Goal: Task Accomplishment & Management: Manage account settings

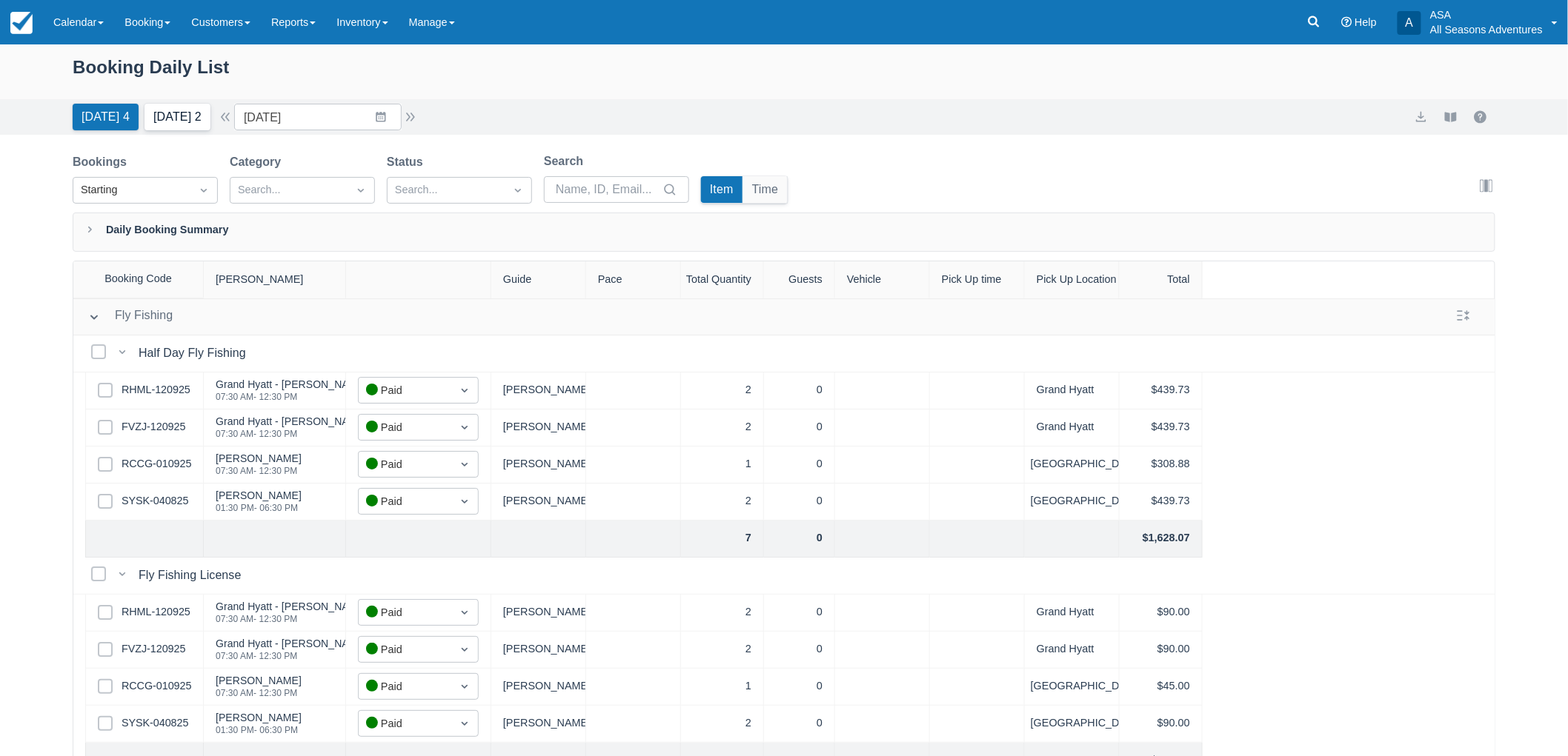
click at [198, 121] on button "Tomorrow 2" at bounding box center [177, 116] width 66 height 27
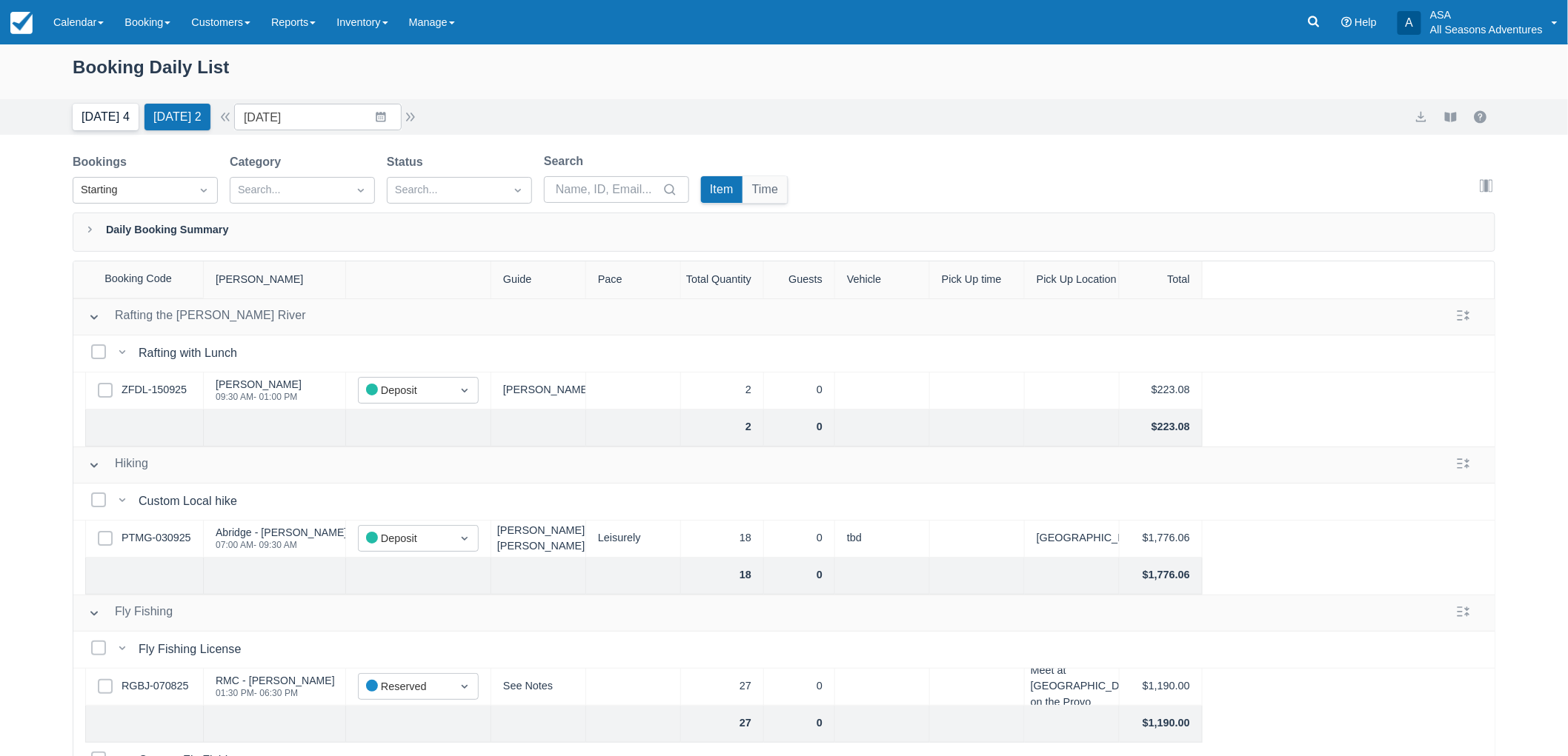
click at [111, 121] on button "Today 4" at bounding box center [105, 116] width 66 height 27
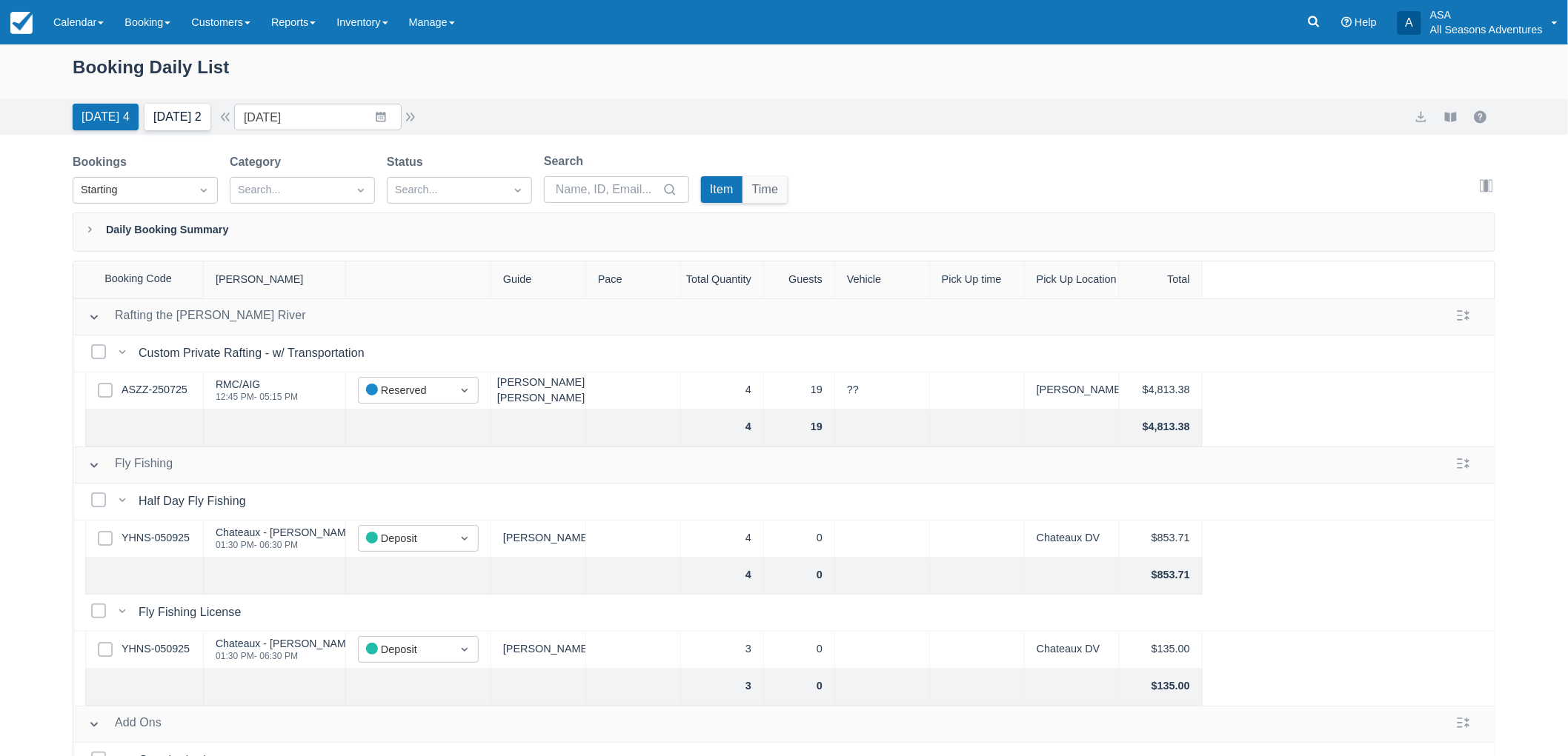
click at [202, 111] on button "Tomorrow 2" at bounding box center [177, 116] width 66 height 27
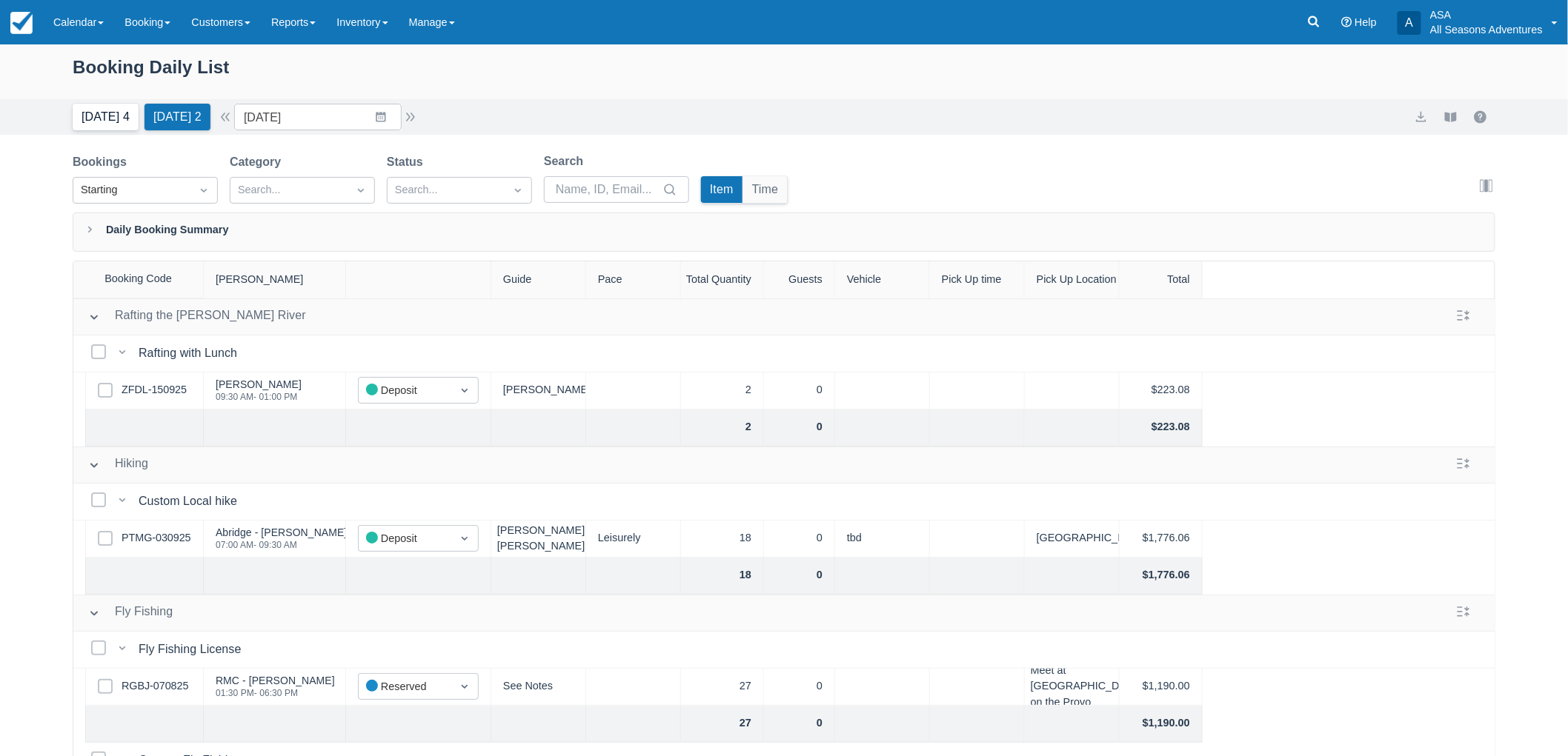
click at [115, 115] on button "Today 4" at bounding box center [105, 116] width 66 height 27
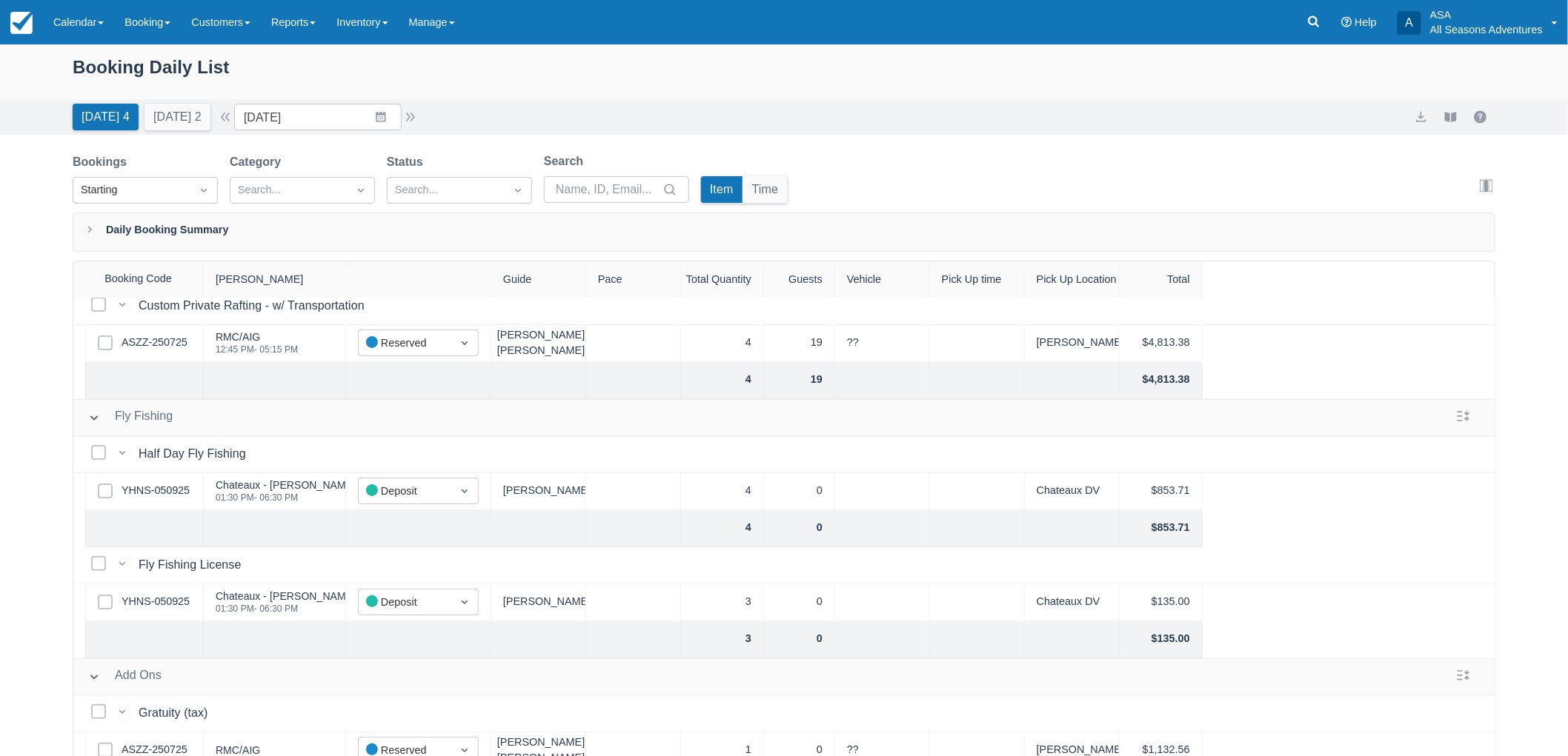
scroll to position [73, 0]
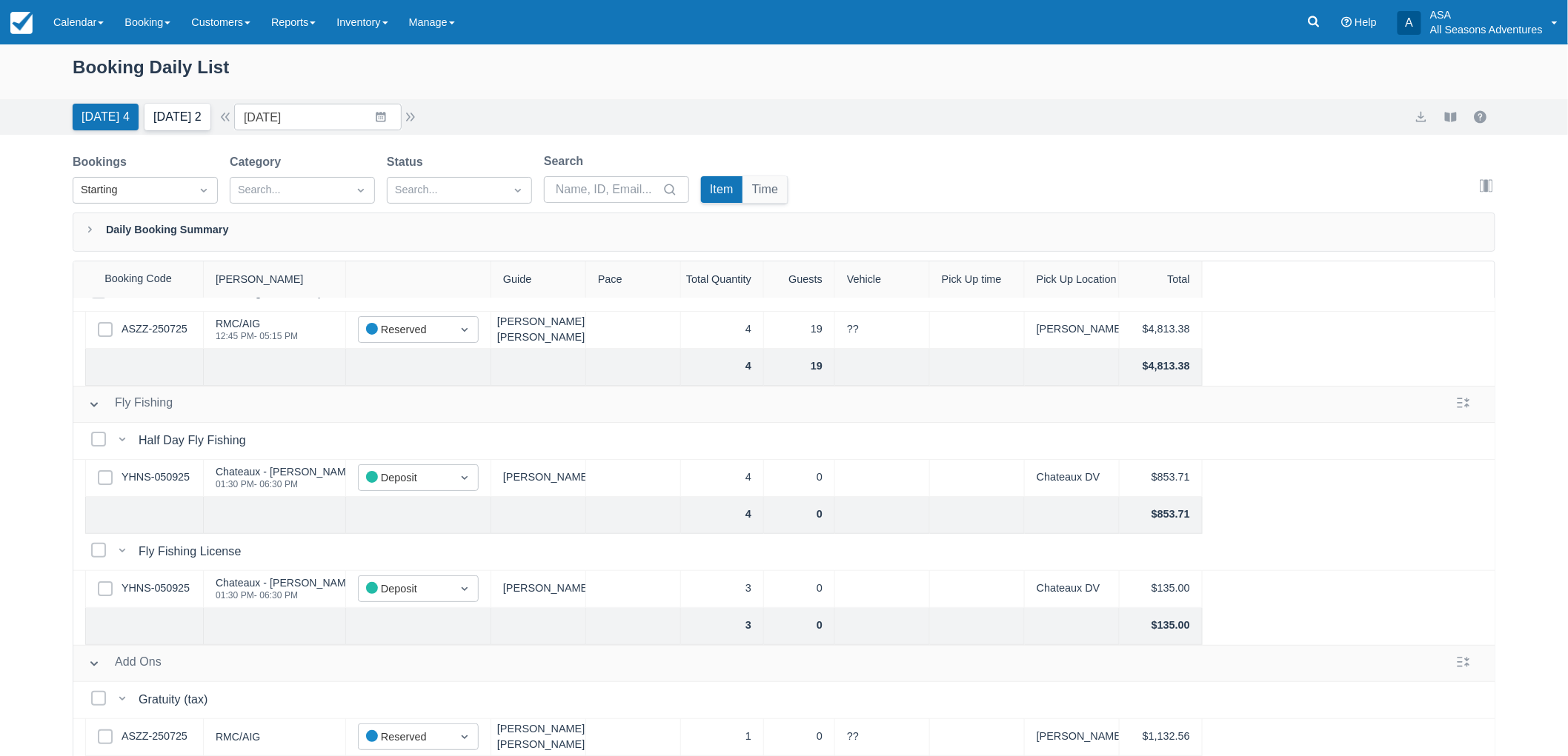
click at [171, 112] on button "Tomorrow 2" at bounding box center [177, 116] width 66 height 27
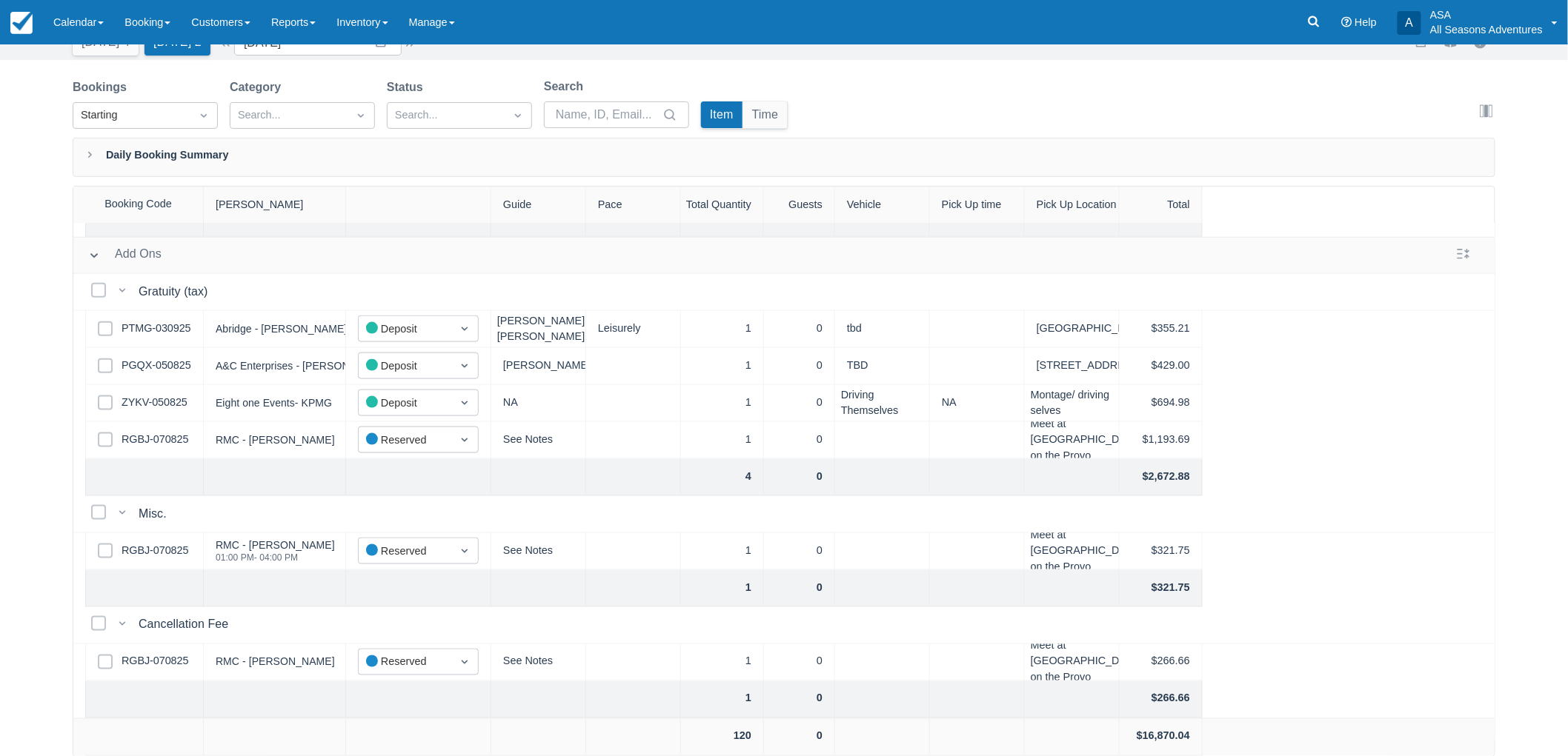
scroll to position [402, 0]
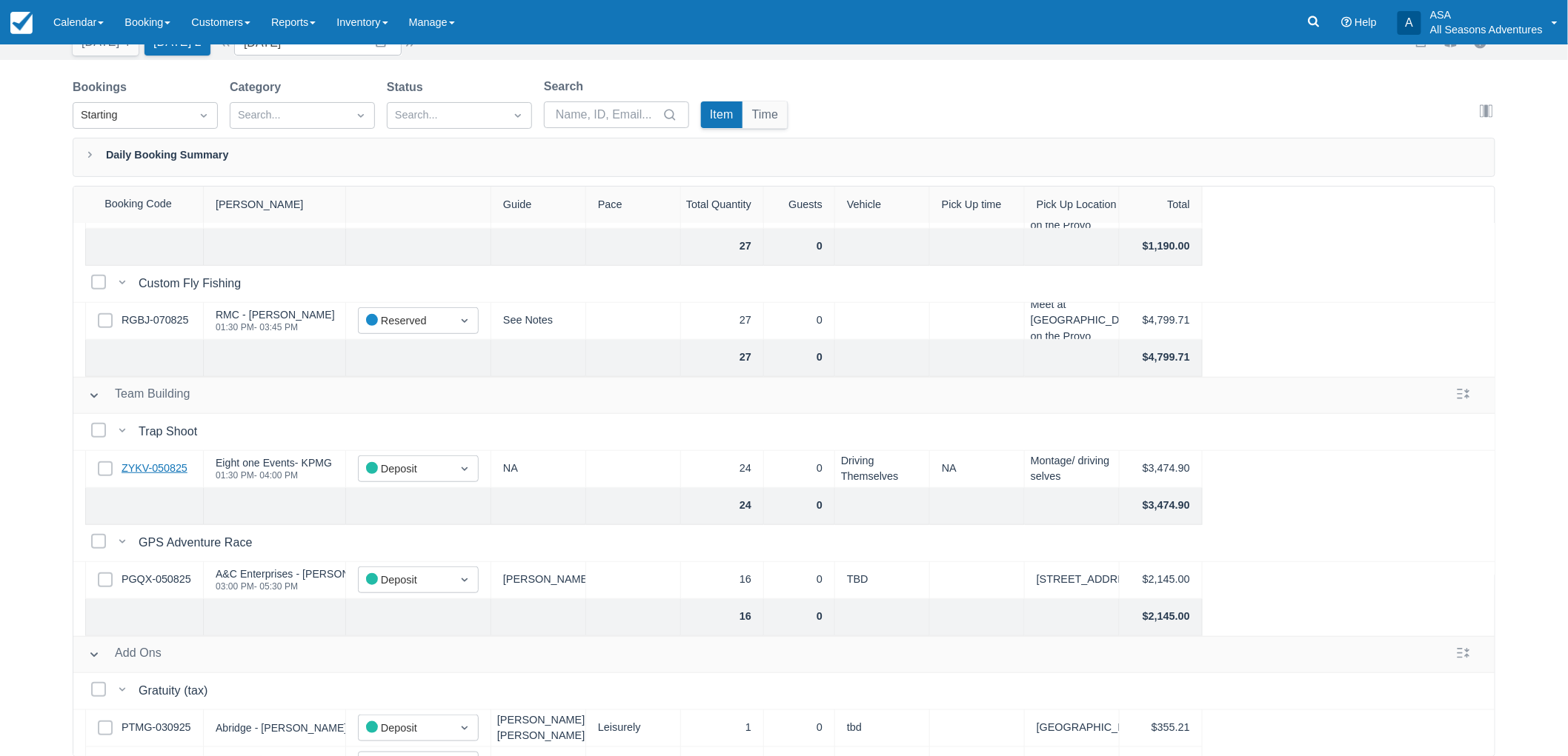
click at [166, 468] on link "ZYKV-050825" at bounding box center [154, 469] width 66 height 16
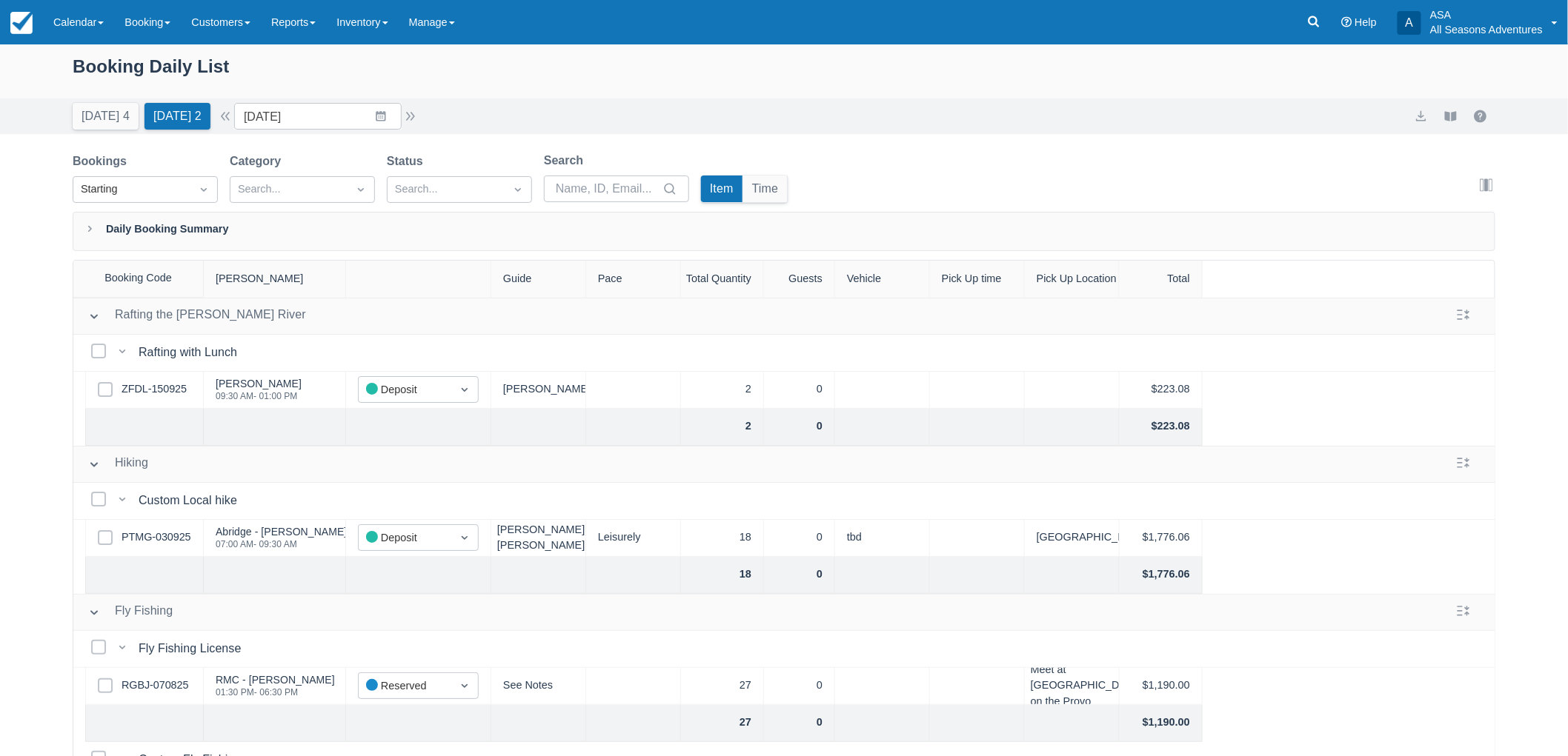
scroll to position [0, 0]
click at [389, 123] on input "09/17/25" at bounding box center [317, 116] width 167 height 27
click at [454, 152] on div "[DATE]" at bounding box center [352, 184] width 203 height 64
click at [440, 197] on div "[DATE]" at bounding box center [352, 184] width 203 height 64
click at [439, 181] on div "Move forward to switch to the next month." at bounding box center [439, 178] width 29 height 25
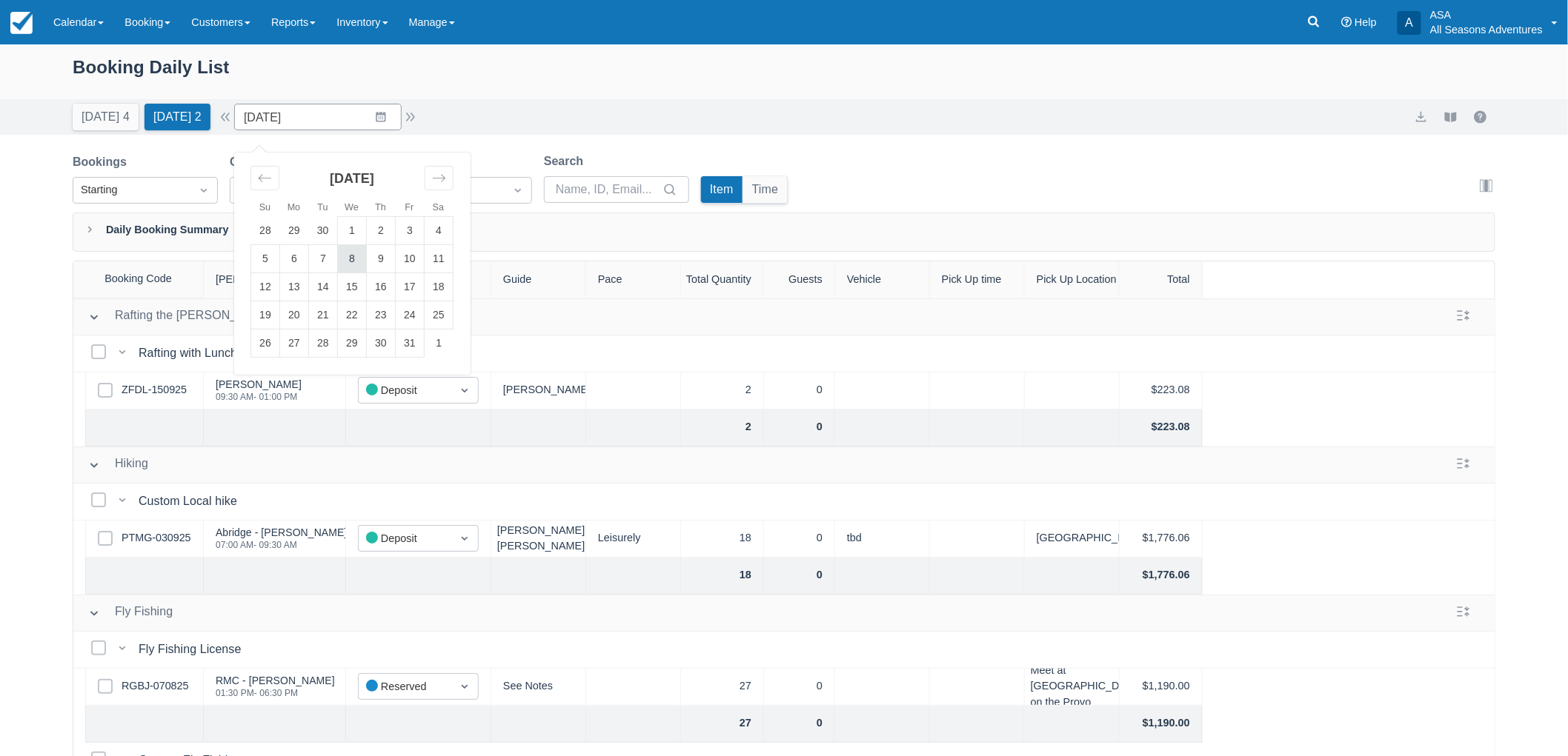
click at [352, 246] on td "8" at bounding box center [352, 260] width 29 height 28
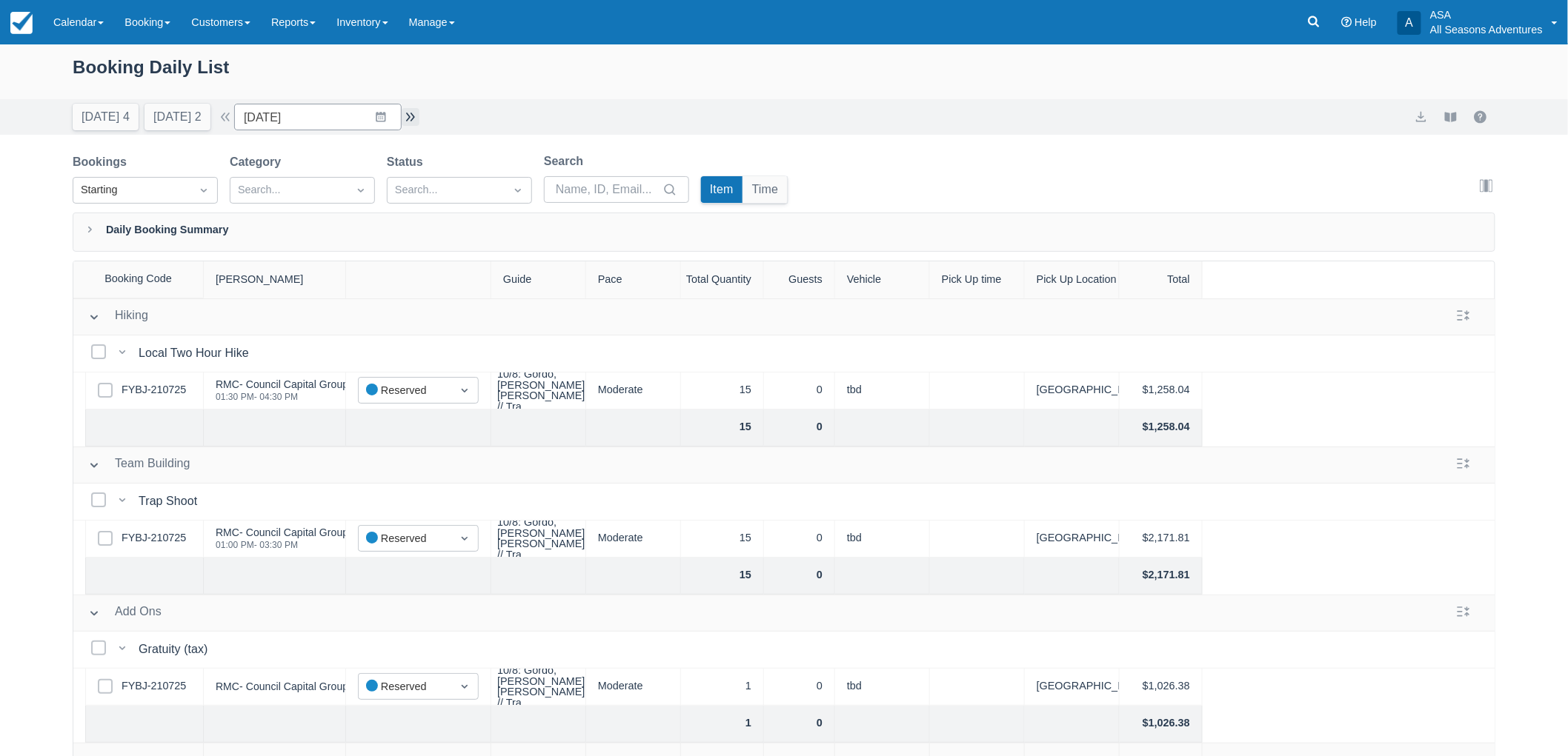
click at [411, 117] on button "button" at bounding box center [411, 117] width 18 height 18
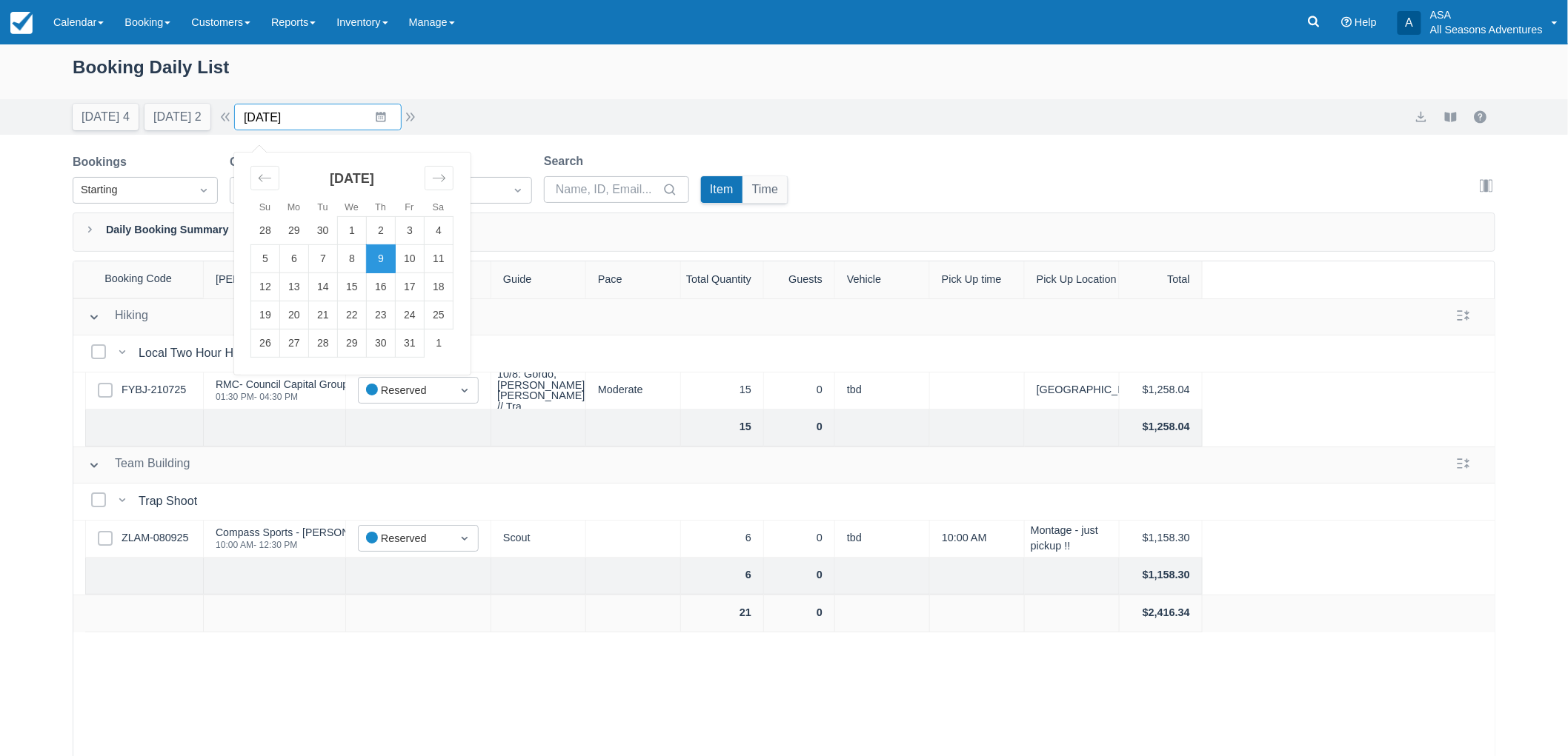
click at [396, 126] on input "10/09/25" at bounding box center [317, 116] width 167 height 27
click at [579, 106] on div "Today 4 Tomorrow 2 Date 10/09/25 Navigate forward to interact with the calendar…" at bounding box center [784, 116] width 1423 height 27
click at [418, 131] on div "Today 4 Tomorrow 2 Date 10/09/25 Navigate forward to interact with the calendar…" at bounding box center [784, 117] width 1568 height 36
click at [416, 120] on button "button" at bounding box center [411, 117] width 18 height 18
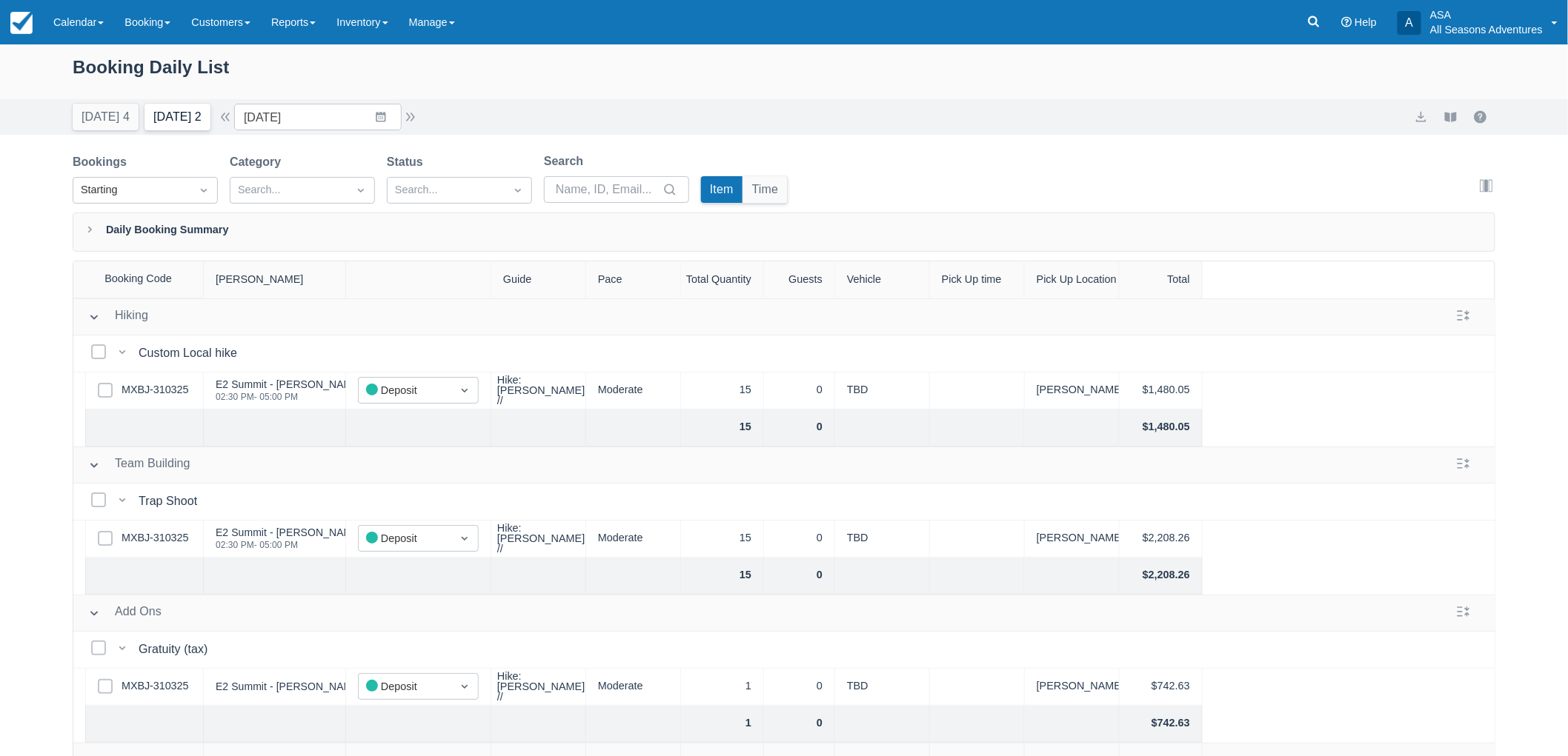
click at [173, 120] on button "Tomorrow 2" at bounding box center [177, 116] width 66 height 27
type input "[DATE]"
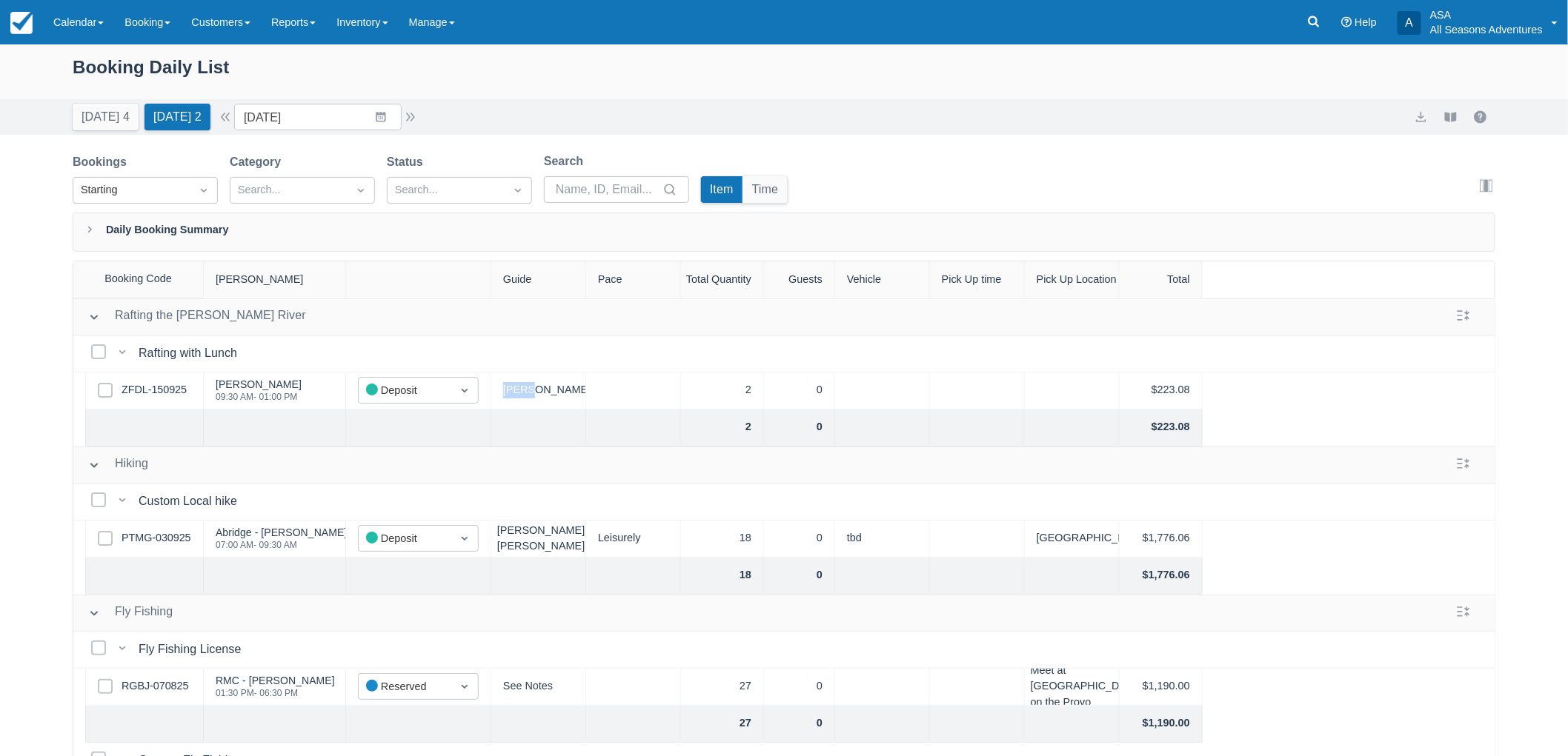
drag, startPoint x: 539, startPoint y: 385, endPoint x: 490, endPoint y: 394, distance: 49.8
click at [487, 400] on div "Select Row ZFDL-150925 DANIEL GARCIA 09:30 AM - 01:00 PM Status Deposit Mitch 2…" at bounding box center [785, 391] width 1423 height 37
click at [541, 388] on div "Mitch" at bounding box center [538, 391] width 95 height 37
click at [519, 386] on div "Mitch" at bounding box center [538, 391] width 95 height 37
click at [521, 389] on div "Mitch" at bounding box center [538, 391] width 95 height 37
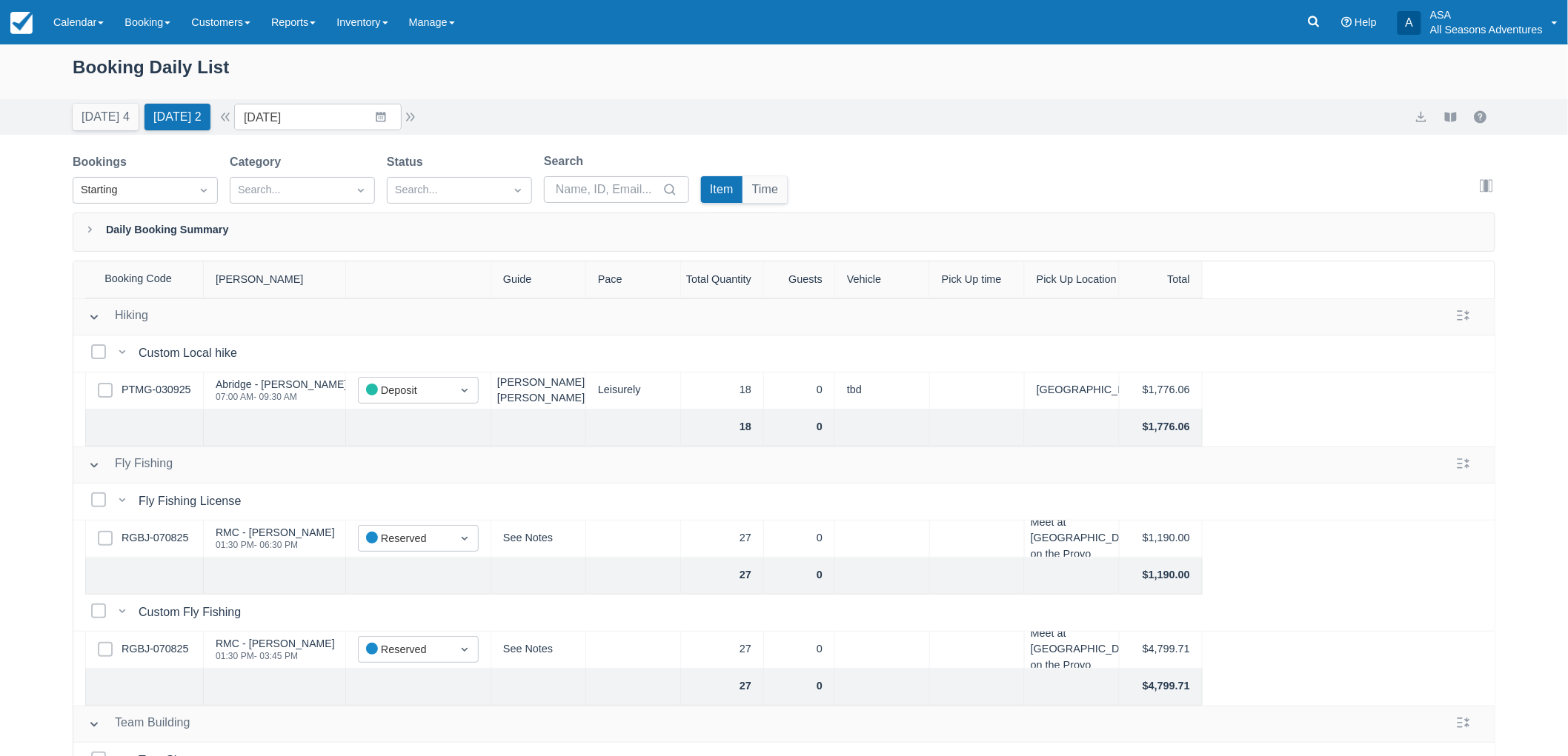
scroll to position [329, 0]
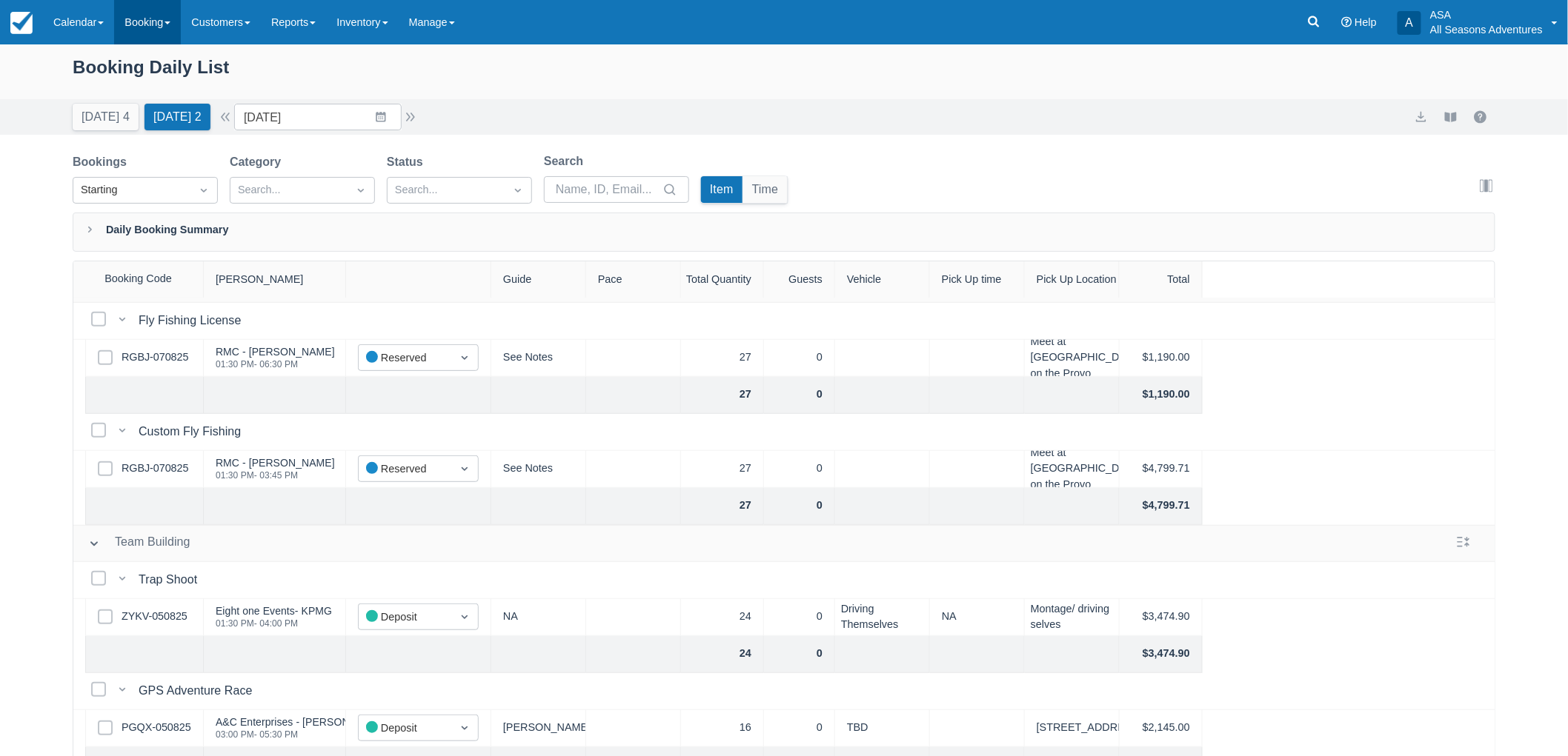
click at [171, 32] on link "Booking" at bounding box center [147, 22] width 67 height 45
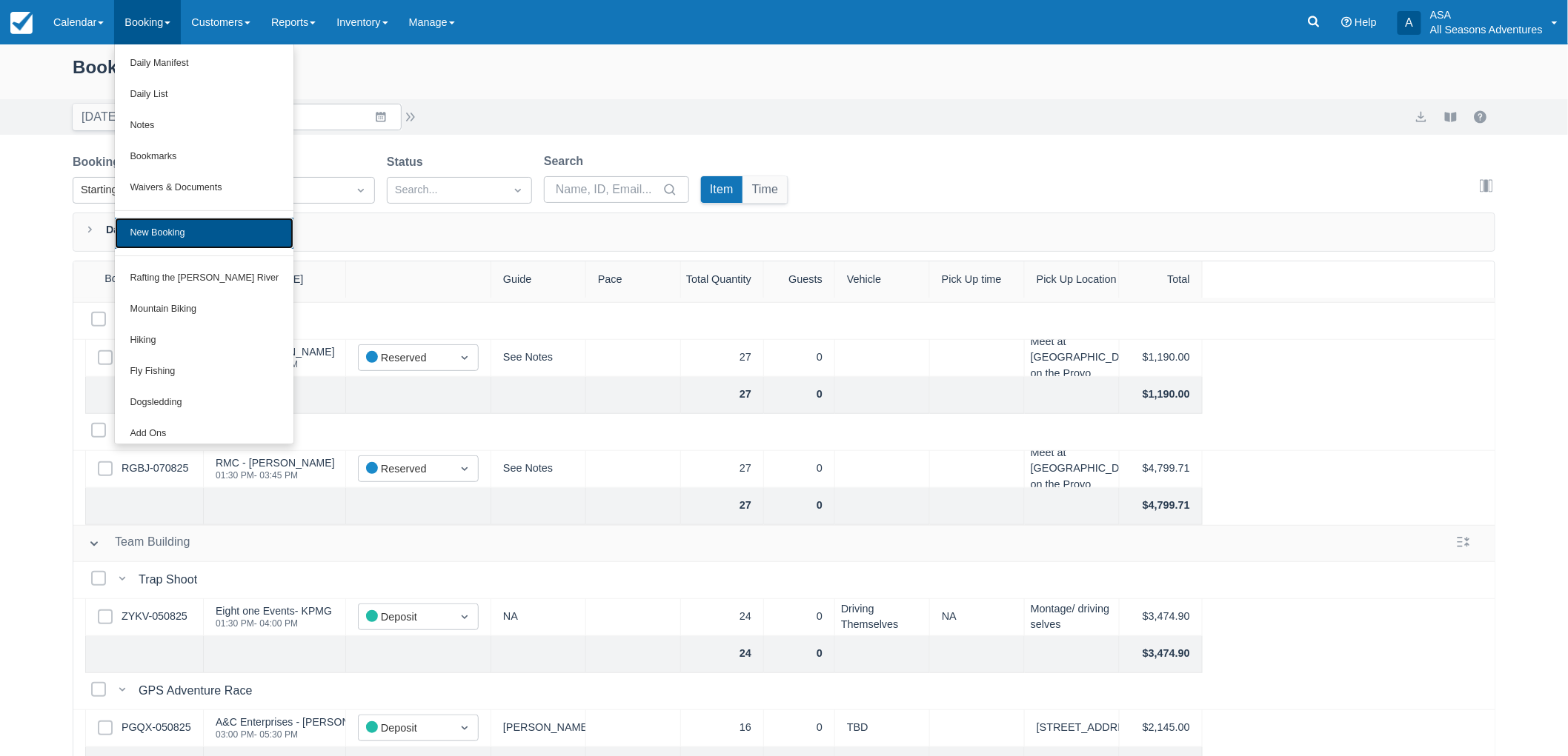
click at [166, 238] on link "New Booking" at bounding box center [204, 233] width 179 height 31
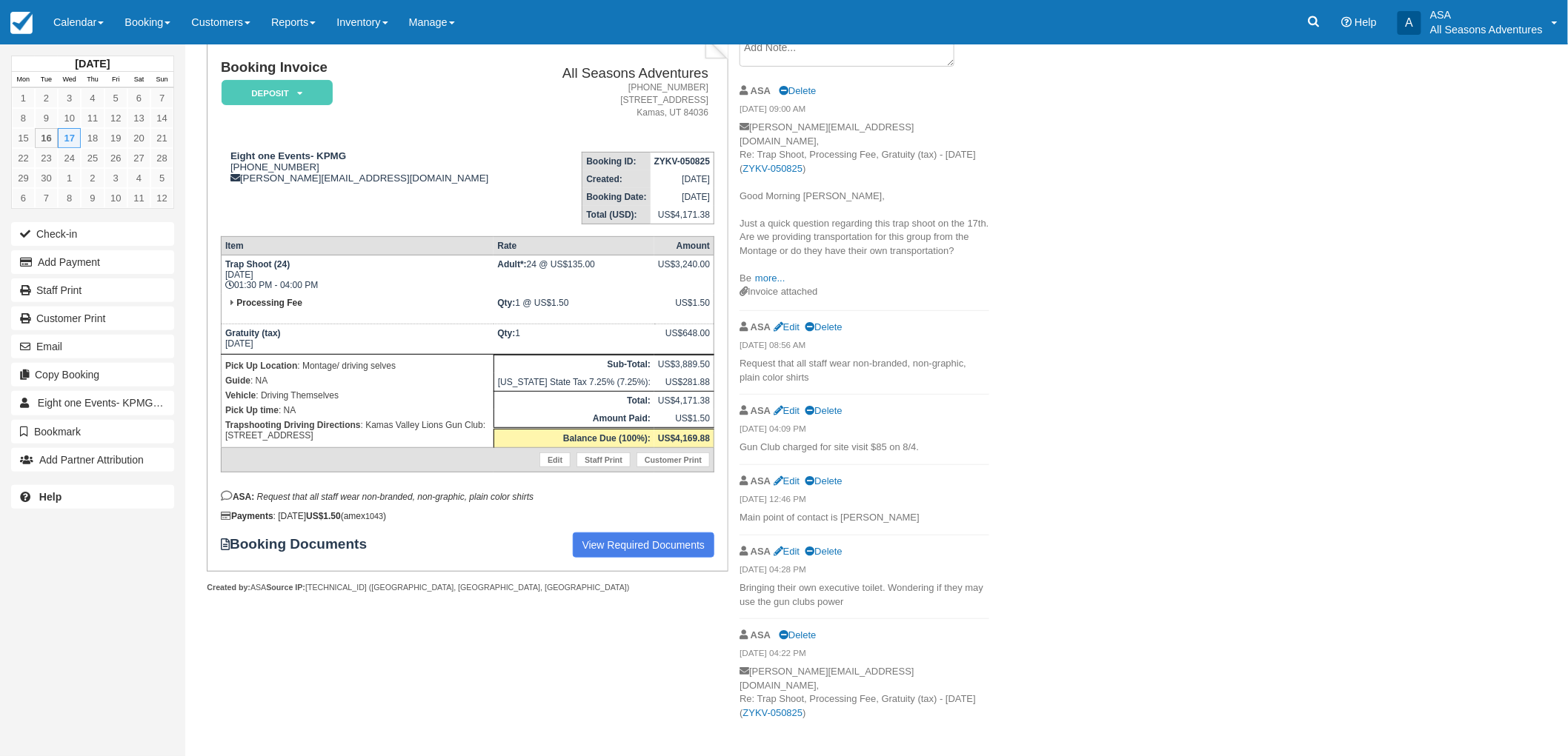
scroll to position [102, 0]
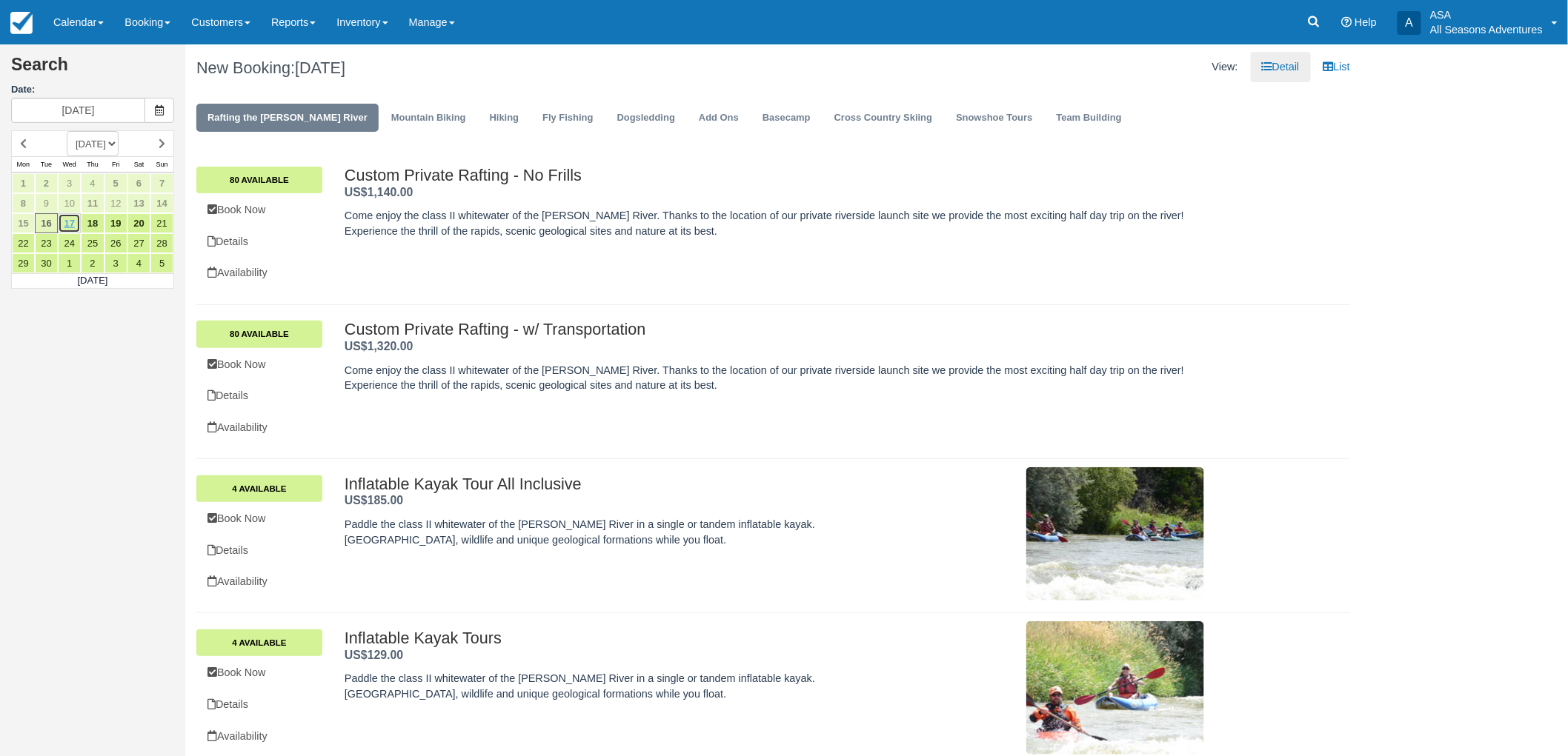
click at [70, 220] on link "17" at bounding box center [69, 224] width 23 height 20
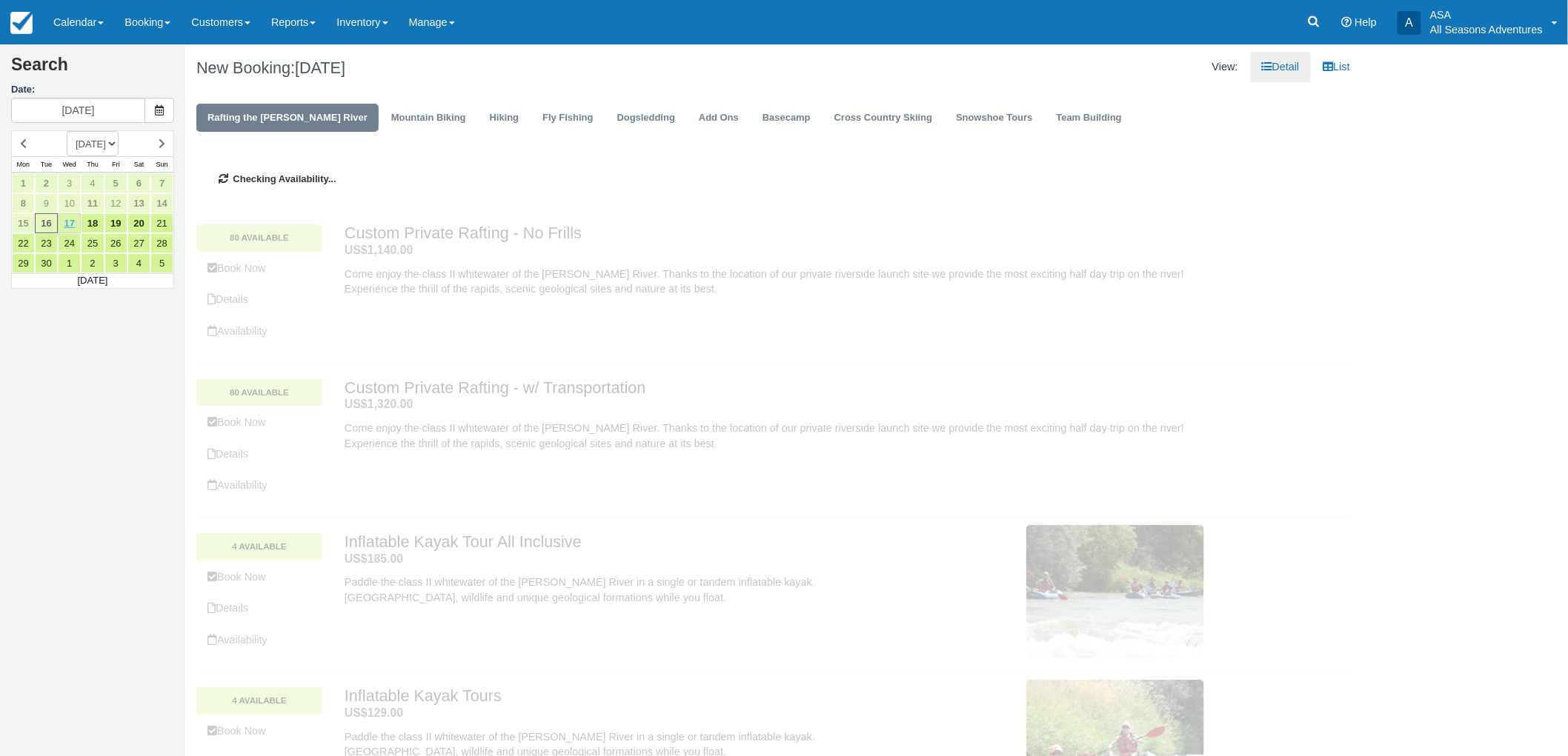
type input "[DATE]"
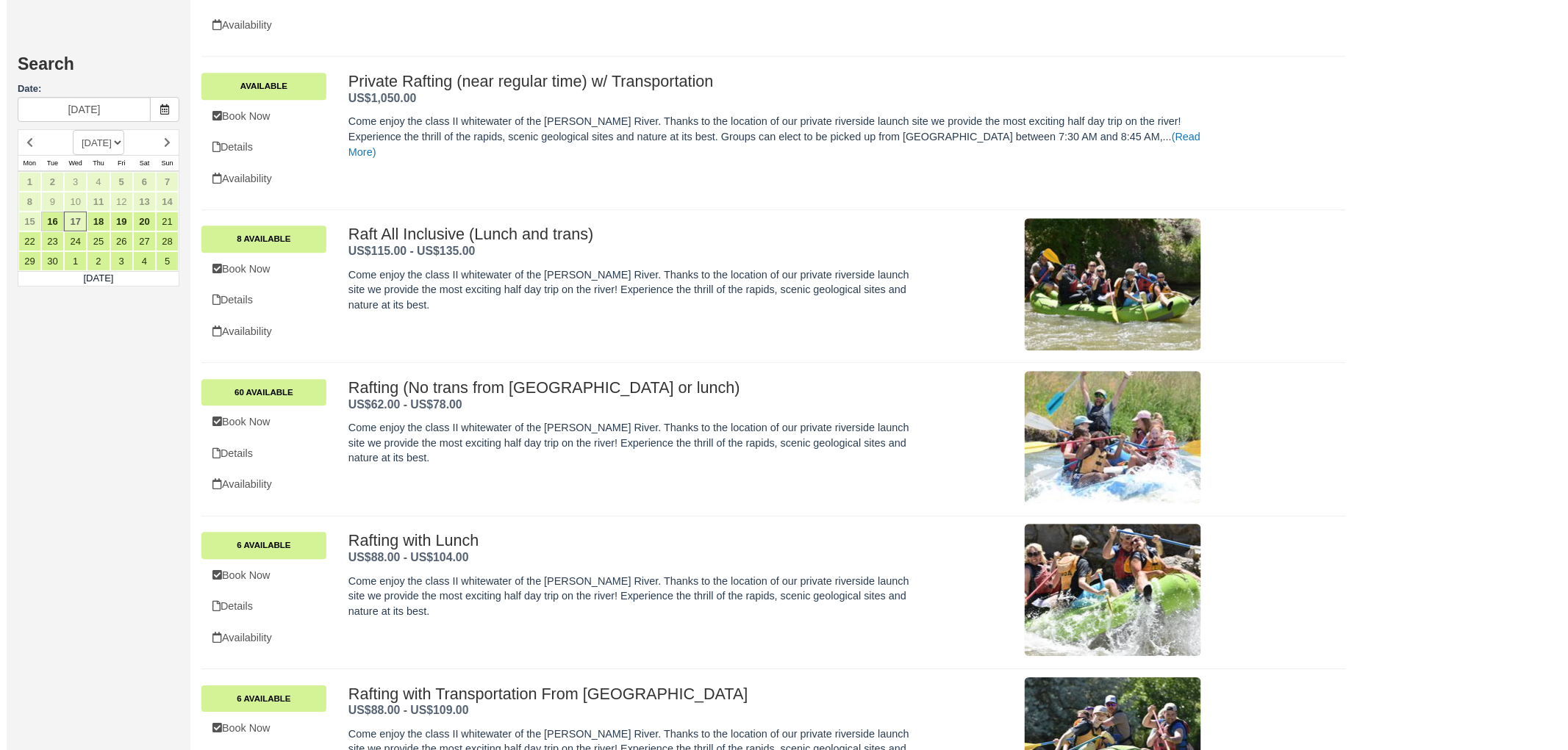
scroll to position [1543, 0]
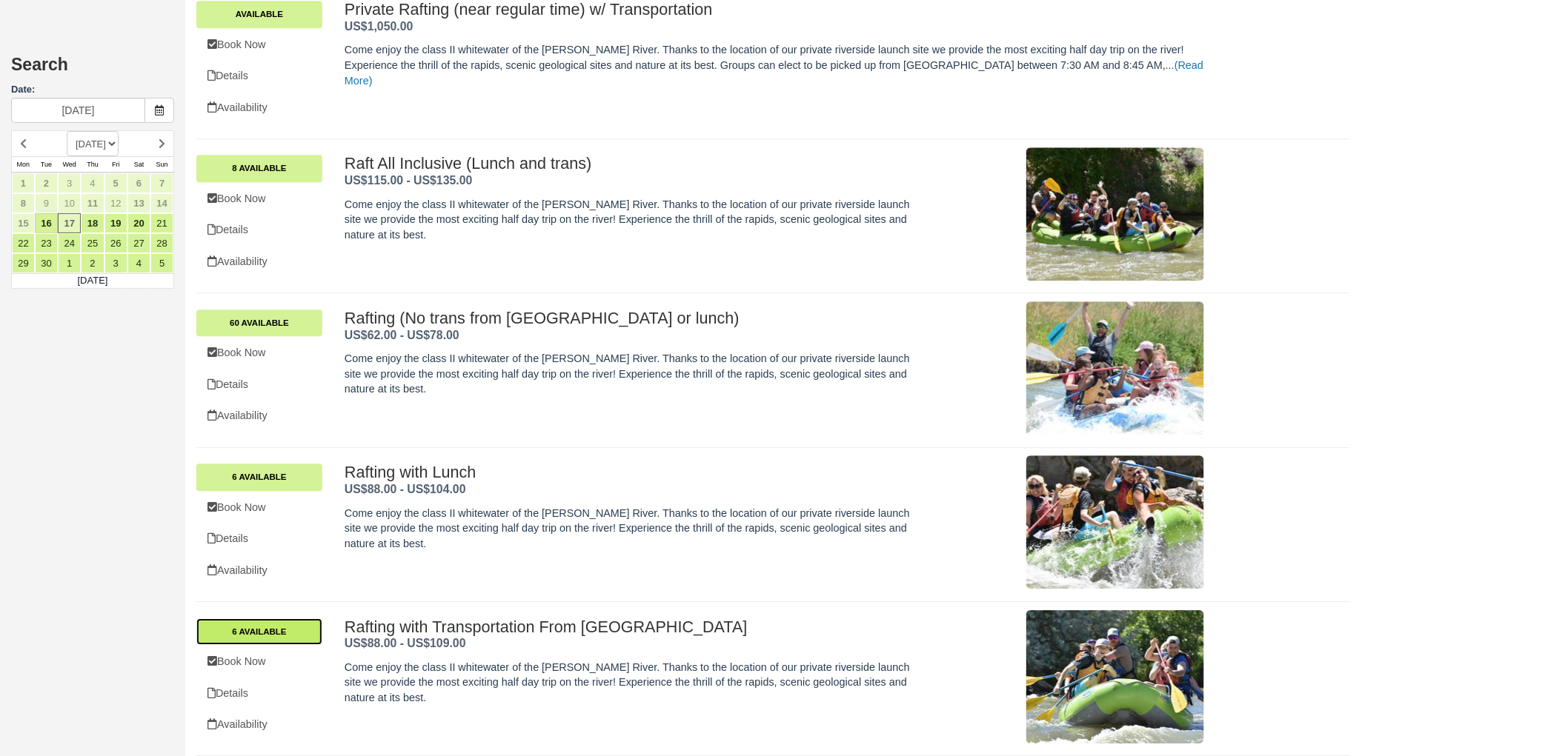
click at [277, 632] on link "6 Available" at bounding box center [259, 632] width 126 height 27
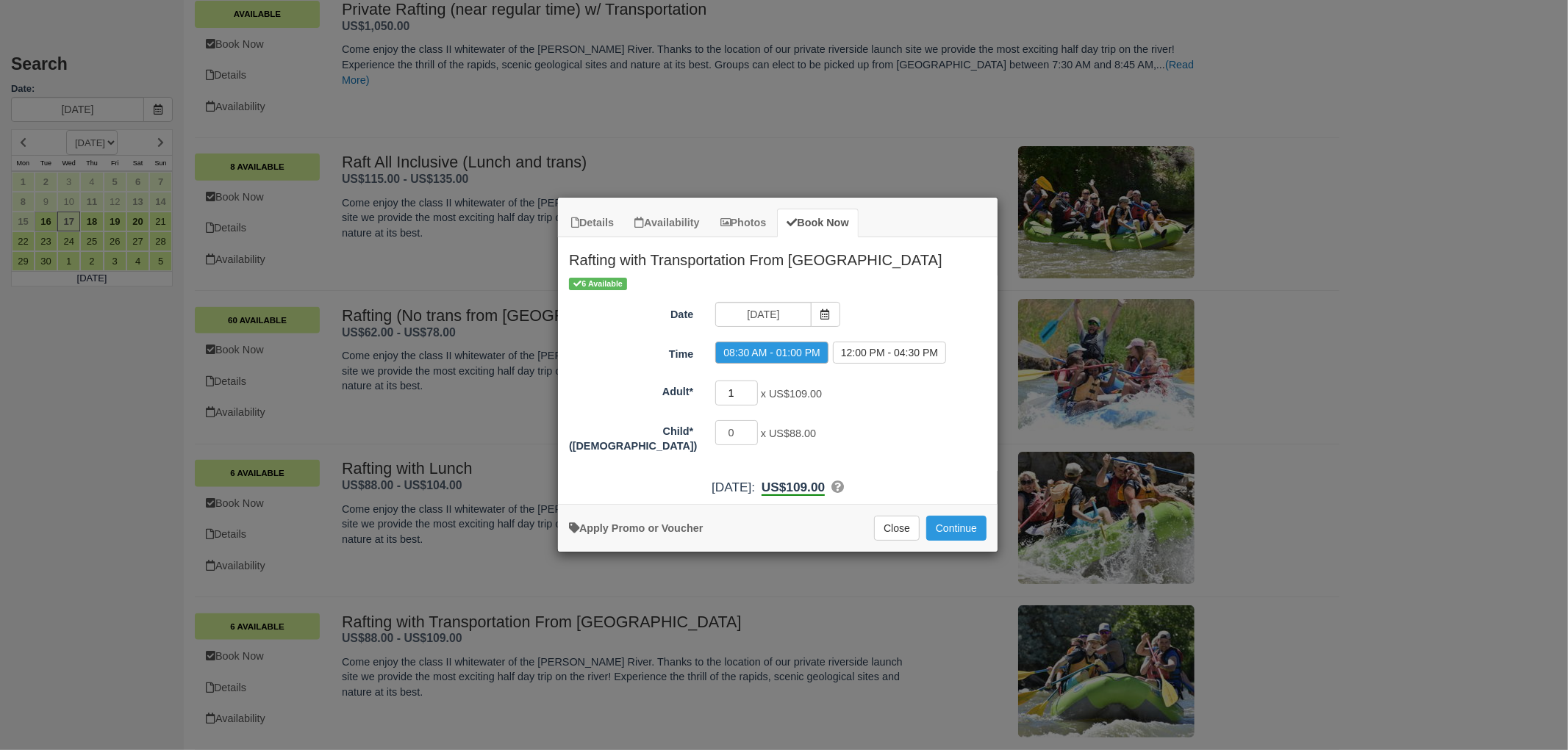
click at [742, 398] on input "1" at bounding box center [736, 393] width 42 height 25
type input "2"
click at [987, 528] on div "Apply Promo or Voucher Close Continue Searching..." at bounding box center [777, 528] width 439 height 47
click at [958, 526] on button "Continue" at bounding box center [955, 528] width 60 height 25
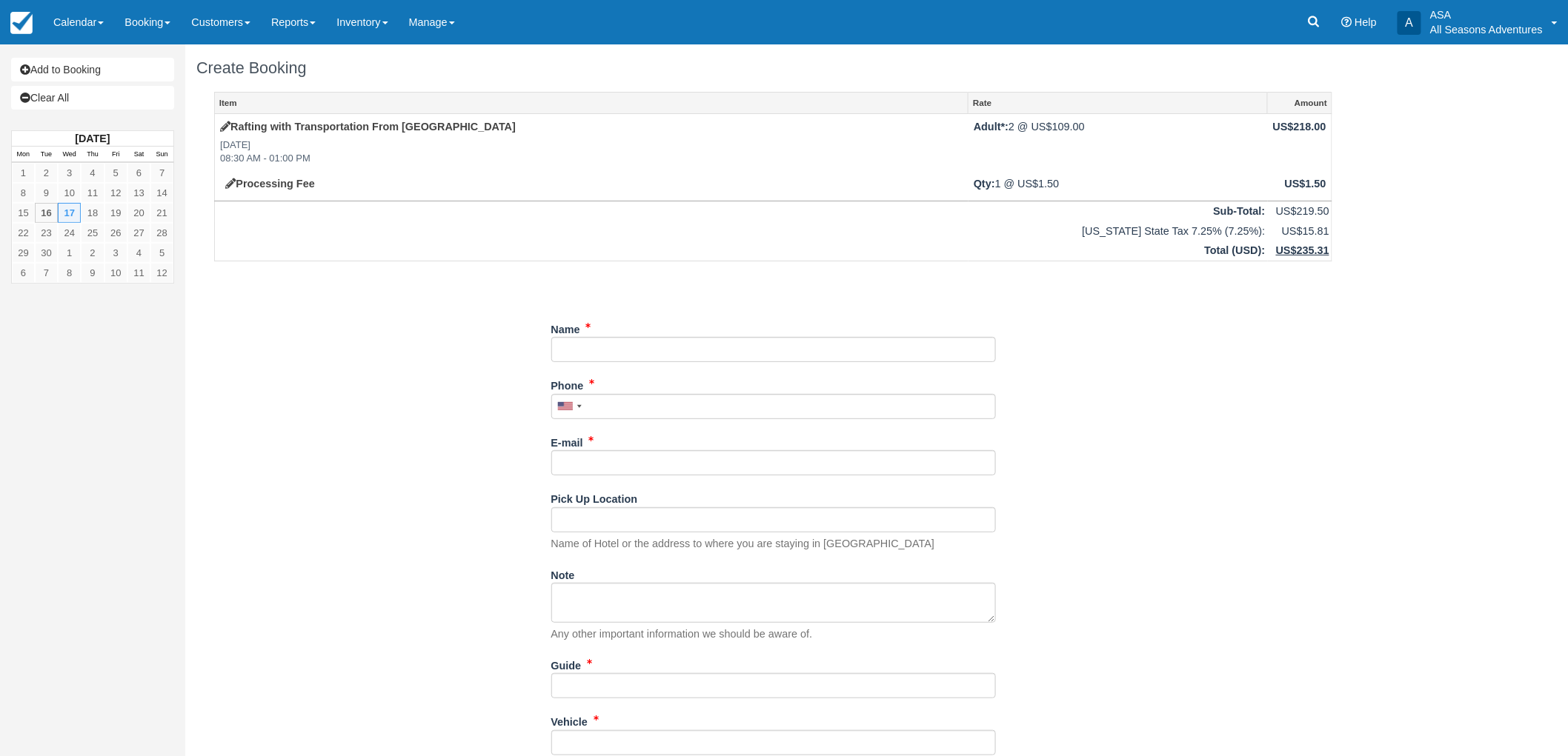
click at [660, 330] on div "Name" at bounding box center [773, 340] width 445 height 46
click at [676, 342] on input "Name" at bounding box center [773, 349] width 445 height 25
type input "Janes Foster"
click at [718, 411] on input "Phone" at bounding box center [773, 406] width 445 height 25
type input "(443) 668-2527"
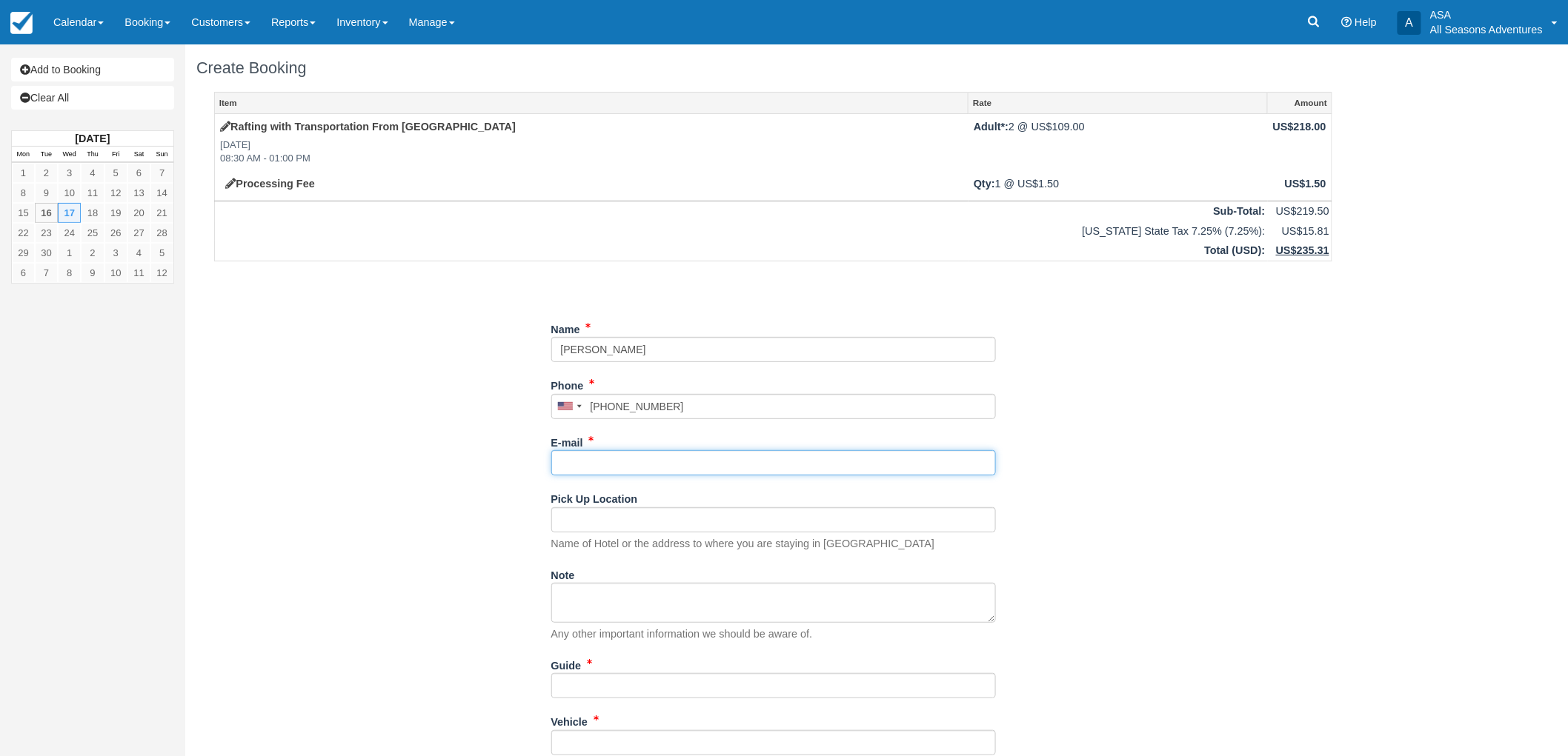
click at [701, 465] on input "E-mail" at bounding box center [773, 463] width 445 height 25
type input "ellisfields@gmail.com"
click at [742, 526] on input "Pick Up Location" at bounding box center [773, 519] width 445 height 25
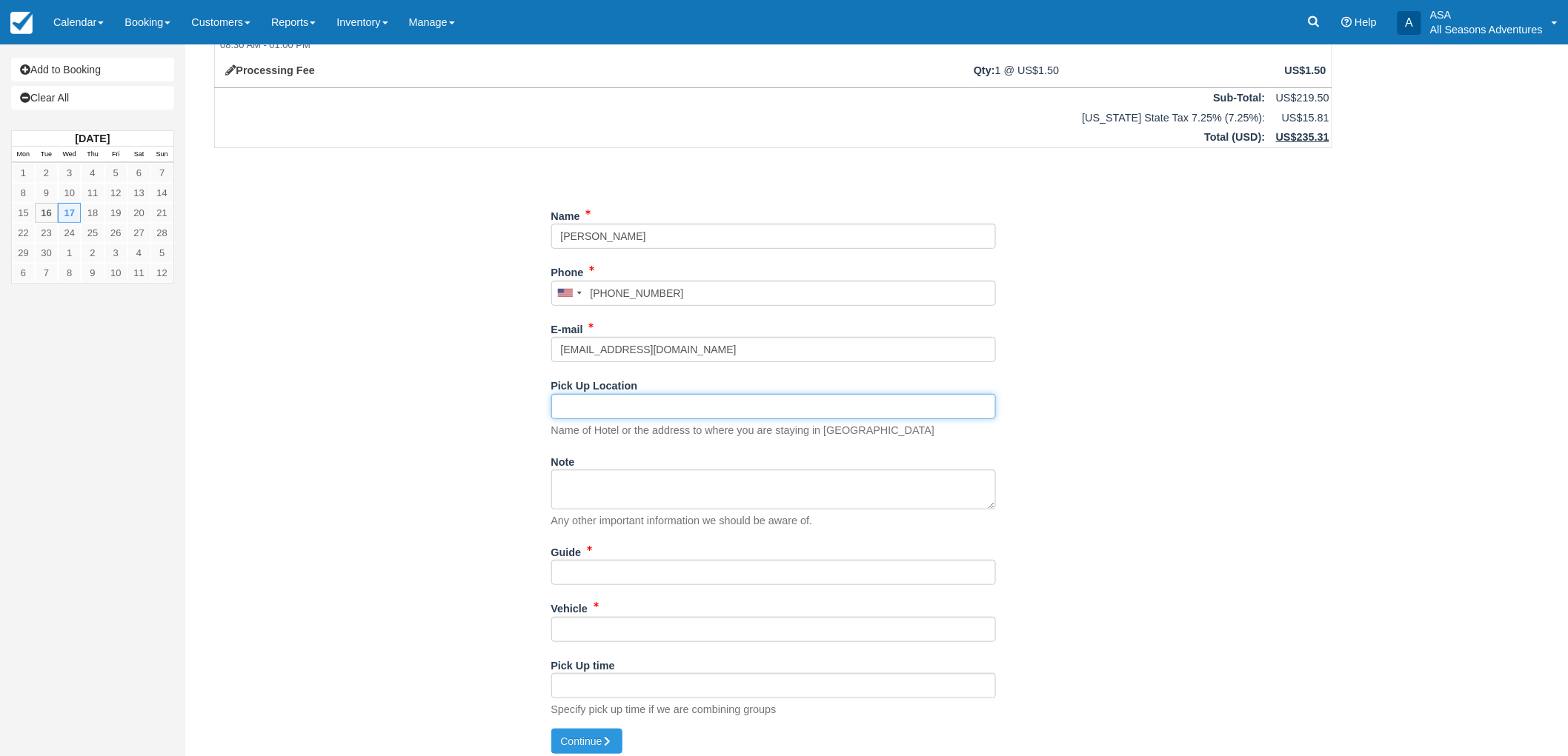
scroll to position [122, 0]
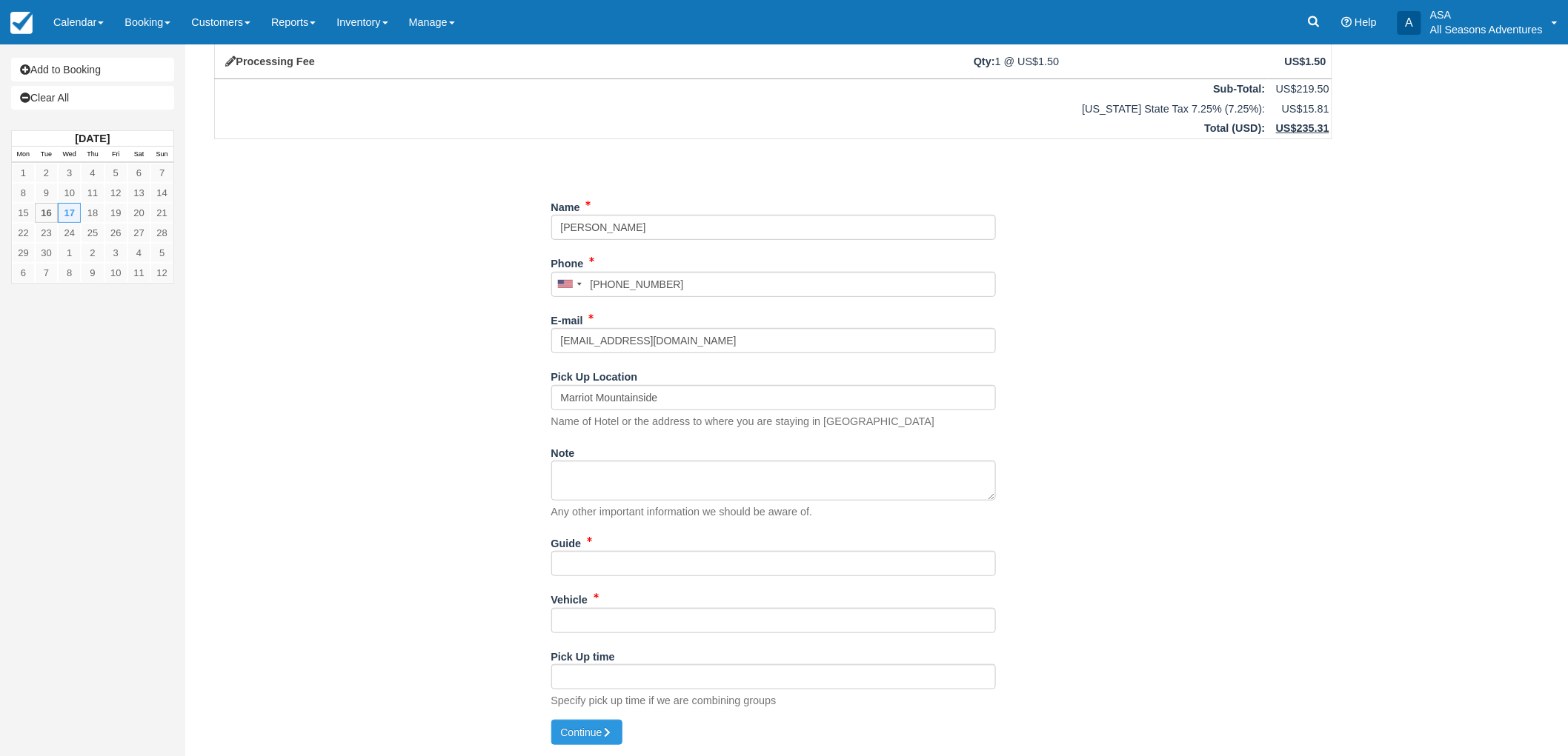
click at [959, 411] on div "Marriot Mountainside Name of Hotel or the address to where you are staying in P…" at bounding box center [773, 407] width 445 height 45
click at [636, 497] on textarea "Note" at bounding box center [773, 480] width 445 height 40
click at [616, 568] on input "Guide" at bounding box center [773, 563] width 445 height 25
drag, startPoint x: 680, startPoint y: 403, endPoint x: 428, endPoint y: 322, distance: 264.7
click at [498, 436] on div "Item Rate Amount Rafting with Transportation From Park City Wed Sept 17, 2025 0…" at bounding box center [773, 344] width 1154 height 751
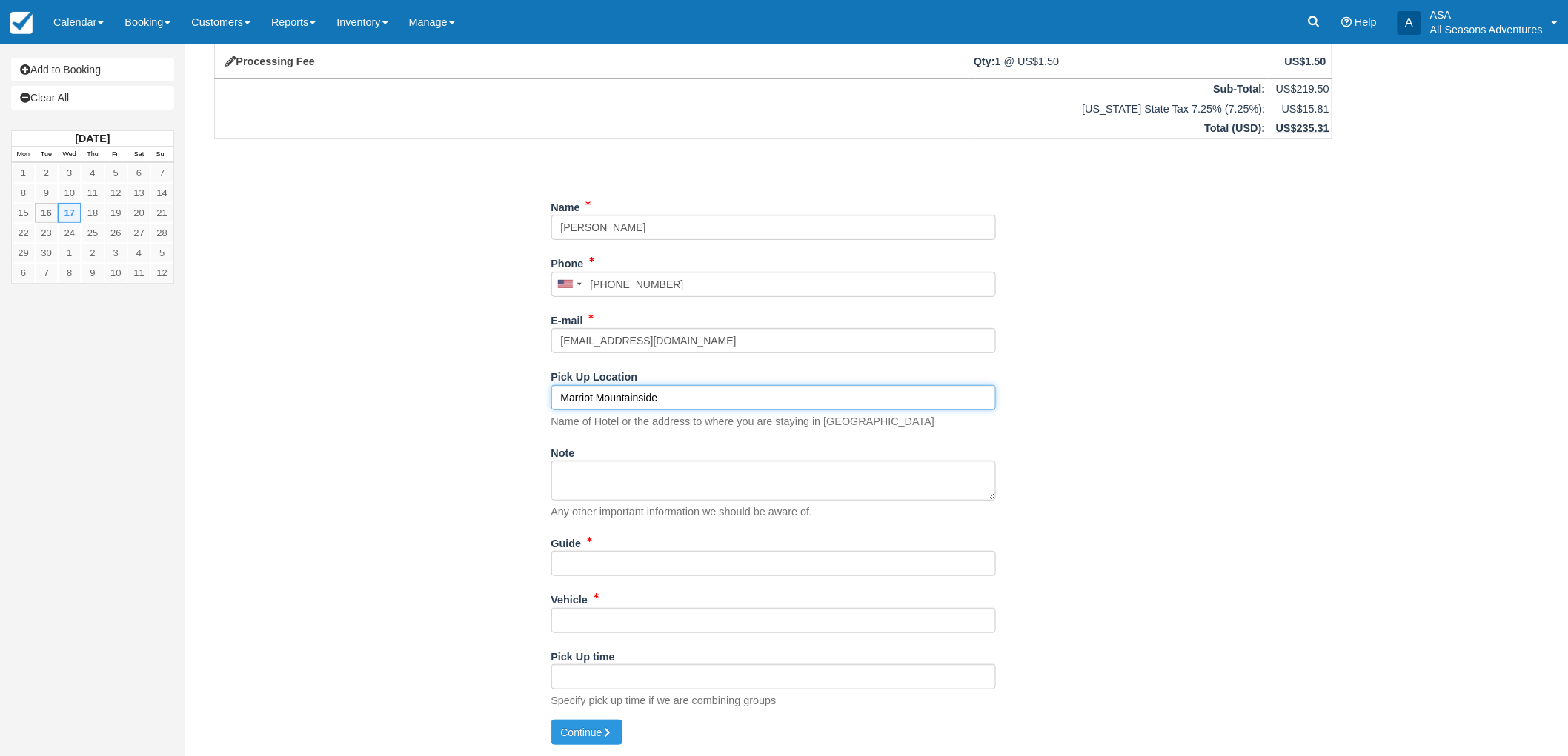
click at [591, 395] on input "Marriot Mountainside" at bounding box center [773, 397] width 445 height 25
type input "Marriott Mountainside"
click at [595, 573] on input "Guide" at bounding box center [773, 563] width 445 height 25
click at [671, 393] on input "Marriott Mountainside" at bounding box center [773, 397] width 445 height 25
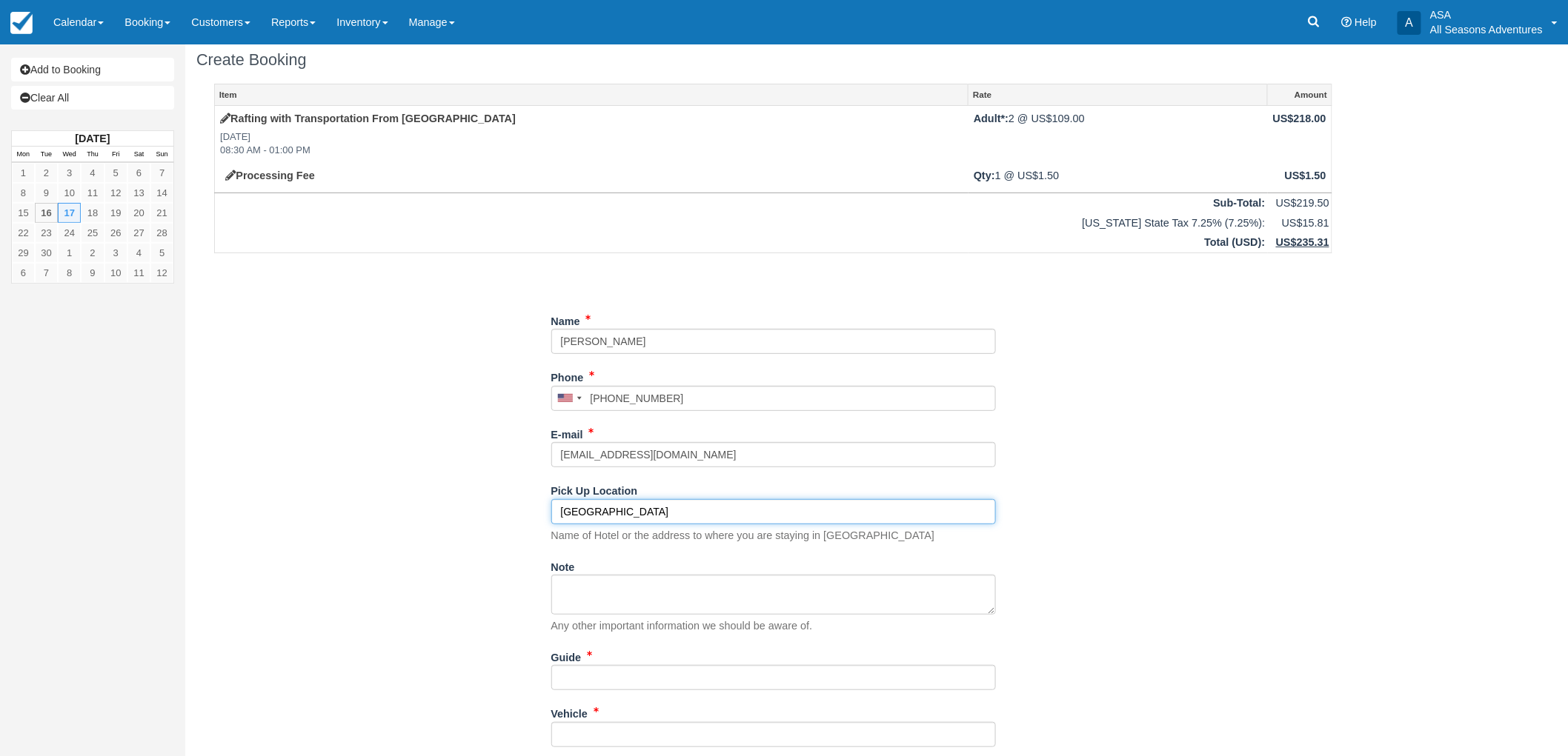
scroll to position [0, 0]
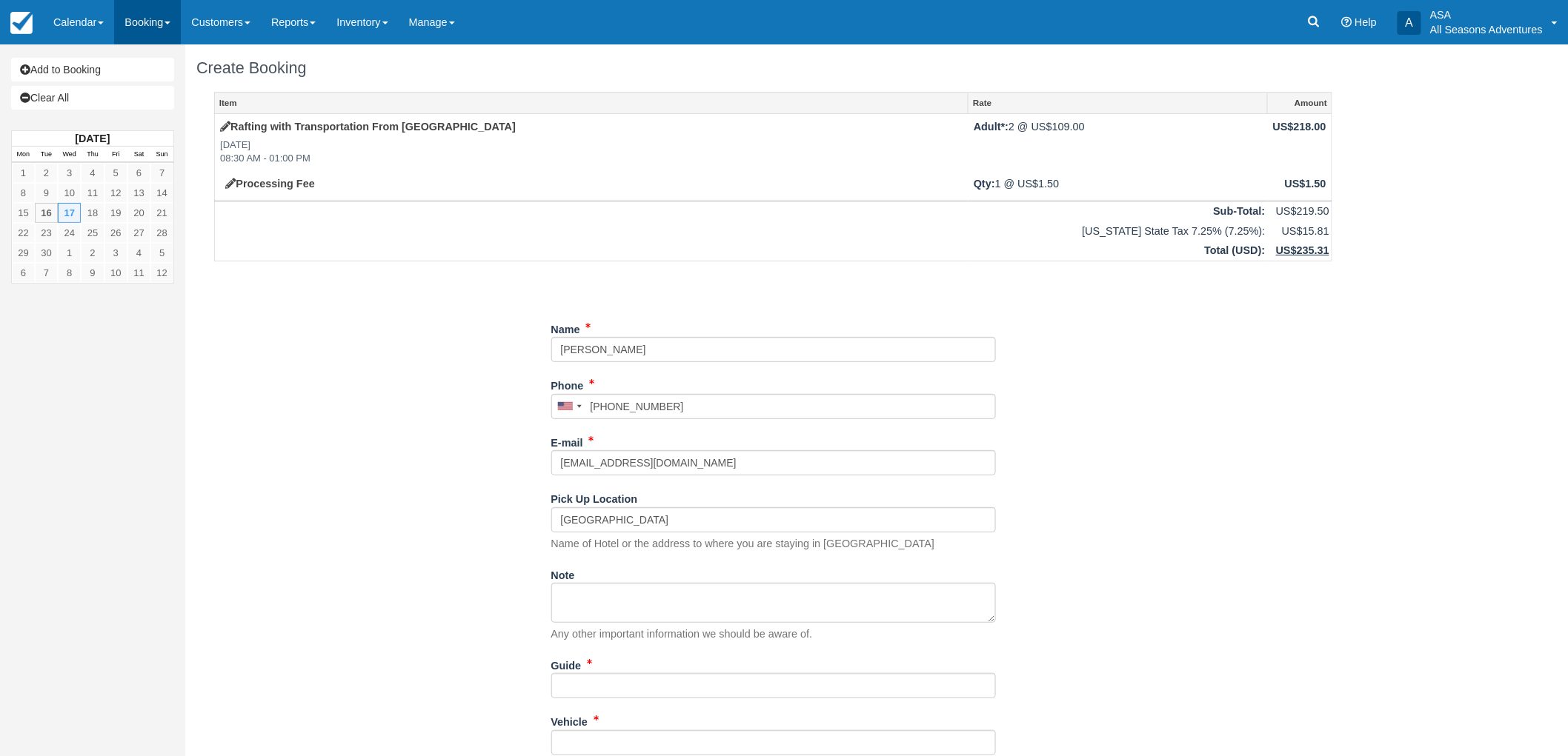
click at [145, 9] on link "Booking" at bounding box center [147, 22] width 67 height 45
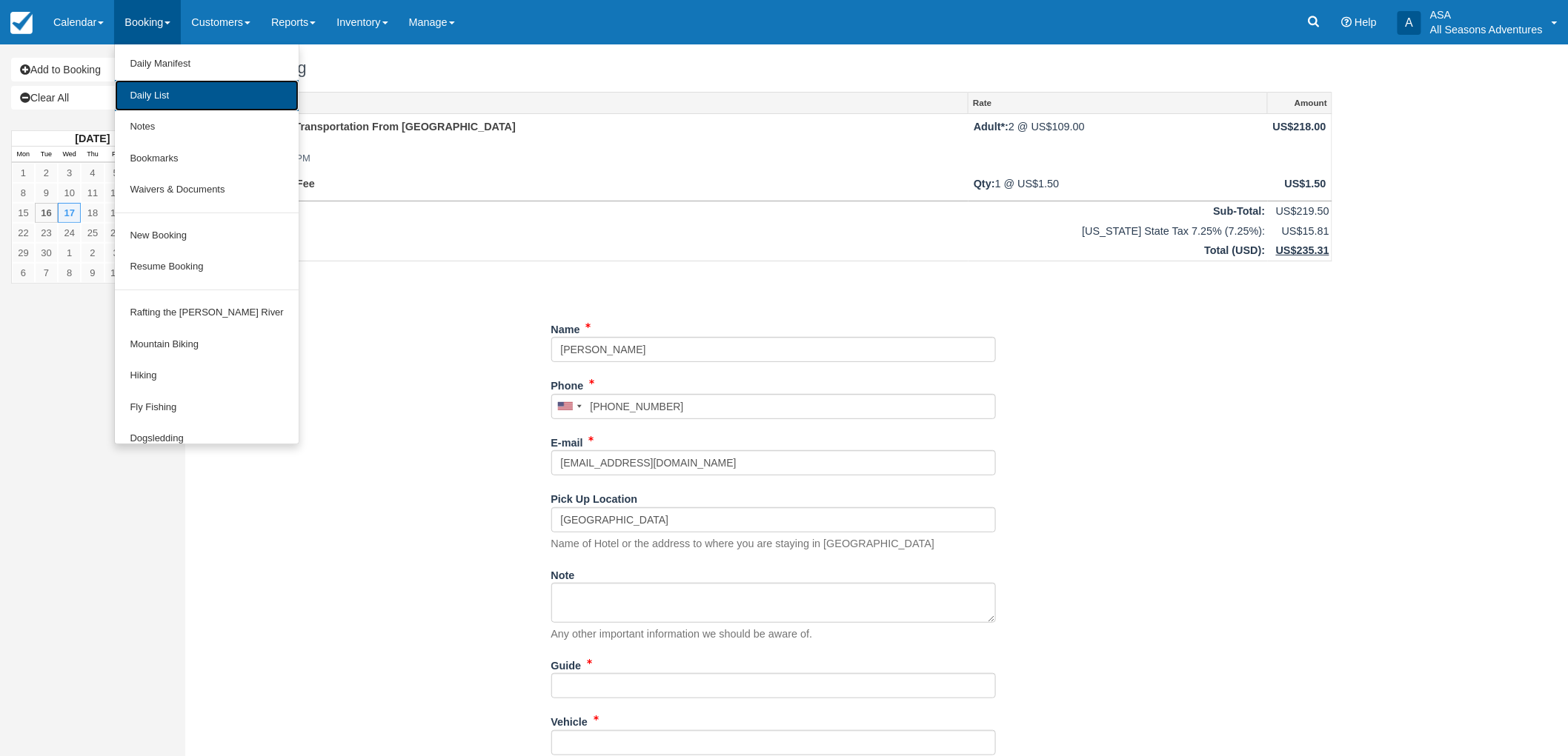
click at [173, 94] on link "Daily List" at bounding box center [206, 95] width 183 height 32
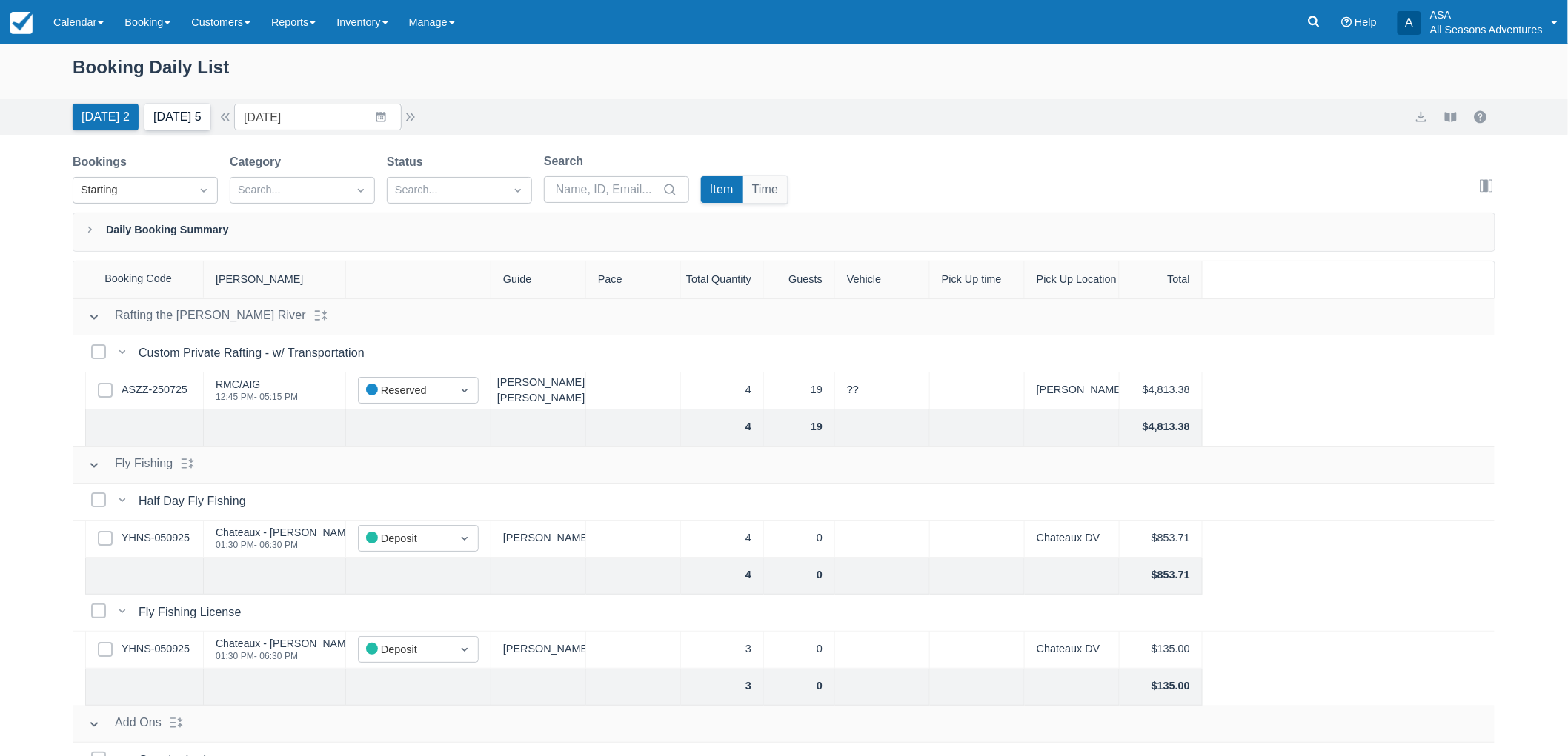
click at [175, 129] on button "[DATE] 5" at bounding box center [177, 116] width 66 height 27
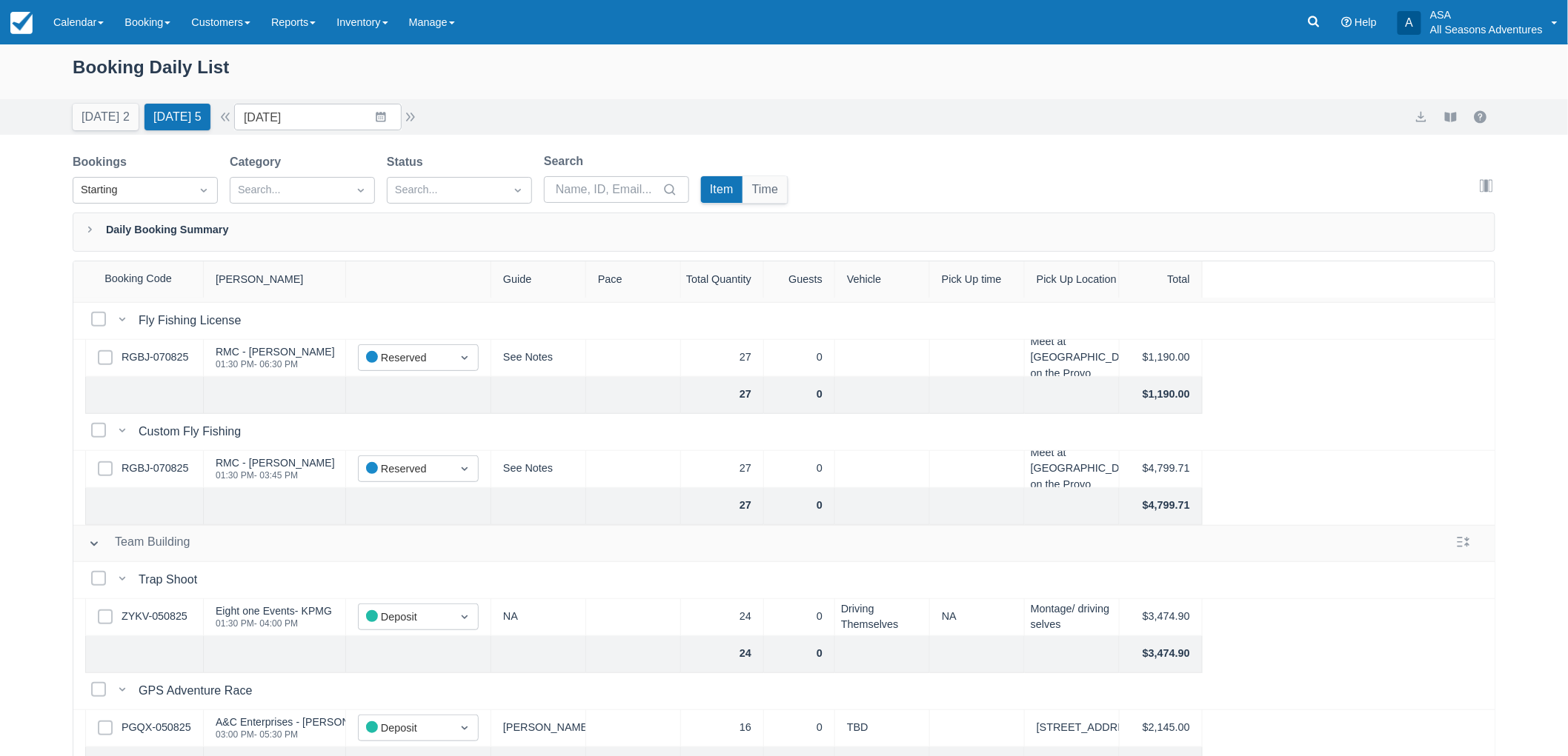
scroll to position [576, 0]
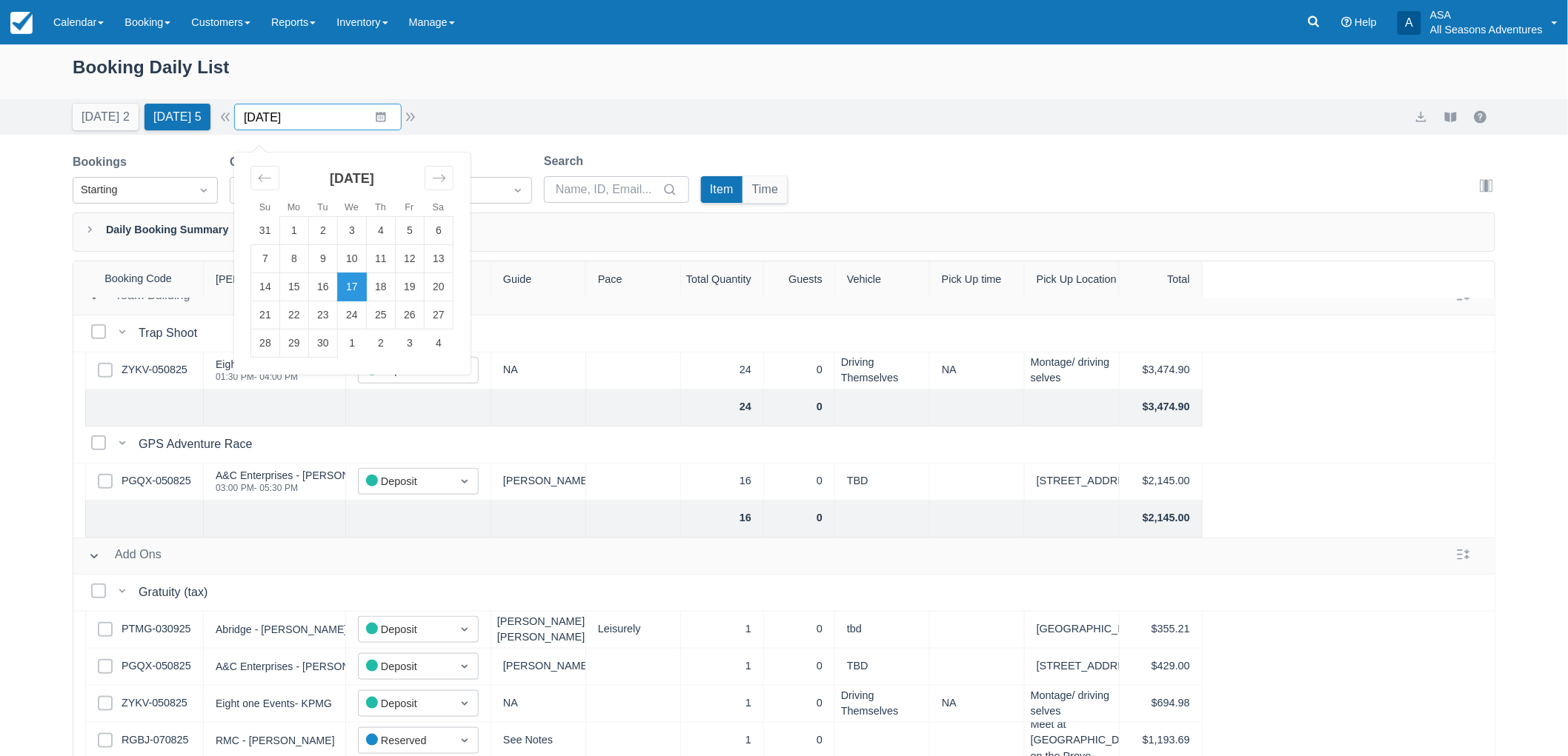
click at [384, 117] on input "[DATE]" at bounding box center [317, 116] width 167 height 27
click at [454, 182] on div "Move forward to switch to the next month." at bounding box center [439, 178] width 29 height 25
click at [425, 257] on td "10" at bounding box center [410, 260] width 29 height 28
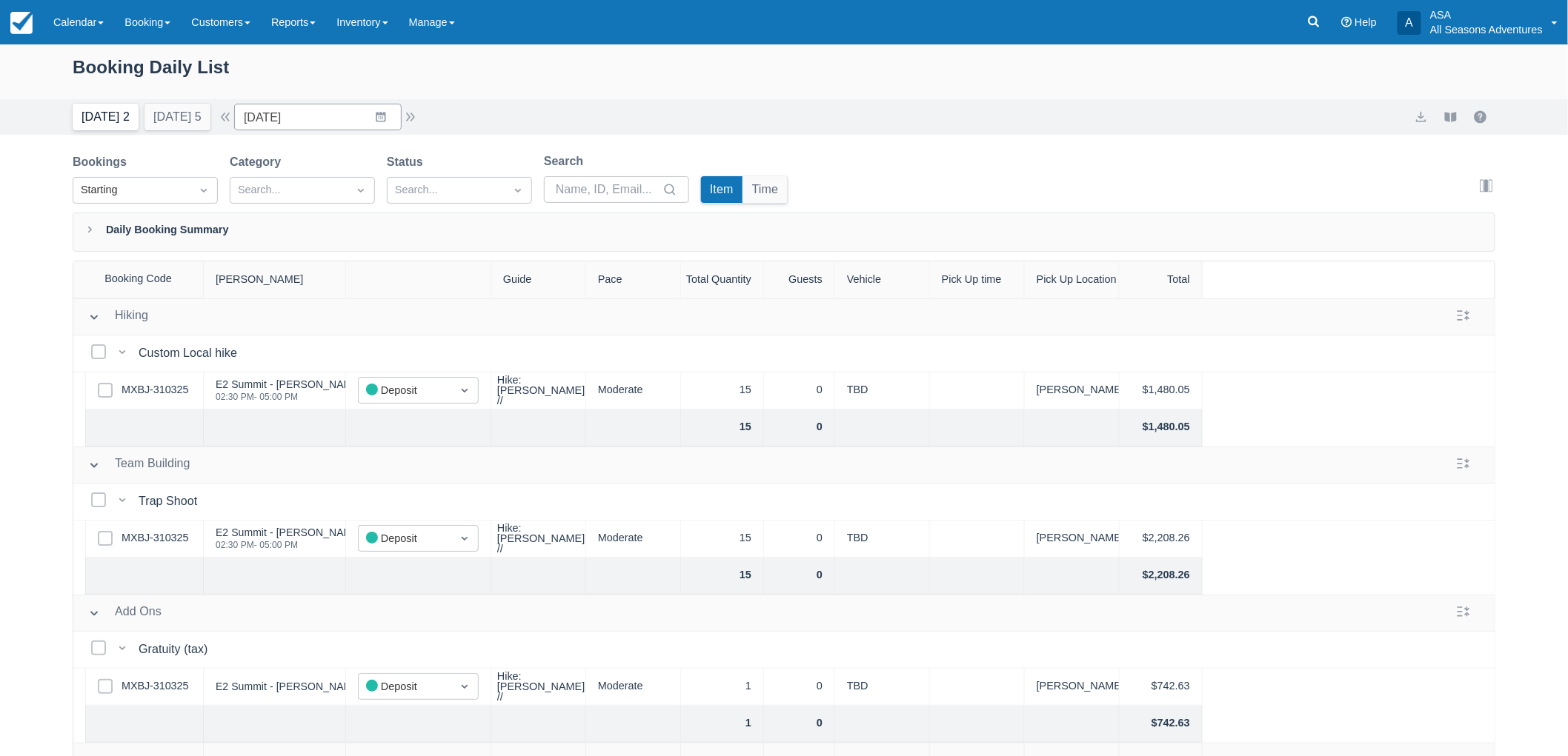
click at [109, 129] on button "Today 2" at bounding box center [105, 116] width 66 height 27
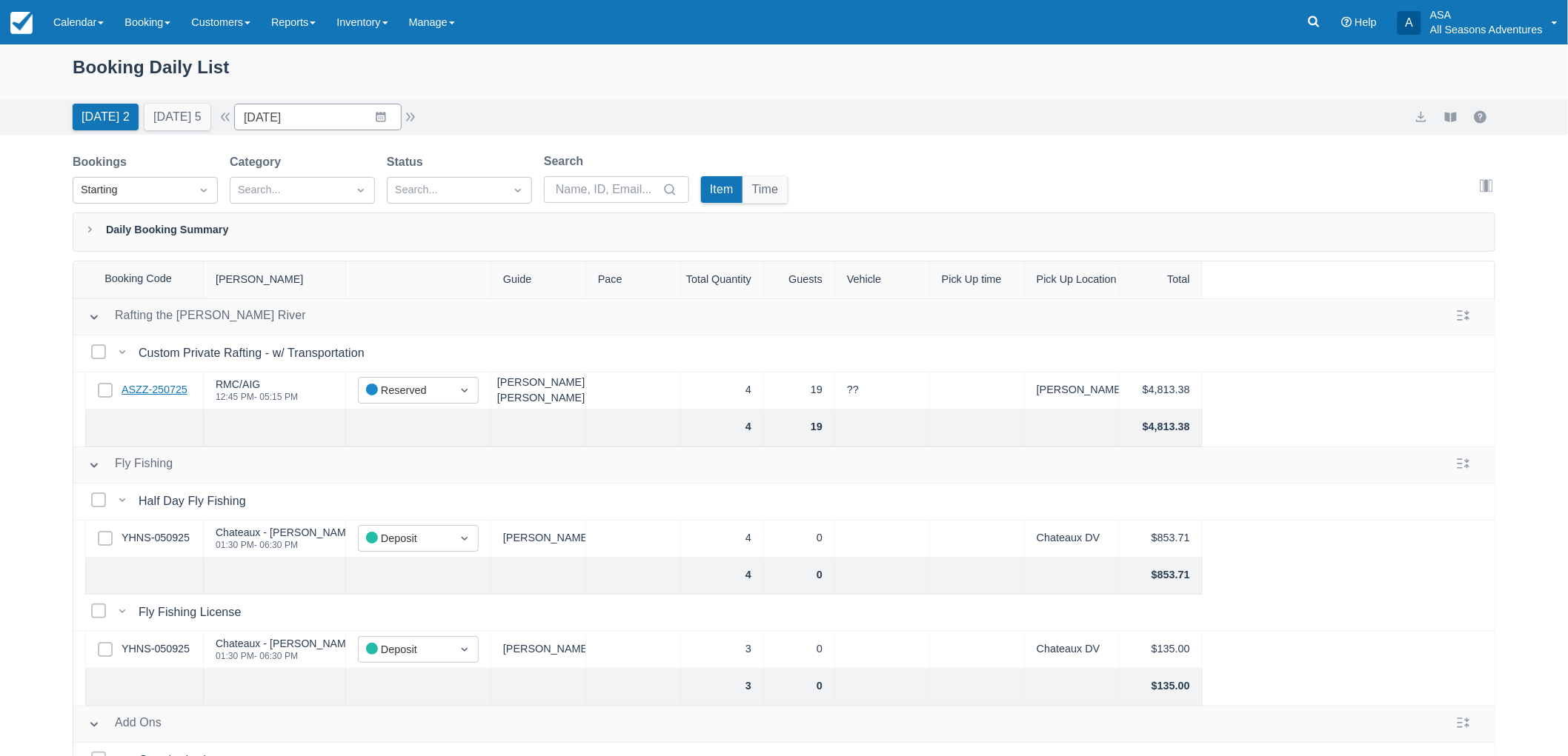
click at [130, 390] on link "ASZZ-250725" at bounding box center [154, 390] width 66 height 16
click at [178, 114] on button "Tomorrow 5" at bounding box center [177, 116] width 66 height 27
type input "09/17/25"
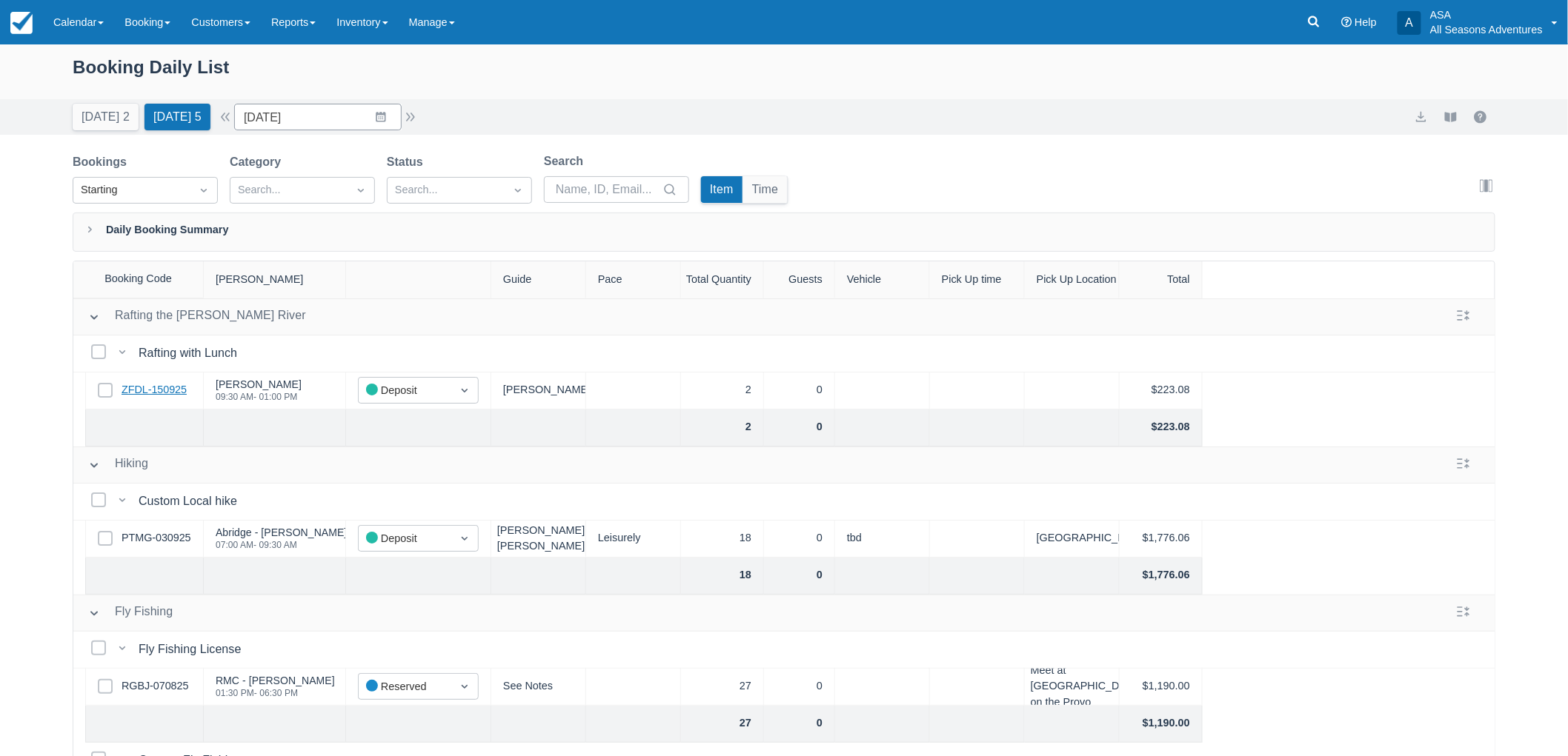
click at [179, 388] on link "ZFDL-150925" at bounding box center [154, 390] width 66 height 16
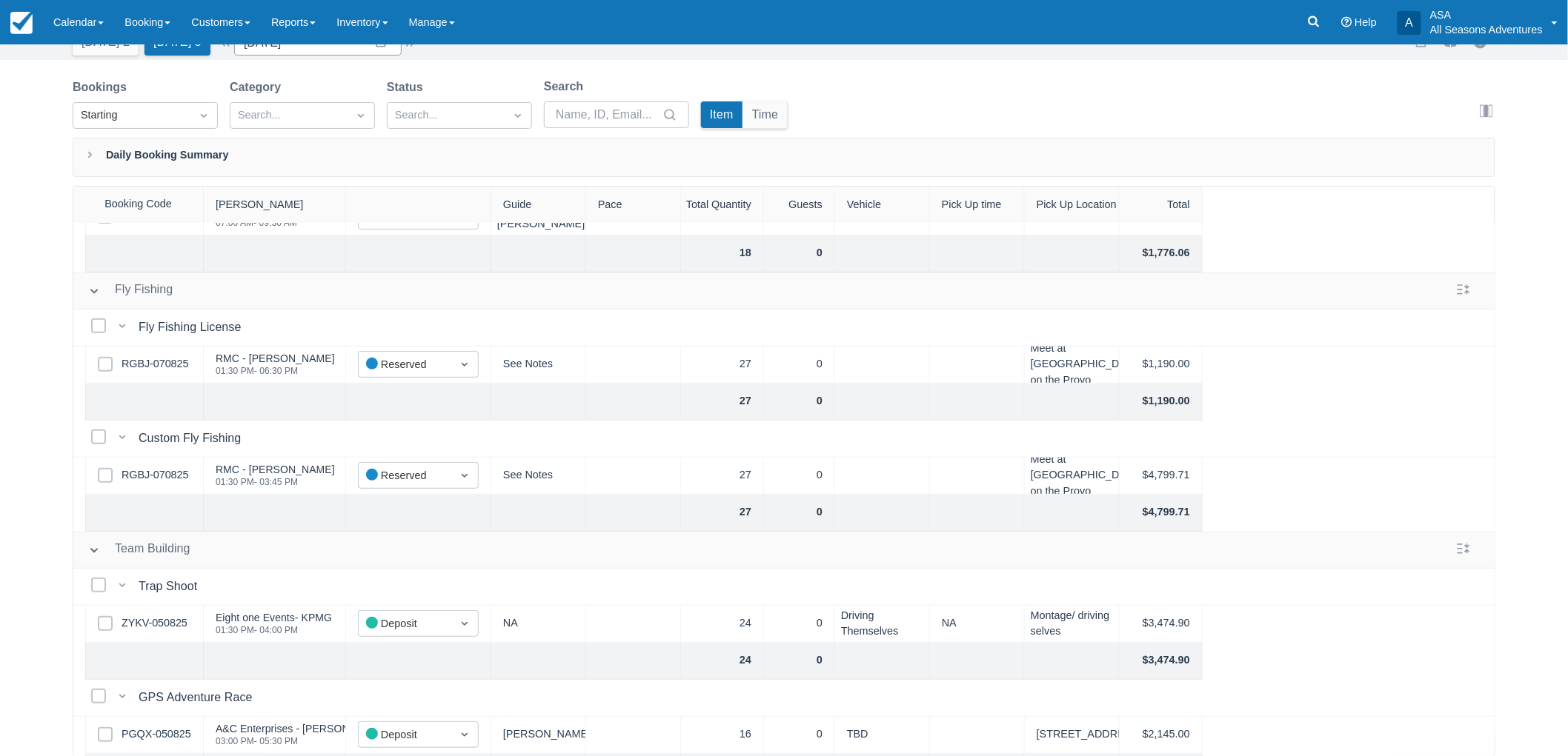
scroll to position [247, 0]
click at [159, 361] on link "RGBJ-070825" at bounding box center [154, 365] width 67 height 16
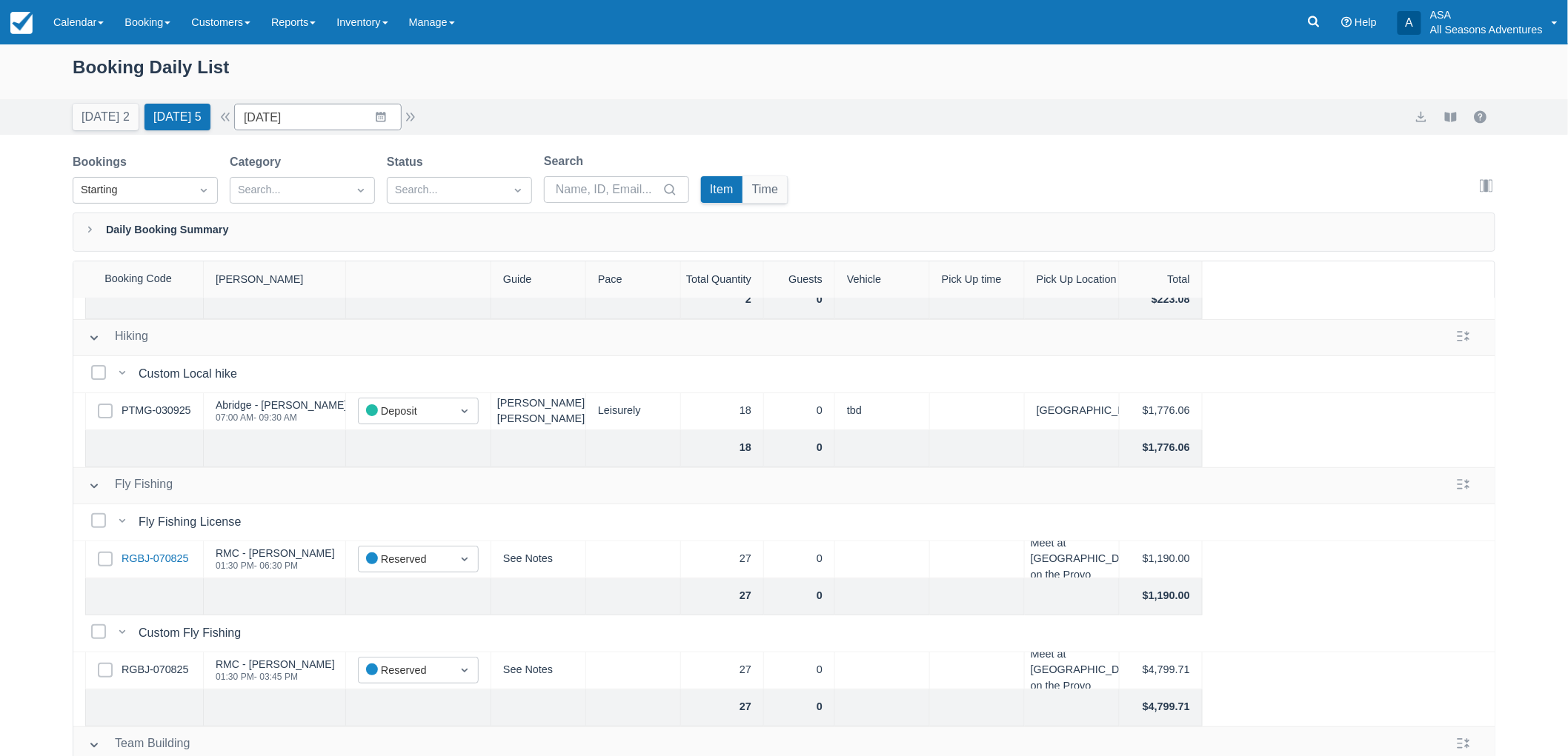
scroll to position [329, 0]
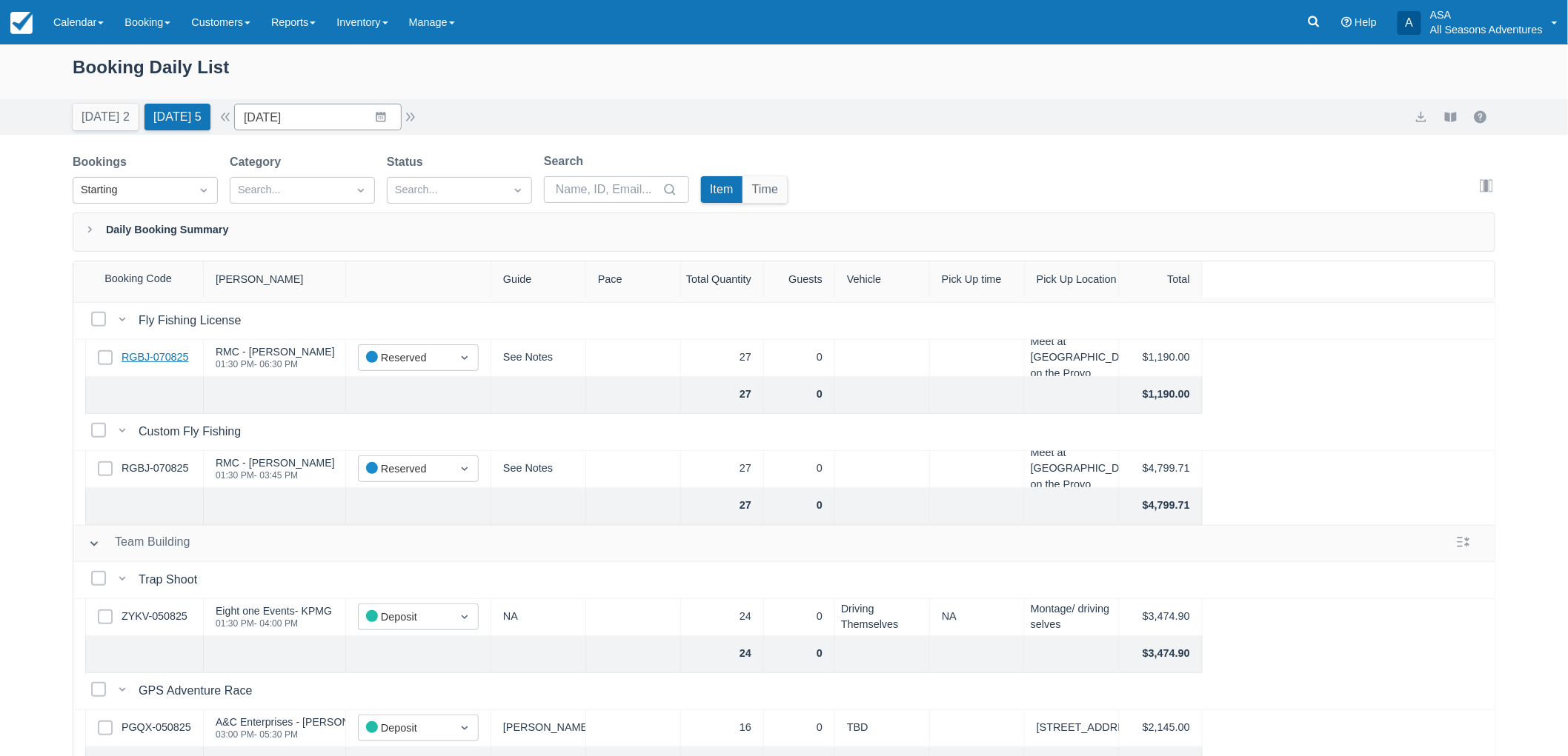
click at [159, 354] on link "RGBJ-070825" at bounding box center [154, 358] width 67 height 16
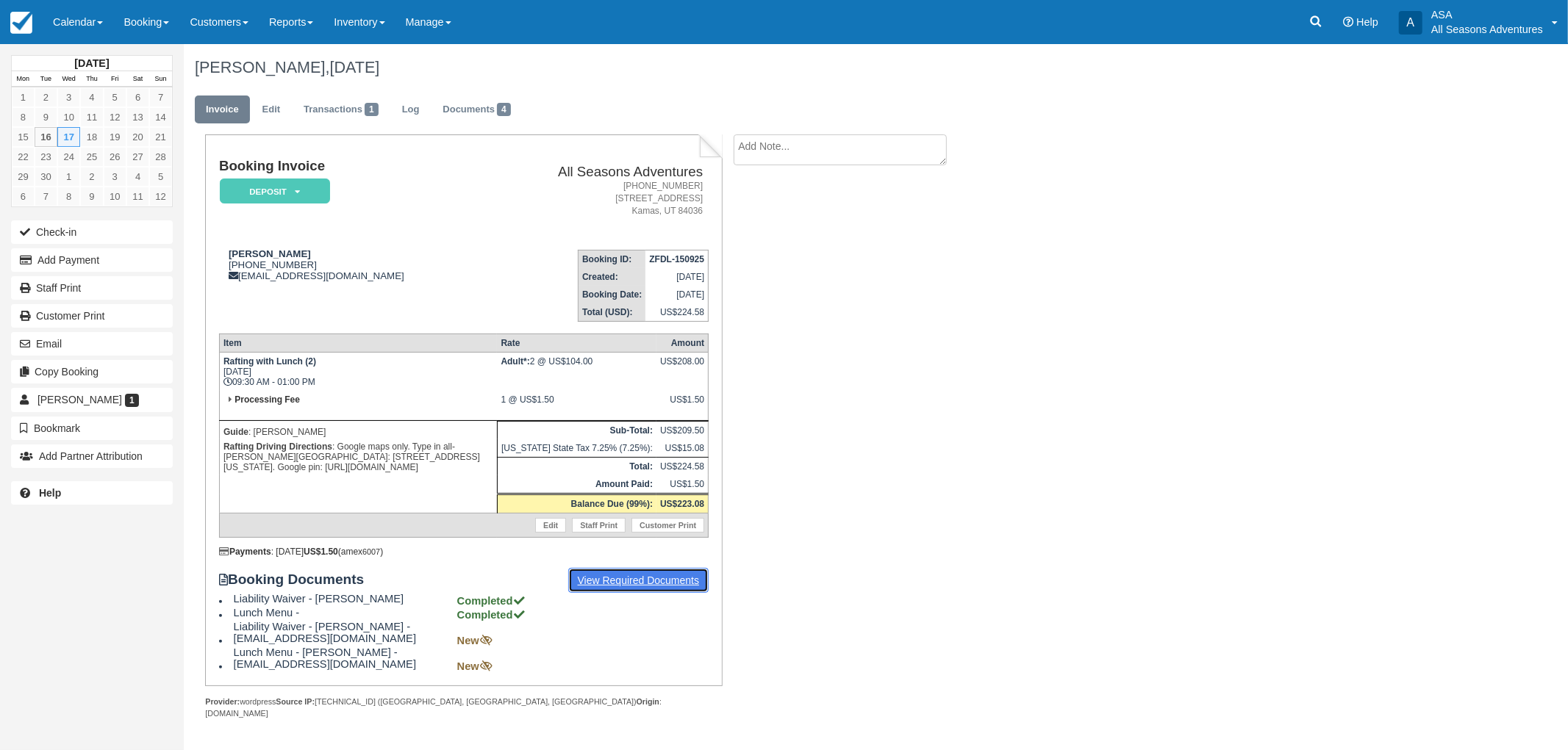
click at [607, 576] on link "View Required Documents" at bounding box center [638, 580] width 141 height 25
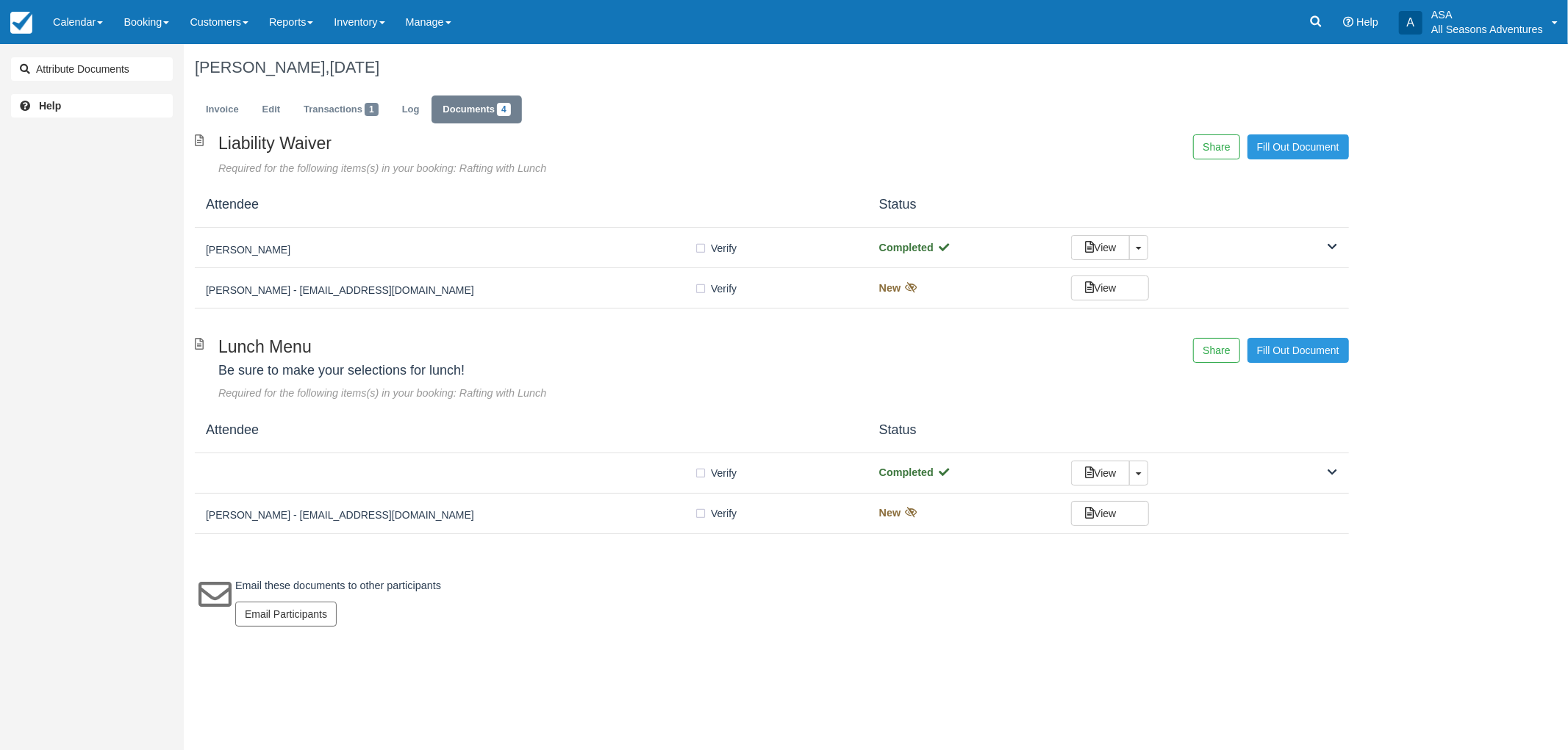
click at [362, 298] on div "[PERSON_NAME] - [EMAIL_ADDRESS][DOMAIN_NAME]" at bounding box center [450, 288] width 488 height 21
click at [464, 477] on div at bounding box center [450, 473] width 488 height 7
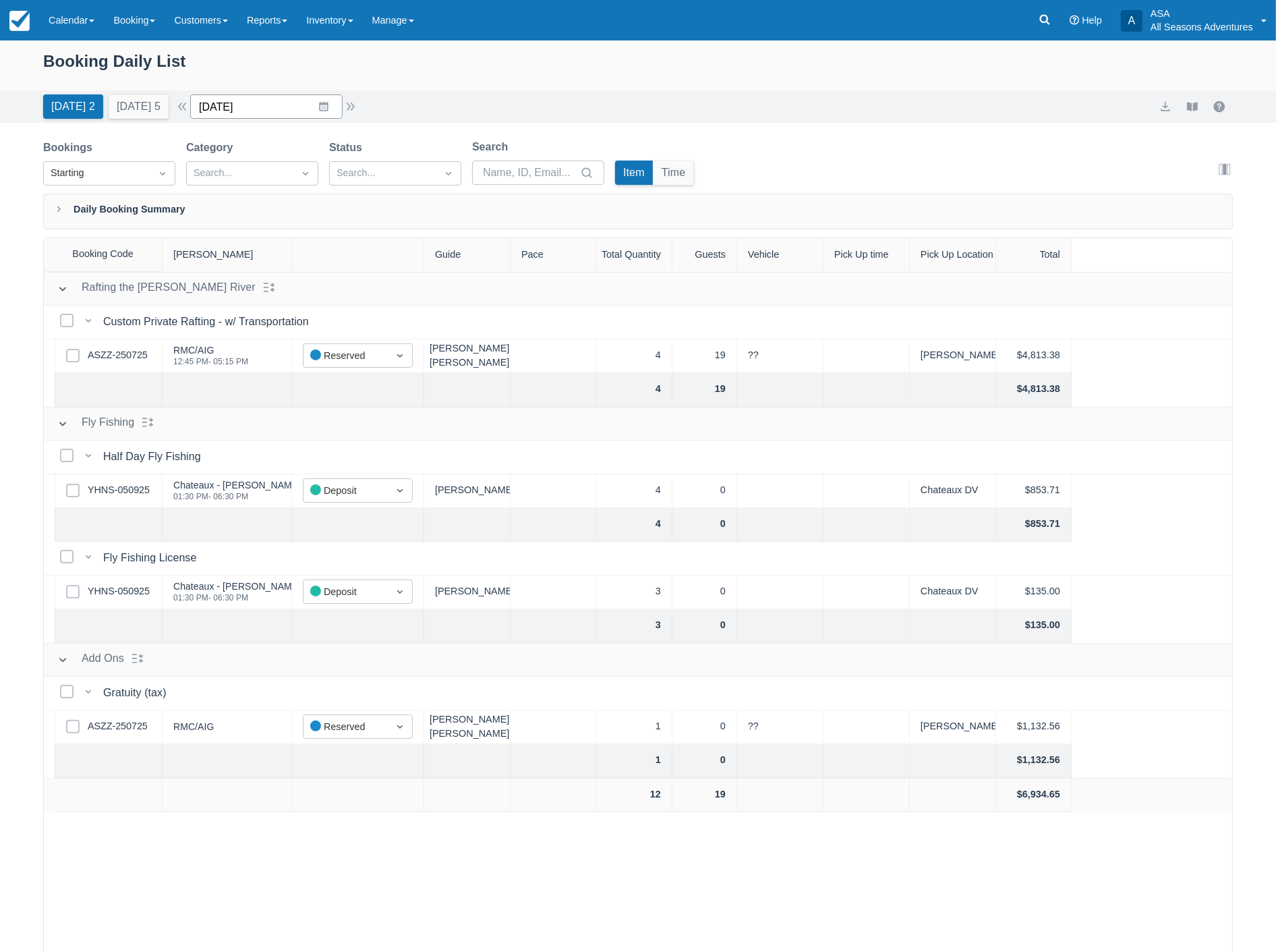
click at [265, 104] on input "[DATE]" at bounding box center [266, 106] width 152 height 24
click at [380, 159] on icon "Move forward to switch to the next month." at bounding box center [377, 162] width 13 height 13
click at [311, 239] on td "8" at bounding box center [297, 236] width 26 height 25
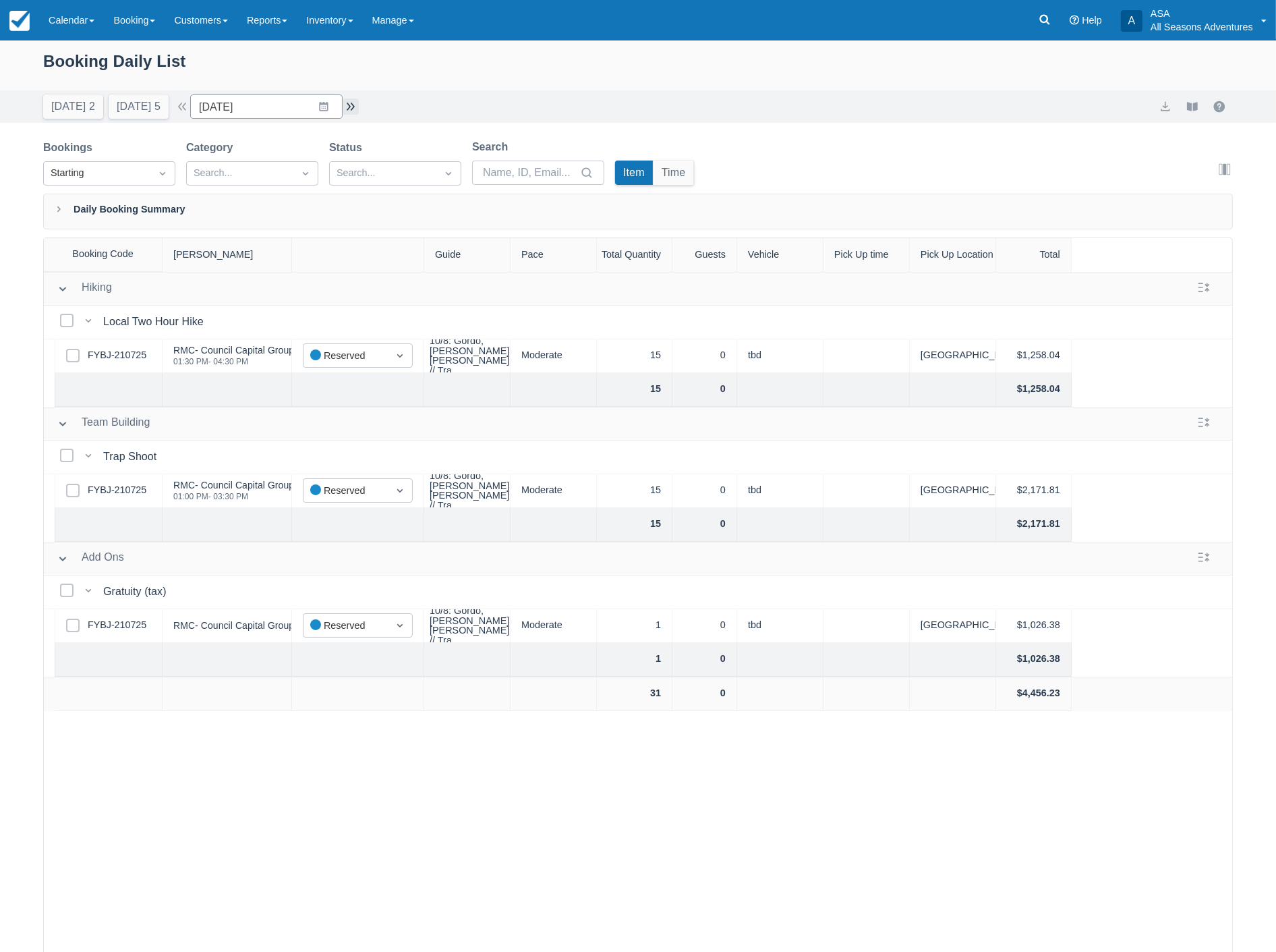
click at [351, 106] on button "button" at bounding box center [350, 107] width 16 height 16
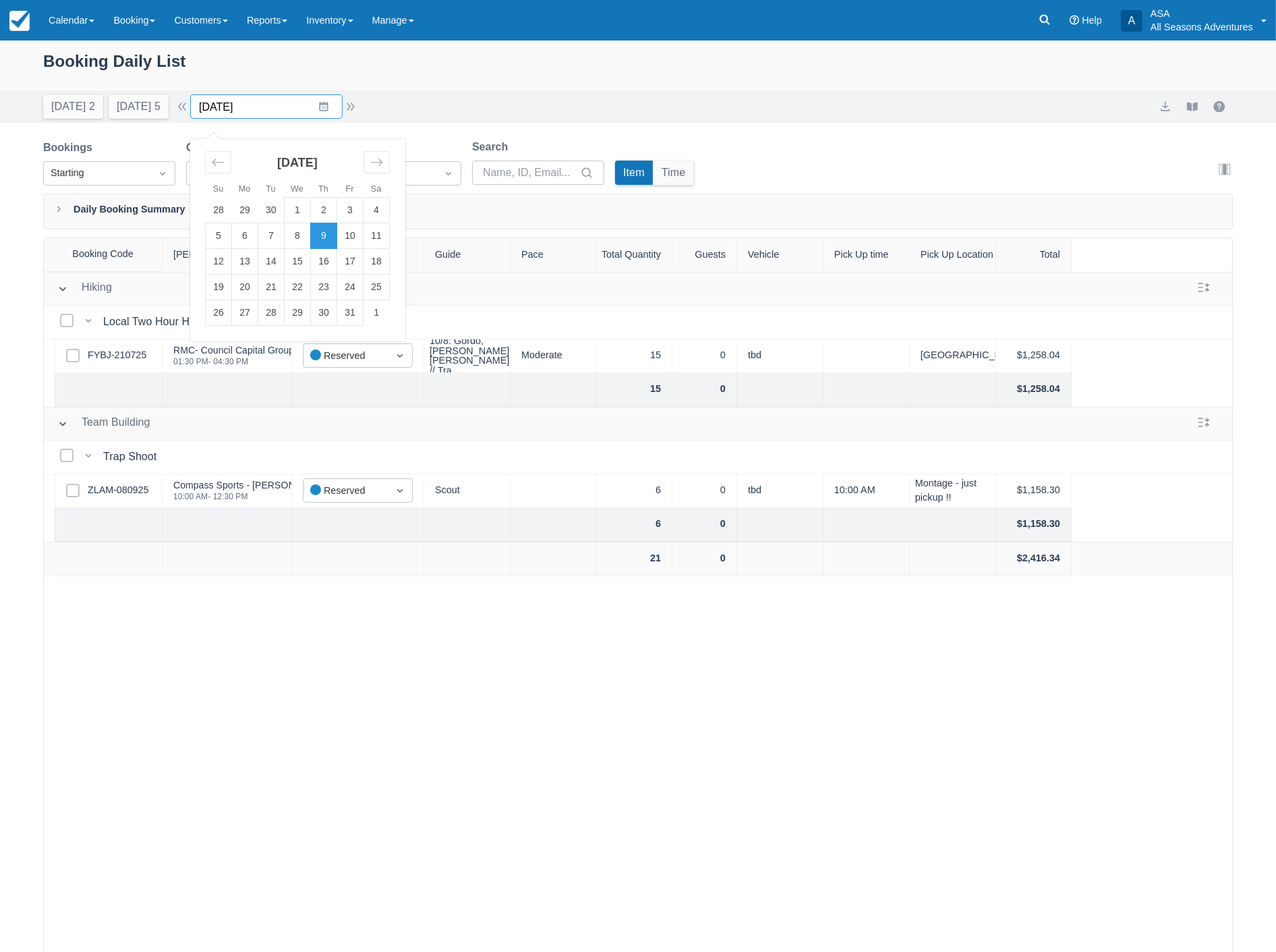
click at [279, 104] on input "10/09/25" at bounding box center [266, 106] width 152 height 24
click at [363, 236] on td "10" at bounding box center [350, 236] width 26 height 25
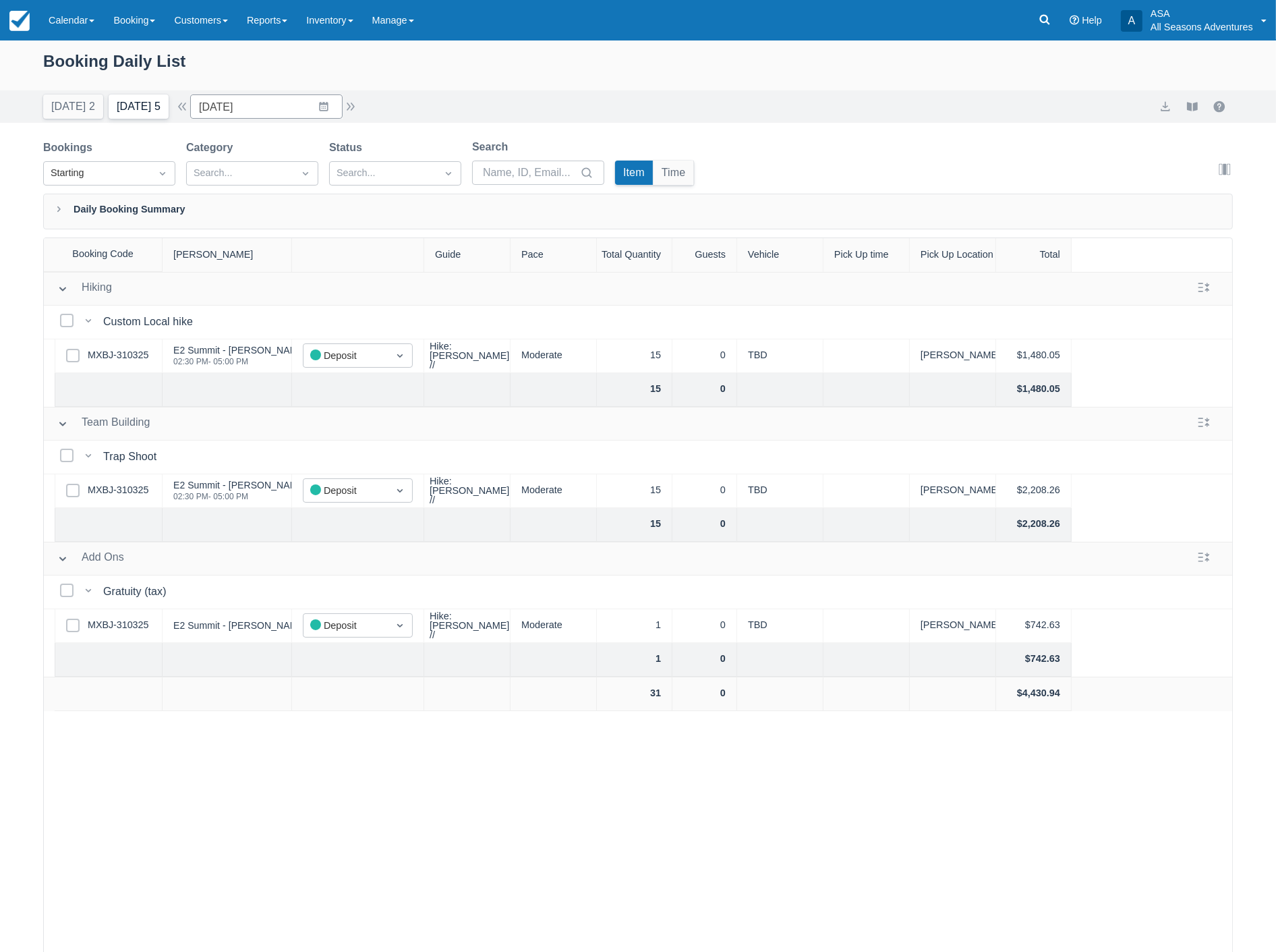
click at [140, 107] on button "Tomorrow 5" at bounding box center [139, 106] width 60 height 24
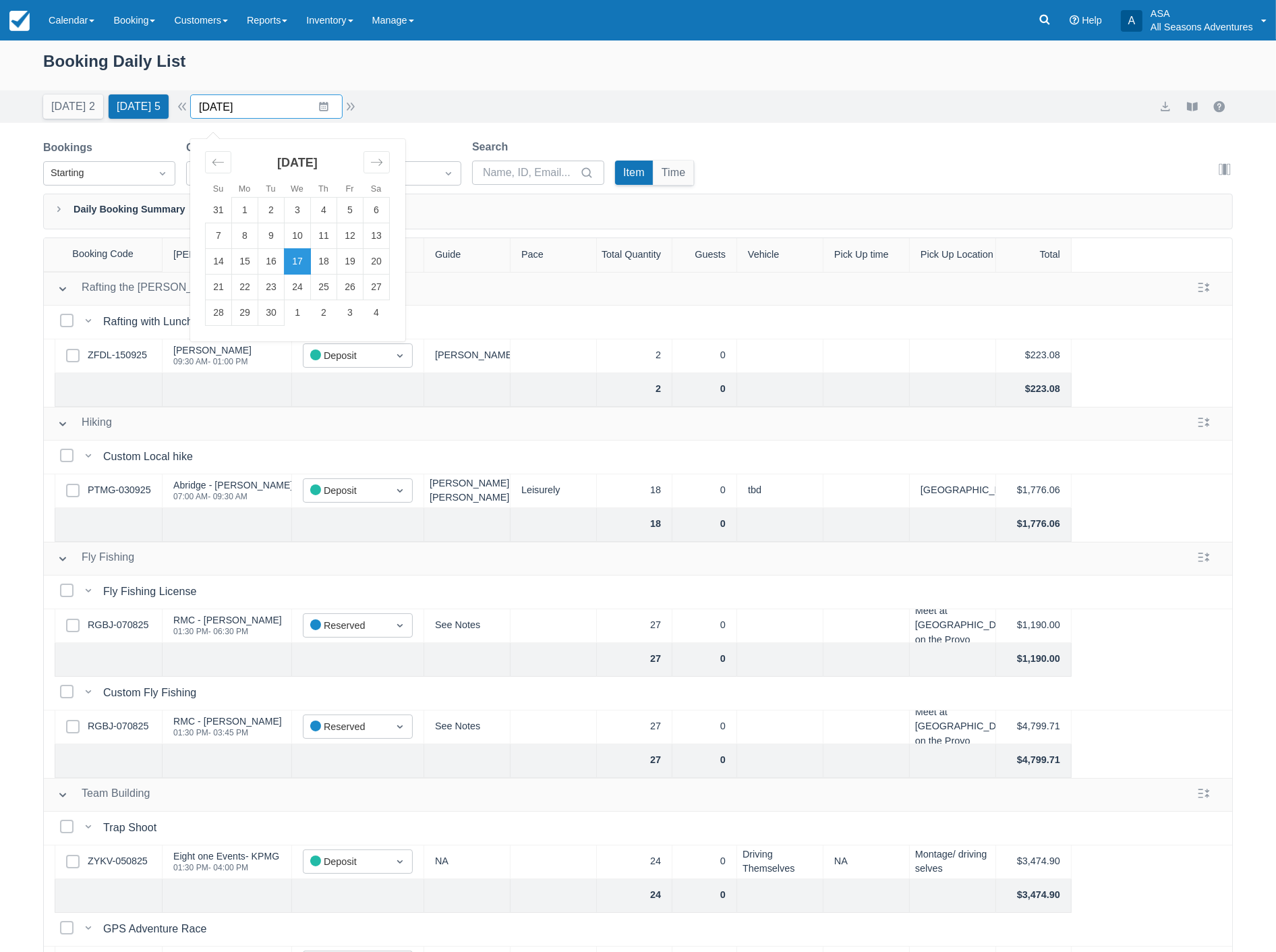
click at [279, 108] on input "09/17/25" at bounding box center [266, 106] width 152 height 24
click at [337, 265] on td "18" at bounding box center [323, 262] width 26 height 25
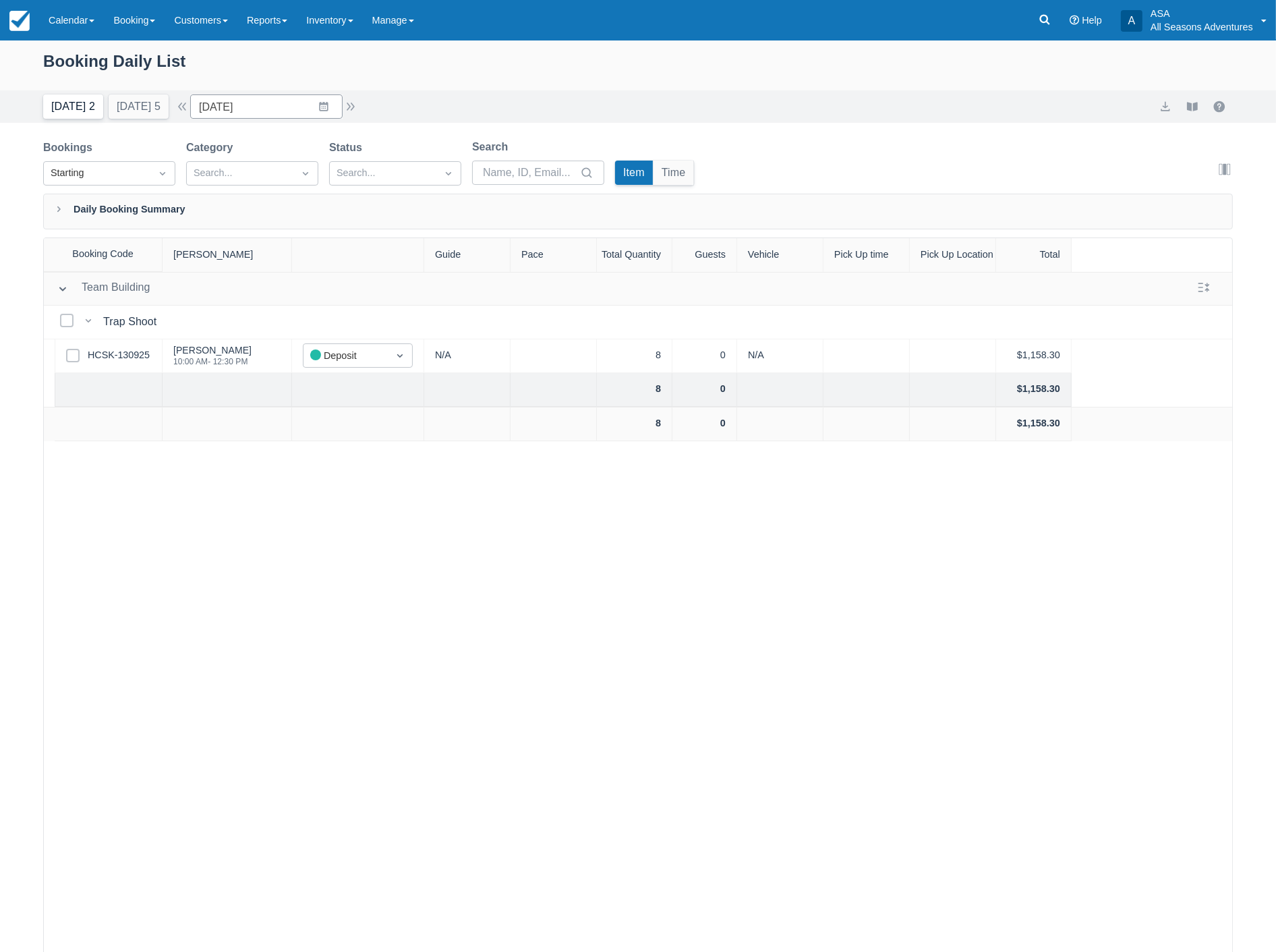
click at [54, 100] on button "[DATE] 2" at bounding box center [73, 106] width 60 height 24
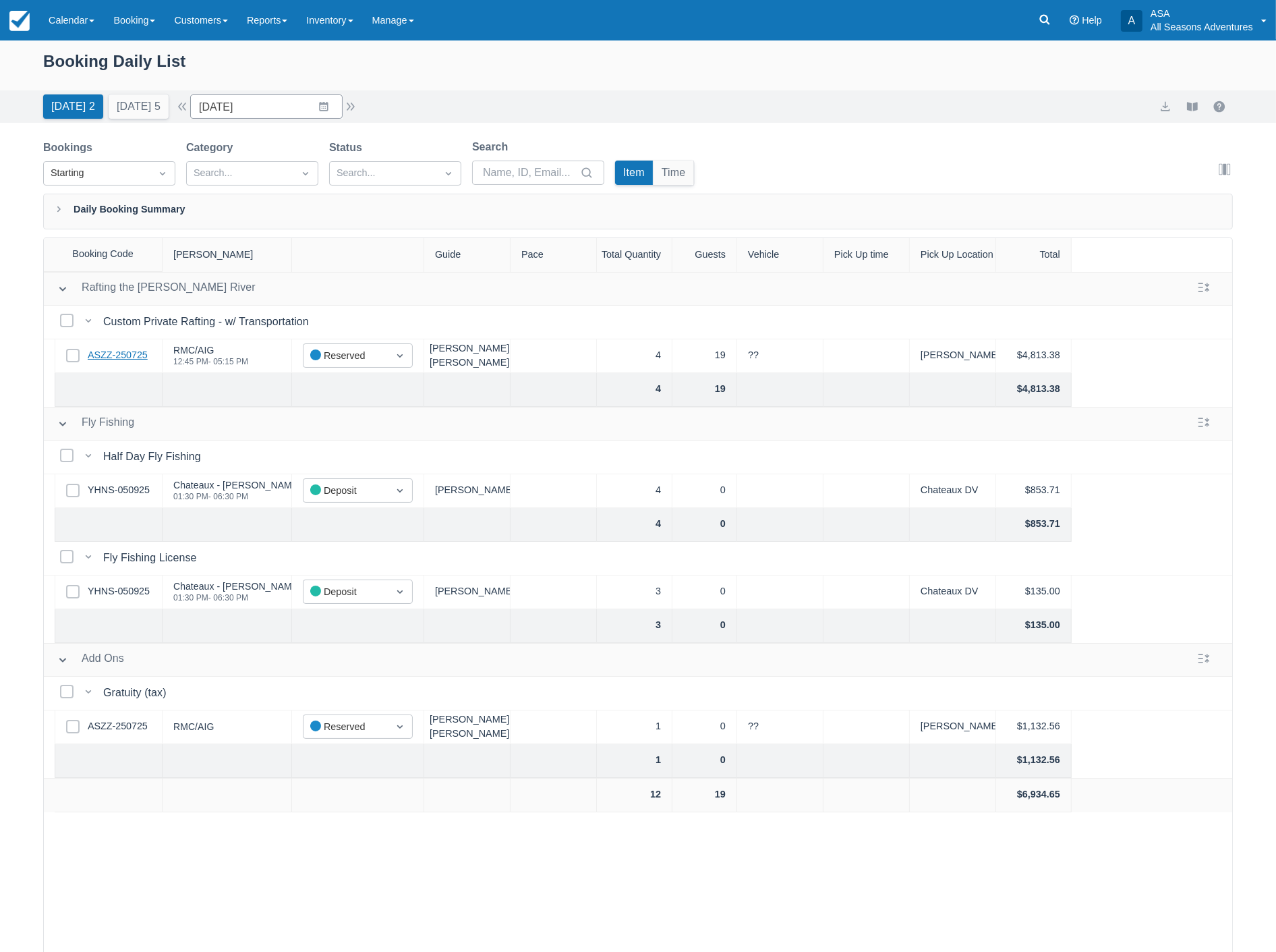
click at [113, 359] on link "ASZZ-250725" at bounding box center [118, 355] width 60 height 14
click at [262, 112] on input "09/16/25" at bounding box center [266, 106] width 152 height 24
click at [337, 262] on td "18" at bounding box center [323, 262] width 26 height 25
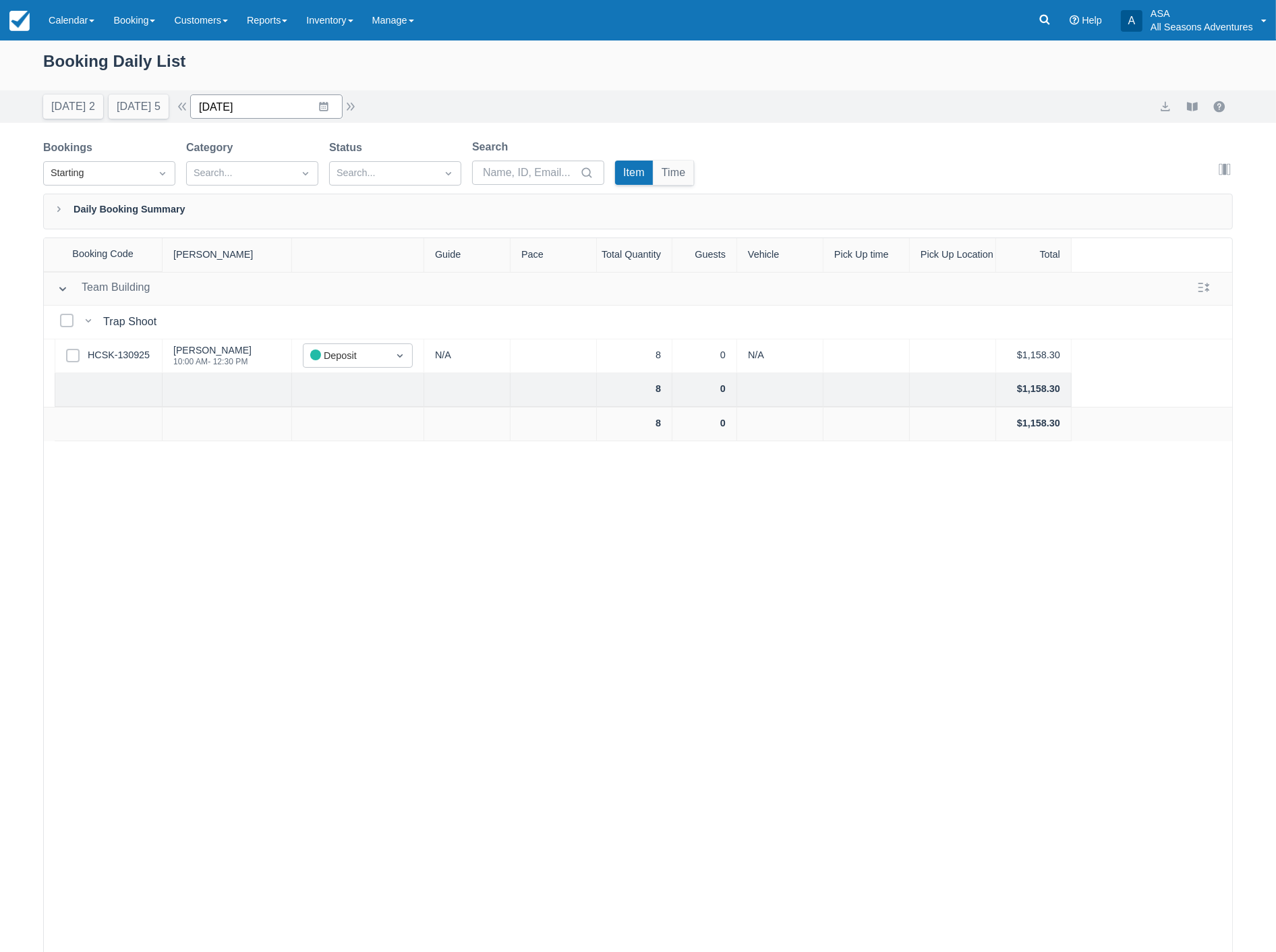
click at [262, 110] on input "[DATE]" at bounding box center [266, 106] width 152 height 24
click at [332, 316] on td "2" at bounding box center [323, 313] width 26 height 25
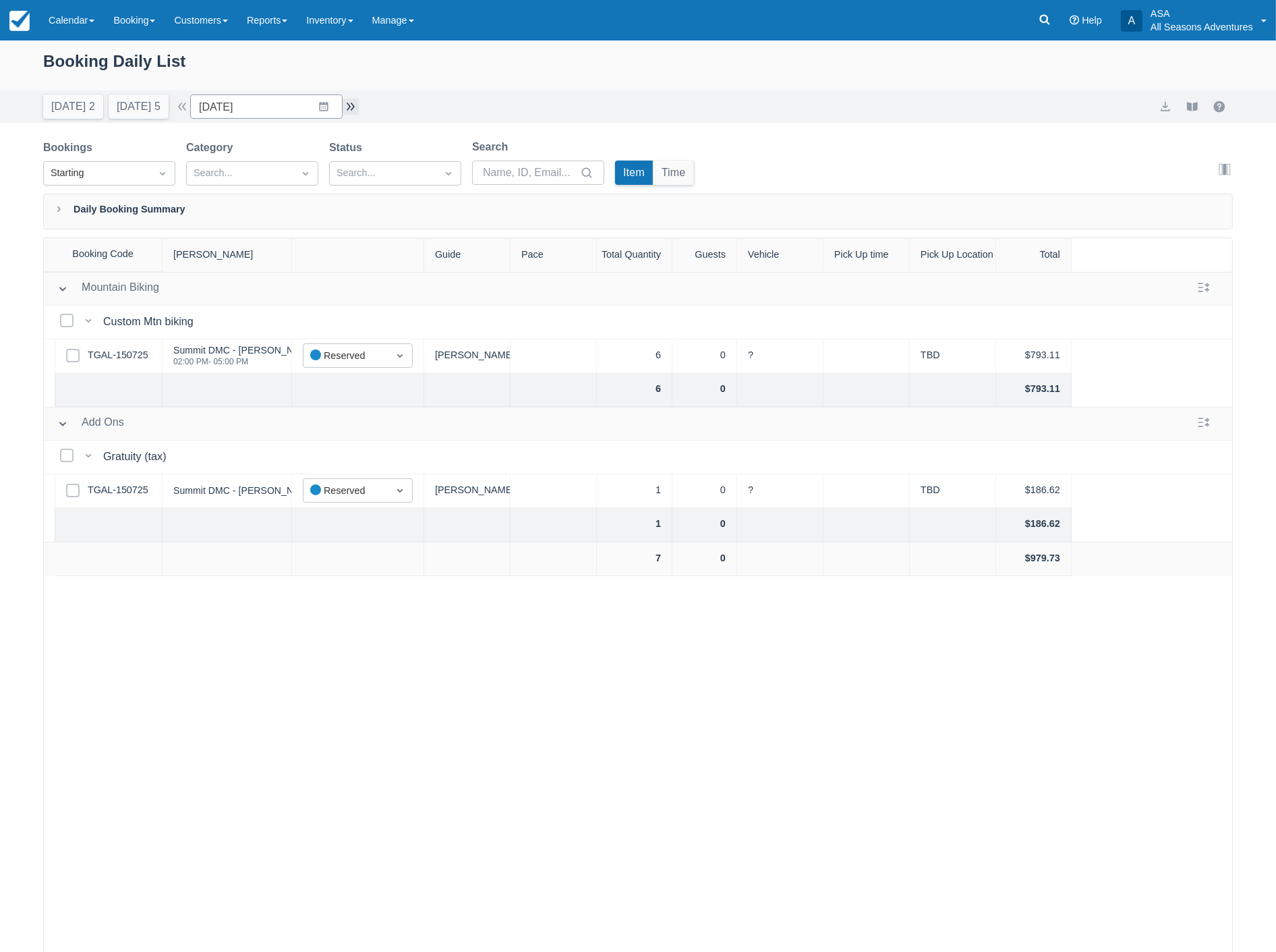
click at [359, 108] on button "button" at bounding box center [350, 107] width 16 height 16
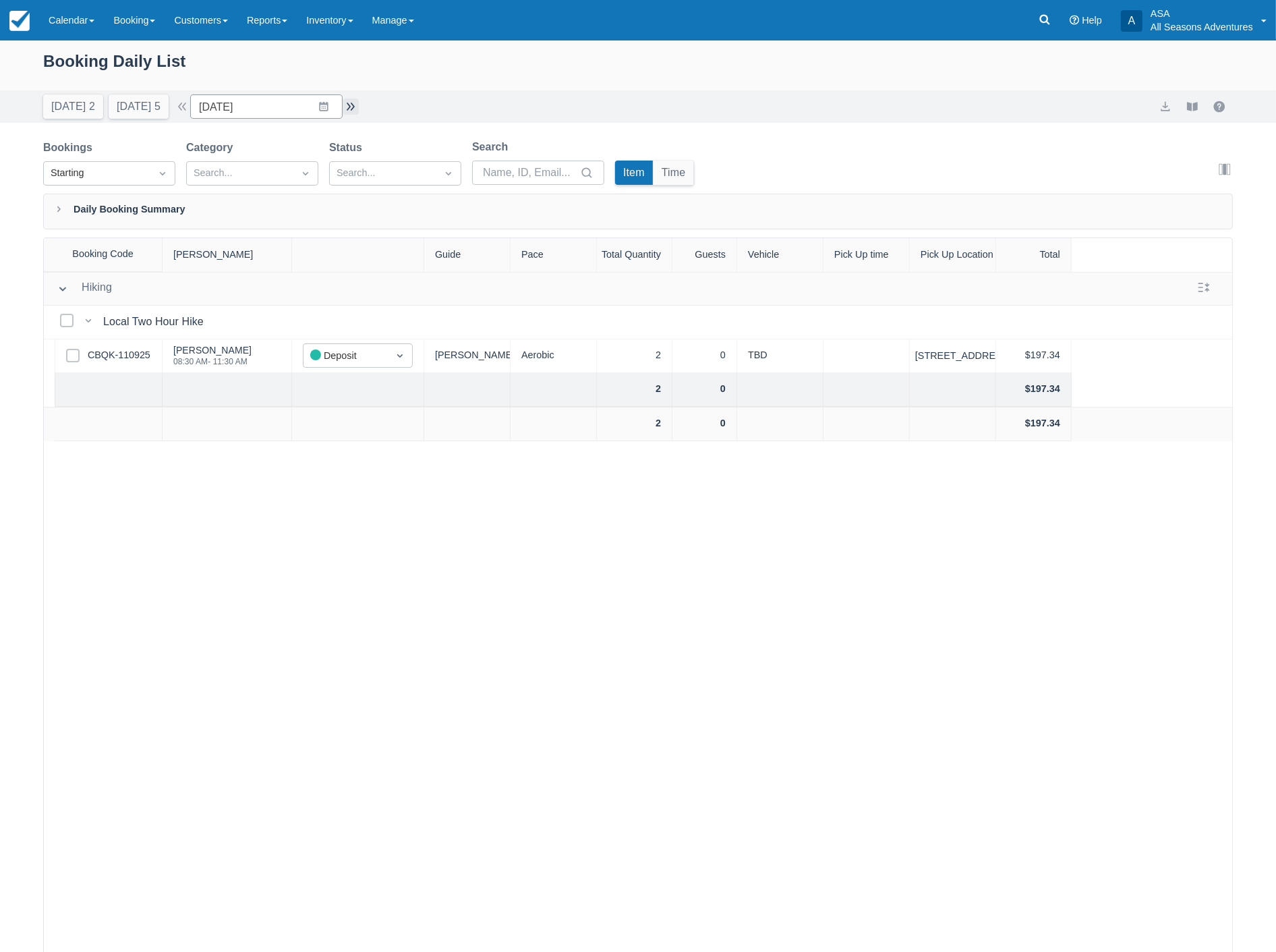
click at [353, 111] on button "button" at bounding box center [350, 107] width 16 height 16
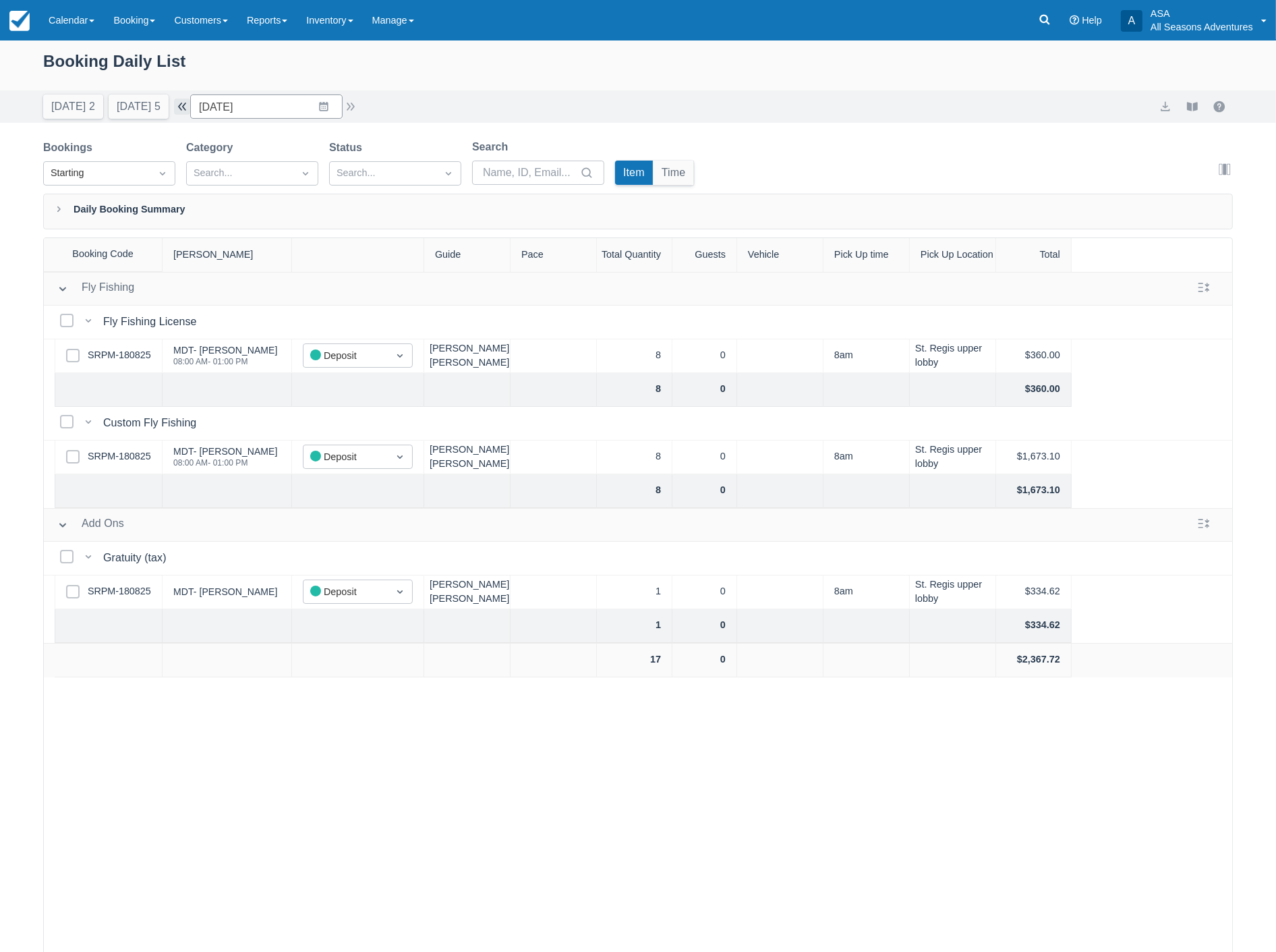
click at [190, 108] on button "button" at bounding box center [182, 107] width 16 height 16
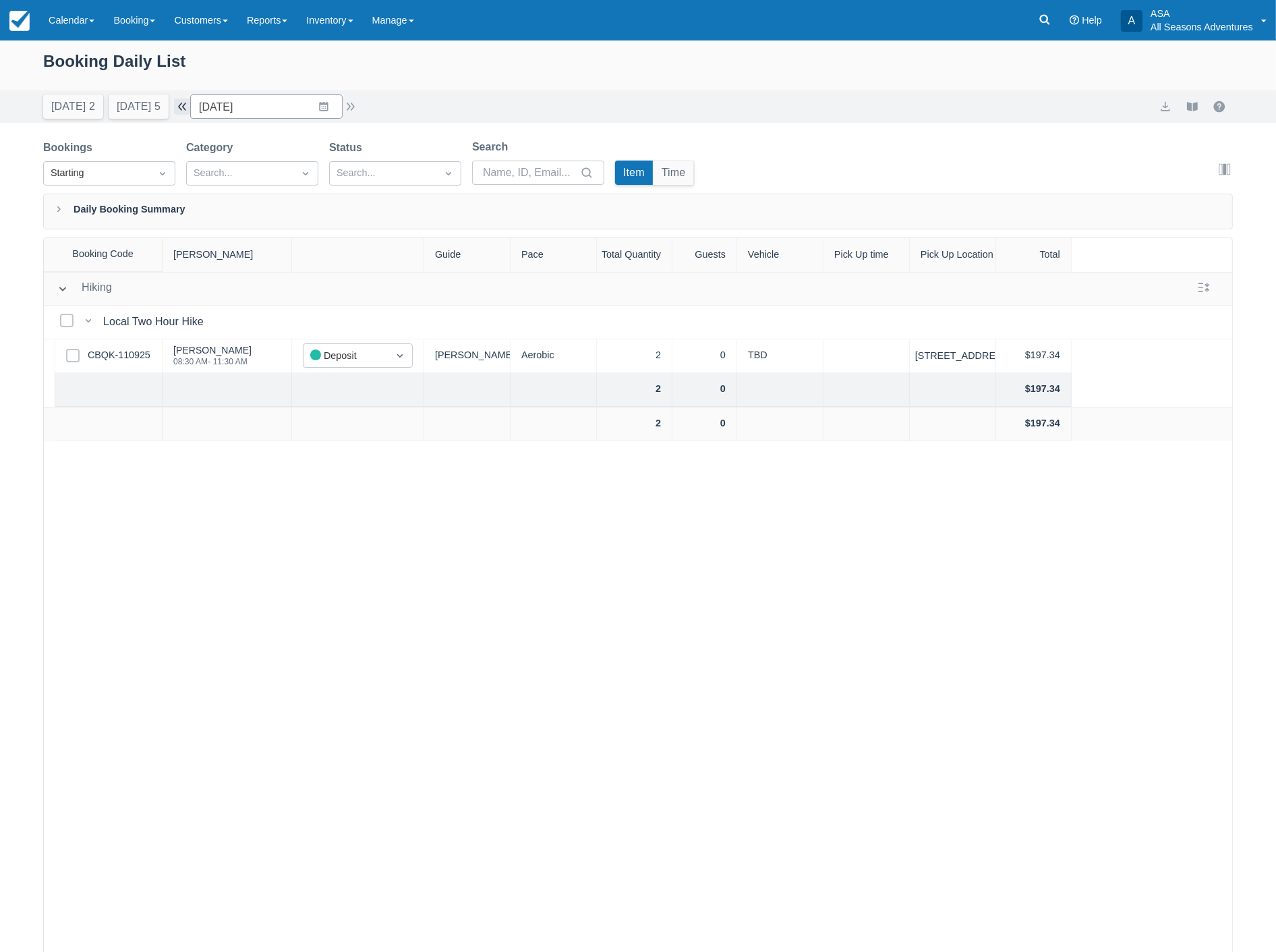
click at [190, 106] on button "button" at bounding box center [182, 107] width 16 height 16
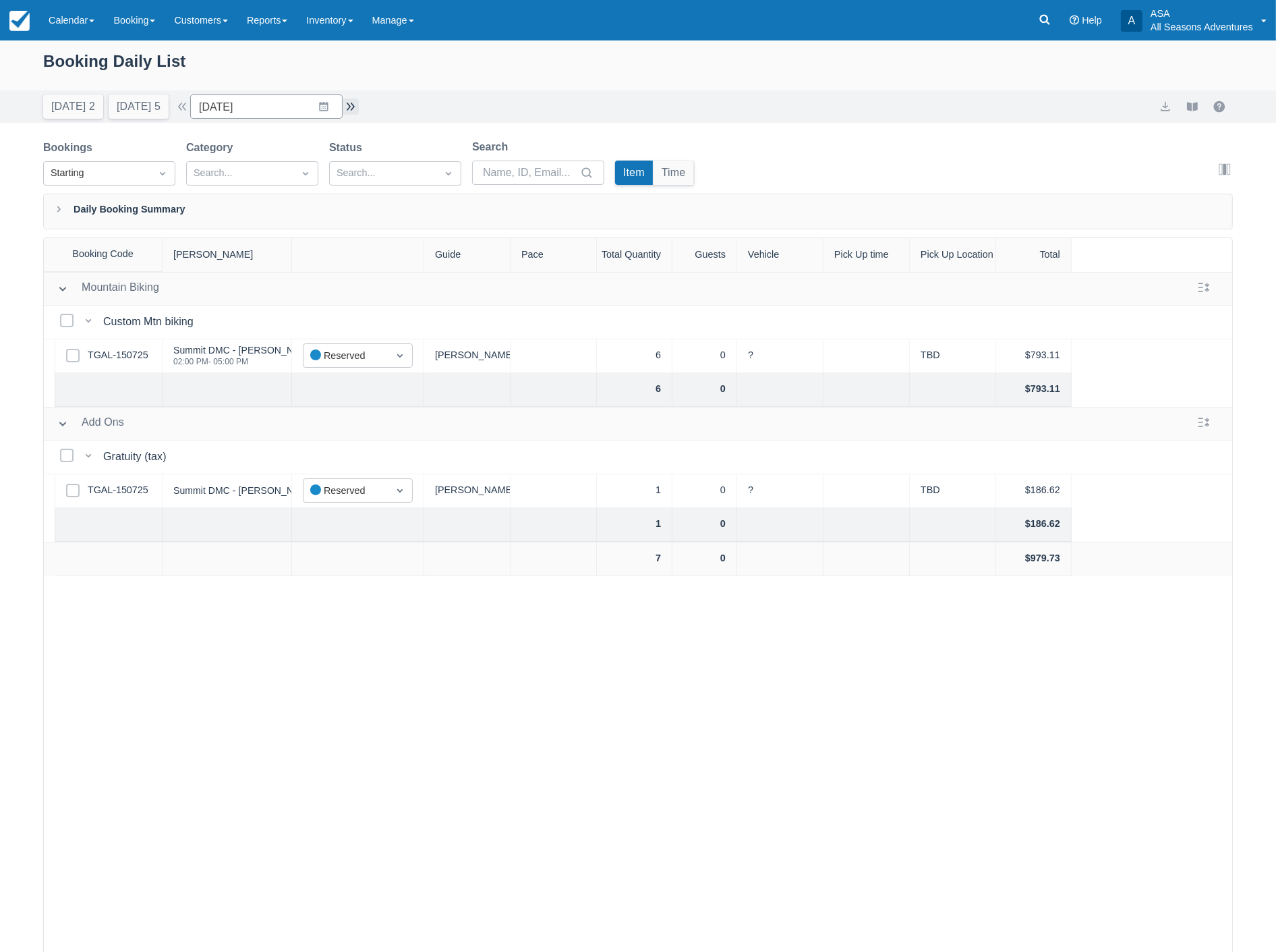
click at [359, 107] on button "button" at bounding box center [350, 107] width 16 height 16
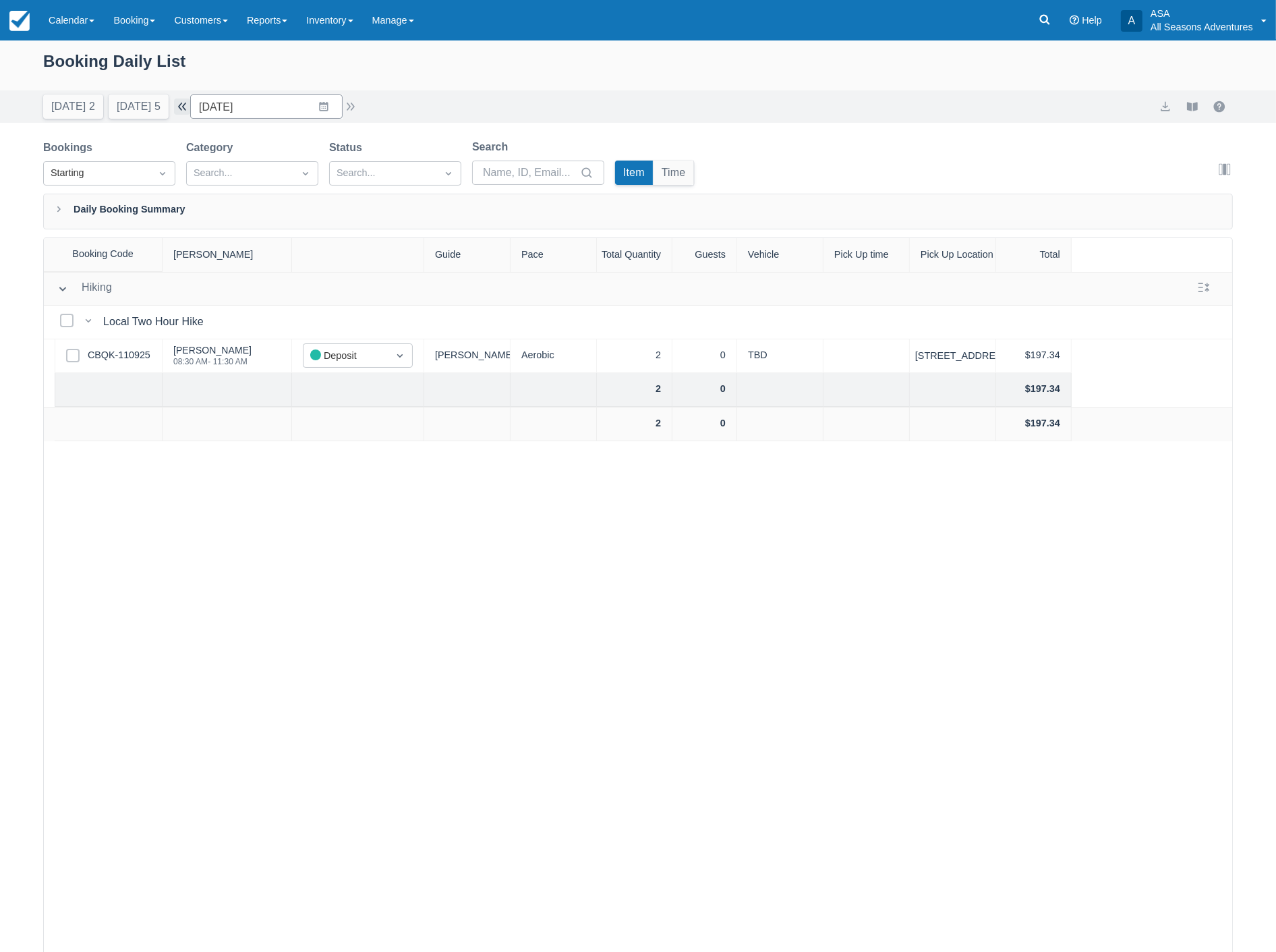
click at [187, 111] on button "button" at bounding box center [182, 107] width 16 height 16
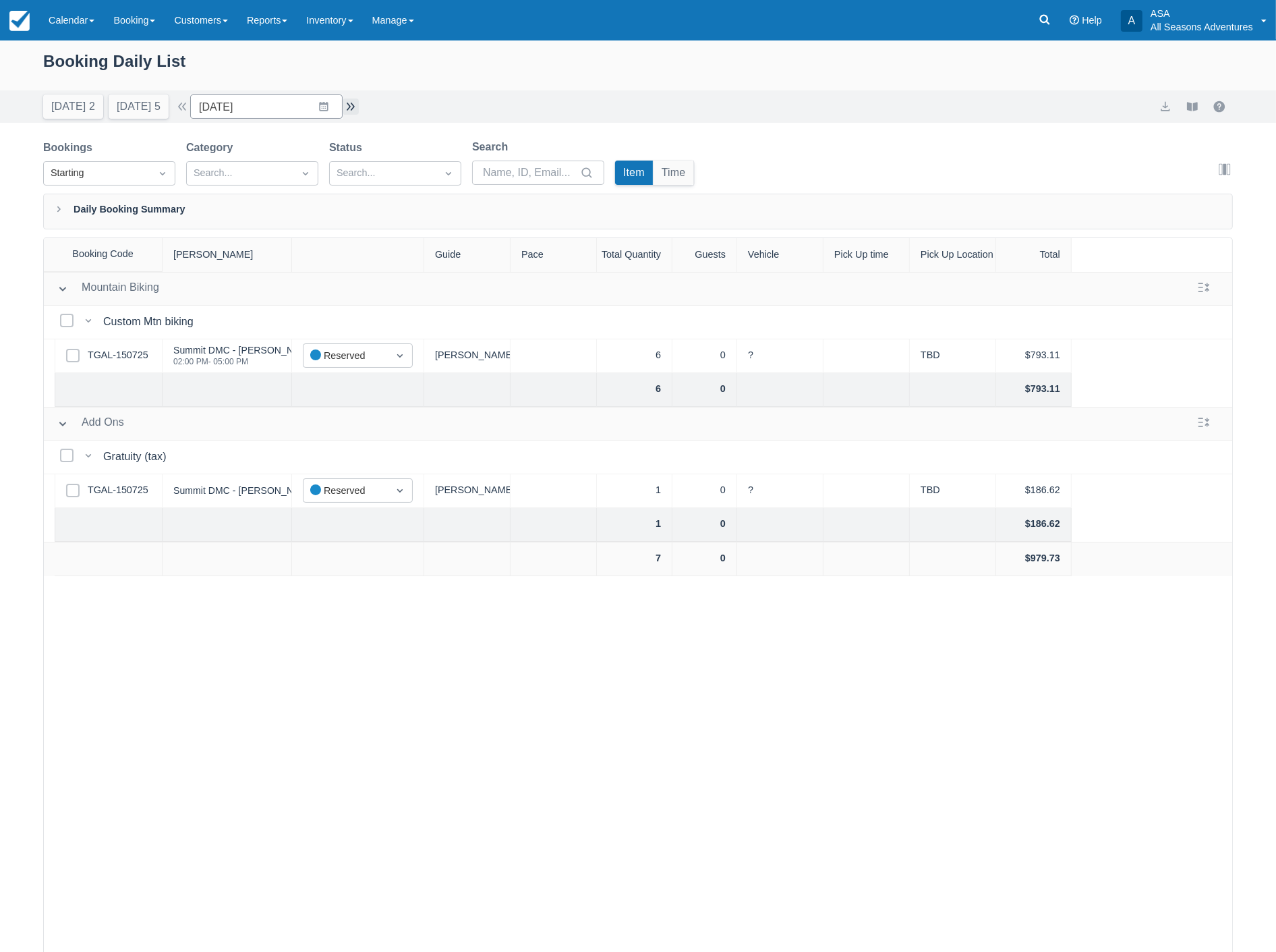
click at [359, 107] on button "button" at bounding box center [350, 107] width 16 height 16
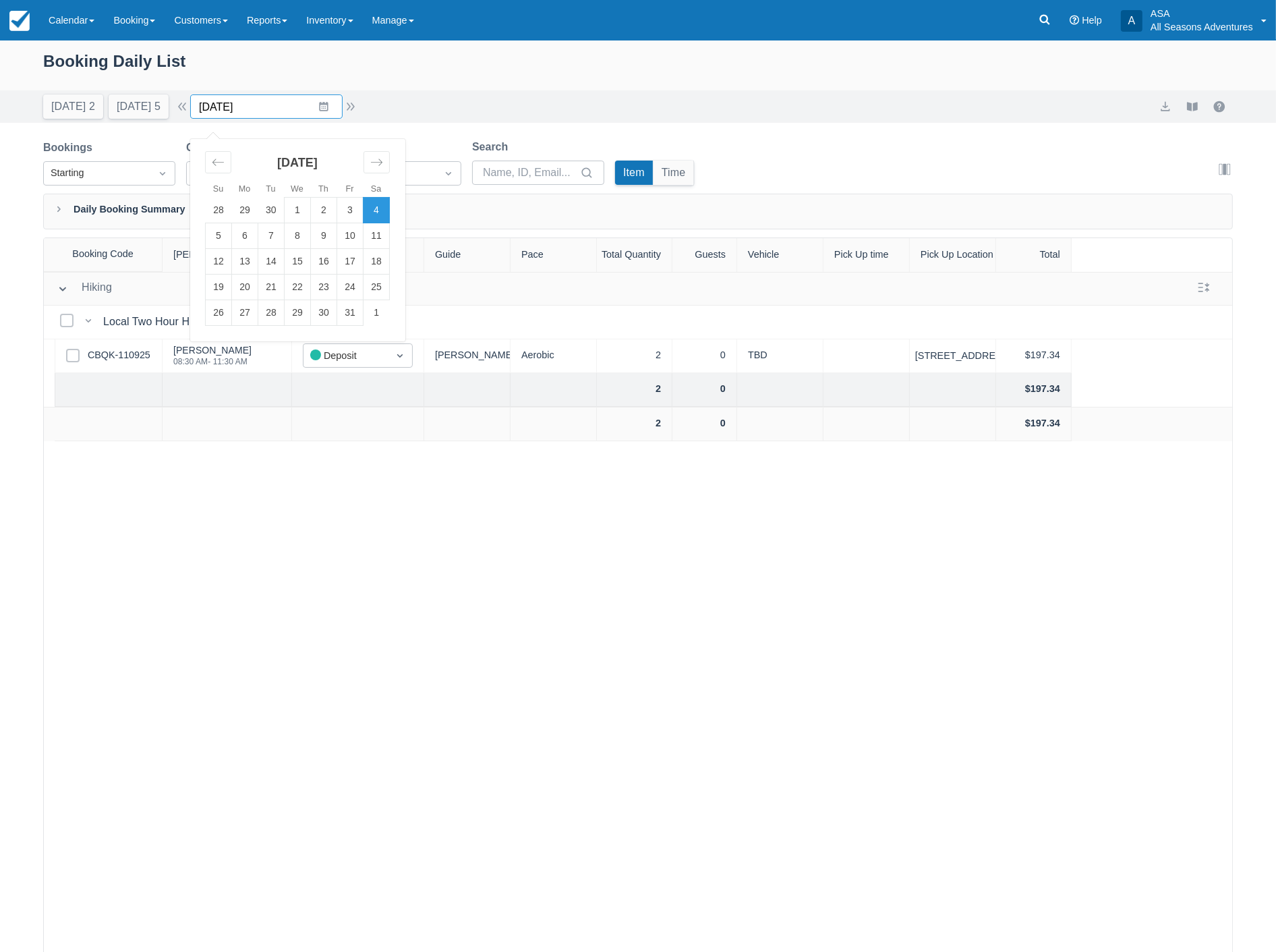
click at [264, 117] on input "10/04/25" at bounding box center [266, 106] width 152 height 24
click at [225, 162] on icon "Move backward to switch to the previous month." at bounding box center [218, 162] width 13 height 13
click at [254, 284] on td "22" at bounding box center [245, 287] width 26 height 25
click at [132, 105] on button "Tomorrow 5" at bounding box center [139, 106] width 60 height 24
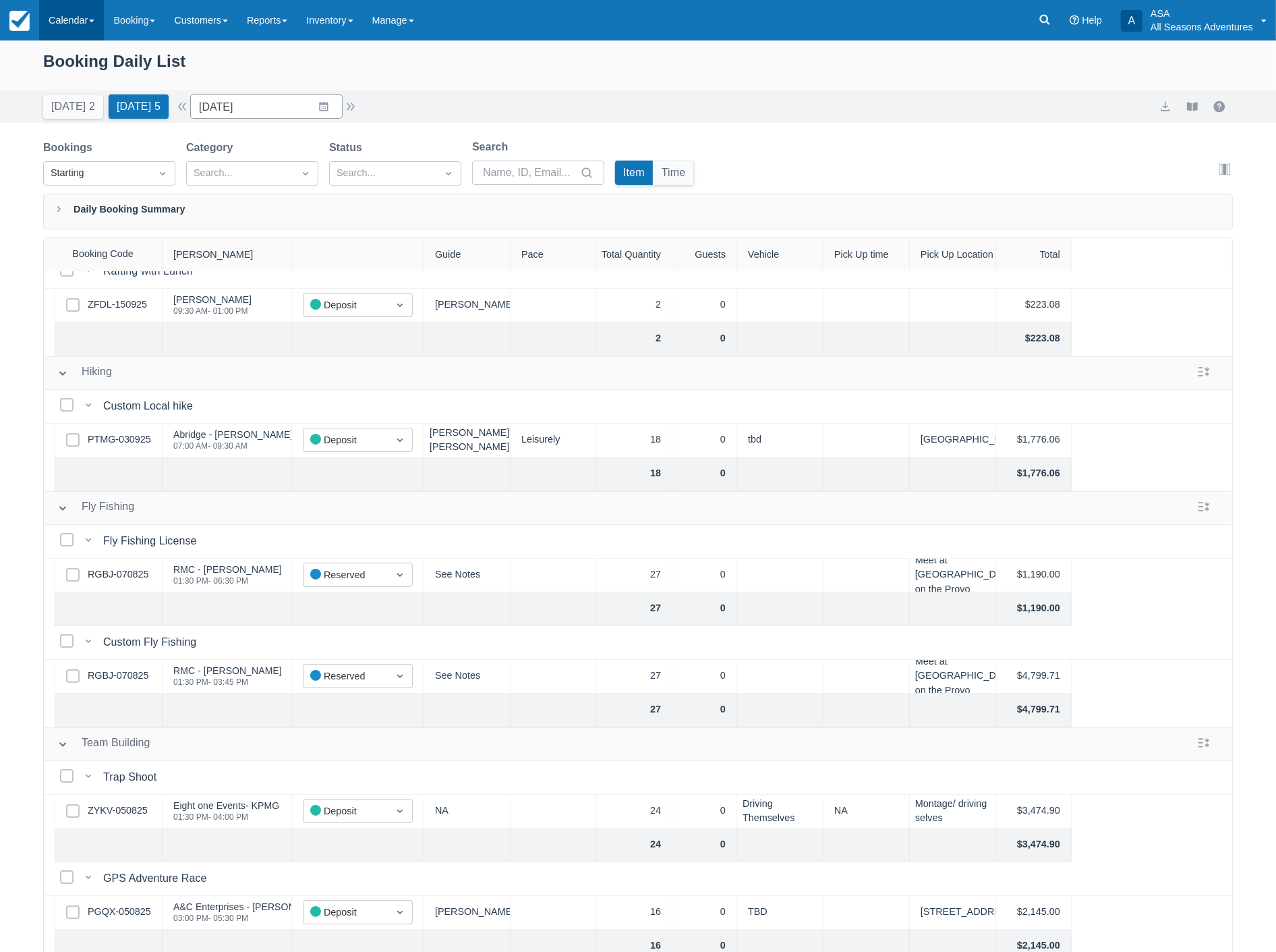
scroll to position [28, 0]
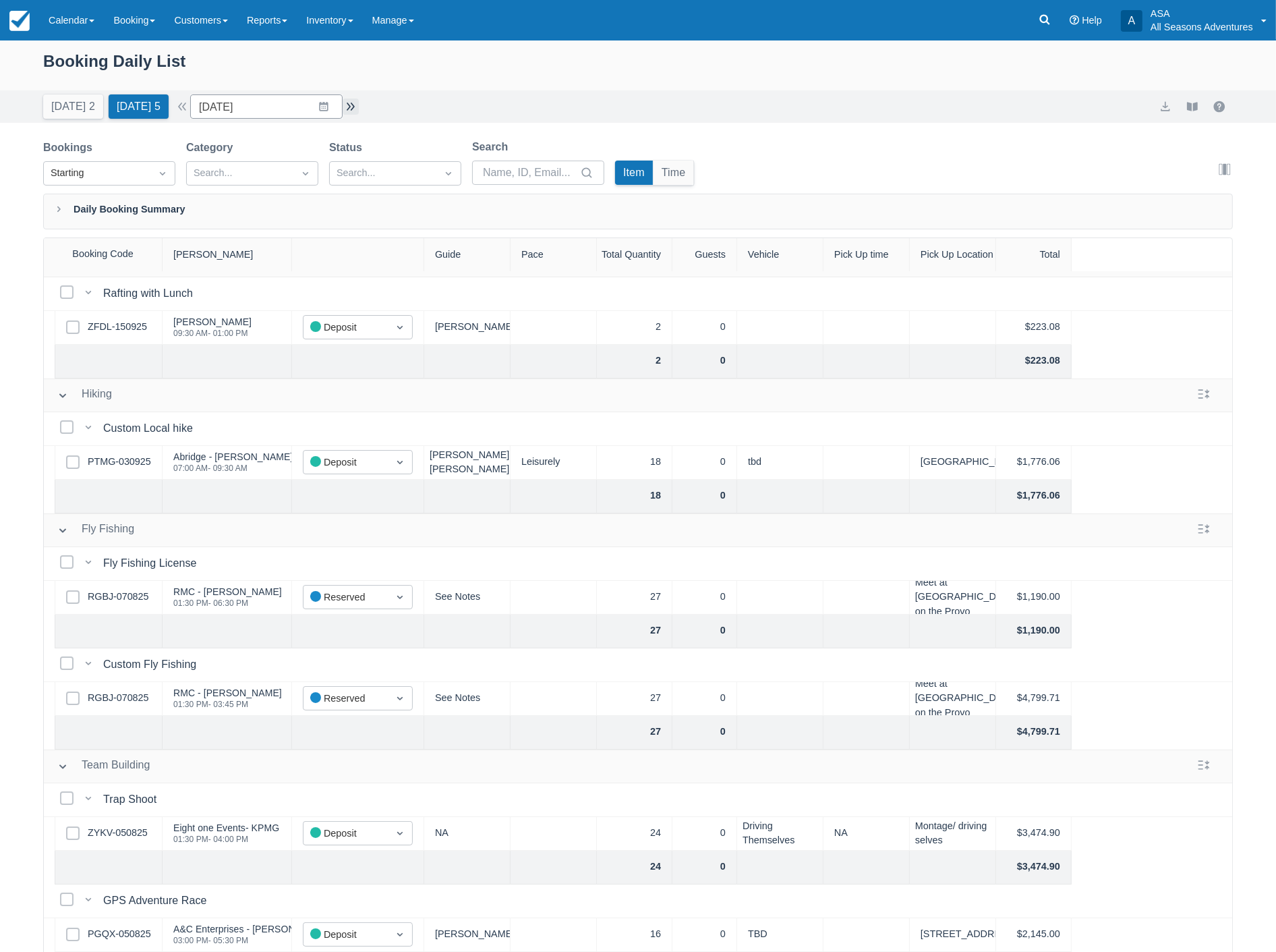
click at [353, 112] on button "button" at bounding box center [350, 107] width 16 height 16
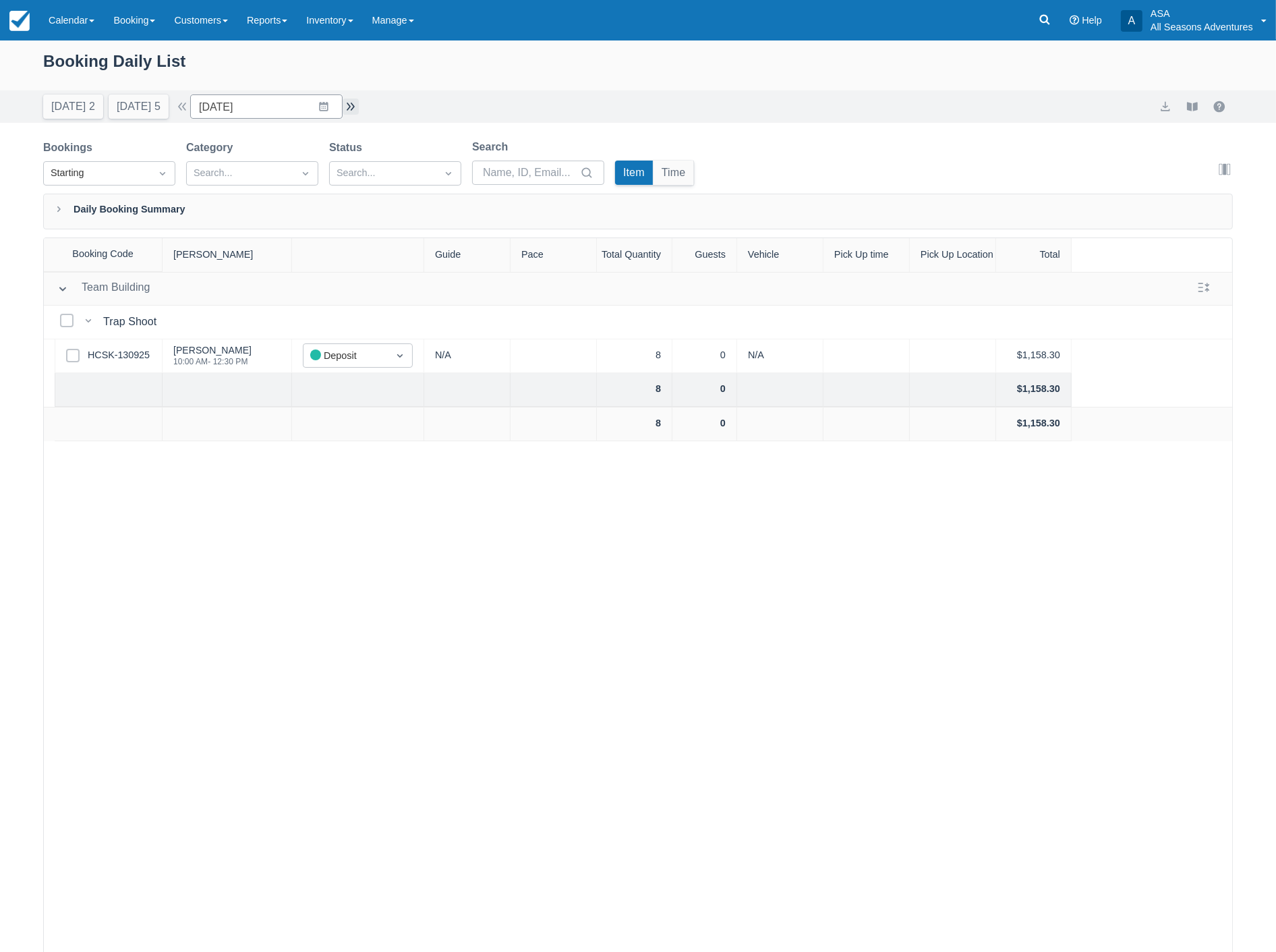
click at [353, 112] on button "button" at bounding box center [350, 107] width 16 height 16
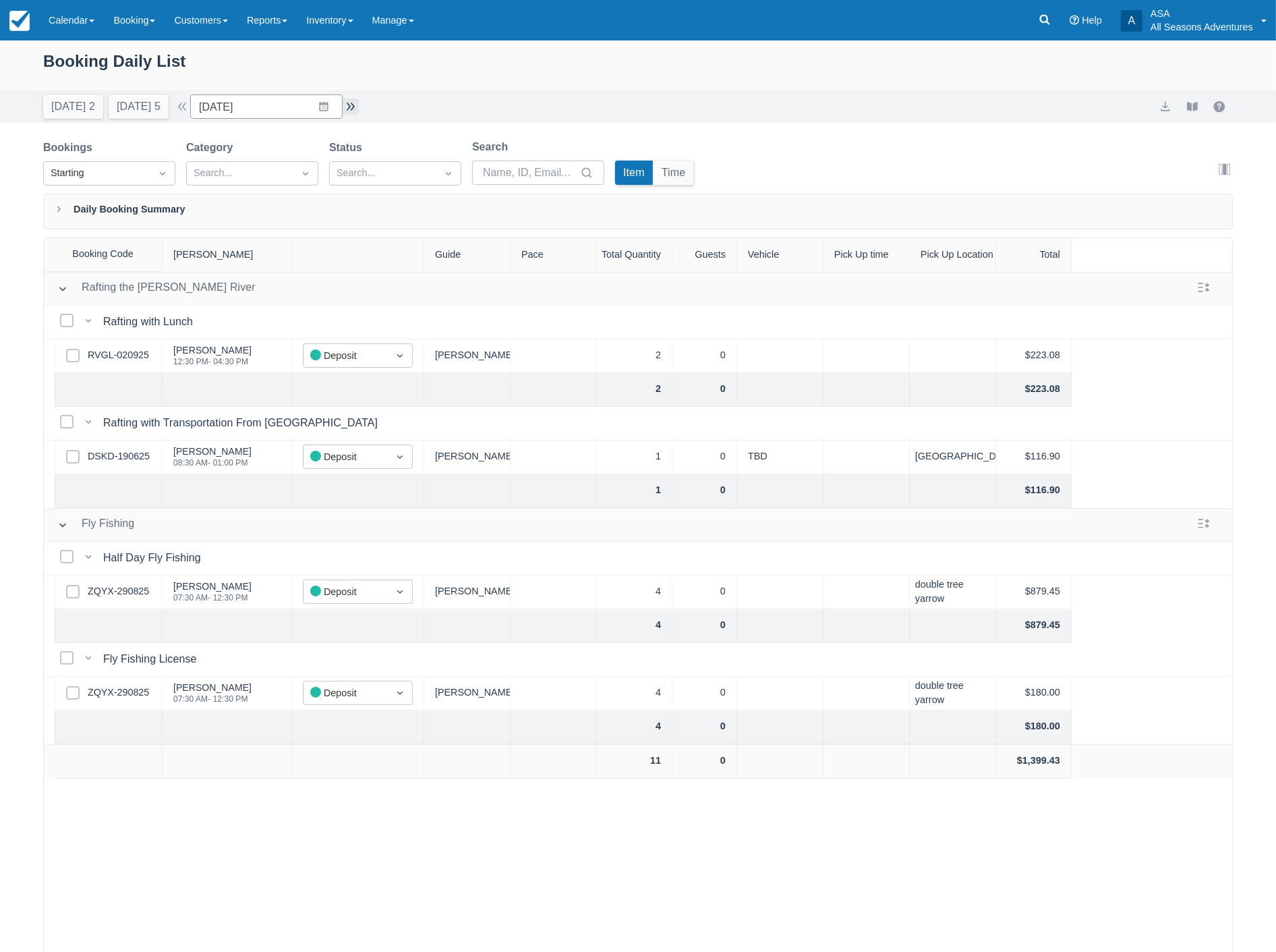
click at [353, 112] on button "button" at bounding box center [350, 107] width 16 height 16
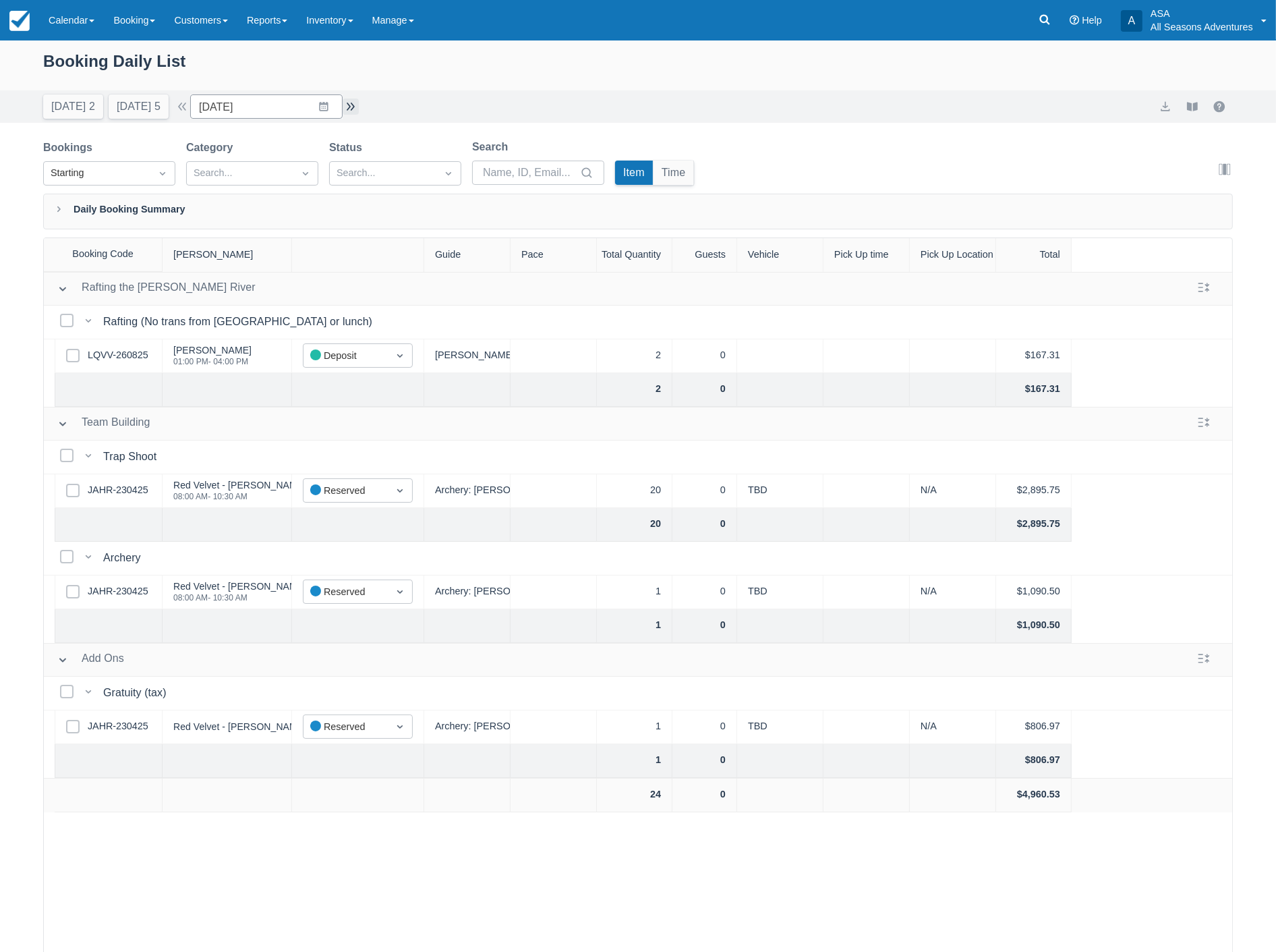
click at [353, 112] on button "button" at bounding box center [350, 107] width 16 height 16
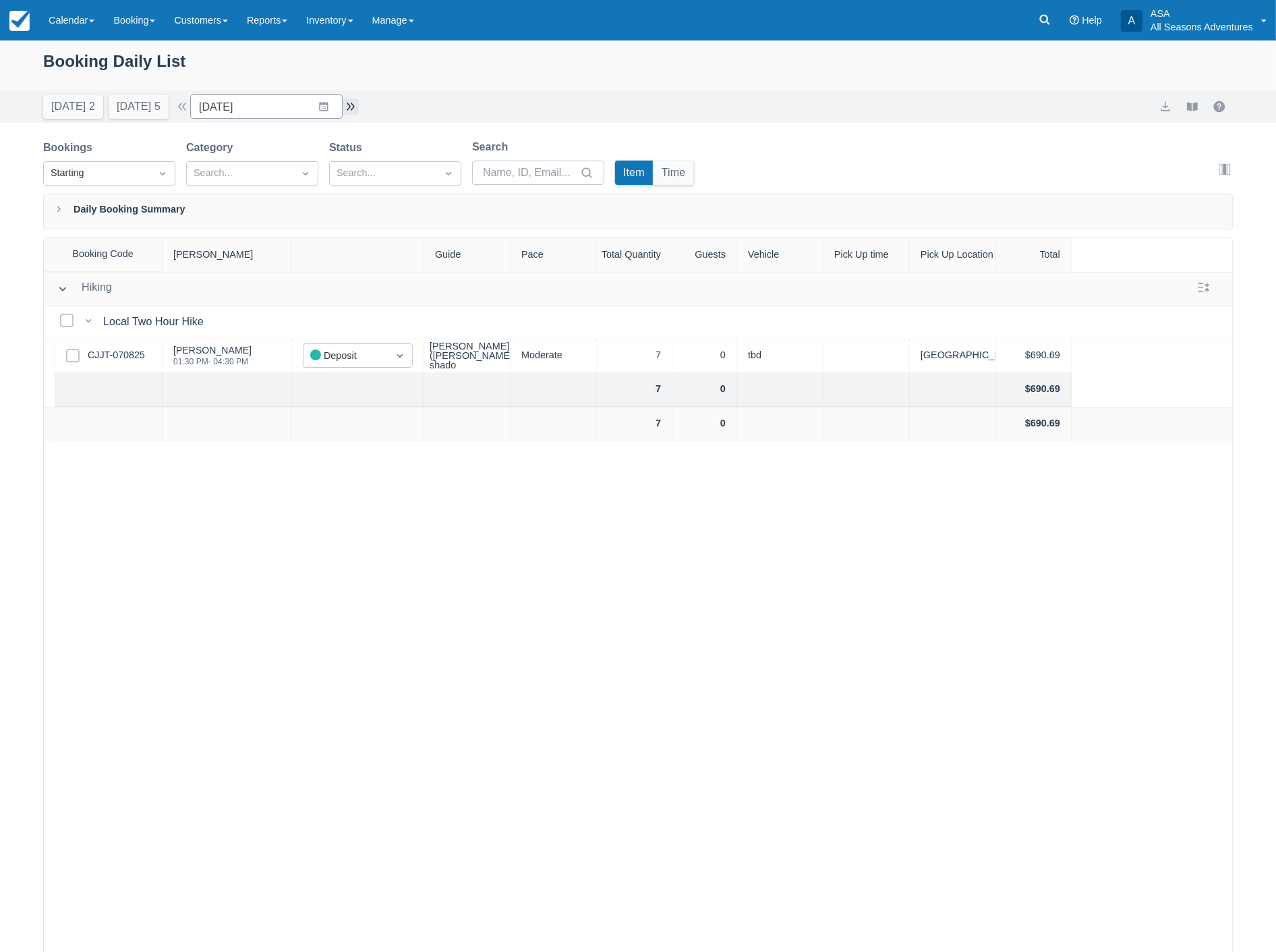
click at [353, 112] on button "button" at bounding box center [350, 107] width 16 height 16
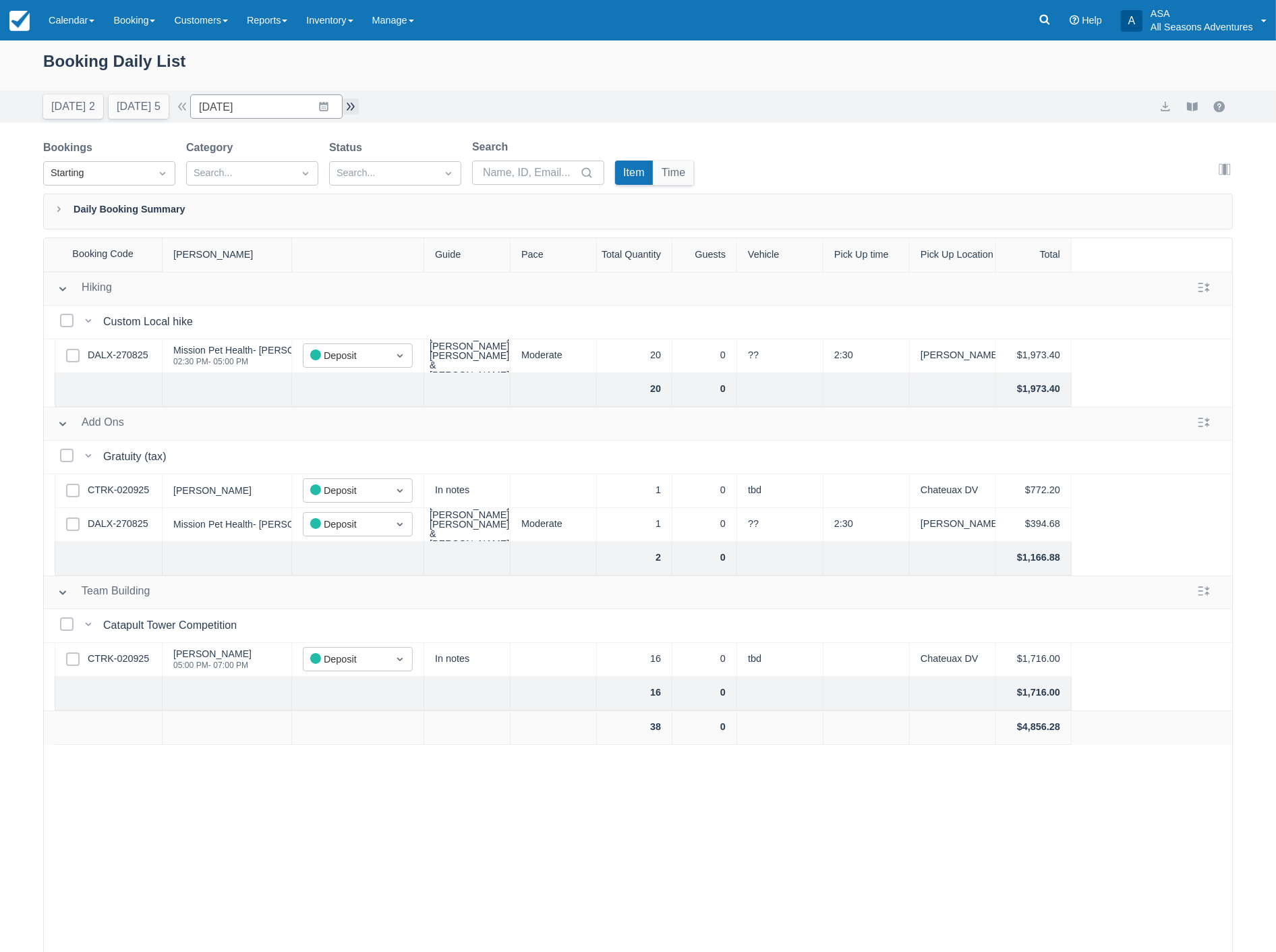
click at [353, 112] on button "button" at bounding box center [350, 107] width 16 height 16
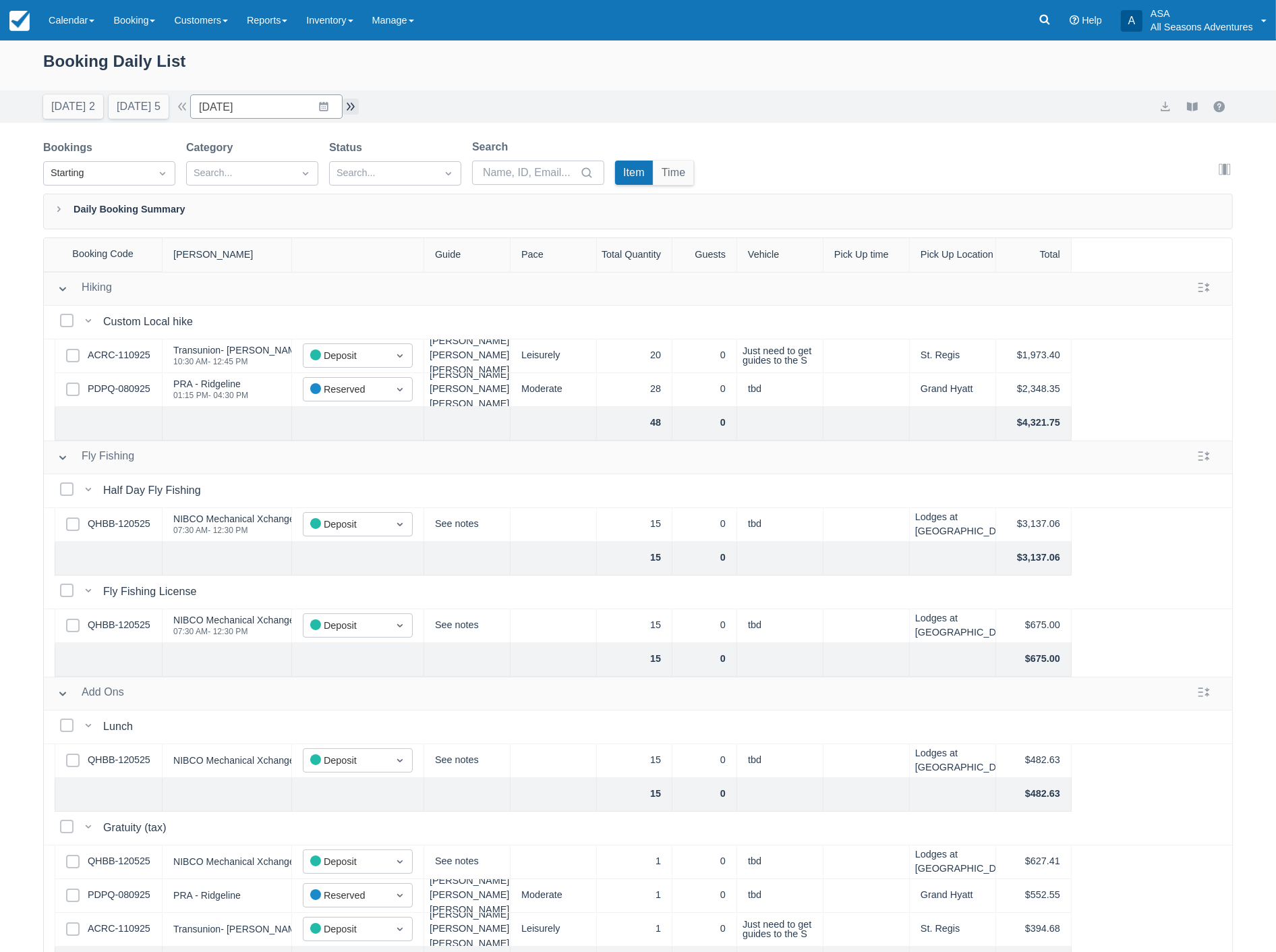
click at [351, 106] on button "button" at bounding box center [350, 107] width 16 height 16
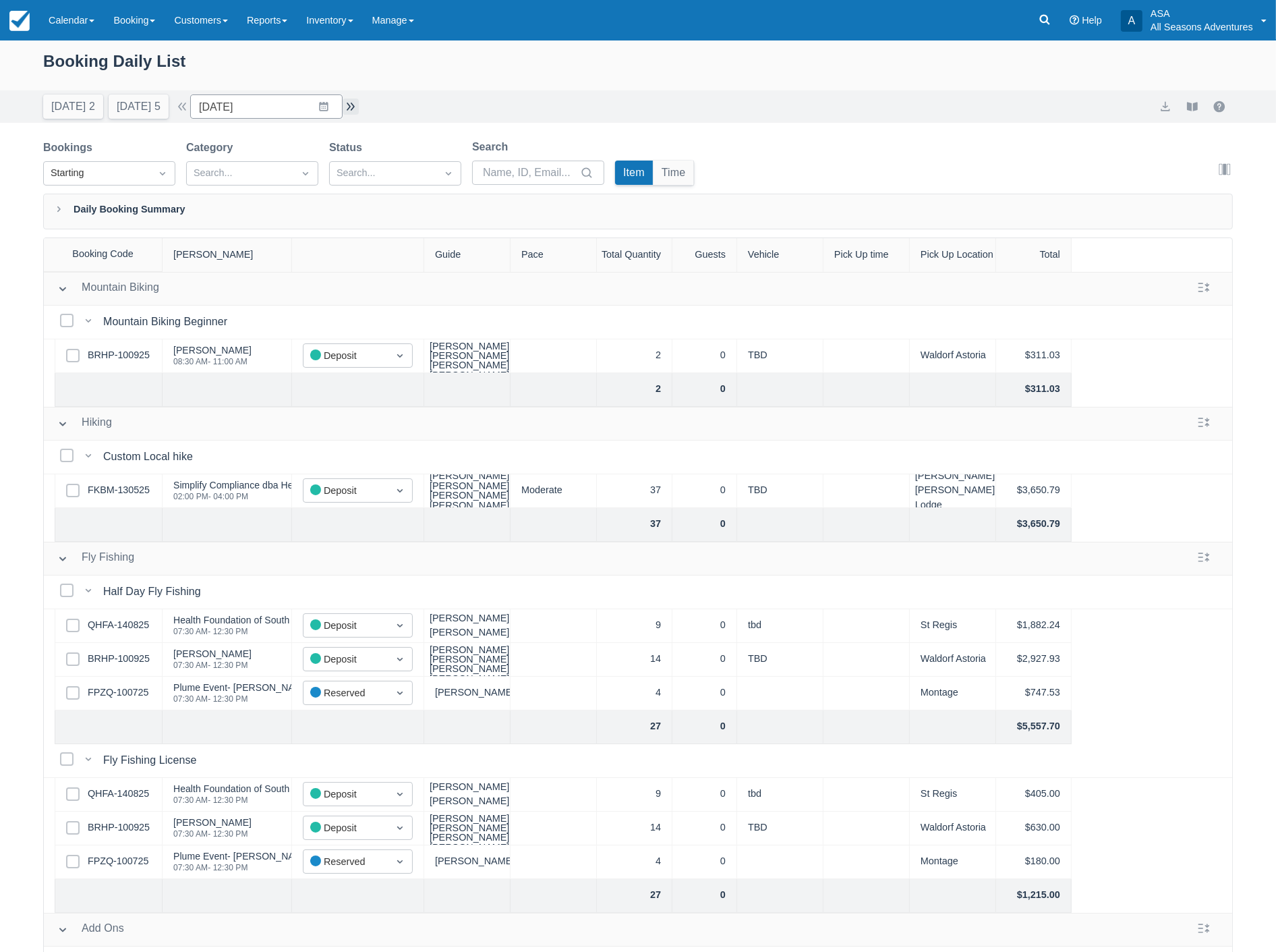
click at [352, 102] on button "button" at bounding box center [350, 107] width 16 height 16
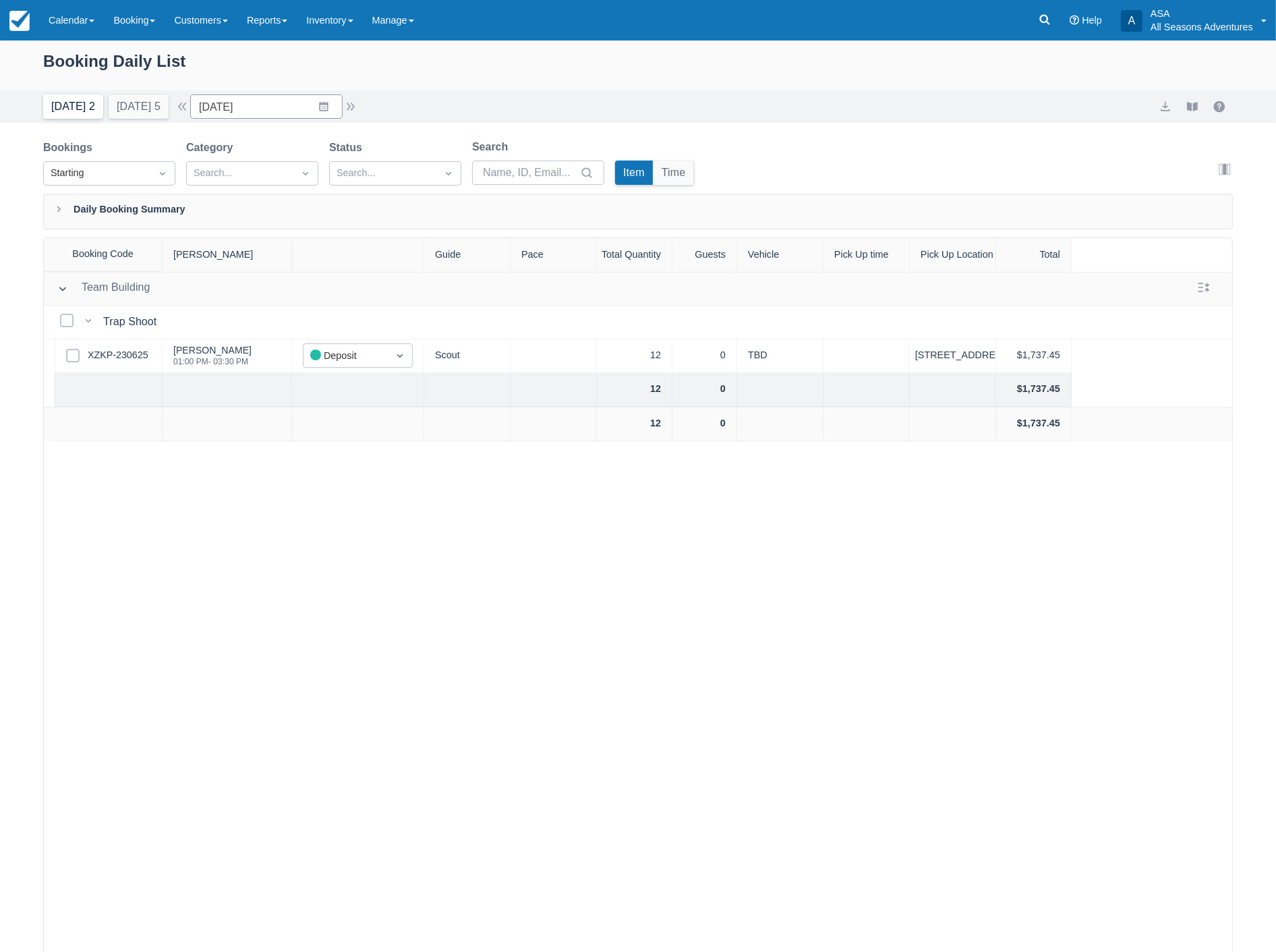
click at [63, 109] on button "[DATE] 2" at bounding box center [73, 106] width 60 height 24
type input "[DATE]"
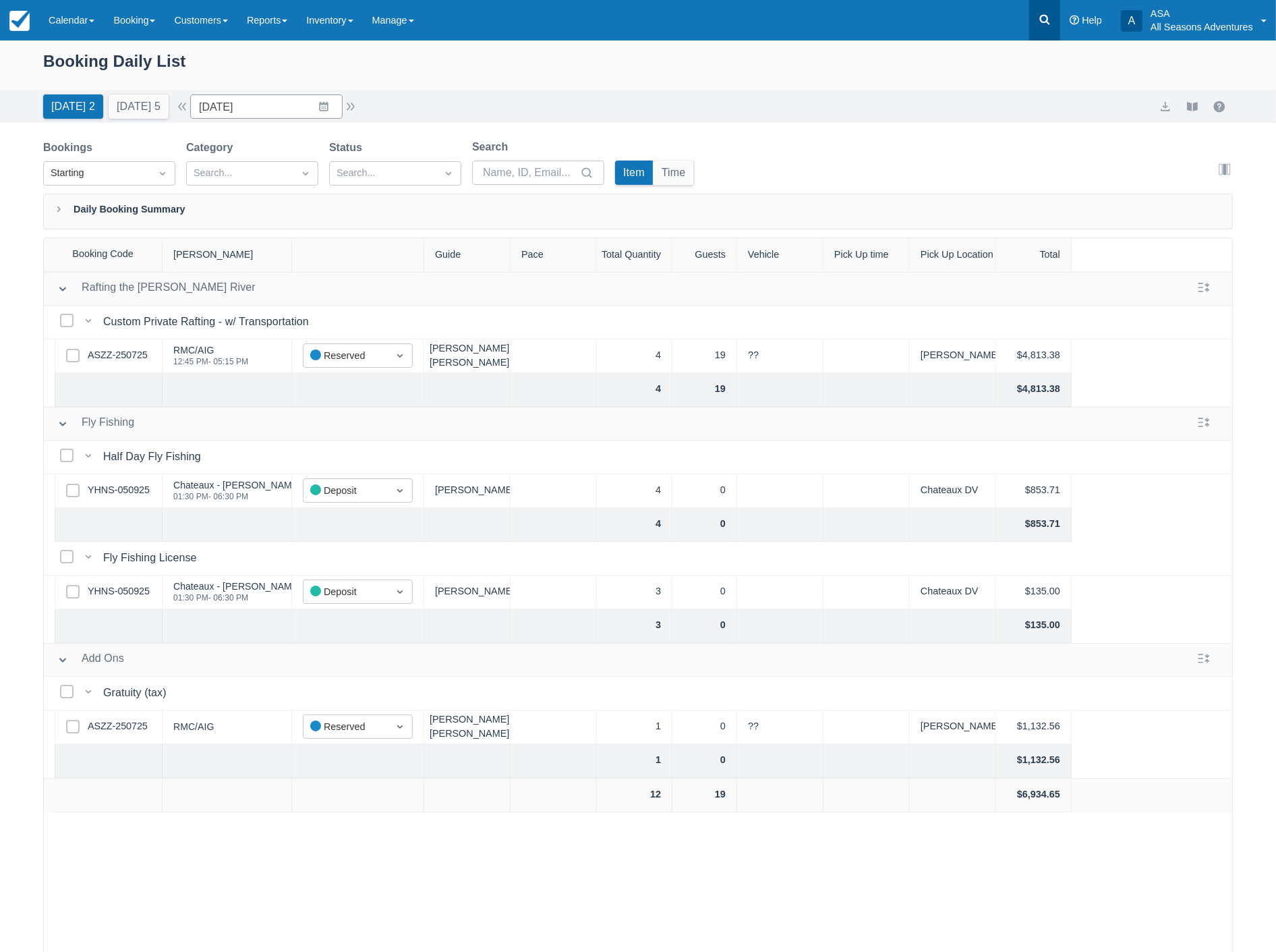
click at [1041, 20] on icon at bounding box center [1044, 19] width 14 height 14
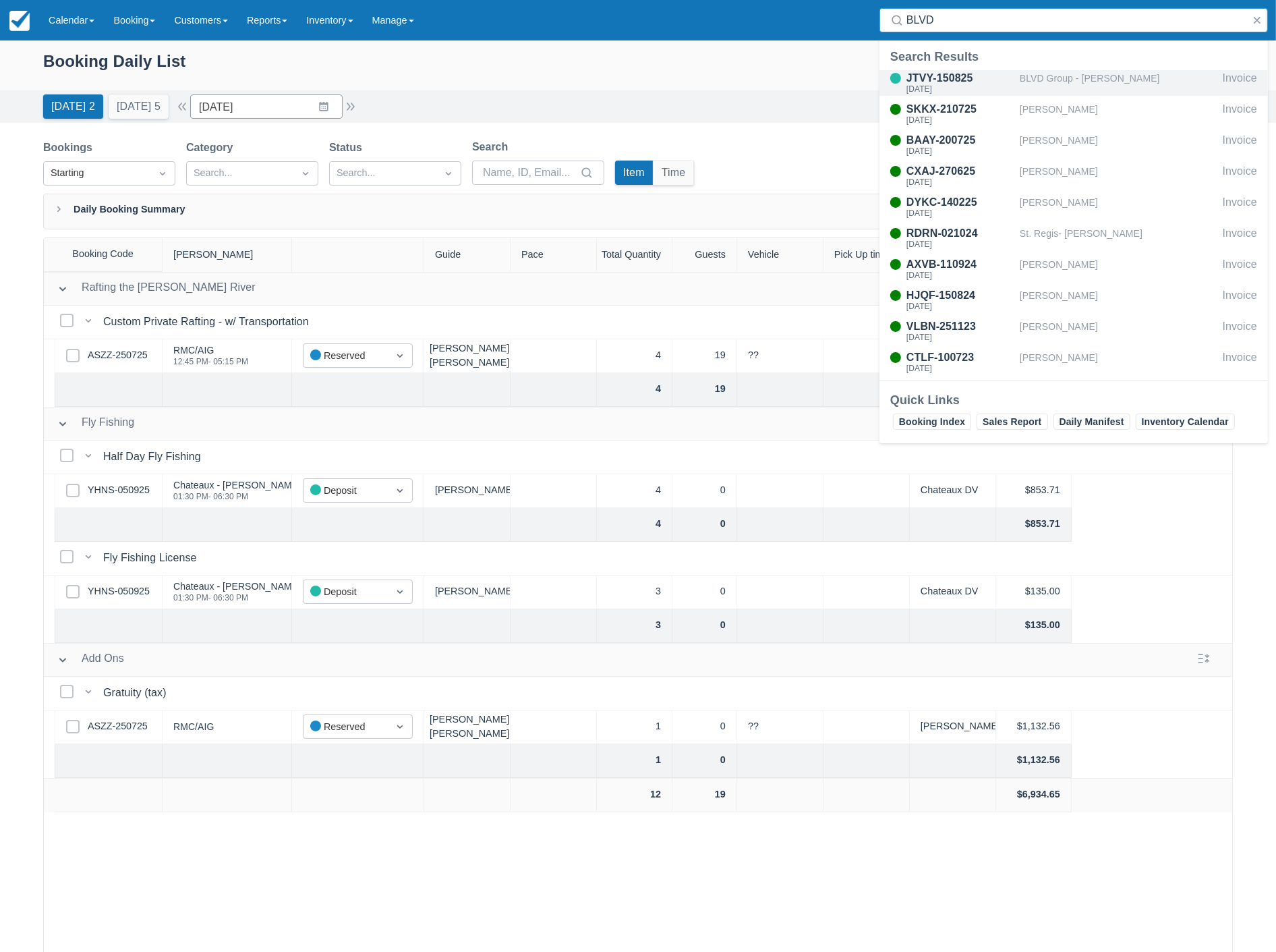
type input "BLVD"
click at [1041, 72] on div "BLVD Group - Amber Johnson" at bounding box center [1118, 82] width 197 height 25
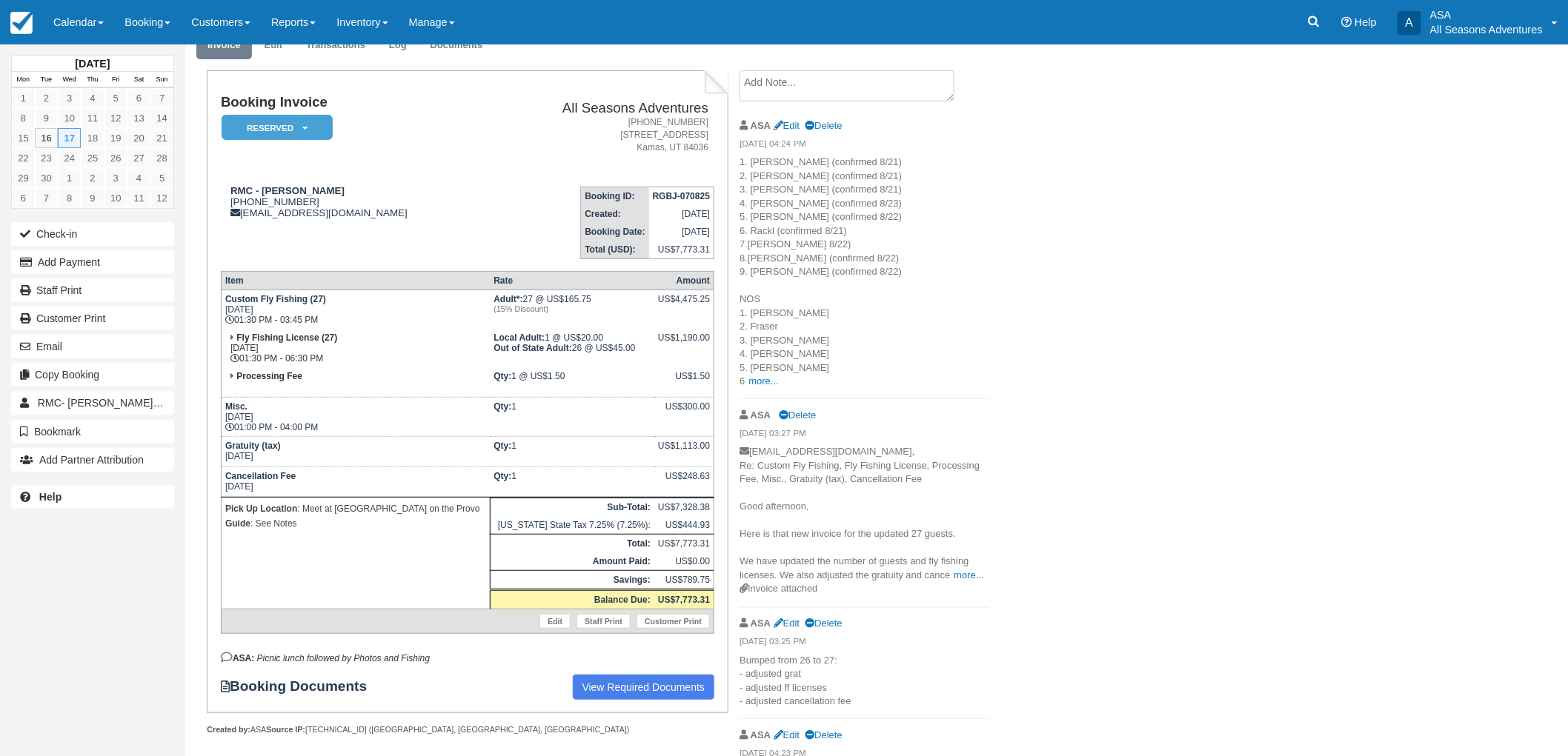
scroll to position [164, 0]
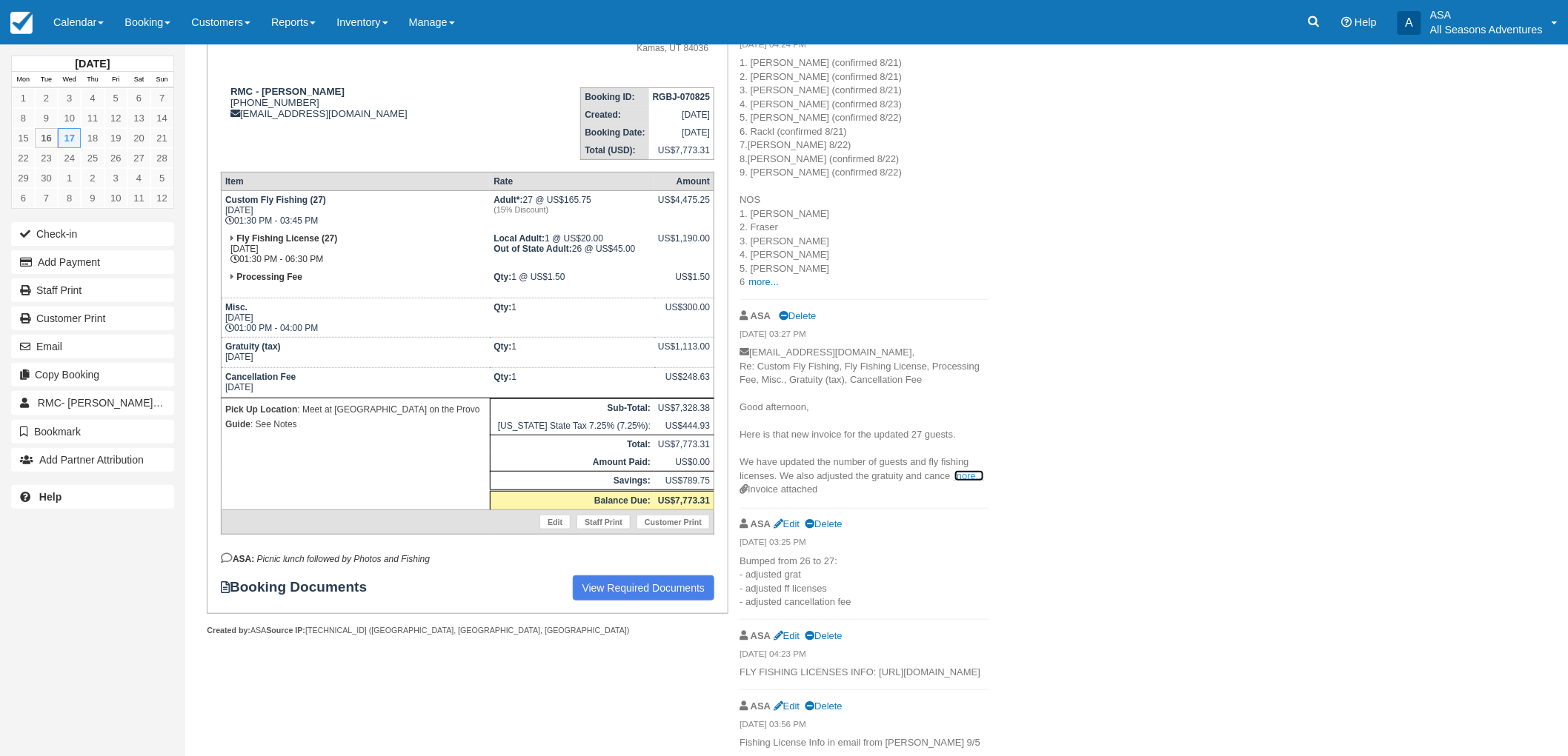
click at [968, 472] on link "more..." at bounding box center [969, 475] width 30 height 11
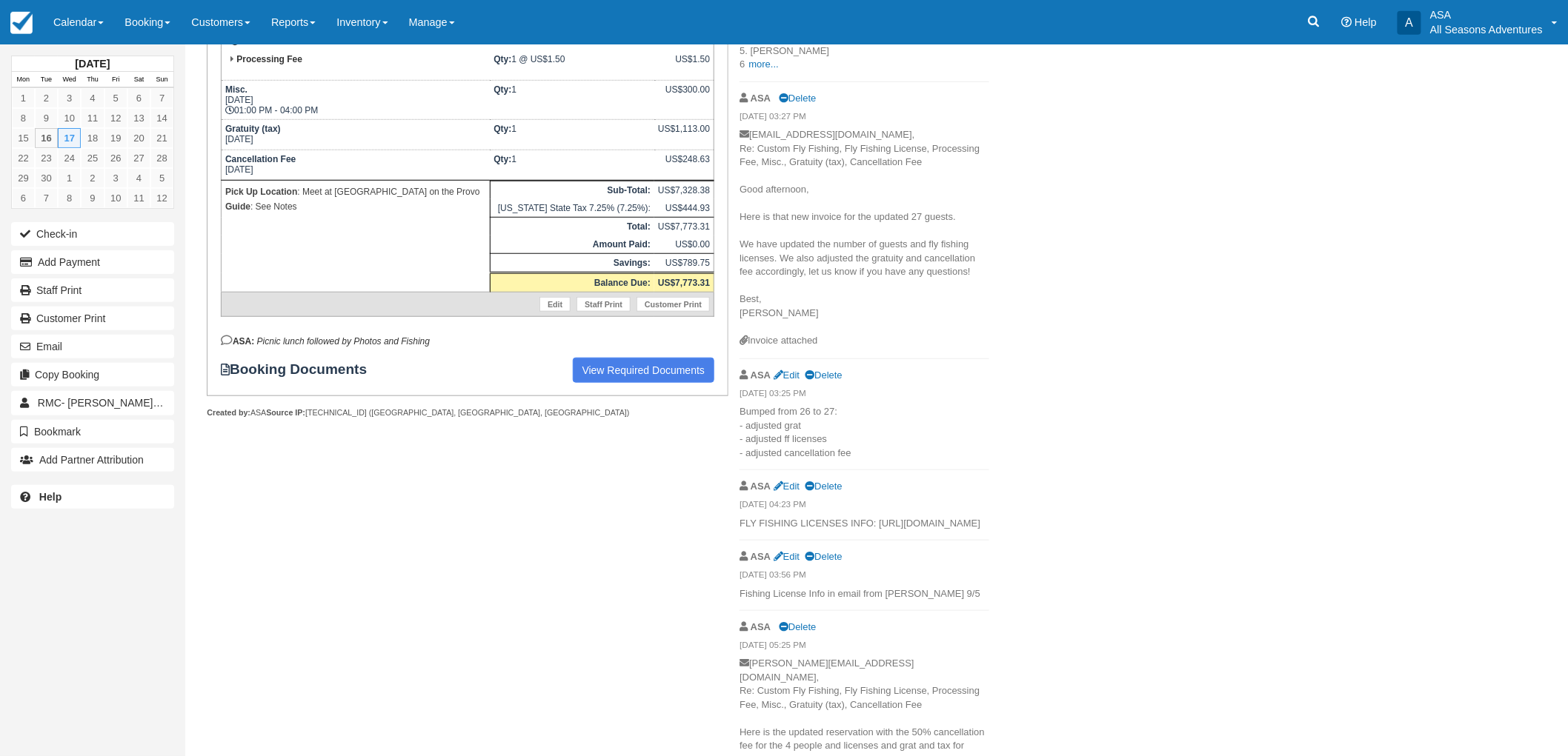
scroll to position [411, 0]
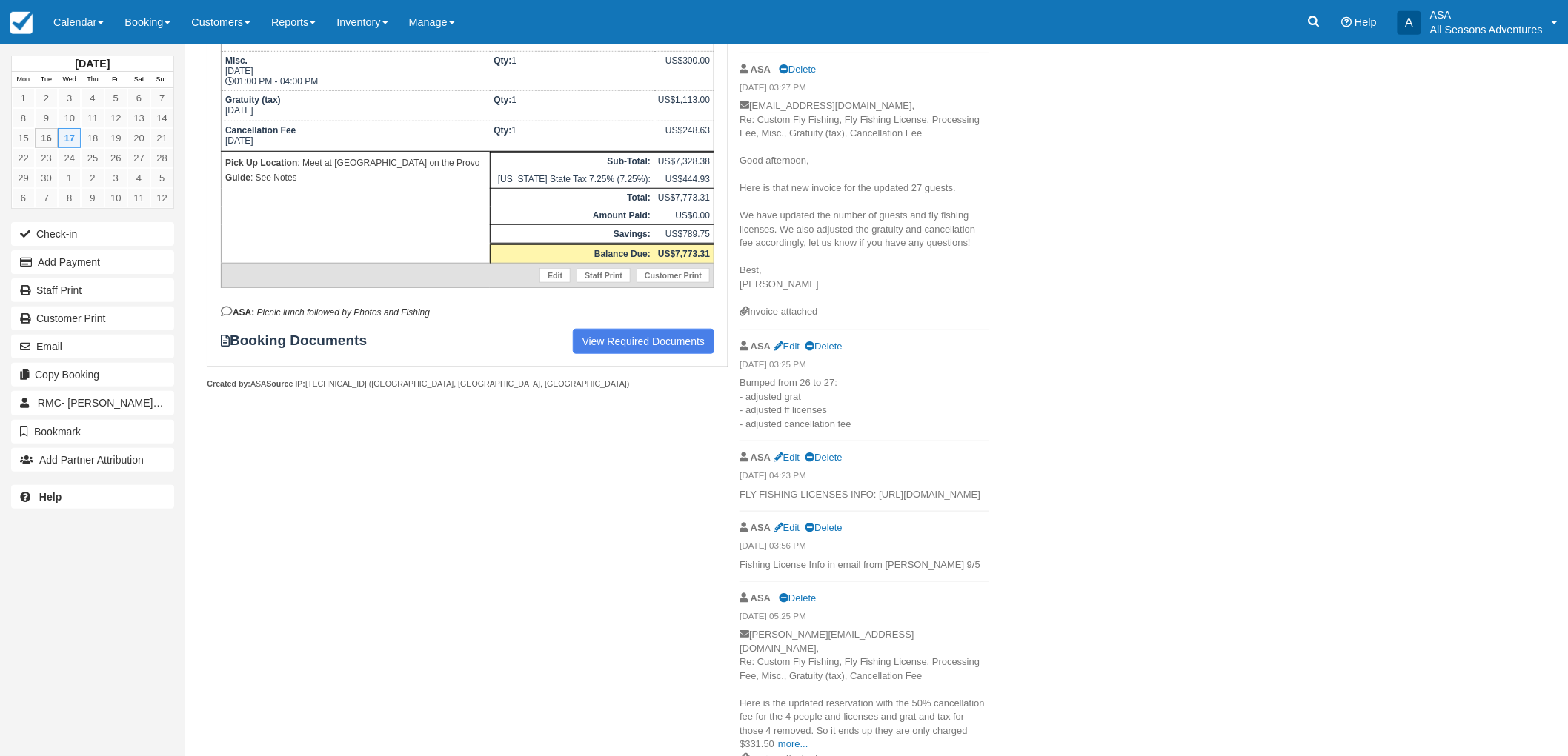
drag, startPoint x: 806, startPoint y: 524, endPoint x: 737, endPoint y: 512, distance: 70.0
click at [737, 512] on div "Create Show on invoice ASA Edit Delete 09/15/25 04:24 PM 1. Clark (confirmed 8/…" at bounding box center [864, 320] width 272 height 1193
click at [765, 502] on p "FLY FISHING LICENSES INFO: https://docs.google.com/spreadsheets/d/1dU9lAqa_vJnh…" at bounding box center [864, 495] width 250 height 14
click at [742, 502] on p "FLY FISHING LICENSES INFO: https://docs.google.com/spreadsheets/d/1dU9lAqa_vJnh…" at bounding box center [864, 495] width 250 height 14
drag, startPoint x: 737, startPoint y: 506, endPoint x: 779, endPoint y: 522, distance: 44.9
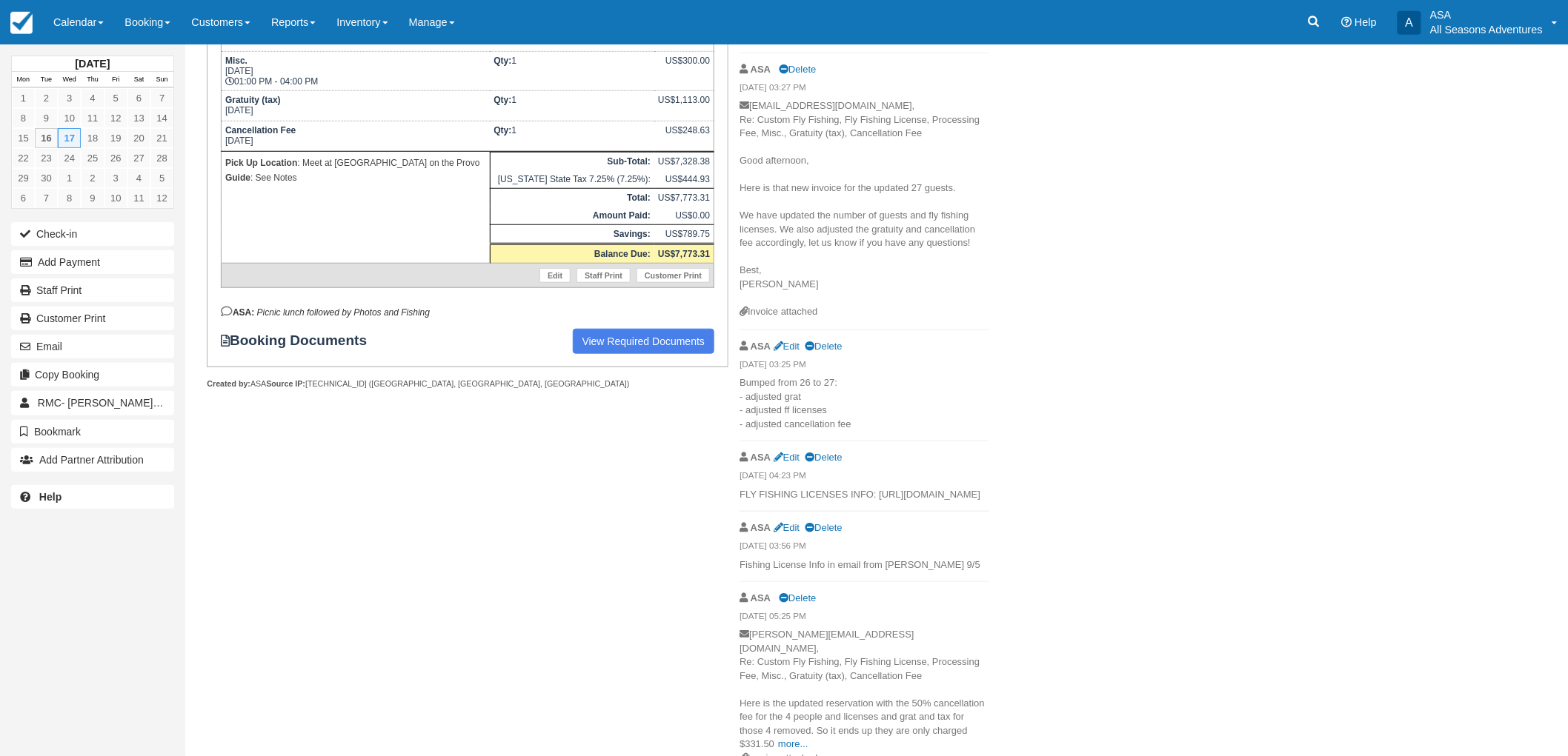
click at [779, 522] on div "Create Show on invoice ASA Edit Delete 09/15/25 04:24 PM 1. Clark (confirmed 8/…" at bounding box center [864, 320] width 272 height 1193
click at [791, 502] on p "FLY FISHING LICENSES INFO: https://docs.google.com/spreadsheets/d/1dU9lAqa_vJnh…" at bounding box center [864, 495] width 250 height 14
drag, startPoint x: 791, startPoint y: 523, endPoint x: 739, endPoint y: 504, distance: 55.4
click at [739, 502] on p "FLY FISHING LICENSES INFO: https://docs.google.com/spreadsheets/d/1dU9lAqa_vJnh…" at bounding box center [864, 495] width 250 height 14
copy p "https://docs.google.com/spreadsheets/d/1dU9lAqa_vJnhWGo0w5GHHy1OiAjdtwJYTPDww9E…"
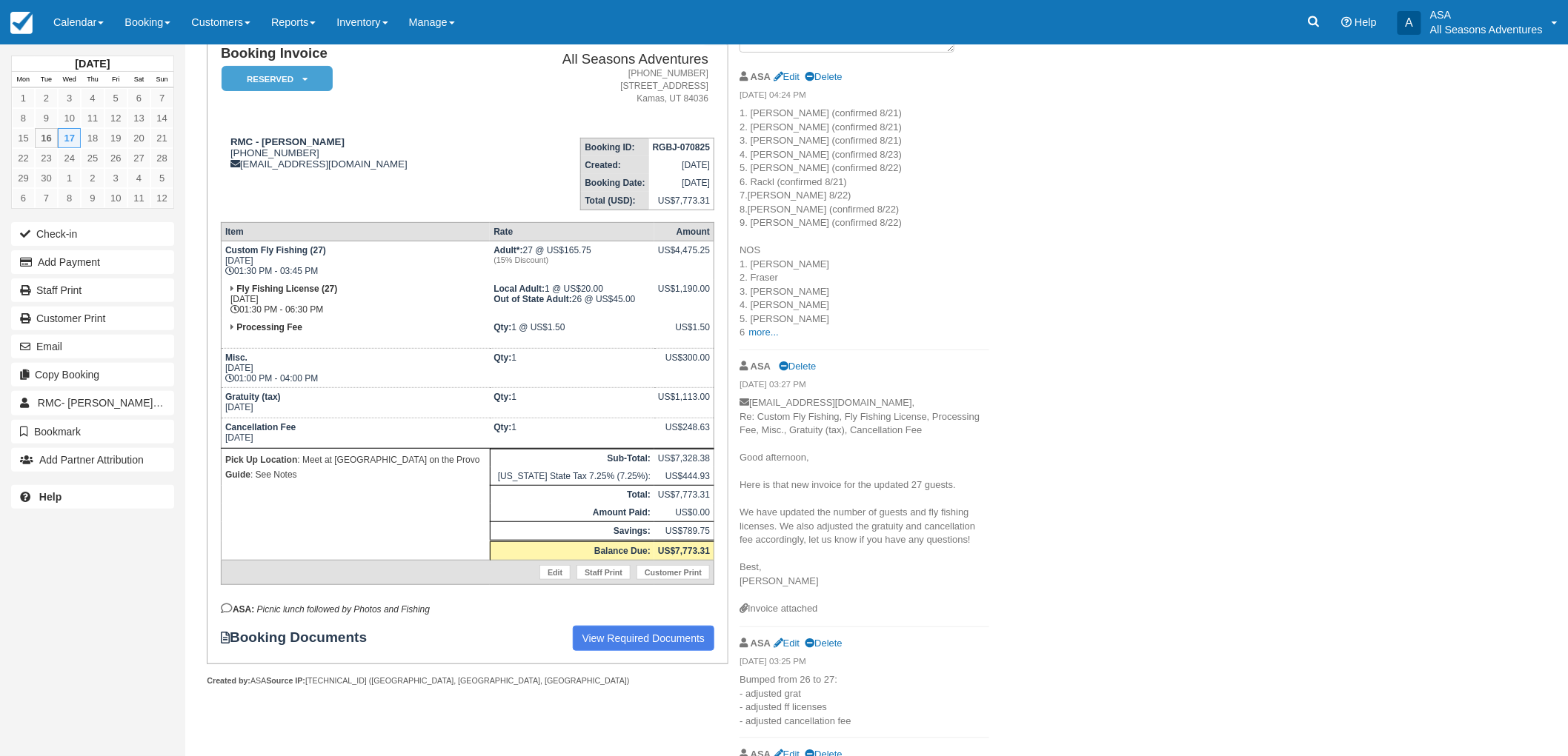
scroll to position [0, 0]
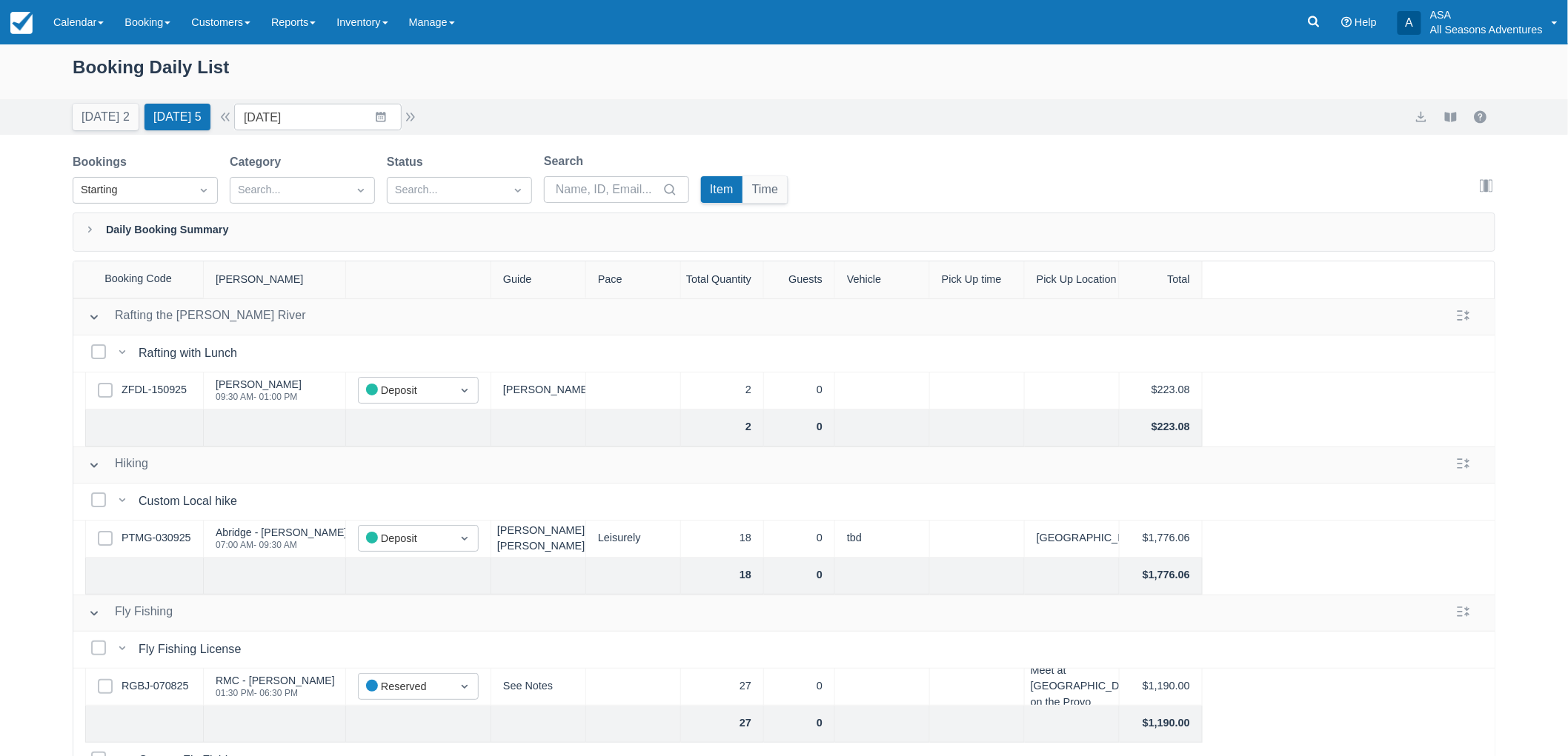
scroll to position [329, 0]
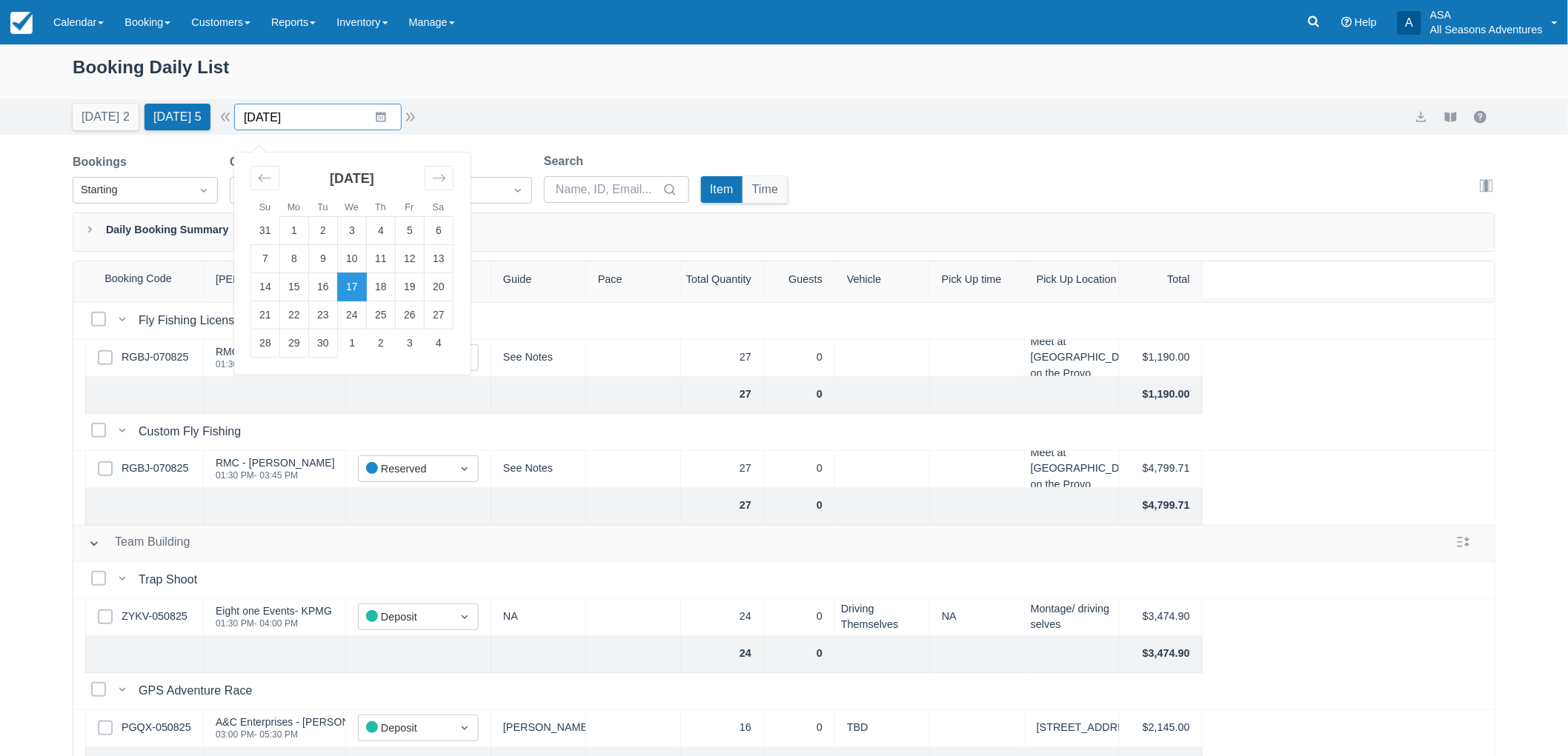
click at [382, 124] on input "[DATE]" at bounding box center [317, 116] width 167 height 27
click at [382, 286] on td "18" at bounding box center [381, 287] width 29 height 28
type input "[DATE]"
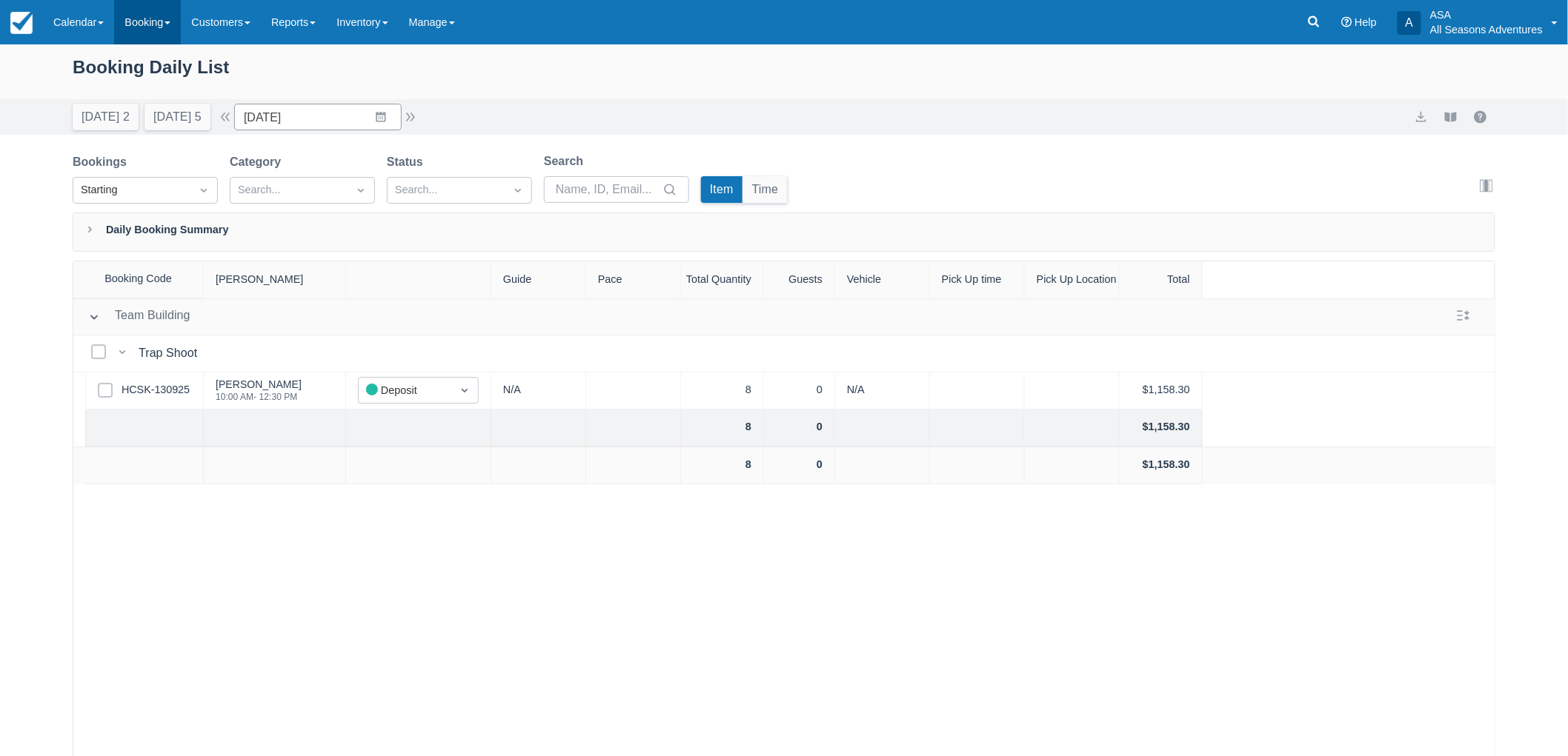
click at [129, 4] on link "Booking" at bounding box center [147, 22] width 67 height 45
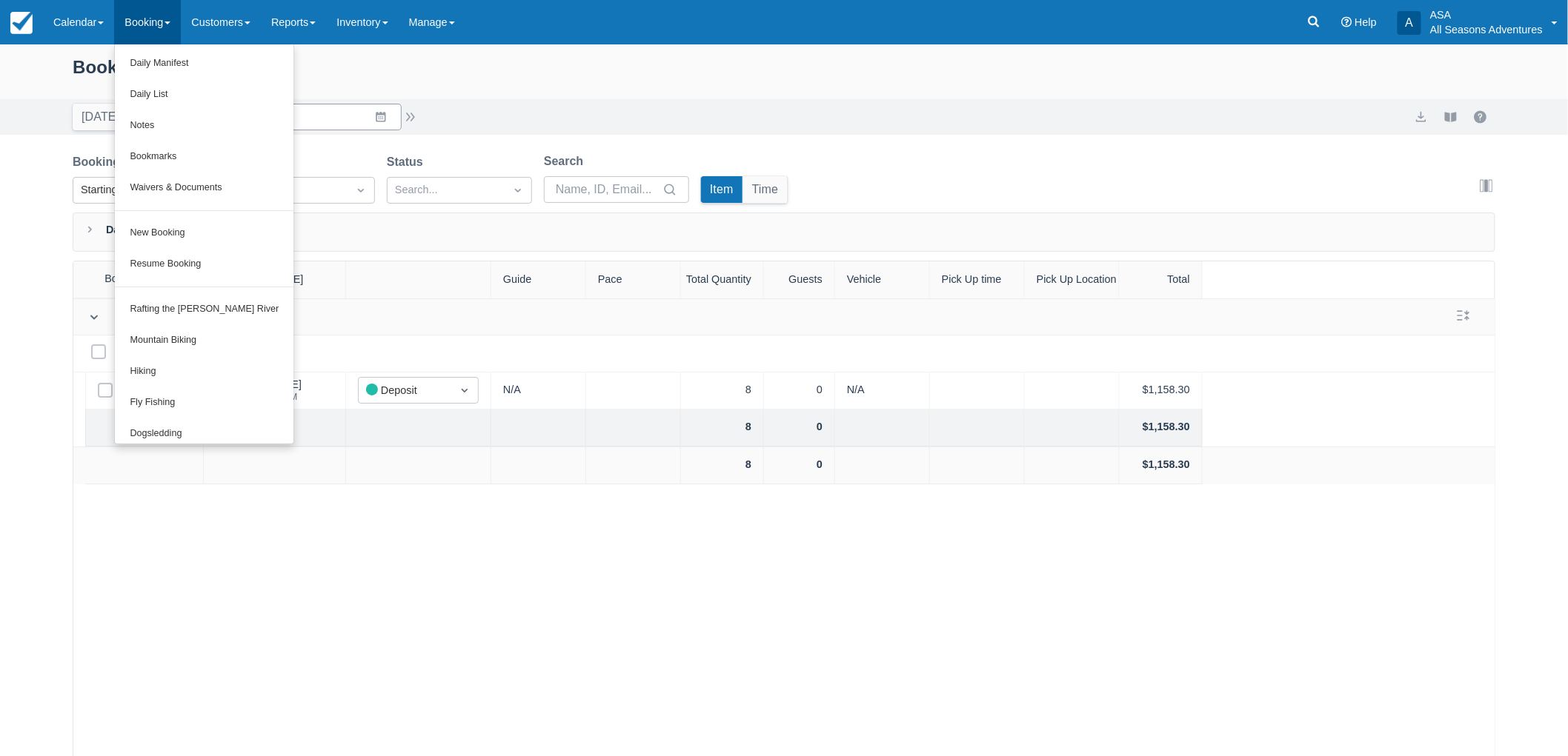
click at [847, 183] on div "Bookings Starting Category Search... Status Search... Search Item Time Edit col…" at bounding box center [784, 182] width 1423 height 60
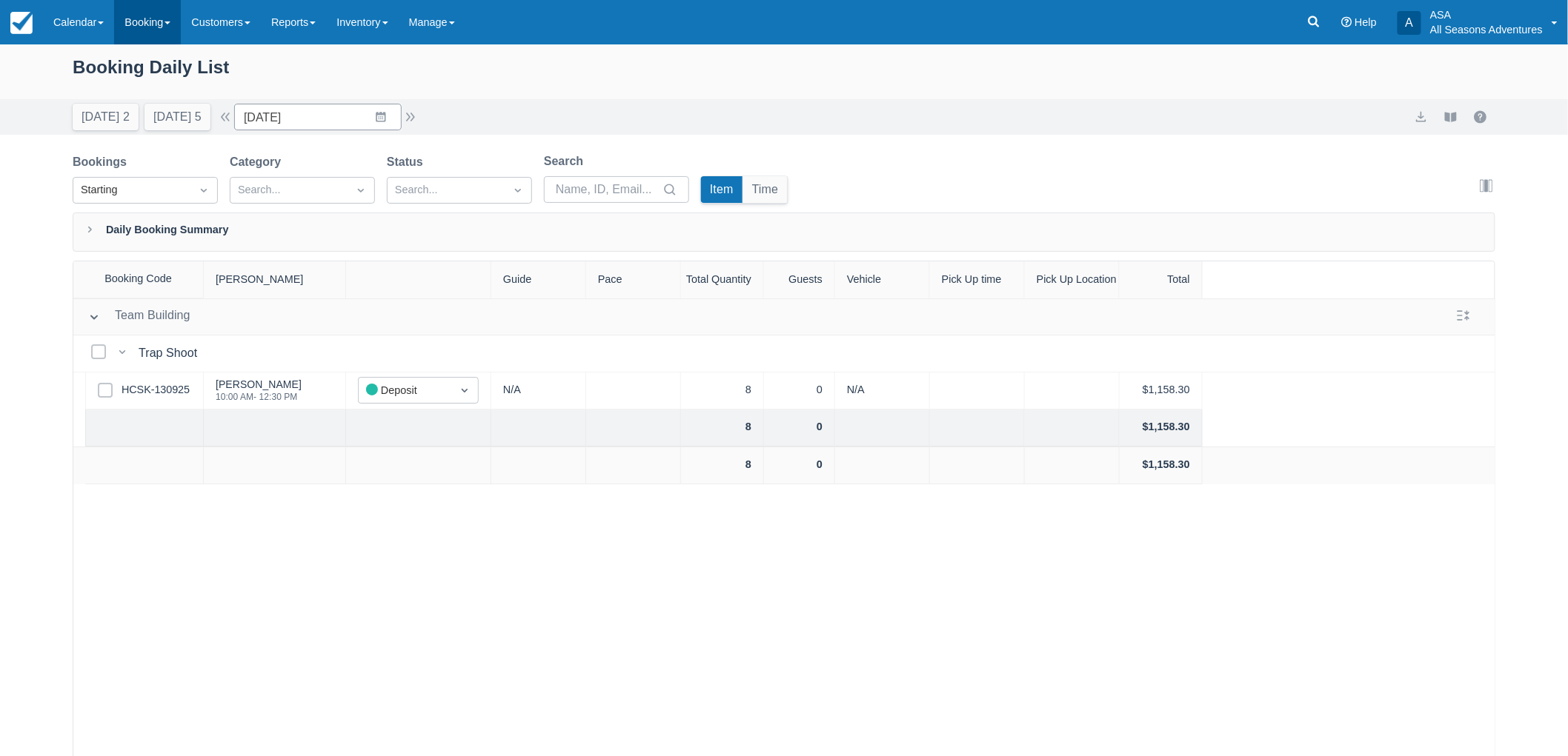
click at [154, 15] on link "Booking" at bounding box center [147, 22] width 67 height 45
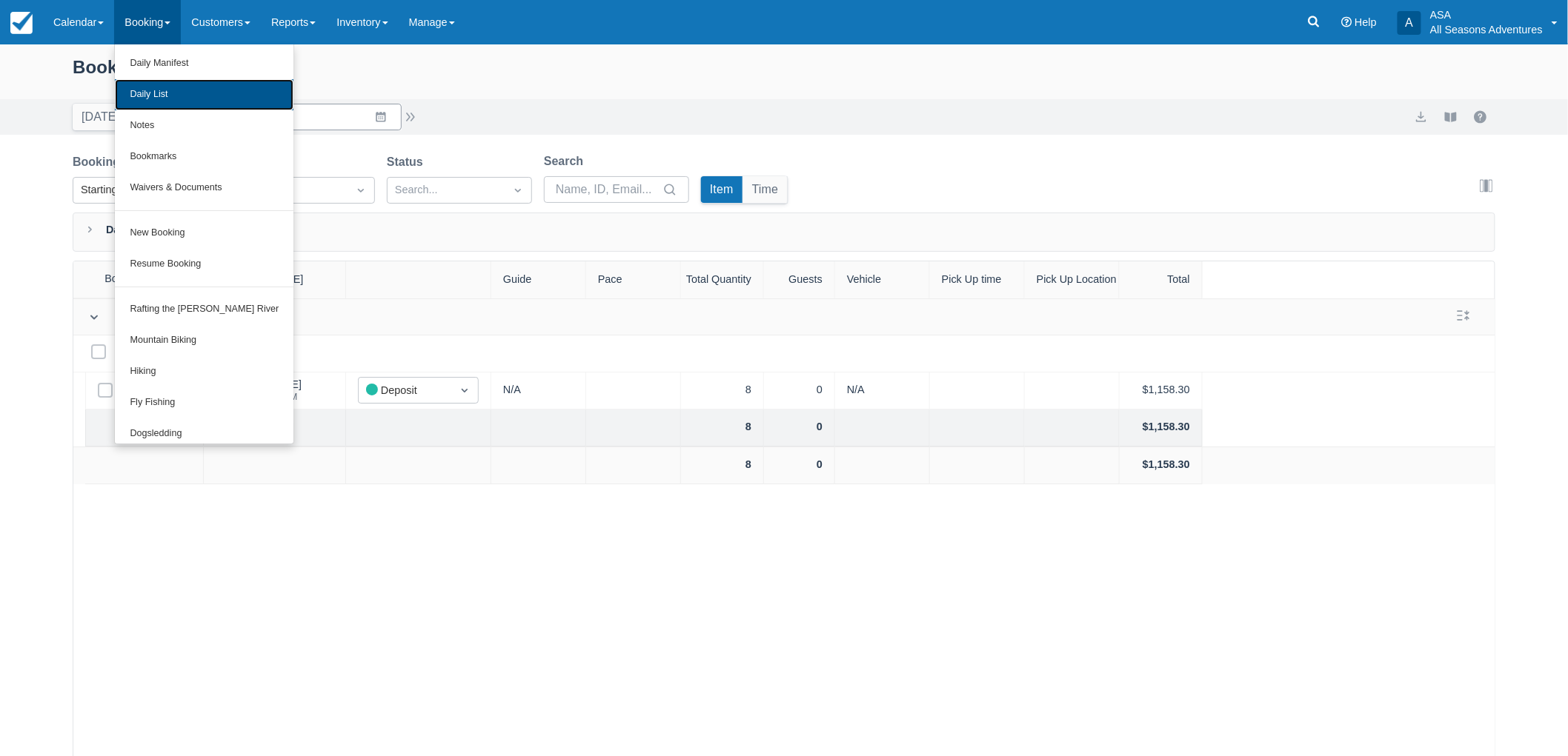
click at [191, 85] on link "Daily List" at bounding box center [204, 94] width 179 height 31
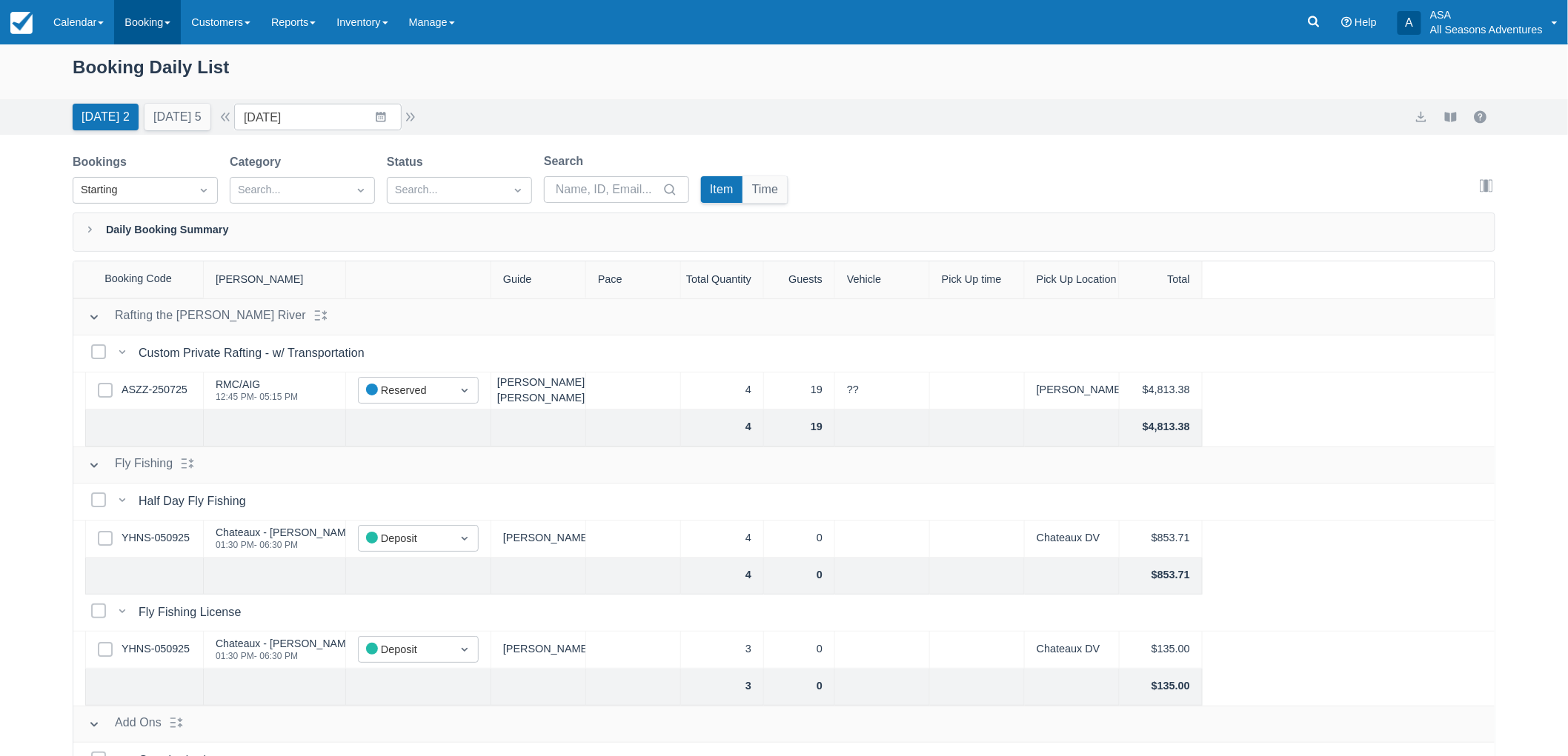
click at [173, 26] on link "Booking" at bounding box center [147, 22] width 67 height 45
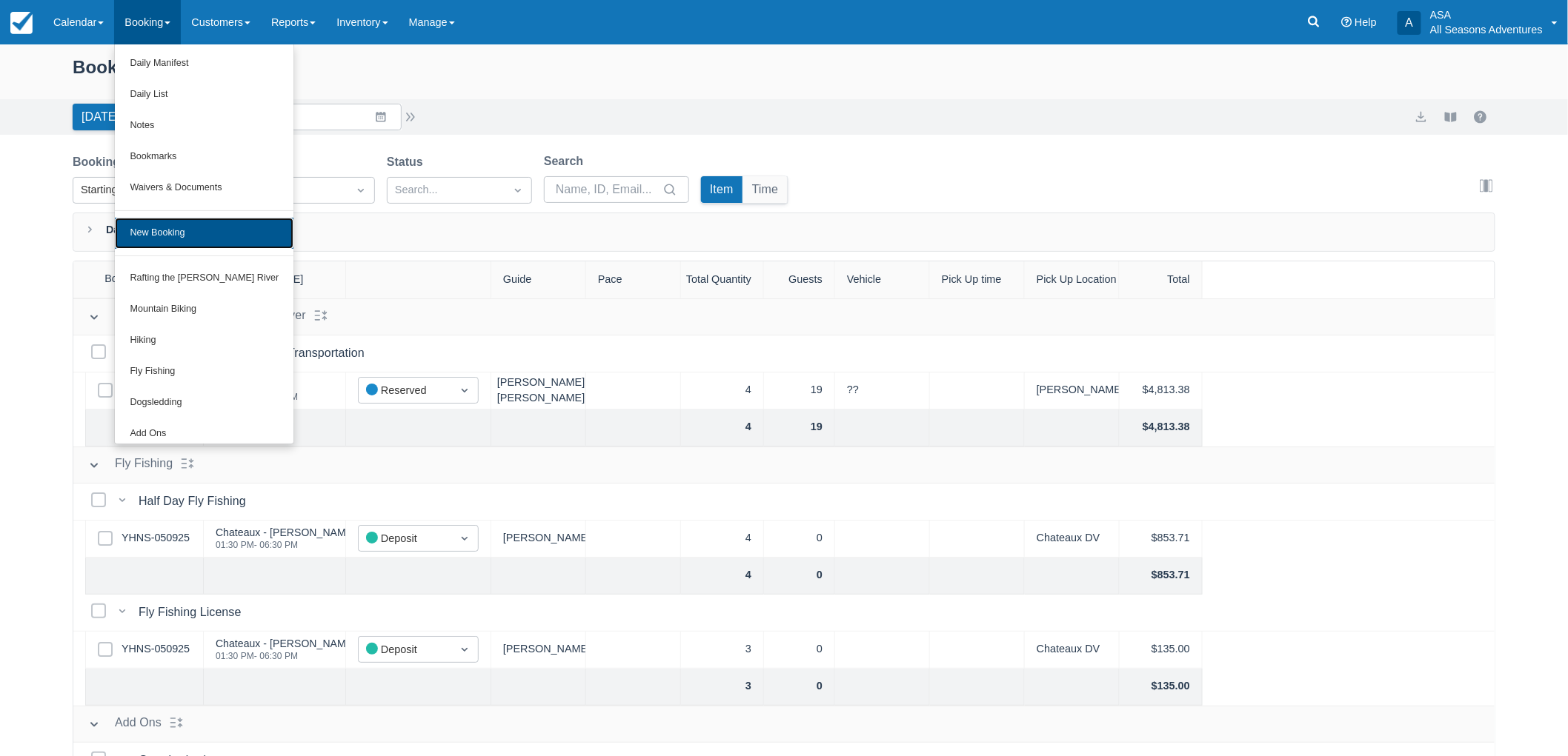
click at [211, 243] on link "New Booking" at bounding box center [204, 233] width 179 height 31
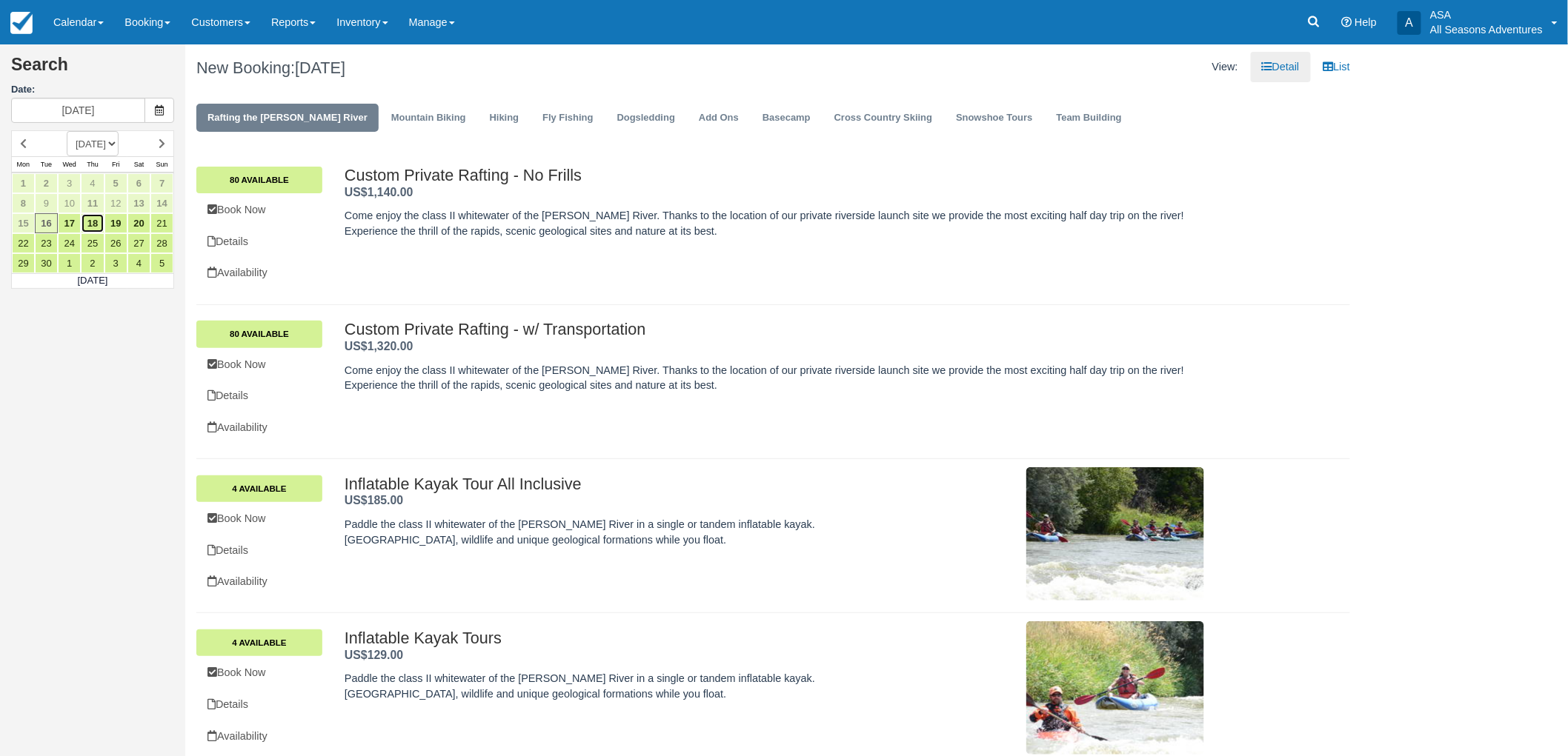
click at [98, 227] on link "18" at bounding box center [92, 224] width 23 height 20
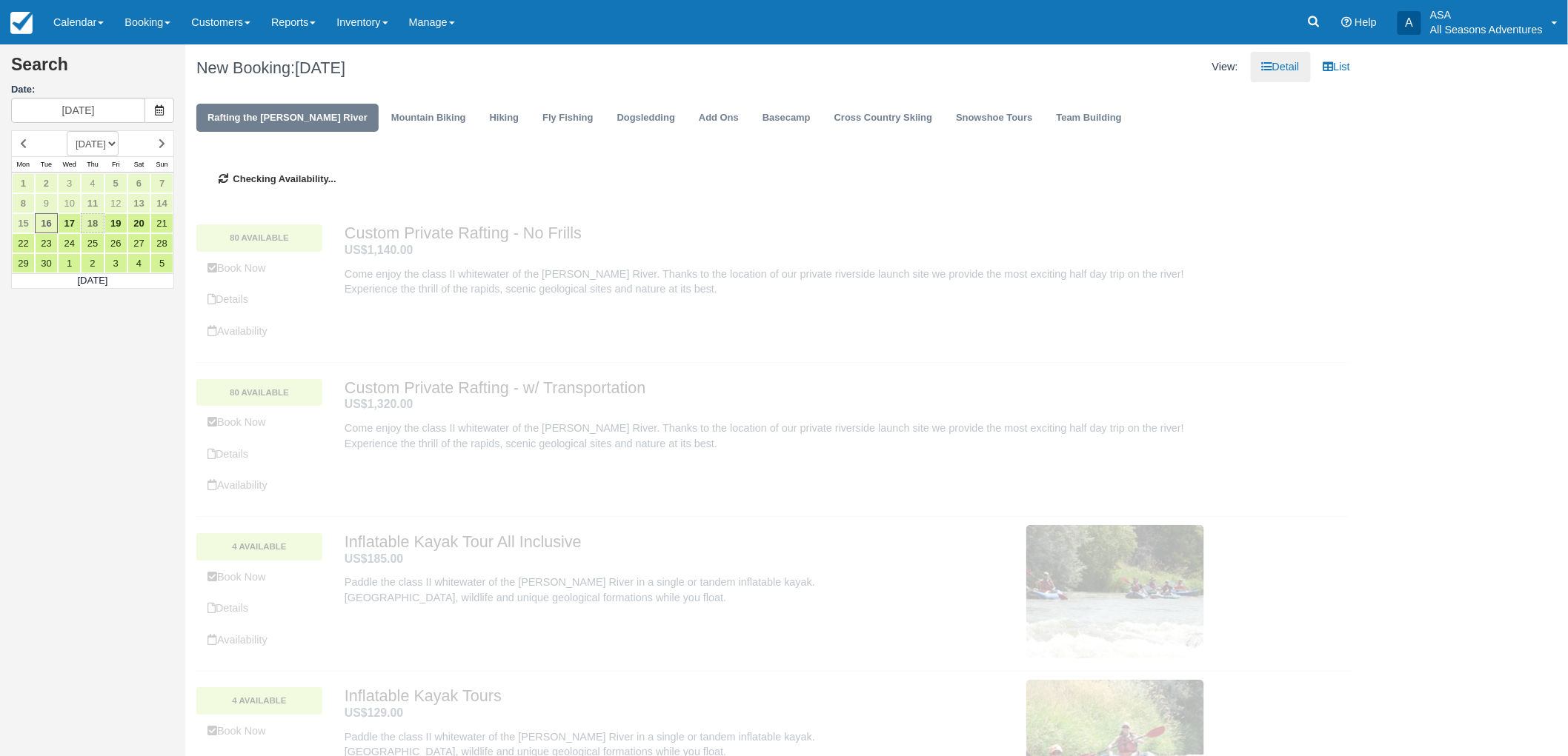
type input "[DATE]"
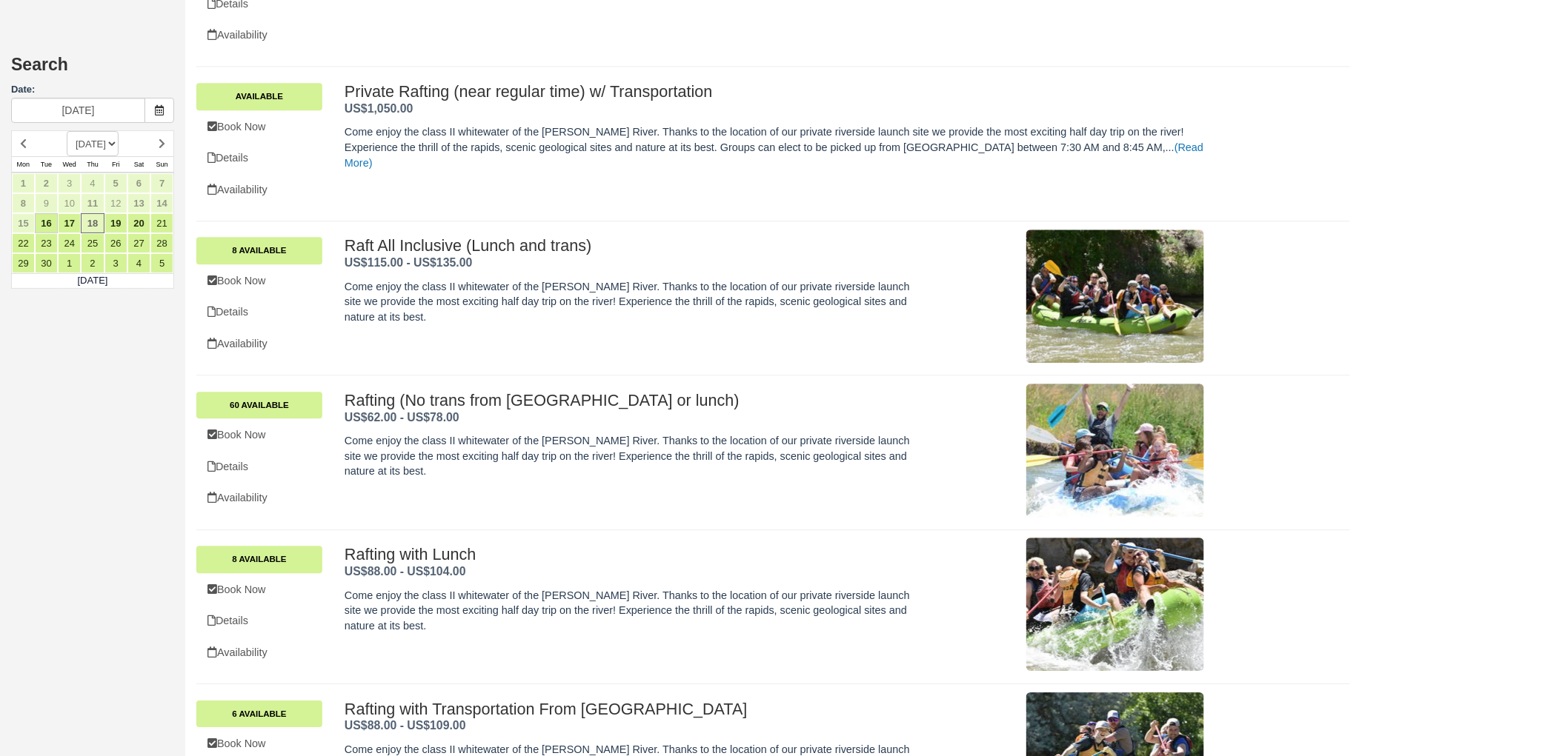
scroll to position [1391, 0]
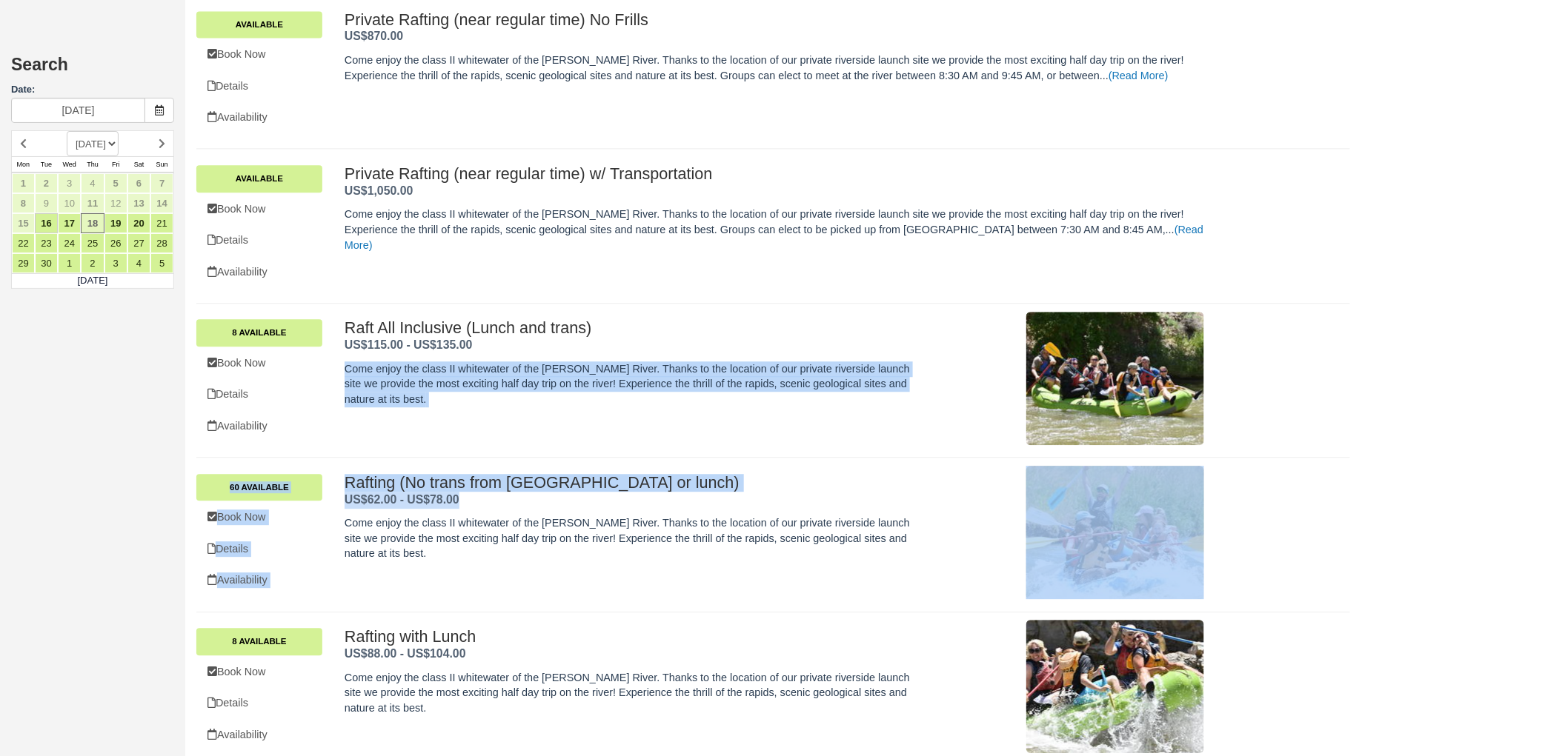
drag, startPoint x: 681, startPoint y: 440, endPoint x: 684, endPoint y: 502, distance: 62.1
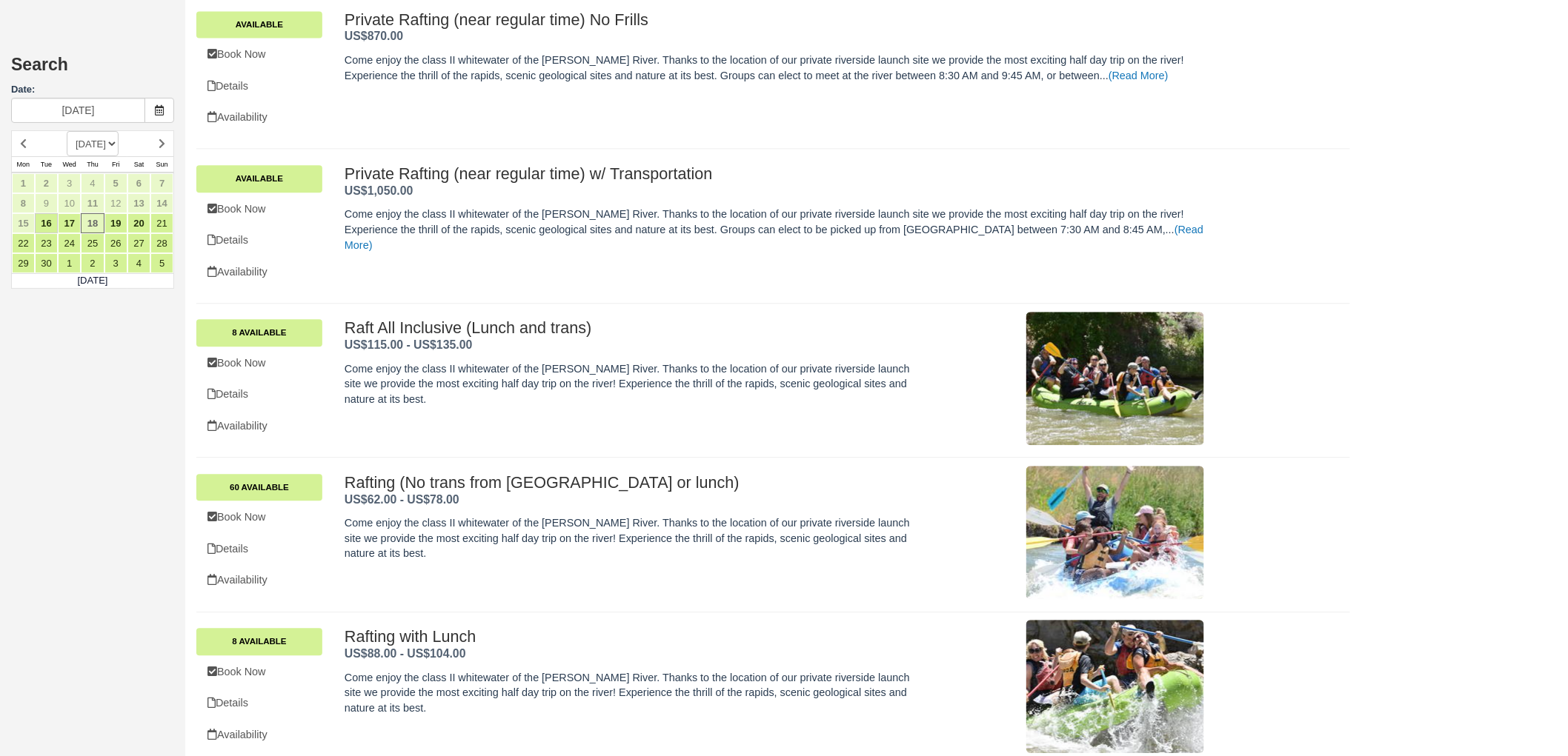
drag, startPoint x: 657, startPoint y: 489, endPoint x: 344, endPoint y: 484, distance: 313.0
click at [344, 484] on h2 "Rafting (No trans from Park City or lunch) ." at bounding box center [631, 483] width 573 height 18
drag, startPoint x: 1371, startPoint y: 460, endPoint x: 1258, endPoint y: 477, distance: 114.3
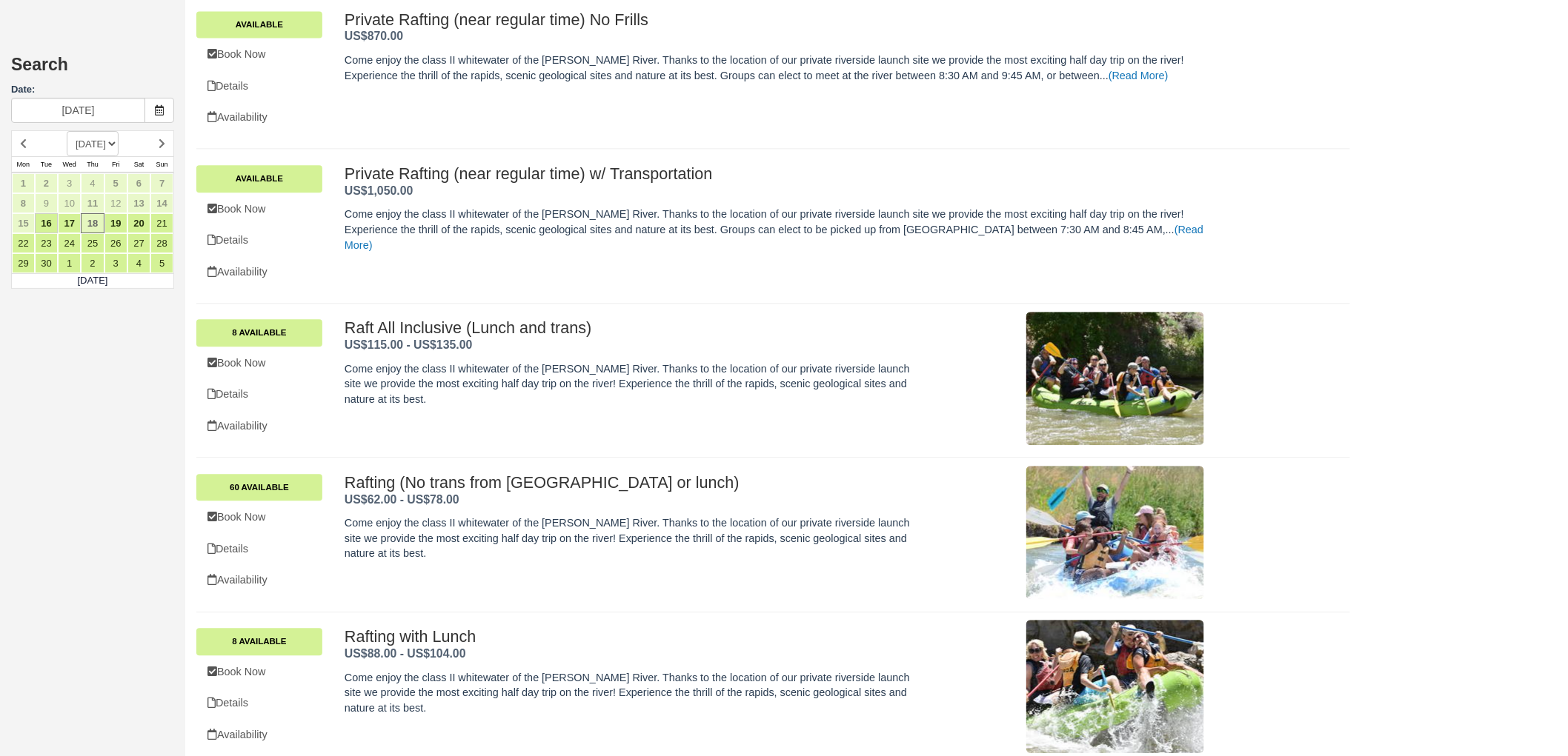
click at [1328, 466] on div "Rafting (No trans from Park City or lunch) US$62.00 - US$78.00 . 60 Available B…" at bounding box center [773, 534] width 1154 height 154
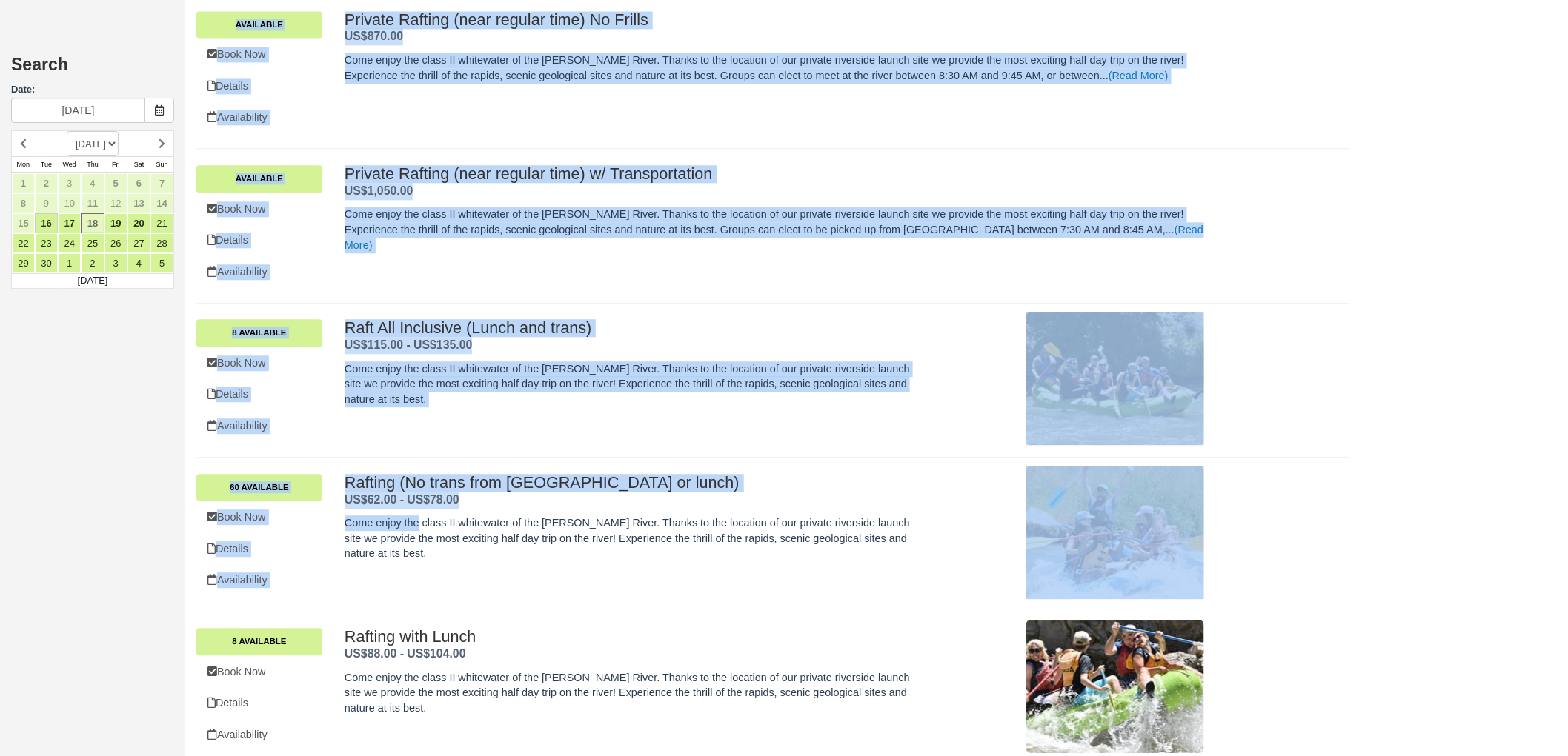
drag, startPoint x: 1373, startPoint y: 450, endPoint x: 442, endPoint y: 520, distance: 933.6
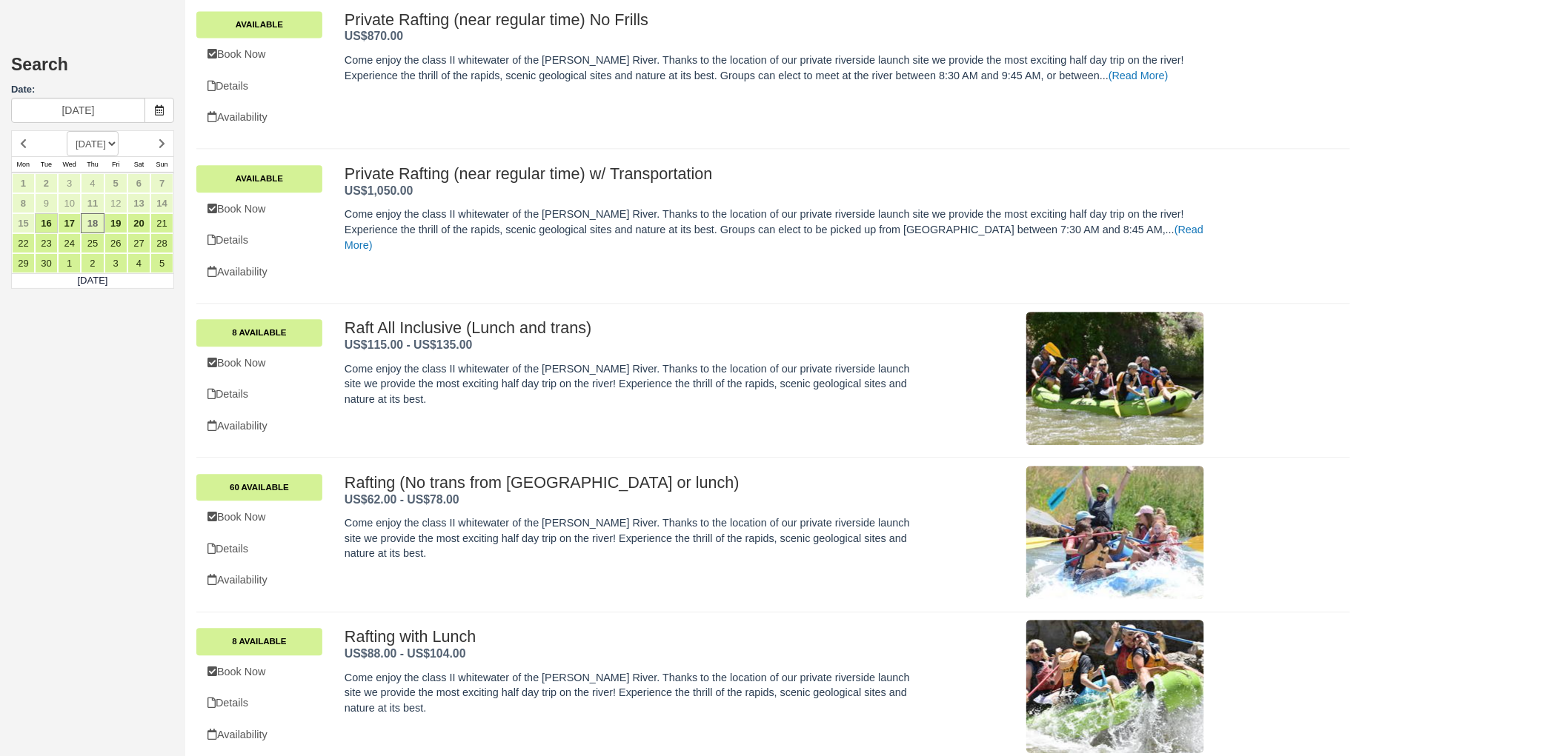
drag, startPoint x: 1398, startPoint y: 472, endPoint x: 915, endPoint y: 461, distance: 483.1
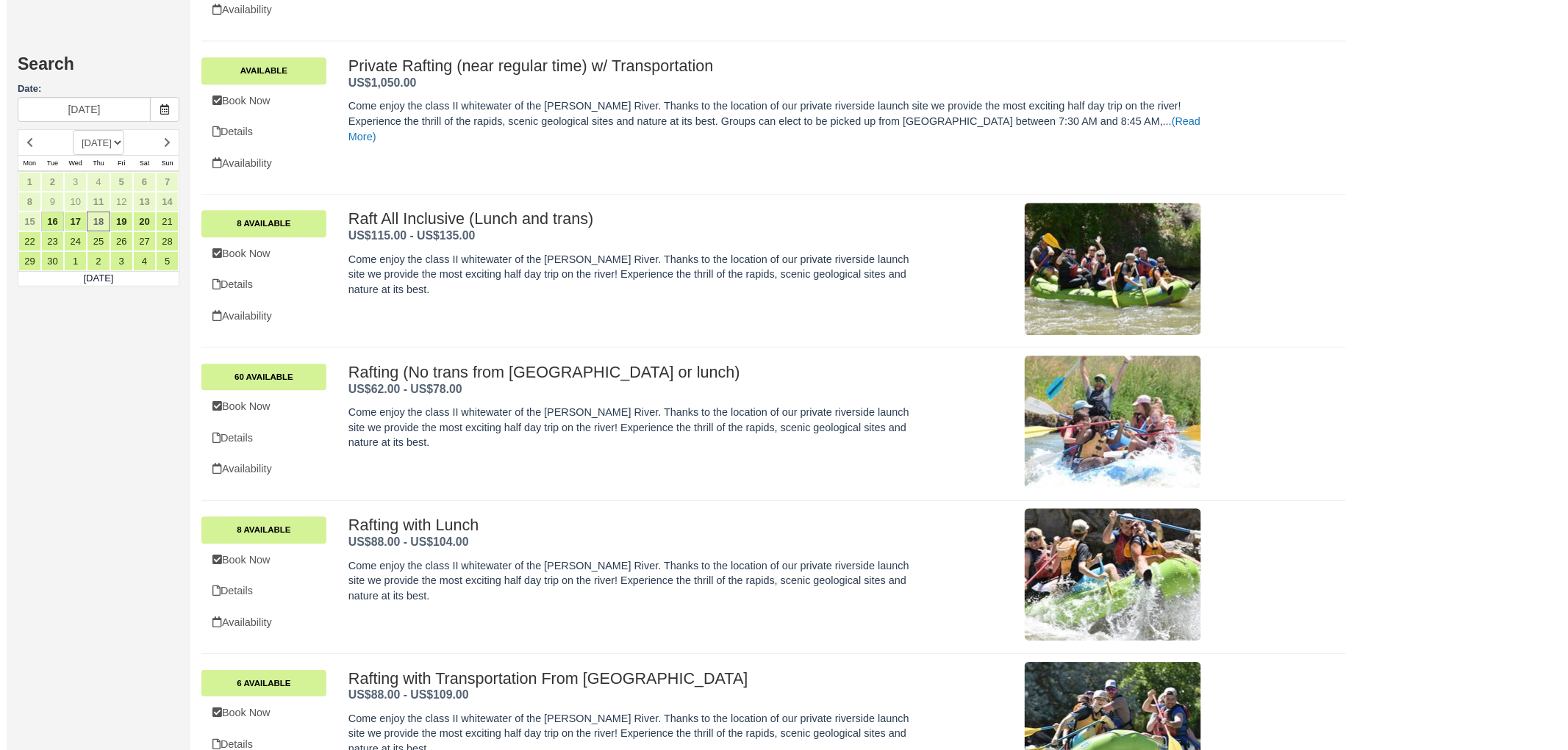
scroll to position [1543, 0]
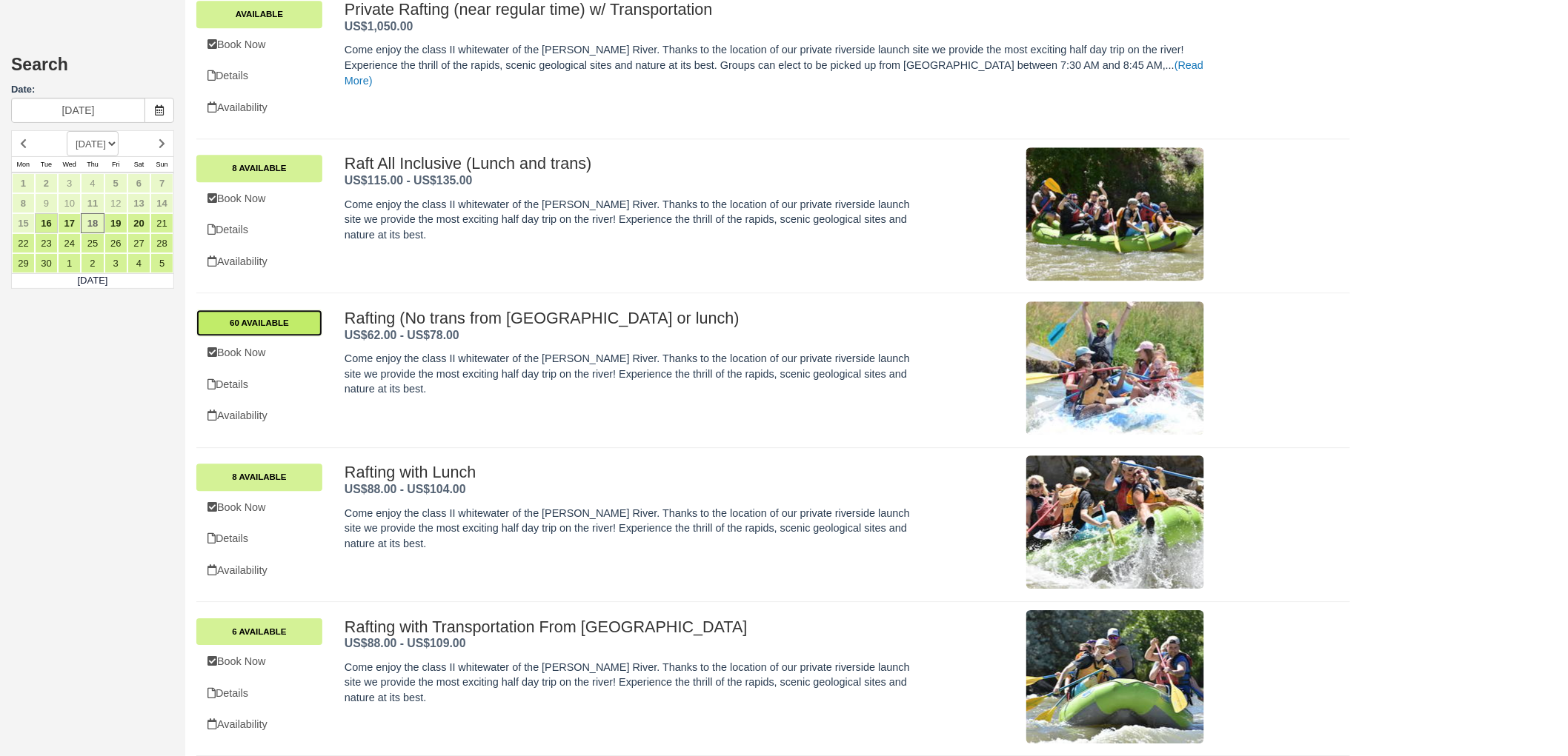
click at [290, 316] on link "60 Available" at bounding box center [259, 322] width 126 height 27
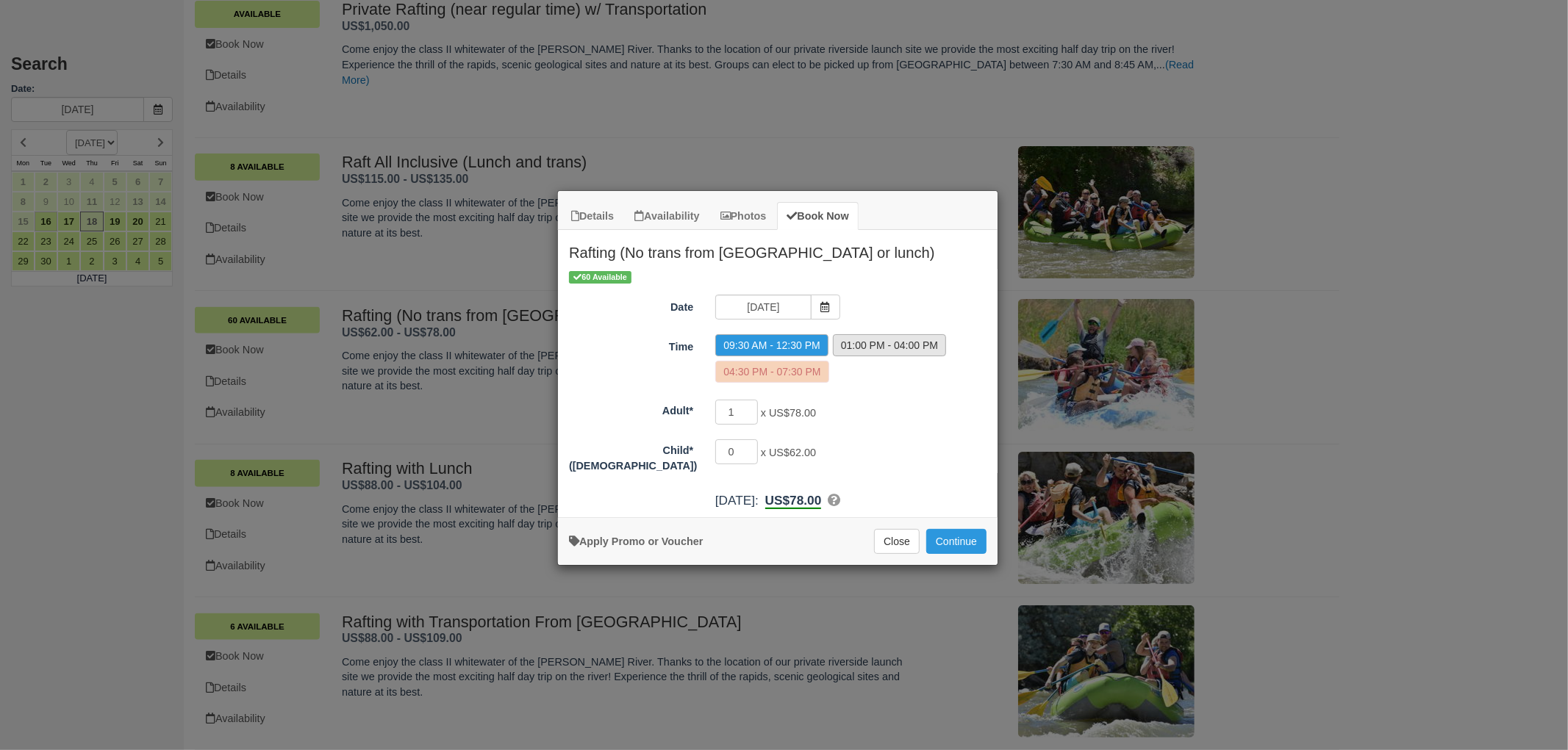
click at [869, 347] on label "01:00 PM - 04:00 PM" at bounding box center [889, 345] width 113 height 22
radio input "true"
click at [733, 416] on input "1" at bounding box center [736, 412] width 42 height 25
type input "3"
click at [958, 530] on button "Continue" at bounding box center [955, 541] width 60 height 25
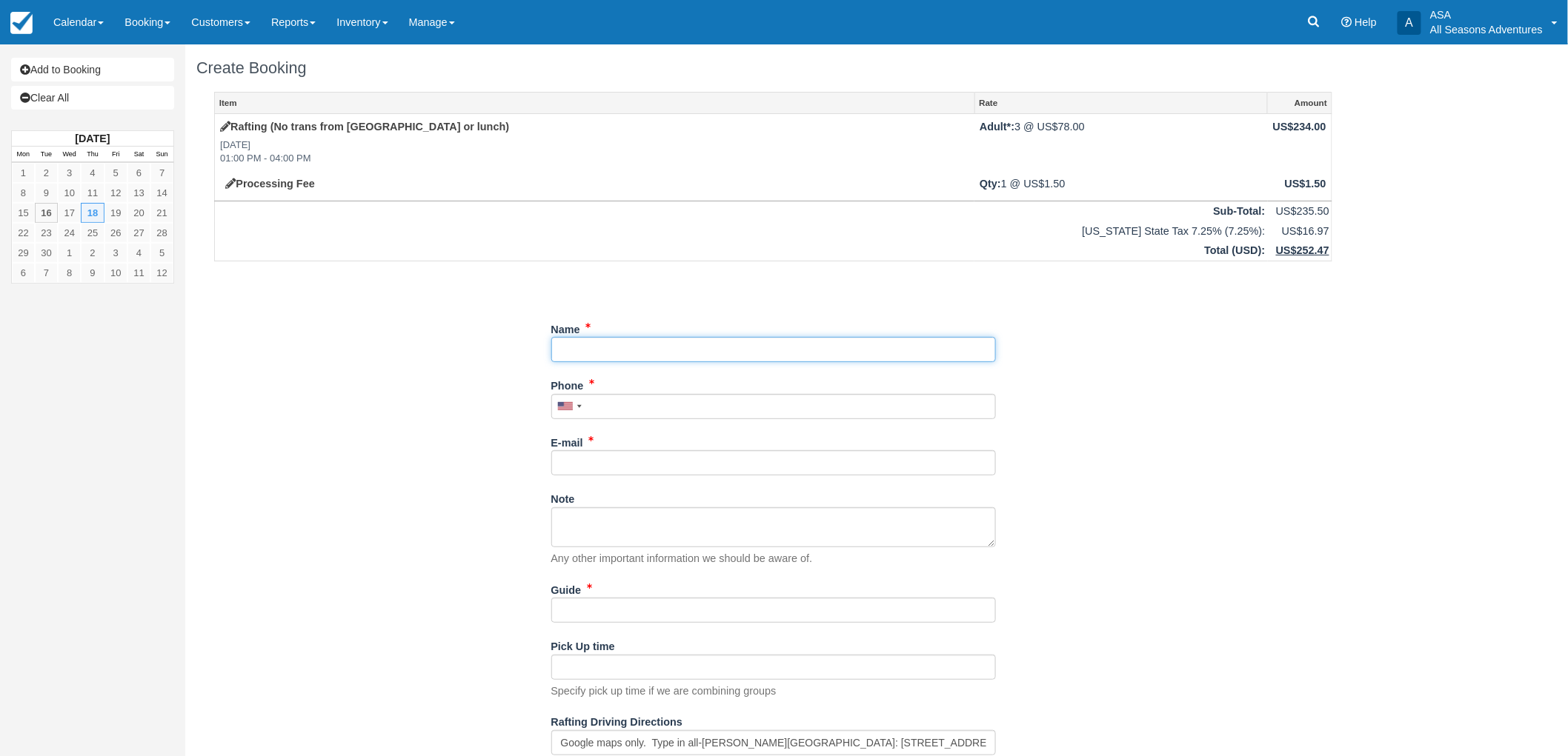
click at [581, 358] on input "Name" at bounding box center [773, 349] width 445 height 25
type input "[PERSON_NAME]"
click at [629, 405] on input "Phone" at bounding box center [773, 406] width 445 height 25
type input "[PHONE_NUMBER]"
click at [709, 470] on input "E-mail" at bounding box center [773, 463] width 445 height 25
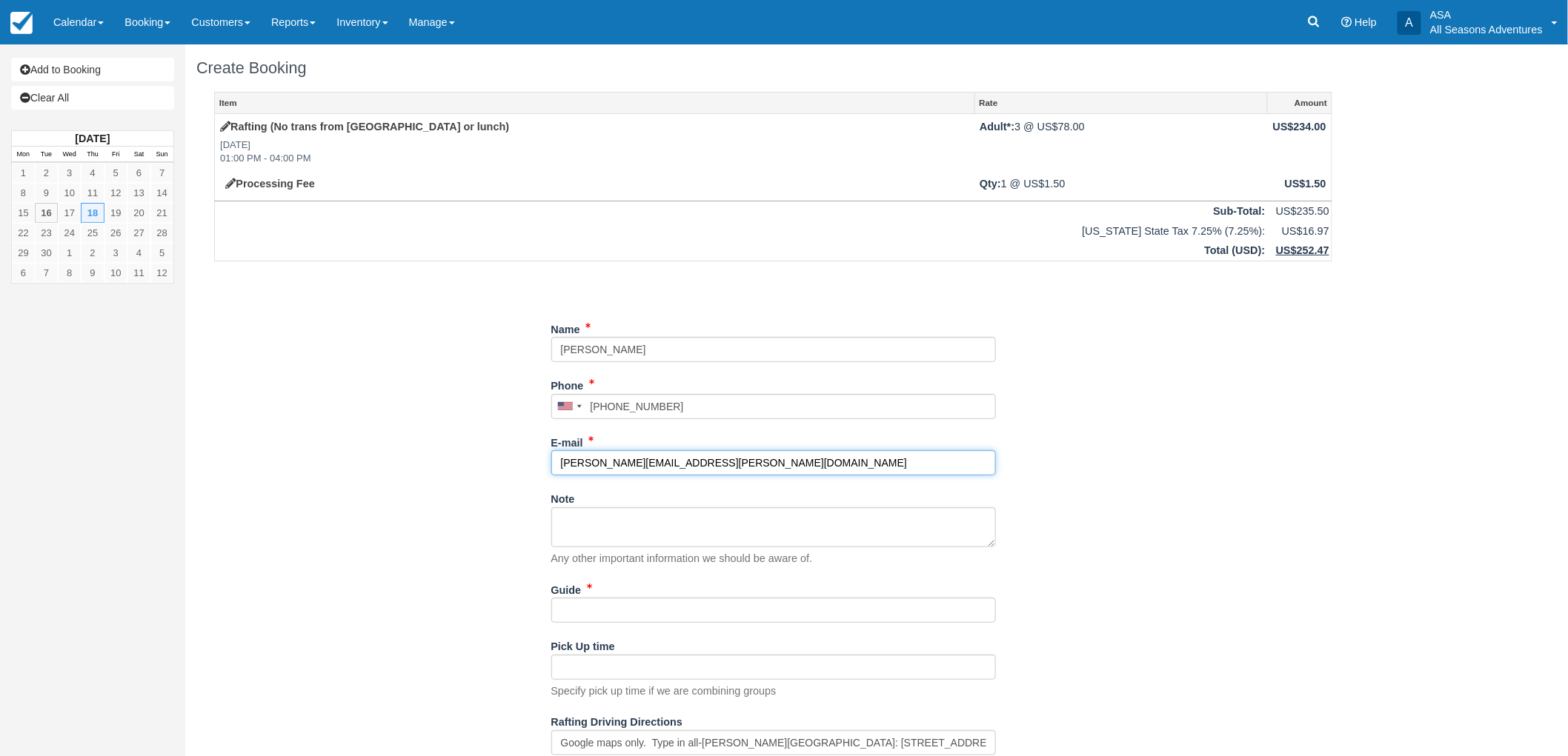
type input "[PERSON_NAME][EMAIL_ADDRESS][PERSON_NAME][DOMAIN_NAME]"
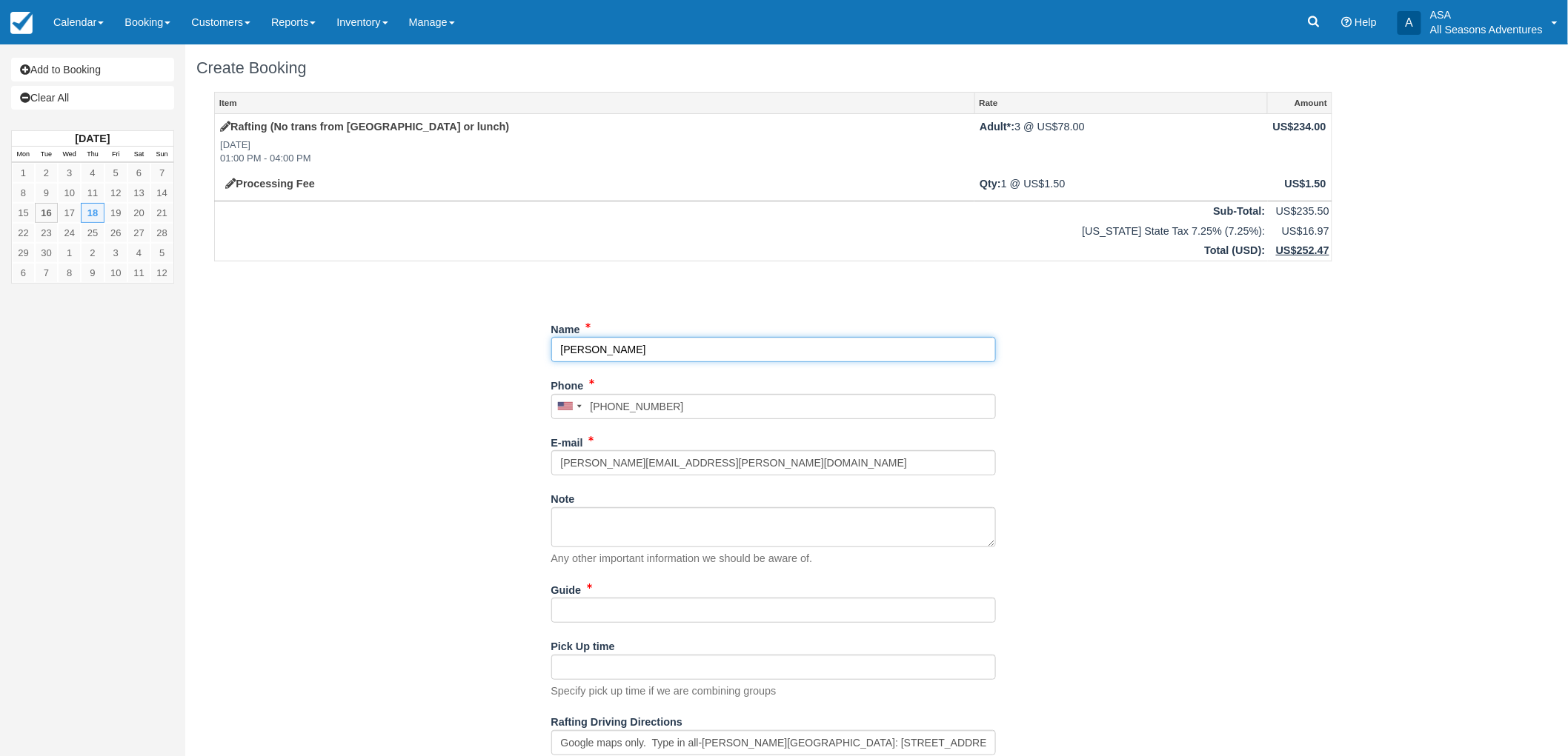
click at [621, 352] on input "Name" at bounding box center [773, 349] width 445 height 25
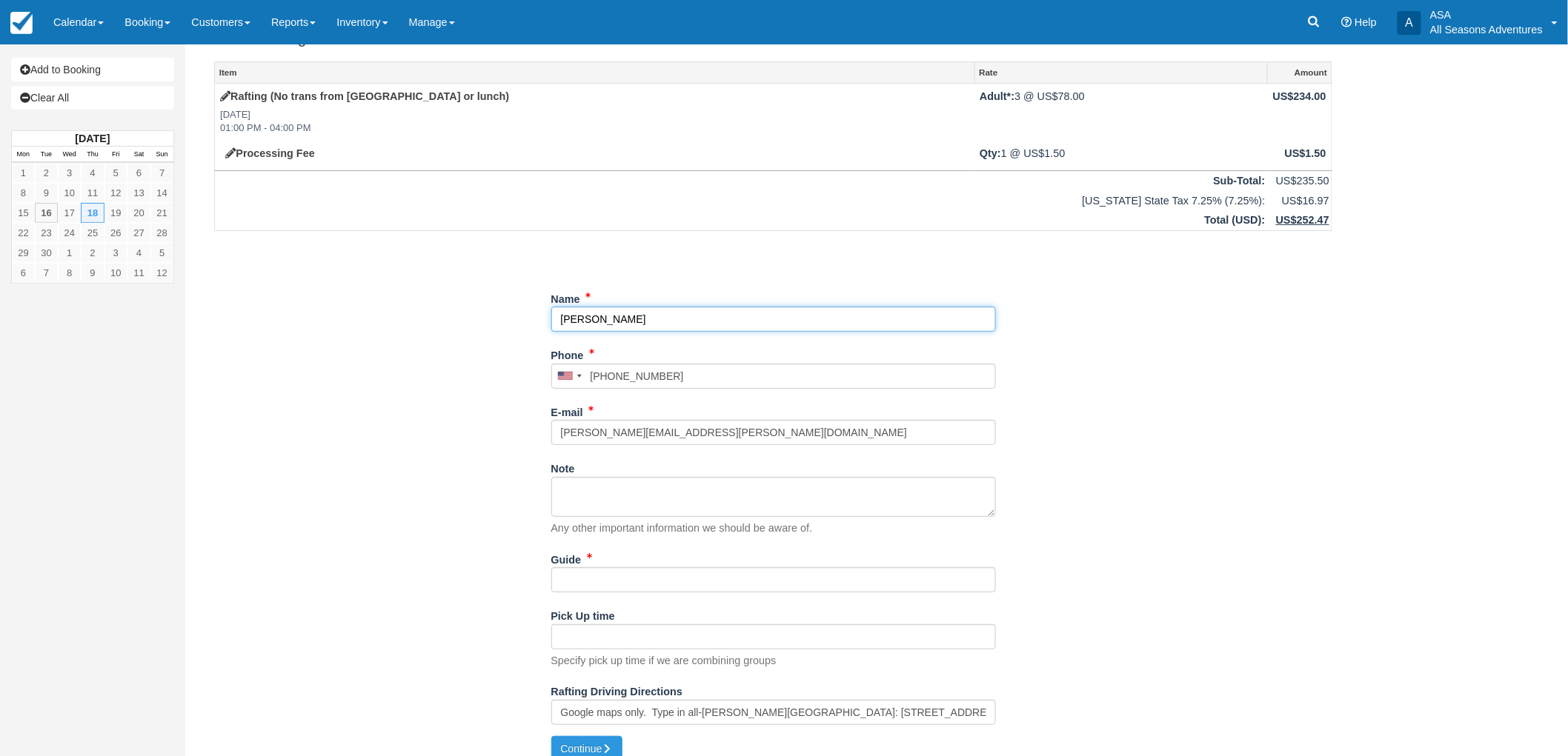
scroll to position [47, 0]
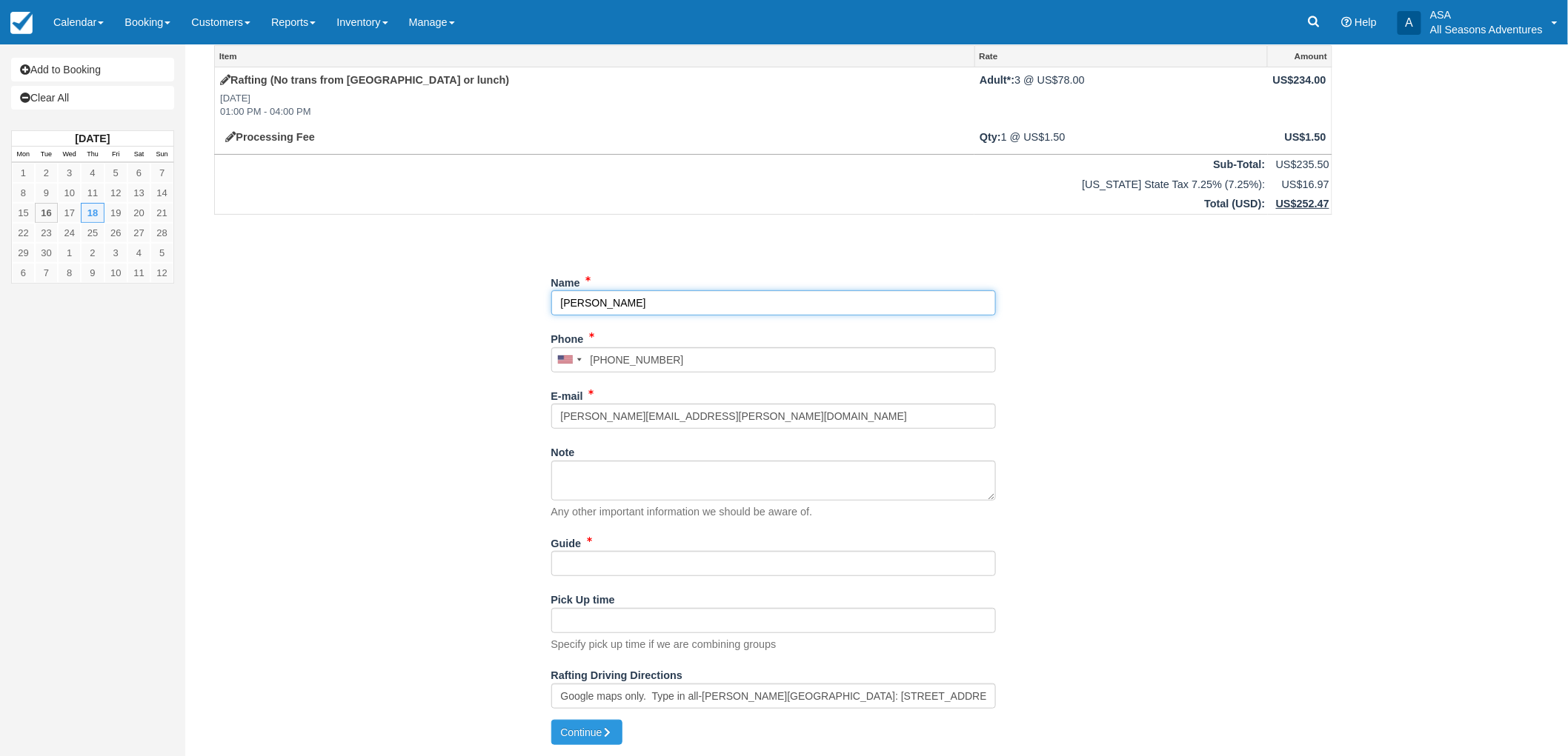
type input "[PERSON_NAME]"
click at [650, 558] on input "Guide" at bounding box center [773, 563] width 445 height 25
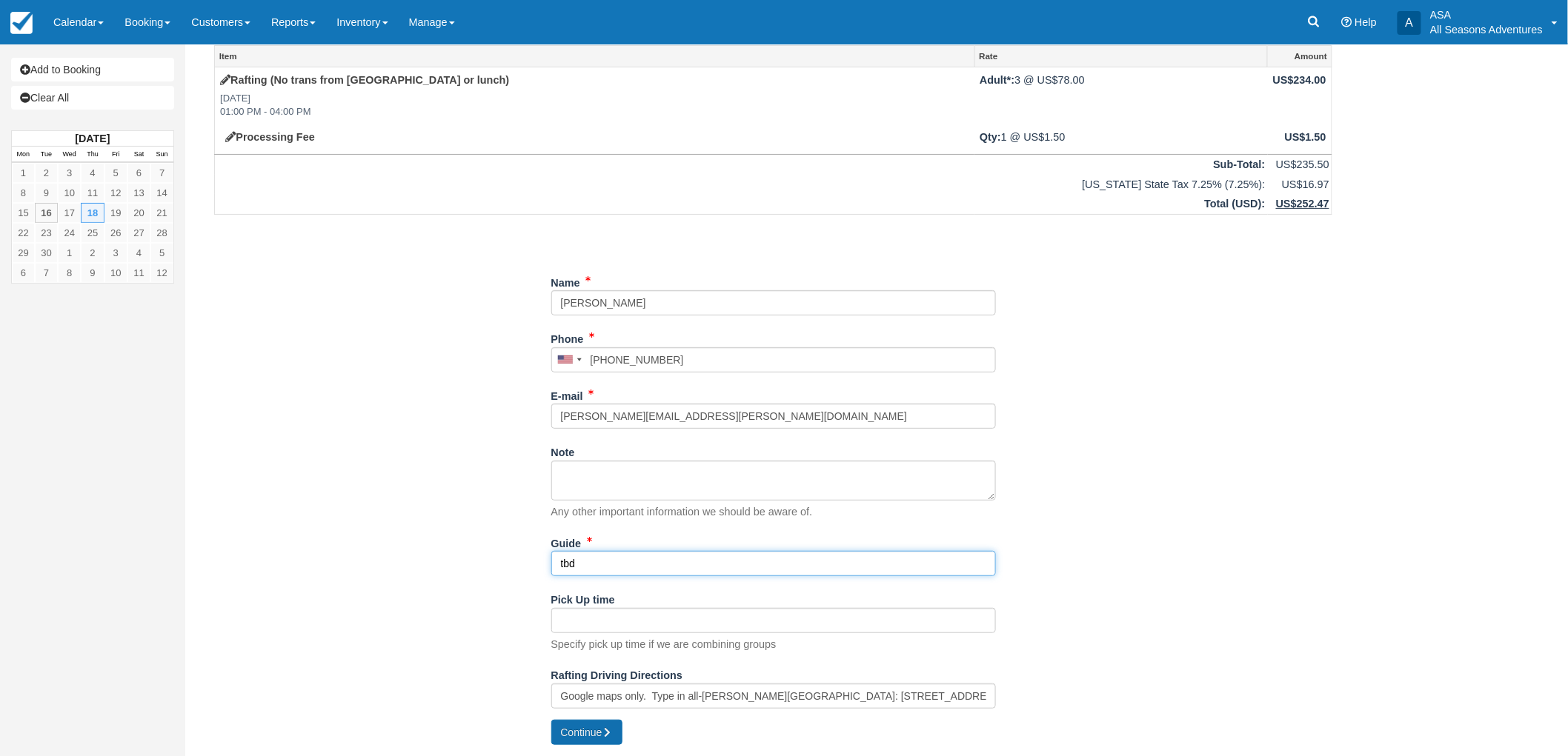
type input "tbd"
click at [601, 720] on button "Continue" at bounding box center [587, 732] width 72 height 25
type input "[PHONE_NUMBER]"
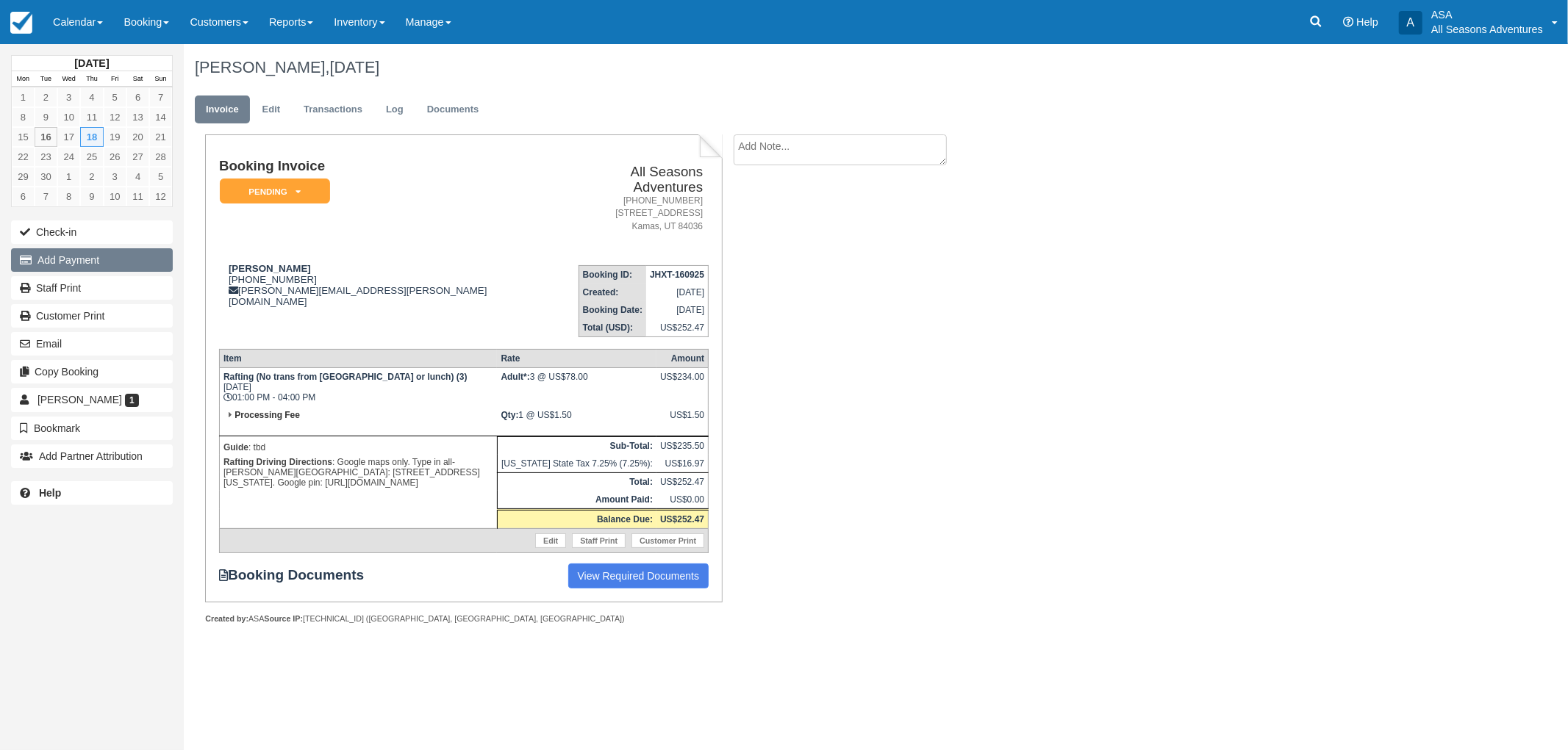
click at [67, 262] on button "Add Payment" at bounding box center [92, 261] width 162 height 24
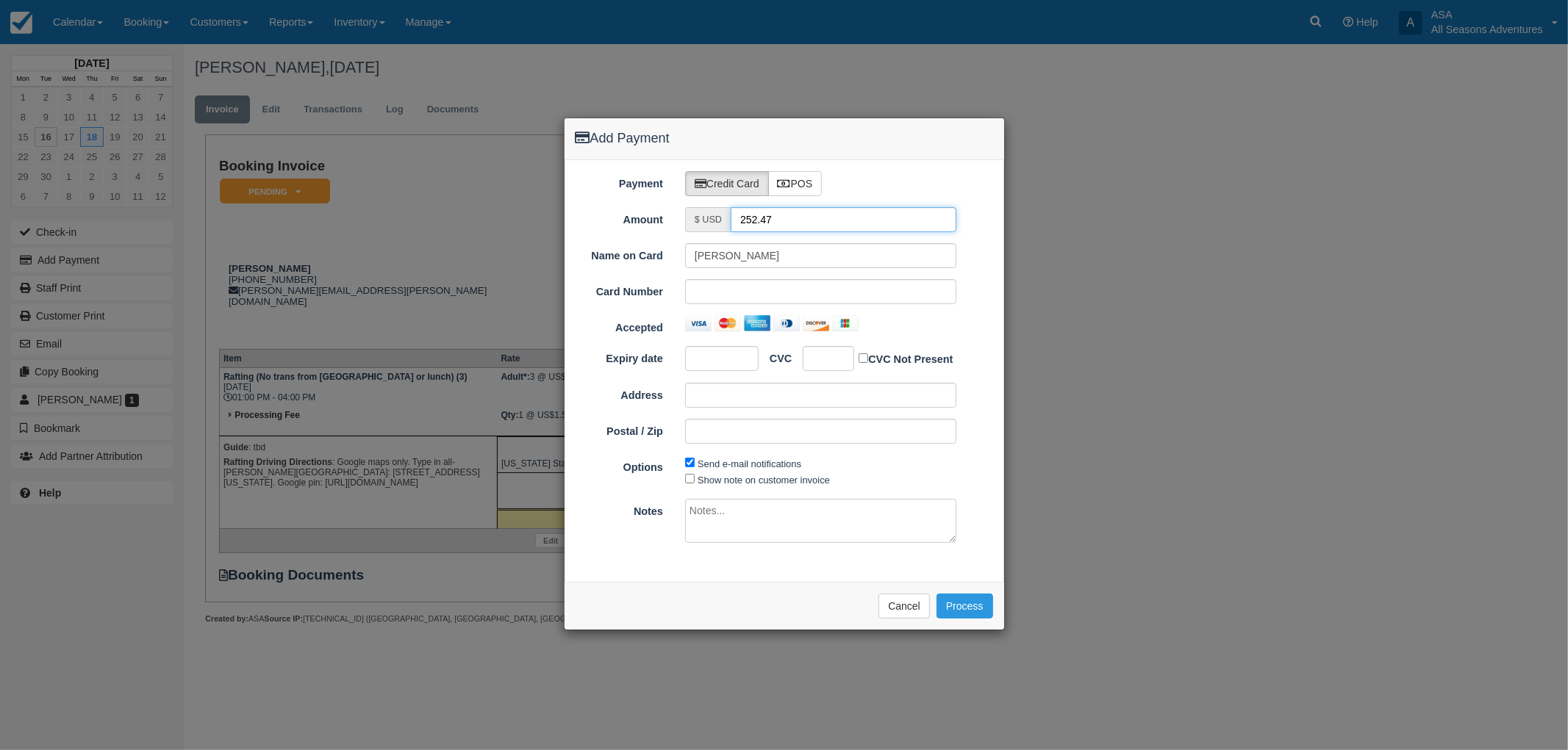
drag, startPoint x: 796, startPoint y: 215, endPoint x: 708, endPoint y: 215, distance: 88.0
click at [708, 215] on div "$ USD 252.47" at bounding box center [820, 219] width 271 height 25
type input "1.5"
click at [969, 604] on button "Process" at bounding box center [964, 606] width 56 height 25
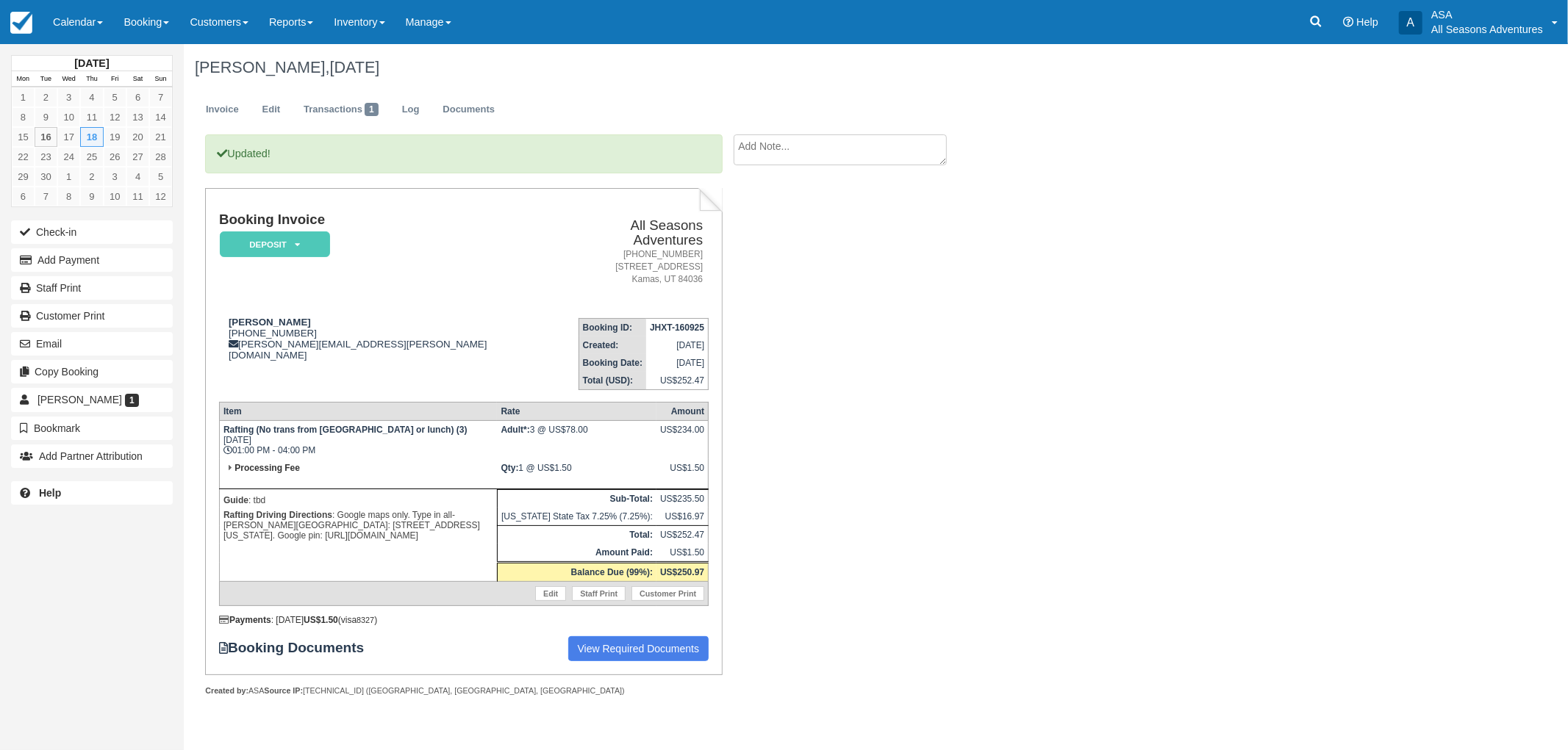
drag, startPoint x: 436, startPoint y: 511, endPoint x: 331, endPoint y: 488, distance: 107.5
click at [333, 508] on p "Rafting Driving Directions : Google maps only. Type in all-[PERSON_NAME][GEOGRA…" at bounding box center [357, 526] width 269 height 36
click at [332, 508] on p "Rafting Driving Directions : Google maps only. Type in all-[PERSON_NAME][GEOGRA…" at bounding box center [357, 526] width 269 height 36
drag, startPoint x: 393, startPoint y: 516, endPoint x: 338, endPoint y: 505, distance: 56.1
click at [358, 511] on p "Rafting Driving Directions : Google maps only. Type in all-[PERSON_NAME][GEOGRA…" at bounding box center [357, 526] width 269 height 36
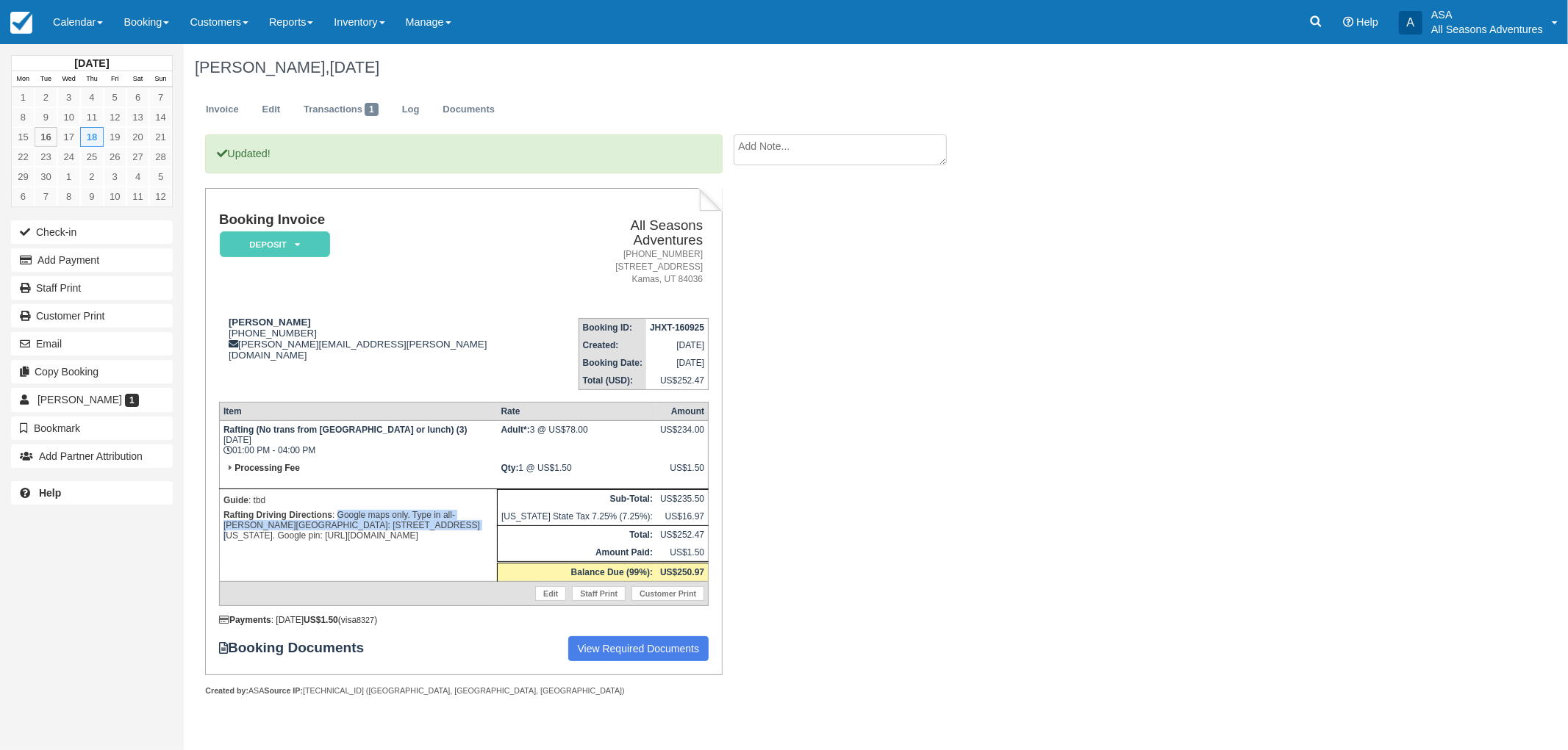
drag, startPoint x: 336, startPoint y: 497, endPoint x: 373, endPoint y: 509, distance: 38.9
click at [373, 509] on p "Rafting Driving Directions : Google maps only. Type in all-[PERSON_NAME][GEOGRA…" at bounding box center [357, 526] width 269 height 36
click at [158, 32] on link "Booking" at bounding box center [146, 22] width 66 height 44
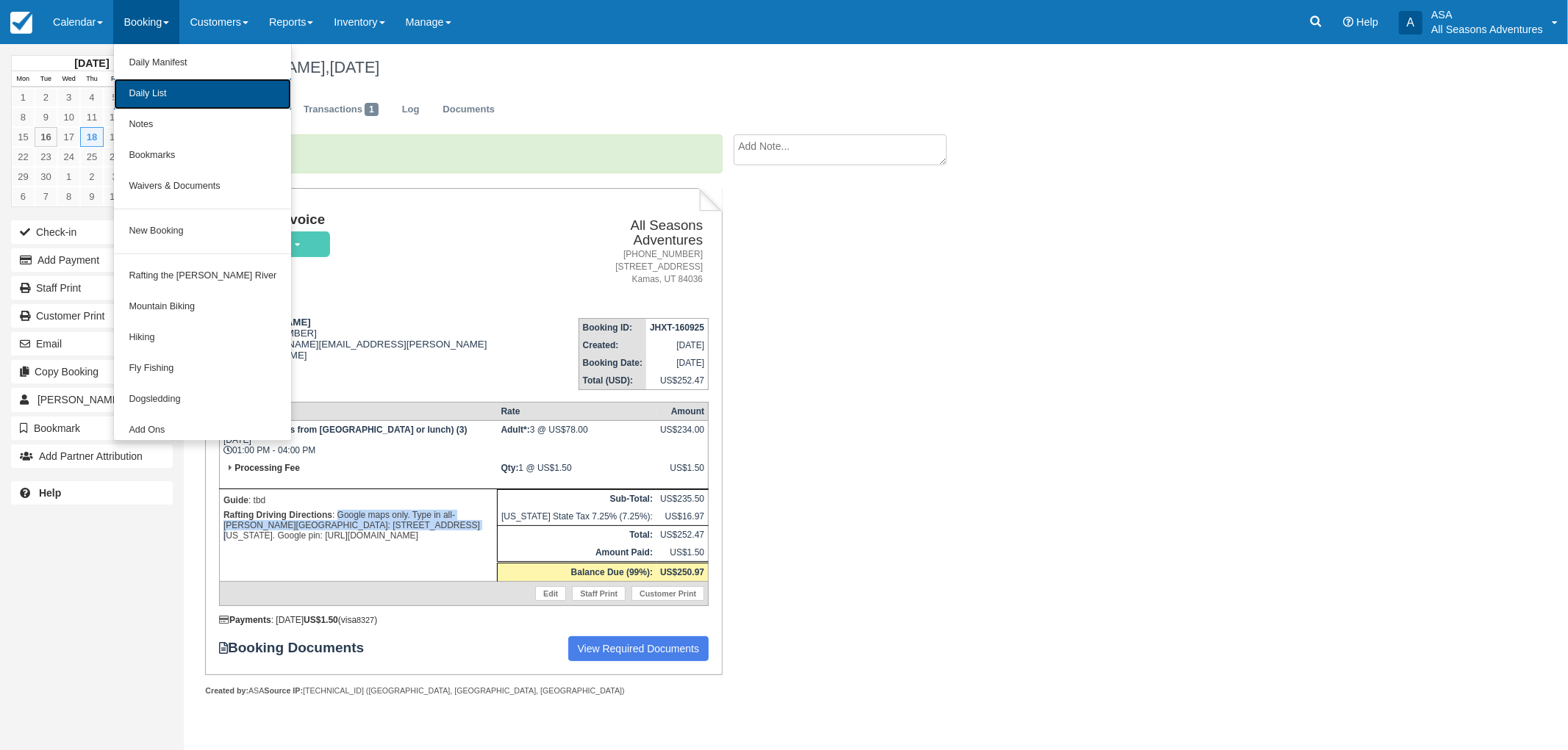
click at [181, 79] on link "Daily List" at bounding box center [202, 94] width 178 height 31
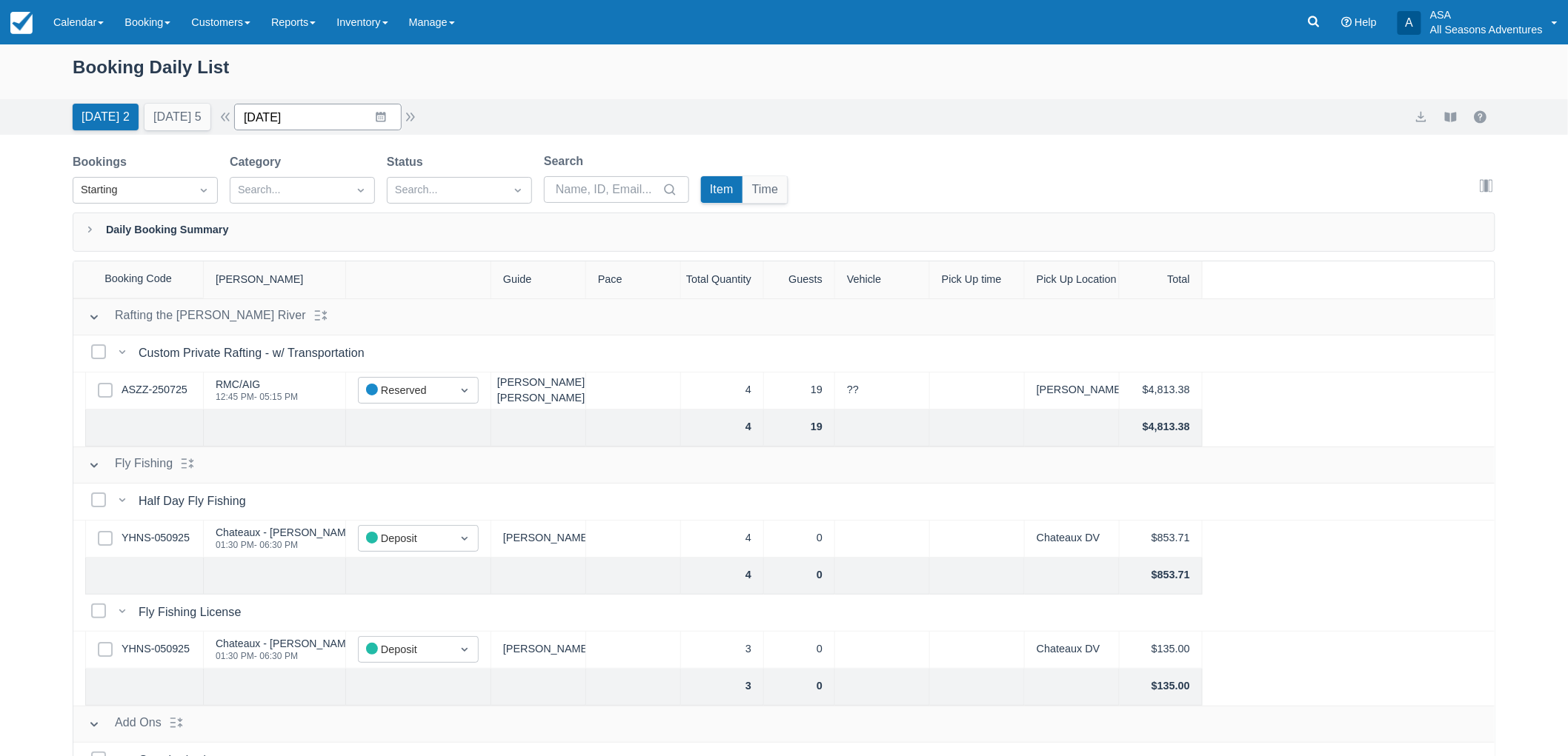
click at [375, 111] on input "[DATE]" at bounding box center [317, 116] width 167 height 27
click at [396, 279] on td "18" at bounding box center [381, 287] width 29 height 28
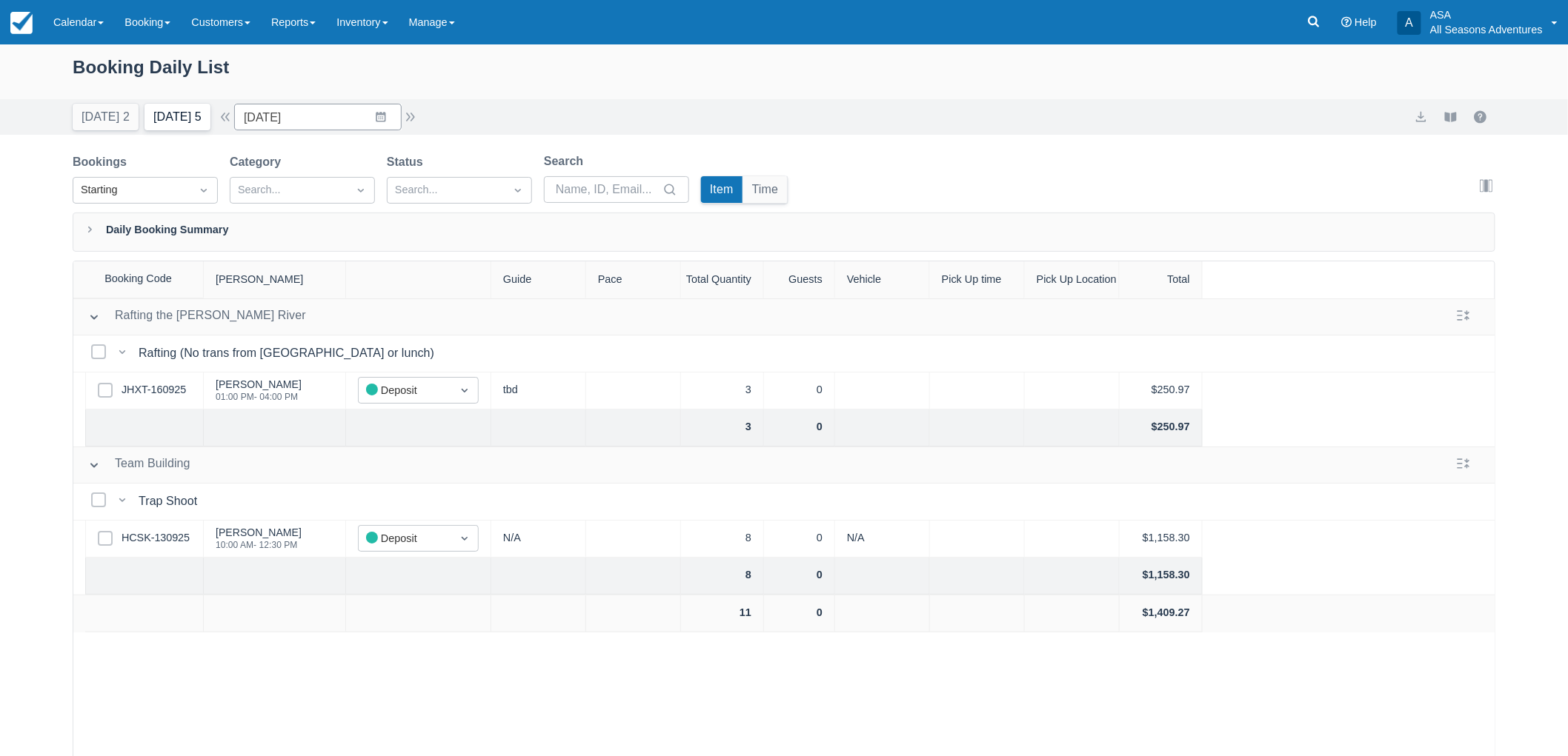
click at [173, 113] on button "[DATE] 5" at bounding box center [177, 116] width 66 height 27
type input "[DATE]"
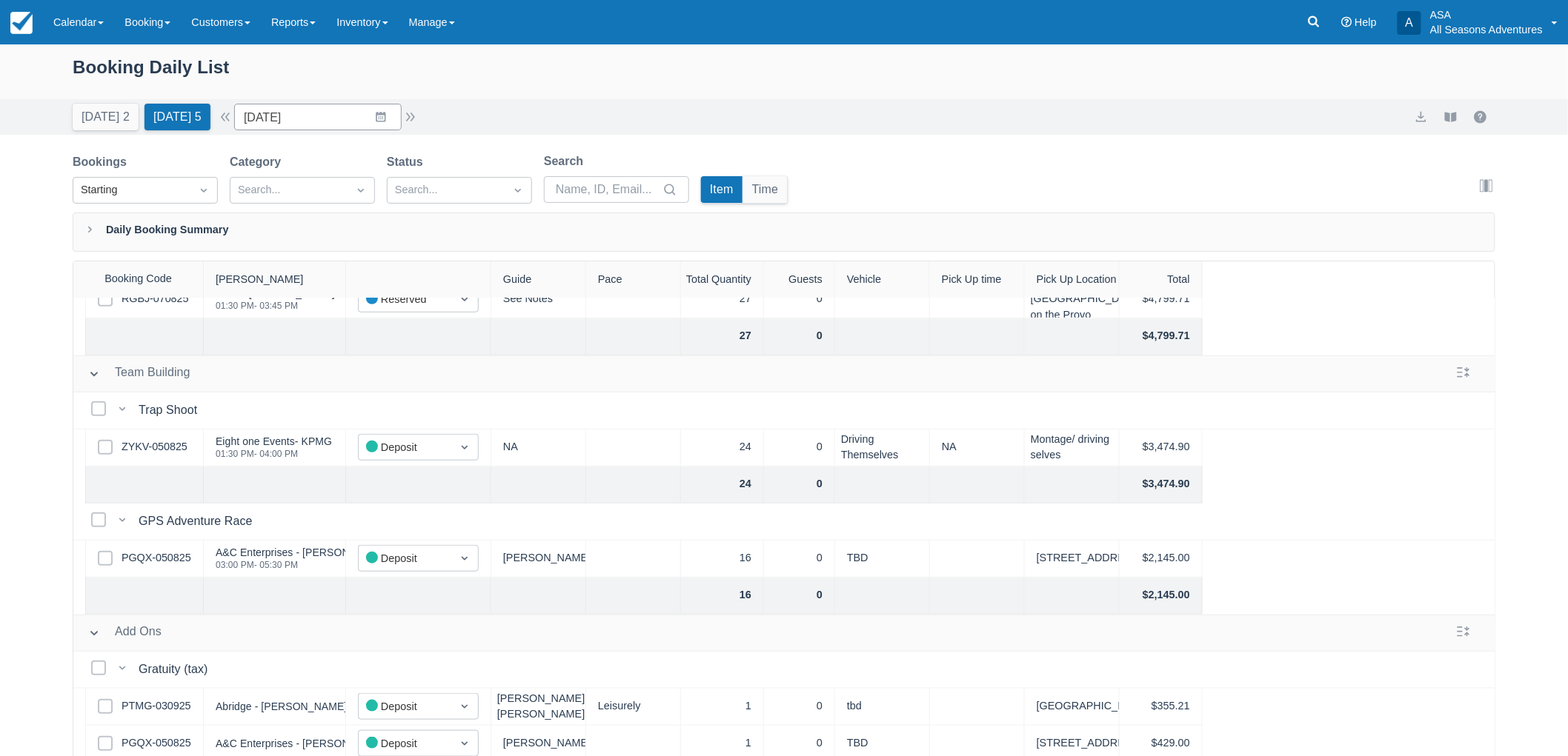
scroll to position [493, 0]
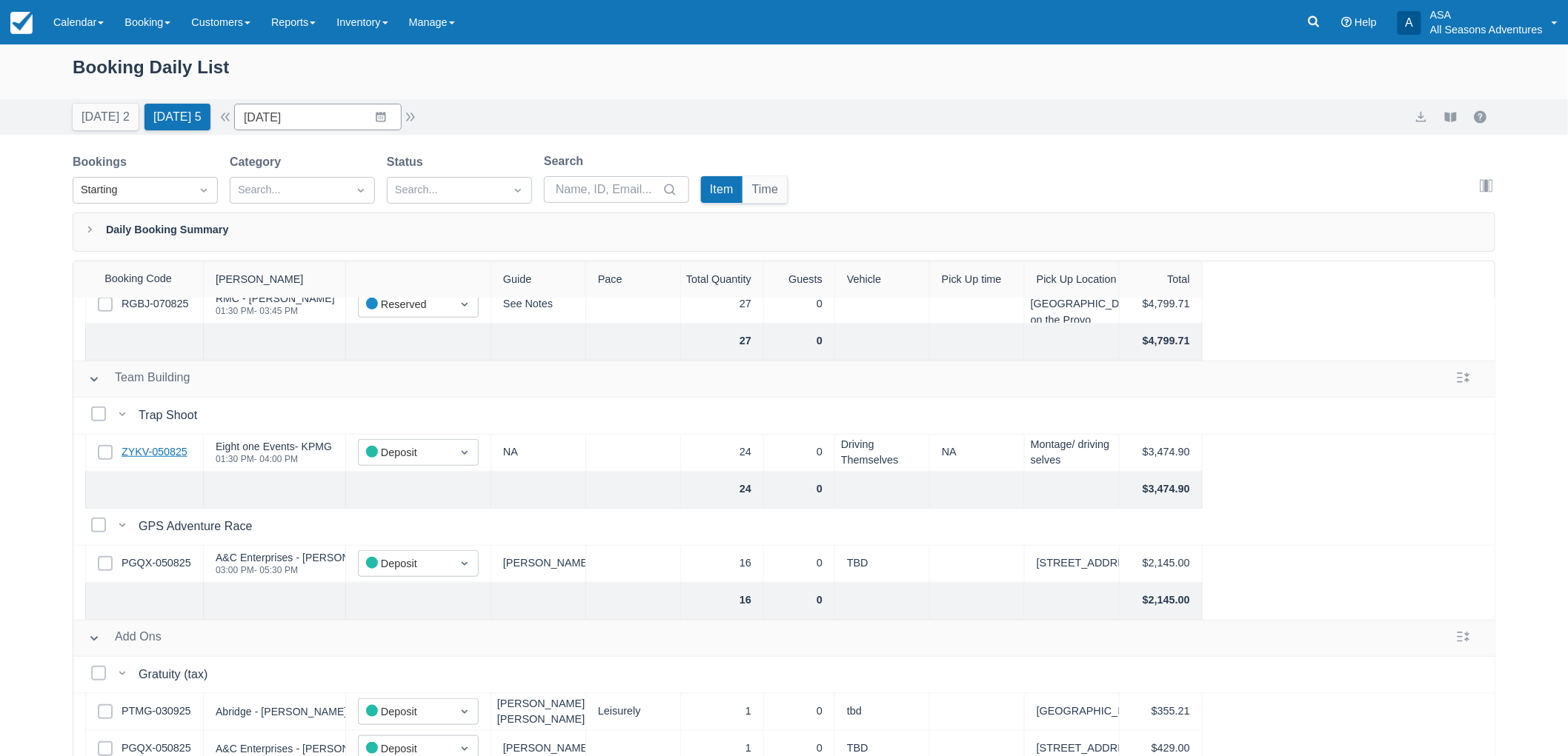
click at [168, 458] on link "ZYKV-050825" at bounding box center [154, 453] width 66 height 16
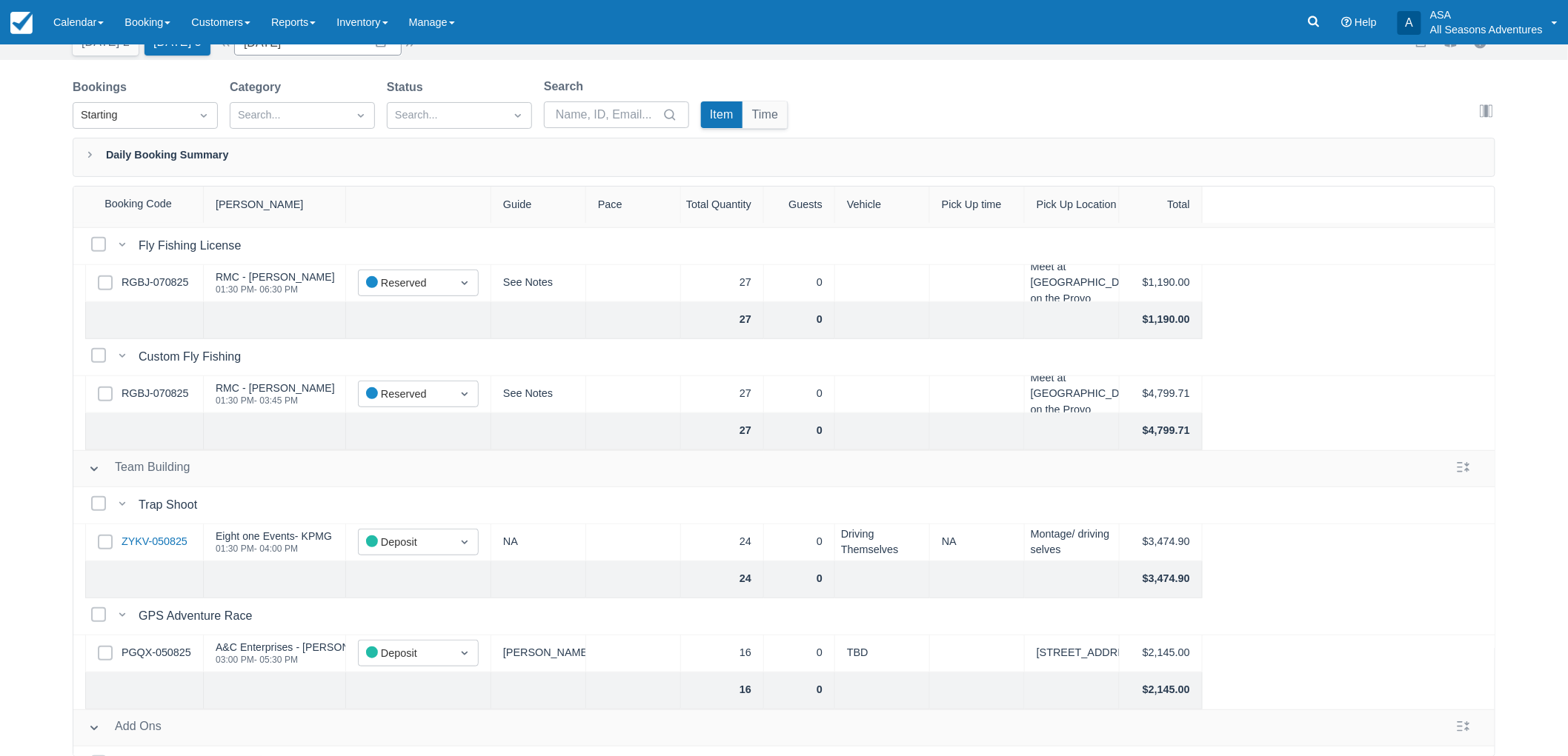
scroll to position [320, 0]
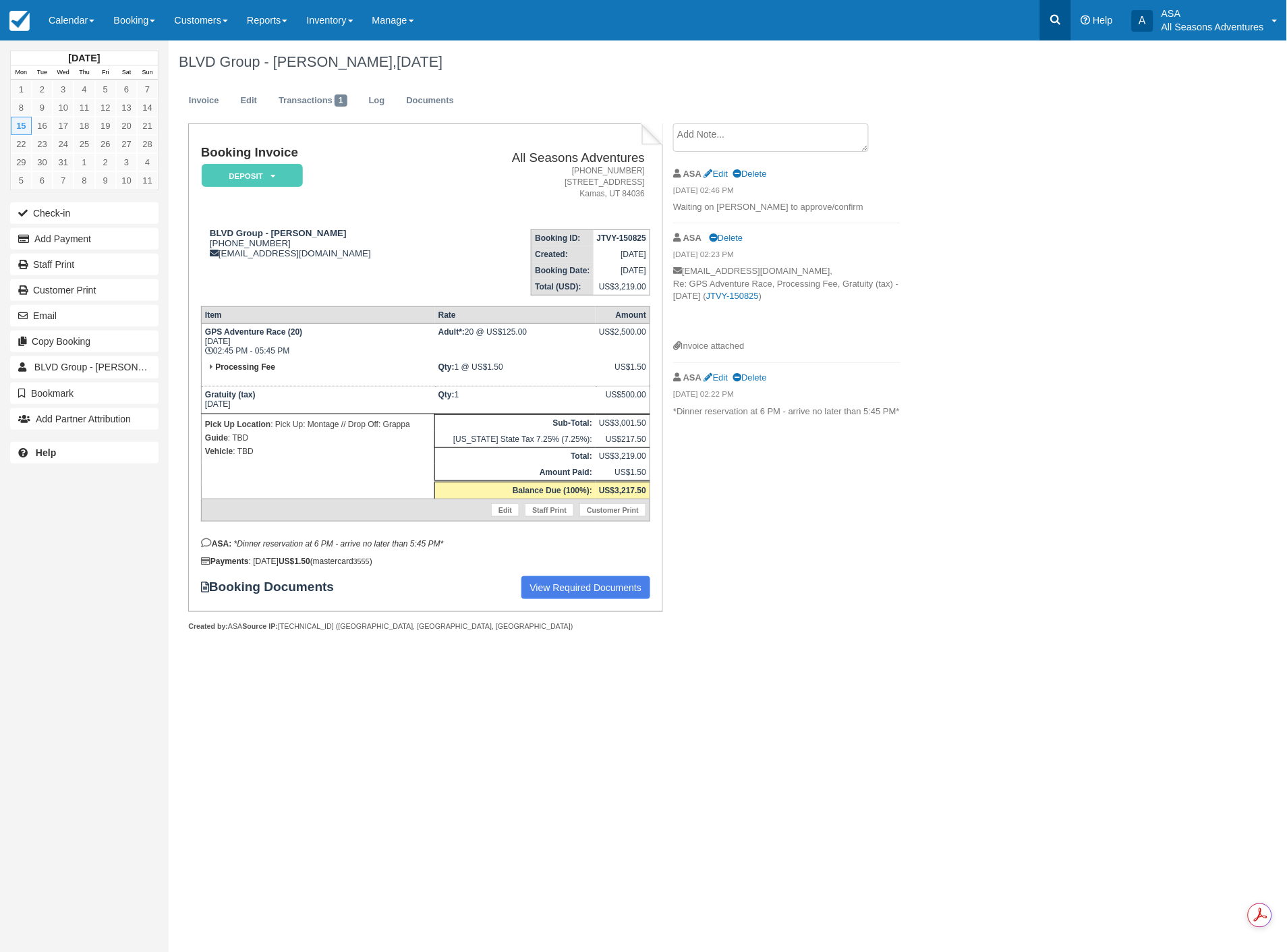
click at [1061, 28] on link at bounding box center [1056, 20] width 31 height 41
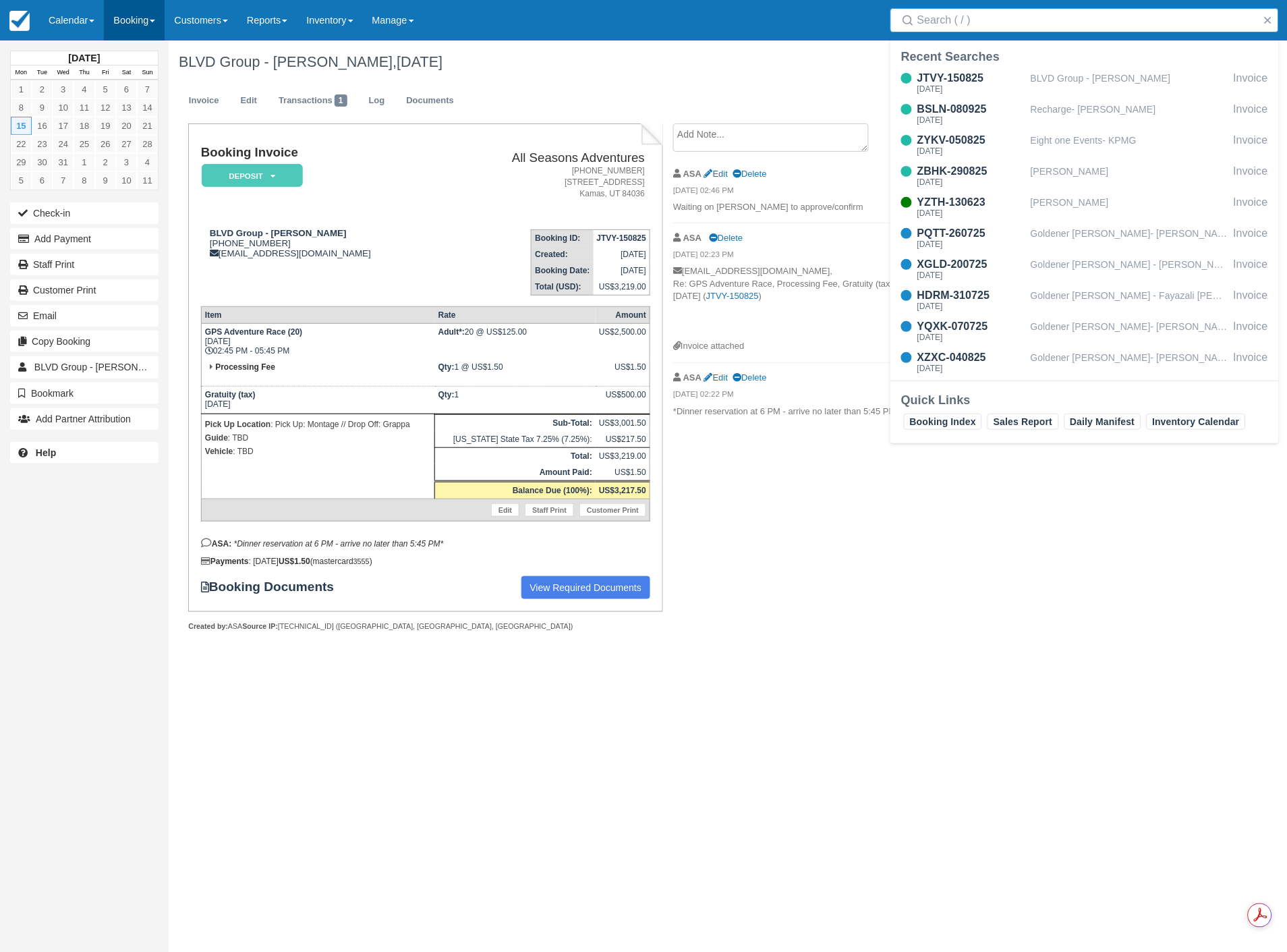
click at [129, 15] on link "Booking" at bounding box center [134, 20] width 61 height 41
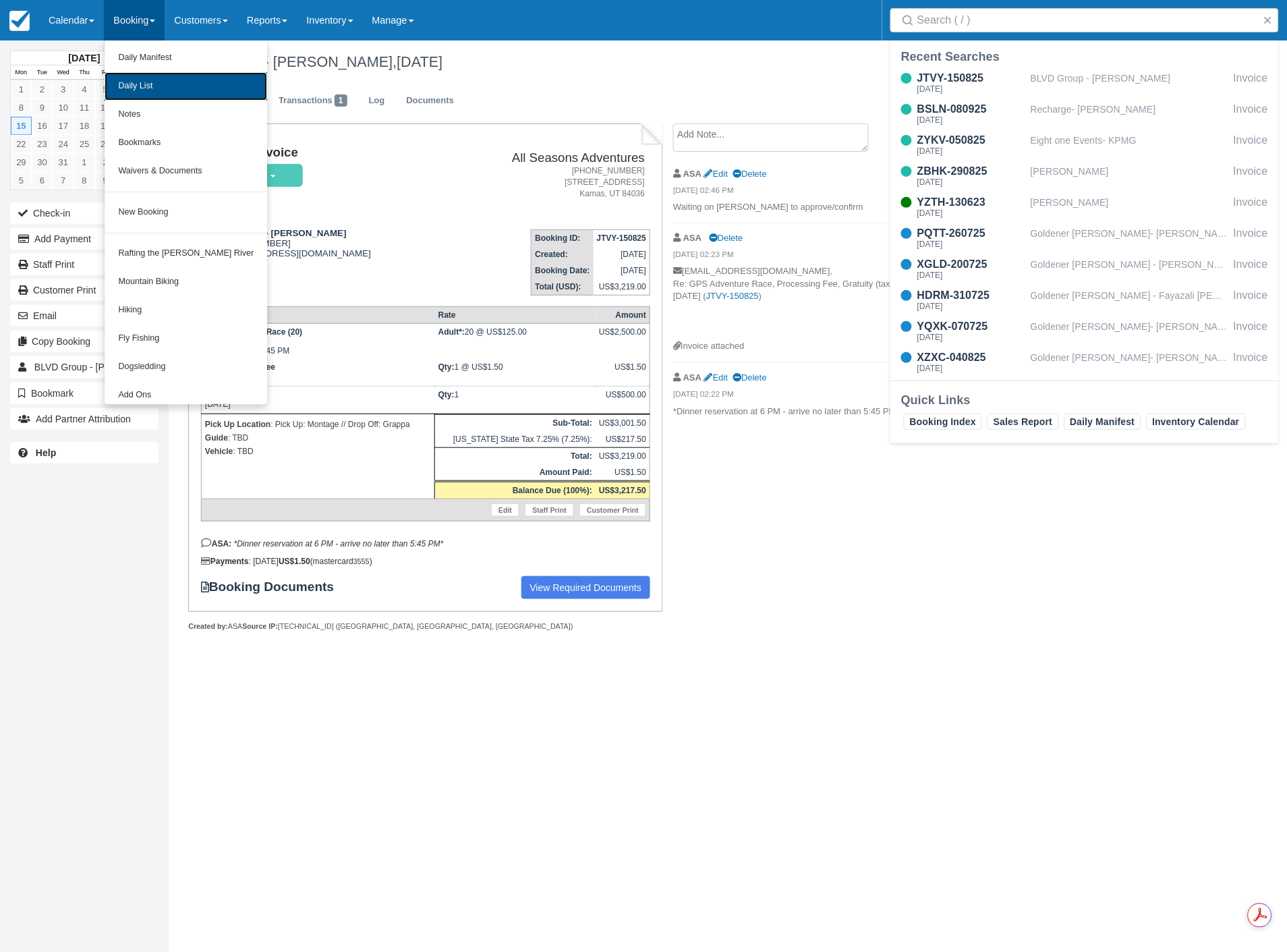
click at [123, 95] on link "Daily List" at bounding box center [186, 86] width 163 height 28
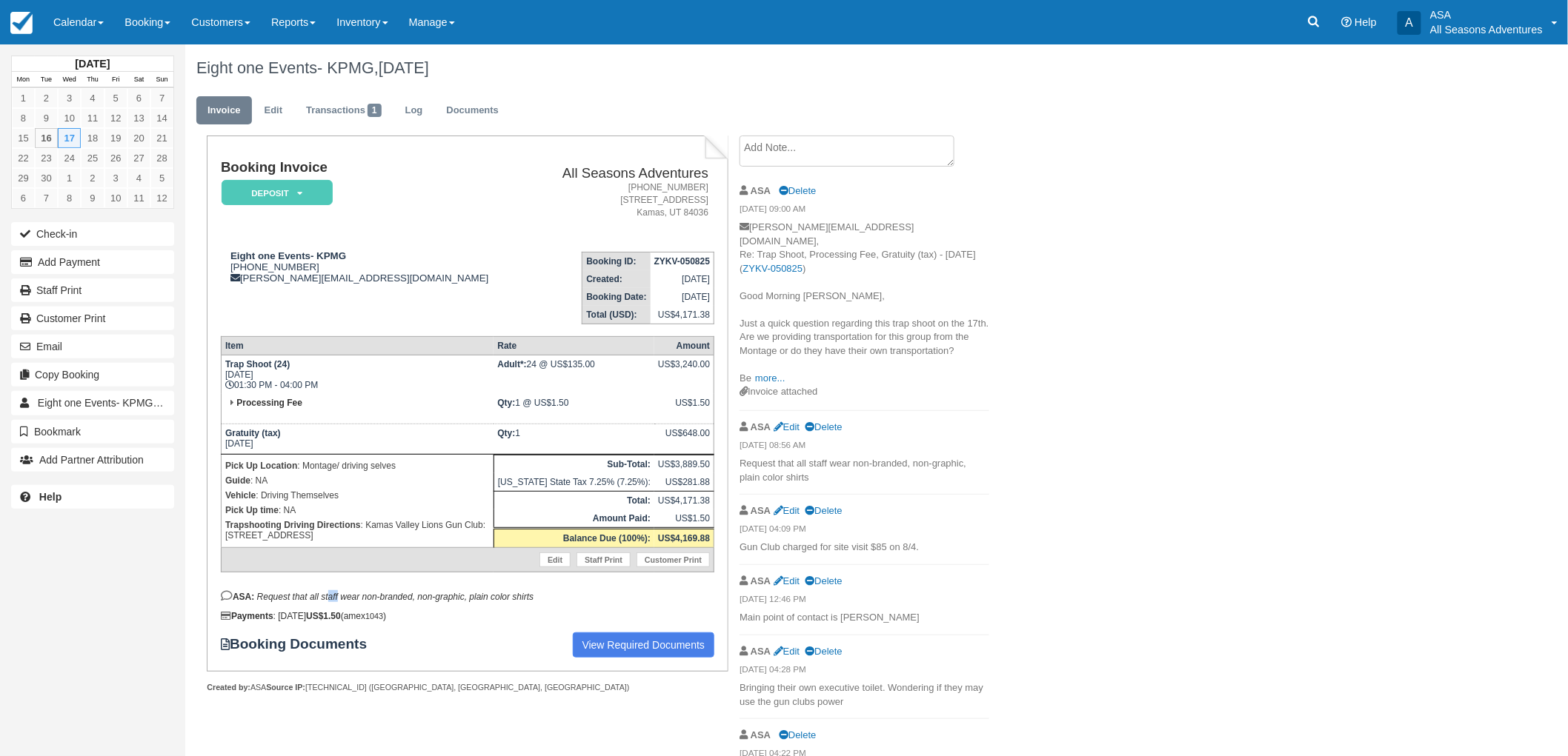
drag, startPoint x: 329, startPoint y: 595, endPoint x: 338, endPoint y: 596, distance: 9.1
click at [338, 596] on em "Request that all staff wear non-branded, non-graphic, plain color shirts" at bounding box center [395, 597] width 278 height 10
drag, startPoint x: 673, startPoint y: 533, endPoint x: 712, endPoint y: 550, distance: 42.5
click at [712, 550] on tbody "Trap Shoot (24) Wed Sept 17, 2025 01:30 PM - 04:00 PM Adult*: 24 @ US$135.00 US…" at bounding box center [467, 465] width 492 height 217
click at [83, 269] on button "Add Payment" at bounding box center [93, 263] width 163 height 24
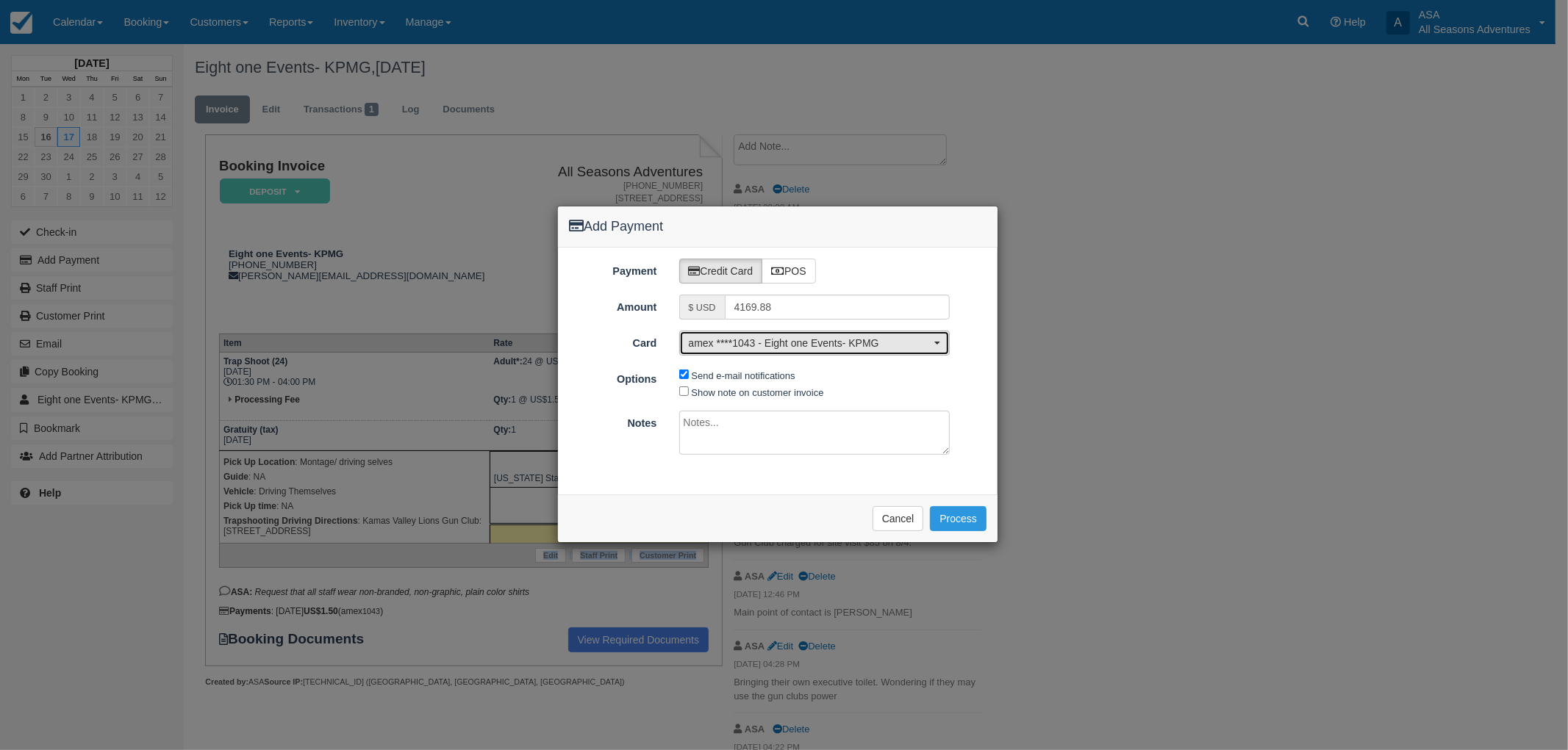
click at [802, 347] on span "amex ****1043 - Eight one Events- KPMG" at bounding box center [810, 342] width 243 height 15
click at [960, 333] on div "Card amex ****1043 - Eight one Events- KPMG amex ****1043 - Eight one Events- K…" at bounding box center [777, 342] width 439 height 25
click at [960, 518] on button "Process" at bounding box center [957, 518] width 56 height 25
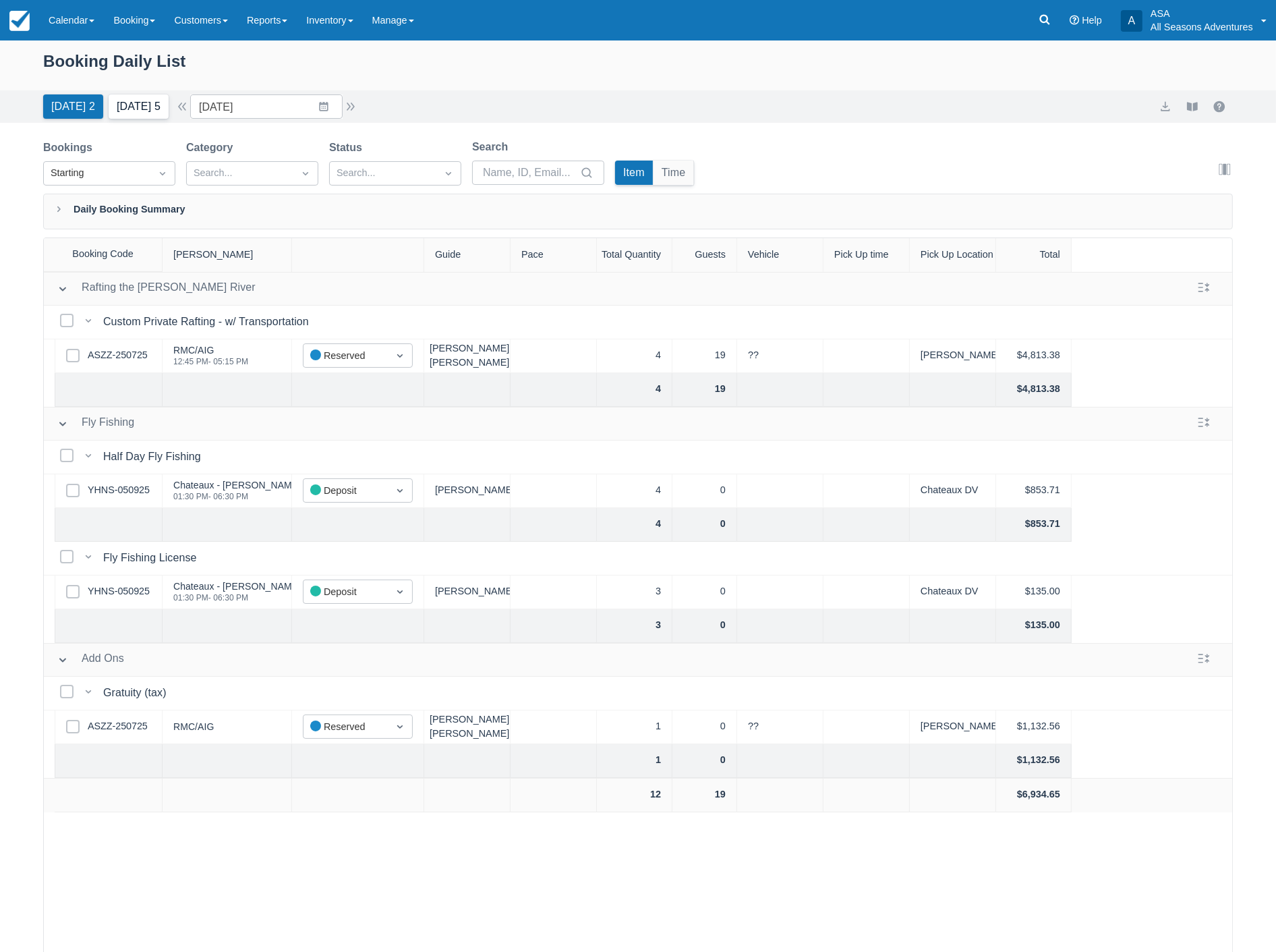
click at [122, 97] on button "[DATE] 5" at bounding box center [139, 106] width 60 height 24
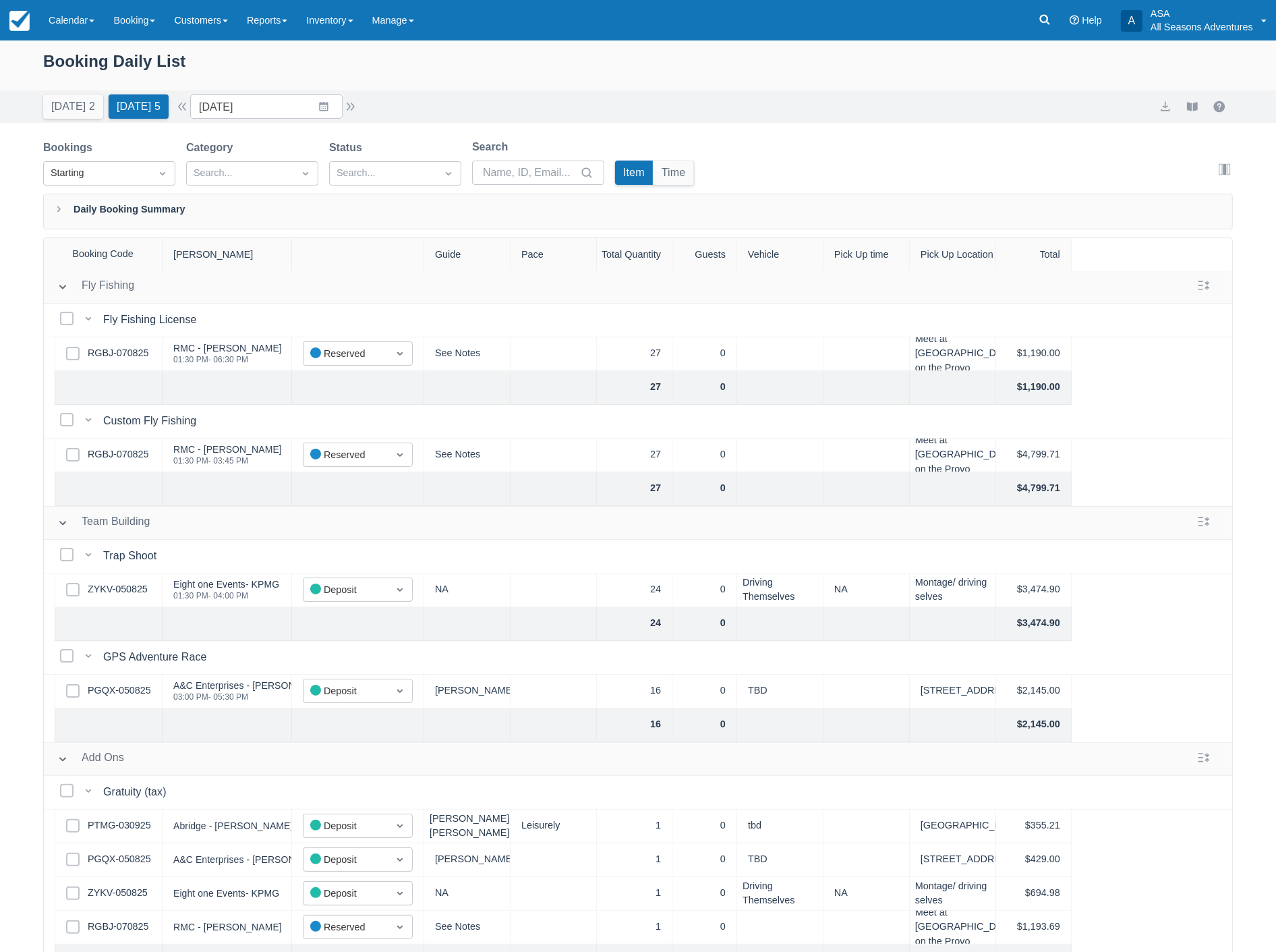
scroll to position [300, 0]
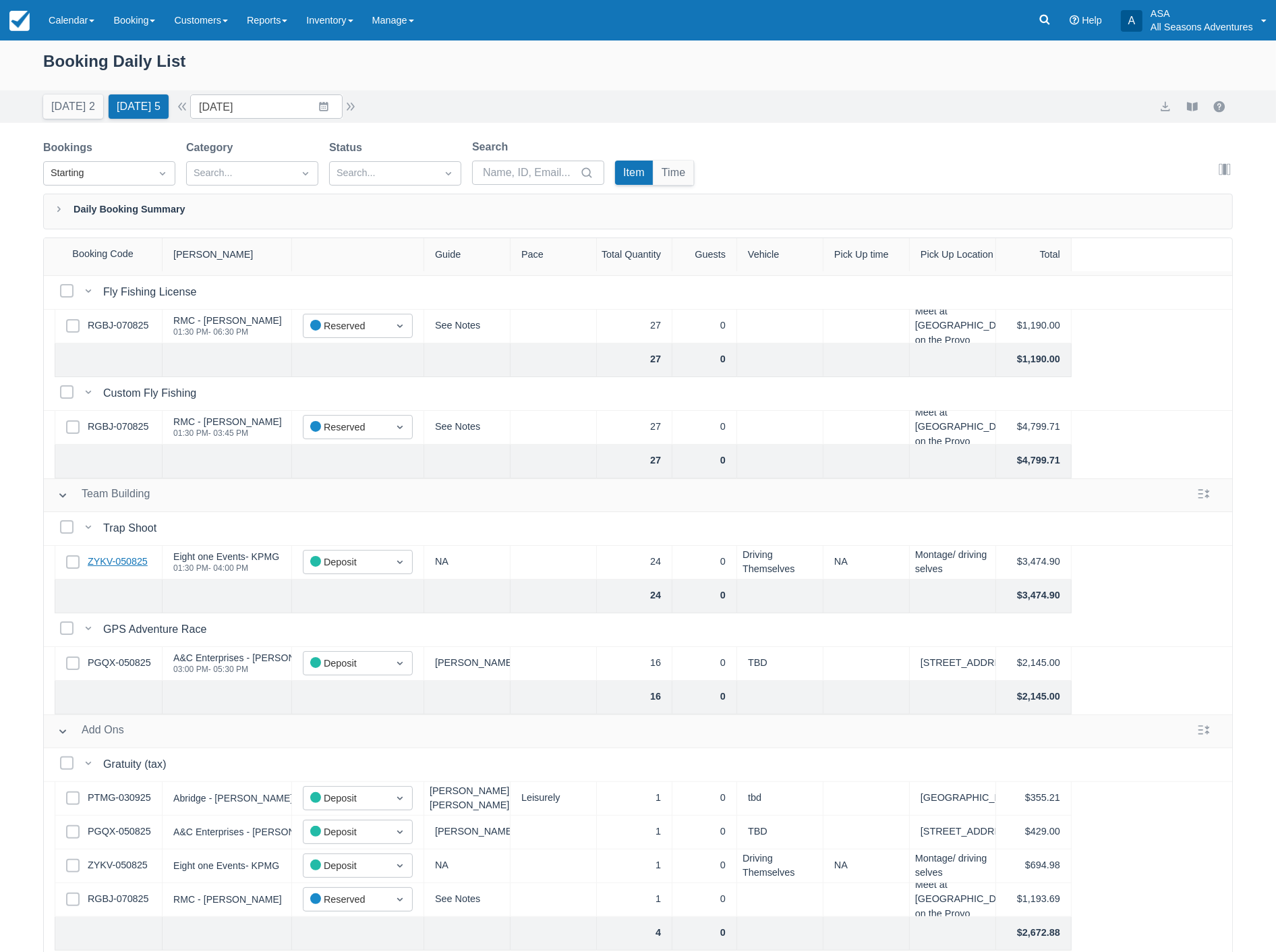
click at [118, 567] on link "ZYKV-050825" at bounding box center [118, 562] width 60 height 14
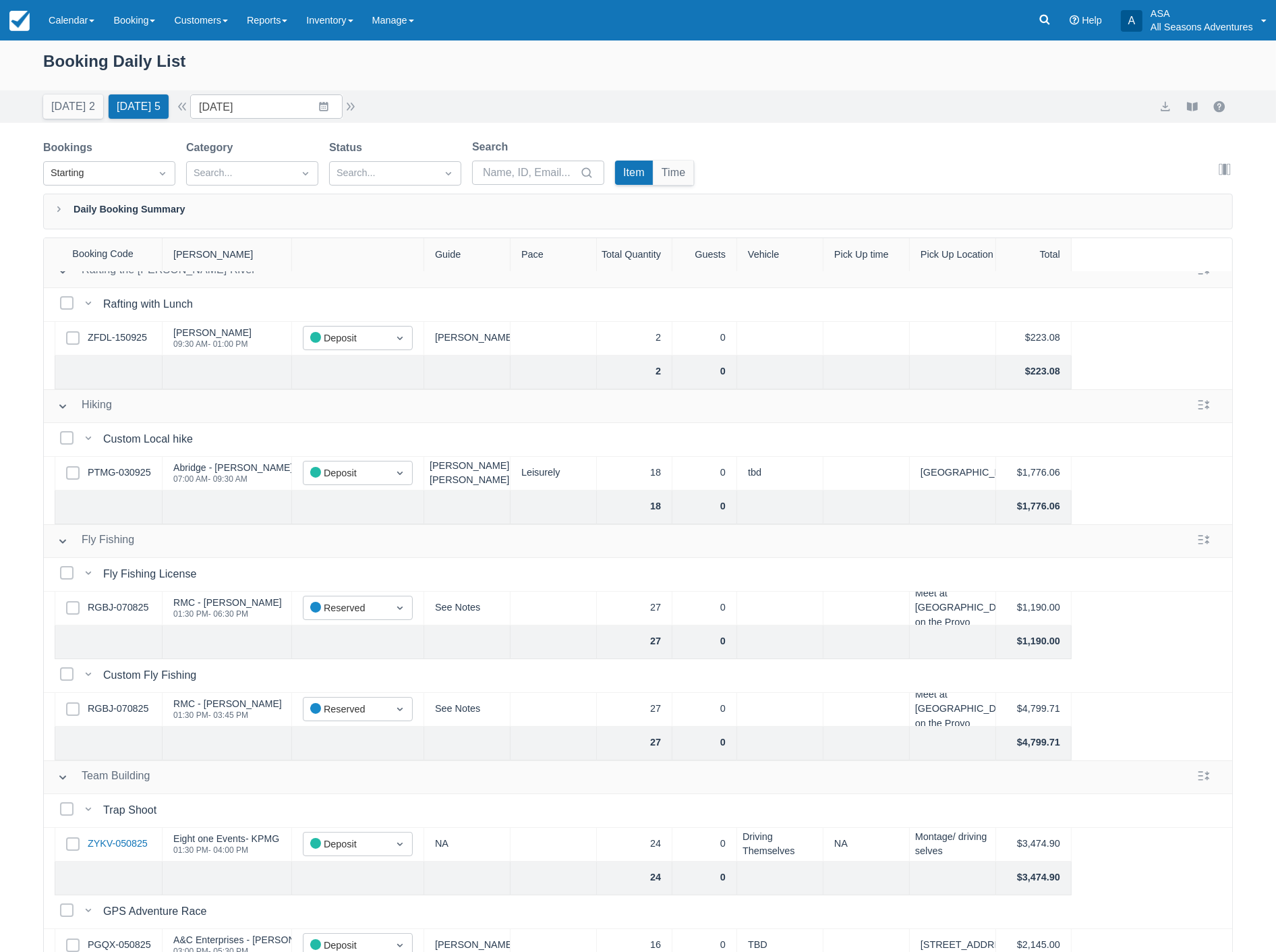
scroll to position [0, 0]
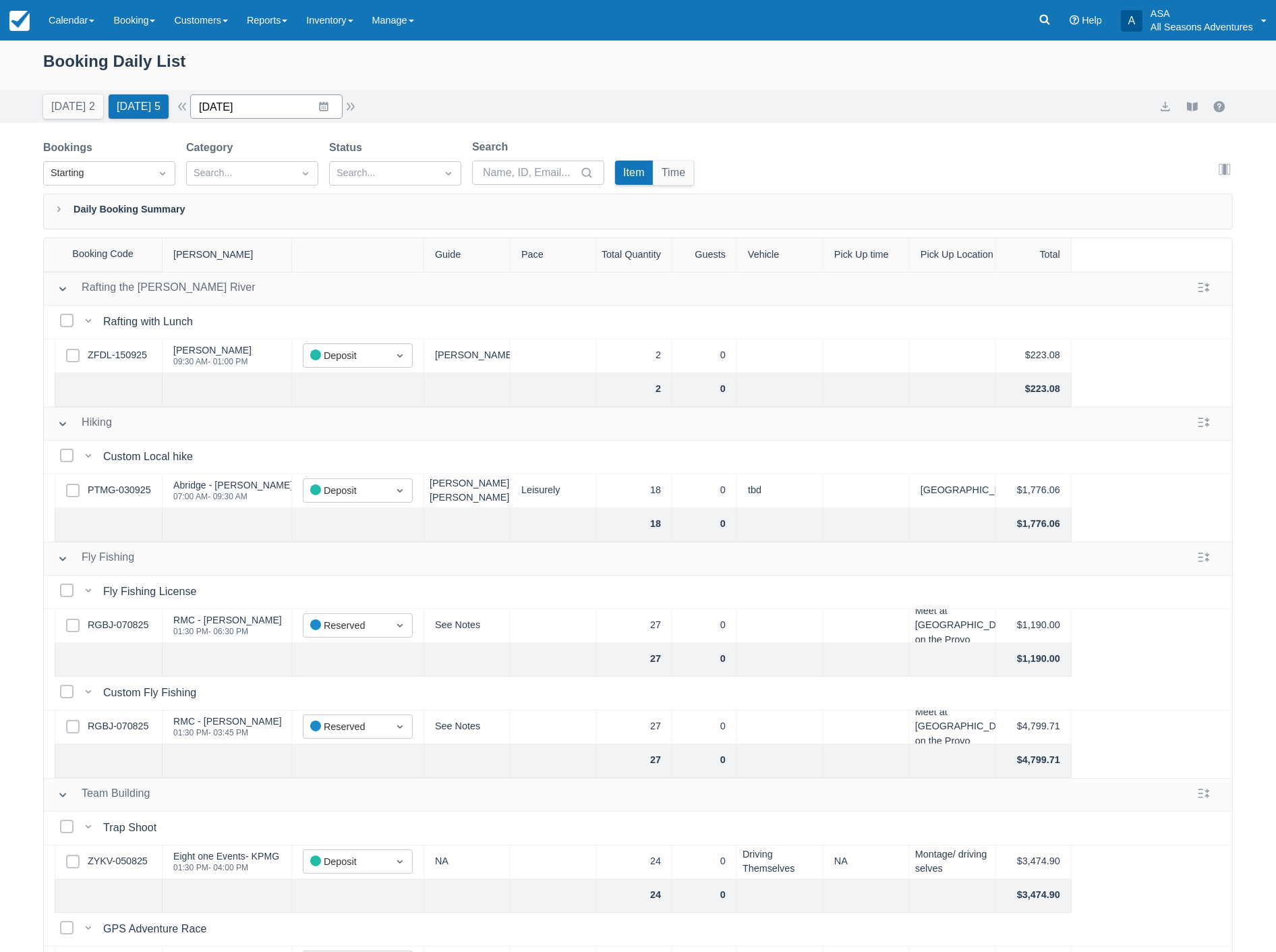
click at [274, 100] on input "09/17/25" at bounding box center [266, 106] width 152 height 24
click at [334, 253] on td "18" at bounding box center [323, 262] width 26 height 25
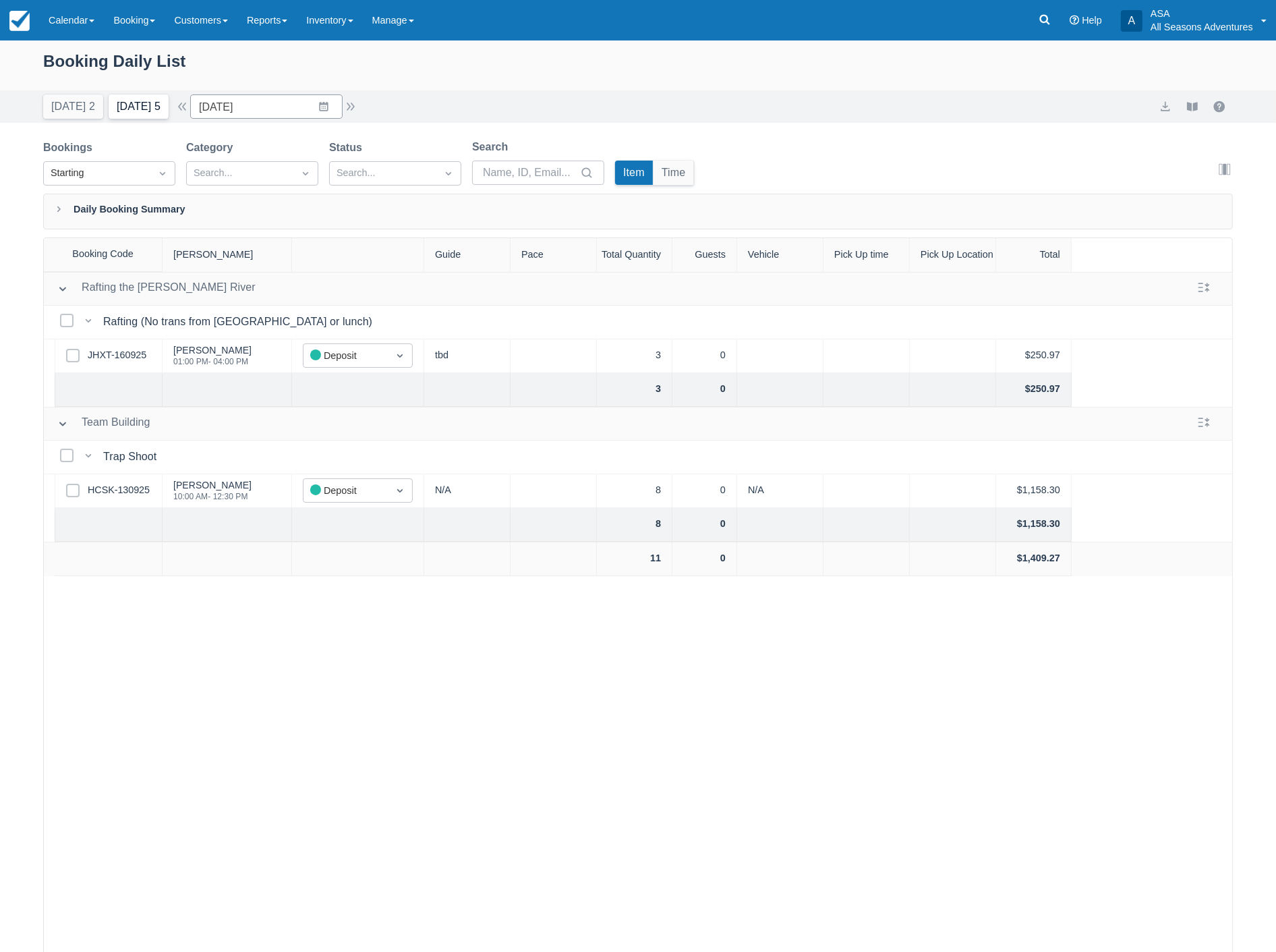
click at [116, 115] on button "Tomorrow 5" at bounding box center [139, 106] width 60 height 24
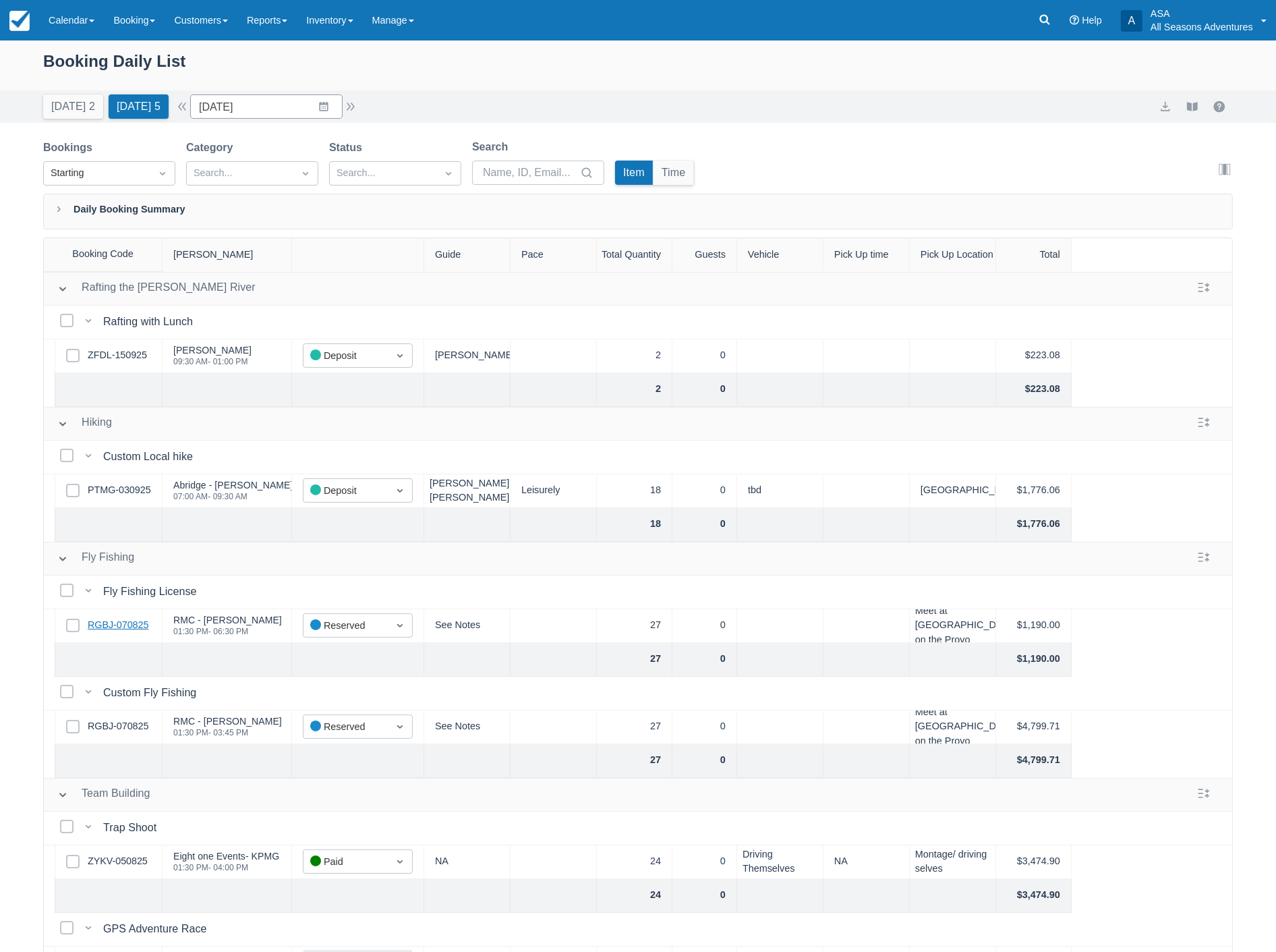
click at [102, 625] on link "RGBJ-070825" at bounding box center [118, 625] width 61 height 14
click at [116, 621] on link "RGBJ-070825" at bounding box center [118, 625] width 61 height 14
click at [274, 112] on input "09/17/25" at bounding box center [266, 106] width 152 height 24
click at [383, 159] on icon "Move forward to switch to the next month." at bounding box center [377, 162] width 13 height 13
click at [337, 284] on td "23" at bounding box center [323, 287] width 26 height 25
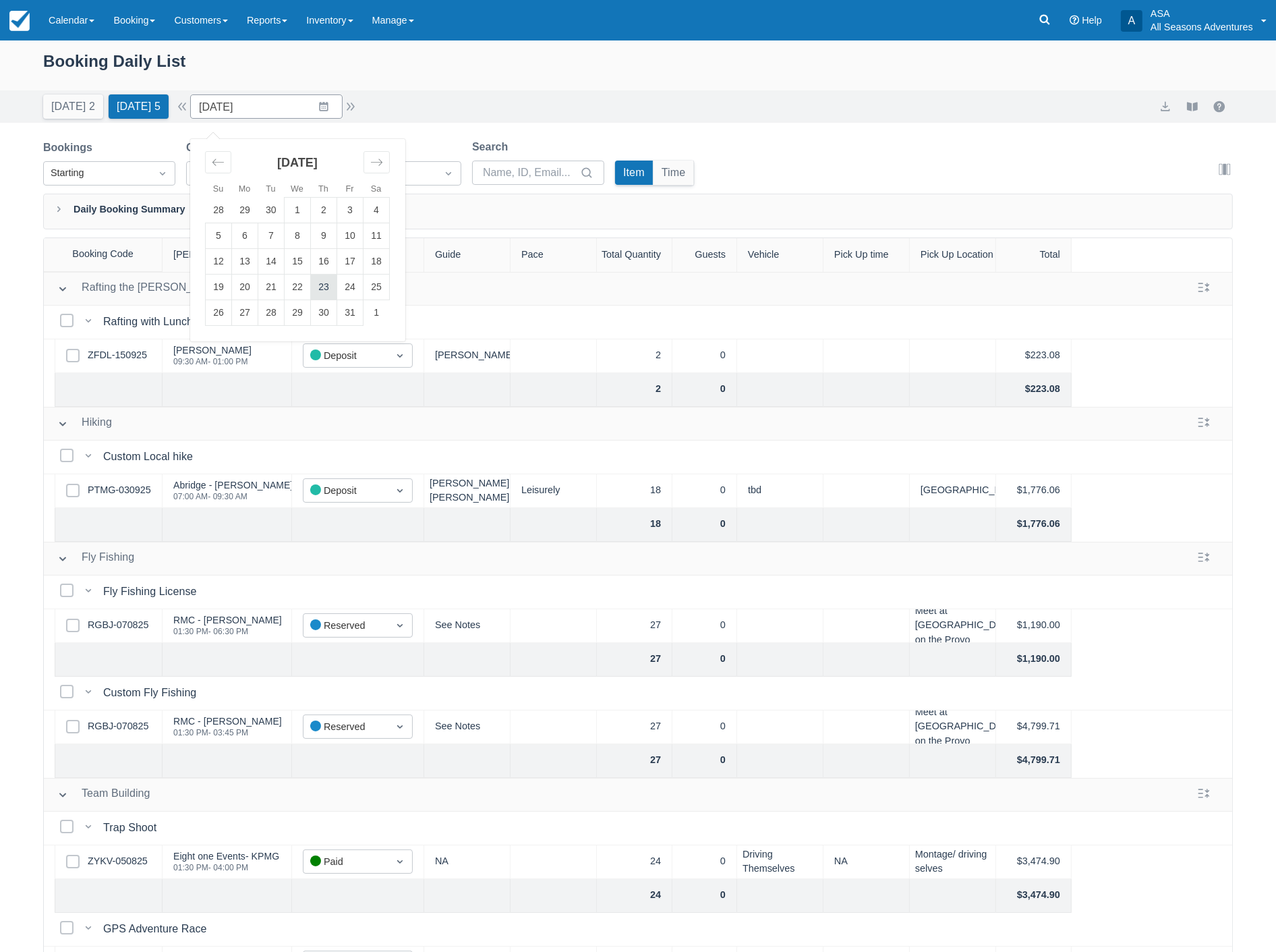
type input "10/23/25"
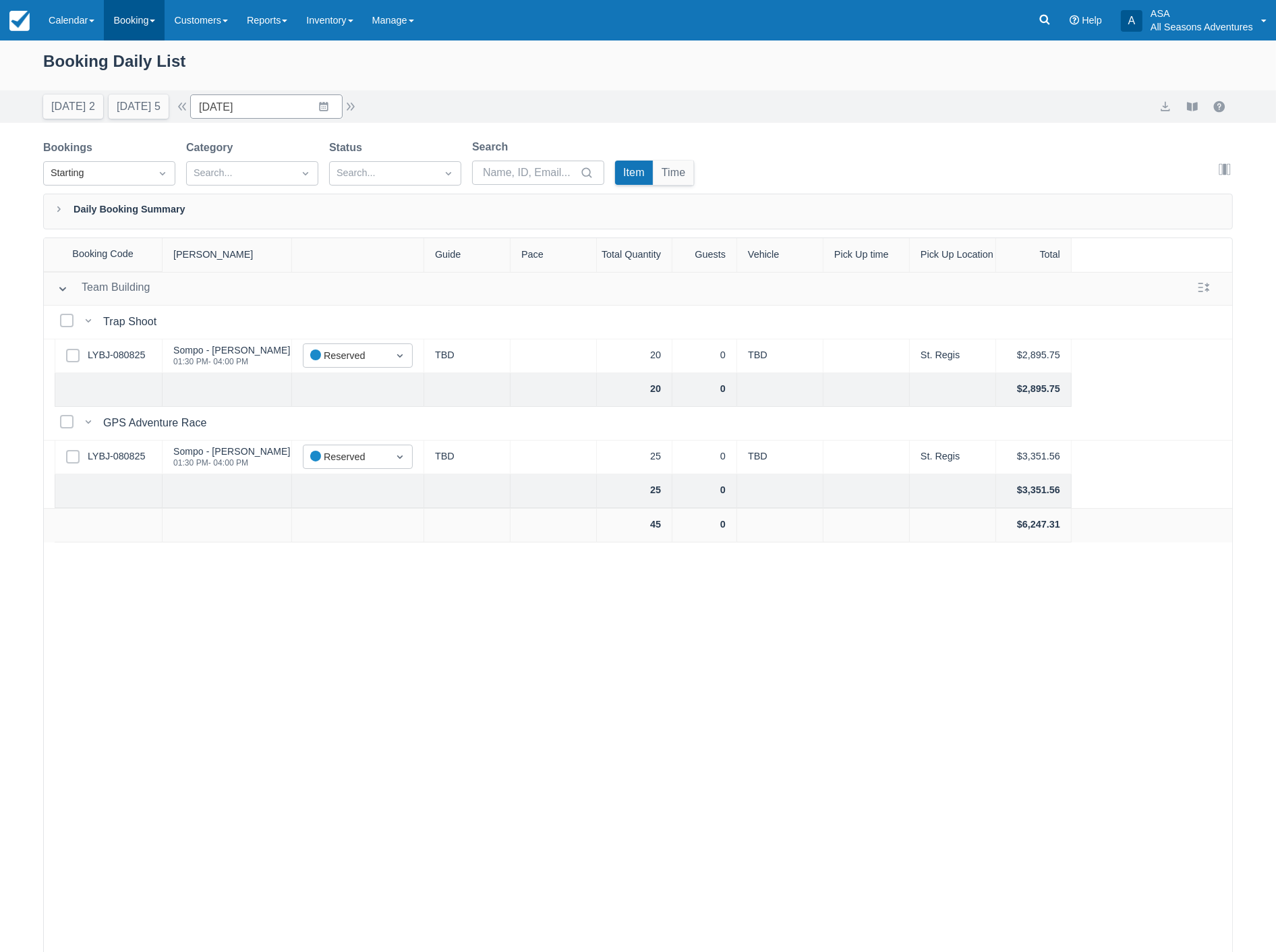
click at [125, 14] on link "Booking" at bounding box center [134, 20] width 61 height 41
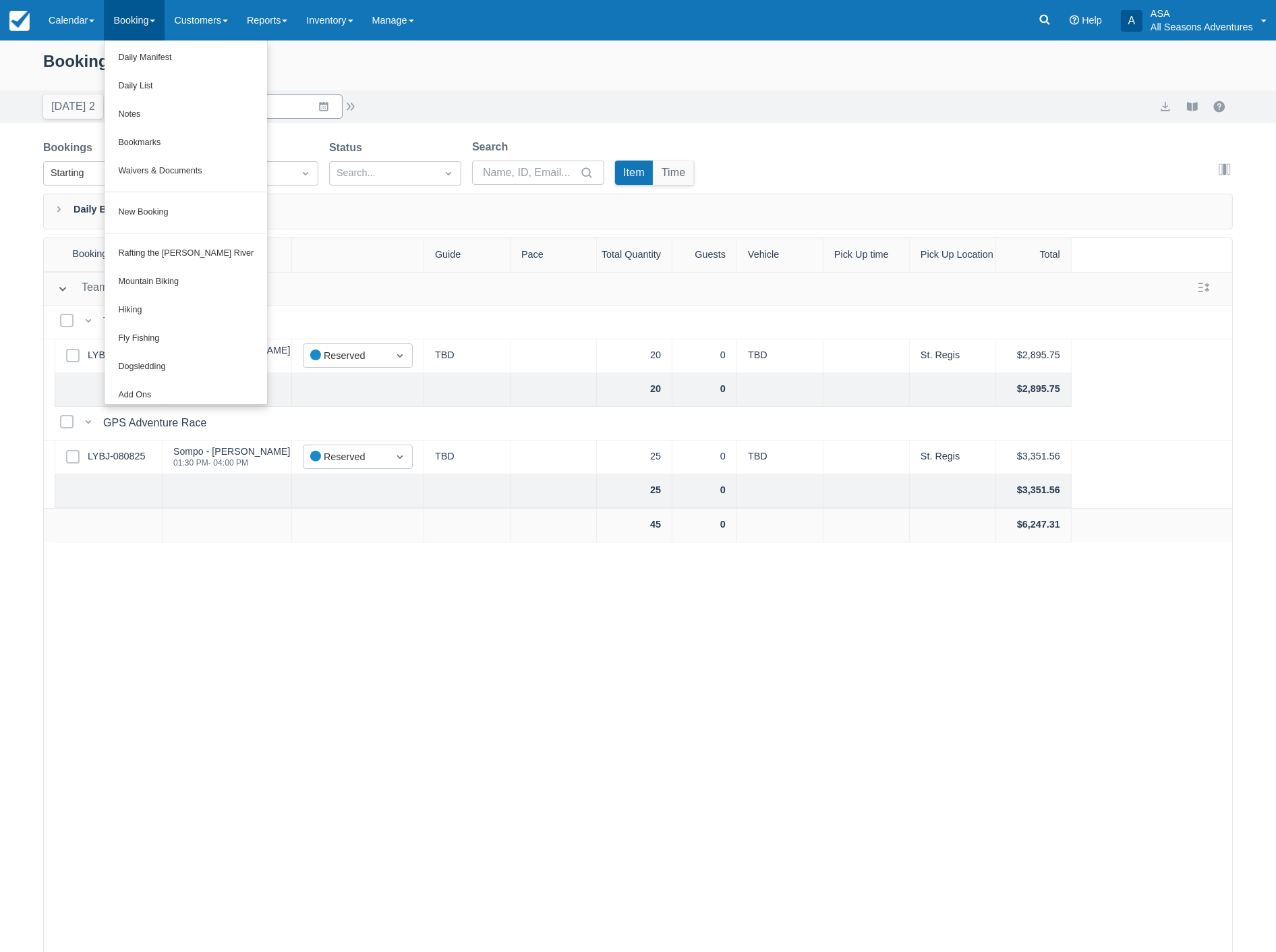
click at [110, 229] on ul "Daily Manifest Daily List Notes Bookmarks Waivers & Documents New Booking Rafti…" at bounding box center [186, 223] width 164 height 364
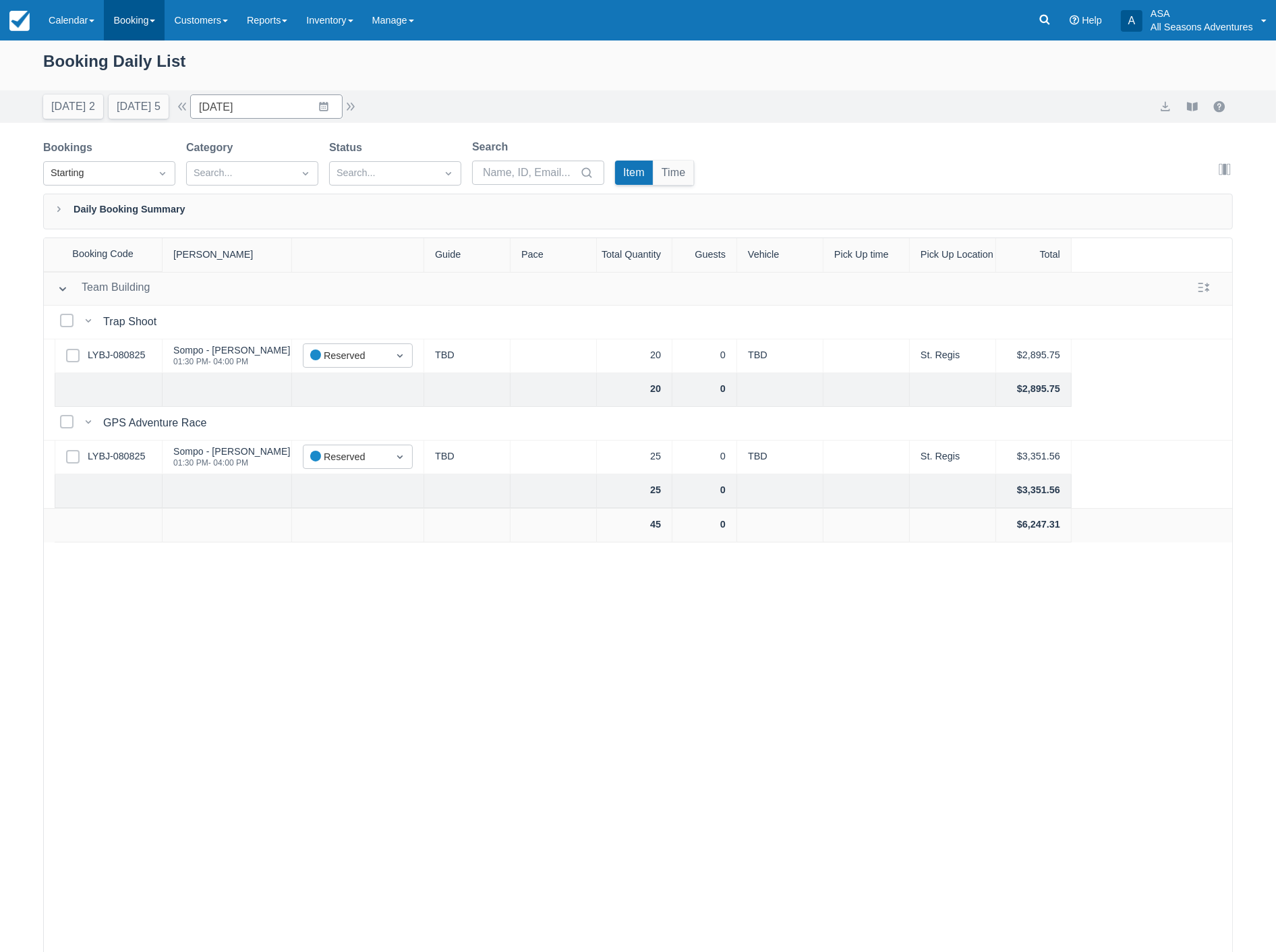
click at [119, 14] on link "Booking" at bounding box center [134, 20] width 61 height 41
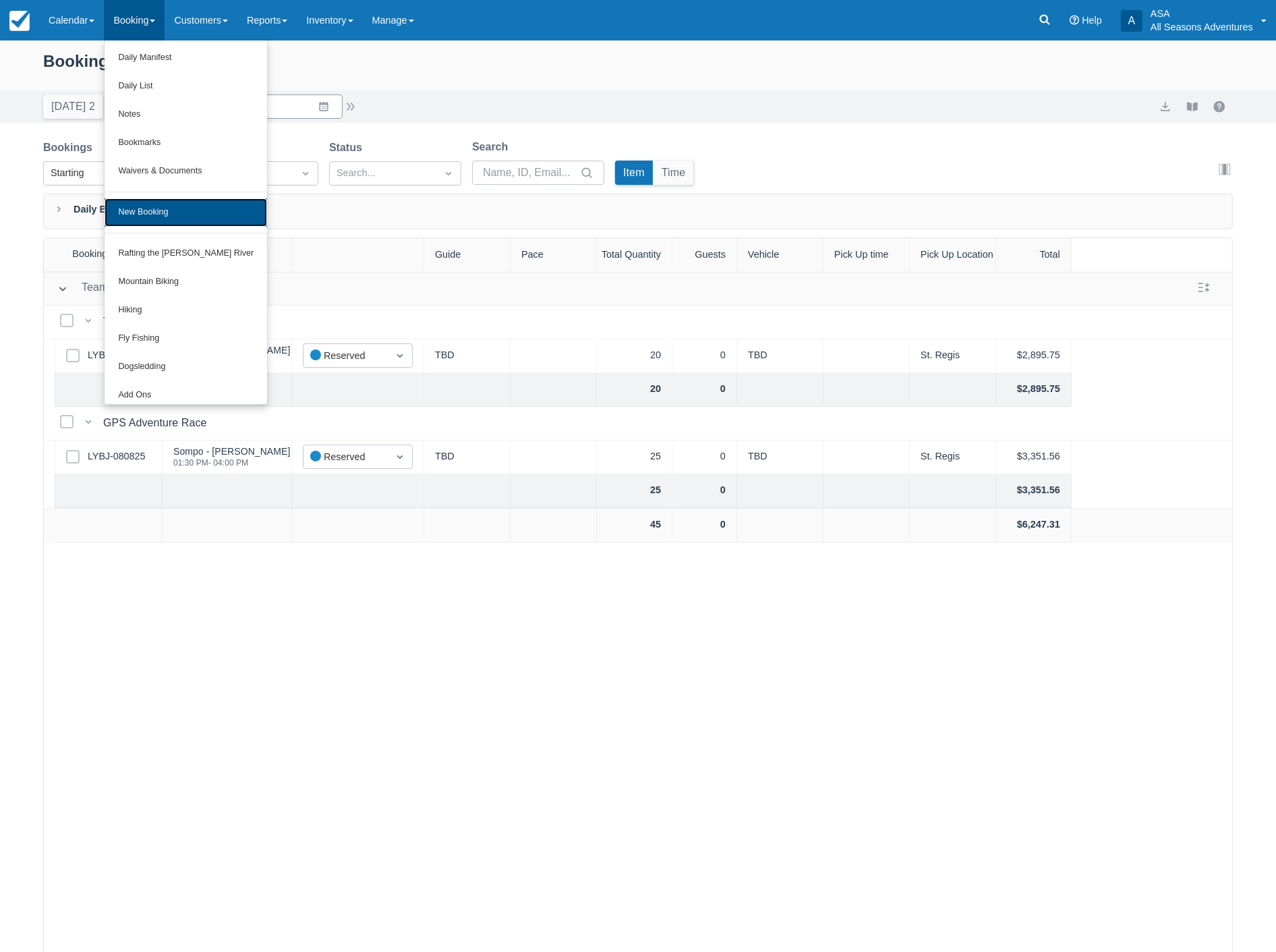
click at [122, 218] on link "New Booking" at bounding box center [186, 212] width 163 height 28
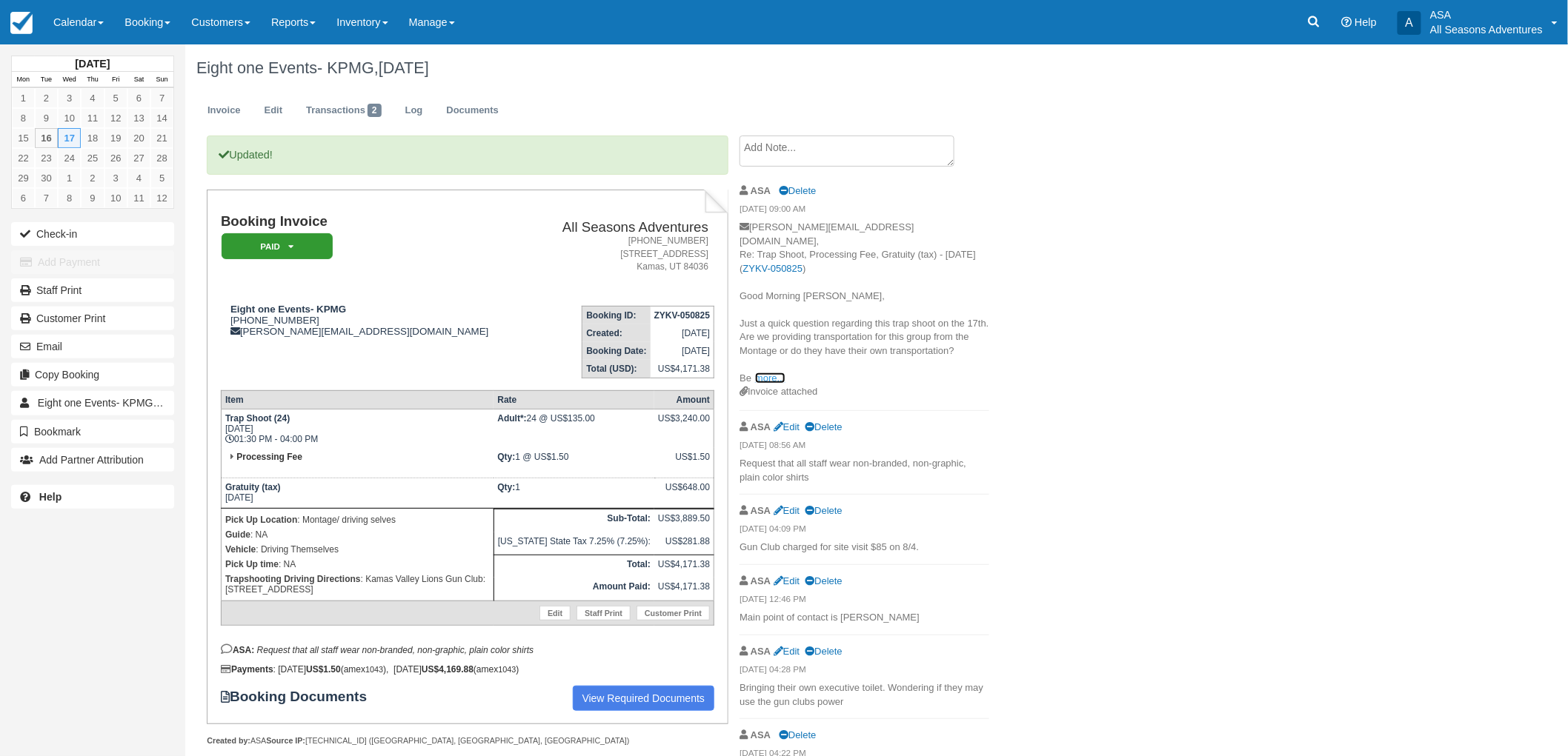
click at [765, 373] on link "more..." at bounding box center [770, 378] width 30 height 11
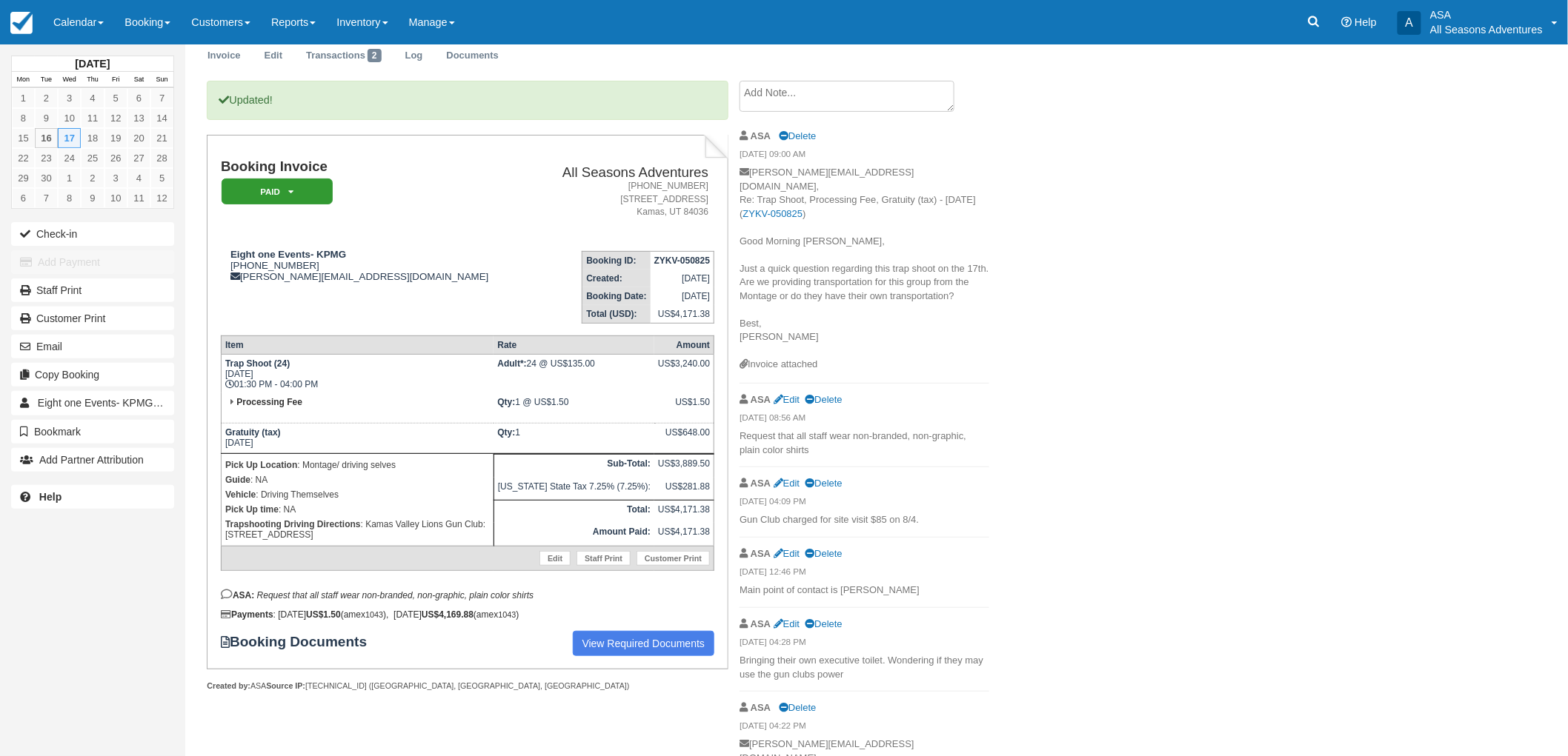
scroll to position [83, 0]
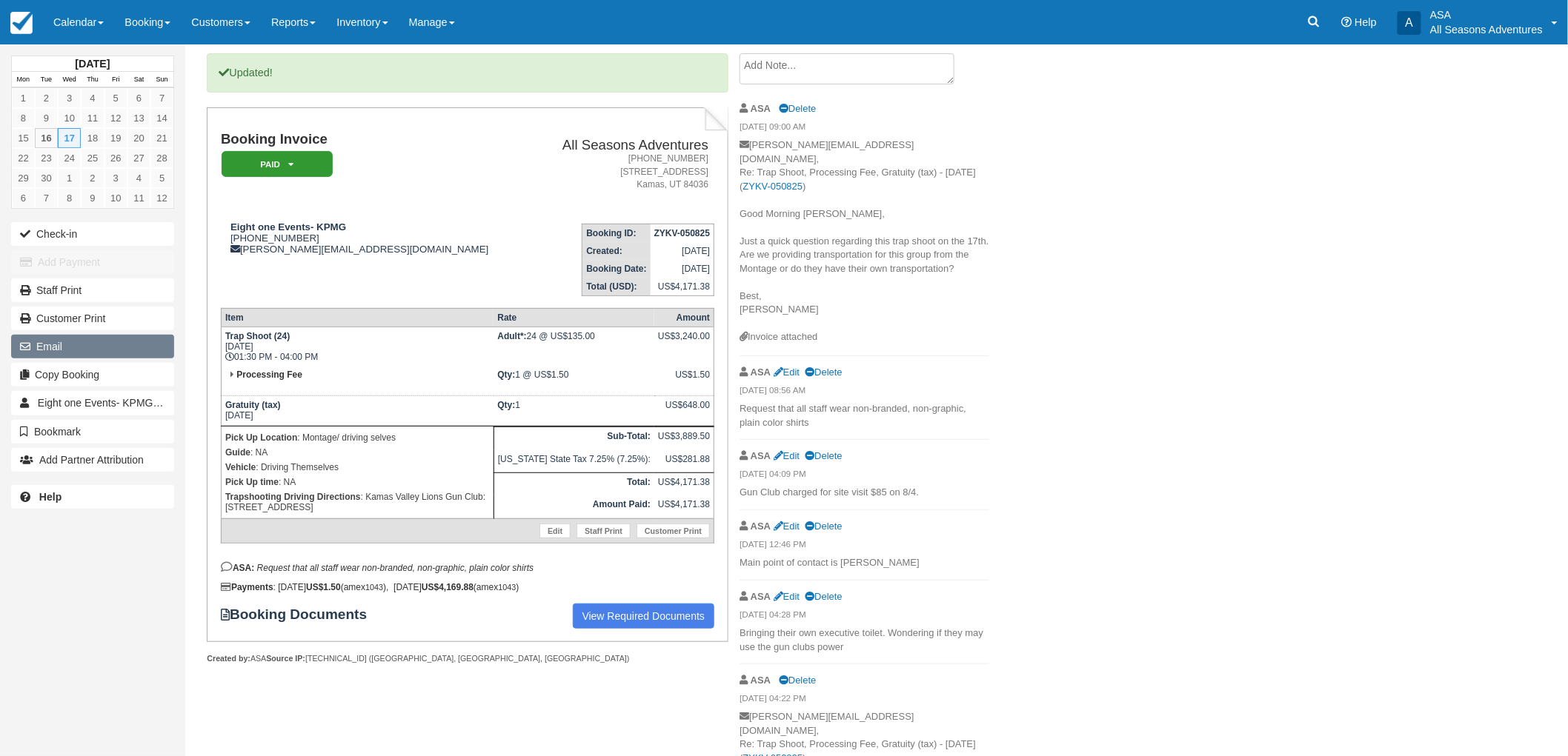
click at [99, 343] on button "Email" at bounding box center [93, 347] width 163 height 24
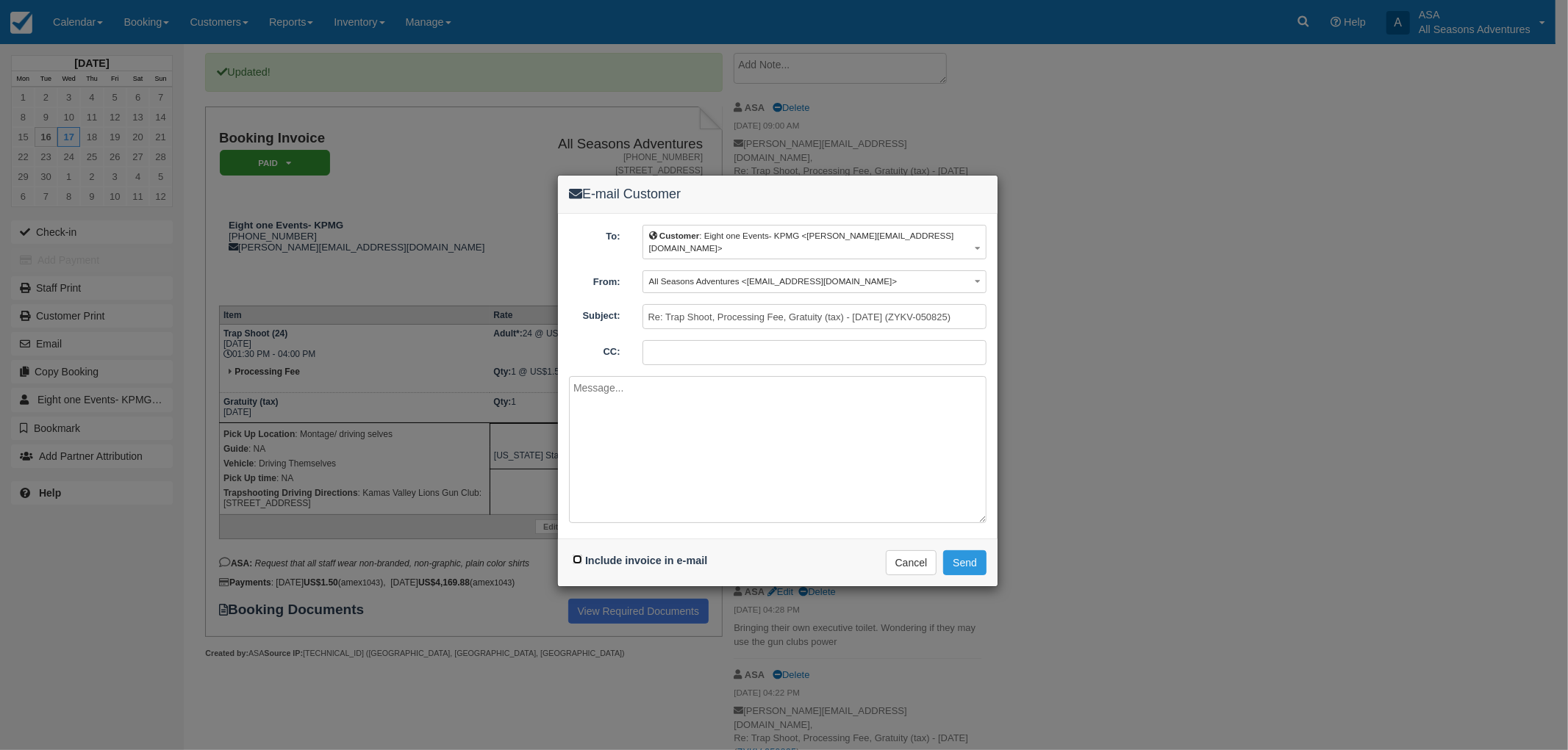
click at [580, 555] on input "Include invoice in e-mail" at bounding box center [577, 560] width 10 height 10
checkbox input "true"
click at [784, 410] on textarea at bounding box center [777, 449] width 417 height 147
click at [912, 557] on button "Cancel" at bounding box center [912, 562] width 51 height 25
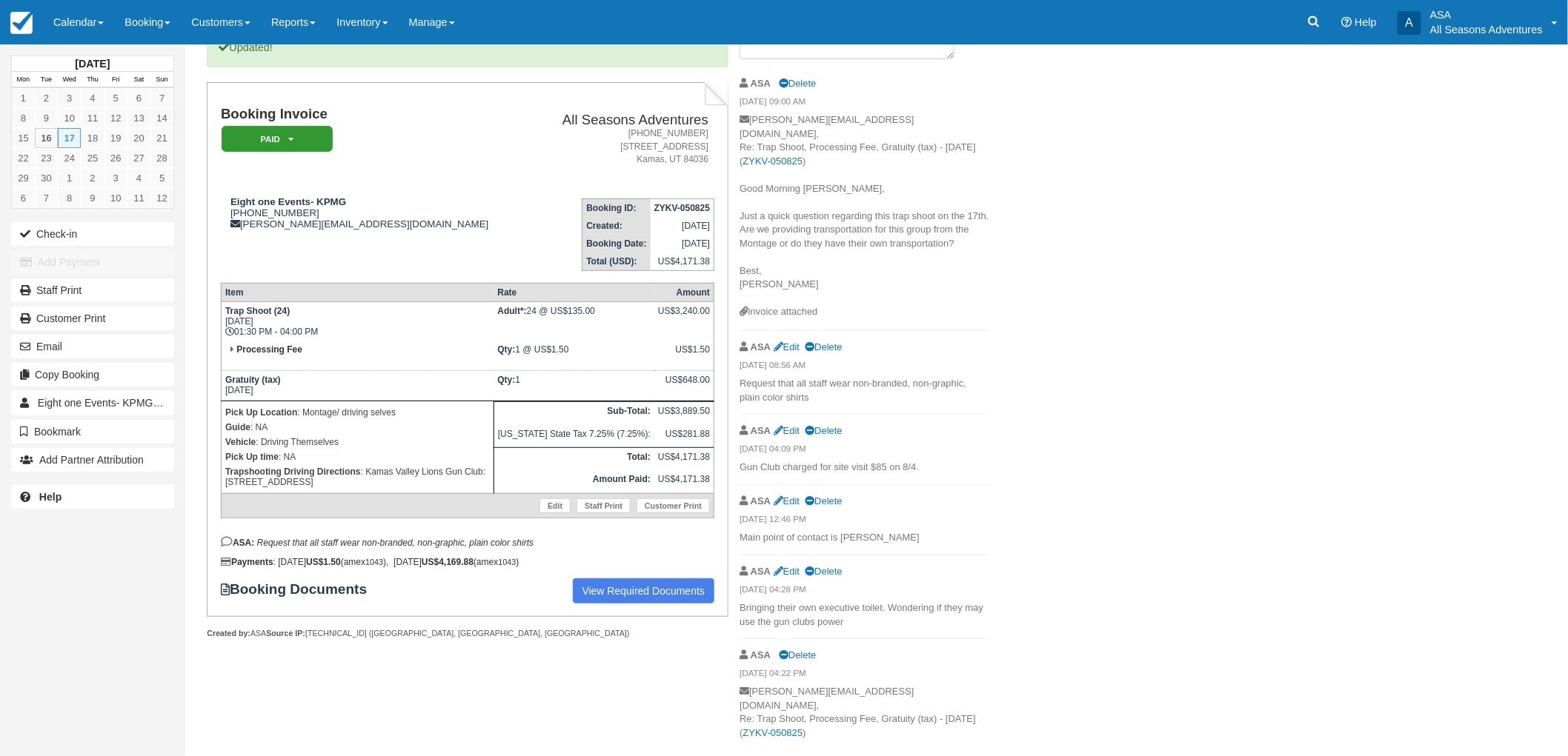
scroll to position [129, 0]
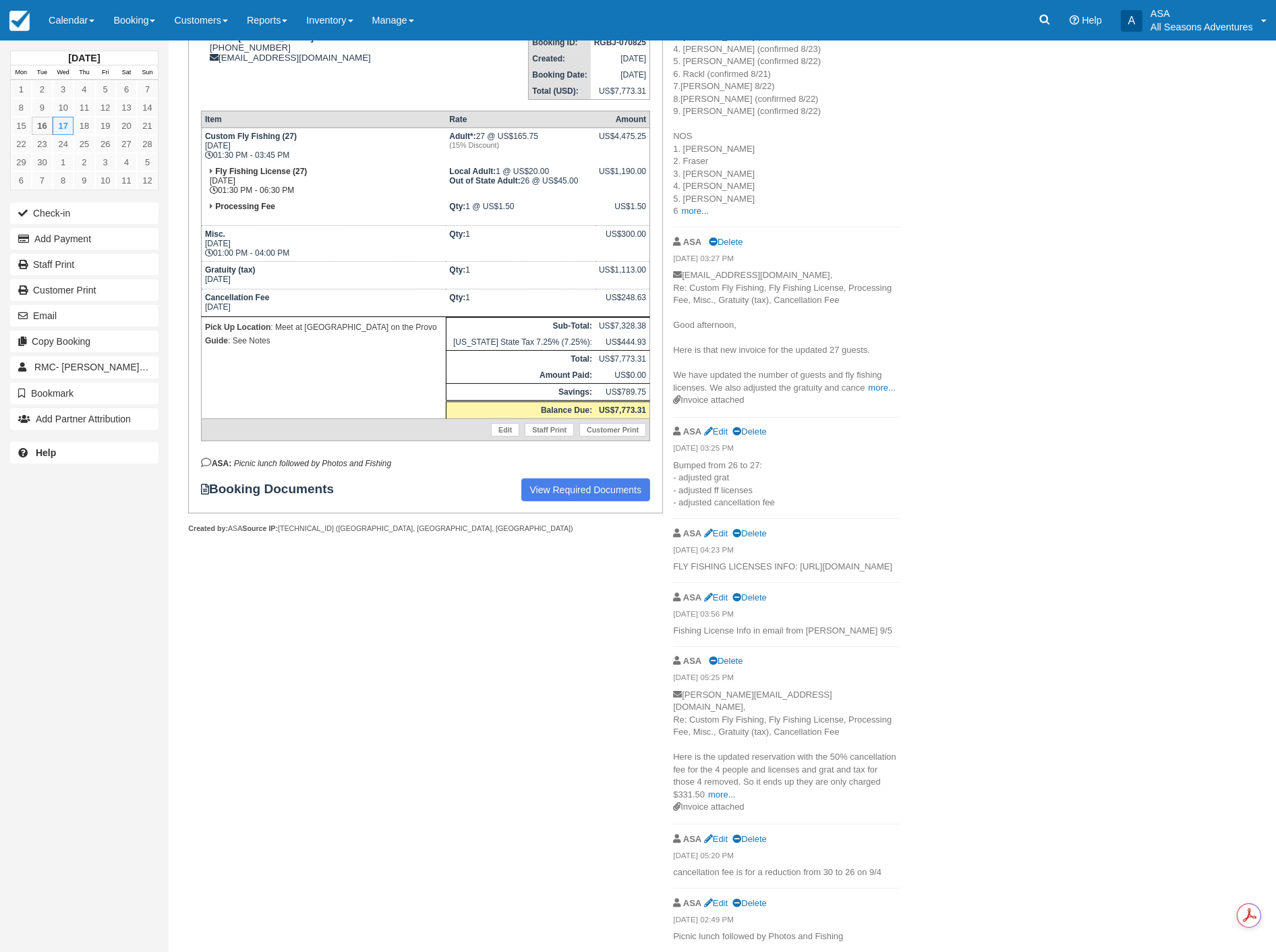
scroll to position [207, 0]
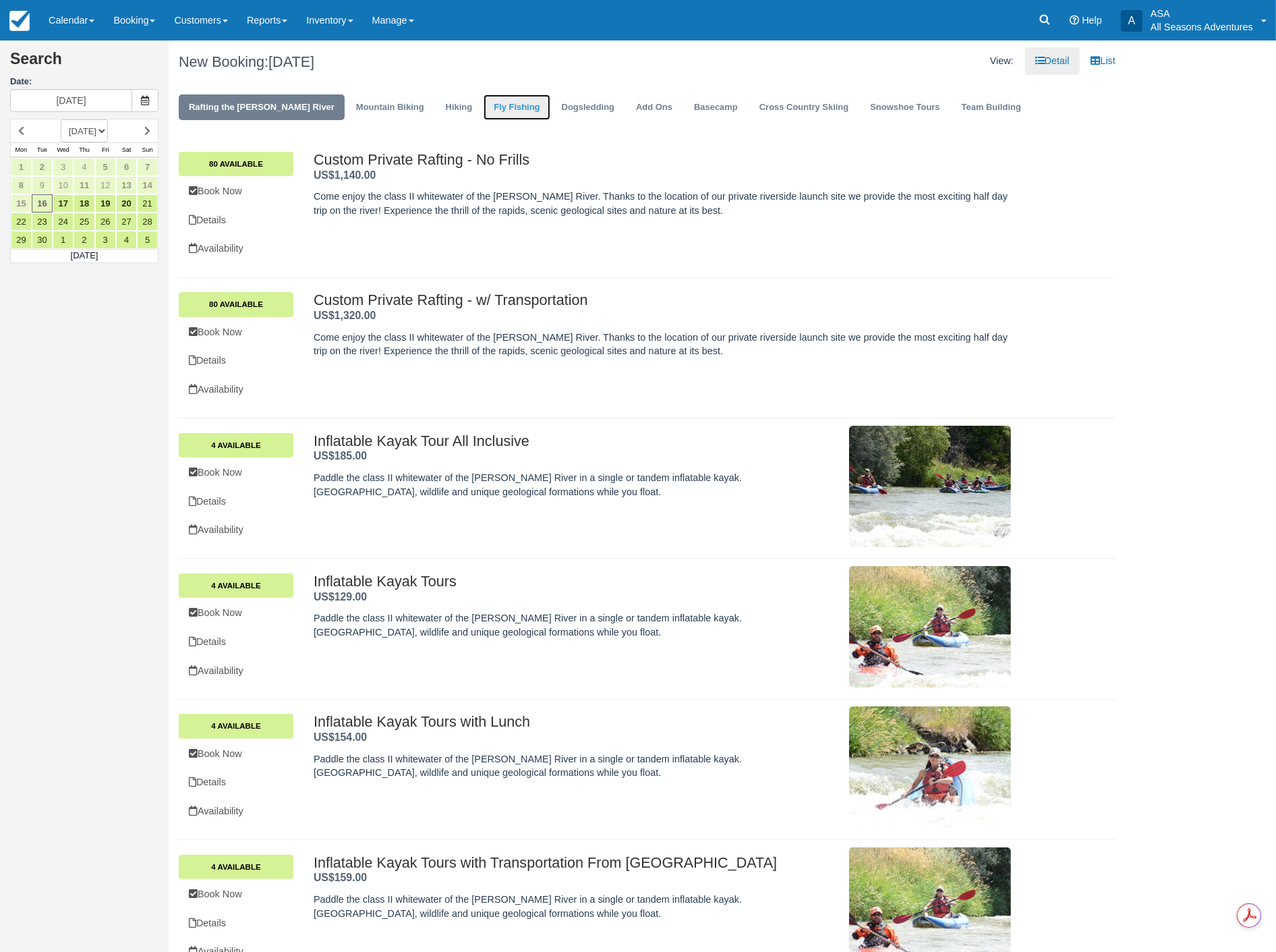
click at [484, 111] on link "Fly Fishing" at bounding box center [516, 107] width 66 height 26
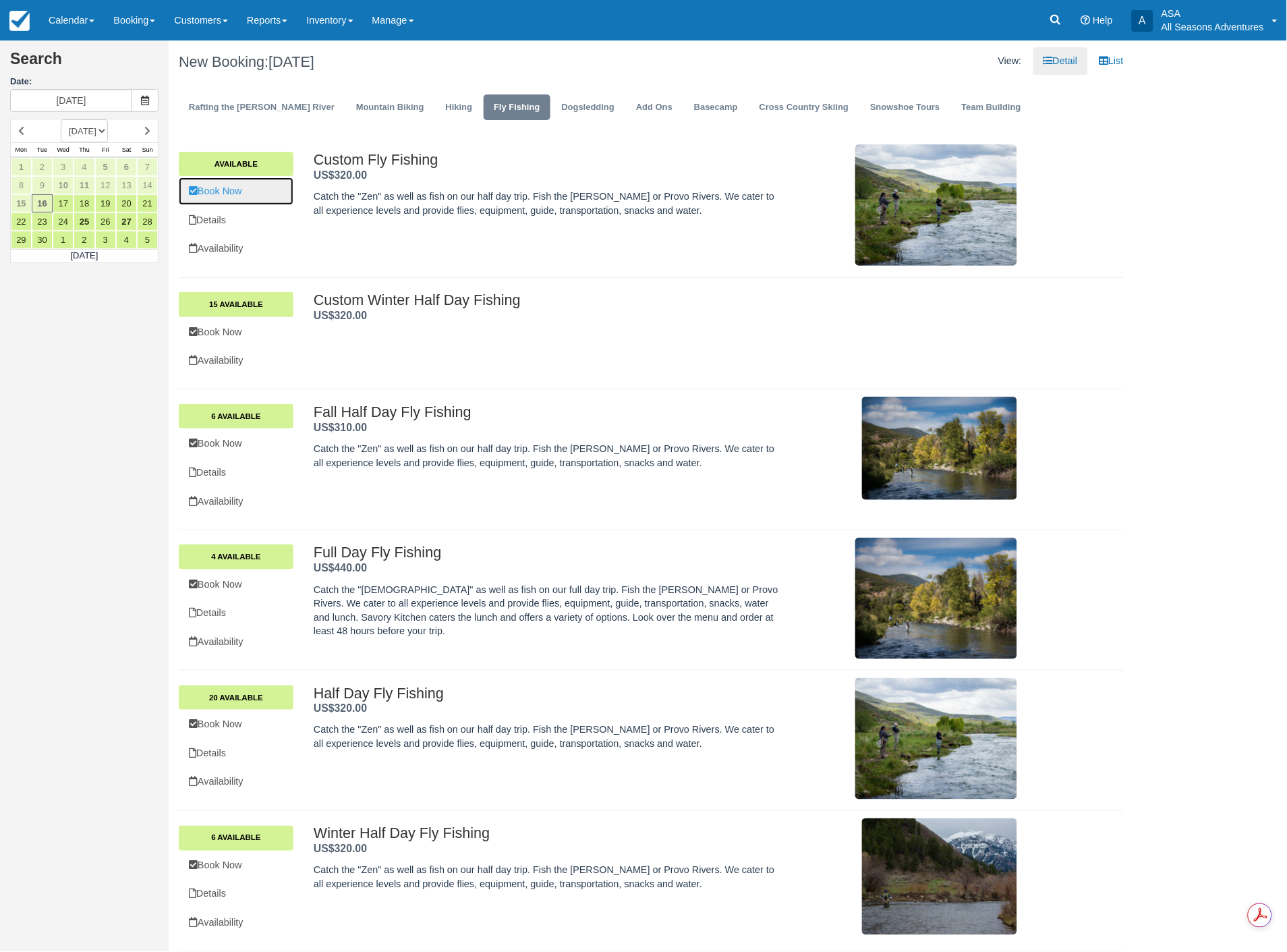
click at [248, 189] on link "Book Now" at bounding box center [235, 191] width 115 height 28
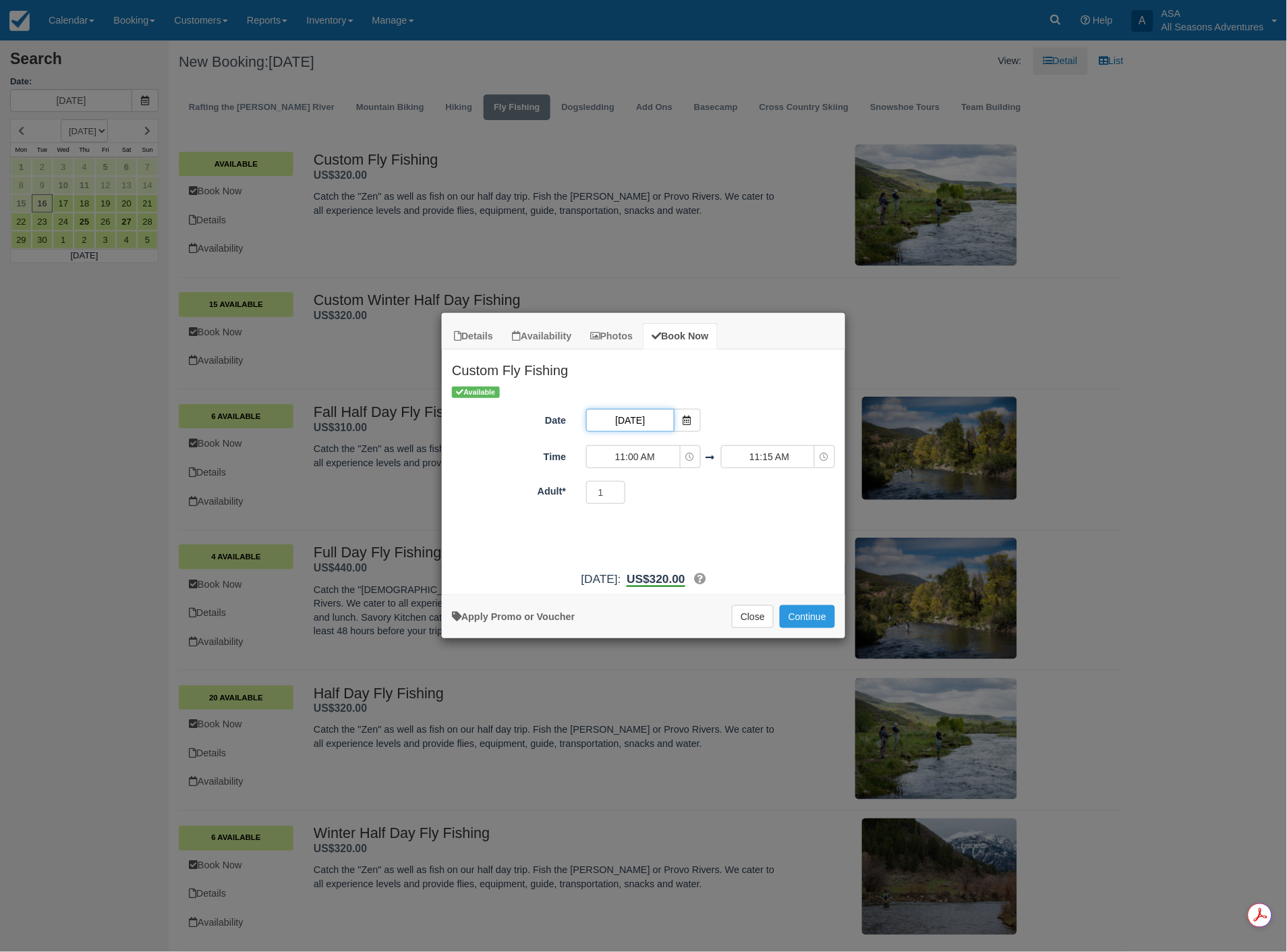
click at [659, 411] on input "09/16/25" at bounding box center [629, 419] width 88 height 23
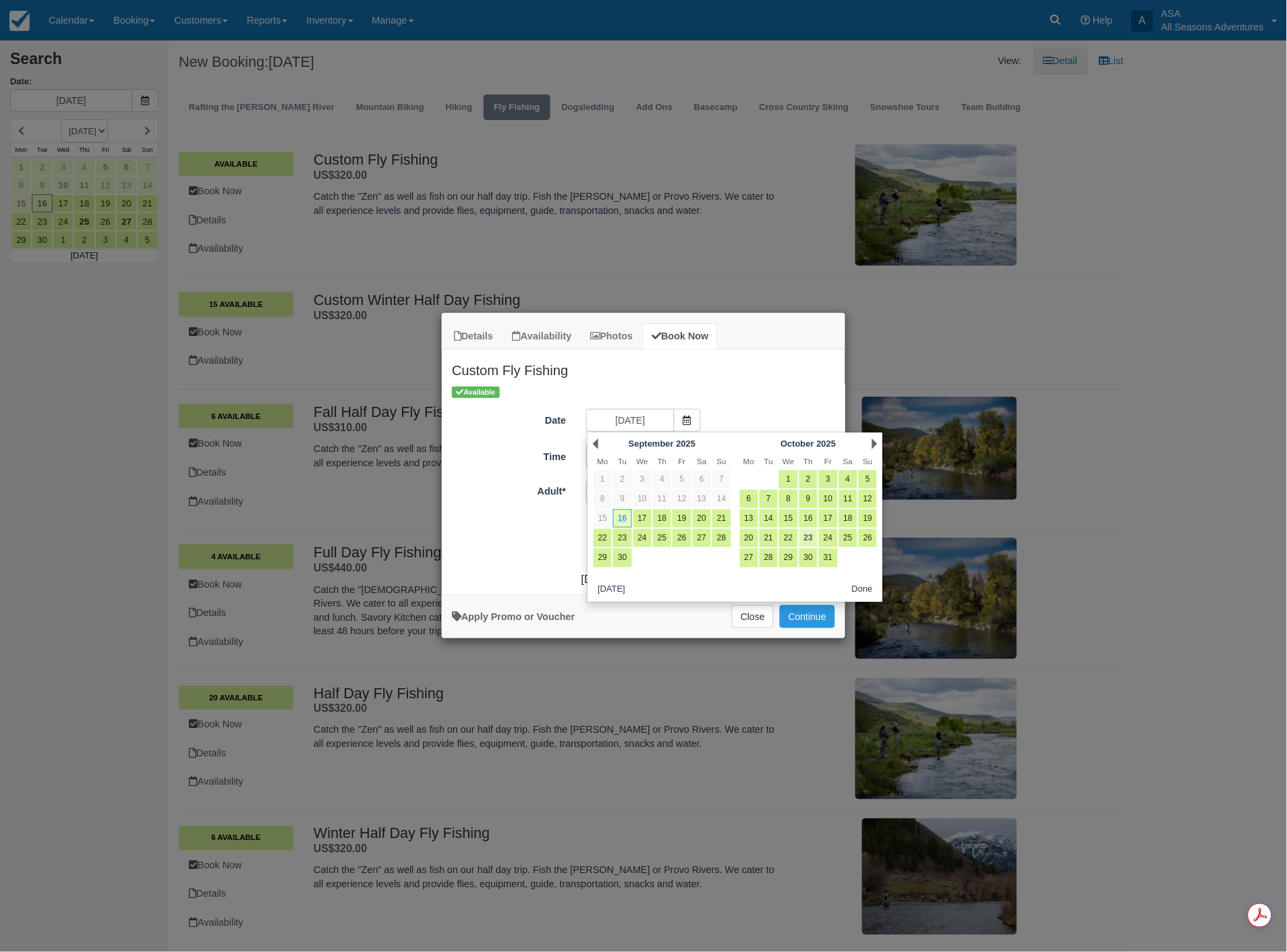
click at [808, 538] on link "23" at bounding box center [809, 538] width 18 height 18
type input "10/23/25"
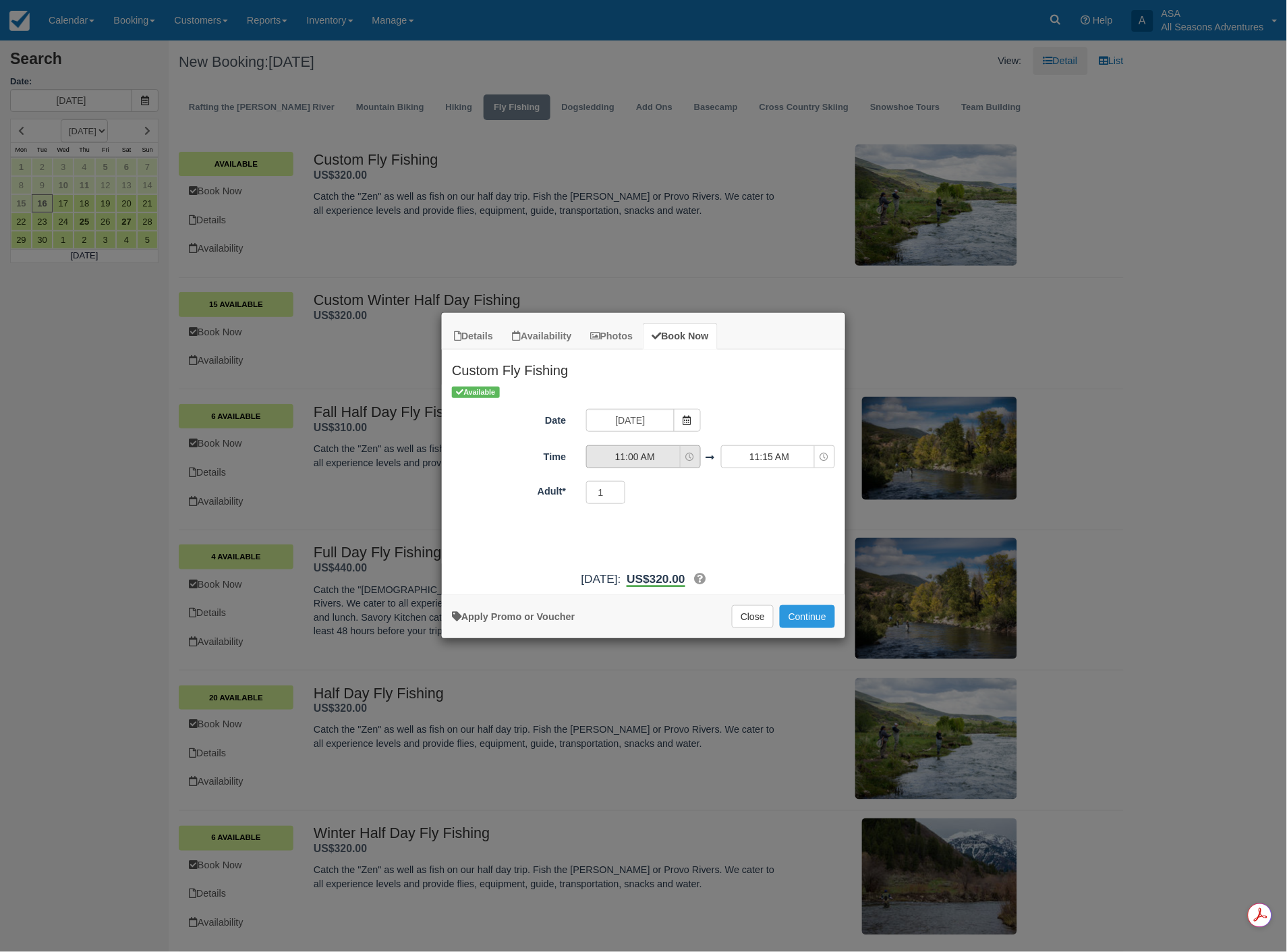
click at [643, 466] on button "11:00 AM" at bounding box center [643, 457] width 114 height 23
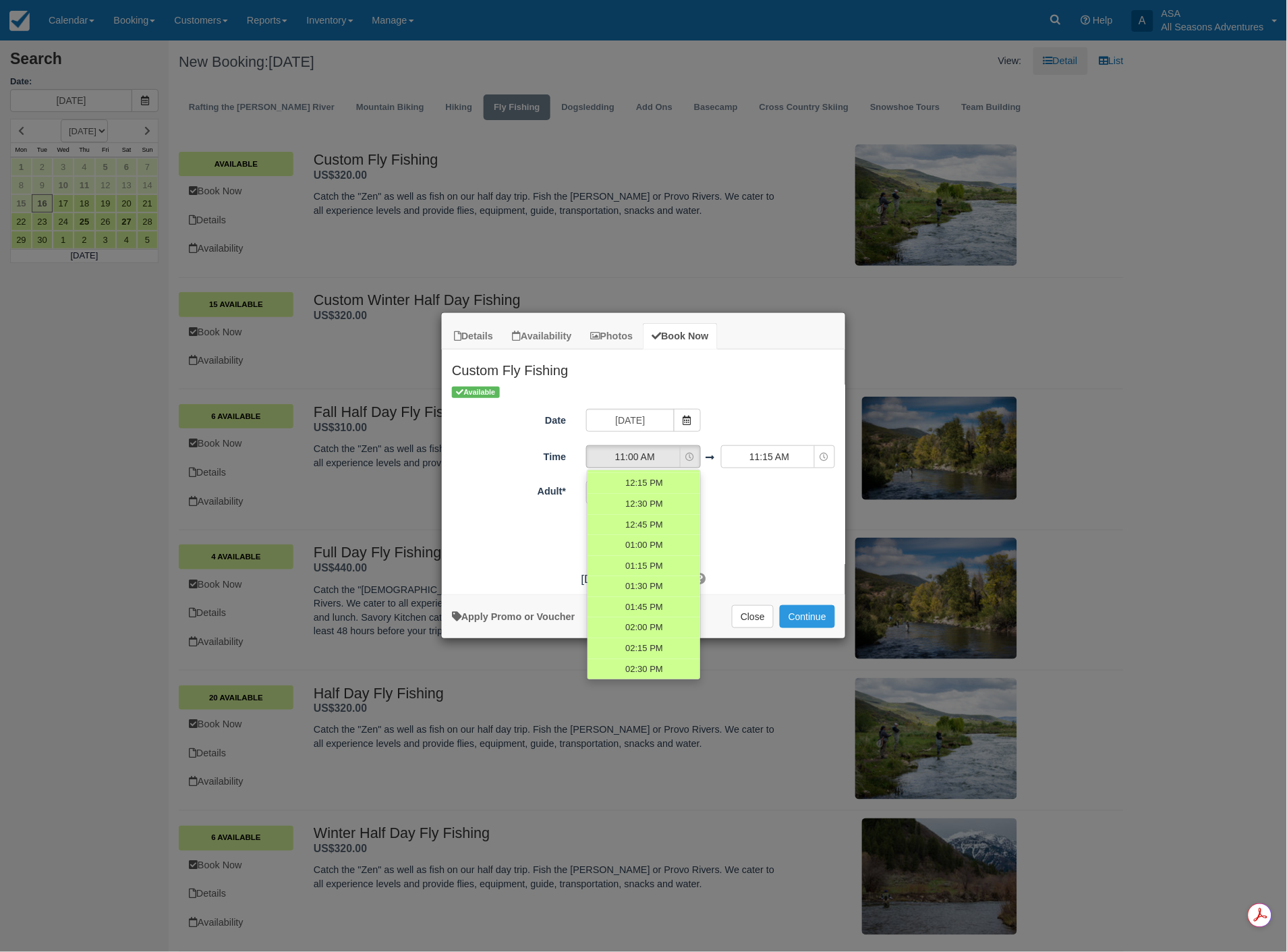
scroll to position [543, 0]
click at [631, 521] on span "01:00 PM" at bounding box center [644, 517] width 38 height 13
select select "13:00"
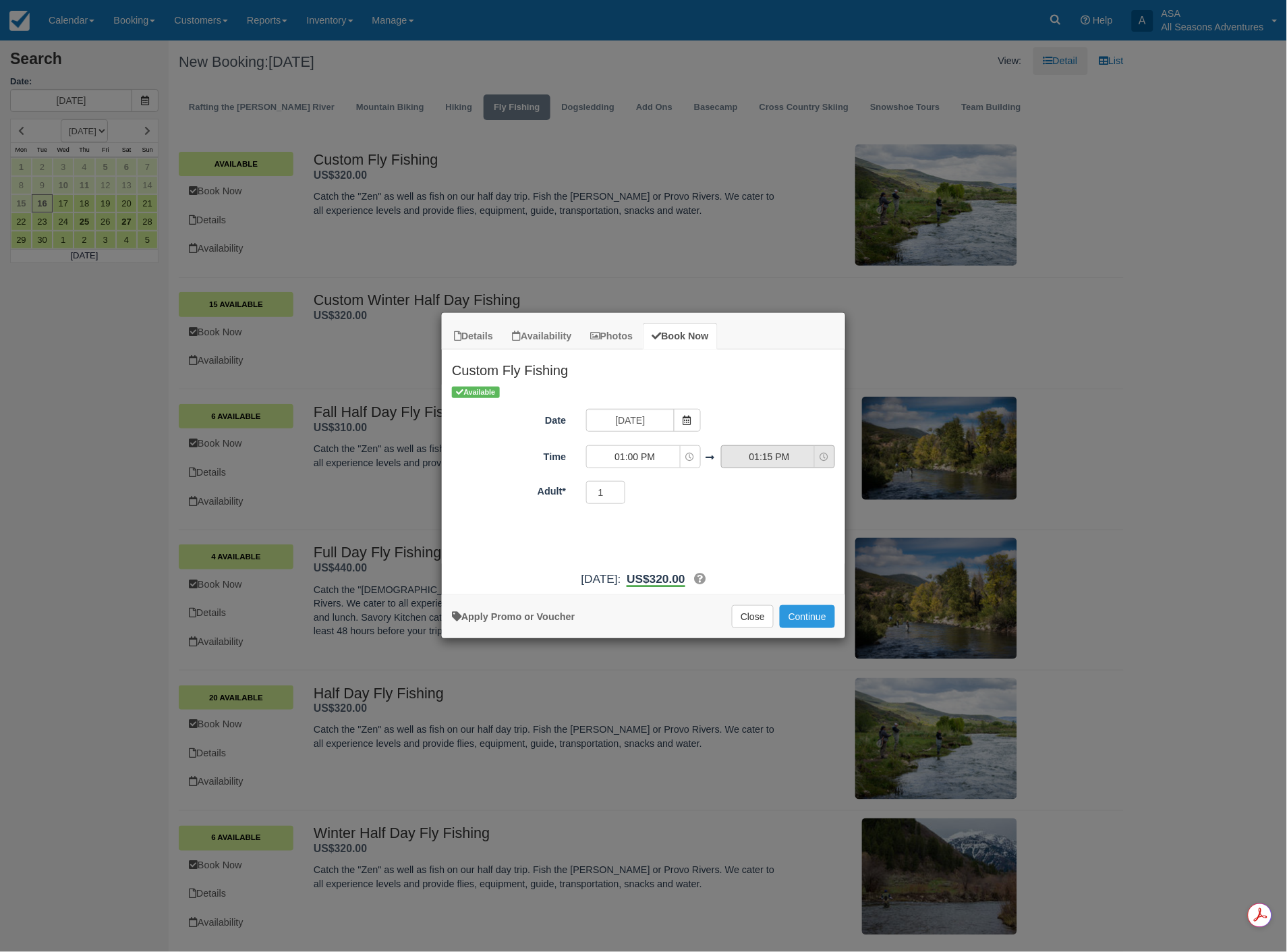
click at [771, 456] on span "01:15 PM" at bounding box center [770, 457] width 96 height 14
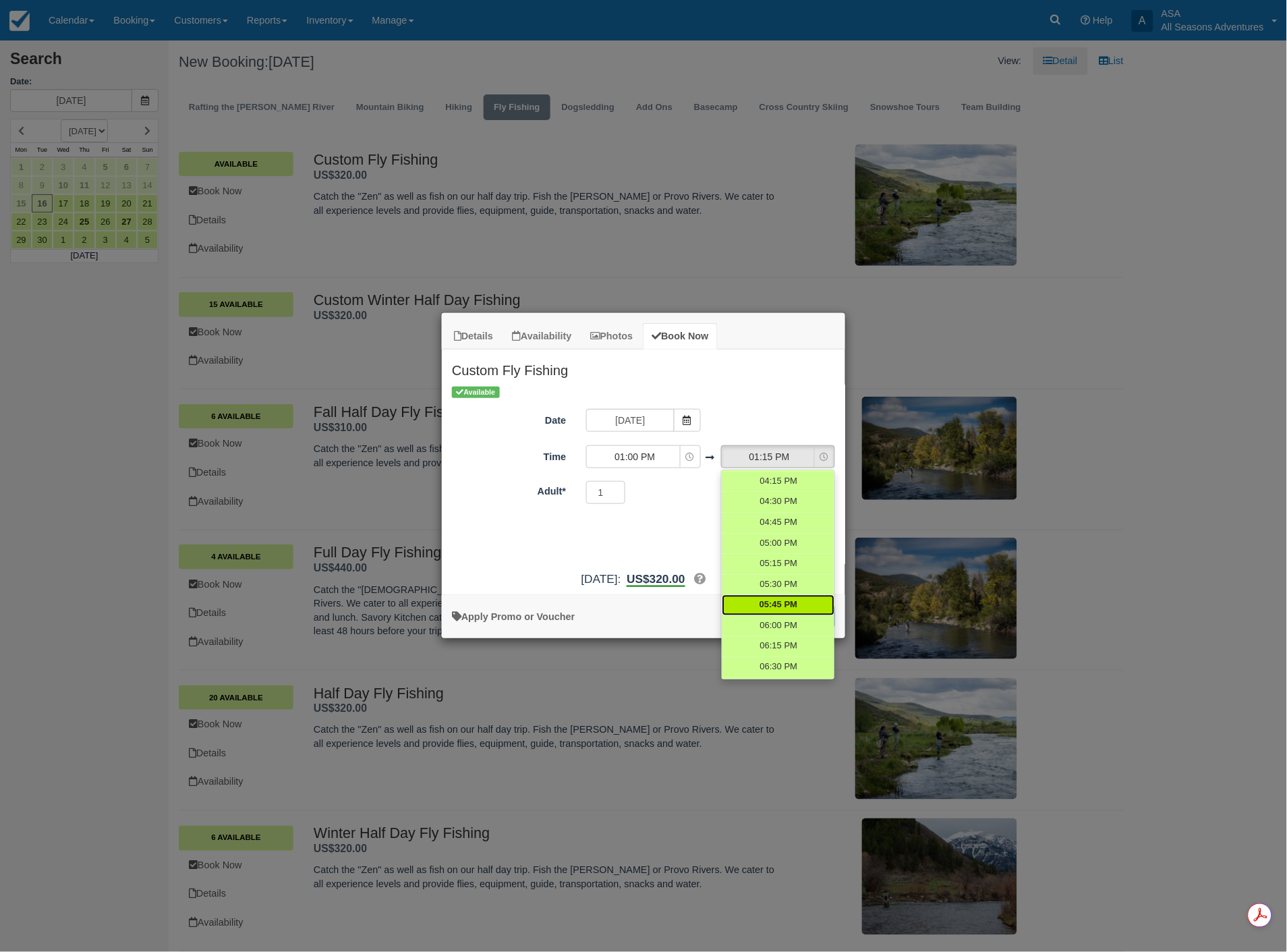
scroll to position [858, 0]
click at [769, 587] on span "06:00 PM" at bounding box center [779, 593] width 38 height 13
select select "18:00"
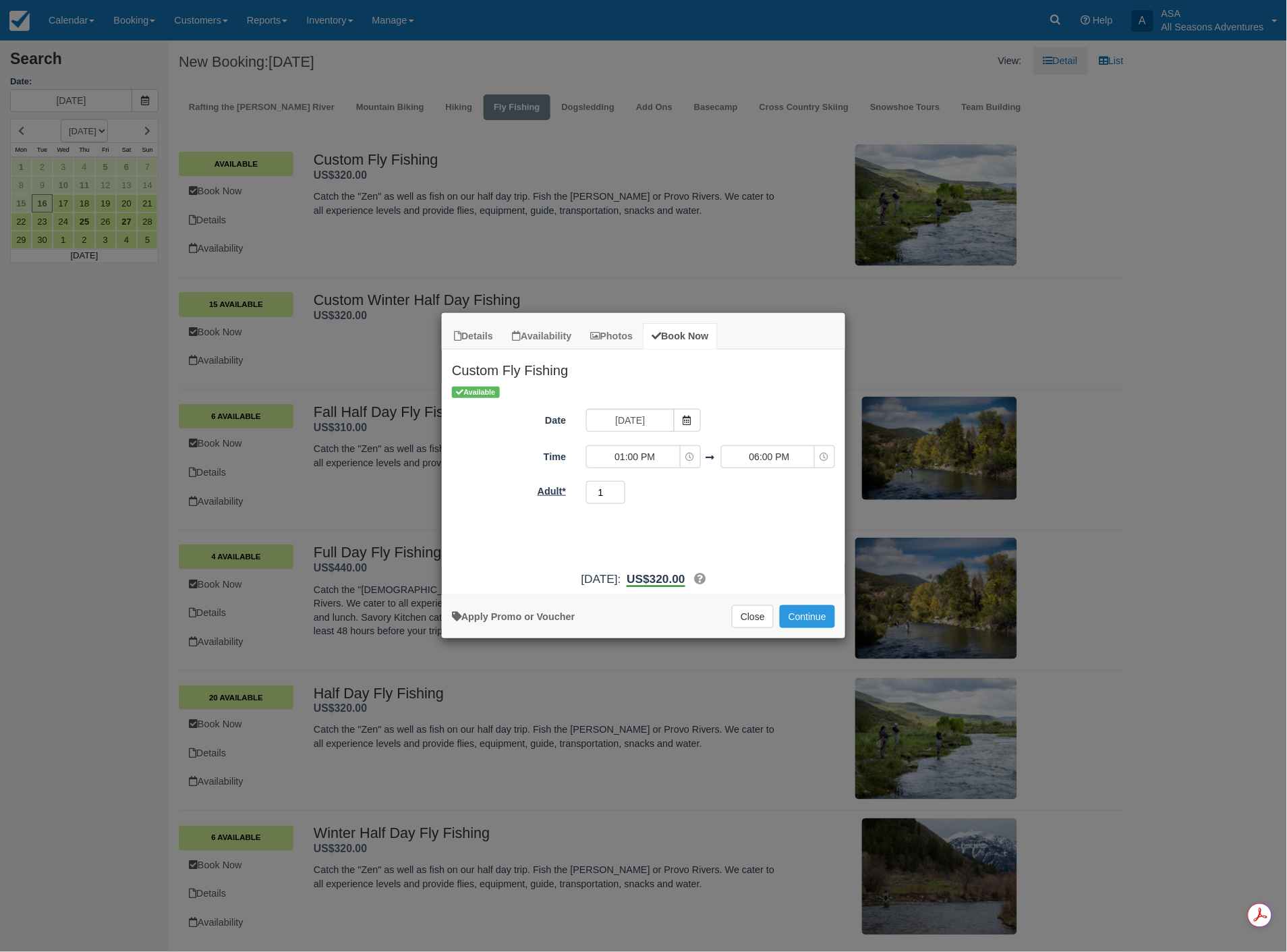
drag, startPoint x: 612, startPoint y: 493, endPoint x: 533, endPoint y: 489, distance: 79.1
click at [533, 489] on div "Adult* 1 Required.Maximum of 100" at bounding box center [643, 493] width 403 height 26
type input "15"
click at [792, 608] on button "Continue" at bounding box center [807, 616] width 55 height 23
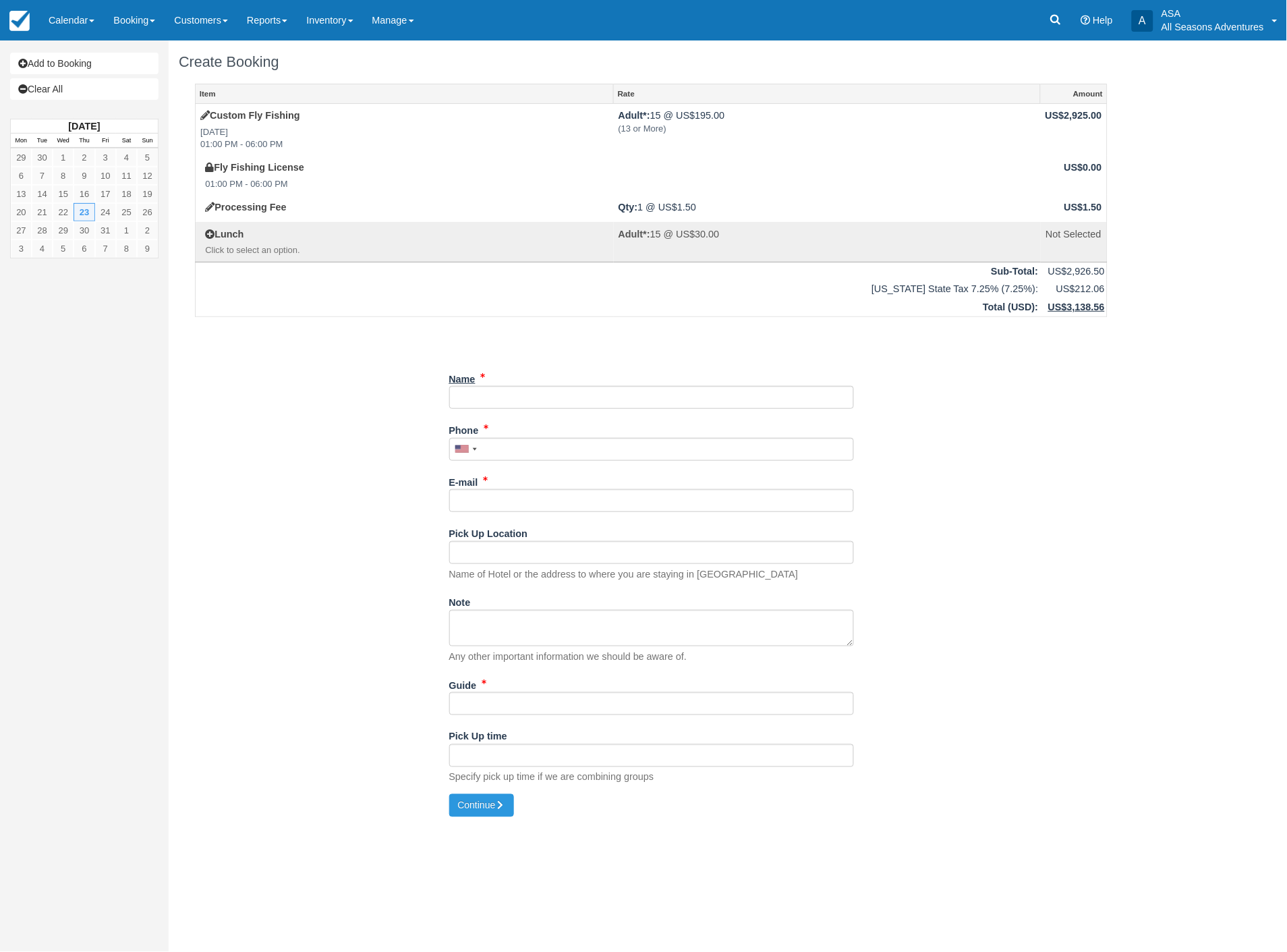
click at [475, 385] on label "Name" at bounding box center [462, 377] width 26 height 19
click at [475, 386] on input "Name" at bounding box center [651, 397] width 405 height 23
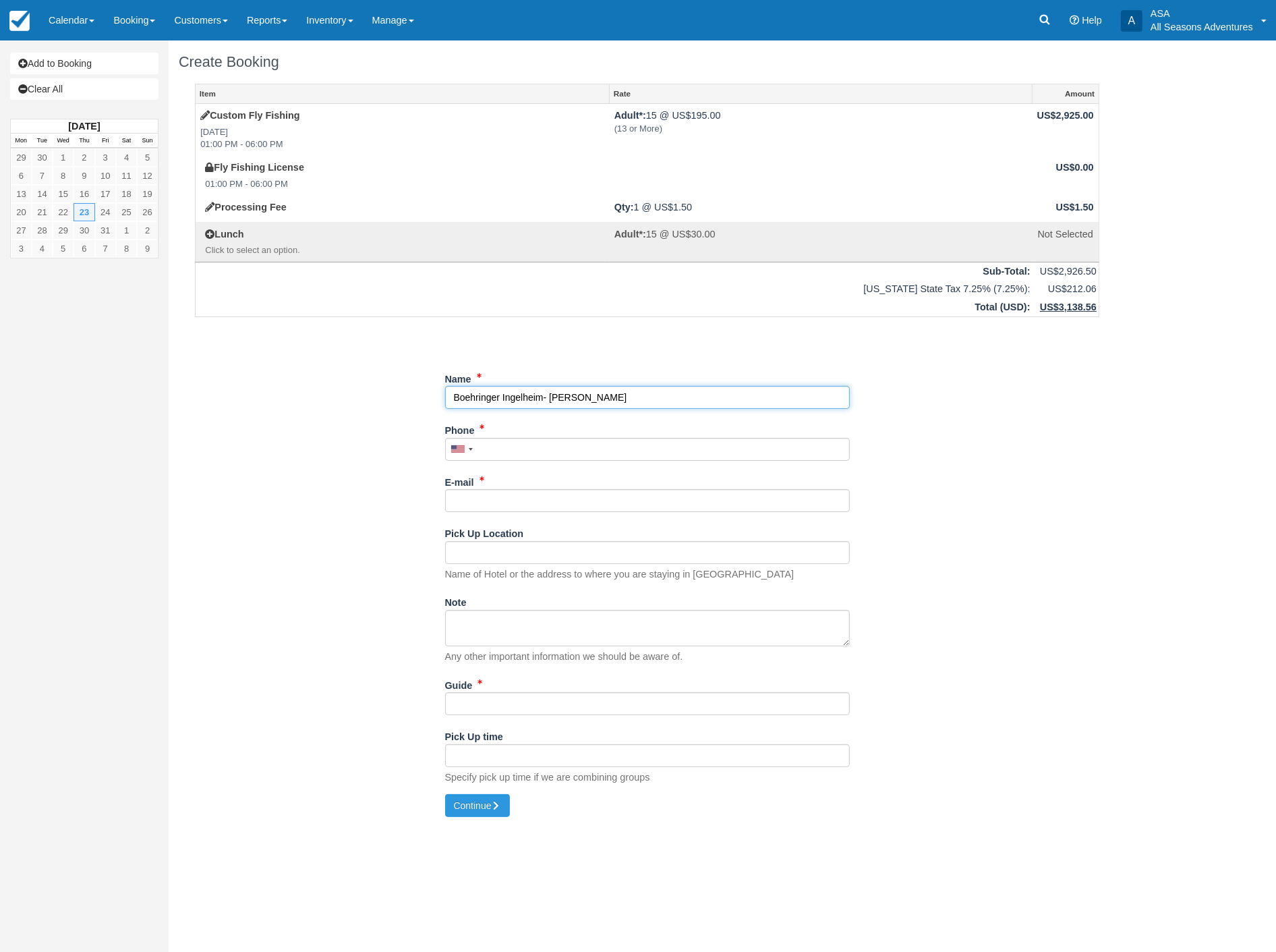
type input "Boehringer Ingelheim- Russ Drury"
type input "(901) 206-8531"
click at [493, 504] on input "E-mail" at bounding box center [648, 500] width 405 height 23
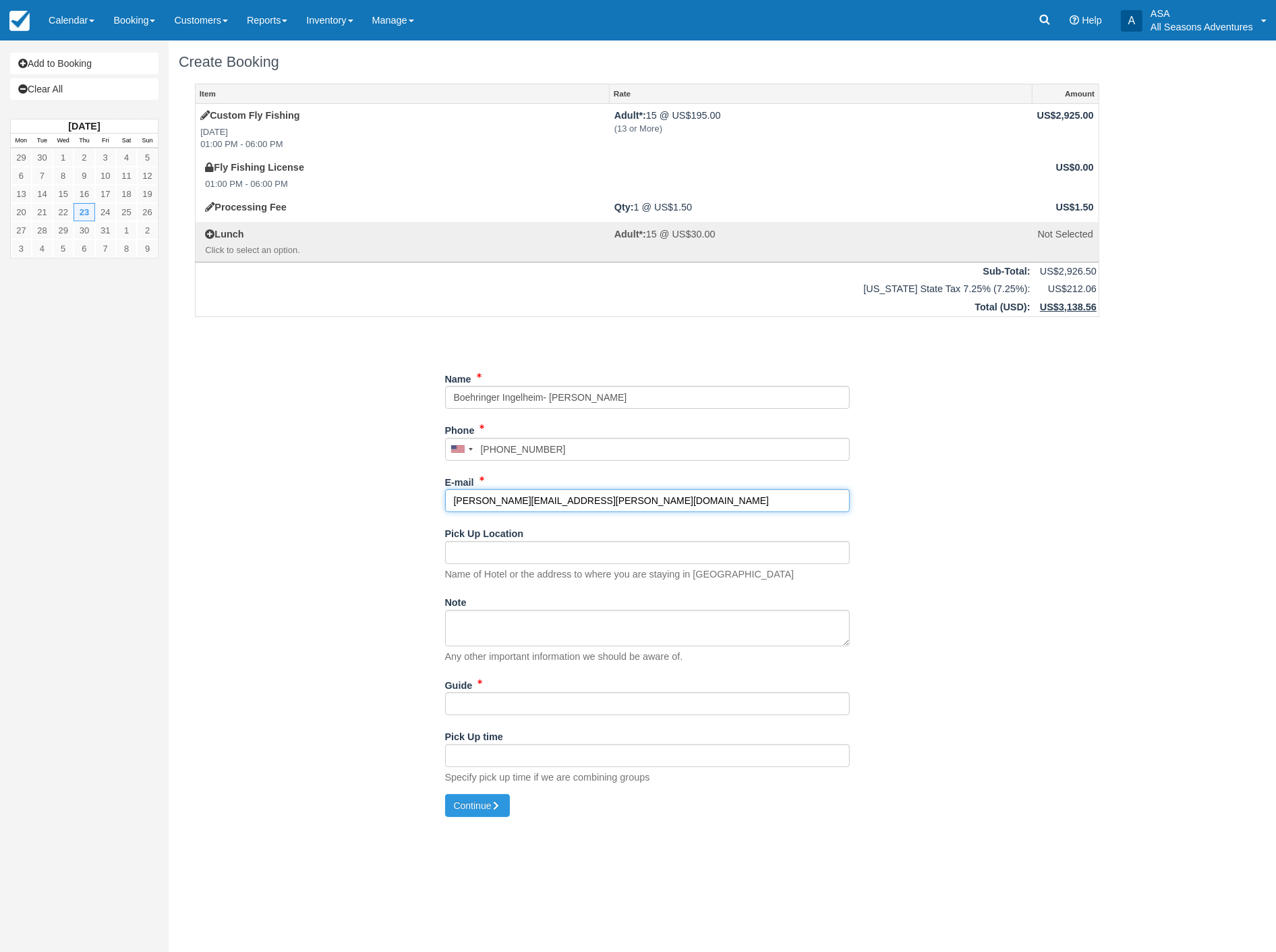
type input "russell.drury@boehringer-ingelheim.com"
click at [530, 548] on input "Pick Up Location" at bounding box center [648, 552] width 405 height 23
type input "Sheraton Park City"
click at [514, 709] on input "Guide" at bounding box center [648, 703] width 405 height 23
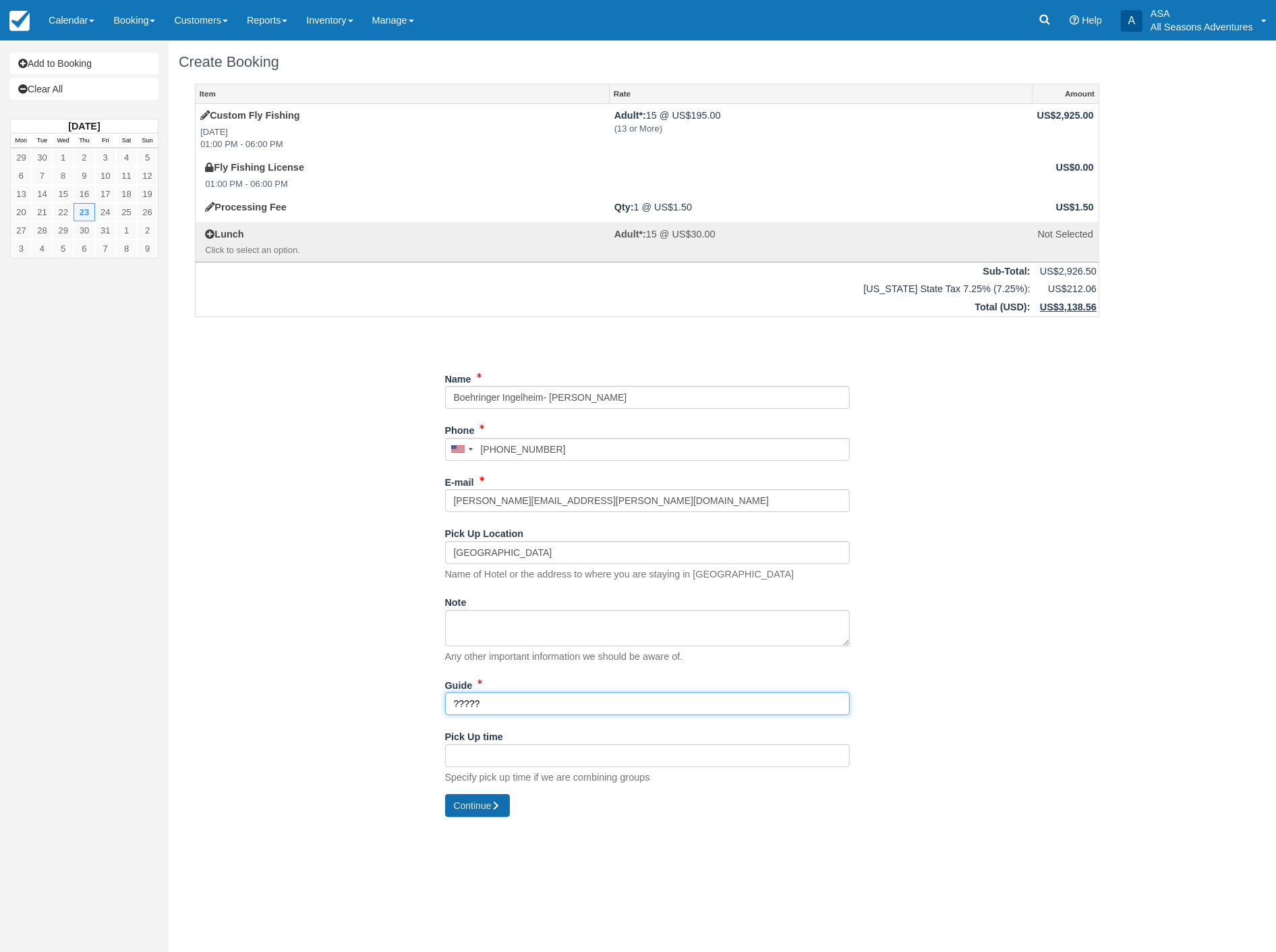
type input "?????"
click at [457, 804] on button "Continue" at bounding box center [478, 805] width 65 height 23
type input "+19012068531"
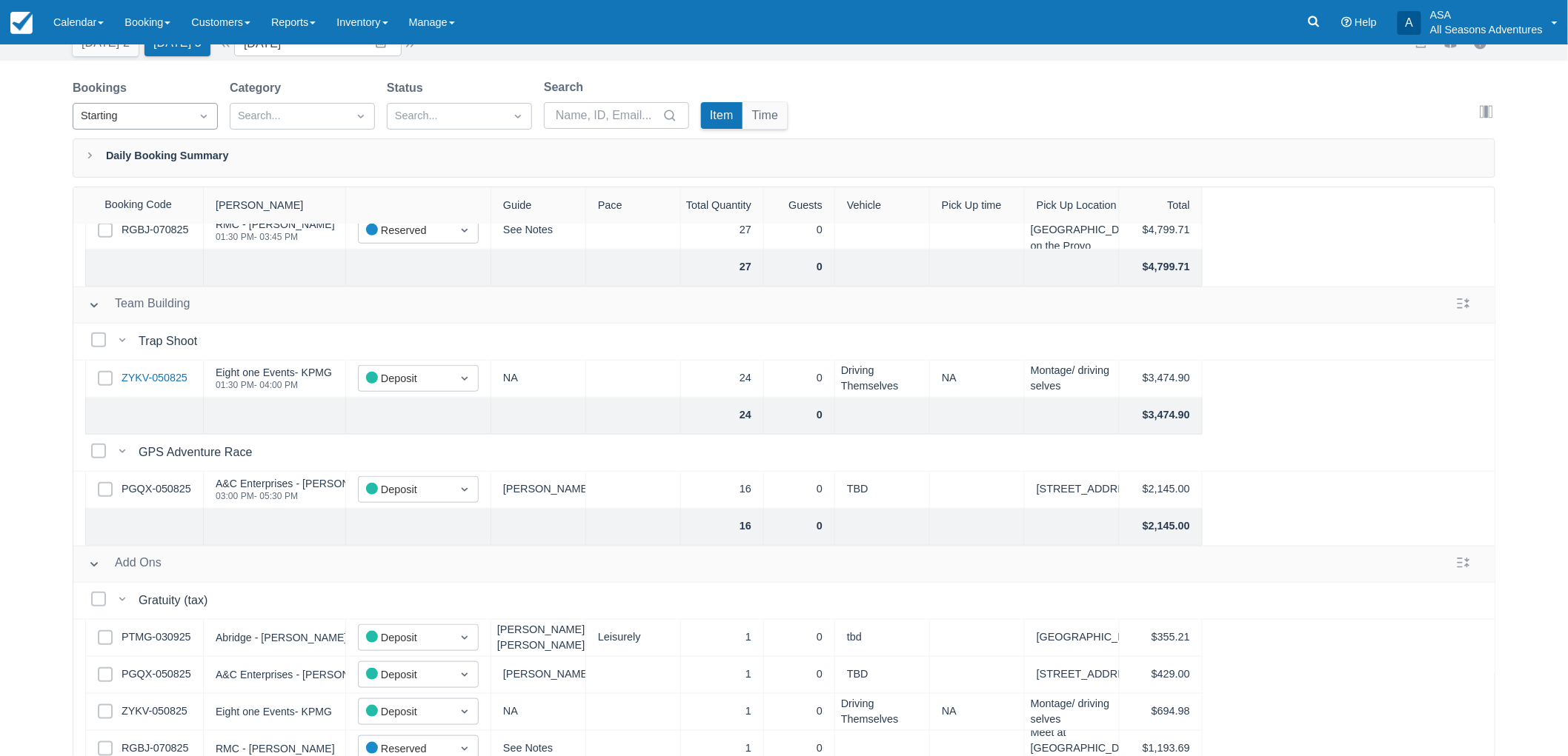
scroll to position [75, 0]
click at [101, 52] on button "Today 2" at bounding box center [105, 42] width 66 height 27
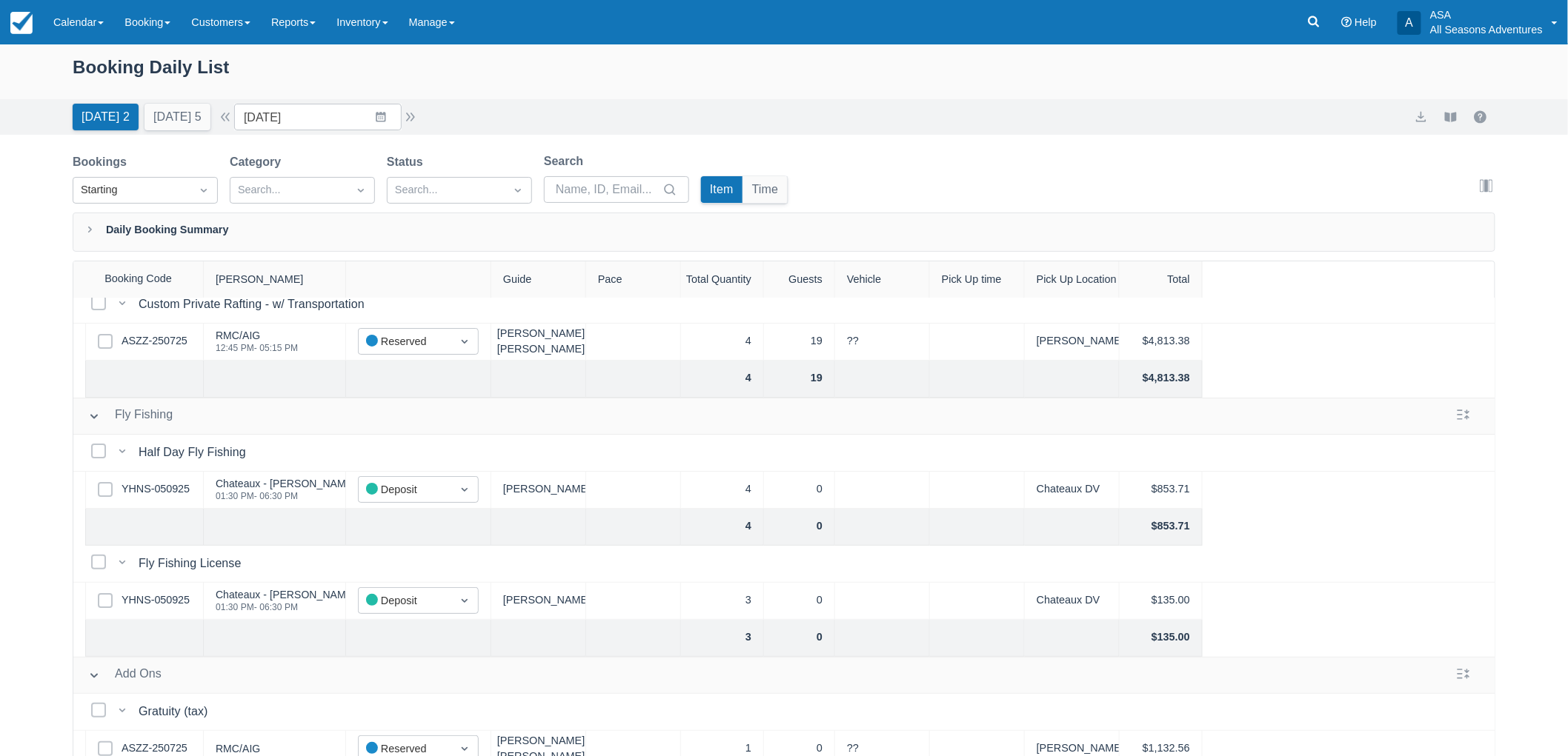
scroll to position [73, 0]
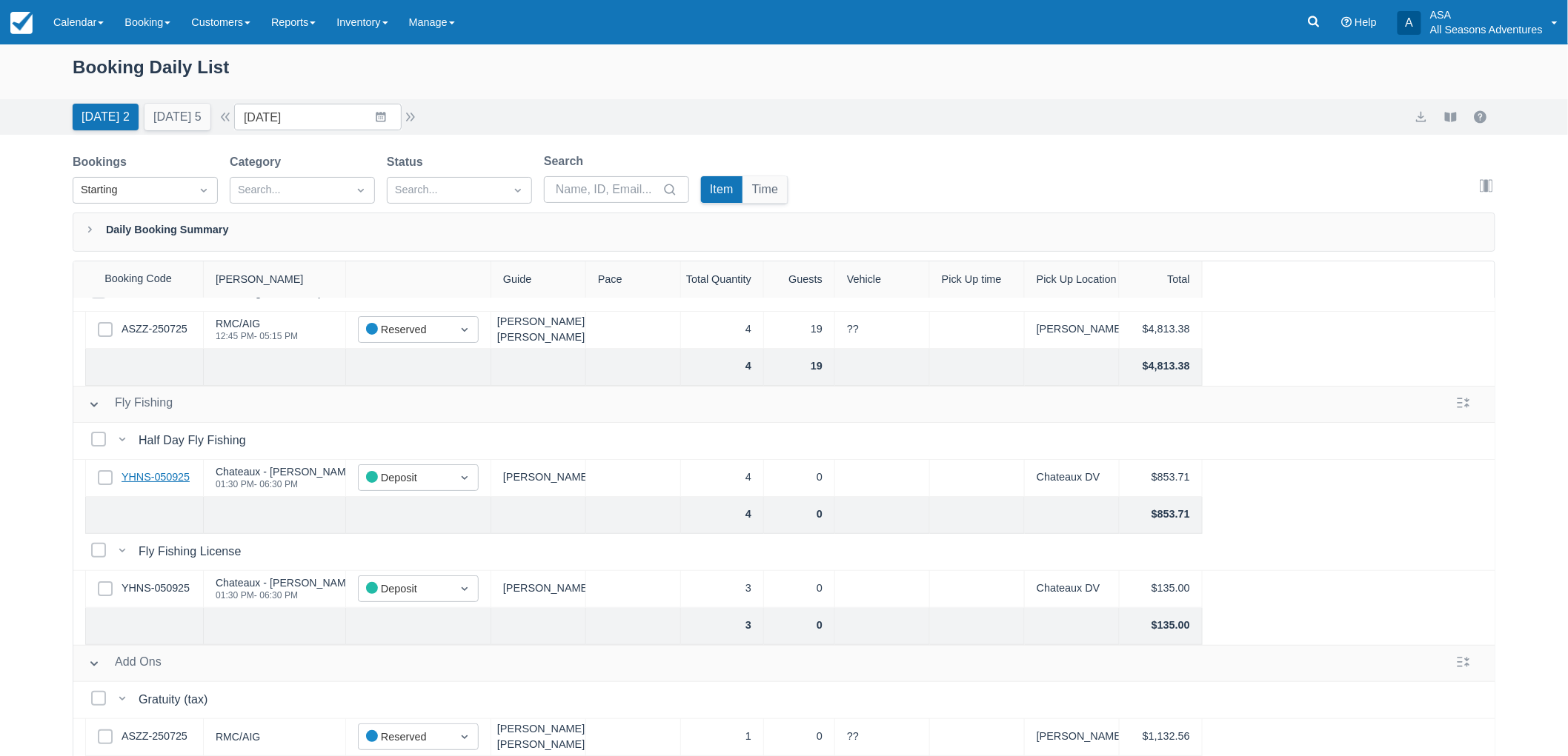
click at [149, 470] on link "YHNS-050925" at bounding box center [155, 477] width 69 height 16
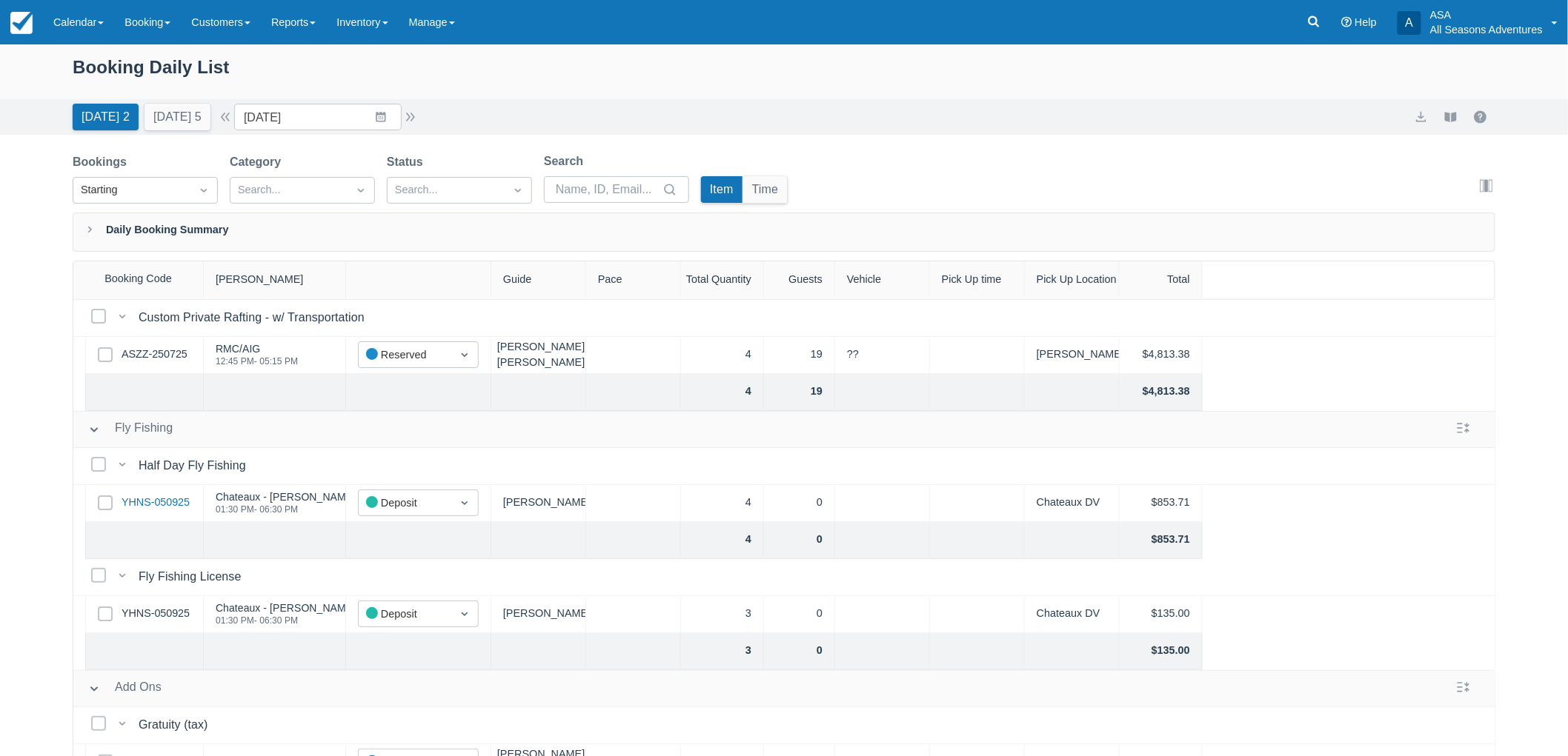
scroll to position [0, 0]
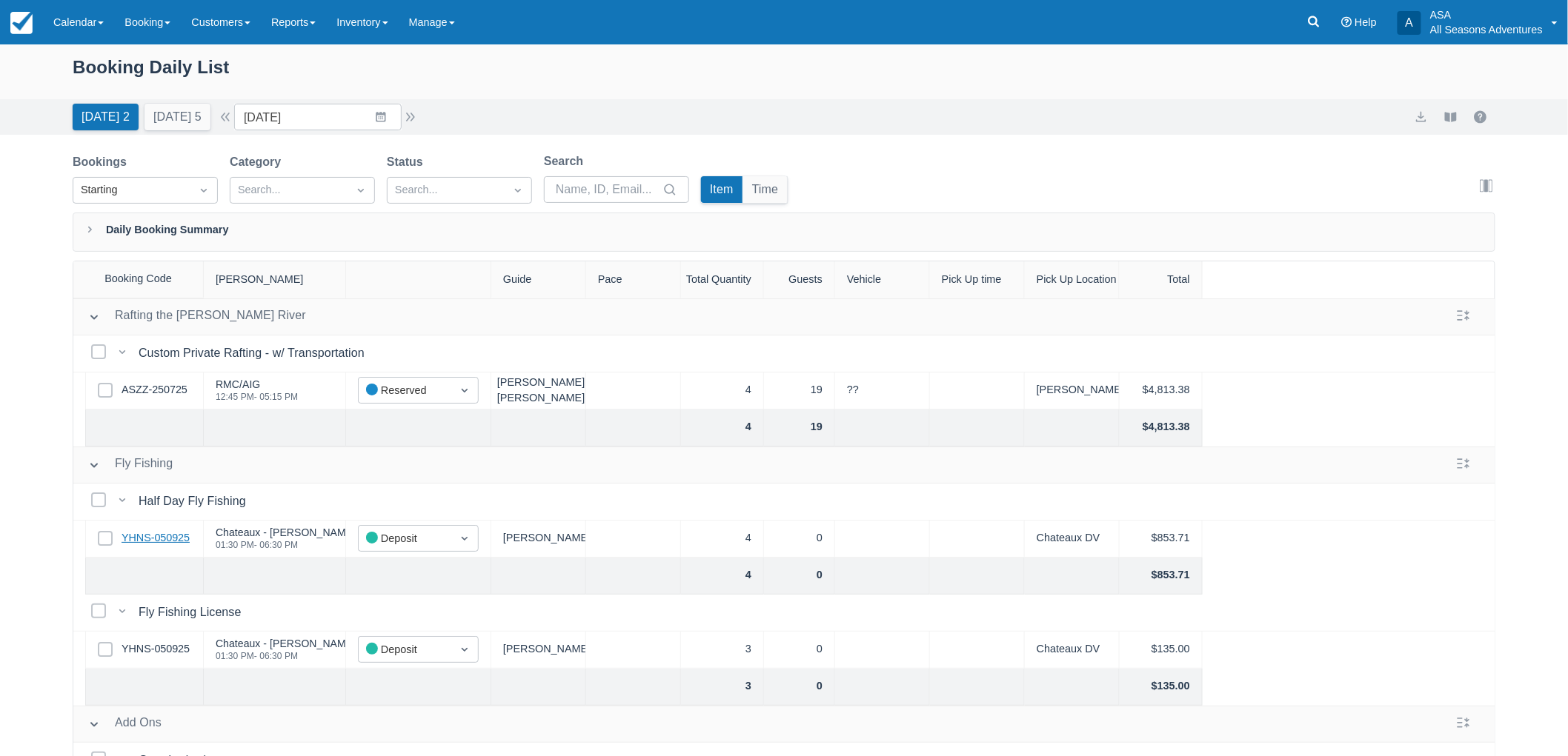
click at [171, 539] on link "YHNS-050925" at bounding box center [155, 538] width 69 height 16
click at [197, 121] on button "Tomorrow 5" at bounding box center [177, 116] width 66 height 27
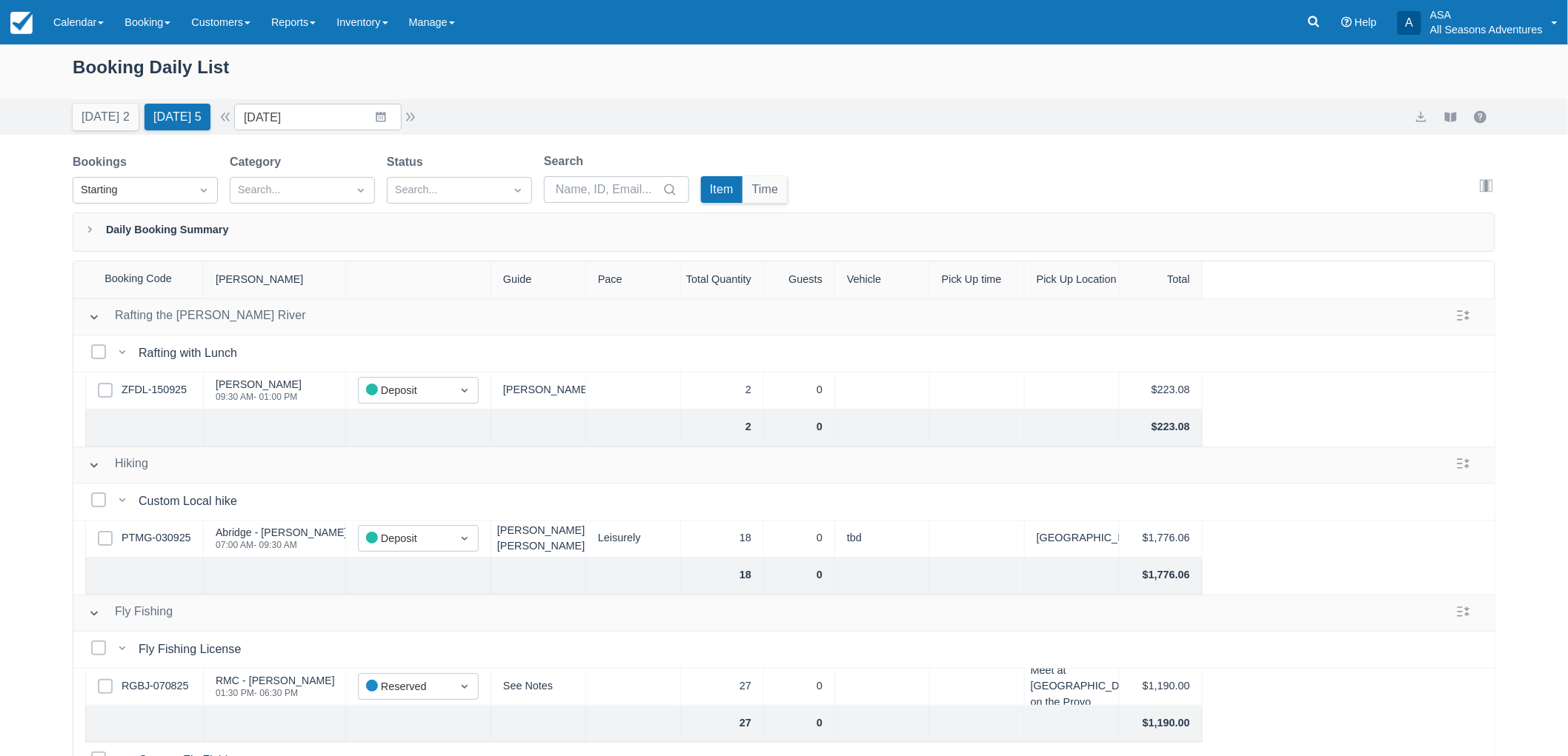
click at [130, 73] on div "Booking Daily List" at bounding box center [784, 75] width 1423 height 43
click at [113, 108] on button "Today 2" at bounding box center [105, 116] width 66 height 27
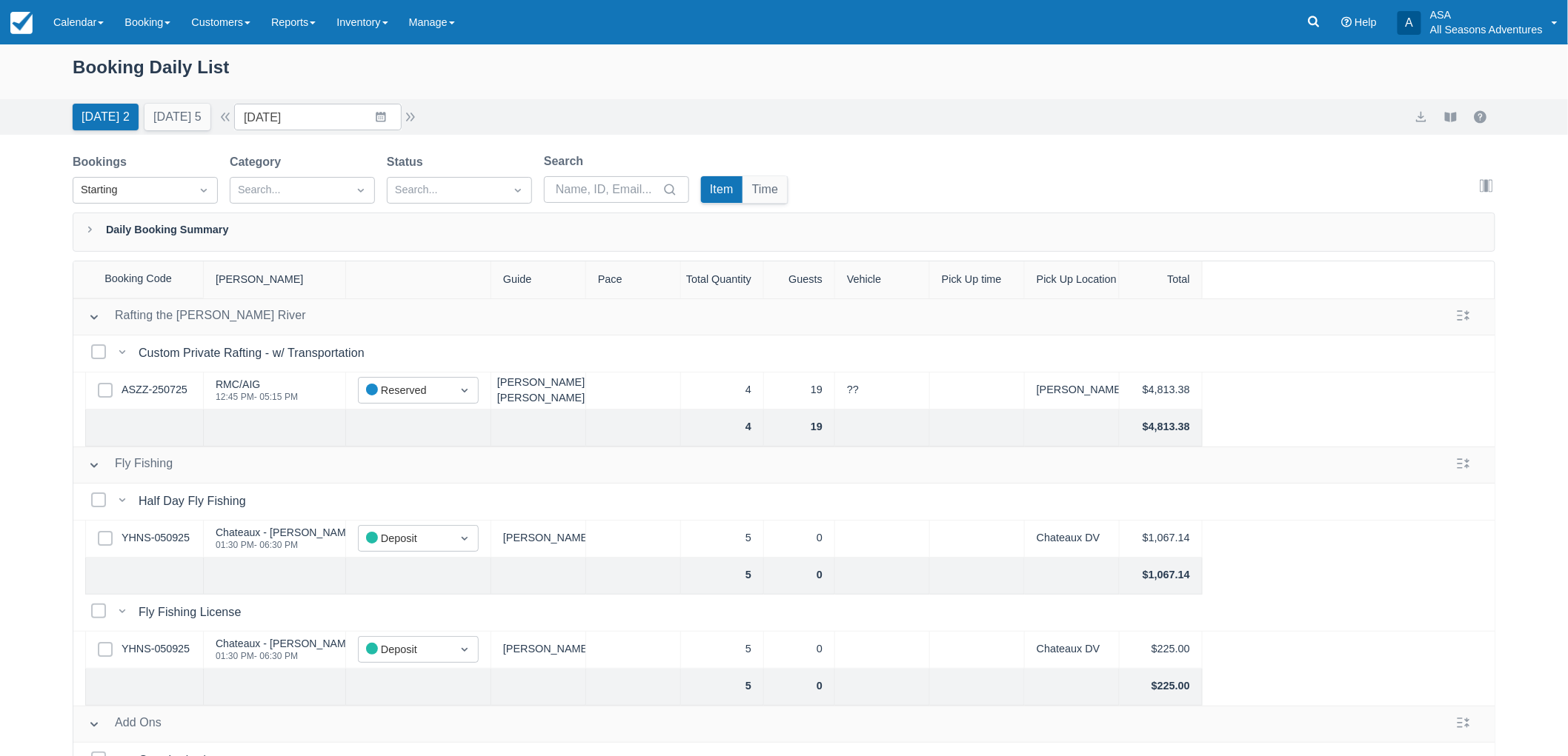
scroll to position [73, 0]
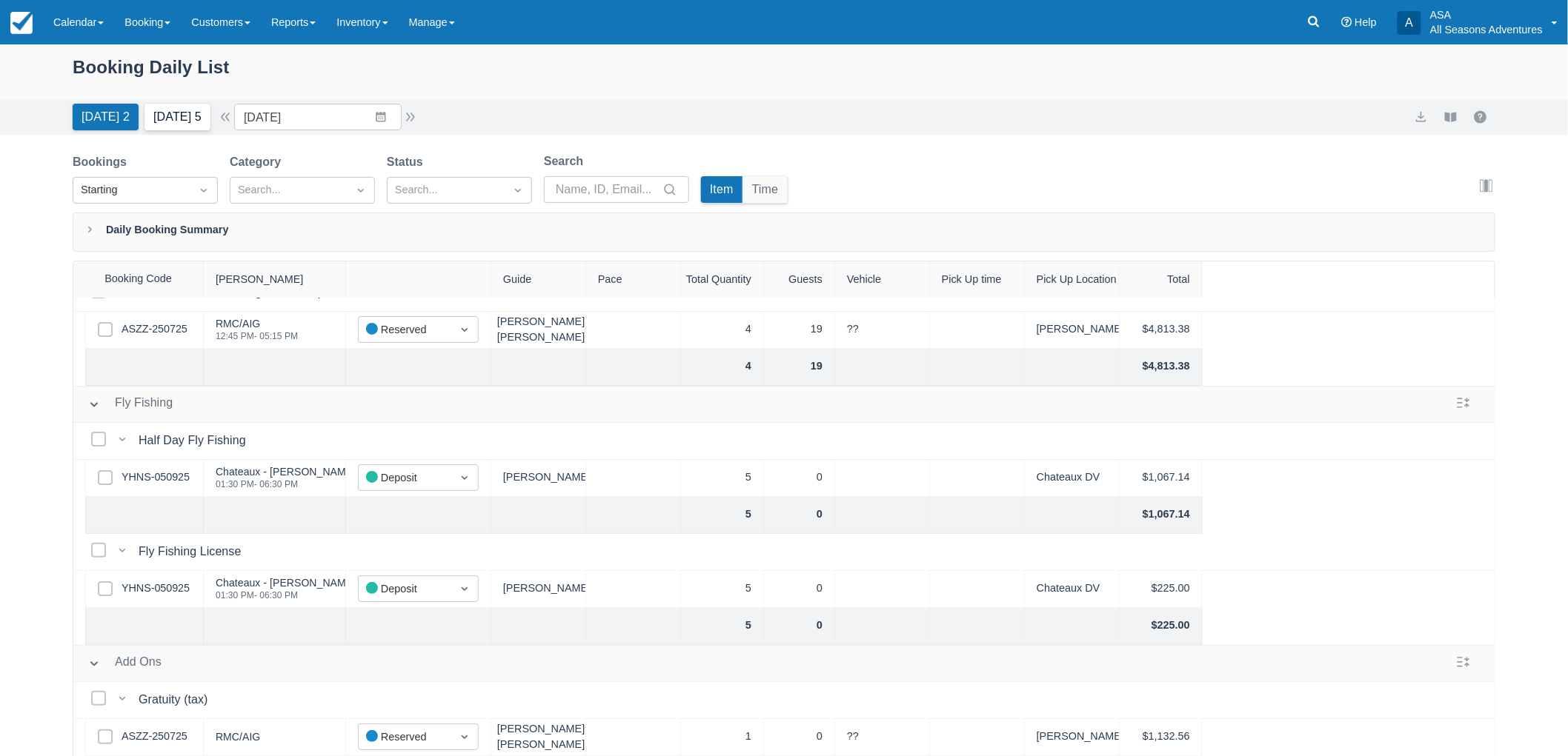
click at [188, 123] on button "[DATE] 5" at bounding box center [177, 116] width 66 height 27
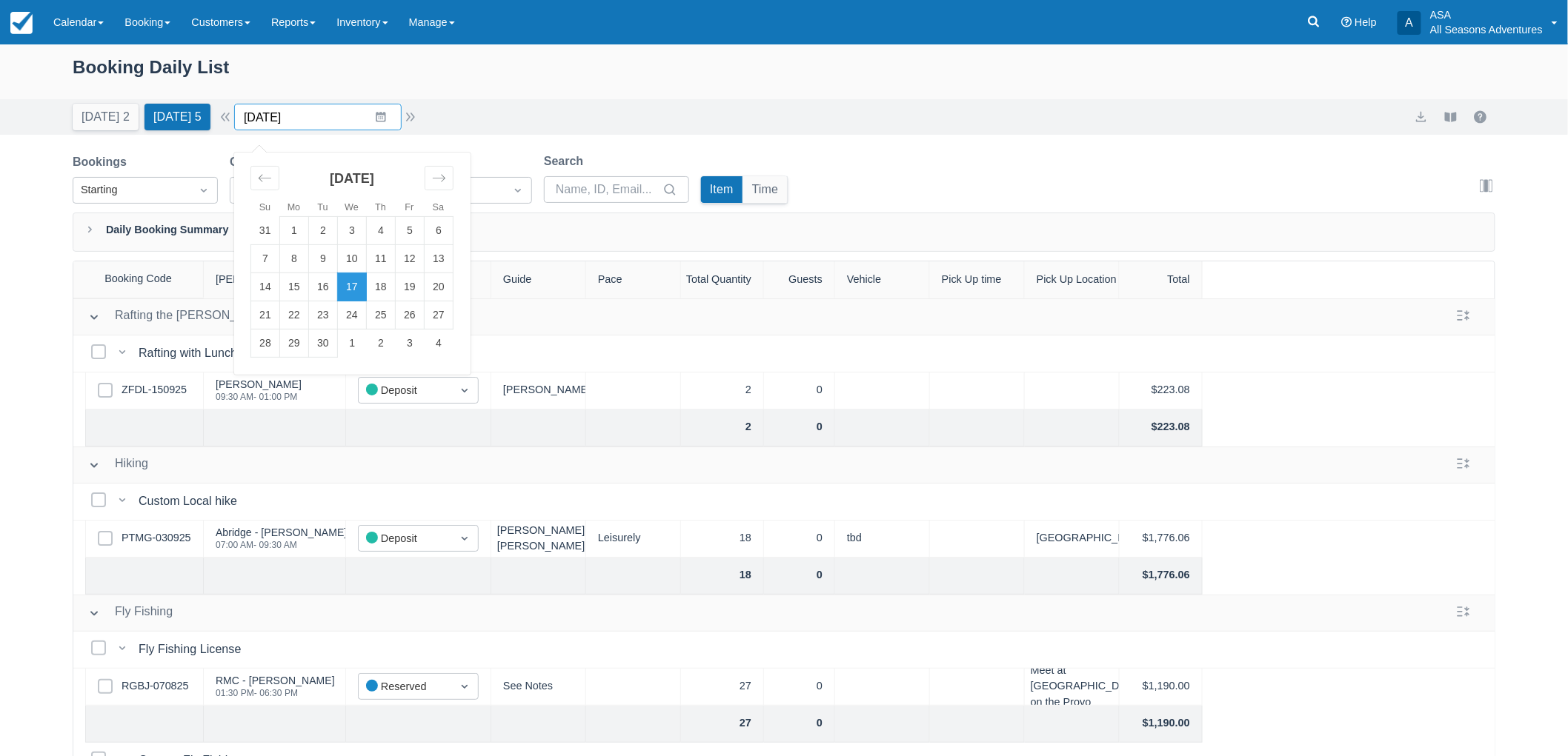
click at [385, 120] on input "09/17/25" at bounding box center [317, 116] width 167 height 27
click at [396, 284] on td "18" at bounding box center [381, 287] width 29 height 28
type input "09/18/25"
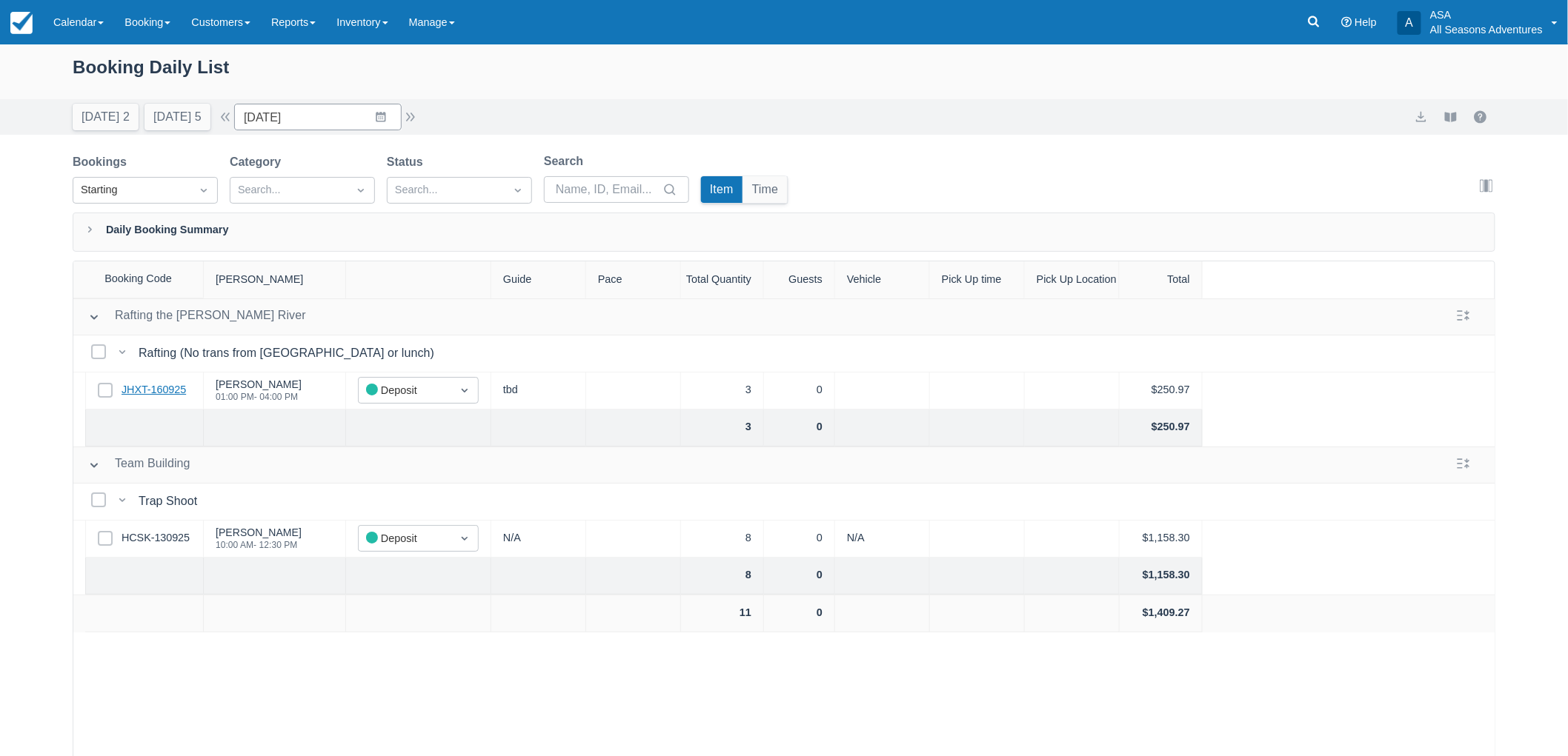
click at [155, 385] on link "JHXT-160925" at bounding box center [153, 390] width 65 height 16
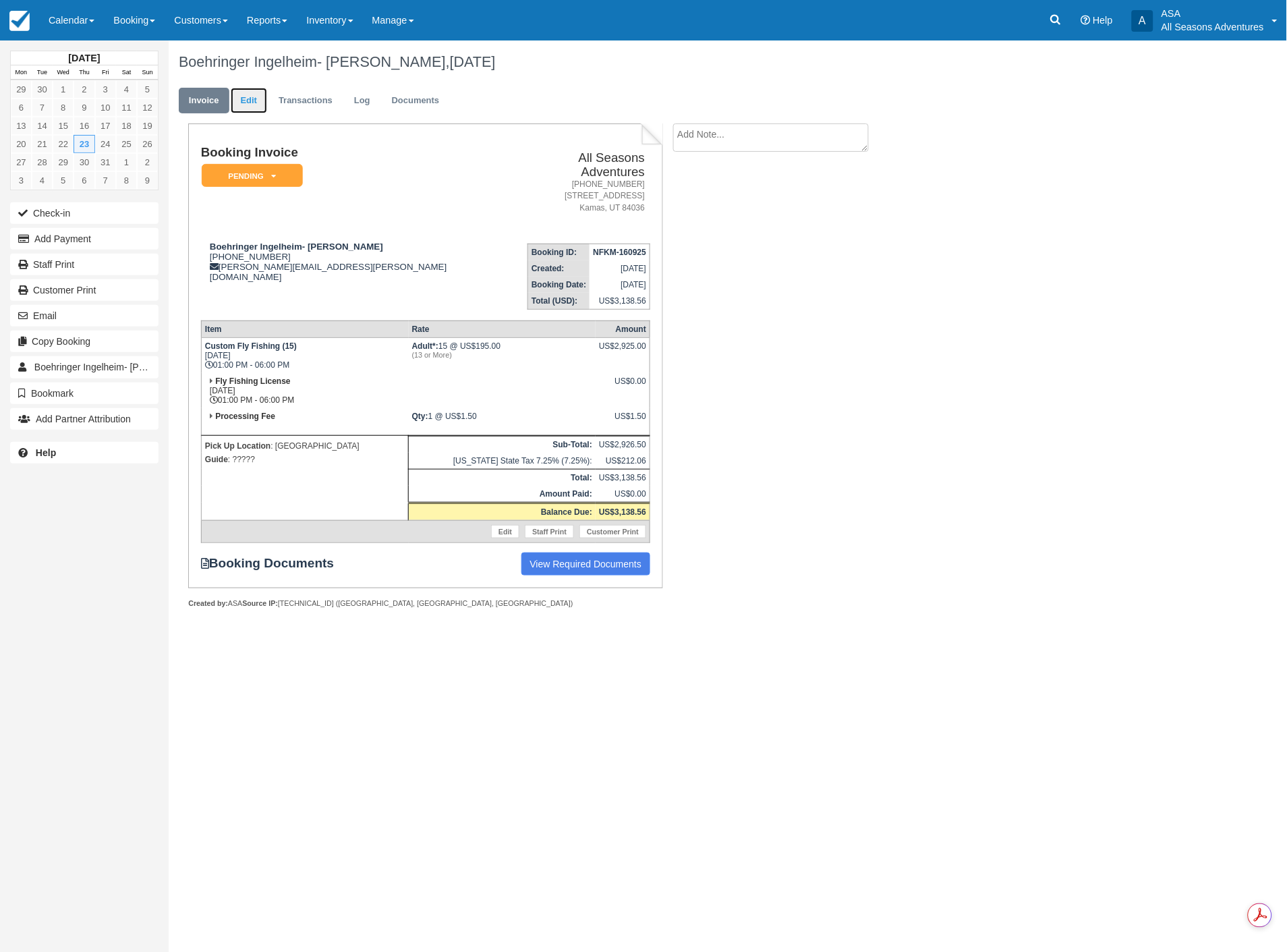
click at [244, 104] on link "Edit" at bounding box center [249, 101] width 36 height 26
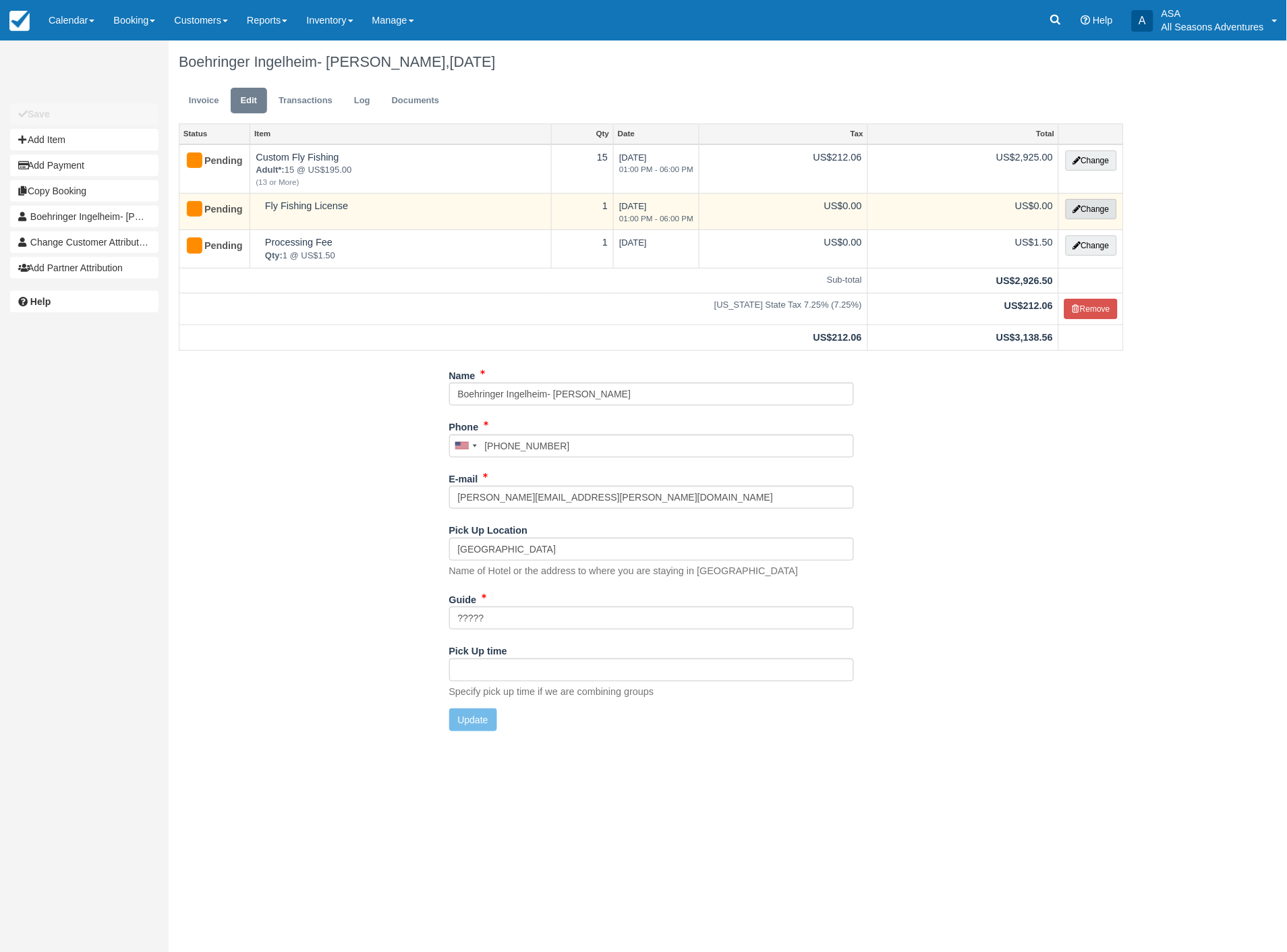
click at [1083, 212] on button "Change" at bounding box center [1091, 209] width 52 height 20
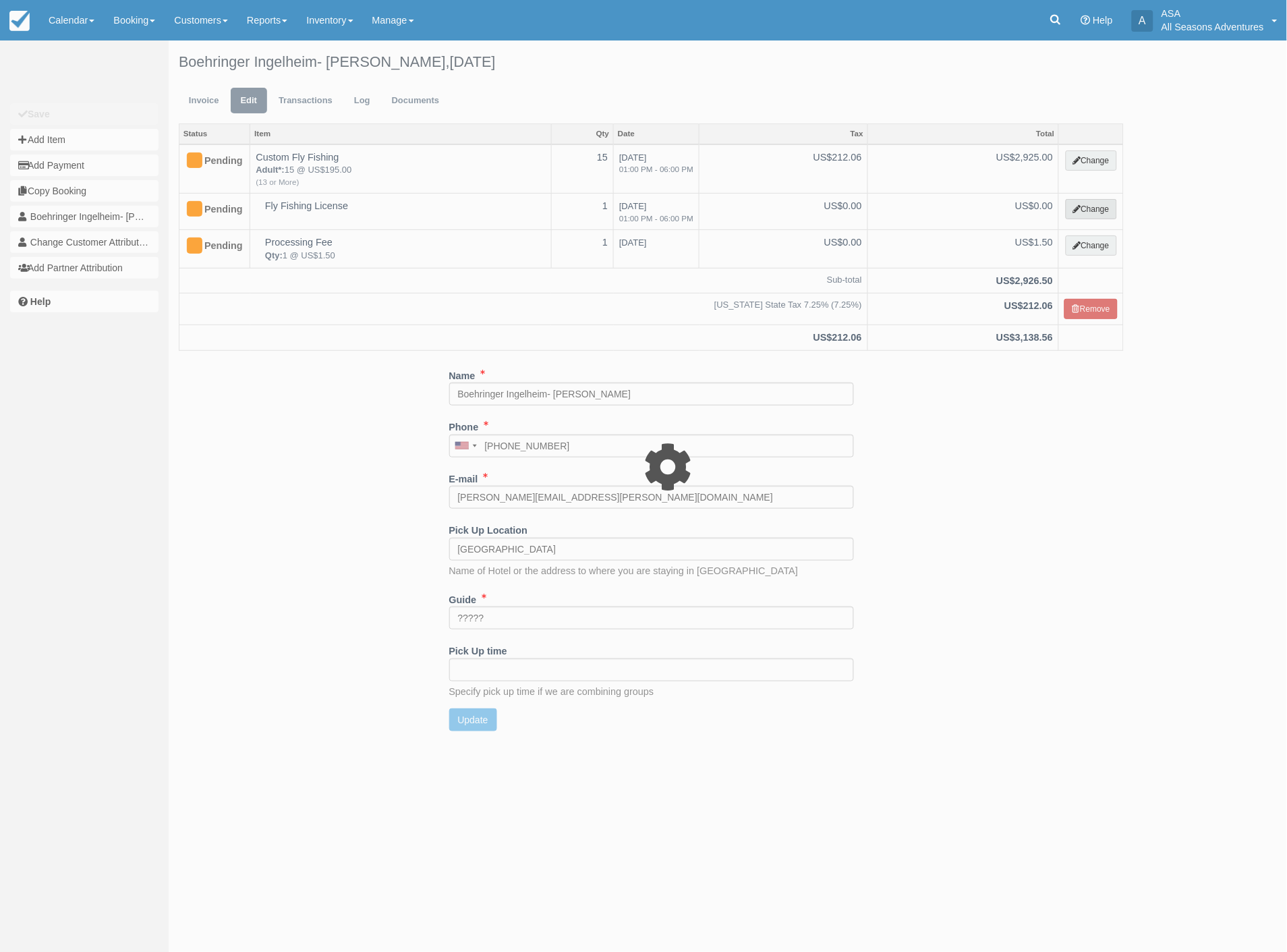
select select "8"
type input "0.00"
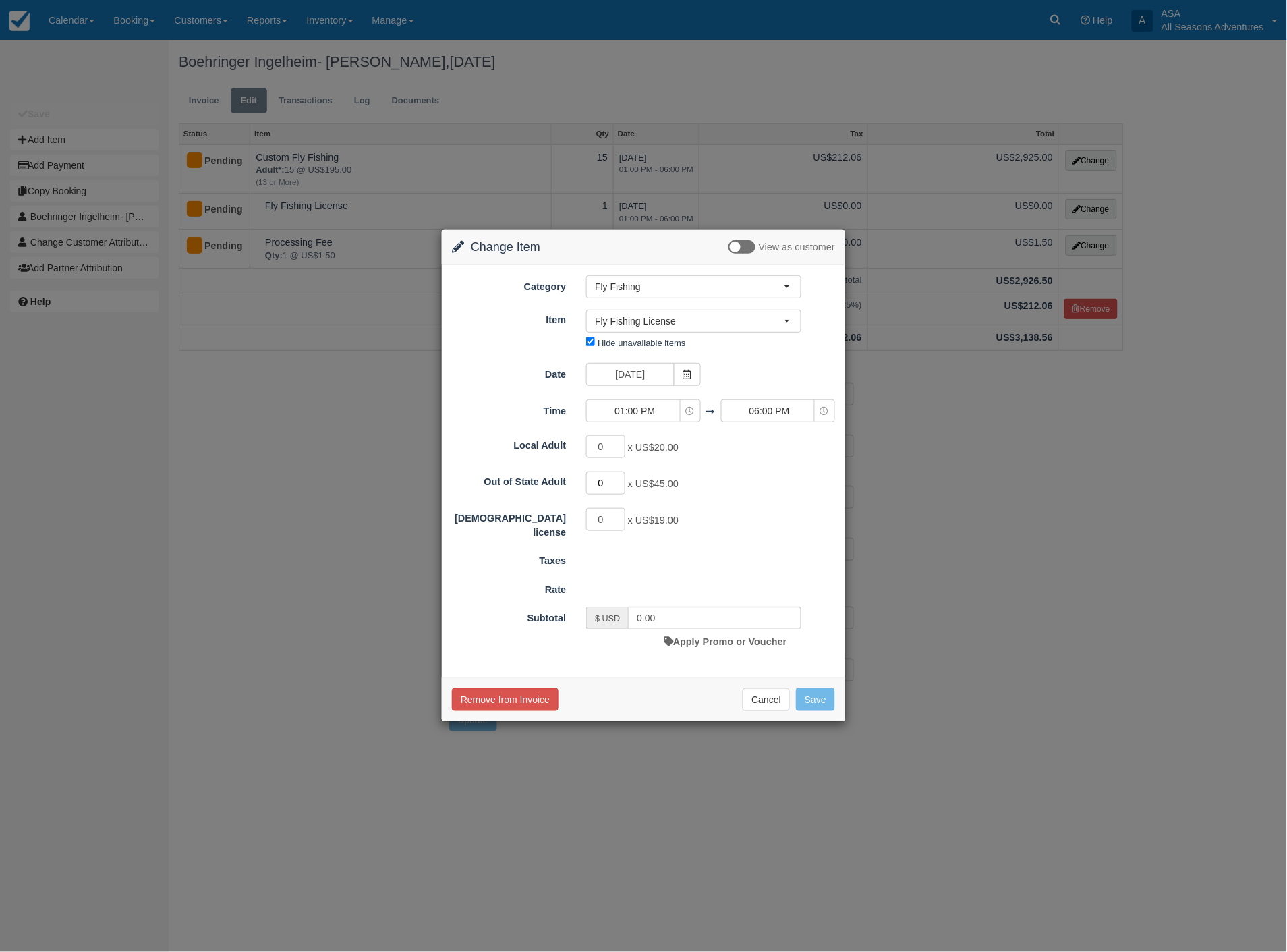
drag, startPoint x: 604, startPoint y: 476, endPoint x: 587, endPoint y: 484, distance: 18.8
click at [587, 484] on input "0" at bounding box center [605, 483] width 39 height 23
type input "15"
type input "675.00"
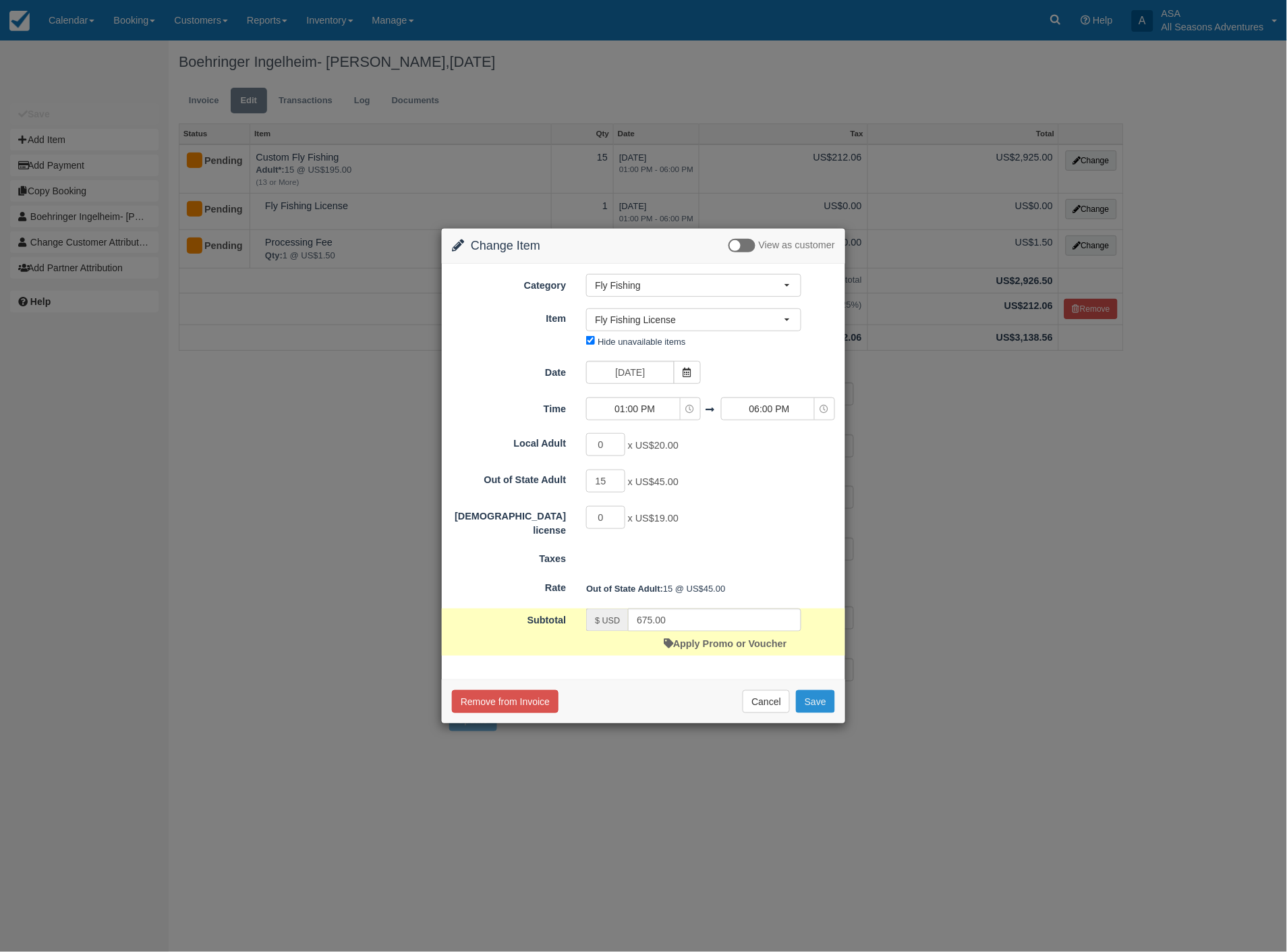
click at [821, 696] on button "Save" at bounding box center [815, 701] width 39 height 23
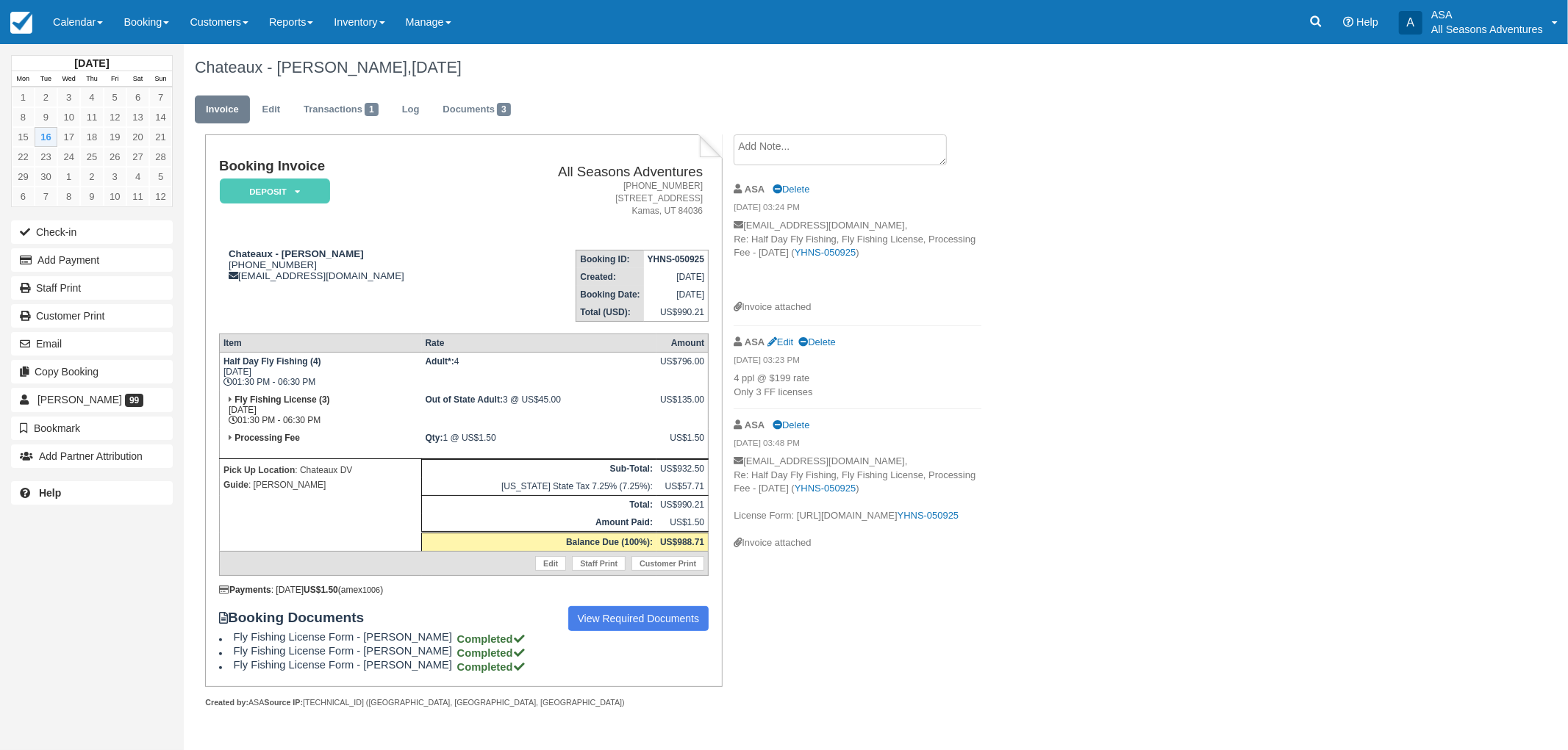
drag, startPoint x: 601, startPoint y: 406, endPoint x: 419, endPoint y: 436, distance: 184.5
click at [419, 436] on tbody "Half Day Fly Fishing (4) [DATE] 01:30 PM - 06:30 PM Adult*: 4 US$796.00 Fly Fis…" at bounding box center [463, 465] width 488 height 223
drag, startPoint x: 416, startPoint y: 406, endPoint x: 658, endPoint y: 394, distance: 242.3
click at [658, 394] on tr "Fly Fishing License (3) [DATE] 01:30 PM - 06:30 PM Out of State Adult: 3 @ US$4…" at bounding box center [463, 410] width 488 height 38
click at [601, 618] on link "View Required Documents" at bounding box center [638, 618] width 141 height 25
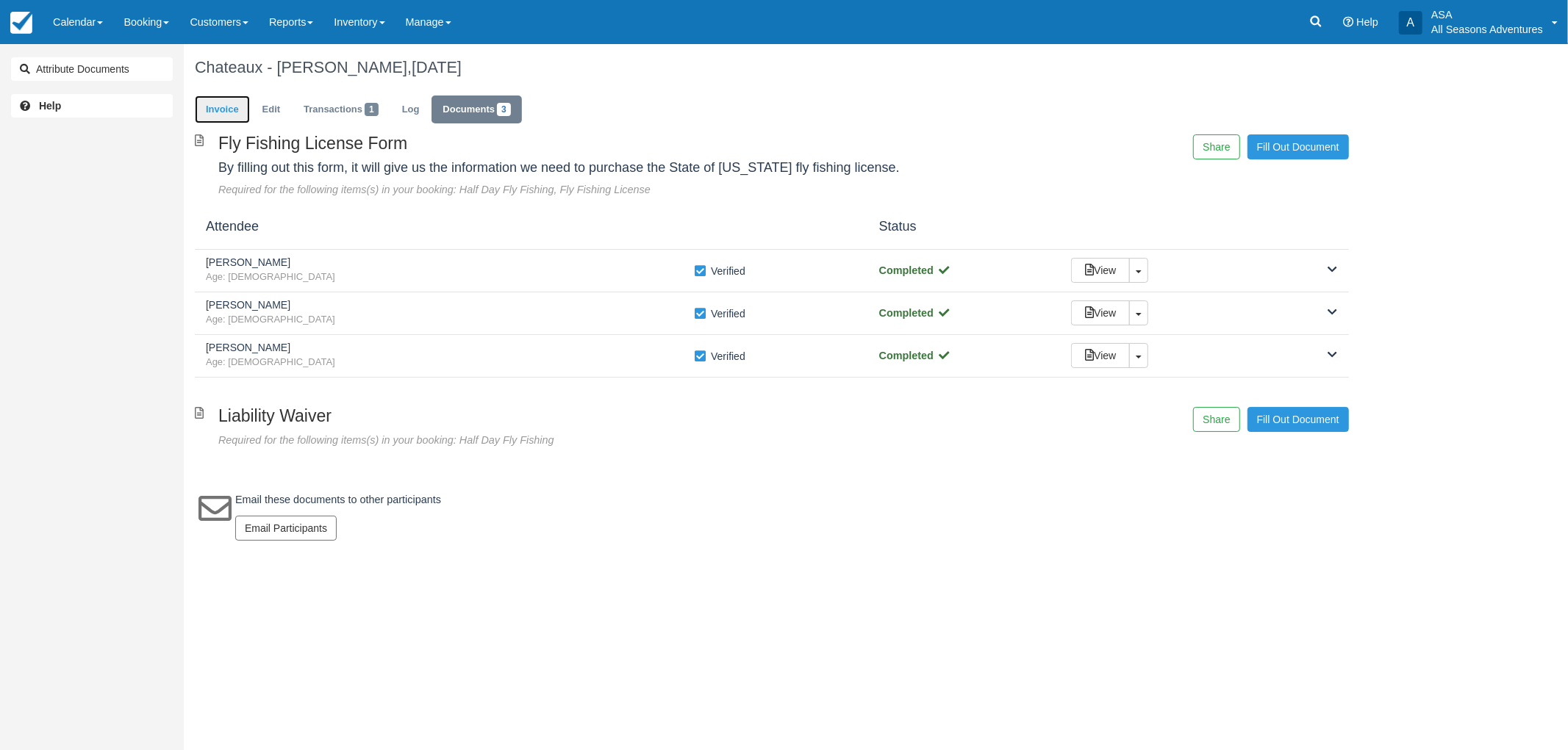
click at [239, 106] on link "Invoice" at bounding box center [222, 110] width 55 height 29
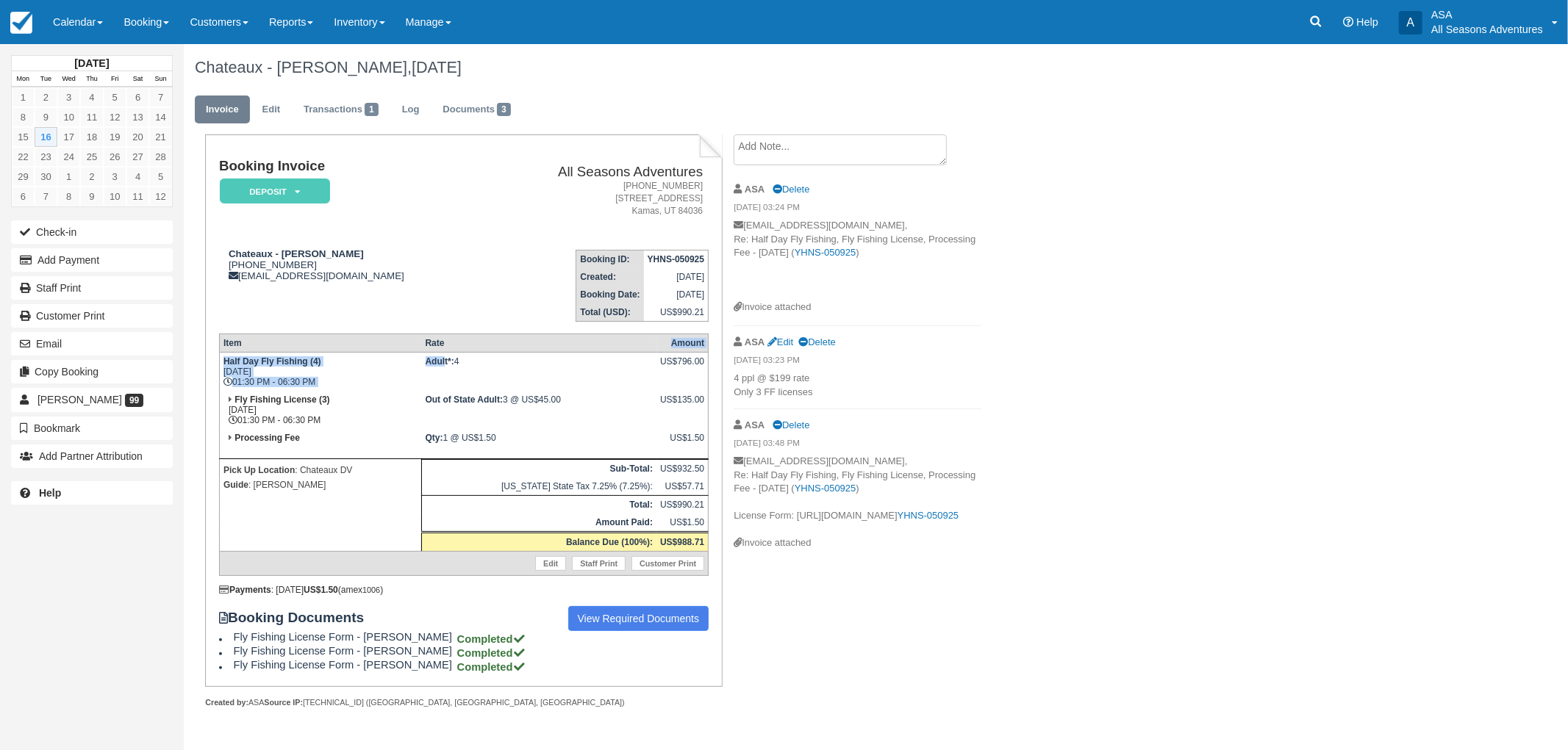
drag, startPoint x: 472, startPoint y: 349, endPoint x: 454, endPoint y: 361, distance: 21.6
click at [454, 361] on table "Item Rate Amount Half Day Fly Fishing (4) Tue Sept 16, 2025 01:30 PM - 06:30 PM…" at bounding box center [464, 455] width 489 height 243
drag, startPoint x: 496, startPoint y: 358, endPoint x: 464, endPoint y: 365, distance: 32.8
click at [464, 365] on td "Adult*: 4" at bounding box center [540, 372] width 235 height 38
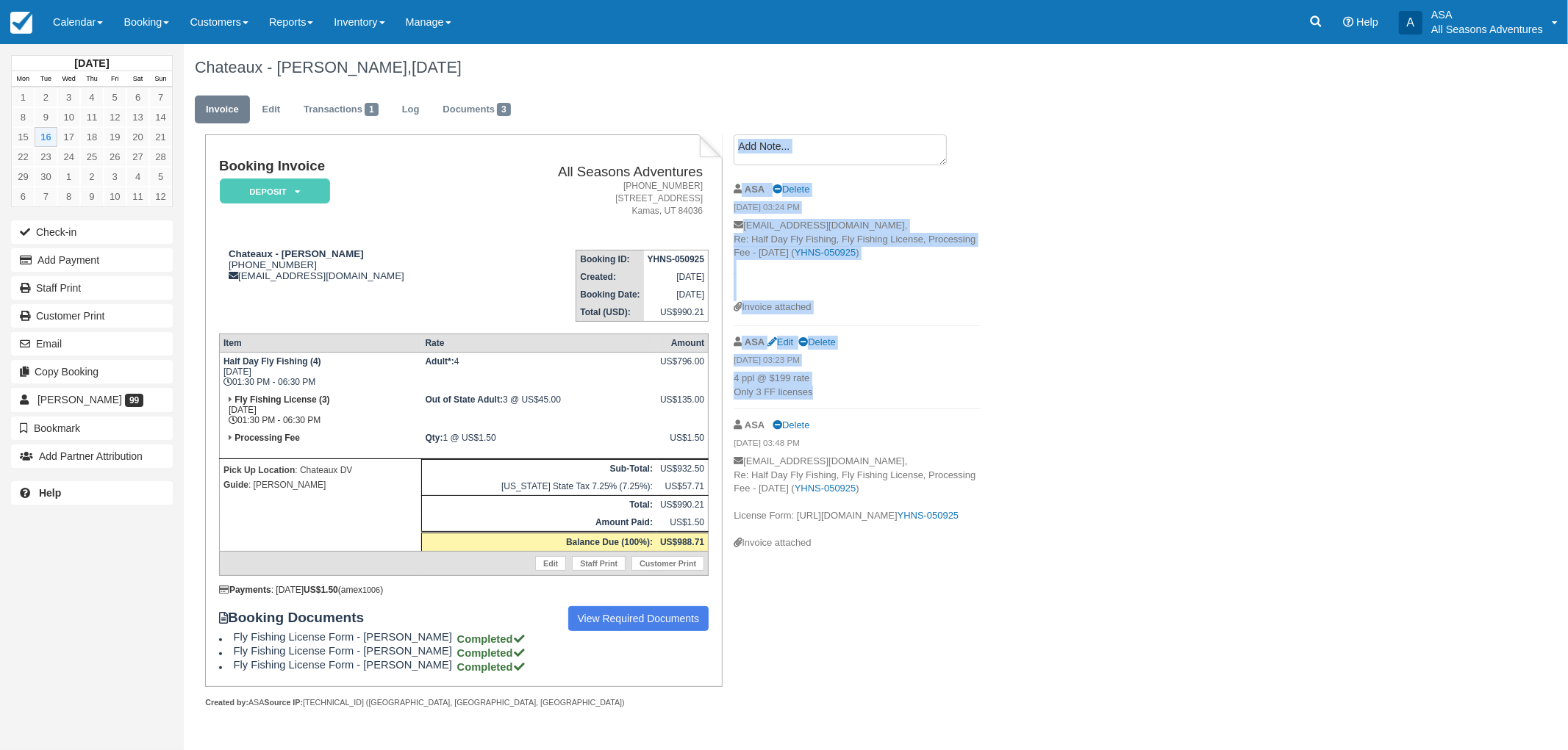
drag, startPoint x: 810, startPoint y: 392, endPoint x: 732, endPoint y: 377, distance: 79.4
click at [732, 377] on div "Create Show on invoice ASA Delete 09/15/25 03:24 PM concierge@the-chateaux.com,…" at bounding box center [857, 347] width 269 height 426
click at [747, 385] on p "4 ppl @ $199 rate Only 3 FF licenses" at bounding box center [857, 386] width 248 height 28
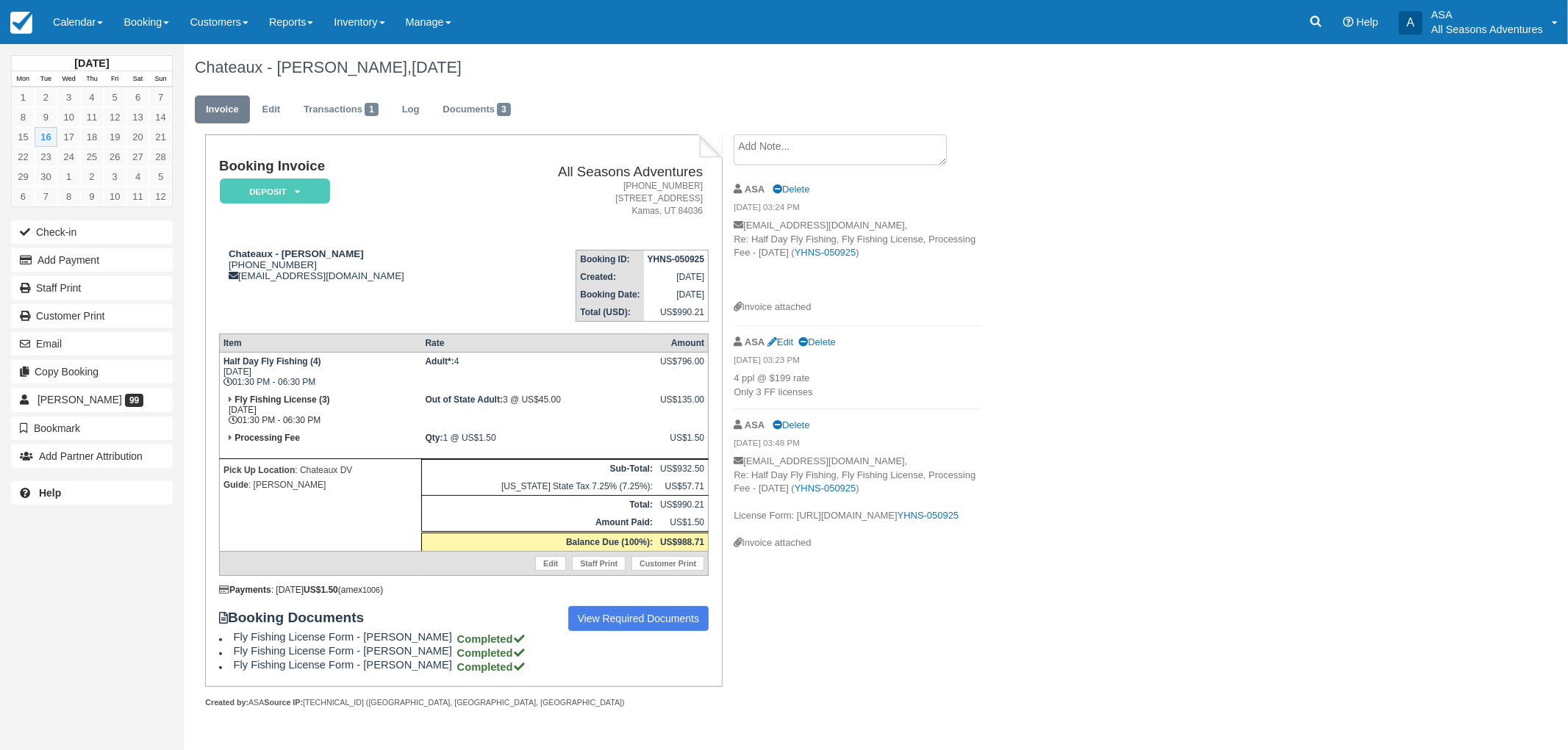
drag, startPoint x: 811, startPoint y: 393, endPoint x: 735, endPoint y: 381, distance: 76.9
click at [735, 381] on p "4 ppl @ $199 rate Only 3 FF licenses" at bounding box center [857, 386] width 248 height 28
click at [739, 375] on p "4 ppl @ $199 rate Only 3 FF licenses" at bounding box center [857, 386] width 248 height 28
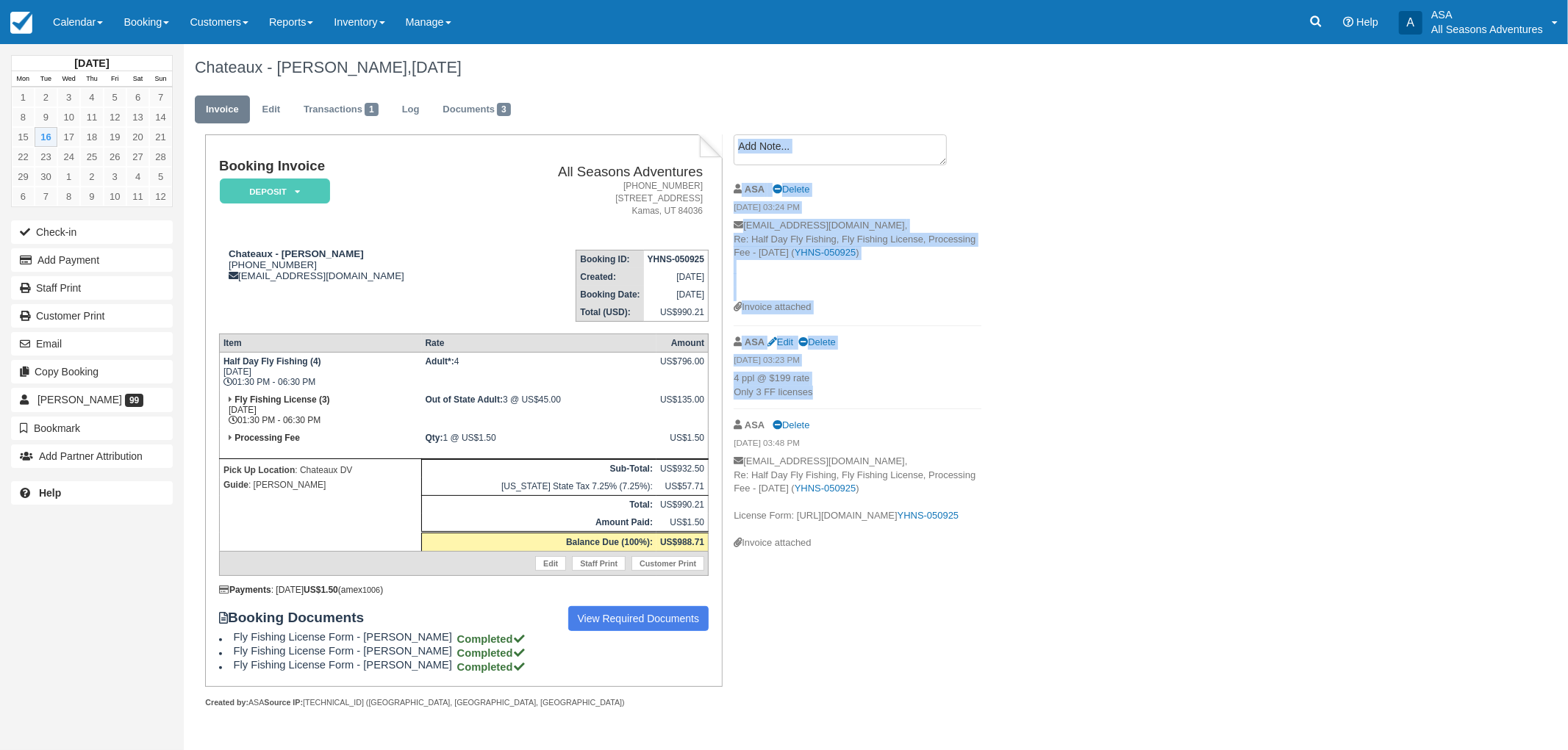
drag, startPoint x: 732, startPoint y: 371, endPoint x: 826, endPoint y: 388, distance: 95.5
click at [811, 387] on div "Create Show on invoice ASA Delete 09/15/25 03:24 PM concierge@the-chateaux.com,…" at bounding box center [857, 347] width 269 height 426
click at [817, 391] on p "4 ppl @ $199 rate Only 3 FF licenses" at bounding box center [857, 386] width 248 height 28
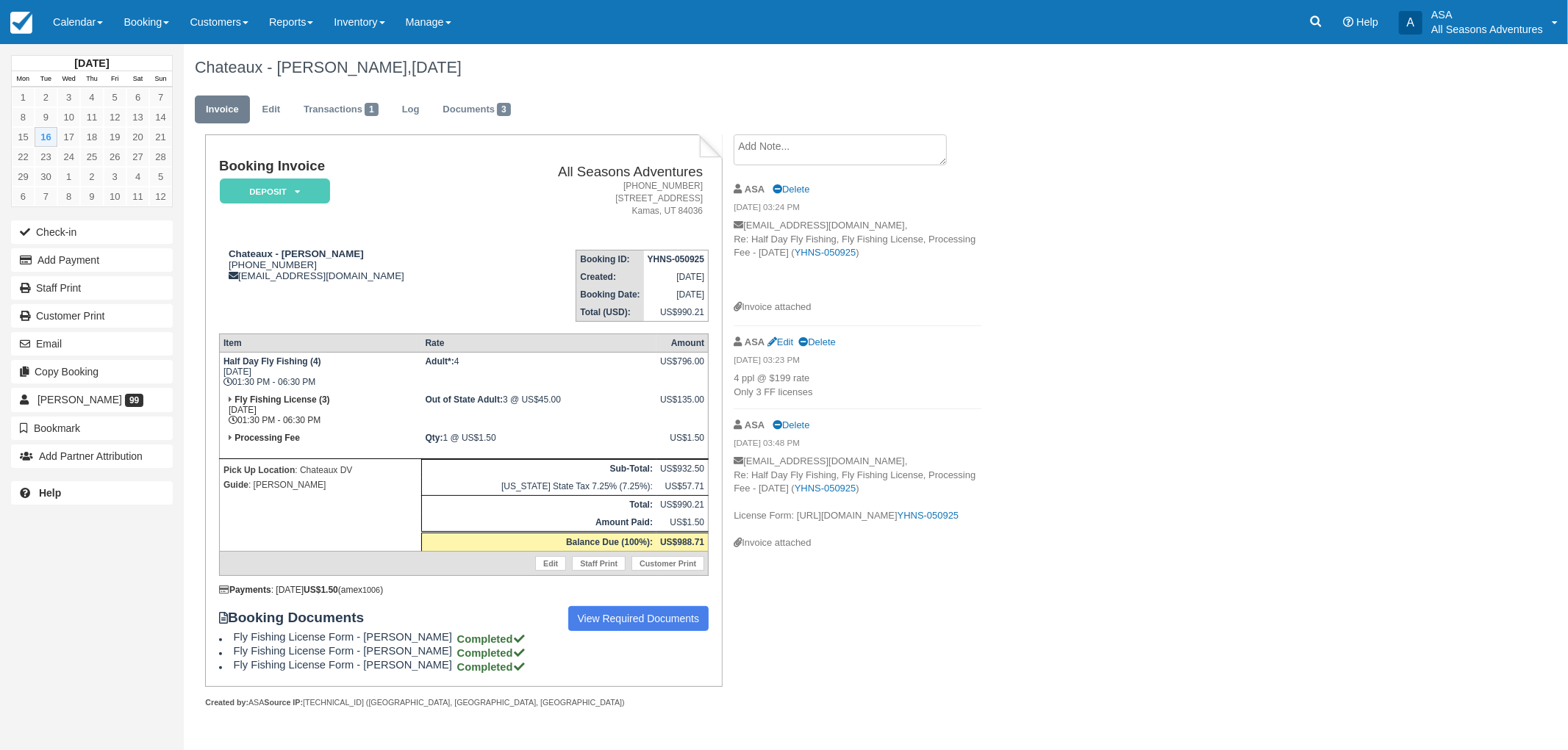
drag, startPoint x: 571, startPoint y: 395, endPoint x: 548, endPoint y: 419, distance: 33.2
click at [548, 419] on td "Out of State Adult: 3 @ US$45.00" at bounding box center [540, 410] width 235 height 38
click at [575, 401] on td "Out of State Adult: 3 @ US$45.00" at bounding box center [540, 410] width 235 height 38
drag, startPoint x: 586, startPoint y: 394, endPoint x: 514, endPoint y: 407, distance: 73.2
click at [514, 407] on td "Out of State Adult: 3 @ US$45.00" at bounding box center [540, 410] width 235 height 38
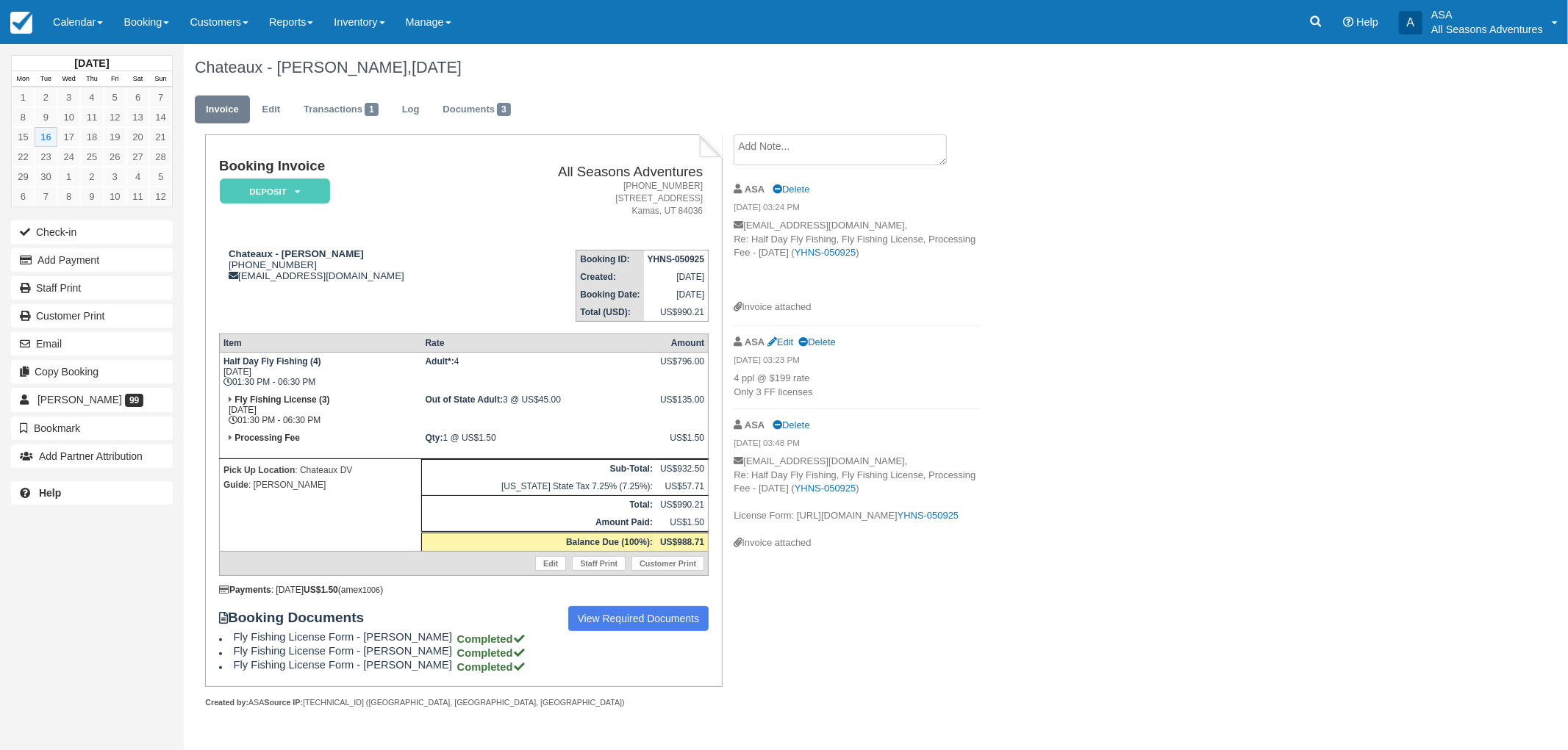
click at [988, 354] on div "Create Show on invoice ASA Delete 09/15/25 03:24 PM concierge@the-chateaux.com,…" at bounding box center [857, 347] width 269 height 426
drag, startPoint x: 579, startPoint y: 395, endPoint x: 550, endPoint y: 413, distance: 34.1
click at [550, 413] on td "Out of State Adult: 3 @ US$45.00" at bounding box center [540, 410] width 235 height 38
click at [916, 397] on p "4 ppl @ $199 rate Only 3 FF licenses" at bounding box center [857, 386] width 248 height 28
click at [1152, 627] on div "Chateaux - Matthew Luksa, September 16 2025 Invoice Edit Transactions 1 Log Doc…" at bounding box center [772, 393] width 1176 height 697
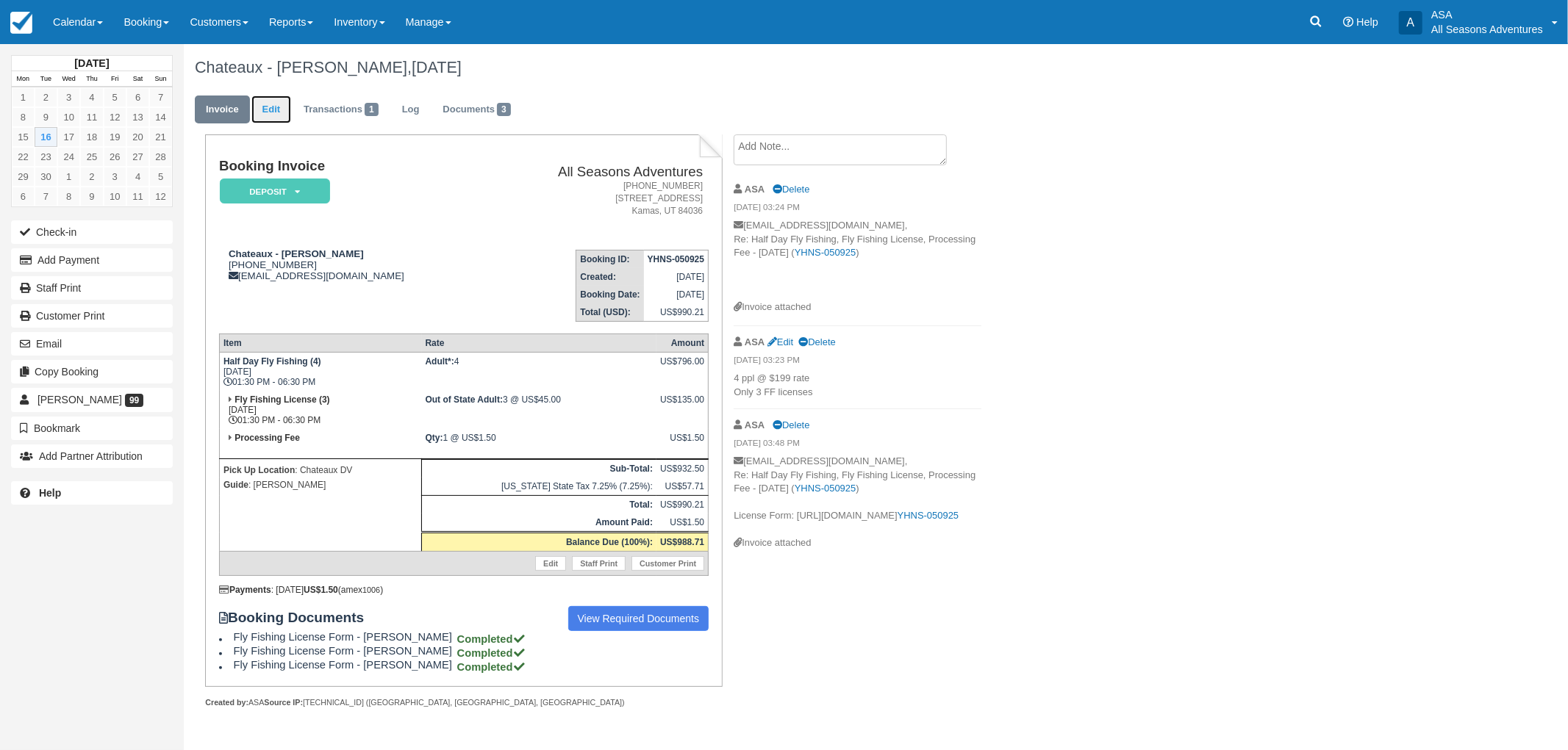
click at [283, 113] on link "Edit" at bounding box center [271, 110] width 39 height 29
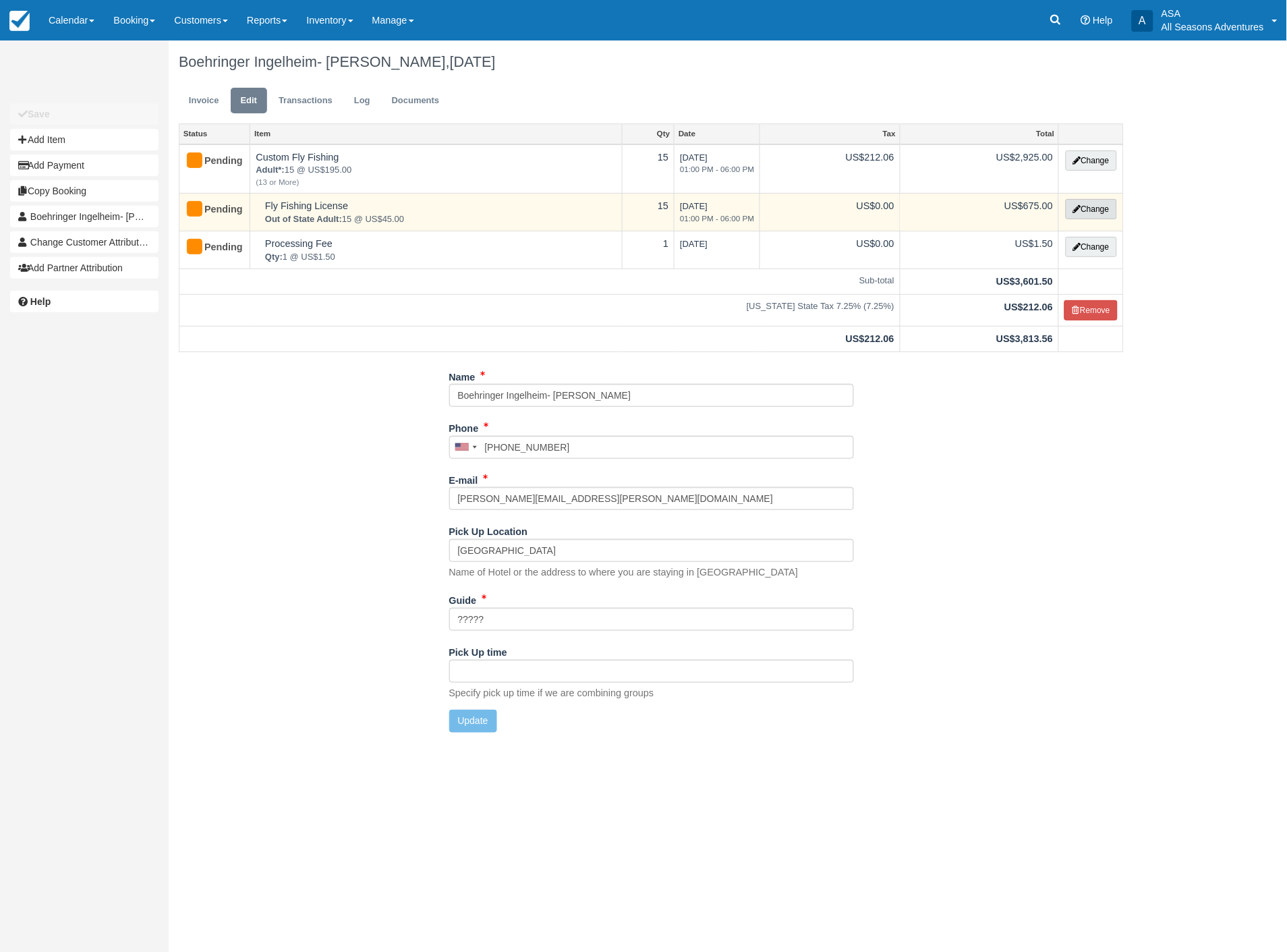
click at [1083, 207] on button "Change" at bounding box center [1091, 209] width 52 height 20
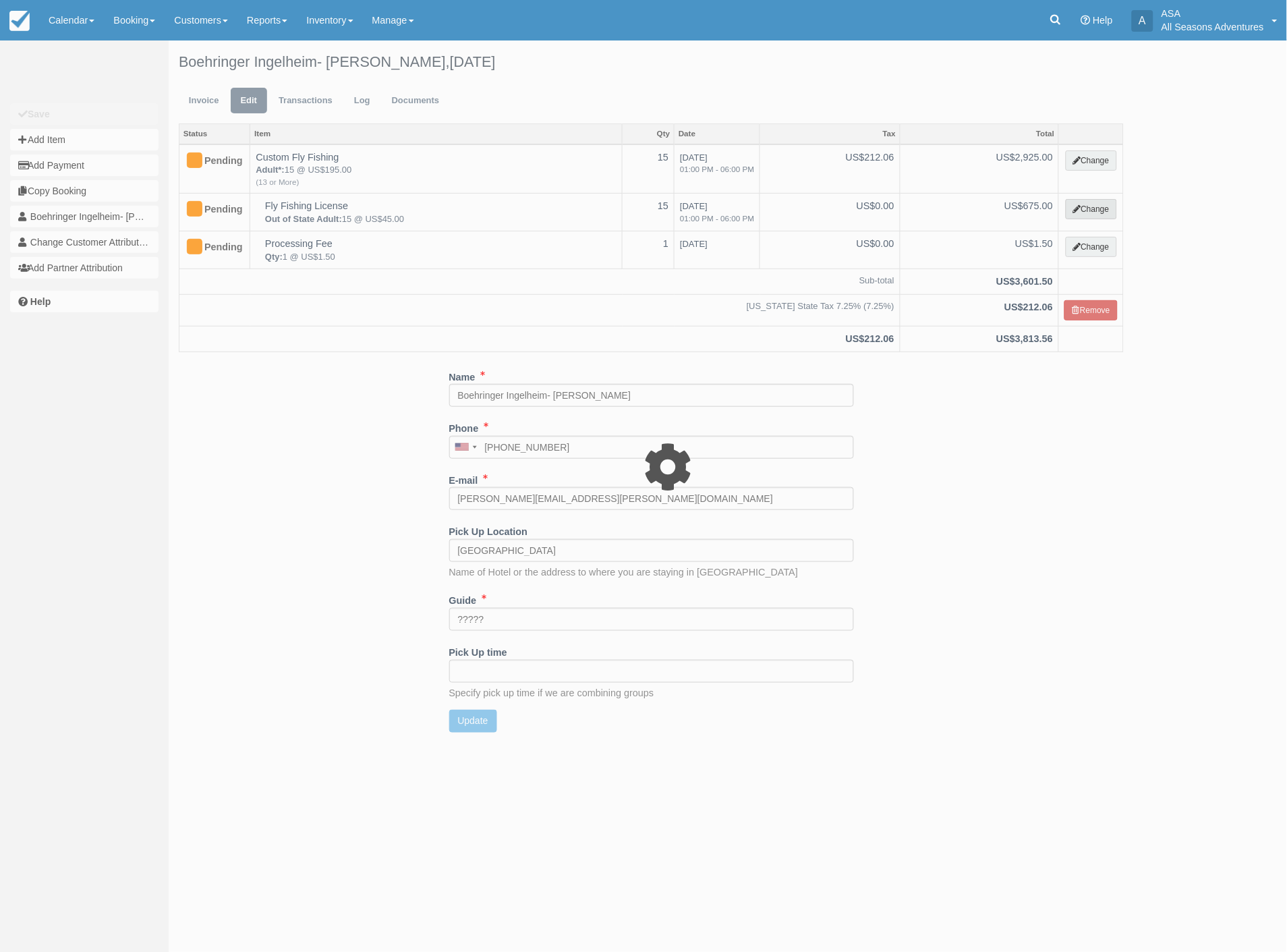
select select "8"
type input "675.00"
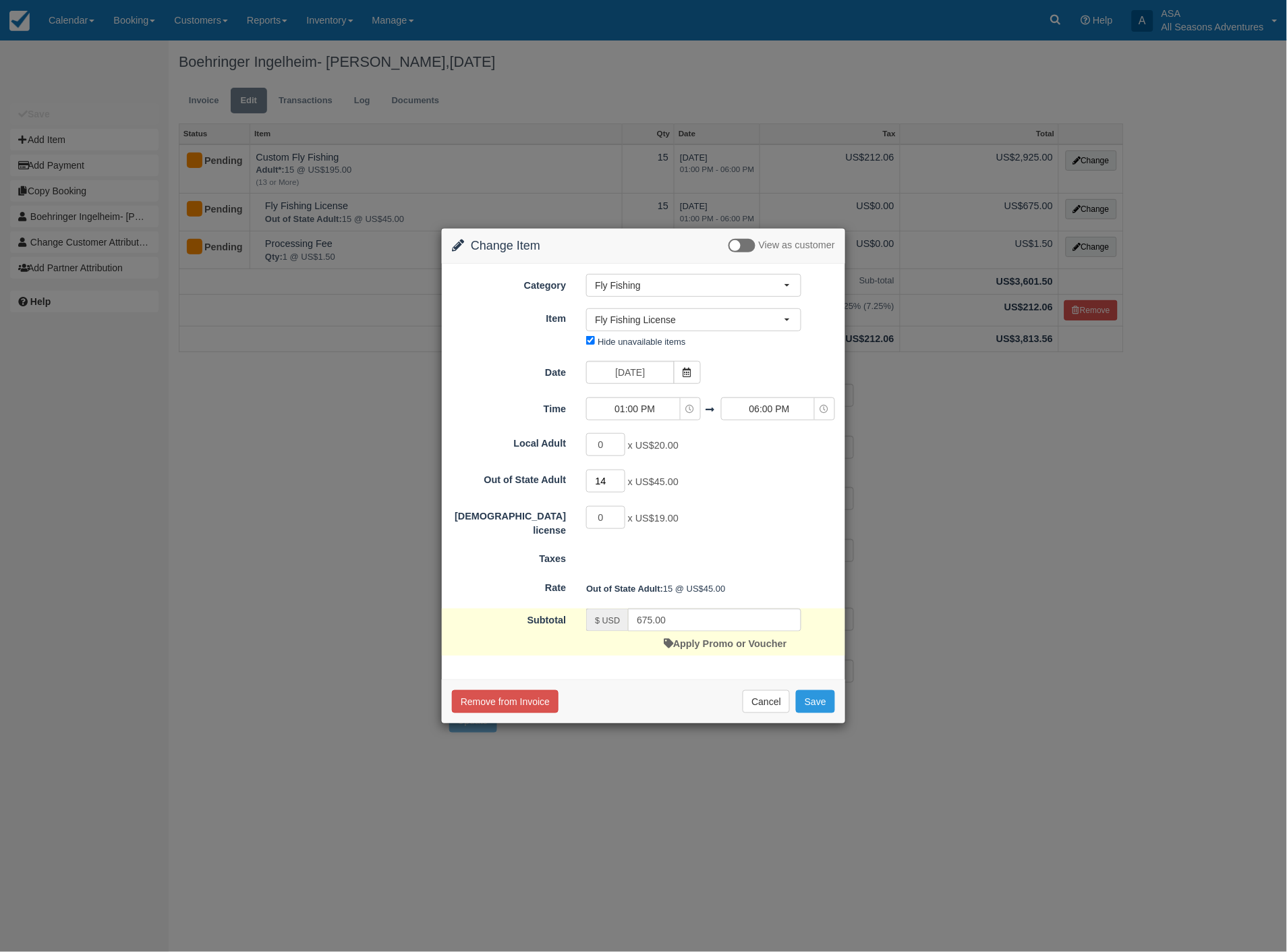
click at [619, 484] on input "14" at bounding box center [605, 480] width 39 height 23
type input "13"
click at [619, 484] on input "13" at bounding box center [605, 480] width 39 height 23
type input "585.00"
click at [621, 441] on input "1" at bounding box center [605, 444] width 39 height 23
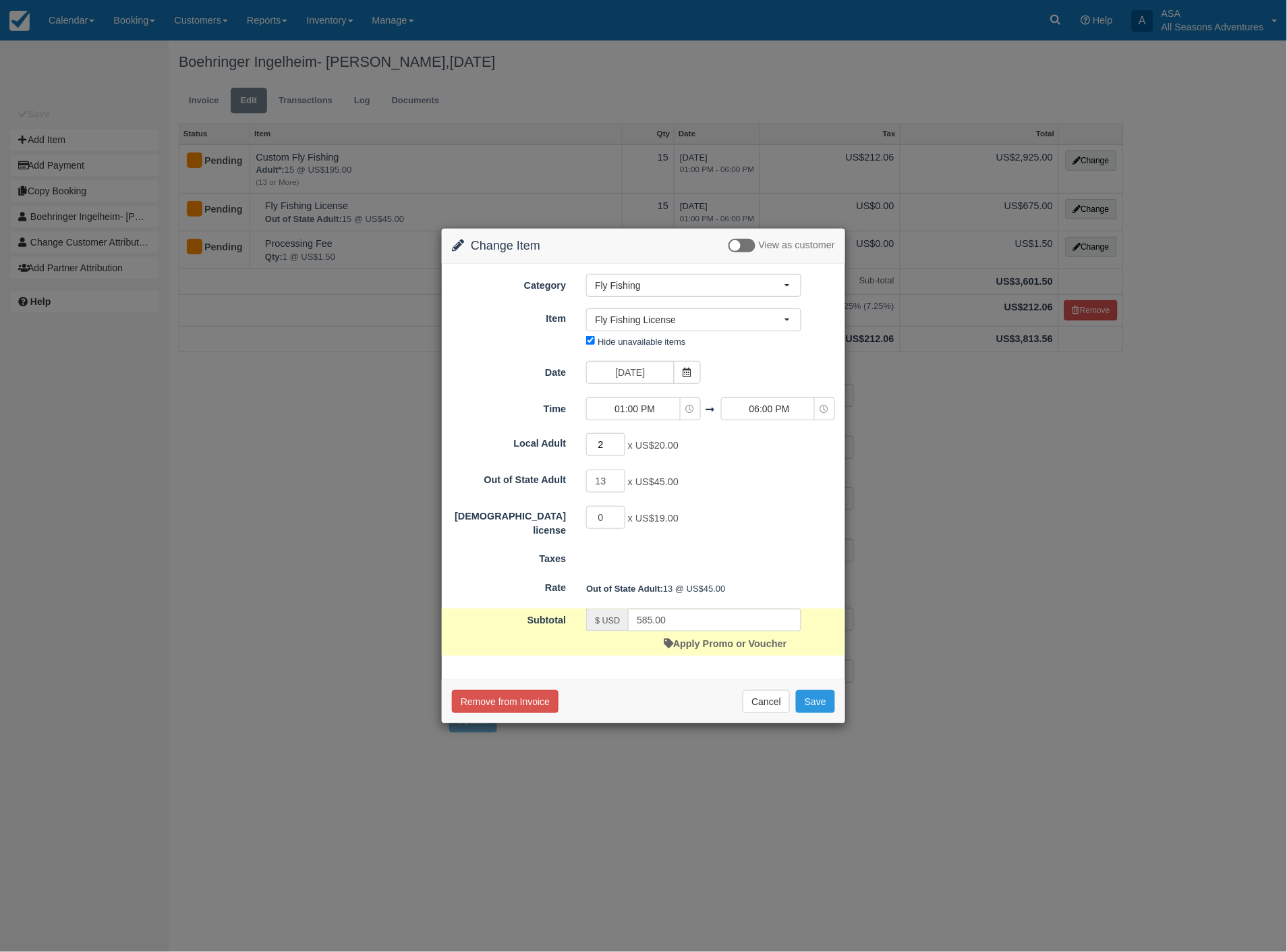
type input "2"
click at [621, 441] on input "2" at bounding box center [605, 444] width 39 height 23
type input "625.00"
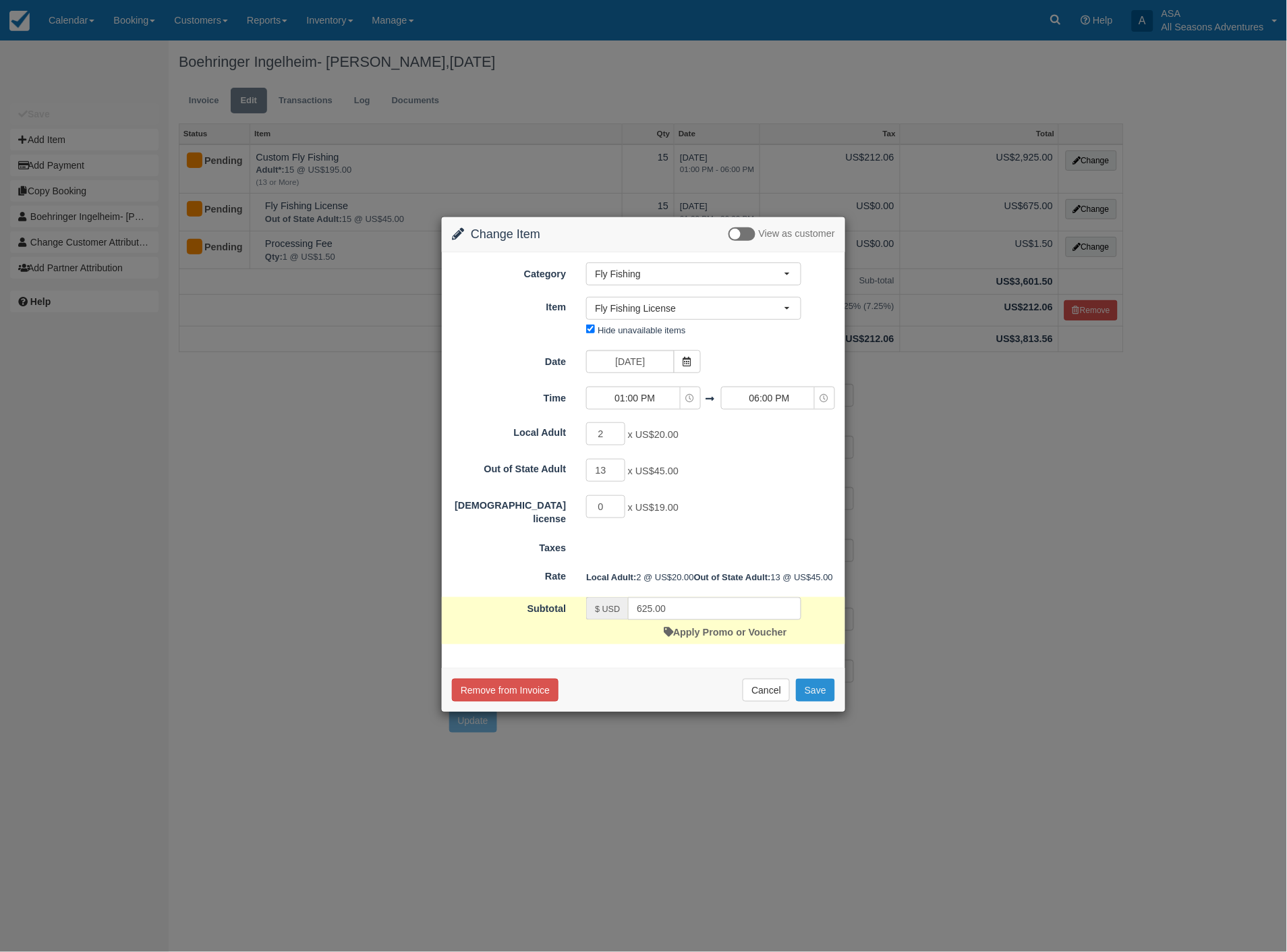
click at [825, 702] on button "Save" at bounding box center [815, 689] width 39 height 23
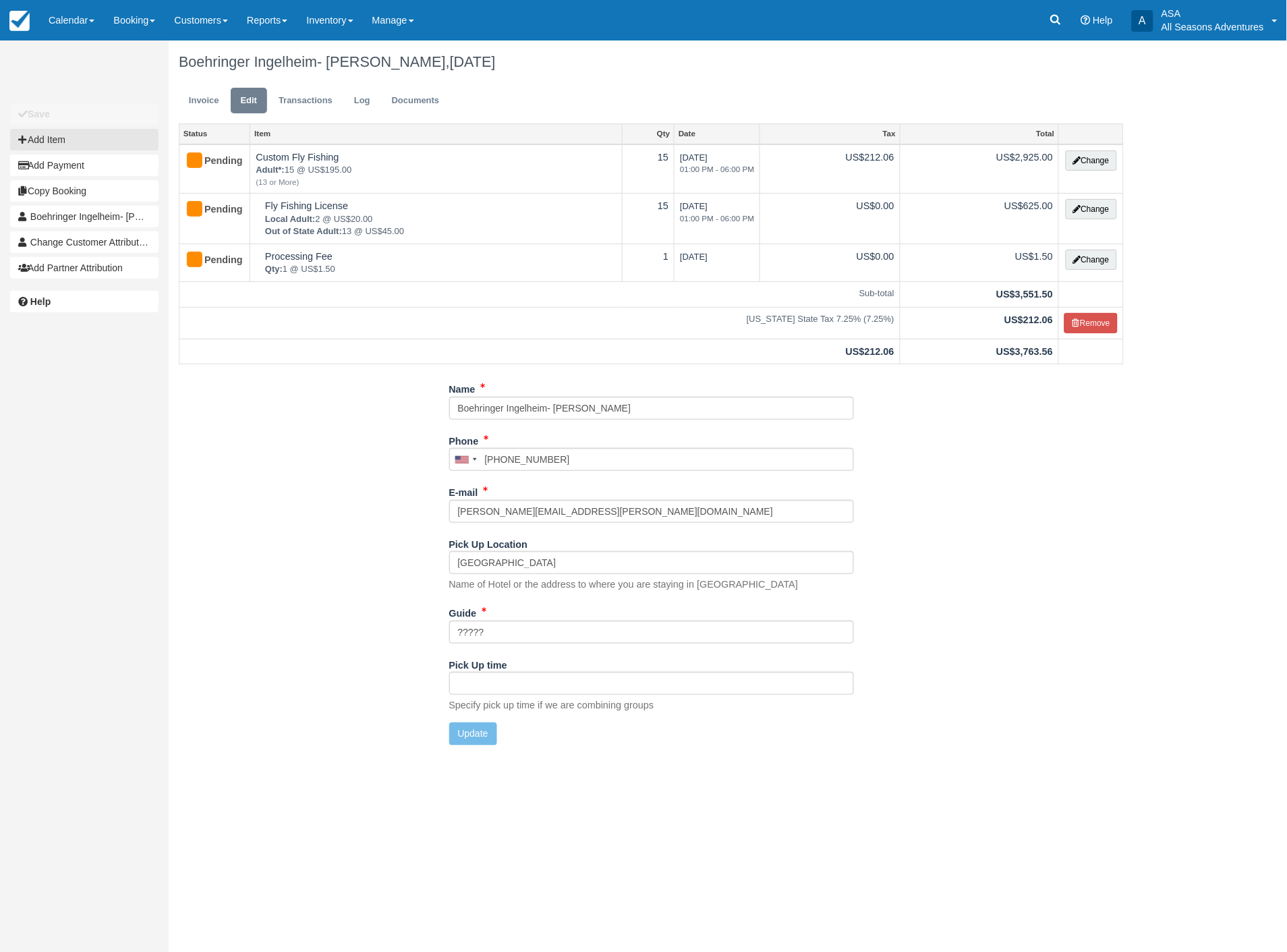
click at [62, 139] on button "Add Item" at bounding box center [84, 139] width 149 height 22
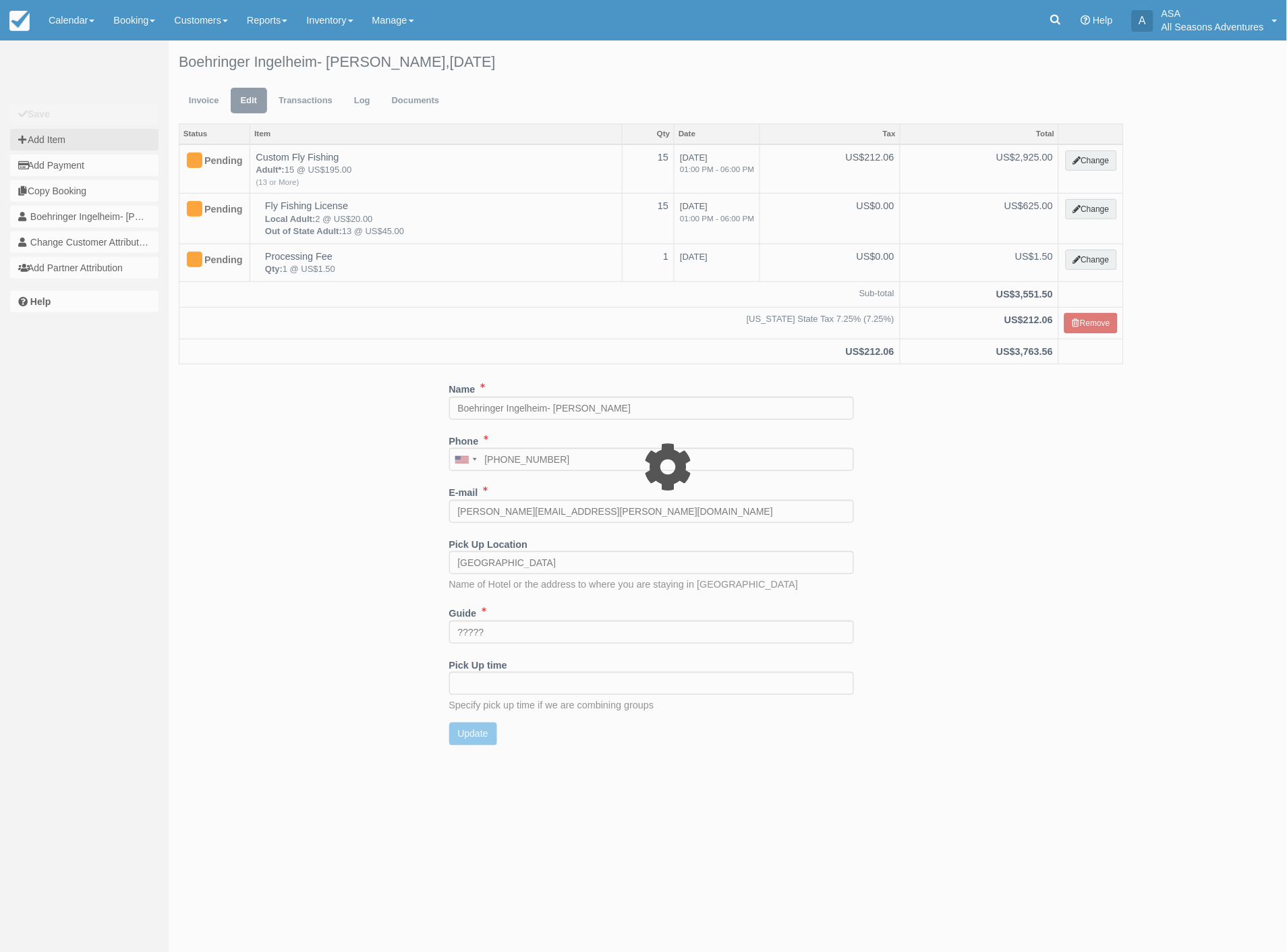
type input "0.00"
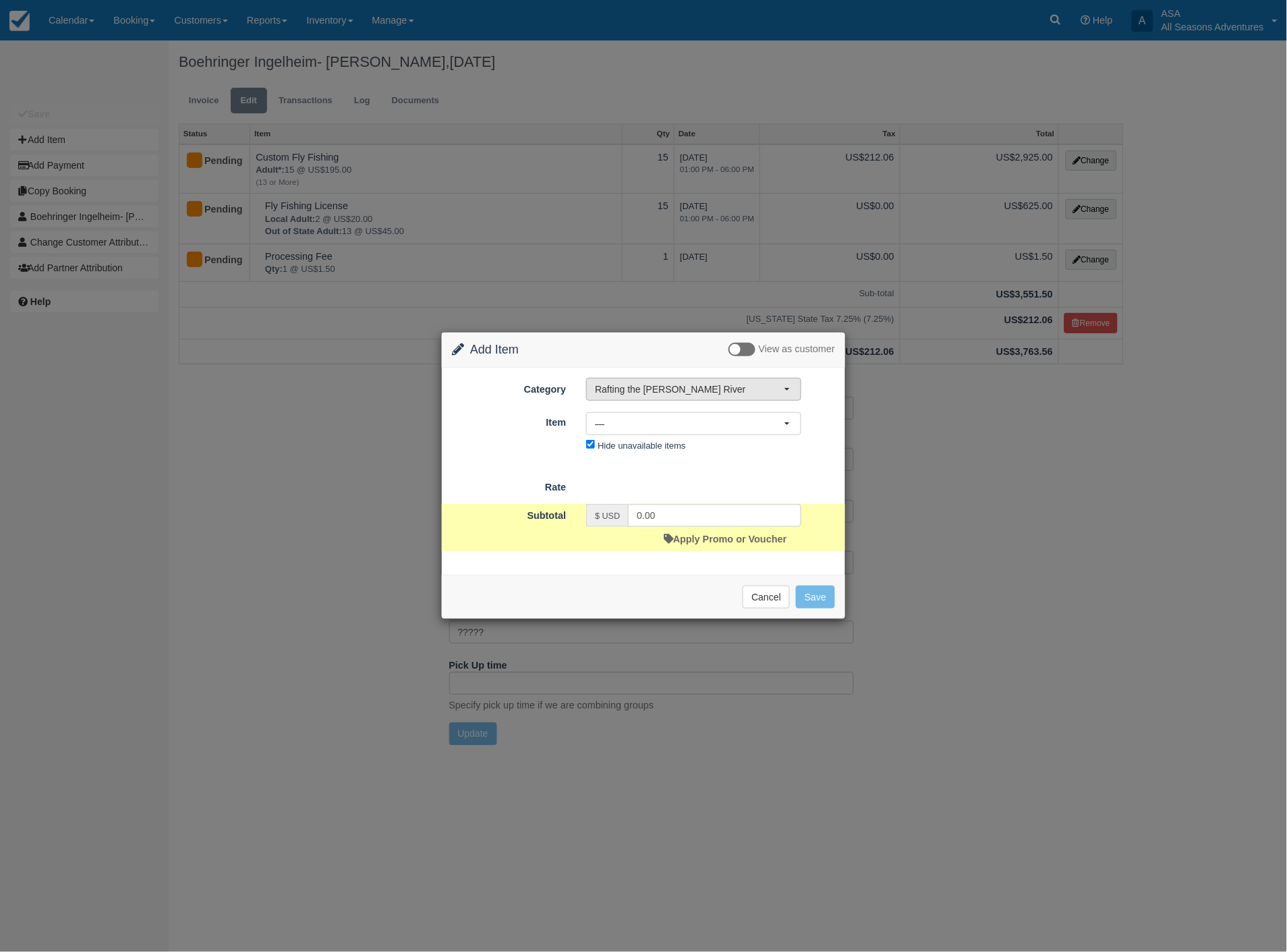
click at [692, 395] on span "Rafting the [PERSON_NAME] River" at bounding box center [689, 389] width 189 height 14
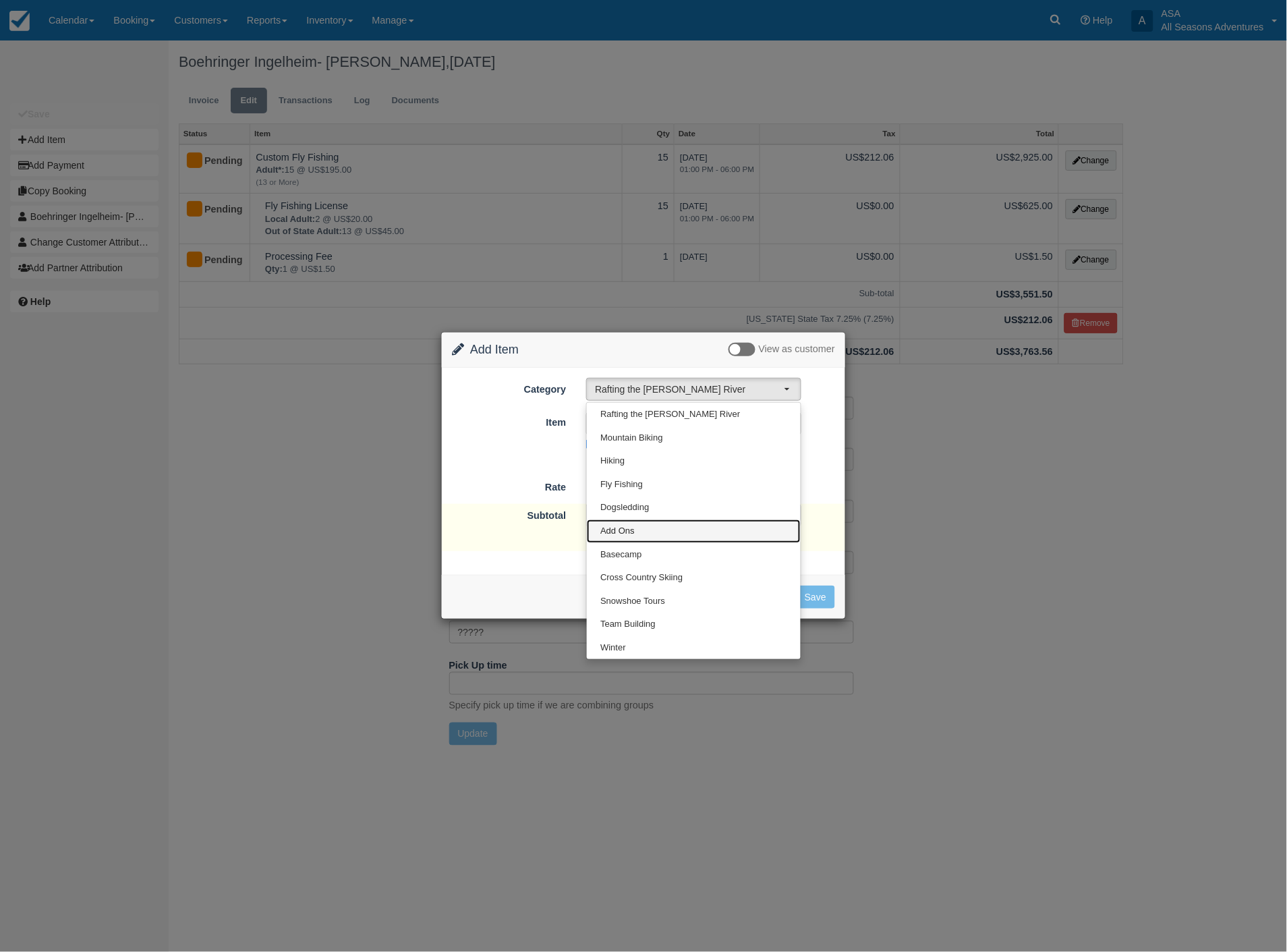
click at [665, 538] on link "Add Ons" at bounding box center [694, 532] width 214 height 24
select select "13"
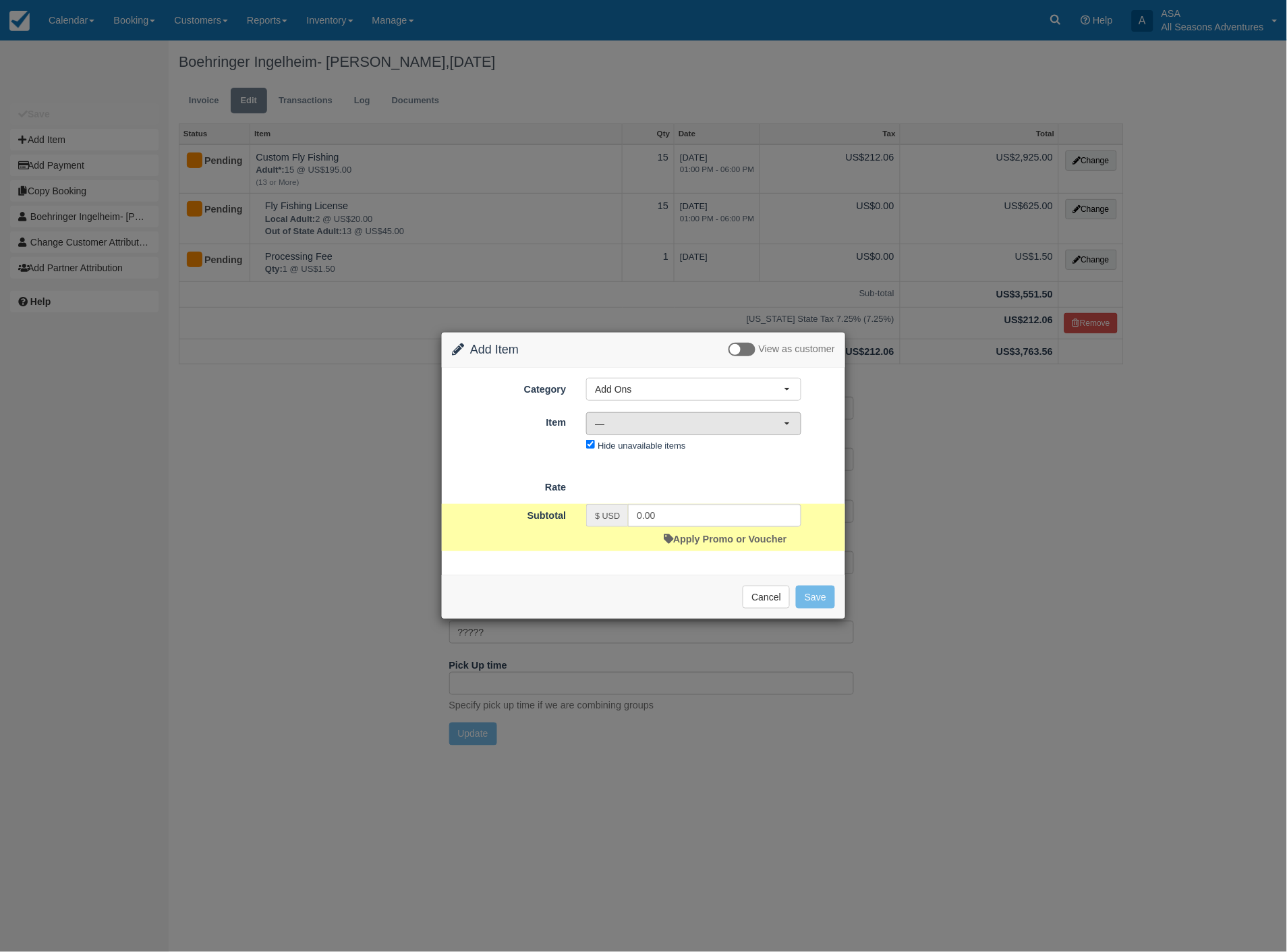
click at [768, 427] on span "—" at bounding box center [689, 423] width 189 height 14
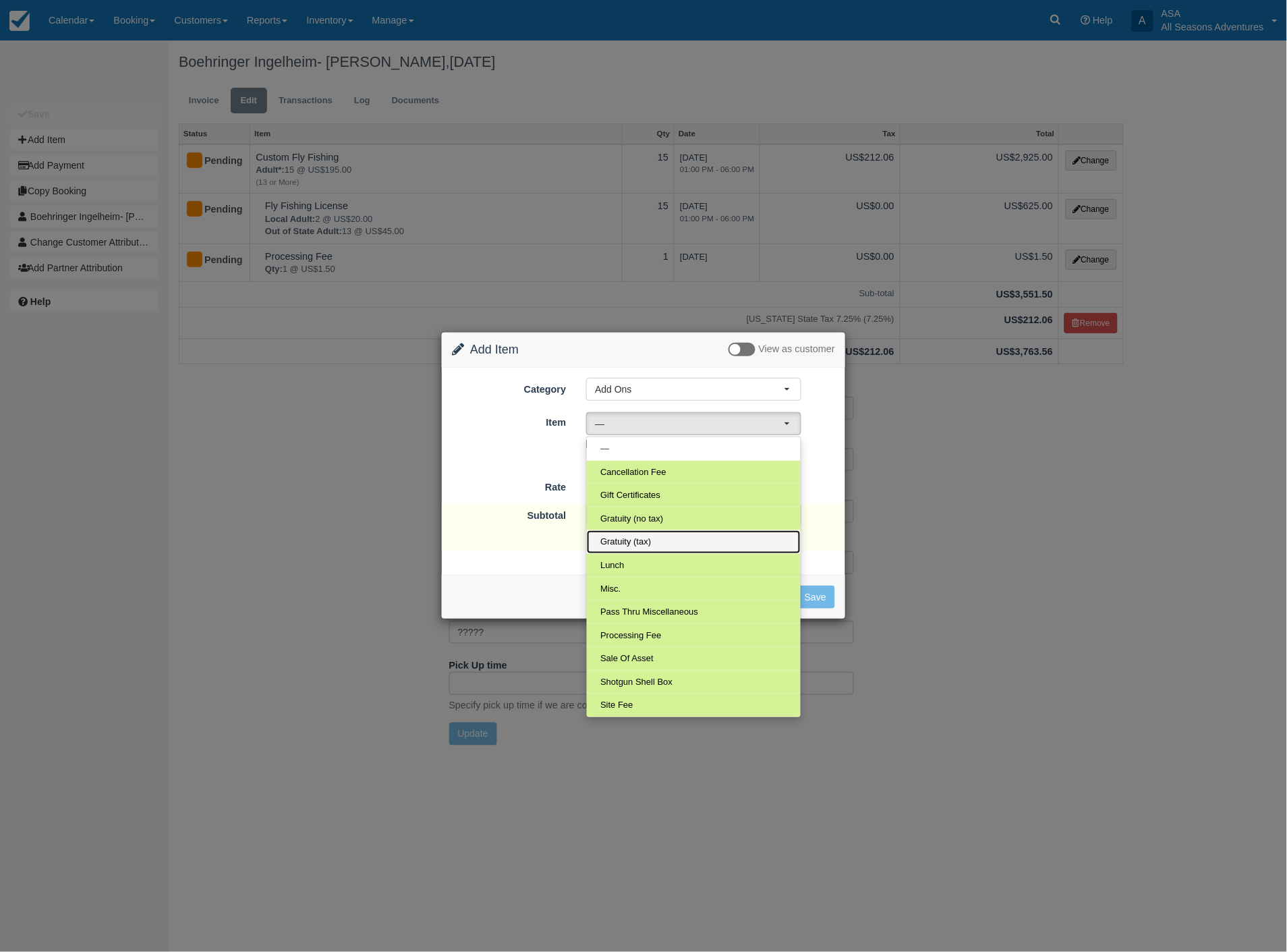
drag, startPoint x: 699, startPoint y: 541, endPoint x: 705, endPoint y: 546, distance: 7.8
click at [700, 541] on link "Gratuity (tax)" at bounding box center [694, 542] width 214 height 24
select select "68"
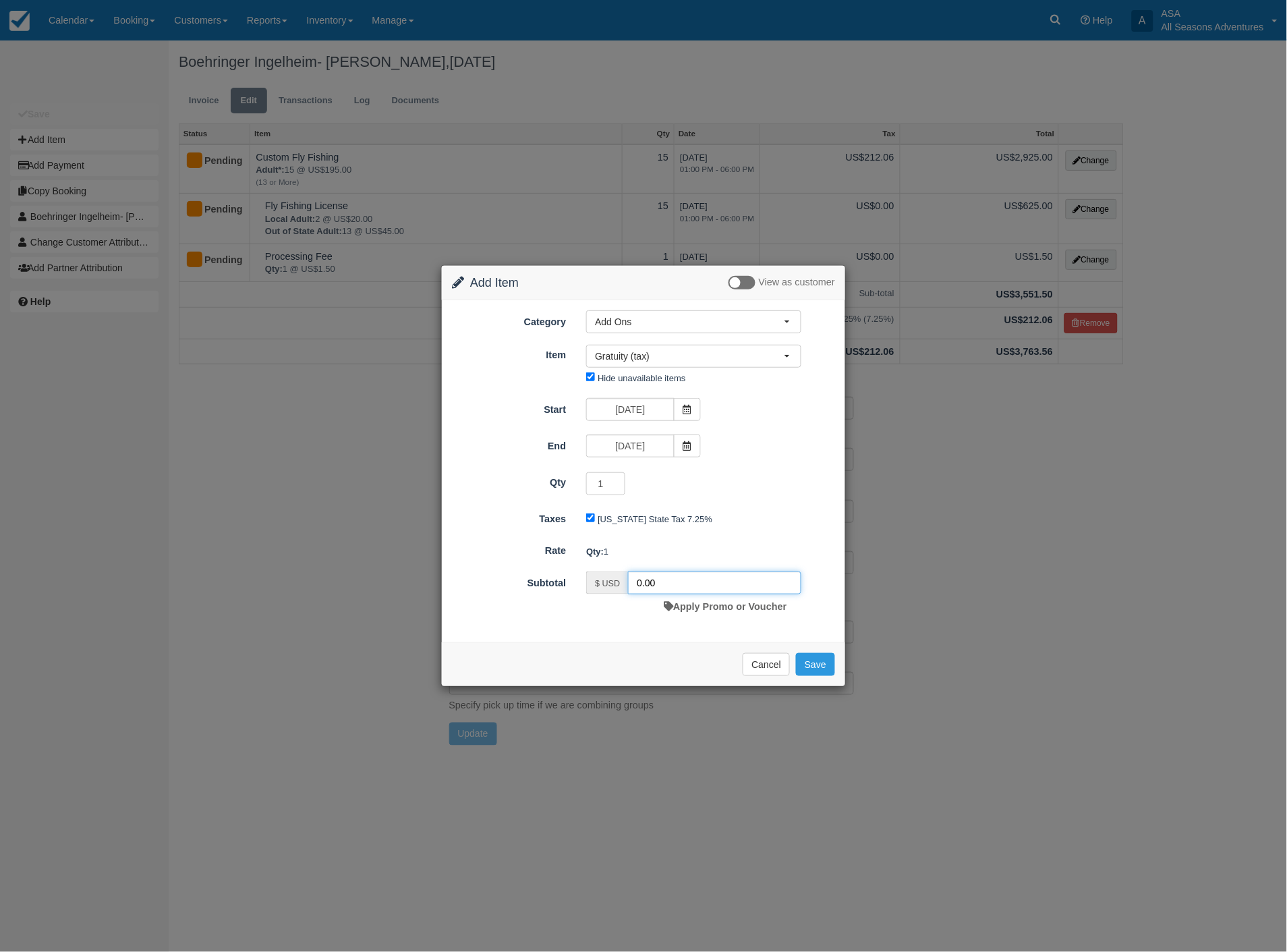
drag, startPoint x: 723, startPoint y: 588, endPoint x: 411, endPoint y: 571, distance: 312.5
click at [403, 573] on div "Change Item Add Item View as customer Category Add Ons Rafting the [PERSON_NAME…" at bounding box center [643, 476] width 1287 height 952
type input "585.00"
drag, startPoint x: 823, startPoint y: 662, endPoint x: 813, endPoint y: 653, distance: 13.5
click at [819, 656] on button "Save" at bounding box center [815, 664] width 39 height 23
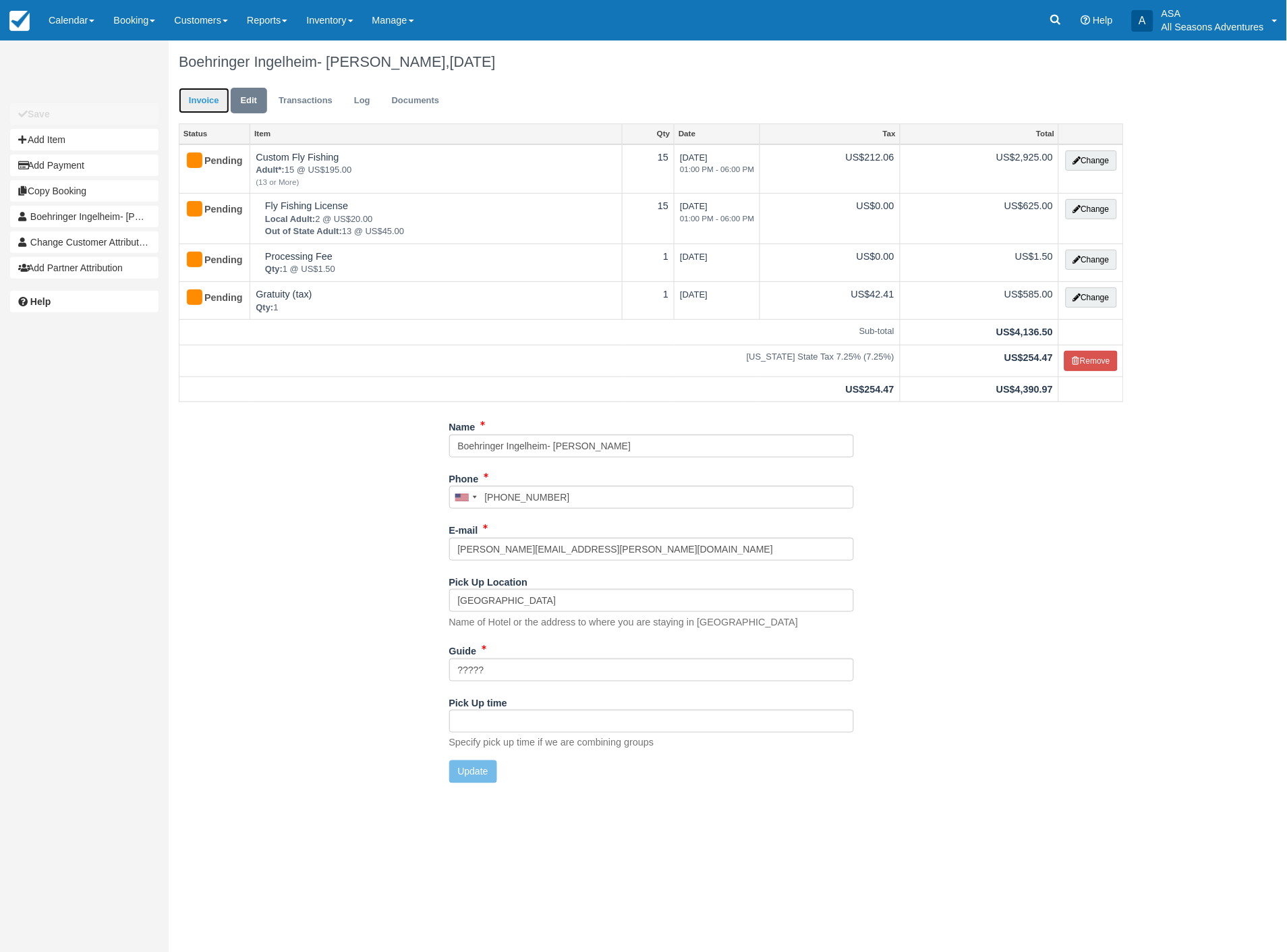
click at [198, 97] on link "Invoice" at bounding box center [204, 101] width 51 height 26
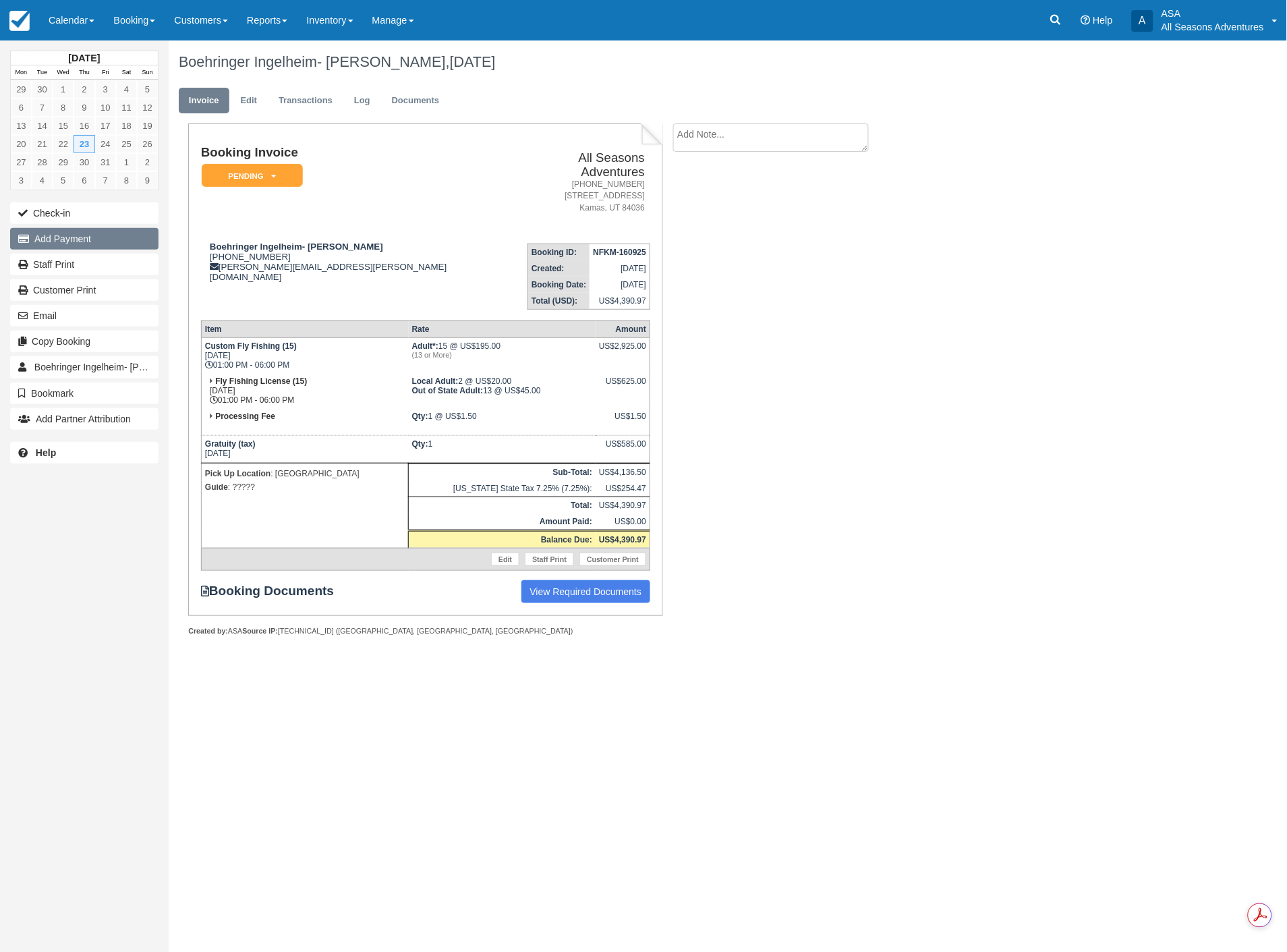
click at [96, 234] on button "Add Payment" at bounding box center [84, 239] width 149 height 22
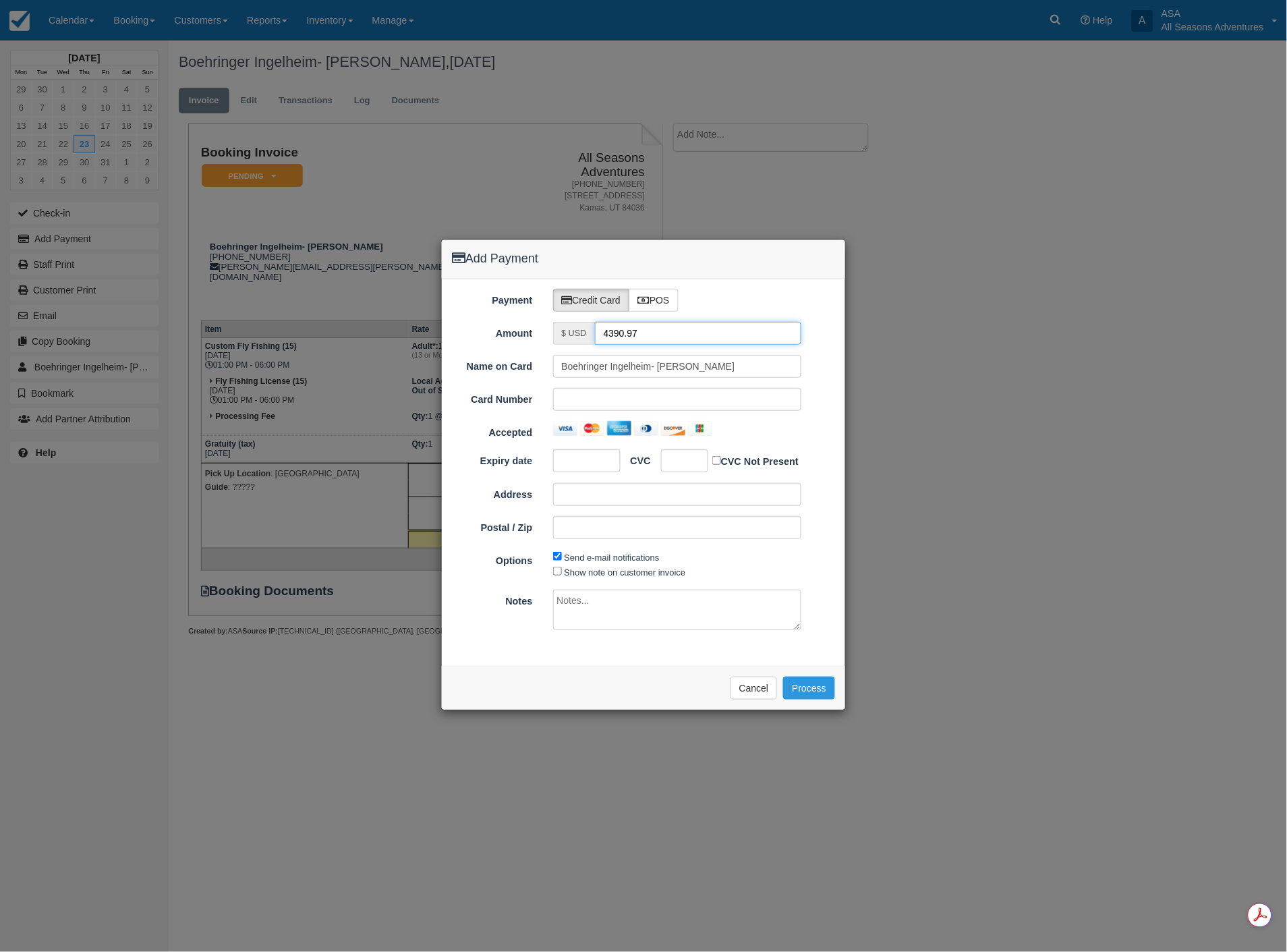
drag, startPoint x: 652, startPoint y: 336, endPoint x: 483, endPoint y: 342, distance: 169.1
click at [483, 342] on div "Amount $ USD 4390.97" at bounding box center [643, 332] width 403 height 23
type input "1.50"
click at [534, 685] on div "Please wait while the payment is processed ... Cancel Process" at bounding box center [643, 688] width 403 height 43
click at [805, 690] on button "Process" at bounding box center [809, 688] width 52 height 23
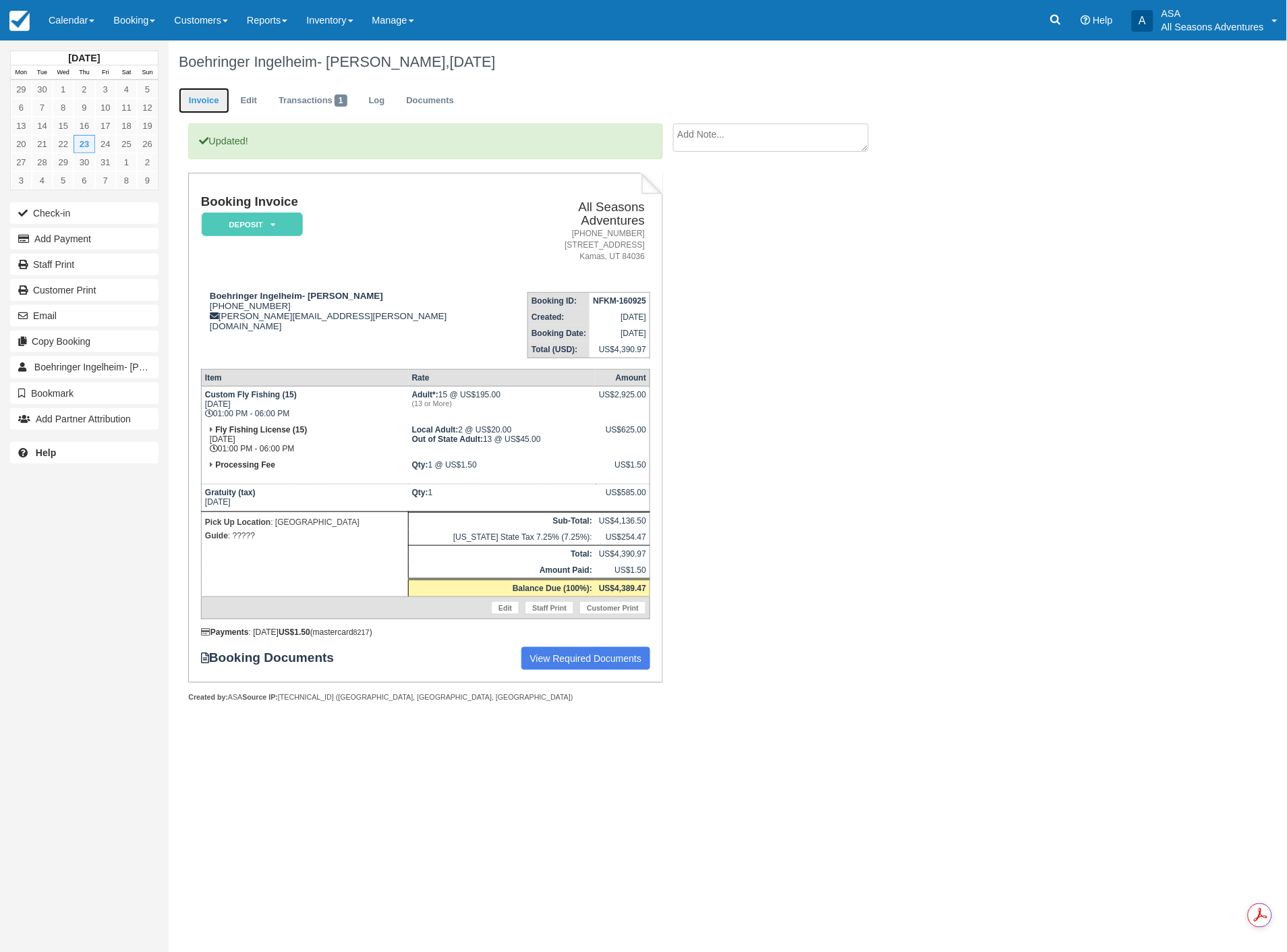
click at [205, 112] on link "Invoice" at bounding box center [204, 101] width 51 height 26
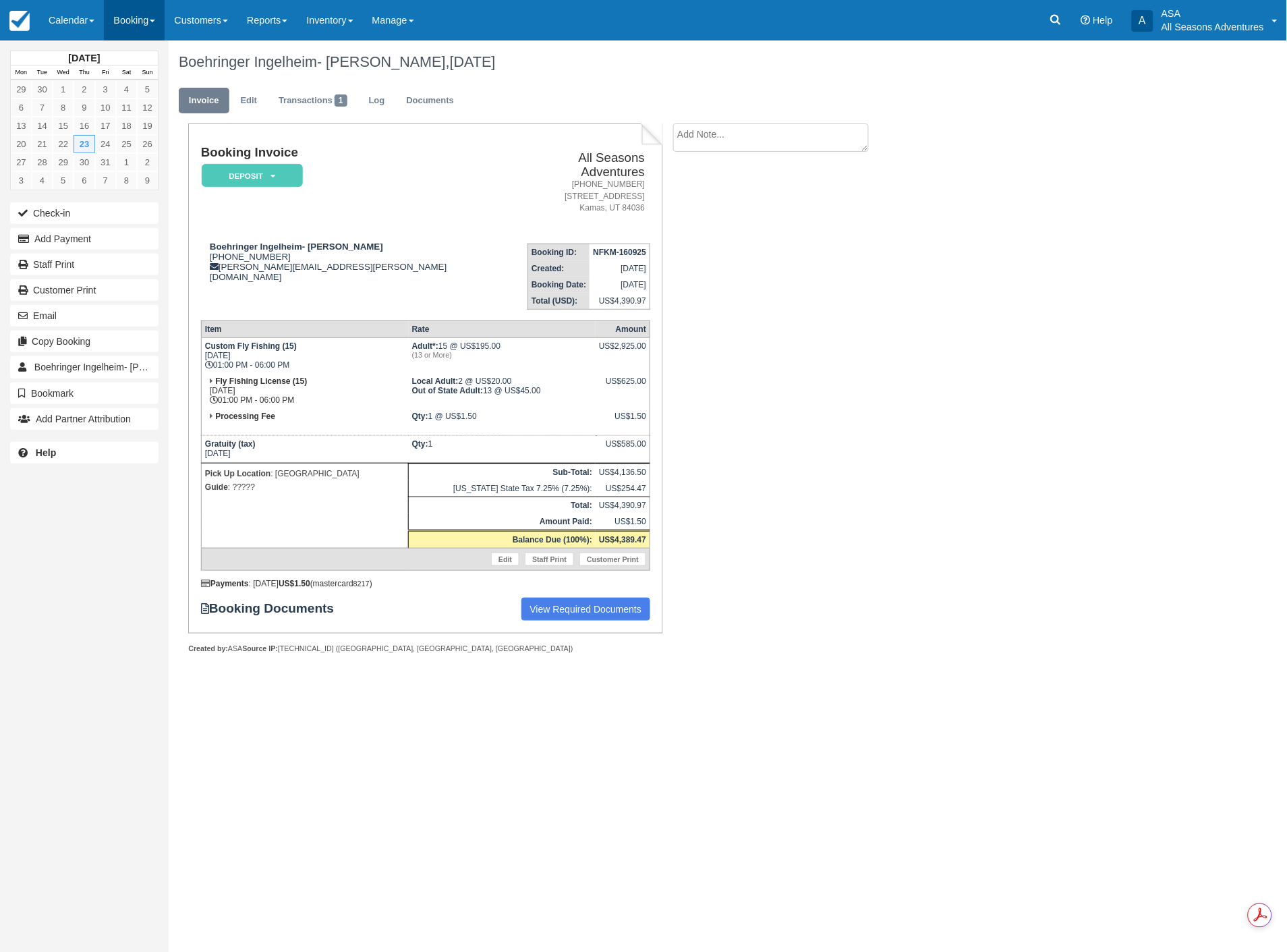
click at [138, 15] on link "Booking" at bounding box center [134, 20] width 61 height 41
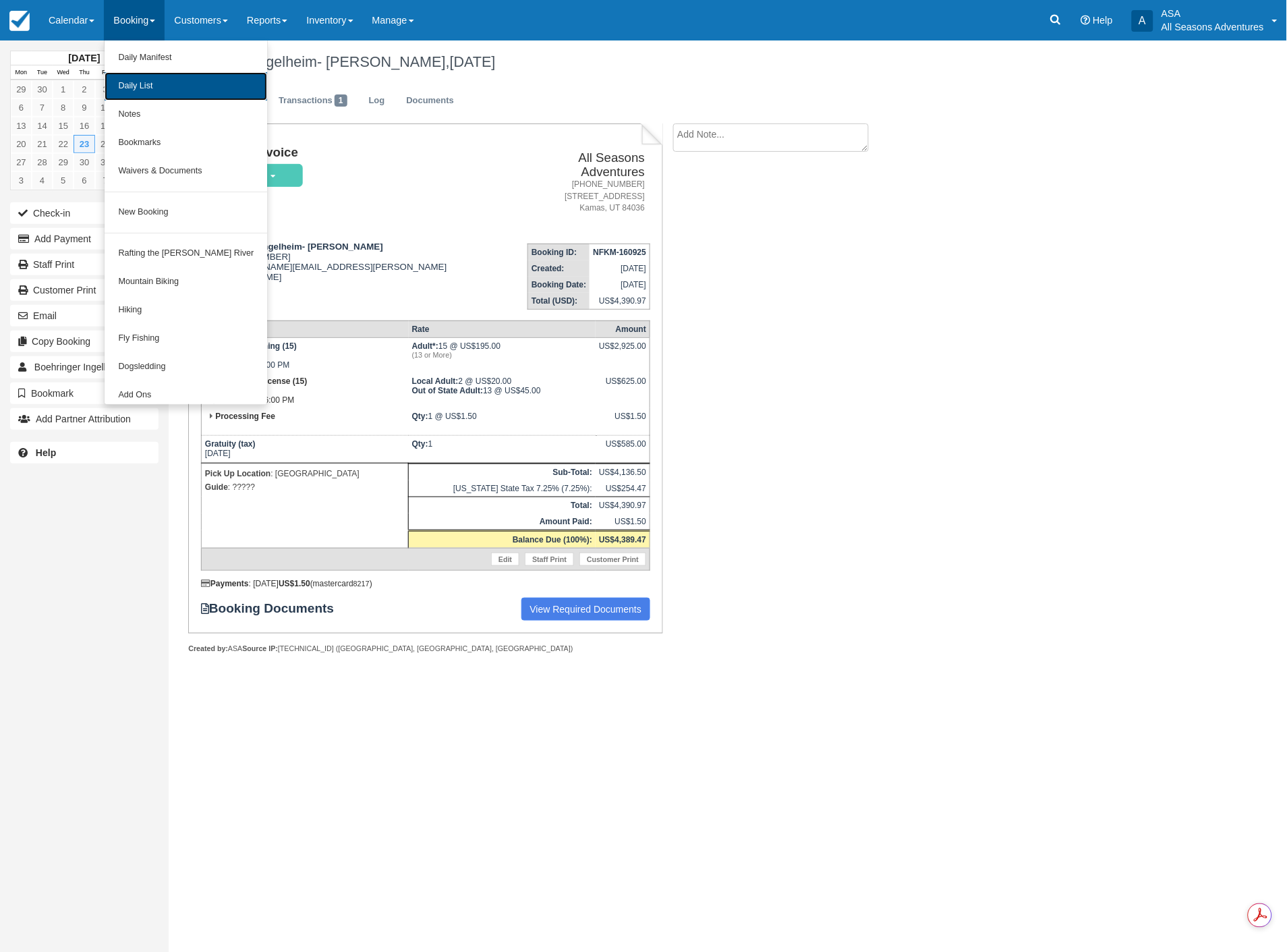
click at [137, 81] on link "Daily List" at bounding box center [186, 86] width 163 height 28
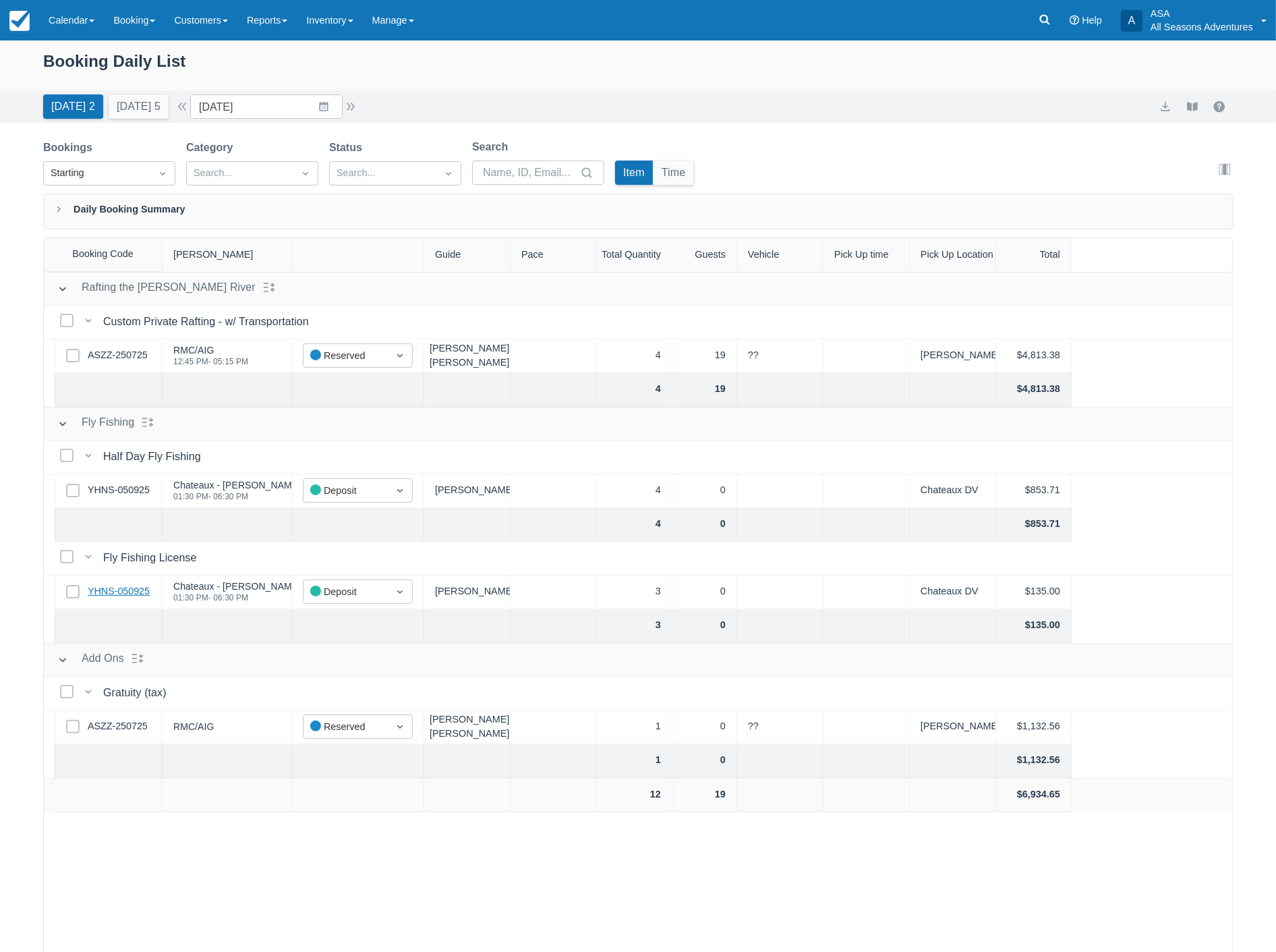
click at [116, 587] on link "YHNS-050925" at bounding box center [119, 591] width 62 height 14
click at [273, 115] on input "09/16/25" at bounding box center [266, 106] width 152 height 24
click at [379, 165] on icon "Move forward to switch to the next month." at bounding box center [377, 162] width 13 height 13
click at [326, 285] on td "23" at bounding box center [323, 287] width 26 height 25
type input "10/23/25"
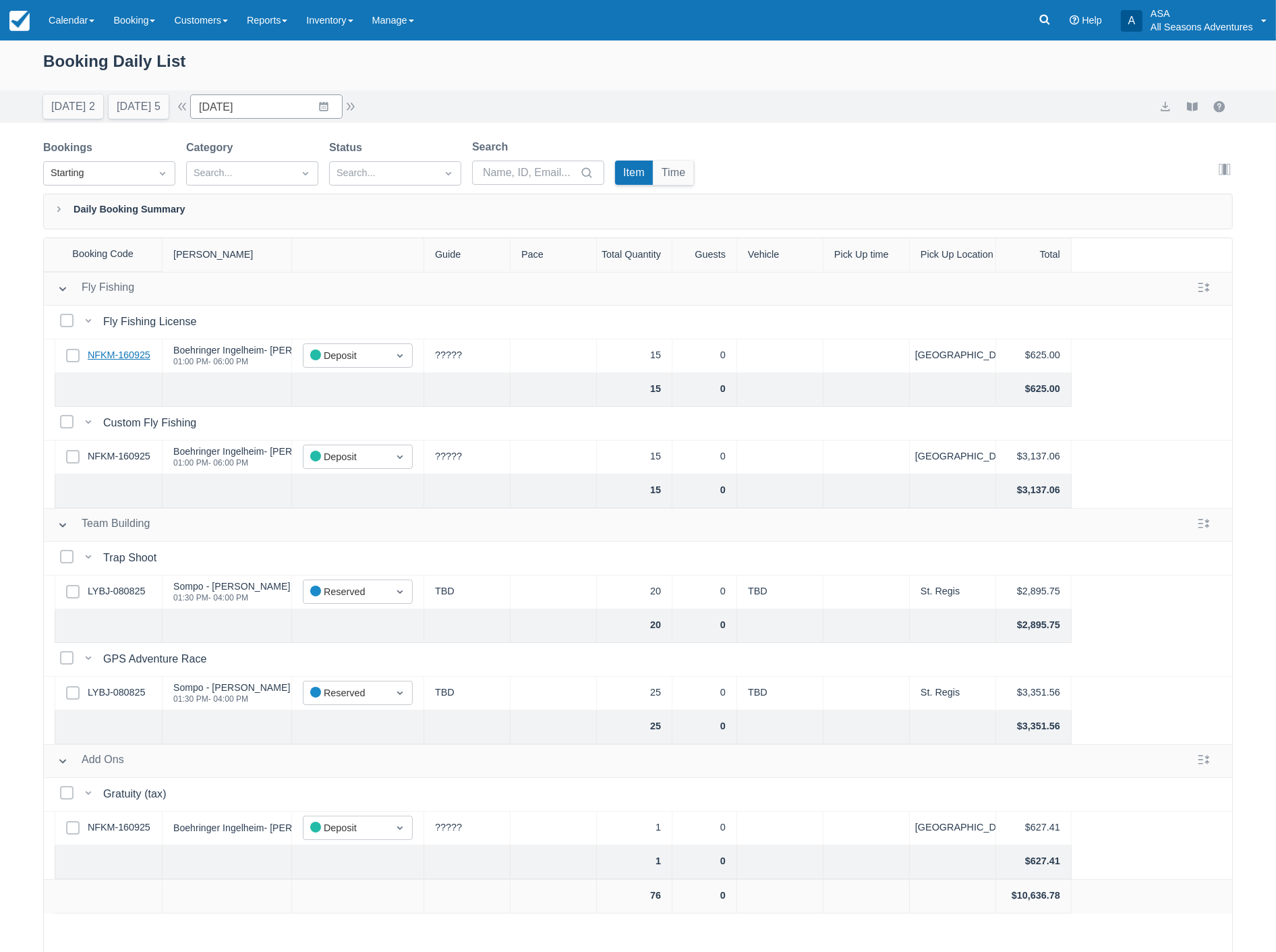
click at [117, 354] on link "NFKM-160925" at bounding box center [119, 355] width 62 height 14
click at [130, 460] on link "NFKM-160925" at bounding box center [119, 457] width 62 height 14
click at [1045, 23] on icon at bounding box center [1044, 19] width 14 height 14
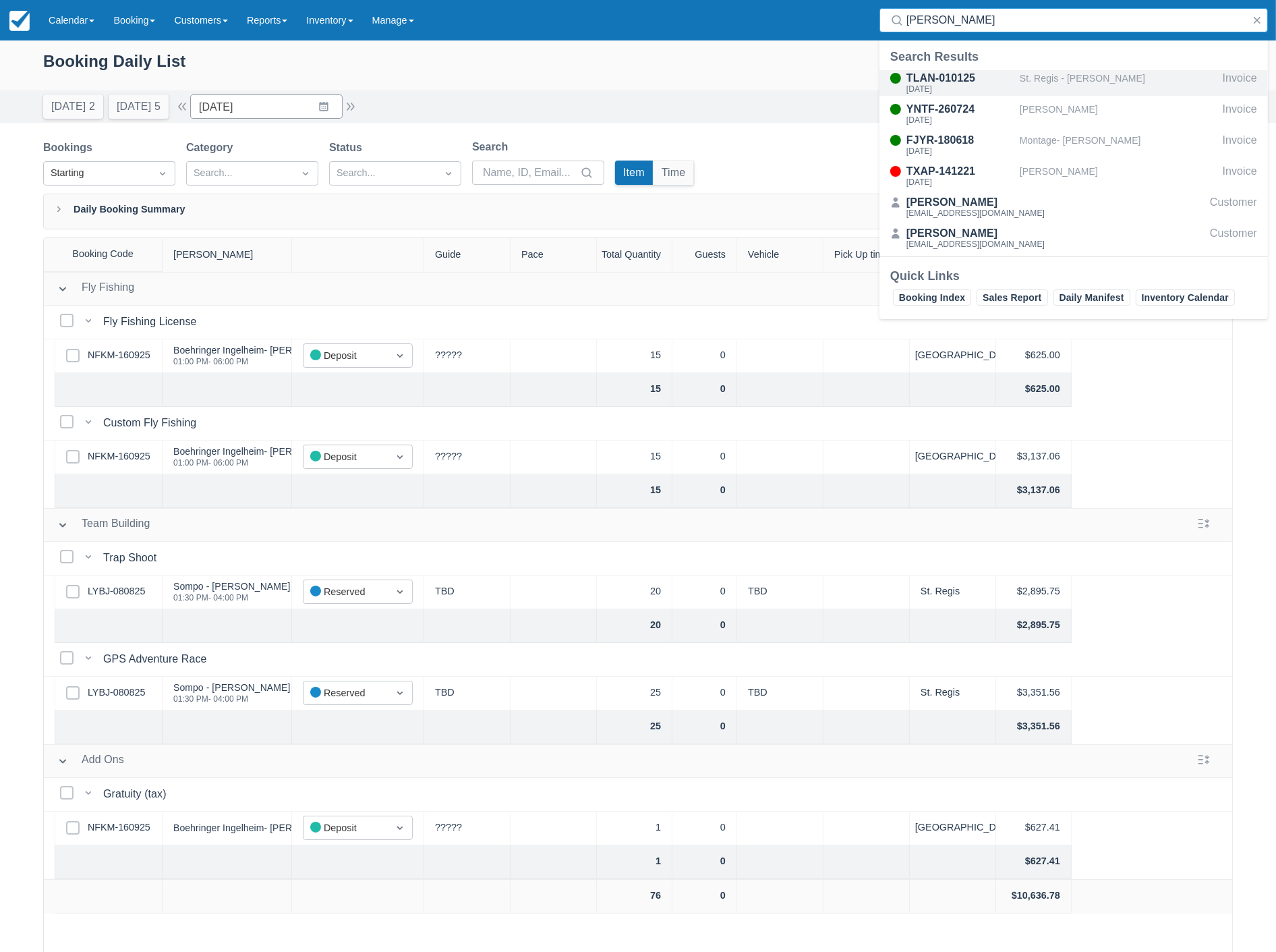
type input "mcdevitt"
click at [1030, 91] on div "St. Regis - Megan McDevitt" at bounding box center [1118, 82] width 197 height 25
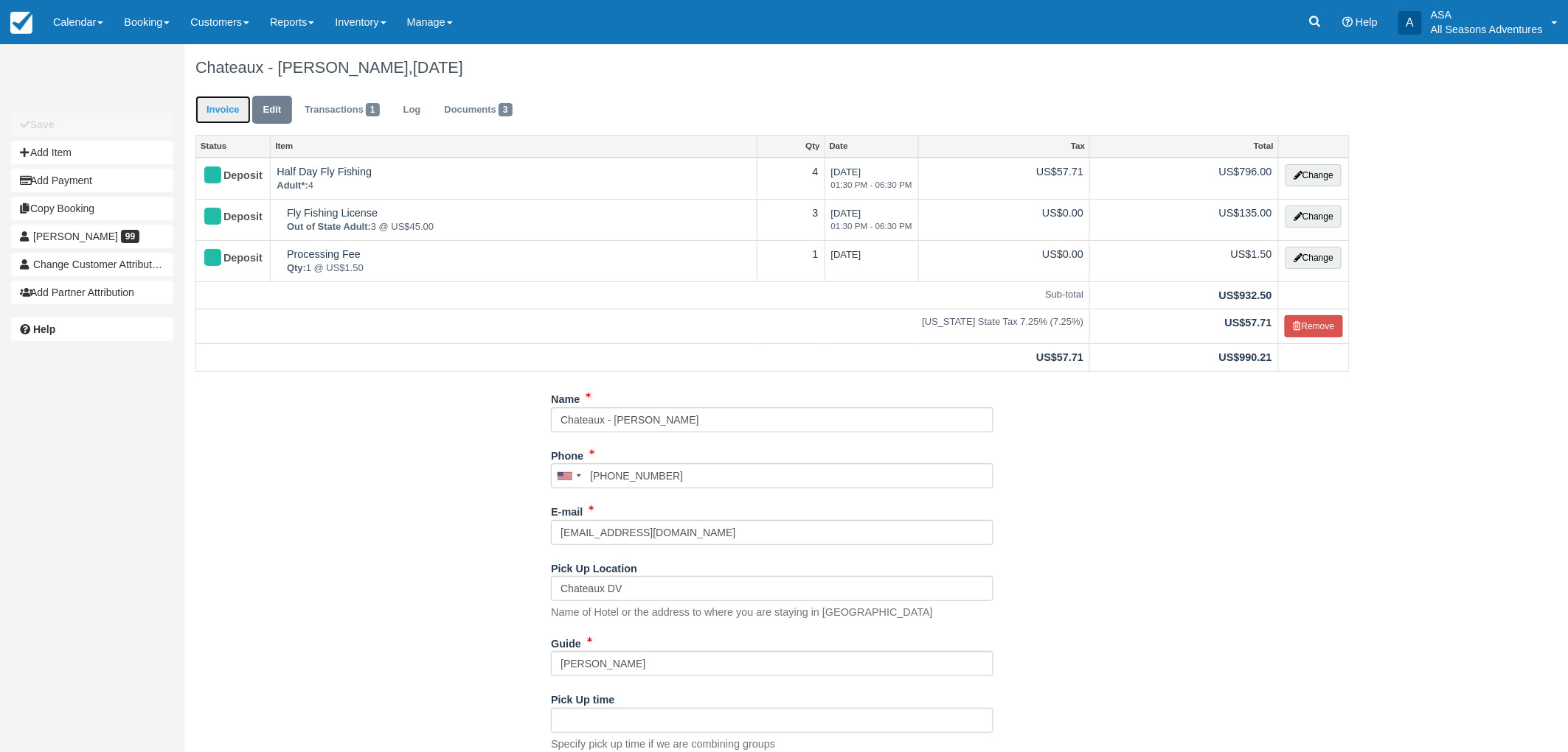
click at [227, 108] on link "Invoice" at bounding box center [223, 110] width 55 height 29
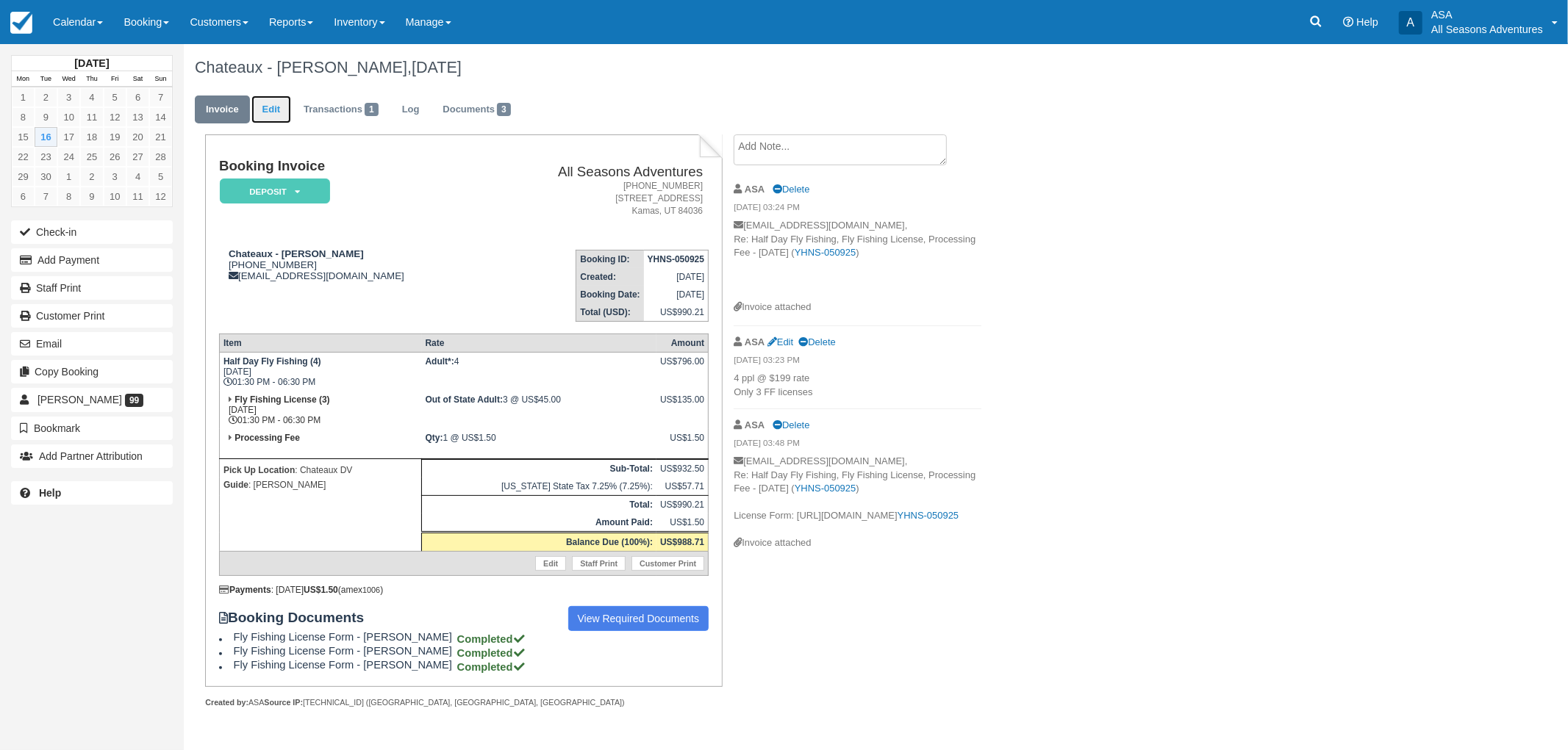
click at [270, 119] on link "Edit" at bounding box center [271, 110] width 39 height 29
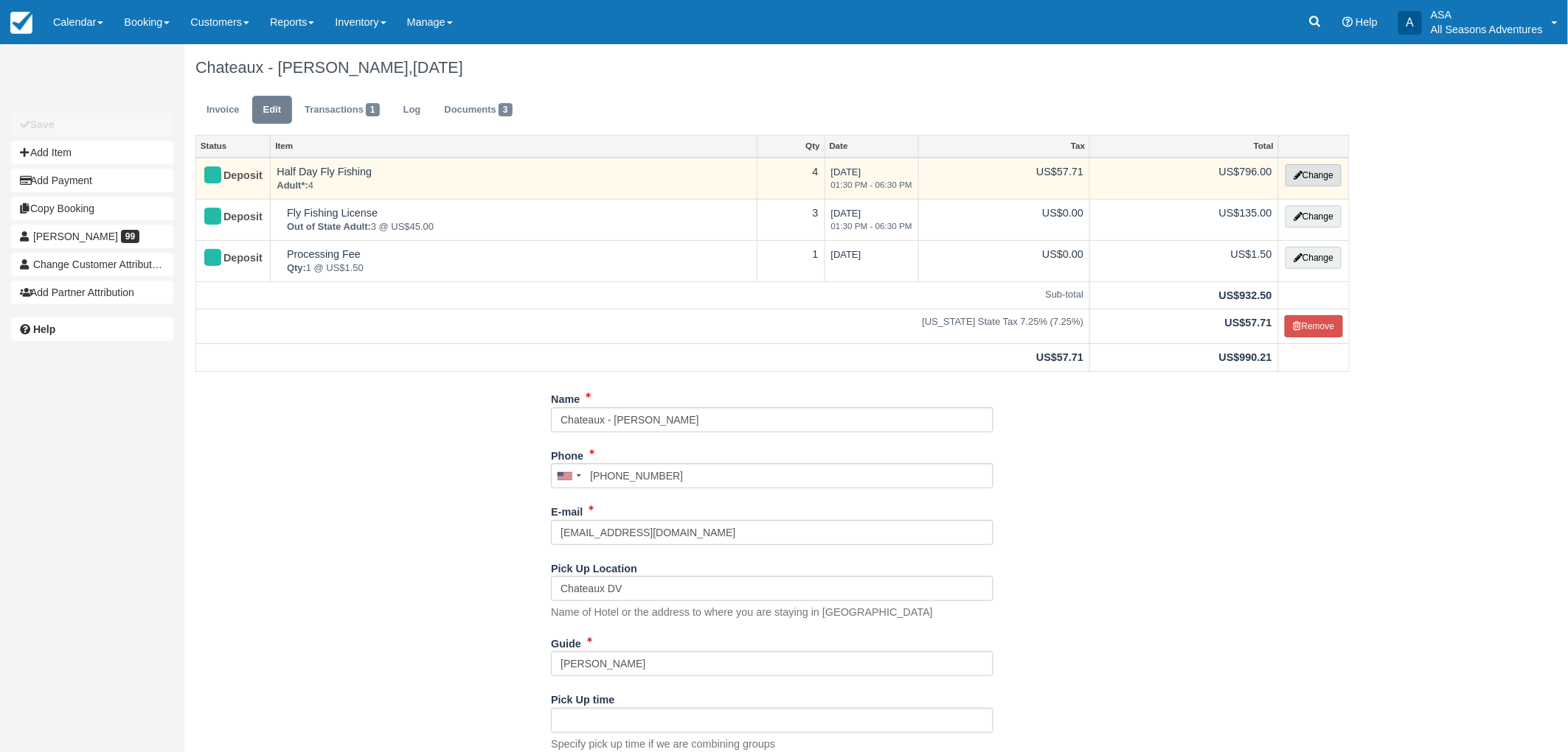
click at [1302, 169] on button "Change" at bounding box center [1313, 175] width 56 height 22
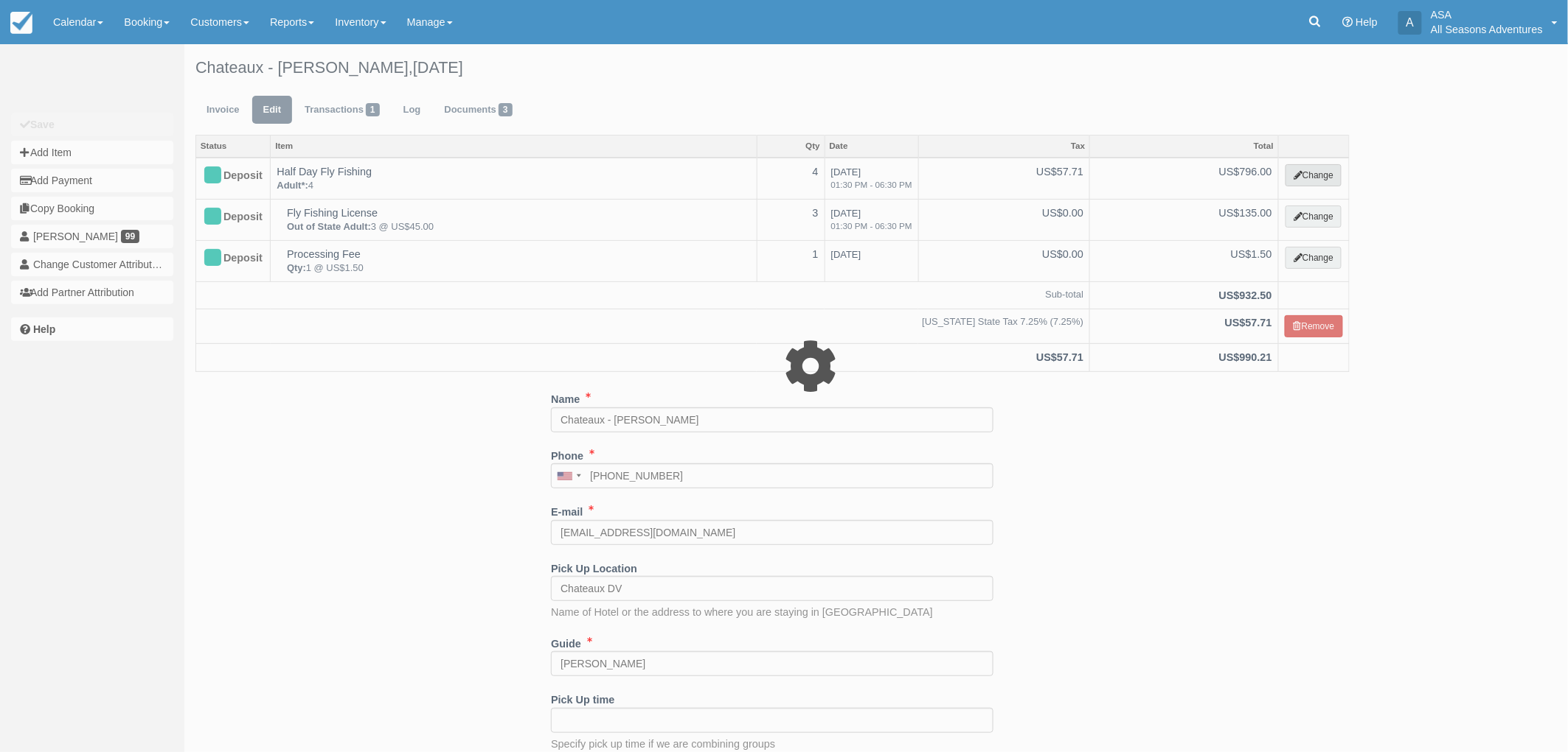
select select "8"
type input "796.00"
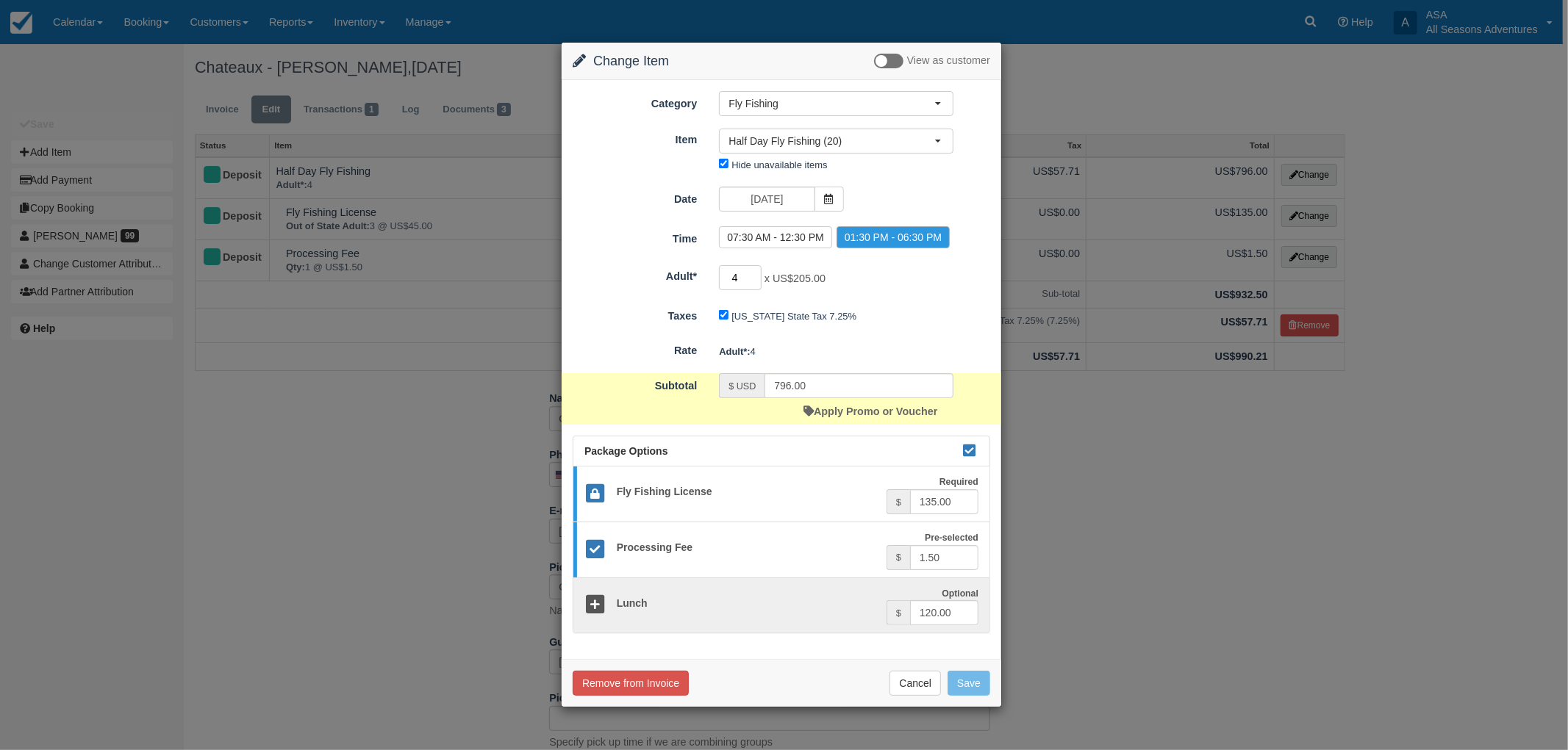
click at [742, 279] on input "4" at bounding box center [739, 277] width 42 height 25
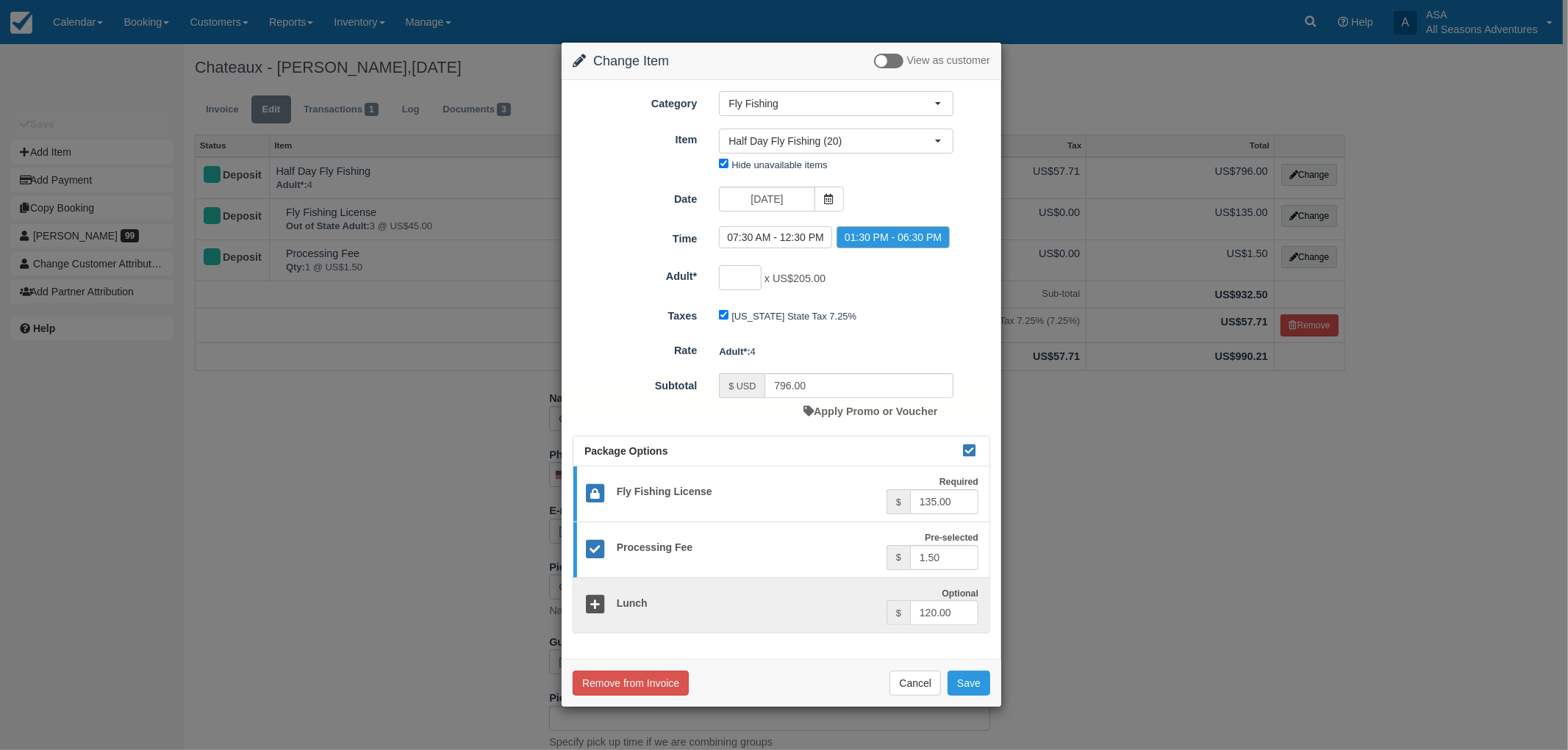
type input "5"
type input "995.00"
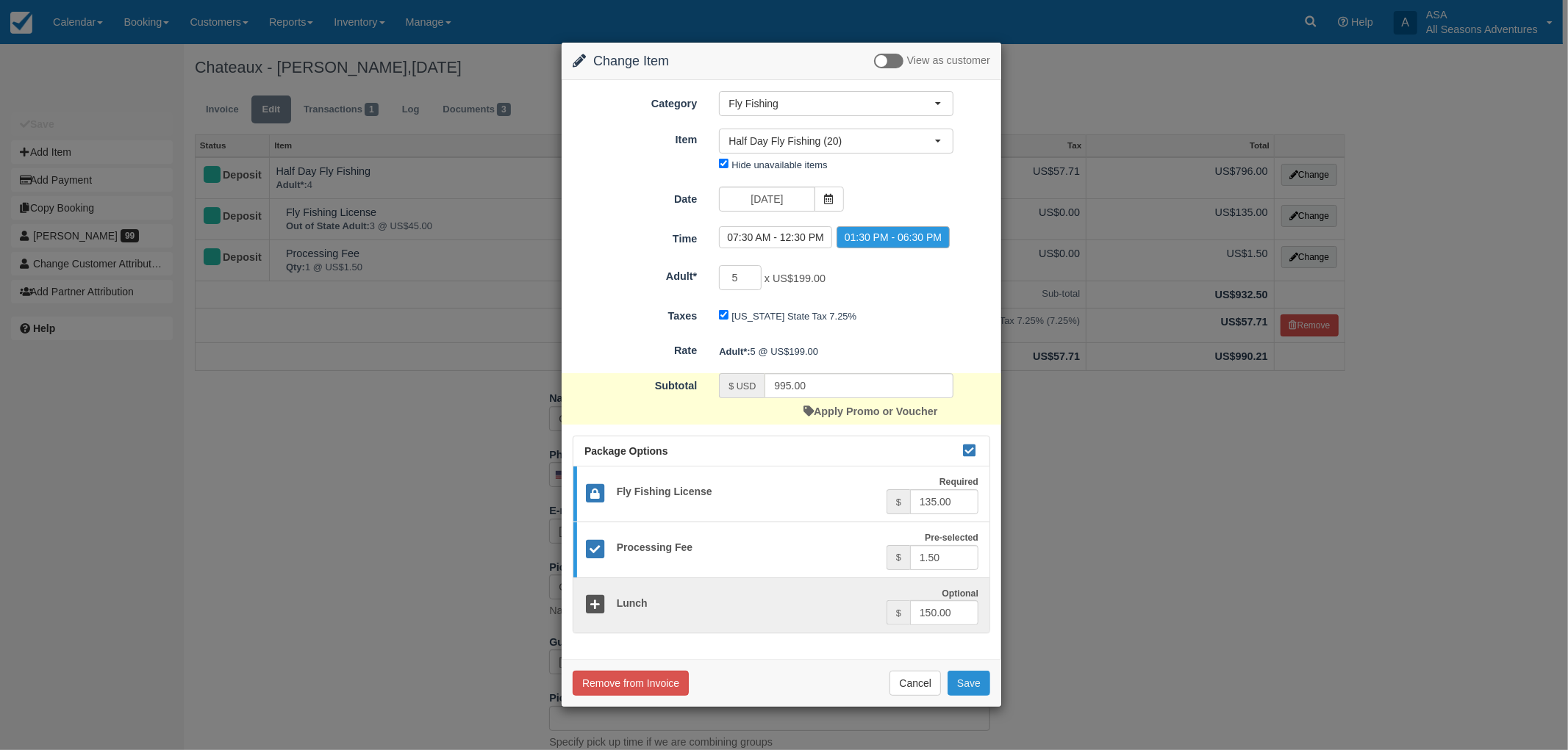
click at [975, 684] on button "Save" at bounding box center [968, 683] width 42 height 25
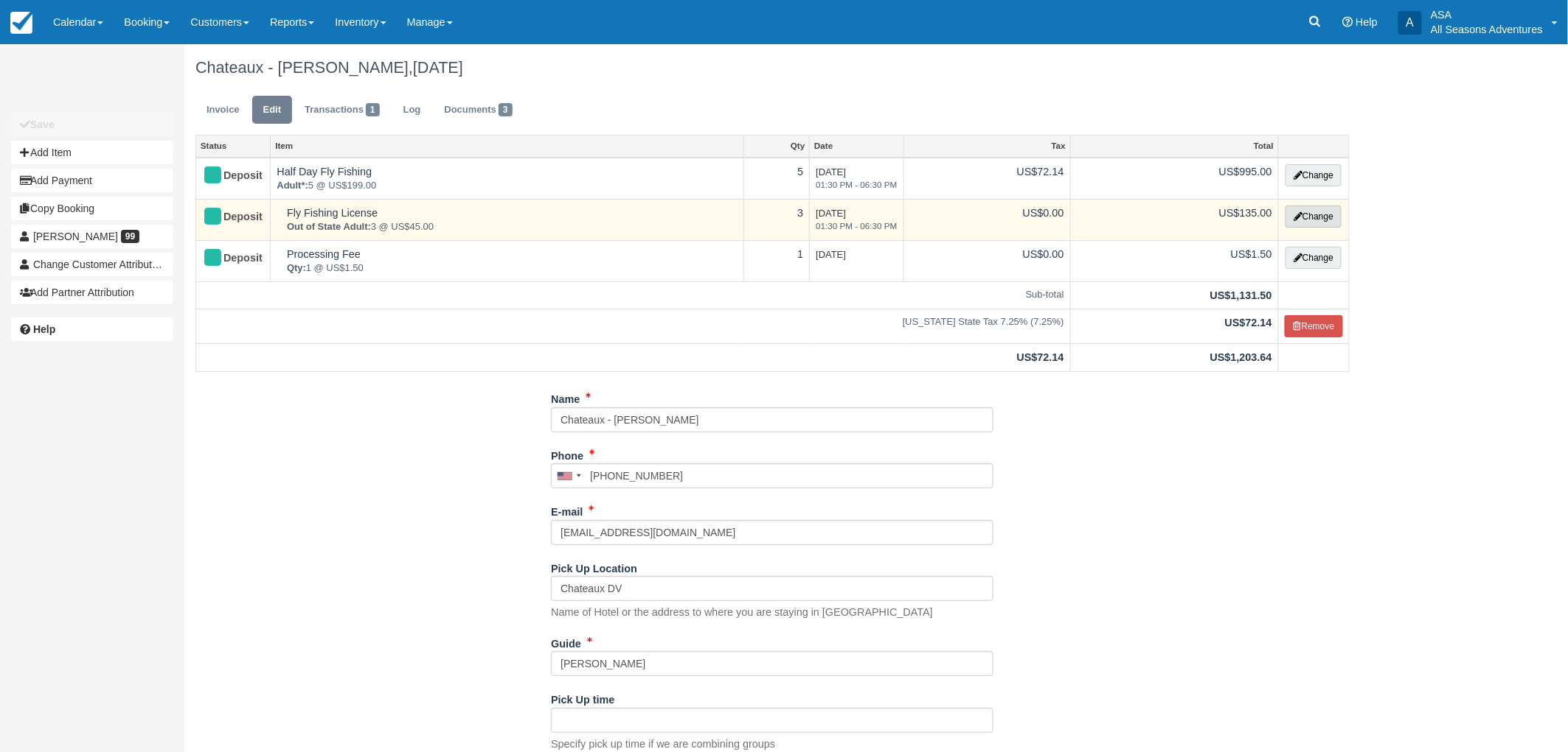
click at [1322, 221] on button "Change" at bounding box center [1313, 217] width 56 height 22
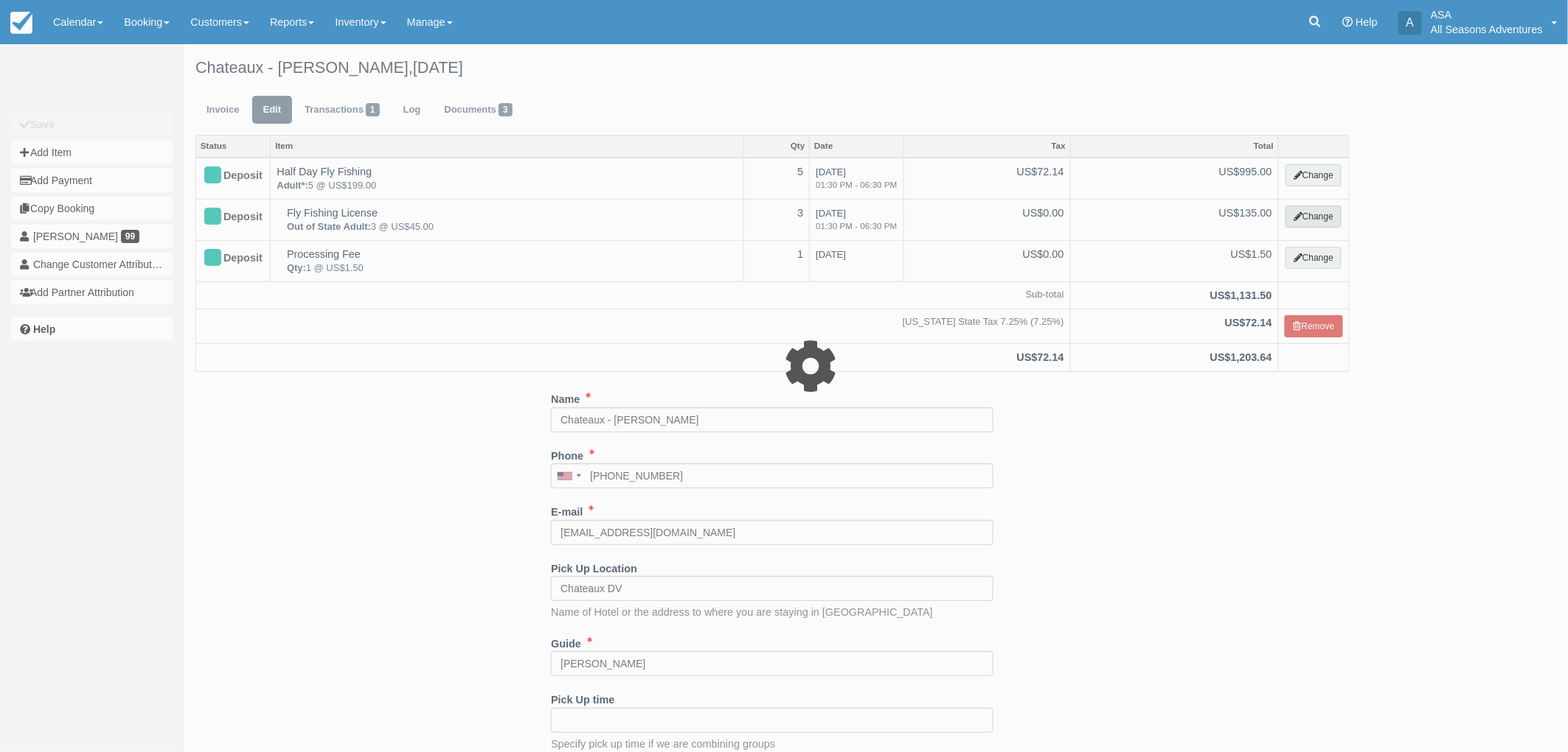
select select "8"
type input "135.00"
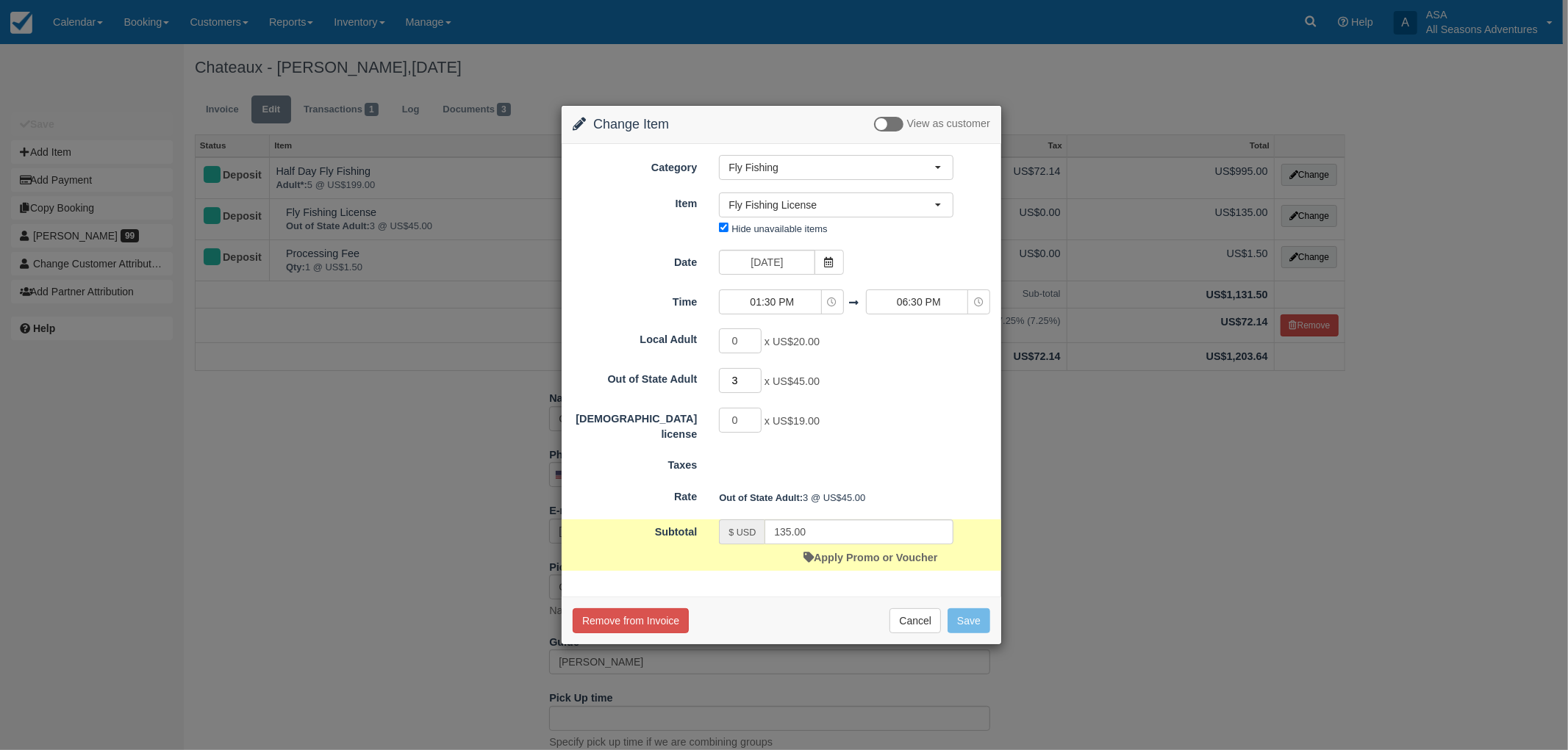
click at [738, 384] on input "3" at bounding box center [739, 380] width 42 height 25
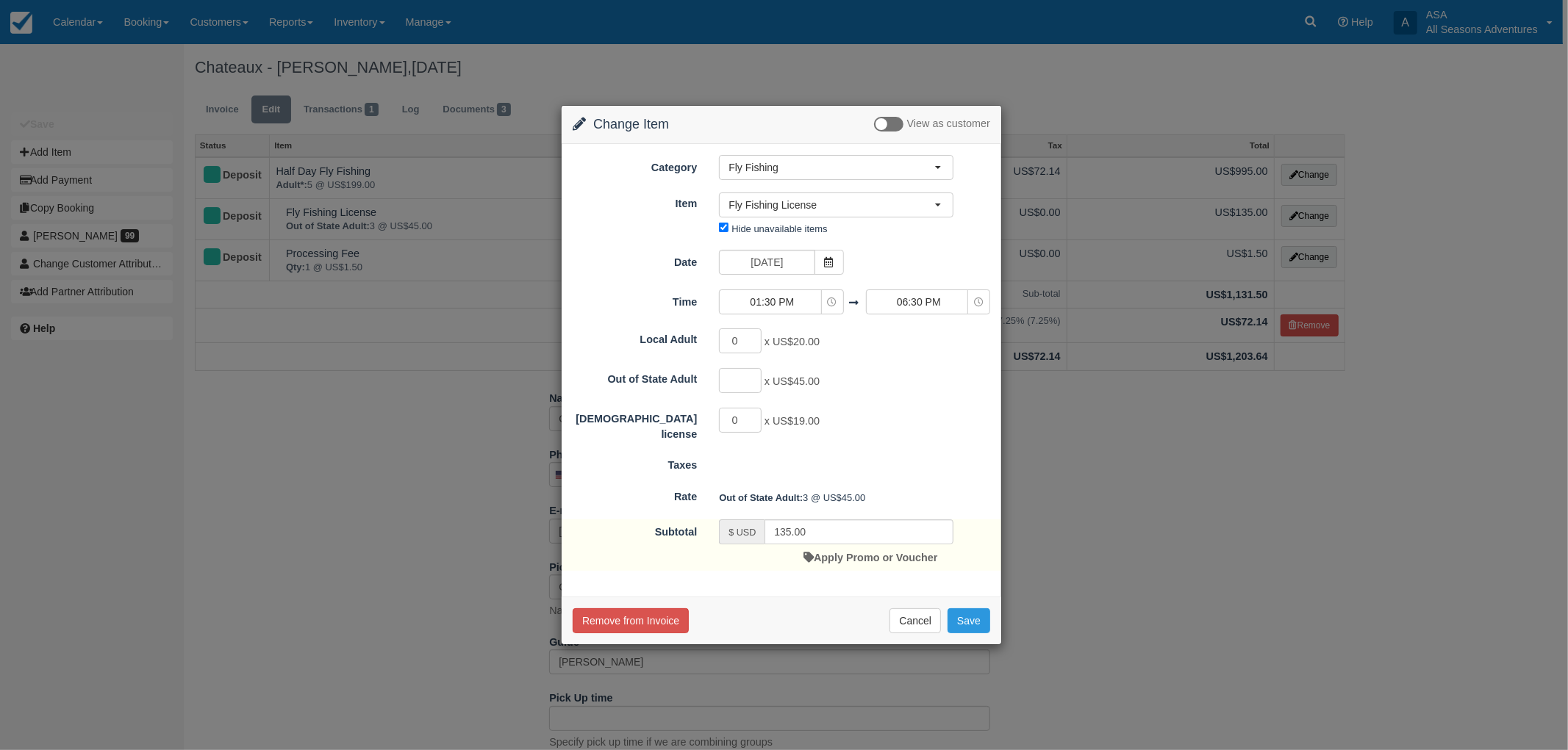
type input "5"
type input "225.00"
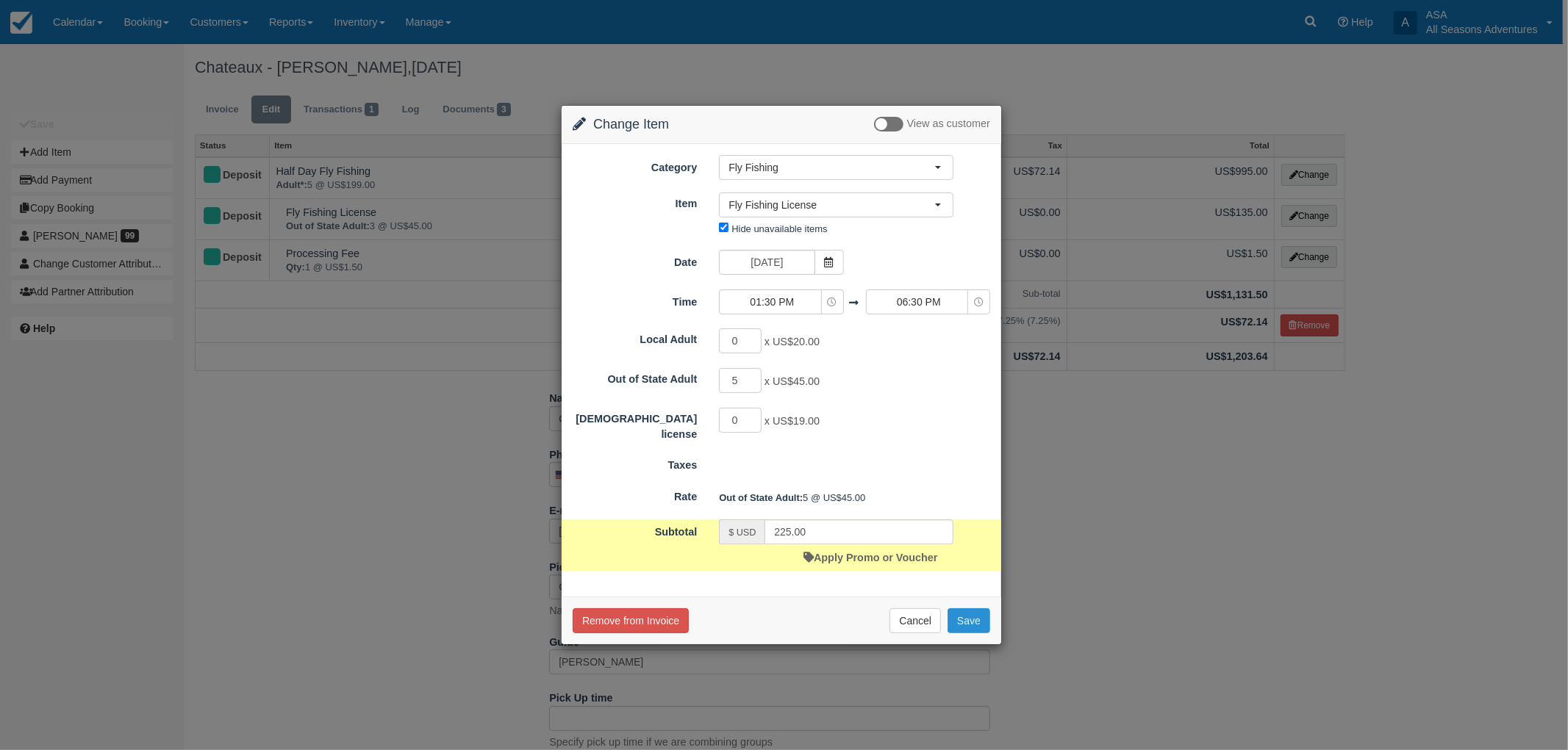
click at [975, 625] on button "Save" at bounding box center [968, 621] width 42 height 25
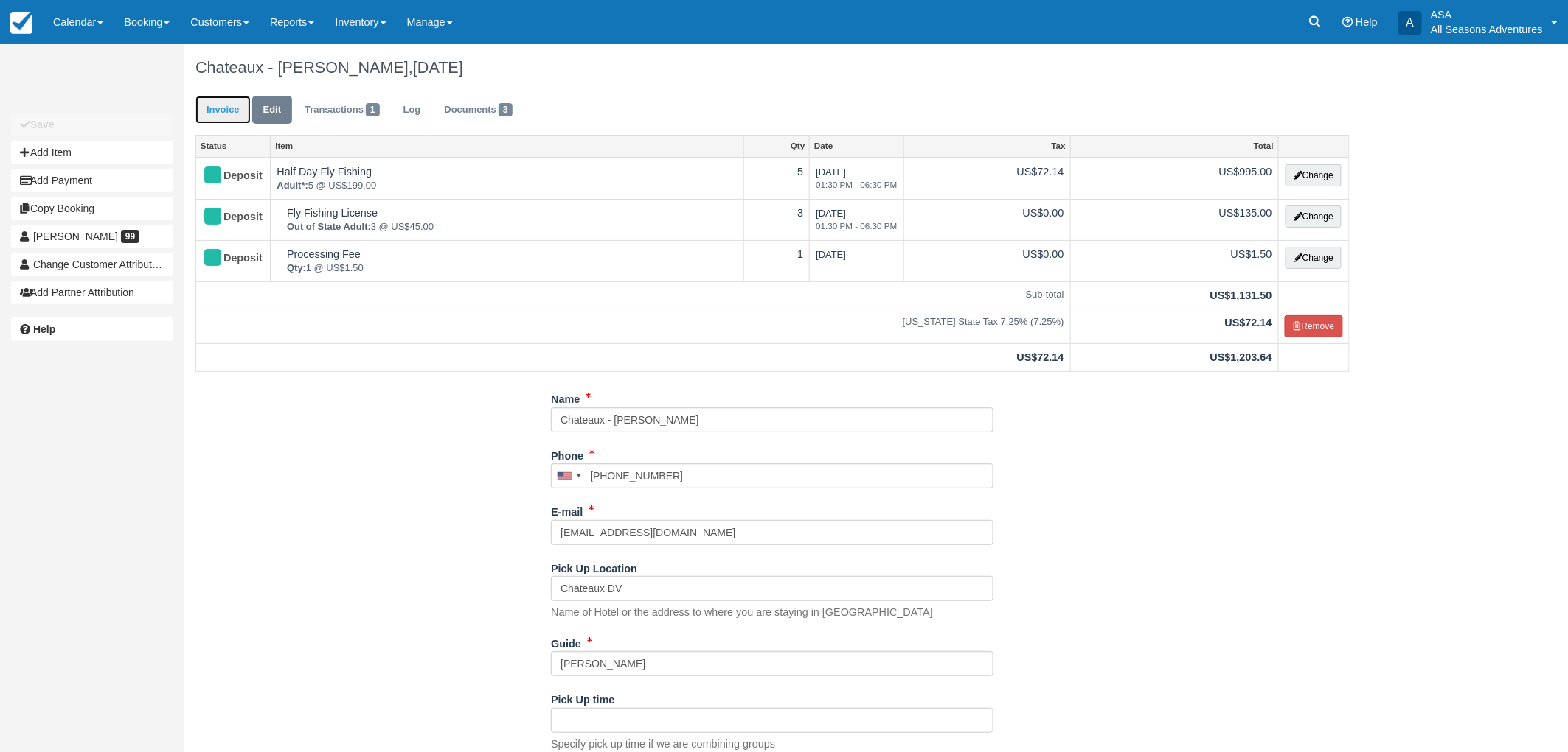
click at [232, 103] on link "Invoice" at bounding box center [223, 110] width 55 height 29
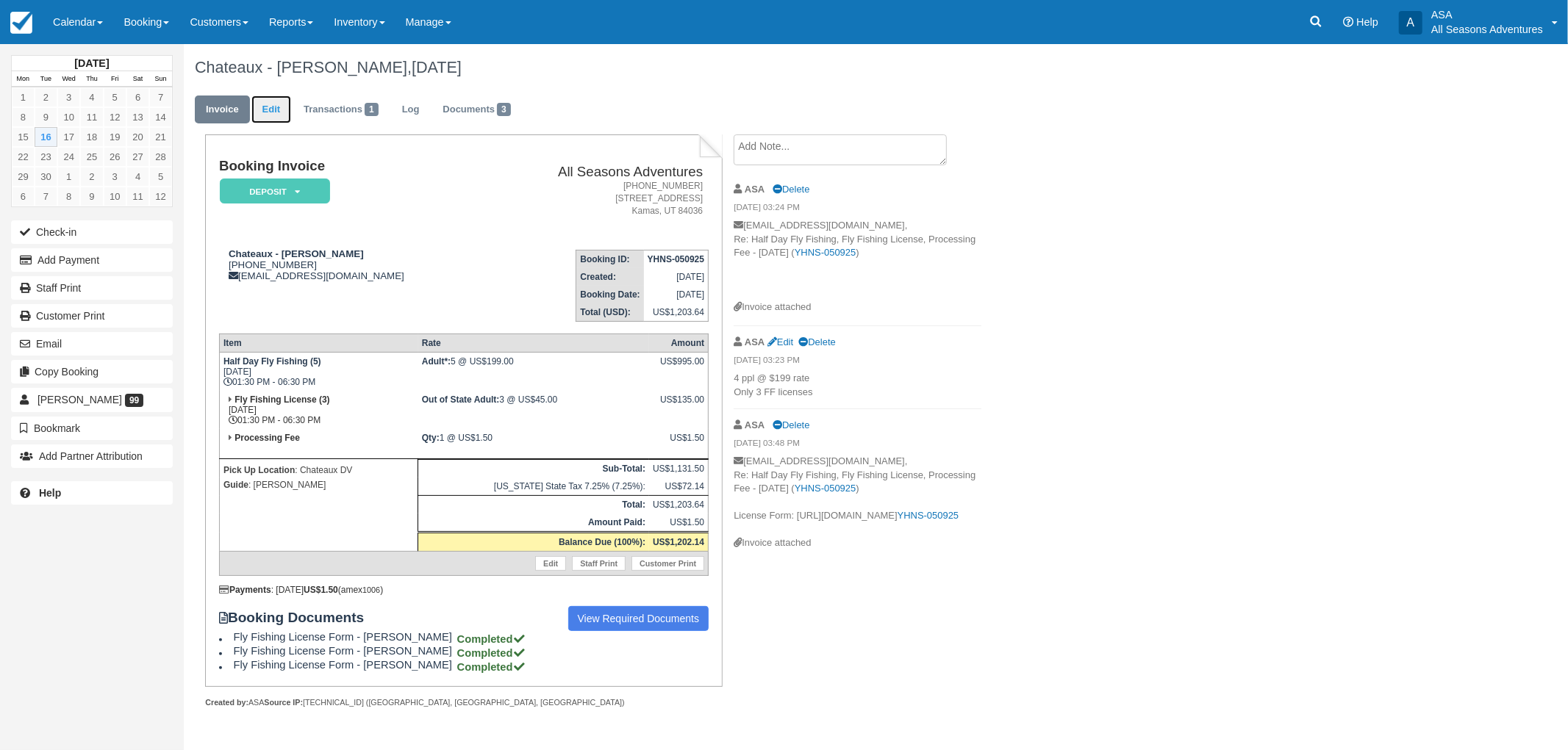
click at [275, 113] on link "Edit" at bounding box center [271, 110] width 39 height 29
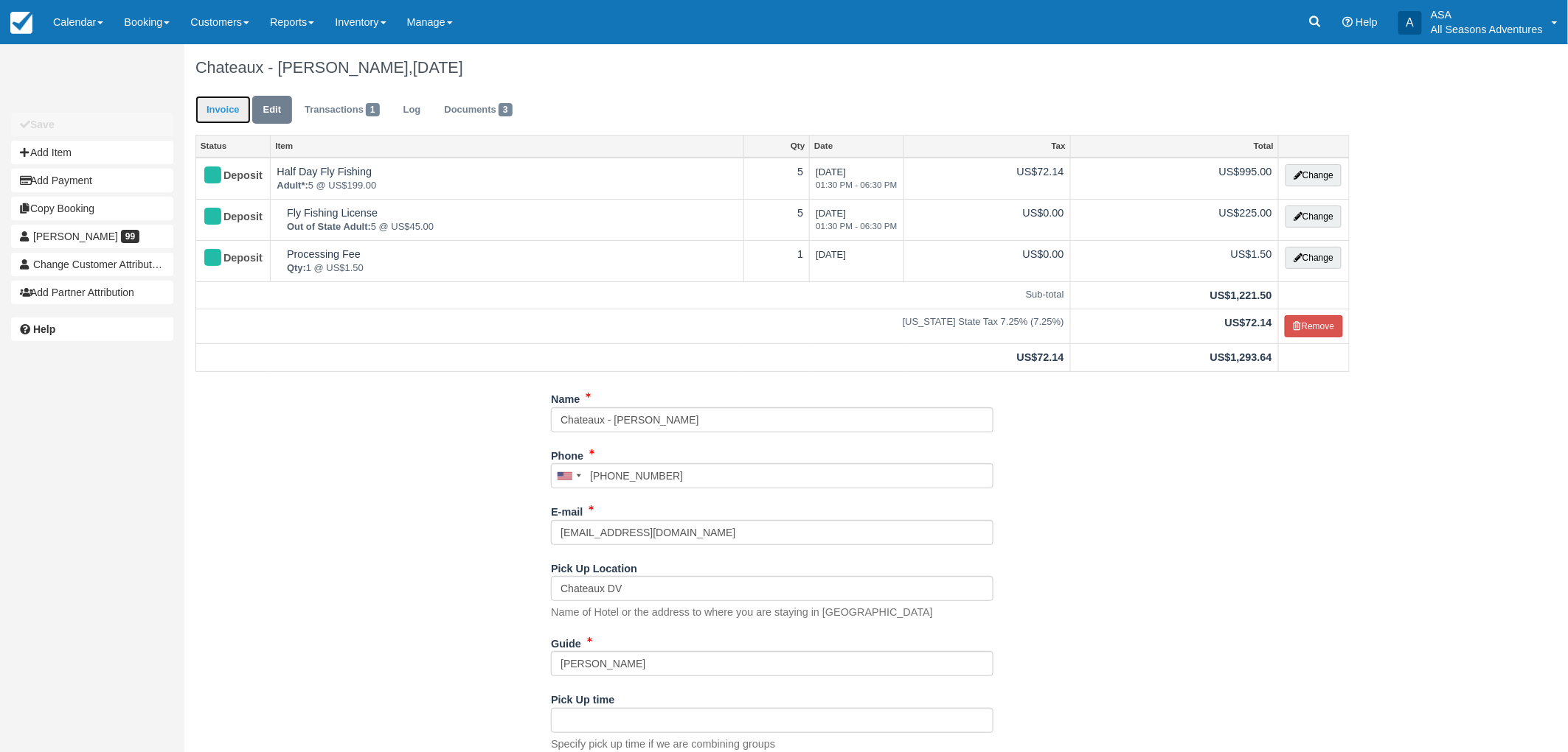
click at [214, 104] on link "Invoice" at bounding box center [223, 110] width 55 height 29
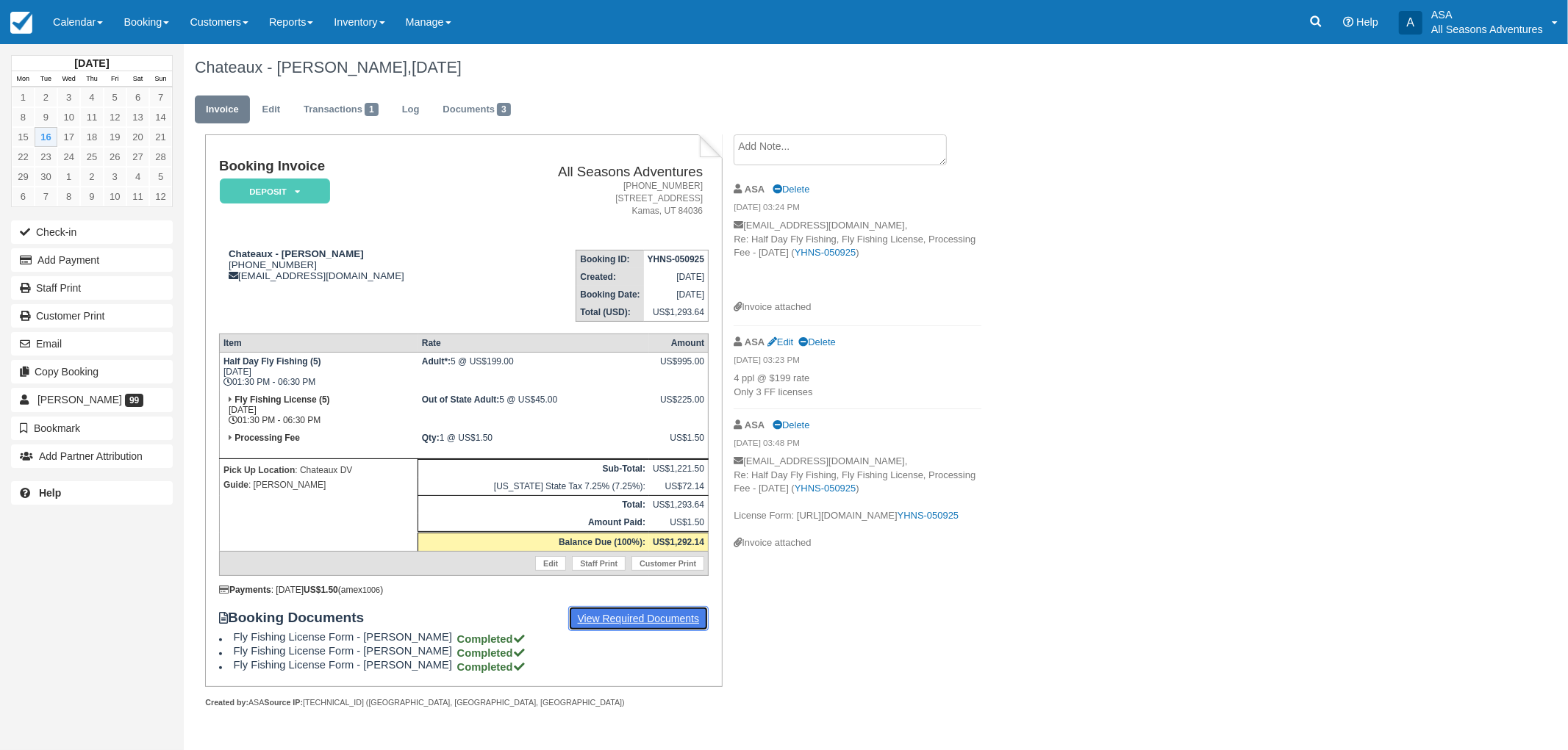
click at [619, 612] on link "View Required Documents" at bounding box center [638, 618] width 141 height 25
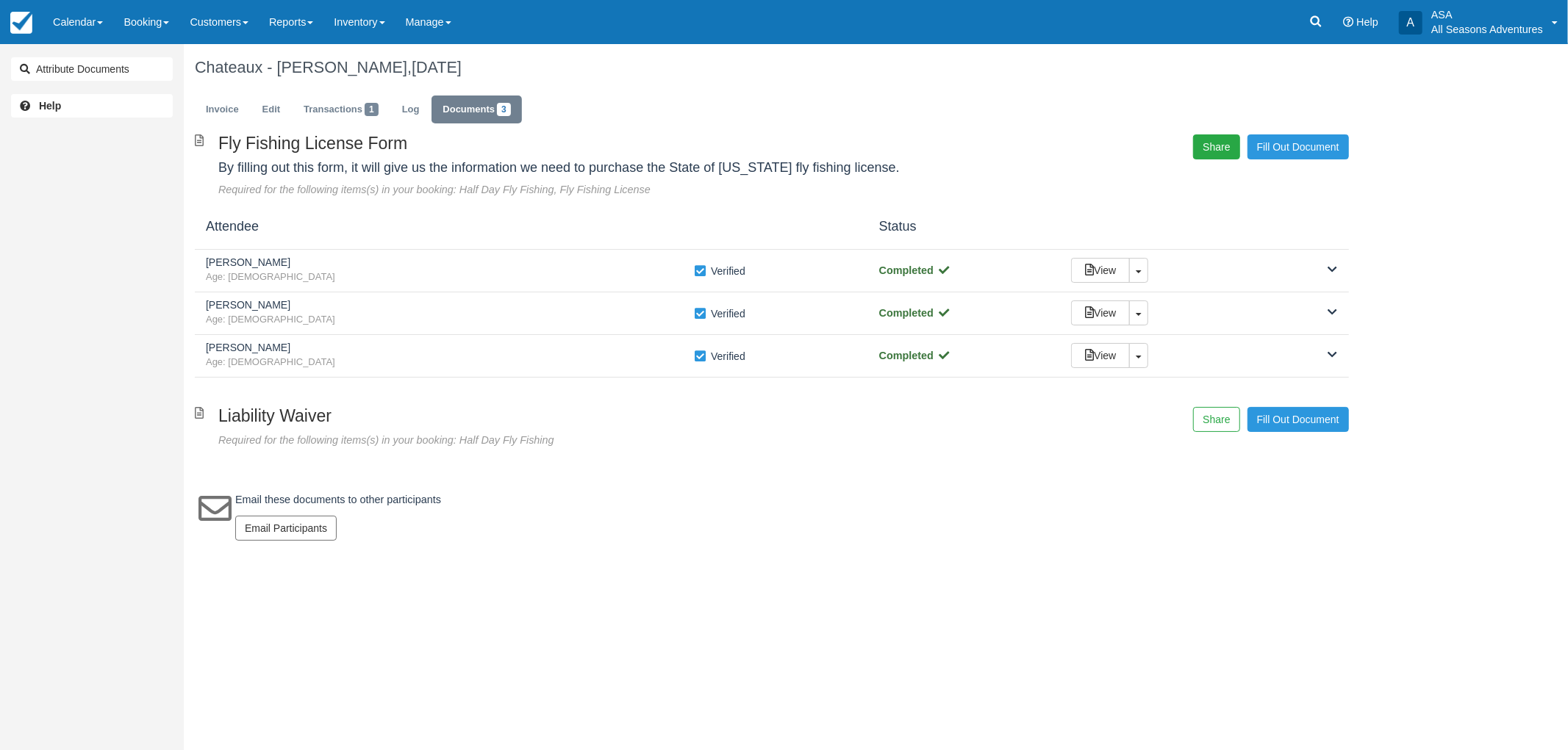
click at [1231, 148] on button "Share" at bounding box center [1216, 146] width 46 height 25
click at [1285, 111] on span "Copy" at bounding box center [1284, 106] width 42 height 25
click at [236, 108] on link "Invoice" at bounding box center [222, 110] width 55 height 29
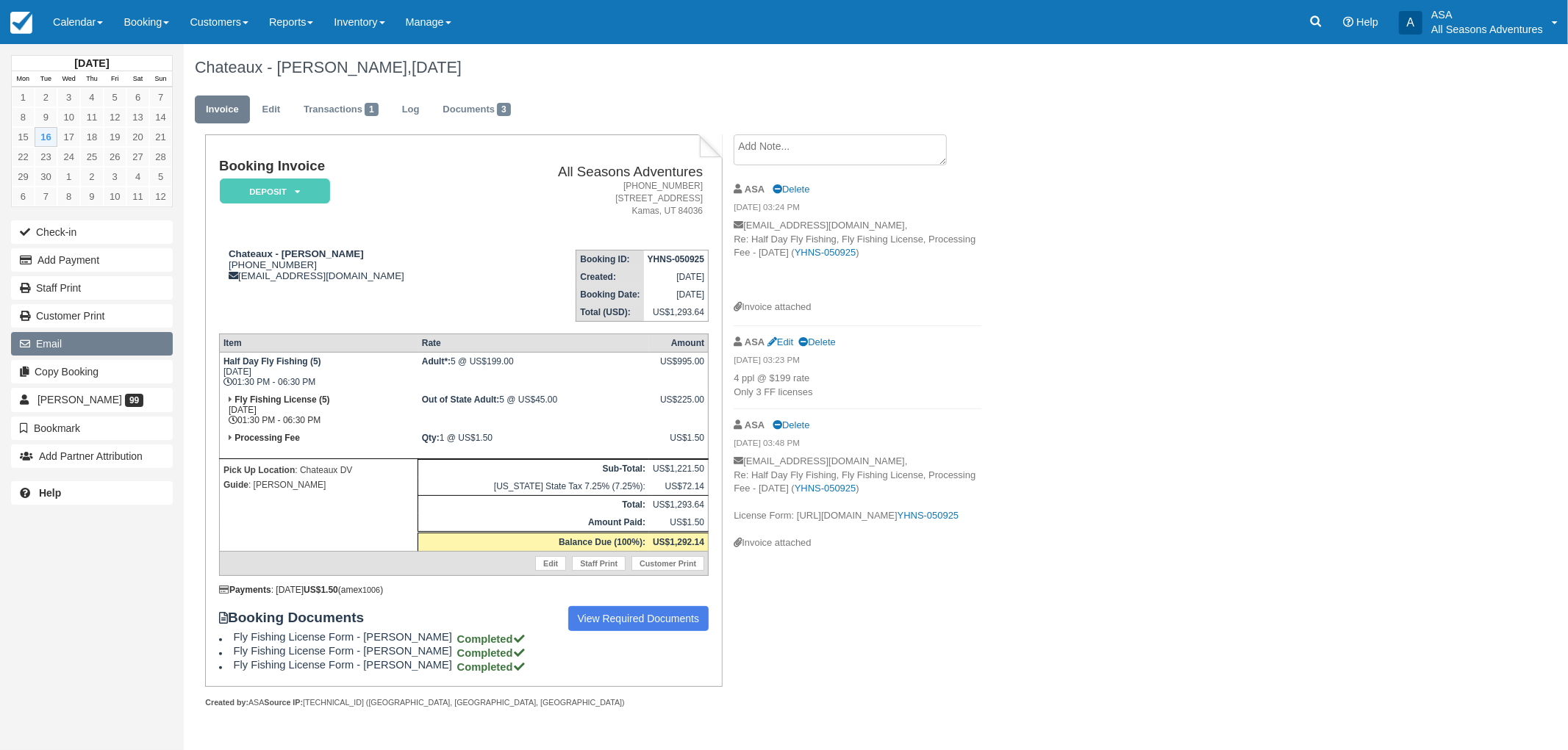
click at [104, 333] on button "Email" at bounding box center [92, 344] width 162 height 24
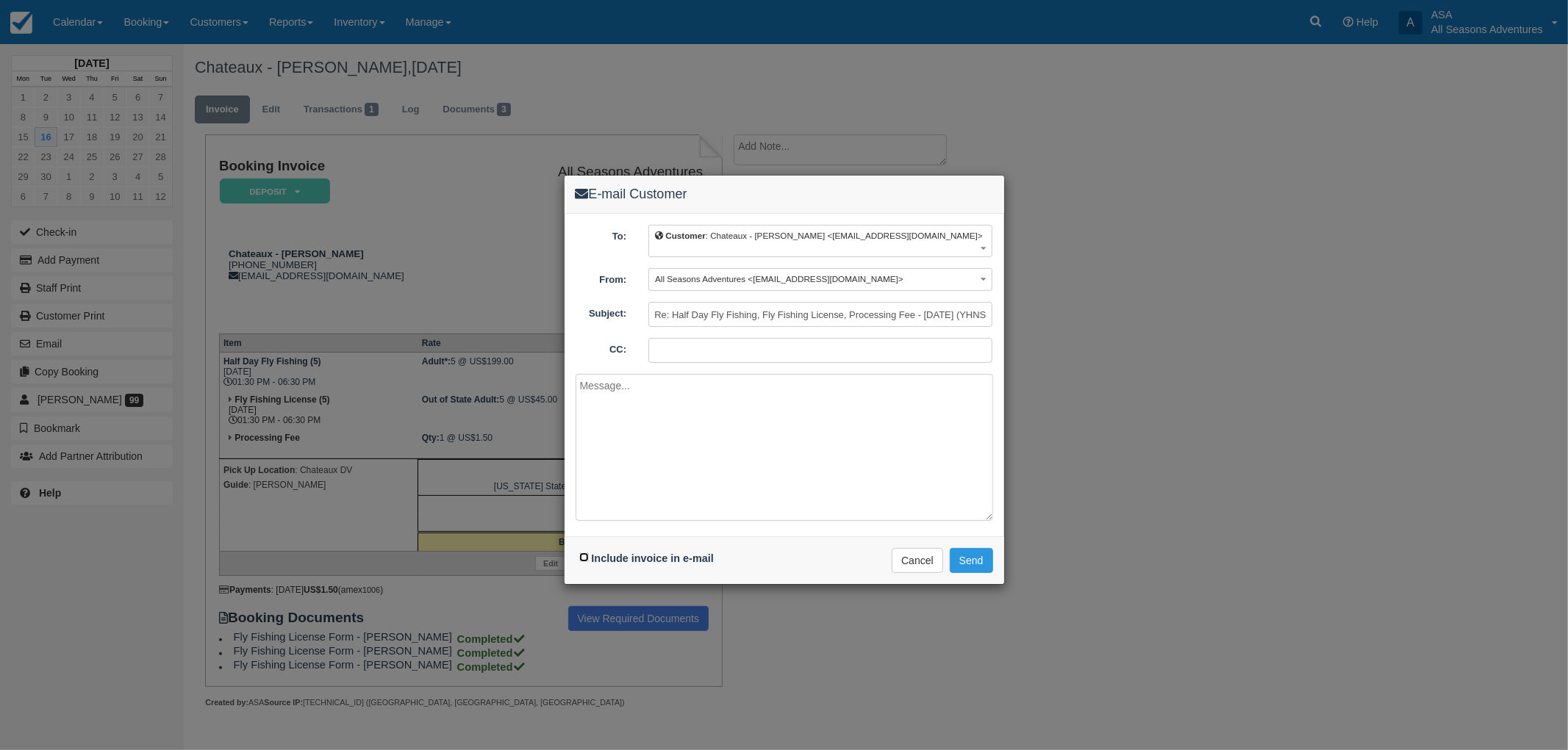
click at [579, 553] on input "Include invoice in e-mail" at bounding box center [584, 558] width 10 height 10
checkbox input "true"
click at [633, 486] on textarea at bounding box center [784, 447] width 417 height 147
paste textarea "https://allseasonsadventures.checkfront.com/reserve/document/?template_id=4&id=…"
type textarea "Hello, Here is the link to fill out the fly fishing license form. https://allse…"
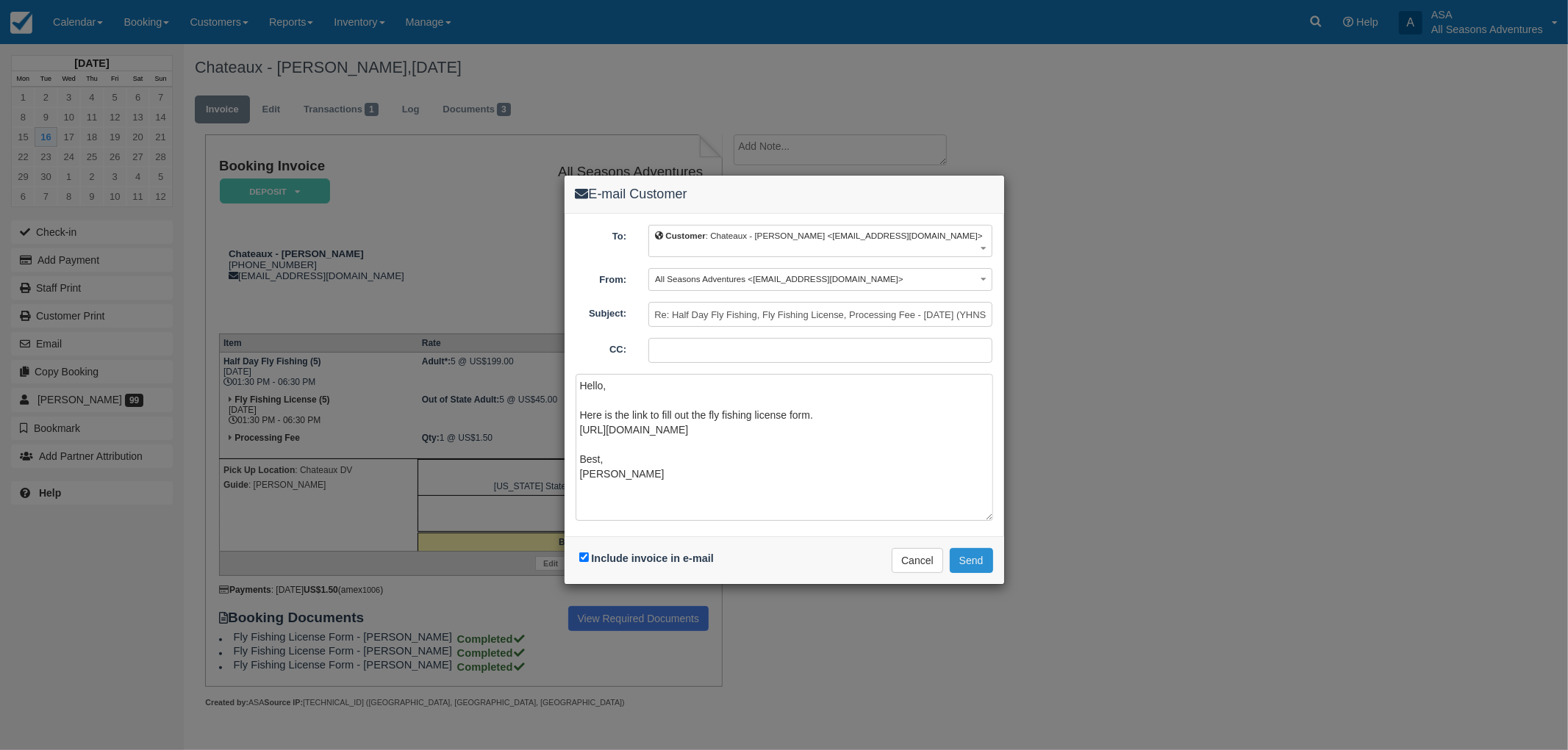
click at [972, 552] on button "Send" at bounding box center [971, 561] width 43 height 25
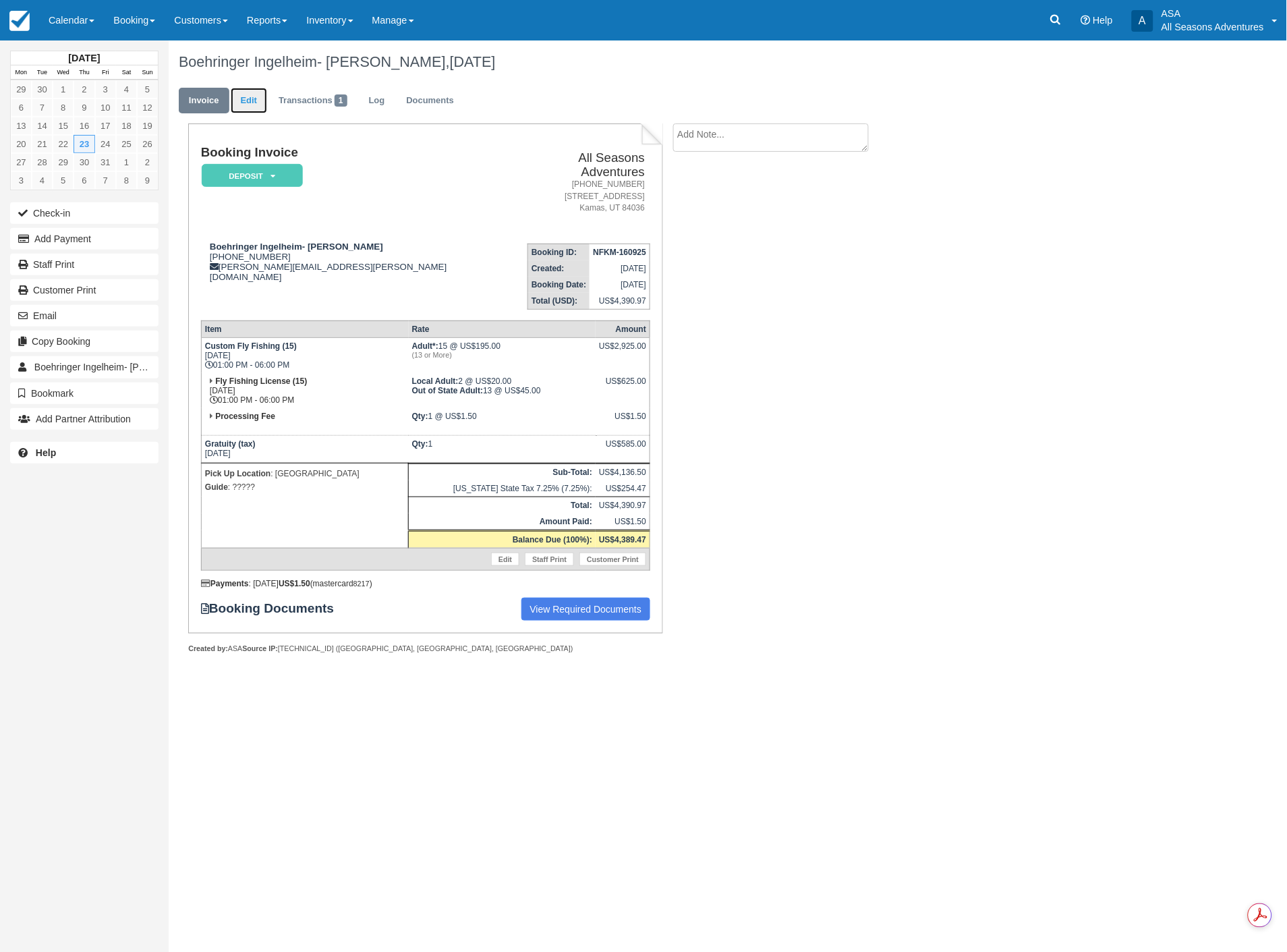
click at [245, 93] on link "Edit" at bounding box center [249, 101] width 36 height 26
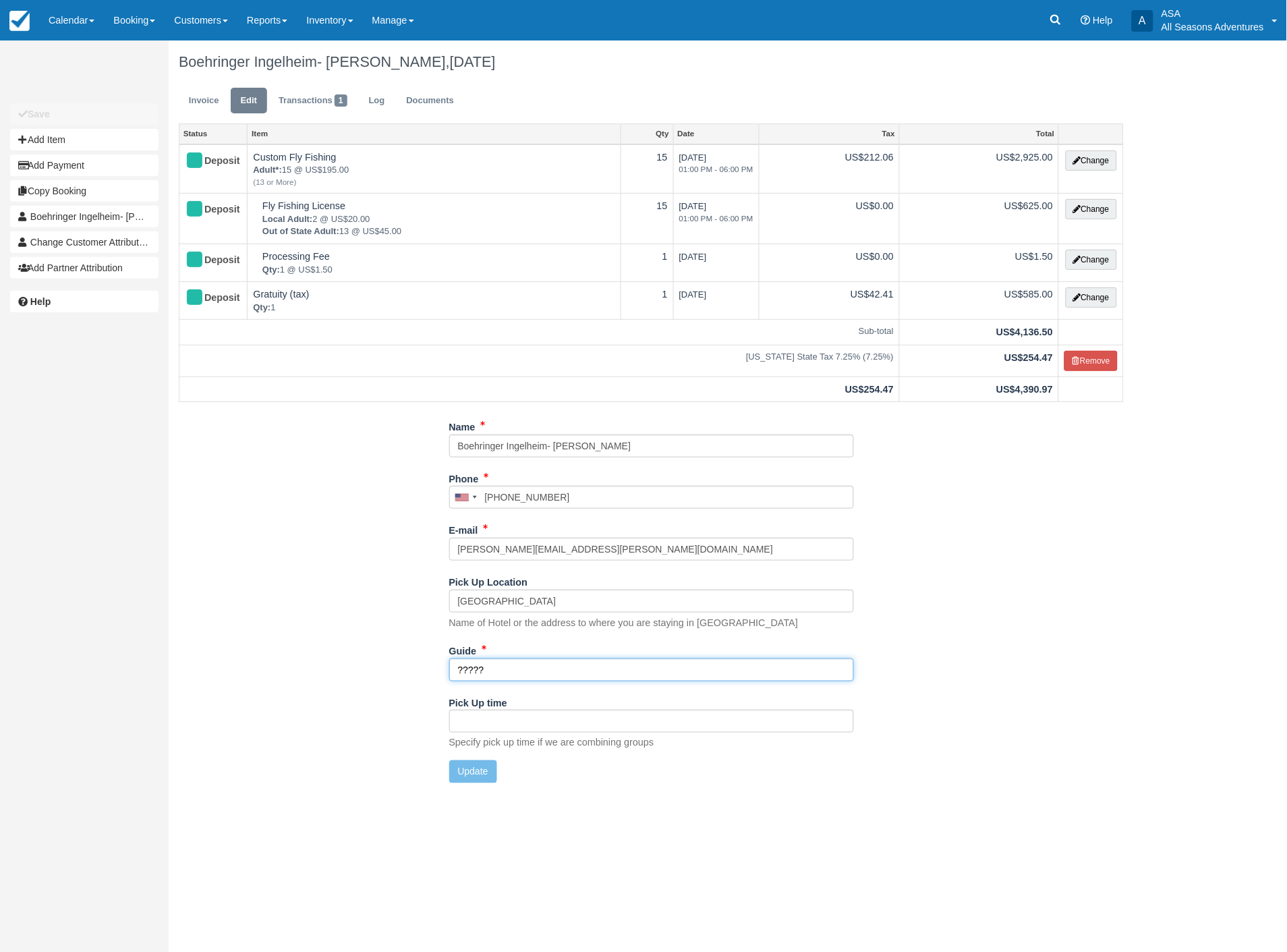
drag, startPoint x: 513, startPoint y: 666, endPoint x: 304, endPoint y: 666, distance: 209.0
click at [303, 667] on div "Name Boehringer Ingelheim- [PERSON_NAME] Phone [GEOGRAPHIC_DATA] +1 [GEOGRAPHIC…" at bounding box center [651, 604] width 965 height 378
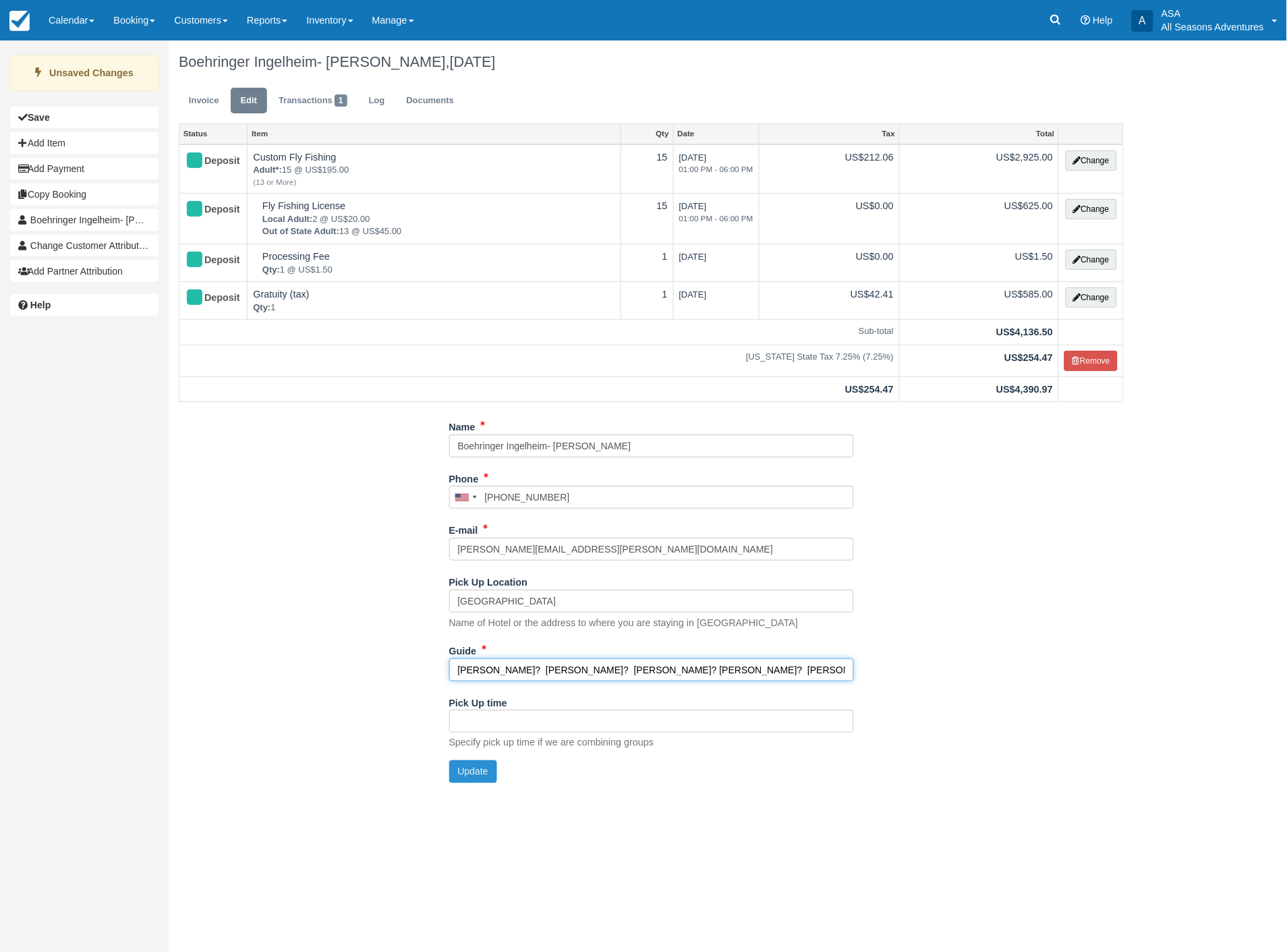
type input "[PERSON_NAME]? [PERSON_NAME]? [PERSON_NAME]? [PERSON_NAME]? [PERSON_NAME]?"
click at [456, 765] on button "Update" at bounding box center [473, 771] width 48 height 23
type input "[PHONE_NUMBER]"
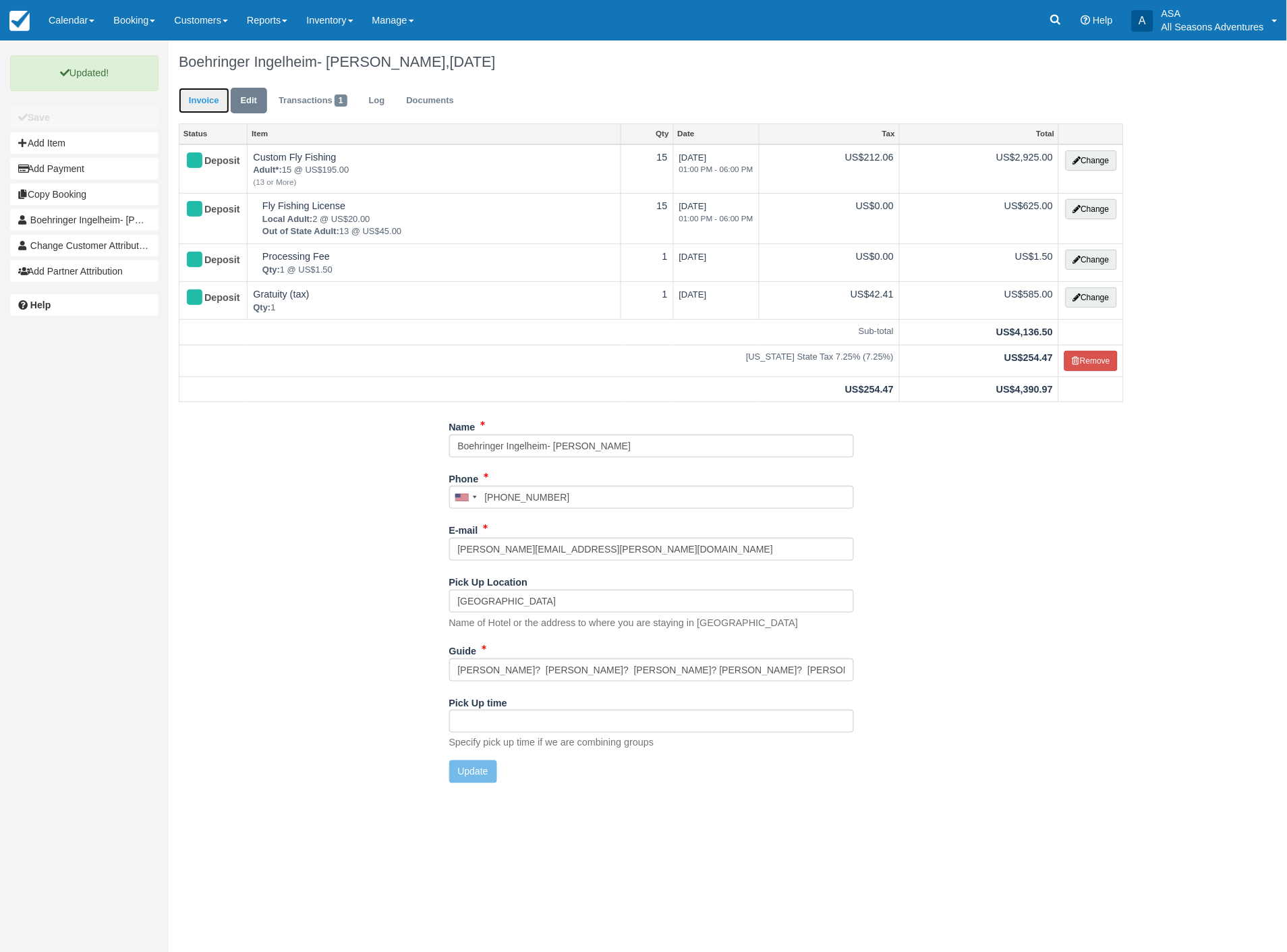
click at [214, 104] on link "Invoice" at bounding box center [204, 101] width 51 height 26
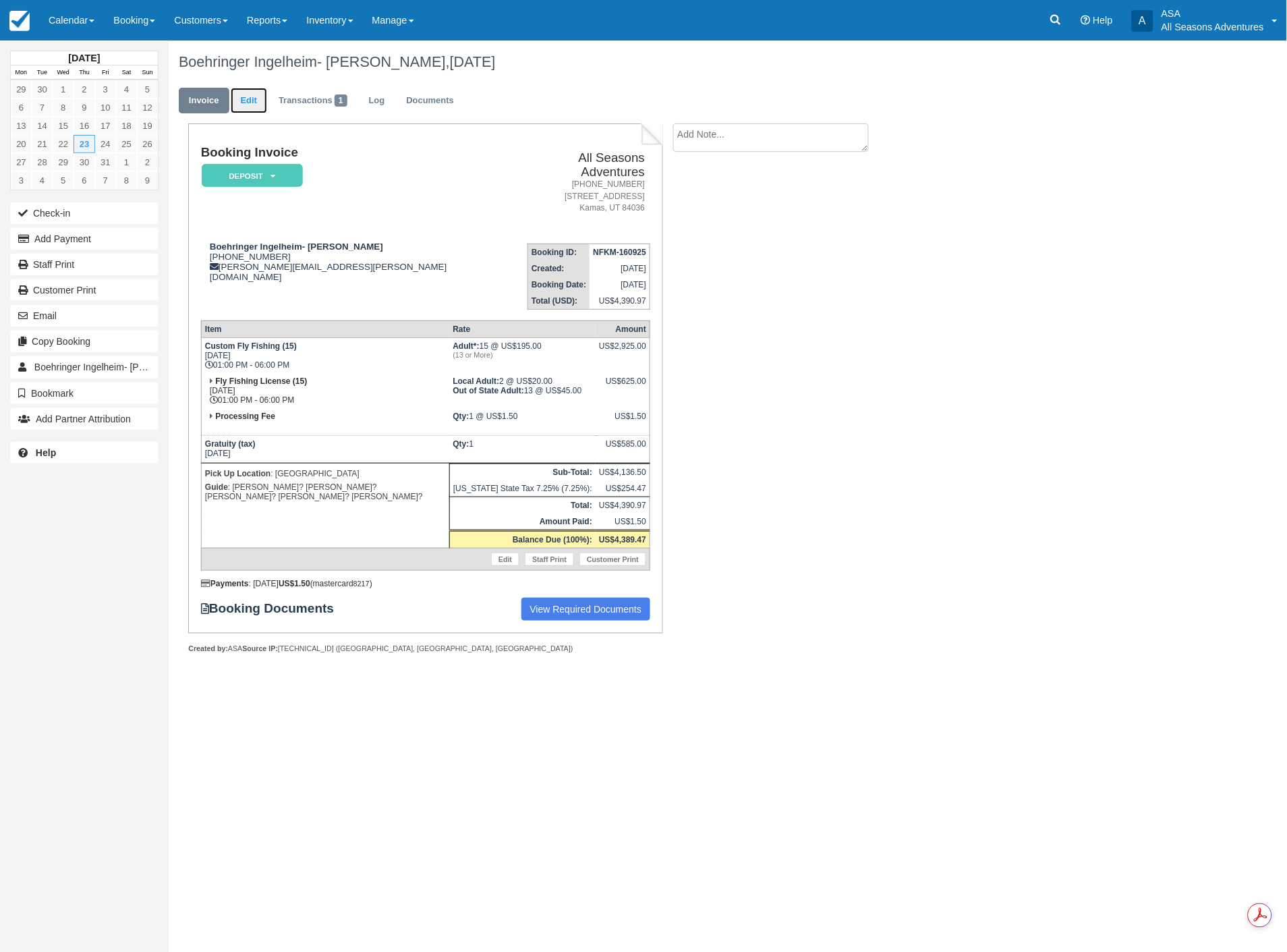
click at [256, 110] on link "Edit" at bounding box center [249, 101] width 36 height 26
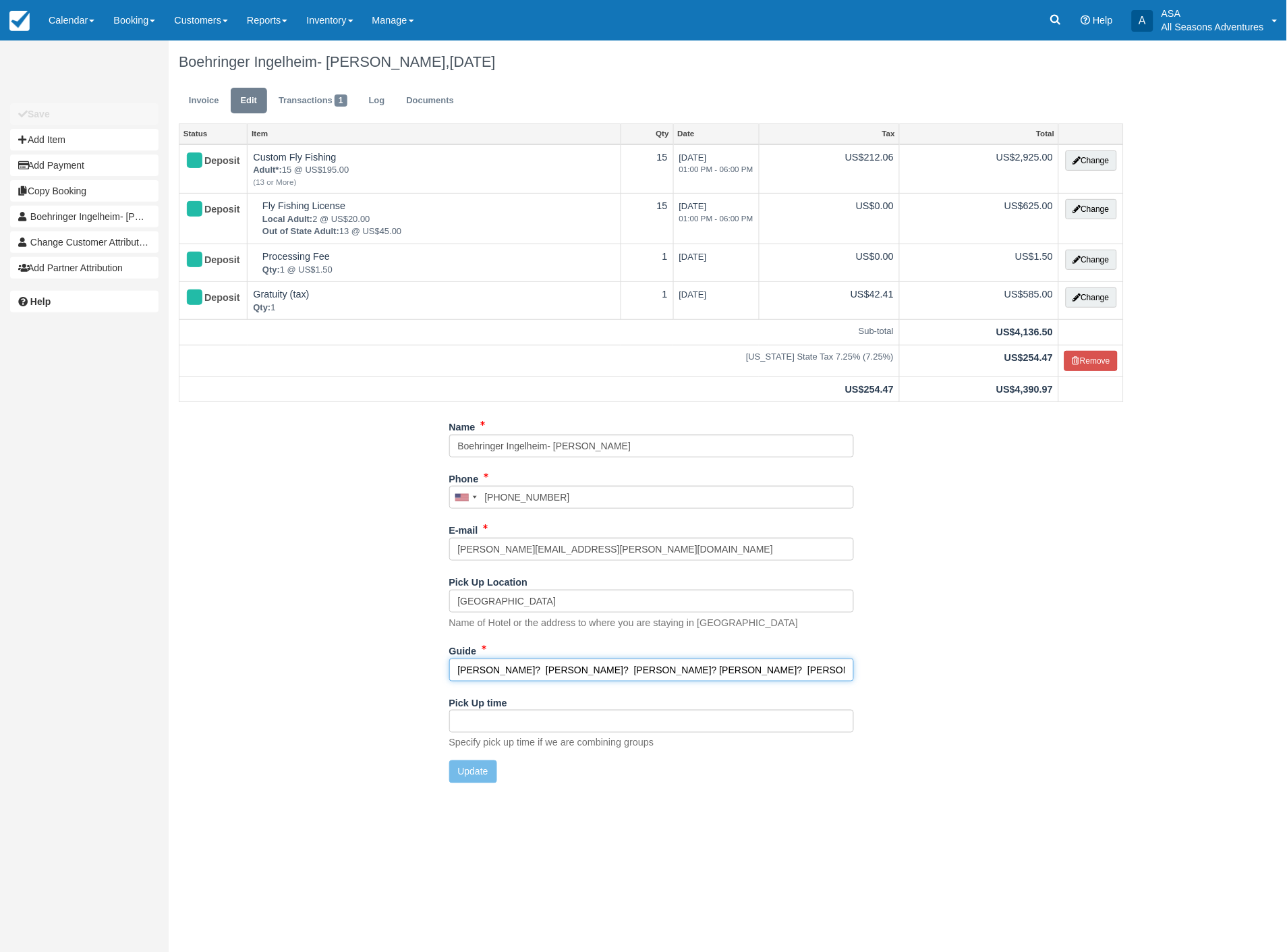
click at [484, 663] on input "[PERSON_NAME]? [PERSON_NAME]? [PERSON_NAME]? [PERSON_NAME]? [PERSON_NAME]?" at bounding box center [651, 669] width 405 height 23
click at [545, 663] on input "[PERSON_NAME]? [PERSON_NAME]? [PERSON_NAME]? [PERSON_NAME]?" at bounding box center [651, 669] width 405 height 23
click at [610, 668] on input "[PERSON_NAME]? [PERSON_NAME], [PERSON_NAME]? [PERSON_NAME]?" at bounding box center [651, 669] width 405 height 23
type input "[PERSON_NAME]? [PERSON_NAME], [PERSON_NAME]? [PERSON_NAME]"
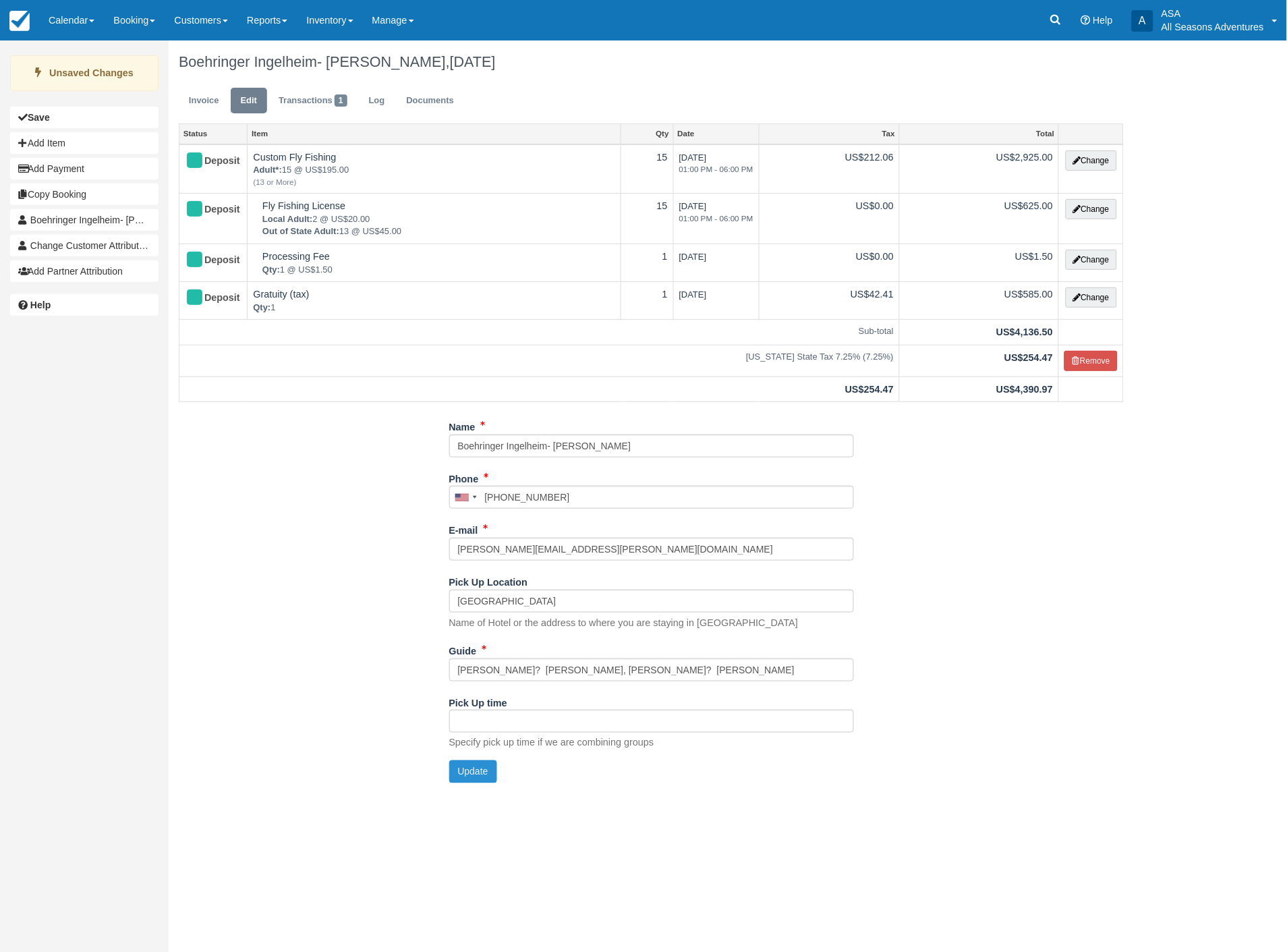
click at [456, 770] on button "Update" at bounding box center [473, 771] width 48 height 23
type input "+19012068531"
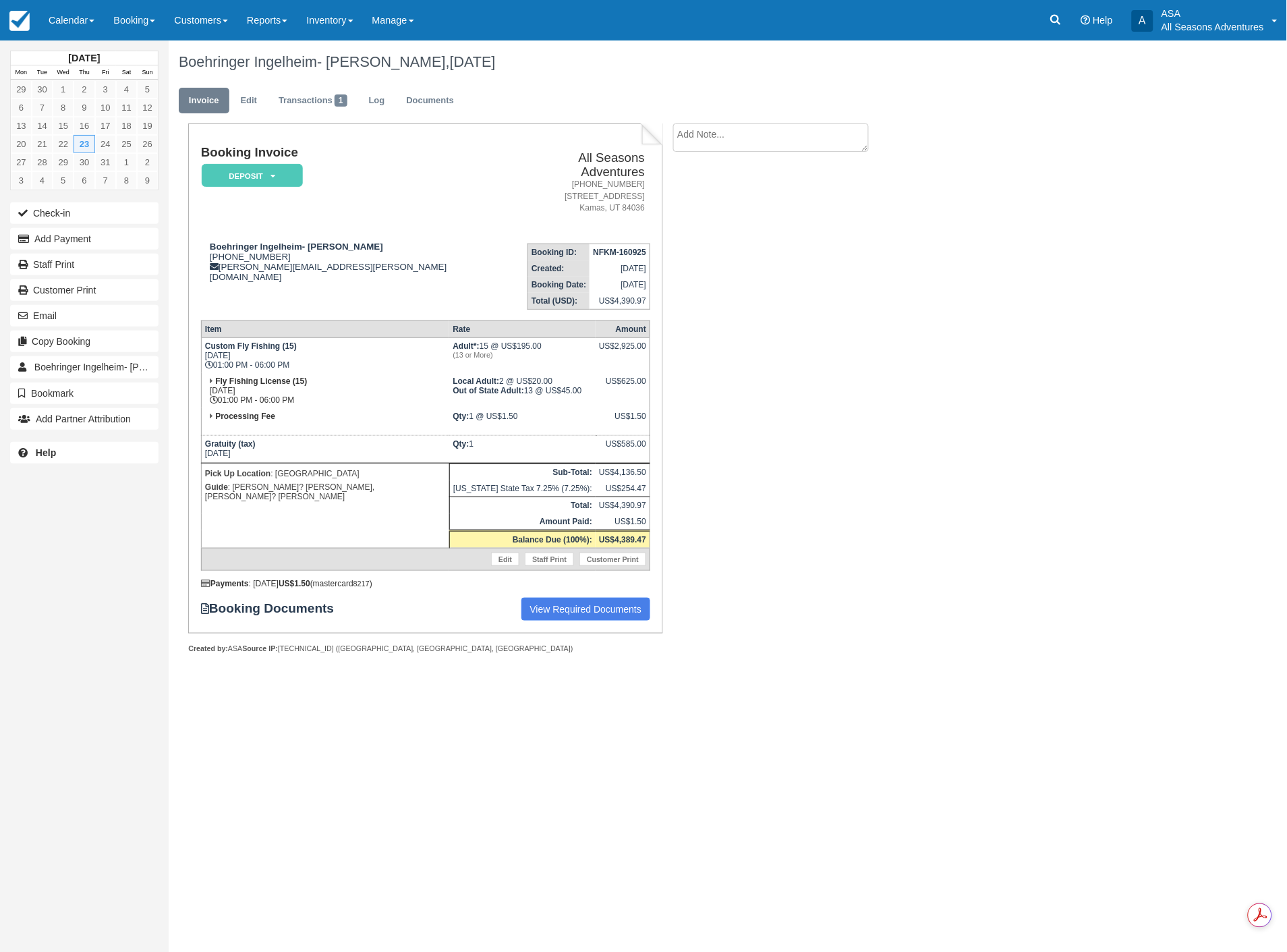
click at [718, 138] on textarea at bounding box center [771, 137] width 196 height 28
type textarea "no clark"
click at [716, 209] on button "Create" at bounding box center [703, 214] width 61 height 23
click at [247, 108] on link "Edit" at bounding box center [249, 101] width 36 height 26
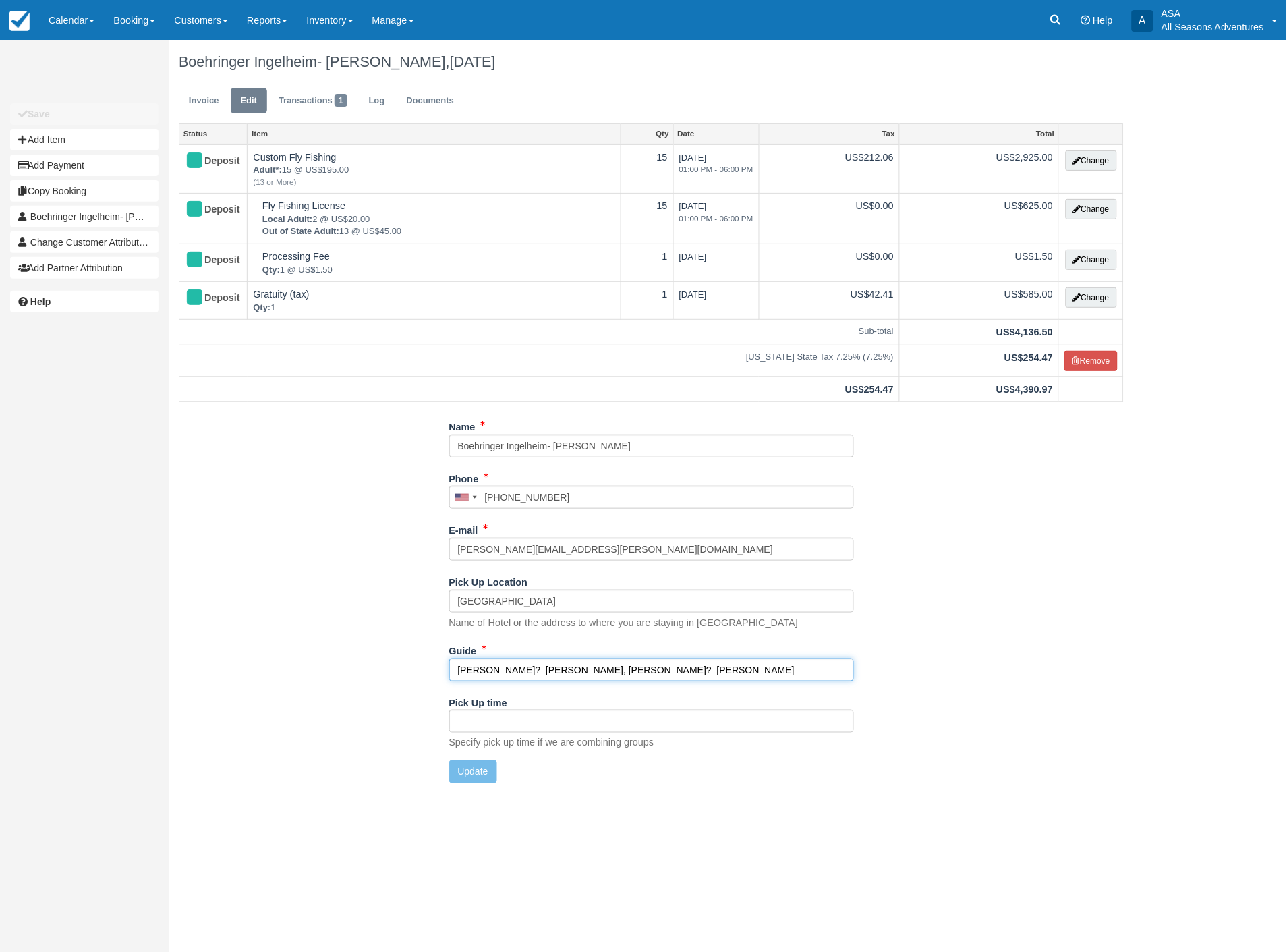
drag, startPoint x: 514, startPoint y: 670, endPoint x: 487, endPoint y: 675, distance: 27.5
click at [487, 675] on input "[PERSON_NAME]? [PERSON_NAME], [PERSON_NAME]? [PERSON_NAME]" at bounding box center [651, 669] width 405 height 23
type input "[PERSON_NAME]? [PERSON_NAME], [PERSON_NAME]? [PERSON_NAME]"
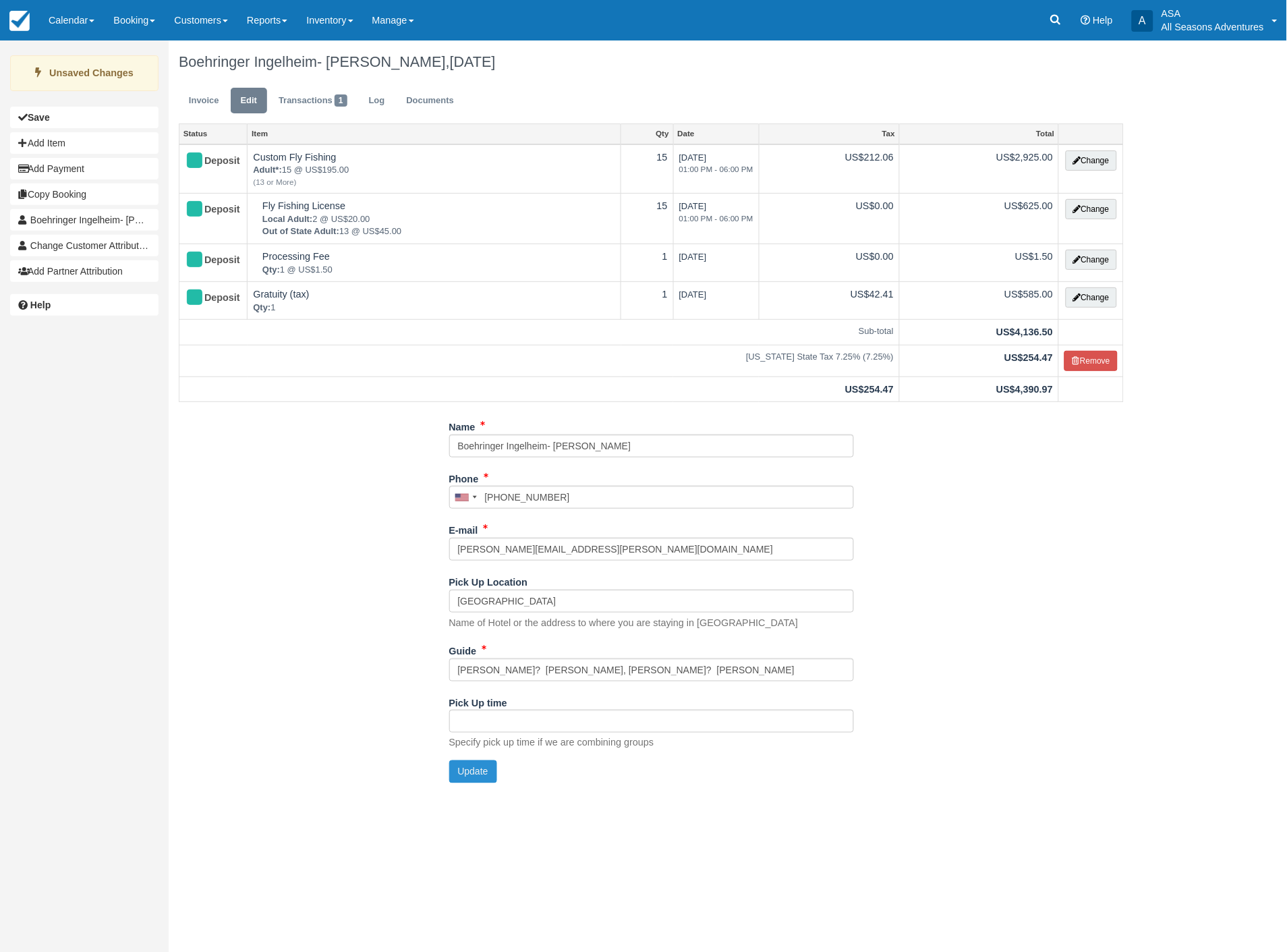
click at [470, 774] on button "Update" at bounding box center [473, 771] width 48 height 23
type input "+19012068531"
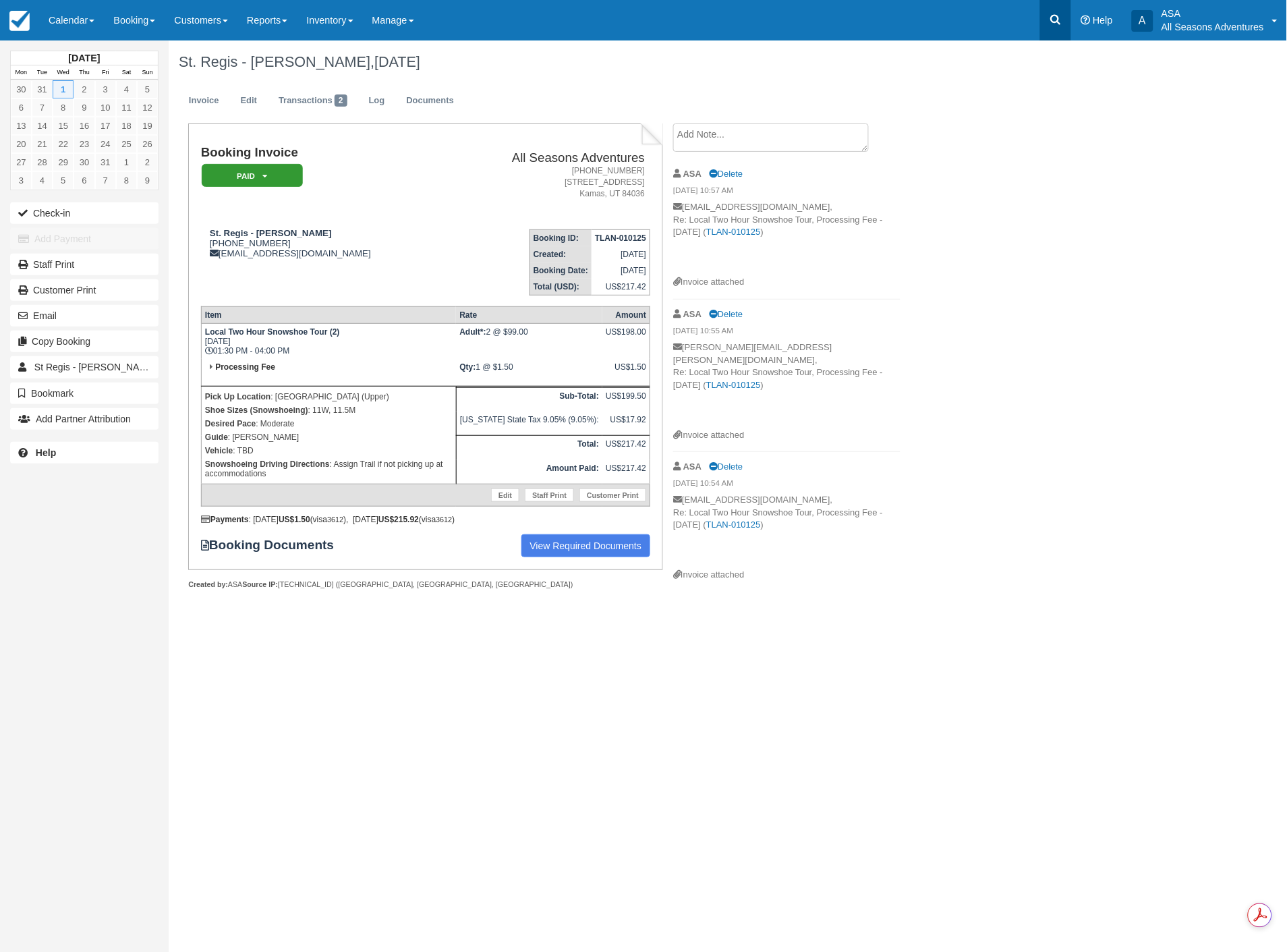
click at [1058, 23] on icon at bounding box center [1055, 19] width 14 height 14
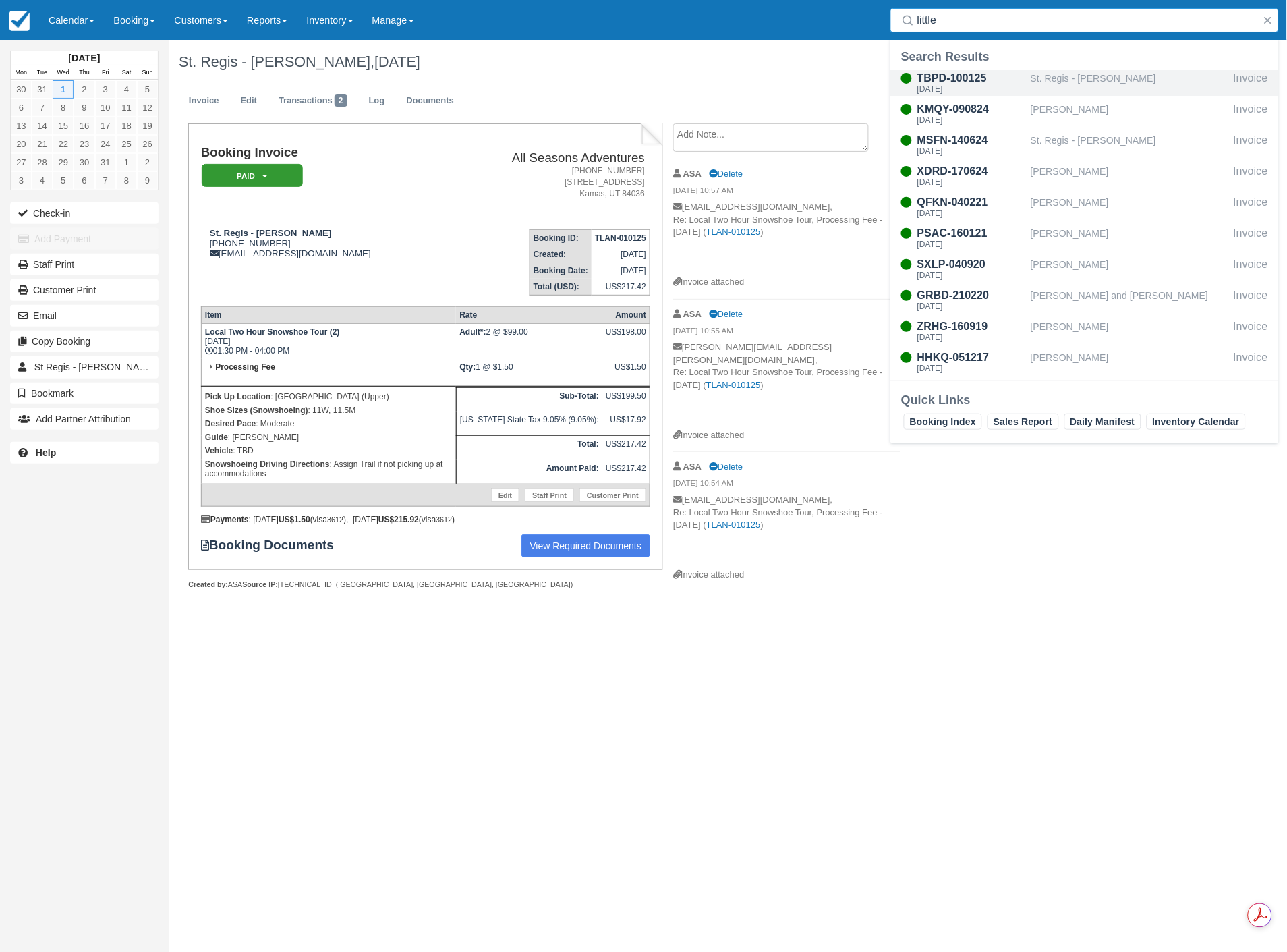
type input "little"
click at [1015, 86] on div "[DATE]" at bounding box center [971, 89] width 108 height 8
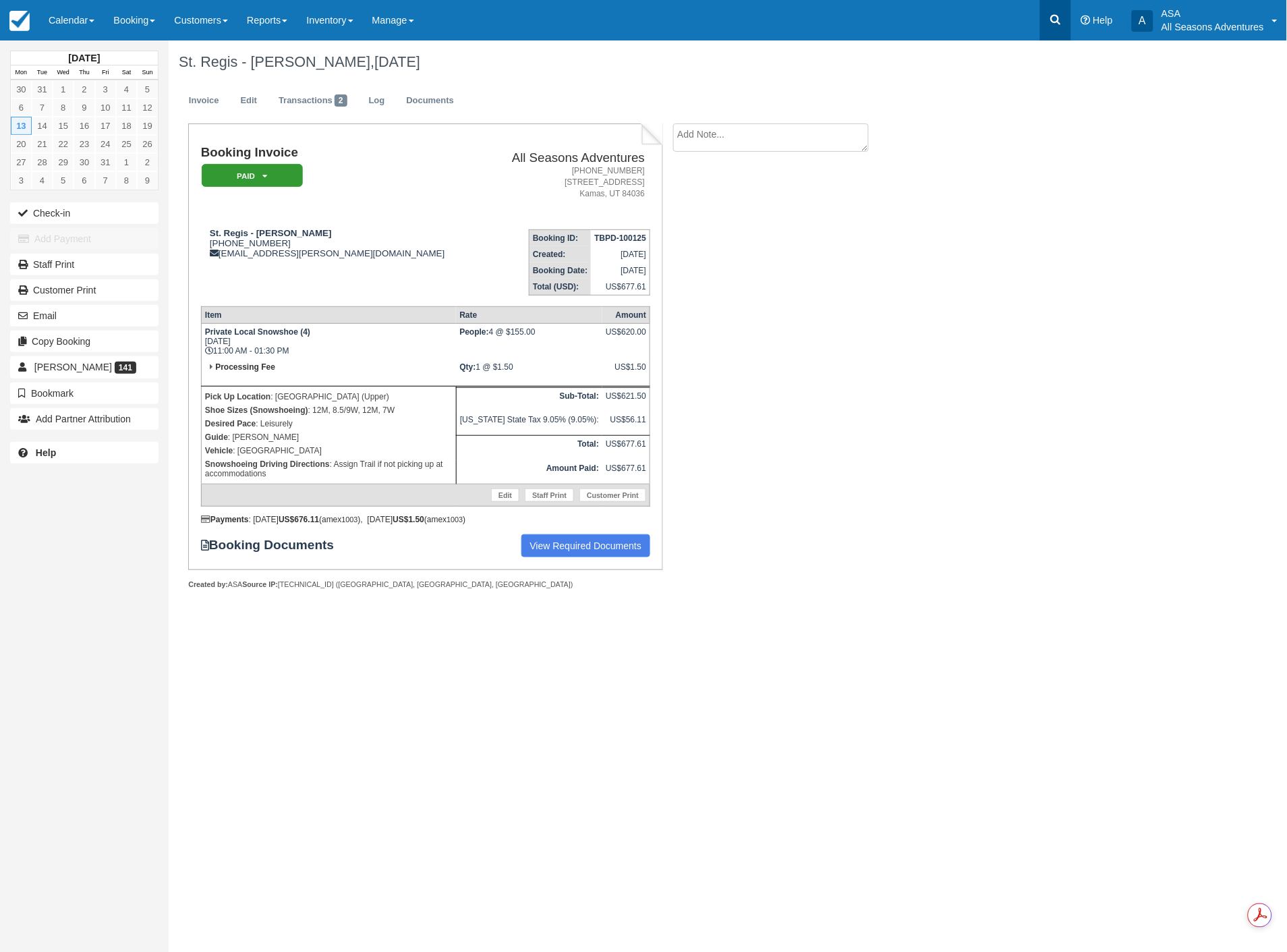
click at [1055, 23] on icon at bounding box center [1055, 19] width 14 height 14
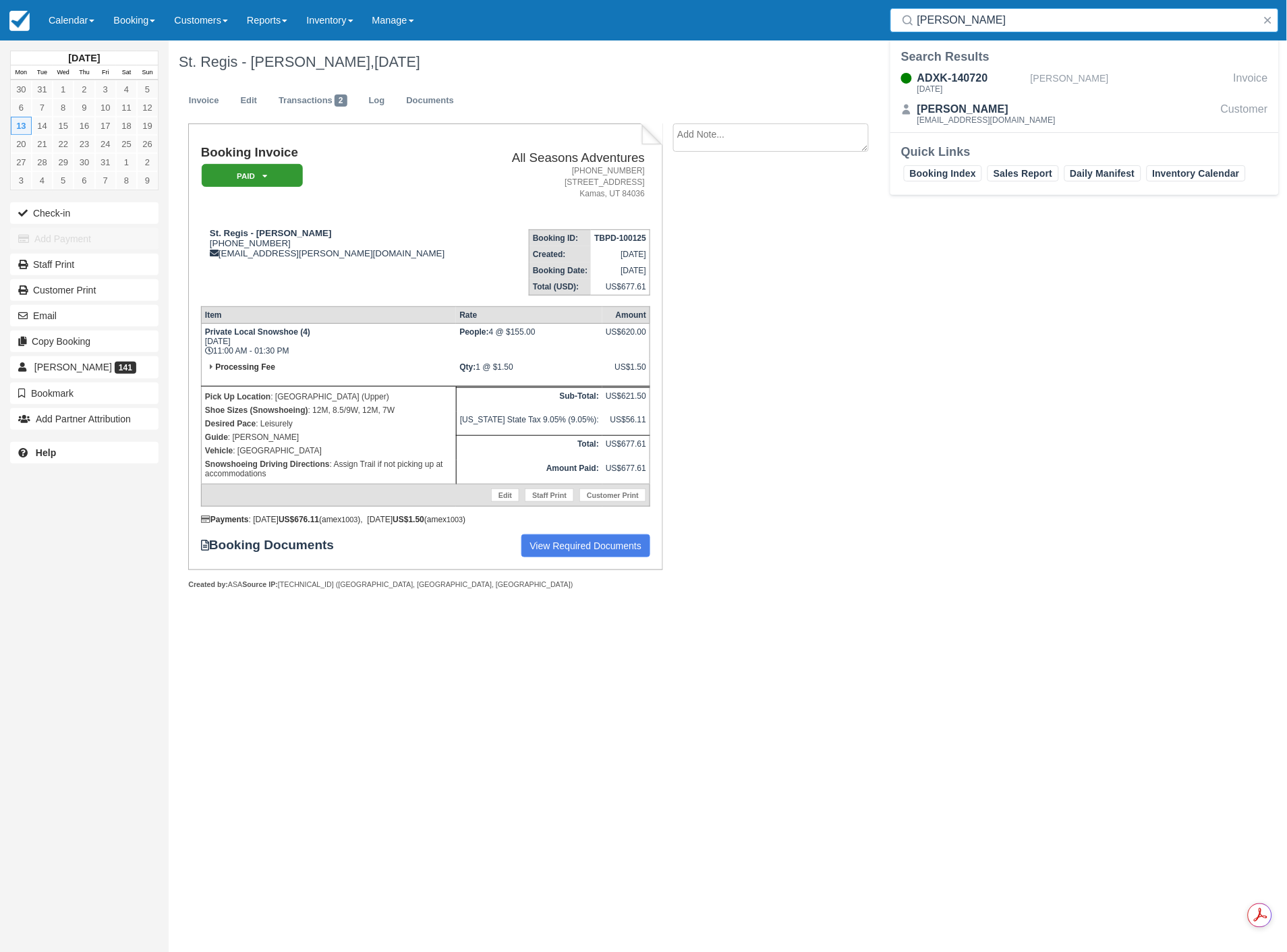
click at [1046, 21] on input "[PERSON_NAME]" at bounding box center [1087, 20] width 340 height 24
type input "[PERSON_NAME]"
click at [125, 8] on link "Booking" at bounding box center [134, 20] width 61 height 41
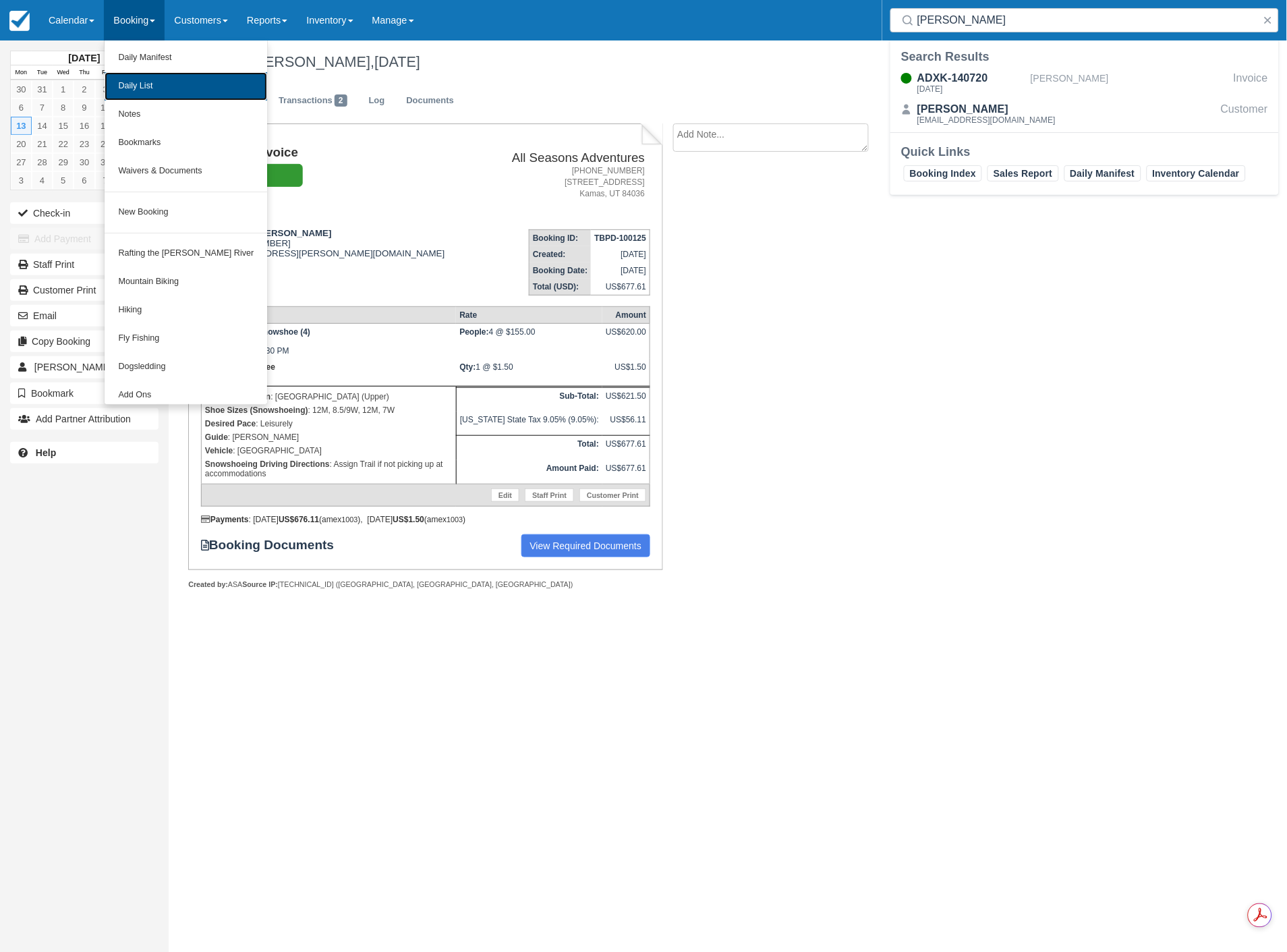
click at [129, 75] on link "Daily List" at bounding box center [186, 86] width 163 height 28
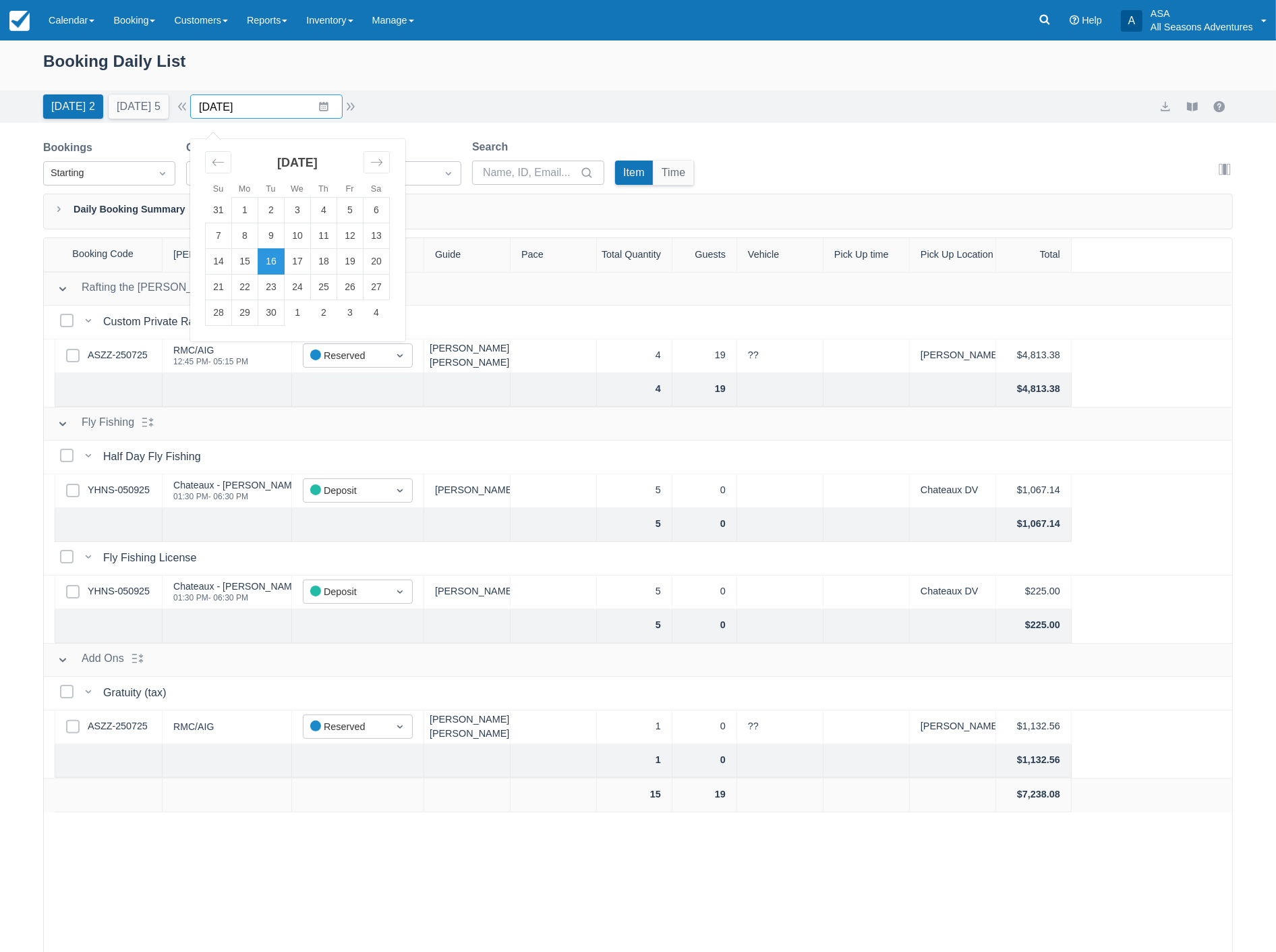
click at [262, 113] on input "[DATE]" at bounding box center [266, 106] width 152 height 24
click at [231, 165] on div "Move backward to switch to the previous month." at bounding box center [217, 162] width 26 height 23
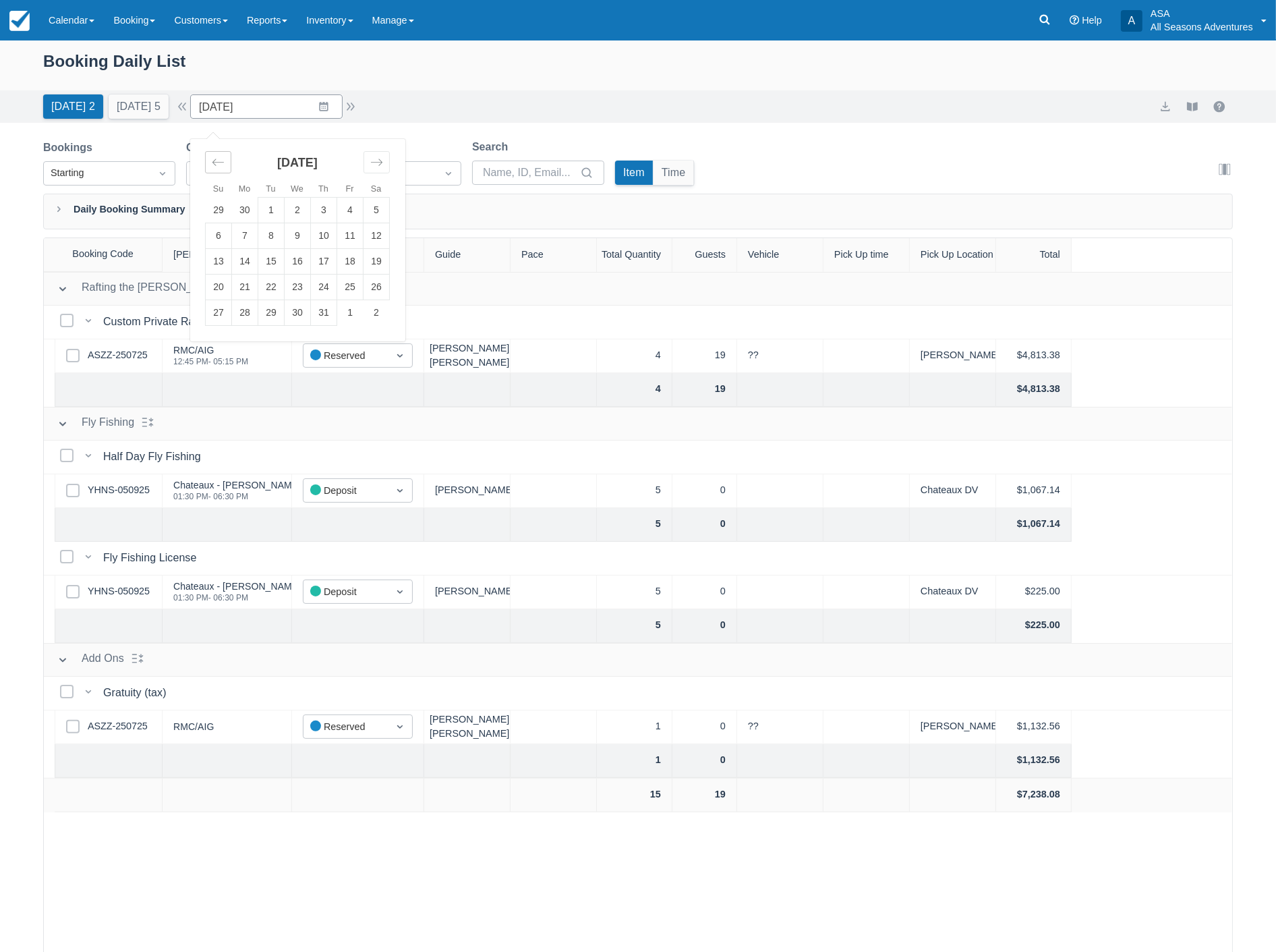
click at [231, 165] on div "Move backward to switch to the previous month." at bounding box center [217, 162] width 26 height 23
click at [303, 313] on td "26" at bounding box center [297, 313] width 26 height 25
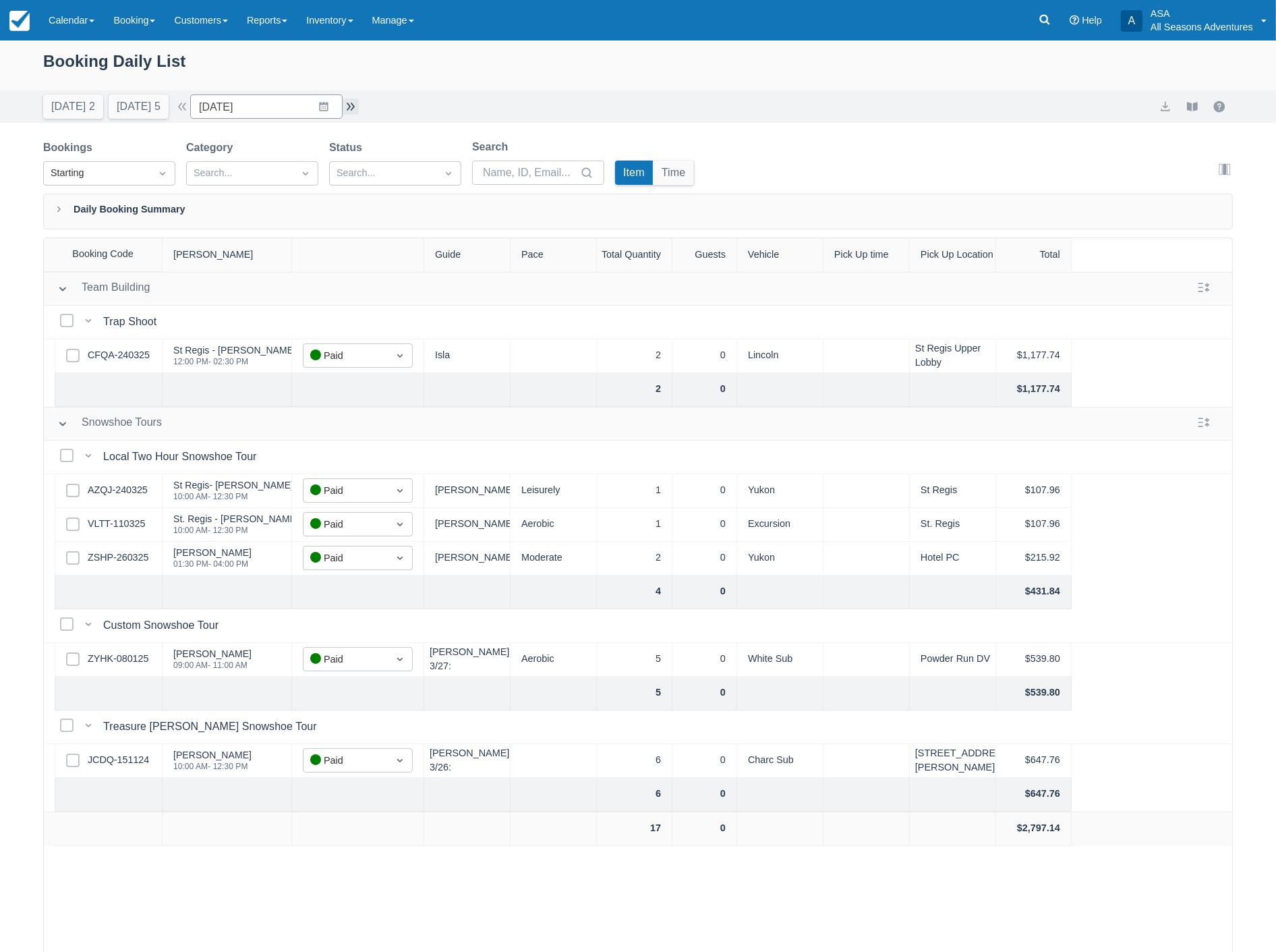
click at [356, 103] on button "button" at bounding box center [350, 107] width 16 height 16
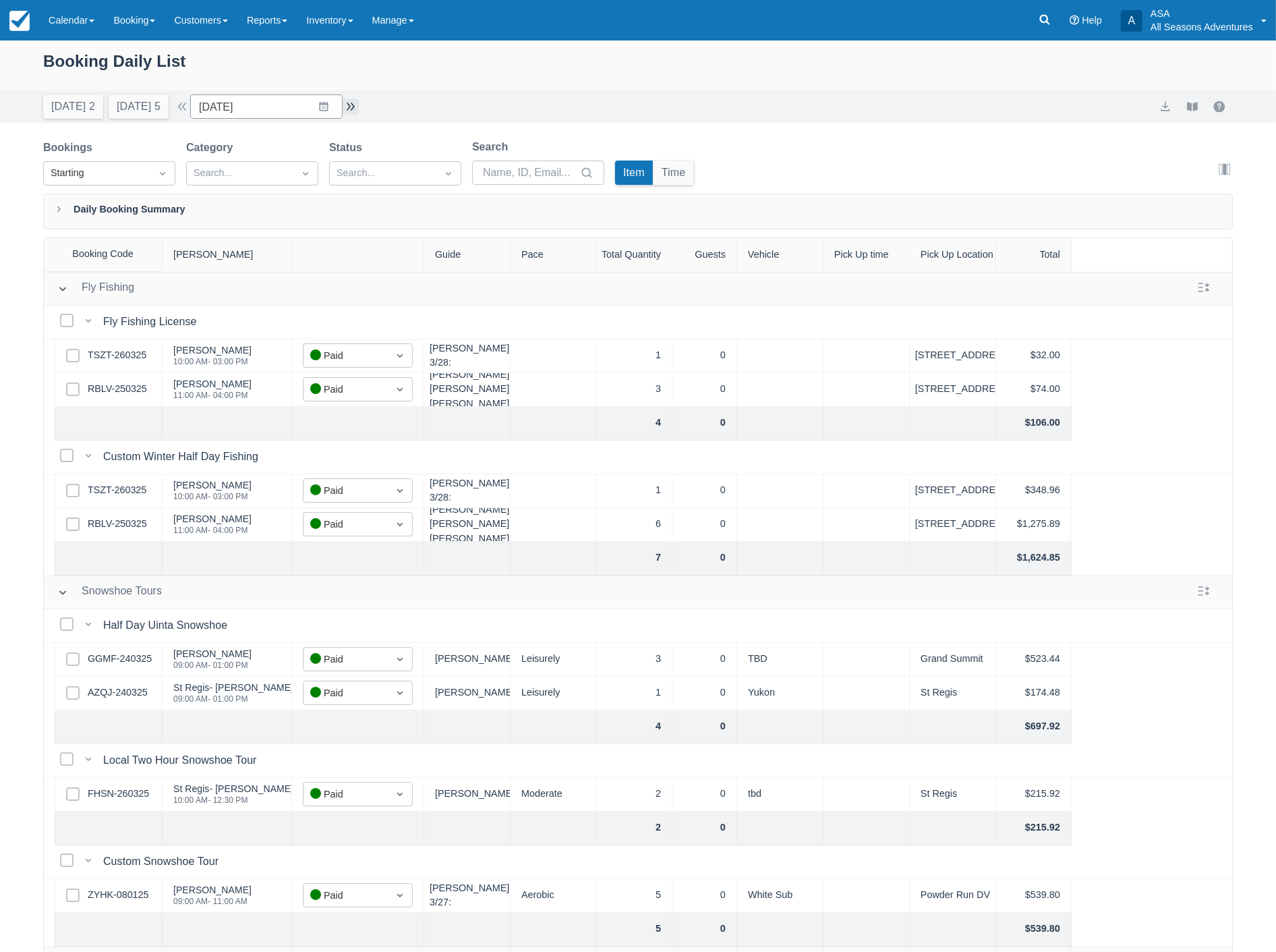
click at [353, 112] on button "button" at bounding box center [350, 107] width 16 height 16
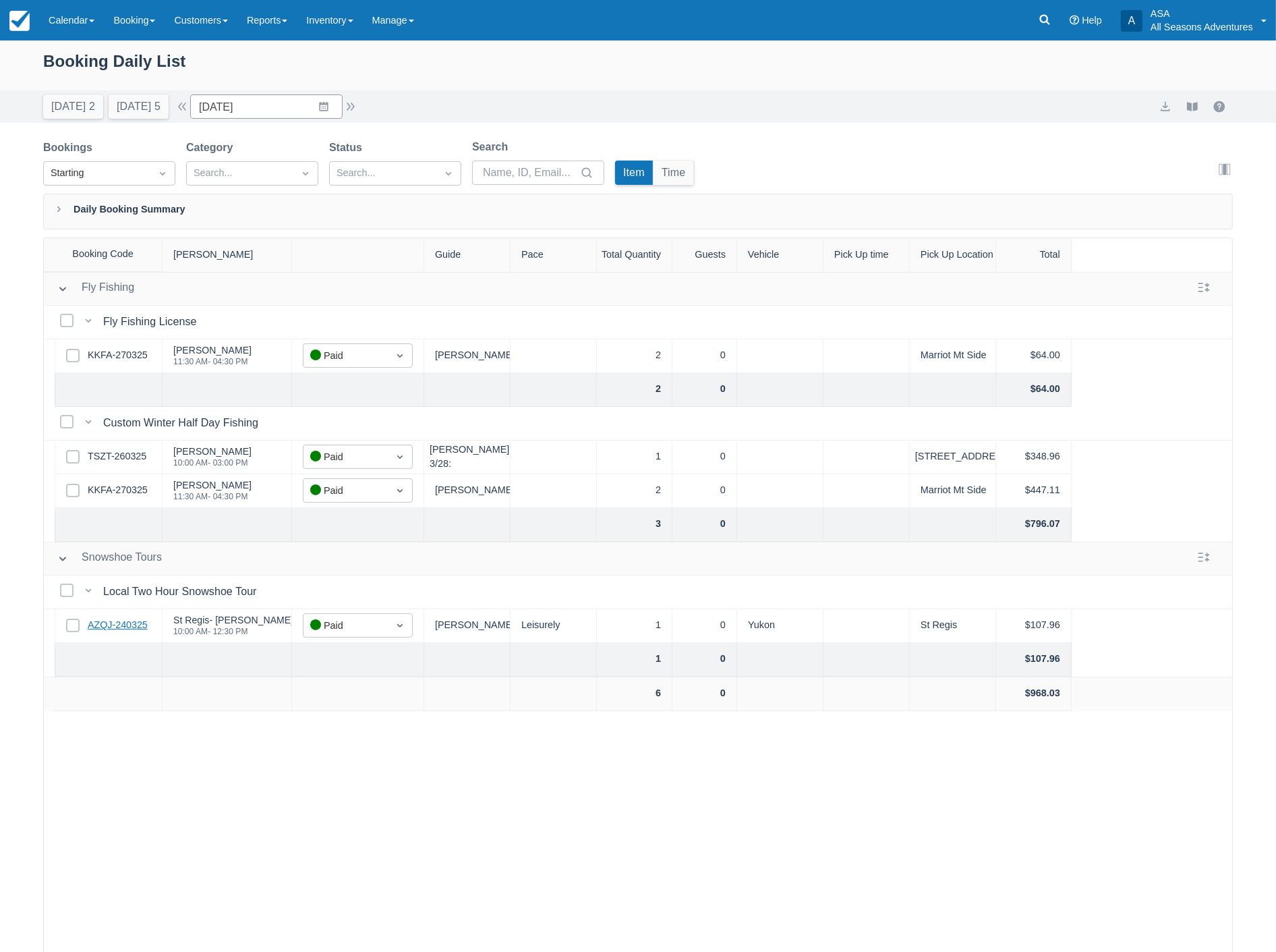
click at [140, 623] on link "AZQJ-240325" at bounding box center [118, 625] width 60 height 14
click at [358, 104] on button "button" at bounding box center [350, 107] width 16 height 16
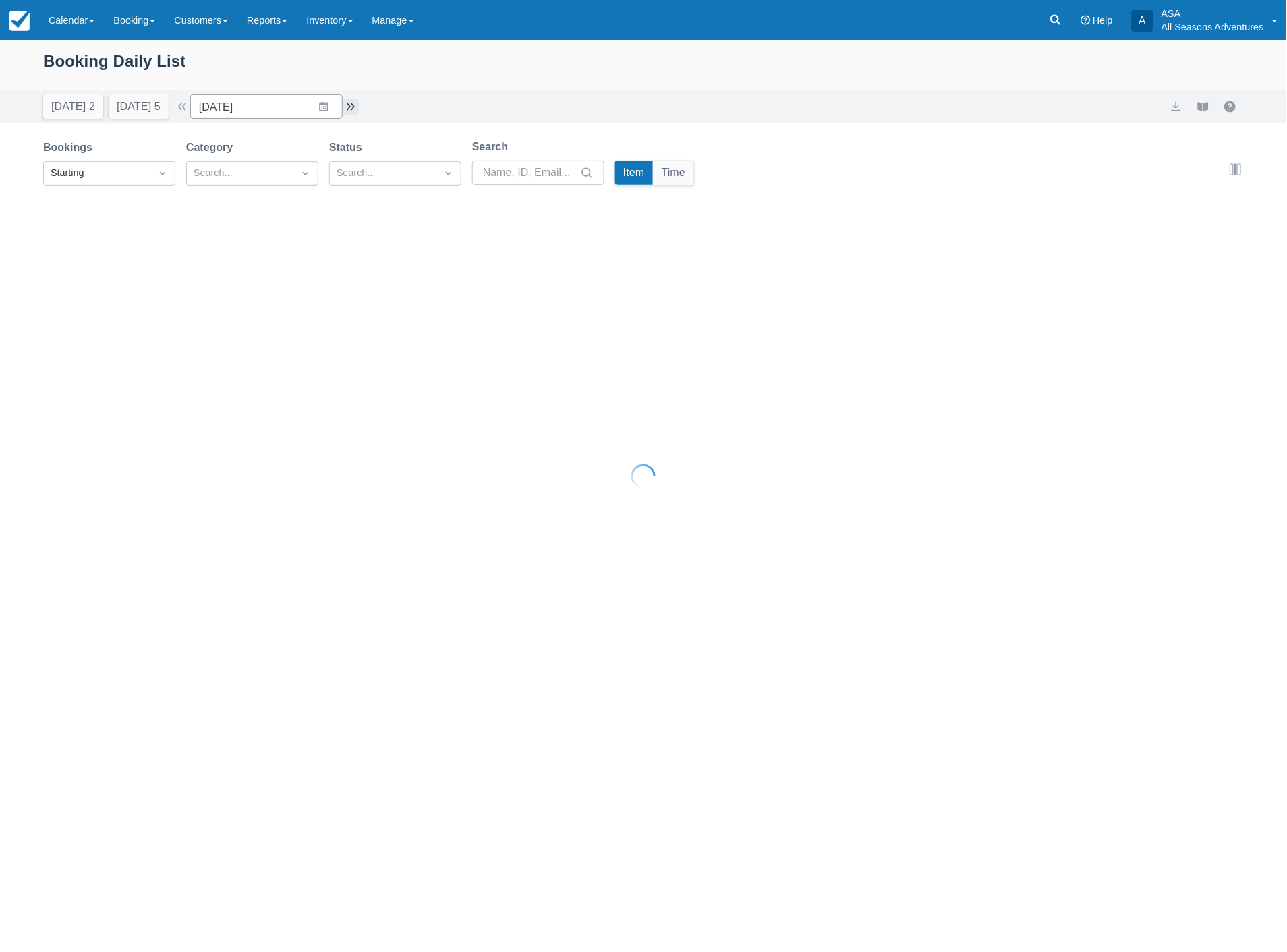
click at [358, 104] on div at bounding box center [643, 476] width 1287 height 952
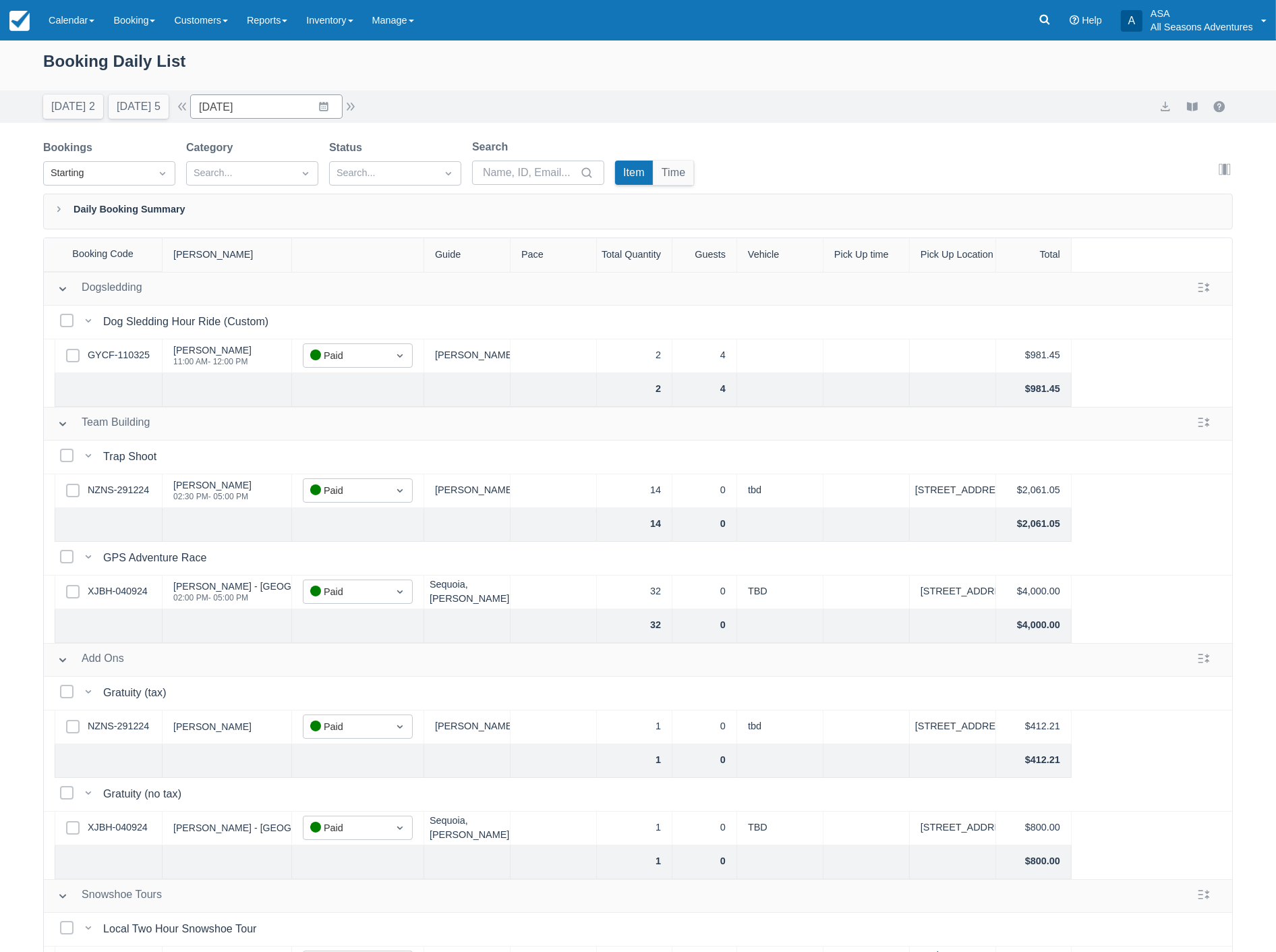
click at [354, 103] on button "button" at bounding box center [350, 107] width 16 height 16
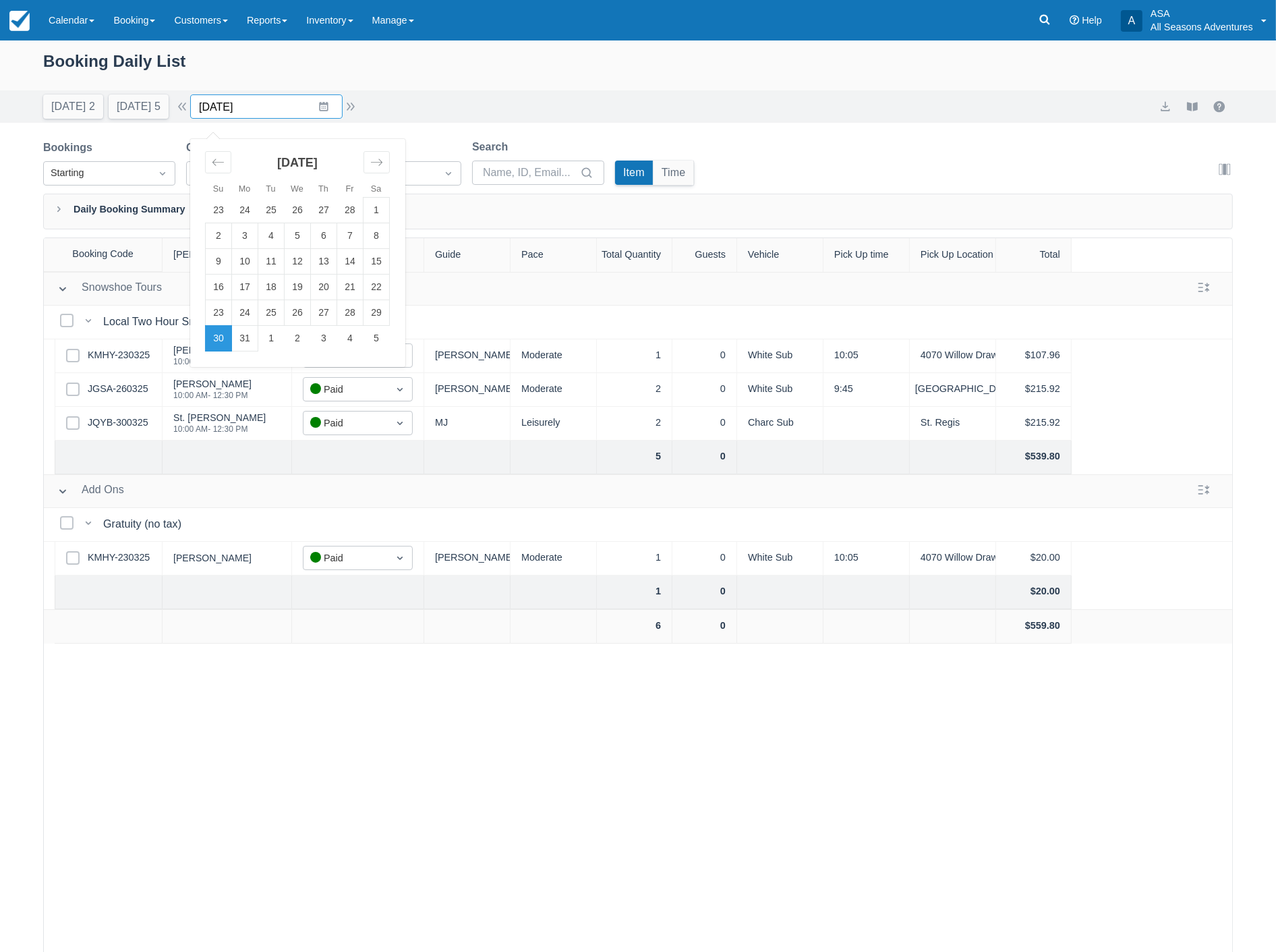
click at [284, 111] on input "03/30/25" at bounding box center [266, 106] width 152 height 24
click at [373, 158] on div "Move forward to switch to the next month." at bounding box center [376, 162] width 26 height 23
click at [371, 156] on div "Move forward to switch to the next month." at bounding box center [376, 162] width 26 height 23
click at [225, 154] on div "Move backward to switch to the previous month." at bounding box center [217, 162] width 26 height 23
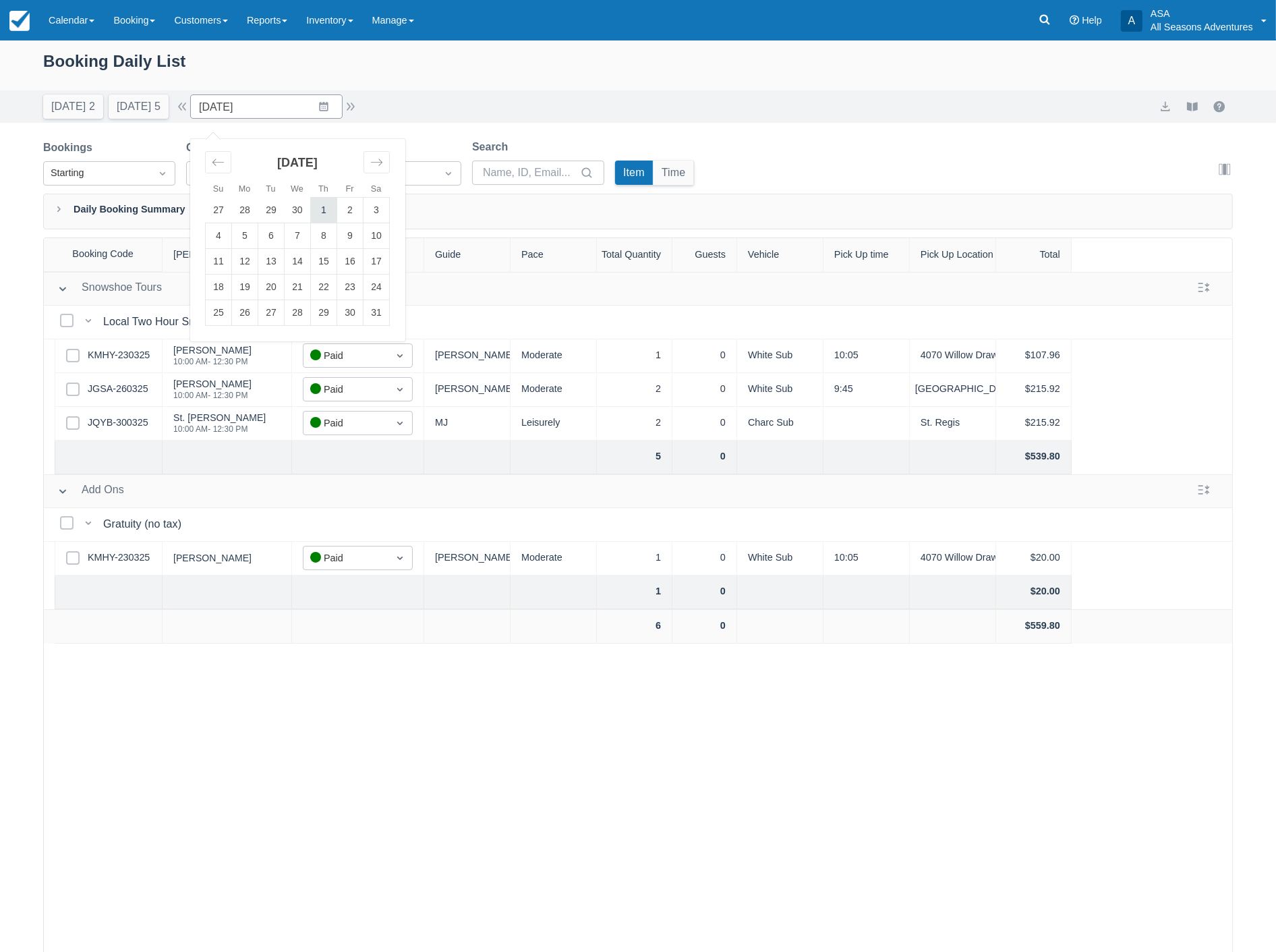
click at [331, 210] on td "1" at bounding box center [323, 210] width 26 height 25
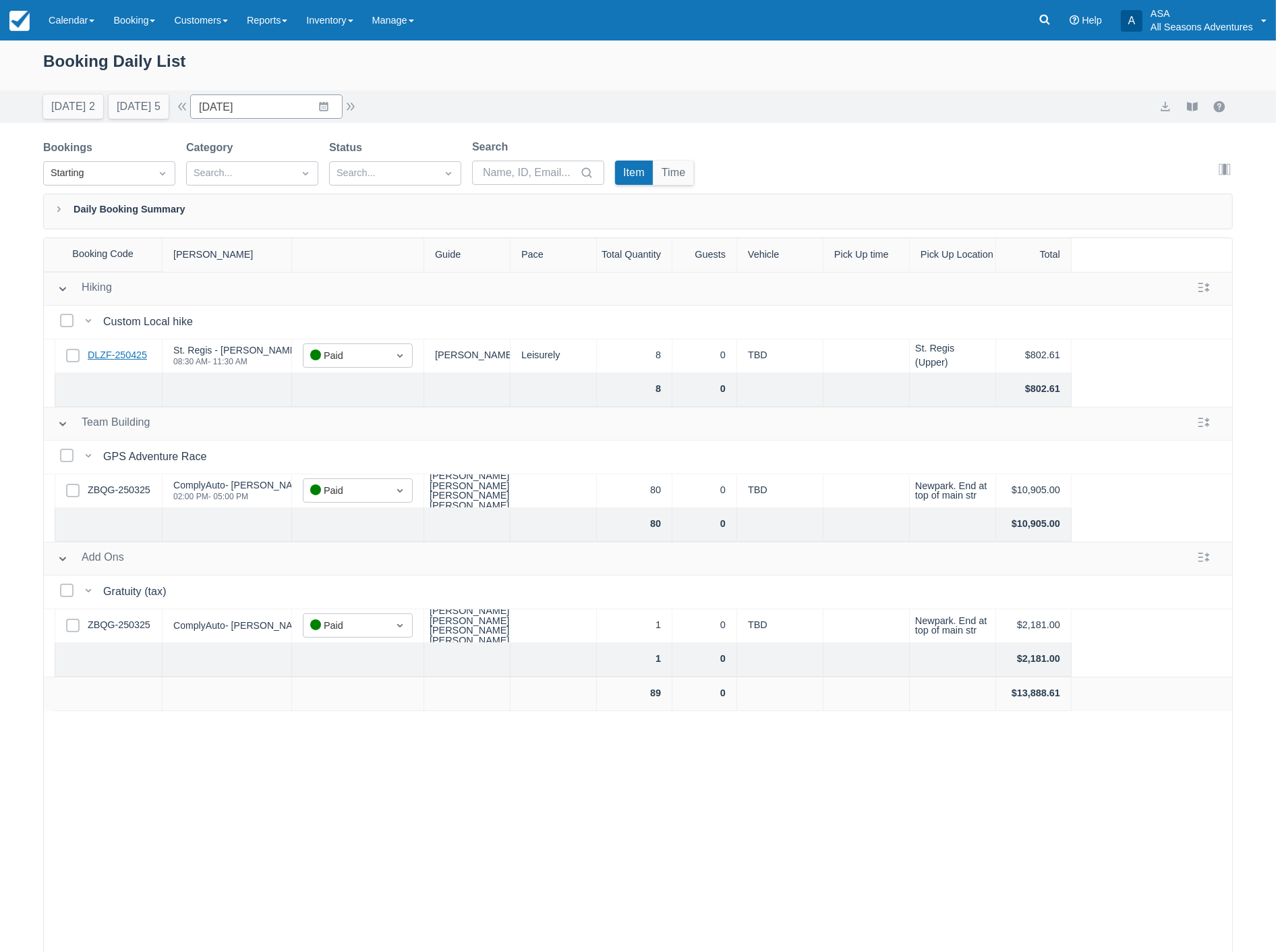
click at [118, 361] on link "DLZF-250425" at bounding box center [118, 355] width 60 height 14
click at [283, 115] on input "05/01/25" at bounding box center [266, 106] width 152 height 24
click at [303, 226] on td "7" at bounding box center [297, 236] width 26 height 25
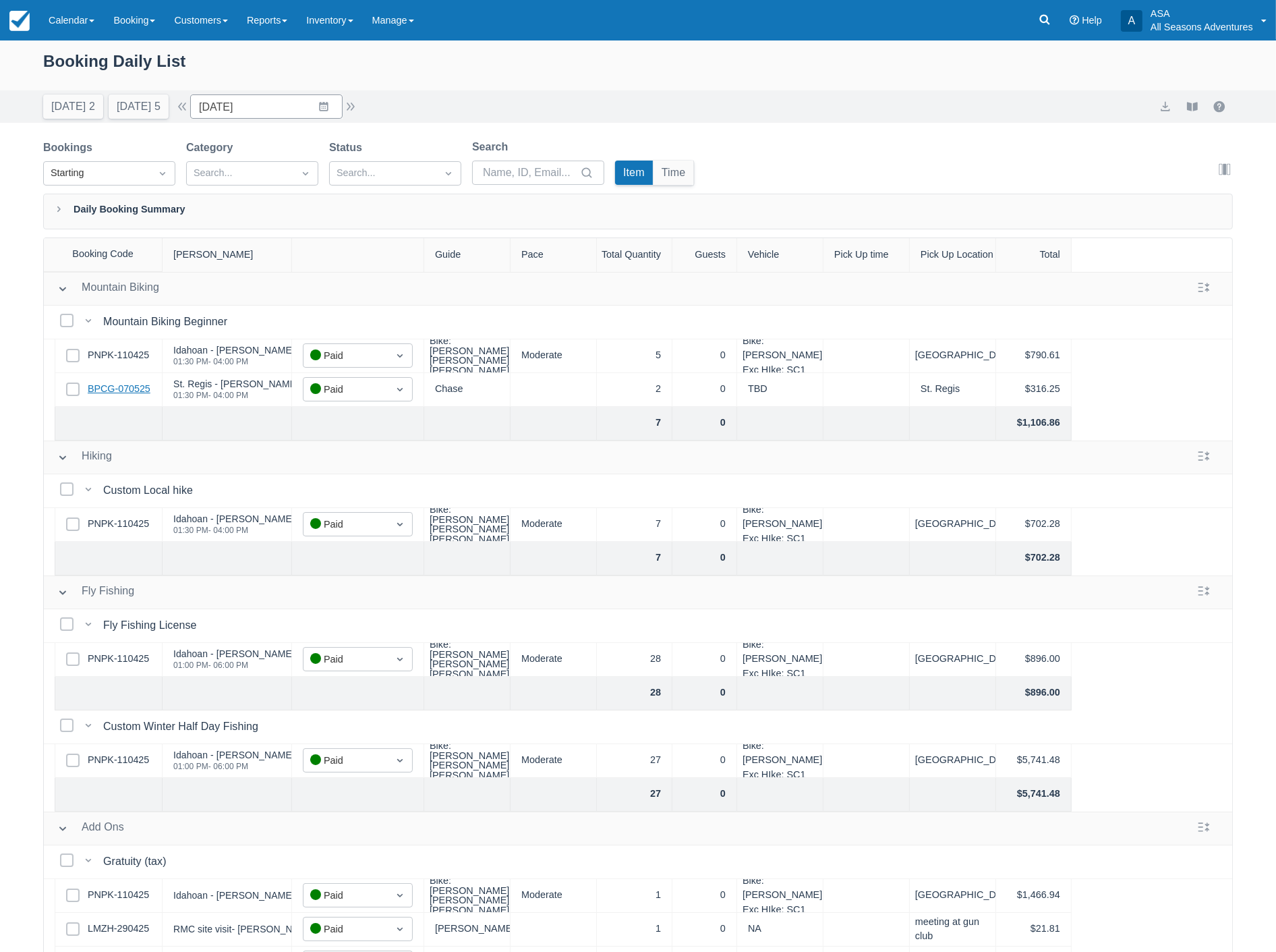
click at [108, 393] on link "BPCG-070525" at bounding box center [119, 389] width 62 height 14
click at [284, 98] on input "05/07/25" at bounding box center [266, 106] width 152 height 24
click at [383, 165] on icon "Move forward to switch to the next month." at bounding box center [377, 162] width 13 height 13
click at [251, 215] on td "2" at bounding box center [245, 210] width 26 height 25
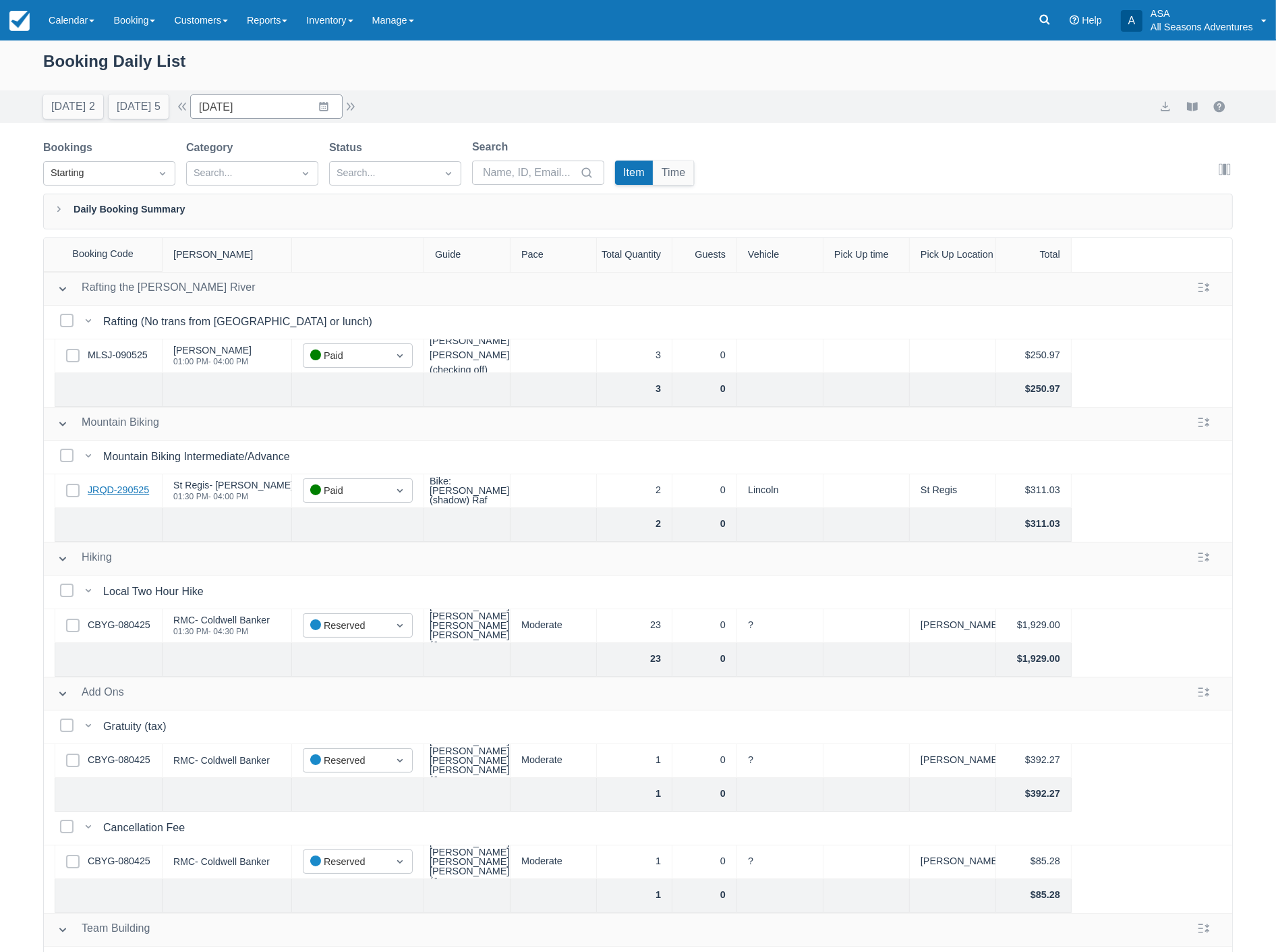
click at [106, 486] on link "JRQD-290525" at bounding box center [119, 490] width 62 height 14
click at [359, 110] on button "button" at bounding box center [350, 107] width 16 height 16
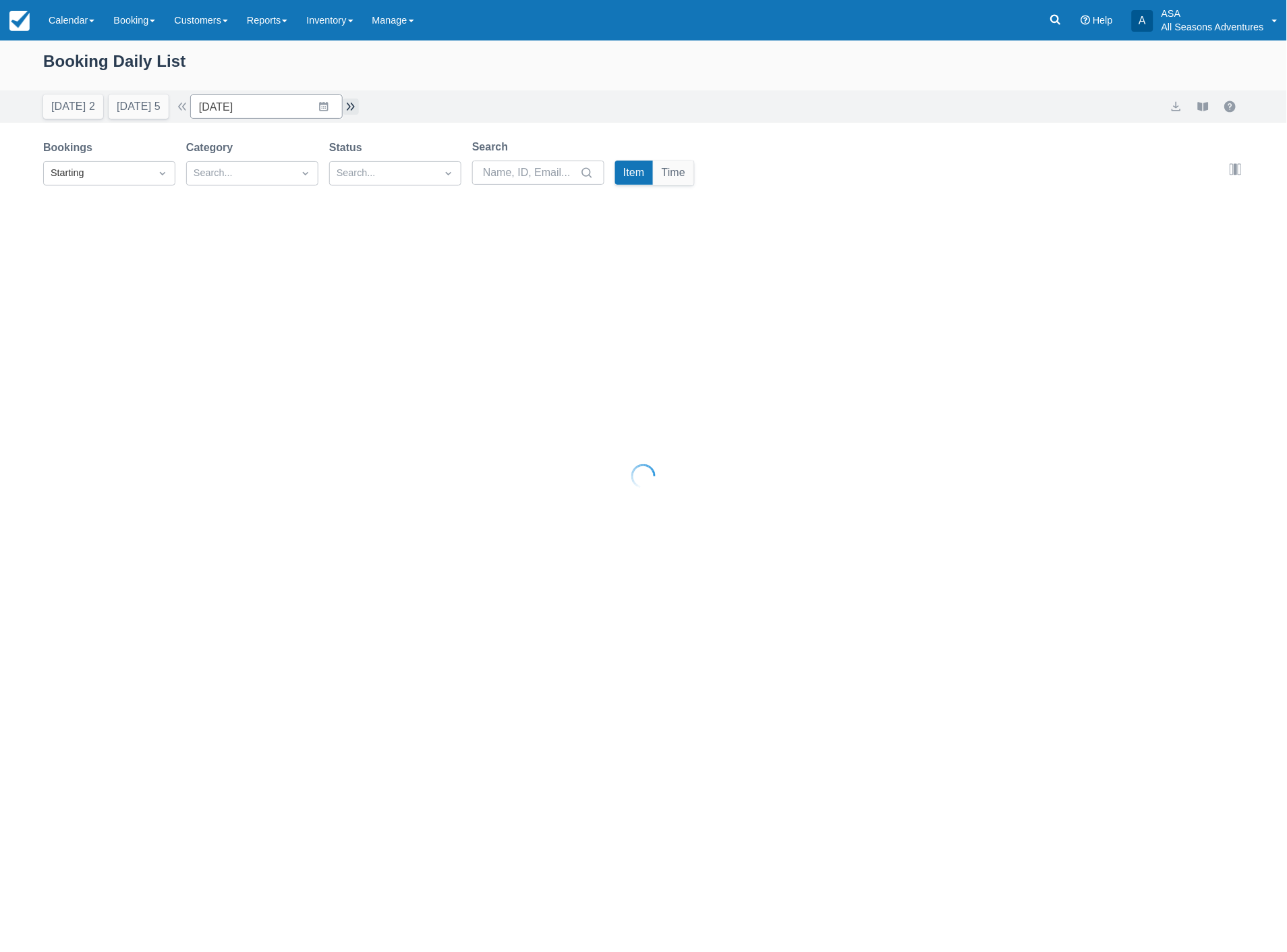
click at [360, 110] on div at bounding box center [643, 476] width 1287 height 952
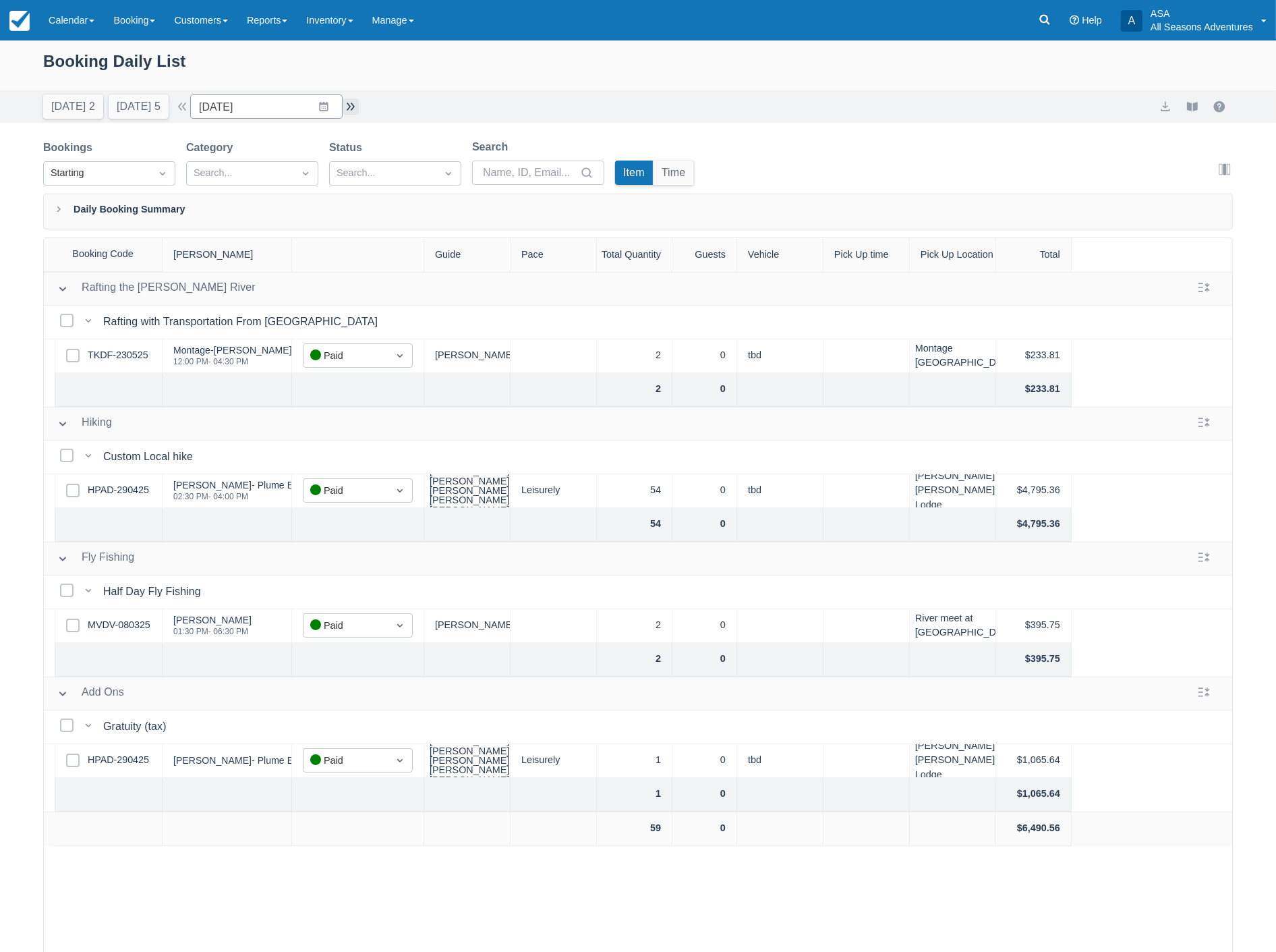
click at [359, 110] on button "button" at bounding box center [350, 107] width 16 height 16
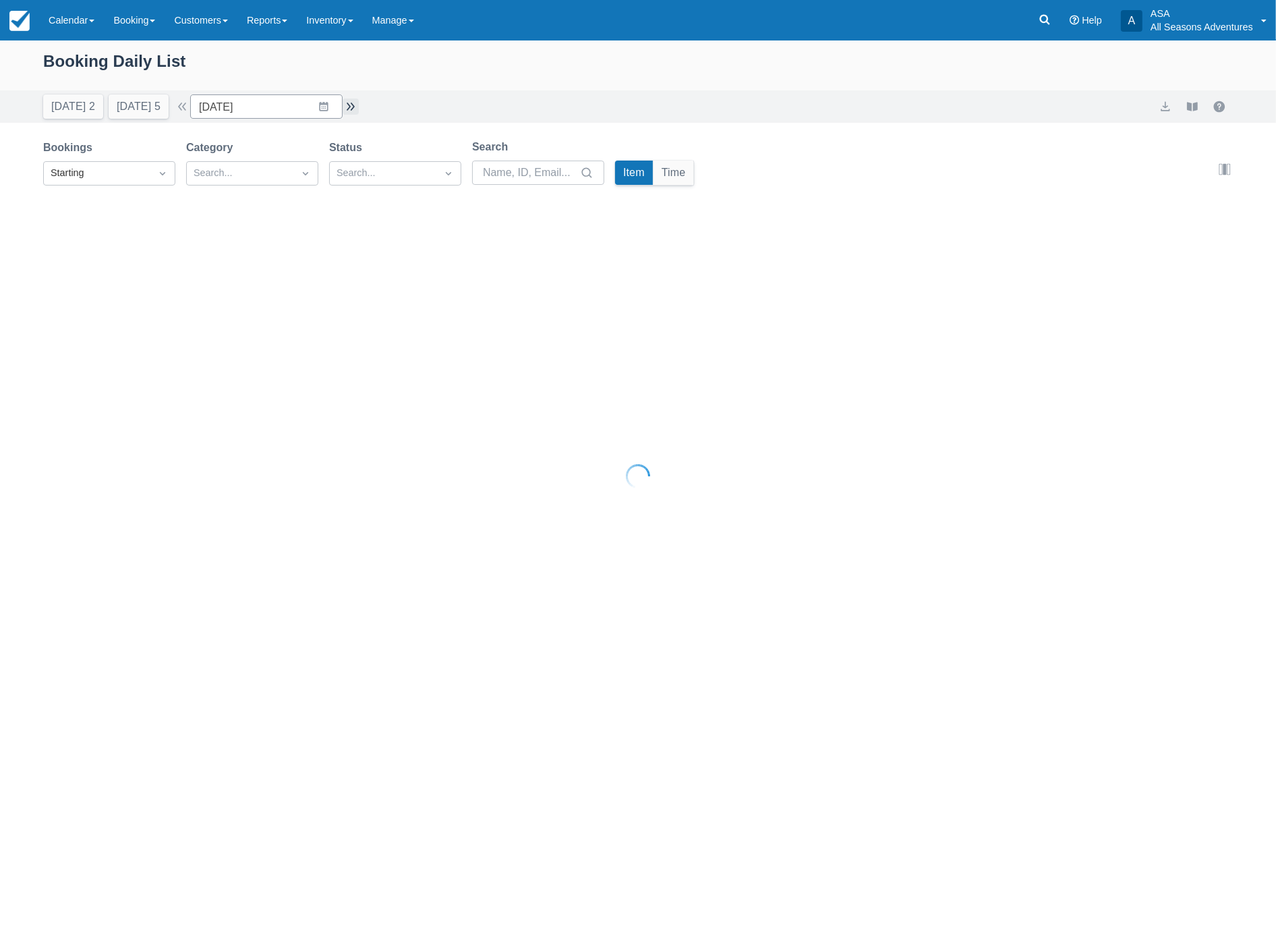
click at [359, 110] on button "button" at bounding box center [350, 107] width 16 height 16
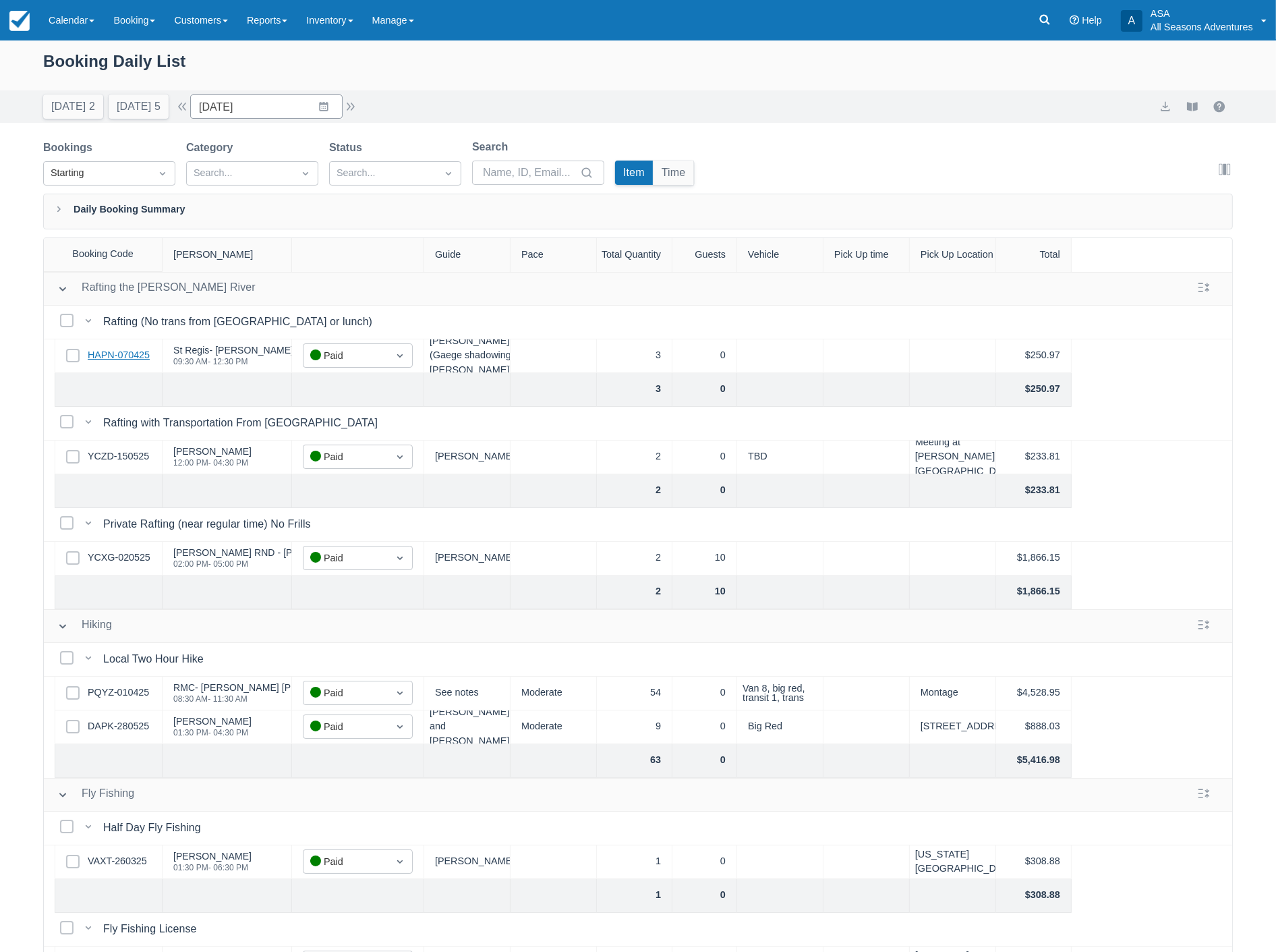
click at [111, 353] on link "HAPN-070425" at bounding box center [119, 355] width 62 height 14
click at [279, 103] on input "06/05/25" at bounding box center [266, 106] width 152 height 24
click at [354, 232] on td "13" at bounding box center [350, 236] width 26 height 25
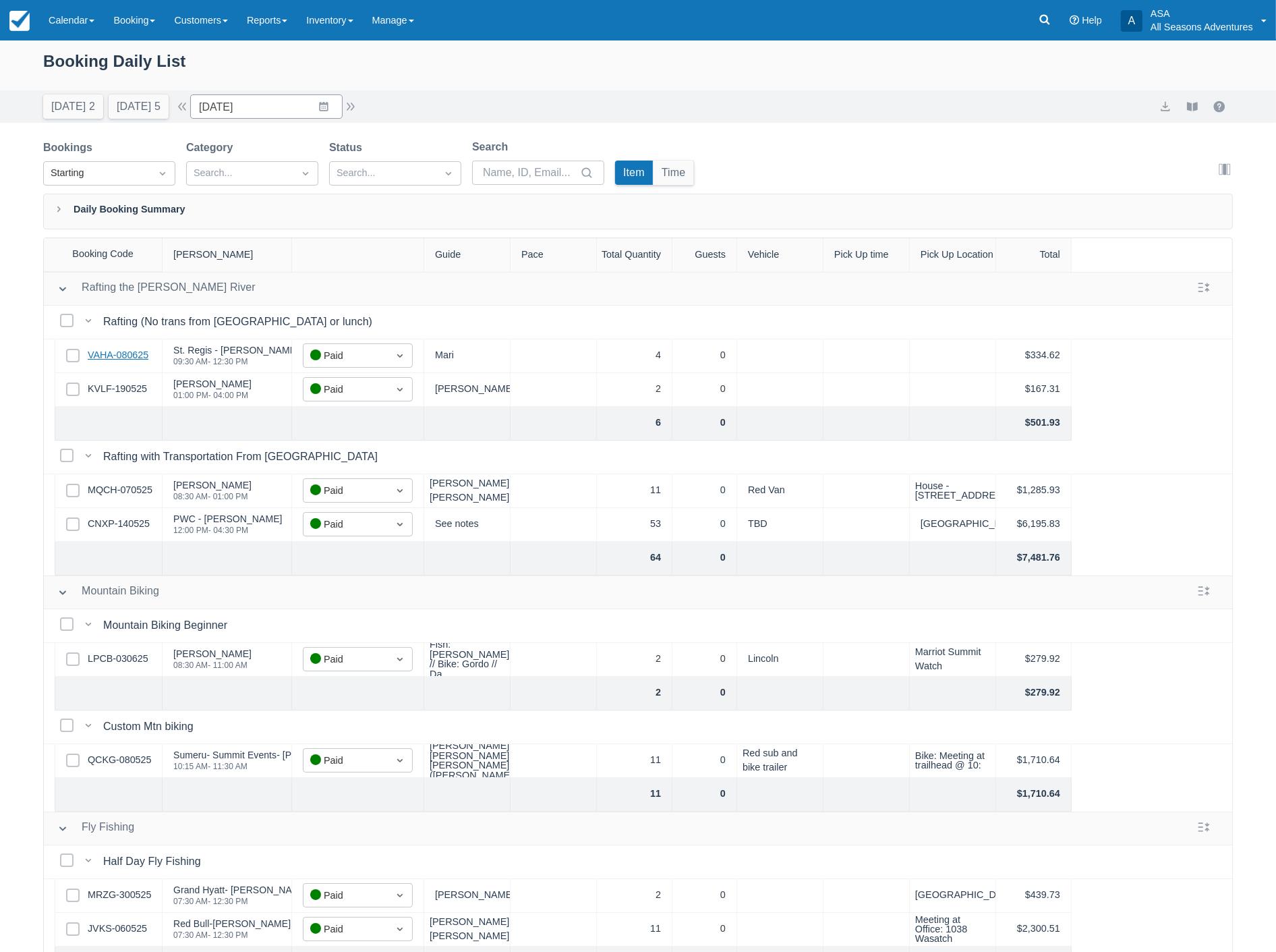
click at [119, 358] on link "VAHA-080625" at bounding box center [118, 355] width 61 height 14
click at [359, 110] on button "button" at bounding box center [350, 107] width 16 height 16
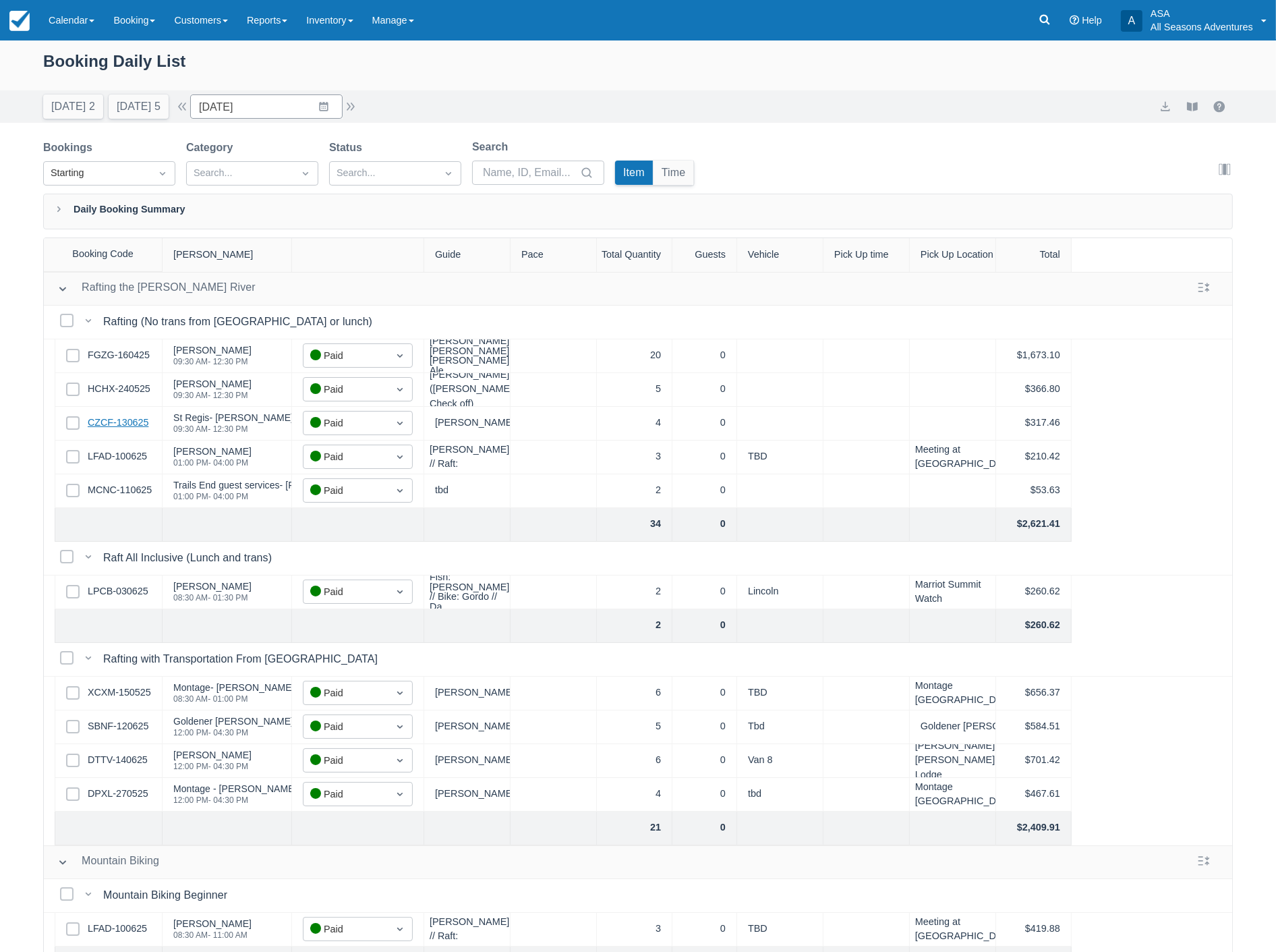
click at [139, 417] on link "CZCF-130625" at bounding box center [118, 423] width 61 height 14
click at [253, 104] on input "06/14/25" at bounding box center [266, 106] width 152 height 24
click at [359, 284] on td "27" at bounding box center [350, 287] width 26 height 25
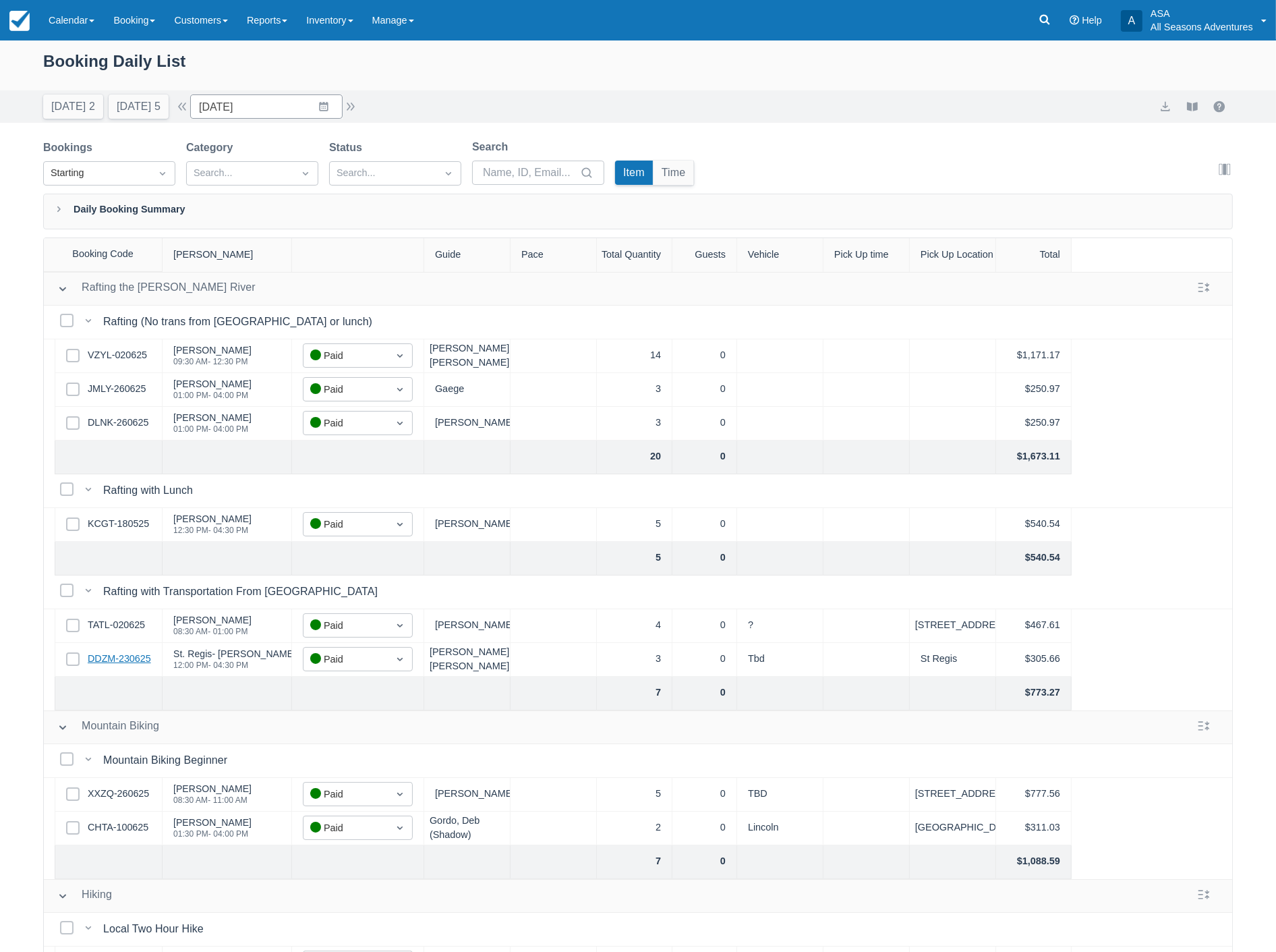
click at [139, 662] on link "DDZM-230625" at bounding box center [120, 659] width 63 height 14
click at [271, 105] on input "06/27/25" at bounding box center [266, 106] width 152 height 24
click at [245, 303] on td "30" at bounding box center [245, 313] width 26 height 25
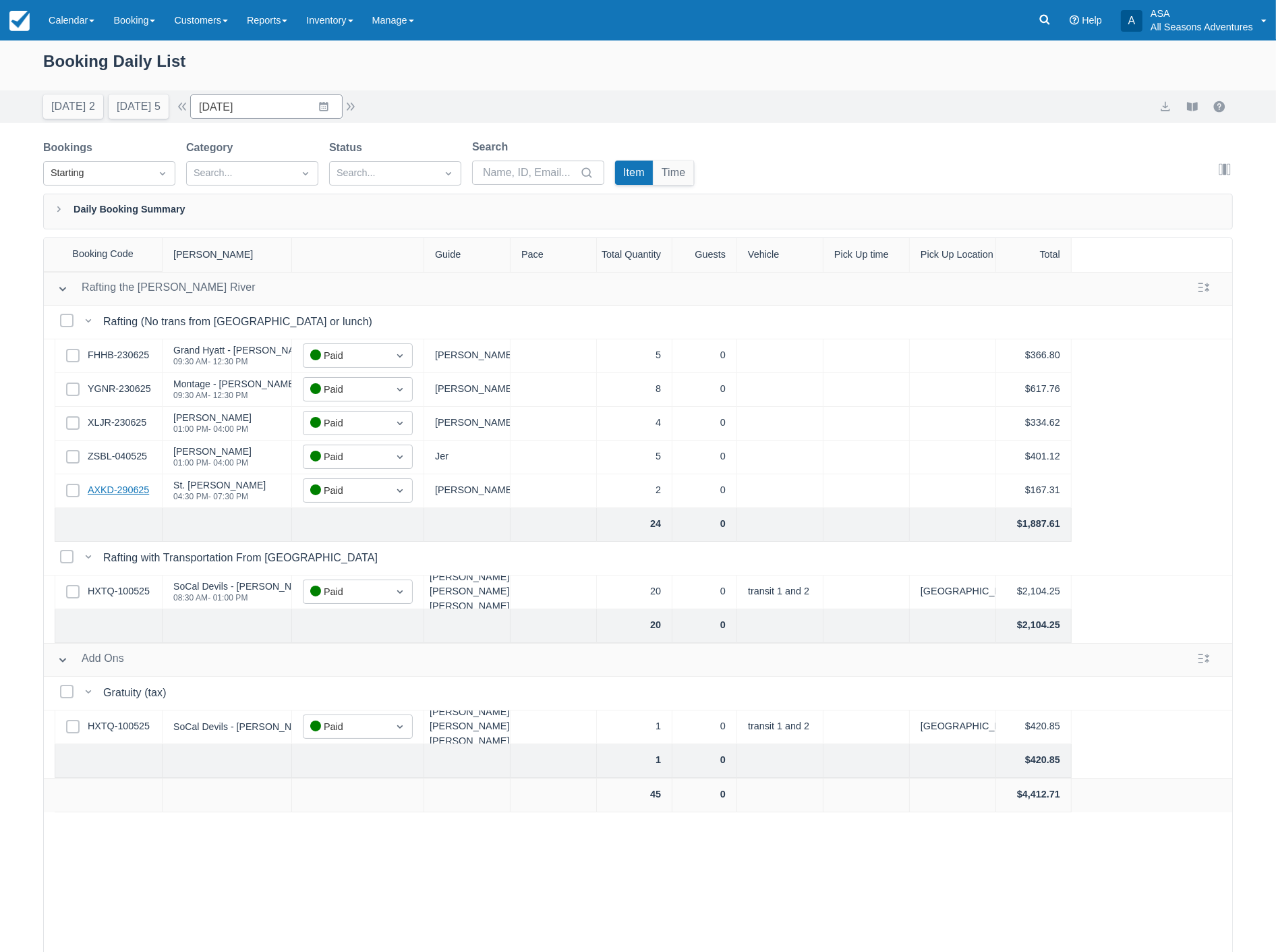
click at [126, 490] on link "AXKD-290625" at bounding box center [119, 490] width 62 height 14
click at [272, 111] on input "06/30/25" at bounding box center [266, 106] width 152 height 24
click at [275, 299] on td "24" at bounding box center [271, 287] width 26 height 25
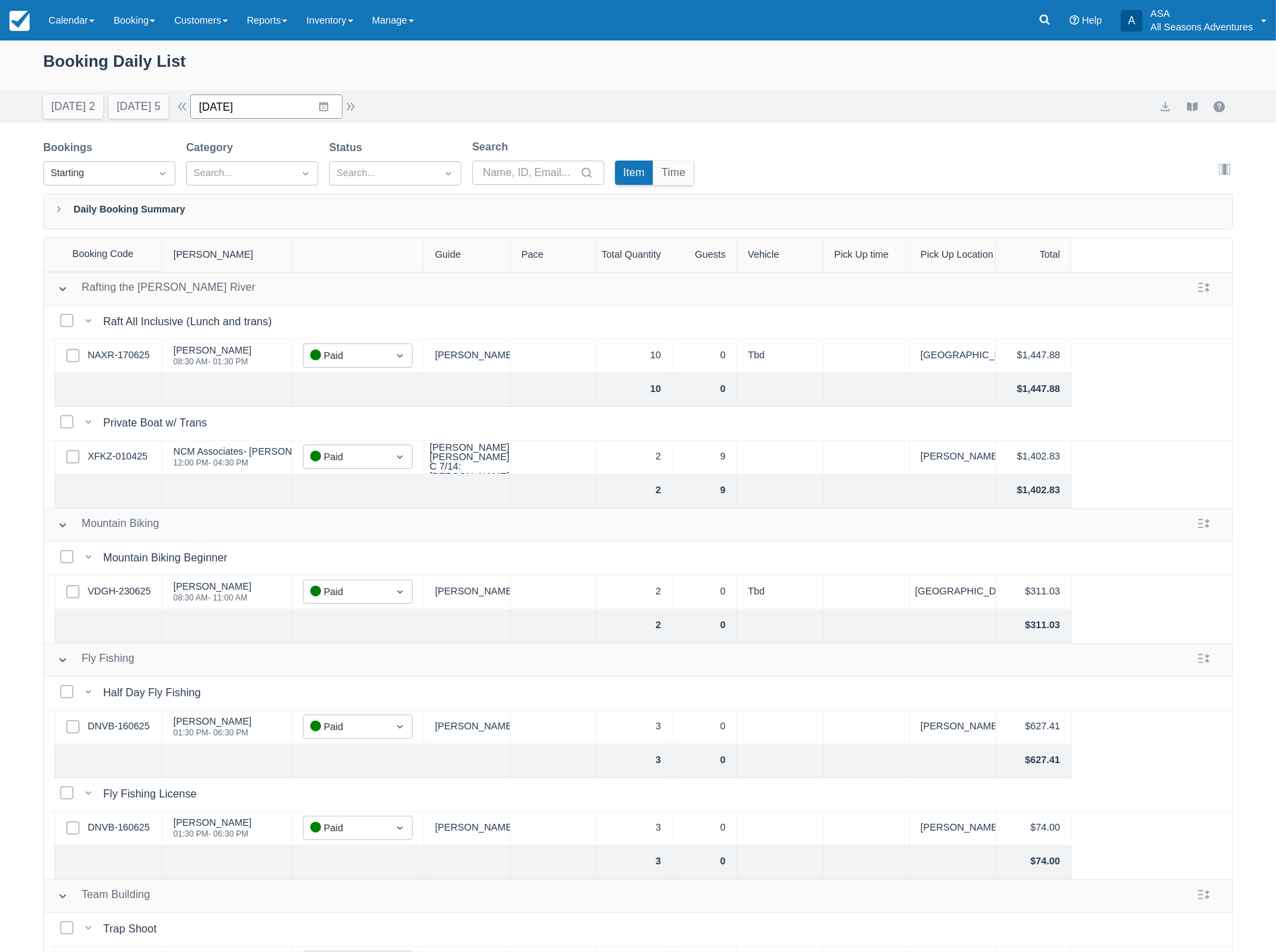
click at [268, 113] on input "06/24/25" at bounding box center [266, 106] width 152 height 24
click at [273, 315] on td "1" at bounding box center [271, 313] width 26 height 25
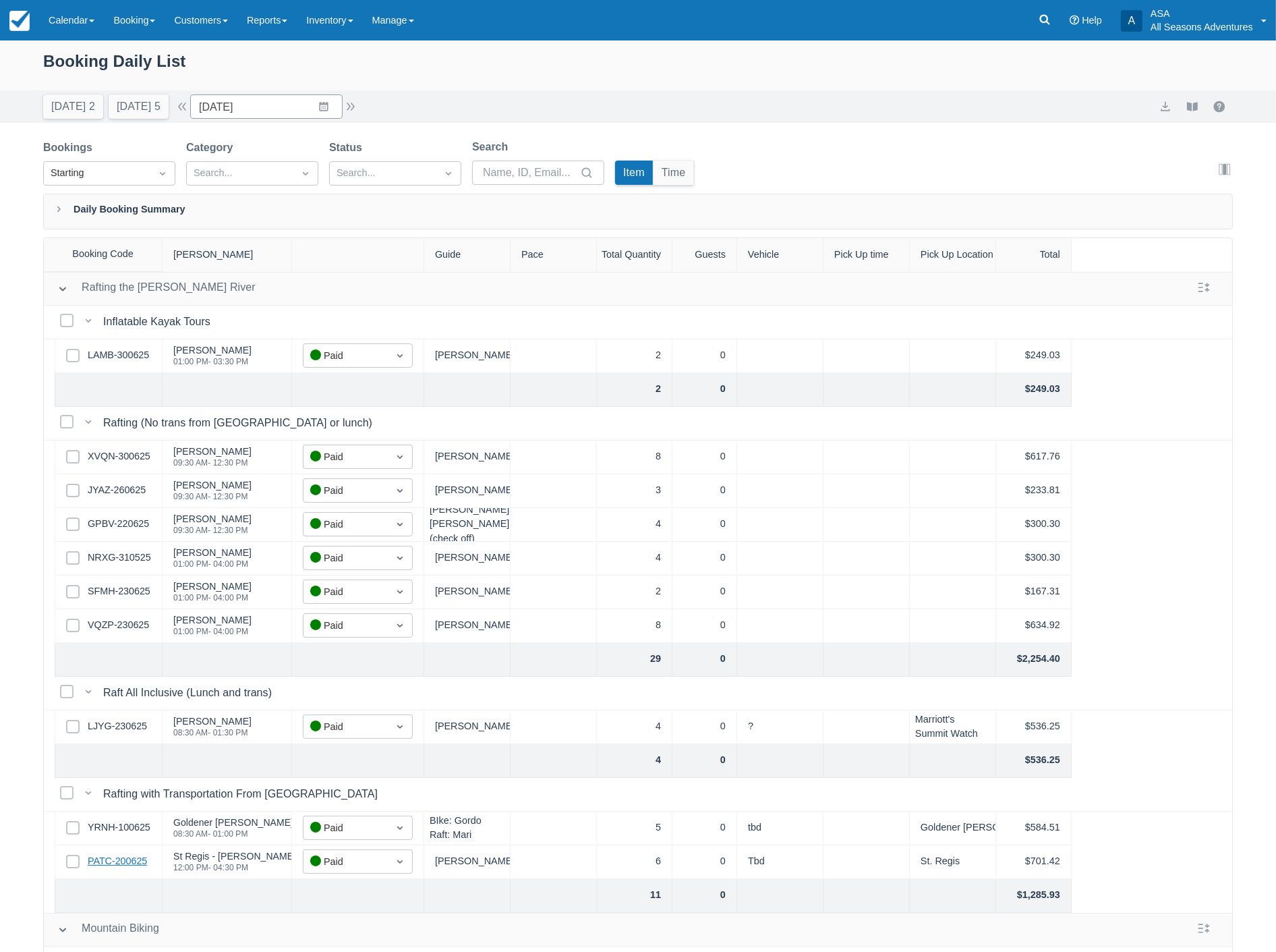
click at [130, 861] on link "PATC-200625" at bounding box center [118, 861] width 60 height 14
click at [353, 106] on button "button" at bounding box center [350, 107] width 16 height 16
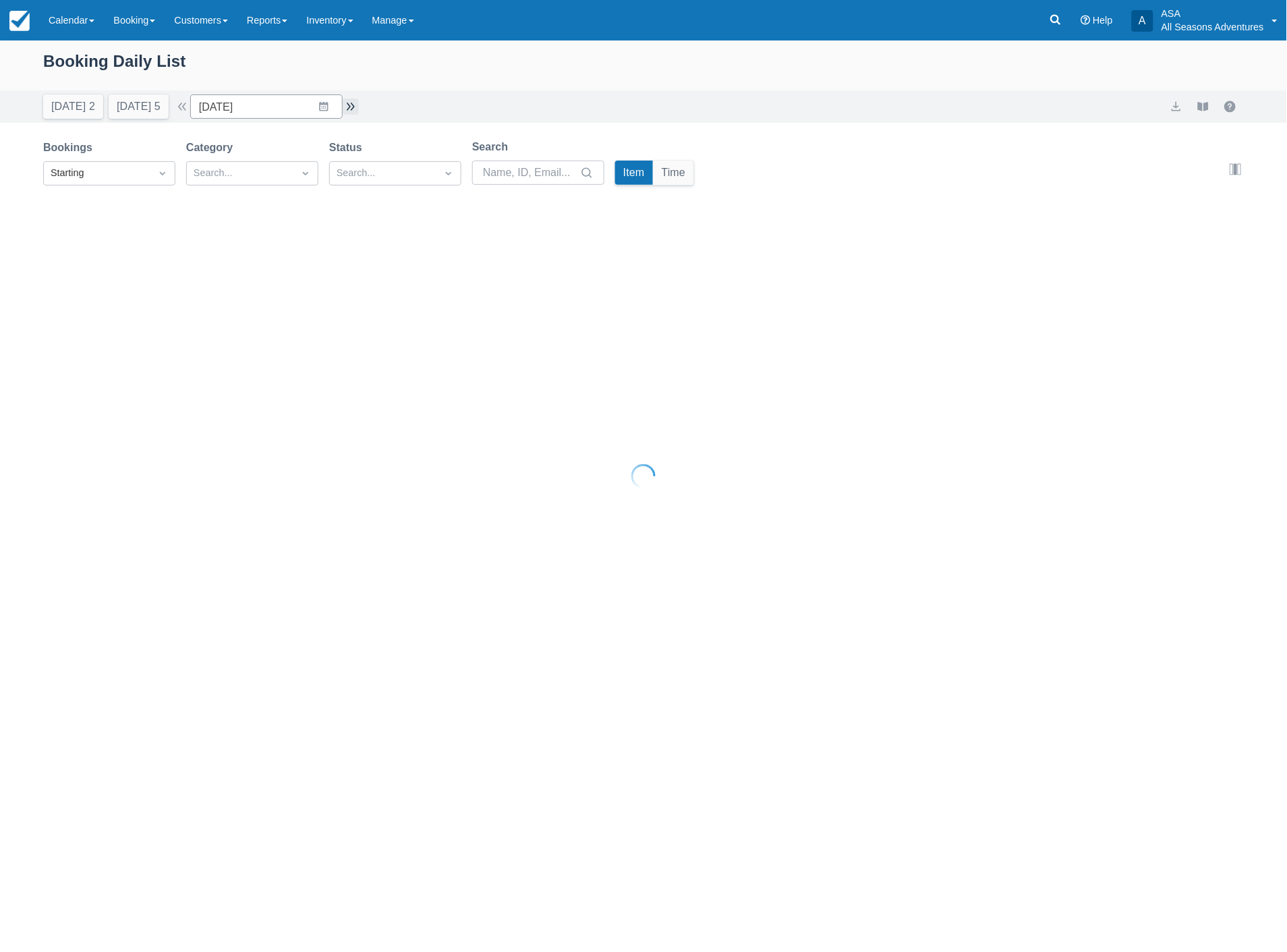
click at [353, 106] on div at bounding box center [643, 476] width 1287 height 952
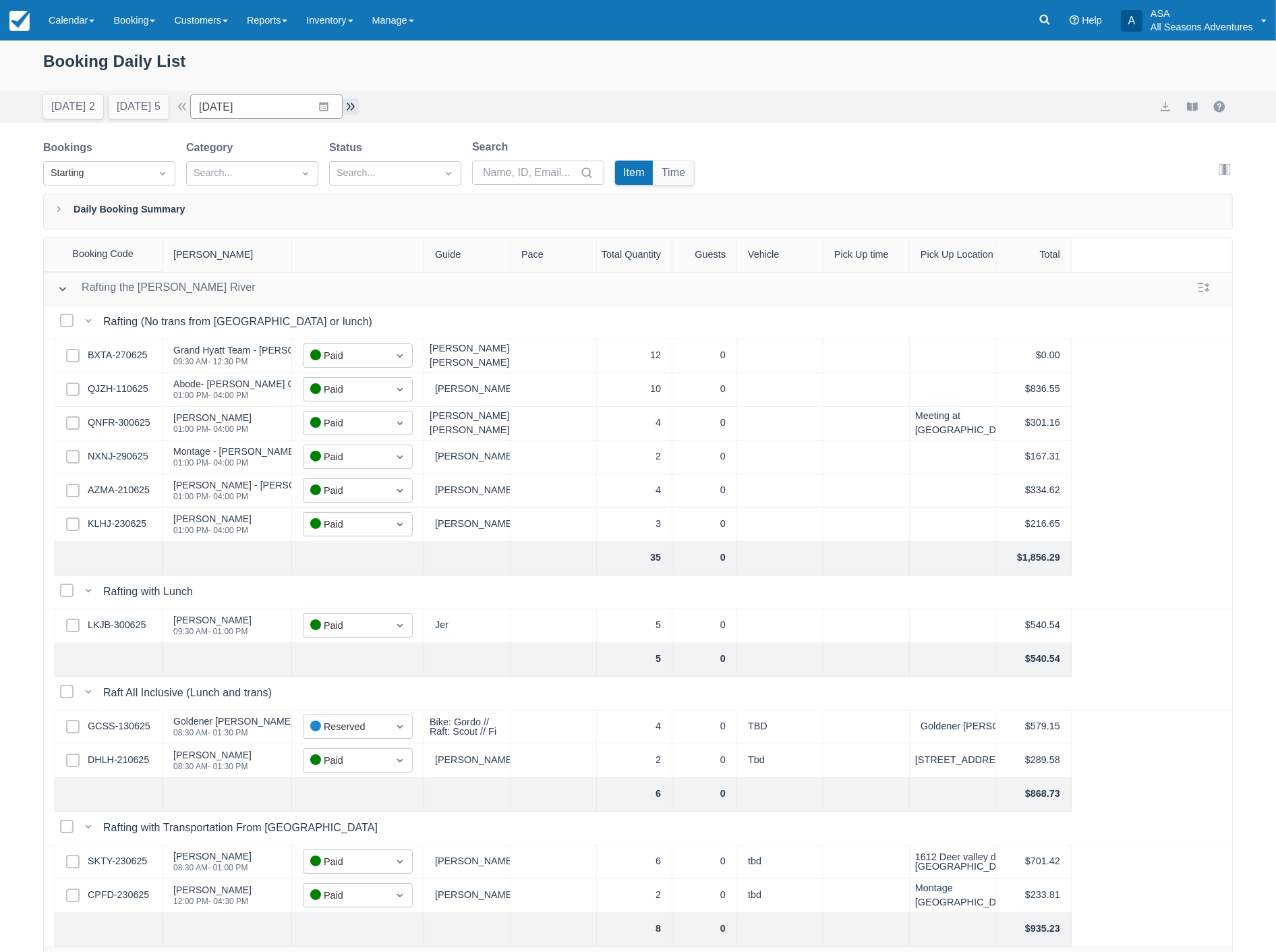
click at [353, 106] on button "button" at bounding box center [350, 107] width 16 height 16
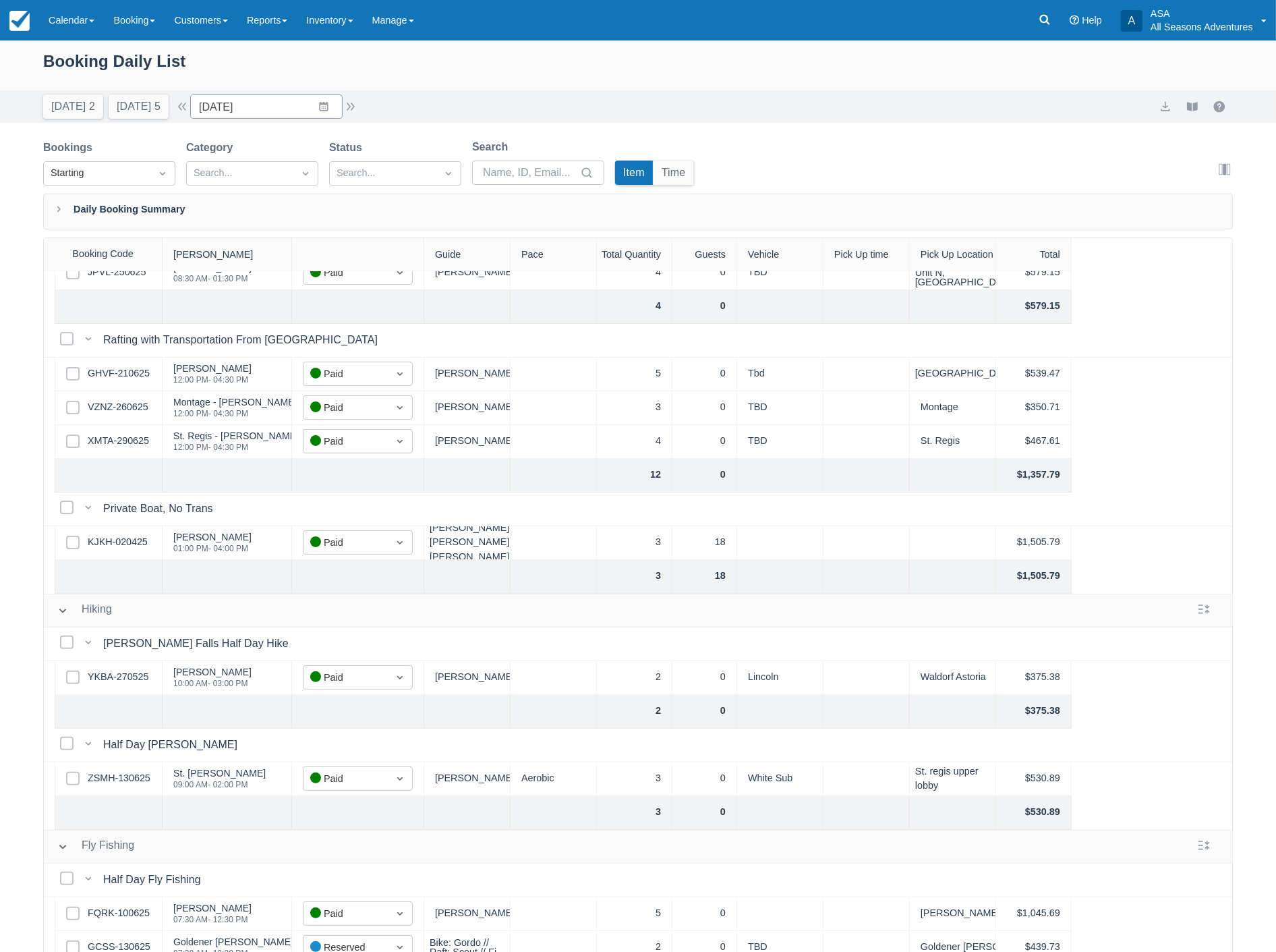
scroll to position [449, 0]
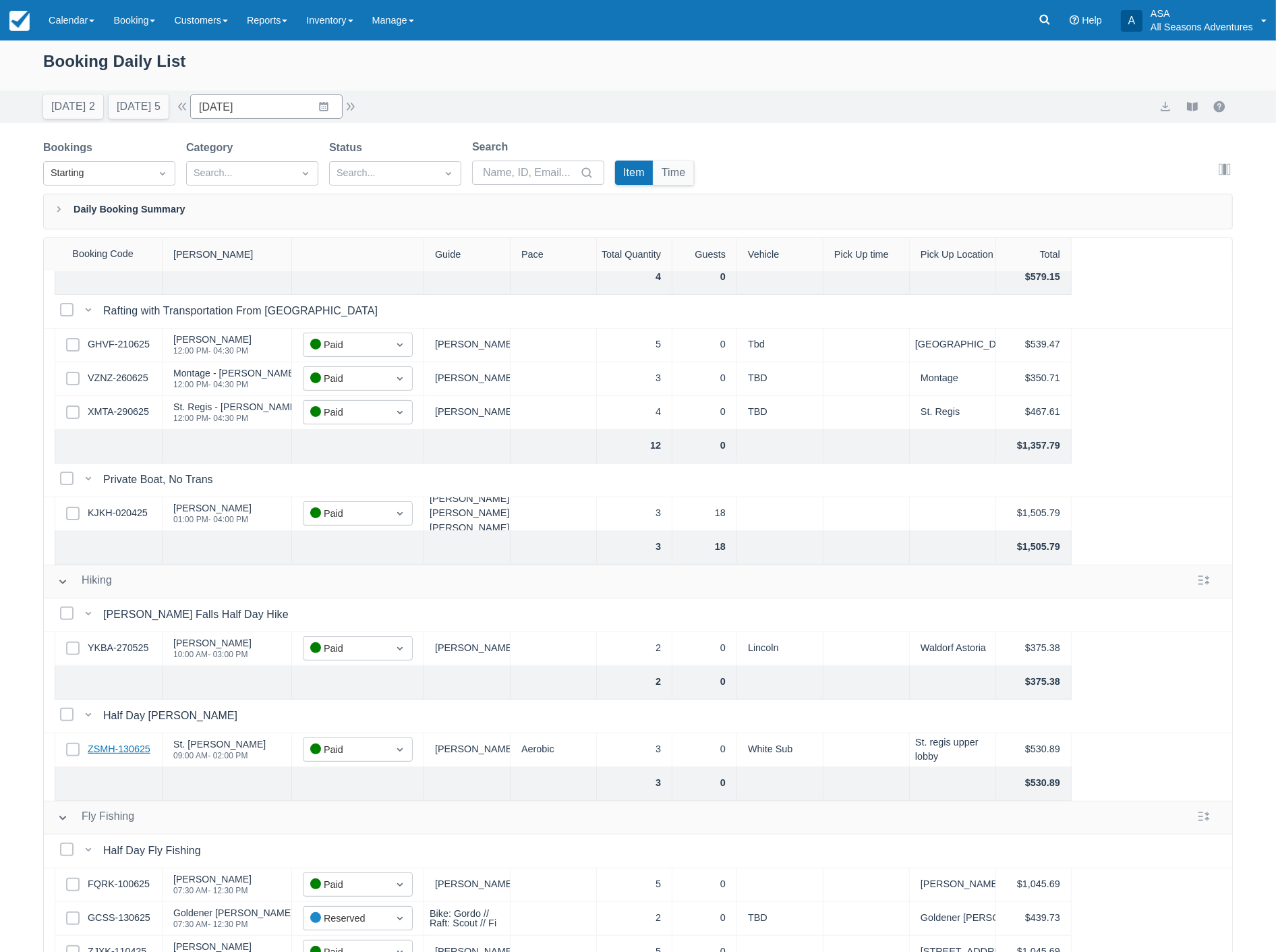
click at [112, 746] on link "ZSMH-130625" at bounding box center [119, 749] width 62 height 14
click at [119, 413] on link "XMTA-290625" at bounding box center [119, 412] width 62 height 14
click at [359, 107] on button "button" at bounding box center [350, 107] width 16 height 16
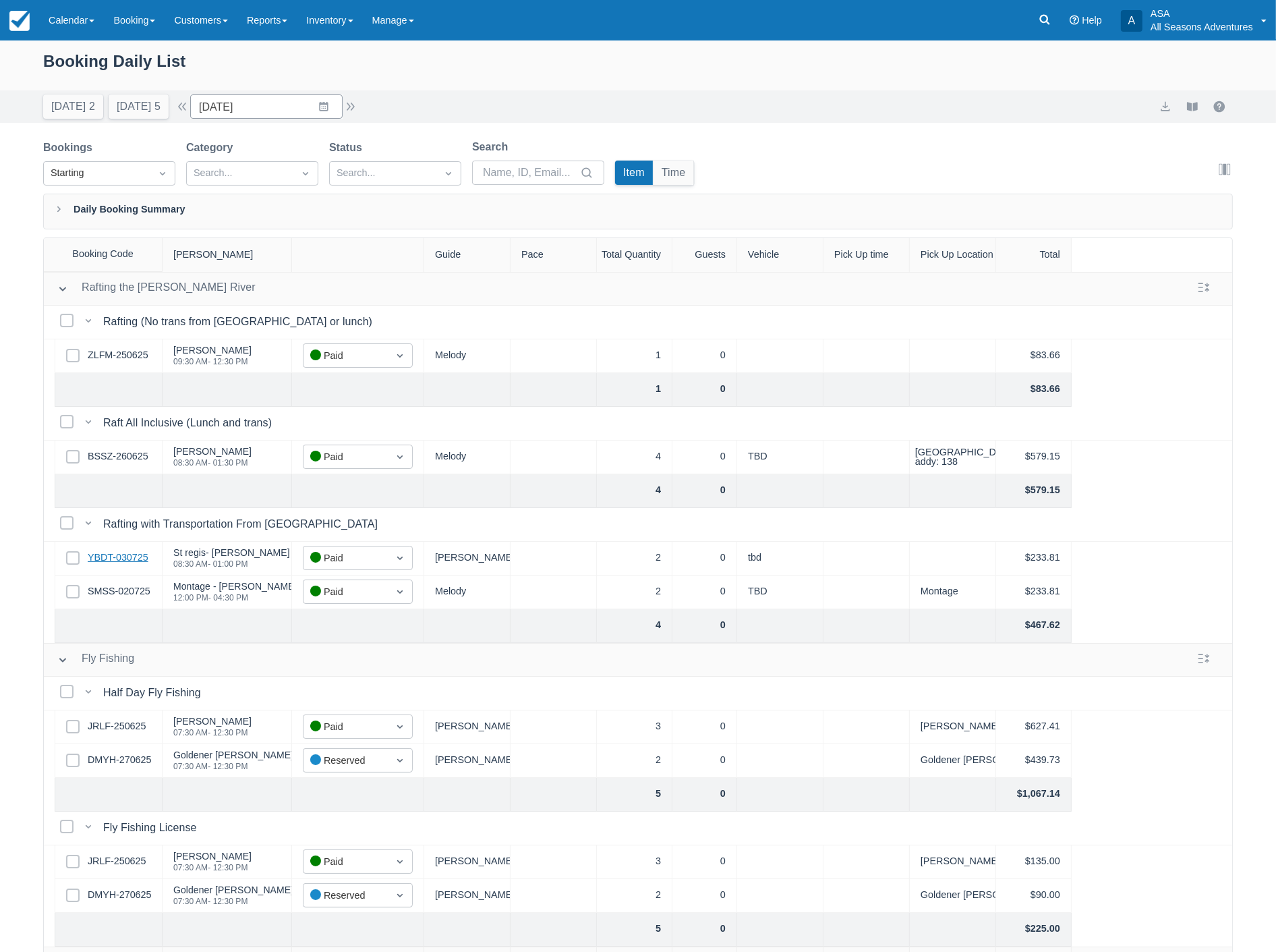
click at [117, 555] on link "YBDT-030725" at bounding box center [118, 558] width 61 height 14
click at [264, 108] on input "07/04/25" at bounding box center [266, 106] width 152 height 24
click at [374, 234] on td "12" at bounding box center [376, 236] width 26 height 25
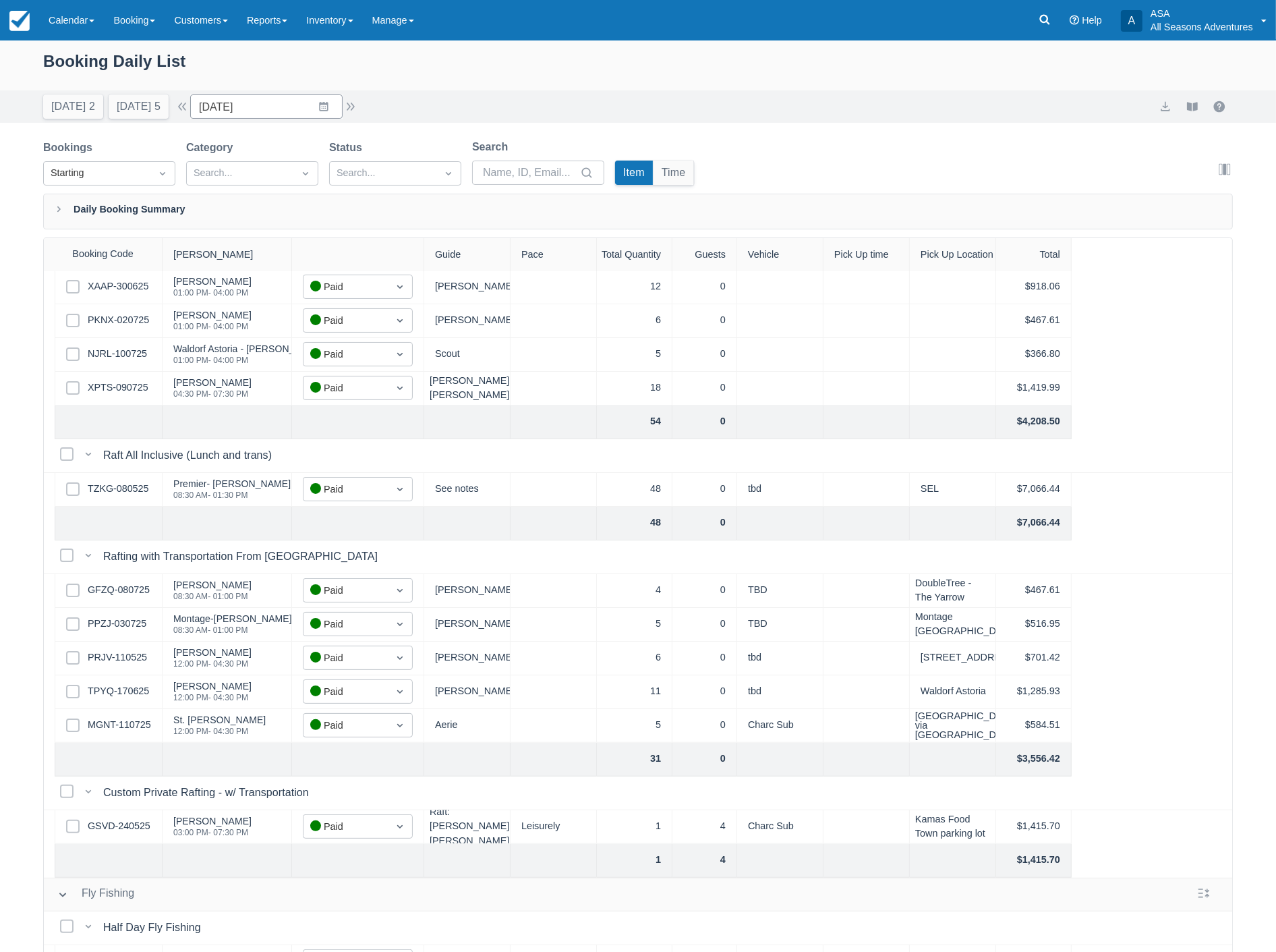
scroll to position [300, 0]
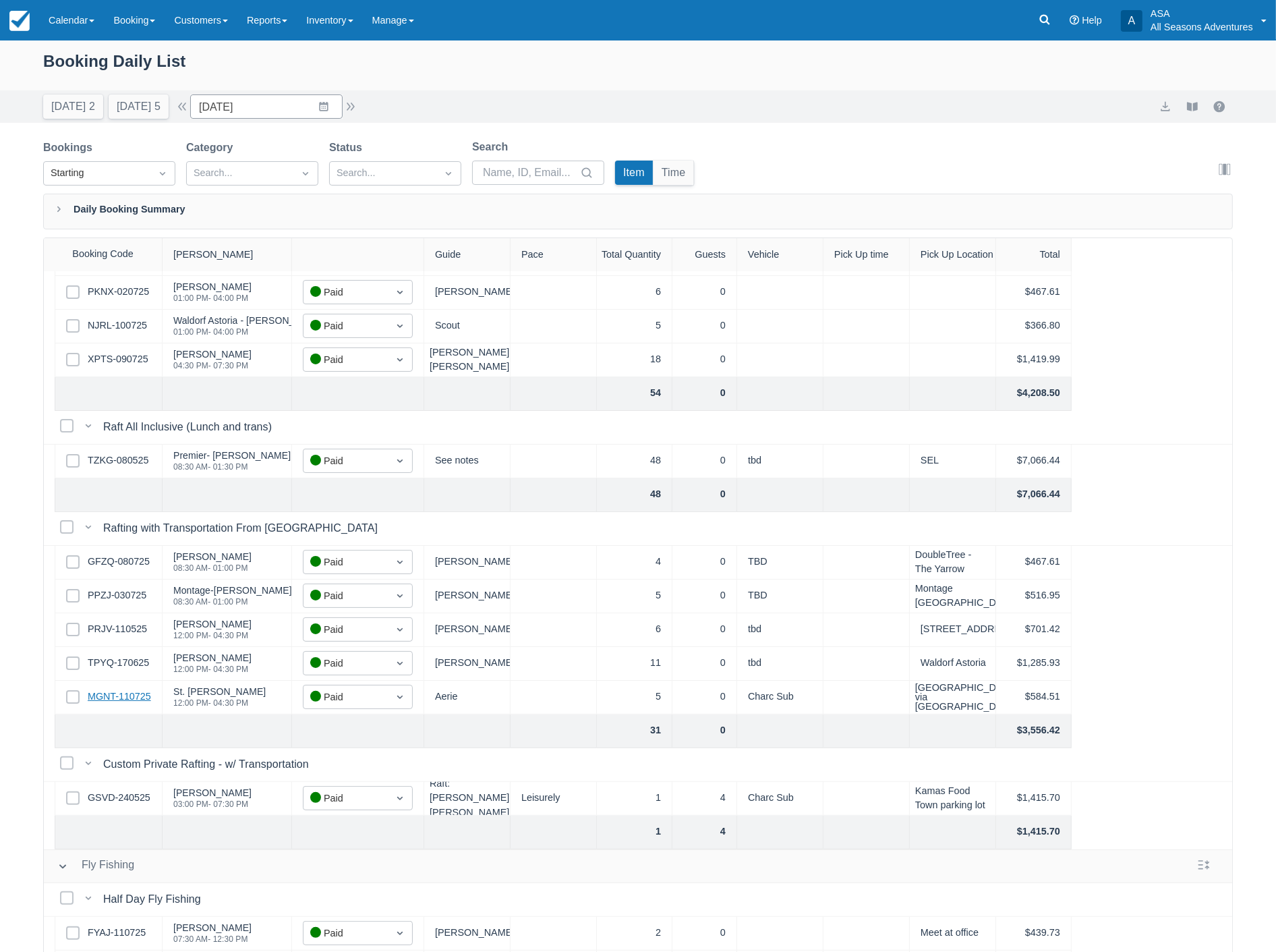
click at [136, 697] on link "MGNT-110725" at bounding box center [120, 697] width 63 height 14
click at [359, 110] on button "button" at bounding box center [350, 107] width 16 height 16
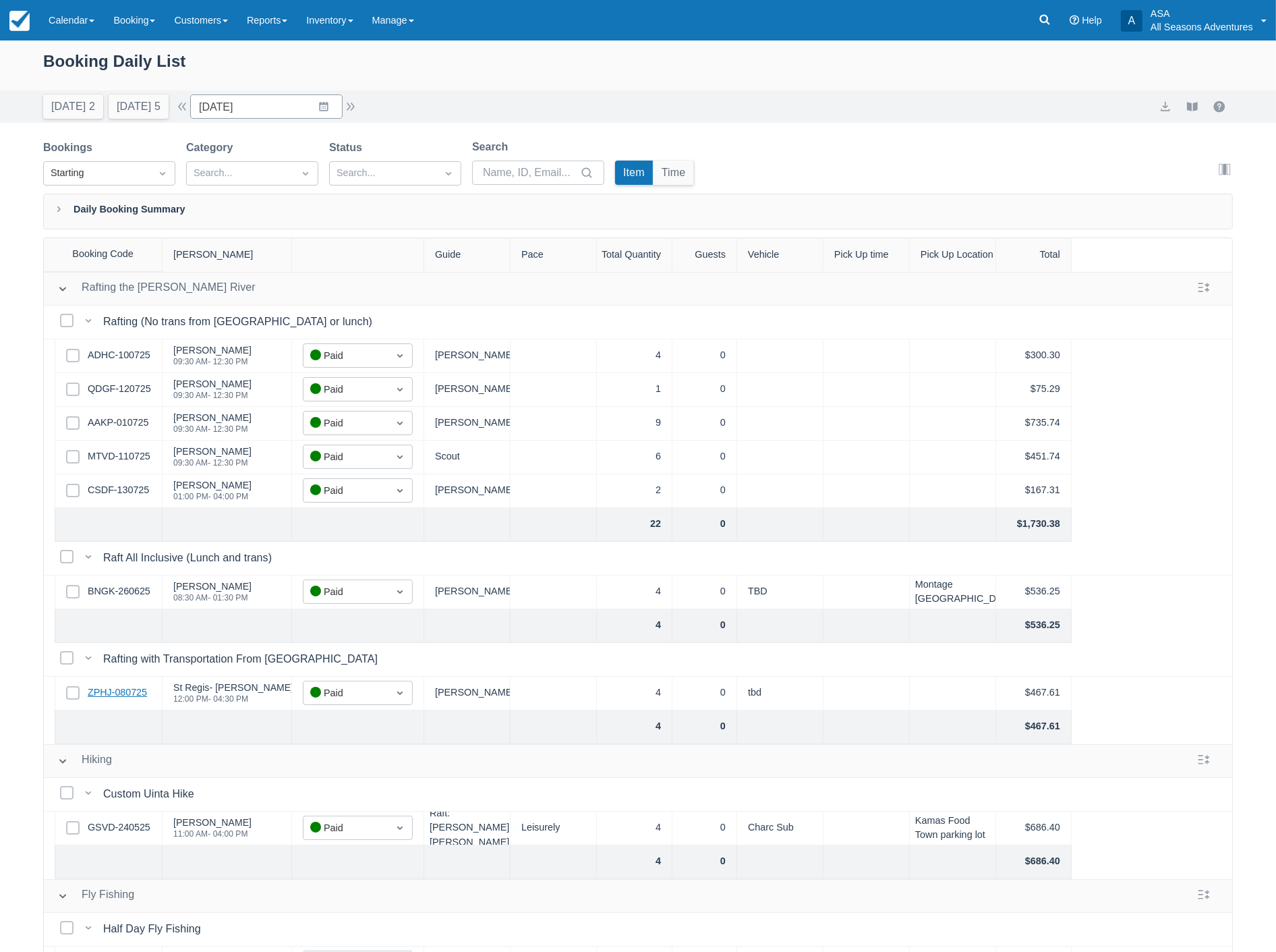
click at [102, 691] on link "ZPHJ-080725" at bounding box center [118, 693] width 60 height 14
click at [253, 102] on input "07/13/25" at bounding box center [266, 106] width 152 height 24
click at [328, 258] on td "17" at bounding box center [323, 262] width 26 height 25
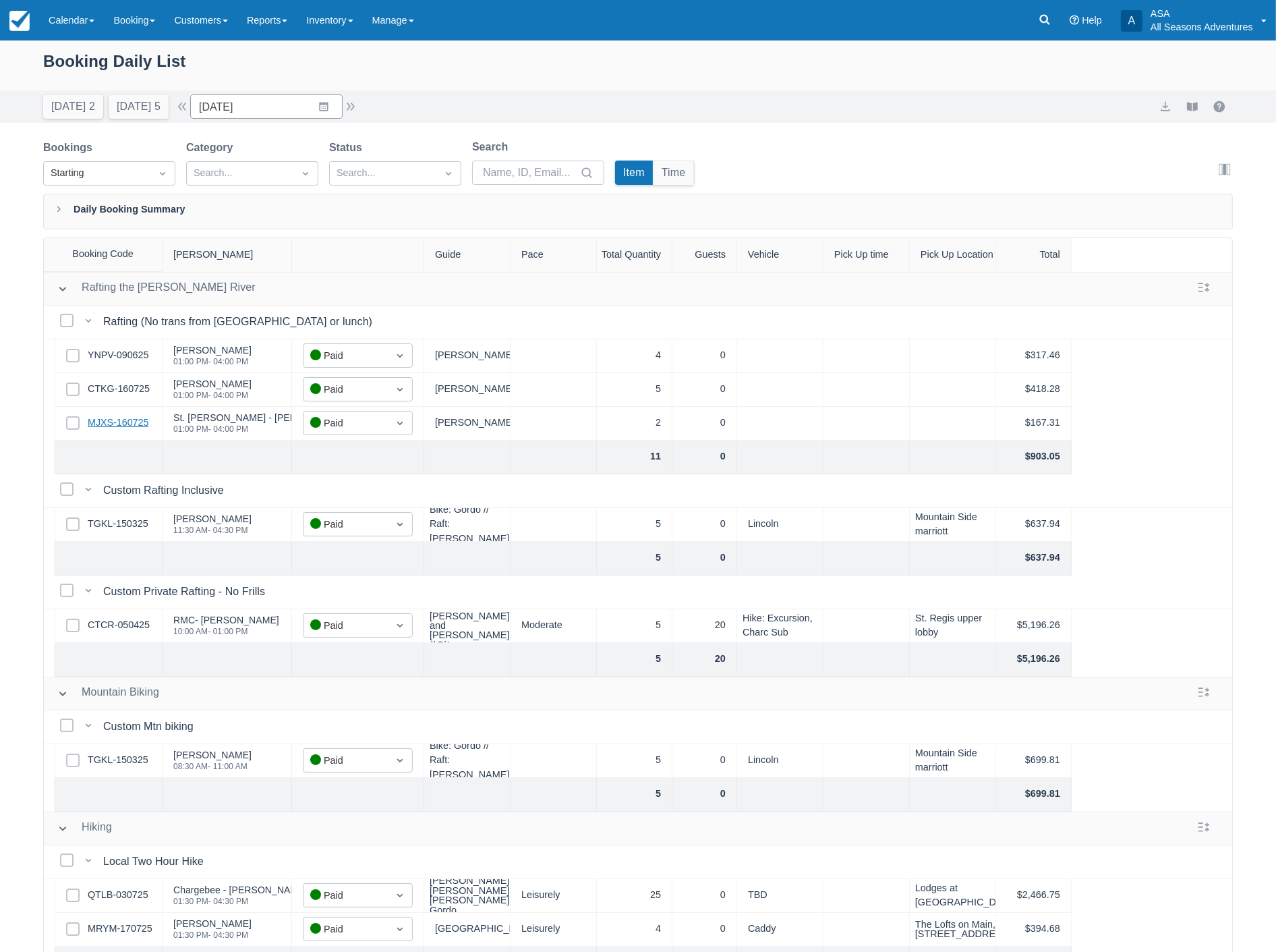
click at [124, 424] on link "MJXS-160725" at bounding box center [118, 423] width 61 height 14
click at [261, 111] on input "07/17/25" at bounding box center [266, 106] width 152 height 24
click at [230, 287] on td "20" at bounding box center [218, 287] width 26 height 25
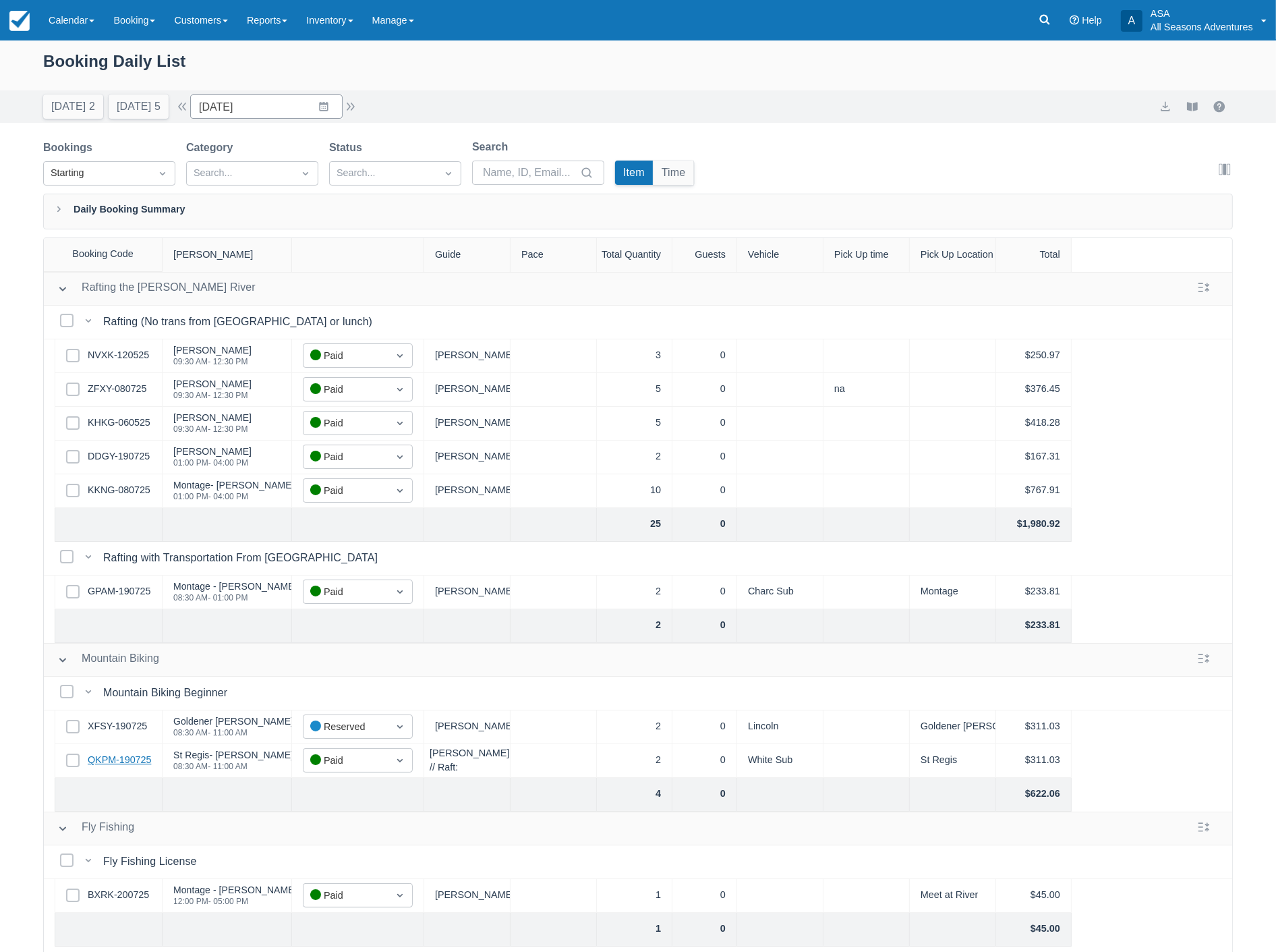
click at [119, 759] on link "QKPM-190725" at bounding box center [120, 760] width 63 height 14
click at [266, 111] on input "07/20/25" at bounding box center [266, 106] width 152 height 24
click at [301, 282] on td "23" at bounding box center [297, 287] width 26 height 25
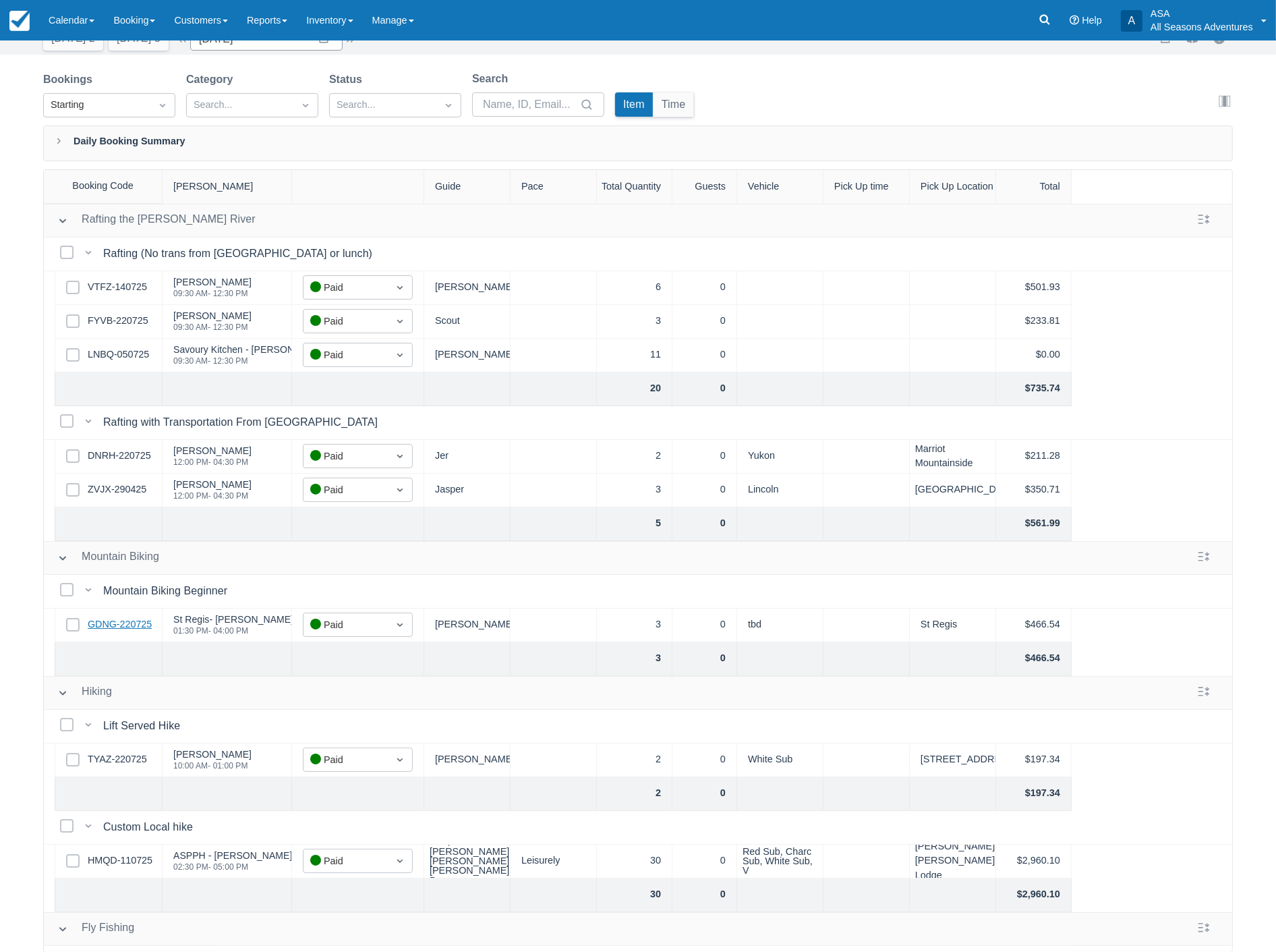
click at [144, 625] on link "GDNG-220725" at bounding box center [120, 625] width 64 height 14
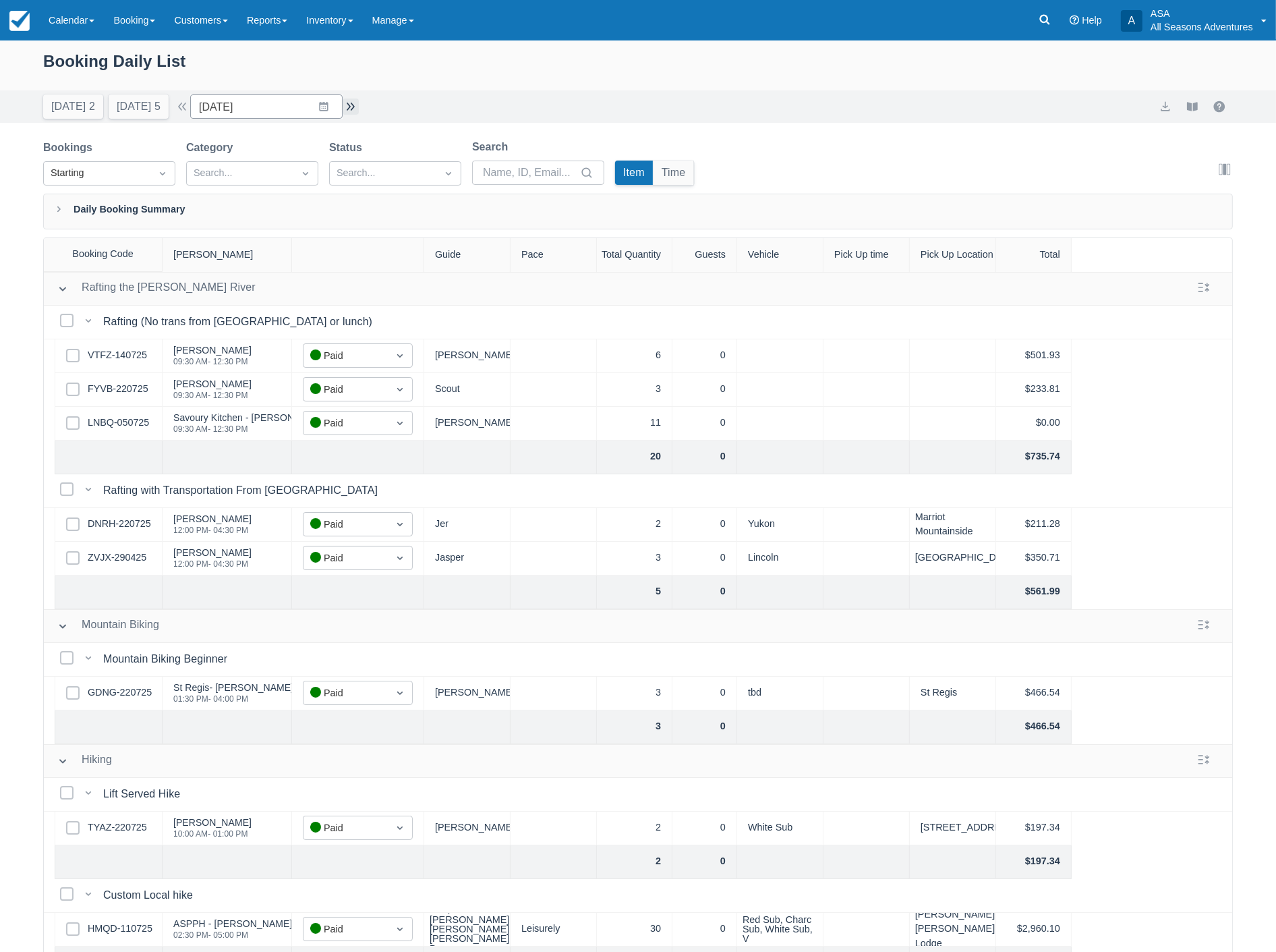
click at [359, 107] on button "button" at bounding box center [350, 107] width 16 height 16
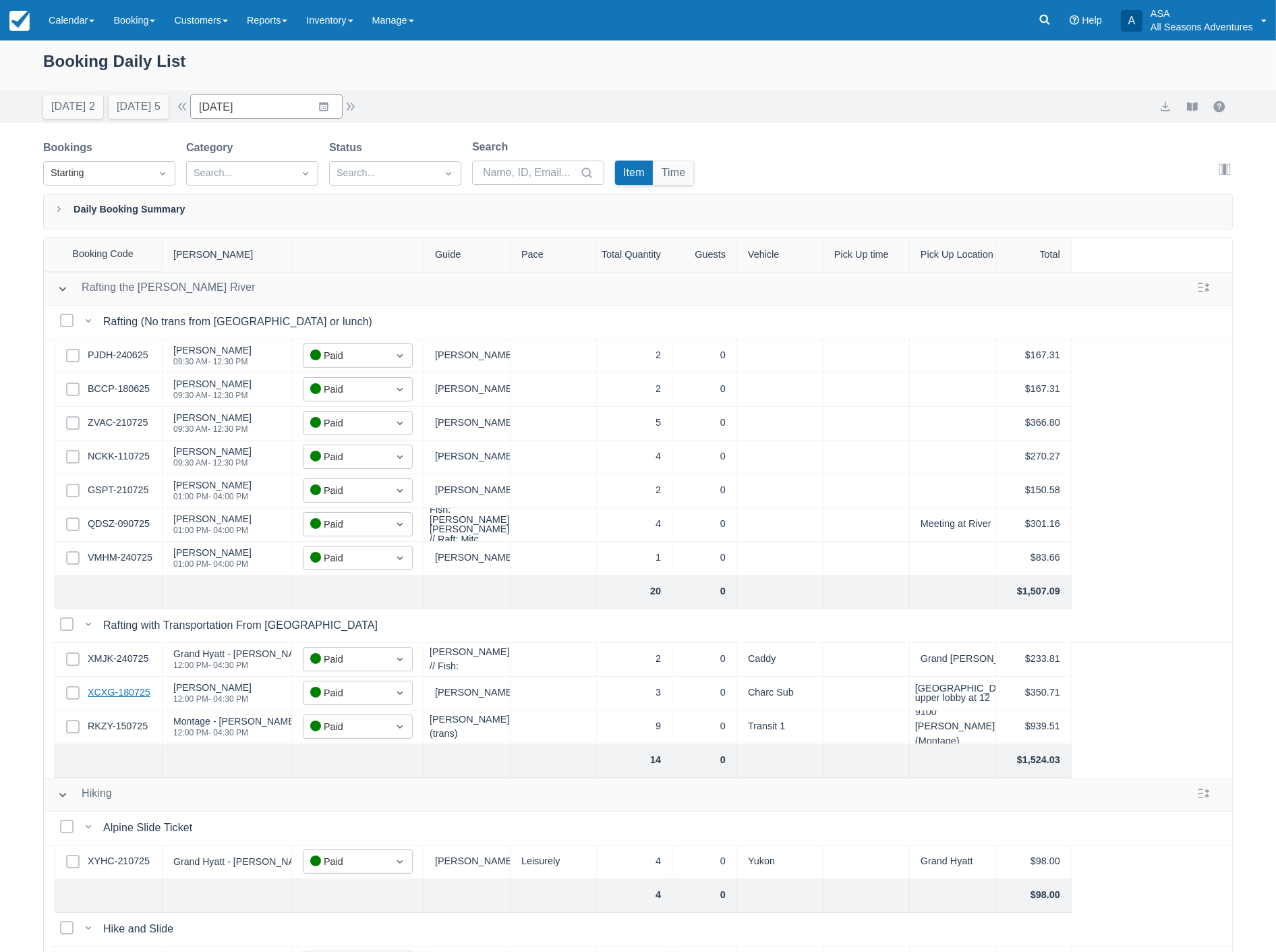
click at [126, 690] on link "XCXG-180725" at bounding box center [119, 693] width 62 height 14
click at [359, 108] on button "button" at bounding box center [350, 107] width 16 height 16
type input "07/25/25"
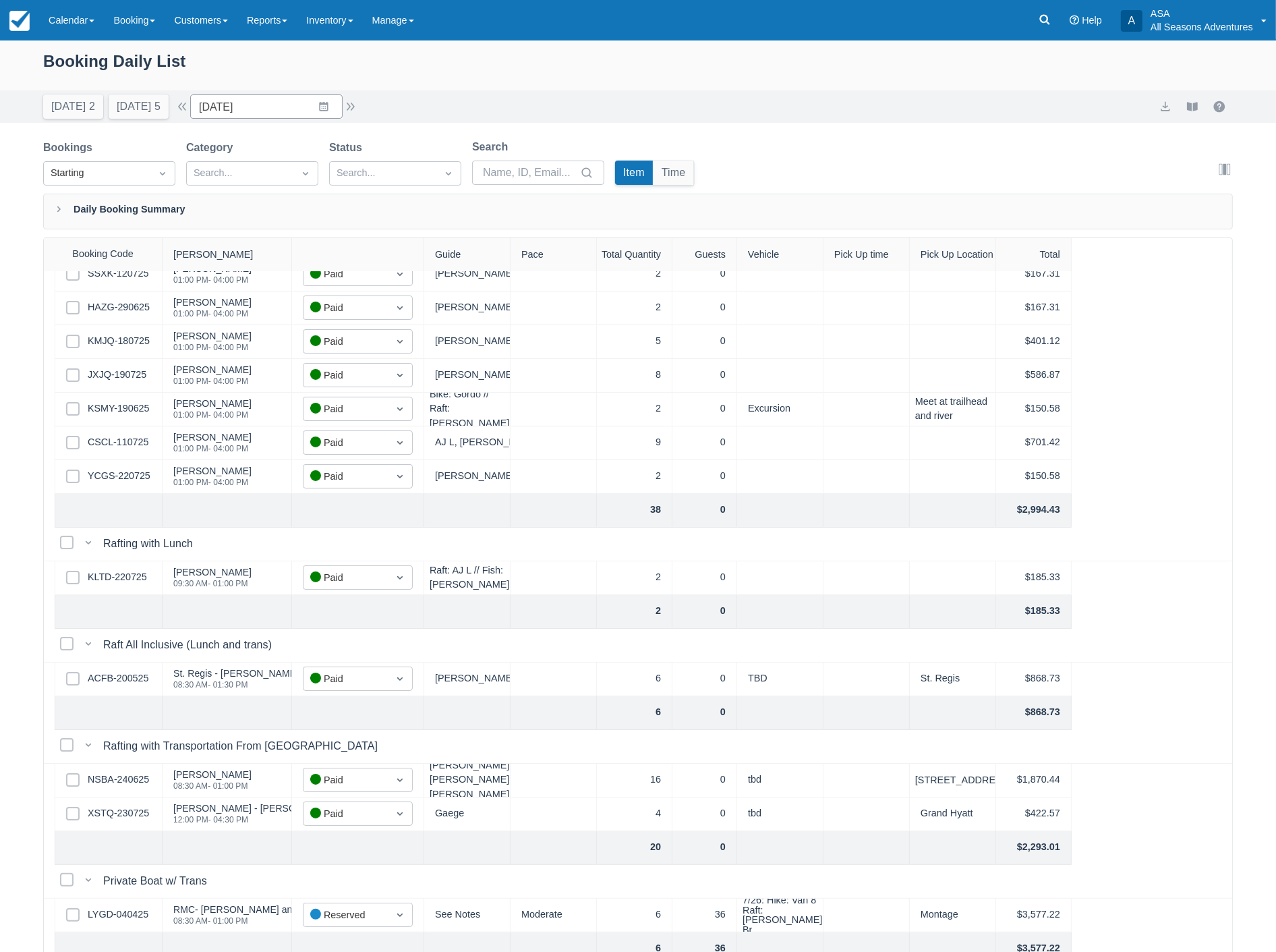
scroll to position [149, 0]
click at [115, 672] on link "ACFB-200525" at bounding box center [118, 678] width 61 height 14
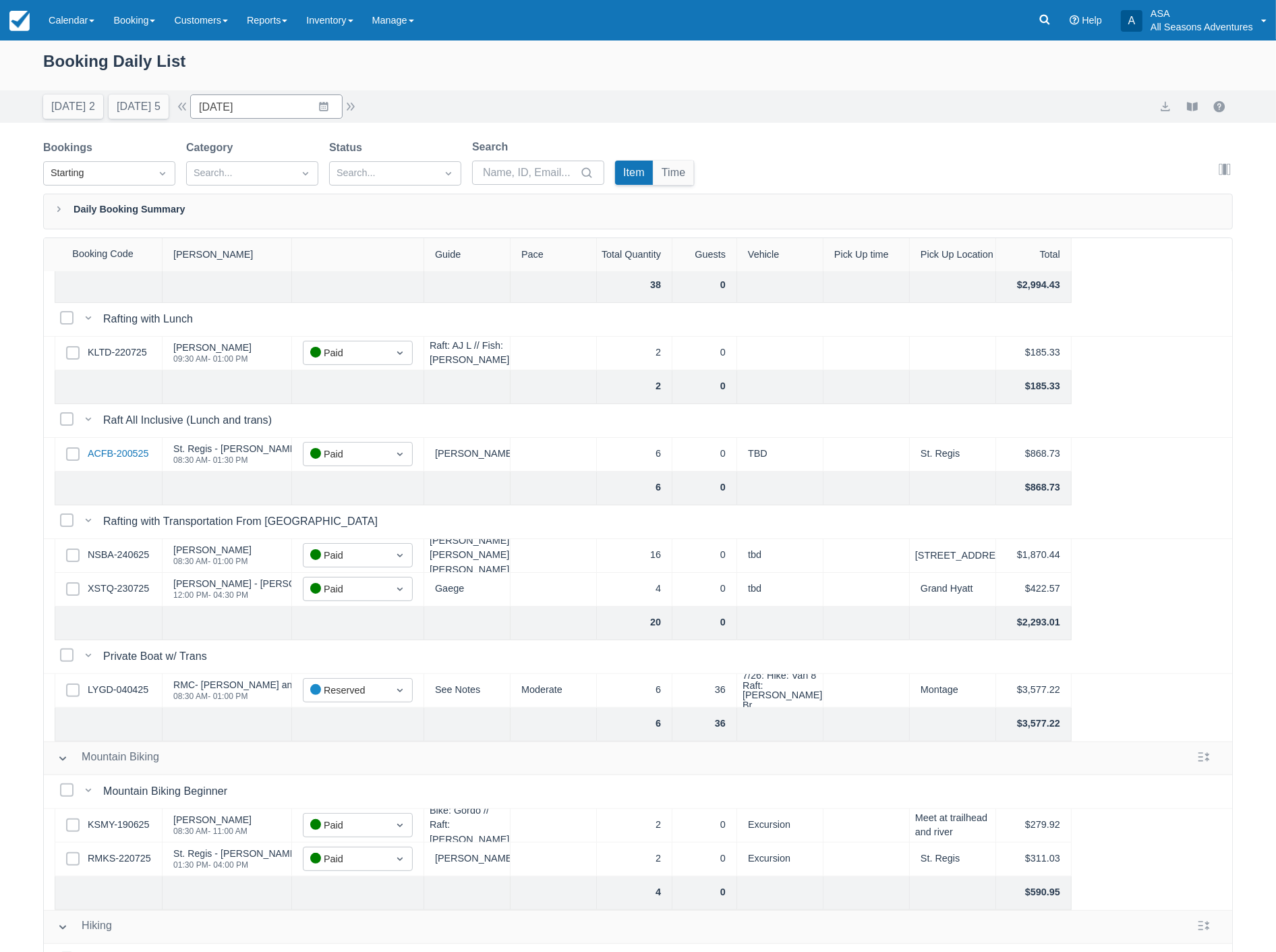
scroll to position [374, 0]
click at [1048, 28] on link at bounding box center [1045, 20] width 31 height 41
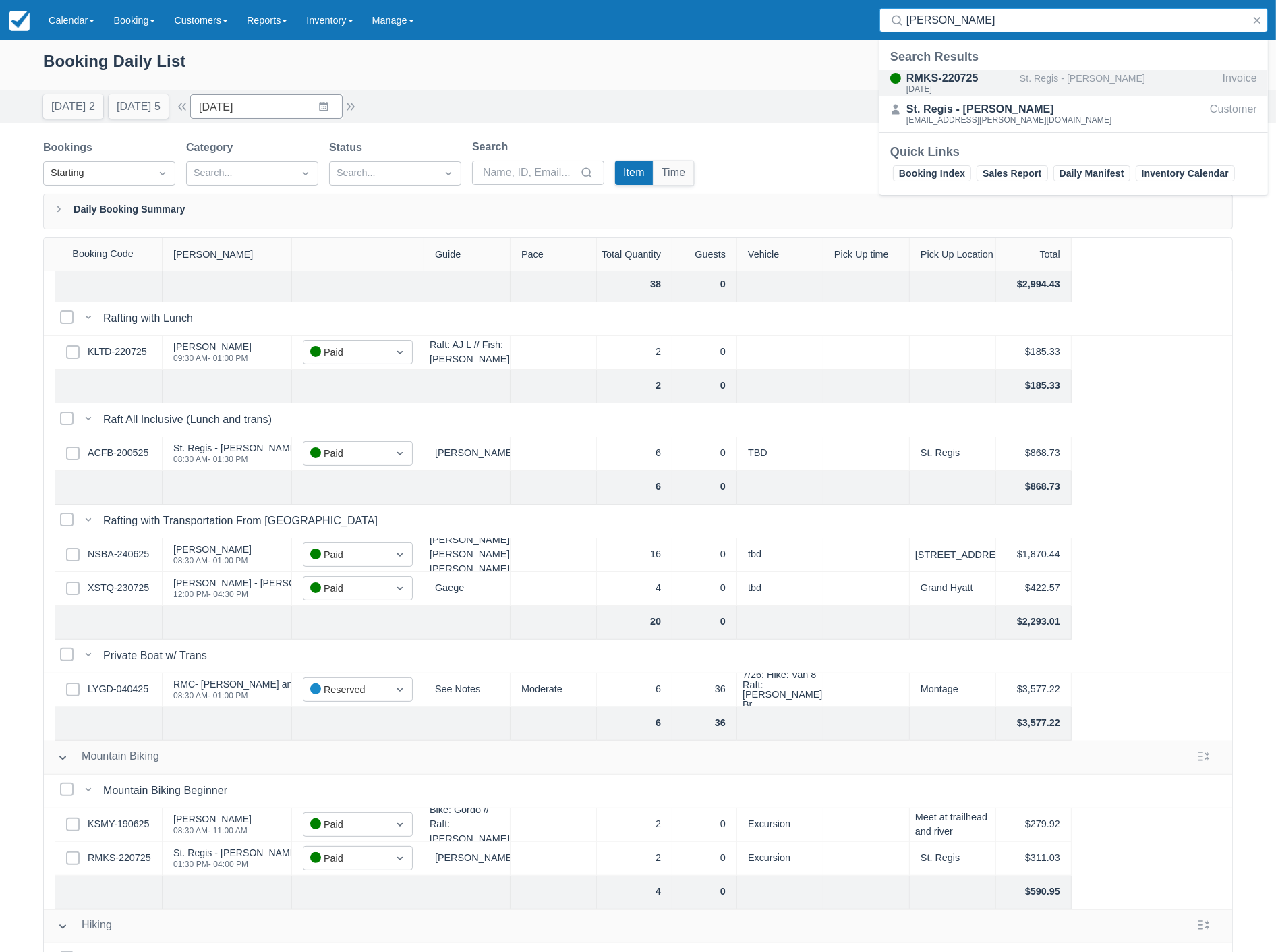
type input "dana kar"
click at [1022, 89] on div "St. Regis - Dana Karmin" at bounding box center [1118, 82] width 197 height 25
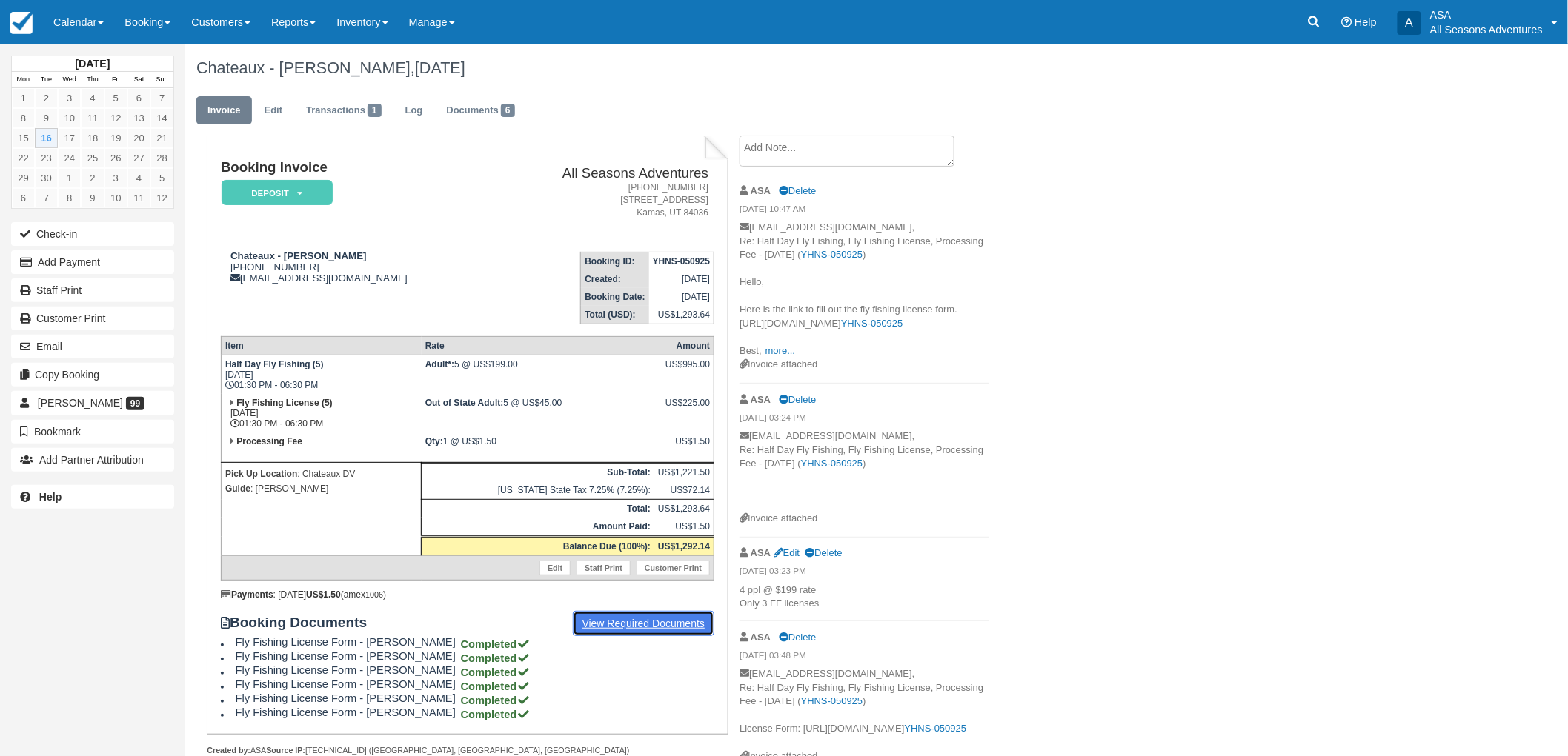
click at [593, 614] on link "View Required Documents" at bounding box center [644, 623] width 142 height 25
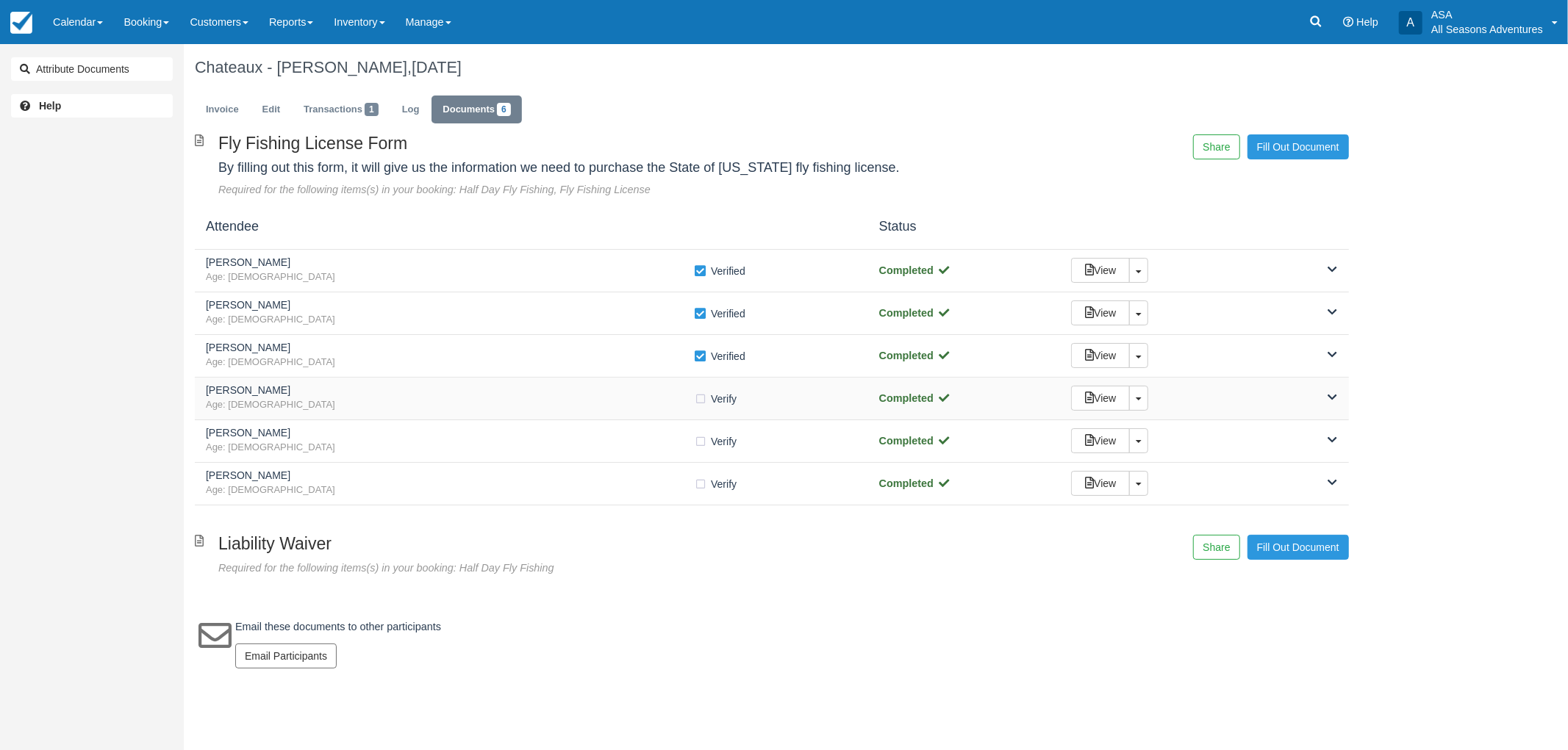
click at [370, 405] on span "Age: [DEMOGRAPHIC_DATA]" at bounding box center [450, 406] width 488 height 14
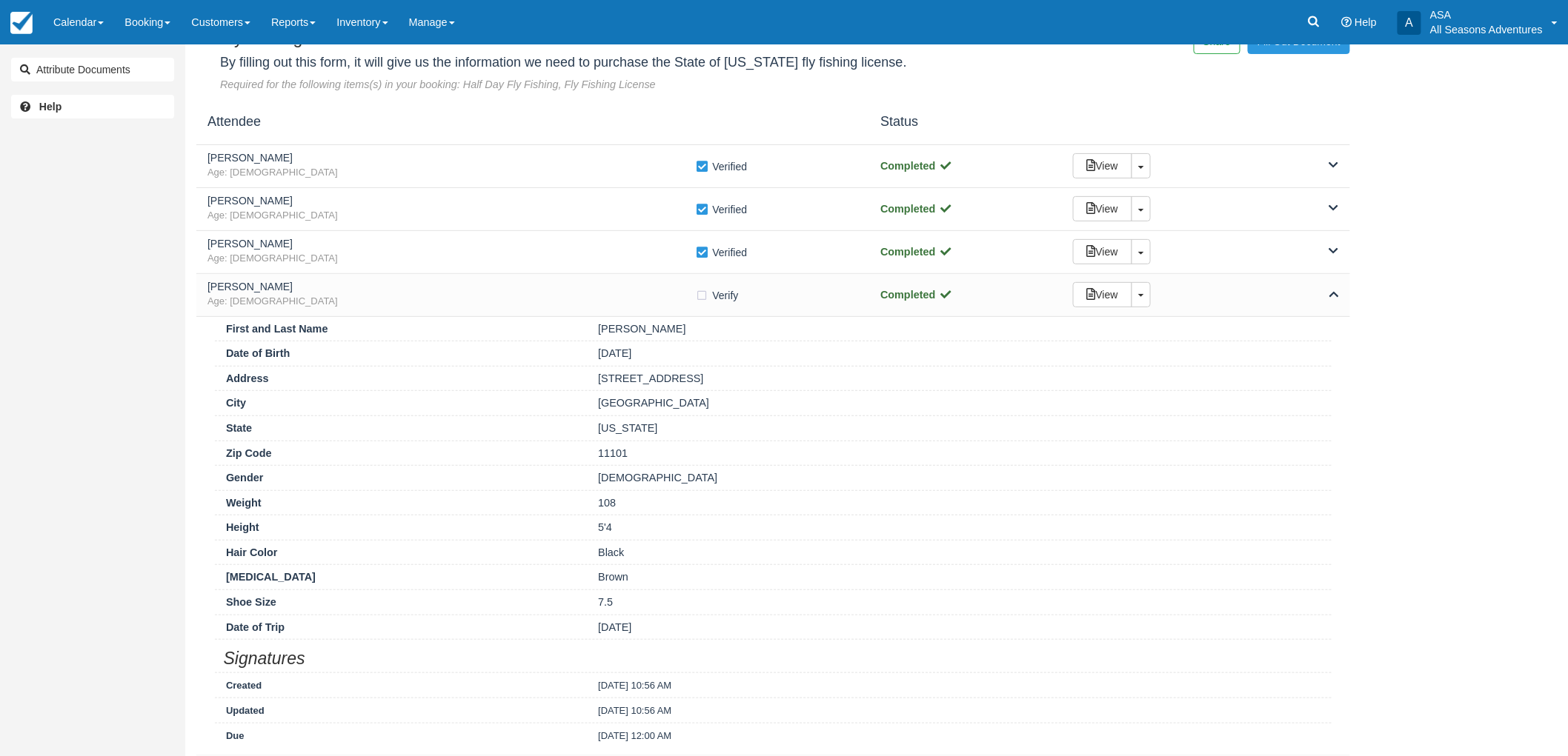
scroll to position [247, 0]
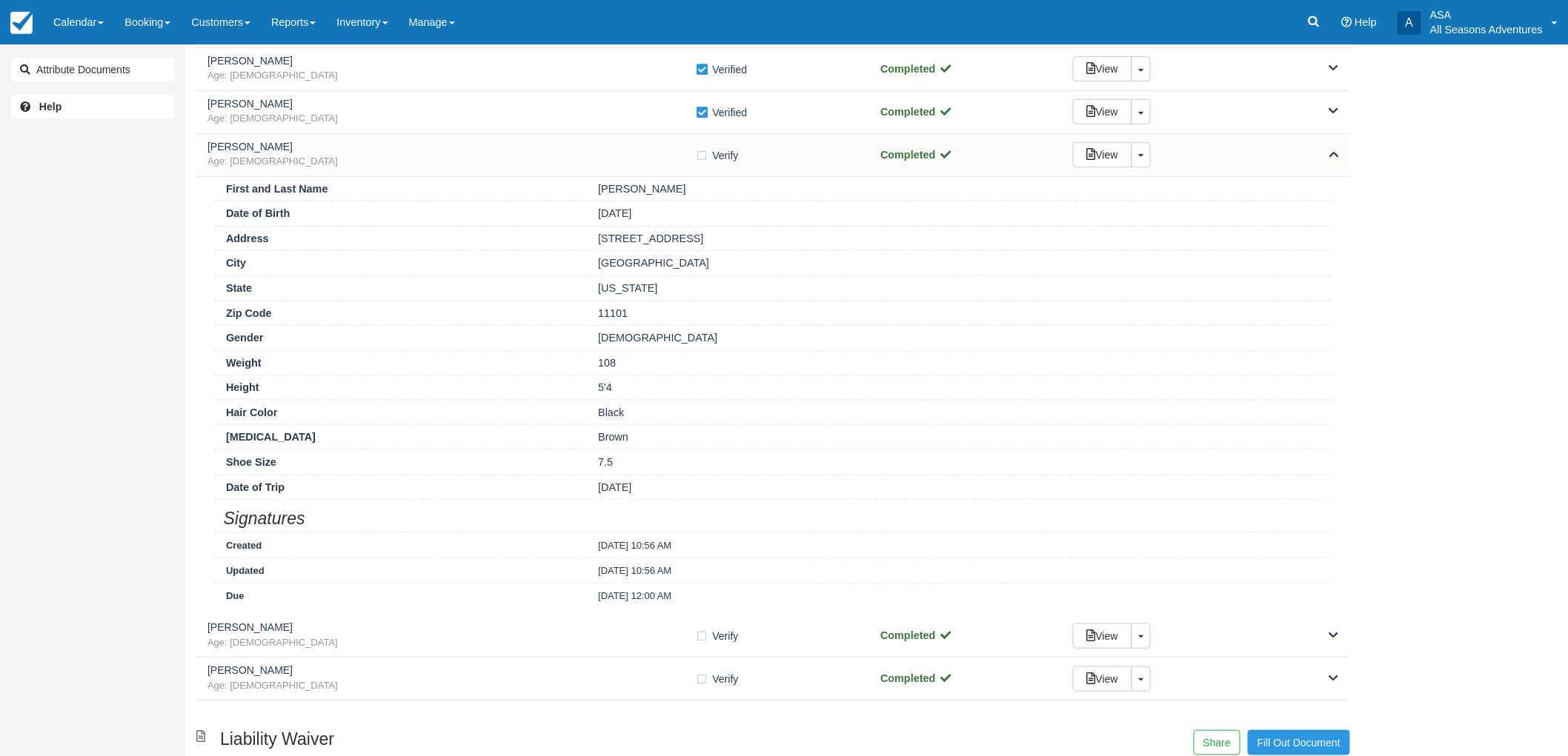
drag, startPoint x: 721, startPoint y: 238, endPoint x: 597, endPoint y: 230, distance: 124.3
click at [597, 230] on div "Address [STREET_ADDRESS]" at bounding box center [773, 238] width 1116 height 25
copy div "[STREET_ADDRESS]"
drag, startPoint x: 750, startPoint y: 262, endPoint x: 583, endPoint y: 265, distance: 167.0
click at [583, 265] on div "City [GEOGRAPHIC_DATA]" at bounding box center [773, 263] width 1116 height 25
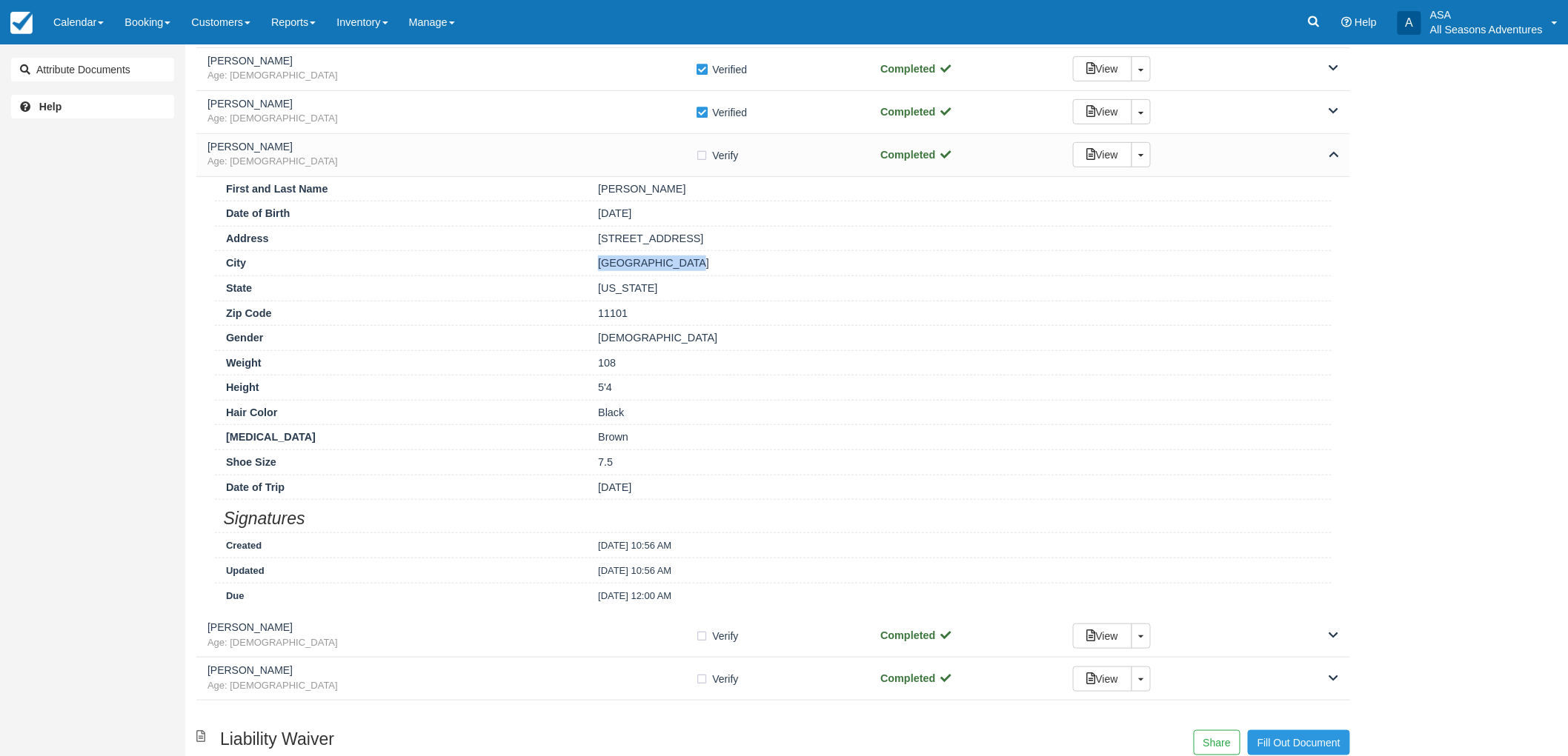
copy div "[GEOGRAPHIC_DATA]"
drag, startPoint x: 641, startPoint y: 309, endPoint x: 568, endPoint y: 314, distance: 73.2
click at [568, 314] on div "Zip Code 11101" at bounding box center [773, 312] width 1116 height 25
copy div "11101"
click at [513, 144] on h5 "[PERSON_NAME]" at bounding box center [452, 146] width 489 height 11
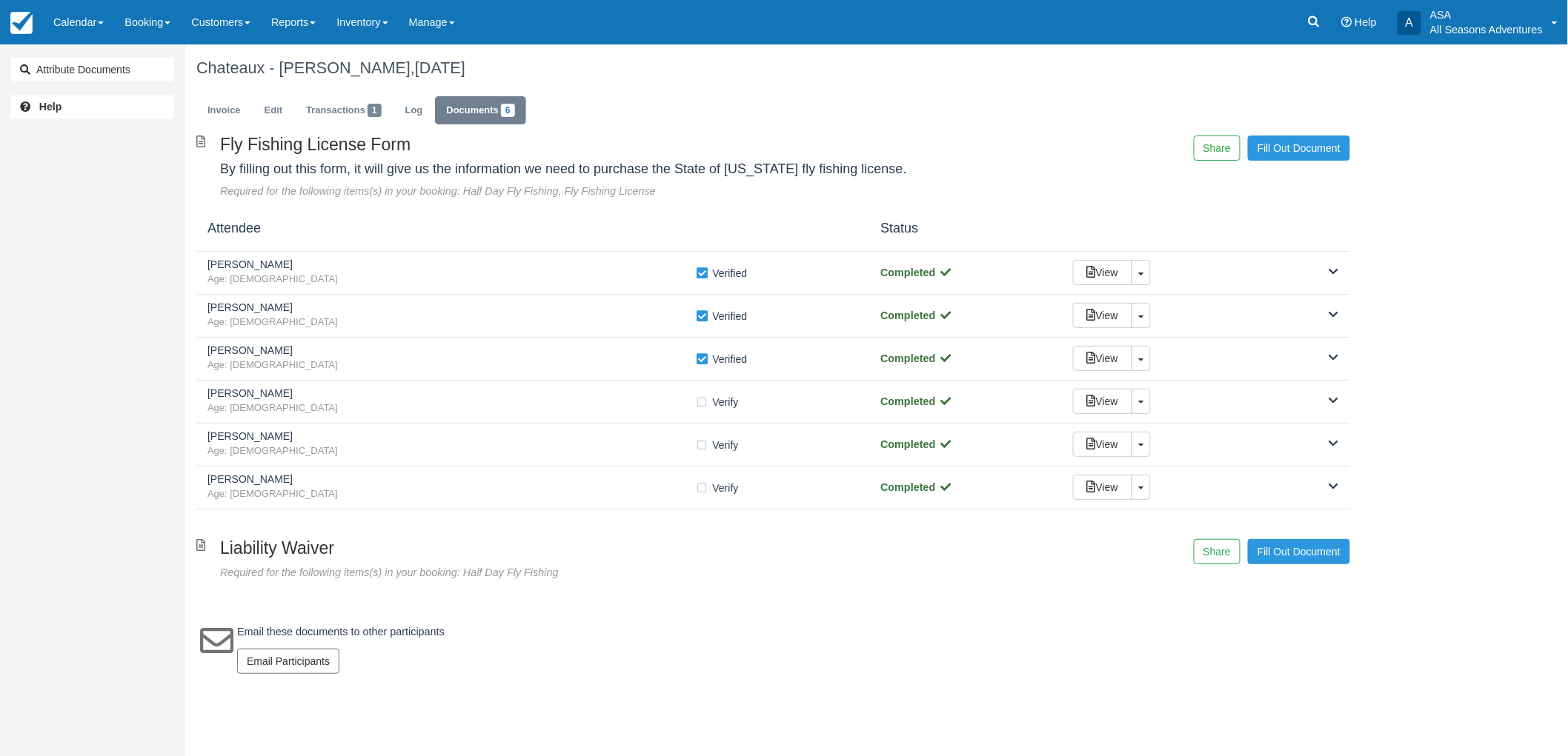
scroll to position [0, 0]
click at [704, 402] on label "Verify Verified" at bounding box center [725, 402] width 53 height 22
checkbox input "true"
click at [629, 486] on div "[PERSON_NAME] Age: [DEMOGRAPHIC_DATA]" at bounding box center [454, 488] width 492 height 28
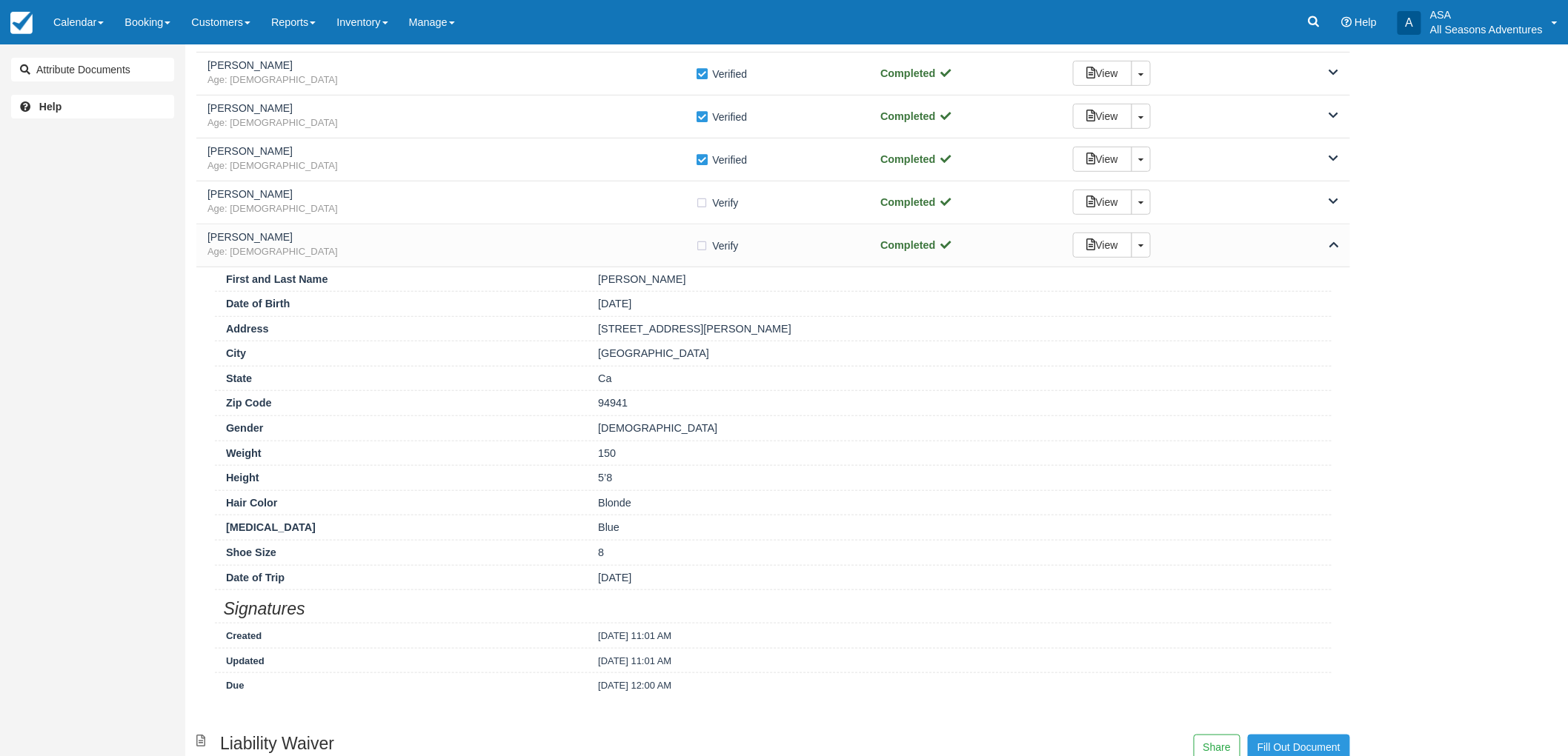
scroll to position [247, 0]
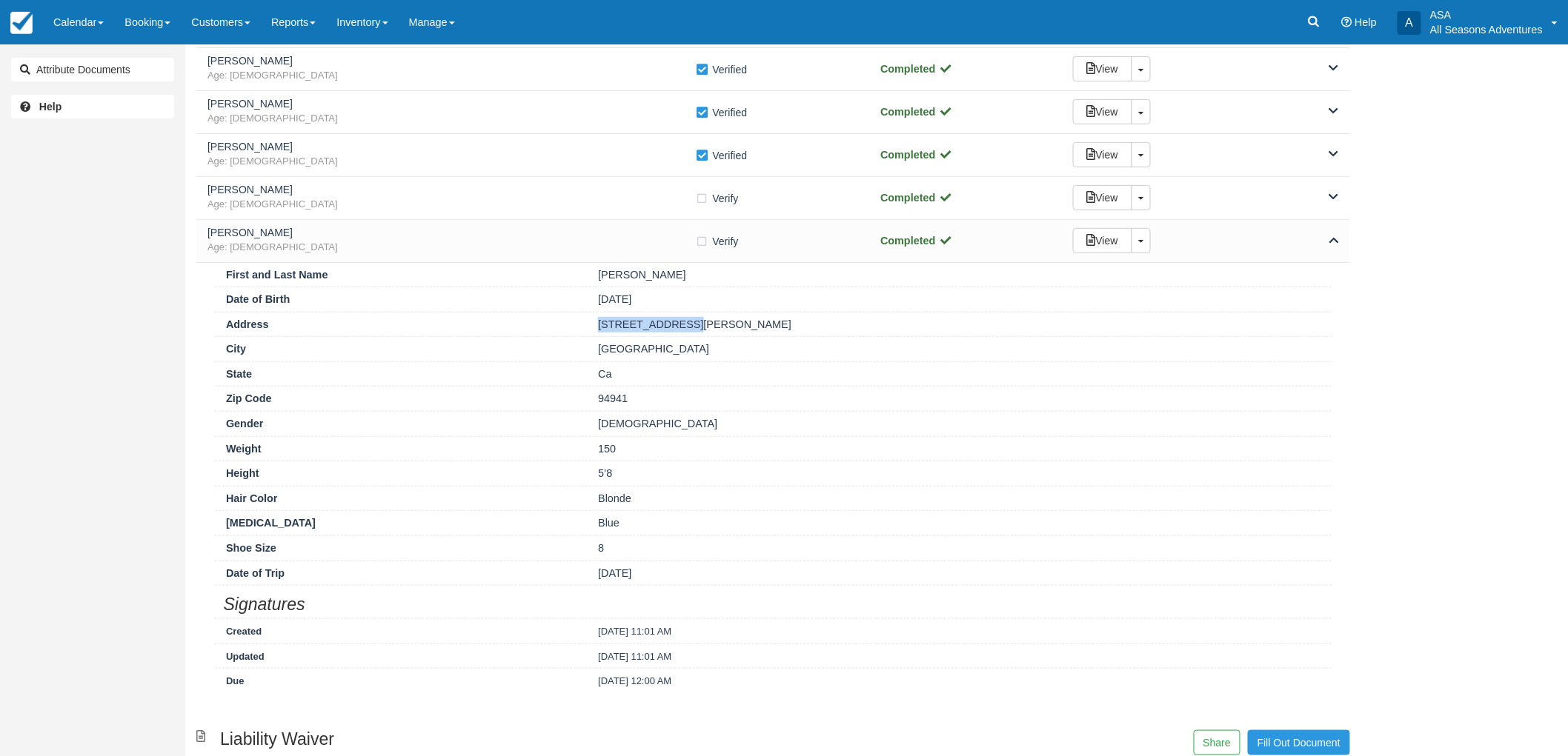
drag, startPoint x: 690, startPoint y: 312, endPoint x: 594, endPoint y: 334, distance: 98.5
click at [594, 334] on div "Address [STREET_ADDRESS][PERSON_NAME]" at bounding box center [773, 324] width 1116 height 25
copy div "[STREET_ADDRESS][PERSON_NAME]"
drag, startPoint x: 653, startPoint y: 351, endPoint x: 563, endPoint y: 351, distance: 90.0
click at [563, 351] on div "[GEOGRAPHIC_DATA]" at bounding box center [773, 348] width 1116 height 25
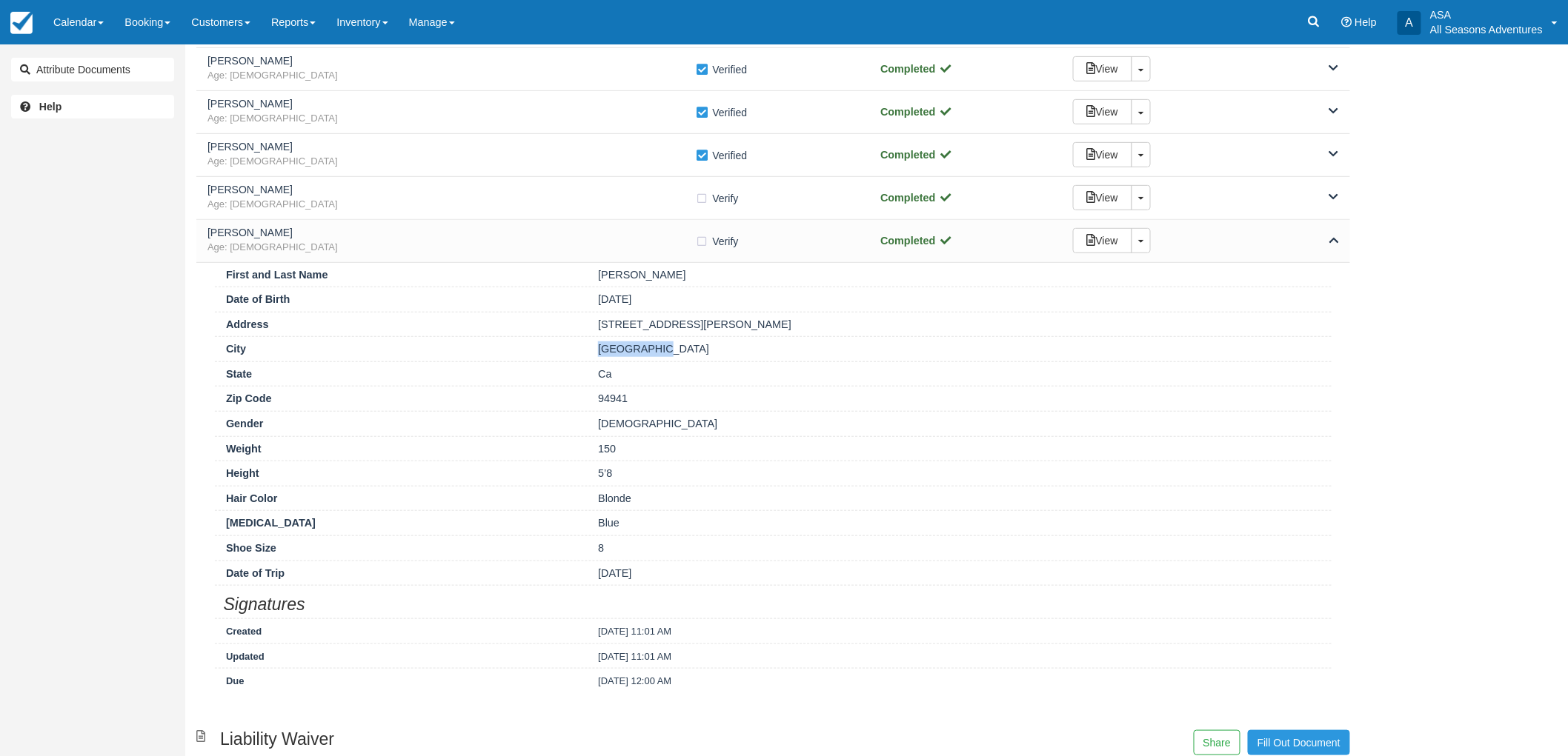
copy div "[GEOGRAPHIC_DATA]"
drag, startPoint x: 639, startPoint y: 396, endPoint x: 578, endPoint y: 398, distance: 61.0
click at [578, 398] on div "Zip Code 94941" at bounding box center [773, 398] width 1116 height 25
copy div "94941"
click at [701, 238] on label "Verify Verified" at bounding box center [721, 242] width 53 height 22
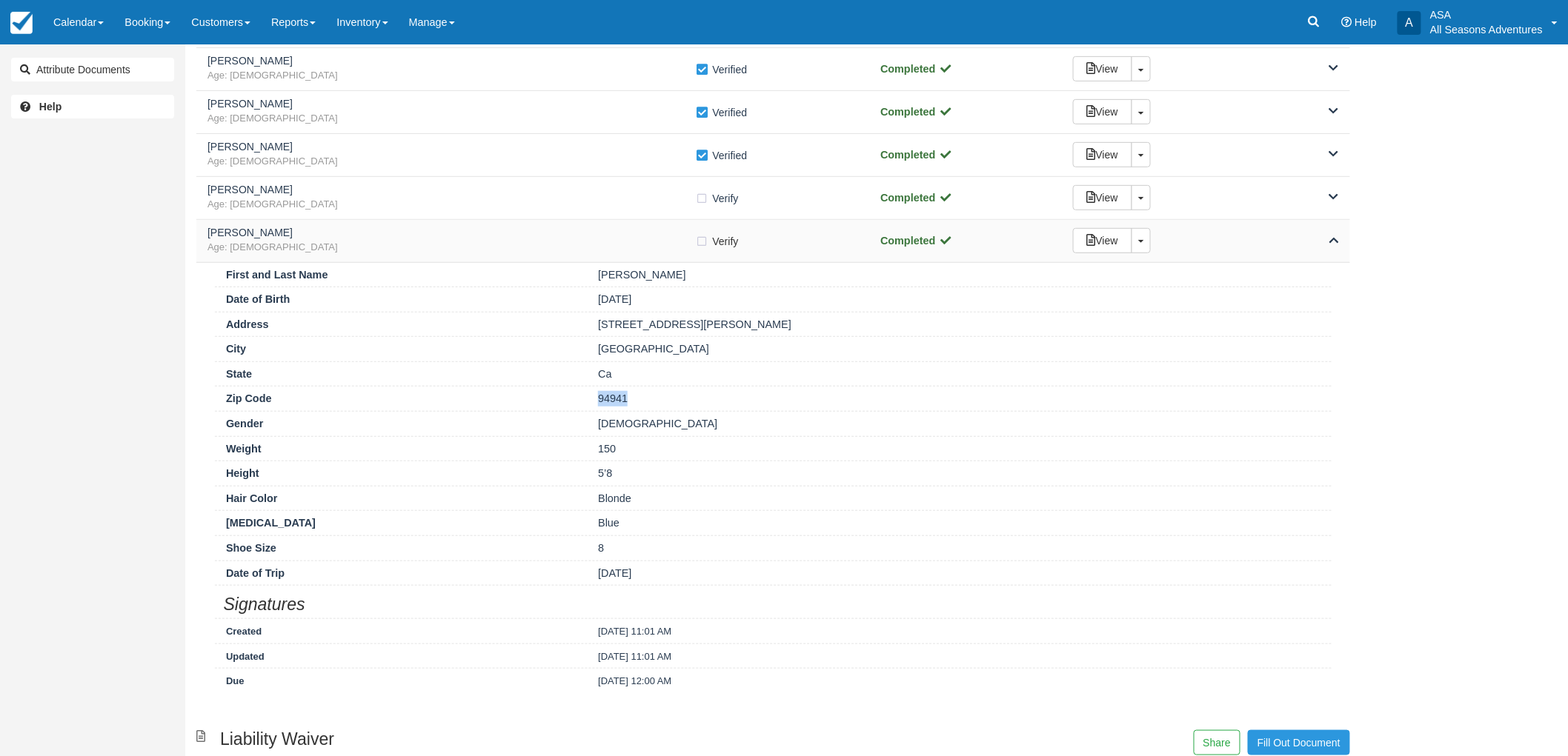
checkbox input "true"
click at [649, 149] on h5 "[PERSON_NAME]" at bounding box center [452, 146] width 489 height 11
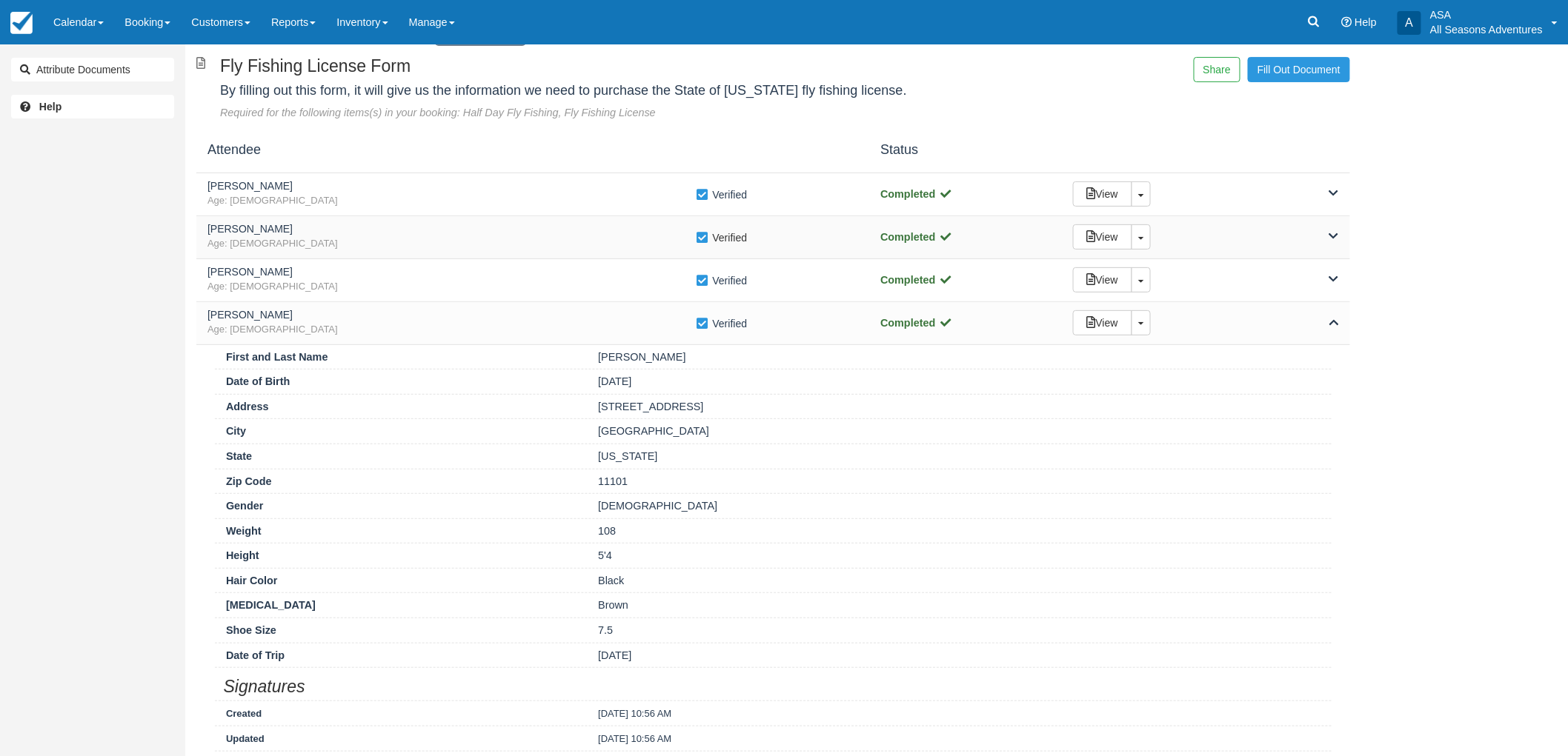
scroll to position [0, 0]
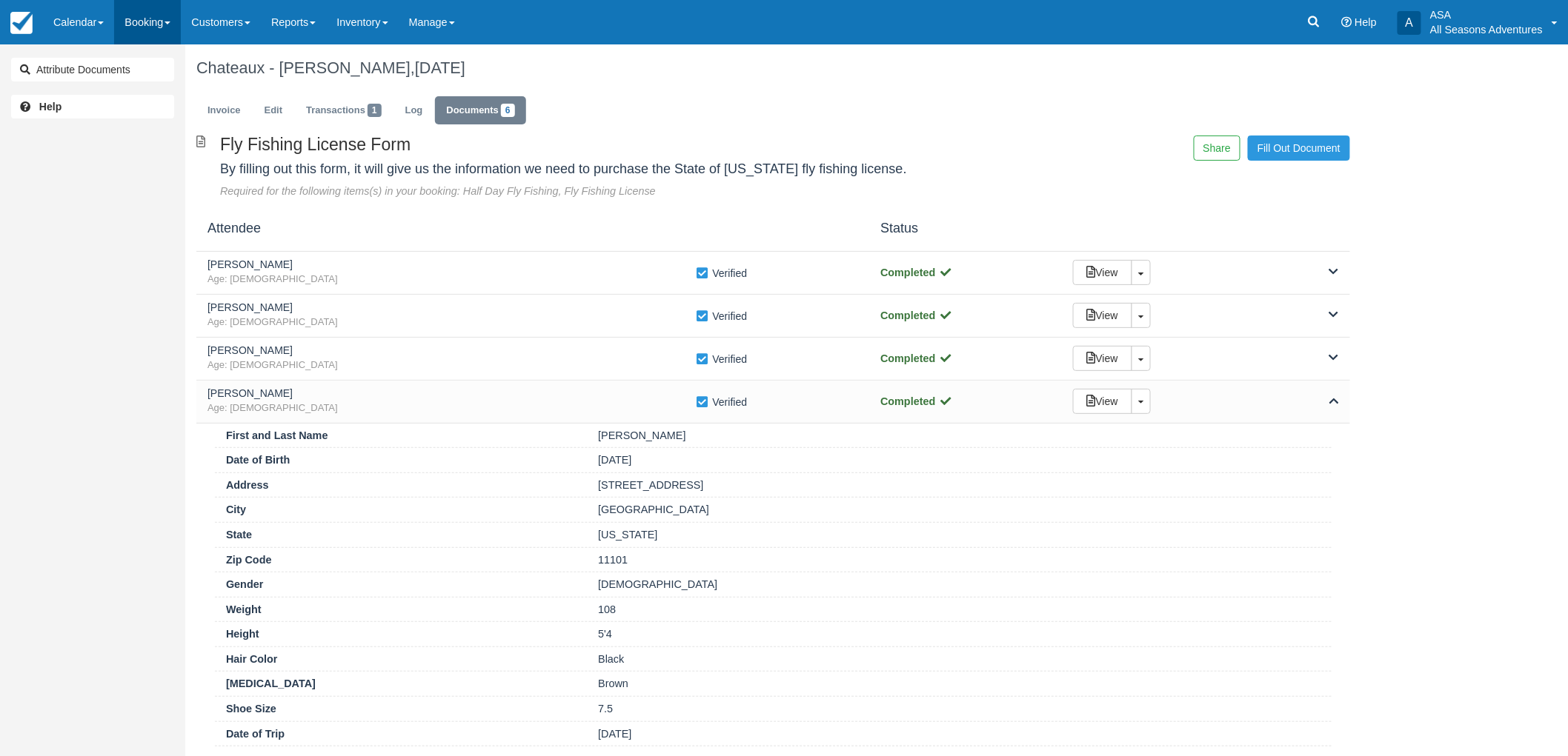
click at [129, 28] on link "Booking" at bounding box center [147, 22] width 67 height 45
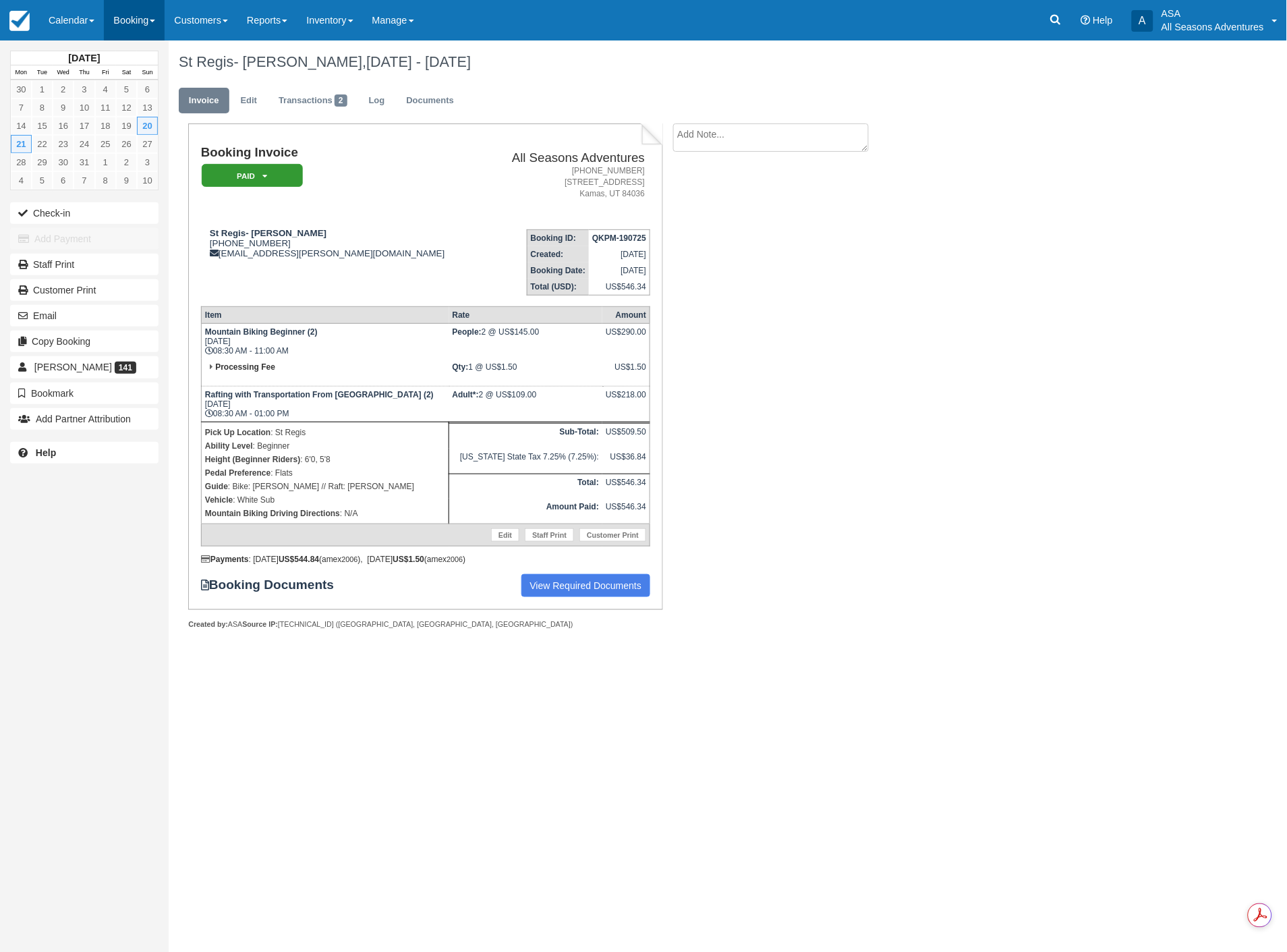
click at [115, 25] on link "Booking" at bounding box center [134, 20] width 61 height 41
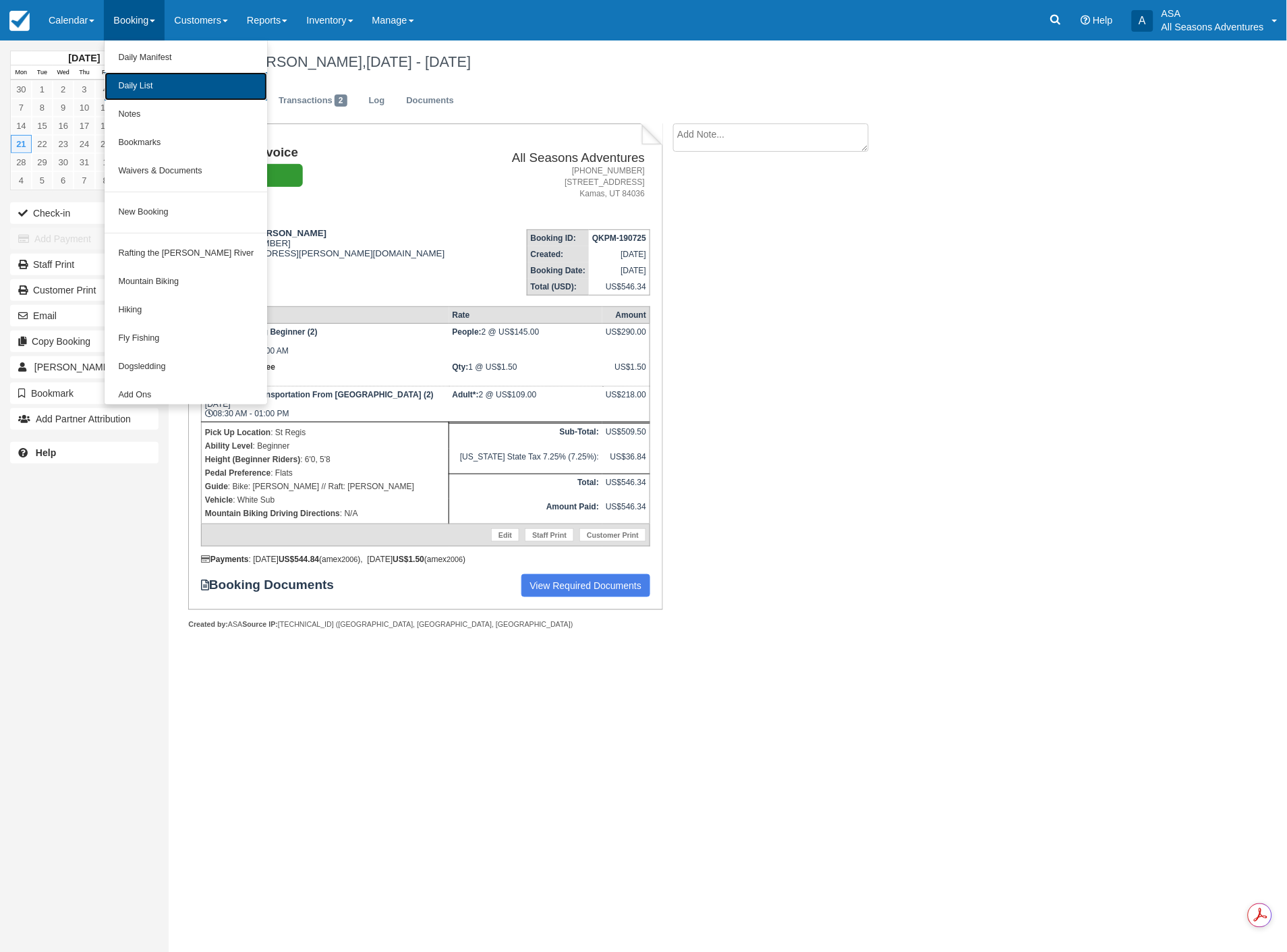
click at [113, 78] on link "Daily List" at bounding box center [186, 86] width 163 height 28
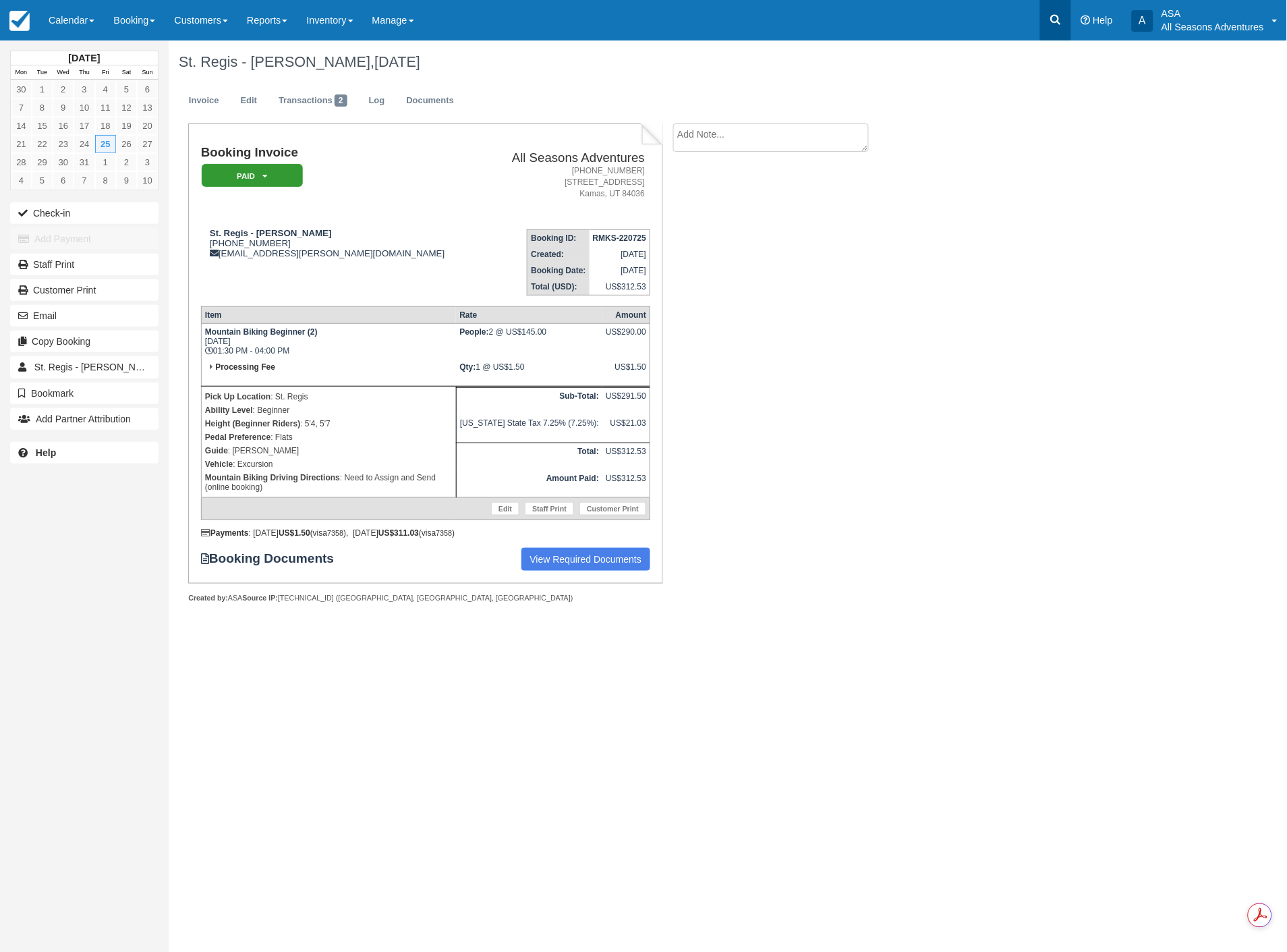
click at [1053, 17] on icon at bounding box center [1055, 19] width 10 height 10
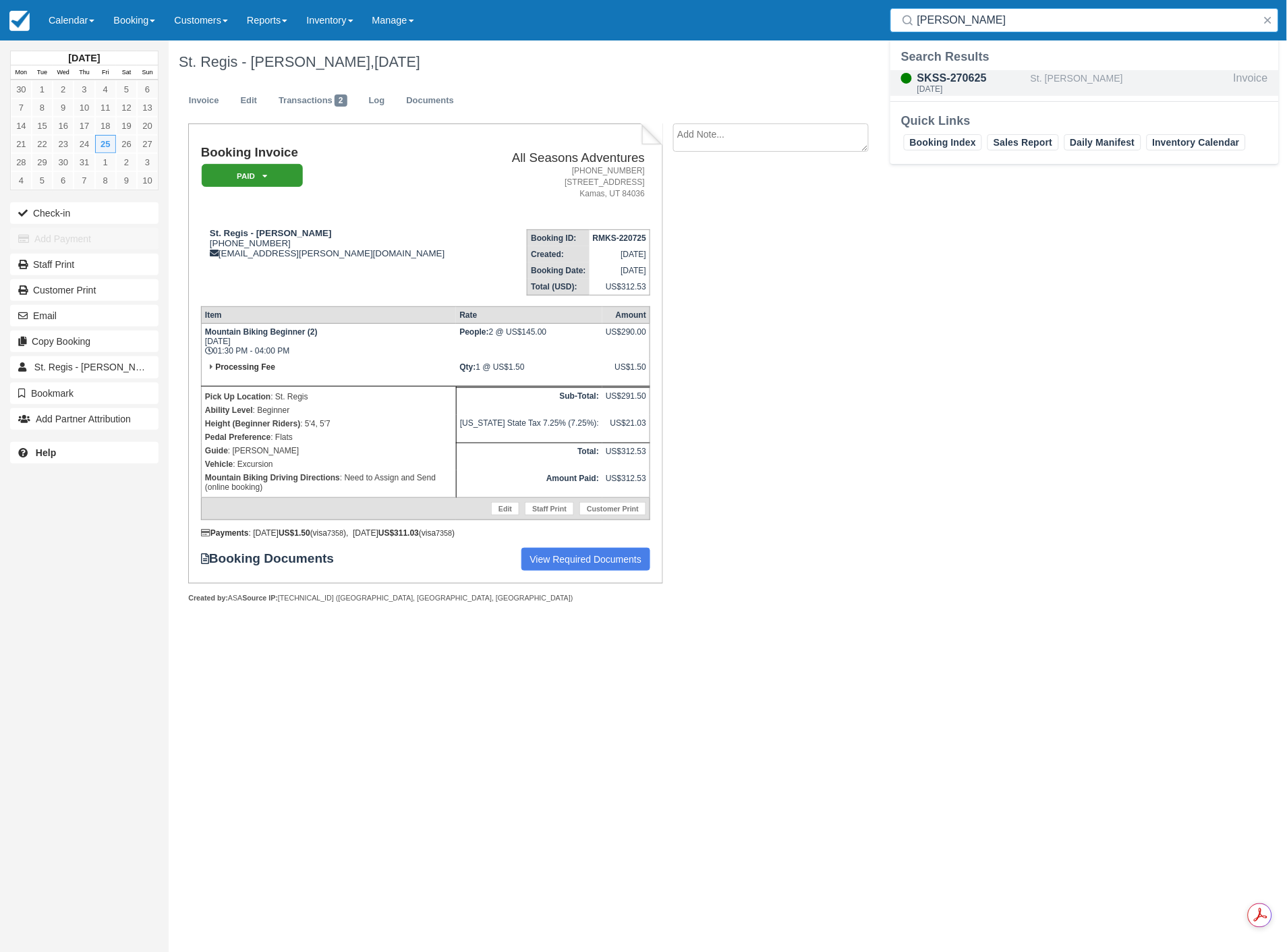
type input "[PERSON_NAME]"
click at [1035, 85] on div "St. Regis - Kevin Hogan" at bounding box center [1129, 82] width 197 height 25
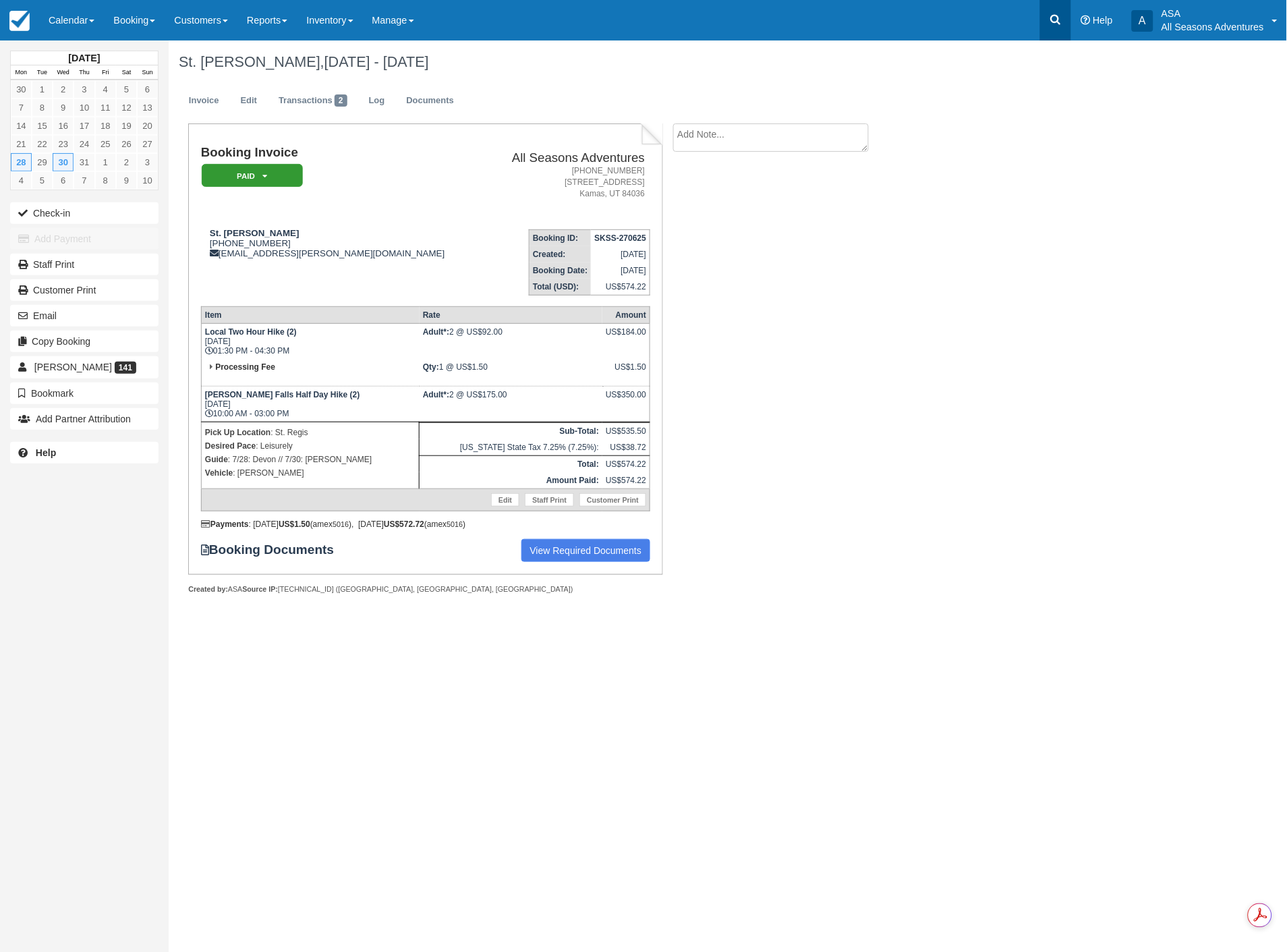
click at [1051, 35] on link at bounding box center [1056, 20] width 31 height 41
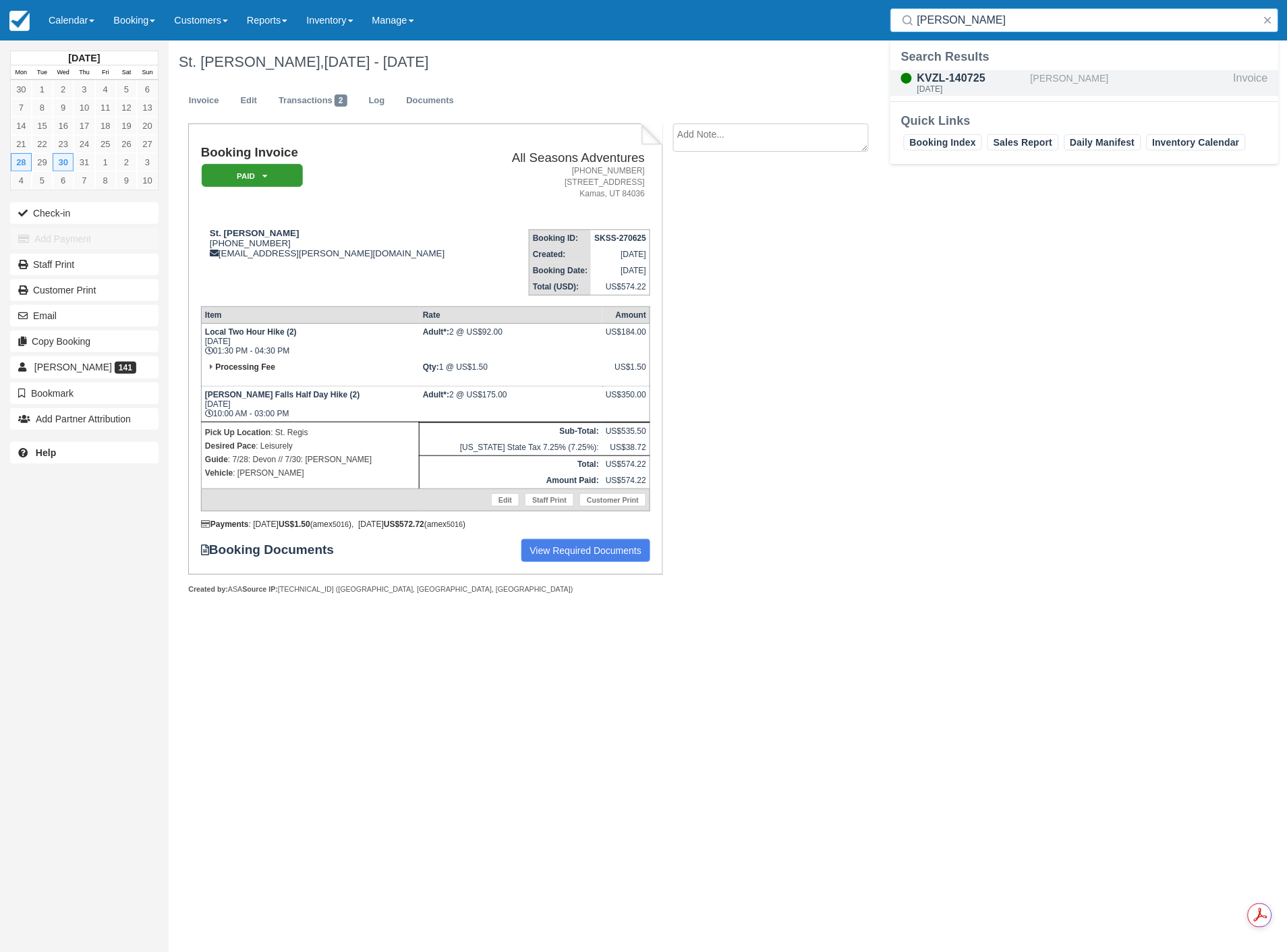
type input "megan sch"
click at [1017, 85] on div "Thu Jul 31, 2025" at bounding box center [971, 89] width 108 height 8
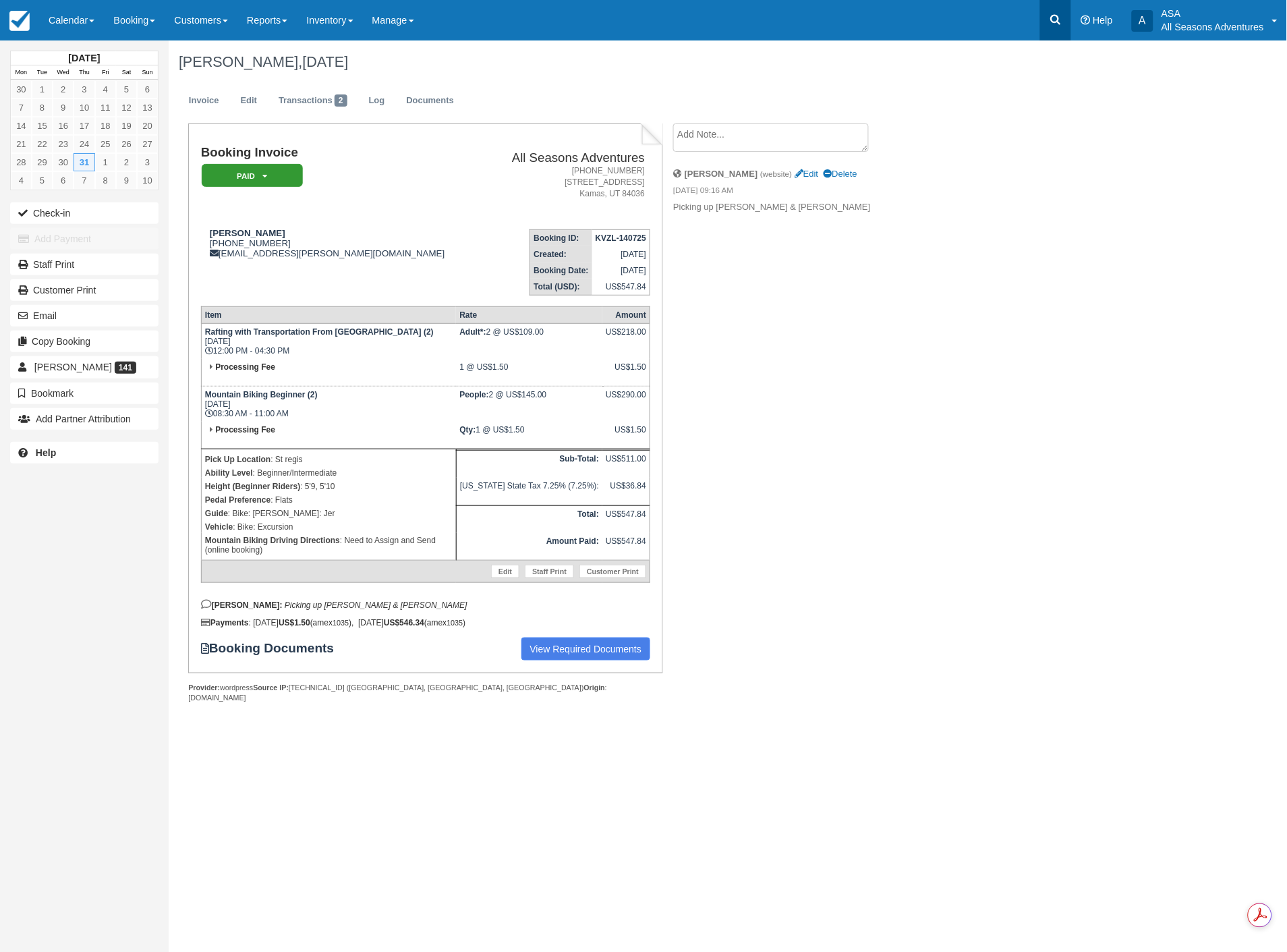
click at [1066, 14] on link at bounding box center [1056, 20] width 31 height 41
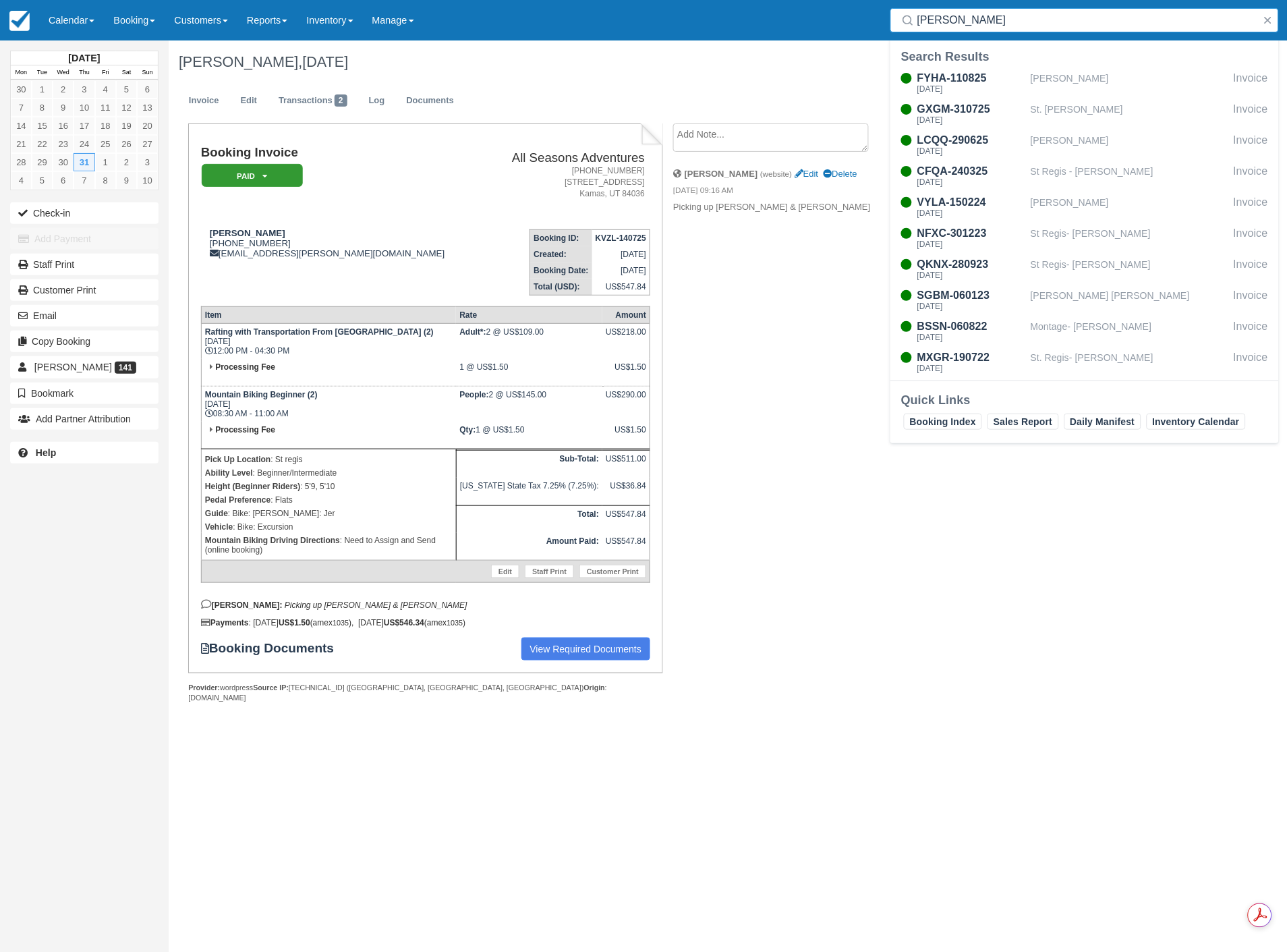
type input "joshua"
click at [1009, 129] on div "FYHA-110825 Wed Aug 27, 2025 Joshua Forman Invoice GXGM-310725 Sat Aug 9 2025 S…" at bounding box center [1084, 224] width 389 height 313
click at [1016, 120] on div "[DATE]" at bounding box center [971, 120] width 108 height 8
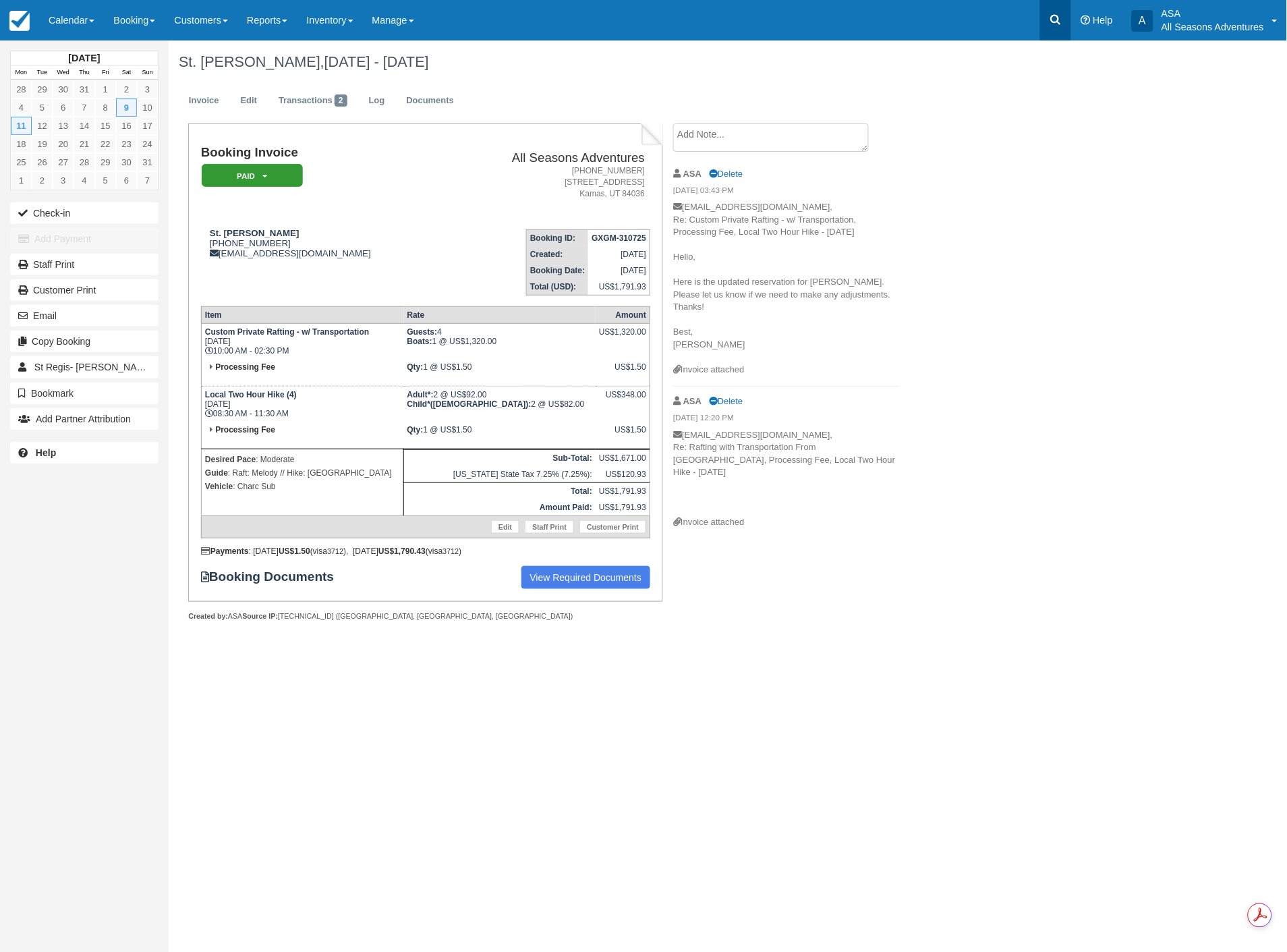
click at [1056, 24] on icon at bounding box center [1055, 19] width 14 height 14
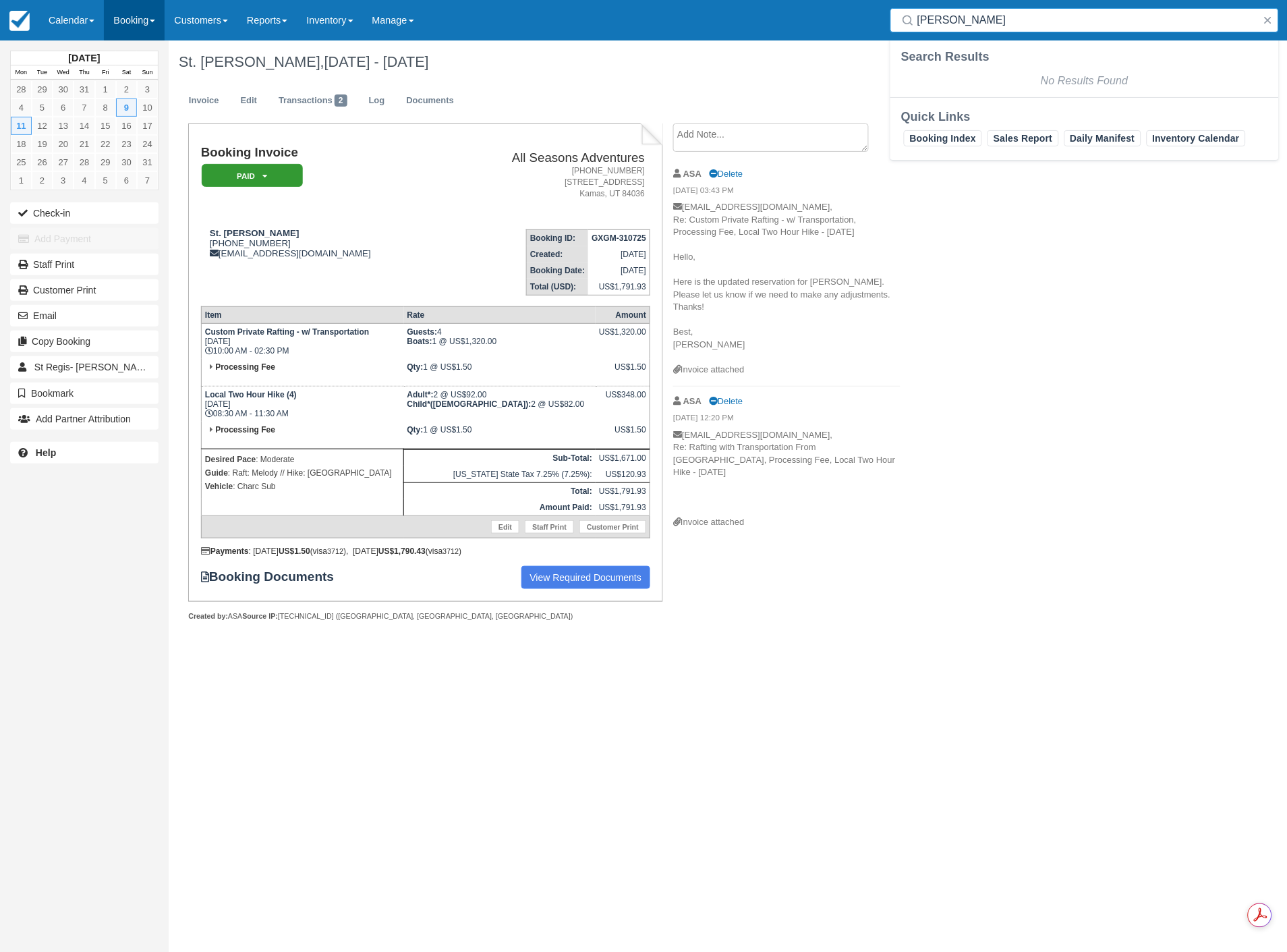
type input "[PERSON_NAME]"
click at [125, 30] on link "Booking" at bounding box center [134, 20] width 61 height 41
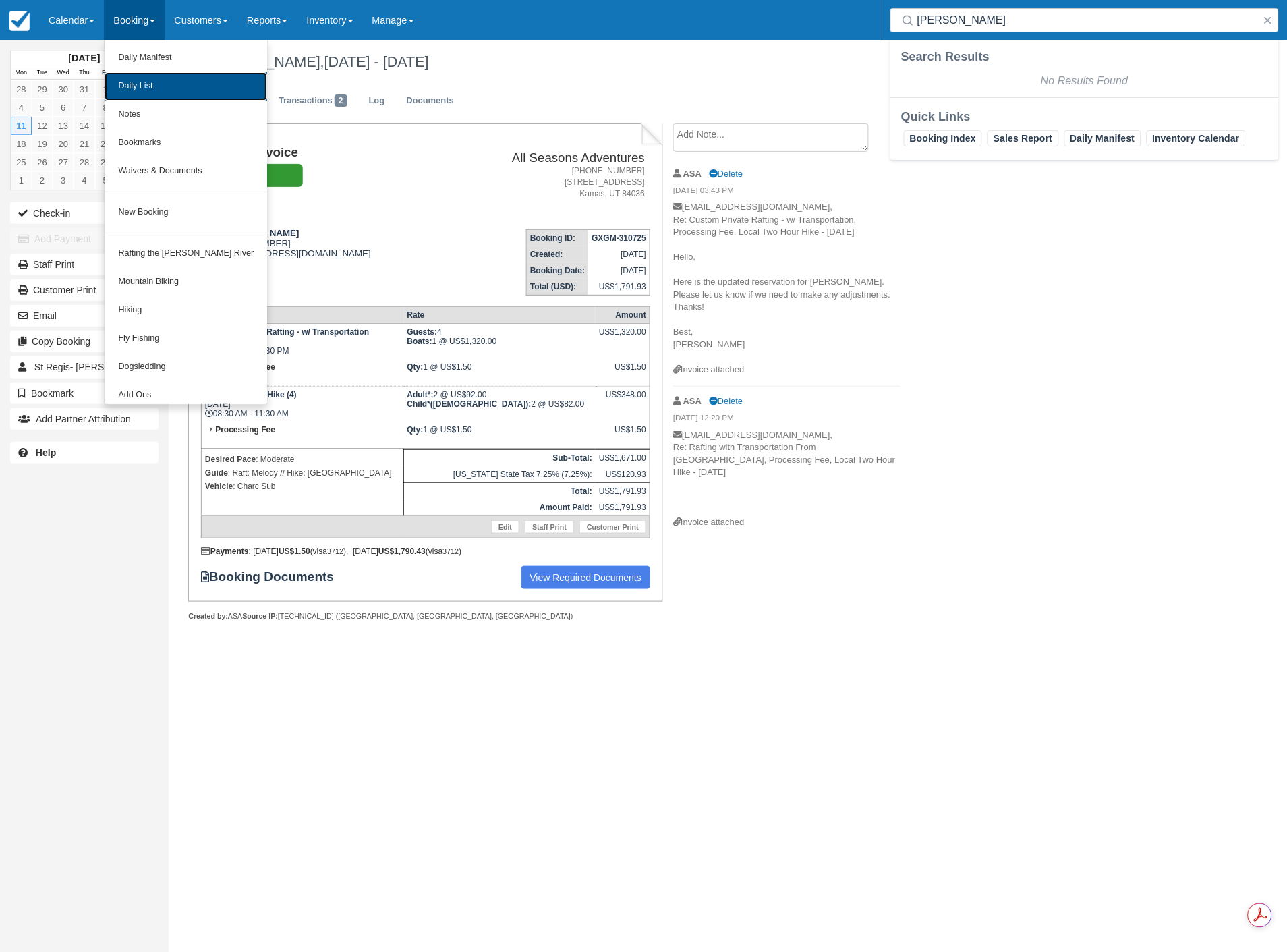
click at [130, 75] on link "Daily List" at bounding box center [186, 86] width 163 height 28
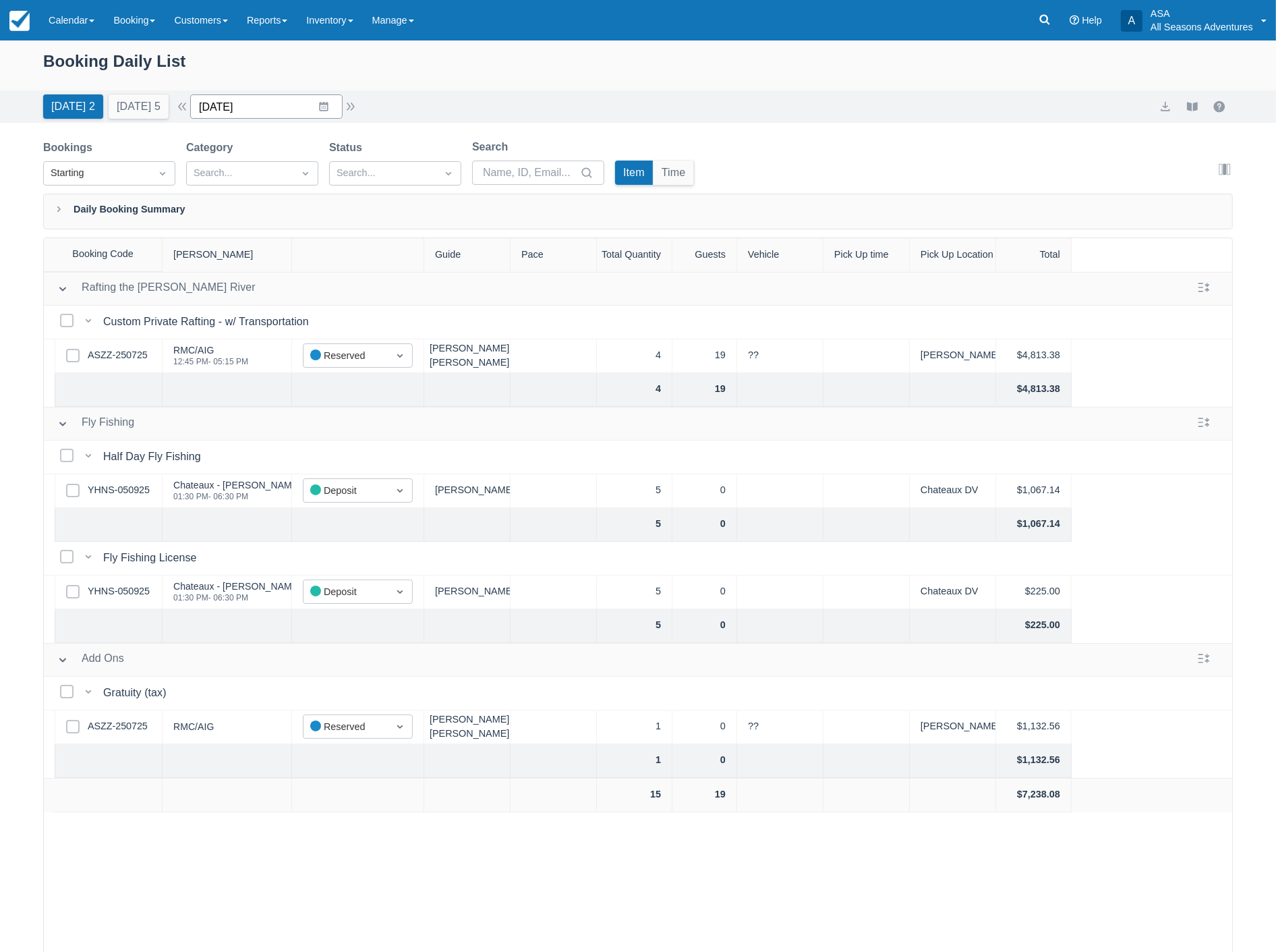
click at [282, 106] on input "09/16/25" at bounding box center [266, 106] width 152 height 24
click at [212, 149] on div "September 2025 31 1 2 3 4 5 6 7 8 9 10 11 12 13 14 15 16 17 18 19 20 21 22 23 2…" at bounding box center [297, 232] width 202 height 187
click at [210, 155] on div "September 2025 31 1 2 3 4 5 6 7 8 9 10 11 12 13 14 15 16 17 18 19 20 21 22 23 2…" at bounding box center [297, 232] width 202 height 187
click at [225, 160] on icon "Move backward to switch to the previous month." at bounding box center [218, 162] width 13 height 13
click at [381, 236] on td "9" at bounding box center [376, 236] width 26 height 25
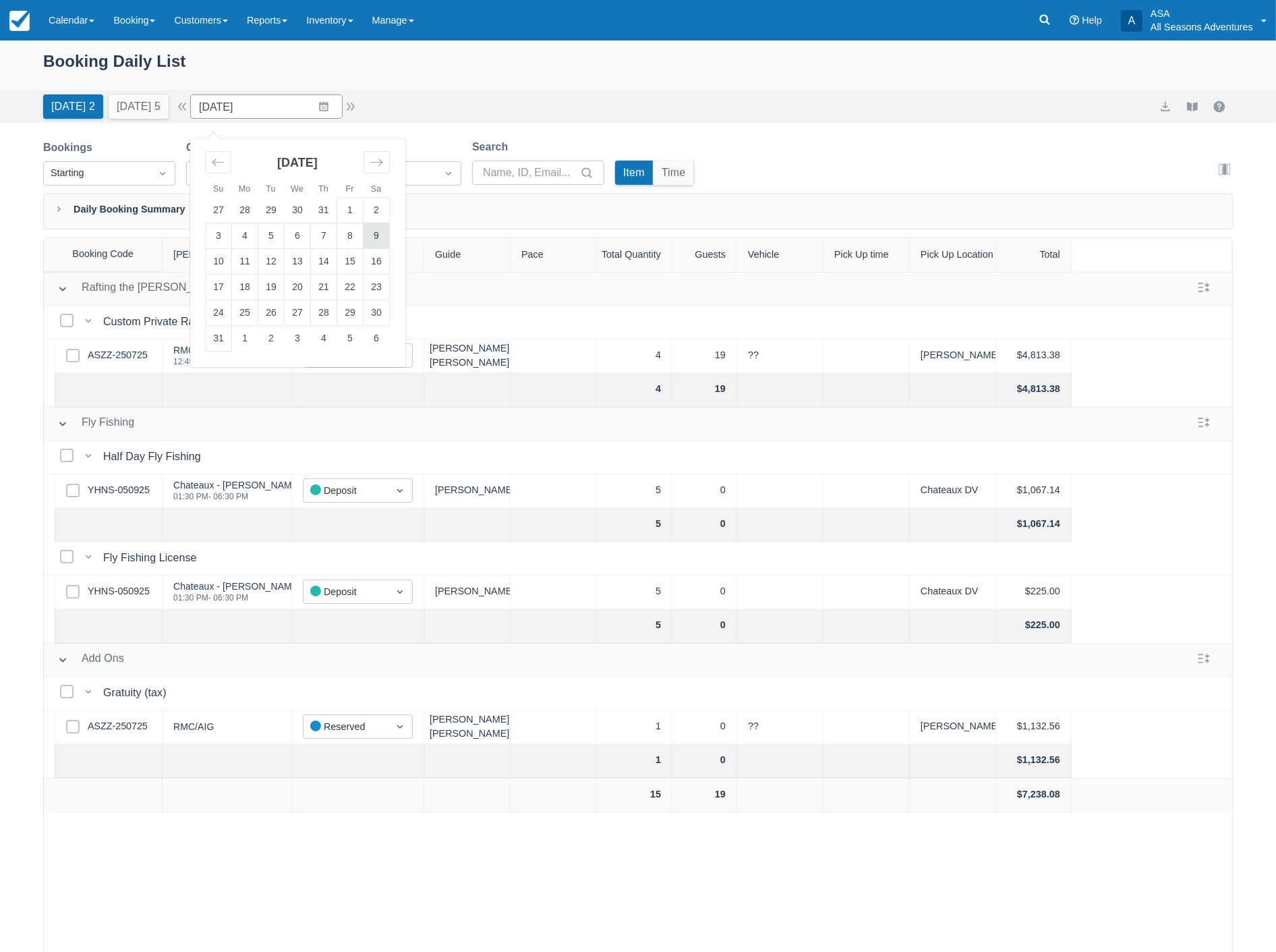
type input "08/09/25"
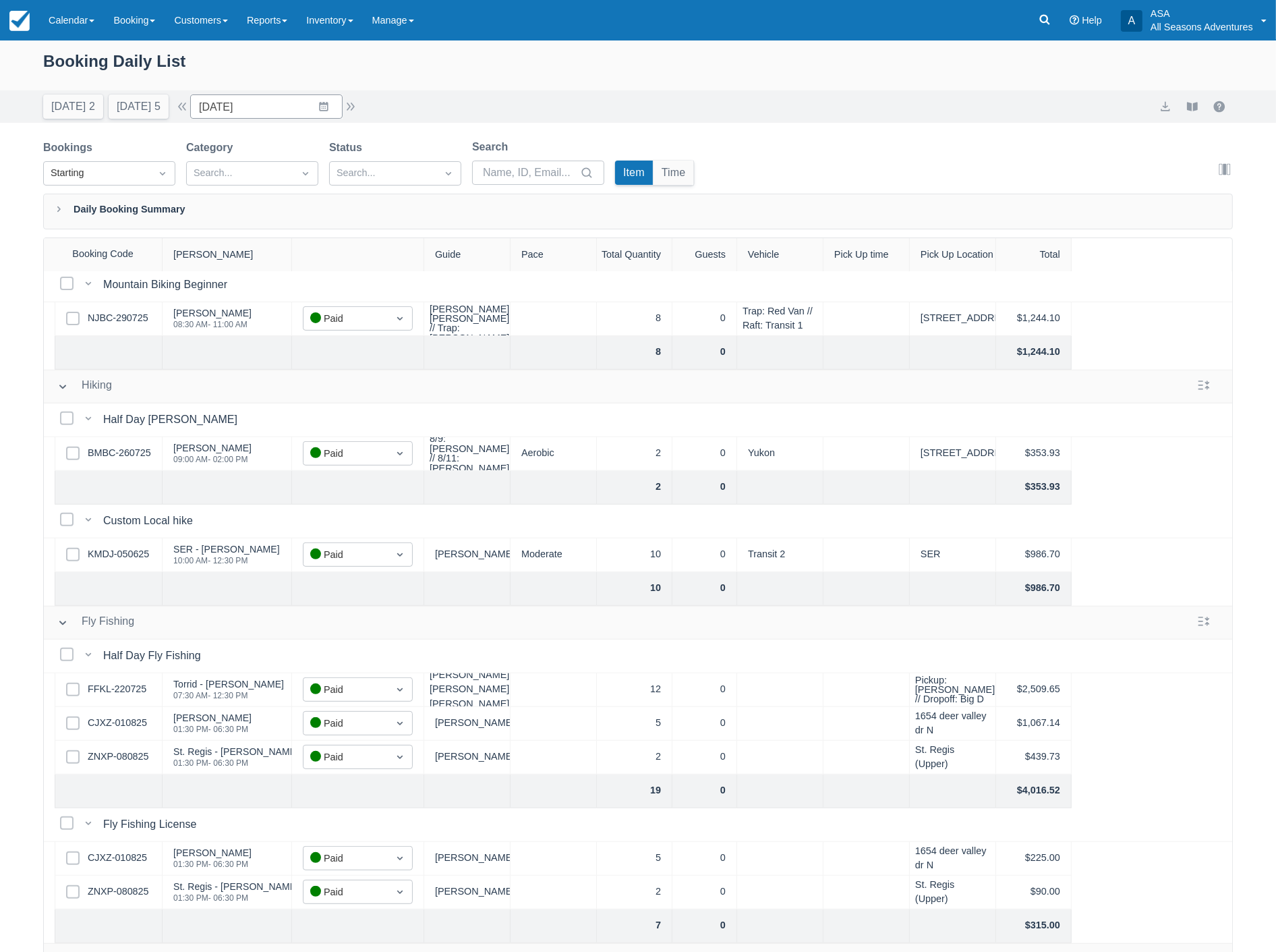
scroll to position [675, 0]
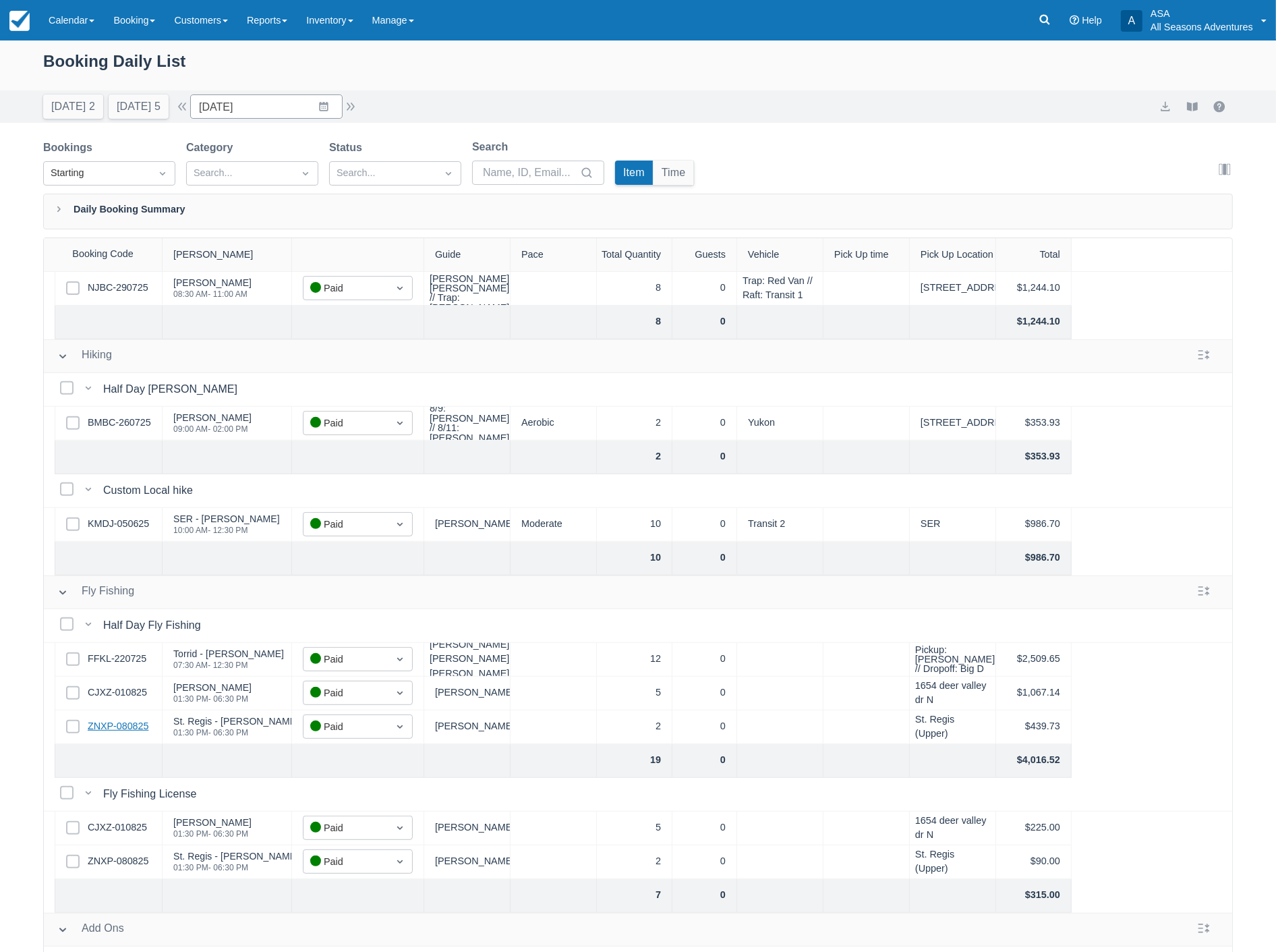
click at [111, 723] on link "ZNXP-080825" at bounding box center [118, 726] width 61 height 14
click at [1032, 14] on link at bounding box center [1045, 20] width 31 height 41
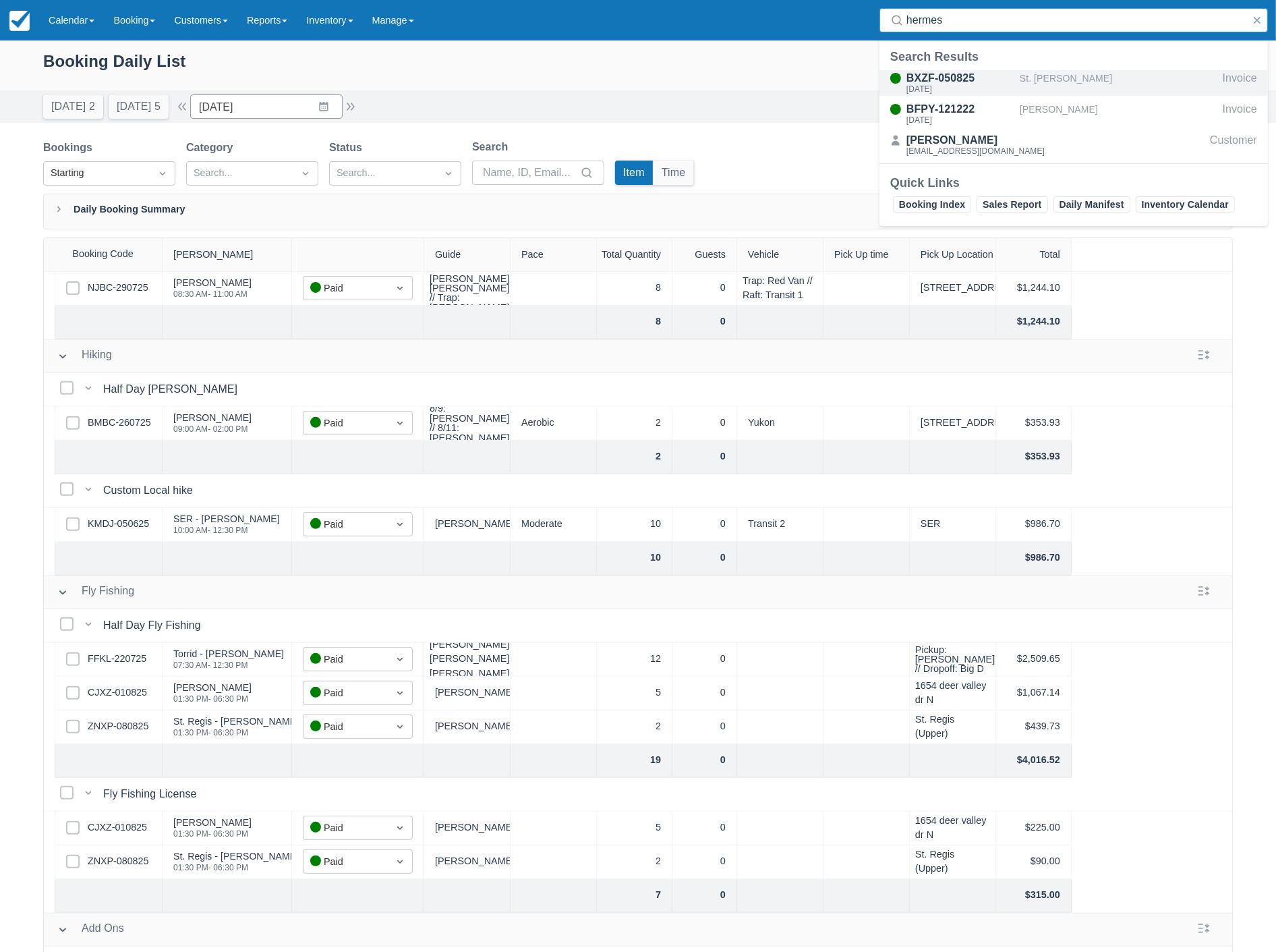
type input "hermes"
click at [1025, 82] on div "St. [PERSON_NAME]" at bounding box center [1118, 82] width 197 height 25
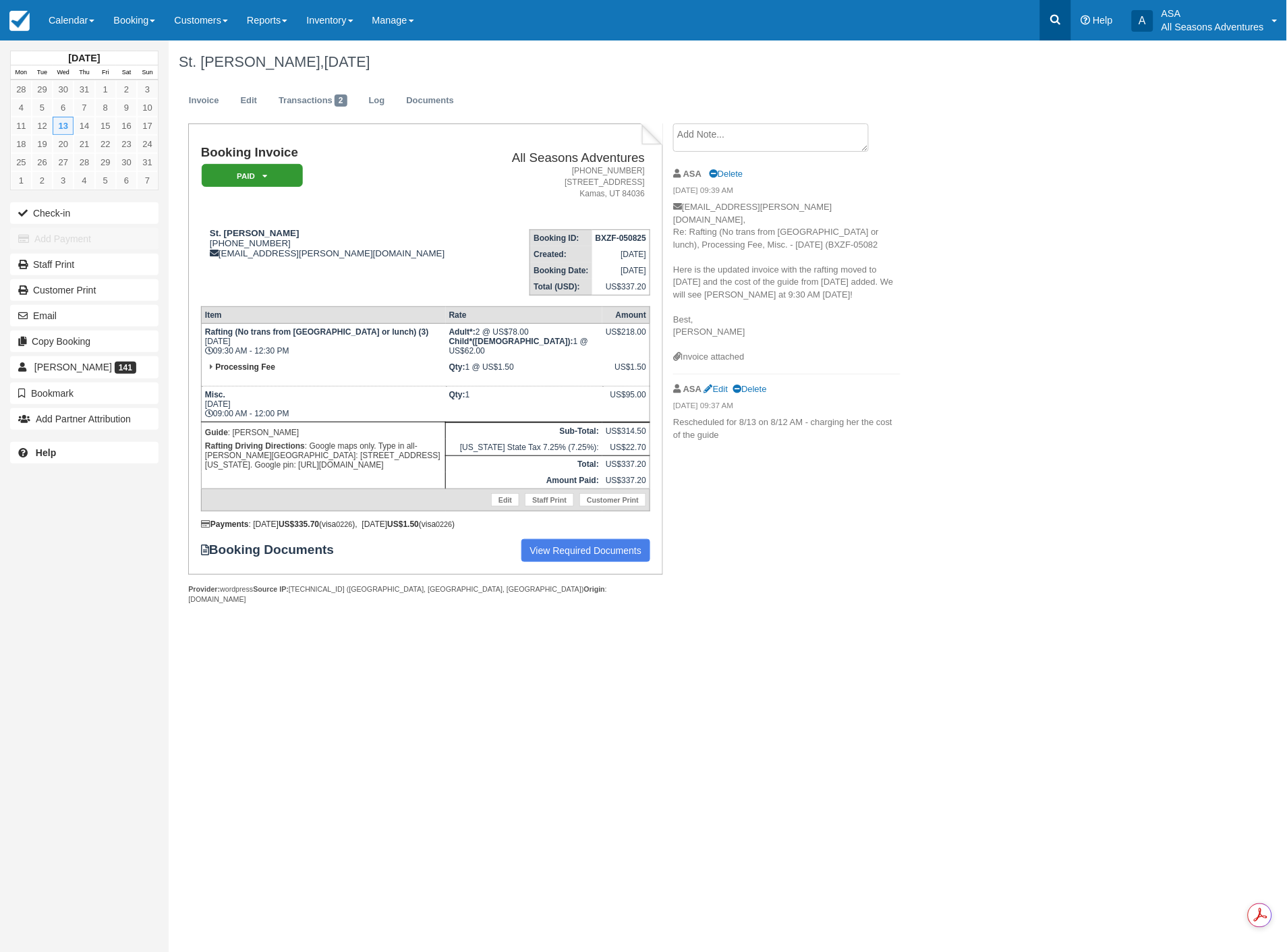
click at [1047, 24] on link at bounding box center [1056, 20] width 31 height 41
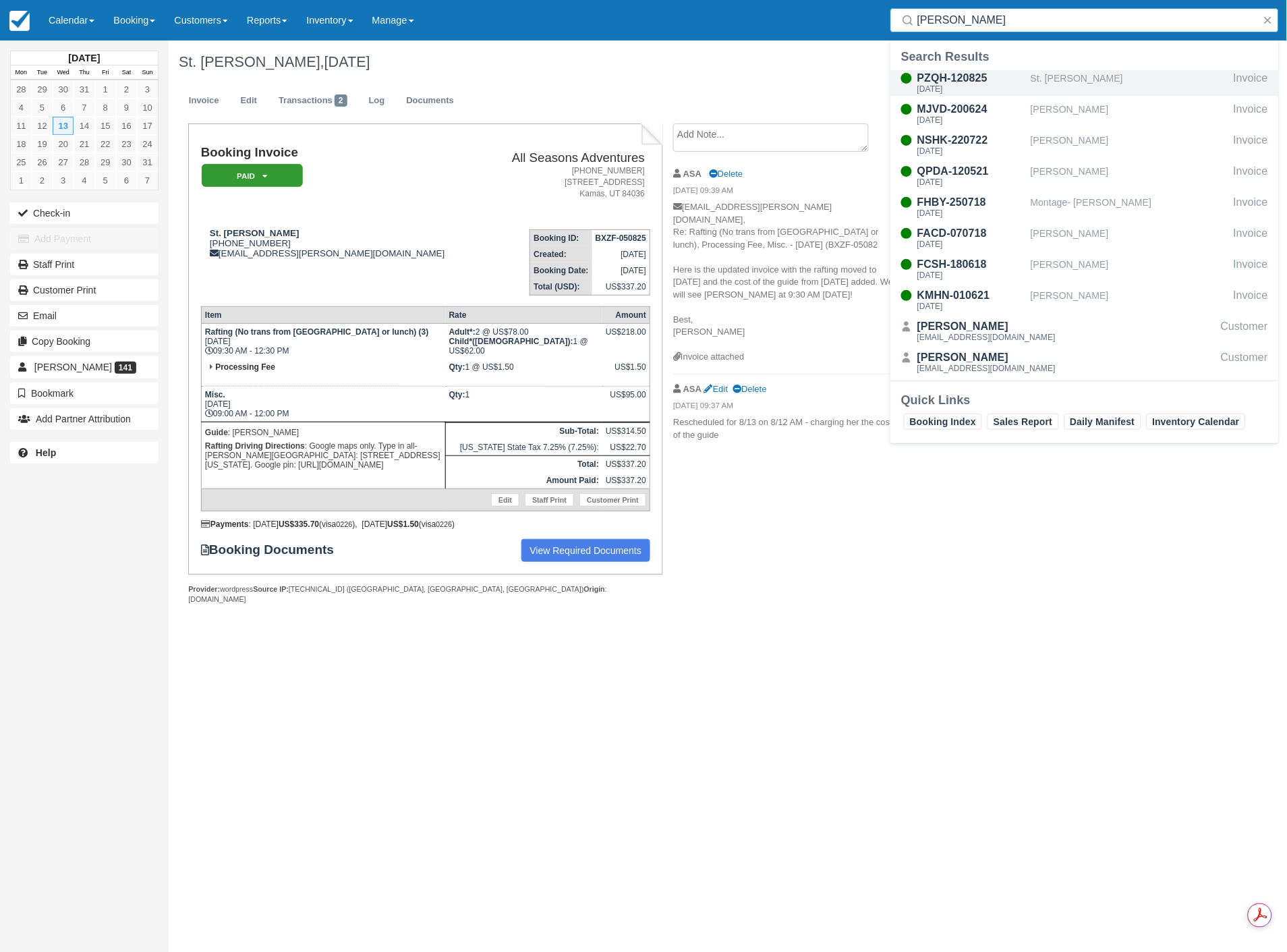
type input "alper"
click at [995, 86] on div "[DATE]" at bounding box center [971, 89] width 108 height 8
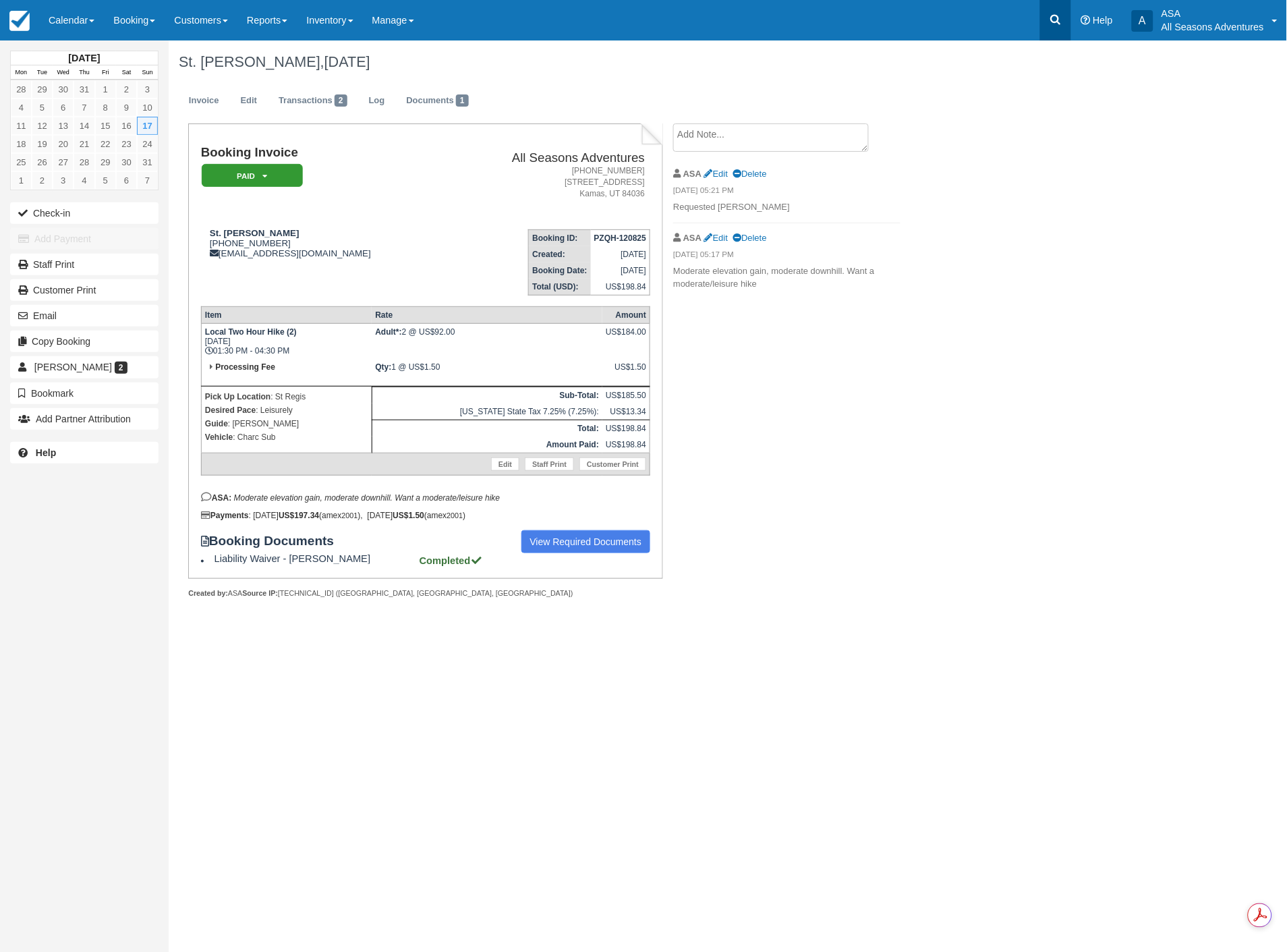
click at [1057, 10] on link at bounding box center [1056, 20] width 31 height 41
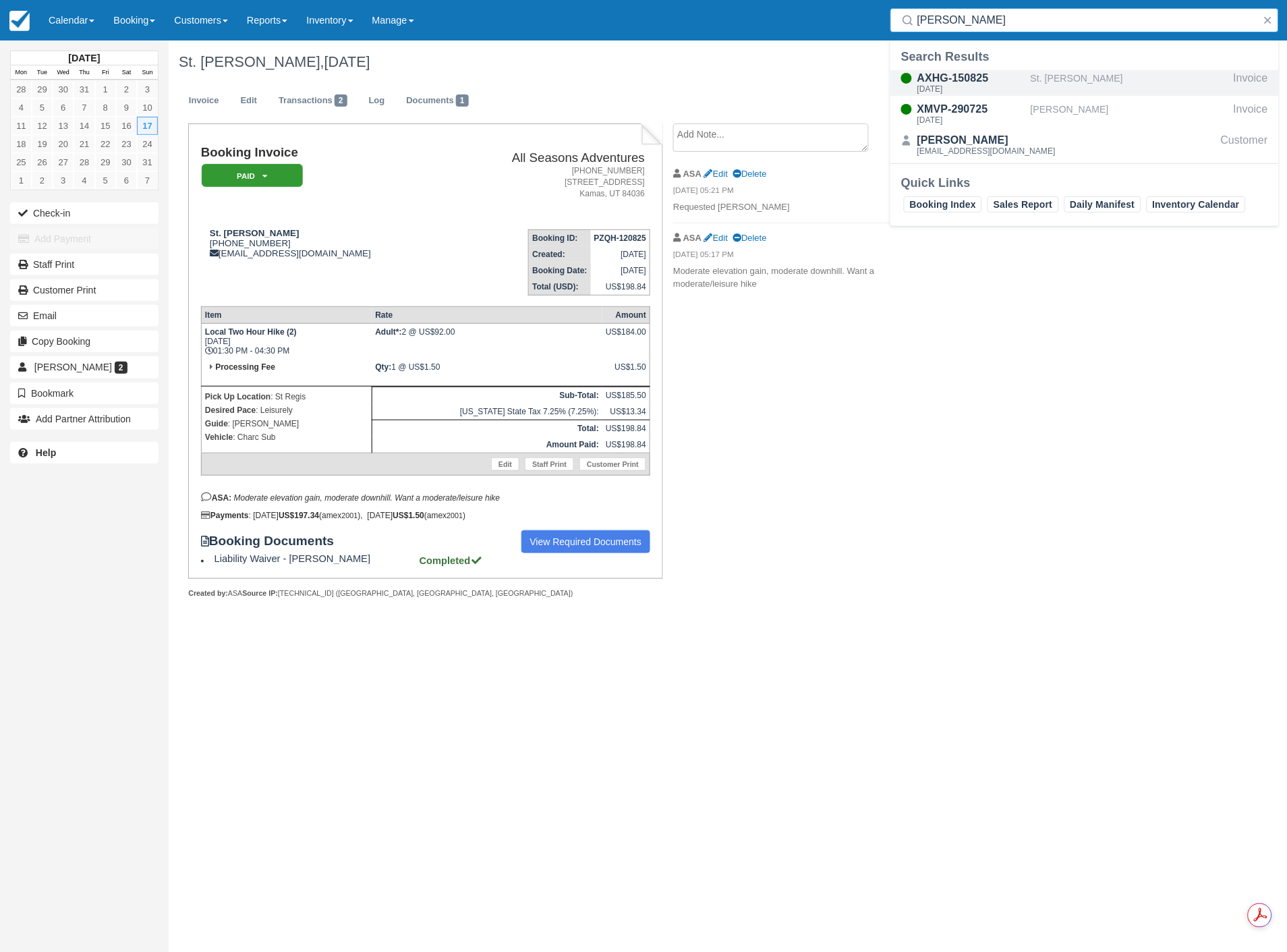
type input "kemper"
click at [1021, 75] on div "AXHG-150825" at bounding box center [971, 78] width 108 height 16
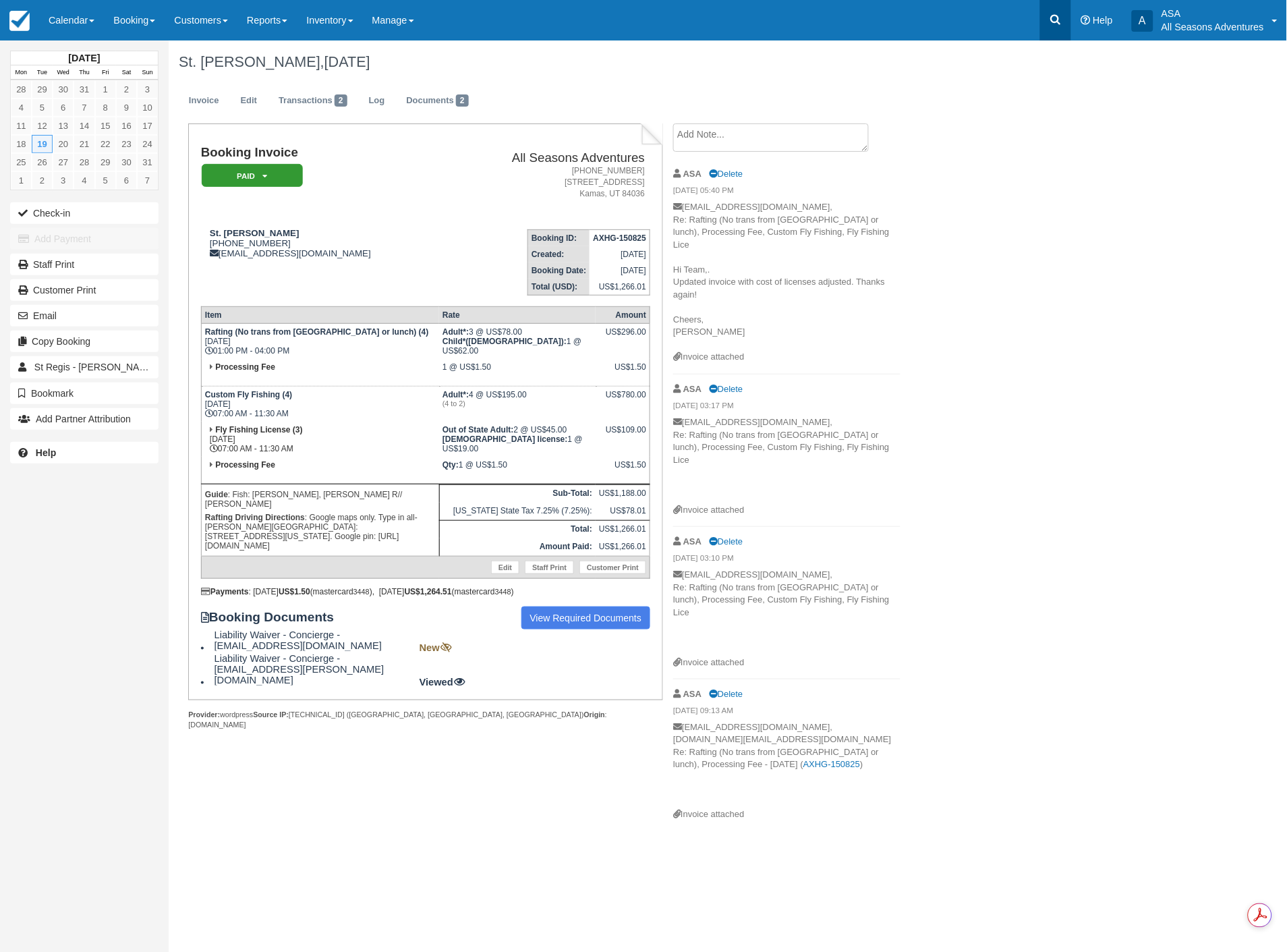
click at [1043, 21] on link at bounding box center [1056, 20] width 31 height 41
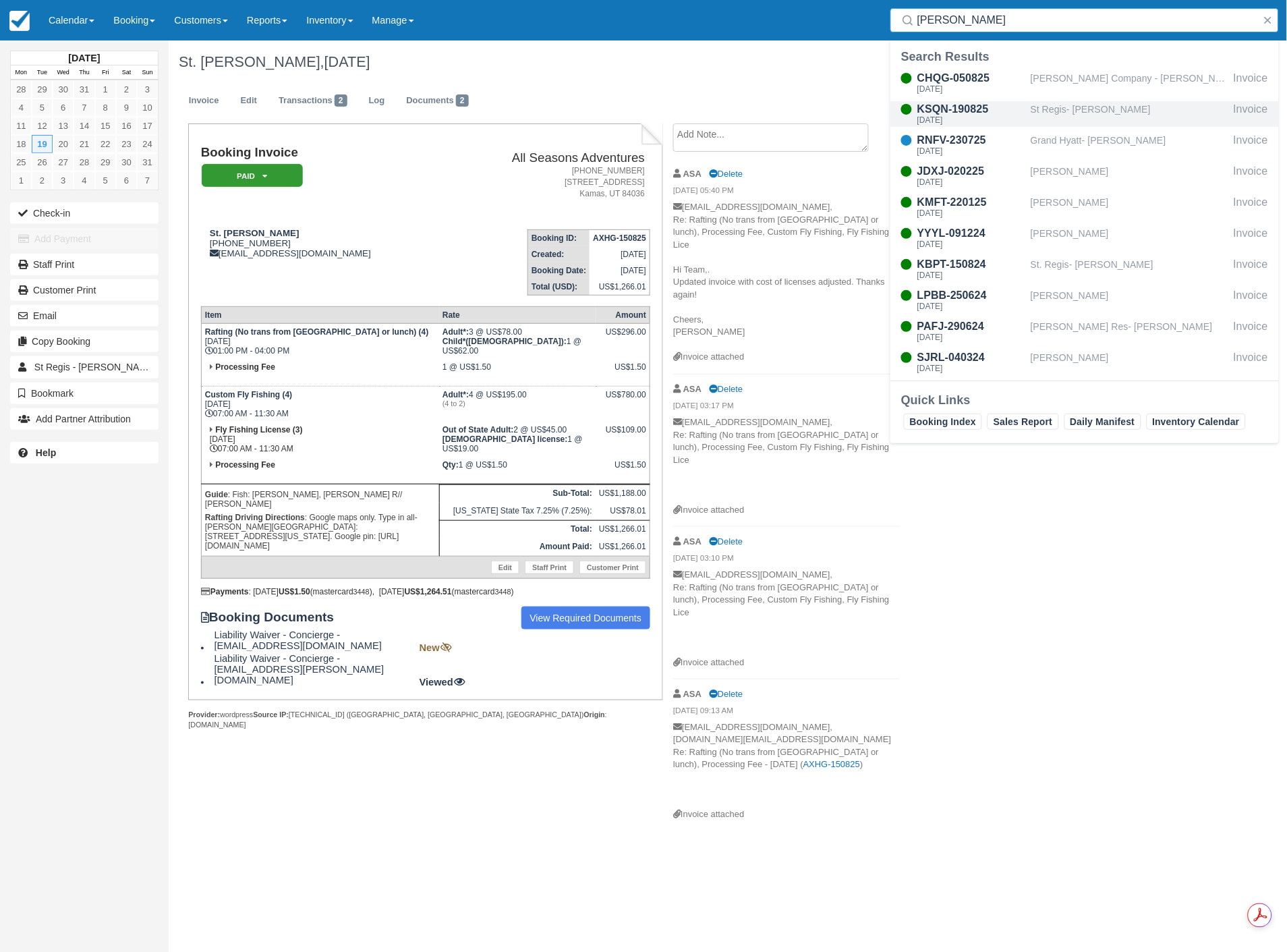
type input "[PERSON_NAME]"
click at [1013, 121] on div "[DATE]" at bounding box center [971, 120] width 108 height 8
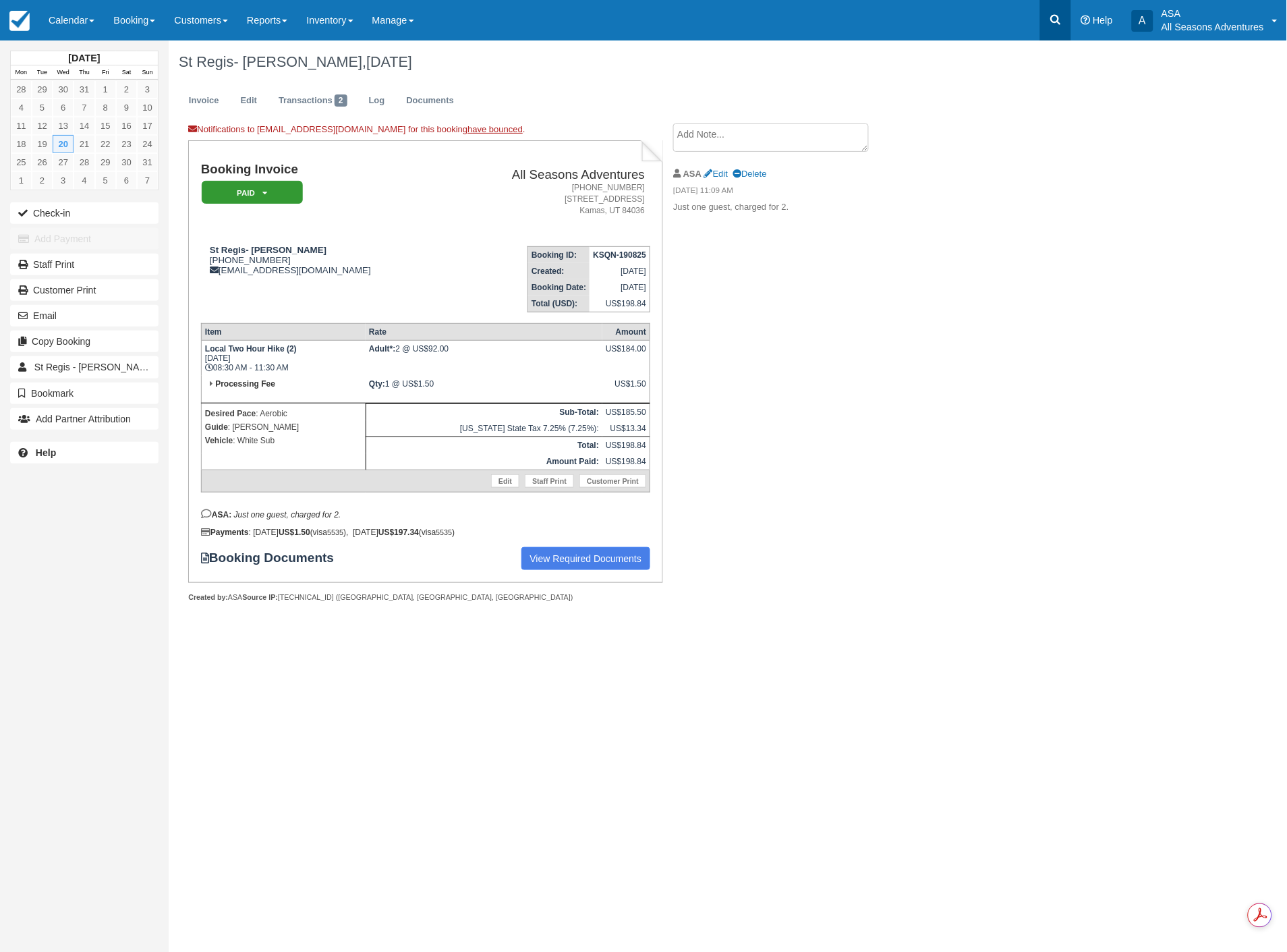
click at [1062, 25] on icon at bounding box center [1055, 19] width 14 height 14
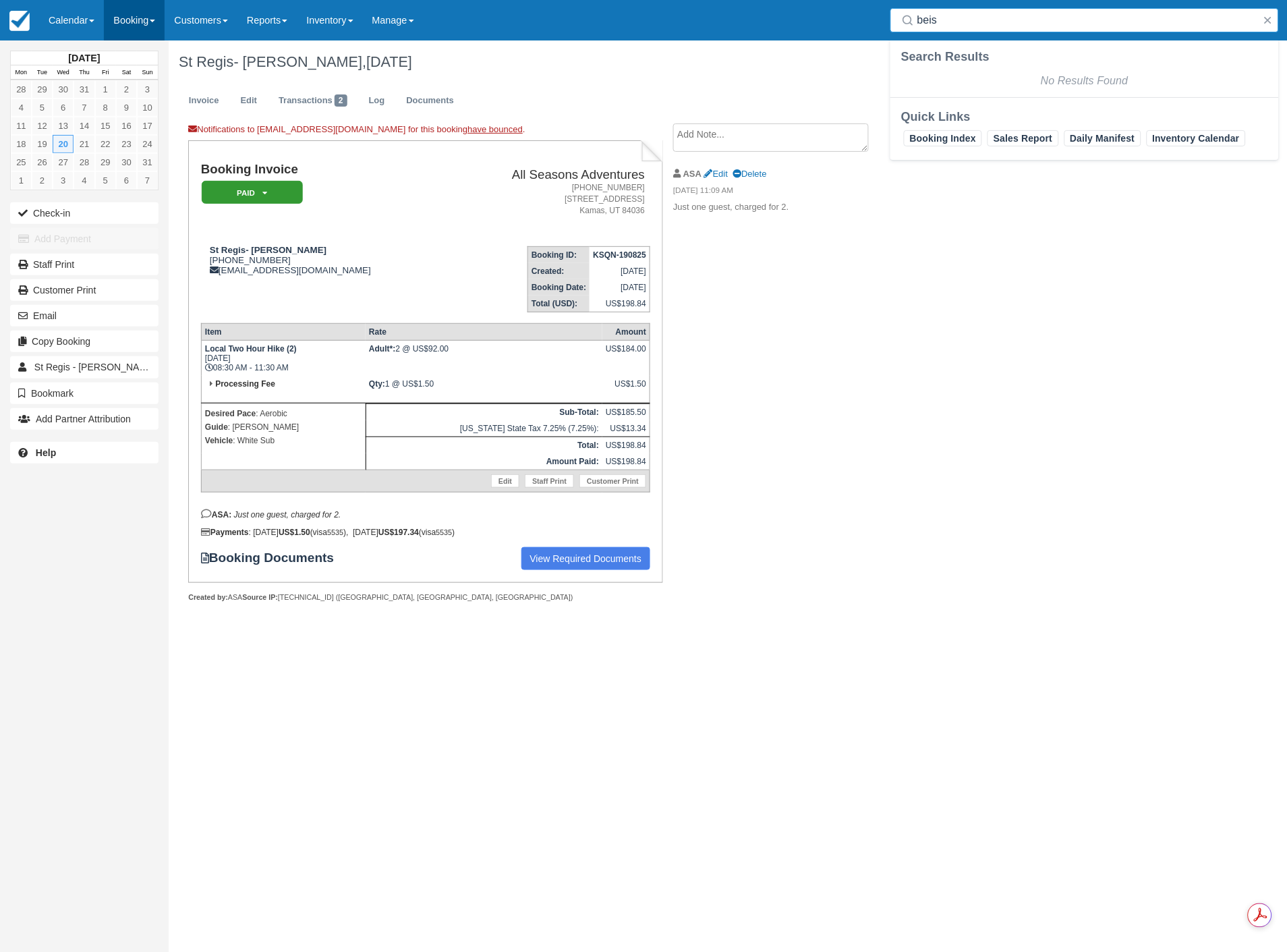
type input "beis"
click at [137, 24] on link "Booking" at bounding box center [134, 20] width 61 height 41
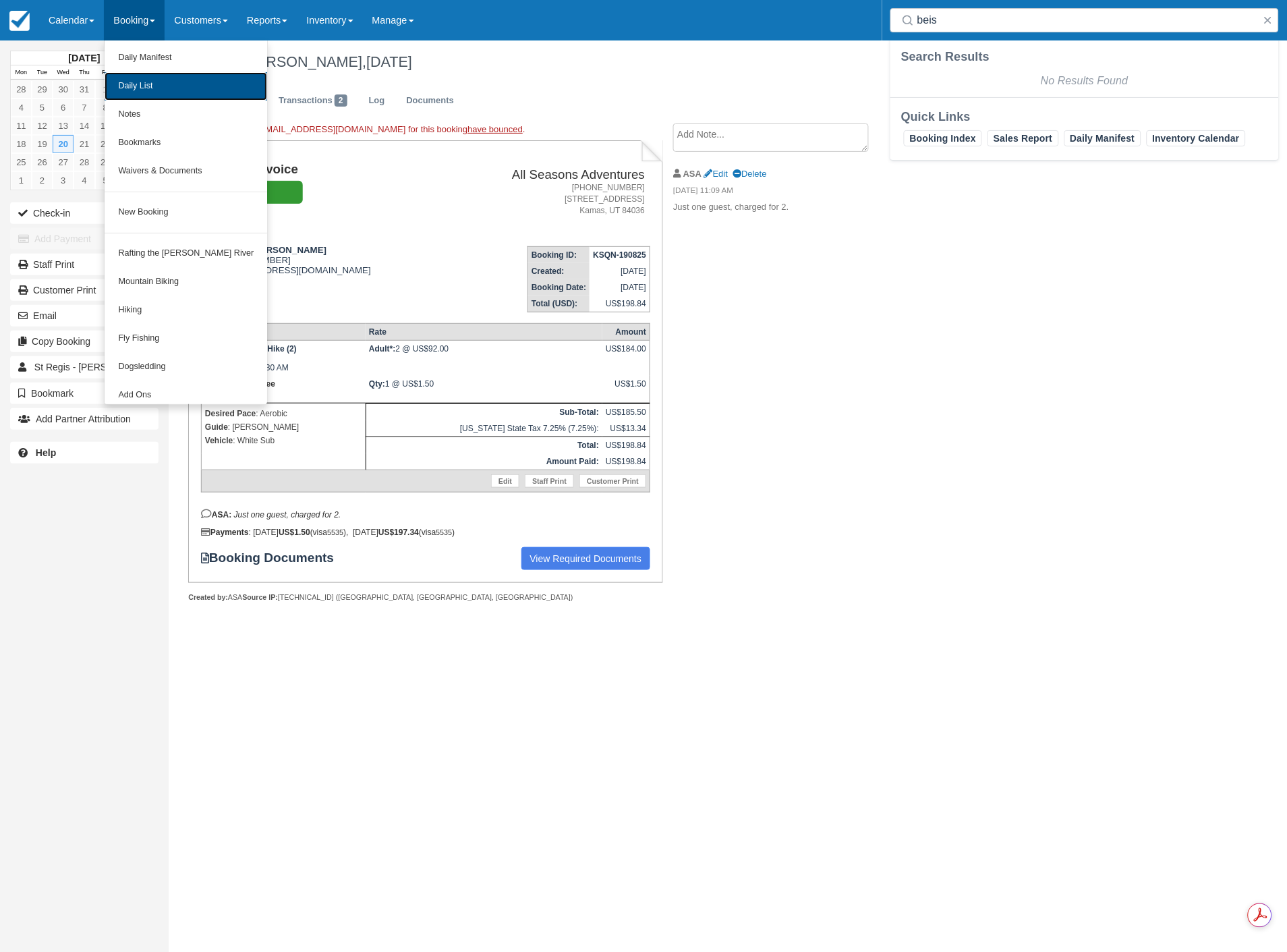
click at [127, 86] on link "Daily List" at bounding box center [186, 86] width 163 height 28
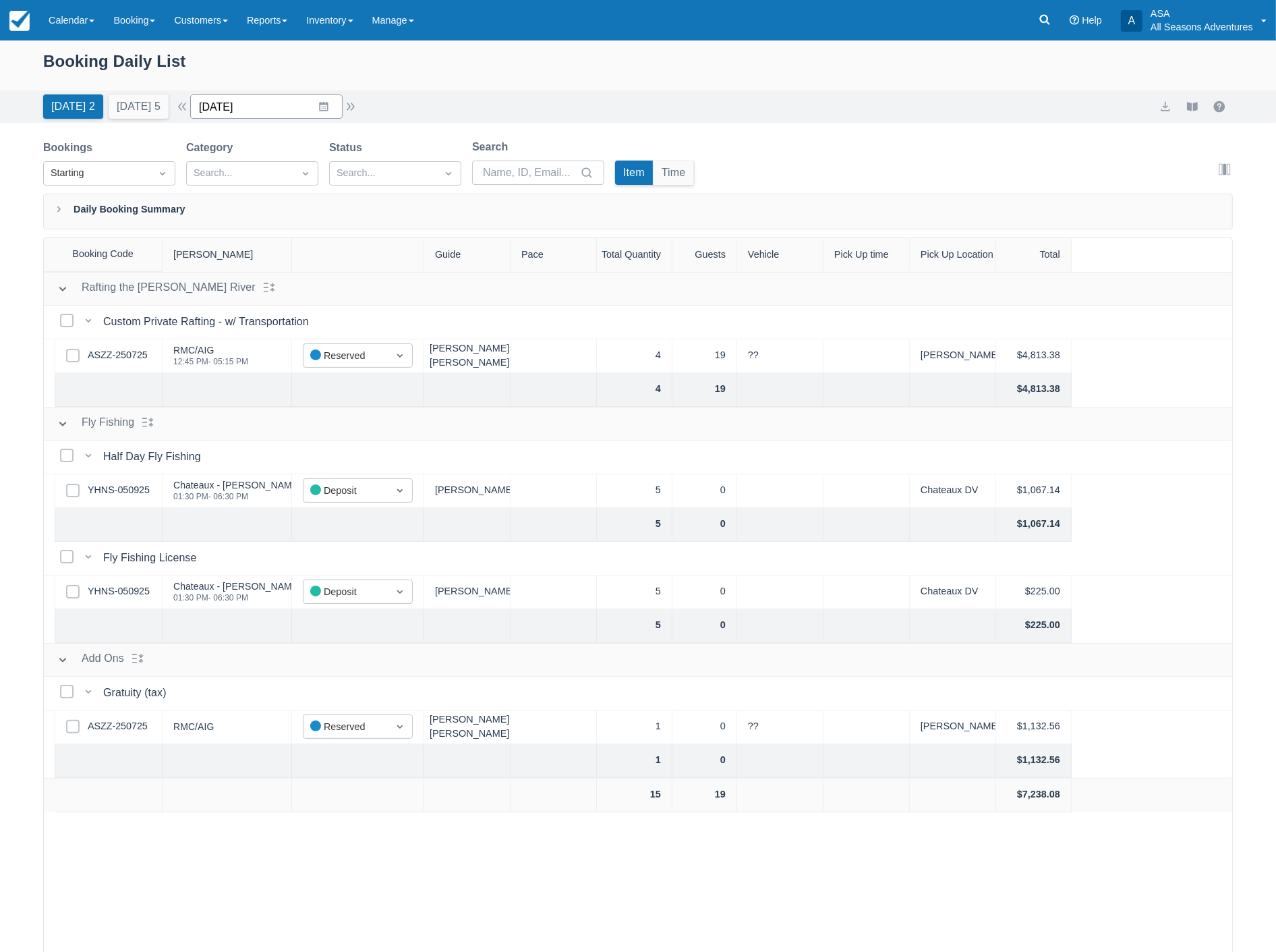
click at [273, 111] on input "[DATE]" at bounding box center [266, 106] width 152 height 24
click at [225, 159] on icon "Move backward to switch to the previous month." at bounding box center [218, 162] width 13 height 13
click at [279, 306] on td "26" at bounding box center [271, 313] width 26 height 25
type input "08/26/25"
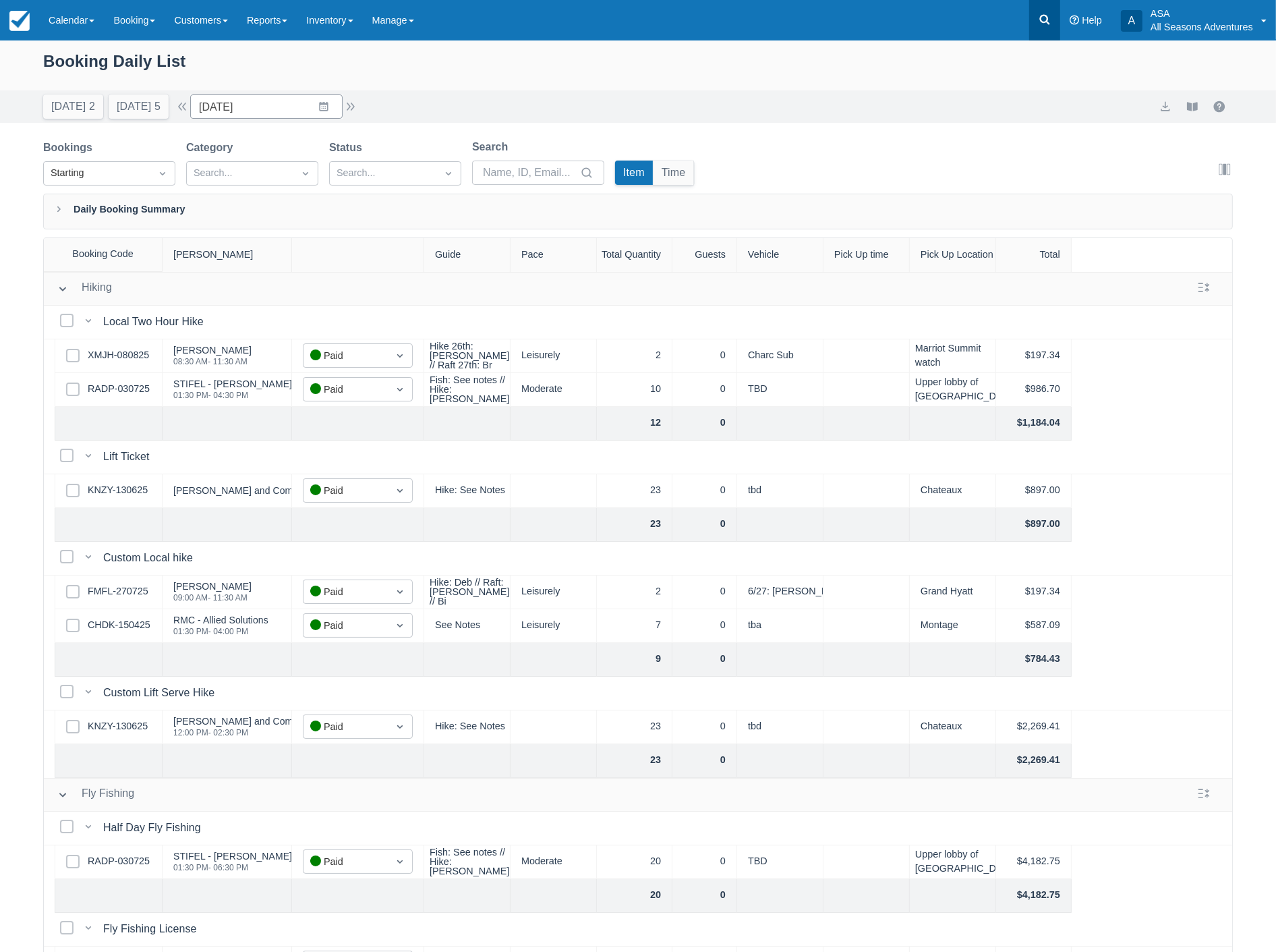
click at [1033, 23] on link at bounding box center [1045, 20] width 31 height 41
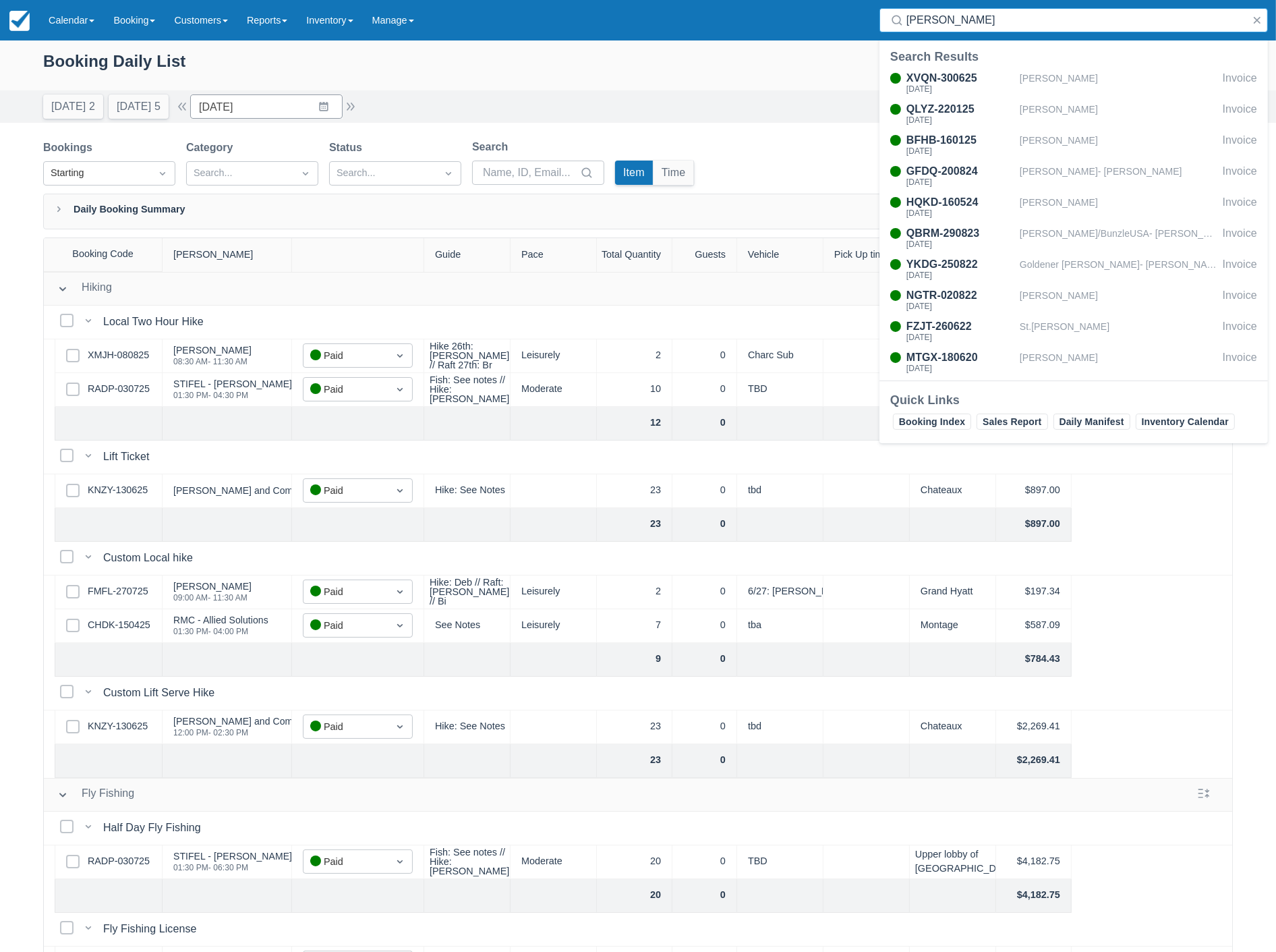
type input "brian b"
drag, startPoint x: 671, startPoint y: 68, endPoint x: 657, endPoint y: 65, distance: 14.3
click at [671, 68] on div "Booking Daily List" at bounding box center [638, 68] width 1190 height 39
click at [1259, 24] on button "button" at bounding box center [1257, 20] width 16 height 16
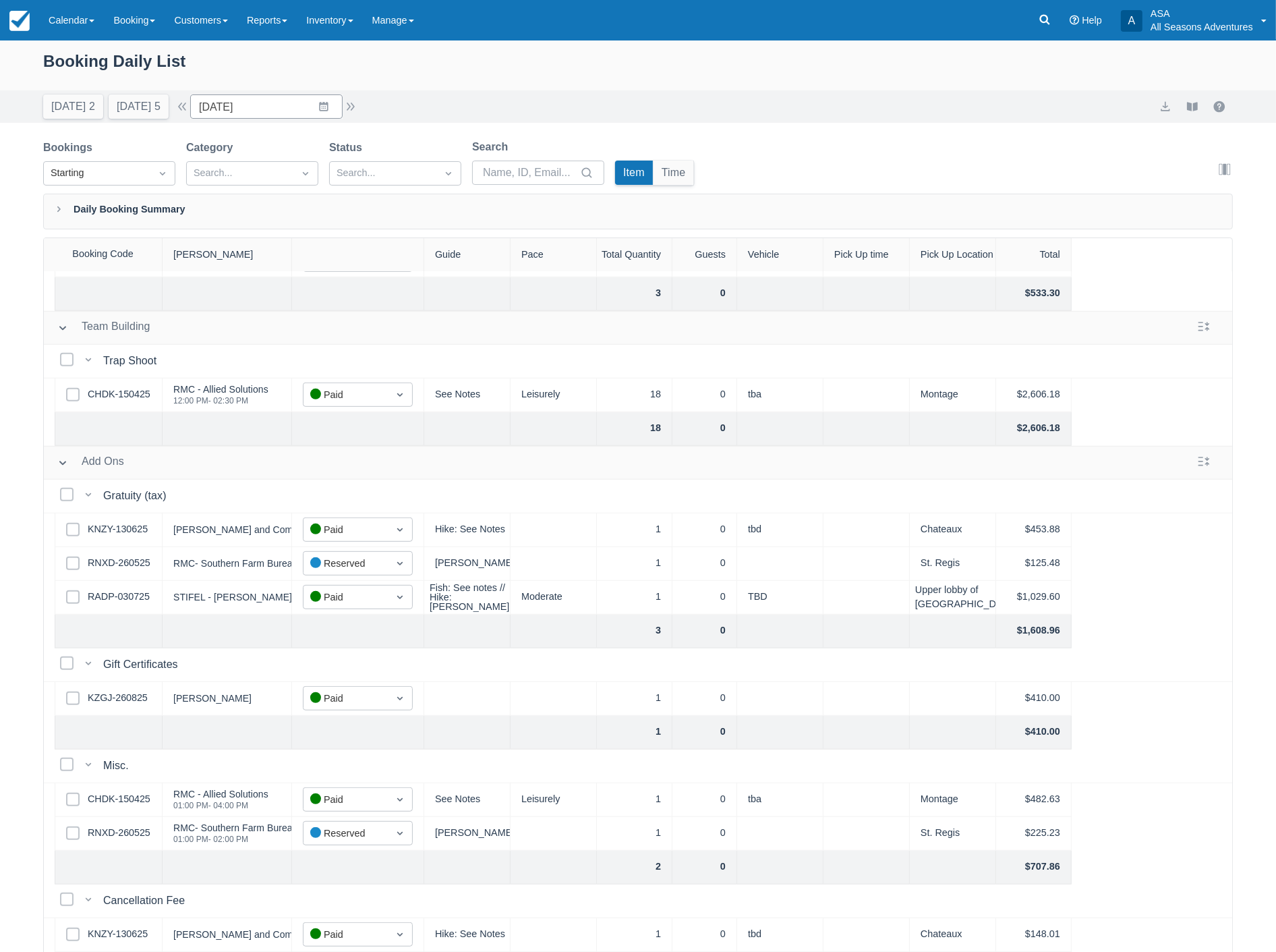
scroll to position [849, 0]
click at [1041, 31] on link at bounding box center [1045, 20] width 31 height 41
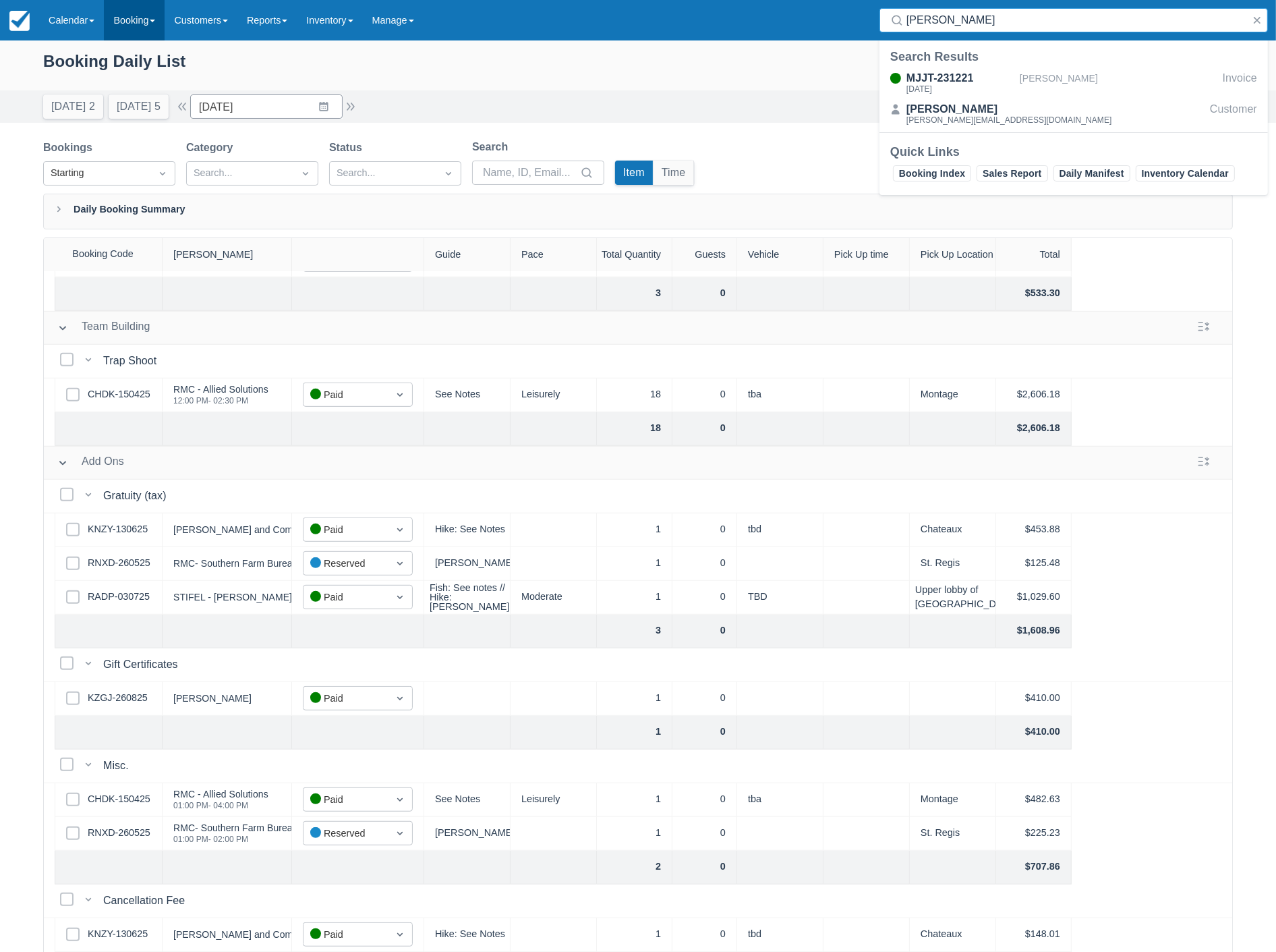
type input "jonathan david"
click at [131, 24] on link "Booking" at bounding box center [134, 20] width 61 height 41
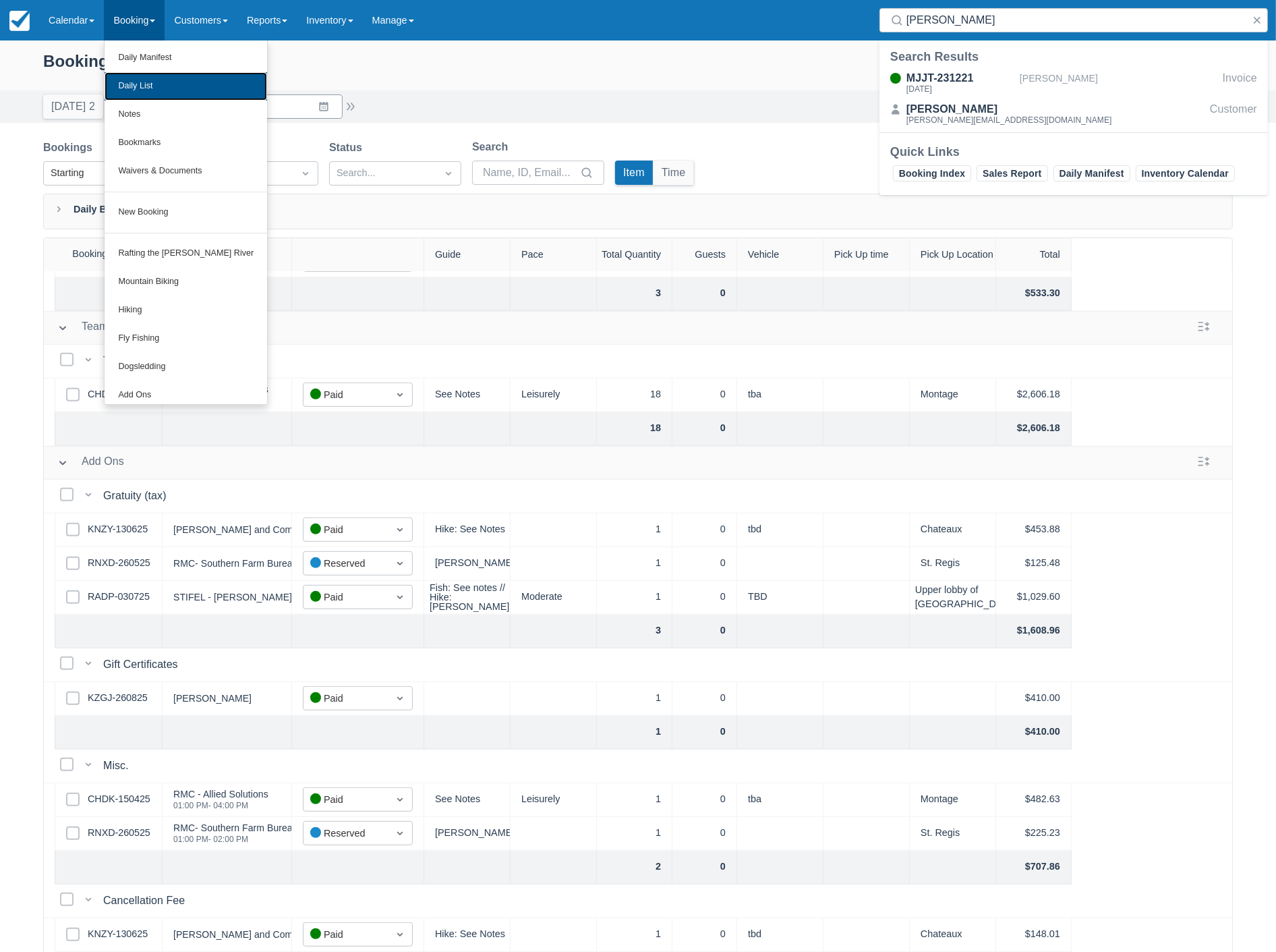
click at [123, 72] on link "Daily List" at bounding box center [186, 86] width 163 height 28
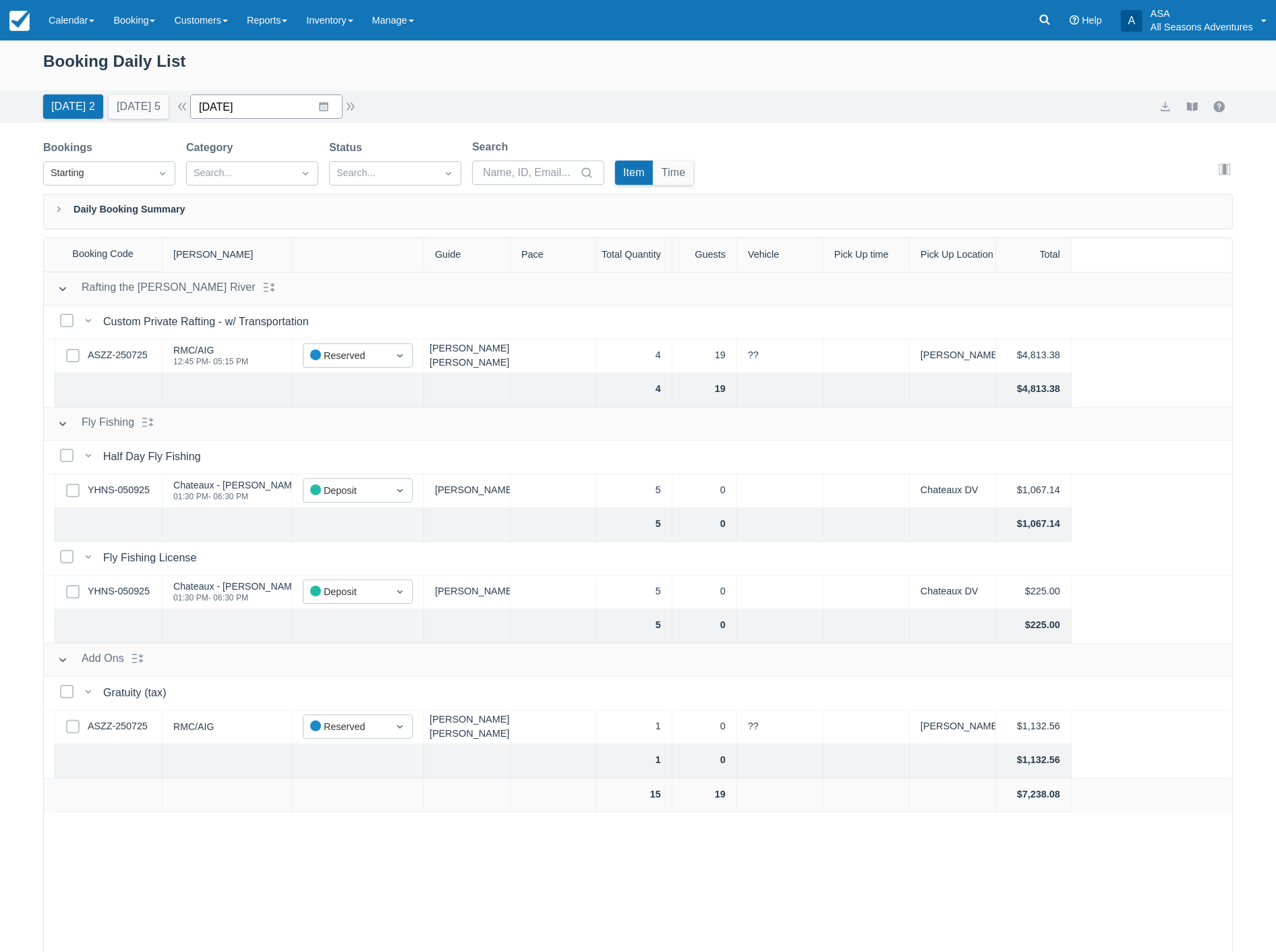
click at [272, 99] on input "09/16/25" at bounding box center [266, 106] width 152 height 24
click at [219, 163] on icon "Move backward to switch to the previous month." at bounding box center [218, 162] width 13 height 13
click at [273, 308] on td "26" at bounding box center [271, 313] width 26 height 25
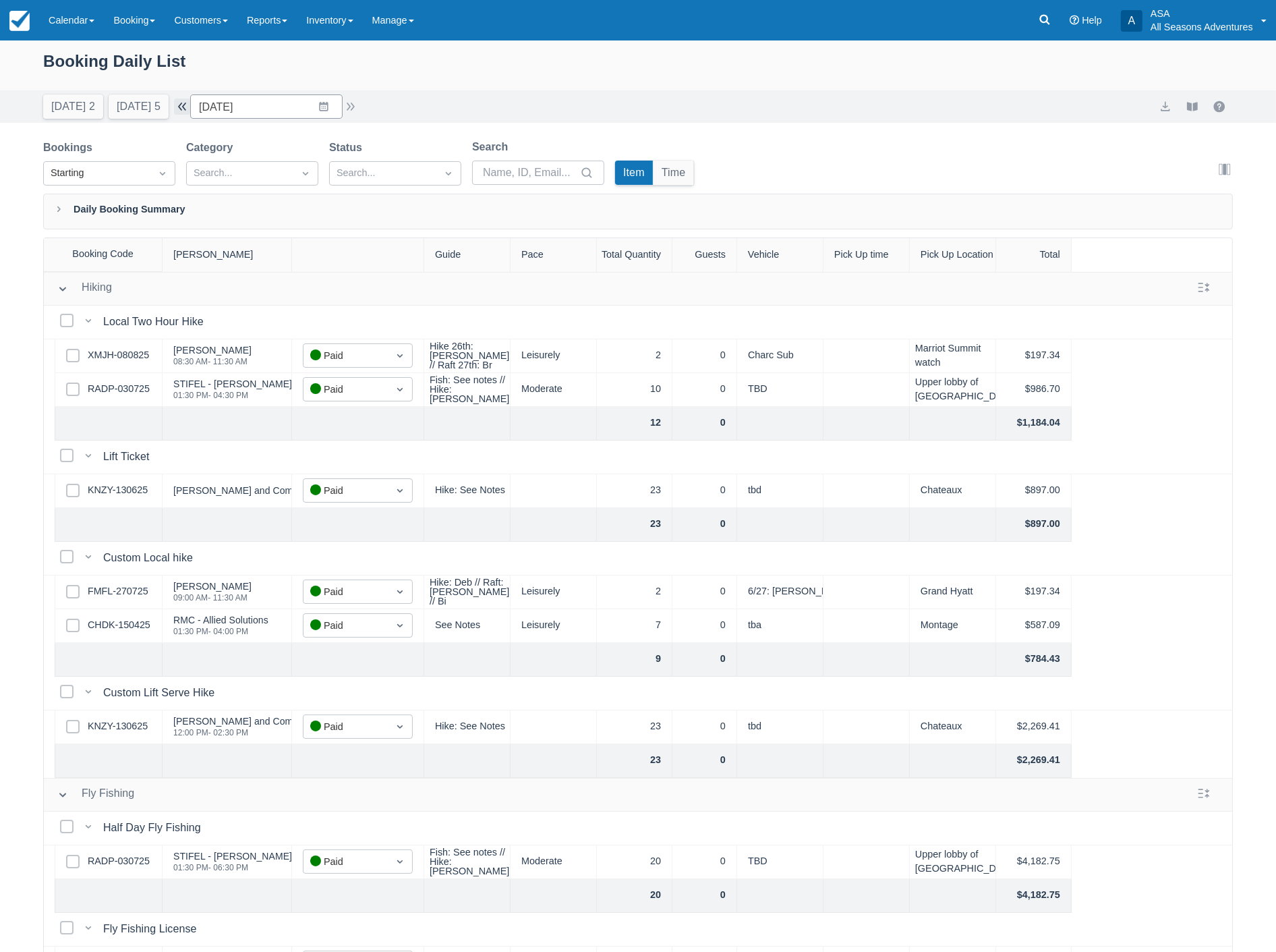
click at [190, 112] on button "button" at bounding box center [182, 107] width 16 height 16
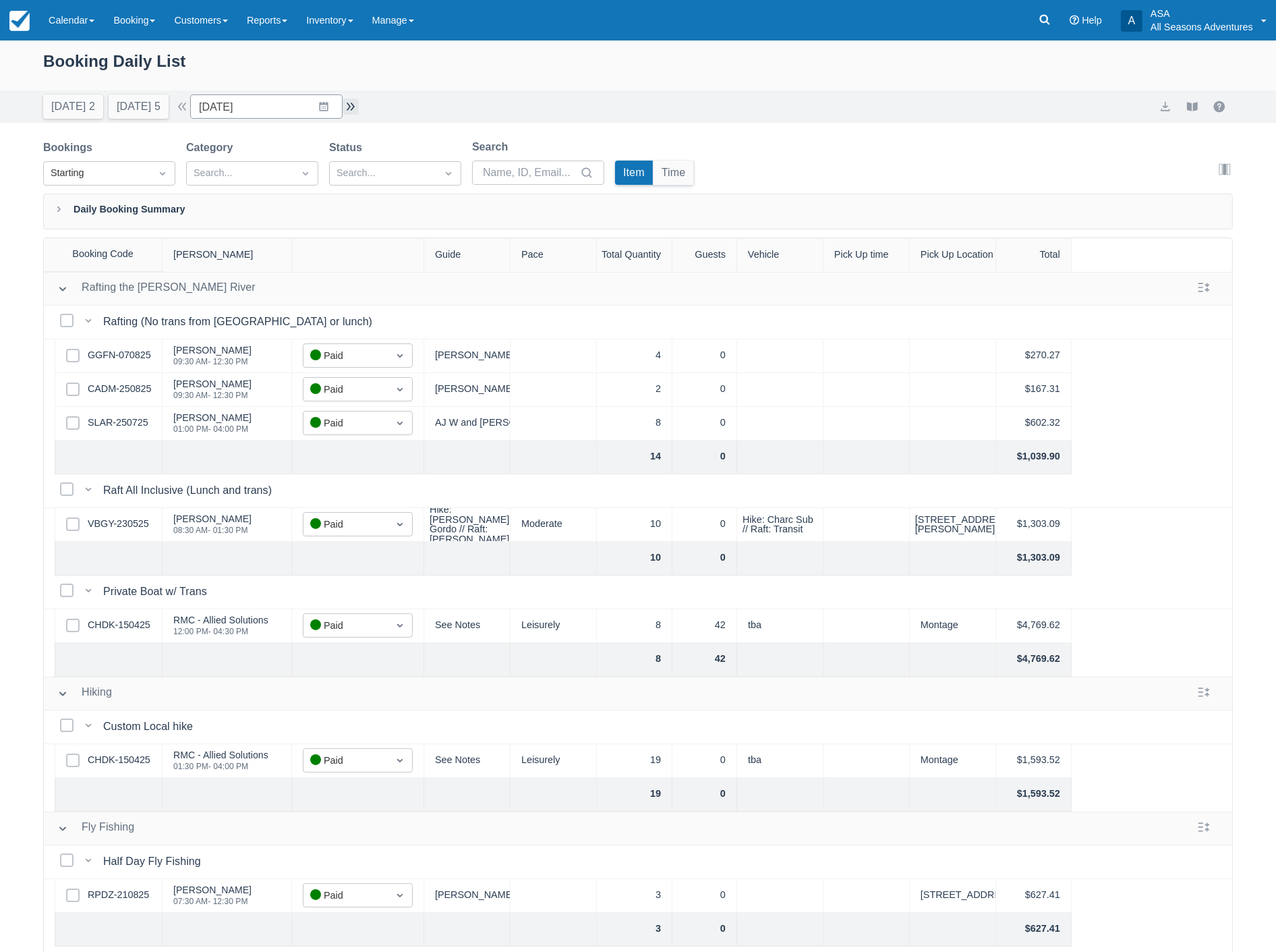
click at [356, 111] on button "button" at bounding box center [350, 107] width 16 height 16
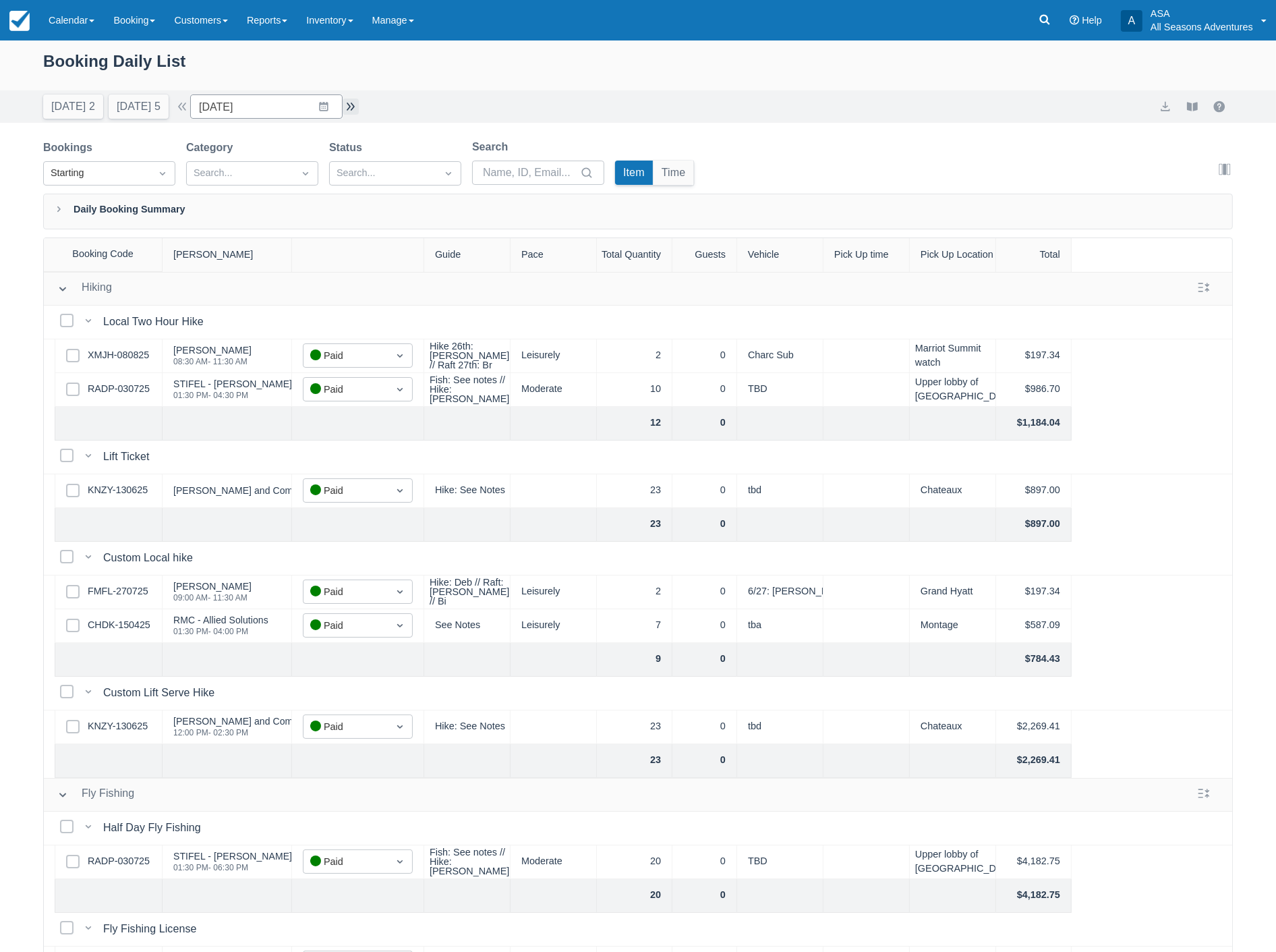
click at [356, 111] on button "button" at bounding box center [350, 107] width 16 height 16
type input "08/27/25"
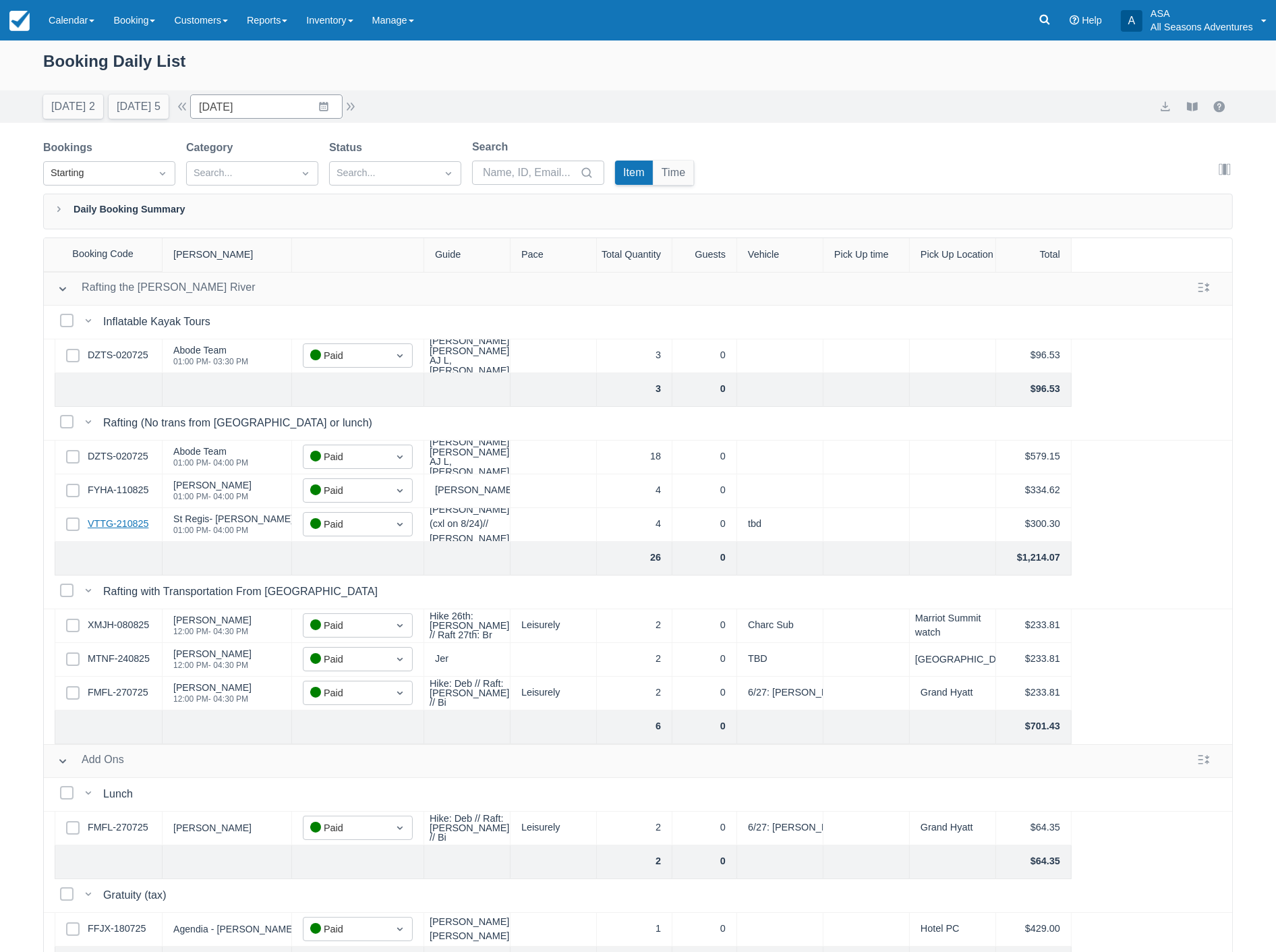
click at [131, 524] on link "VTTG-210825" at bounding box center [118, 524] width 61 height 14
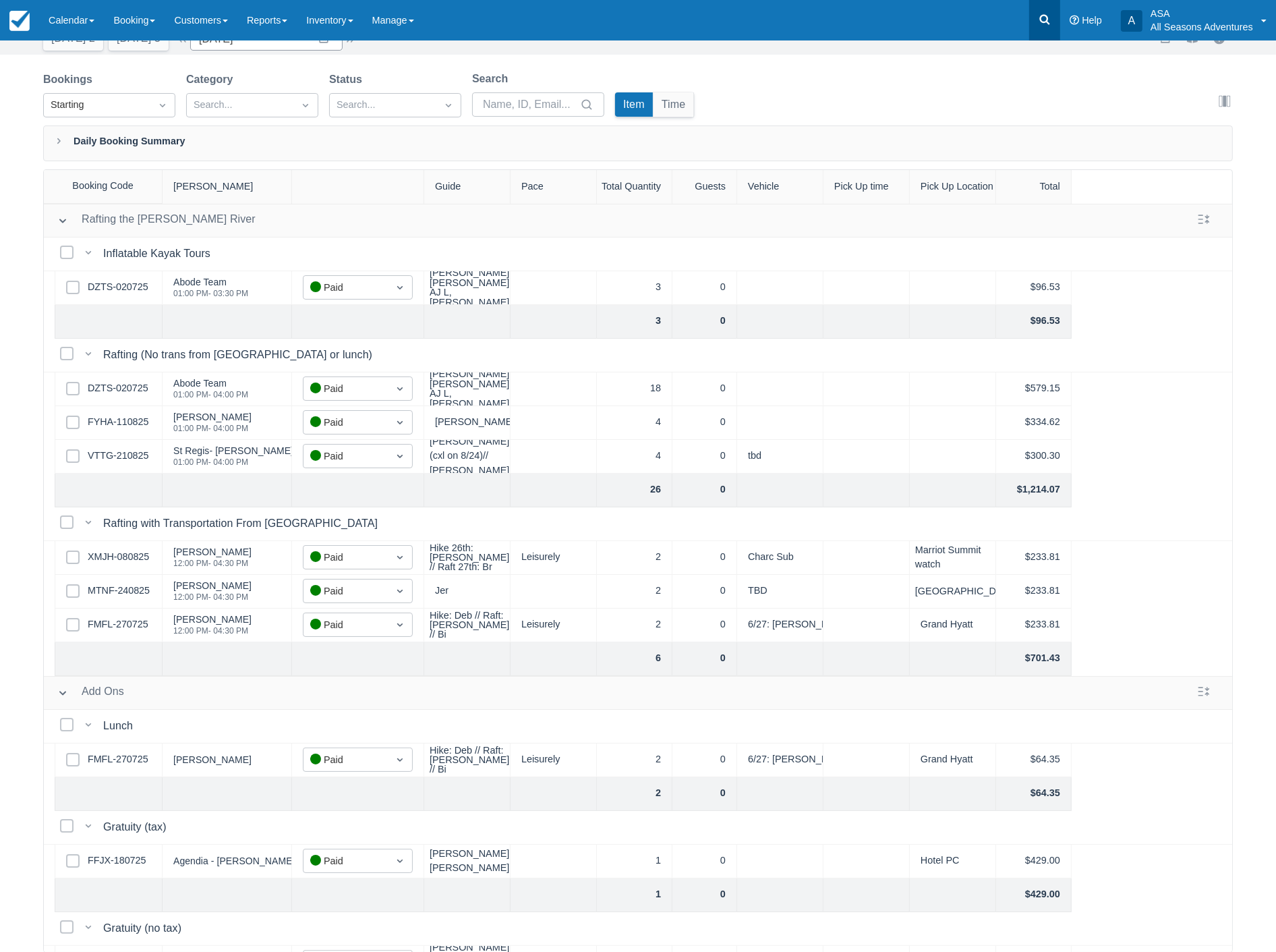
click at [1041, 23] on icon at bounding box center [1044, 19] width 14 height 14
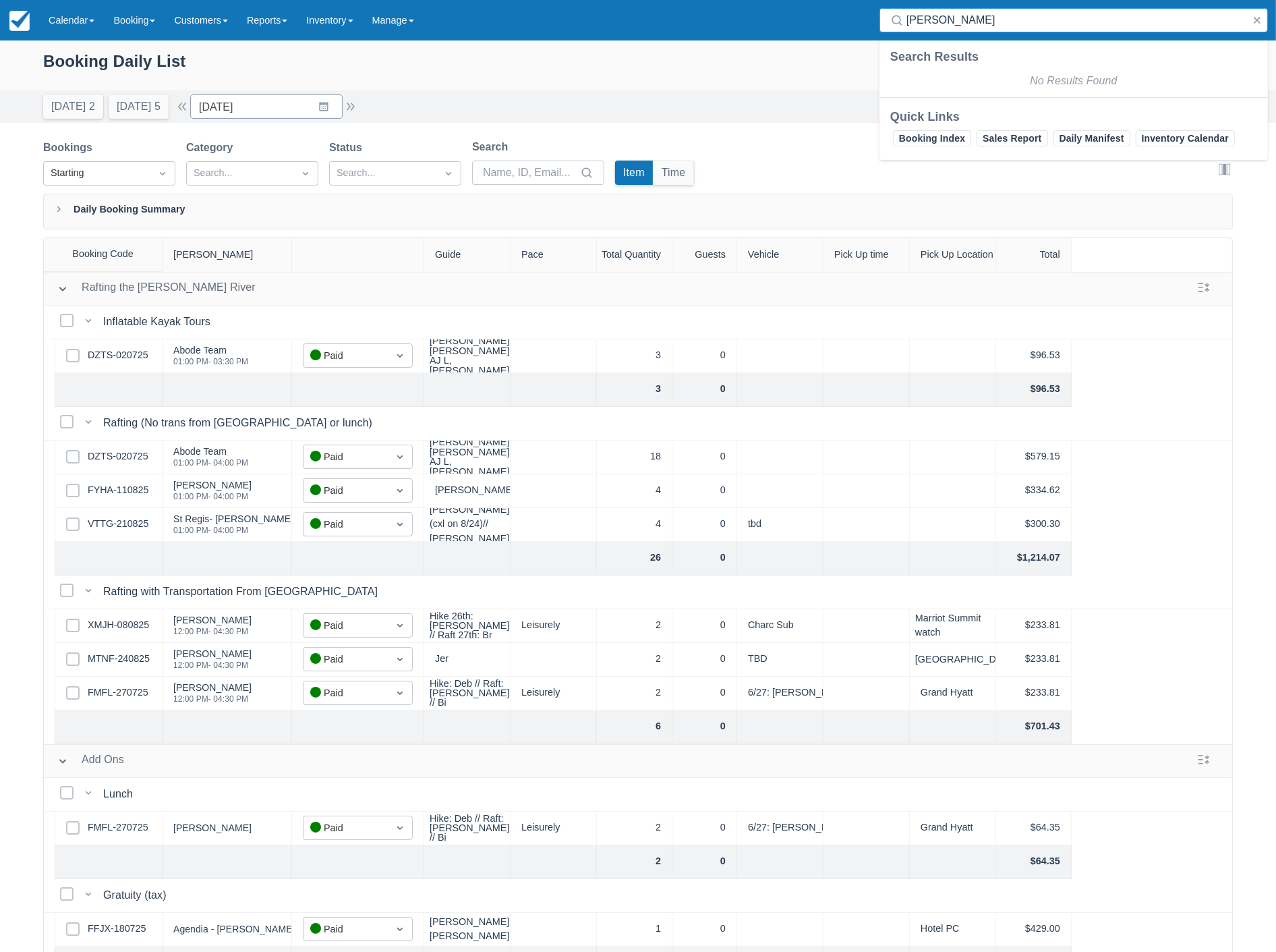
type input "gellman"
click at [739, 60] on div "Booking Daily List" at bounding box center [638, 68] width 1190 height 39
click at [740, 90] on div "Booking Daily List" at bounding box center [638, 70] width 1276 height 42
click at [747, 112] on div "Today 2 Tomorrow 5 Date 08/27/25 Navigate forward to interact with the calendar…" at bounding box center [638, 106] width 1190 height 24
click at [1256, 28] on button "button" at bounding box center [1257, 20] width 16 height 16
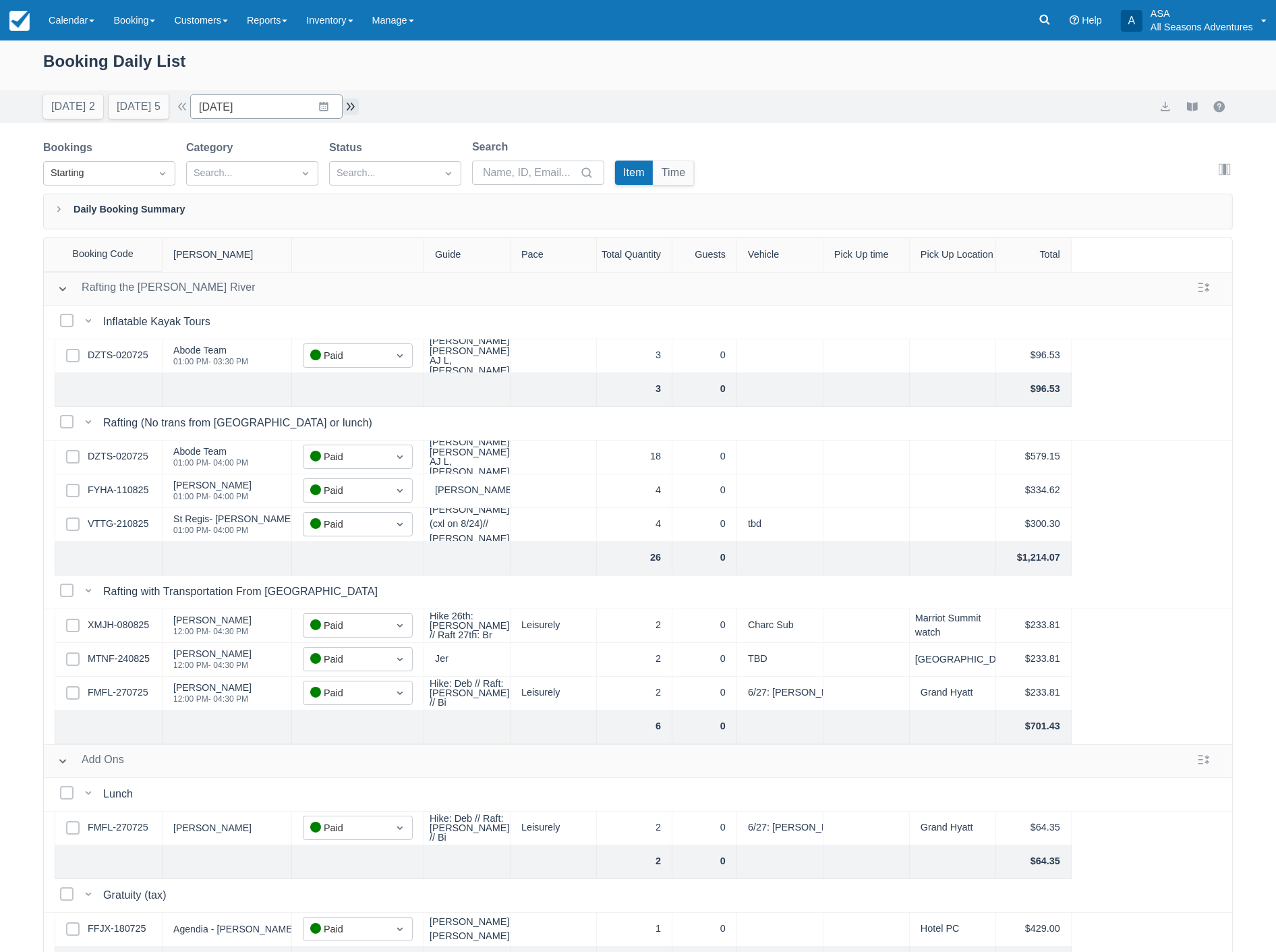
click at [353, 101] on button "button" at bounding box center [350, 107] width 16 height 16
type input "08/28/25"
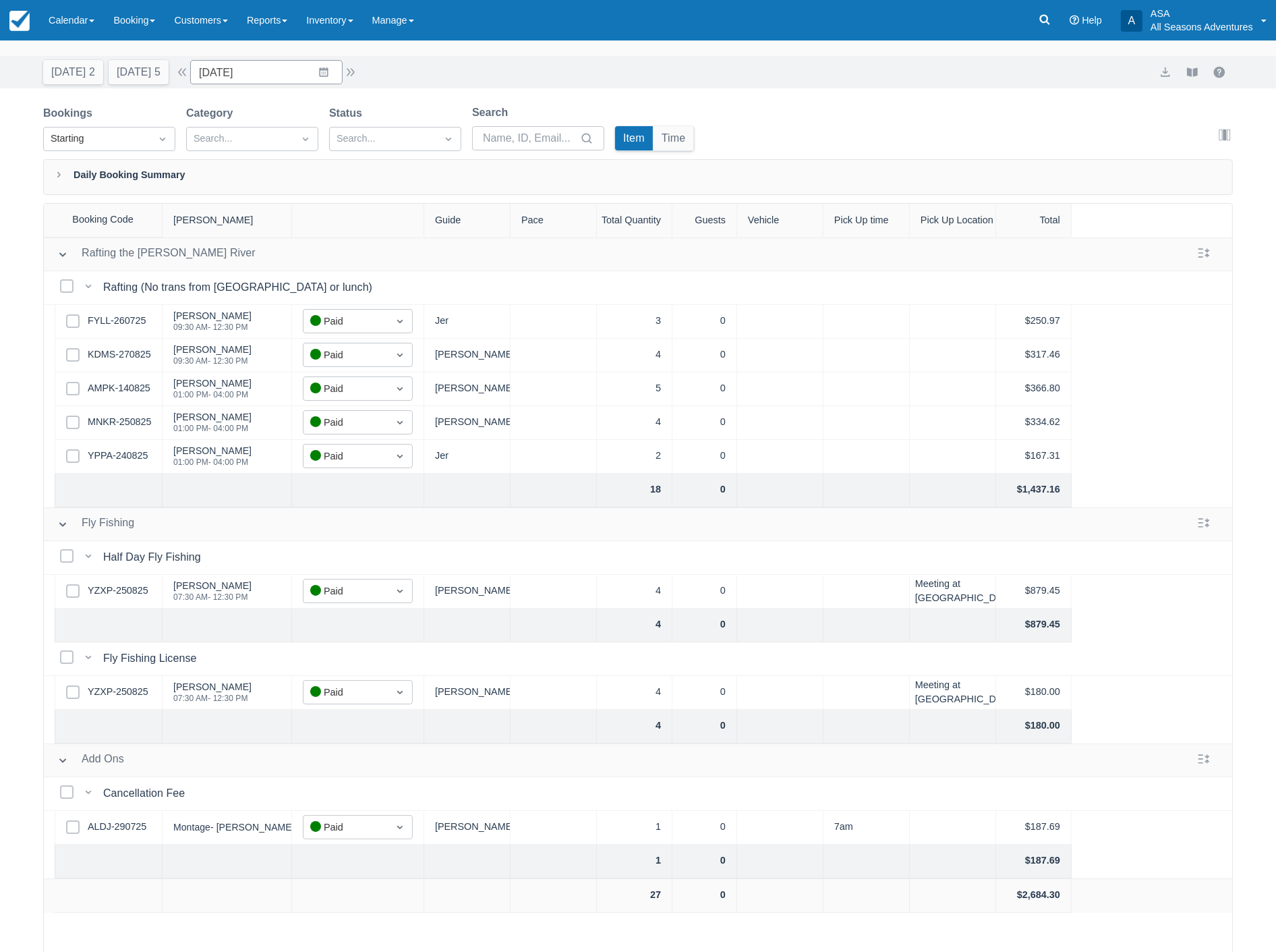
scroll to position [68, 0]
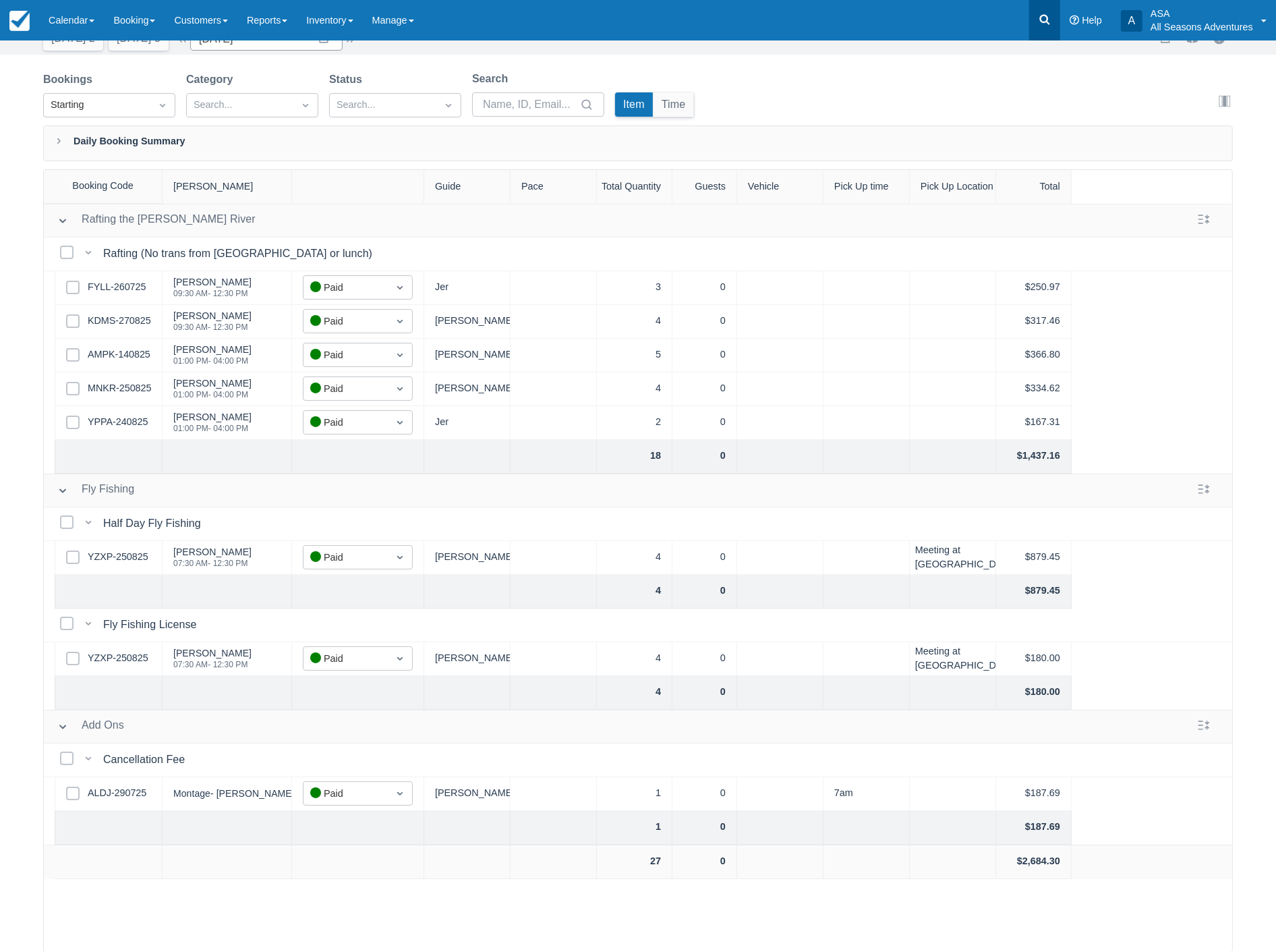
click at [1041, 19] on icon at bounding box center [1045, 19] width 10 height 10
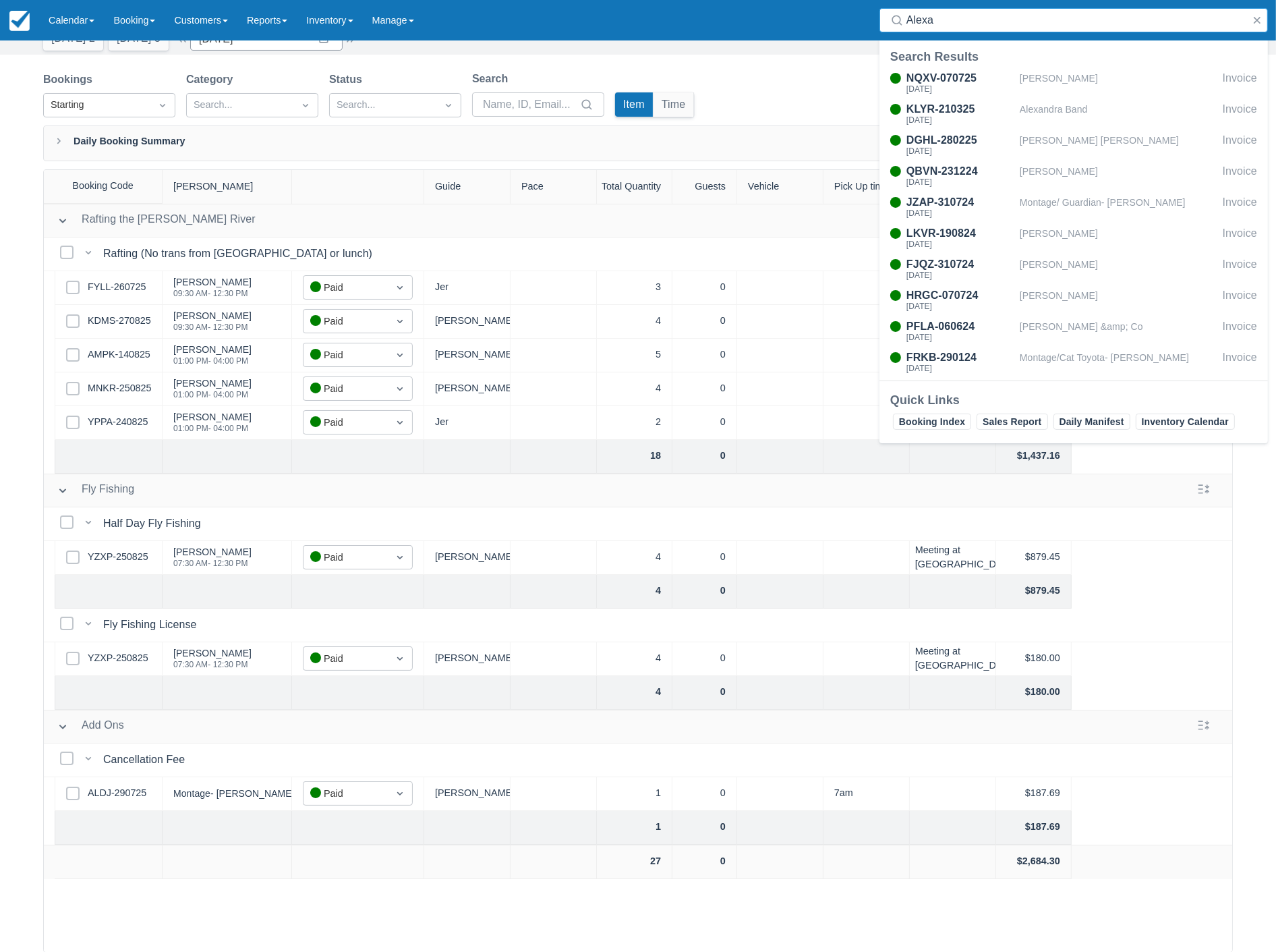
type input "Alexa"
drag, startPoint x: 1256, startPoint y: 22, endPoint x: 1226, endPoint y: 28, distance: 30.6
click at [1256, 22] on button "button" at bounding box center [1257, 20] width 16 height 16
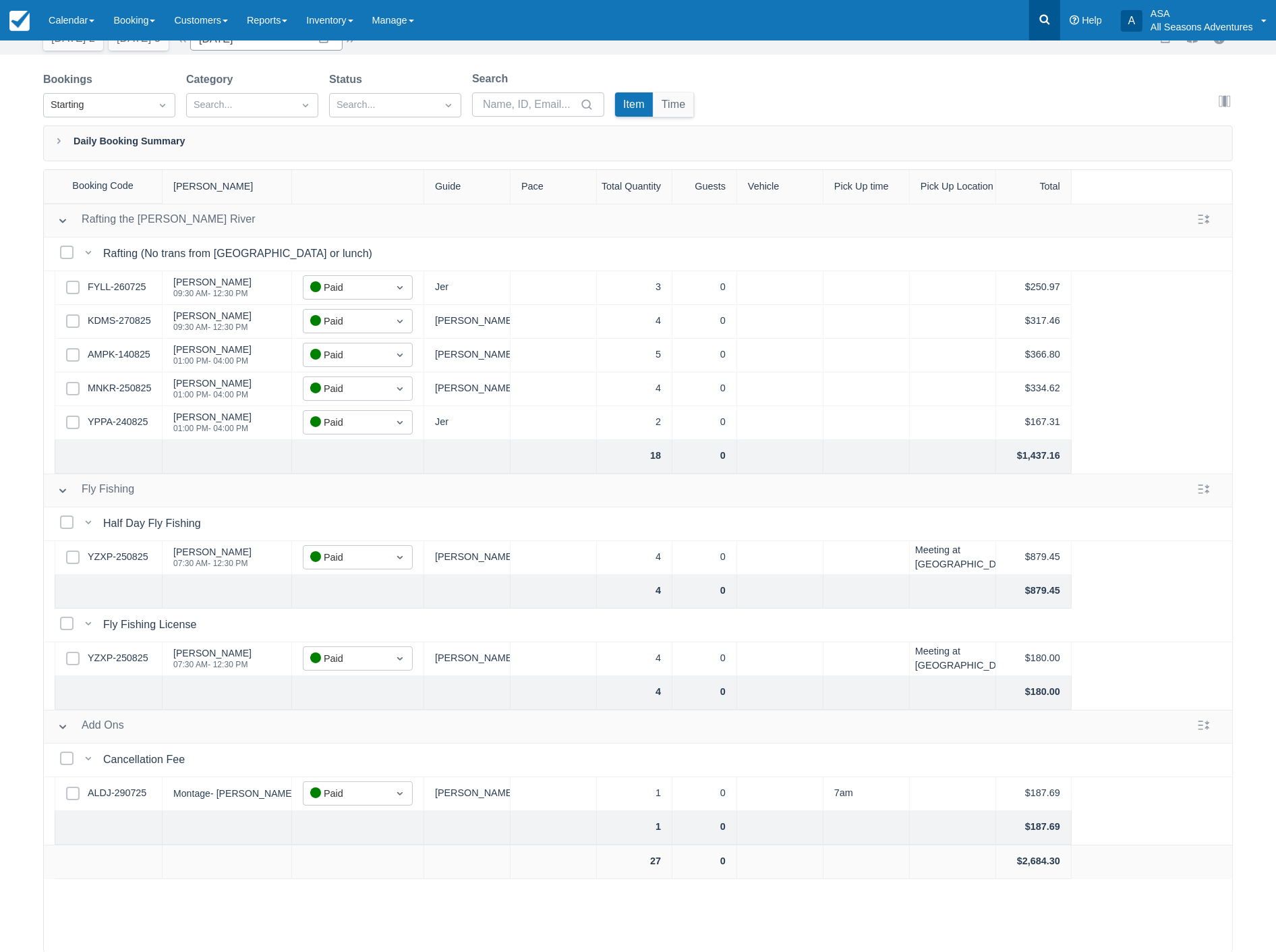
click at [1041, 28] on link at bounding box center [1045, 20] width 31 height 41
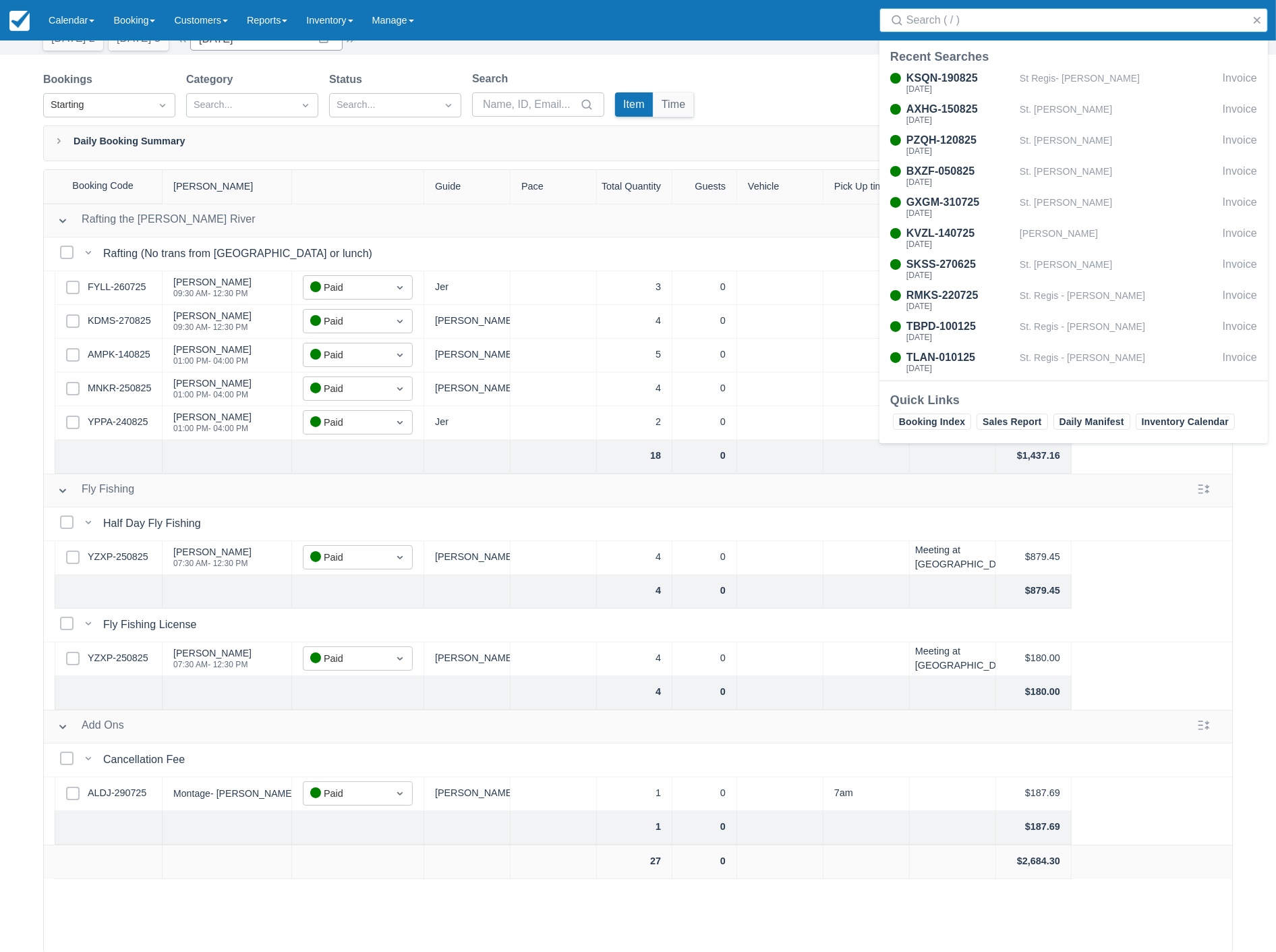
click at [969, 23] on input "Search" at bounding box center [1076, 20] width 340 height 24
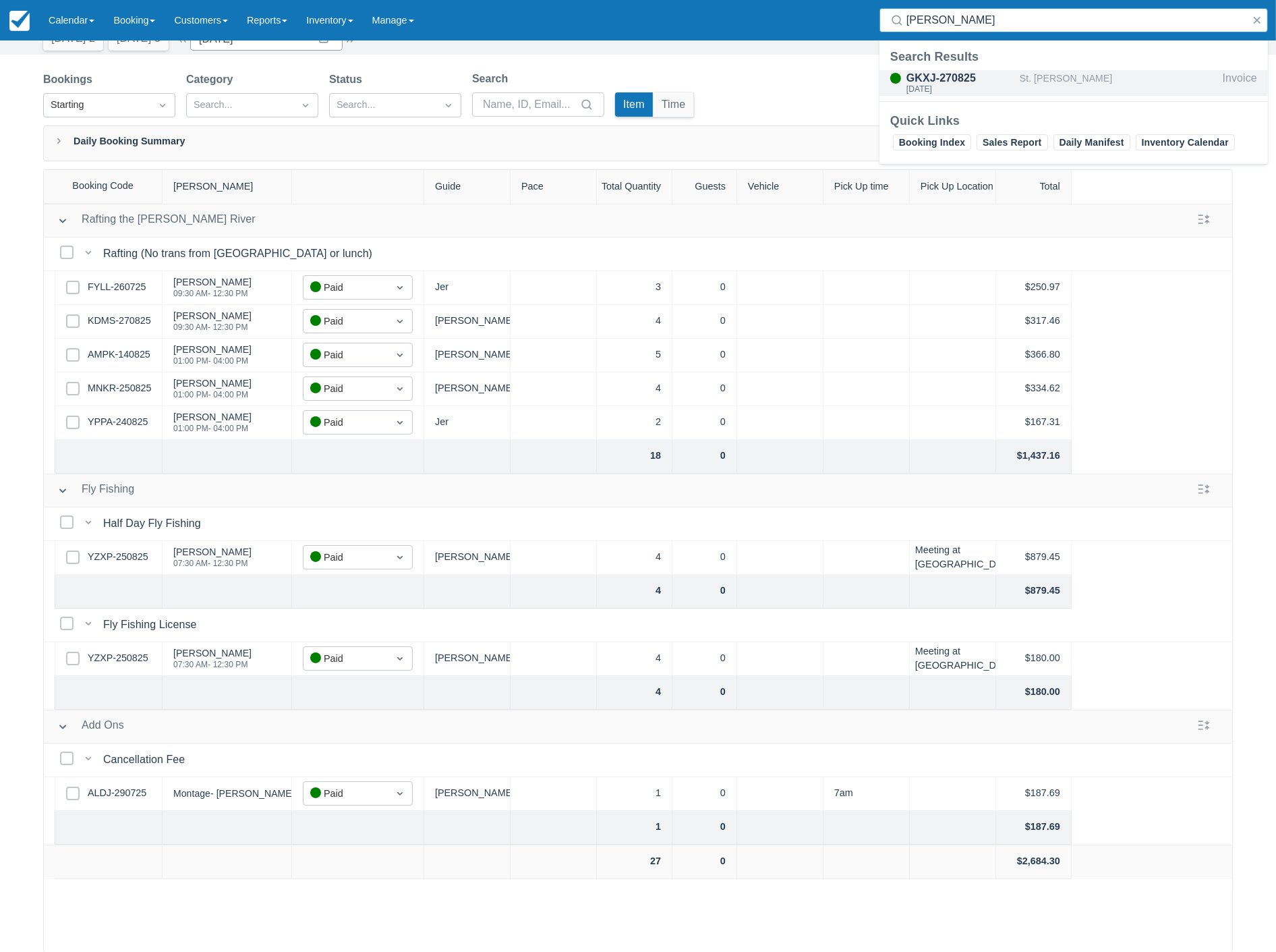
type input "gorsky"
click at [976, 83] on div "GKXJ-270825" at bounding box center [960, 78] width 108 height 16
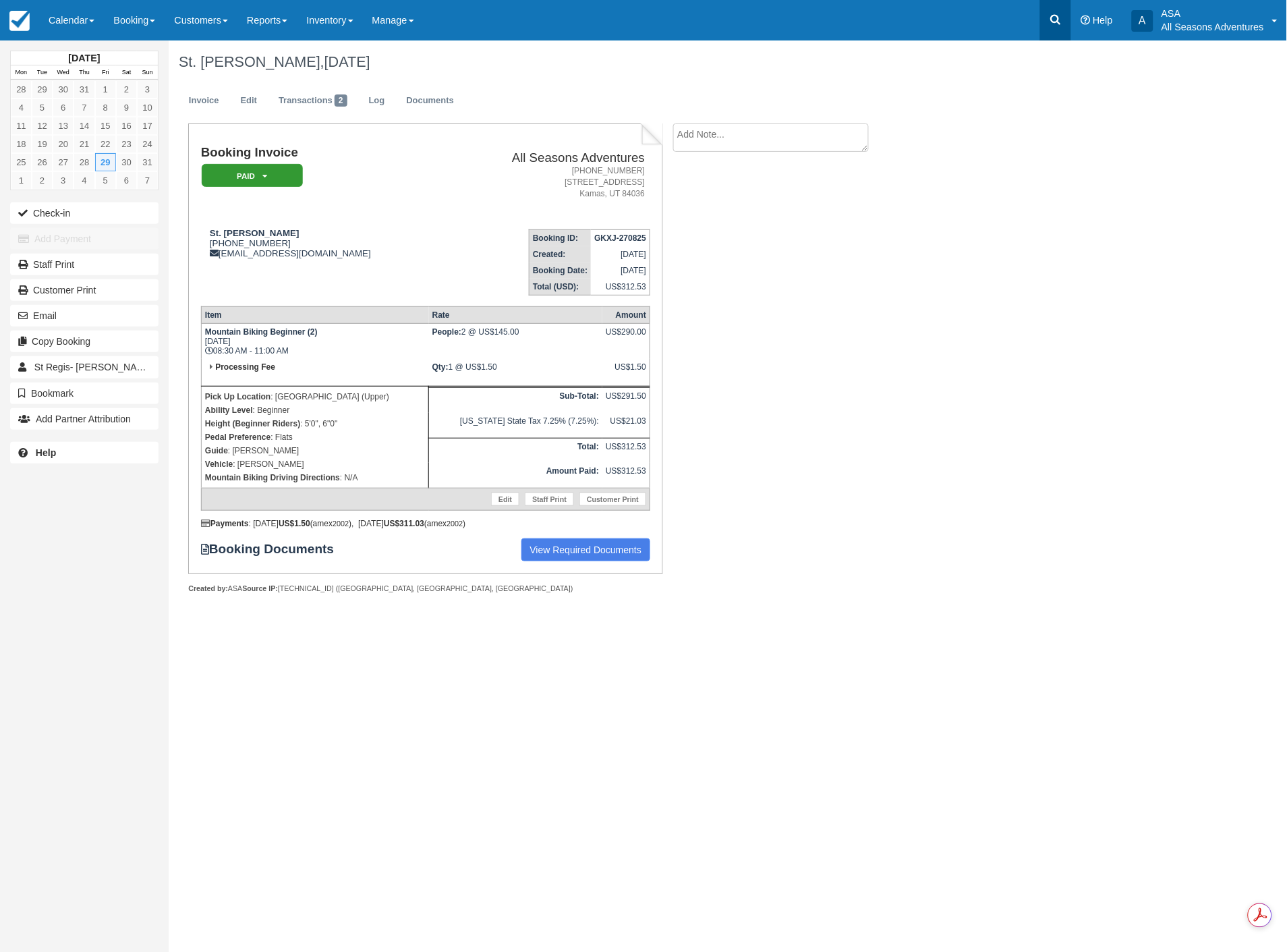
click at [1060, 15] on icon at bounding box center [1055, 19] width 14 height 14
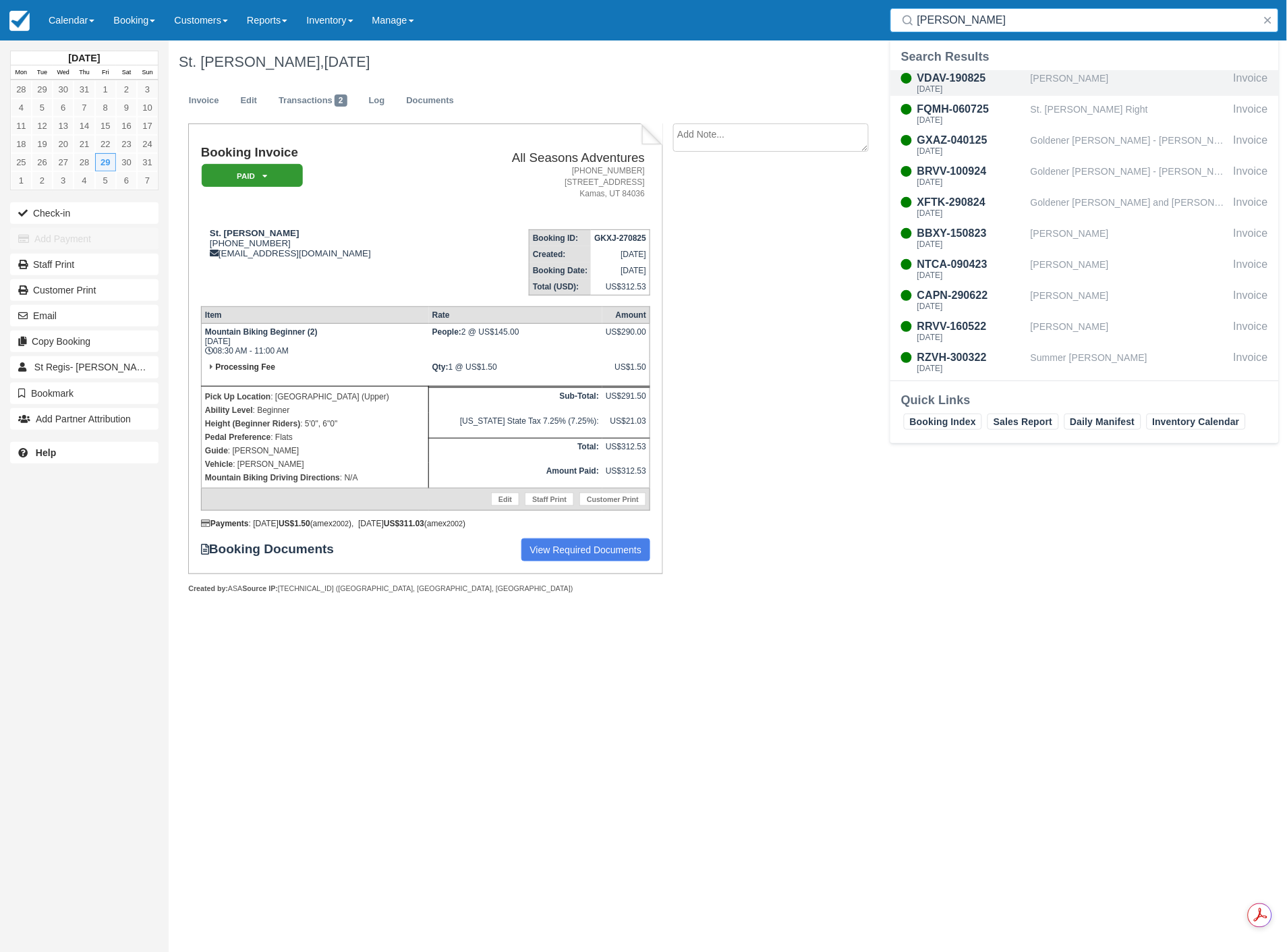
type input "[PERSON_NAME]"
click at [1001, 86] on div "[DATE]" at bounding box center [971, 89] width 108 height 8
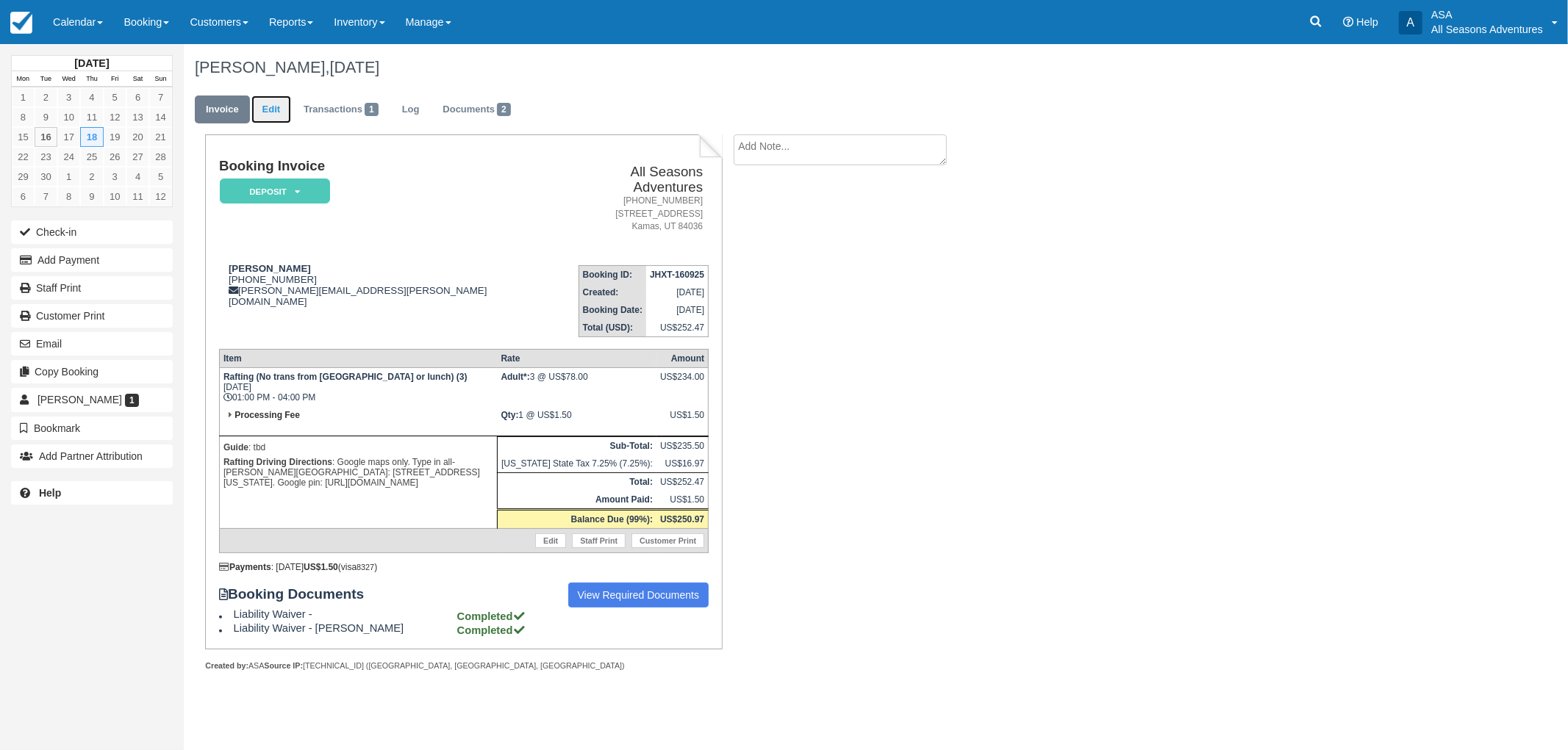
click at [265, 116] on link "Edit" at bounding box center [271, 110] width 39 height 29
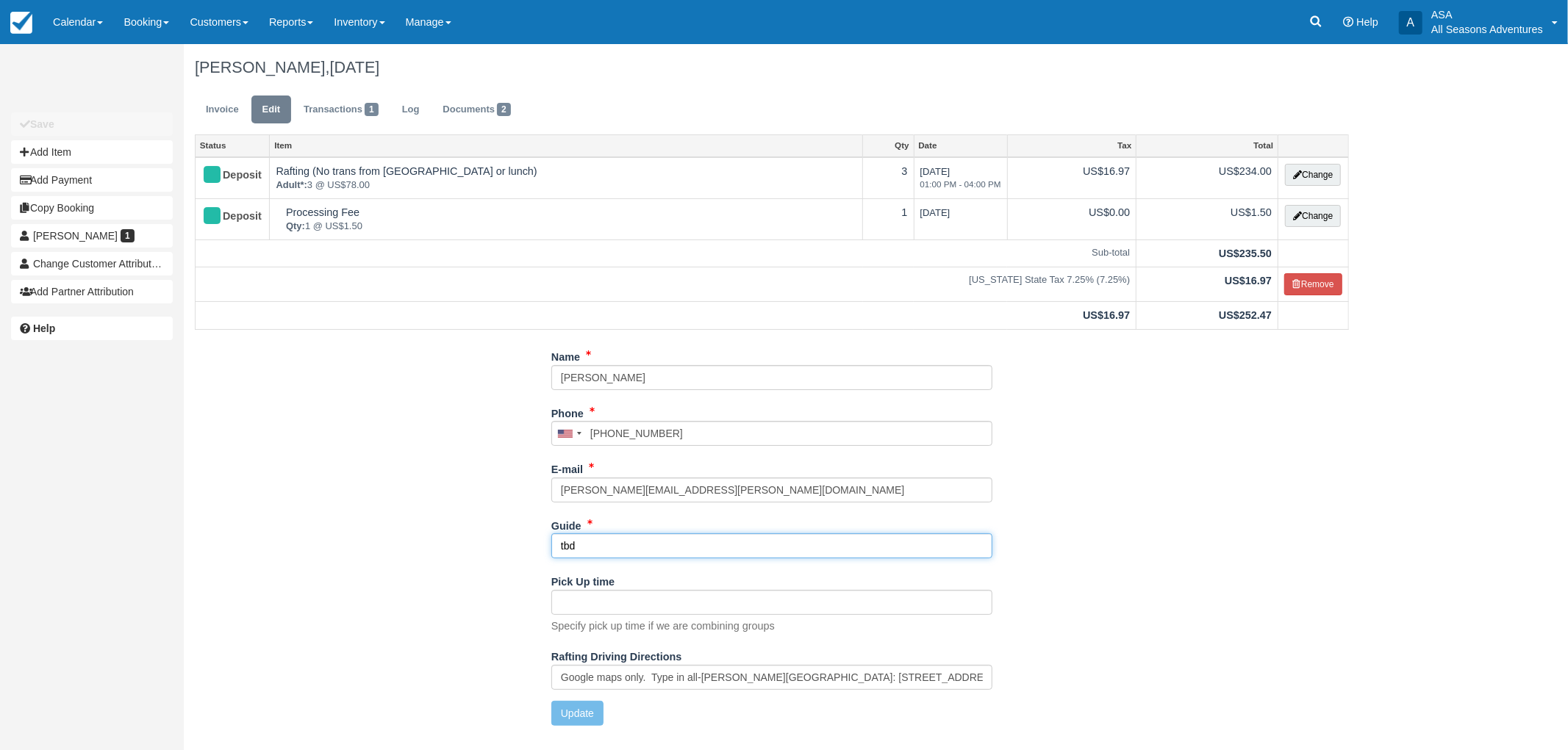
drag, startPoint x: 618, startPoint y: 545, endPoint x: 526, endPoint y: 543, distance: 92.0
click at [526, 543] on div "Name [PERSON_NAME] Phone [GEOGRAPHIC_DATA] +1 [GEOGRAPHIC_DATA] +1 [GEOGRAPHIC_…" at bounding box center [772, 541] width 1176 height 393
type input "[PERSON_NAME]"
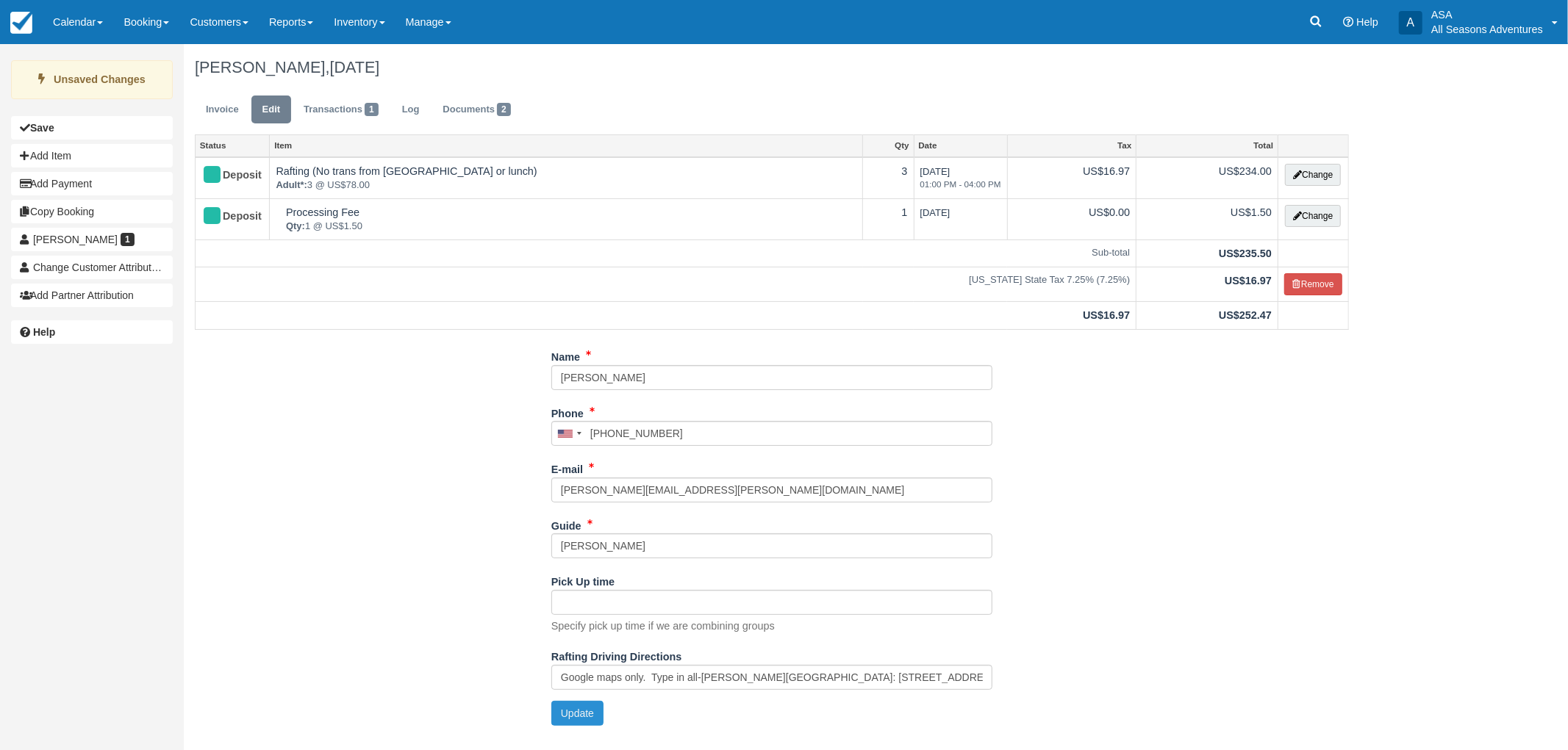
click at [577, 714] on button "Update" at bounding box center [577, 713] width 52 height 25
type input "[PHONE_NUMBER]"
click at [221, 111] on link "Invoice" at bounding box center [222, 110] width 55 height 29
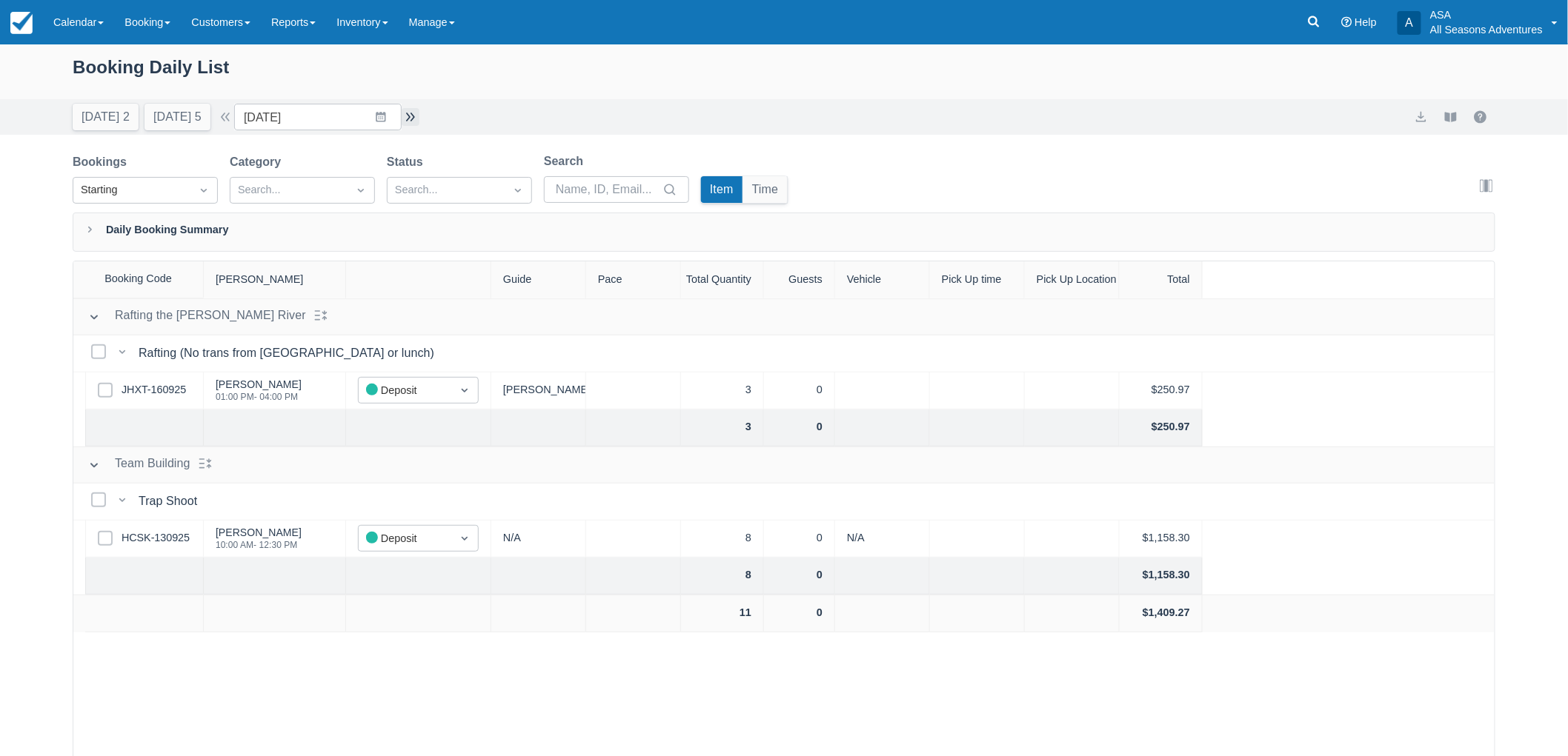
click at [416, 115] on button "button" at bounding box center [411, 117] width 18 height 18
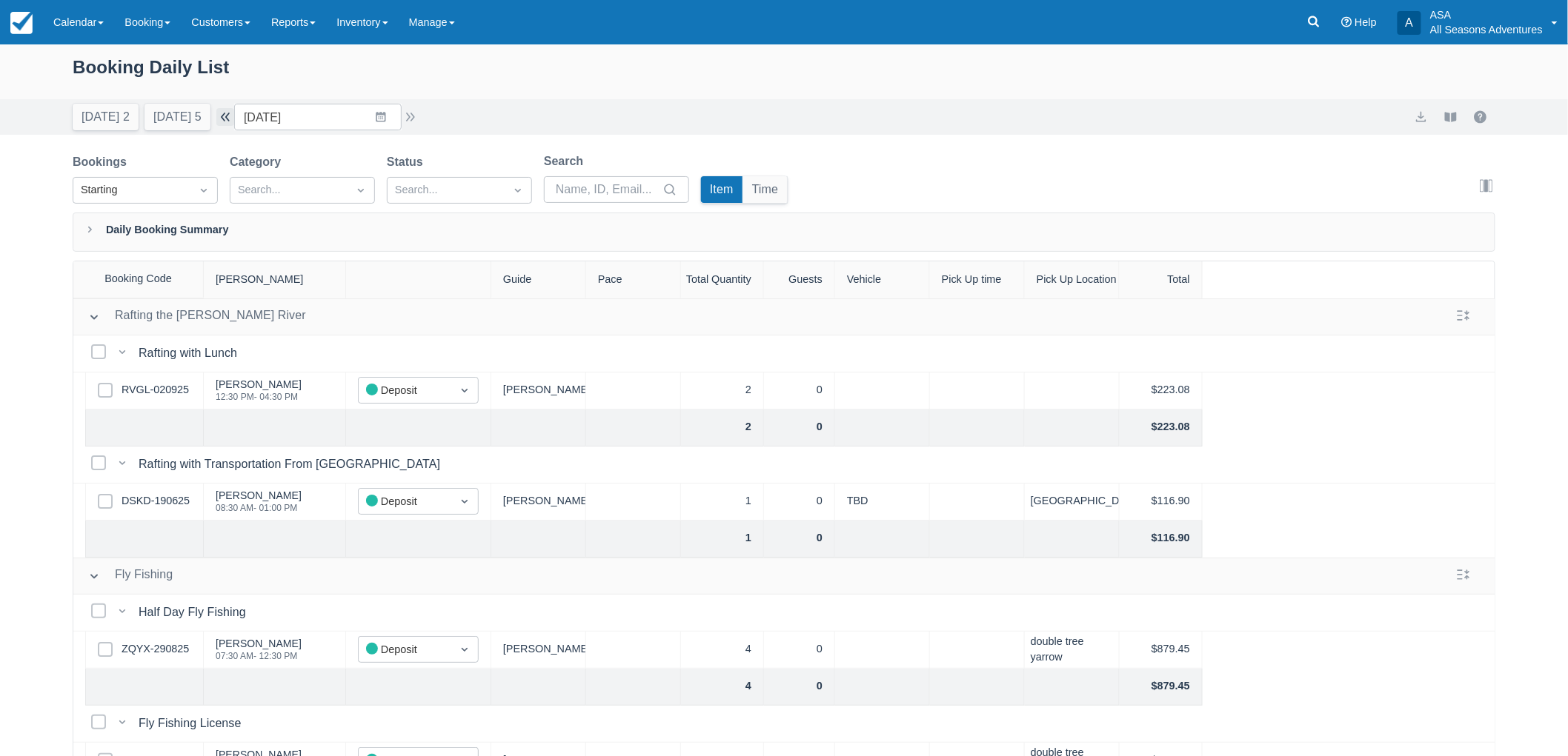
click at [234, 122] on button "button" at bounding box center [225, 117] width 18 height 18
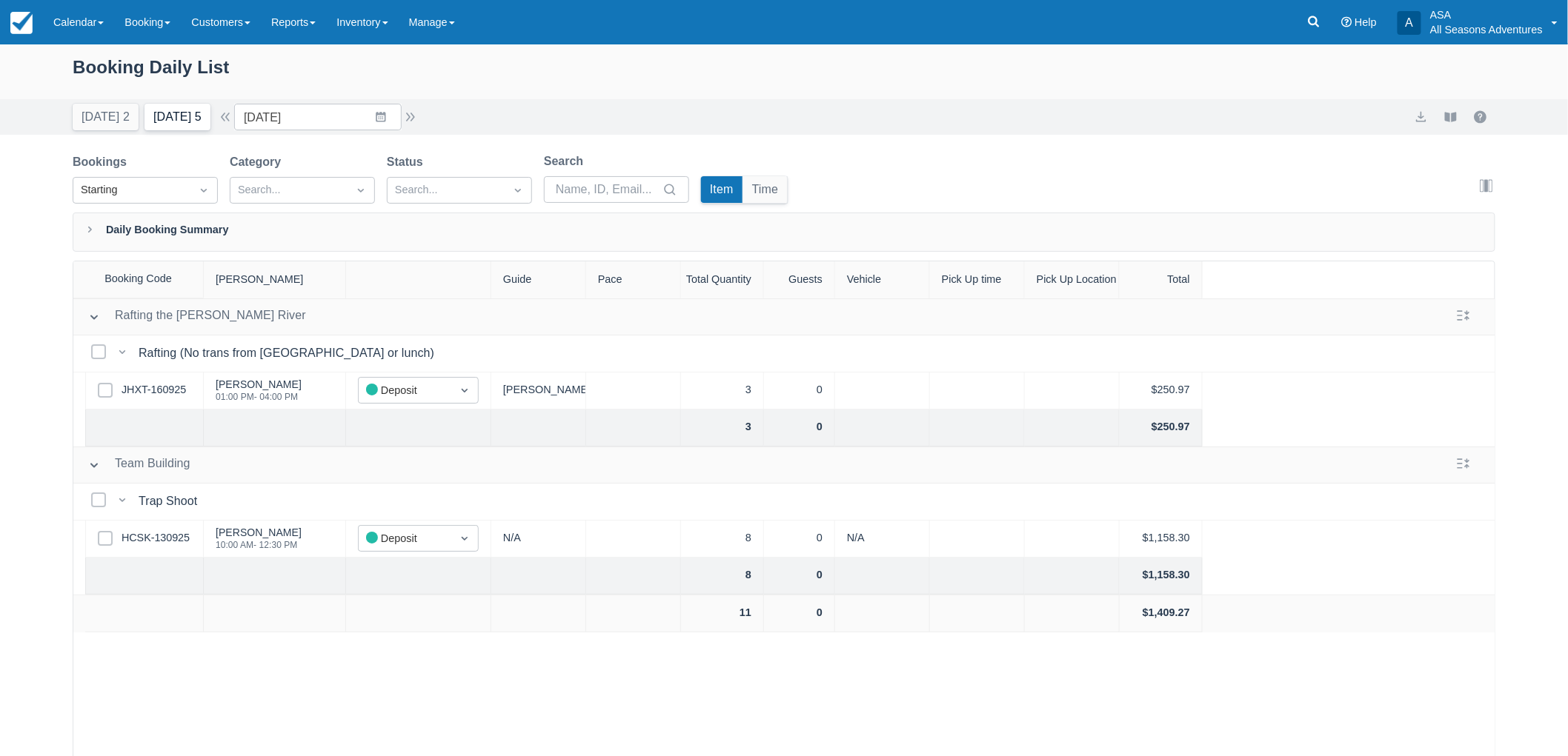
click at [158, 121] on button "Tomorrow 5" at bounding box center [177, 116] width 66 height 27
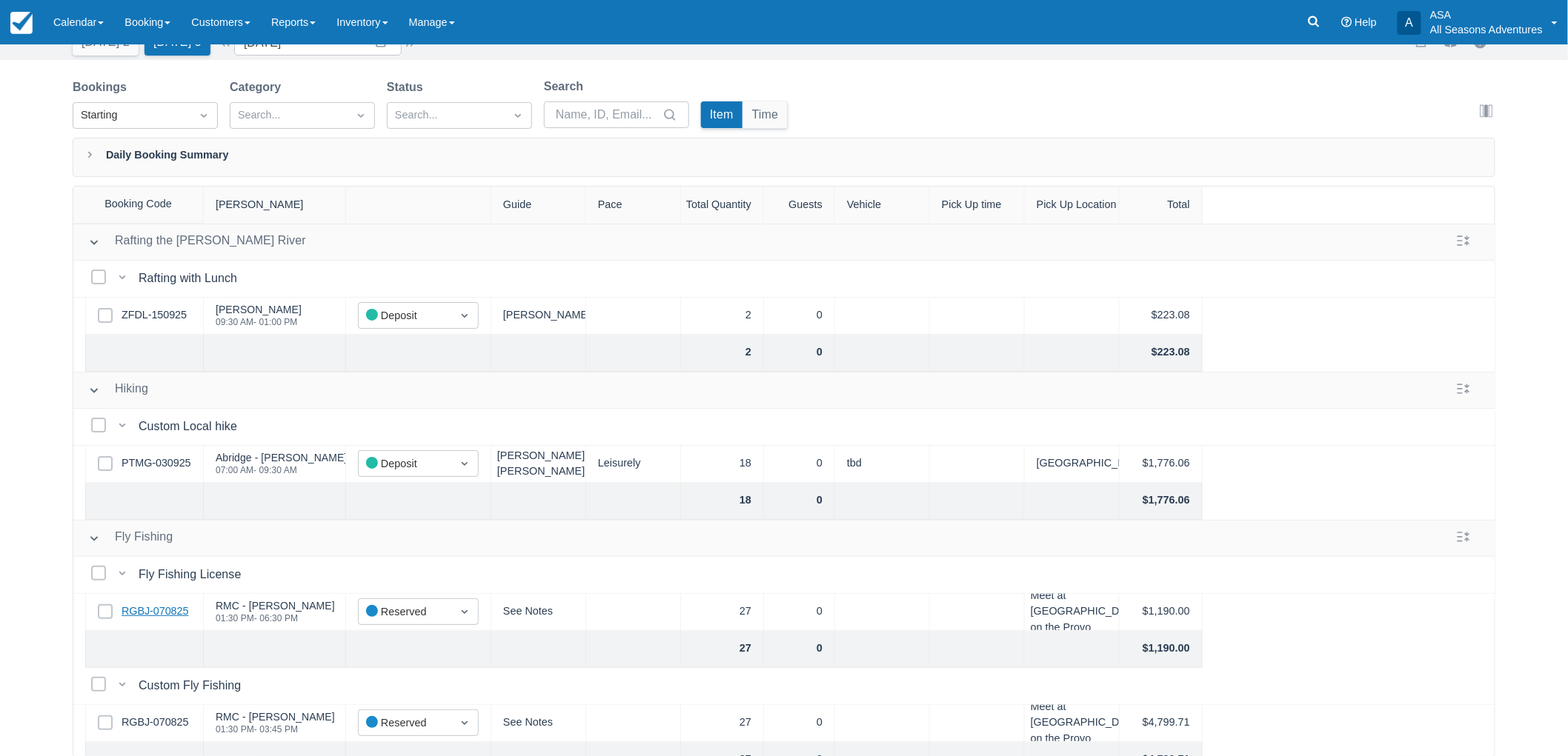
click at [173, 608] on link "RGBJ-070825" at bounding box center [154, 612] width 67 height 16
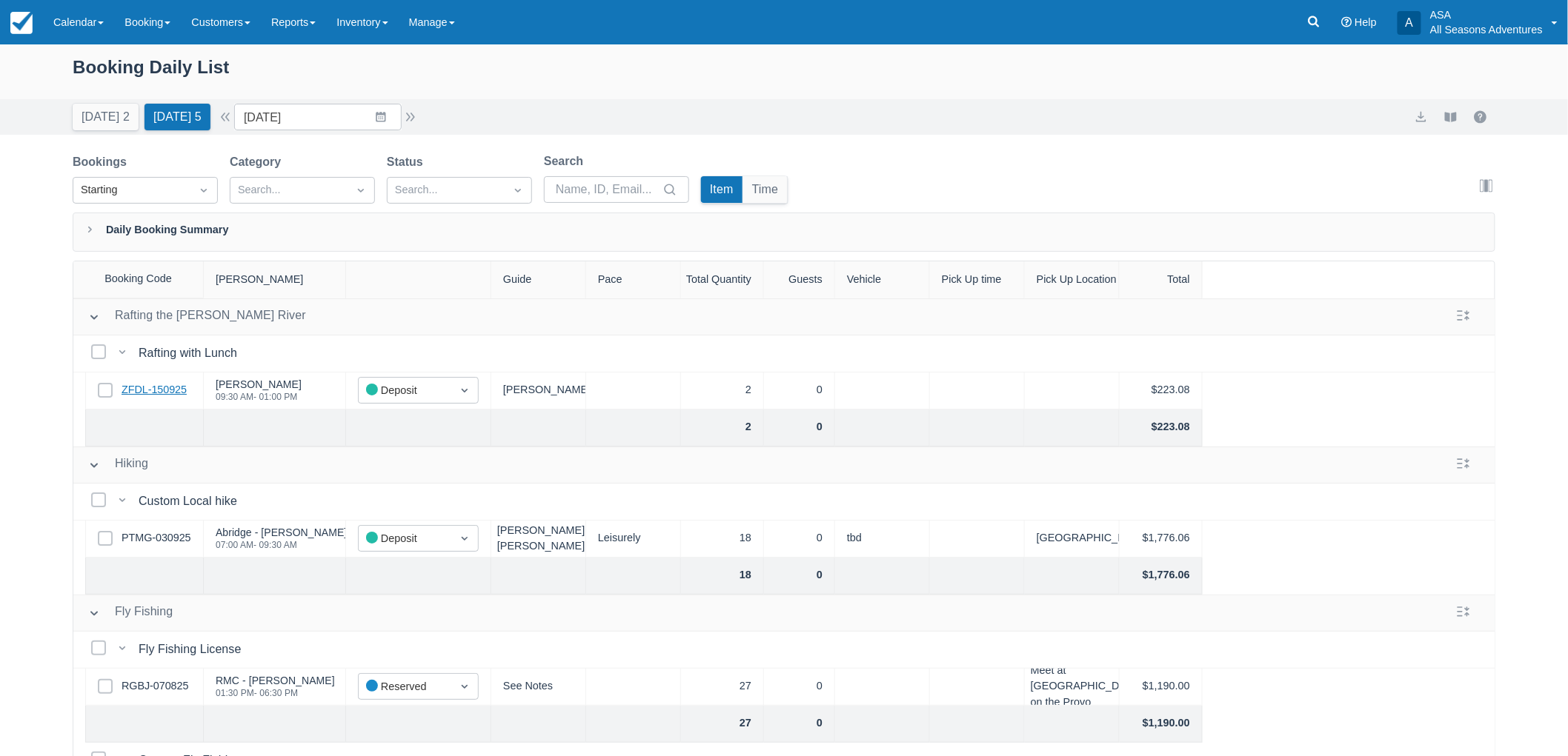
click at [158, 394] on link "ZFDL-150925" at bounding box center [154, 390] width 66 height 16
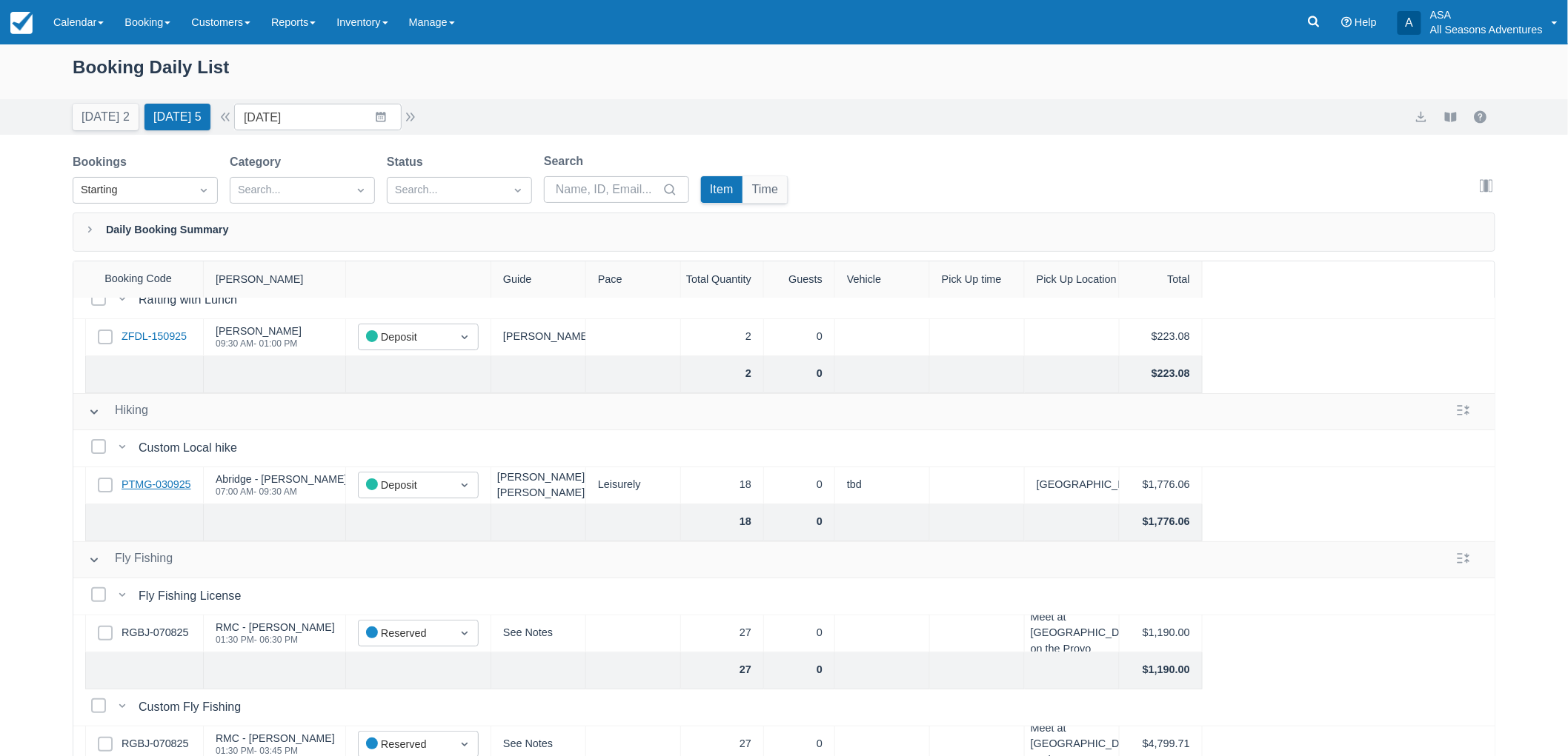
scroll to position [83, 0]
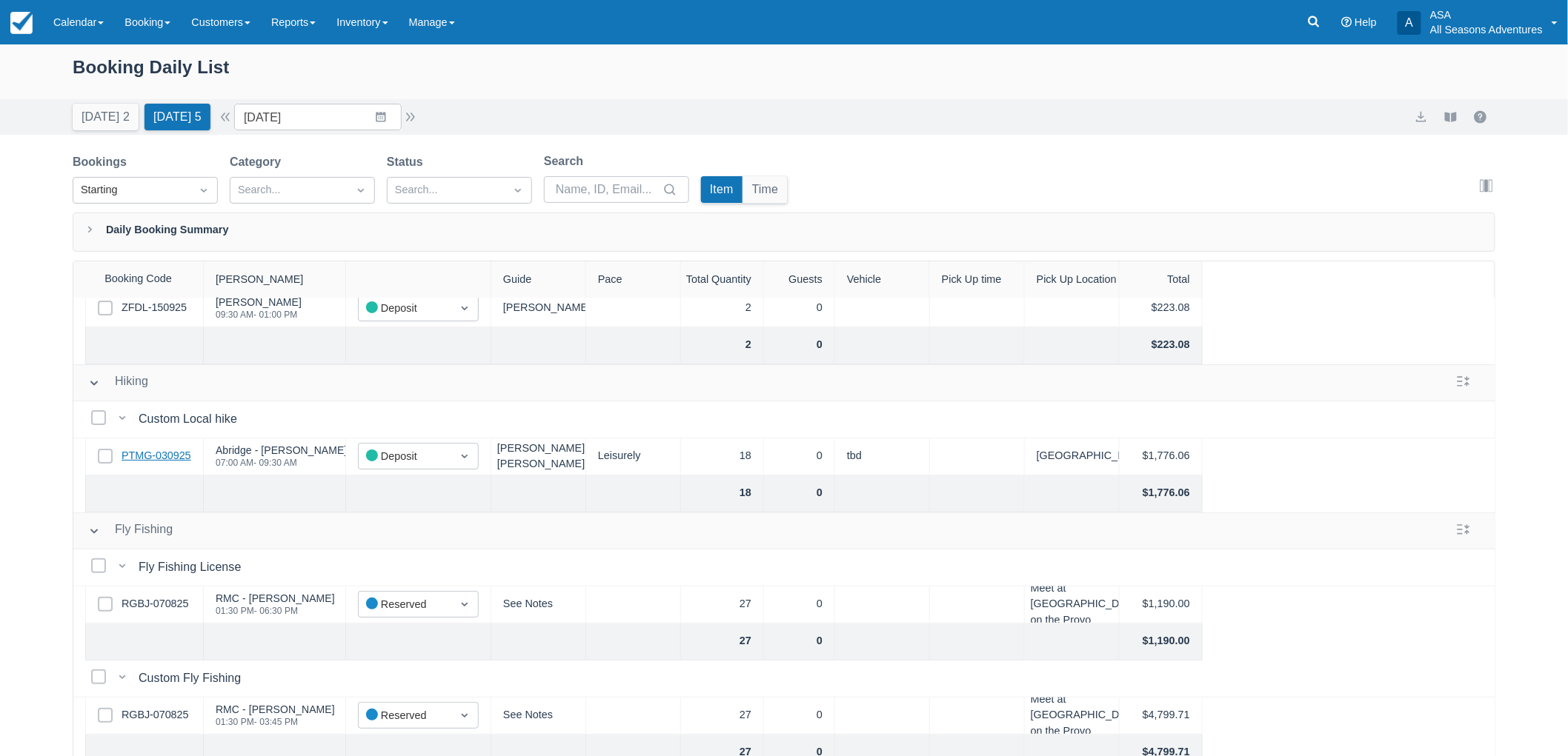
click at [164, 454] on link "PTMG-030925" at bounding box center [156, 457] width 70 height 16
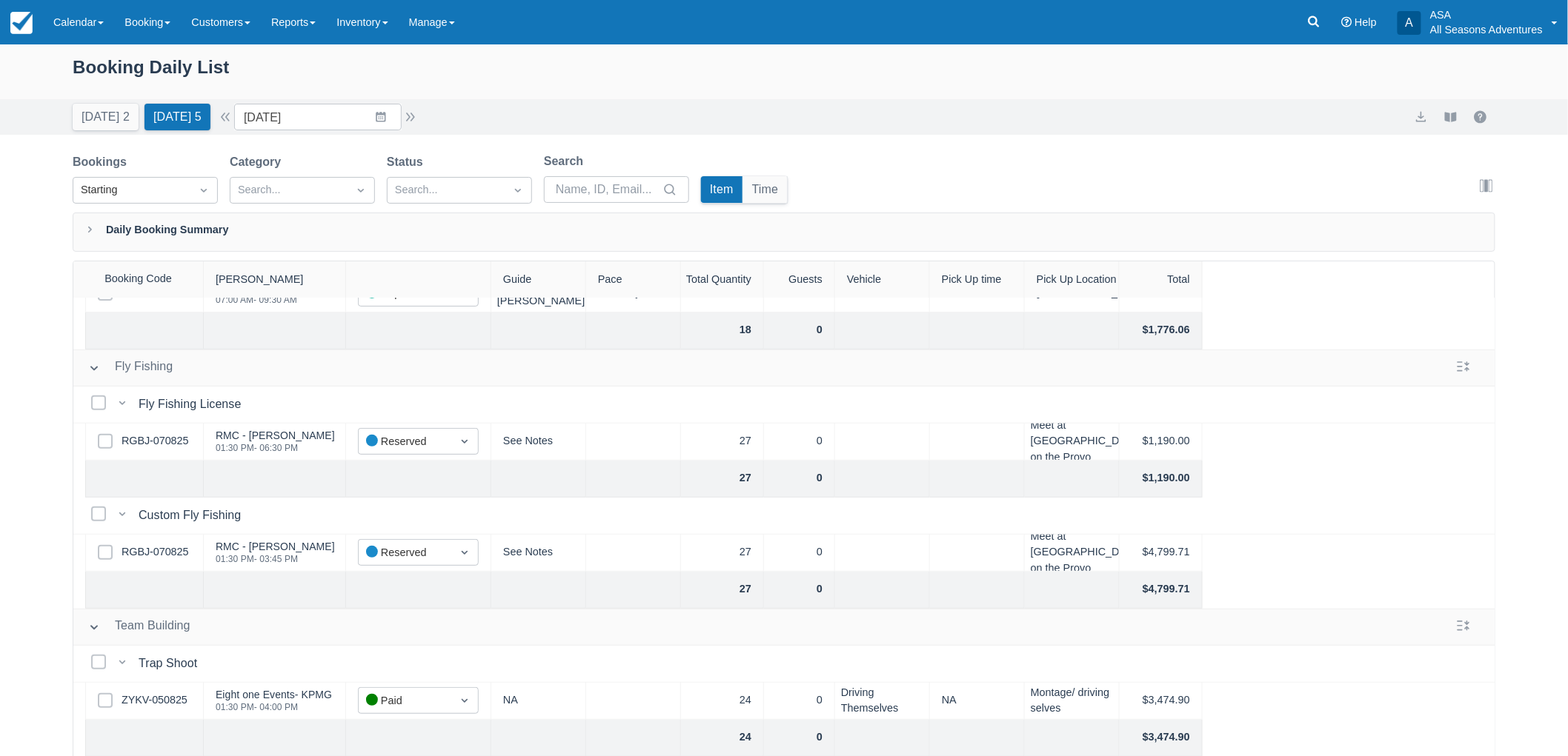
scroll to position [247, 0]
click at [155, 441] on link "RGBJ-070825" at bounding box center [154, 440] width 67 height 16
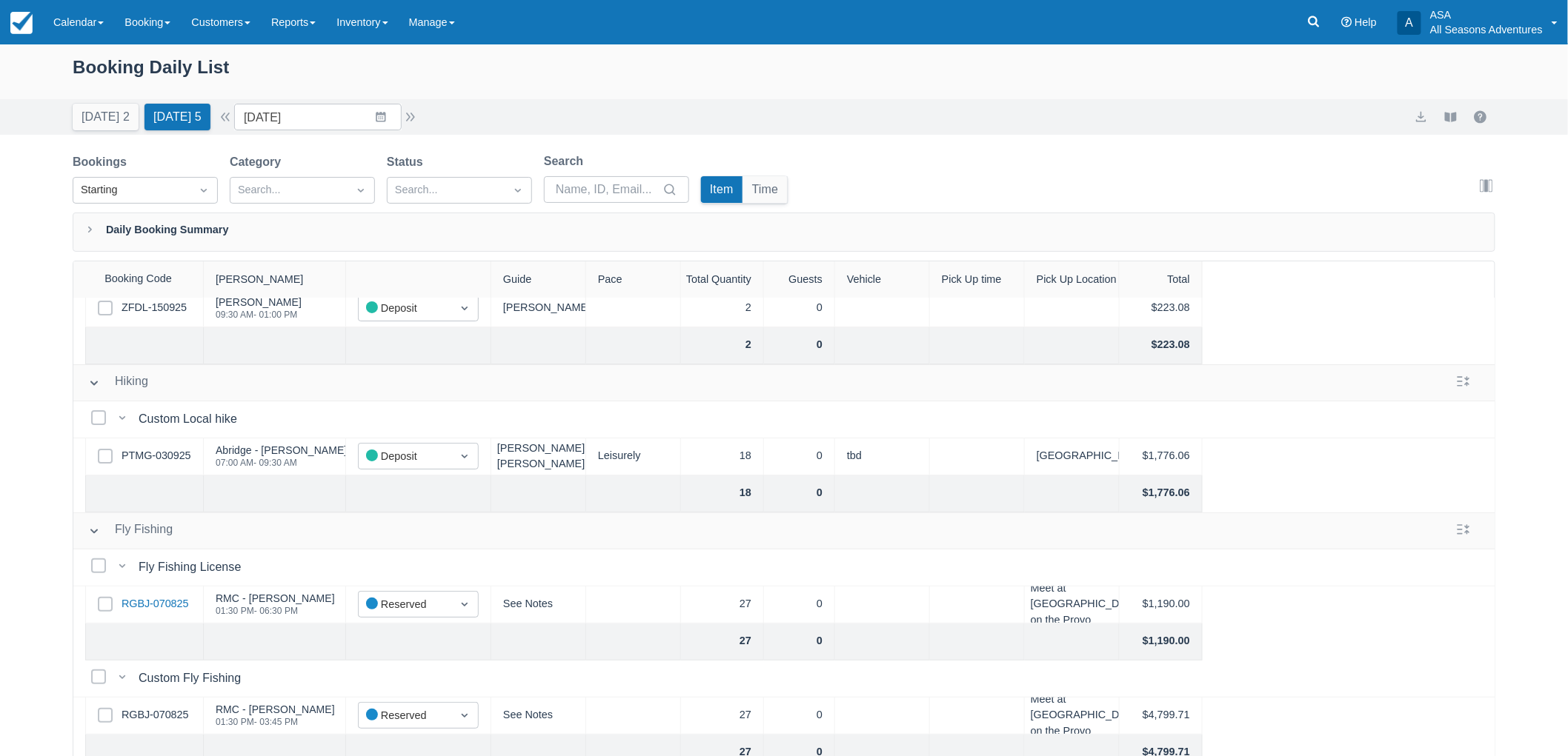
scroll to position [411, 0]
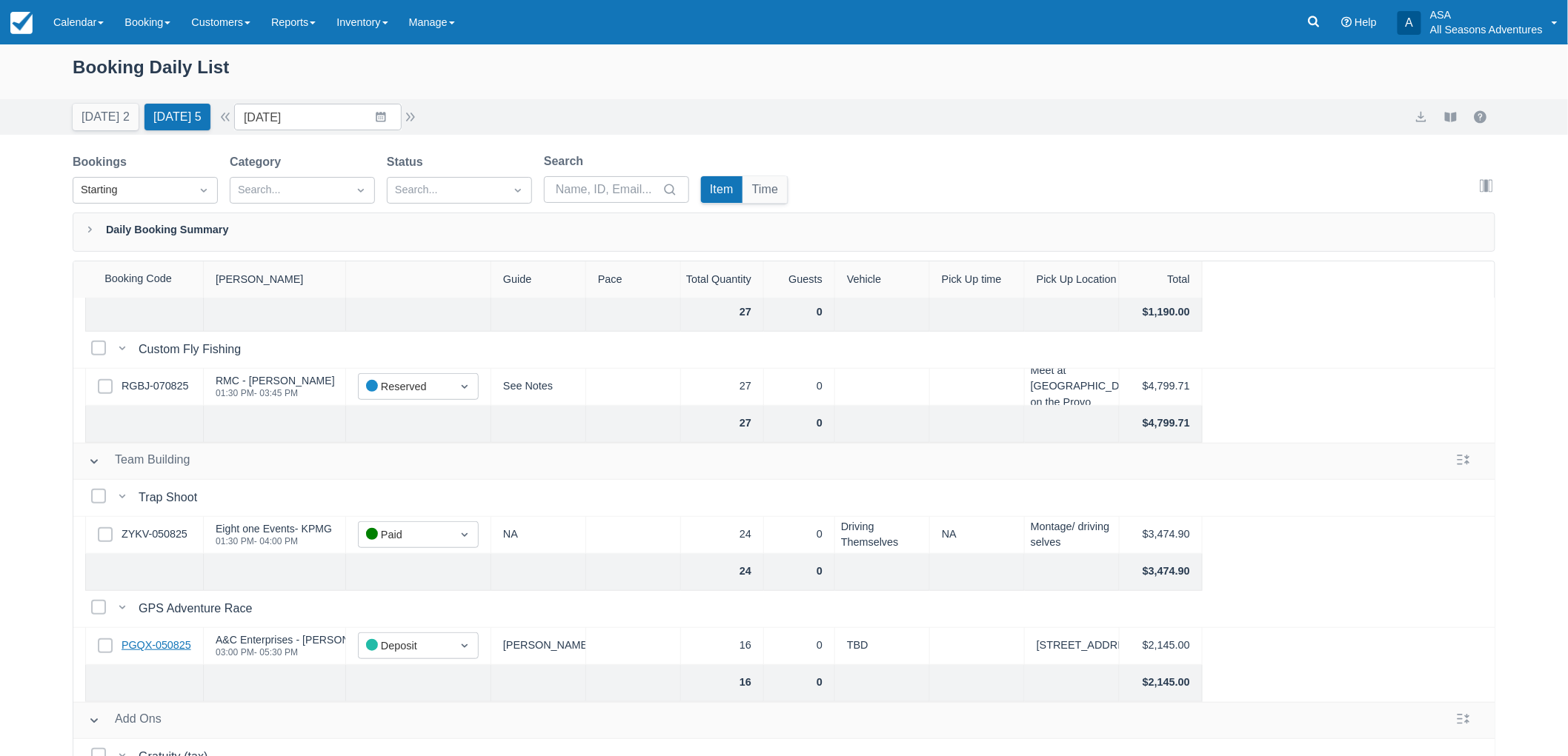
click at [166, 651] on link "PGQX-050825" at bounding box center [156, 646] width 70 height 16
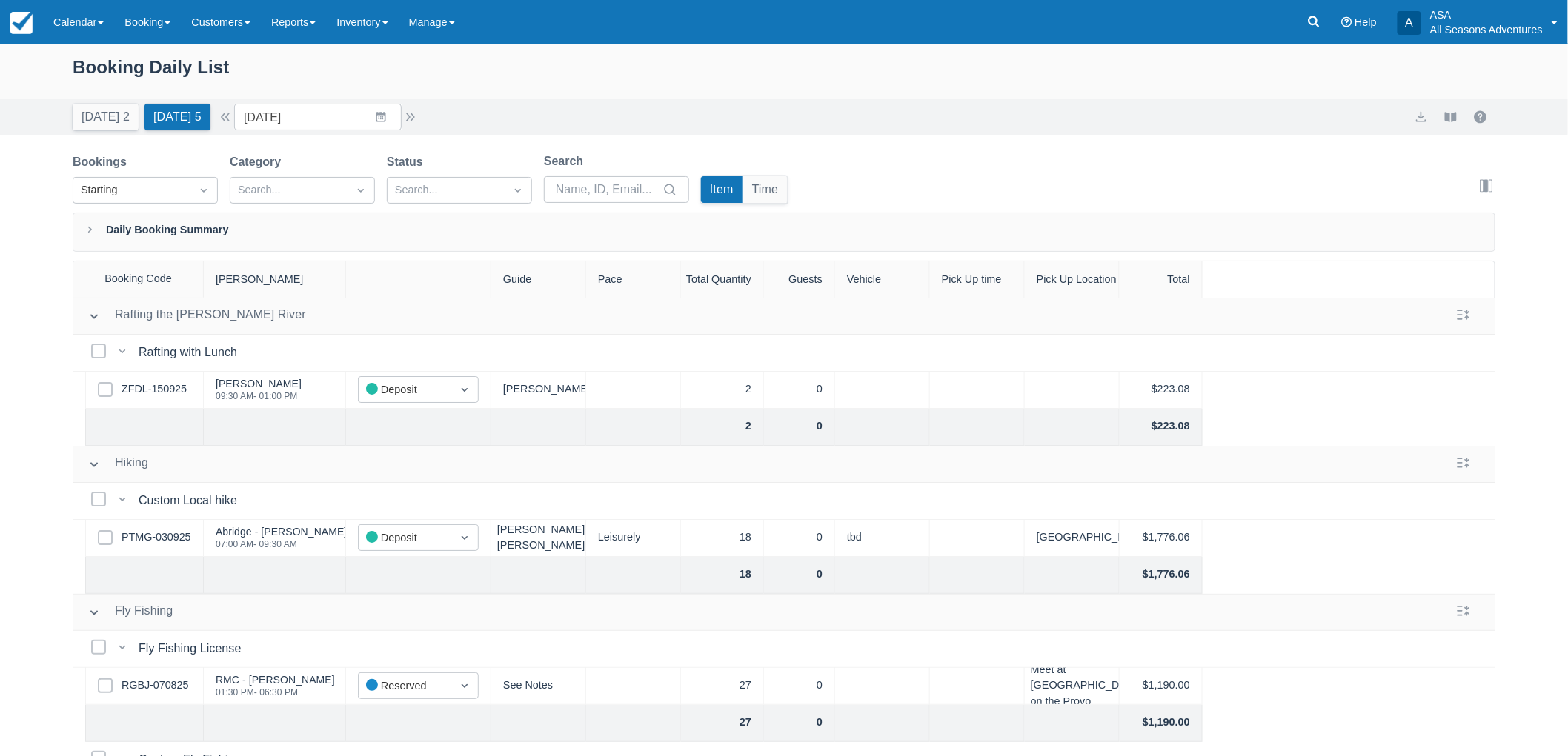
scroll to position [0, 0]
click at [181, 542] on link "PTMG-030925" at bounding box center [156, 538] width 70 height 16
click at [106, 130] on div "Today 2 Tomorrow 5 Date 09/17/25 Navigate forward to interact with the calendar…" at bounding box center [784, 117] width 1568 height 36
click at [103, 120] on button "Today 2" at bounding box center [105, 116] width 66 height 27
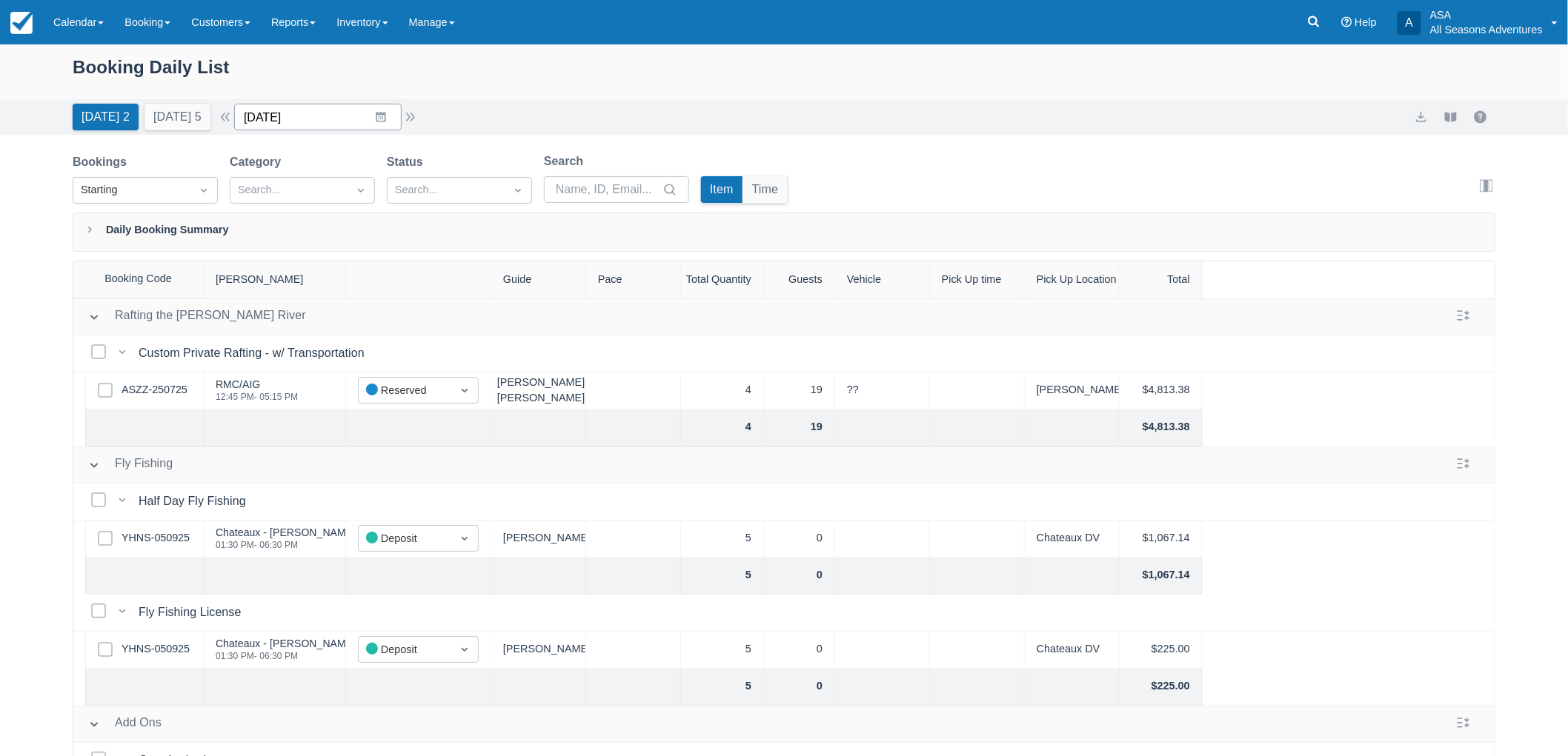
click at [388, 116] on input "09/16/25" at bounding box center [317, 116] width 167 height 27
click at [447, 289] on td "20" at bounding box center [439, 287] width 29 height 28
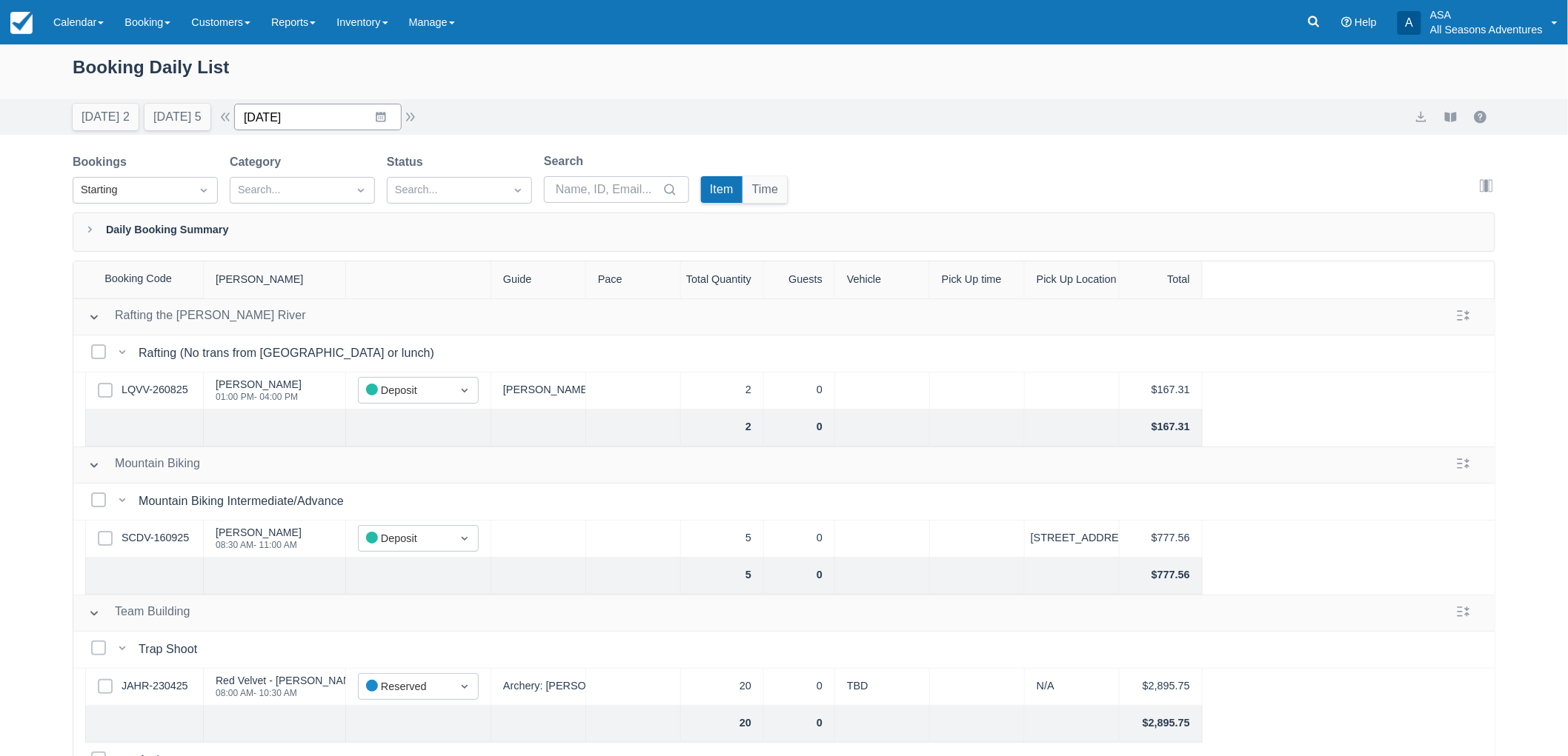
click at [387, 120] on input "09/20/25" at bounding box center [317, 116] width 167 height 27
click at [817, 379] on div "0" at bounding box center [800, 391] width 72 height 37
click at [169, 544] on link "SCDV-160925" at bounding box center [155, 538] width 68 height 16
click at [394, 119] on input "09/20/25" at bounding box center [317, 116] width 167 height 27
click at [435, 173] on div "Move forward to switch to the next month." at bounding box center [439, 178] width 29 height 25
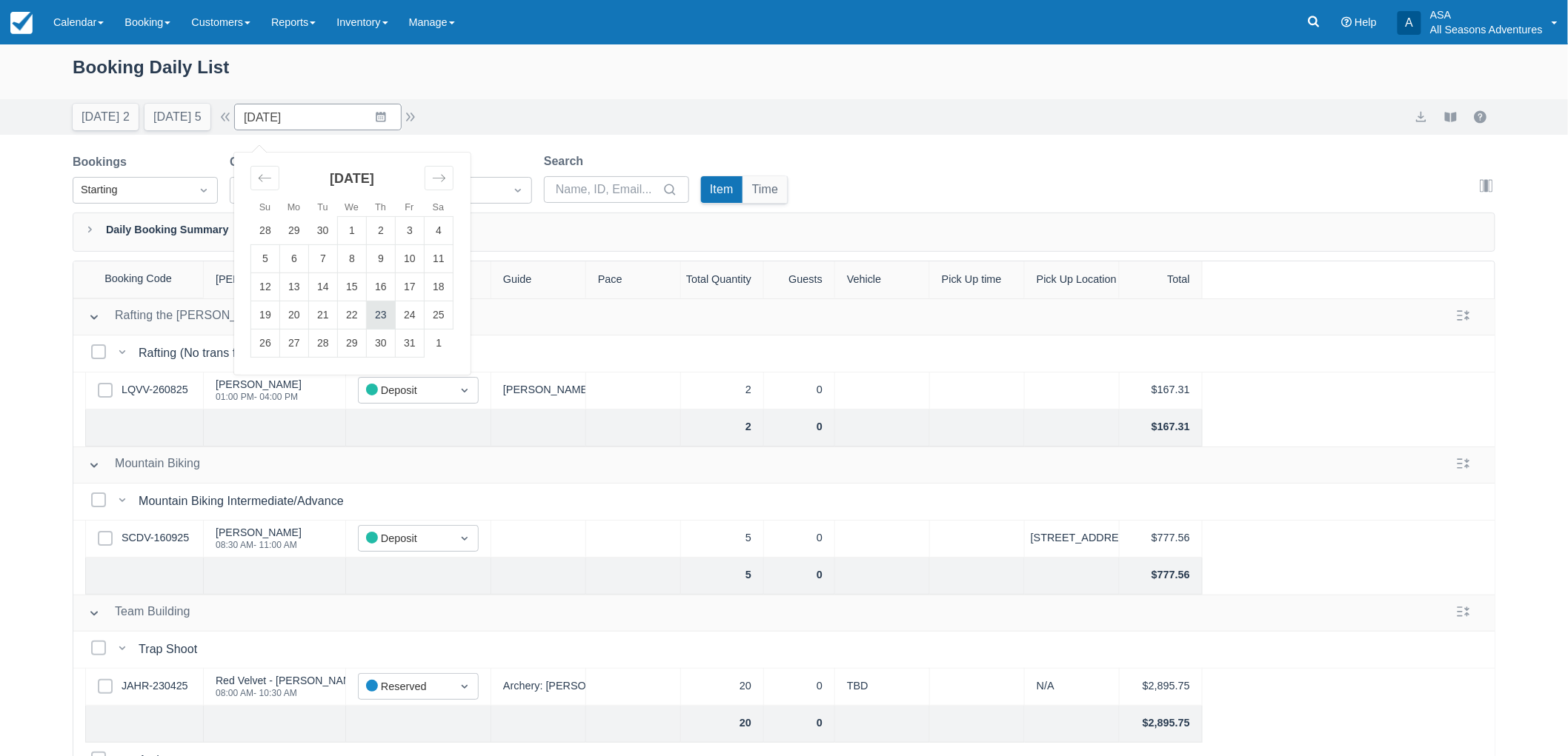
click at [393, 326] on td "23" at bounding box center [381, 315] width 29 height 28
type input "10/23/25"
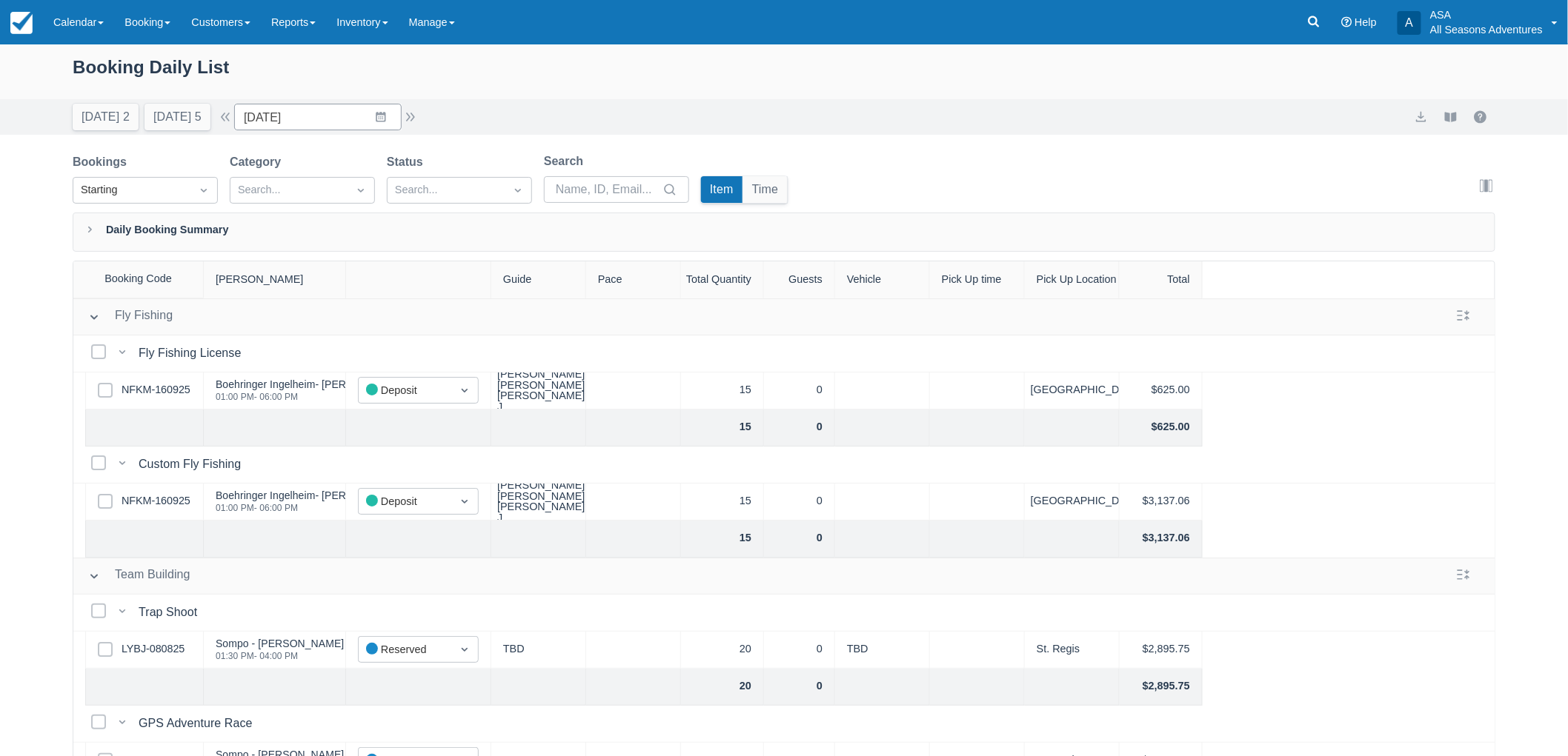
click at [171, 404] on div "Select Row NFKM-160925" at bounding box center [144, 391] width 118 height 37
click at [151, 394] on link "NFKM-160925" at bounding box center [155, 390] width 69 height 16
click at [146, 394] on link "NFKM-160925" at bounding box center [155, 390] width 69 height 16
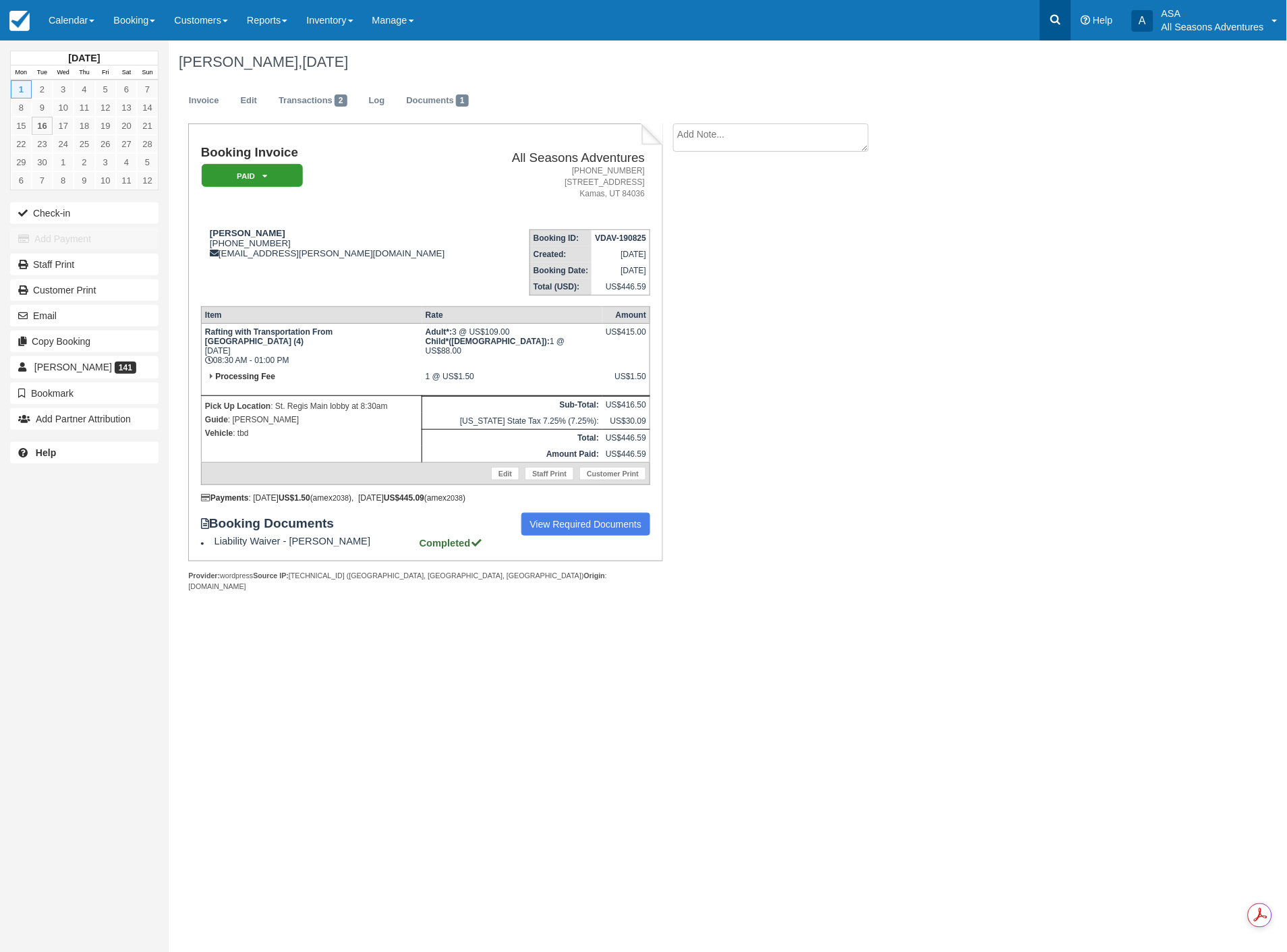
click at [1058, 22] on icon at bounding box center [1055, 19] width 10 height 10
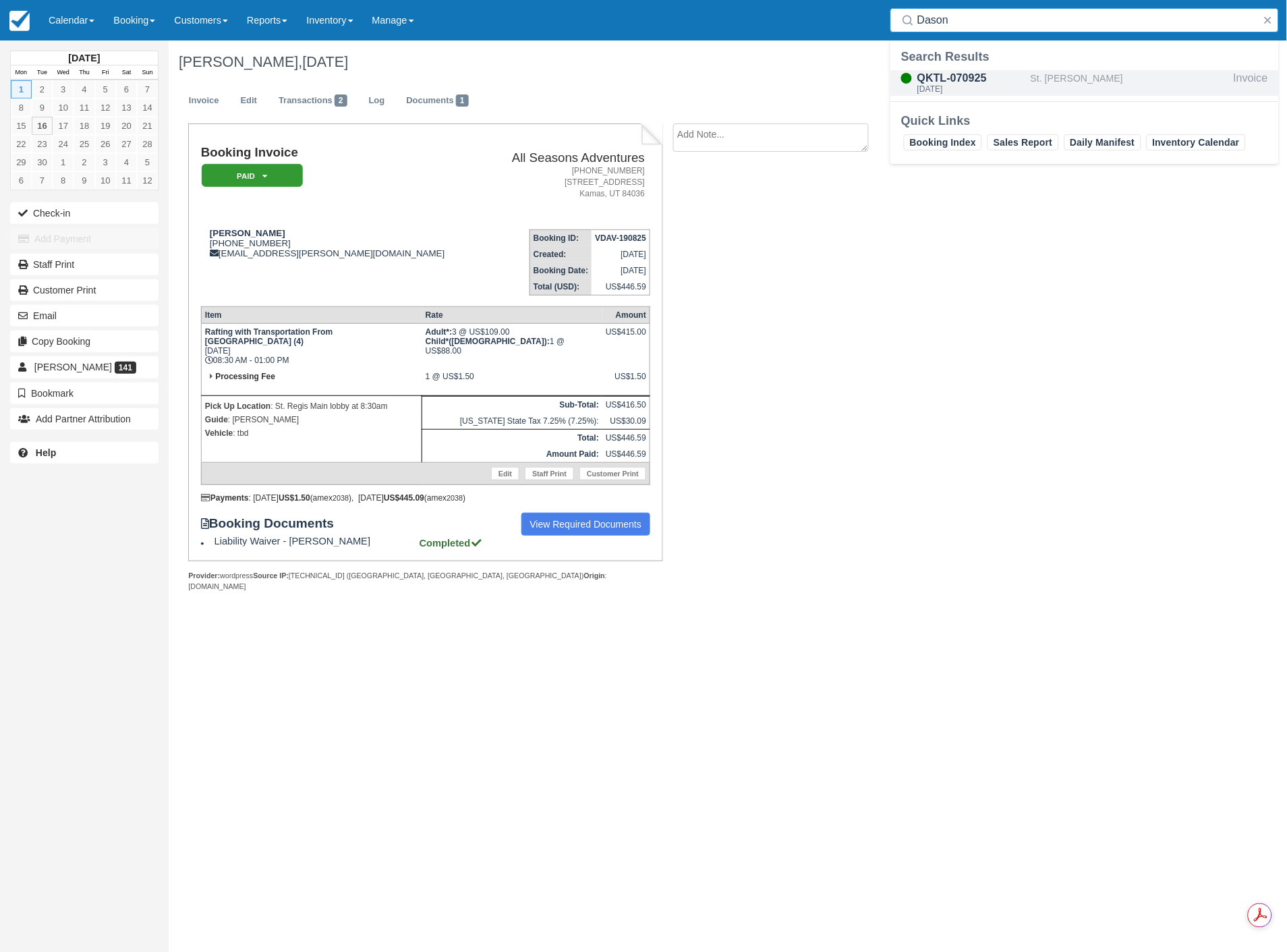
type input "Dason"
click at [1030, 80] on div "QKTL-070925 Wed Sept 10, 2025" at bounding box center [960, 82] width 140 height 25
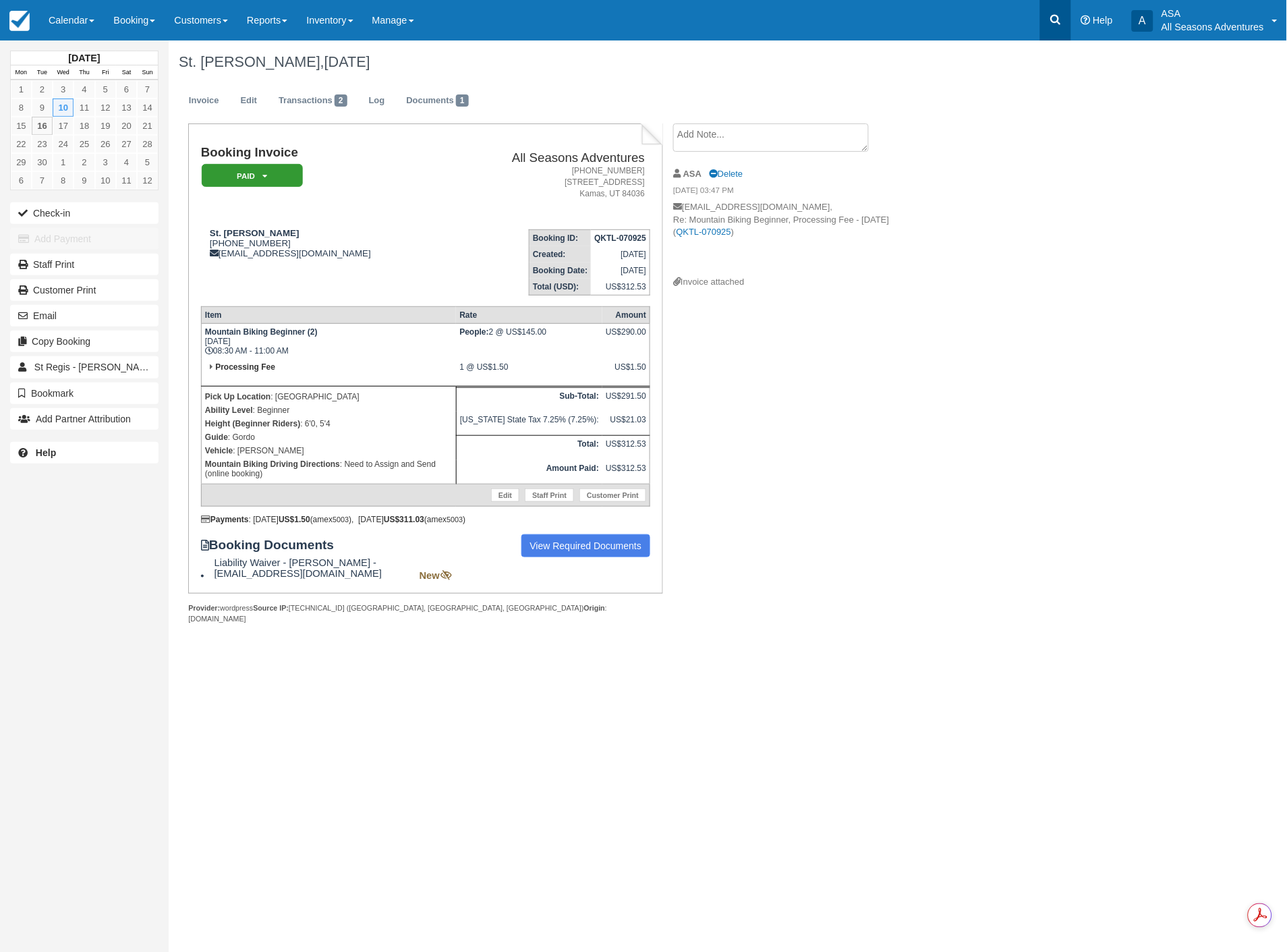
click at [1049, 21] on link at bounding box center [1056, 20] width 31 height 41
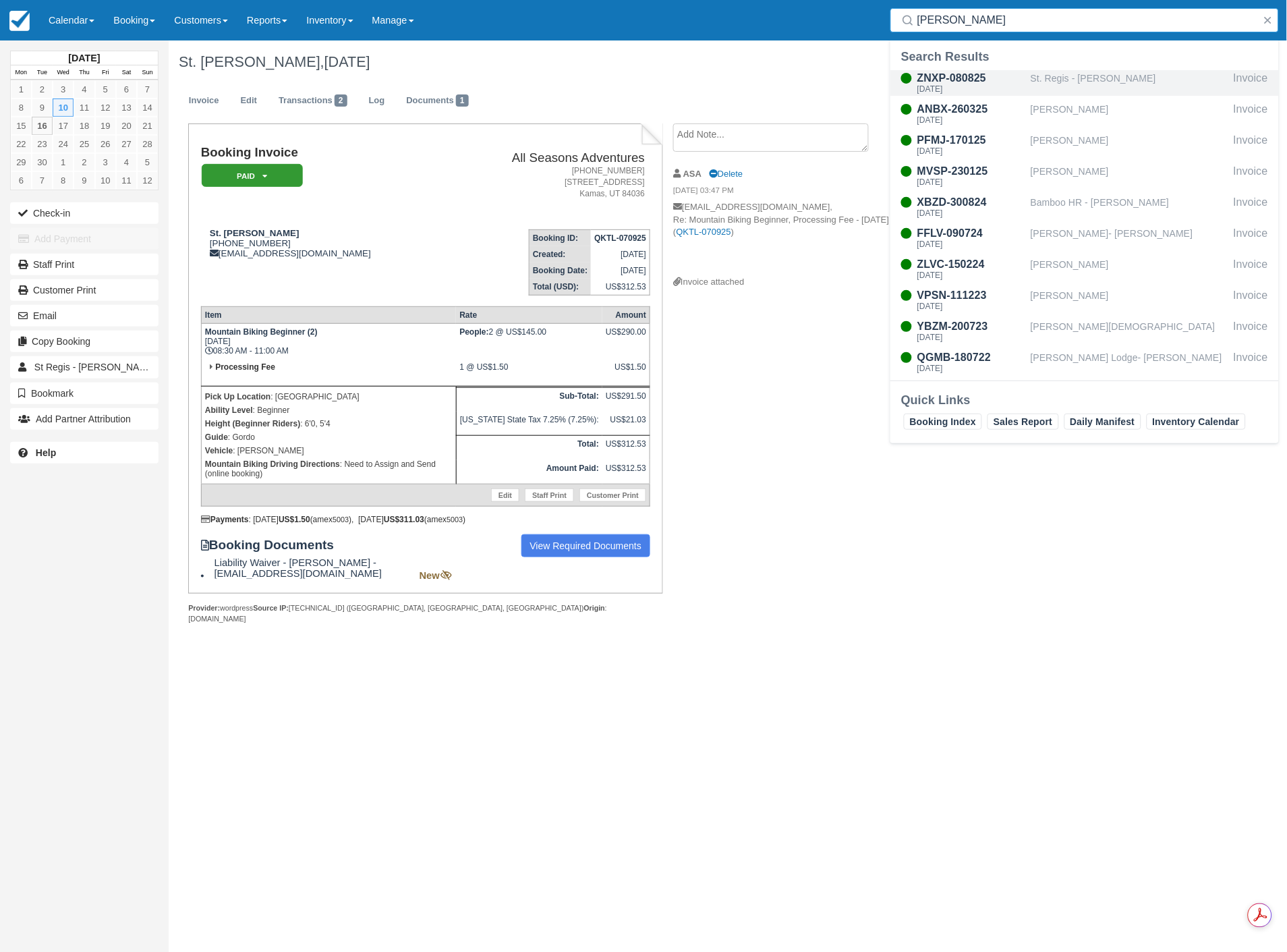
type input "[PERSON_NAME]"
click at [1054, 76] on div "St. Regis - Leah Costa" at bounding box center [1129, 82] width 197 height 25
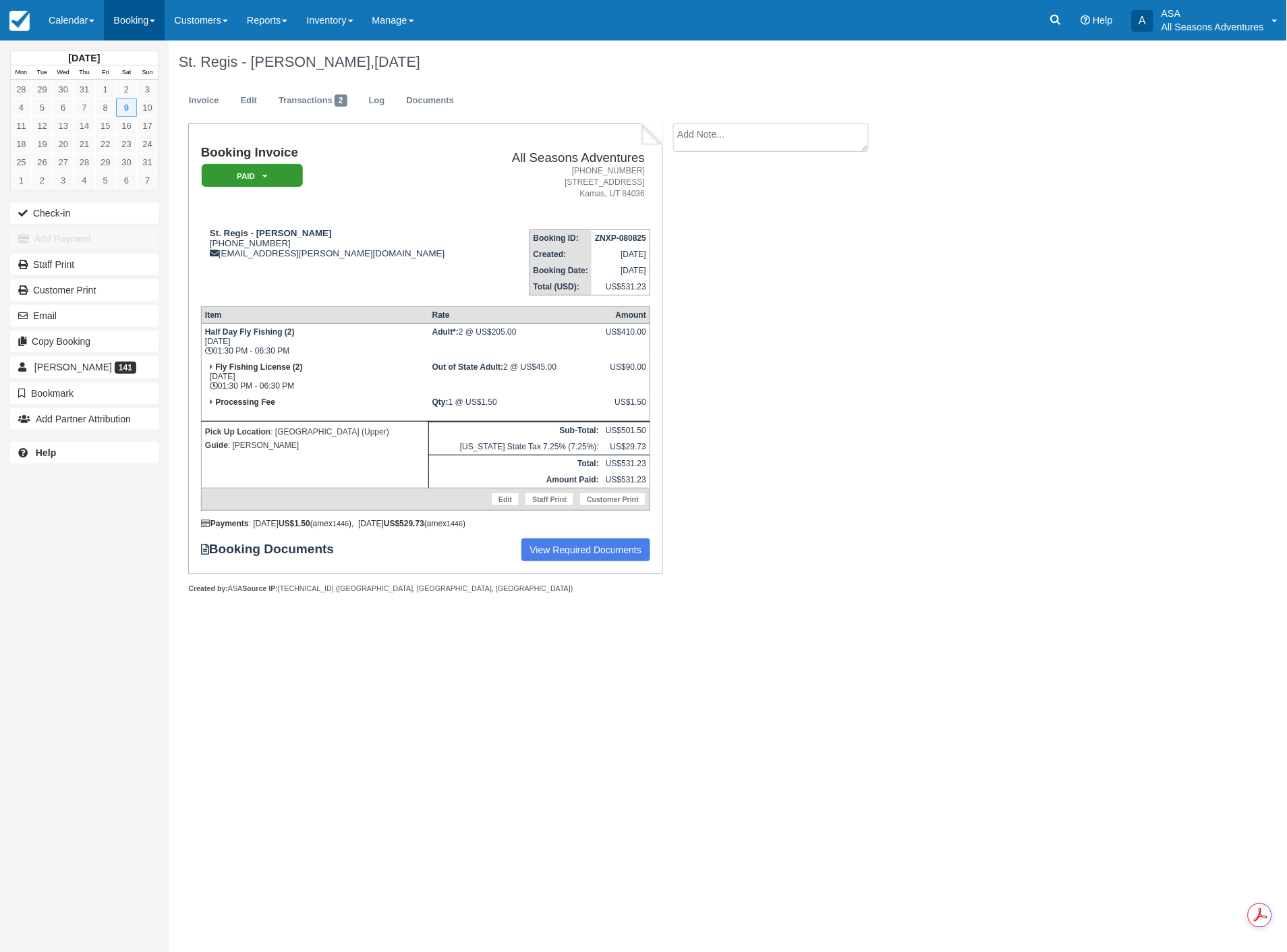
click at [130, 15] on link "Booking" at bounding box center [134, 20] width 61 height 41
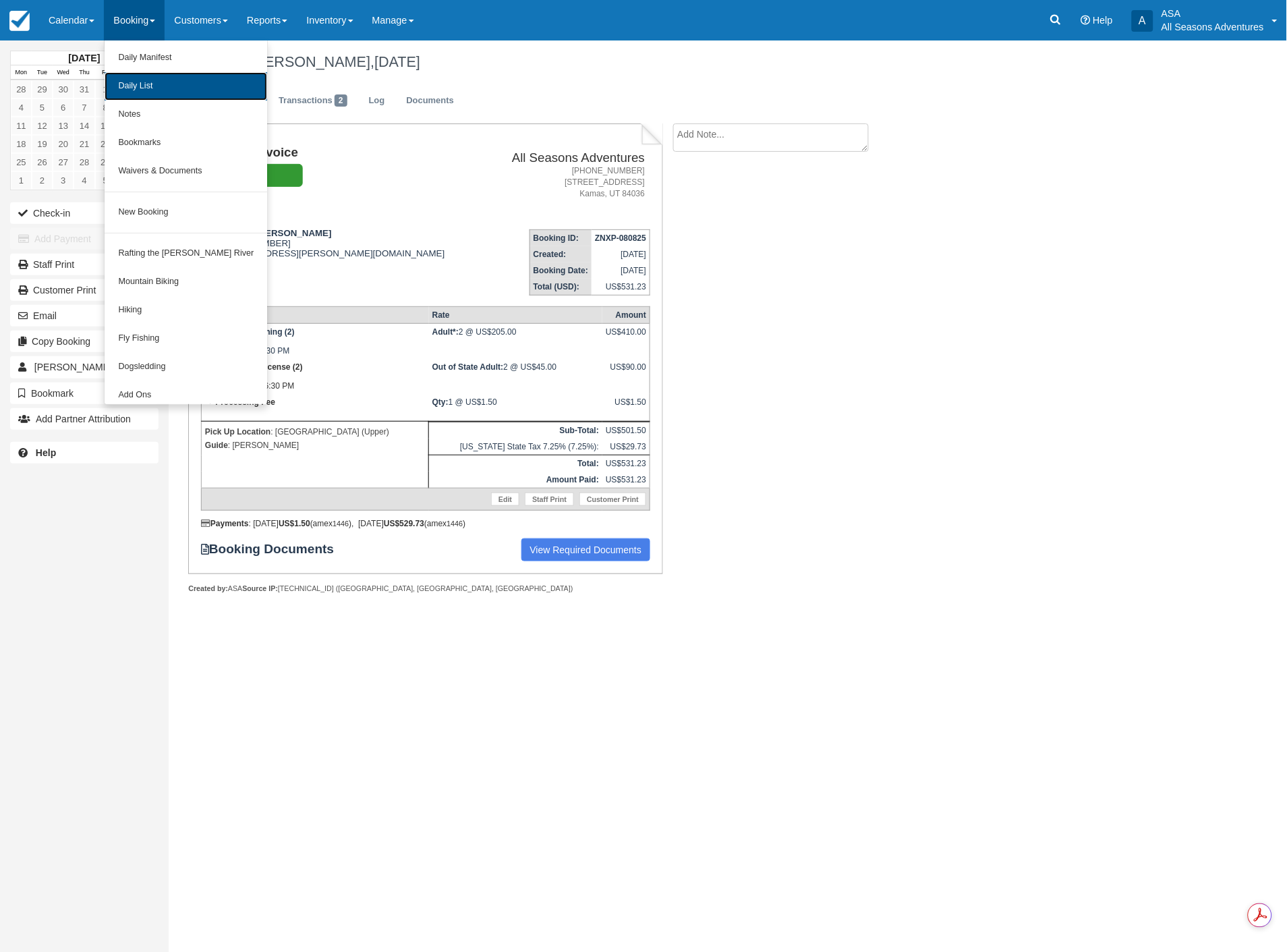
click at [131, 96] on link "Daily List" at bounding box center [186, 86] width 163 height 28
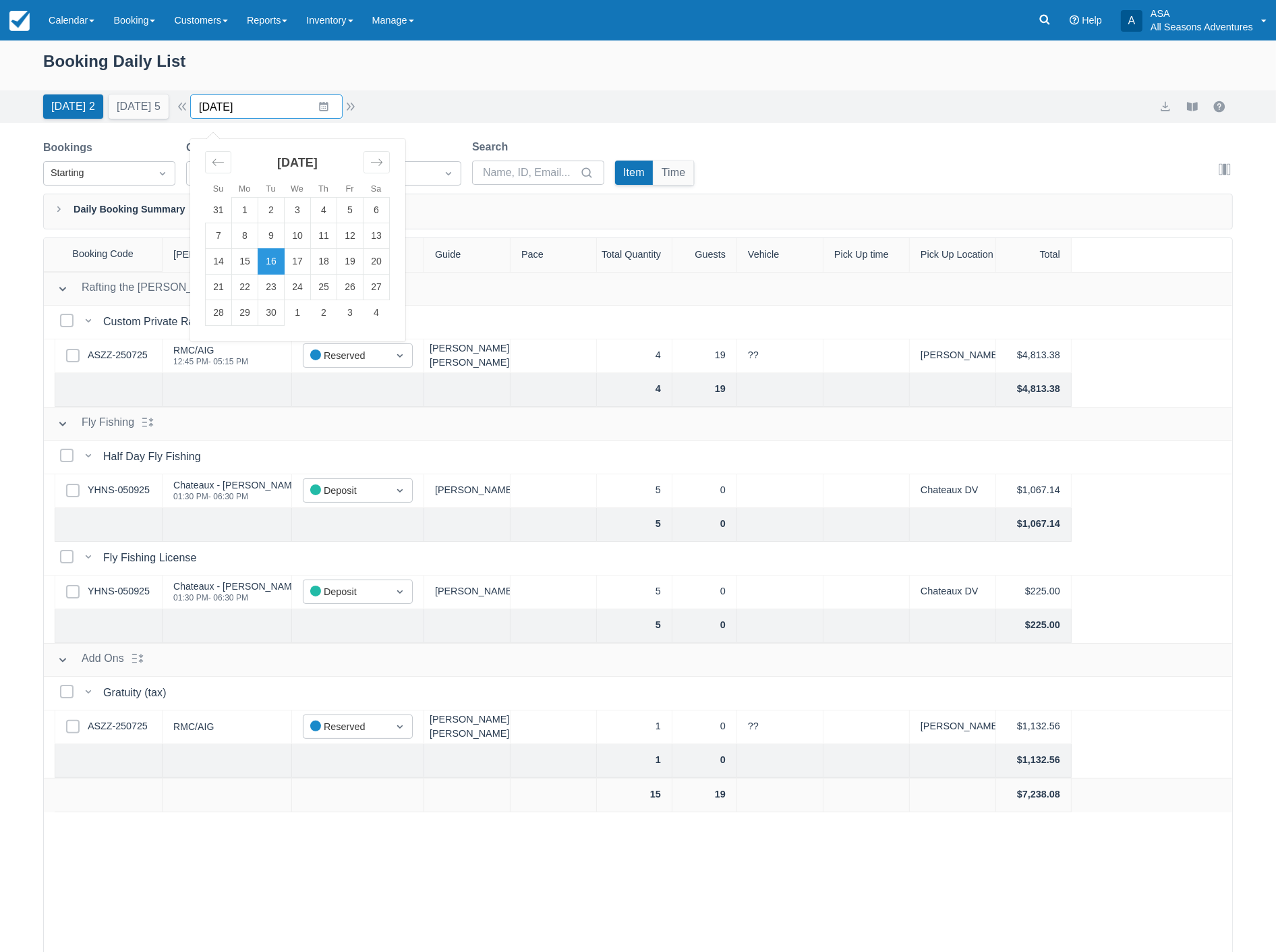
click at [293, 107] on input "[DATE]" at bounding box center [266, 106] width 152 height 24
click at [390, 170] on div "Move forward to switch to the next month." at bounding box center [376, 162] width 26 height 23
click at [225, 262] on td "12" at bounding box center [218, 262] width 26 height 25
type input "[DATE]"
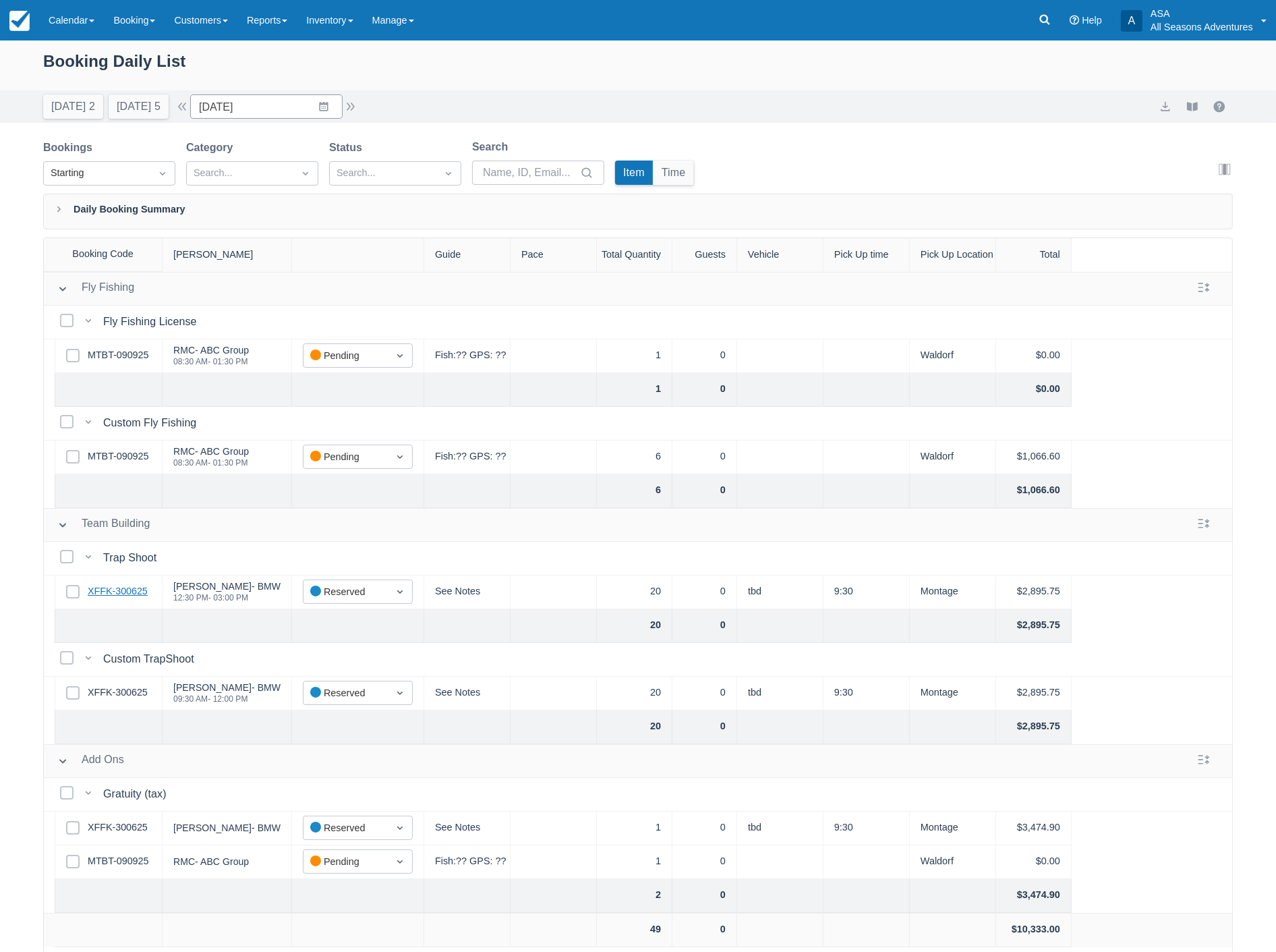
click at [110, 587] on link "XFFK-300625" at bounding box center [118, 591] width 60 height 14
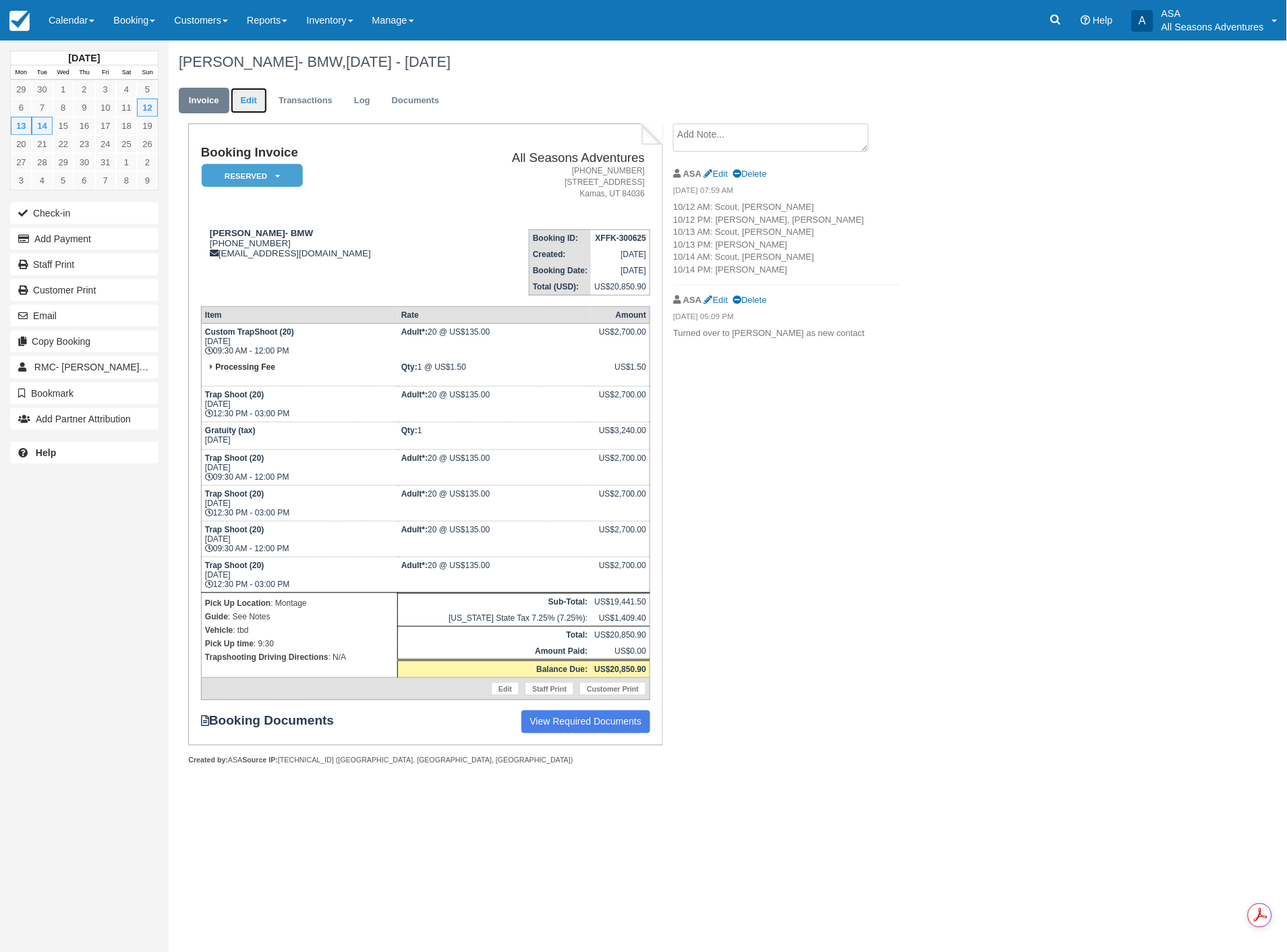
click at [242, 95] on link "Edit" at bounding box center [249, 101] width 36 height 26
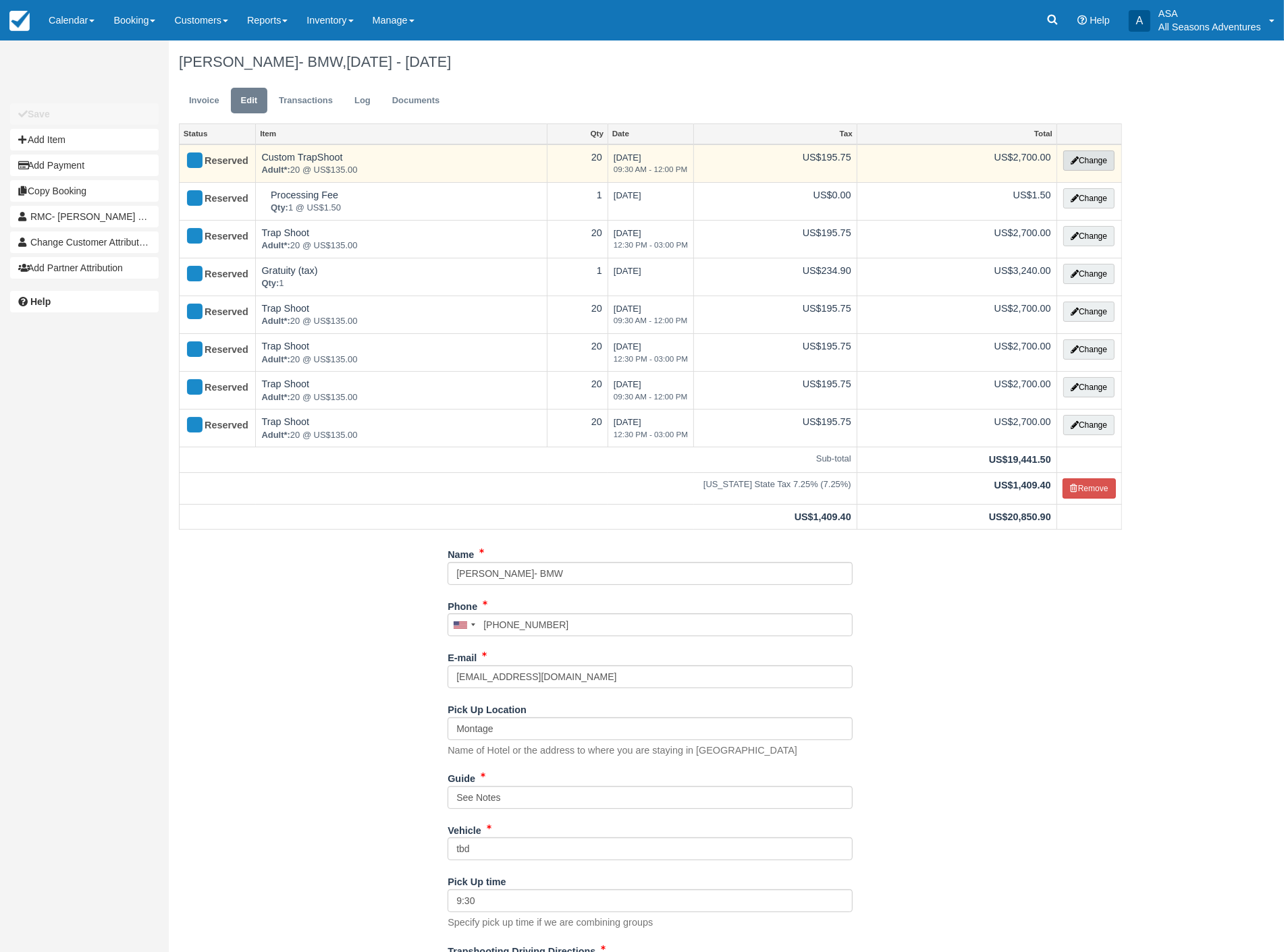
click at [1100, 158] on button "Change" at bounding box center [1088, 160] width 52 height 20
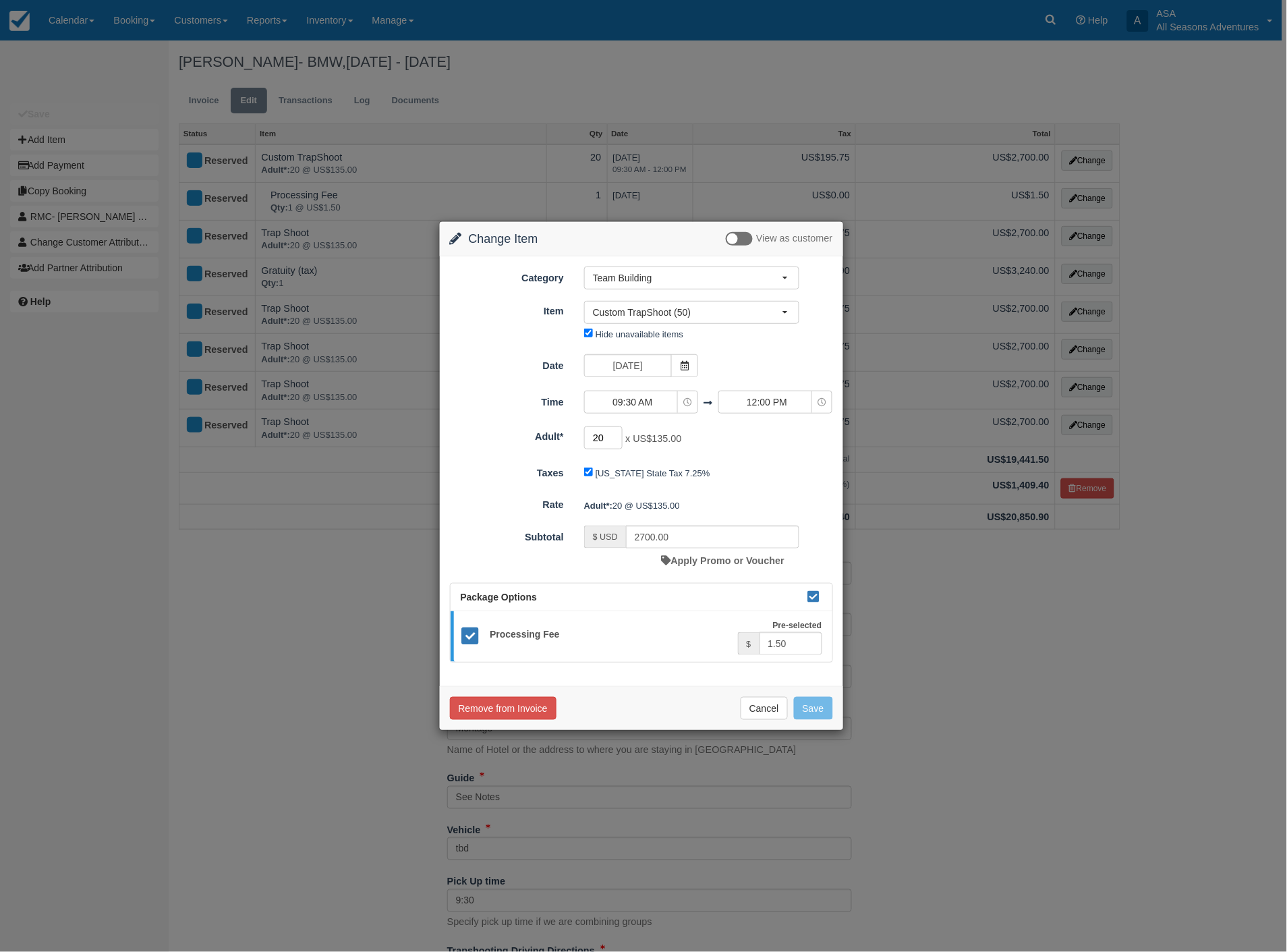
drag, startPoint x: 608, startPoint y: 436, endPoint x: 586, endPoint y: 442, distance: 22.8
click at [586, 442] on input "20" at bounding box center [603, 438] width 39 height 23
type input "15"
type input "2025.00"
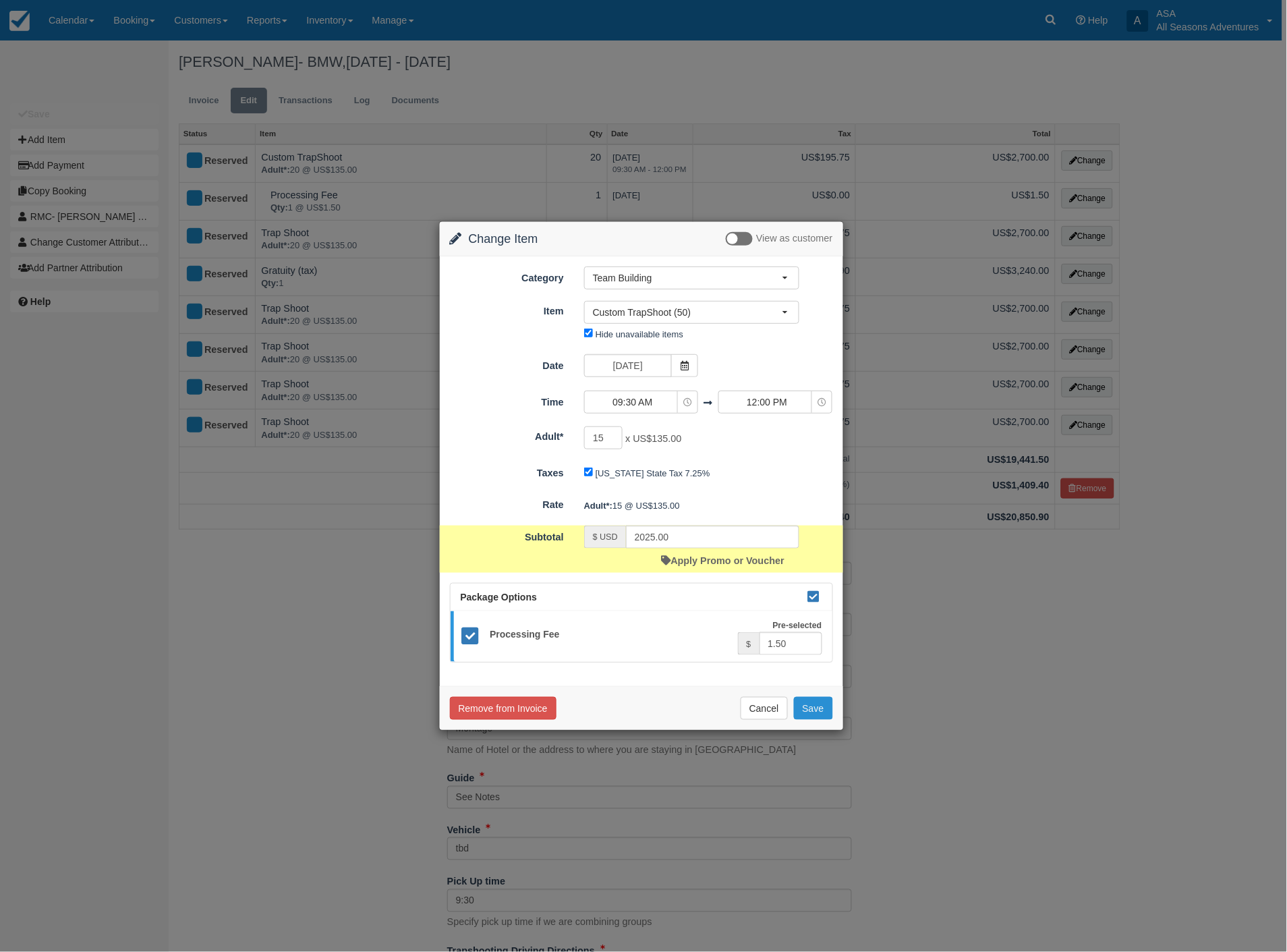
click at [806, 708] on button "Save" at bounding box center [813, 707] width 39 height 23
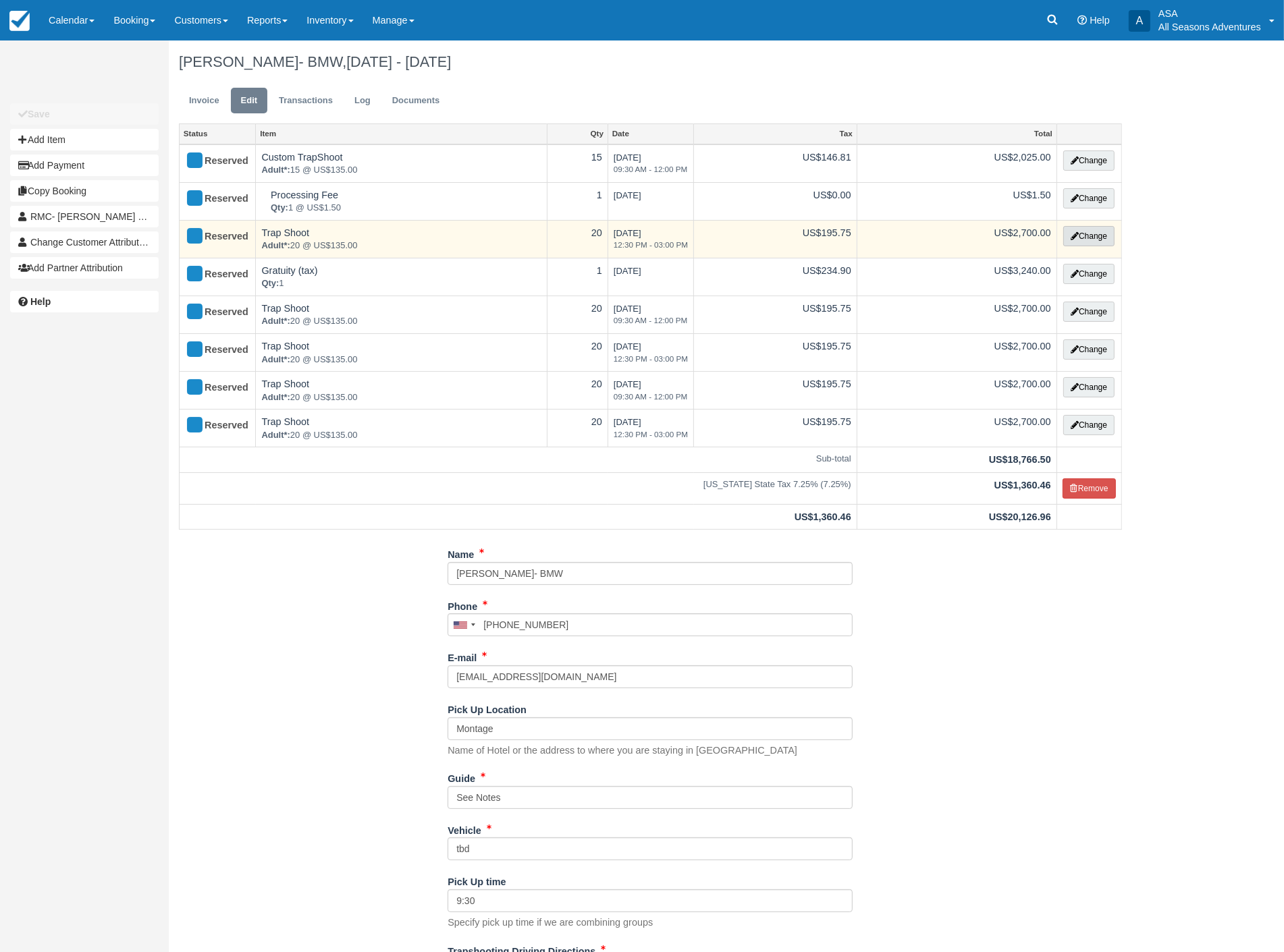
click at [1076, 239] on button "Change" at bounding box center [1088, 236] width 52 height 20
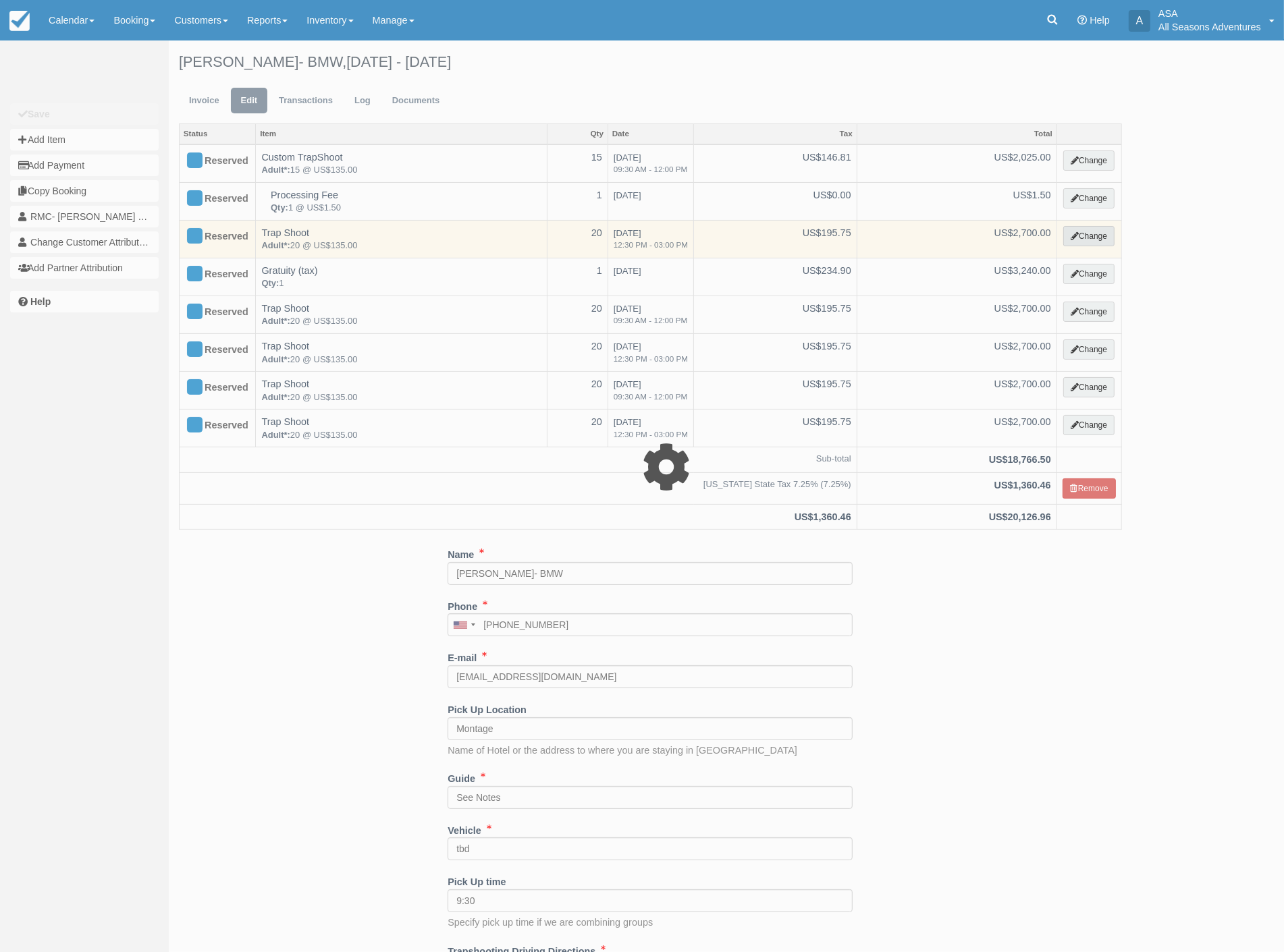
select select "3"
type input "2700.00"
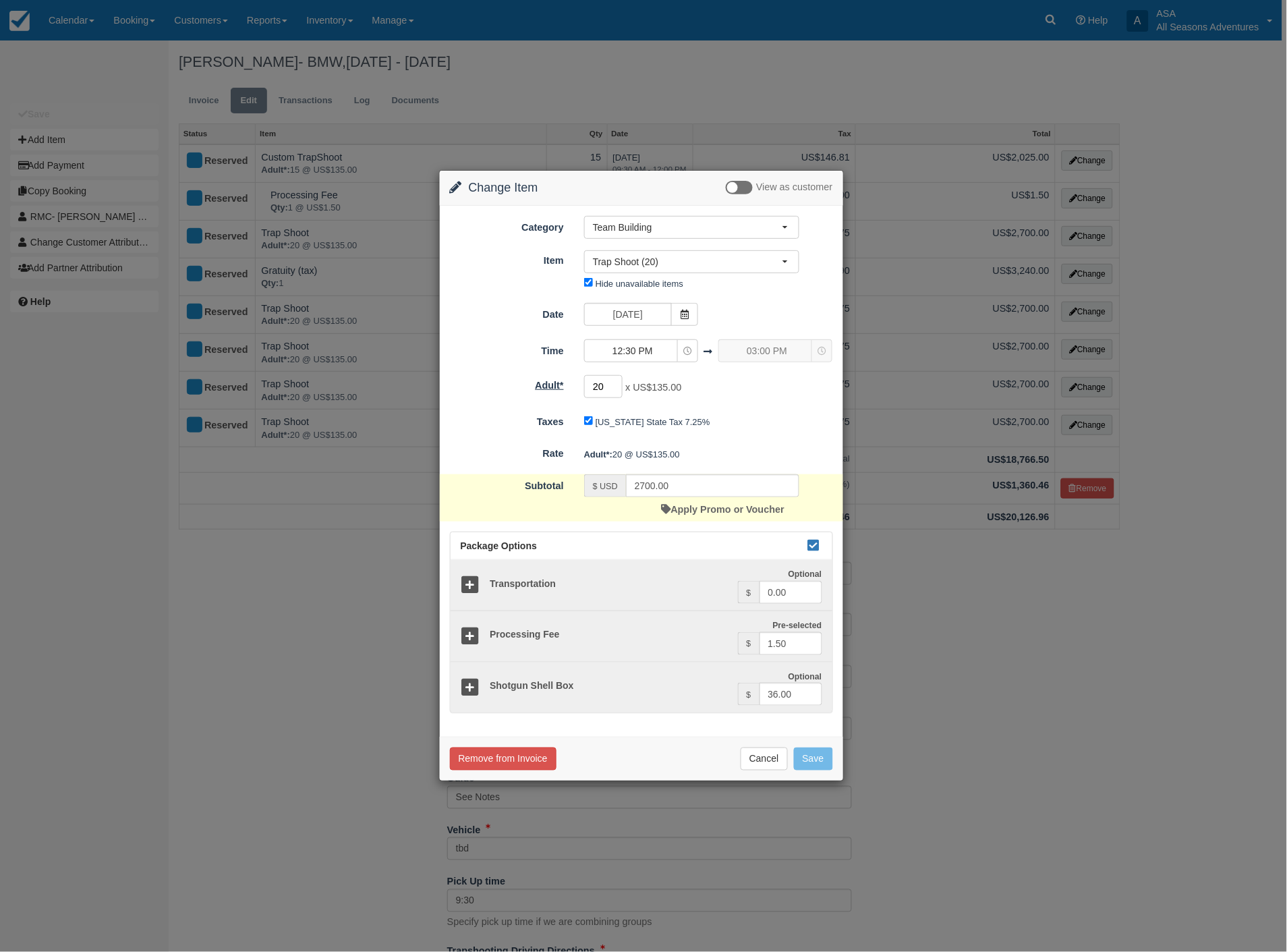
drag, startPoint x: 610, startPoint y: 386, endPoint x: 562, endPoint y: 386, distance: 48.0
click at [562, 386] on div "Adult* 20 x US$135.00 Minimum of 2" at bounding box center [641, 387] width 403 height 26
type input "14"
type input "1890.00"
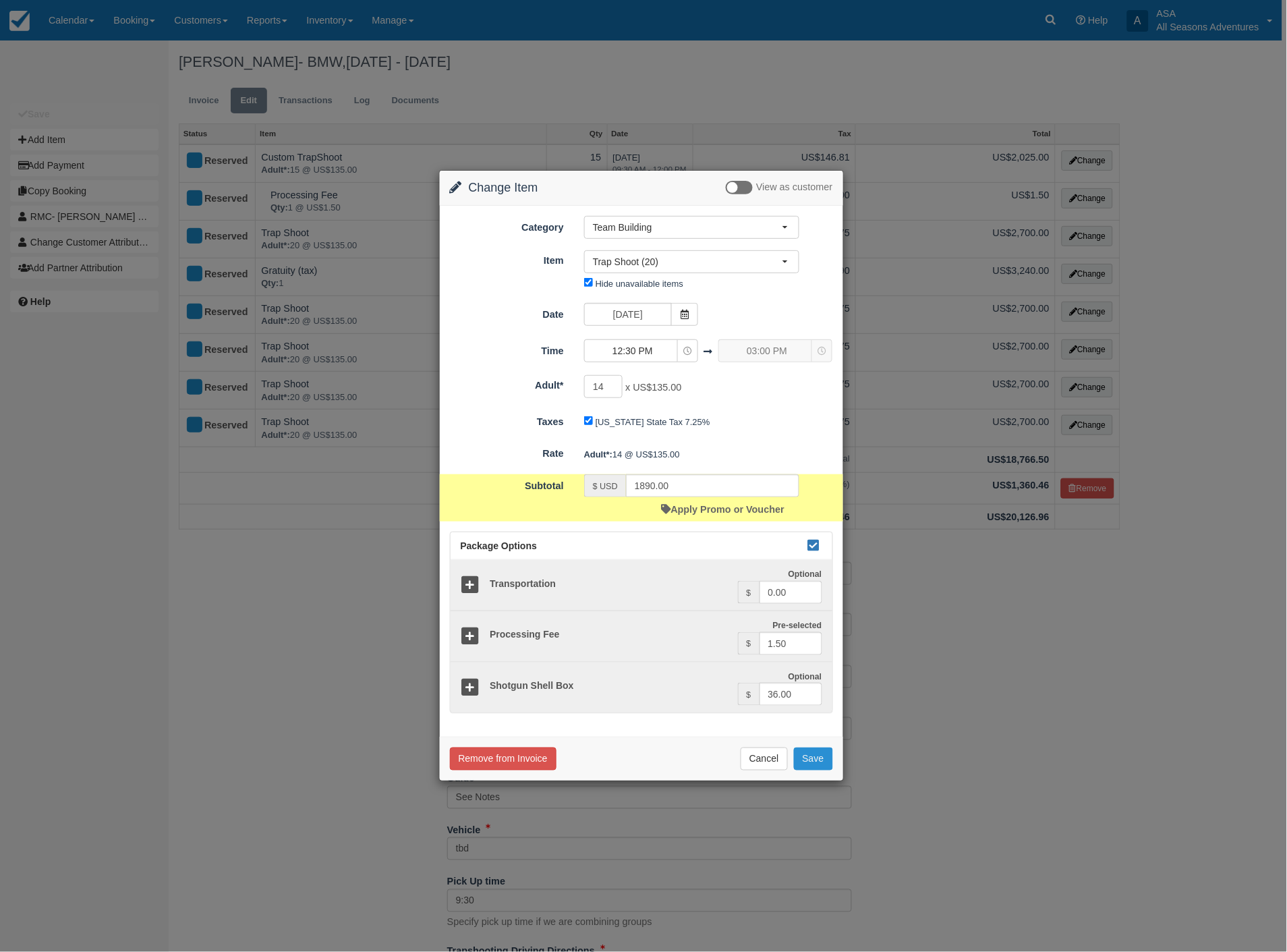
click at [816, 757] on button "Save" at bounding box center [813, 758] width 39 height 23
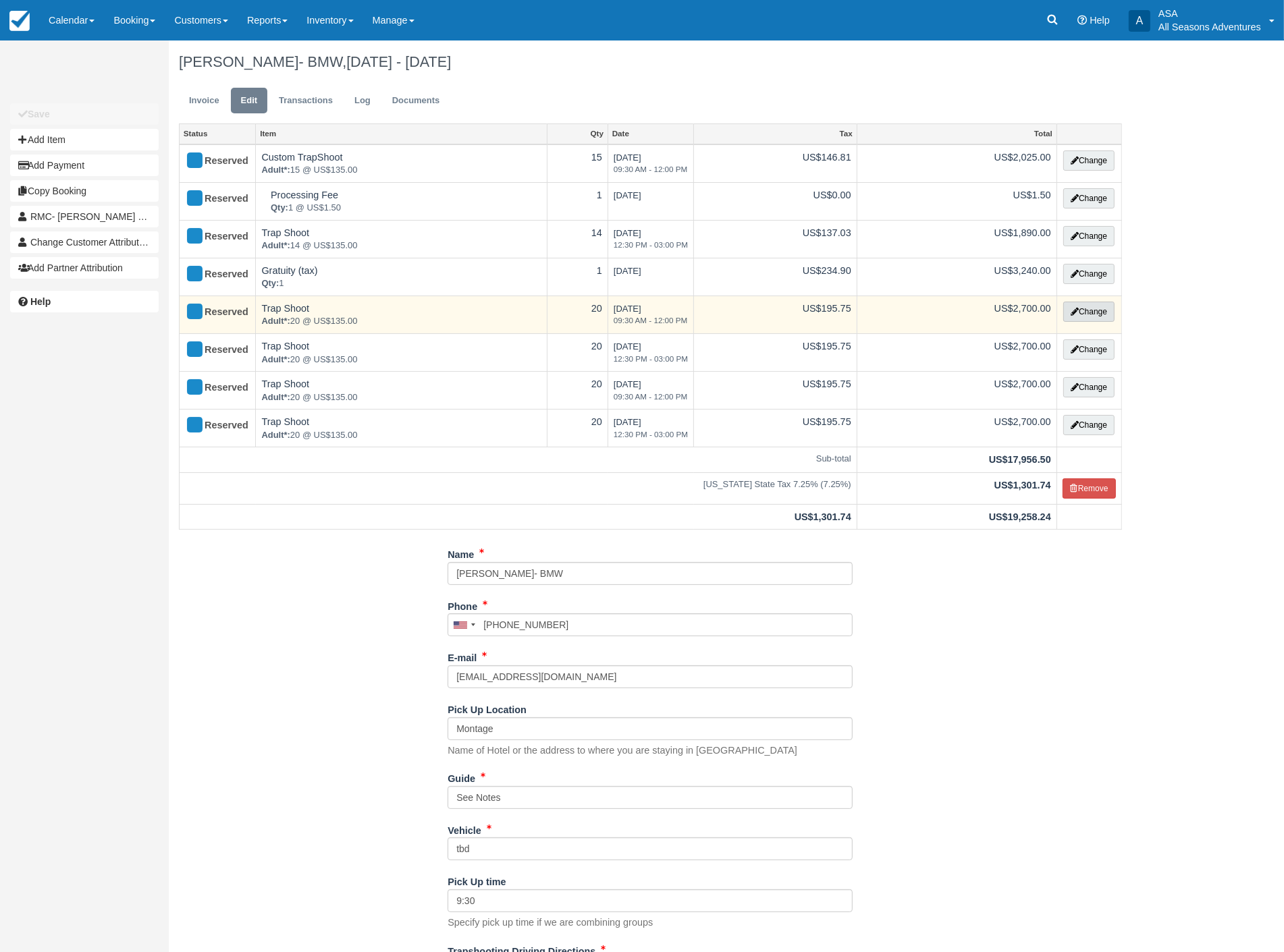
click at [1091, 311] on button "Change" at bounding box center [1088, 312] width 52 height 20
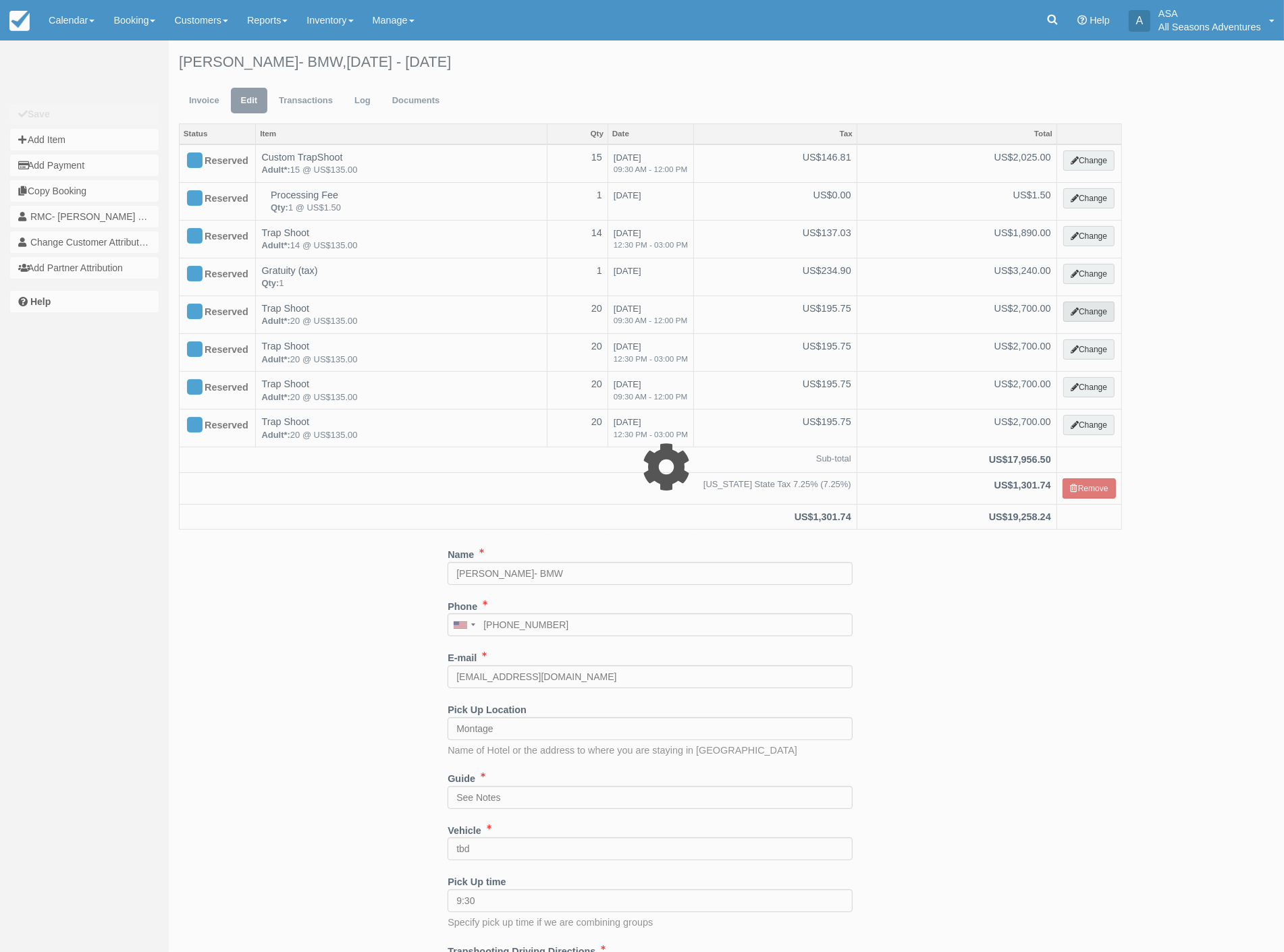
select select "3"
type input "2700.00"
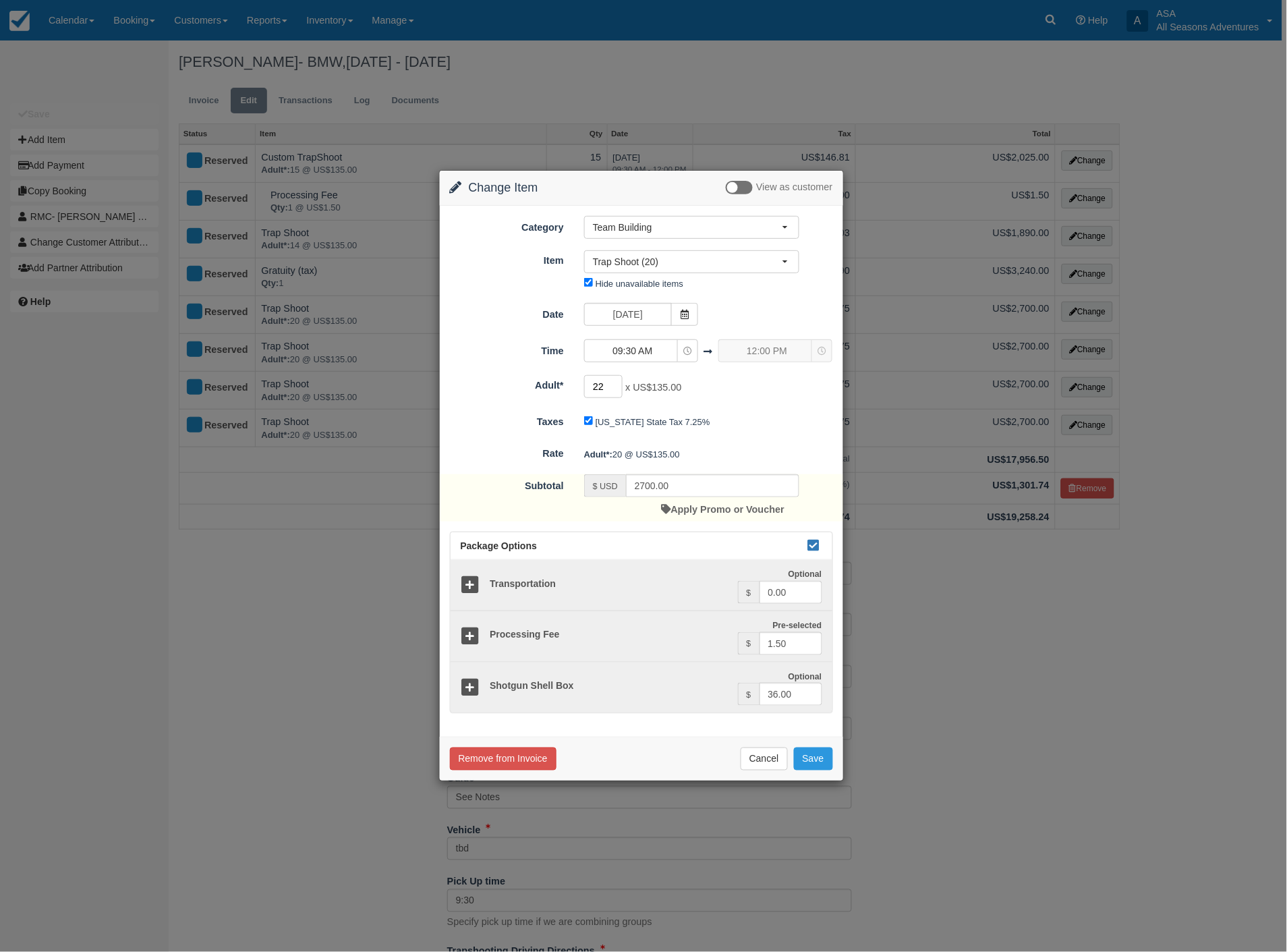
drag, startPoint x: 615, startPoint y: 387, endPoint x: 582, endPoint y: 385, distance: 33.1
type input "22"
click at [584, 386] on input "22" at bounding box center [603, 386] width 39 height 23
type input "2970.00"
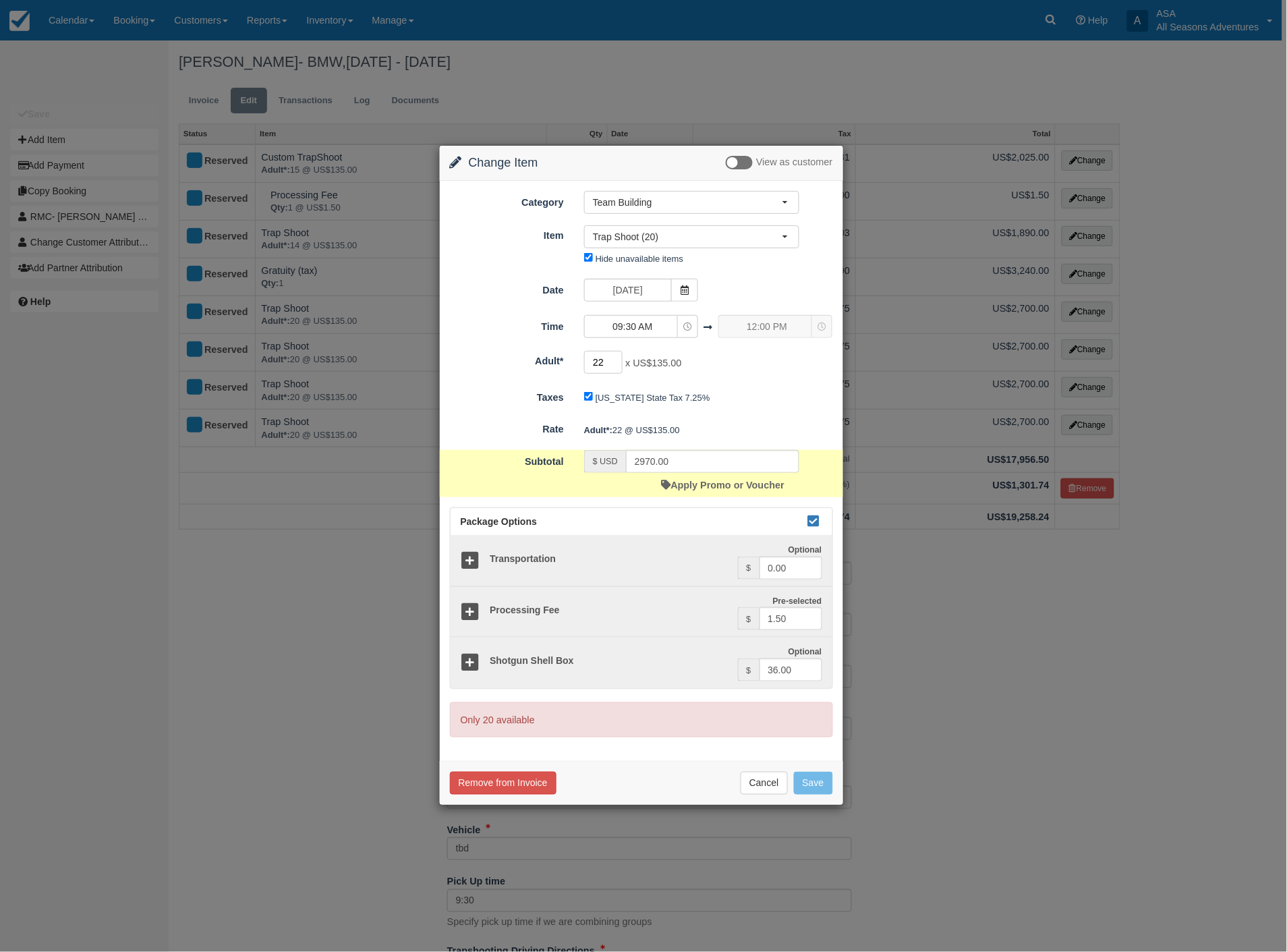
drag, startPoint x: 606, startPoint y: 368, endPoint x: 577, endPoint y: 366, distance: 29.1
click at [577, 366] on div "22 x US$135.00 Minimum of 2" at bounding box center [692, 363] width 235 height 26
type input "15"
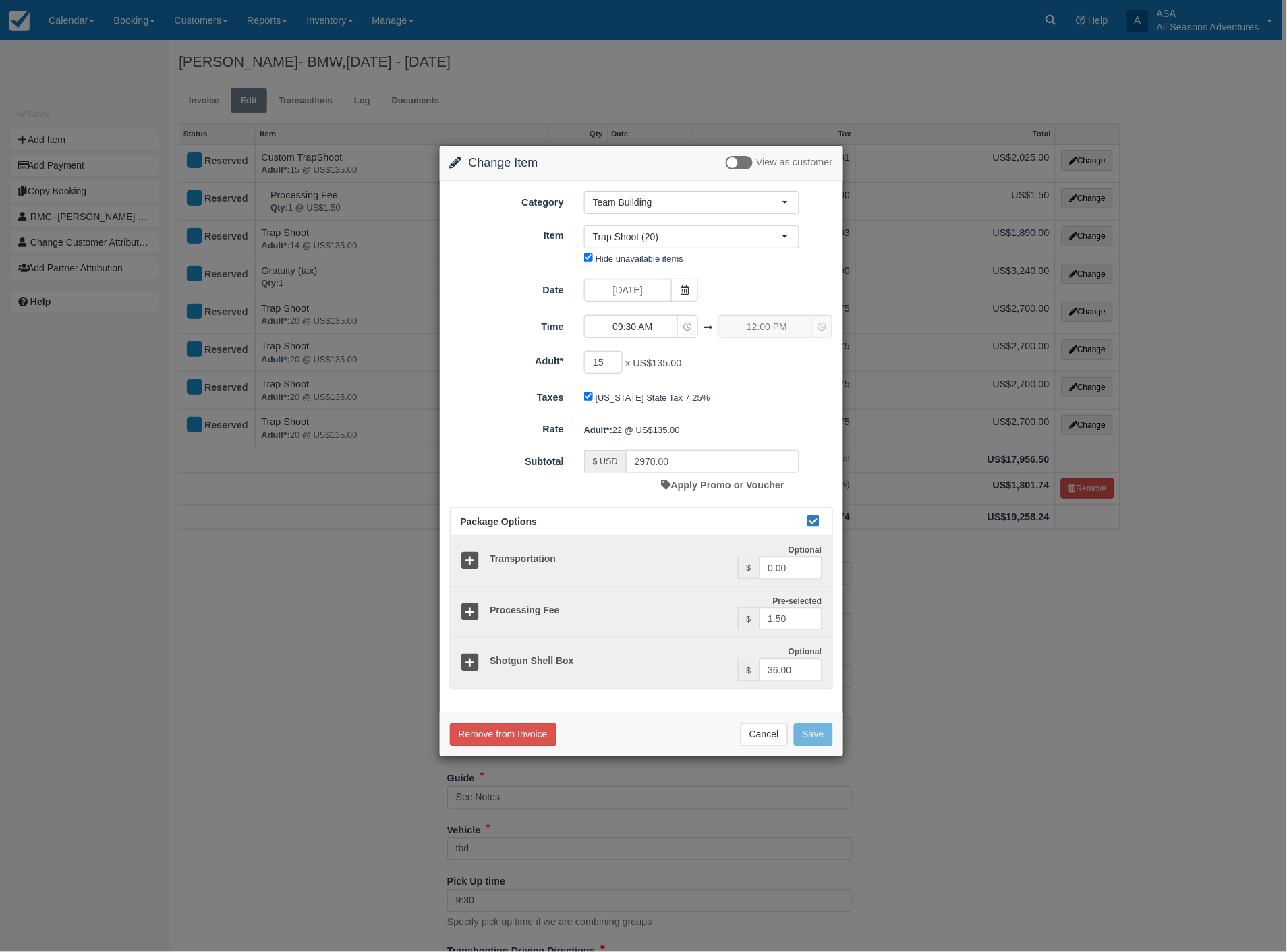
type input "2025.00"
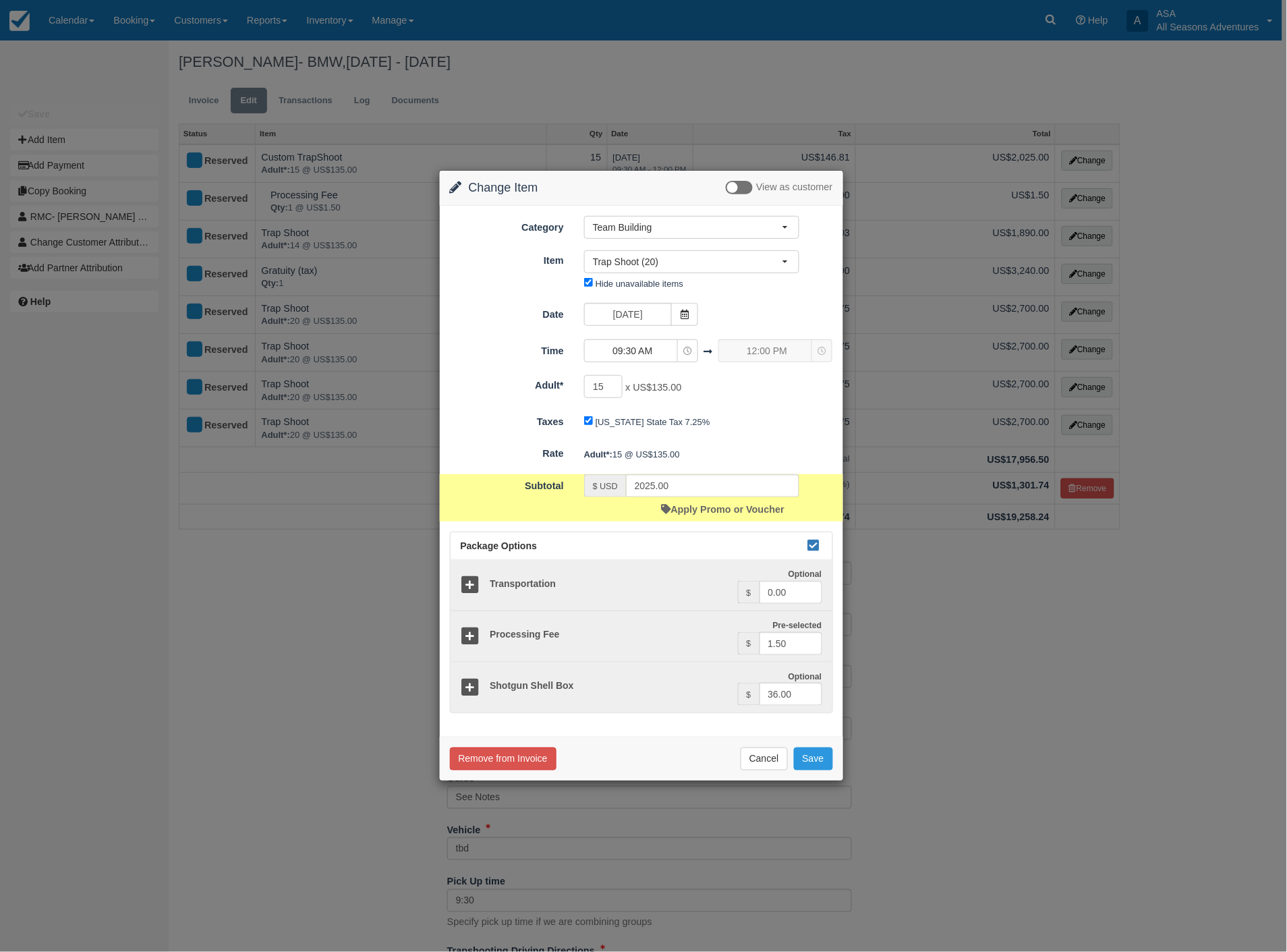
click at [805, 731] on div "Category Team Building Rafting the Weber River Mountain Biking Hiking Fly Fishi…" at bounding box center [641, 471] width 403 height 532
click at [807, 756] on button "Save" at bounding box center [813, 758] width 39 height 23
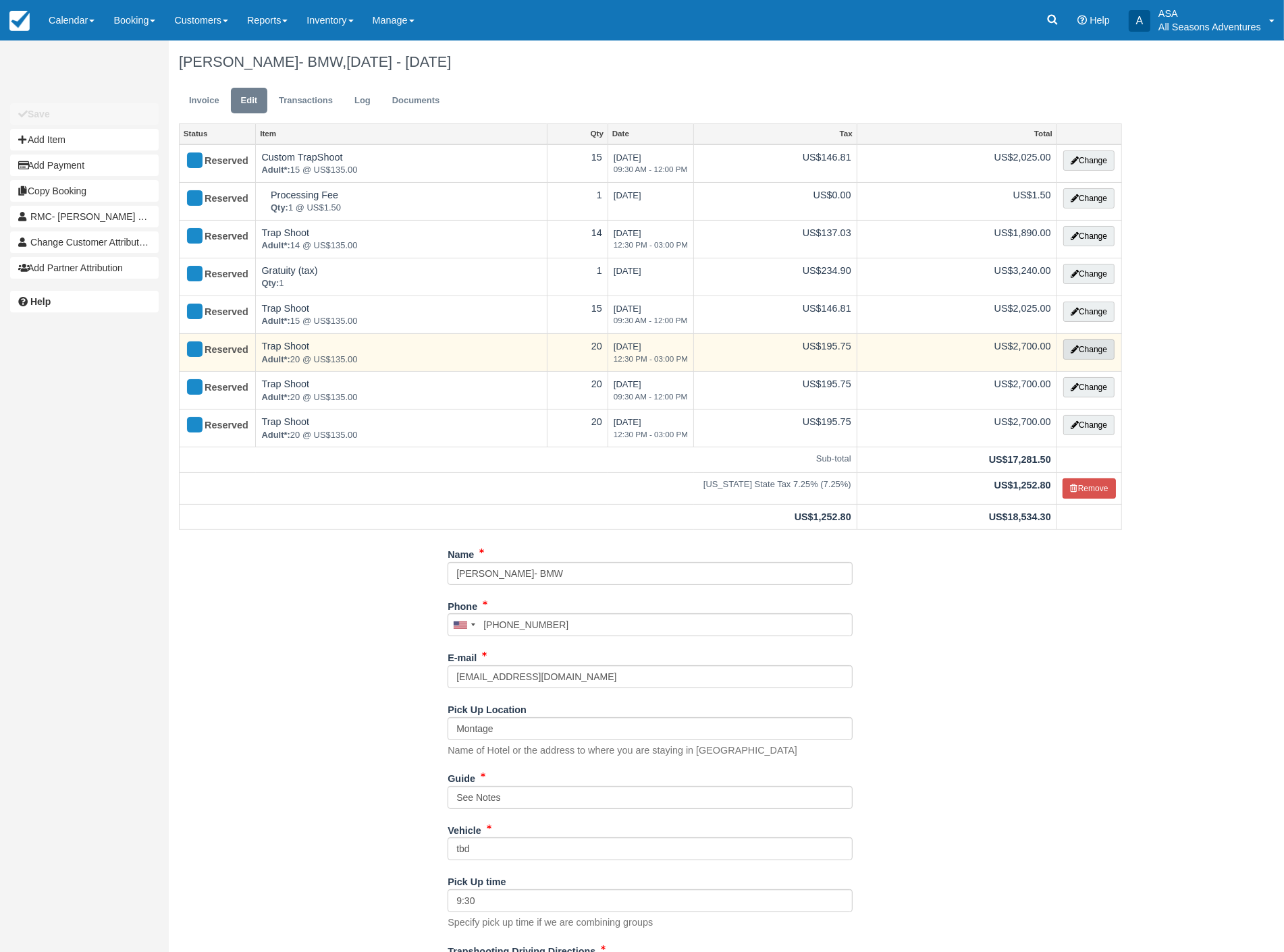
click at [1076, 351] on button "Change" at bounding box center [1088, 350] width 52 height 20
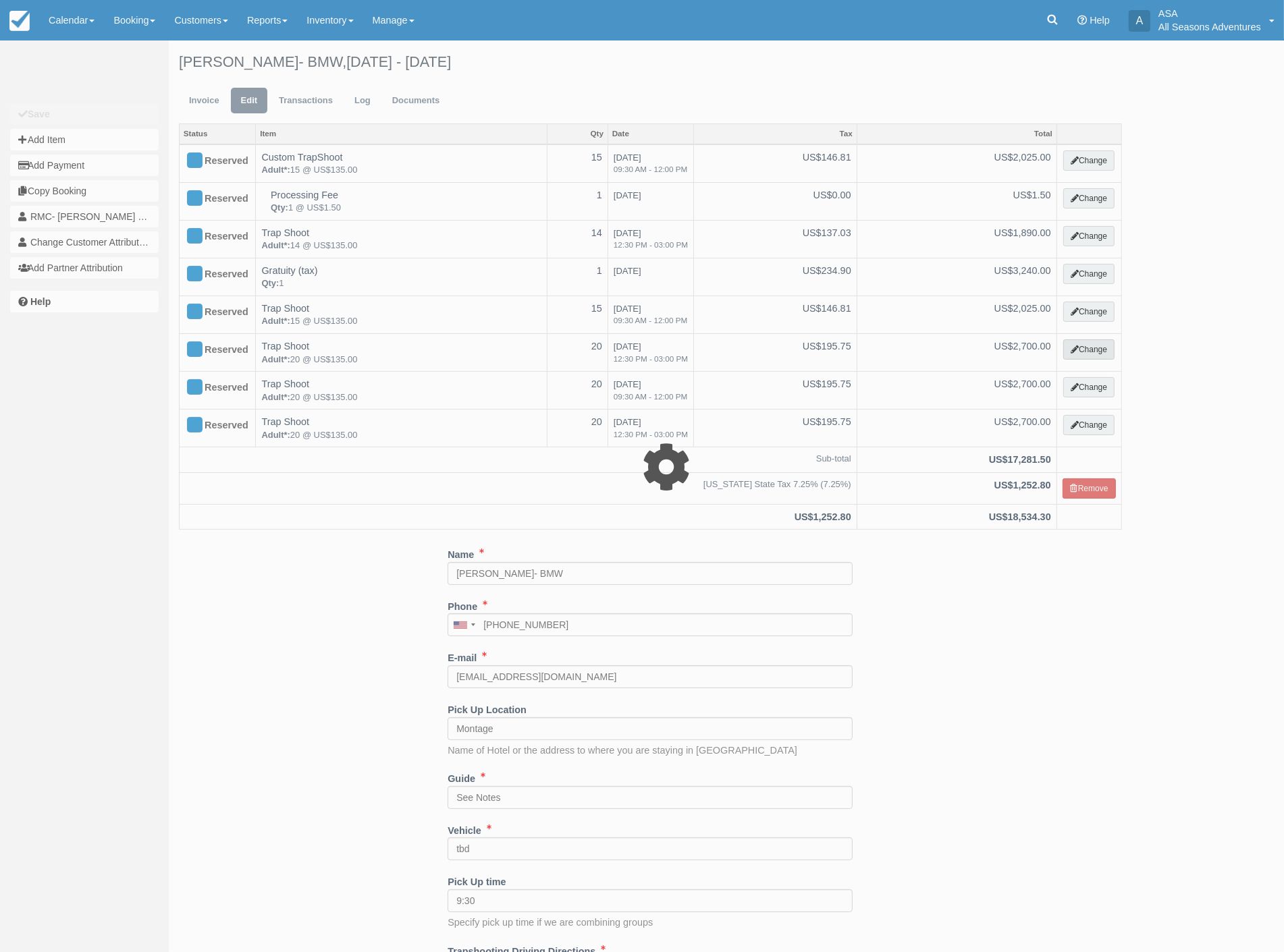
select select "3"
type input "2700.00"
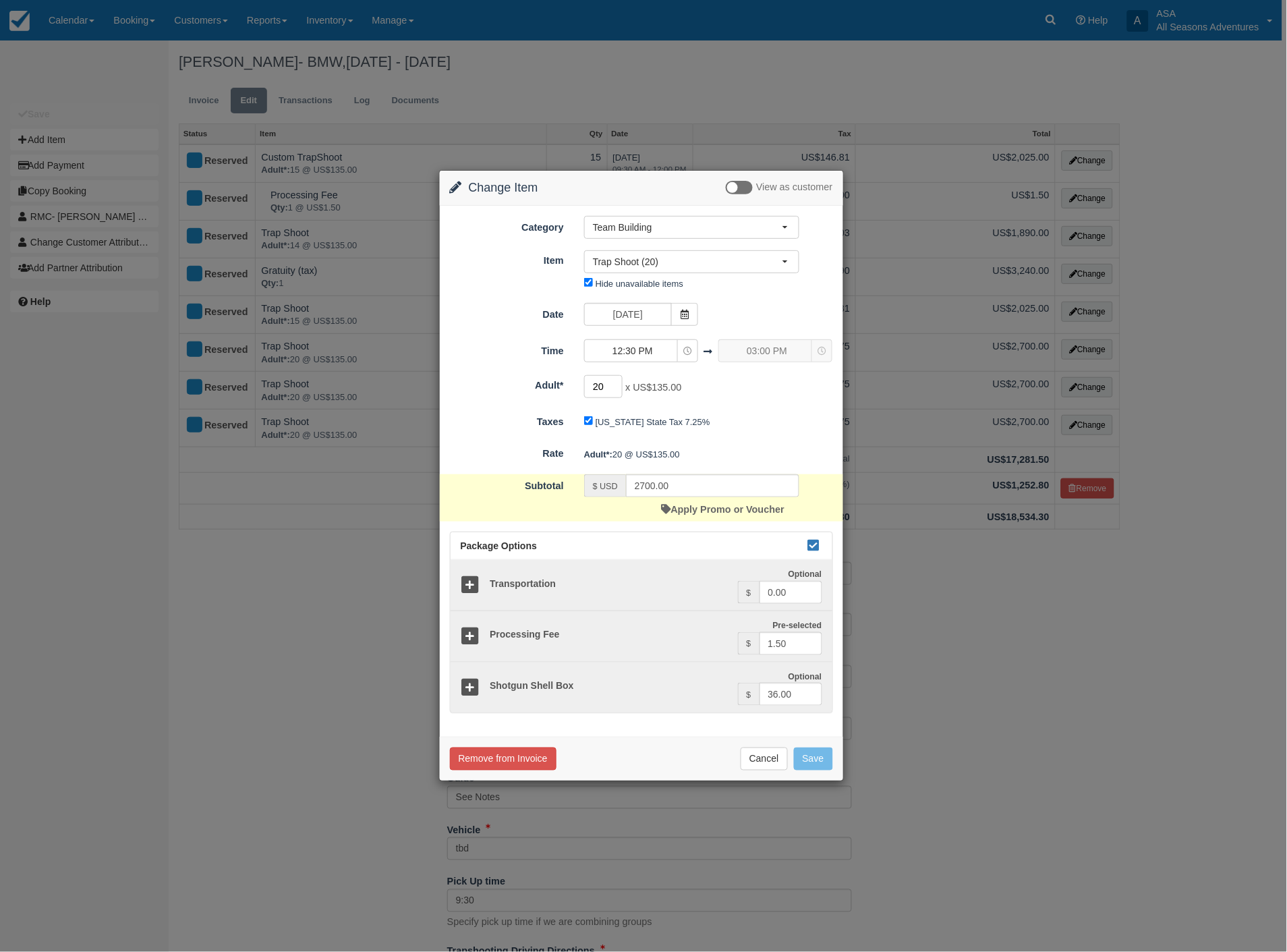
drag, startPoint x: 607, startPoint y: 380, endPoint x: 578, endPoint y: 399, distance: 34.7
click at [578, 399] on div "20 x US$135.00 Minimum of 2" at bounding box center [692, 388] width 235 height 26
type input "14"
type input "1890.00"
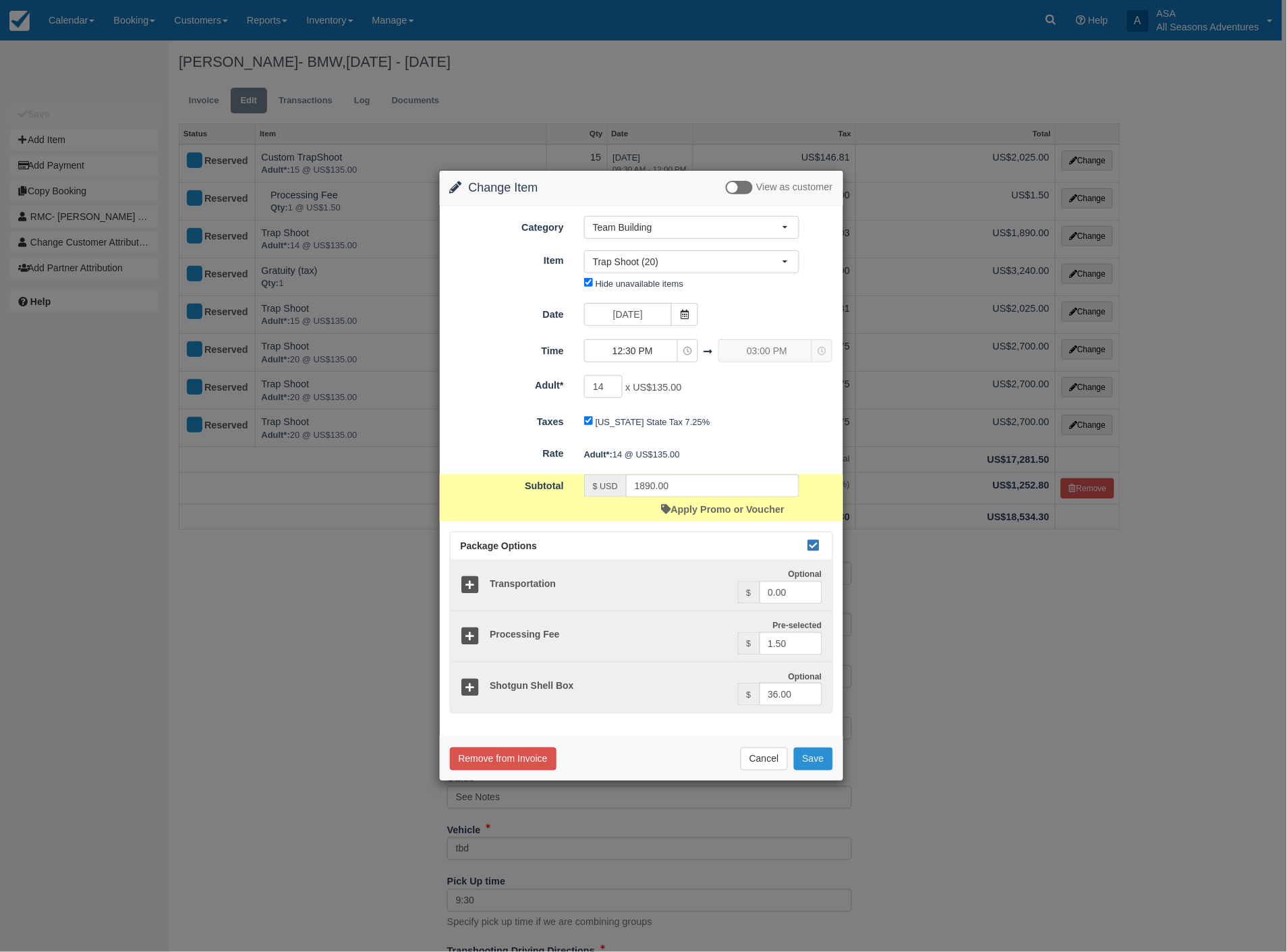
click at [811, 765] on button "Save" at bounding box center [813, 758] width 39 height 23
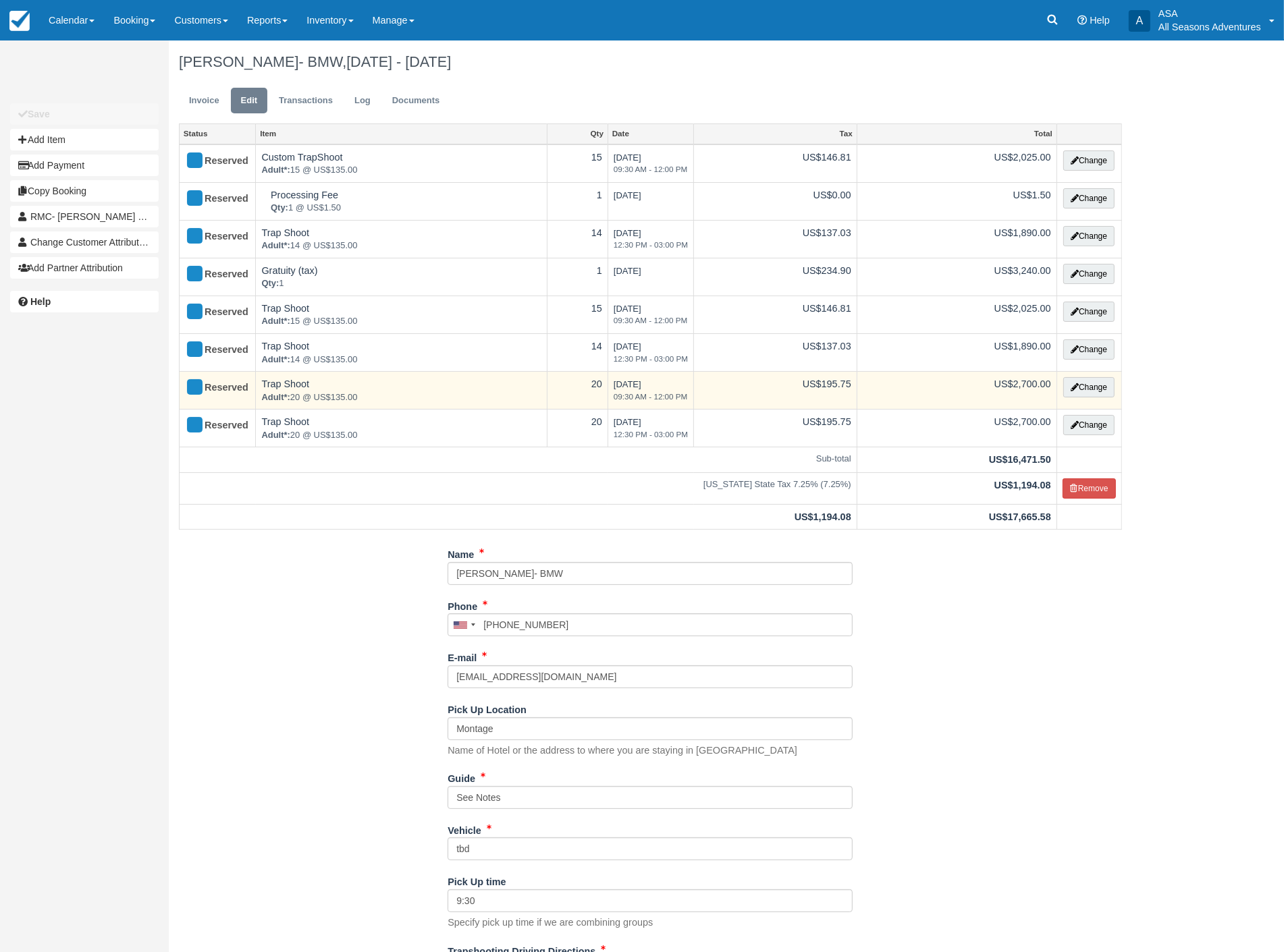
click at [1087, 397] on td "Change" at bounding box center [1089, 390] width 65 height 38
click at [1109, 382] on button "Change" at bounding box center [1088, 387] width 52 height 20
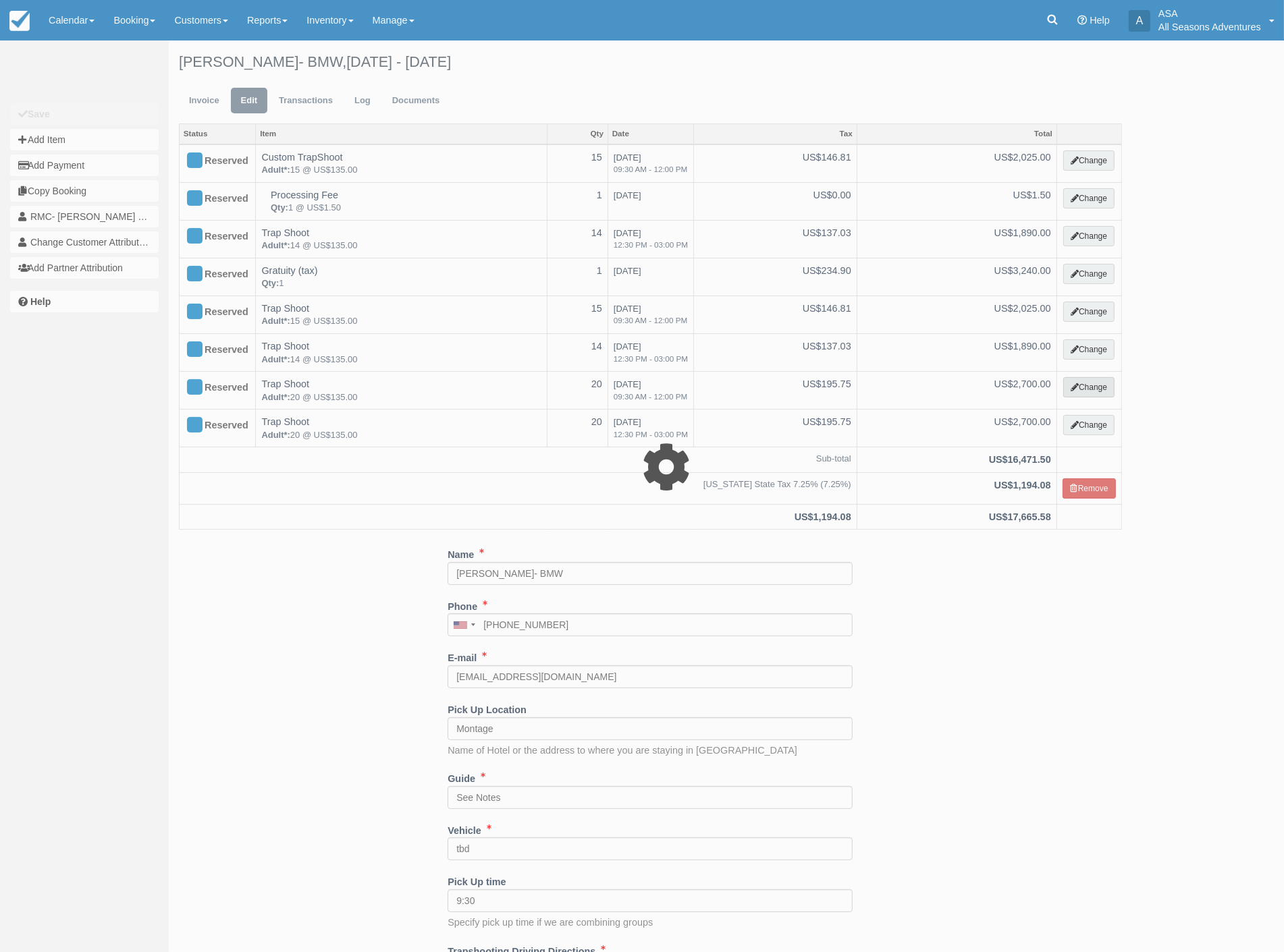
select select "3"
type input "2700.00"
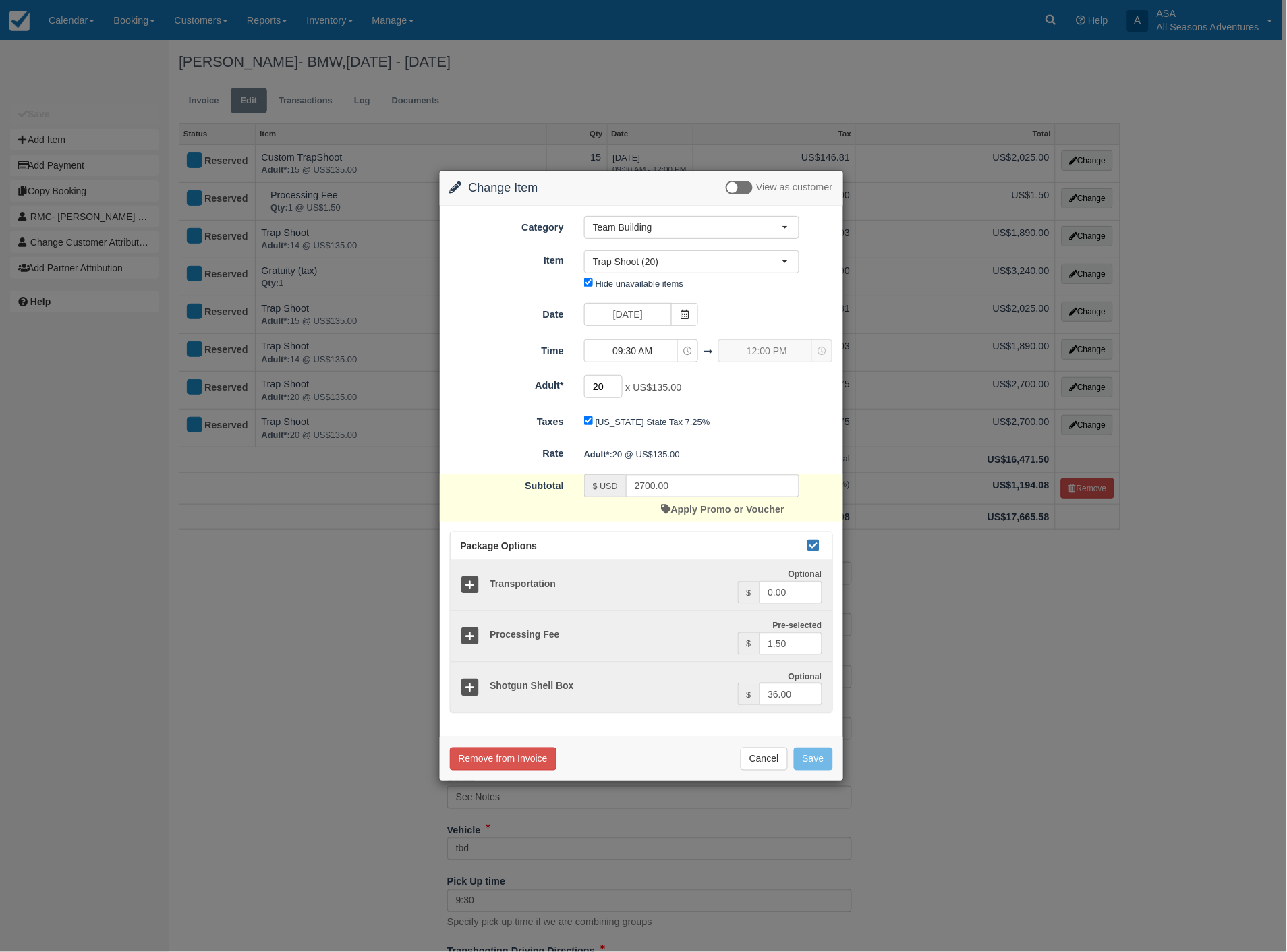
drag, startPoint x: 603, startPoint y: 385, endPoint x: 581, endPoint y: 386, distance: 22.0
click at [581, 386] on div "20 x US$135.00 Minimum of 2" at bounding box center [692, 388] width 235 height 26
type input "6"
type input "1080.00"
click at [816, 753] on button "Save" at bounding box center [813, 758] width 39 height 23
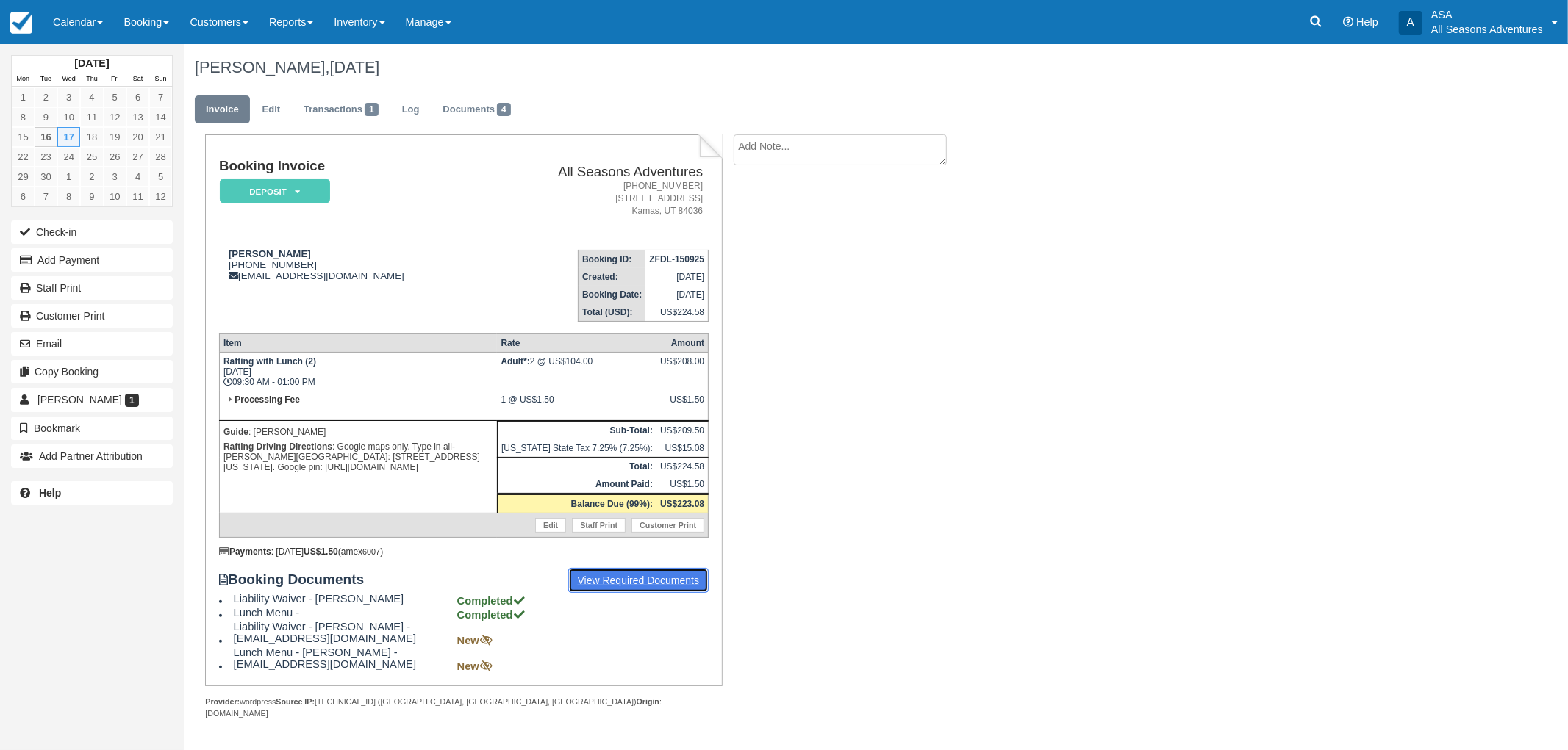
click at [656, 575] on link "View Required Documents" at bounding box center [638, 580] width 141 height 25
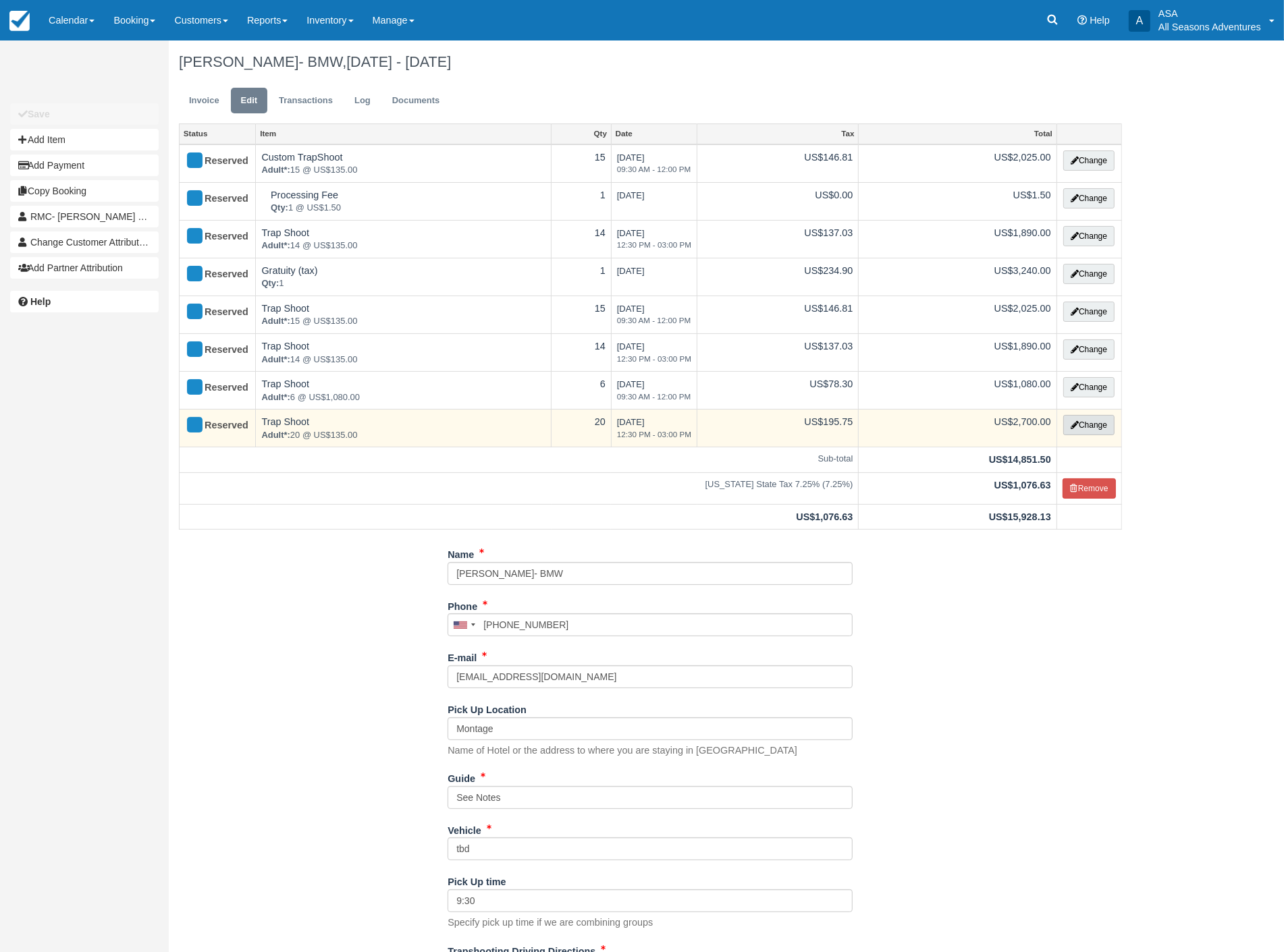
click at [1100, 426] on button "Change" at bounding box center [1088, 425] width 52 height 20
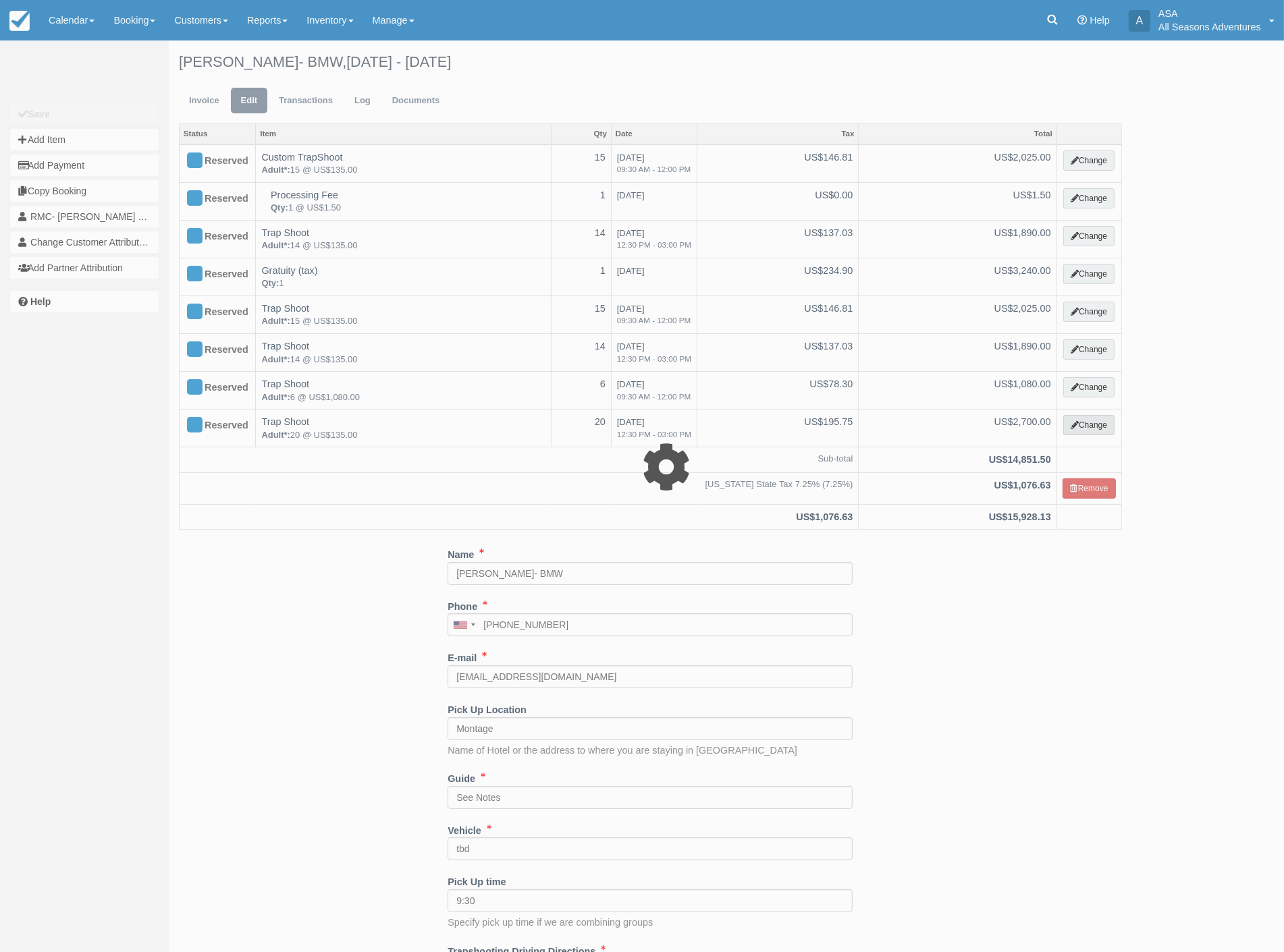
select select "3"
type input "2700.00"
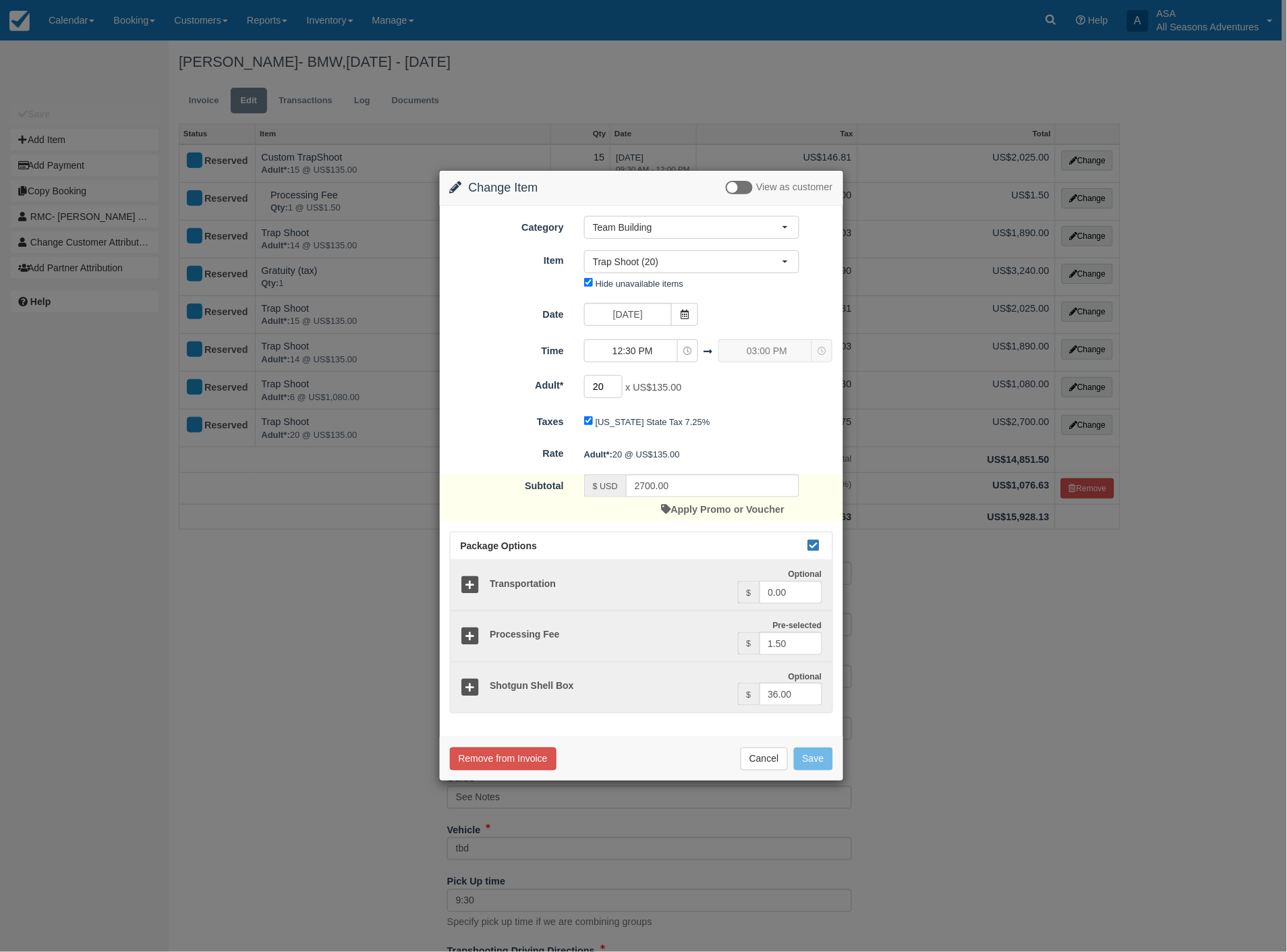
drag, startPoint x: 609, startPoint y: 387, endPoint x: 576, endPoint y: 389, distance: 33.1
click at [576, 389] on div "20 x US$135.00 Minimum of 2" at bounding box center [692, 388] width 235 height 26
type input "5"
type input "1080.00"
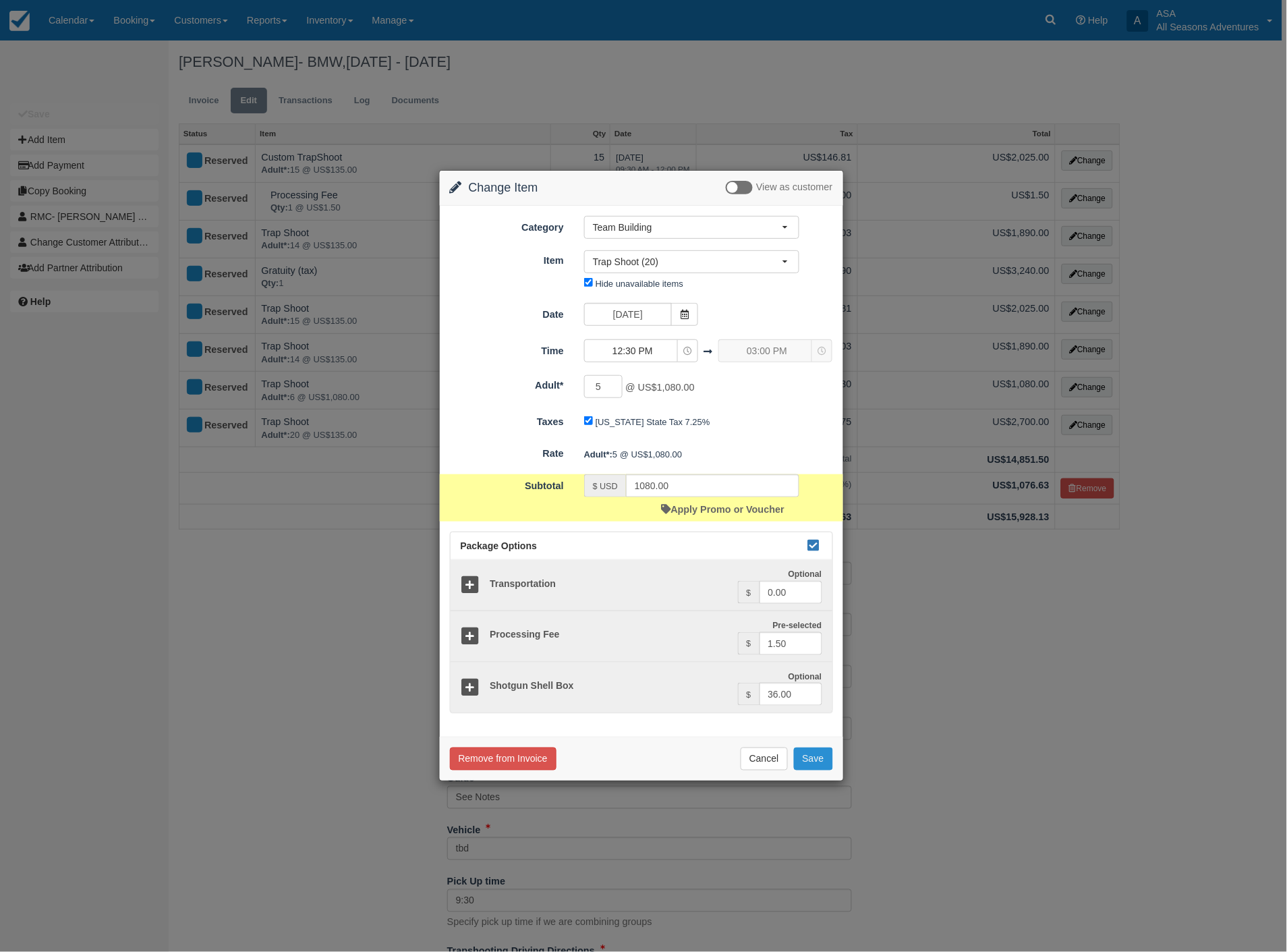
click at [810, 758] on button "Save" at bounding box center [813, 758] width 39 height 23
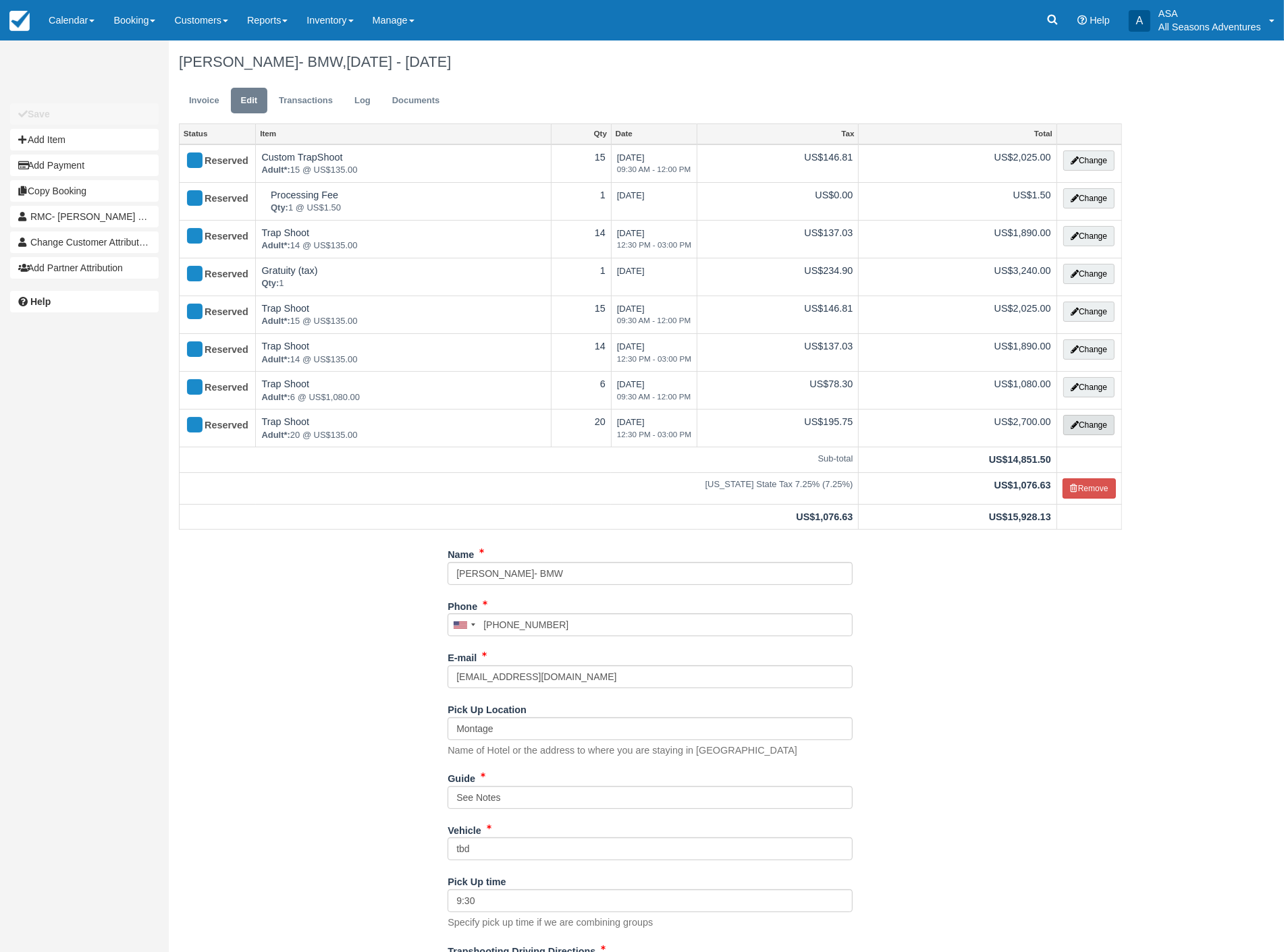
click at [1086, 427] on button "Change" at bounding box center [1088, 425] width 52 height 20
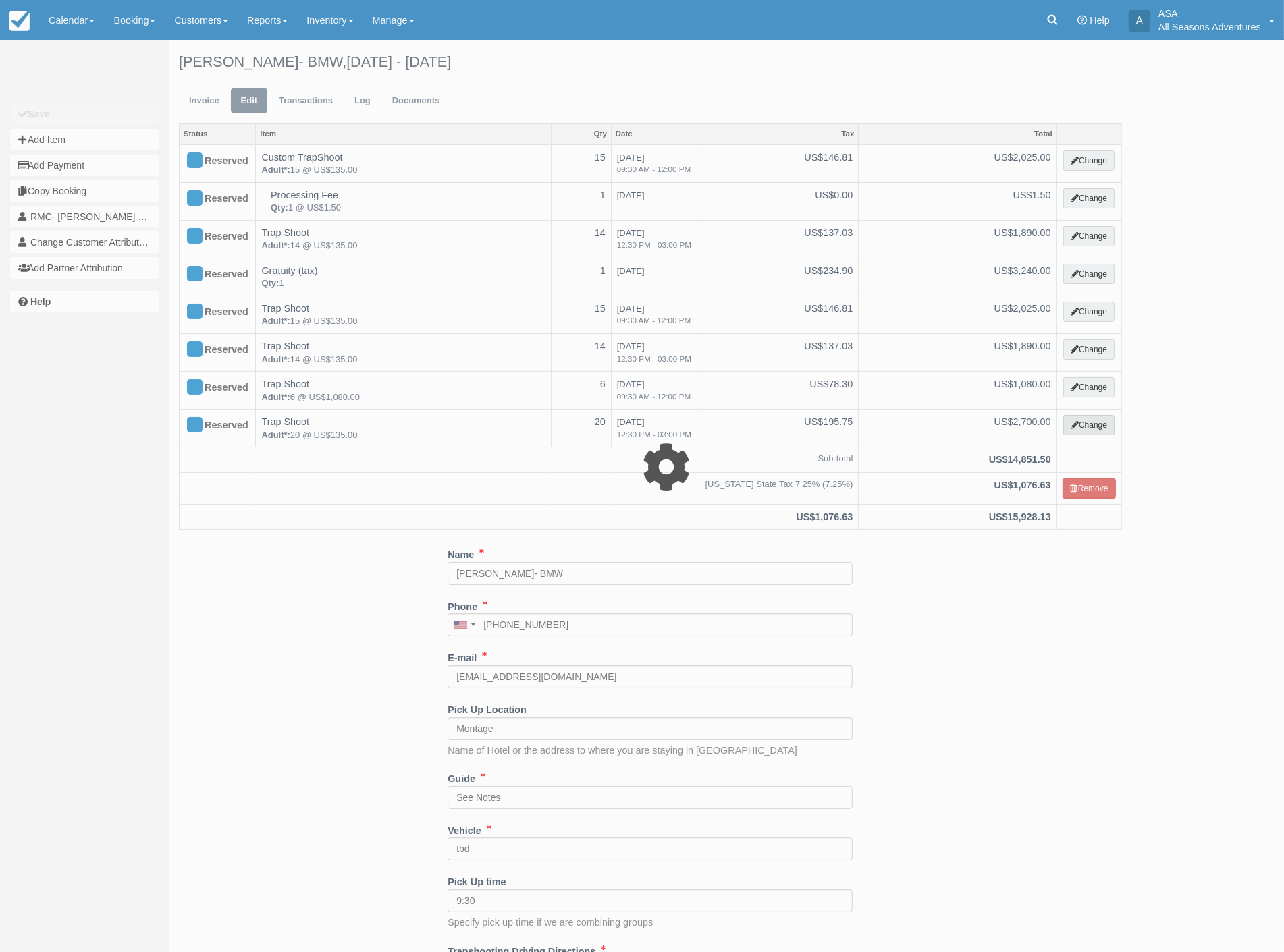
select select "3"
type input "1080.00"
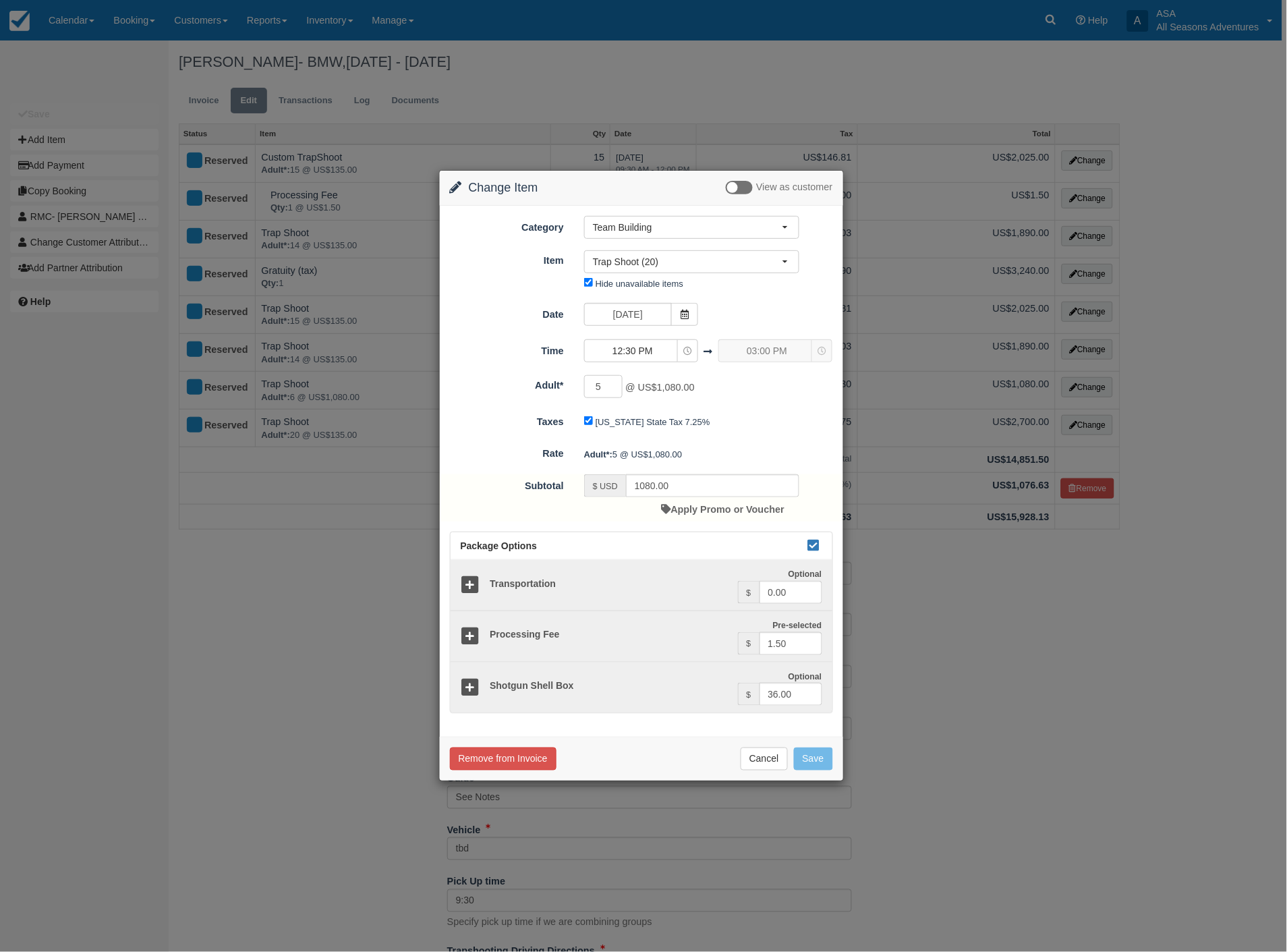
click at [746, 399] on div "5 @ US$1,080.00 Minimum of 2" at bounding box center [692, 388] width 235 height 26
click at [754, 753] on button "Cancel" at bounding box center [764, 758] width 47 height 23
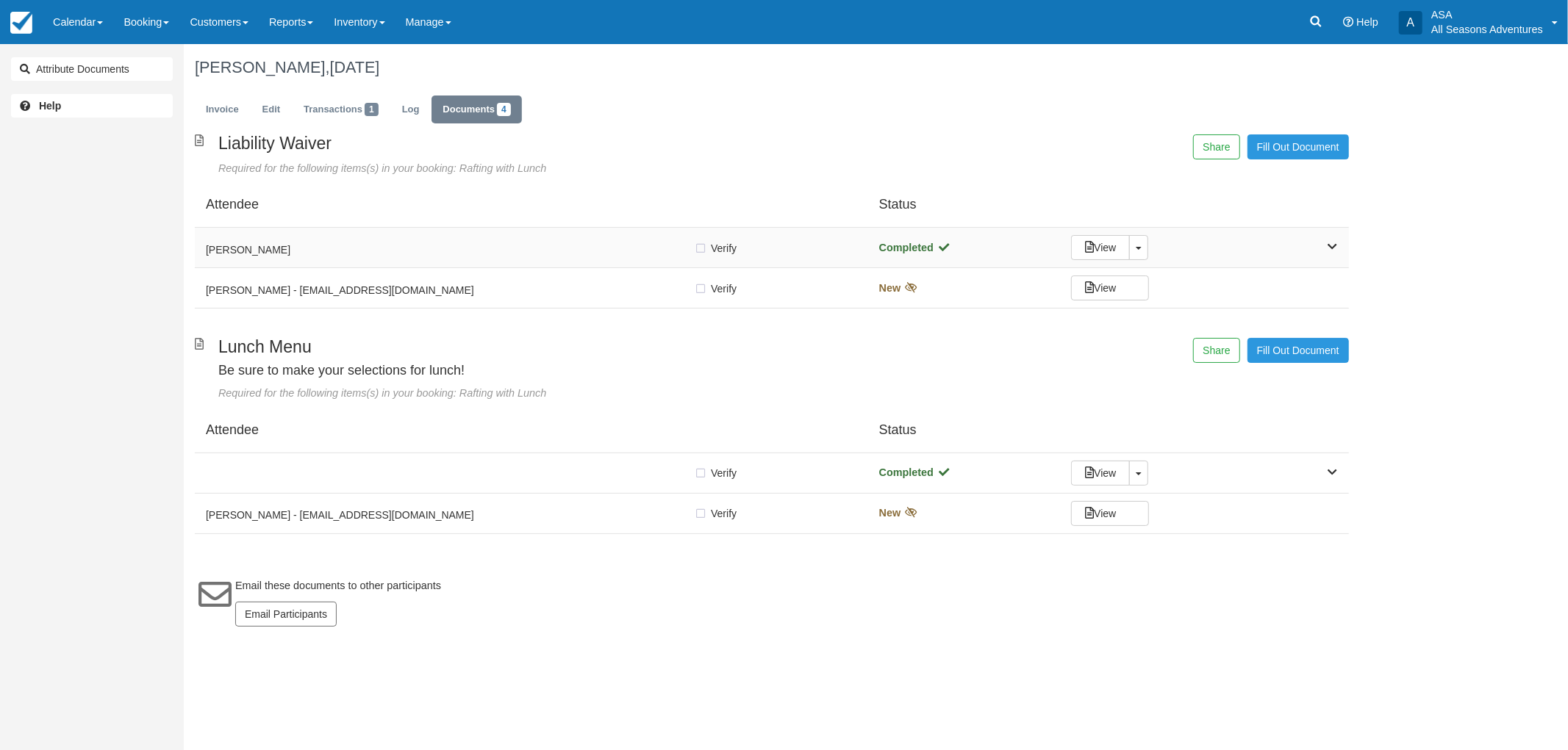
click at [453, 259] on div "[PERSON_NAME] Verify Verified Completed View Toggle Dropdown Detach" at bounding box center [771, 248] width 1154 height 40
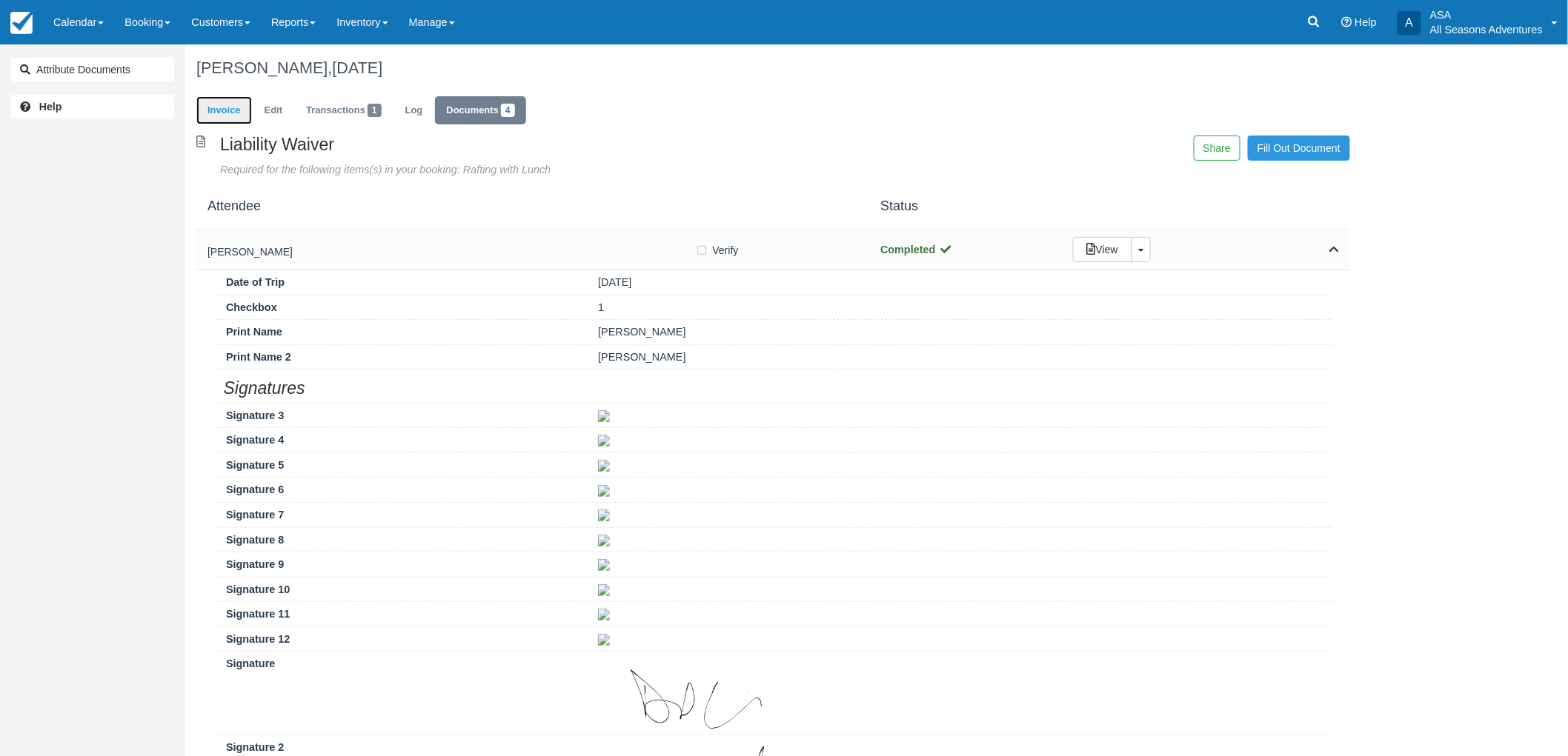
click at [213, 108] on link "Invoice" at bounding box center [224, 110] width 56 height 29
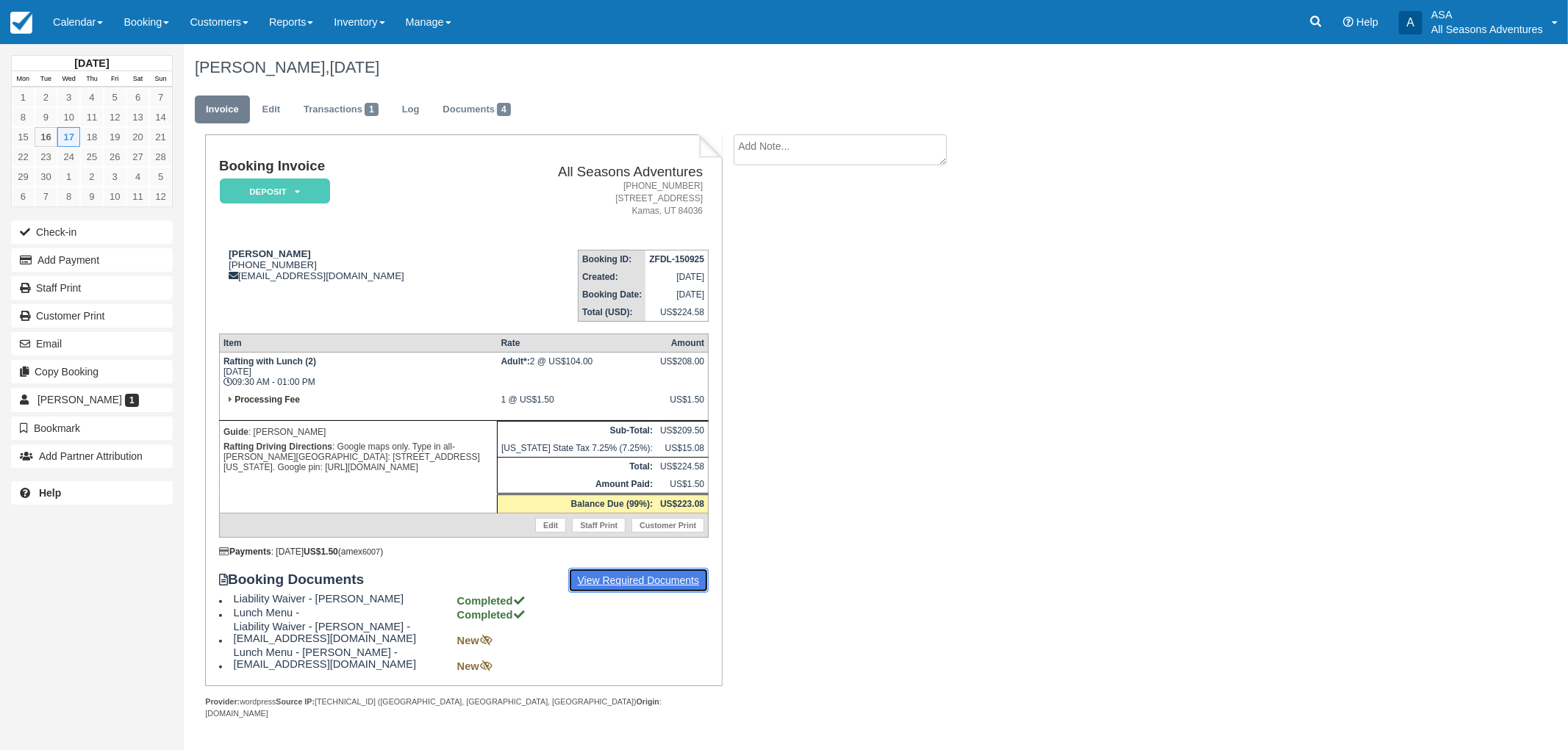
click at [574, 577] on link "View Required Documents" at bounding box center [638, 580] width 141 height 25
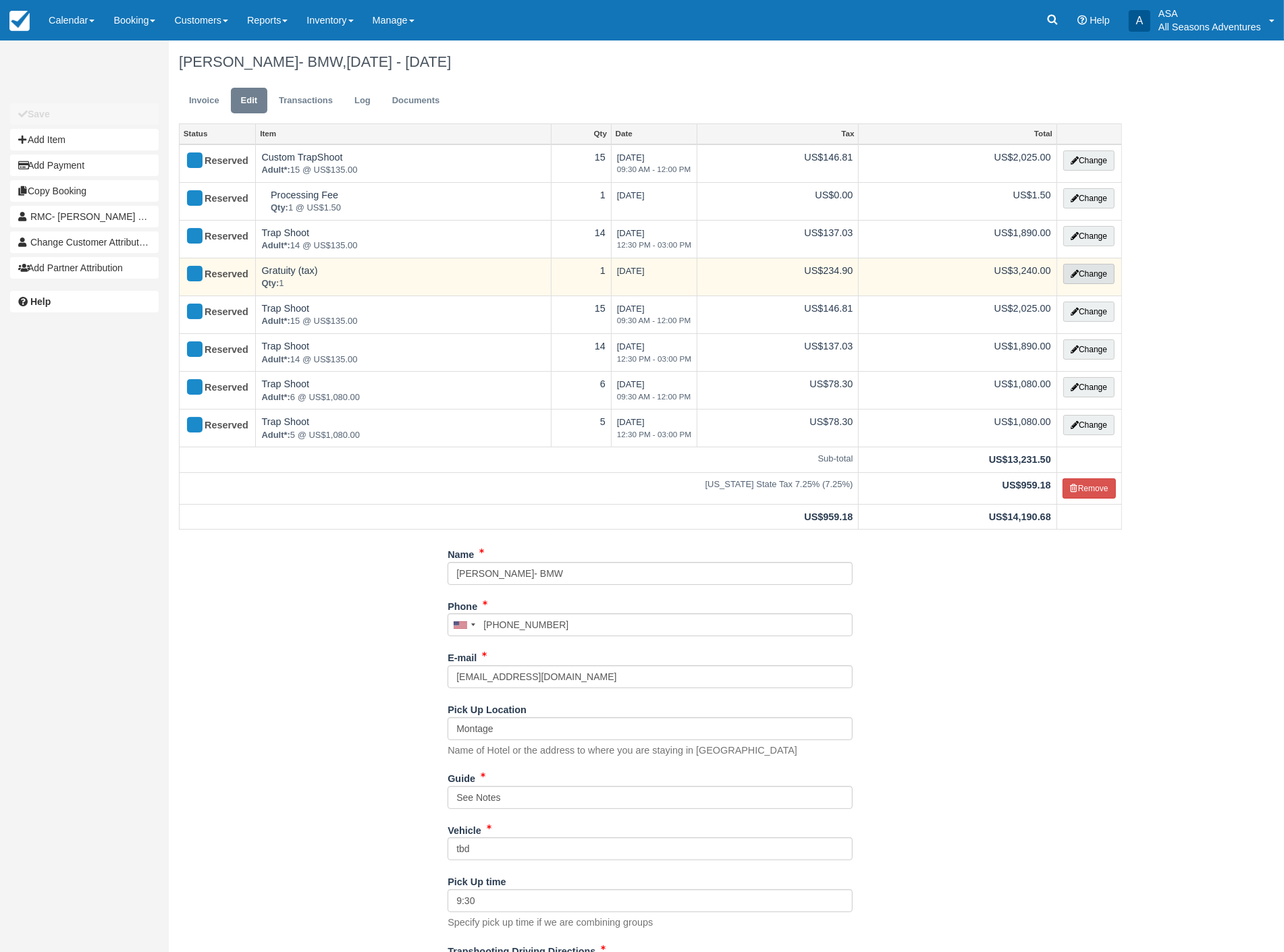
click at [1092, 278] on button "Change" at bounding box center [1088, 274] width 52 height 20
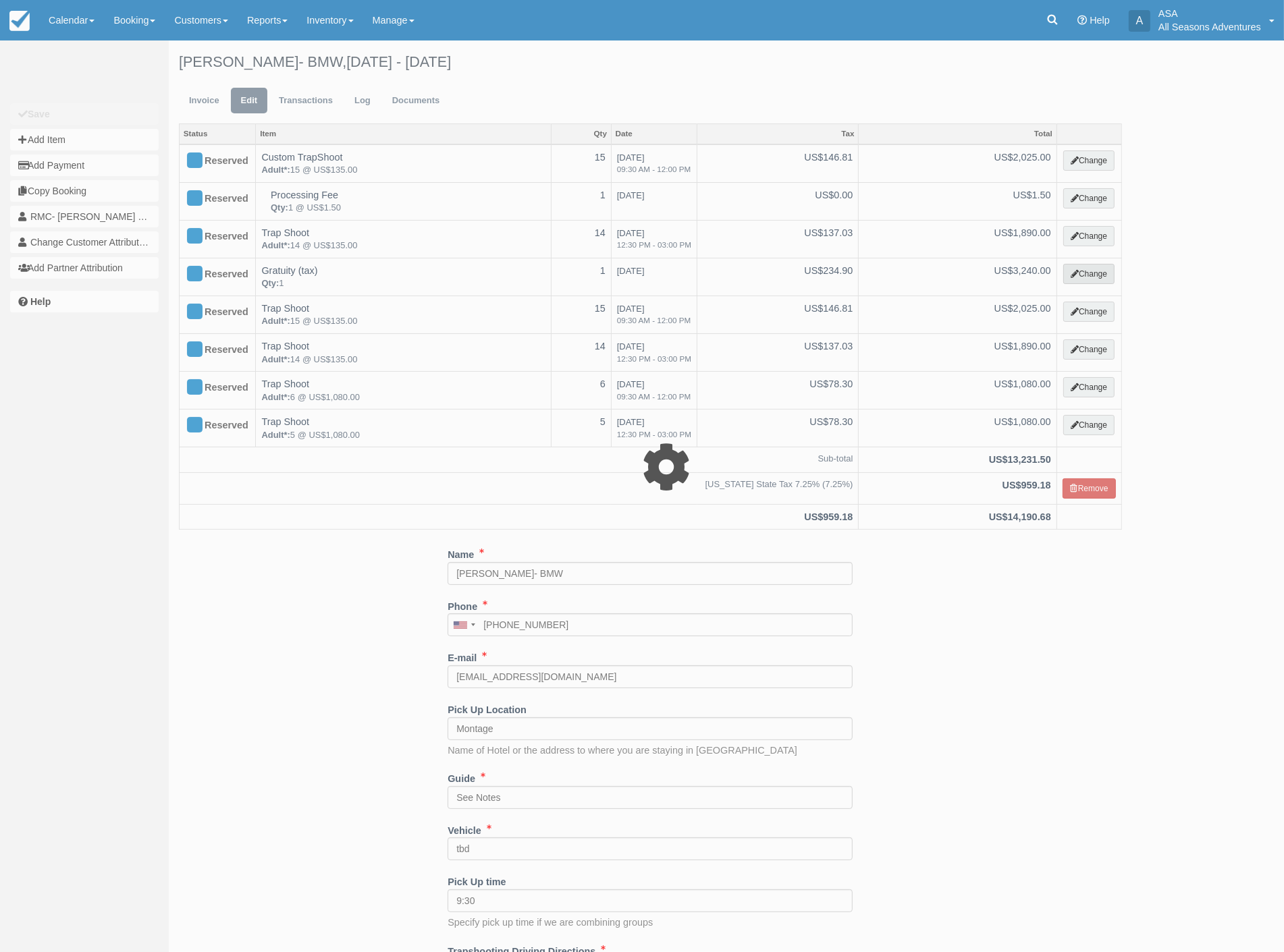
select select "13"
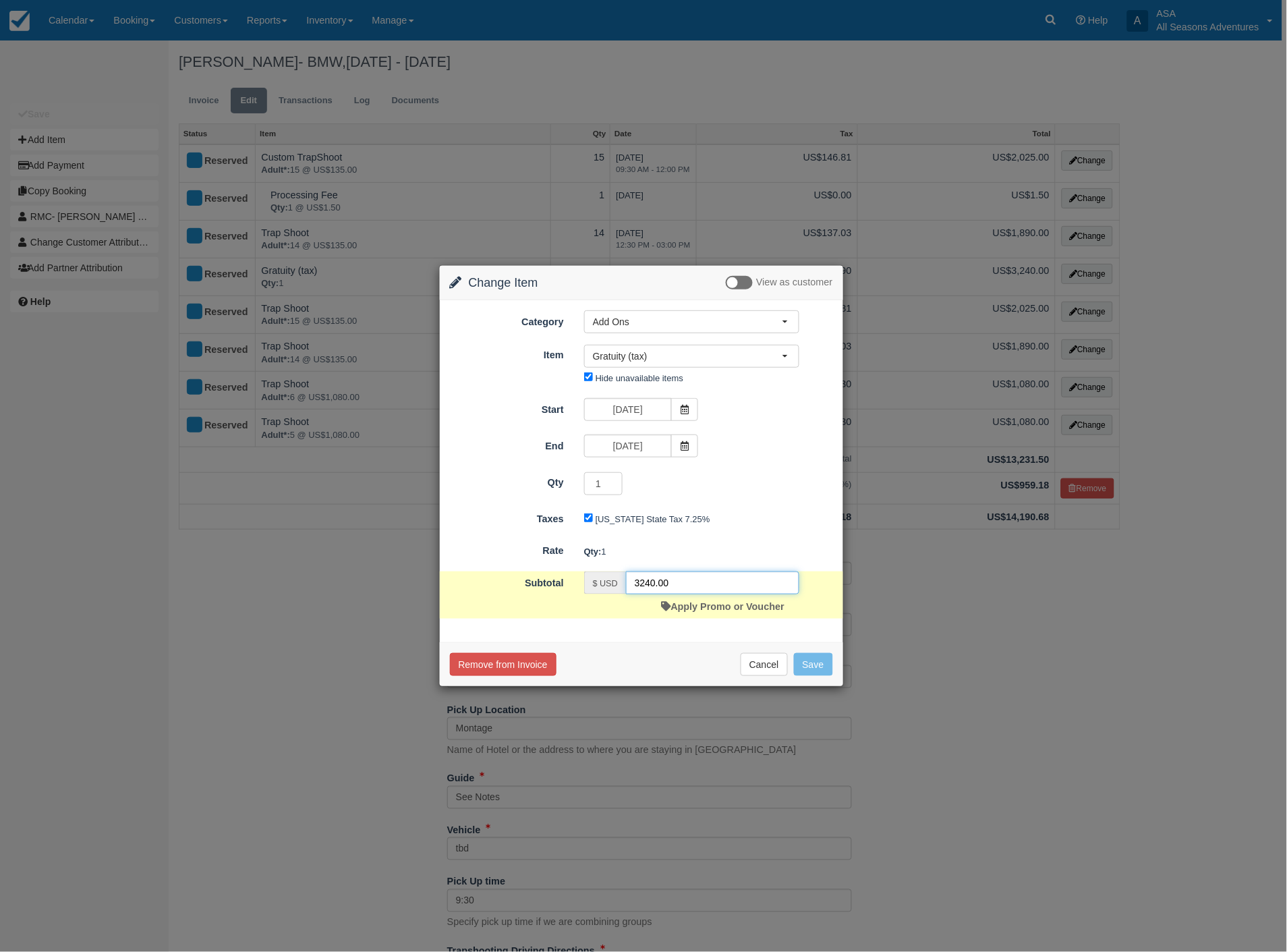
drag, startPoint x: 684, startPoint y: 588, endPoint x: 617, endPoint y: 599, distance: 67.9
click at [617, 599] on div "$ USD 3240.00 Apply Promo or Voucher" at bounding box center [692, 595] width 235 height 47
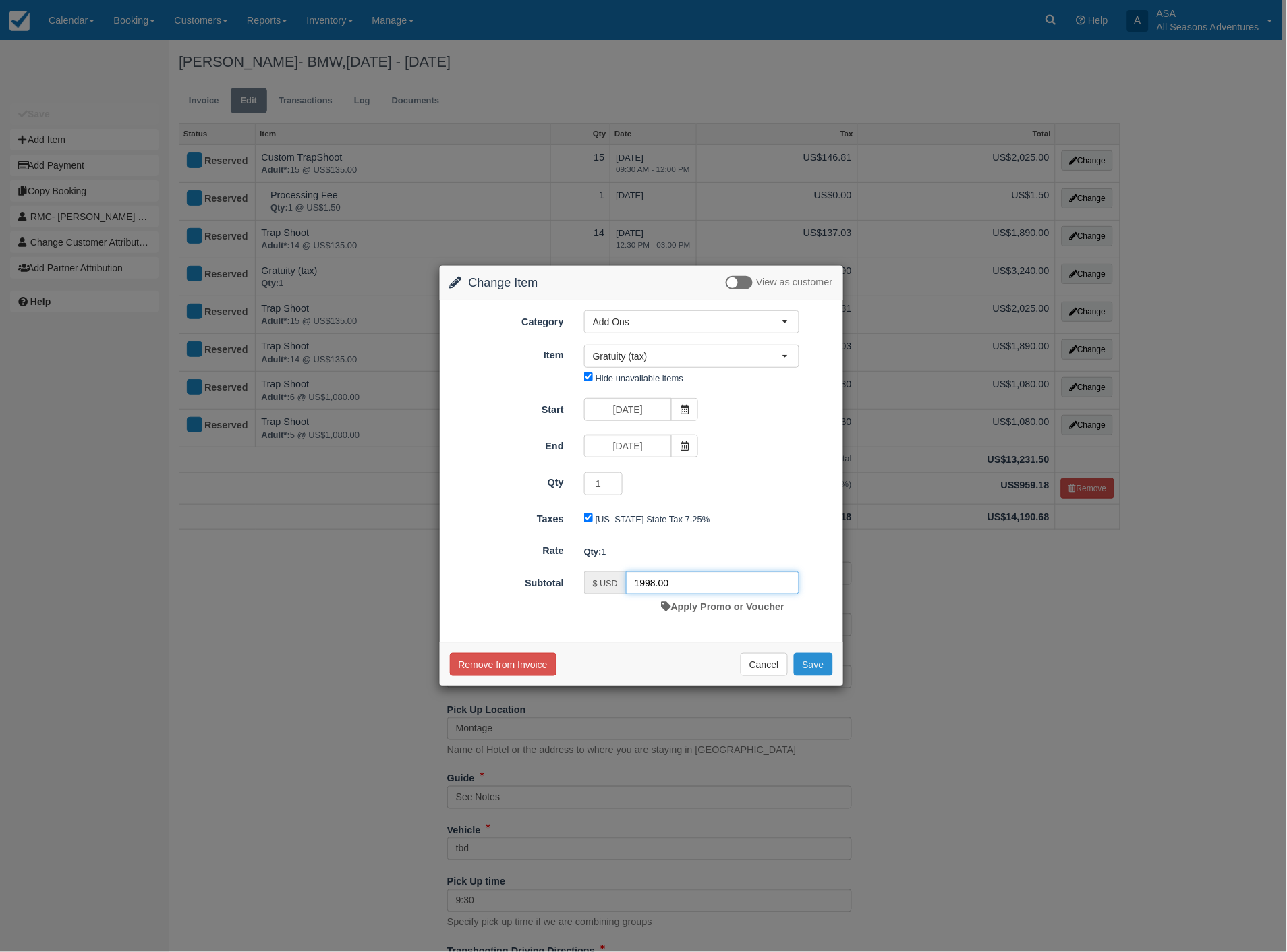
type input "1998.00"
click at [803, 657] on button "Save" at bounding box center [813, 664] width 39 height 23
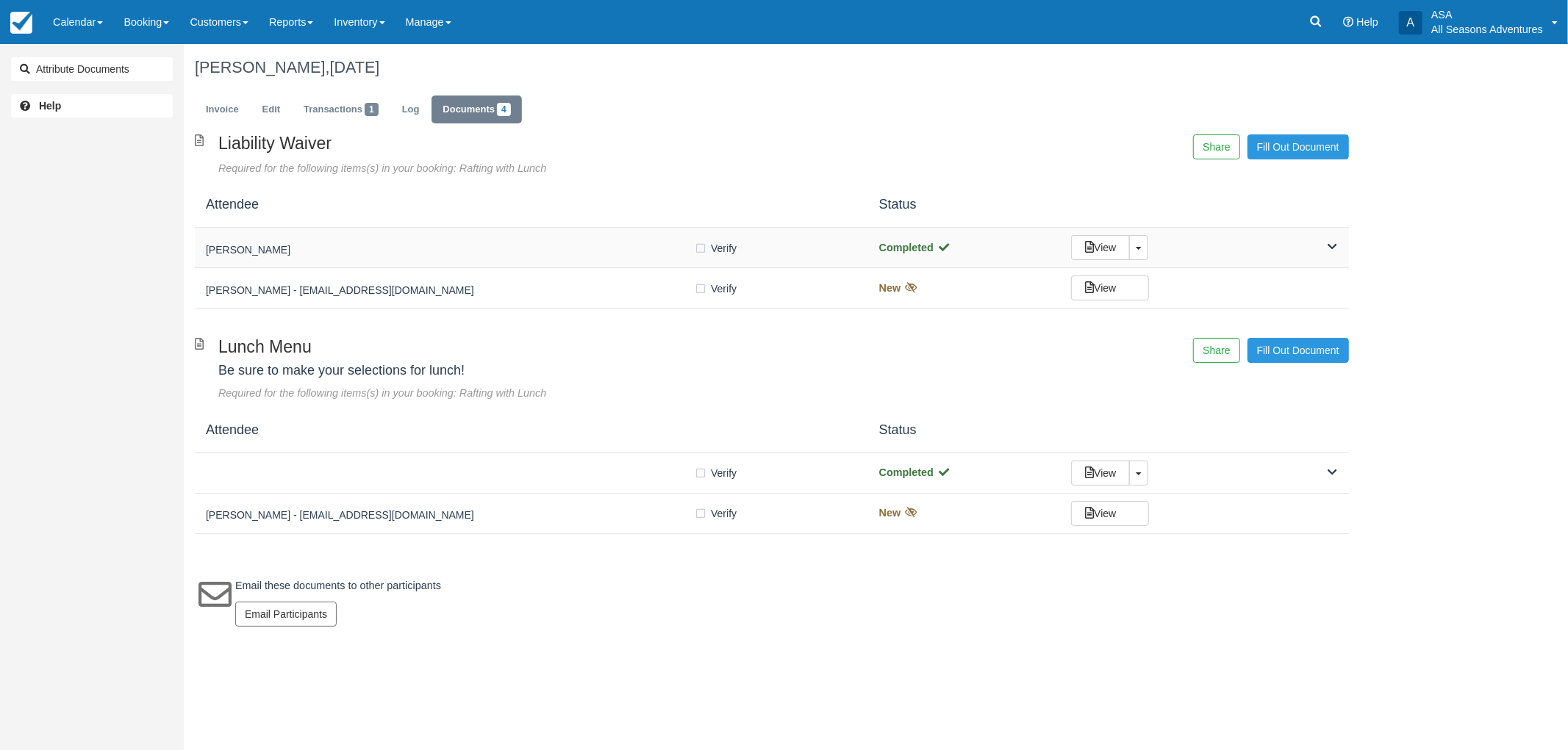
click at [373, 245] on h5 "[PERSON_NAME]" at bounding box center [450, 250] width 488 height 11
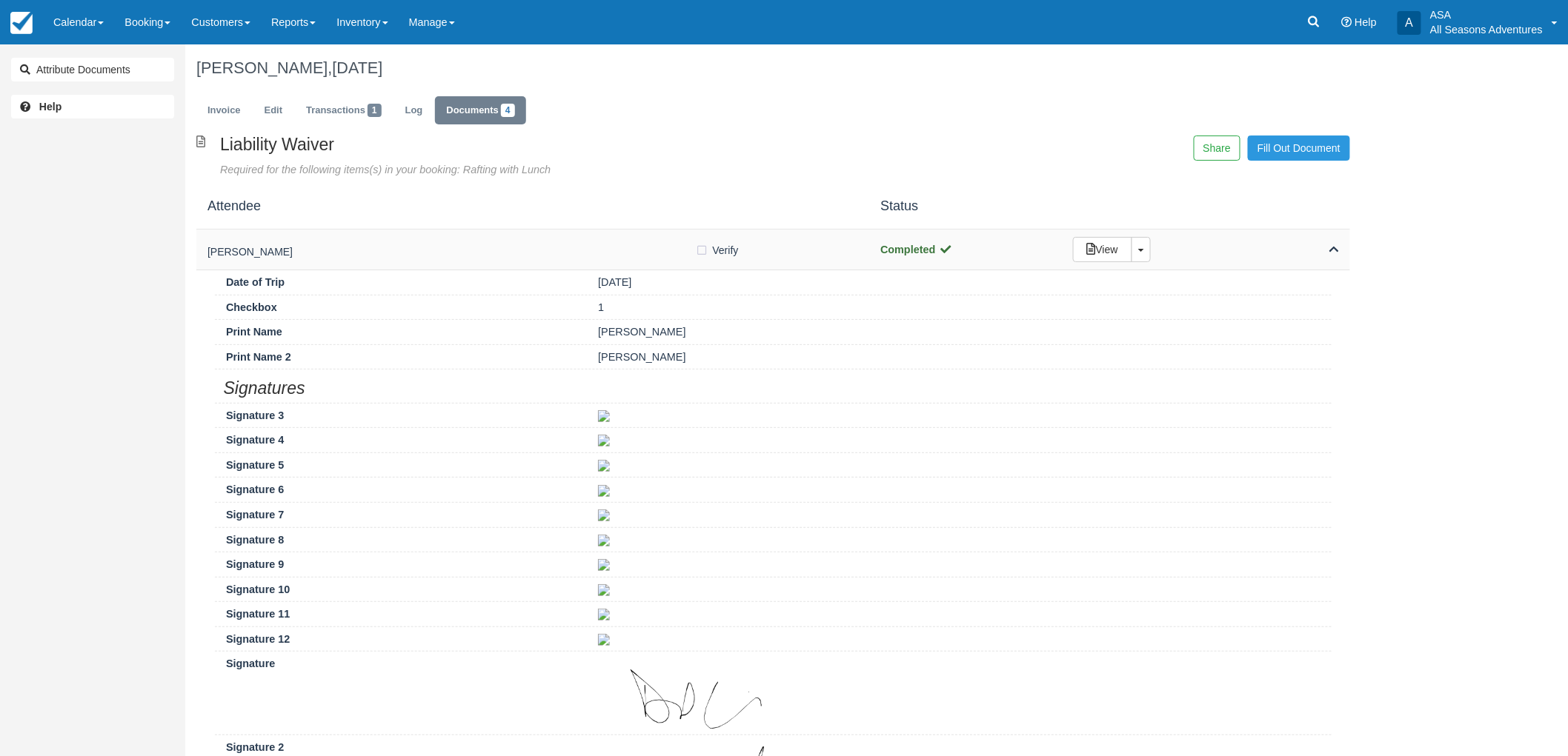
click at [556, 255] on h5 "[PERSON_NAME]" at bounding box center [452, 252] width 489 height 11
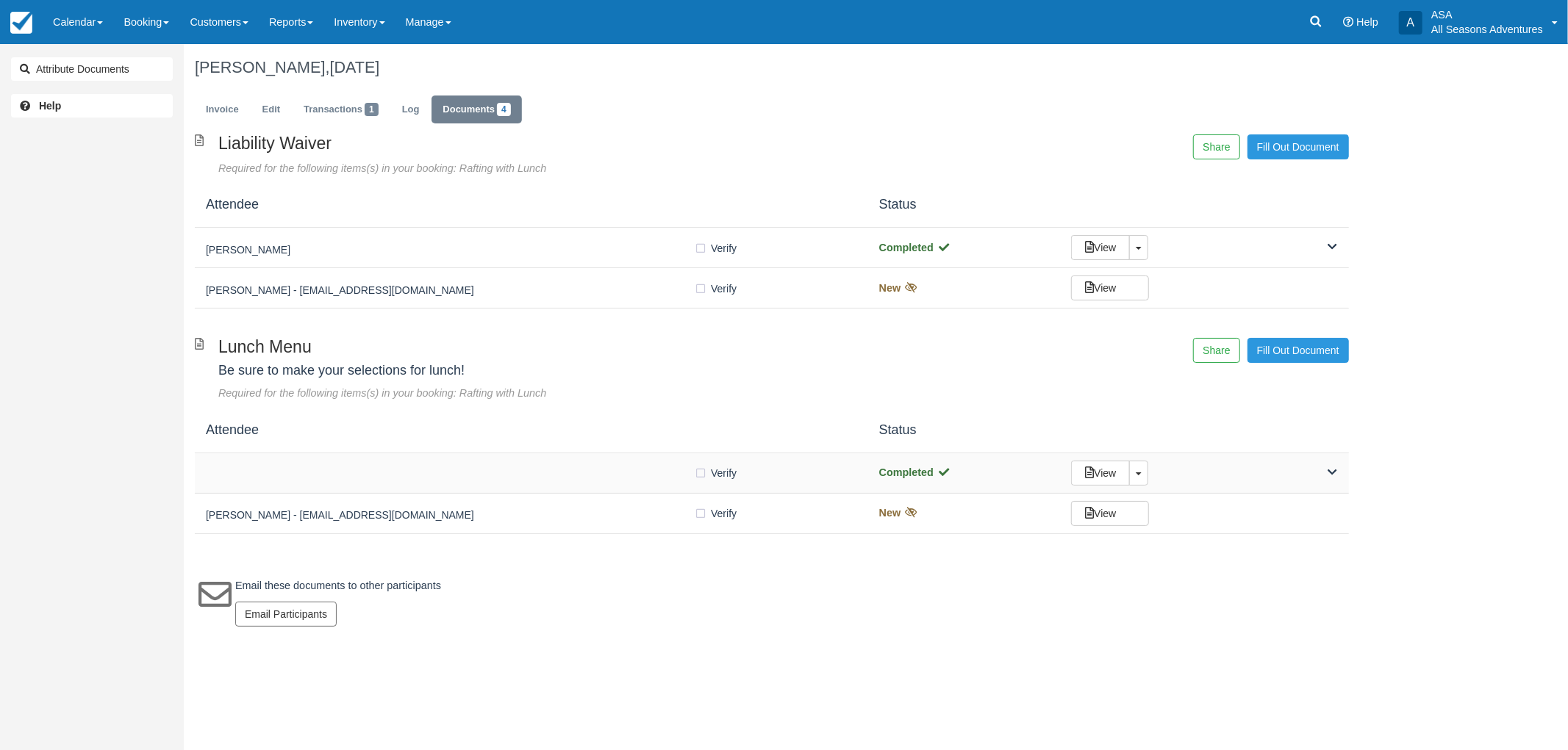
click at [544, 468] on div "Verify Verified" at bounding box center [532, 473] width 651 height 16
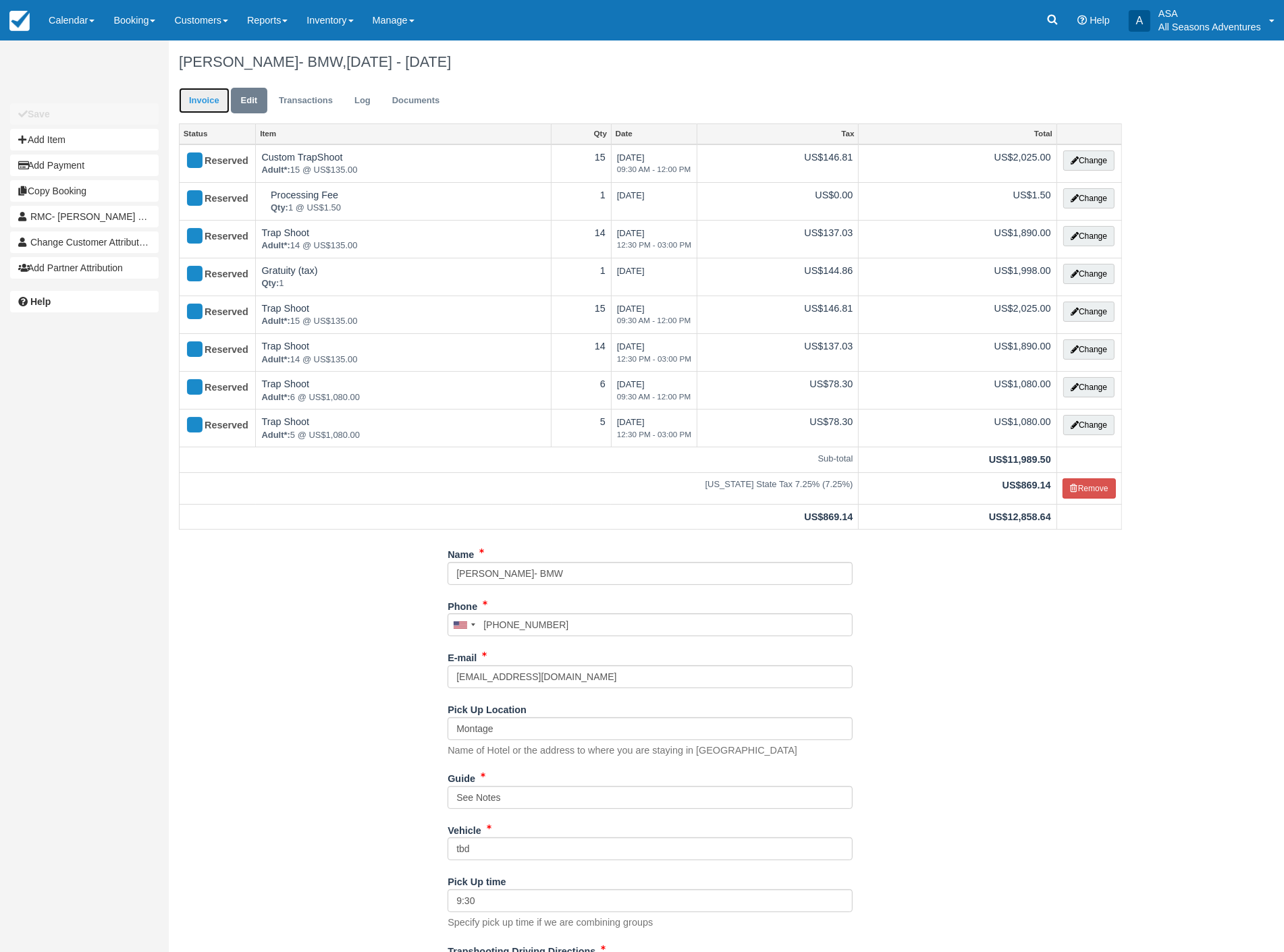
click at [192, 111] on link "Invoice" at bounding box center [204, 101] width 51 height 26
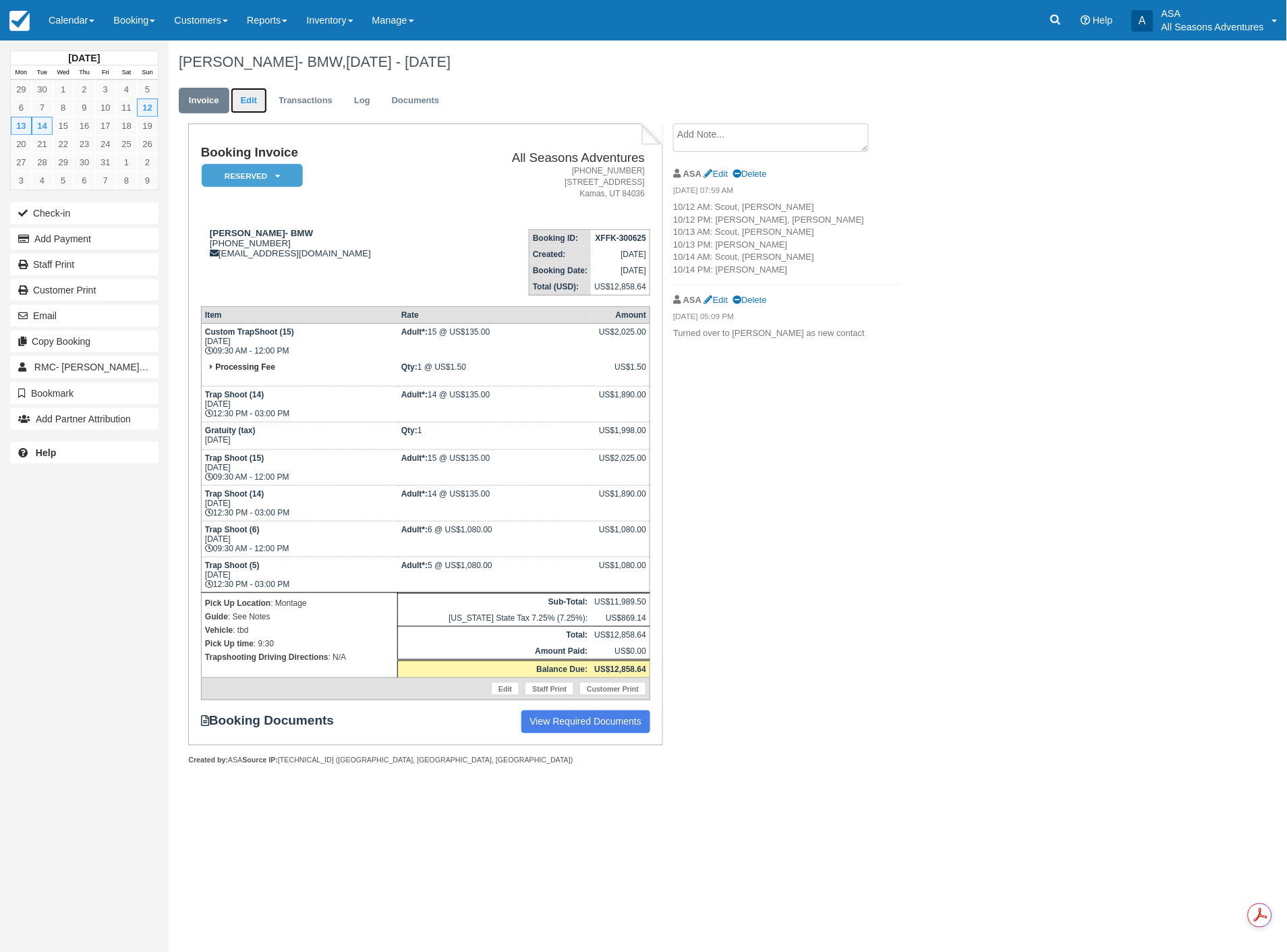
click at [253, 103] on link "Edit" at bounding box center [249, 101] width 36 height 26
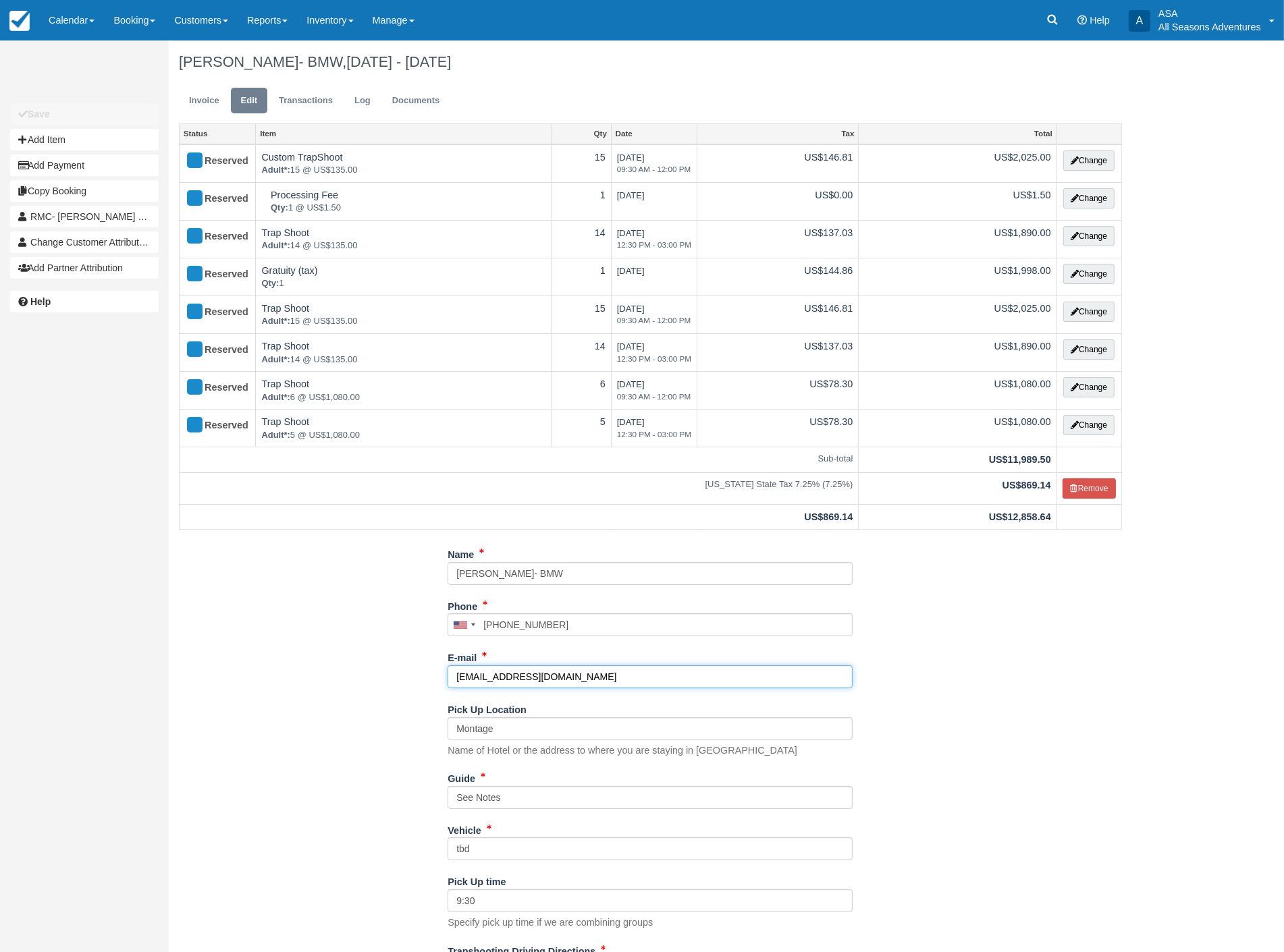
drag, startPoint x: 584, startPoint y: 682, endPoint x: 390, endPoint y: 673, distance: 194.2
click at [390, 673] on div "Name Jillian Burnham- BMW Phone United States +1 Canada +1 United Kingdom +44 A…" at bounding box center [650, 784] width 963 height 481
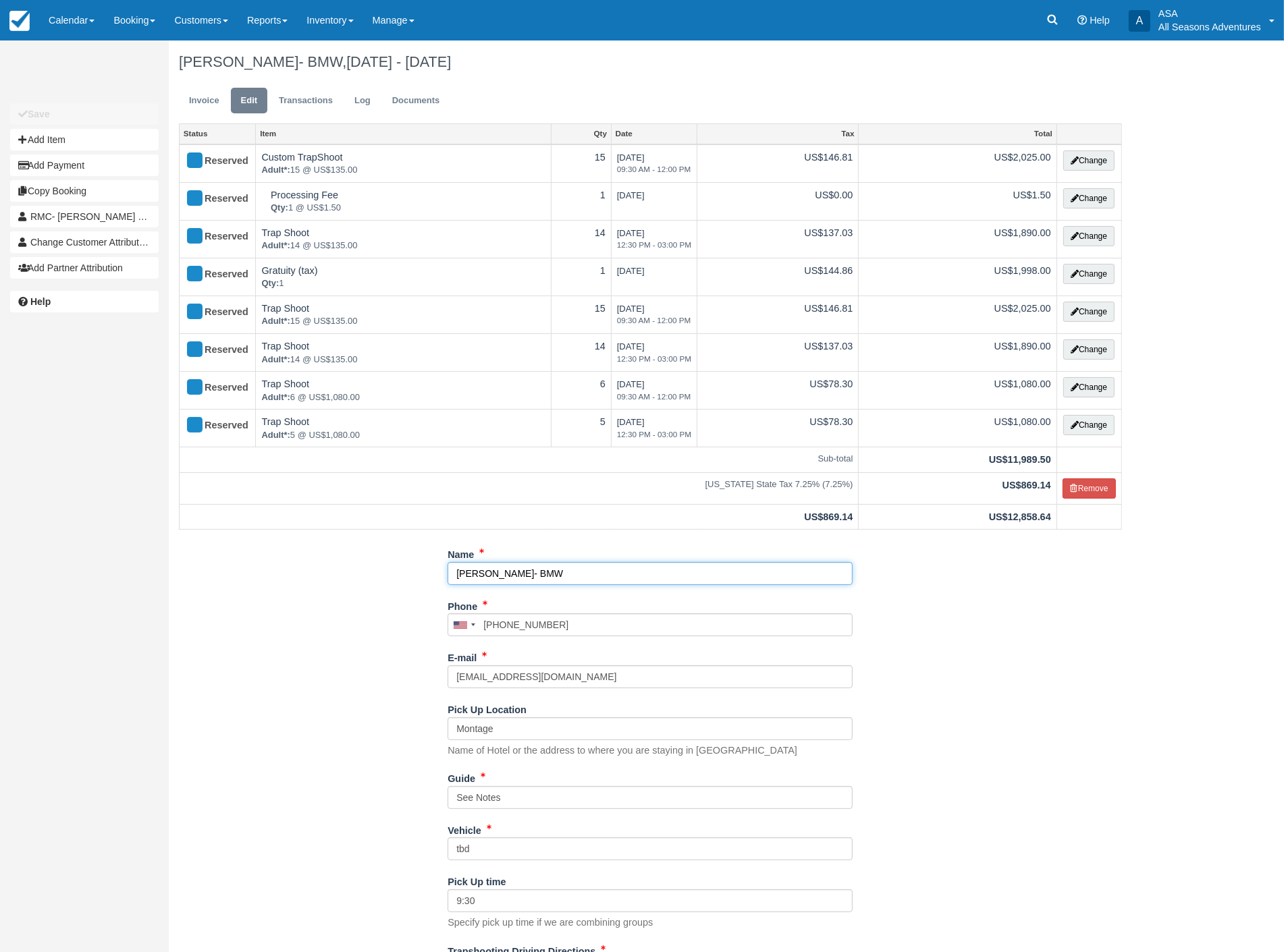
click at [525, 569] on input "Jillian Burnham- BMW" at bounding box center [650, 572] width 405 height 23
drag, startPoint x: 525, startPoint y: 571, endPoint x: 446, endPoint y: 570, distance: 79.0
click at [446, 570] on div "Name Jillian Burnham- BMW Phone United States +1 Canada +1 United Kingdom +44 A…" at bounding box center [650, 784] width 963 height 481
type input "RMC- BMW"
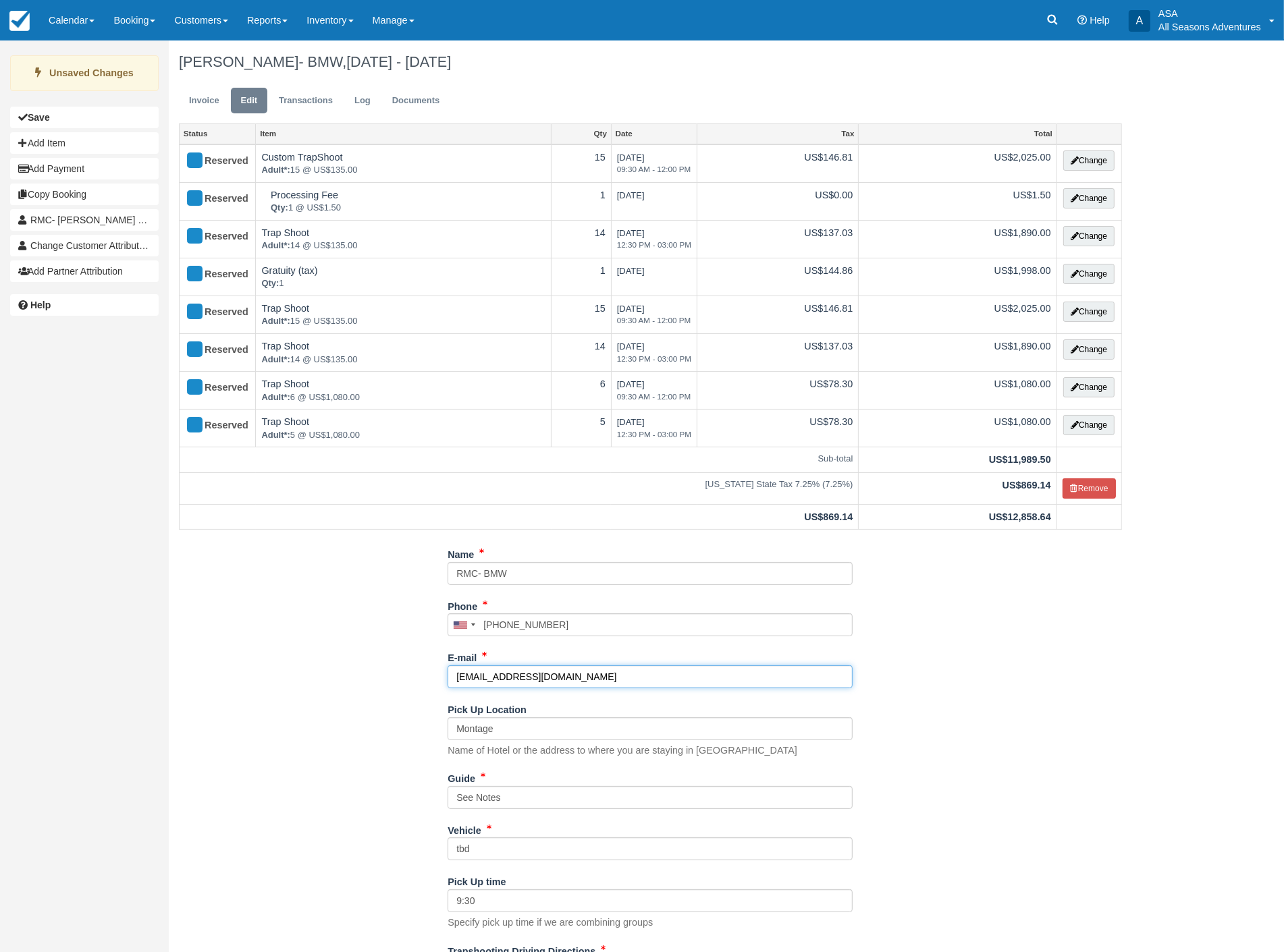
drag, startPoint x: 574, startPoint y: 682, endPoint x: 427, endPoint y: 680, distance: 147.0
click at [427, 680] on div "Name RMC- BMW Phone United States +1 Canada +1 United Kingdom +44 Afghanistan (…" at bounding box center [650, 784] width 963 height 481
type input "[EMAIL_ADDRESS][DOMAIN_NAME]"
click at [325, 750] on div "Name RMC- BMW Phone United States +1 Canada +1 United Kingdom +44 Afghanistan (…" at bounding box center [650, 784] width 963 height 481
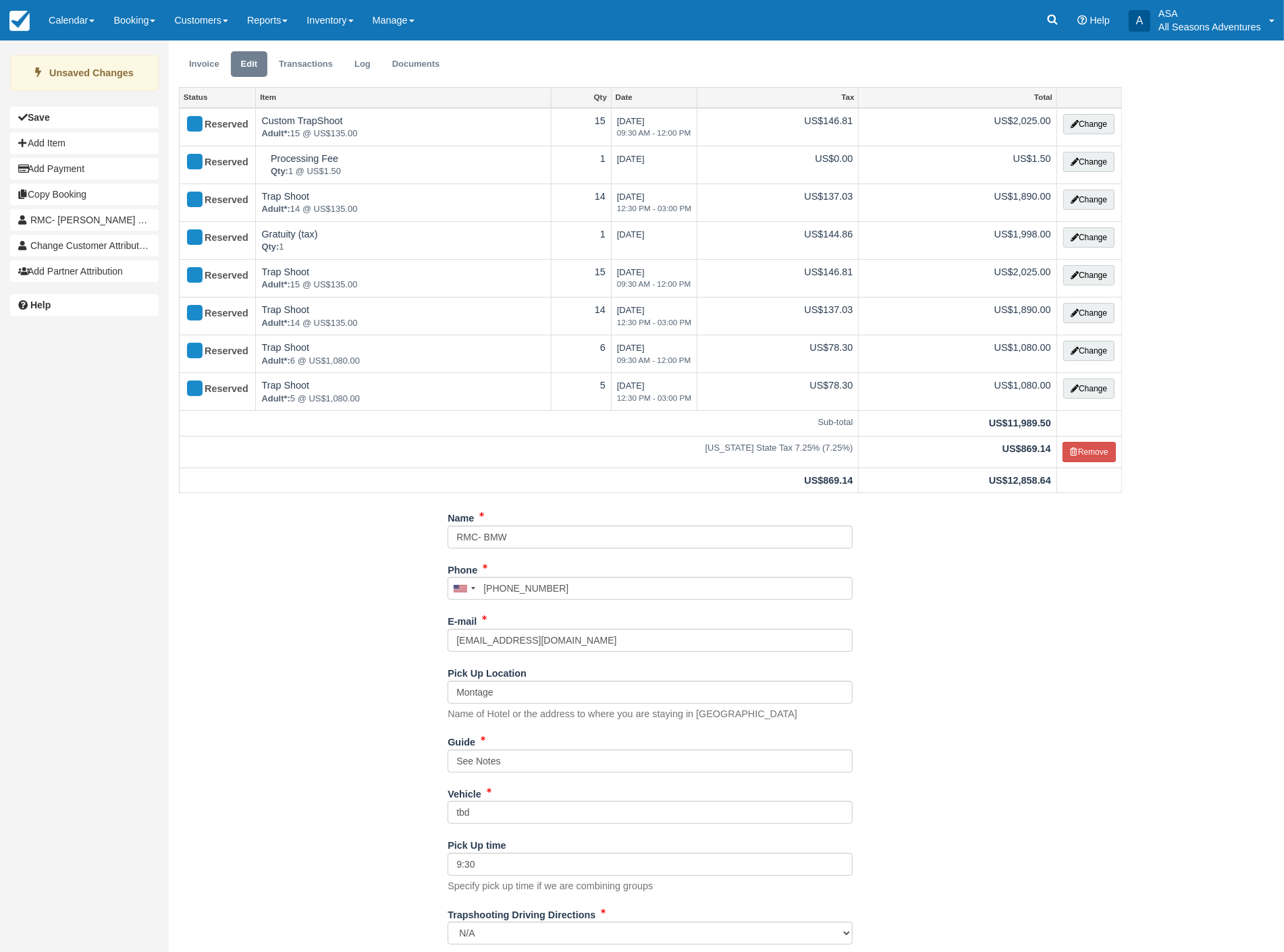
scroll to position [72, 0]
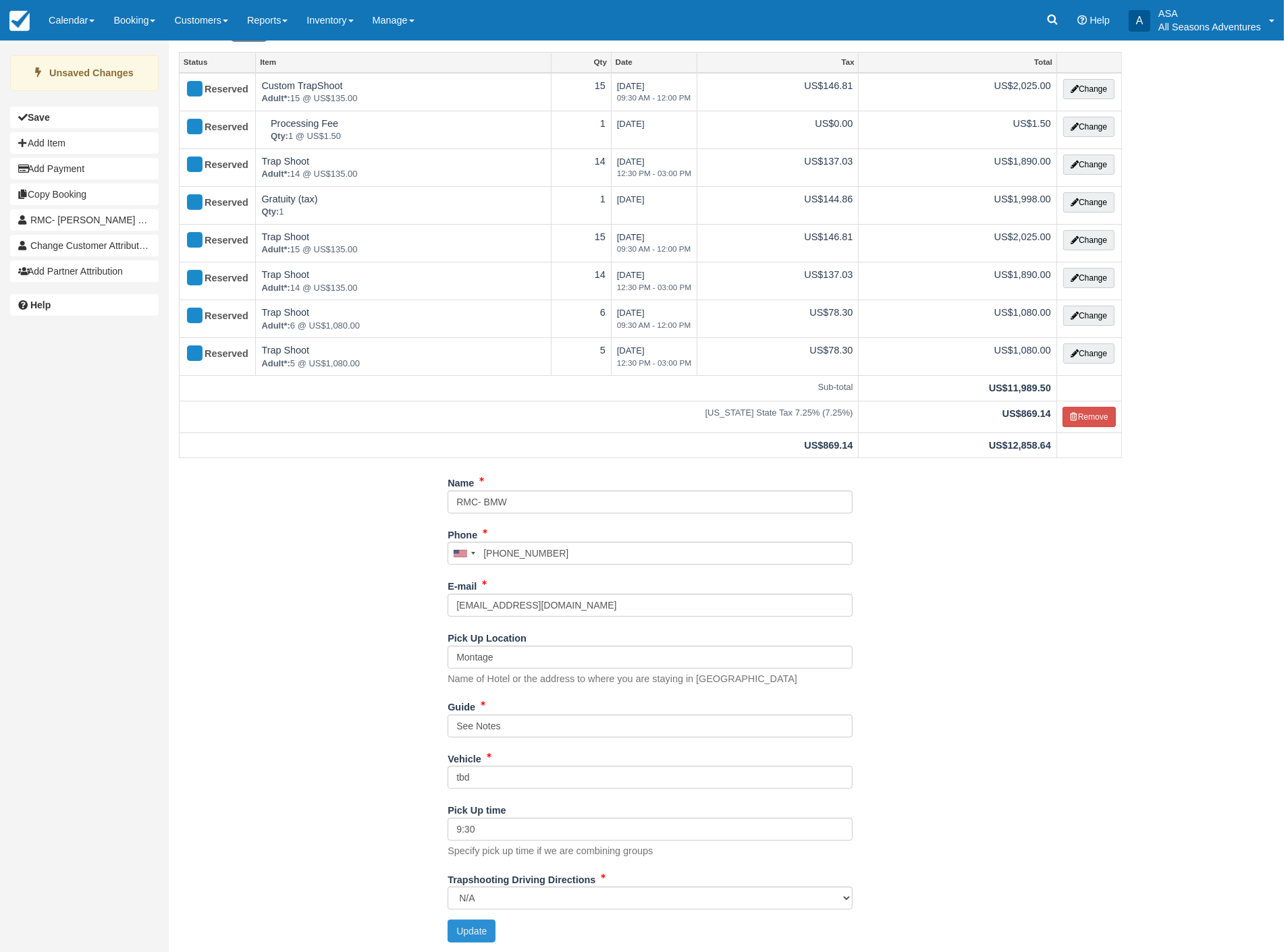
click at [468, 934] on button "Update" at bounding box center [471, 930] width 48 height 23
type input "+18016803748"
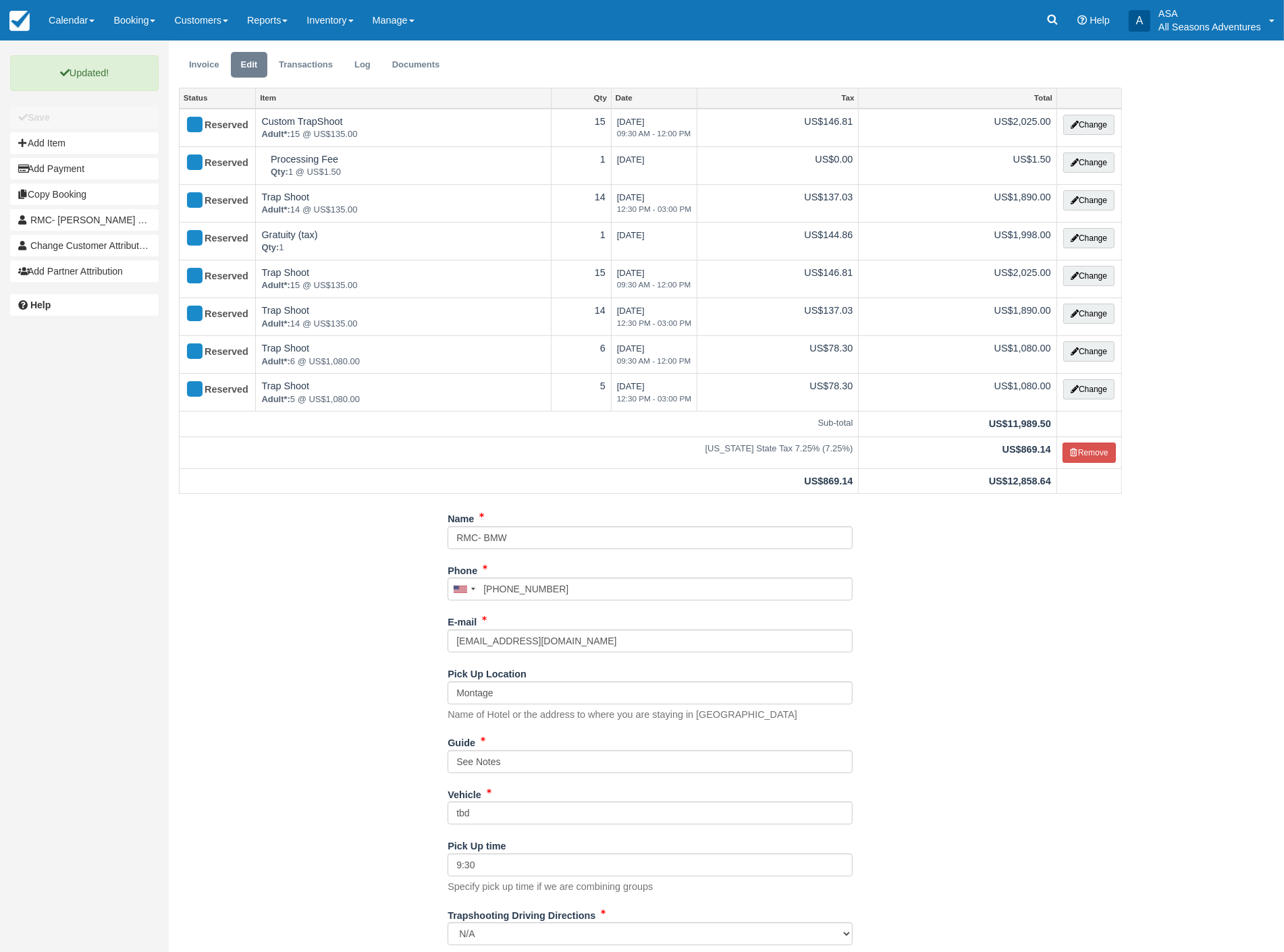
scroll to position [0, 0]
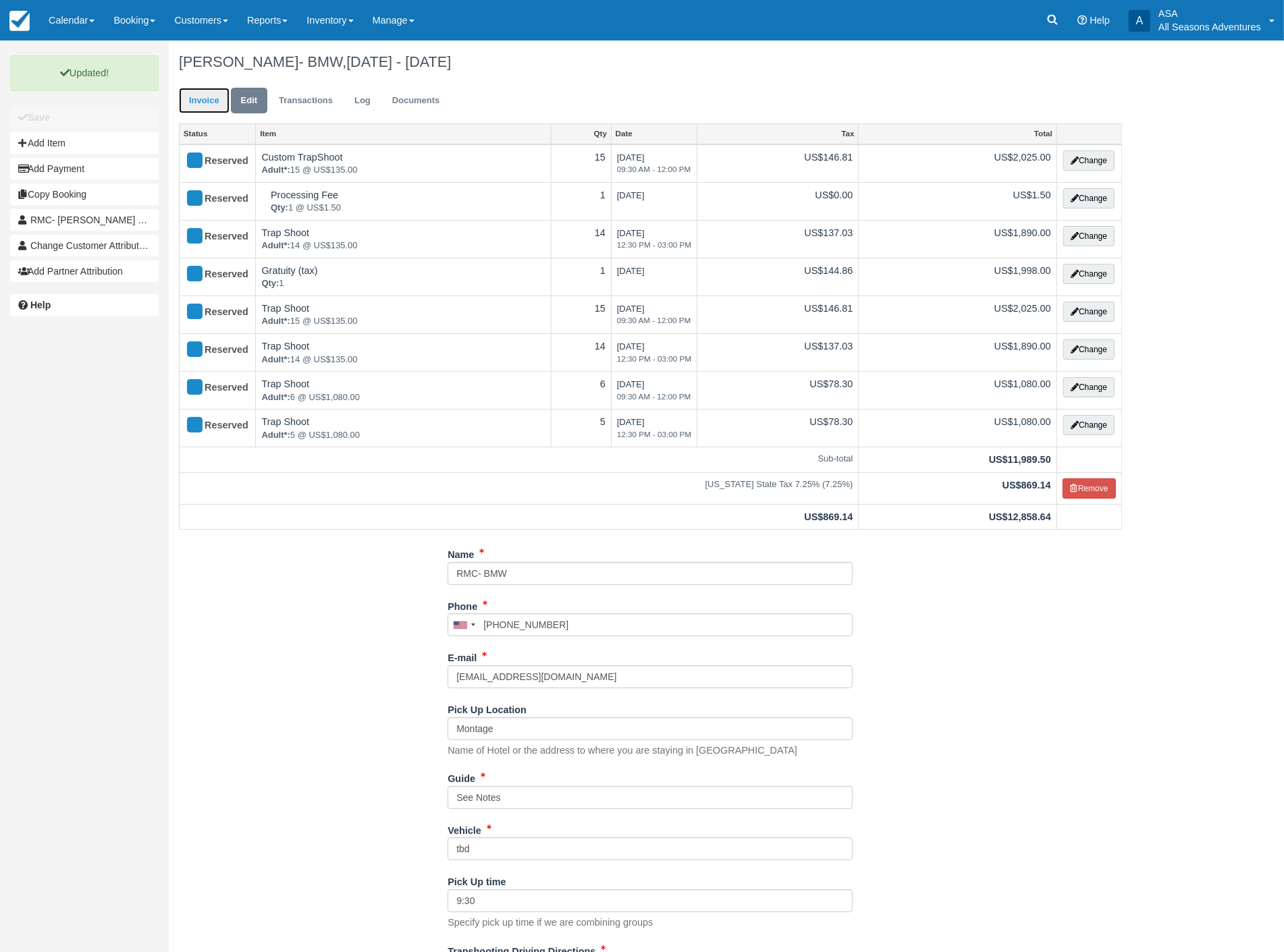
click at [199, 97] on link "Invoice" at bounding box center [204, 101] width 51 height 26
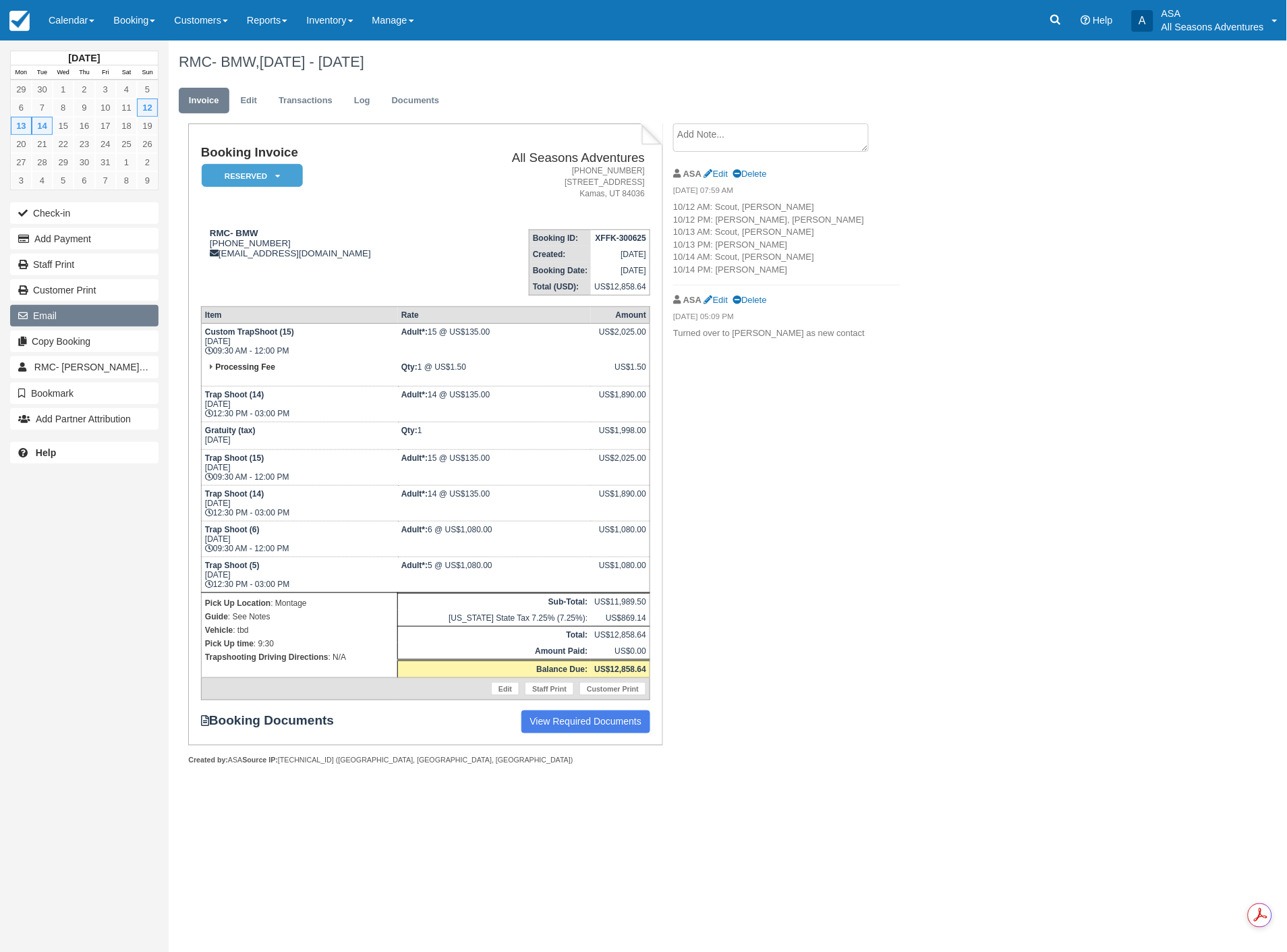
click at [108, 322] on button "Email" at bounding box center [84, 316] width 149 height 22
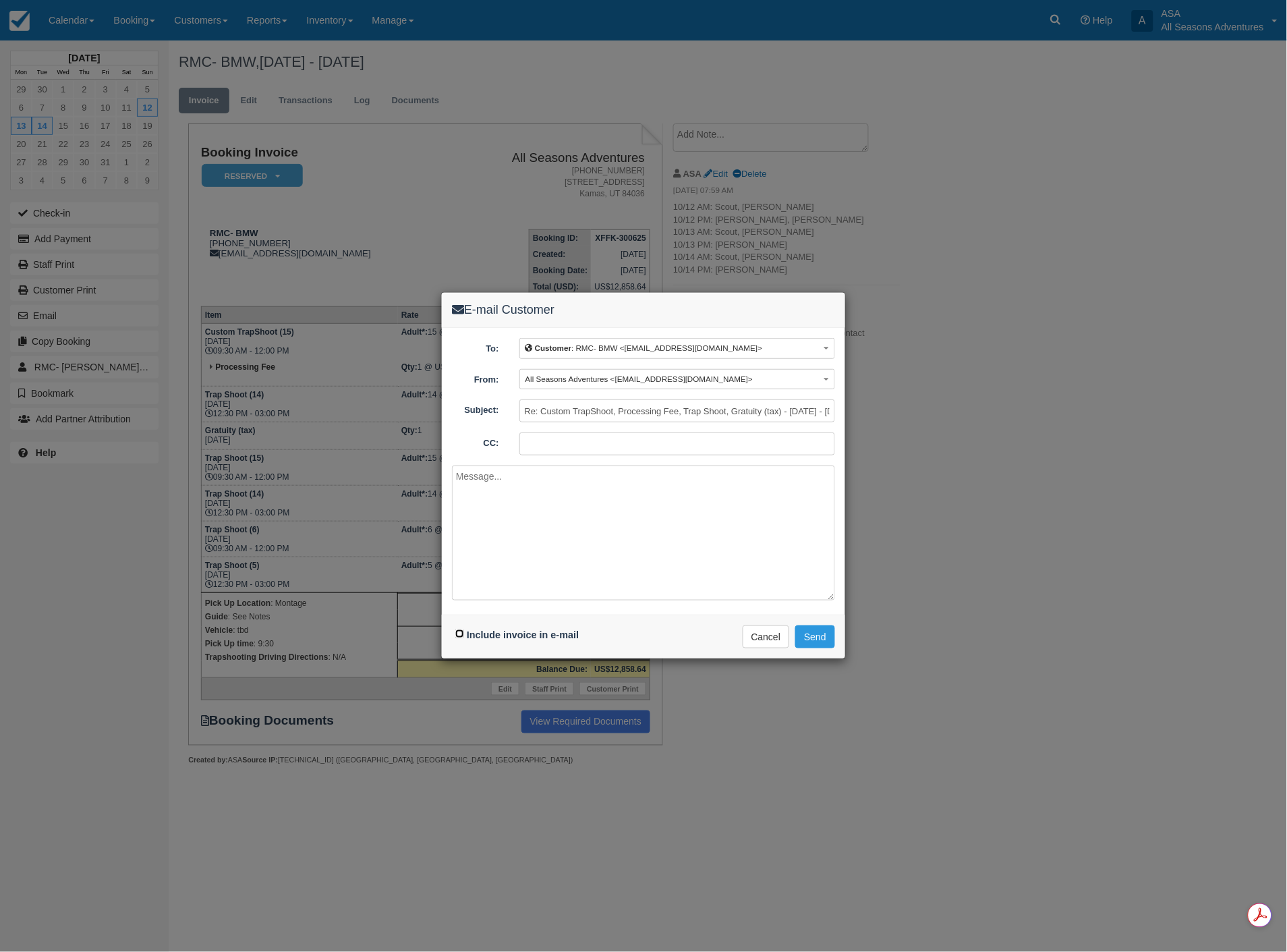
click at [459, 635] on input "Include invoice in e-mail" at bounding box center [460, 634] width 9 height 9
checkbox input "true"
click at [828, 635] on button "Send" at bounding box center [815, 636] width 40 height 23
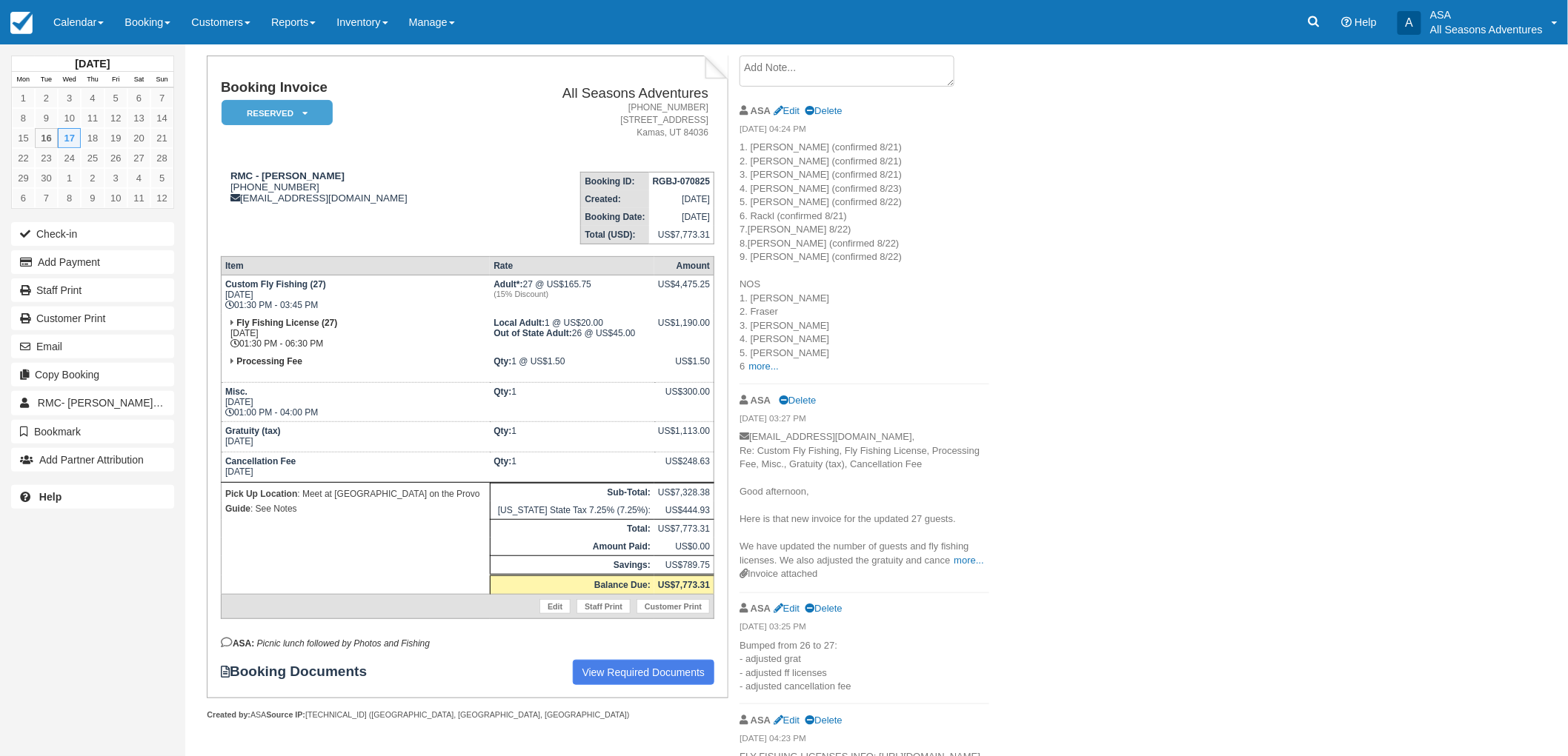
scroll to position [105, 0]
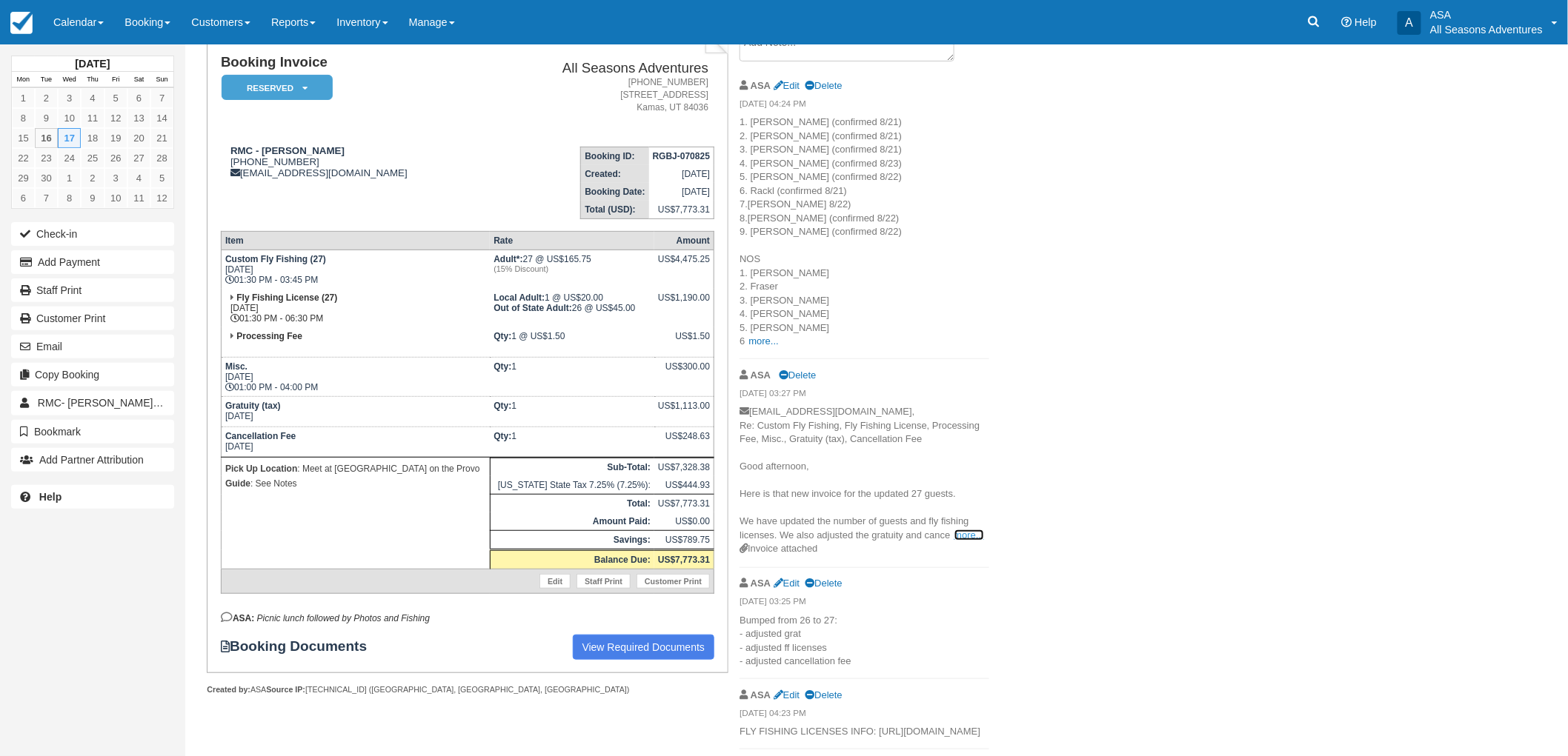
click at [957, 538] on link "more..." at bounding box center [969, 535] width 30 height 11
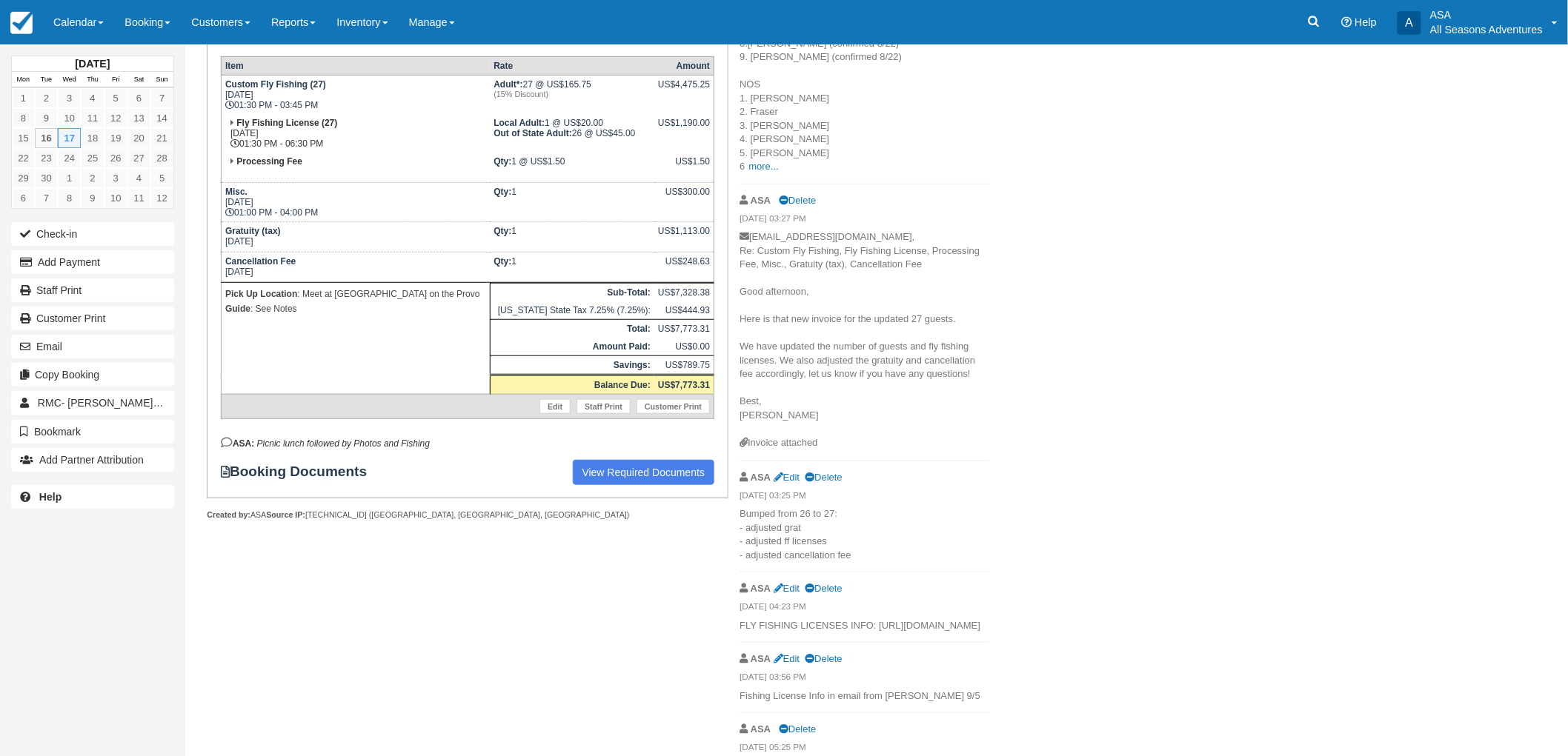
scroll to position [329, 0]
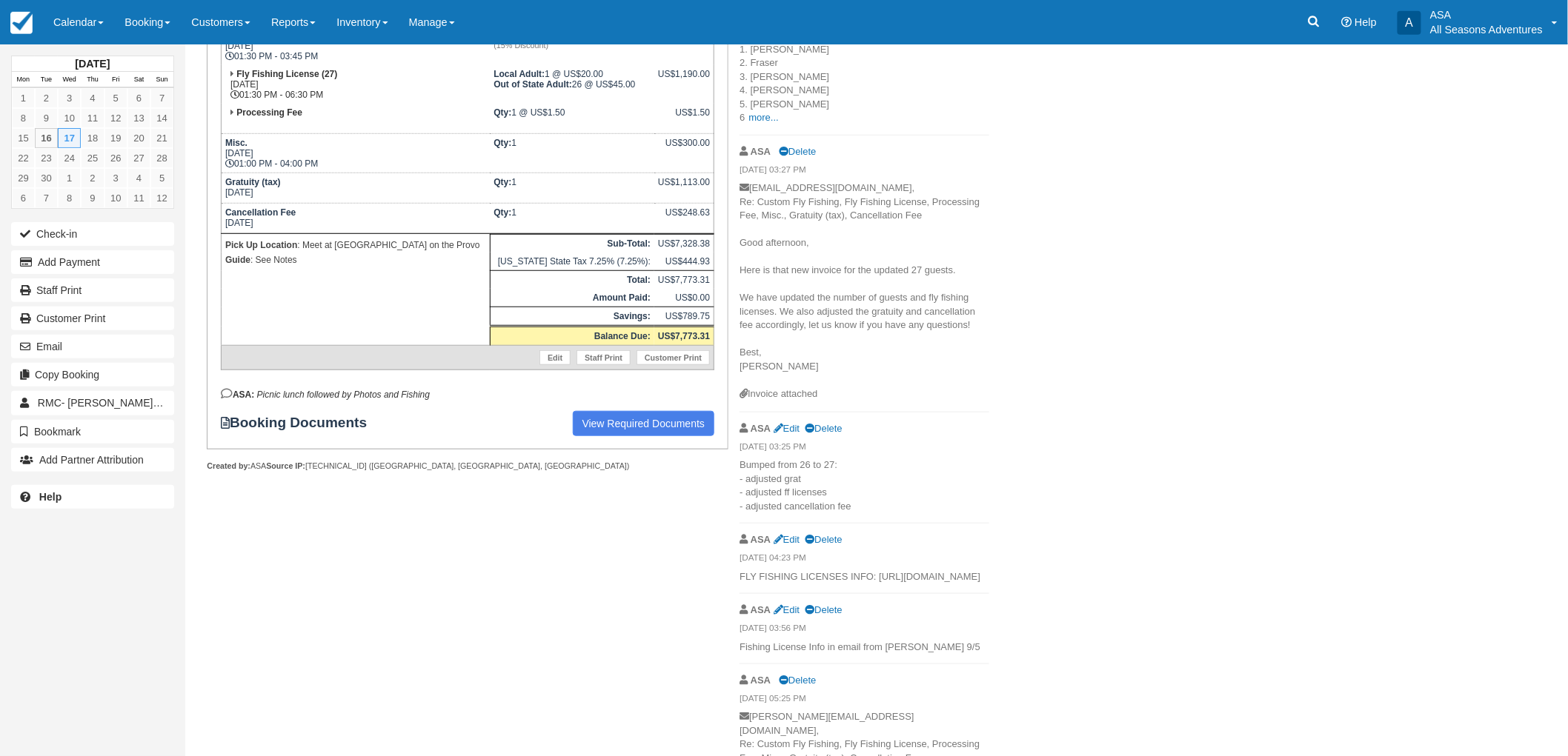
drag, startPoint x: 735, startPoint y: 585, endPoint x: 832, endPoint y: 603, distance: 98.7
click at [832, 603] on div "Create Show on invoice ASA Edit Delete 09/15/25 04:24 PM 1. Clark (confirmed 8/…" at bounding box center [864, 403] width 272 height 1193
click at [832, 585] on p "FLY FISHING LICENSES INFO: https://docs.google.com/spreadsheets/d/1dU9lAqa_vJnh…" at bounding box center [864, 578] width 250 height 14
drag, startPoint x: 821, startPoint y: 606, endPoint x: 741, endPoint y: 590, distance: 81.6
click at [741, 585] on p "FLY FISHING LICENSES INFO: https://docs.google.com/spreadsheets/d/1dU9lAqa_vJnh…" at bounding box center [864, 578] width 250 height 14
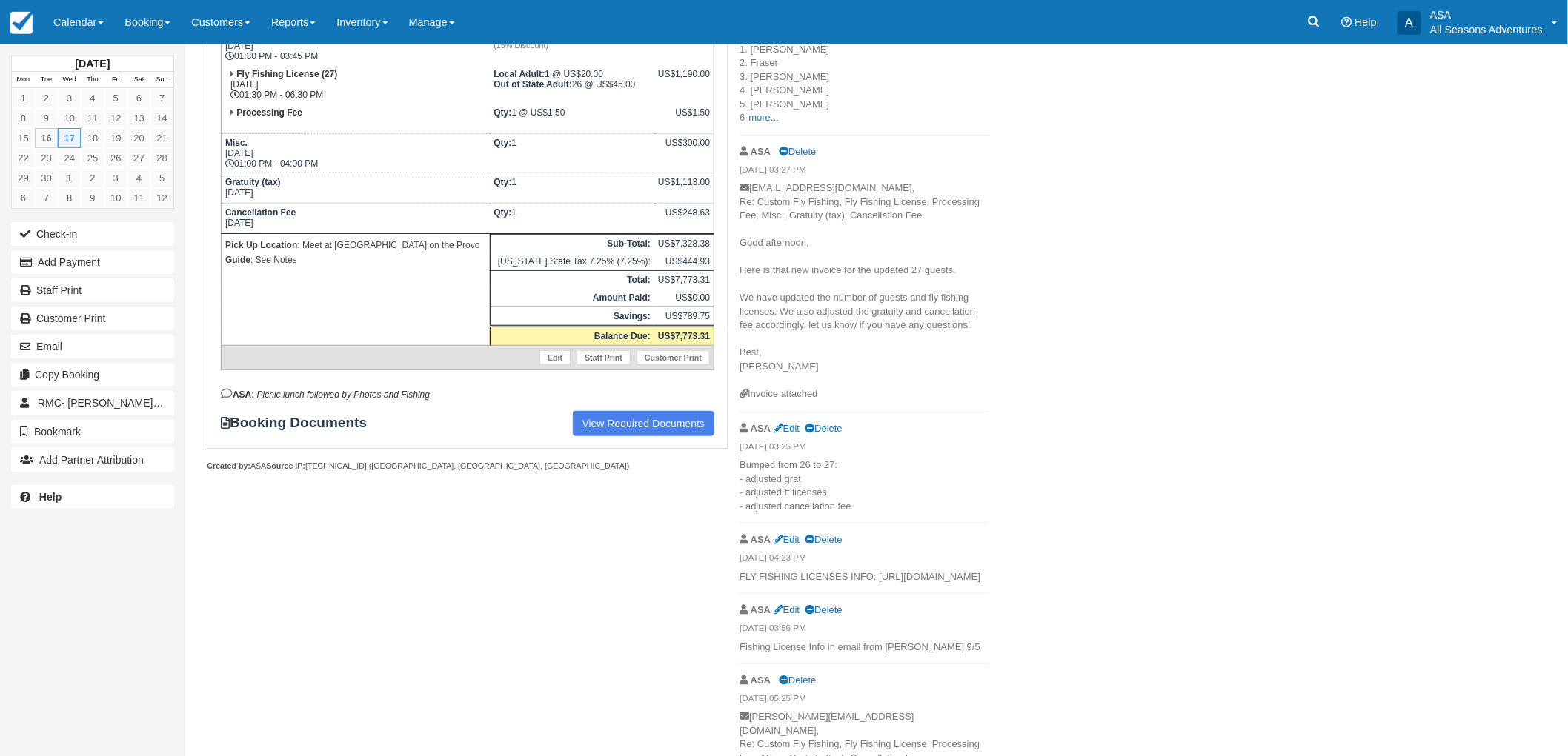
copy p "https://docs.google.com/spreadsheets/d/1dU9lAqa_vJnhWGo0w5GHHy1OiAjdtwJYTPDww9E…"
click at [989, 585] on p "FLY FISHING LICENSES INFO: https://docs.google.com/spreadsheets/d/1dU9lAqa_vJnh…" at bounding box center [864, 578] width 250 height 14
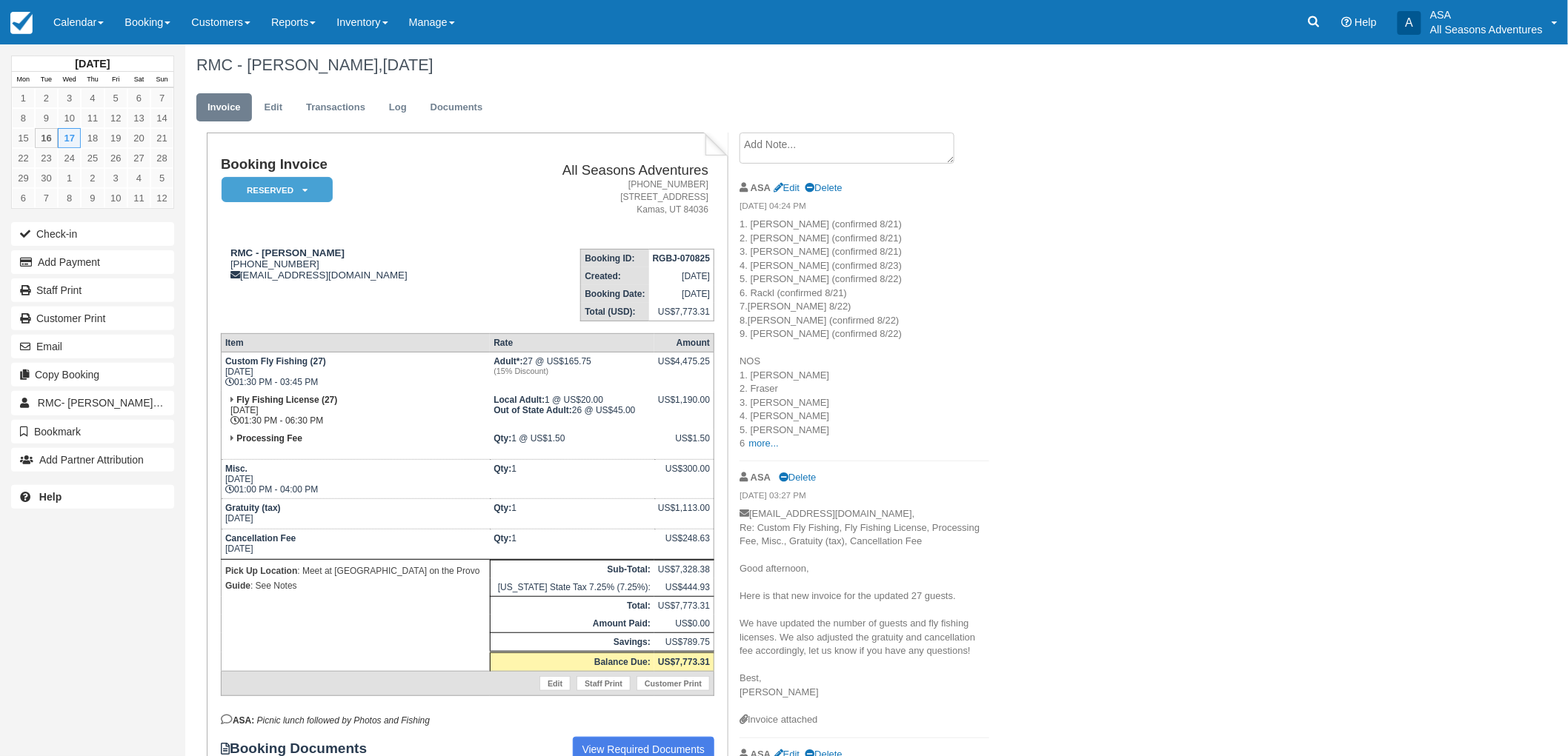
scroll to position [0, 0]
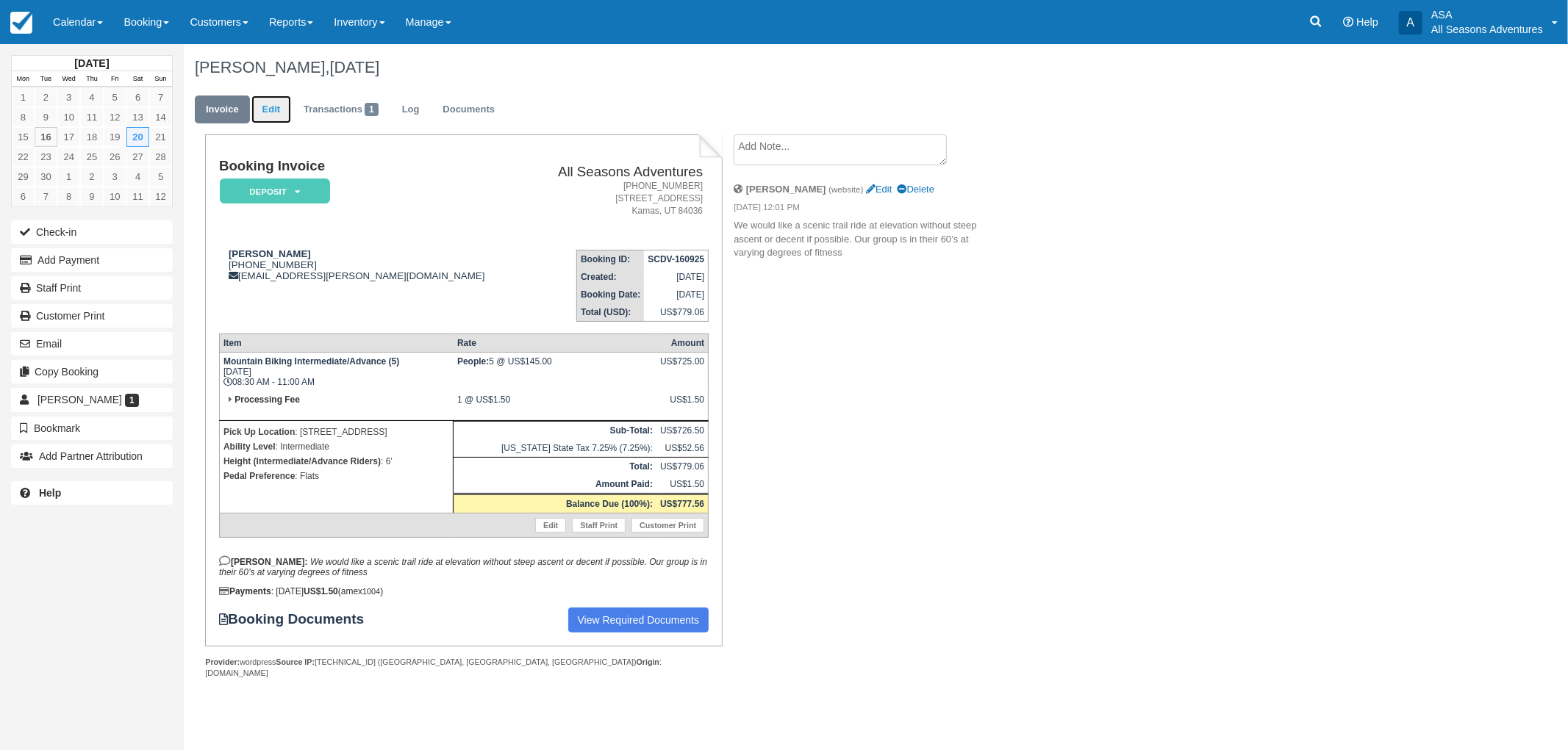
click at [284, 111] on link "Edit" at bounding box center [271, 110] width 39 height 29
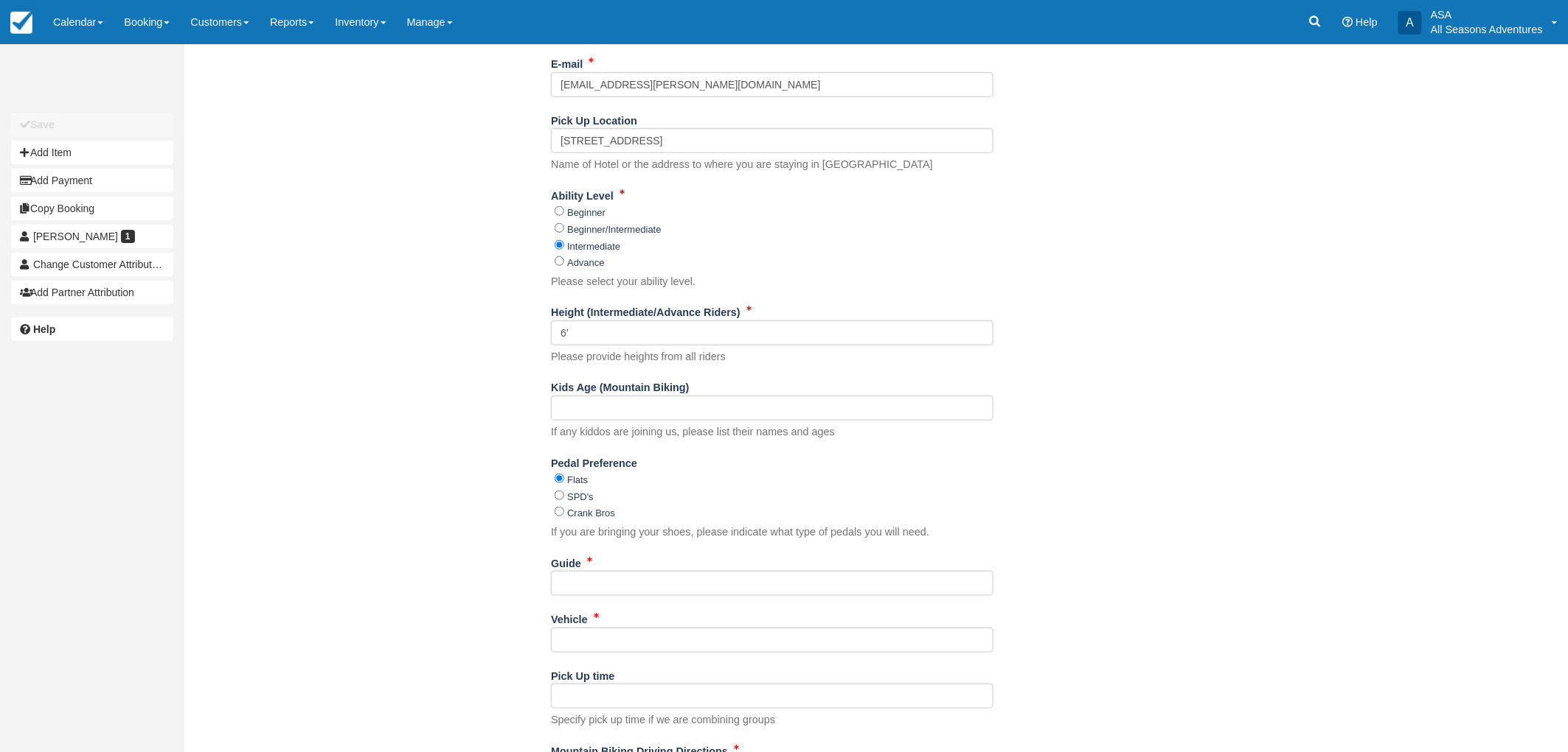
scroll to position [409, 0]
click at [630, 579] on input "Guide" at bounding box center [771, 581] width 442 height 25
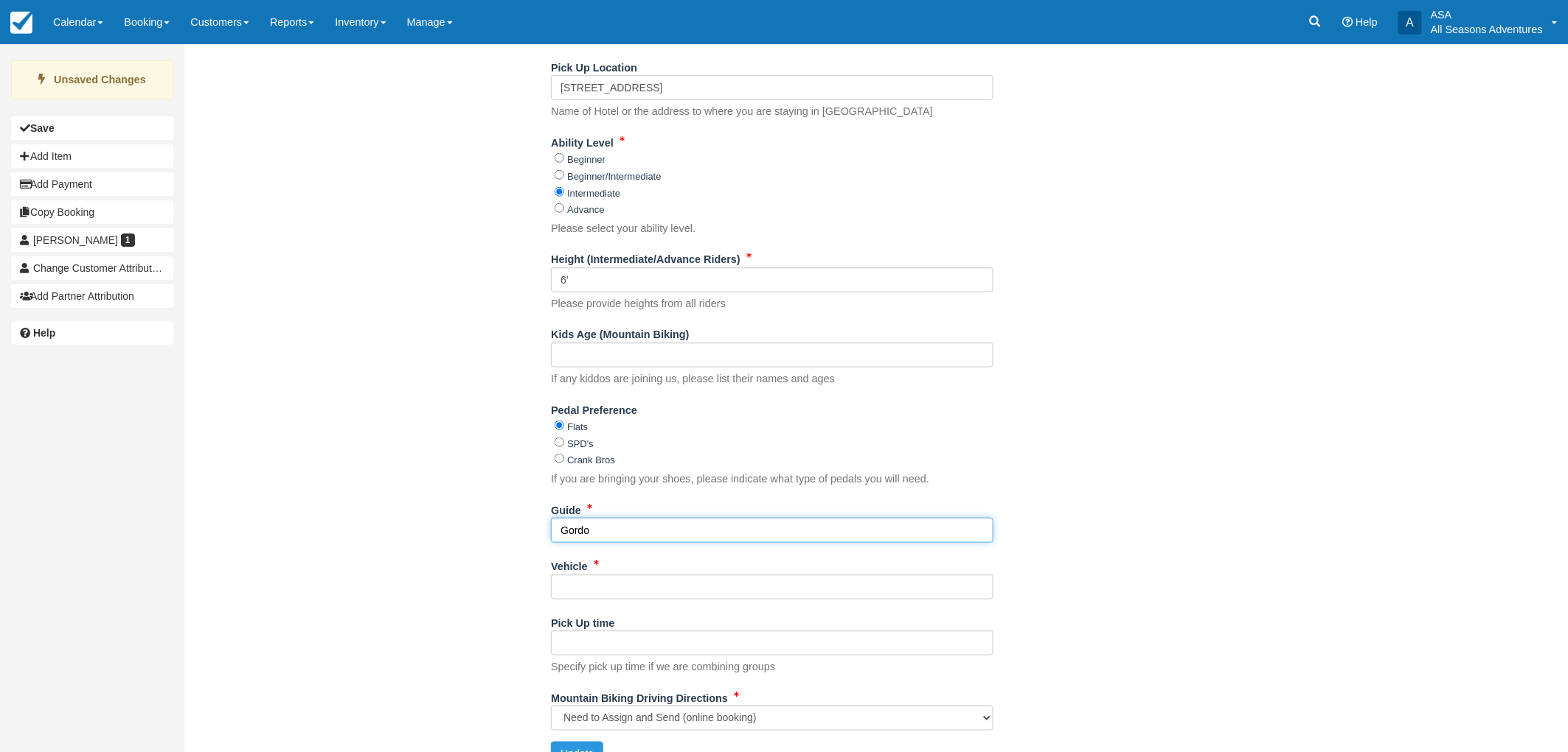
scroll to position [488, 0]
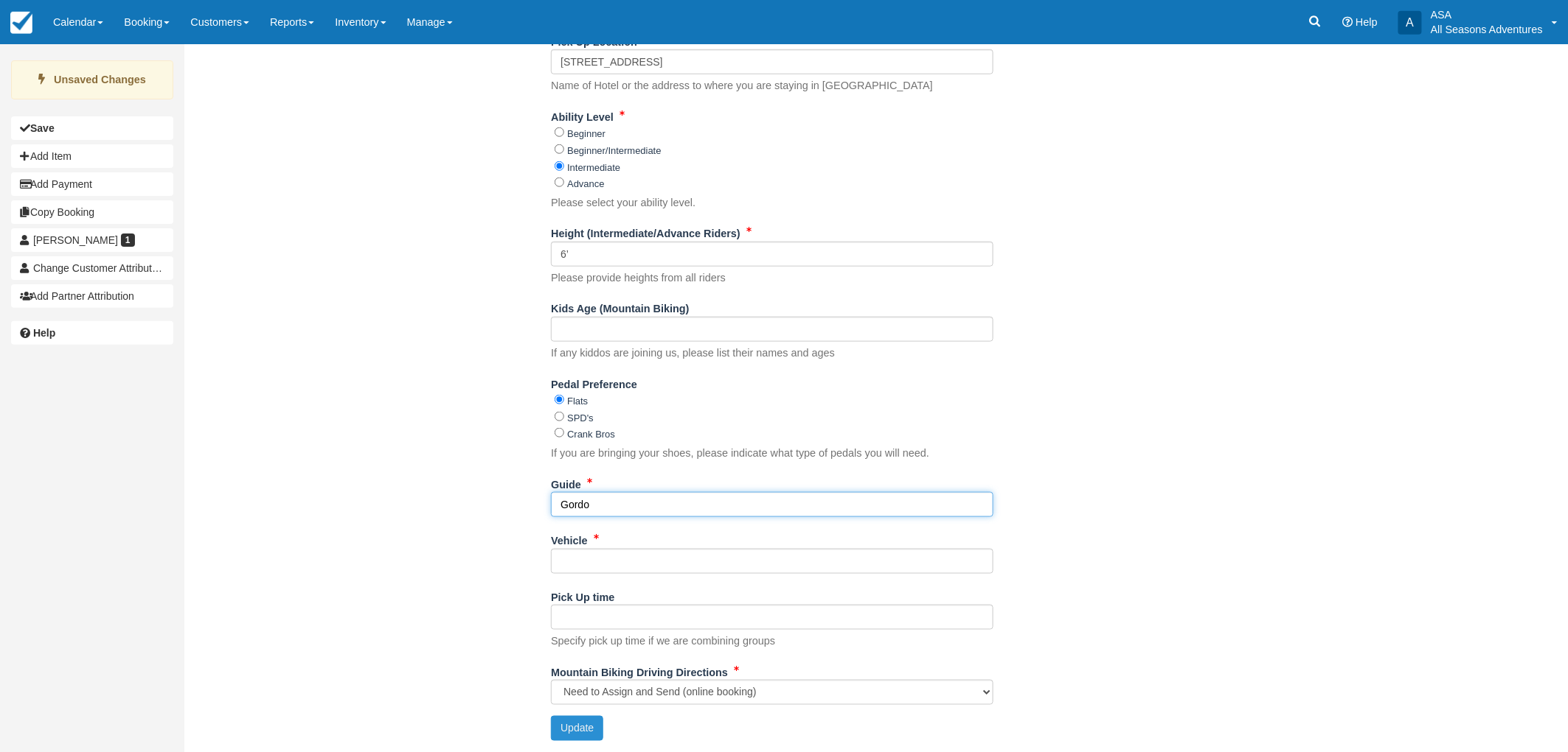
type input "Gordo"
click at [580, 725] on button "Update" at bounding box center [576, 728] width 52 height 25
type input "+16155335809"
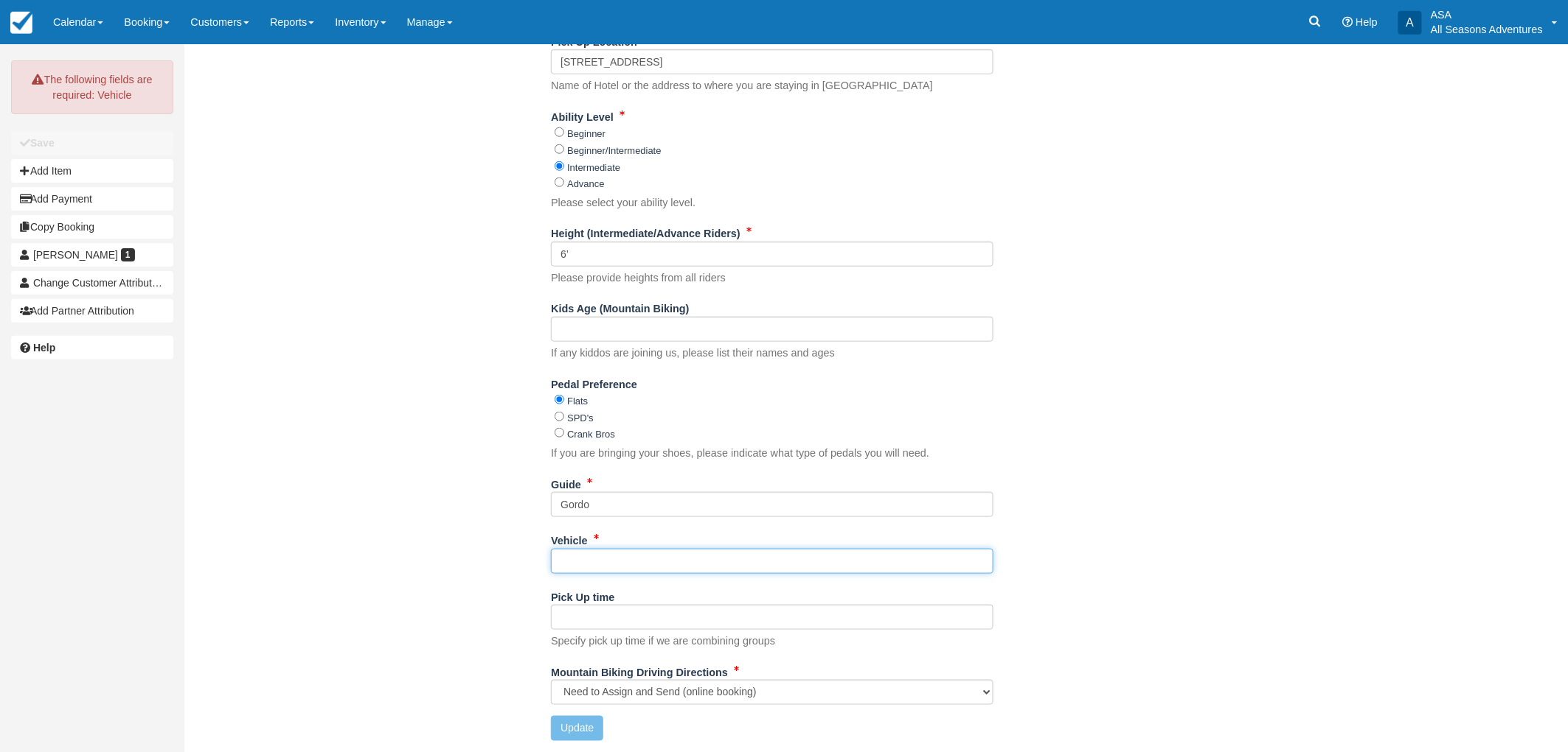
click at [618, 564] on input "Vehicle" at bounding box center [771, 561] width 442 height 25
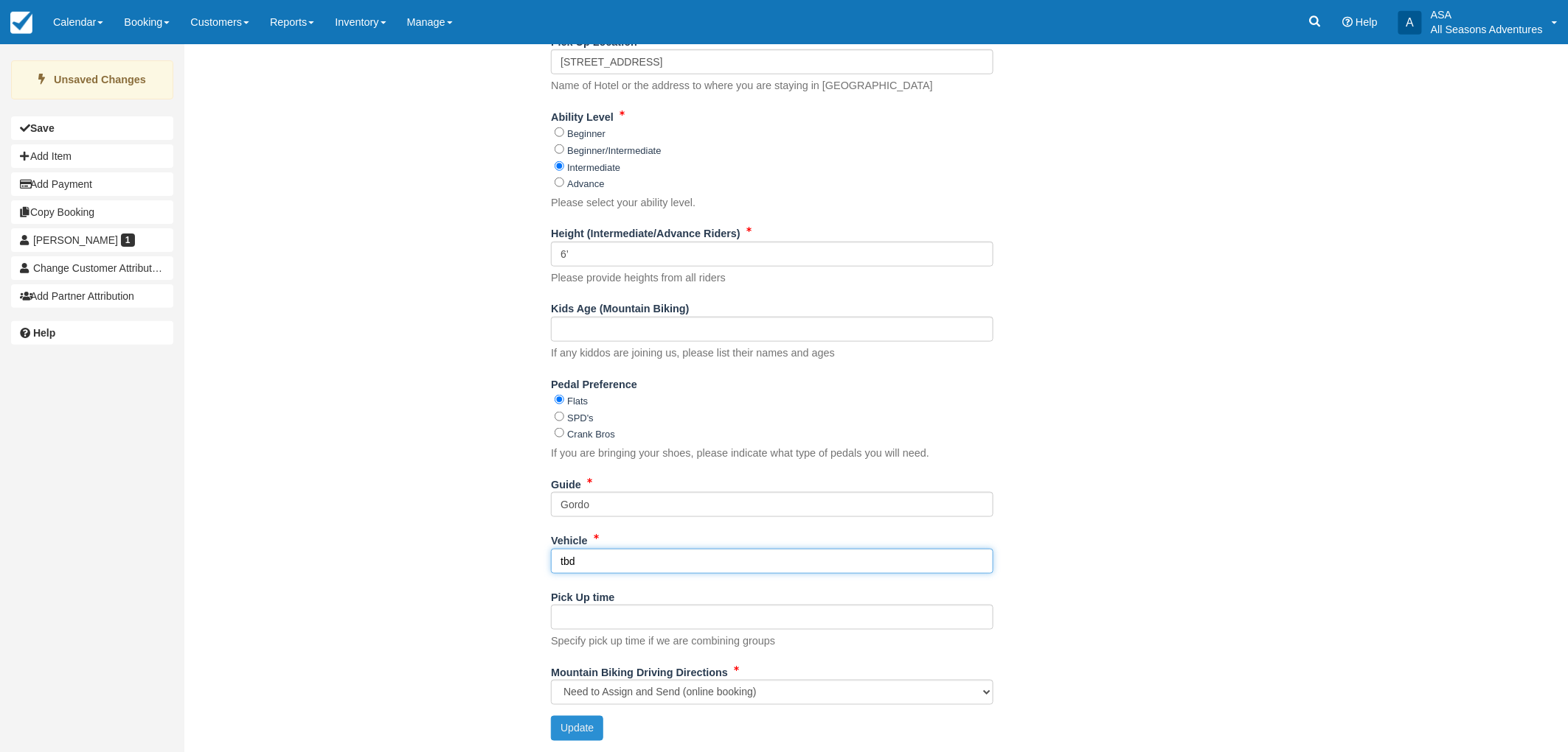
type input "tbd"
click at [577, 735] on button "Update" at bounding box center [576, 728] width 52 height 25
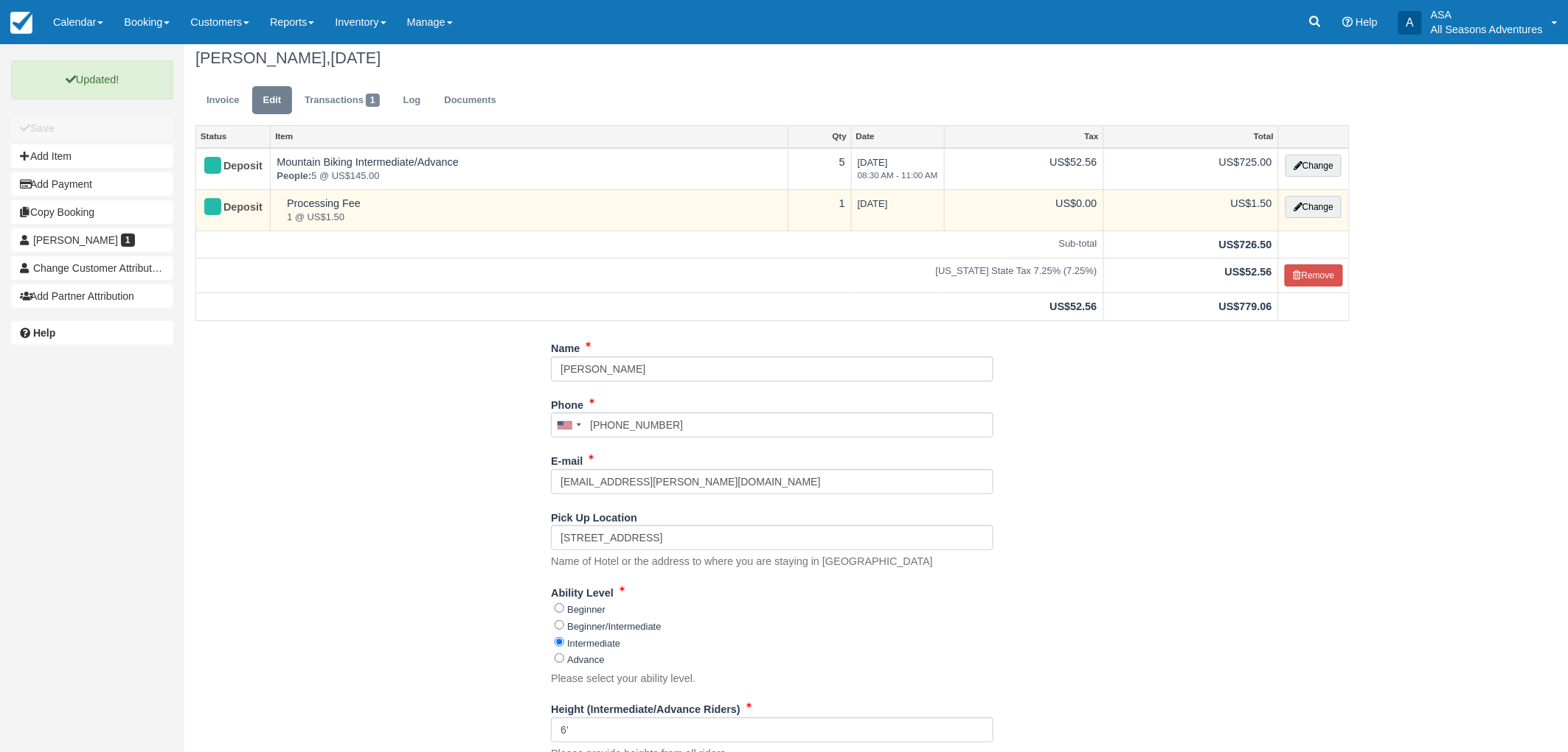
scroll to position [0, 0]
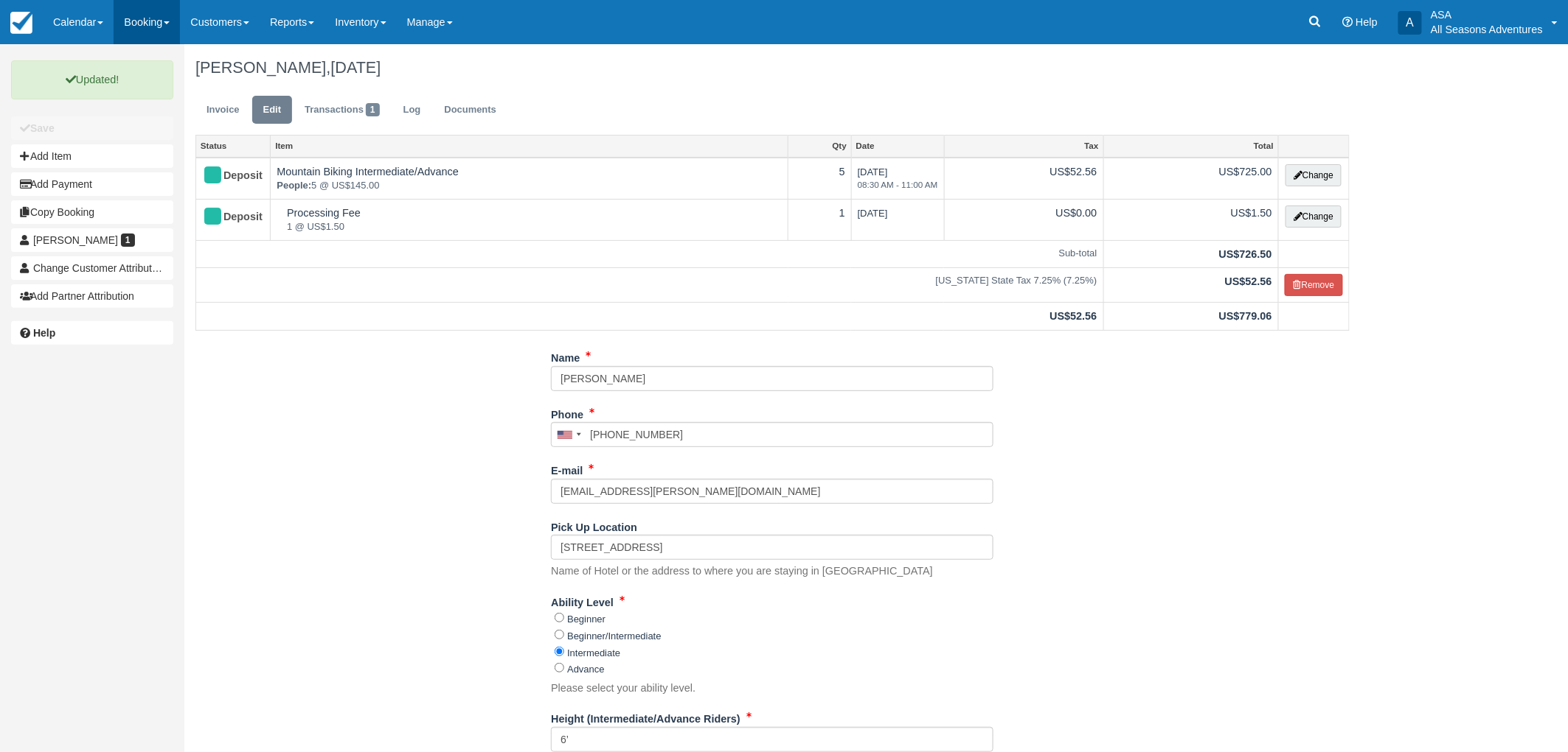
click at [135, 15] on link "Booking" at bounding box center [147, 22] width 66 height 45
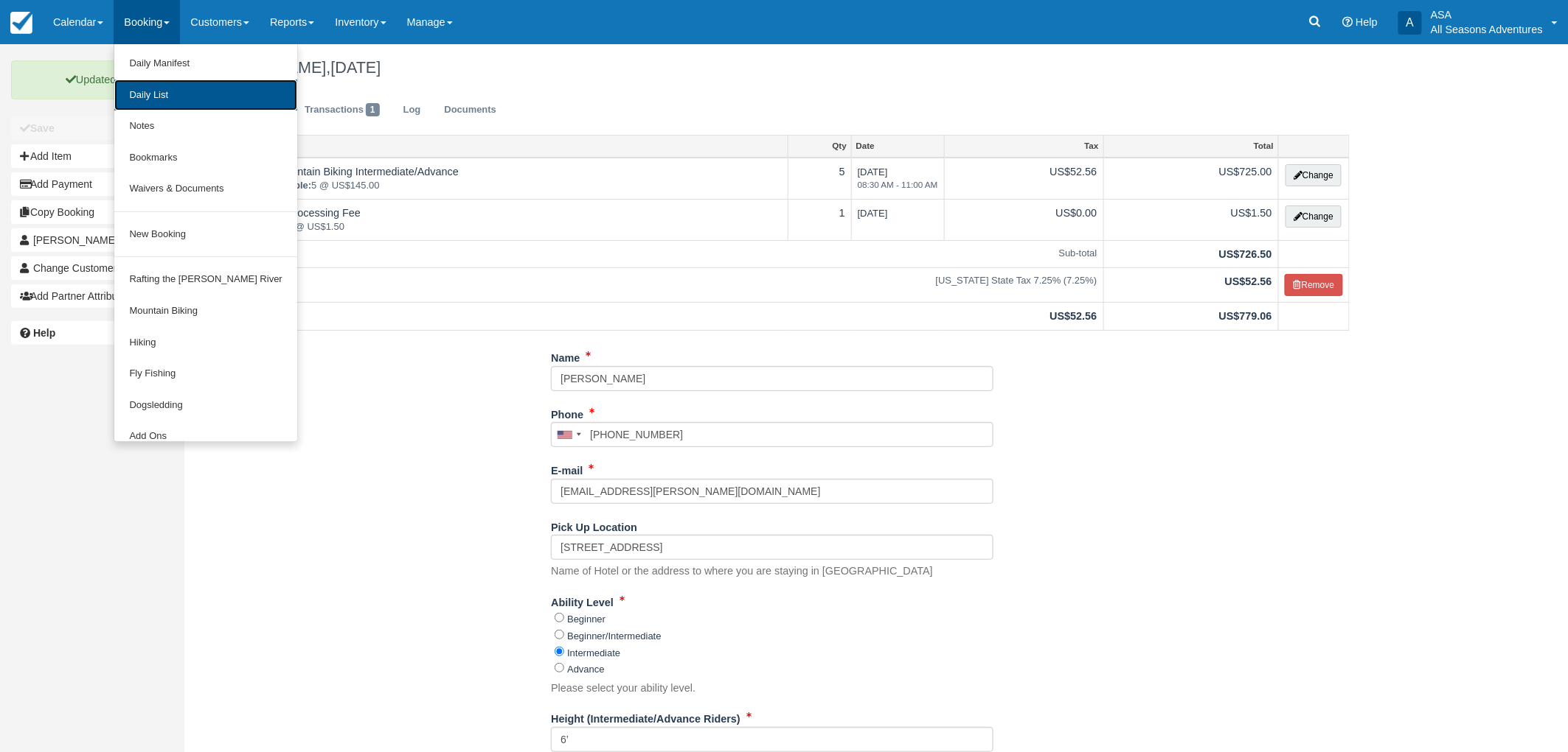
click at [149, 94] on link "Daily List" at bounding box center [205, 95] width 182 height 32
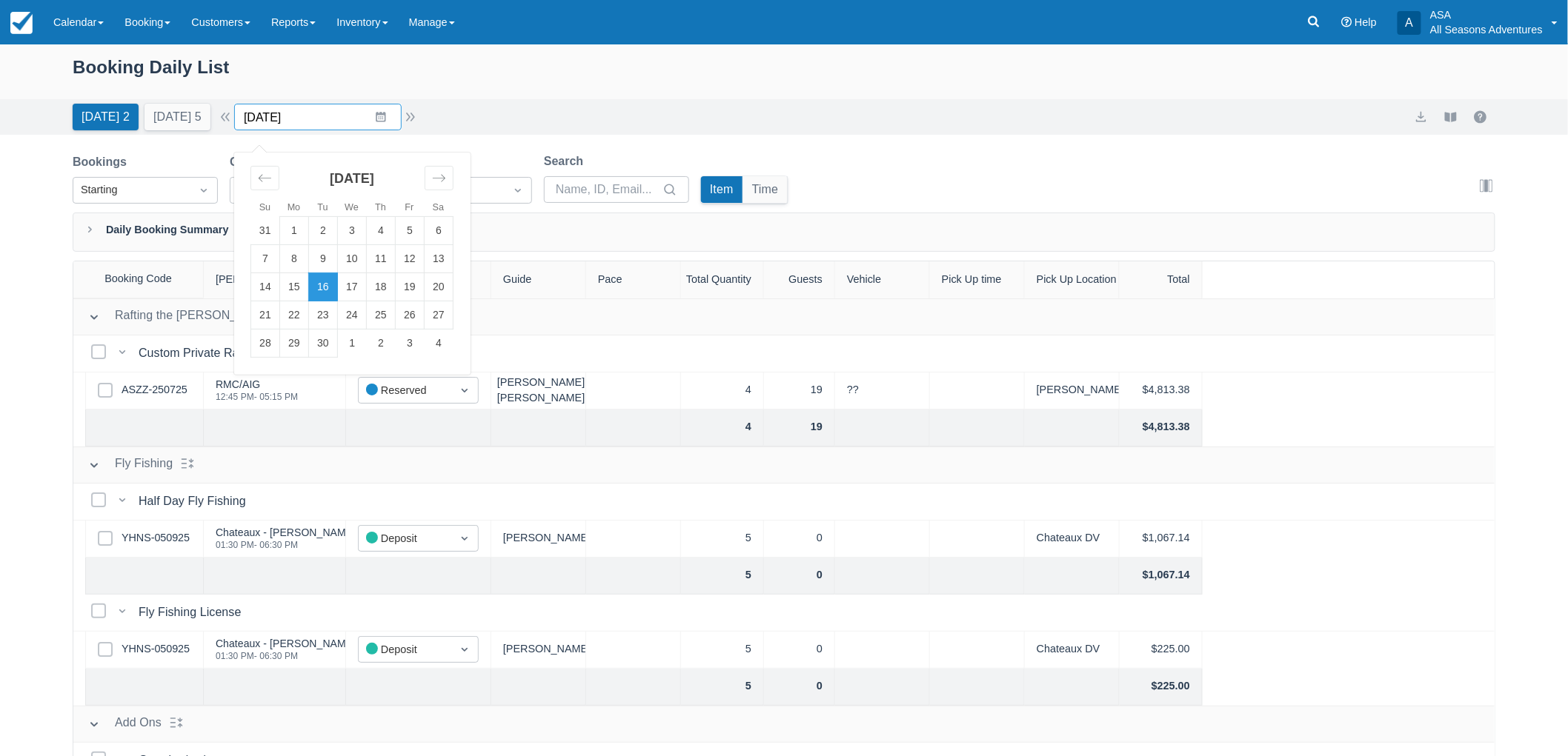
click at [402, 119] on input "09/16/25" at bounding box center [317, 116] width 167 height 27
click at [442, 294] on td "20" at bounding box center [439, 287] width 29 height 28
type input "09/20/25"
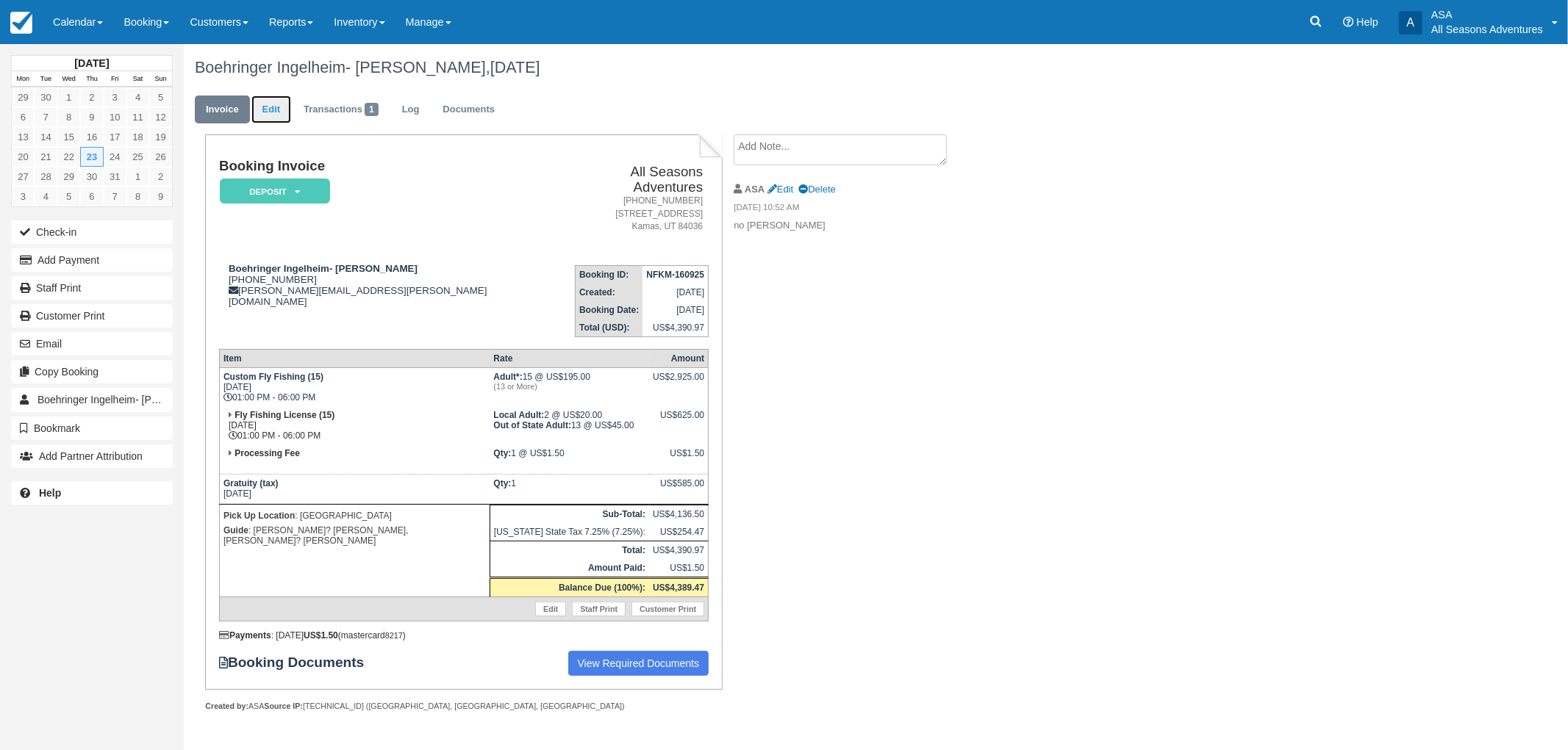
click at [266, 108] on link "Edit" at bounding box center [271, 110] width 39 height 29
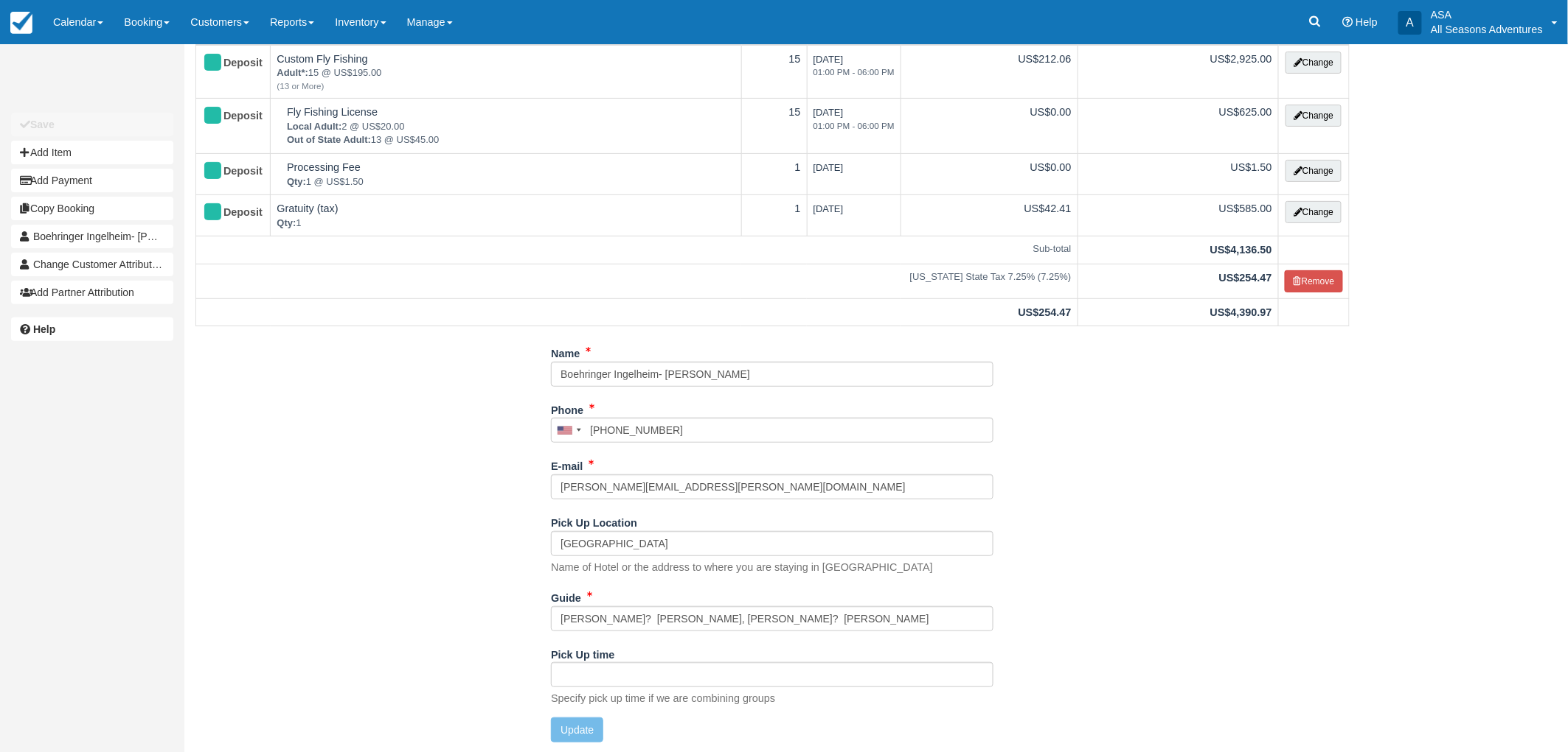
scroll to position [114, 0]
click at [692, 621] on input "[PERSON_NAME]? [PERSON_NAME], [PERSON_NAME]? [PERSON_NAME]" at bounding box center [771, 617] width 442 height 25
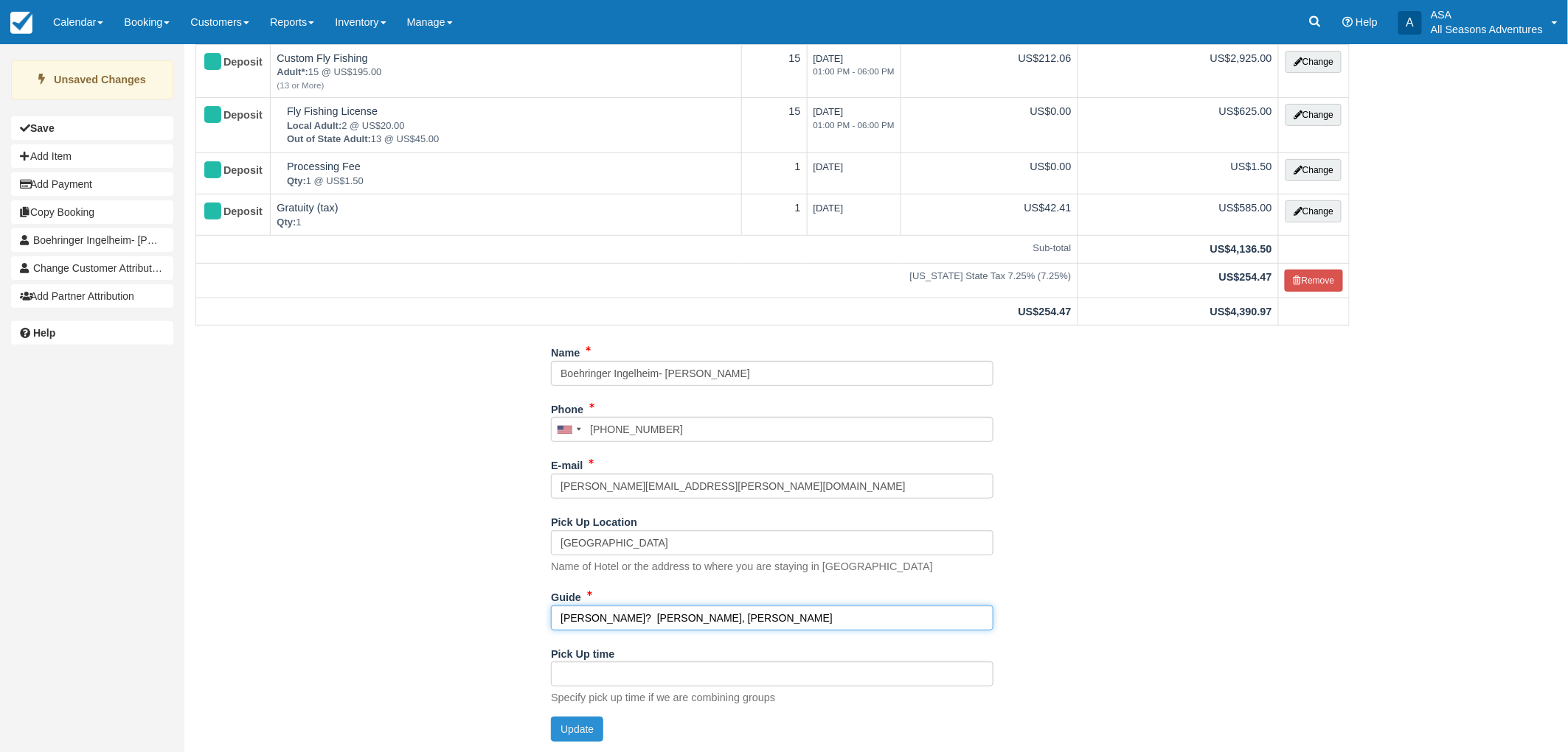
type input "[PERSON_NAME]? [PERSON_NAME], [PERSON_NAME]"
click at [573, 730] on button "Update" at bounding box center [576, 729] width 52 height 25
type input "+19012068531"
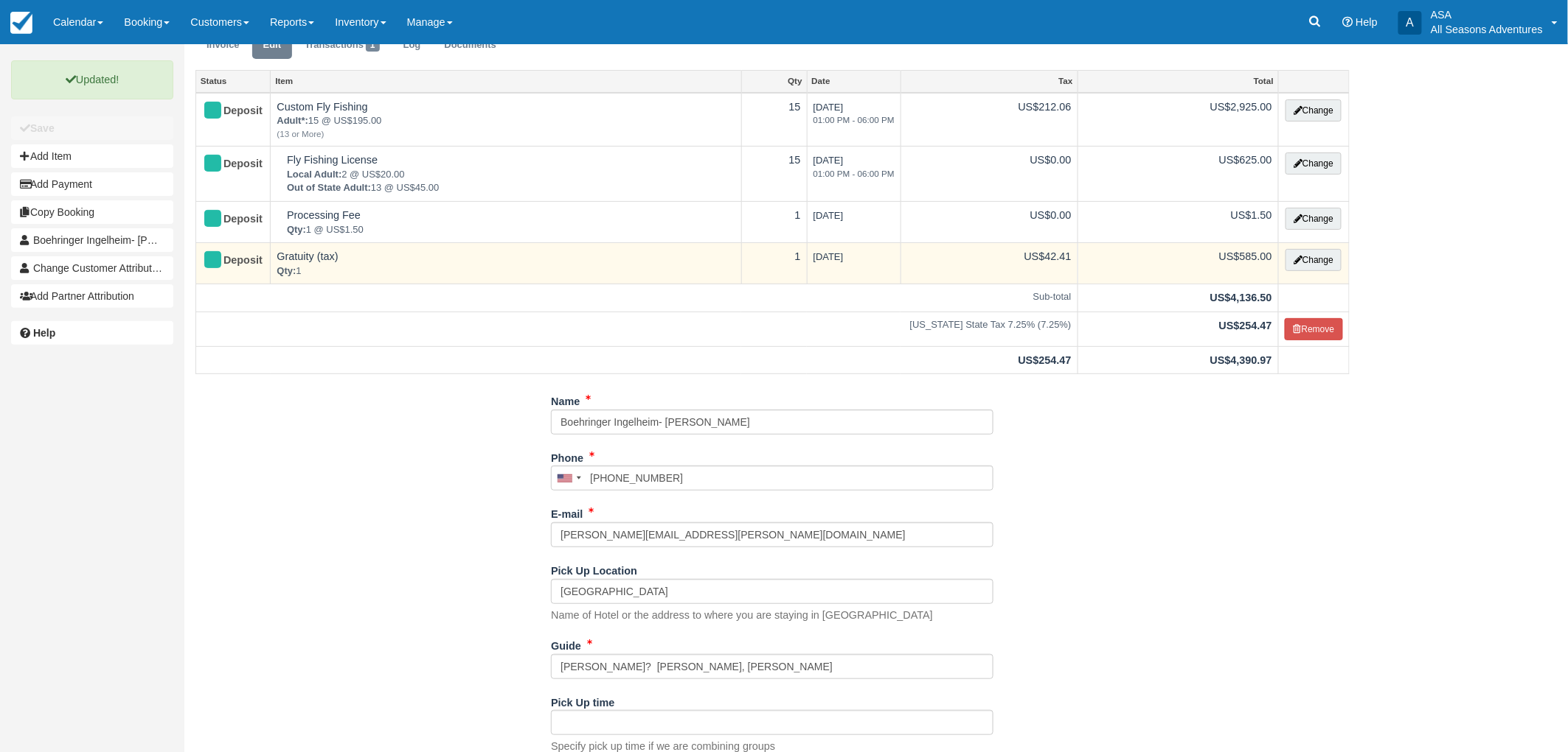
scroll to position [0, 0]
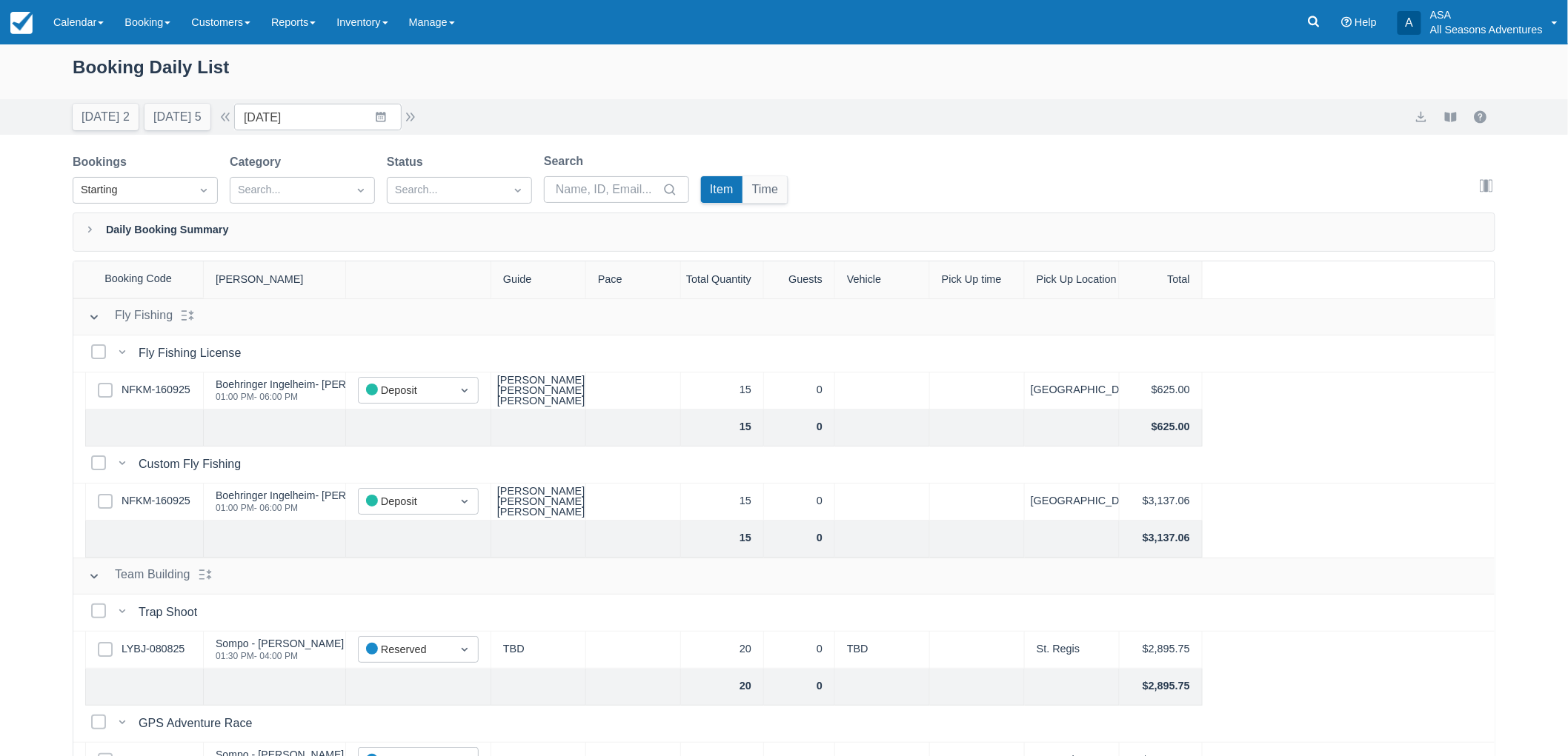
click at [89, 130] on div "[DATE] 2 [DATE] 5 Date [DATE] Navigate forward to interact with the calendar an…" at bounding box center [784, 117] width 1568 height 36
click at [114, 123] on button "Today 2" at bounding box center [105, 116] width 66 height 27
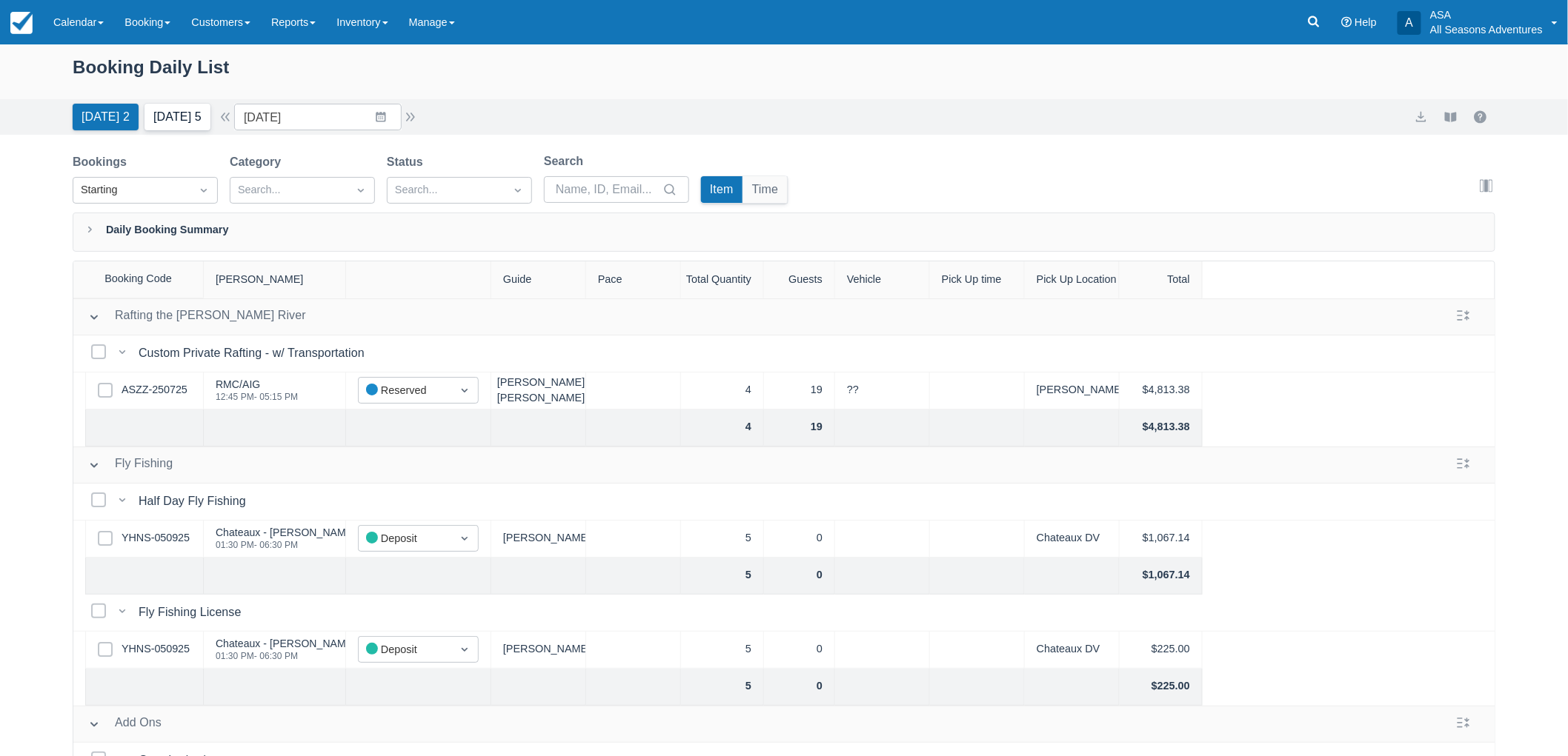
click at [151, 103] on button "Tomorrow 5" at bounding box center [177, 116] width 66 height 27
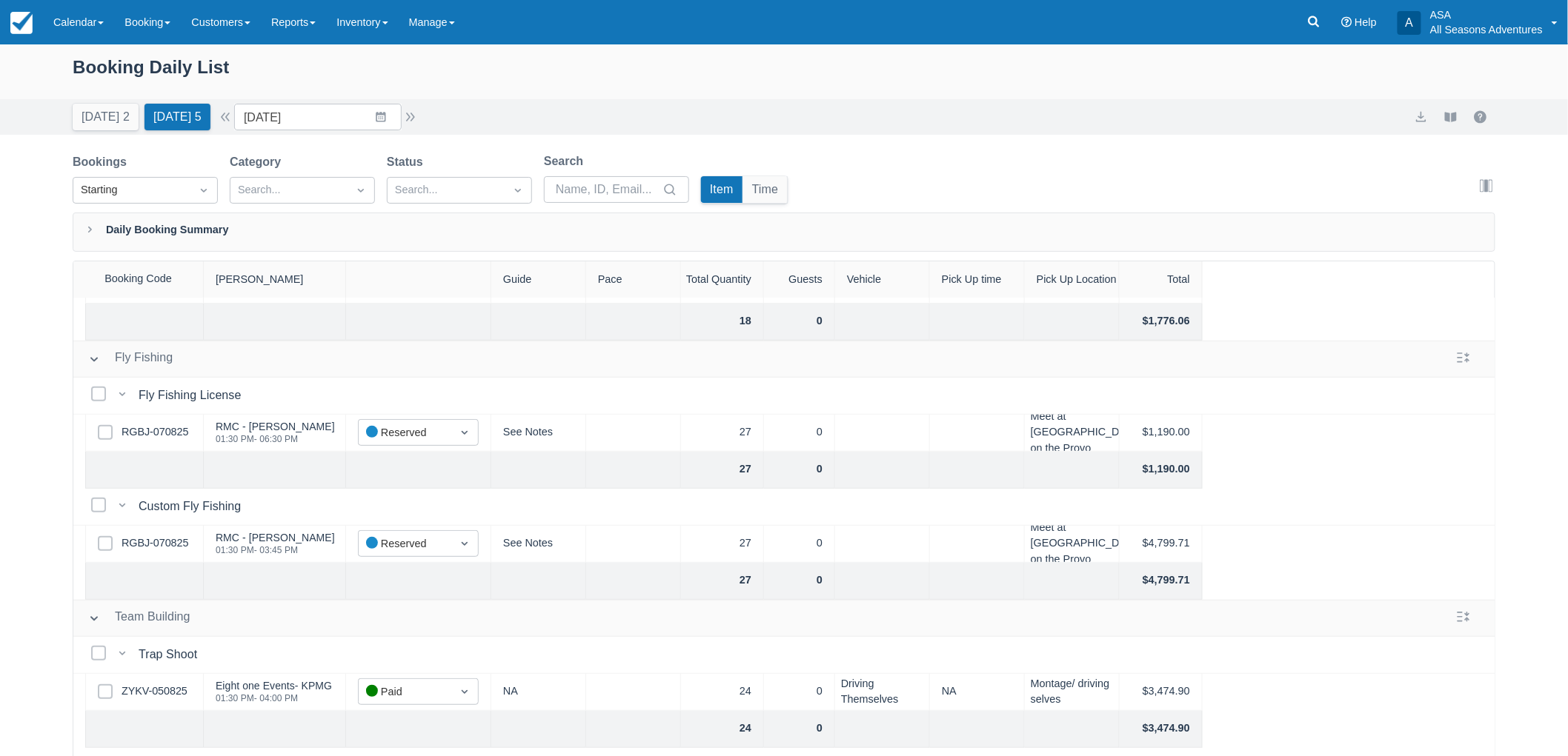
scroll to position [247, 0]
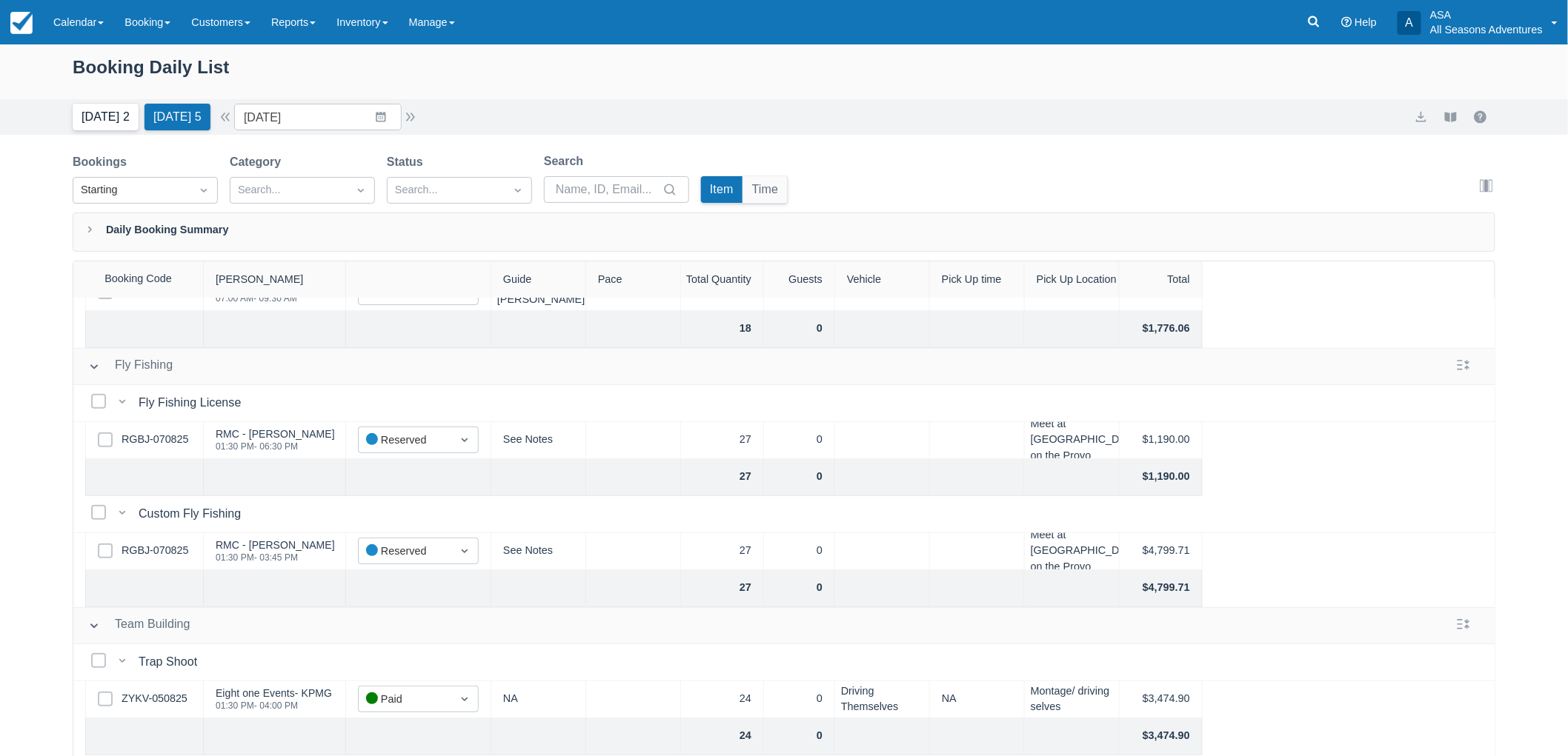
click at [106, 118] on button "Today 2" at bounding box center [105, 116] width 66 height 27
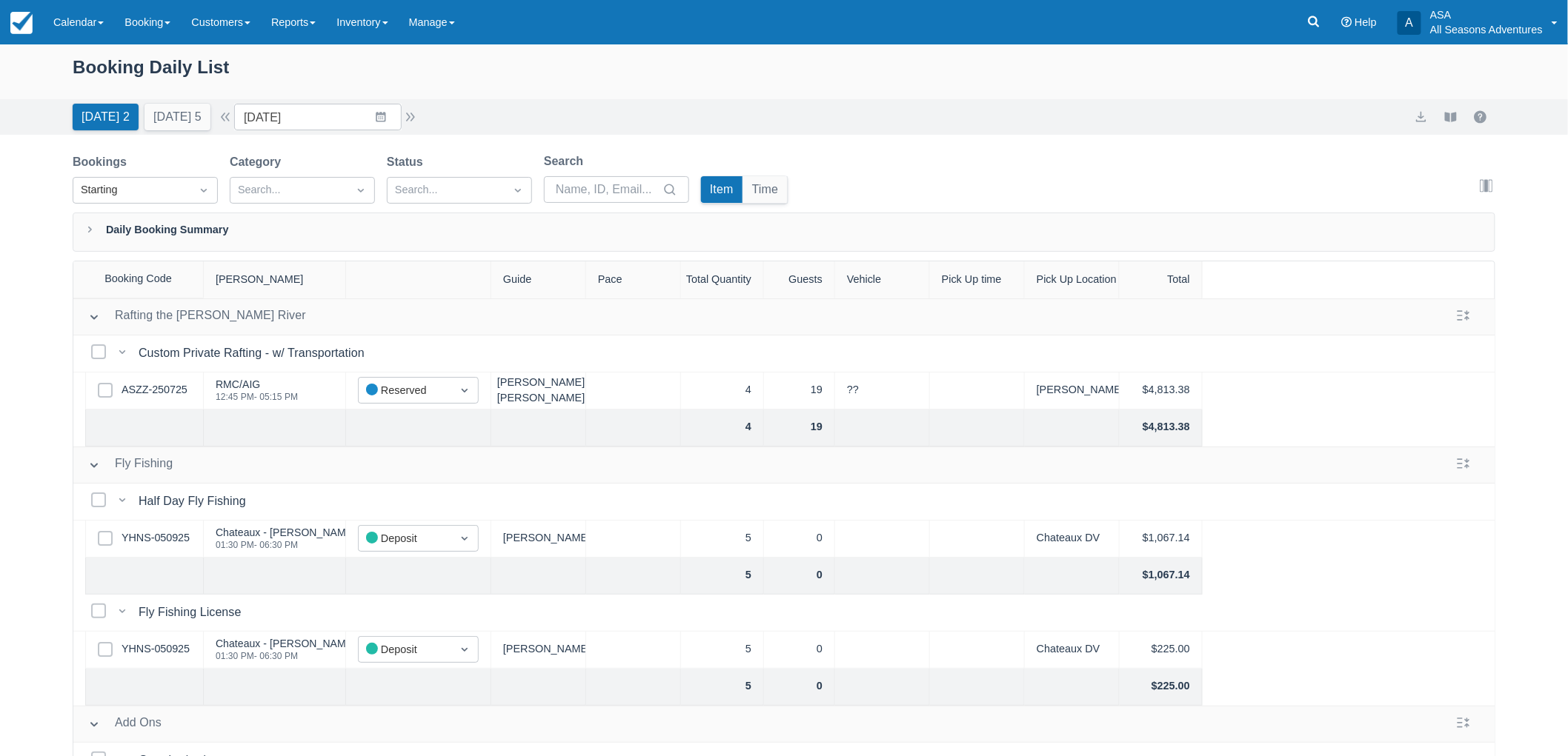
click at [571, 334] on div "Rafting the Weber River Rafting the Weber River" at bounding box center [785, 316] width 1423 height 37
click at [139, 391] on link "ASZZ-250725" at bounding box center [154, 390] width 66 height 16
click at [152, 103] on button "Tomorrow 5" at bounding box center [177, 116] width 66 height 27
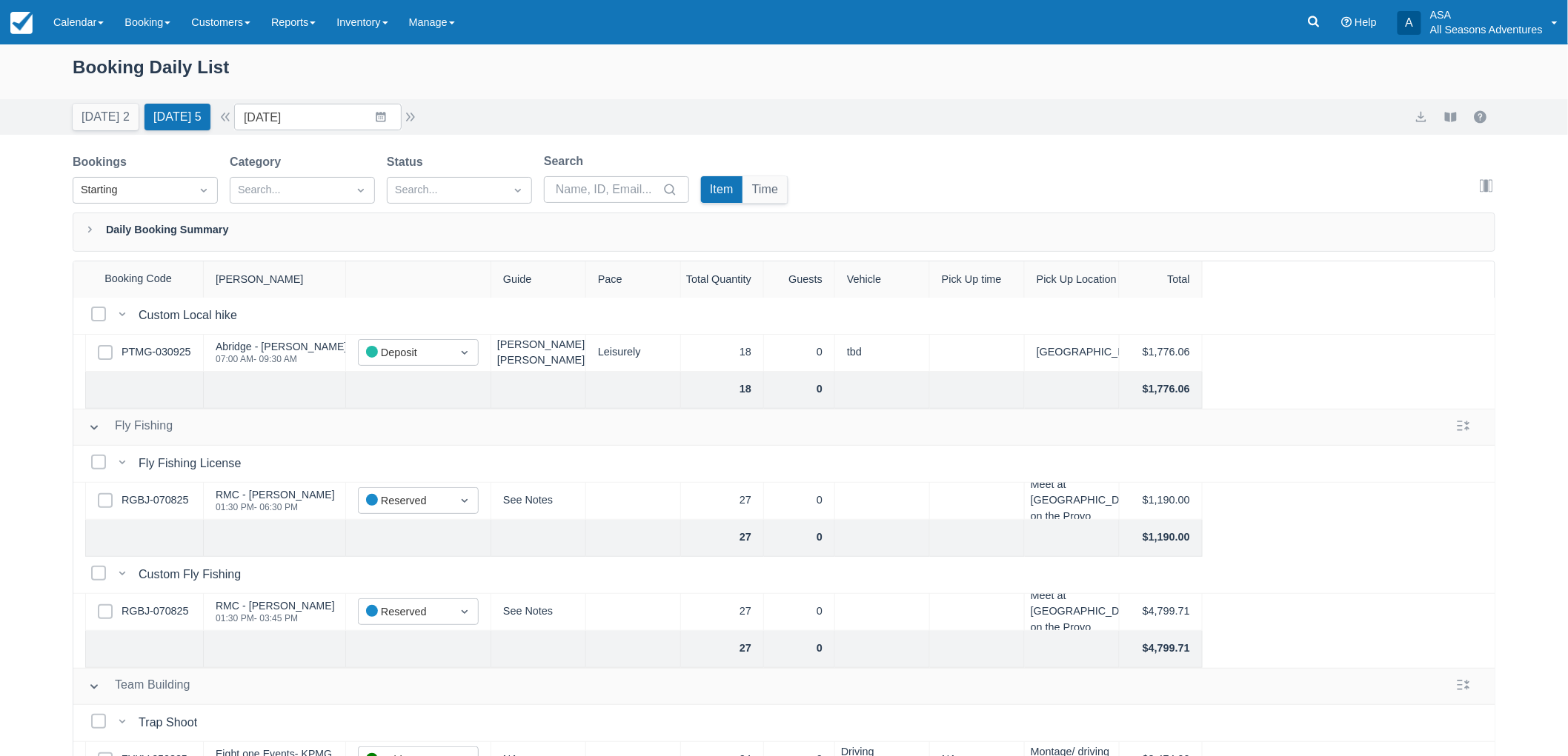
scroll to position [411, 0]
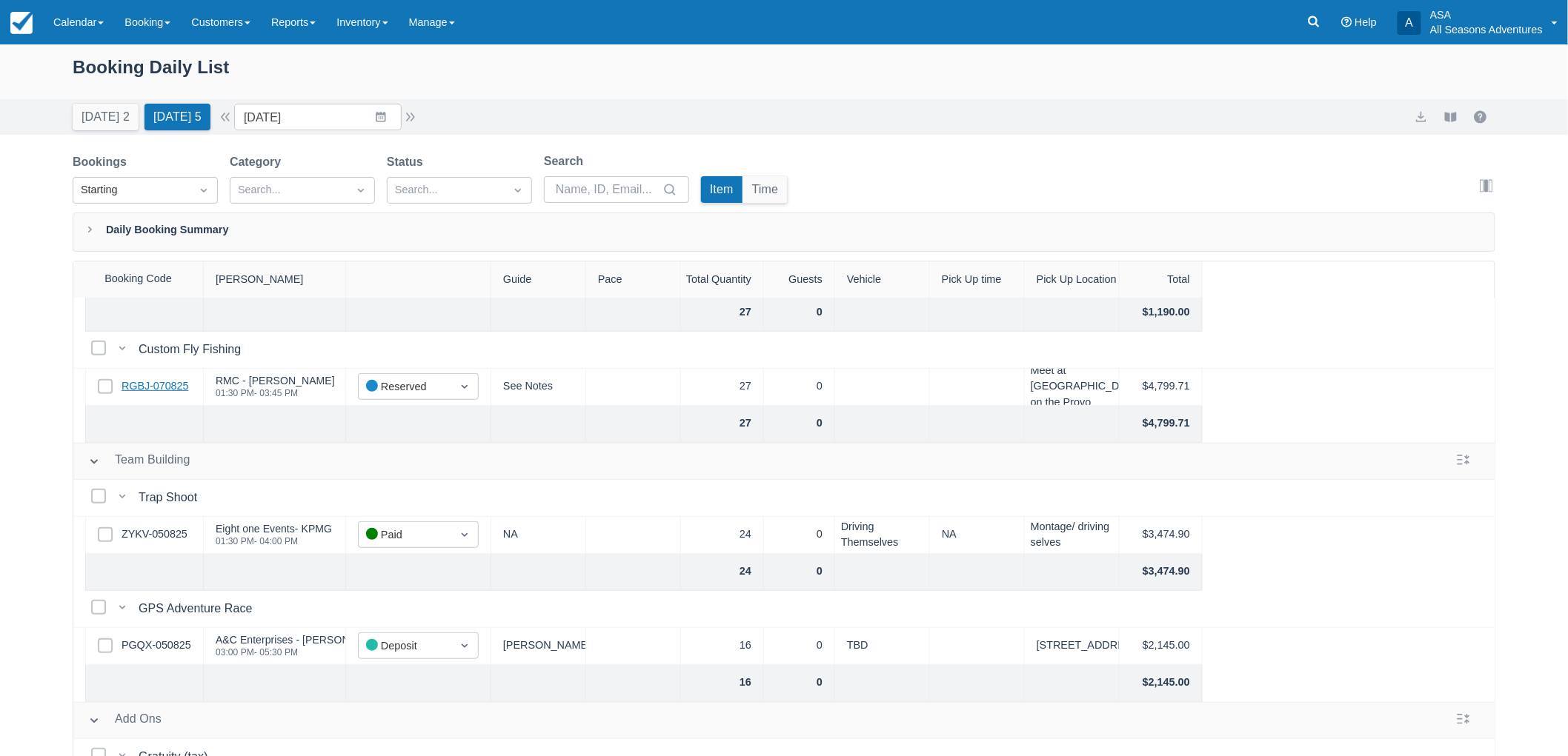
click at [141, 379] on link "RGBJ-070825" at bounding box center [154, 387] width 67 height 16
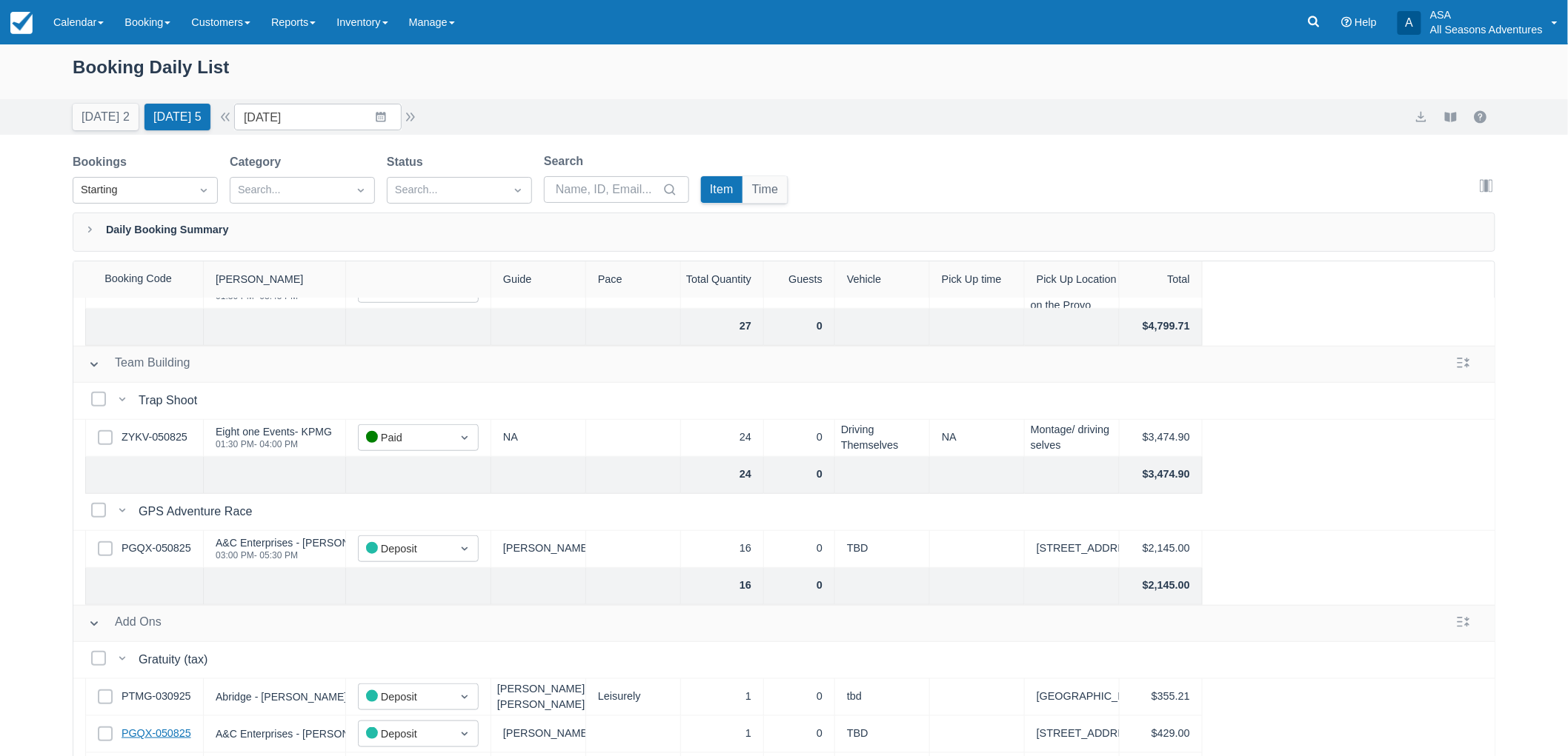
scroll to position [658, 0]
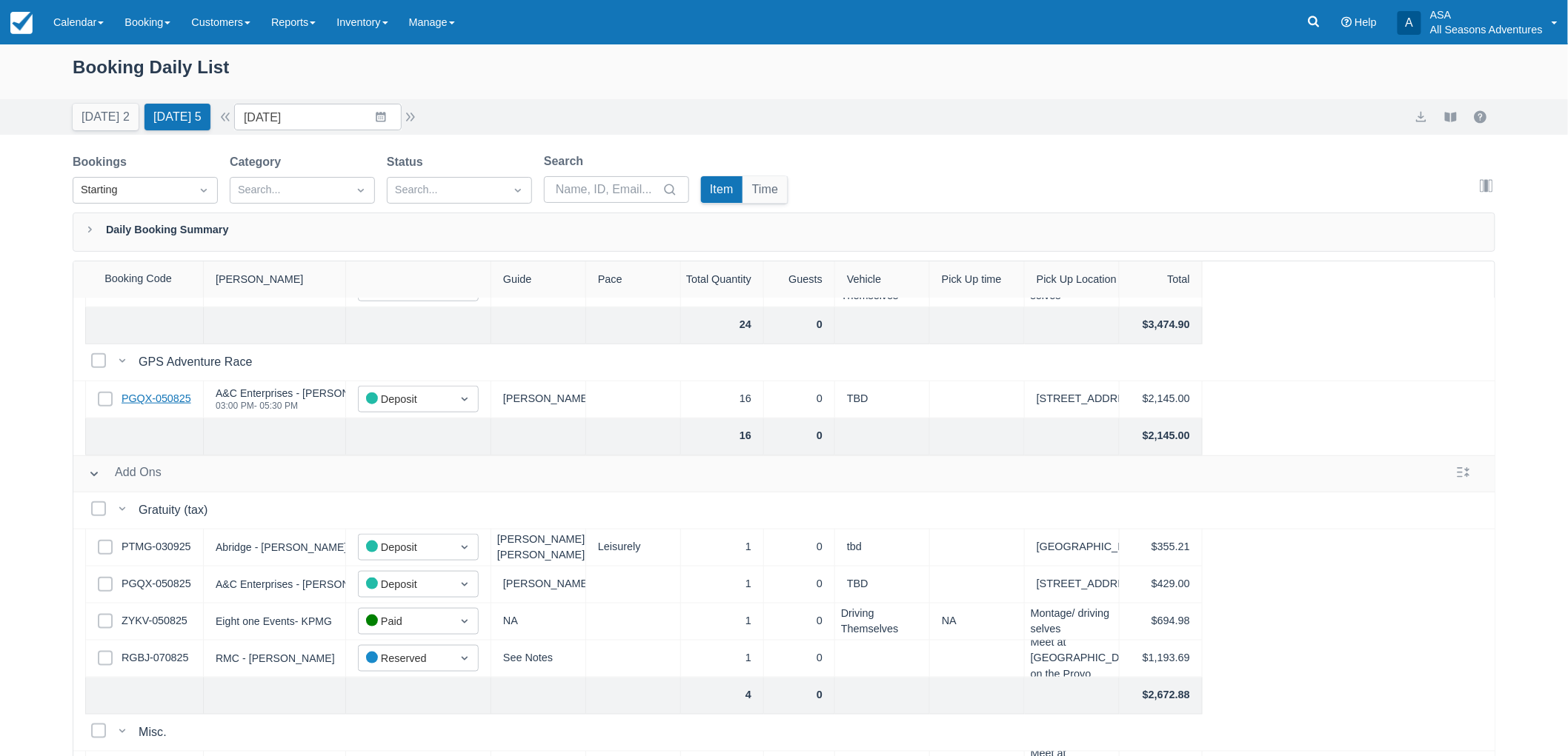
click at [148, 396] on link "PGQX-050825" at bounding box center [156, 399] width 70 height 16
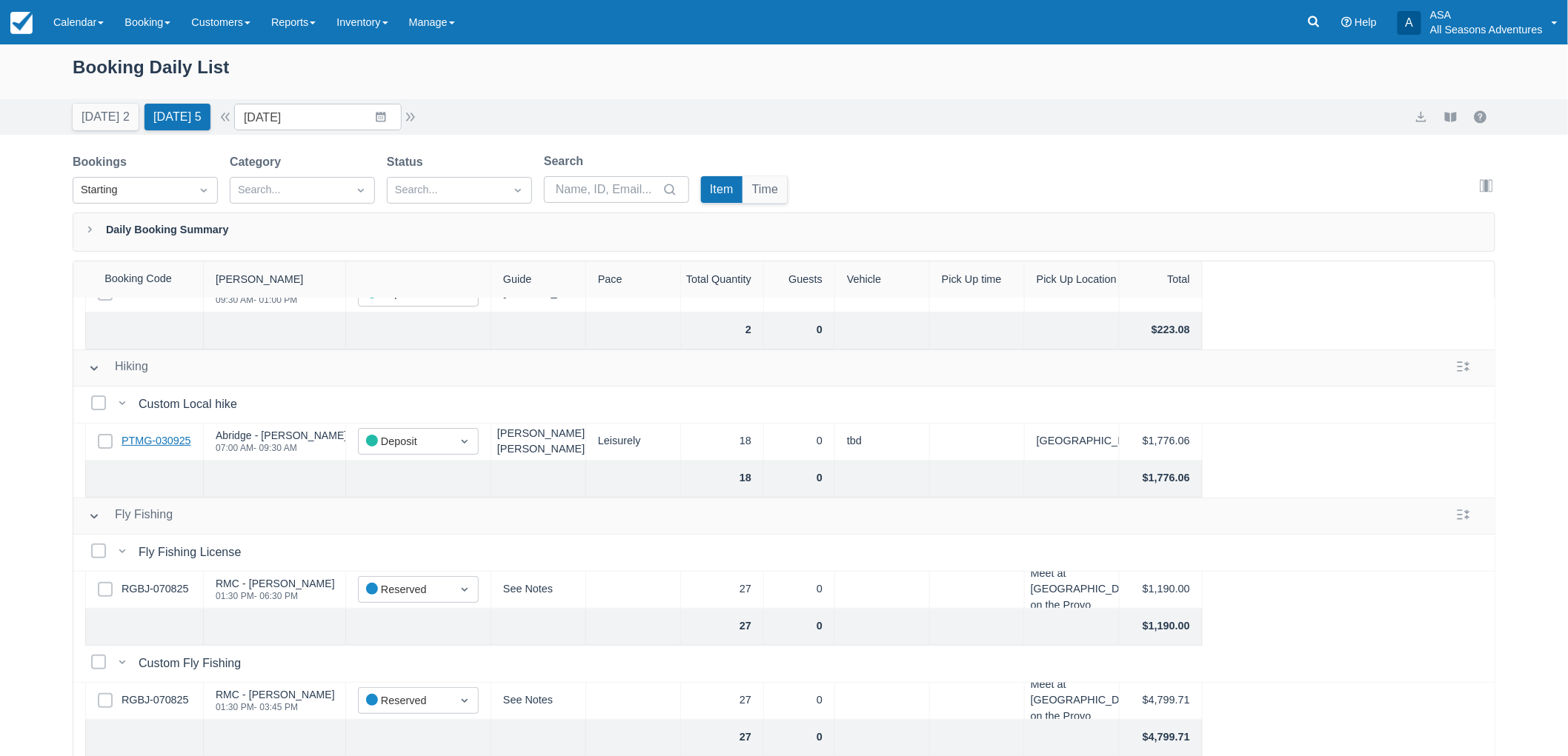
scroll to position [83, 0]
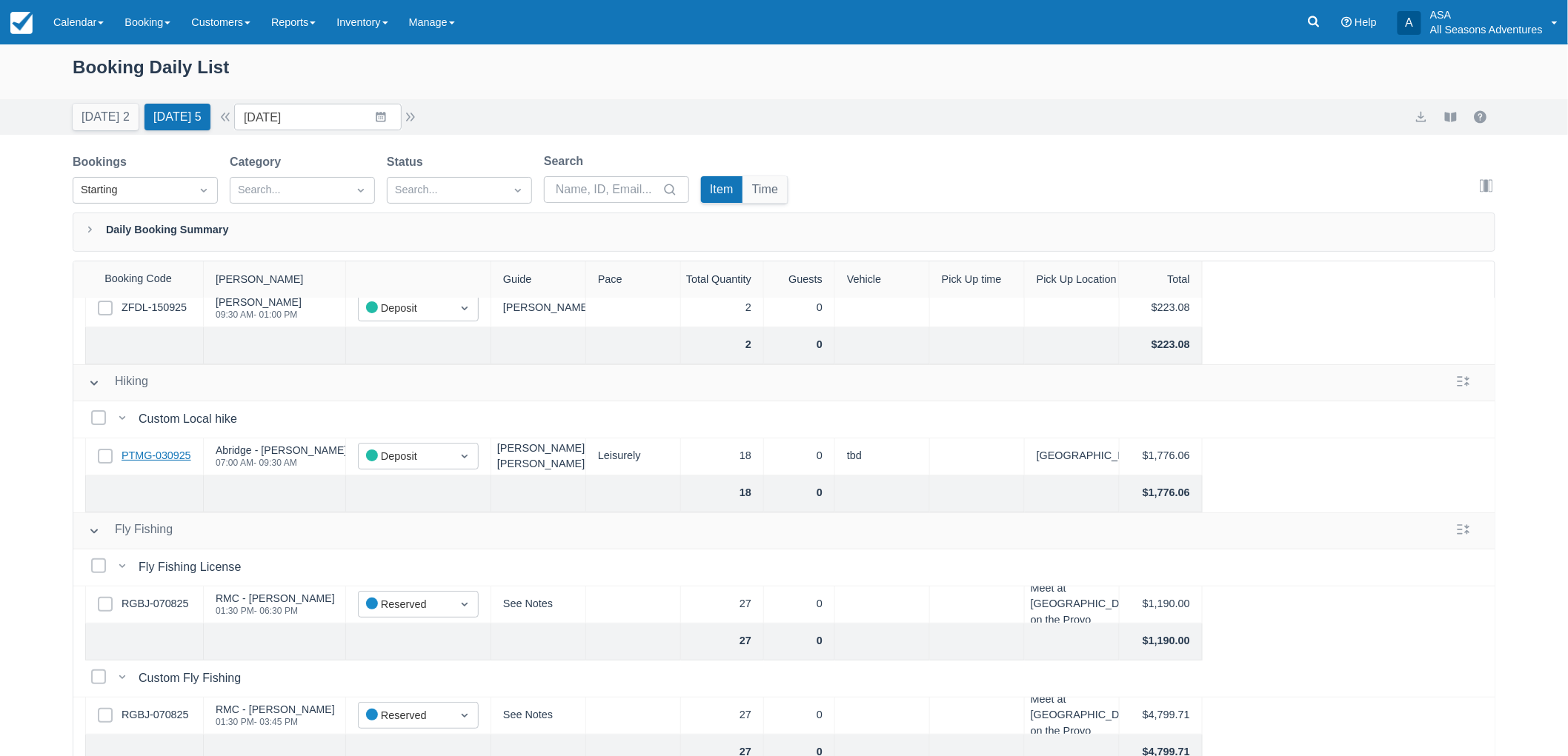
click at [172, 457] on link "PTMG-030925" at bounding box center [156, 457] width 70 height 16
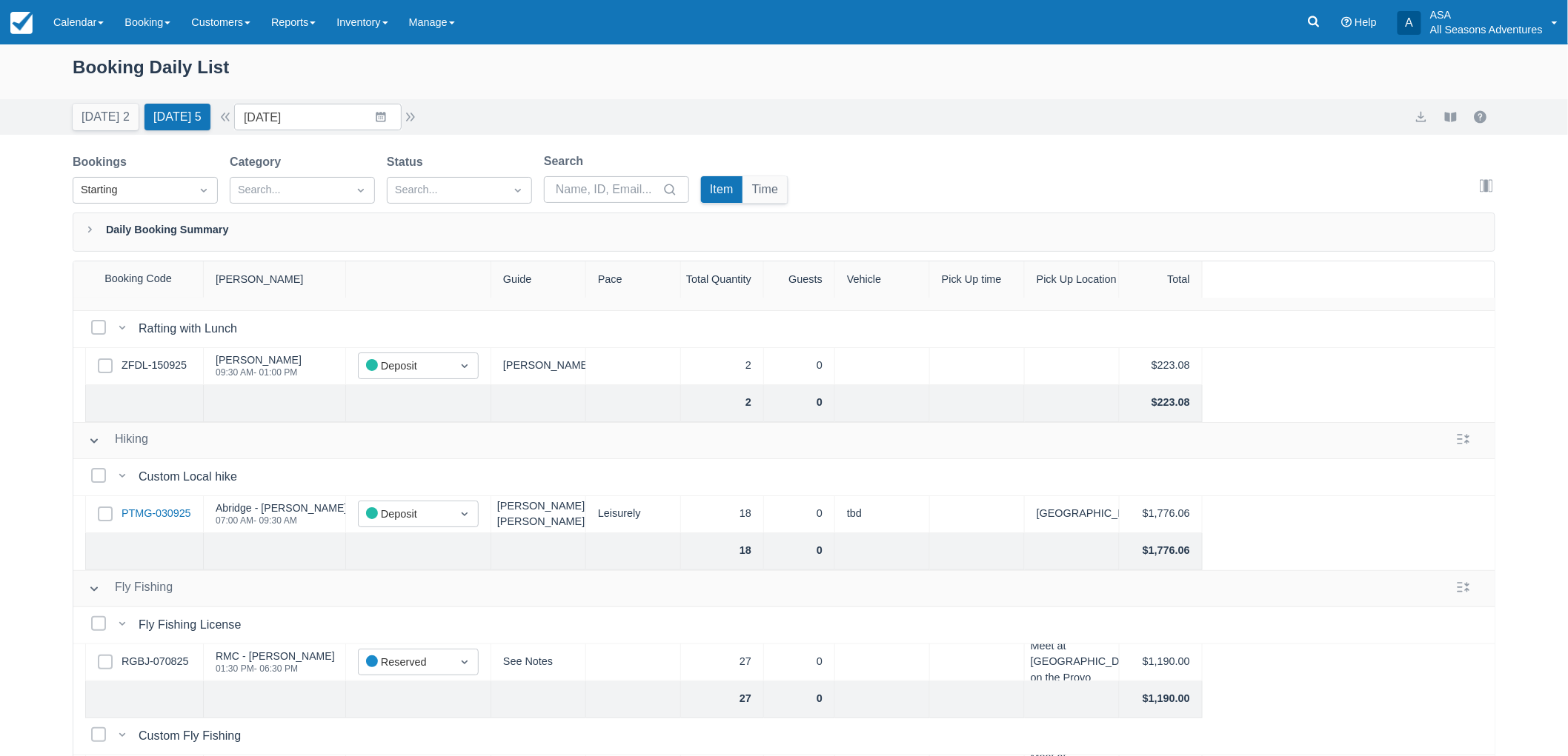
scroll to position [0, 0]
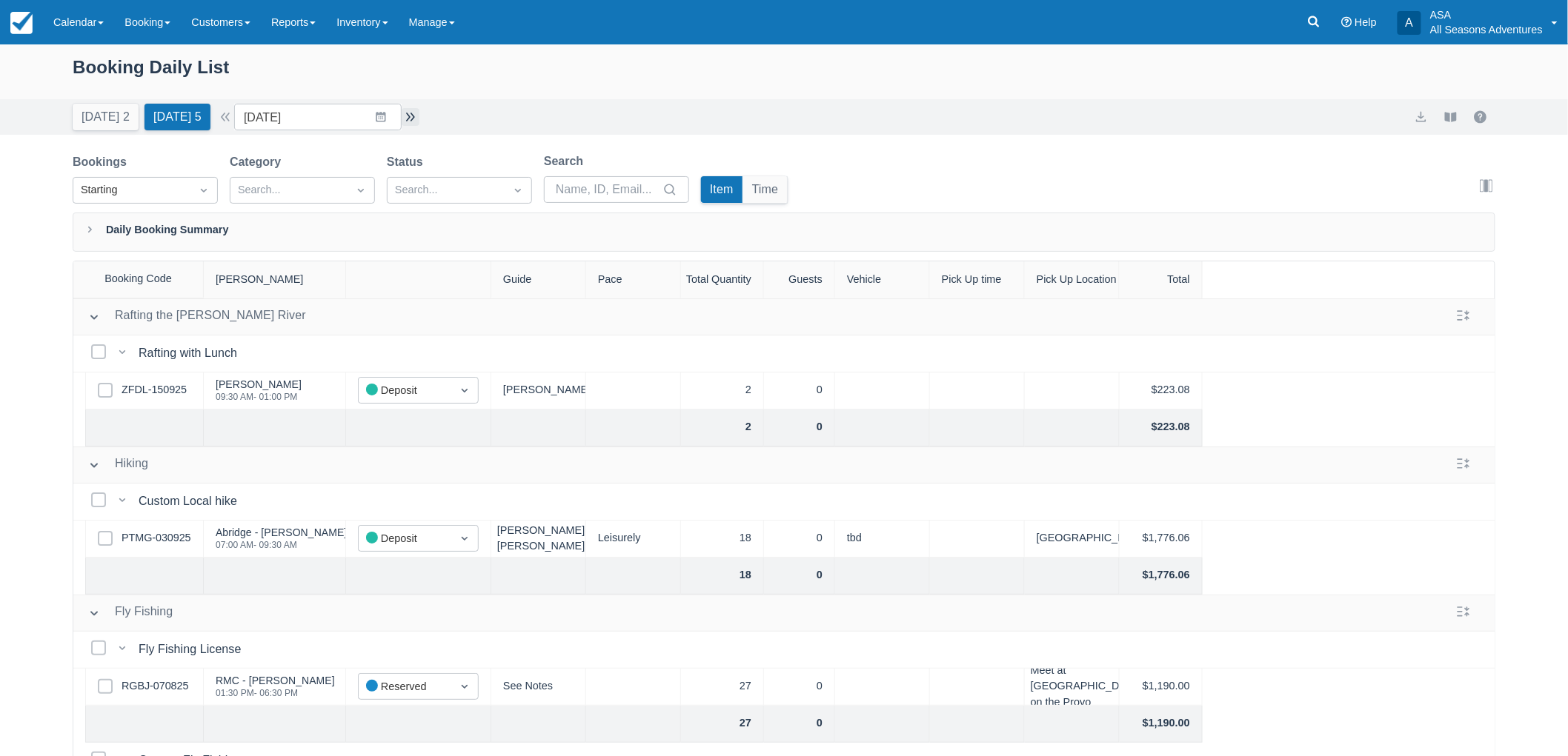
click at [420, 118] on button "button" at bounding box center [411, 117] width 18 height 18
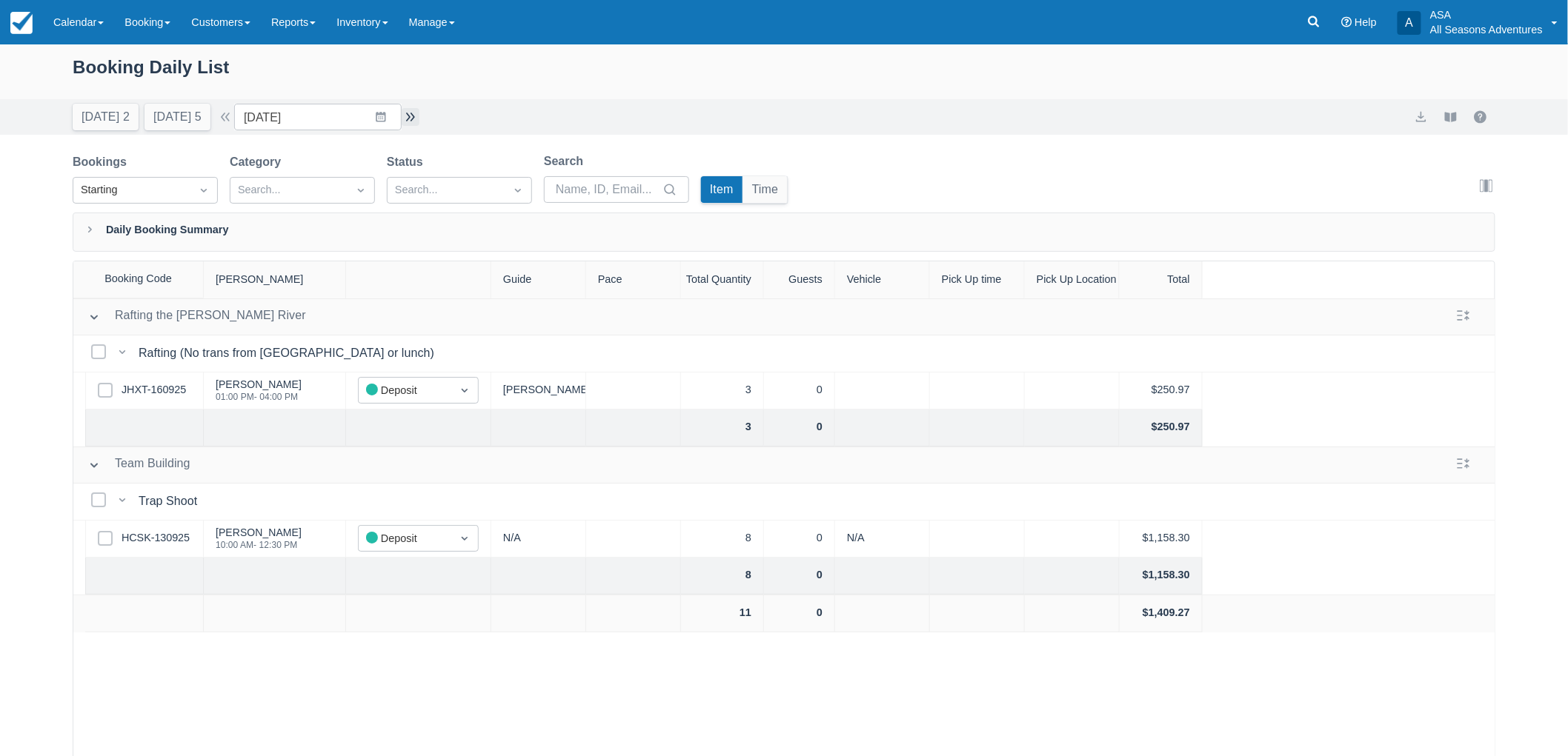
click at [414, 117] on button "button" at bounding box center [411, 117] width 18 height 18
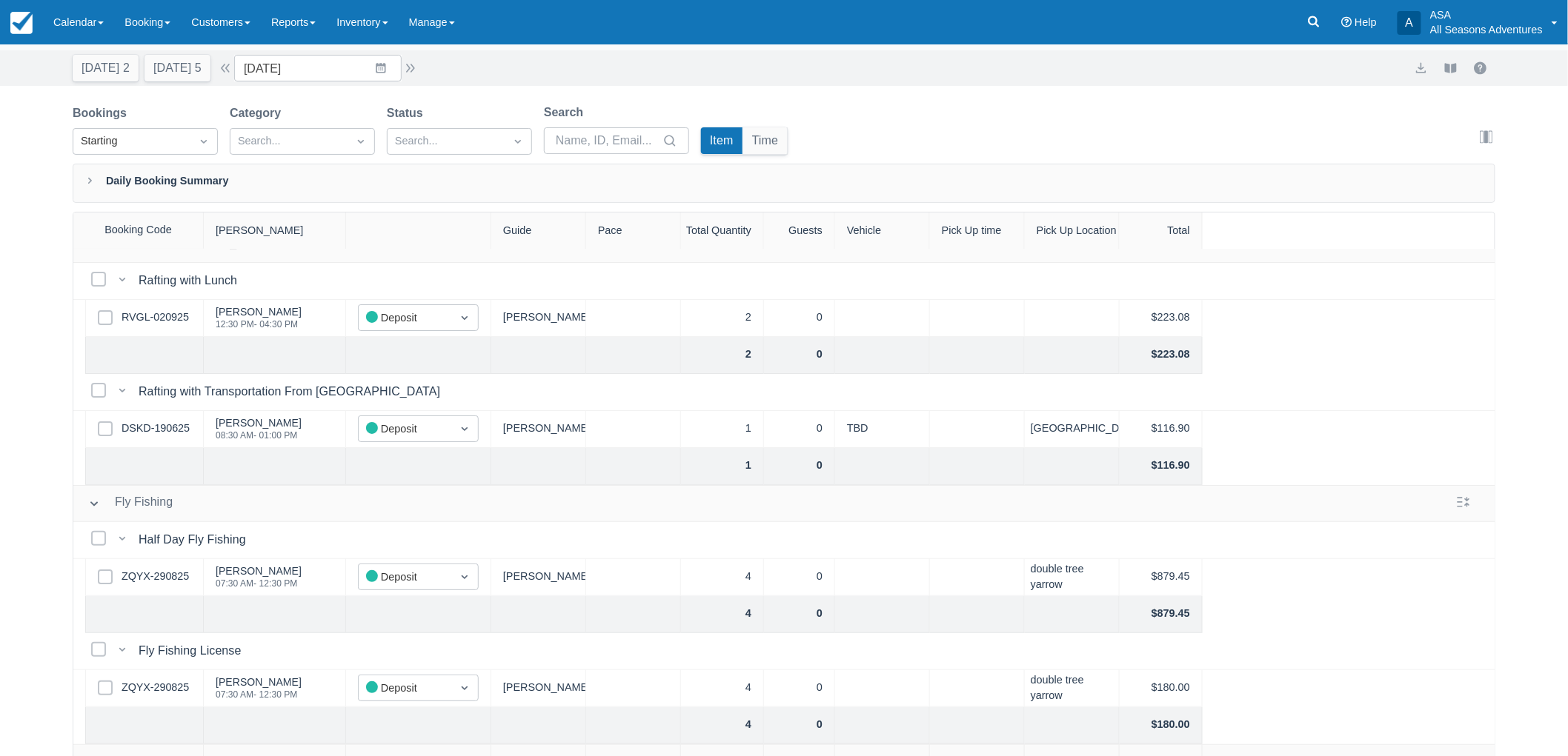
scroll to position [75, 0]
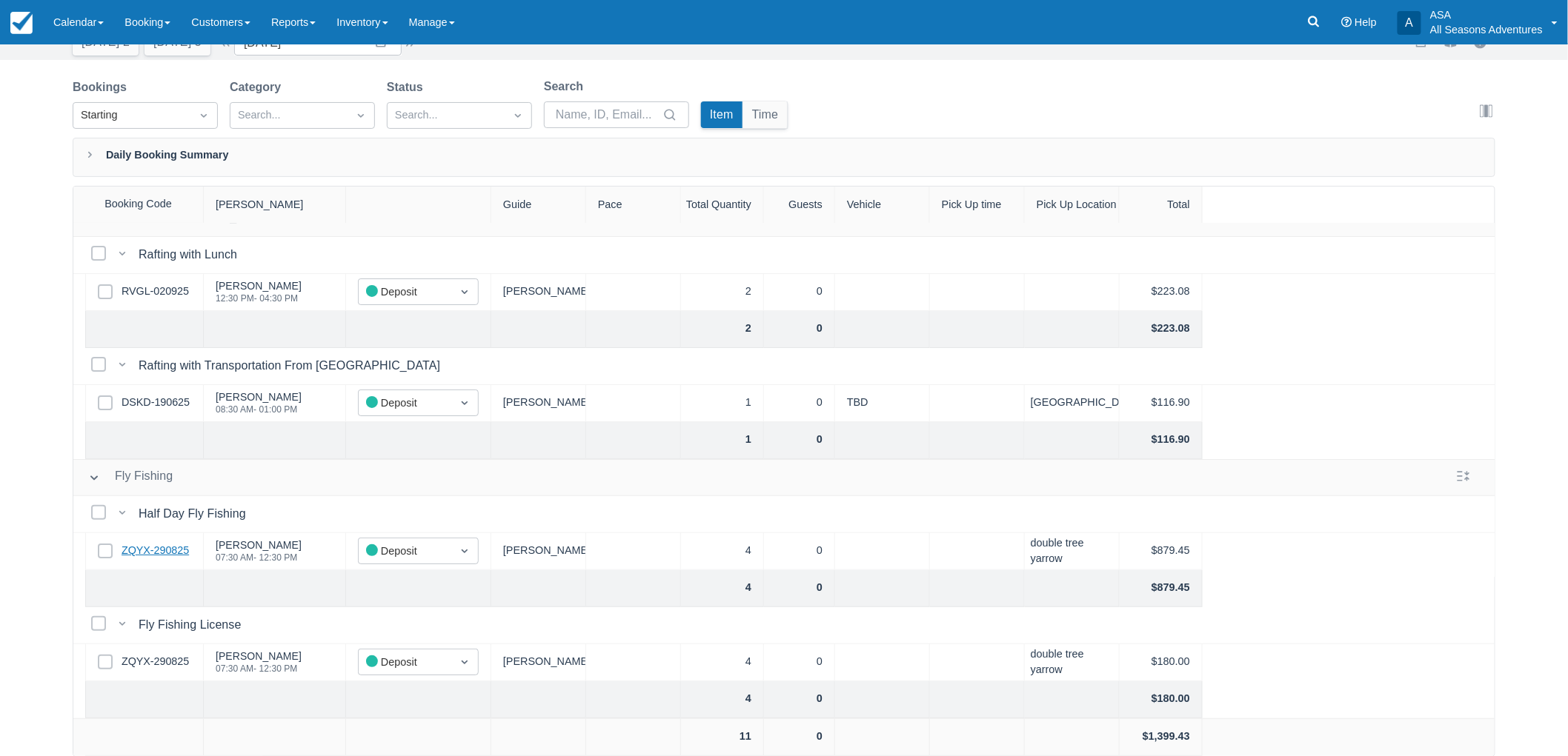
click at [157, 543] on link "ZQYX-290825" at bounding box center [155, 551] width 68 height 16
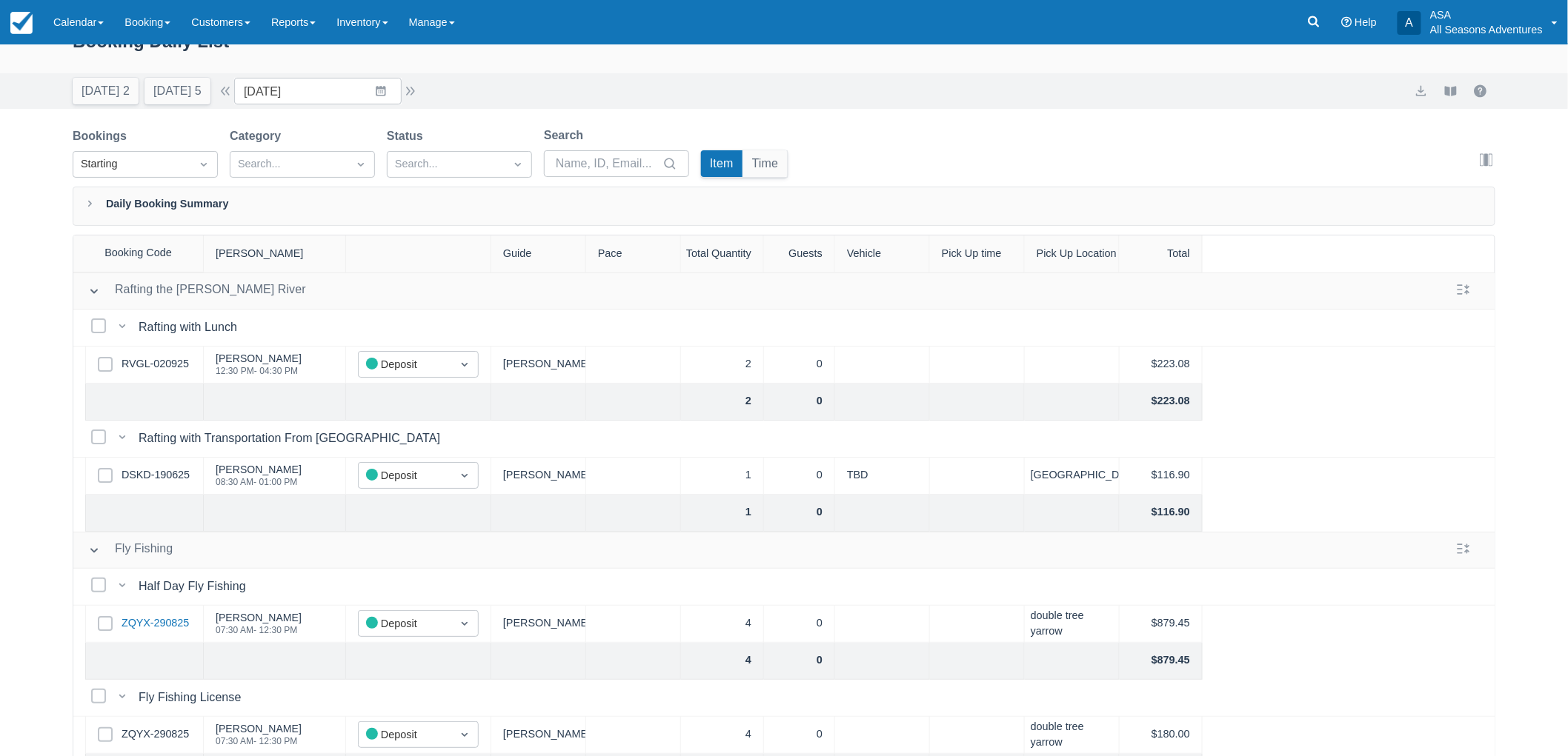
scroll to position [0, 0]
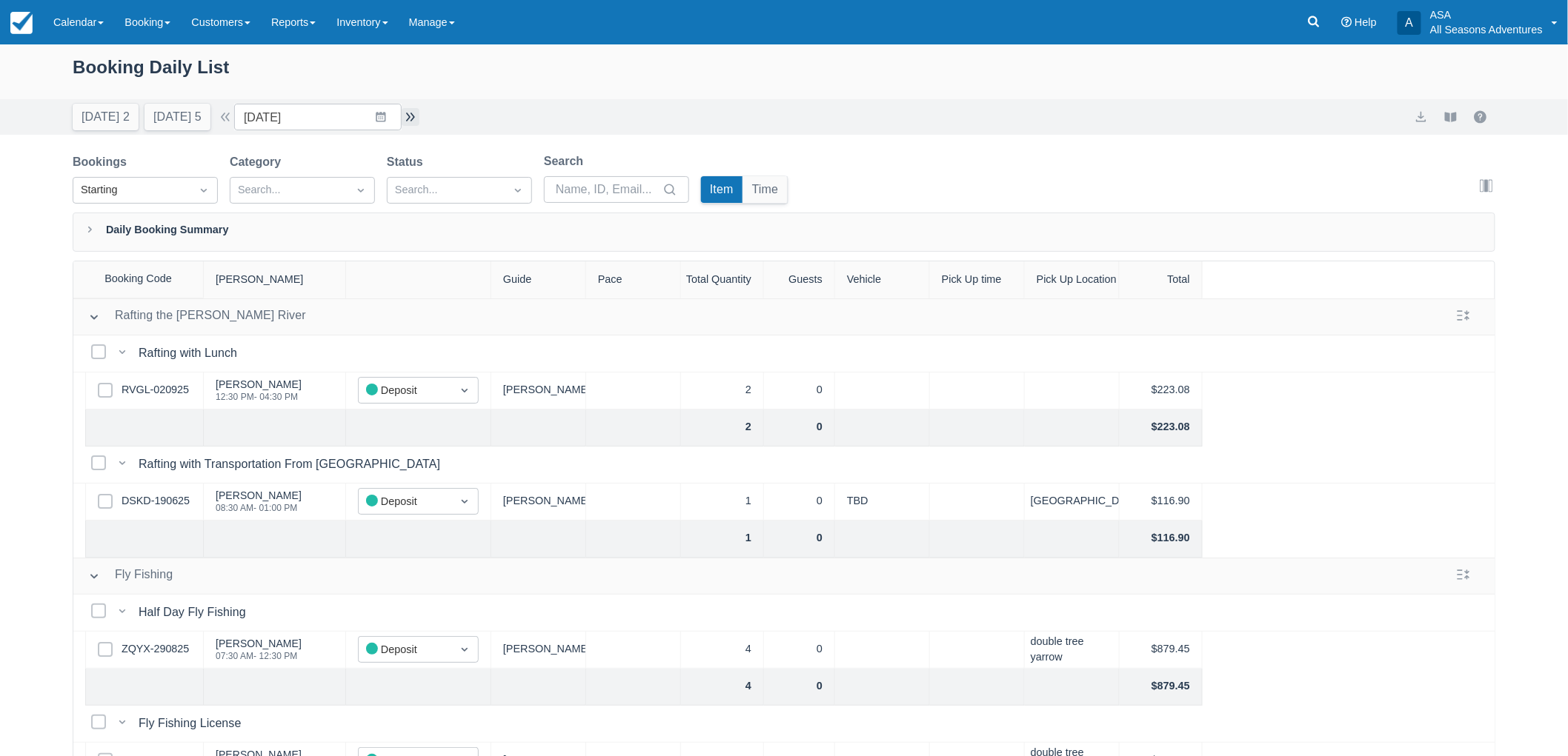
click at [420, 108] on button "button" at bounding box center [411, 117] width 18 height 18
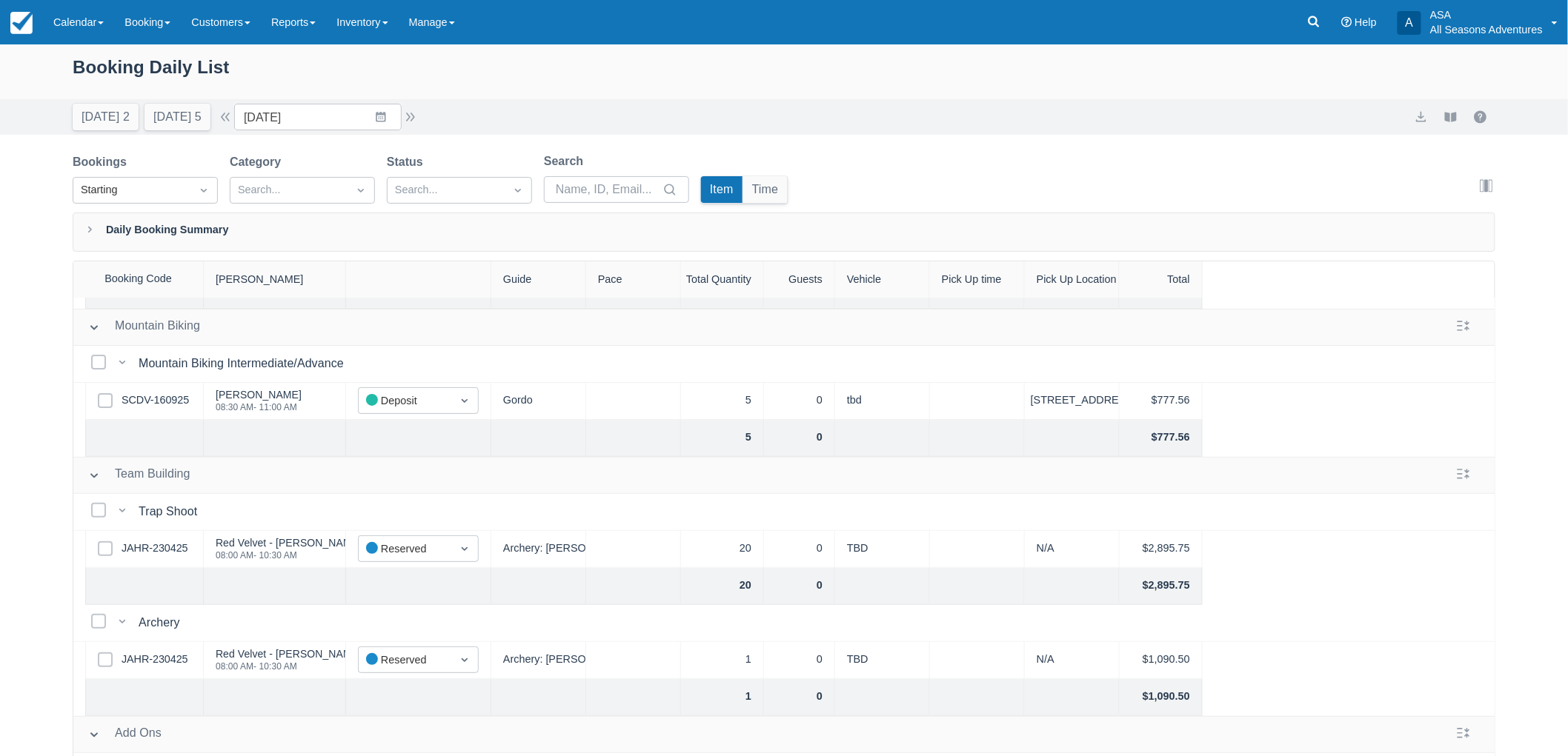
scroll to position [164, 0]
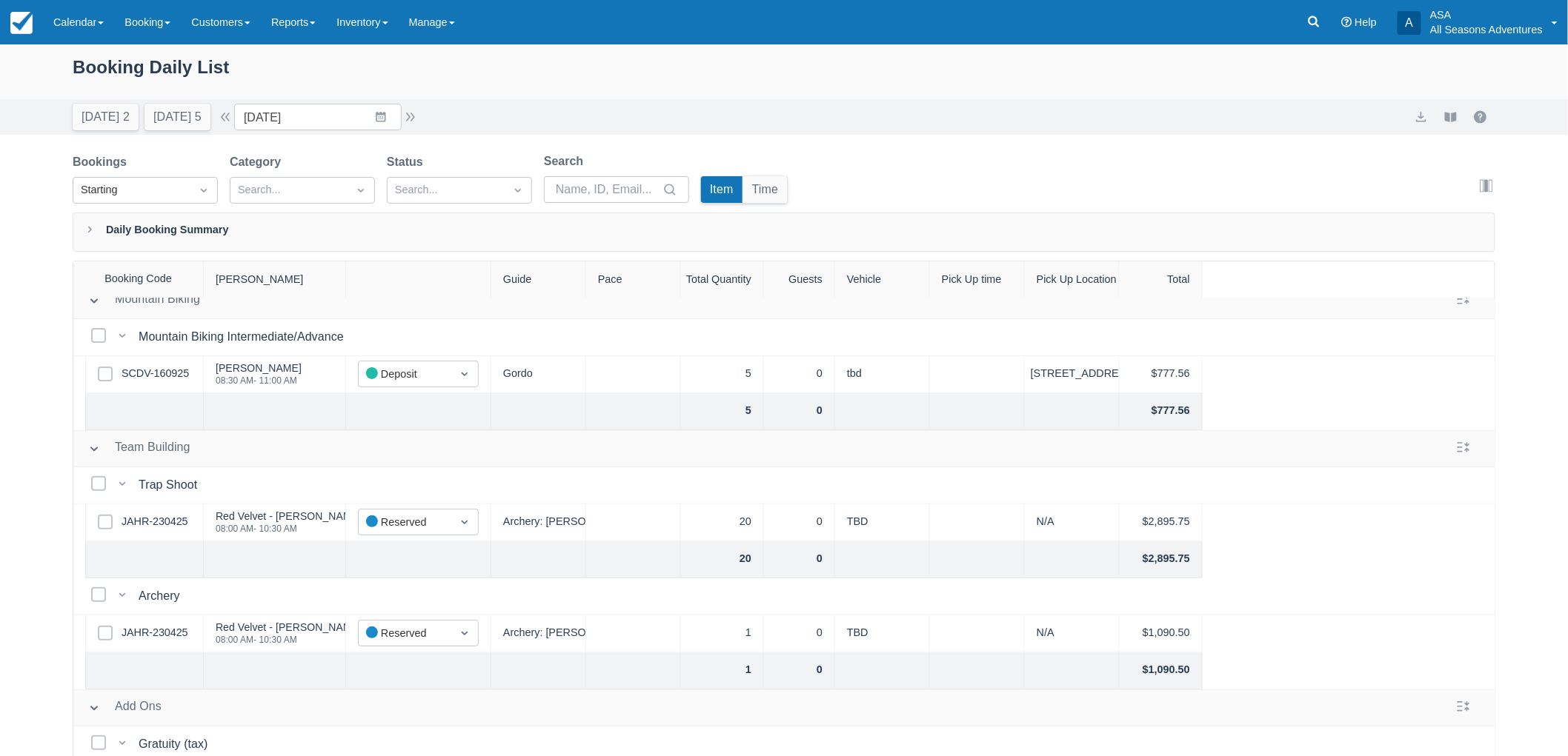
click at [156, 361] on div "Select Row SCDV-160925" at bounding box center [144, 374] width 118 height 37
click at [175, 374] on link "SCDV-160925" at bounding box center [155, 374] width 68 height 16
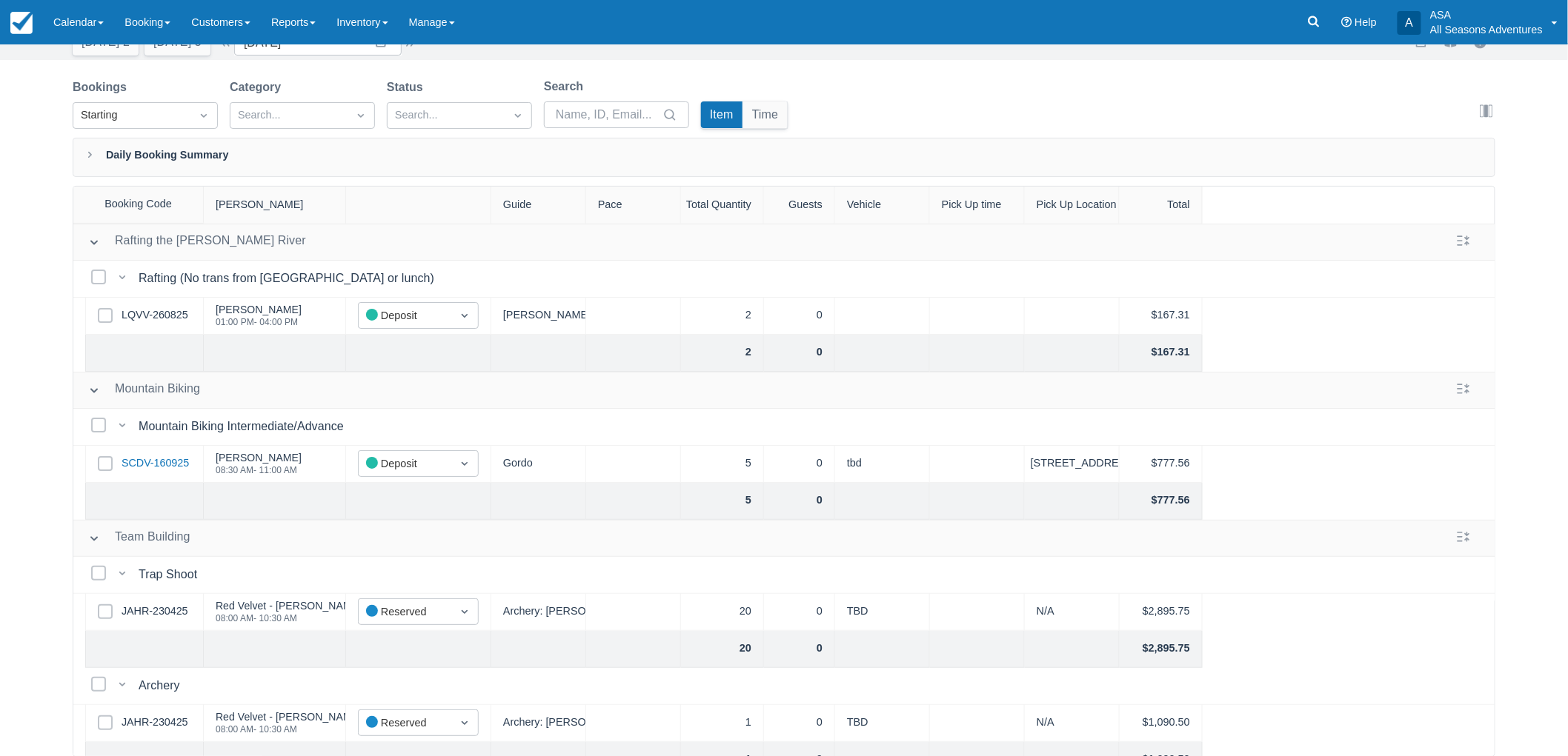
scroll to position [0, 0]
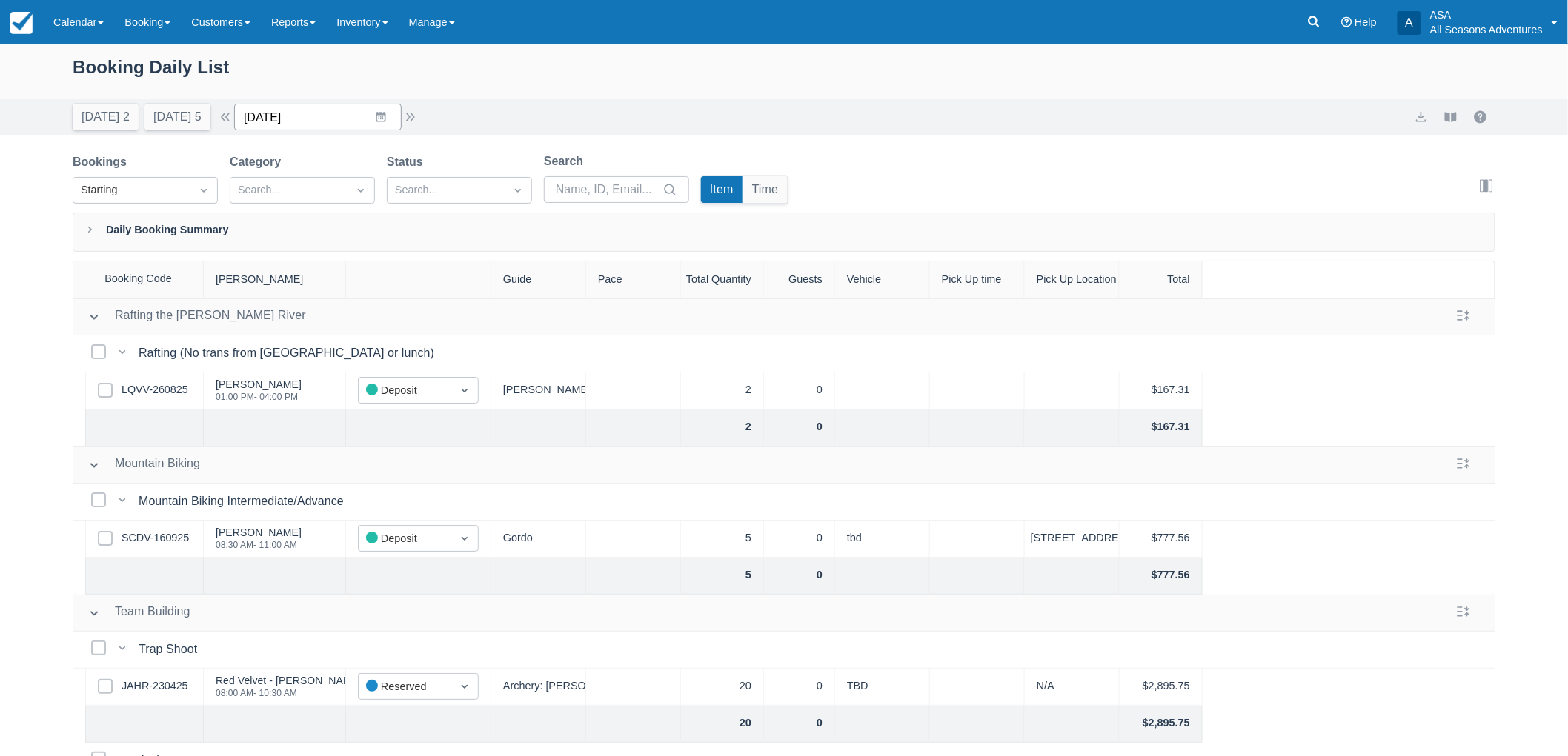
click at [382, 119] on input "09/20/25" at bounding box center [317, 116] width 167 height 27
click at [503, 138] on div "Booking Daily List Today 2 Tomorrow 5 Date 09/20/25 Navigate forward to interac…" at bounding box center [784, 439] width 1568 height 788
click at [395, 114] on input "09/20/25" at bounding box center [317, 116] width 167 height 27
click at [268, 323] on td "21" at bounding box center [265, 315] width 29 height 28
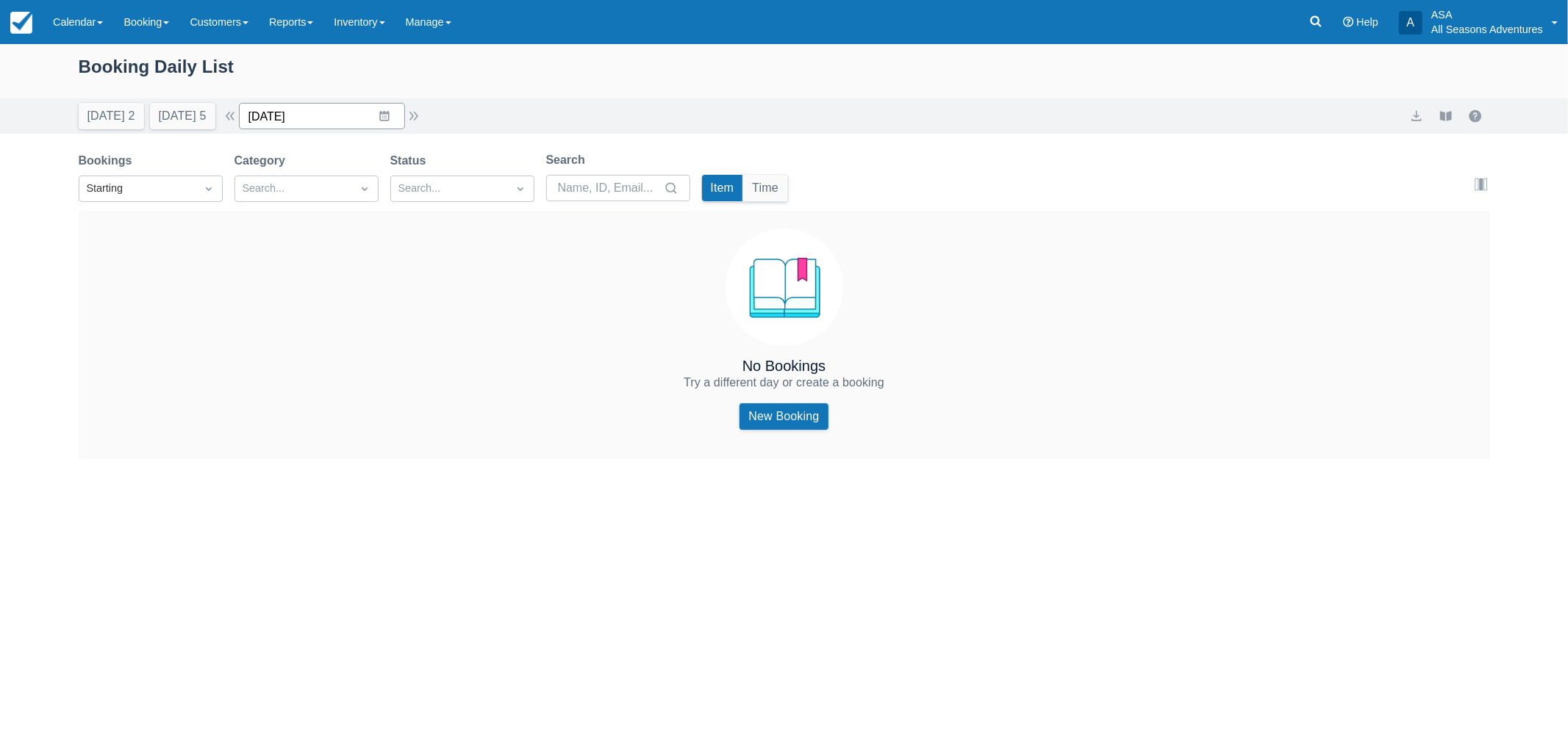
click at [394, 115] on input "09/21/25" at bounding box center [322, 115] width 166 height 27
click at [341, 283] on td "16" at bounding box center [327, 285] width 29 height 28
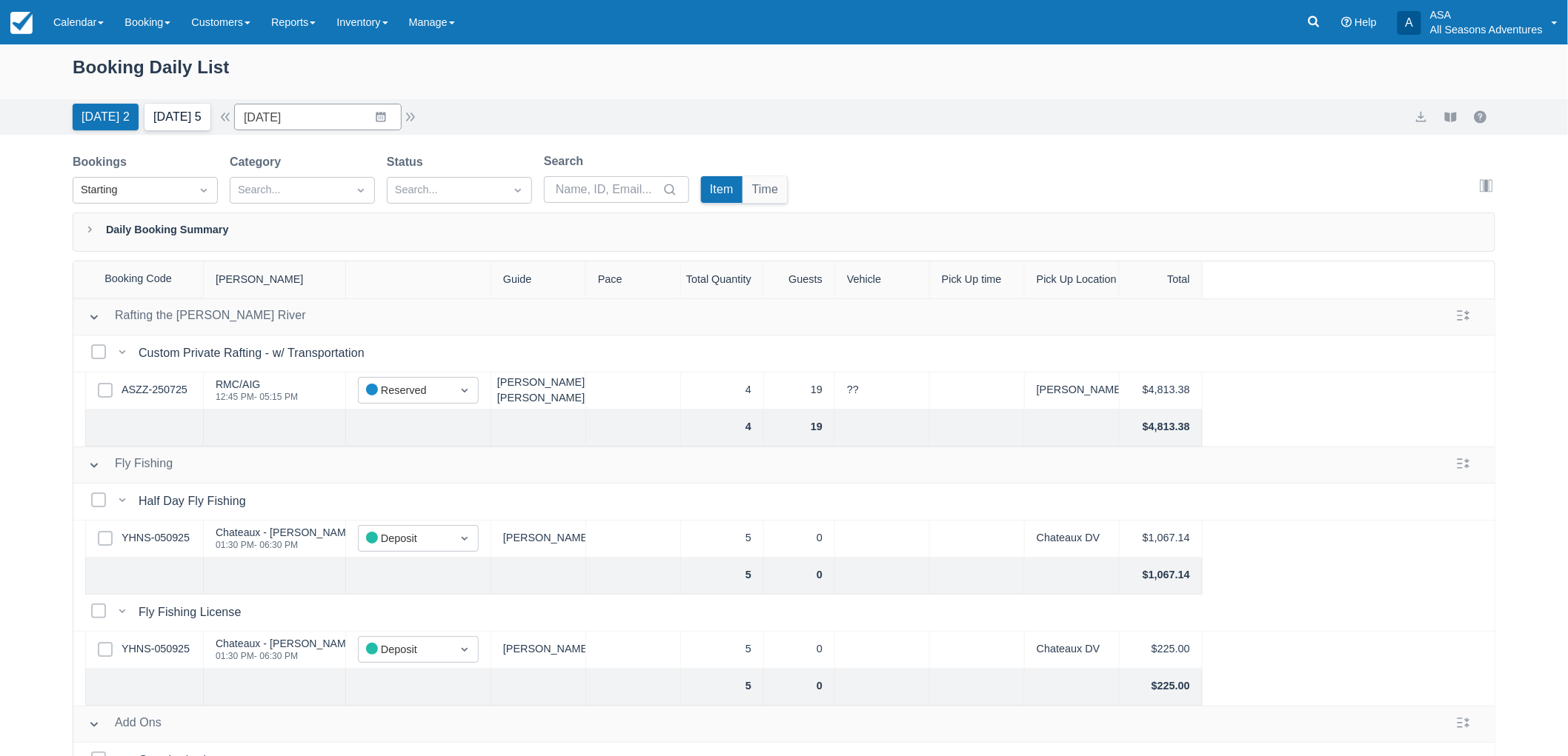
click at [204, 106] on button "Tomorrow 5" at bounding box center [177, 116] width 66 height 27
type input "09/17/25"
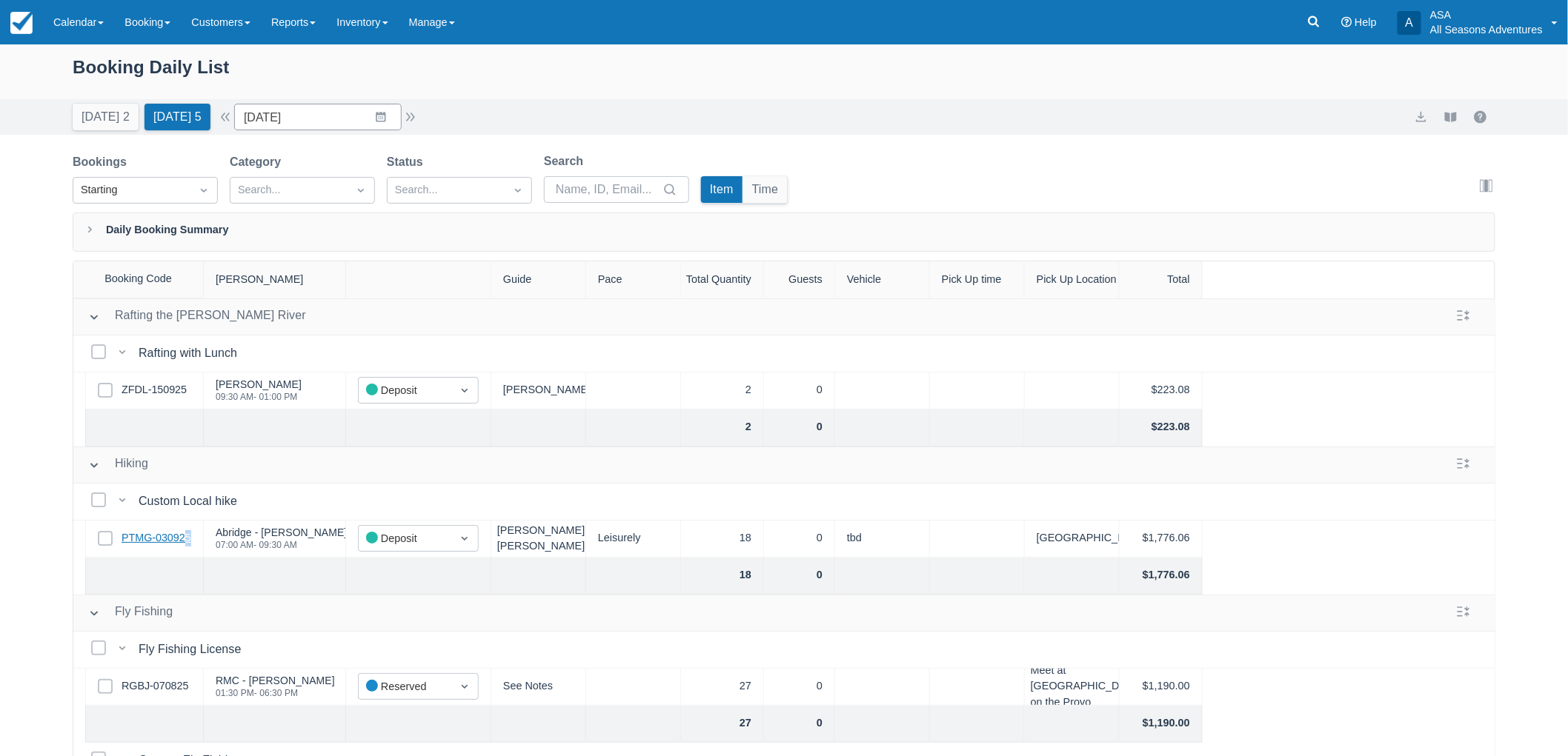
drag, startPoint x: 188, startPoint y: 526, endPoint x: 173, endPoint y: 534, distance: 17.0
click at [176, 533] on div "Select Row PTMG-030925" at bounding box center [144, 539] width 118 height 37
click at [170, 538] on link "PTMG-030925" at bounding box center [156, 538] width 70 height 16
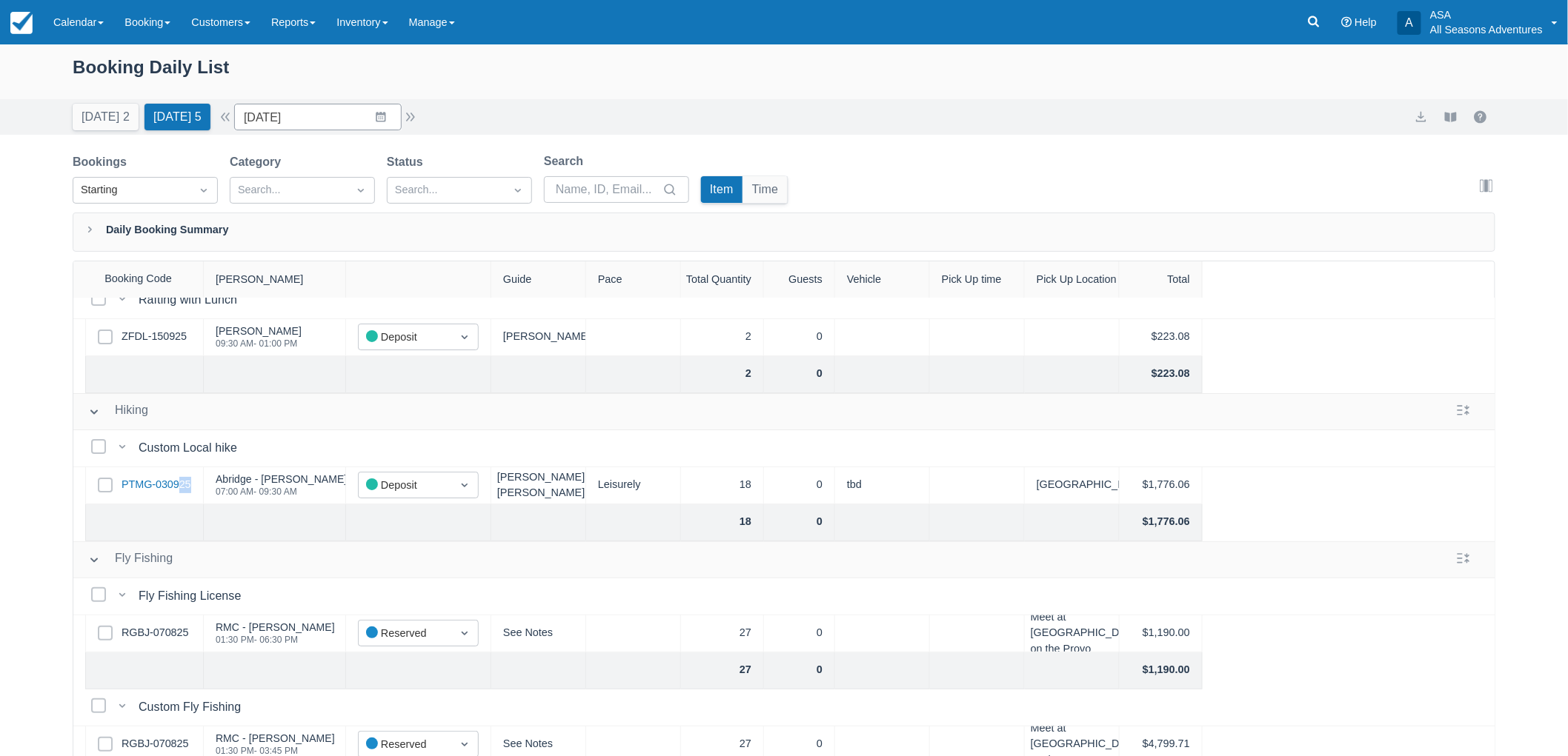
scroll to position [83, 0]
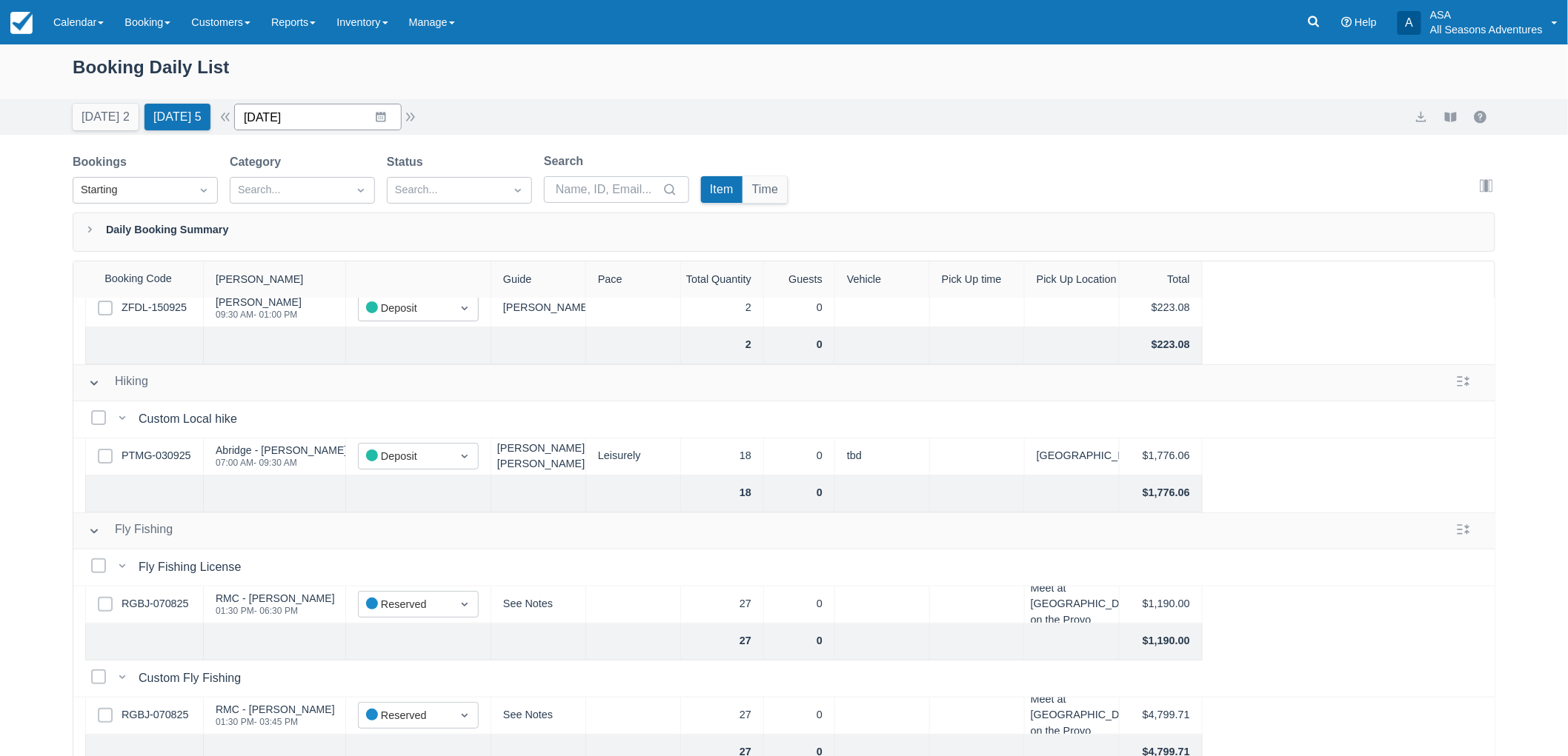
click at [388, 108] on input "09/17/25" at bounding box center [317, 116] width 167 height 27
click at [446, 173] on icon "Move forward to switch to the next month." at bounding box center [439, 178] width 14 height 14
click at [440, 179] on div "Move forward to switch to the next month." at bounding box center [439, 178] width 29 height 25
click at [440, 179] on icon "Move forward to switch to the next month." at bounding box center [439, 178] width 14 height 14
click at [542, 113] on div "Today 2 Tomorrow 5 Date 09/17/25 Navigate forward to interact with the calendar…" at bounding box center [784, 116] width 1423 height 27
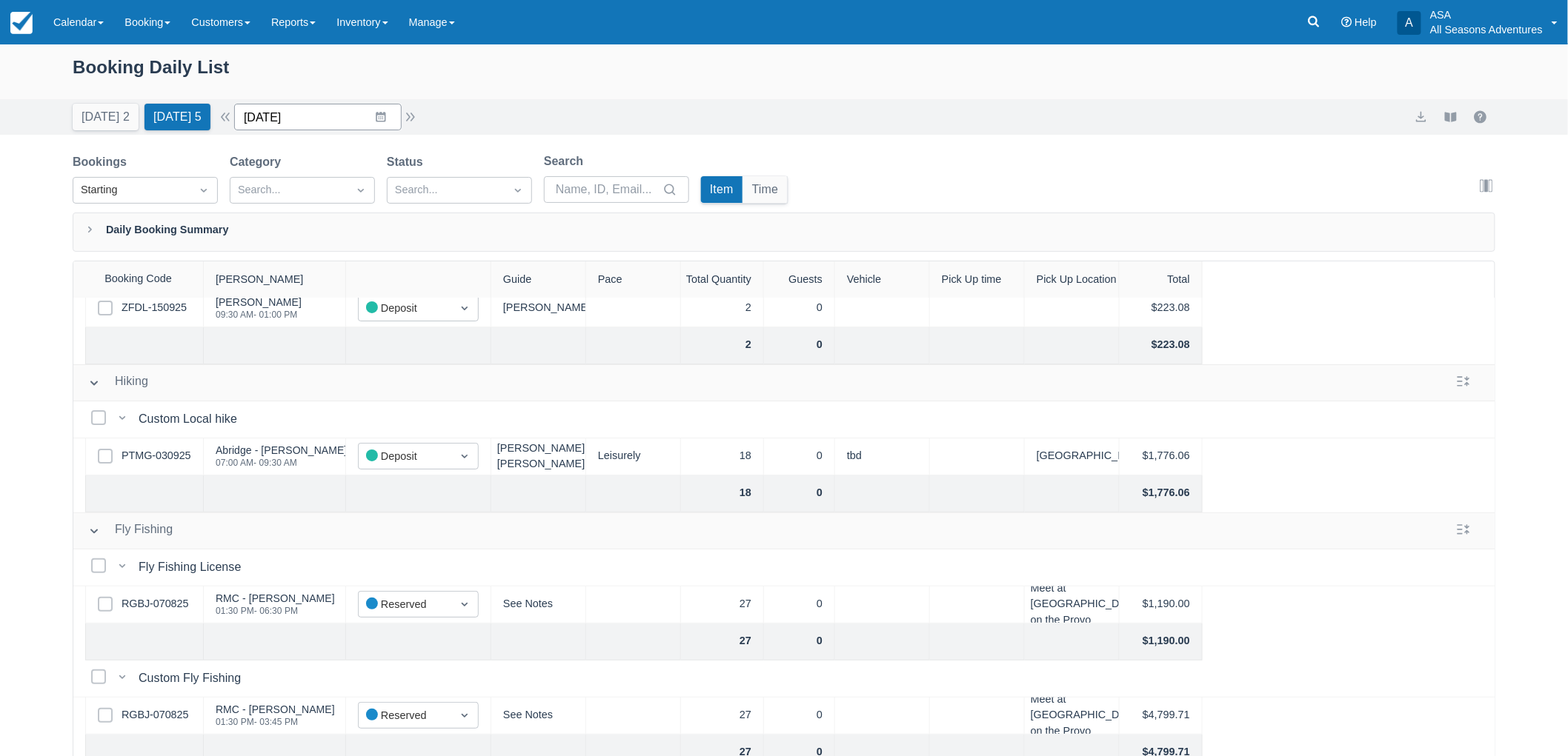
click at [394, 119] on input "[DATE]" at bounding box center [317, 116] width 167 height 27
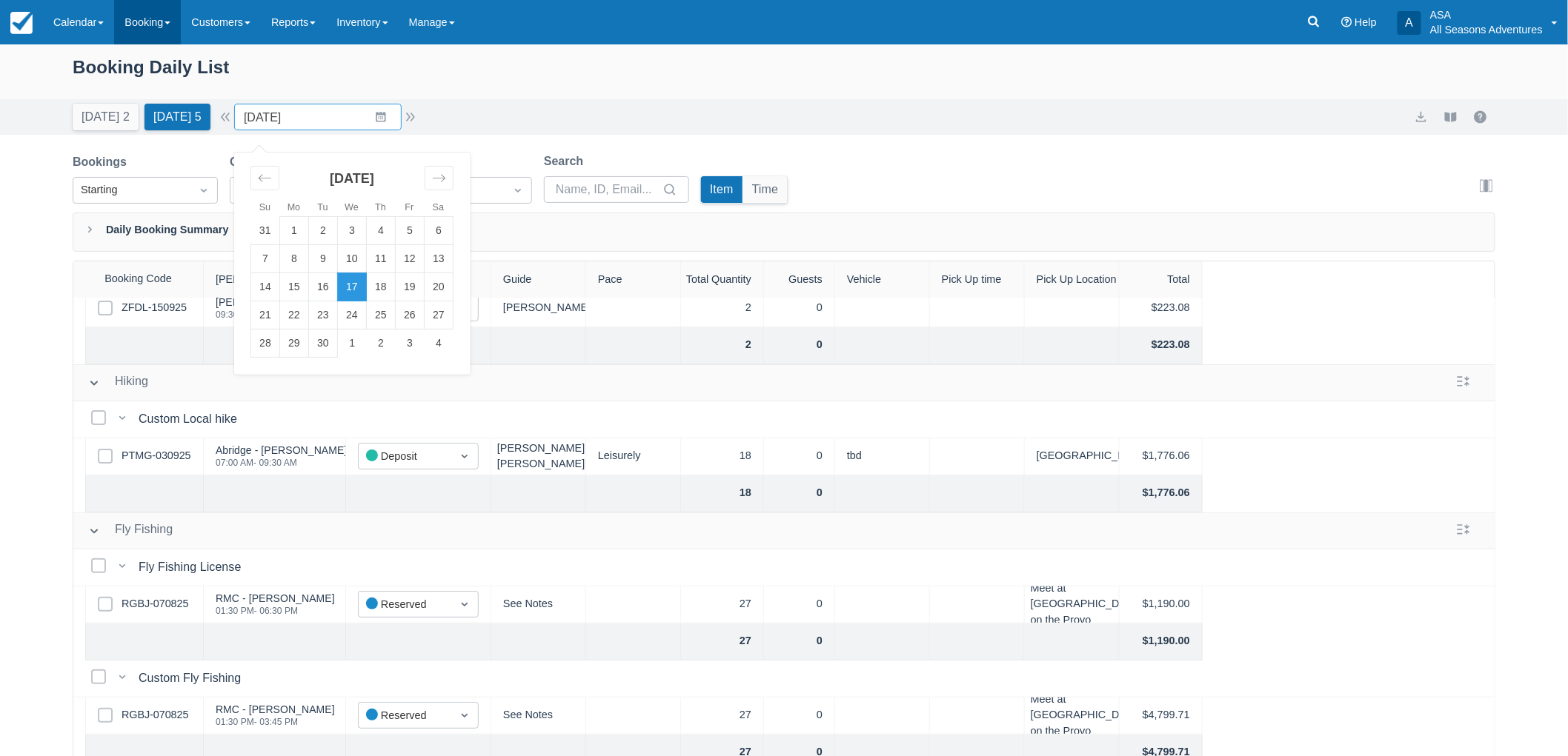
click at [146, 2] on link "Booking" at bounding box center [147, 22] width 67 height 45
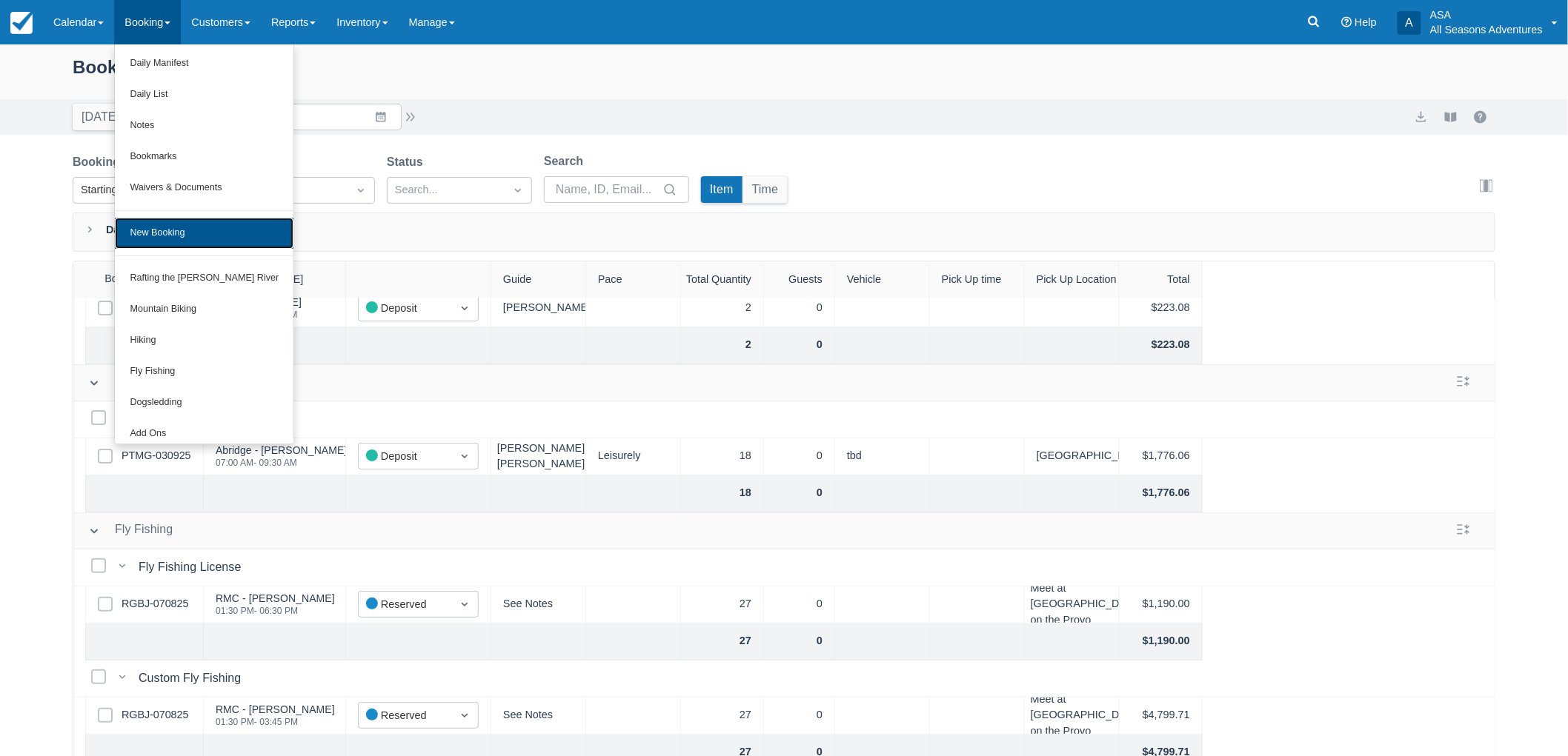
click at [197, 238] on link "New Booking" at bounding box center [204, 233] width 179 height 31
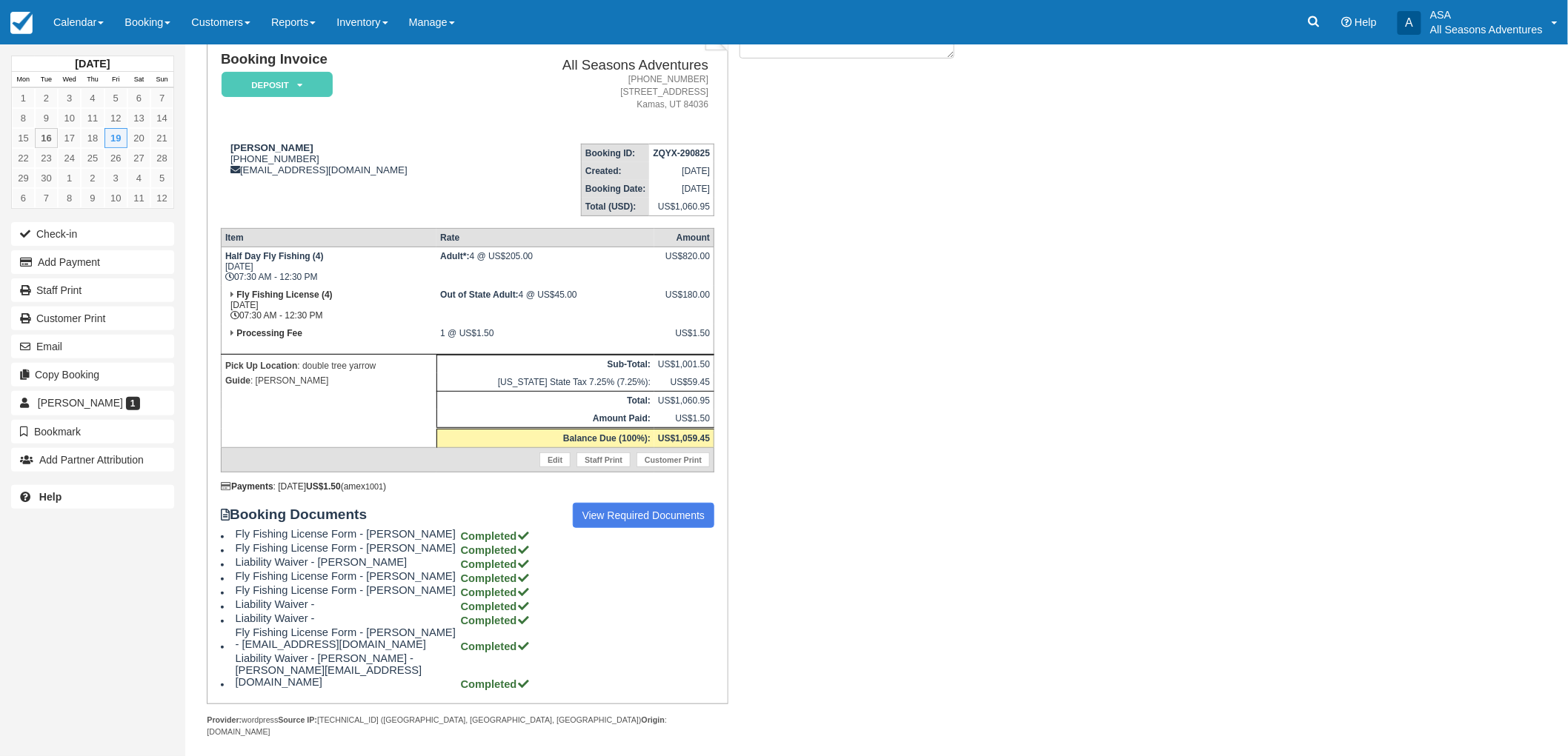
scroll to position [111, 0]
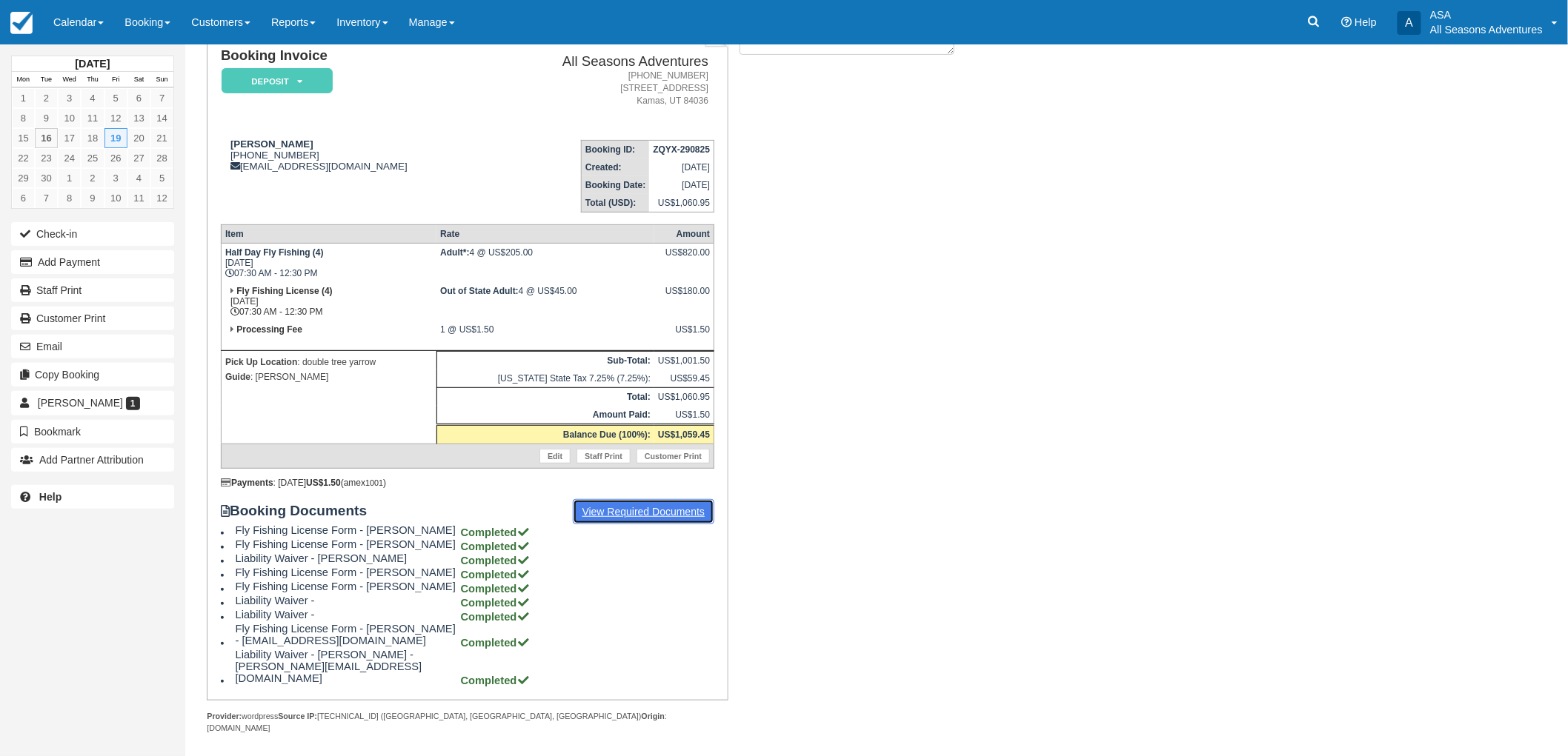
click at [633, 504] on link "View Required Documents" at bounding box center [644, 511] width 142 height 25
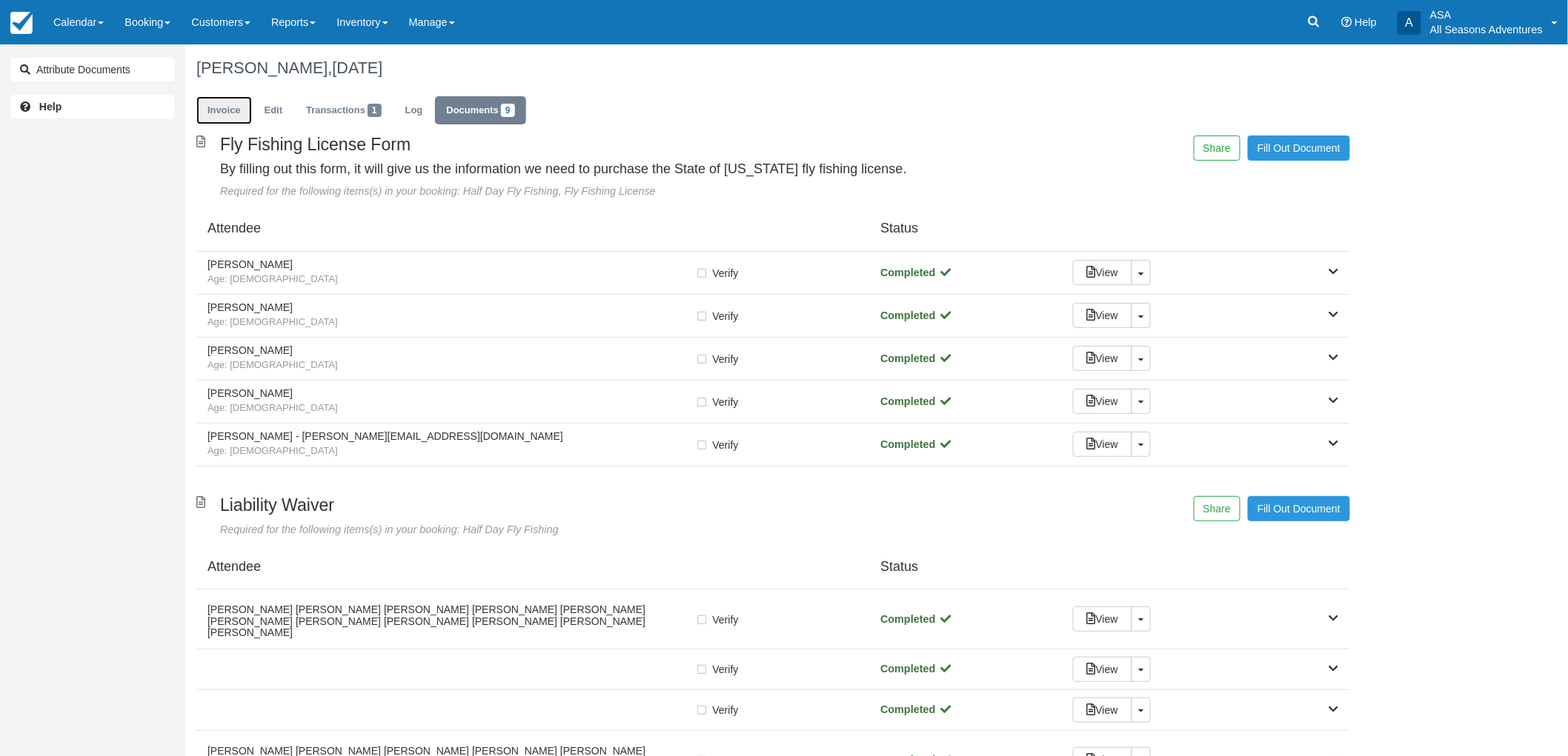
click at [231, 116] on link "Invoice" at bounding box center [224, 110] width 56 height 29
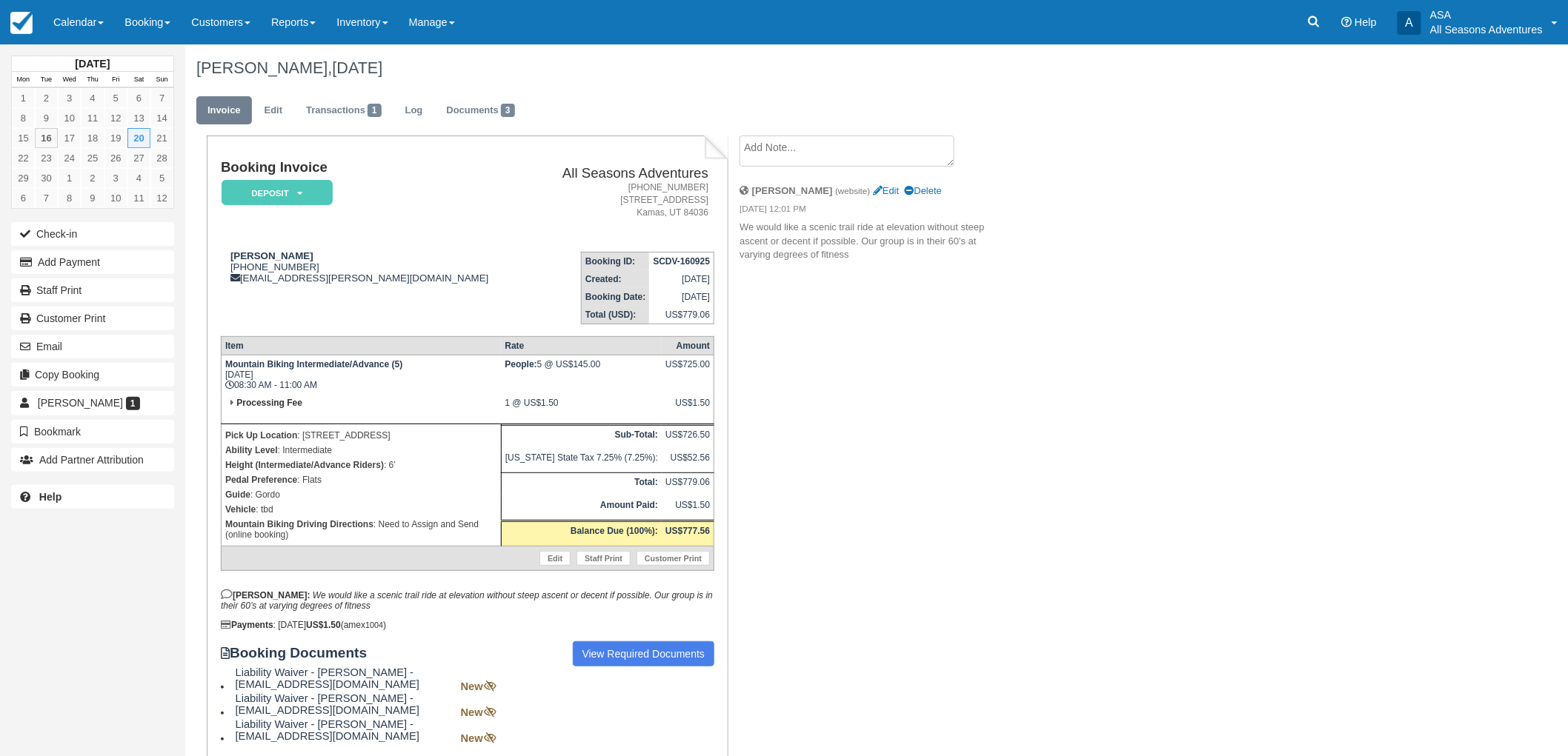
click at [397, 458] on p "Height (Intermediate/Advance Riders) : 6’" at bounding box center [360, 465] width 272 height 15
click at [115, 339] on button "Email" at bounding box center [93, 347] width 163 height 24
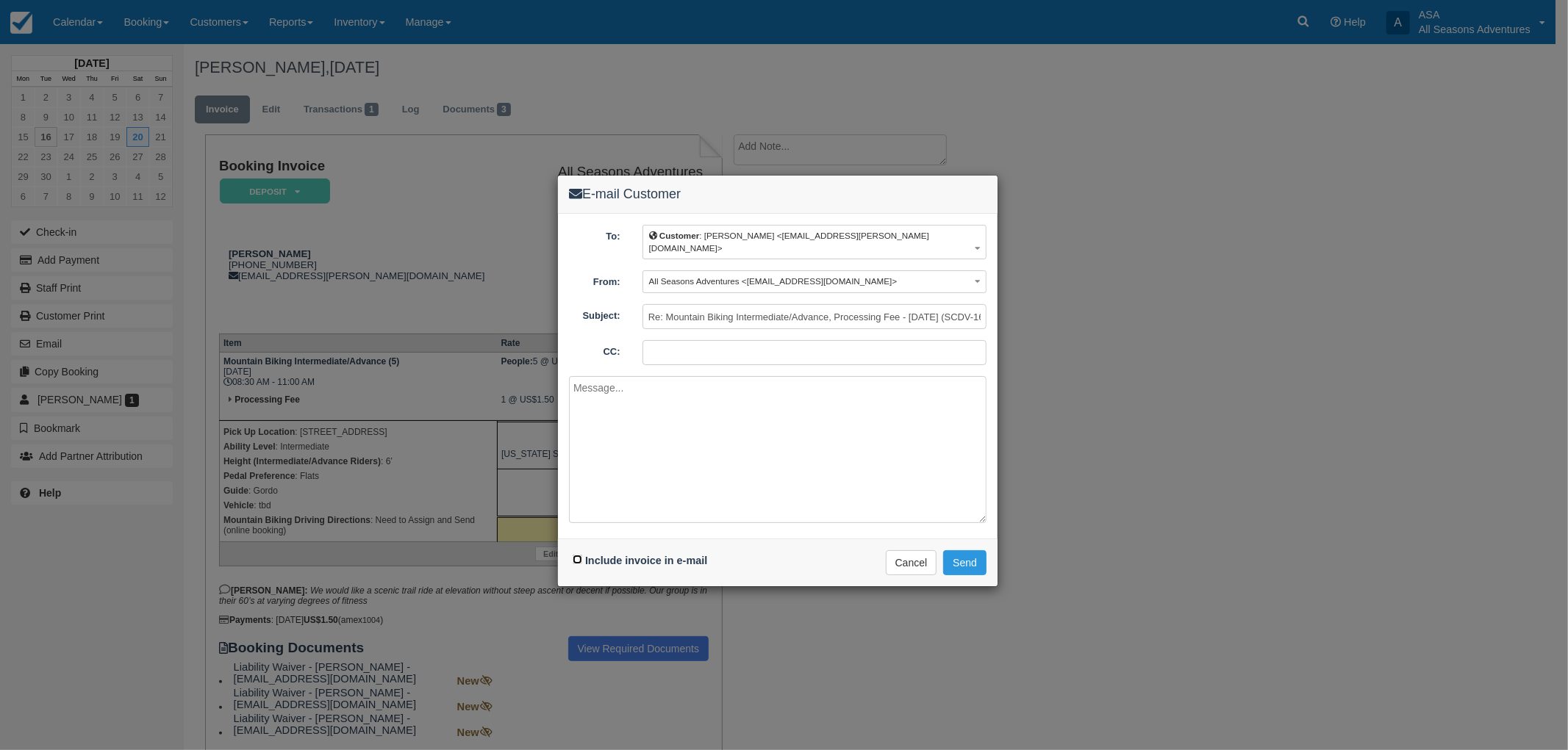
click at [580, 555] on input "Include invoice in e-mail" at bounding box center [577, 560] width 10 height 10
checkbox input "true"
click at [684, 438] on textarea at bounding box center [777, 449] width 417 height 147
type textarea "h"
click at [877, 422] on textarea "Hello Sam, We are looking forward to your mountain biking excursion! Please sen…" at bounding box center [777, 449] width 417 height 147
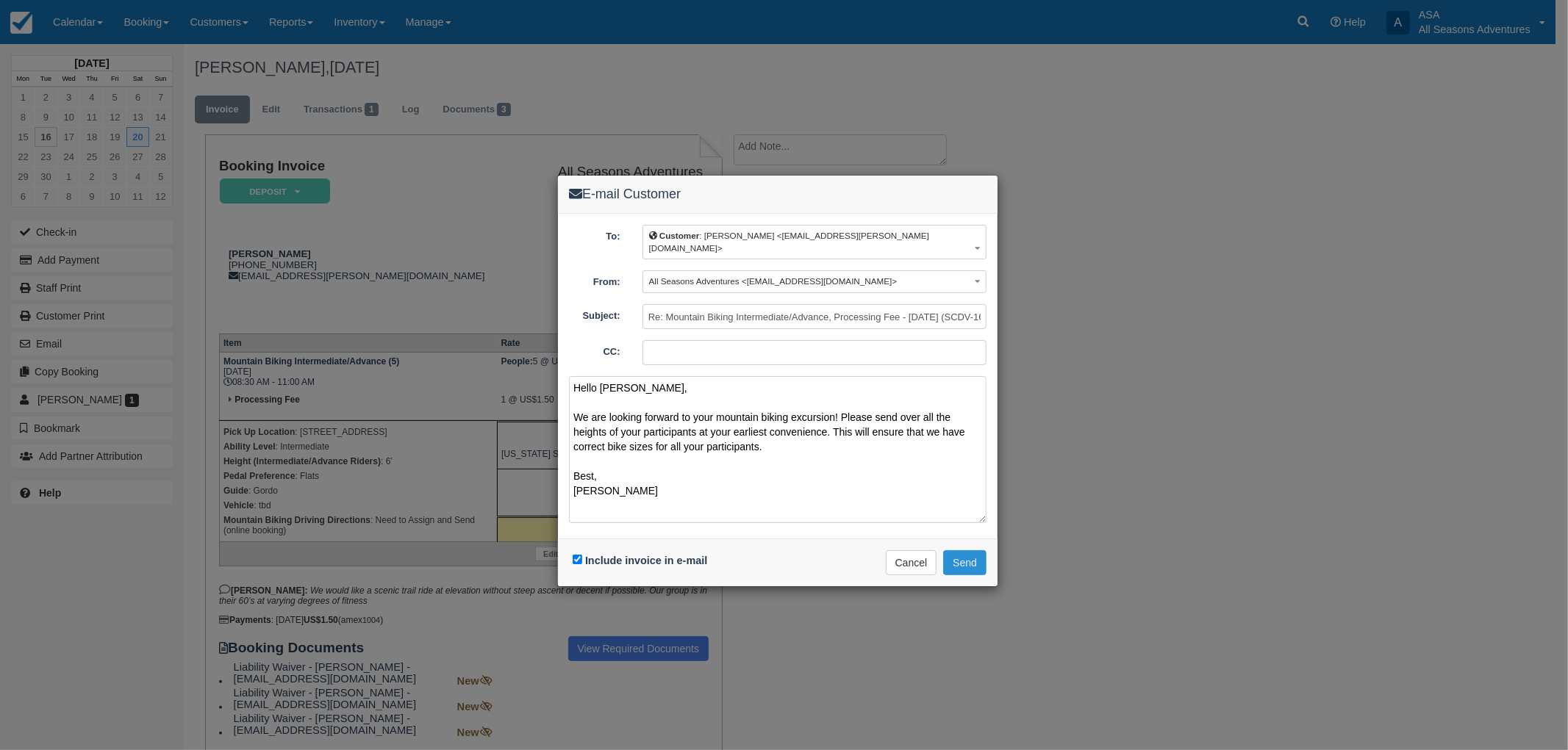
type textarea "Hello Sam, We are looking forward to your mountain biking excursion! Please sen…"
click at [976, 553] on button "Send" at bounding box center [965, 562] width 43 height 25
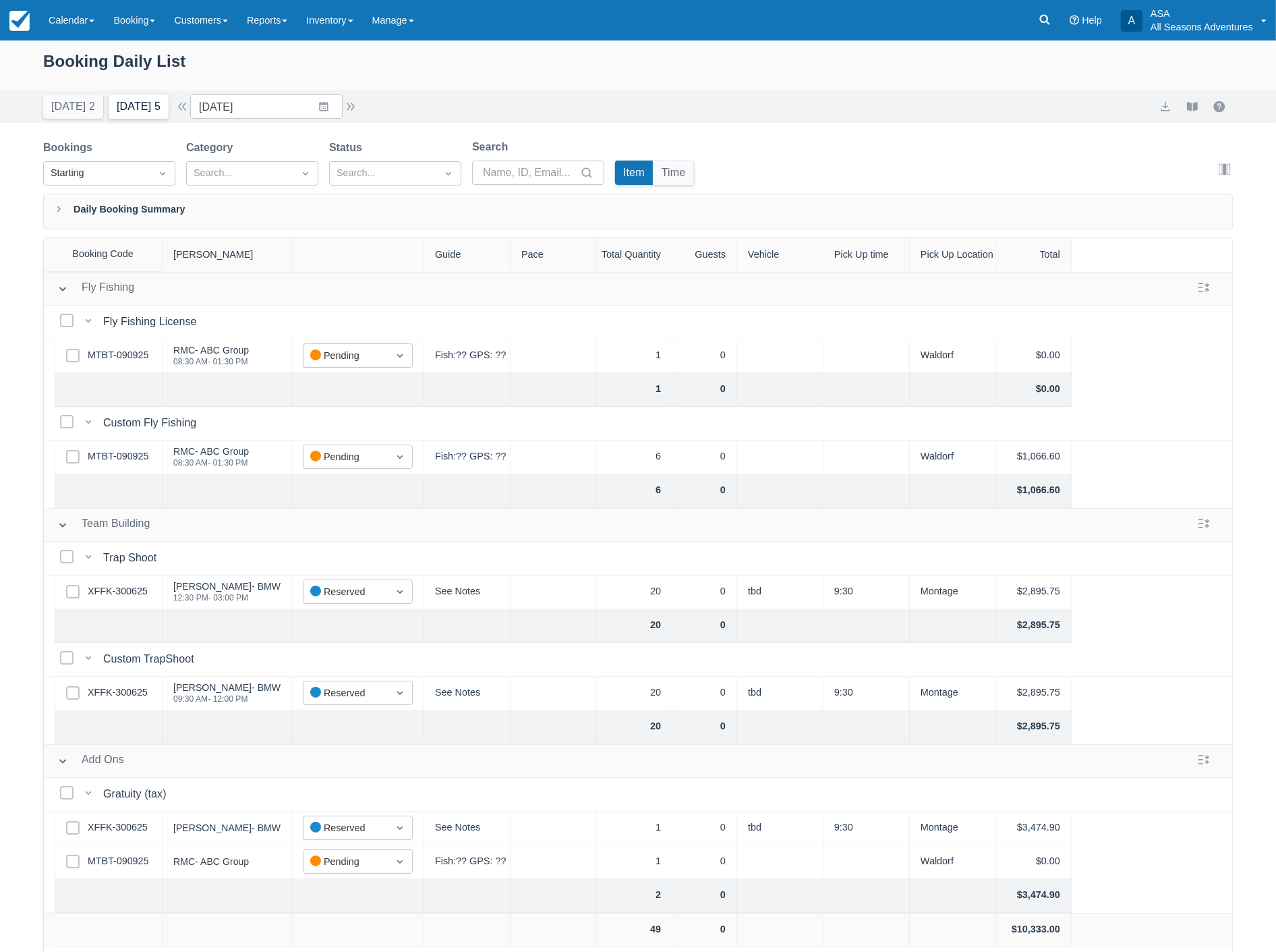
click at [149, 103] on button "Tomorrow 5" at bounding box center [139, 106] width 60 height 24
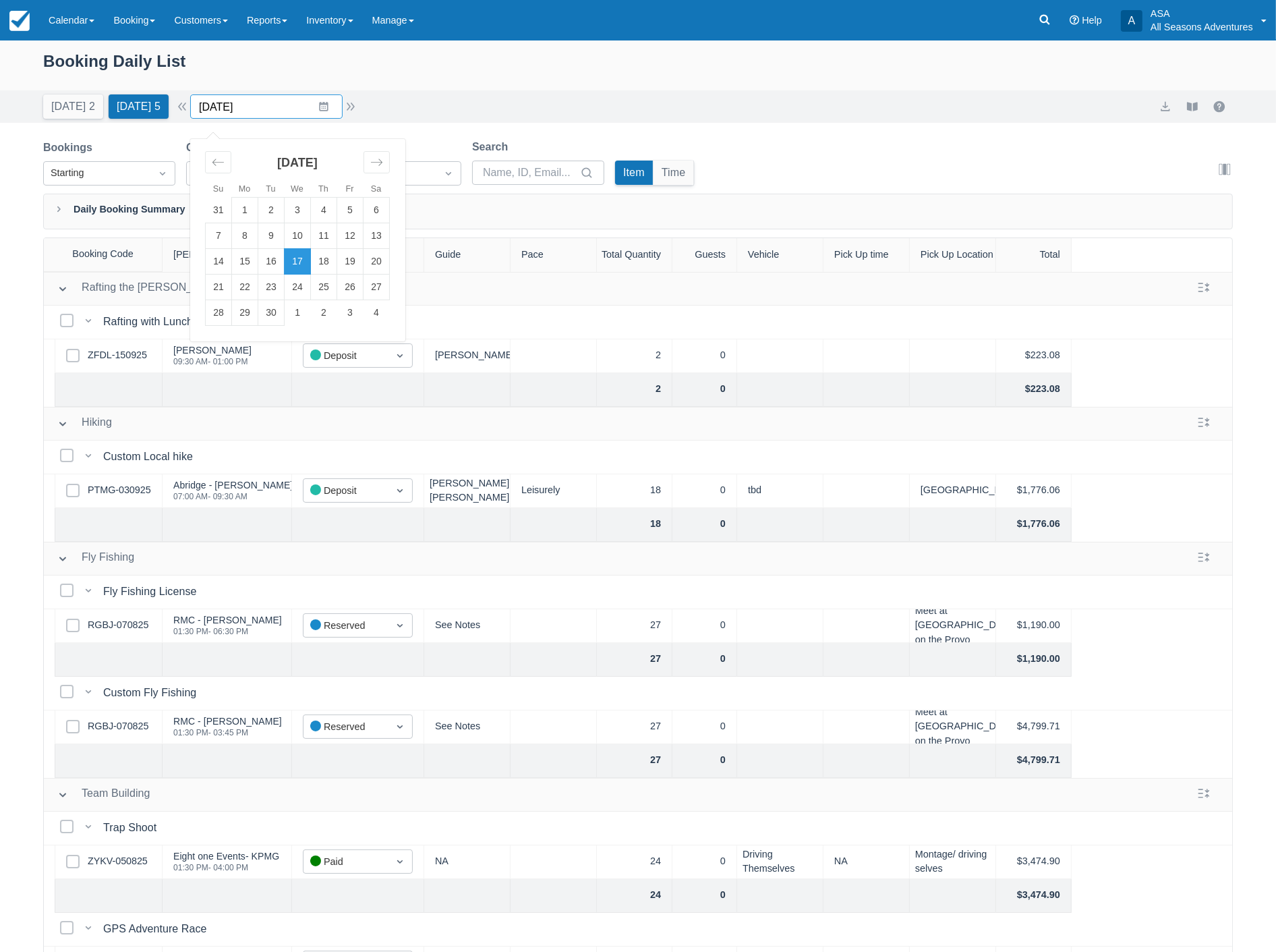
click at [262, 112] on input "09/17/25" at bounding box center [266, 106] width 152 height 24
click at [227, 169] on div "Move backward to switch to the previous month." at bounding box center [217, 162] width 26 height 23
click at [274, 313] on td "26" at bounding box center [271, 313] width 26 height 25
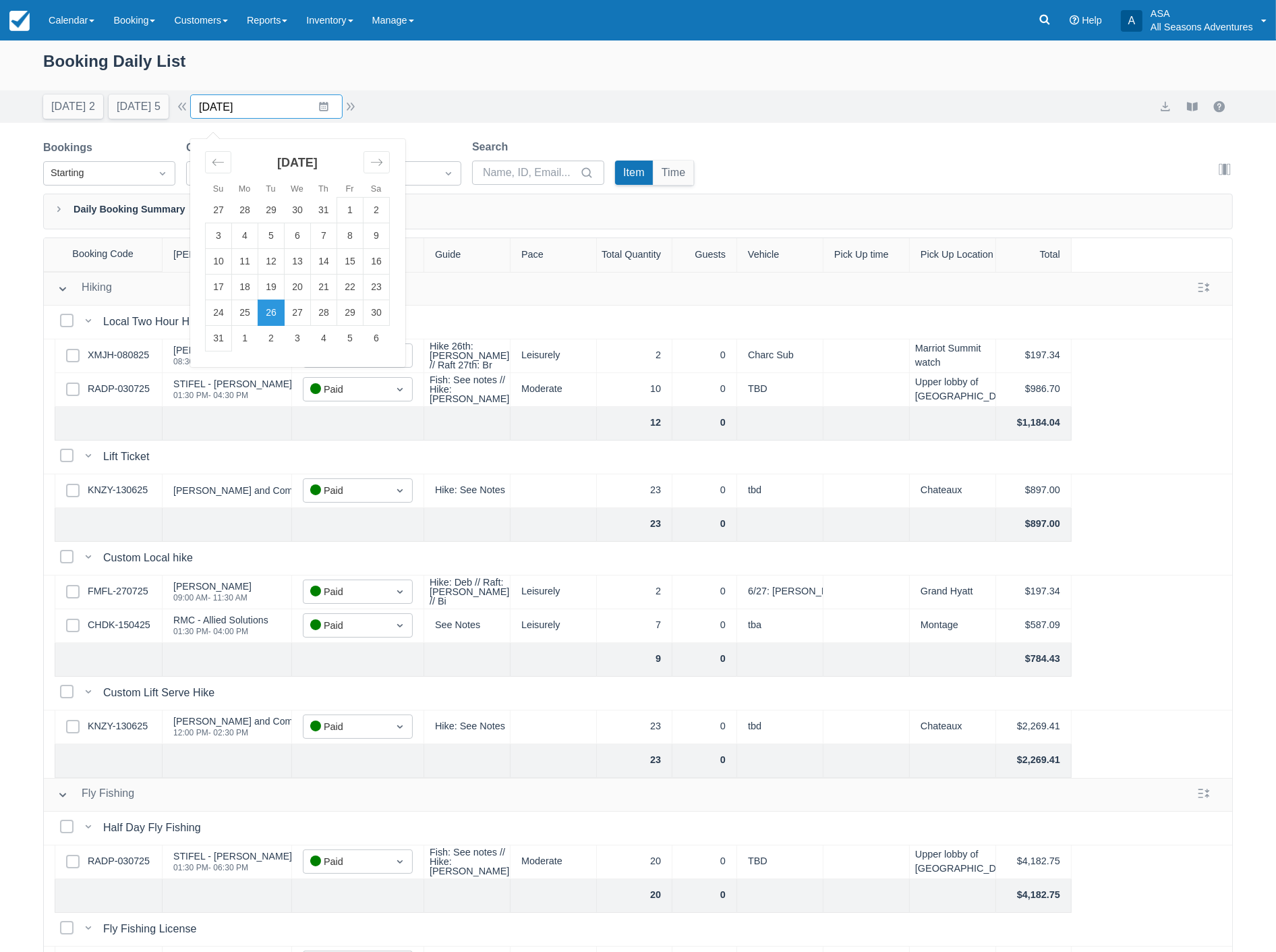
click at [268, 104] on input "08/26/25" at bounding box center [266, 106] width 152 height 24
click at [324, 305] on td "28" at bounding box center [323, 313] width 26 height 25
type input "08/28/25"
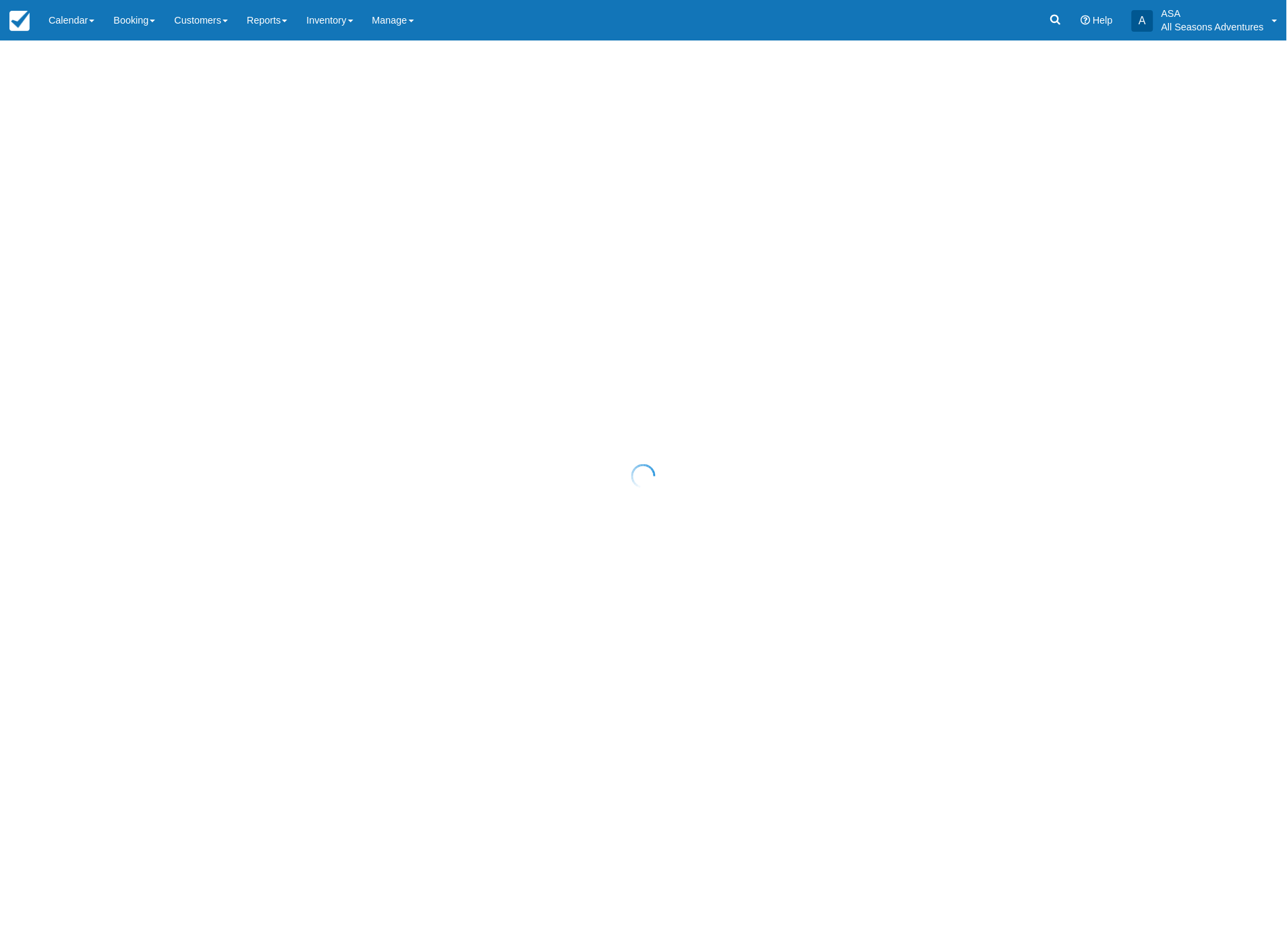
select select "25"
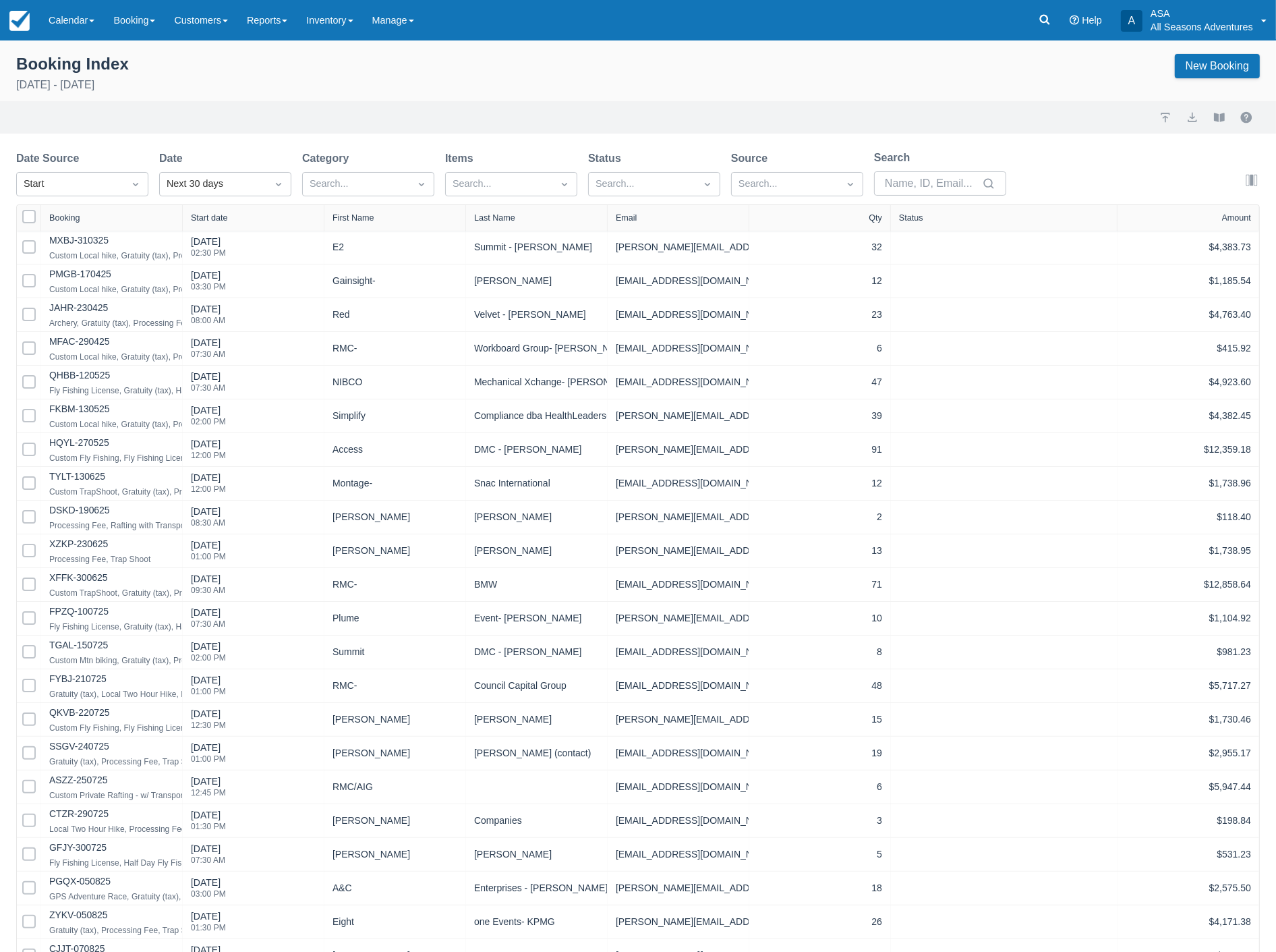
select select "25"
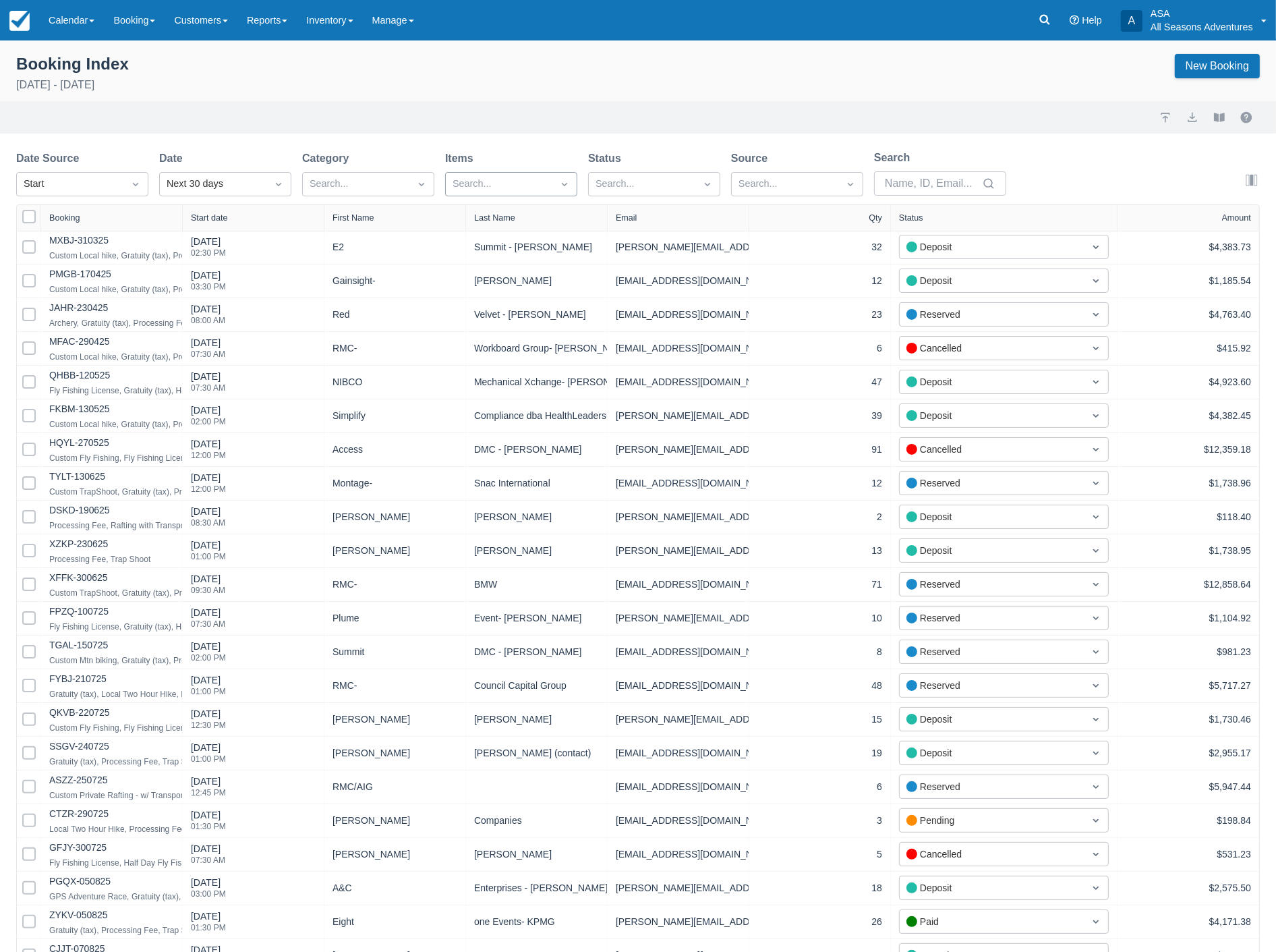
click at [535, 173] on div "Search..." at bounding box center [499, 184] width 107 height 22
click at [665, 187] on div at bounding box center [642, 184] width 93 height 17
click at [625, 359] on div at bounding box center [654, 366] width 116 height 18
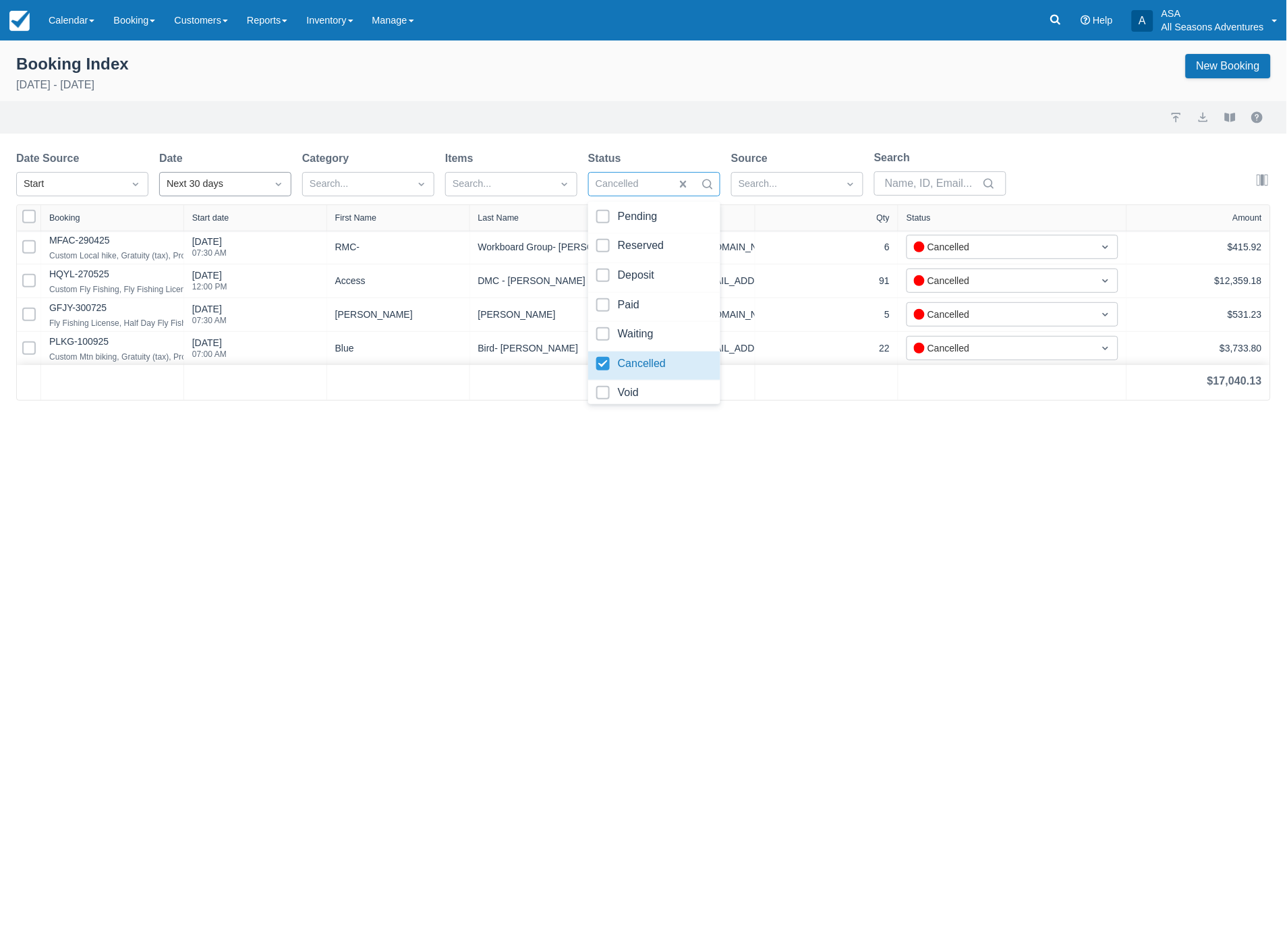
click at [220, 187] on div "Next 30 days" at bounding box center [213, 184] width 93 height 14
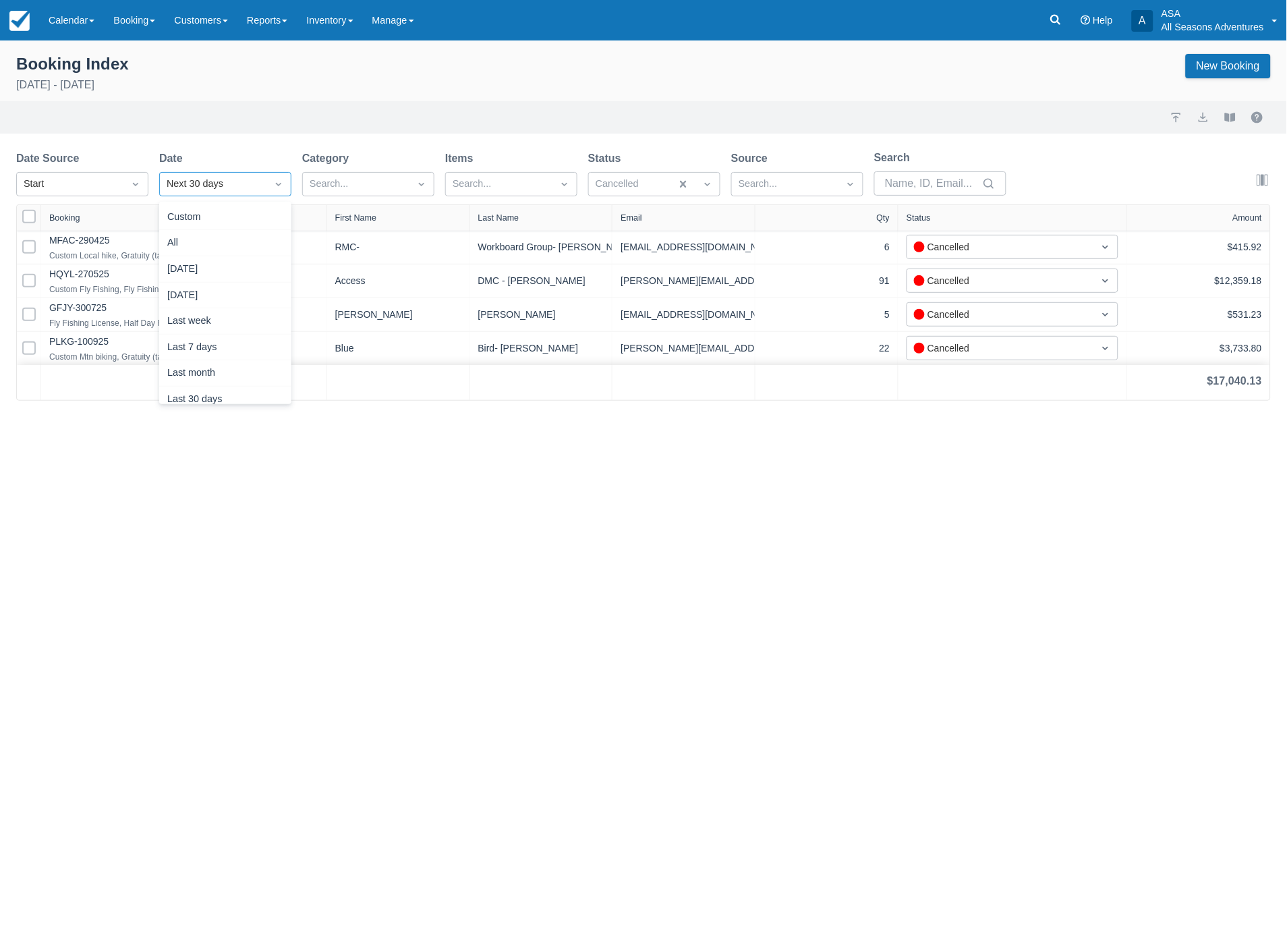
scroll to position [173, 0]
click at [212, 226] on div "Last 30 days" at bounding box center [226, 226] width 132 height 26
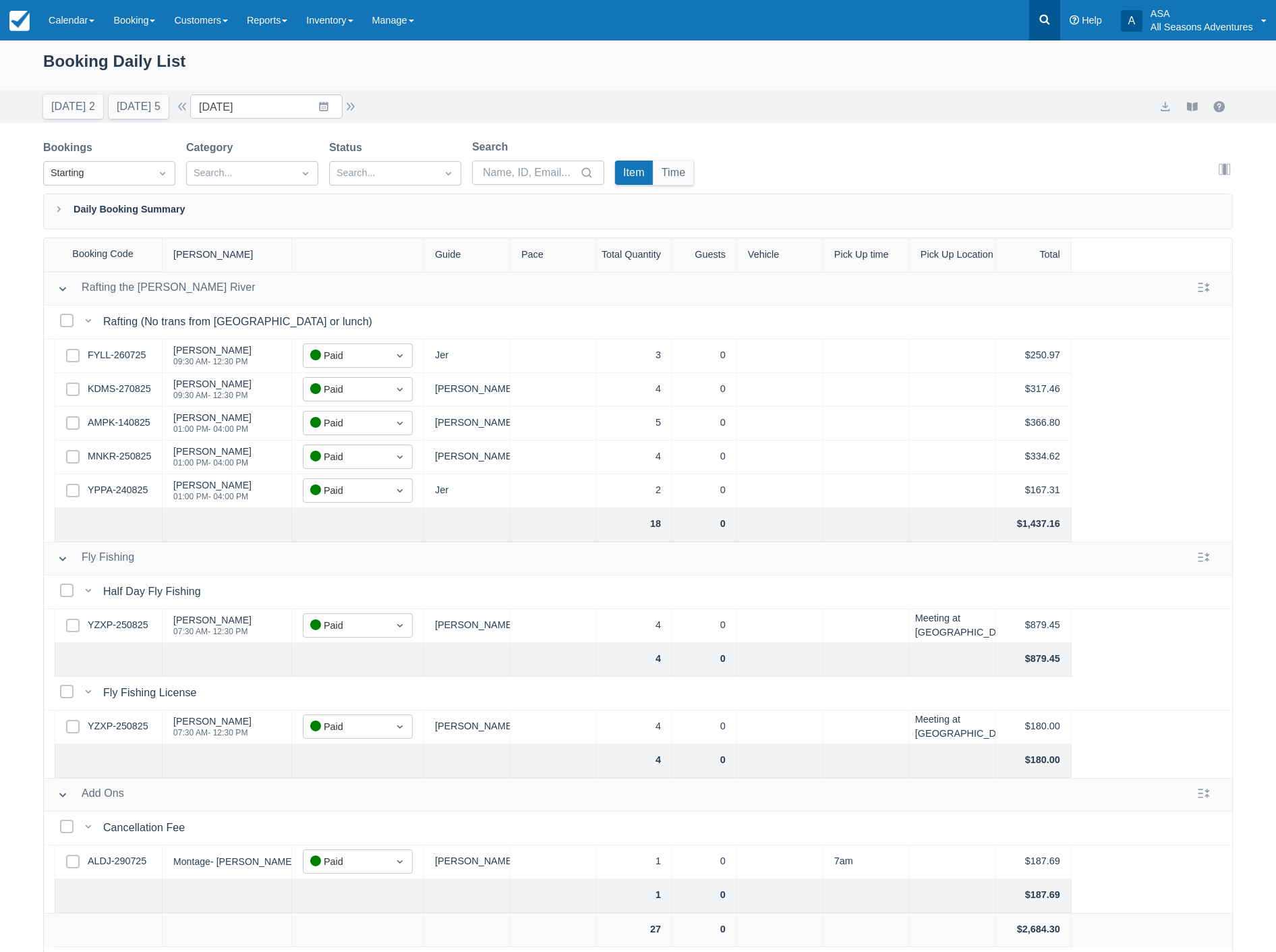
click at [1048, 11] on link at bounding box center [1045, 20] width 31 height 41
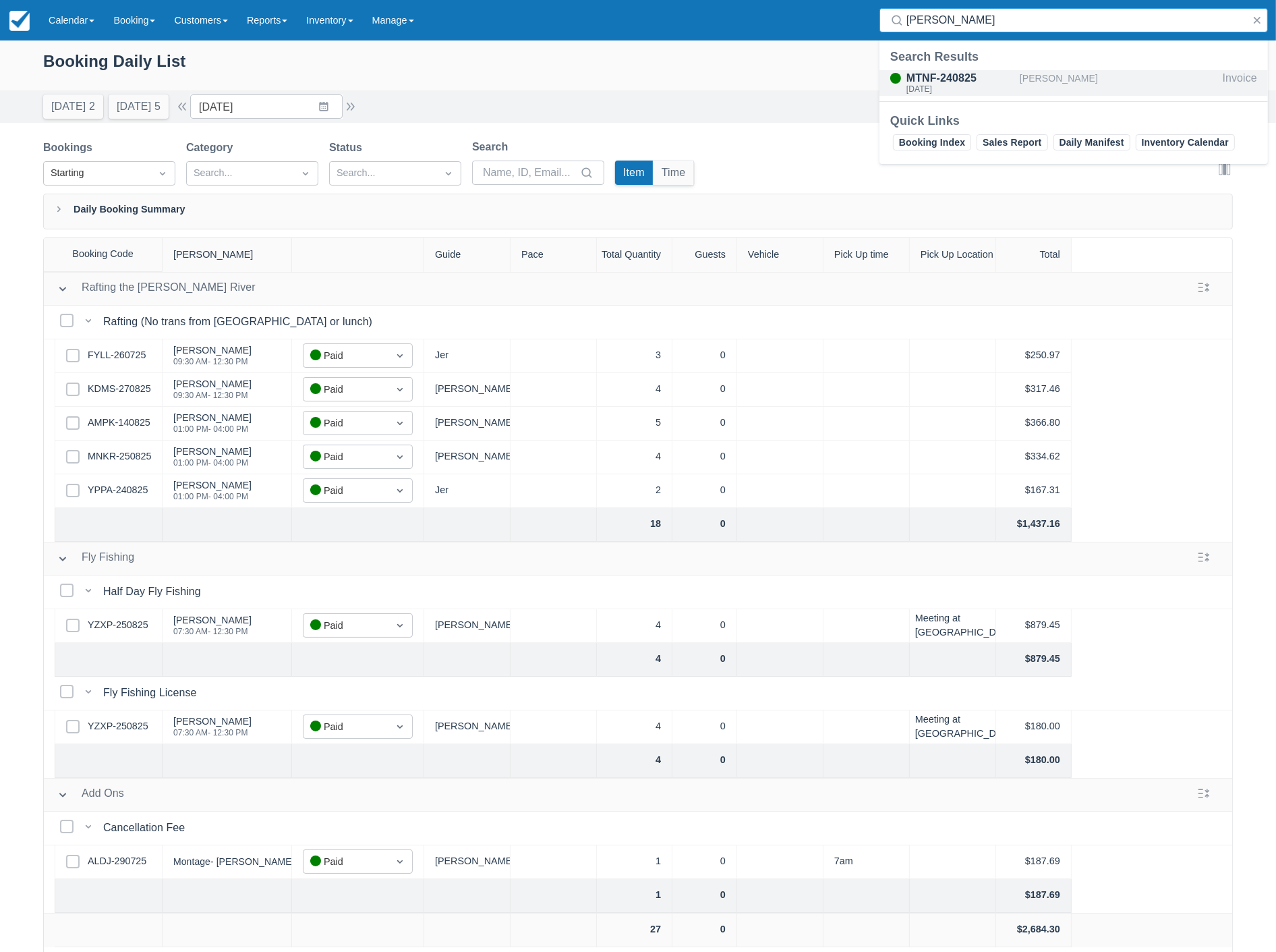
type input "Frieder"
click at [1003, 85] on div "Wed Aug 27, 2025" at bounding box center [960, 89] width 108 height 8
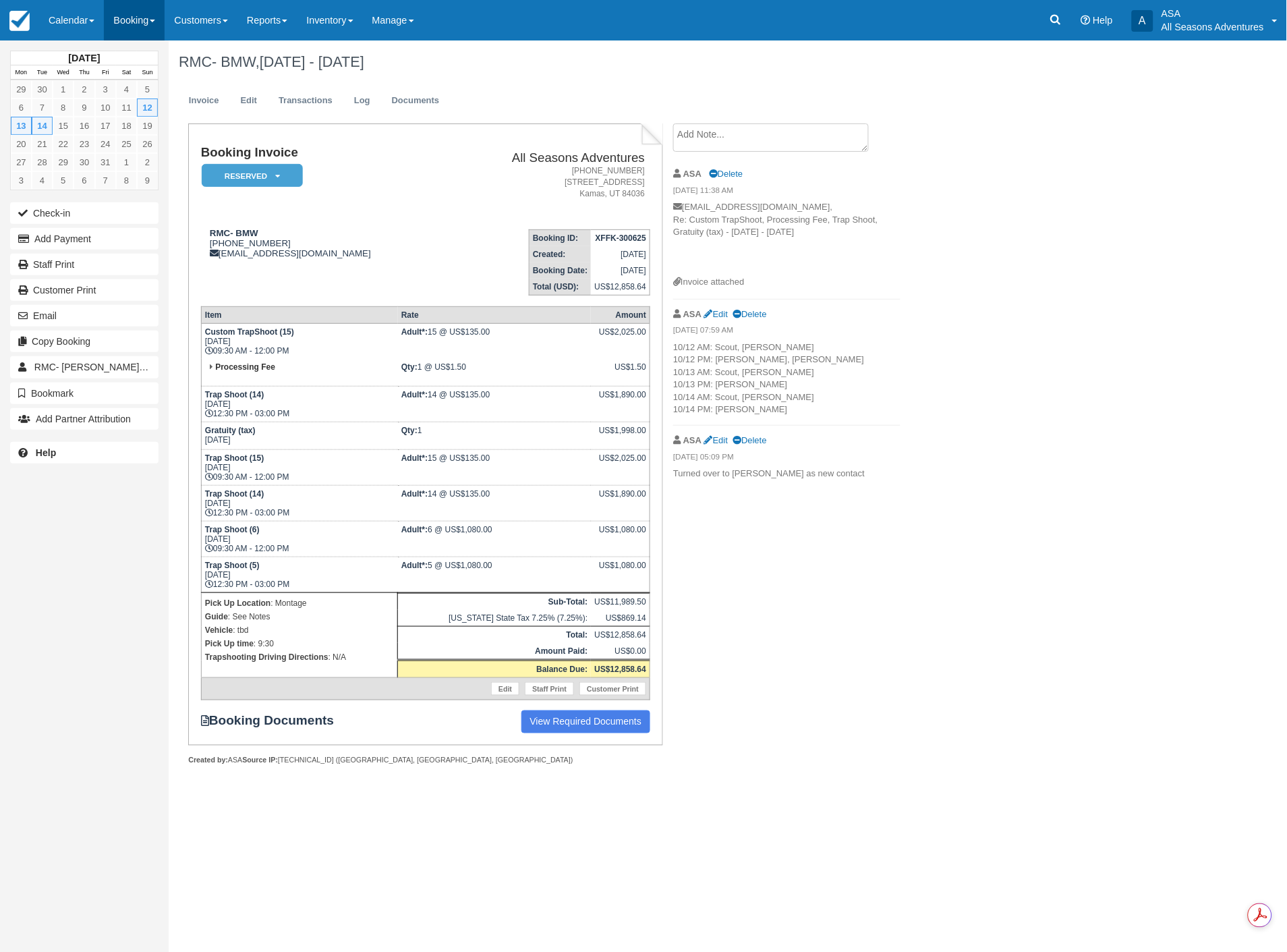
click at [130, 17] on link "Booking" at bounding box center [134, 20] width 61 height 41
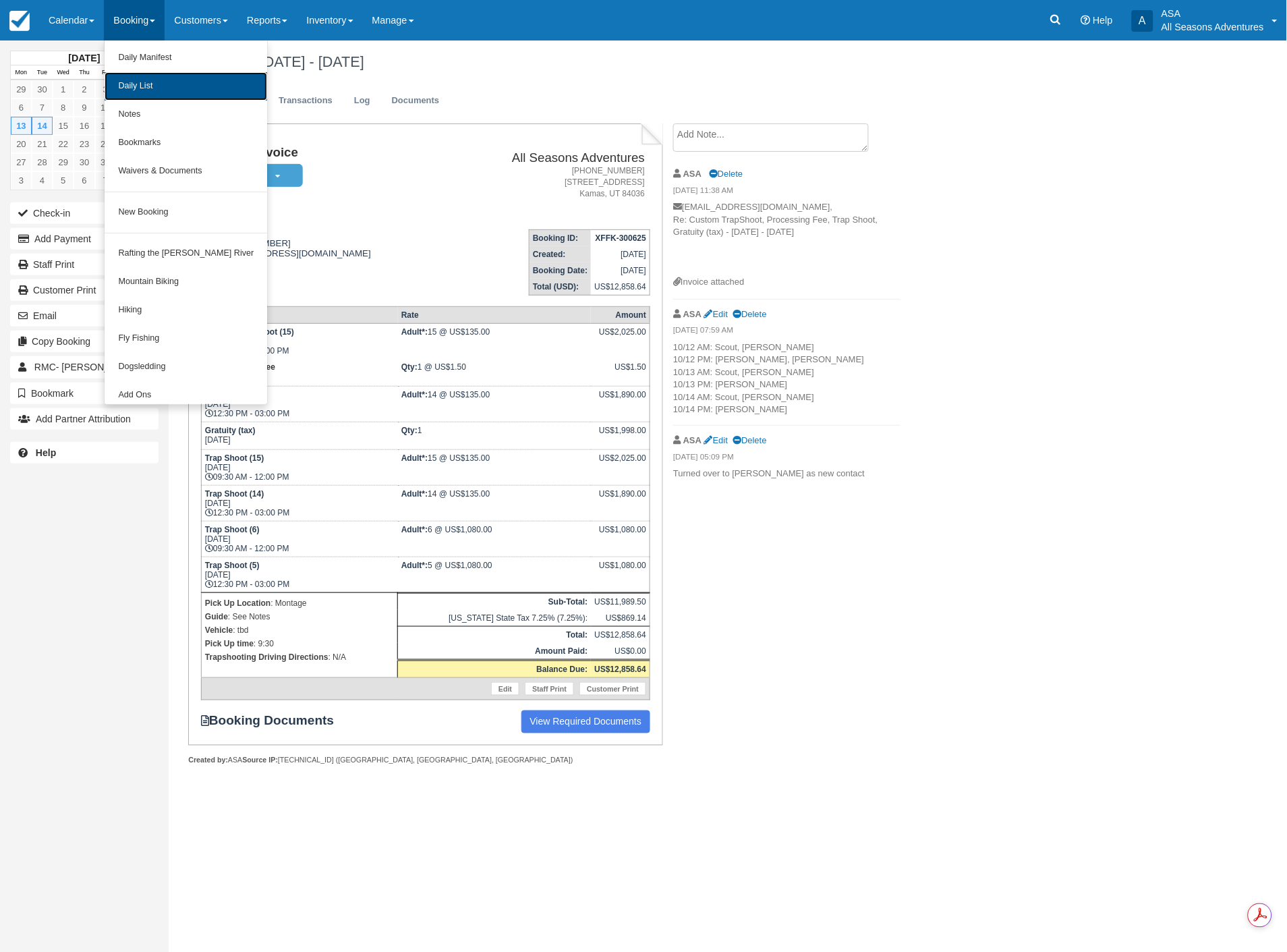
click at [135, 88] on link "Daily List" at bounding box center [186, 86] width 163 height 28
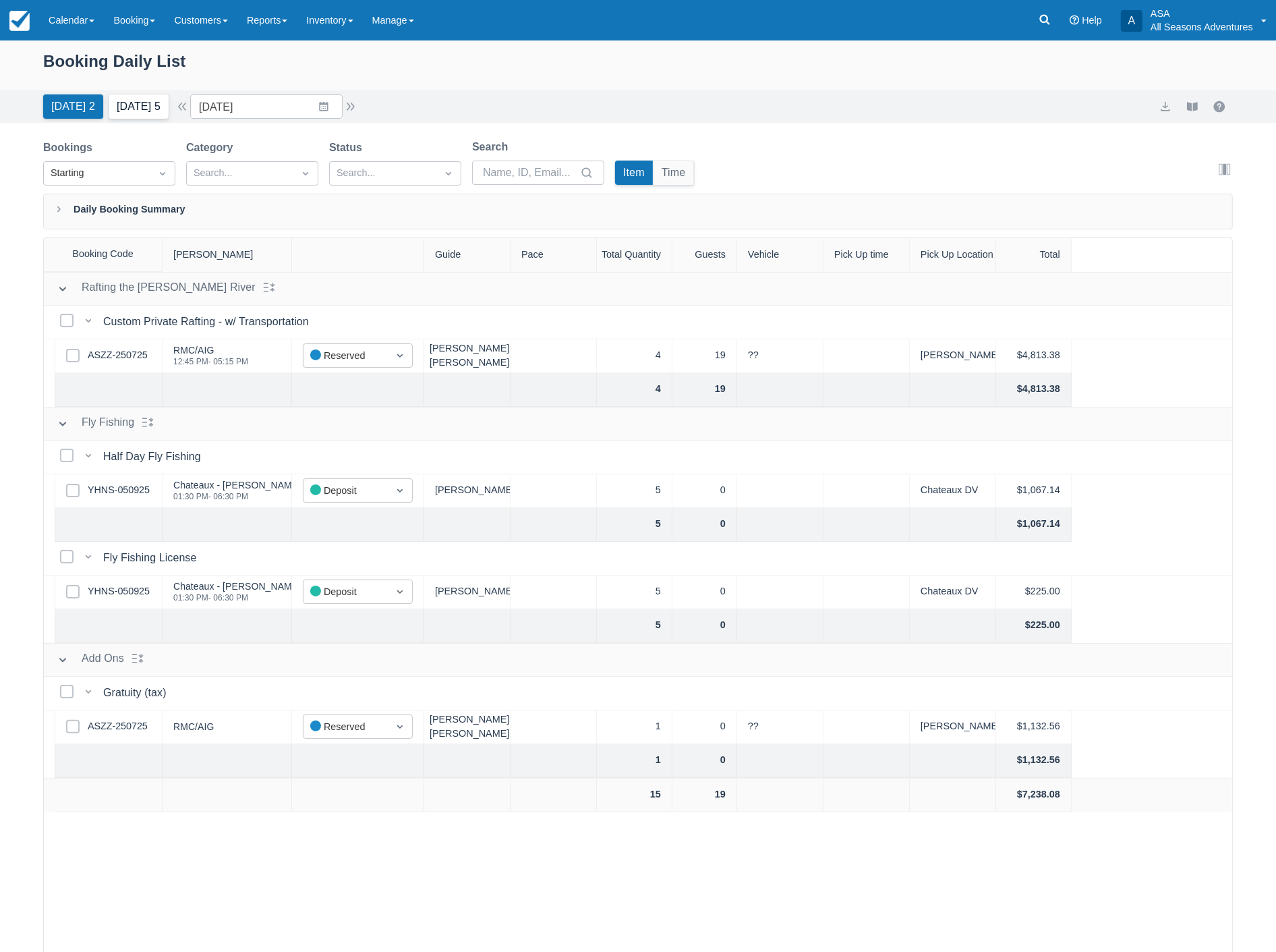
click at [140, 110] on button "[DATE] 5" at bounding box center [139, 106] width 60 height 24
type input "[DATE]"
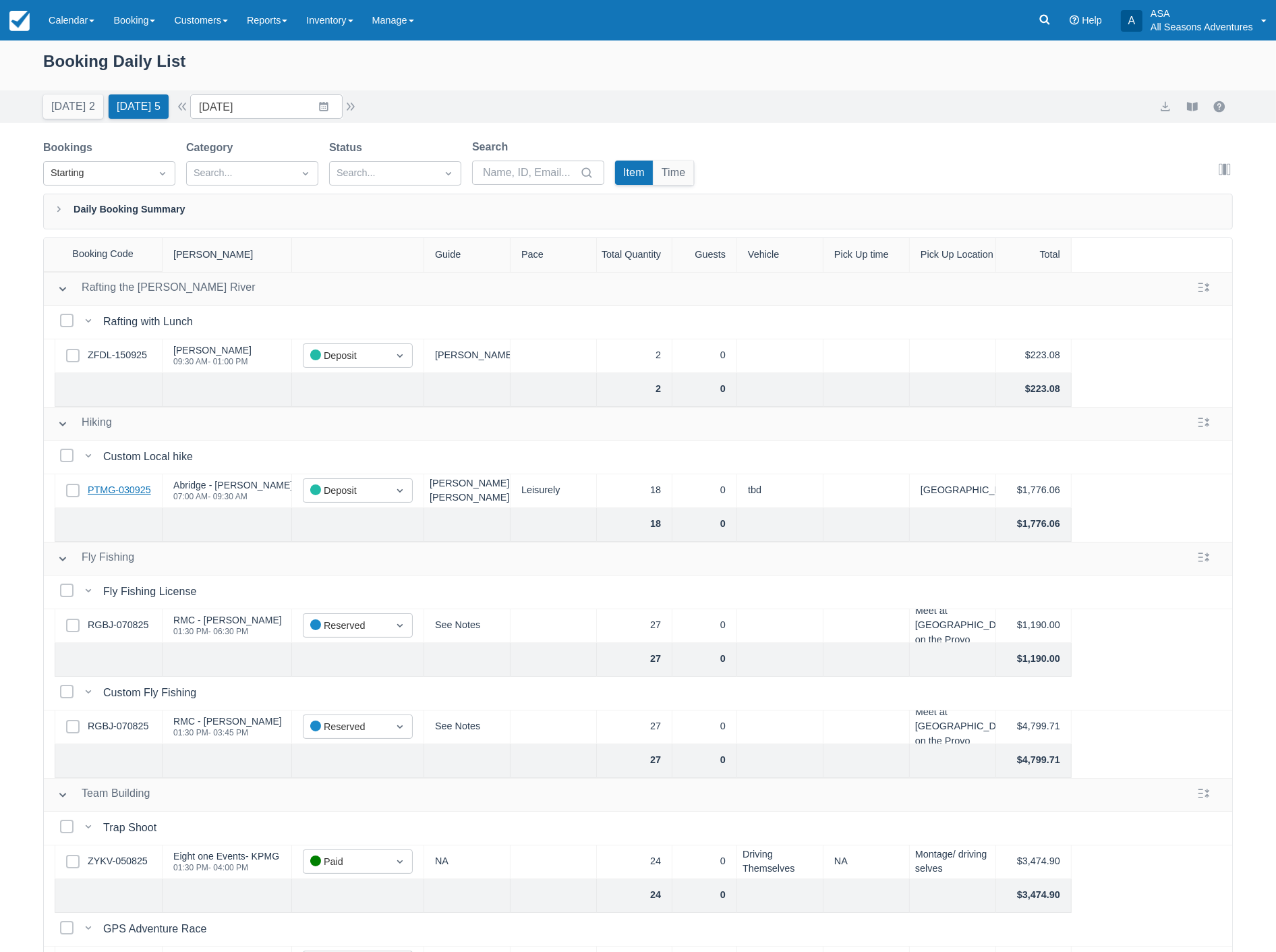
click at [120, 483] on link "PTMG-030925" at bounding box center [120, 490] width 63 height 14
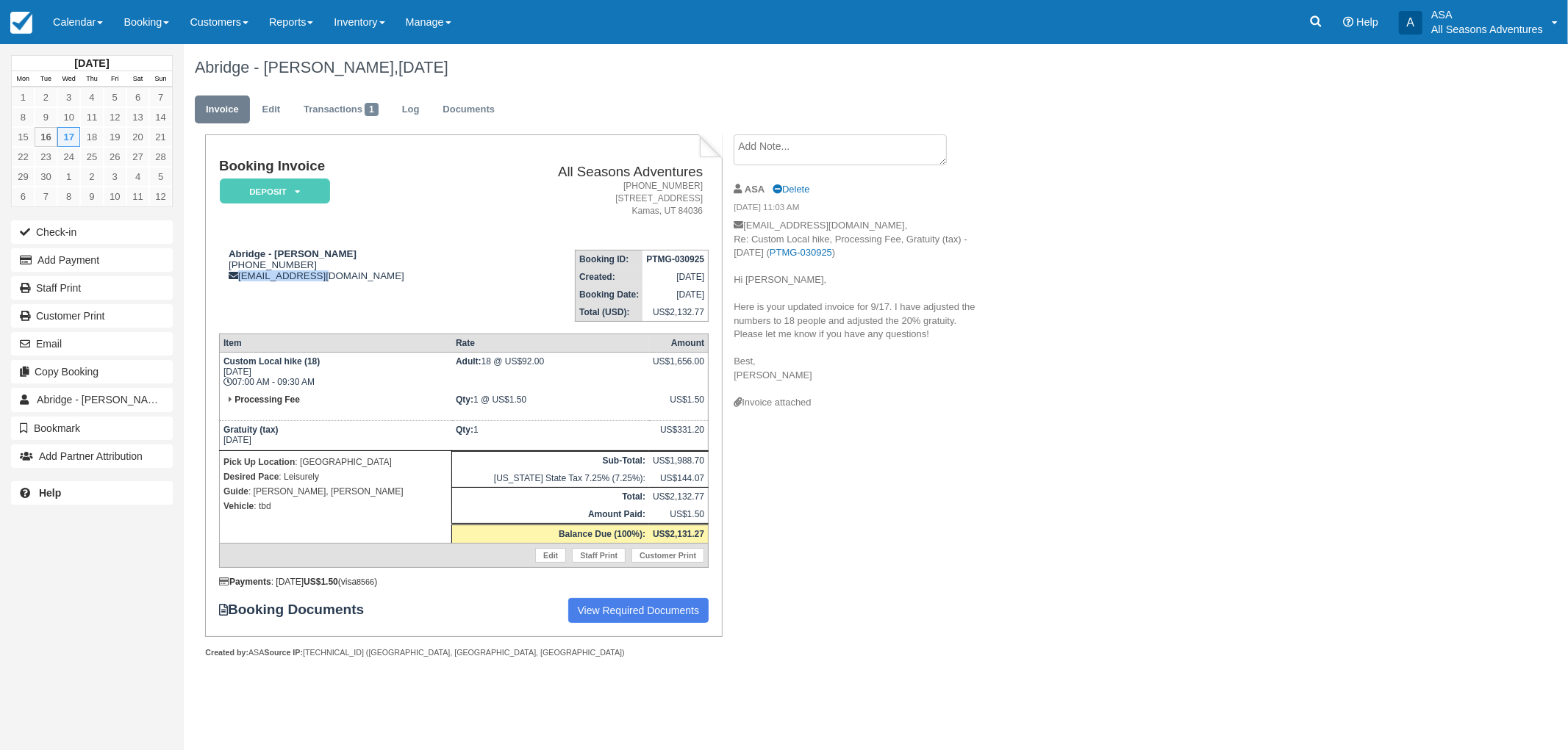
drag, startPoint x: 239, startPoint y: 281, endPoint x: 327, endPoint y: 295, distance: 89.1
click at [327, 295] on td "Abridge - [PERSON_NAME] [PHONE_NUMBER] [EMAIL_ADDRESS][DOMAIN_NAME]" at bounding box center [351, 279] width 265 height 84
copy div "[EMAIL_ADDRESS][DOMAIN_NAME]"
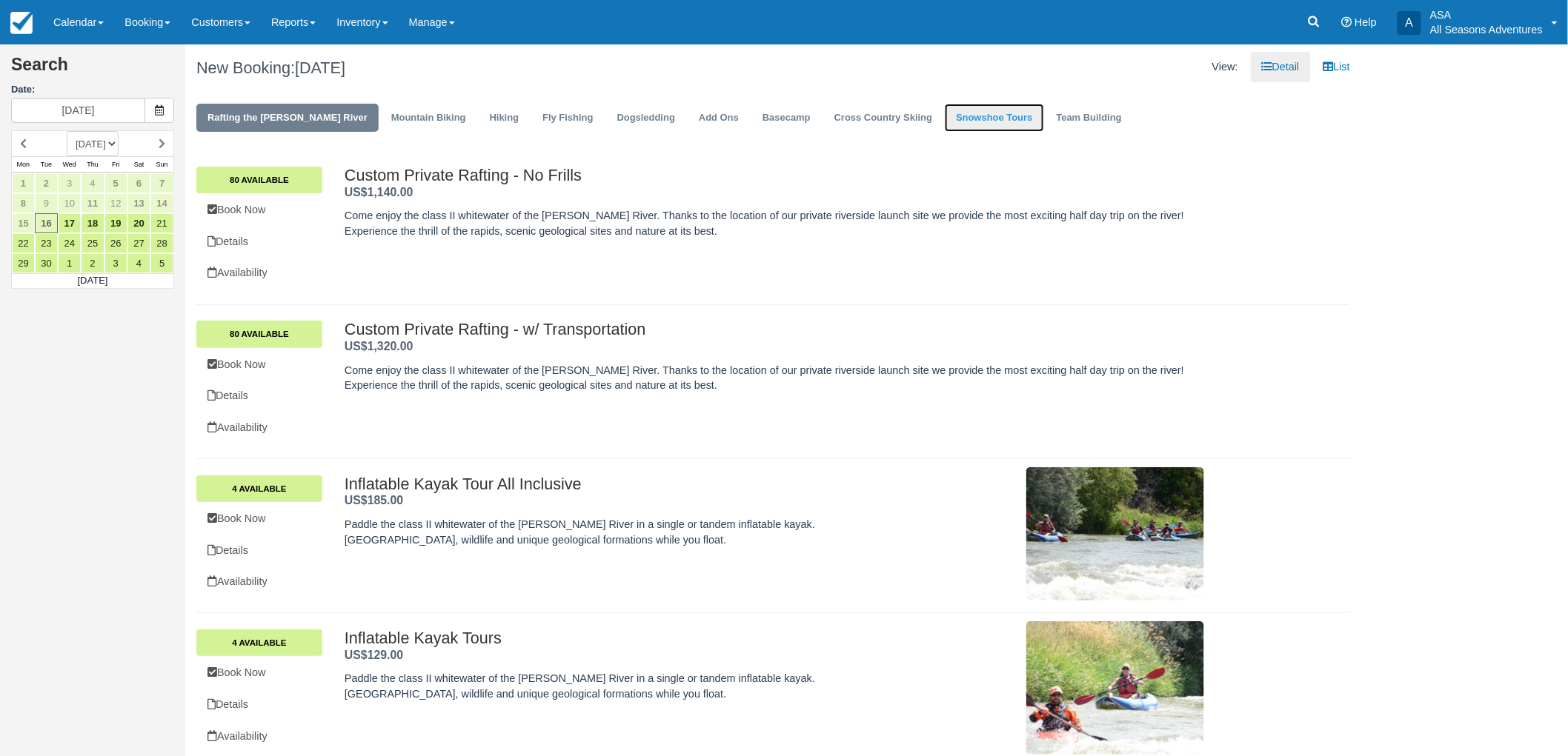
click at [945, 113] on link "Snowshoe Tours" at bounding box center [994, 117] width 98 height 29
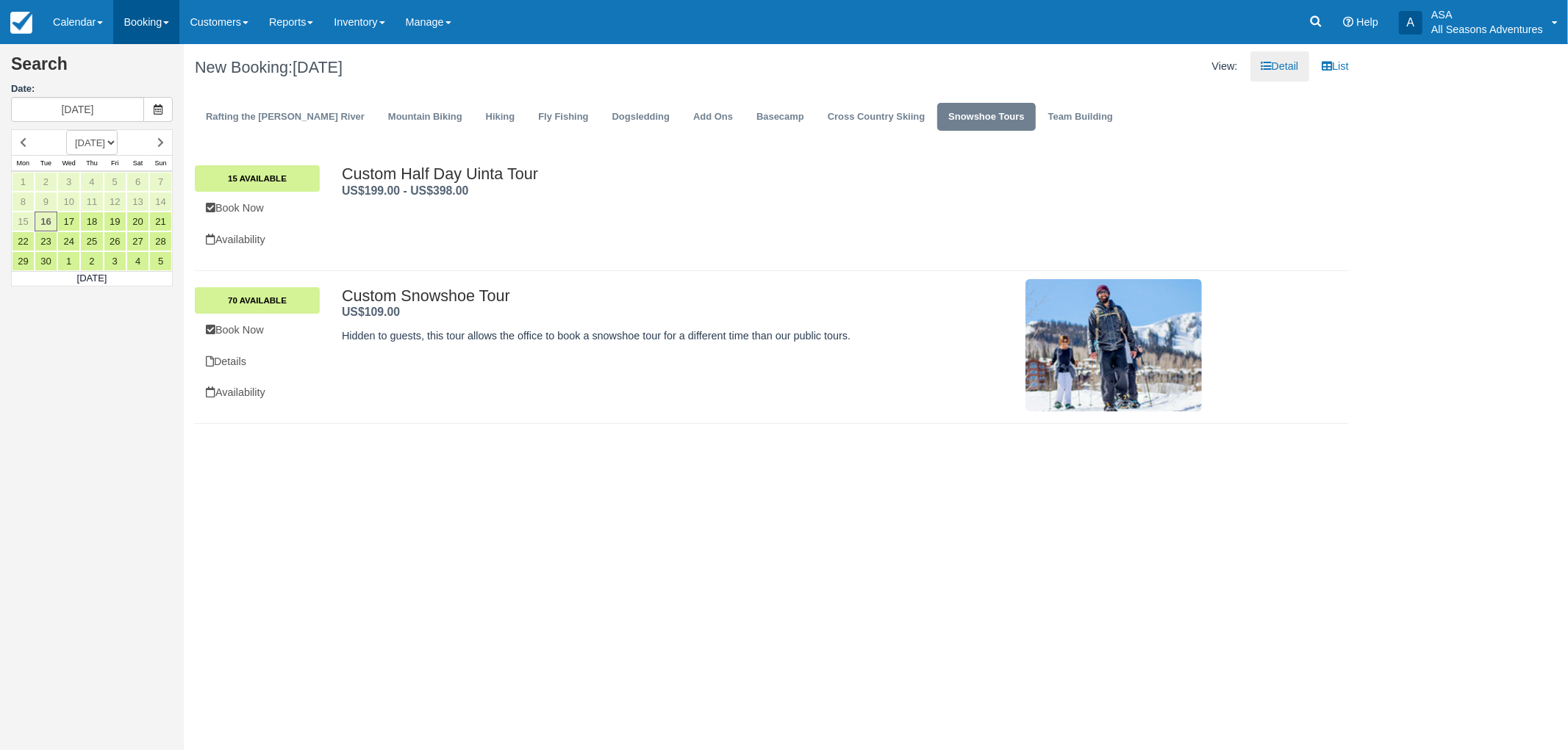
click at [158, 19] on link "Booking" at bounding box center [146, 22] width 66 height 44
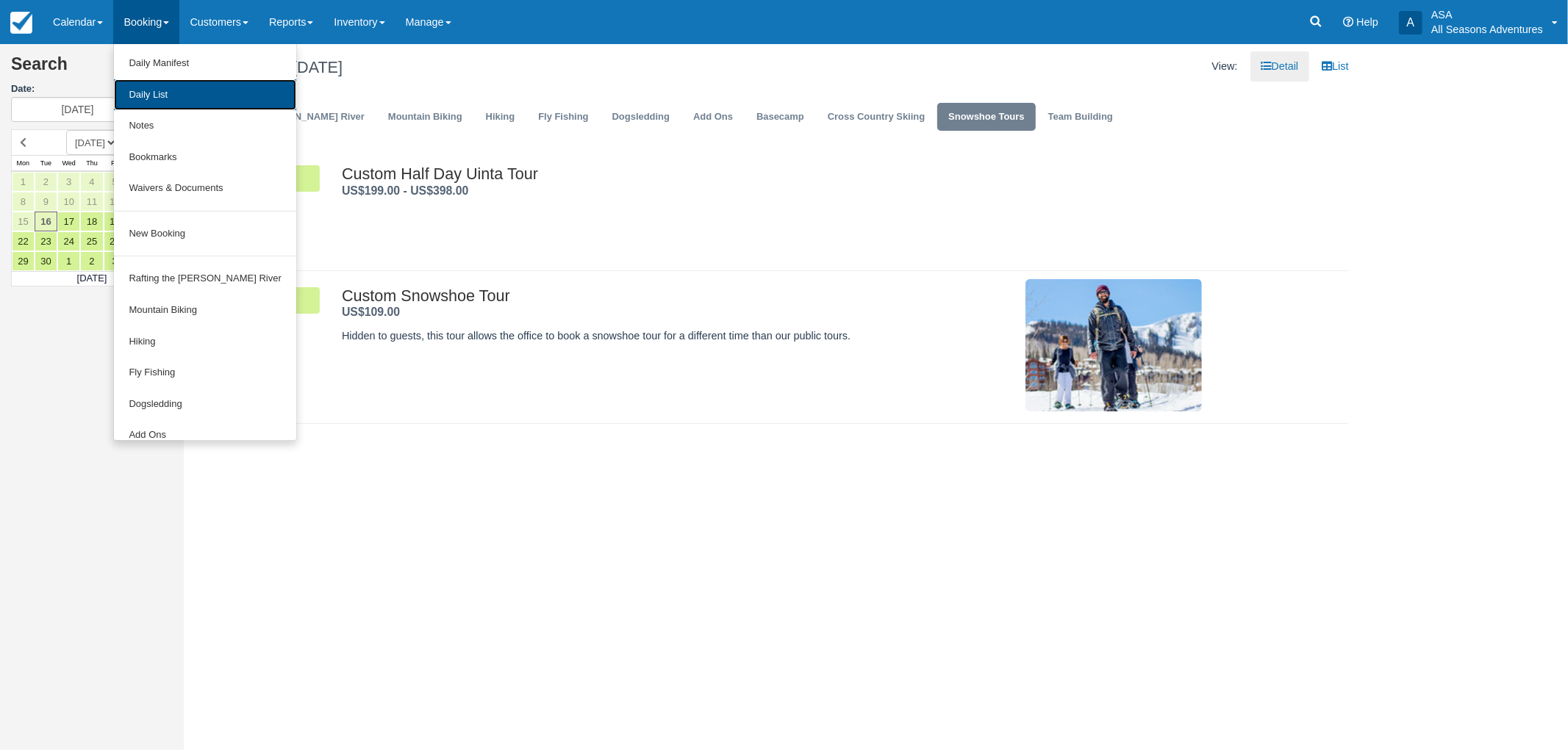
click at [175, 89] on link "Daily List" at bounding box center [204, 95] width 182 height 32
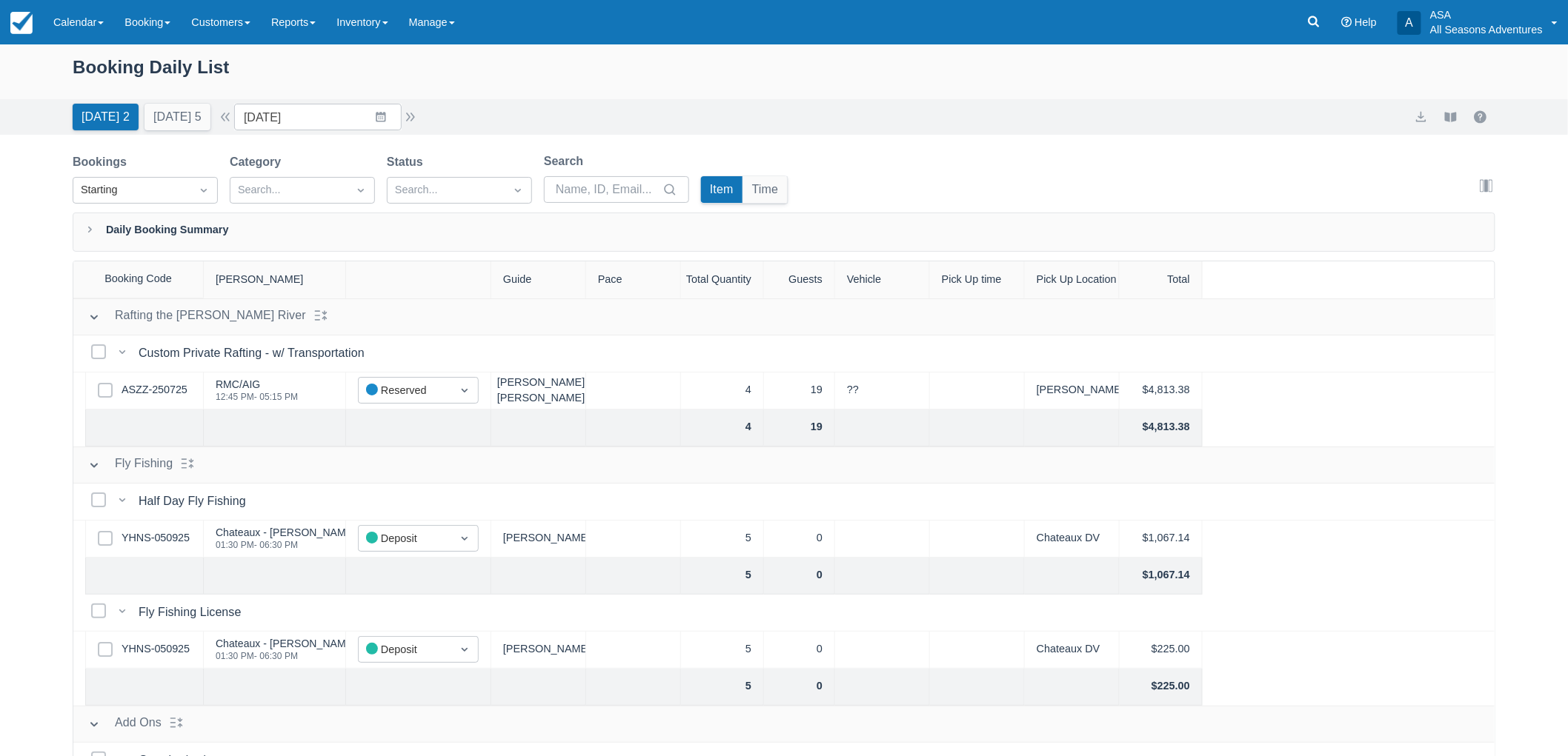
click at [1358, 77] on div "Booking Daily List" at bounding box center [784, 75] width 1423 height 43
click at [1316, 25] on icon at bounding box center [1313, 21] width 11 height 11
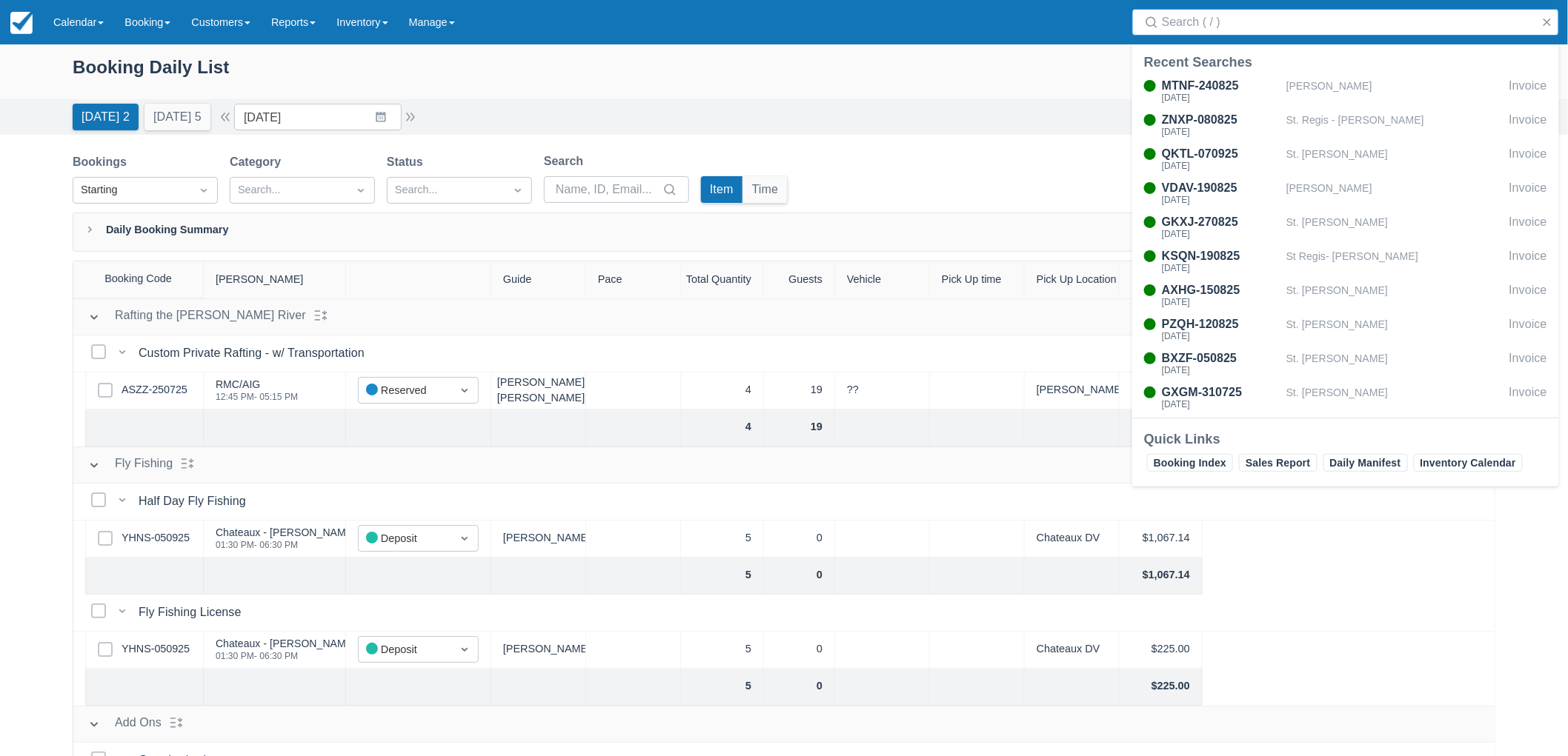
click at [1018, 122] on div "Today 2 Tomorrow 5 Date 09/16/25 Navigate forward to interact with the calendar…" at bounding box center [784, 116] width 1423 height 27
click at [1024, 63] on div "Booking Daily List" at bounding box center [784, 75] width 1423 height 43
click at [1545, 18] on button "button" at bounding box center [1547, 22] width 18 height 18
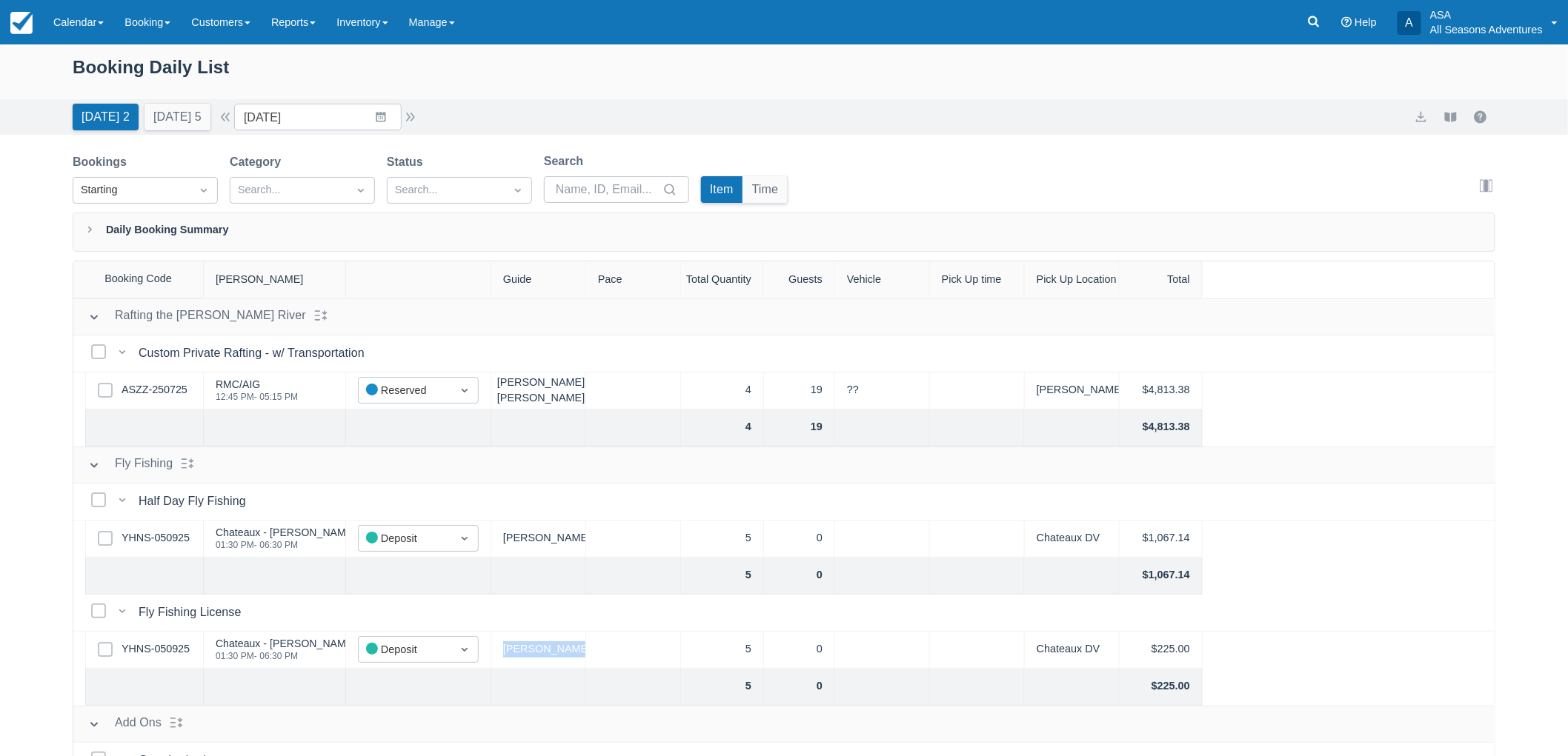
drag, startPoint x: 563, startPoint y: 649, endPoint x: 498, endPoint y: 655, distance: 65.3
click at [498, 655] on div "Clark, Scott" at bounding box center [538, 650] width 95 height 37
click at [557, 652] on div "Clark, Scott" at bounding box center [538, 650] width 95 height 37
drag, startPoint x: 567, startPoint y: 652, endPoint x: 504, endPoint y: 658, distance: 63.3
click at [504, 658] on div "Clark, Scott" at bounding box center [538, 650] width 95 height 37
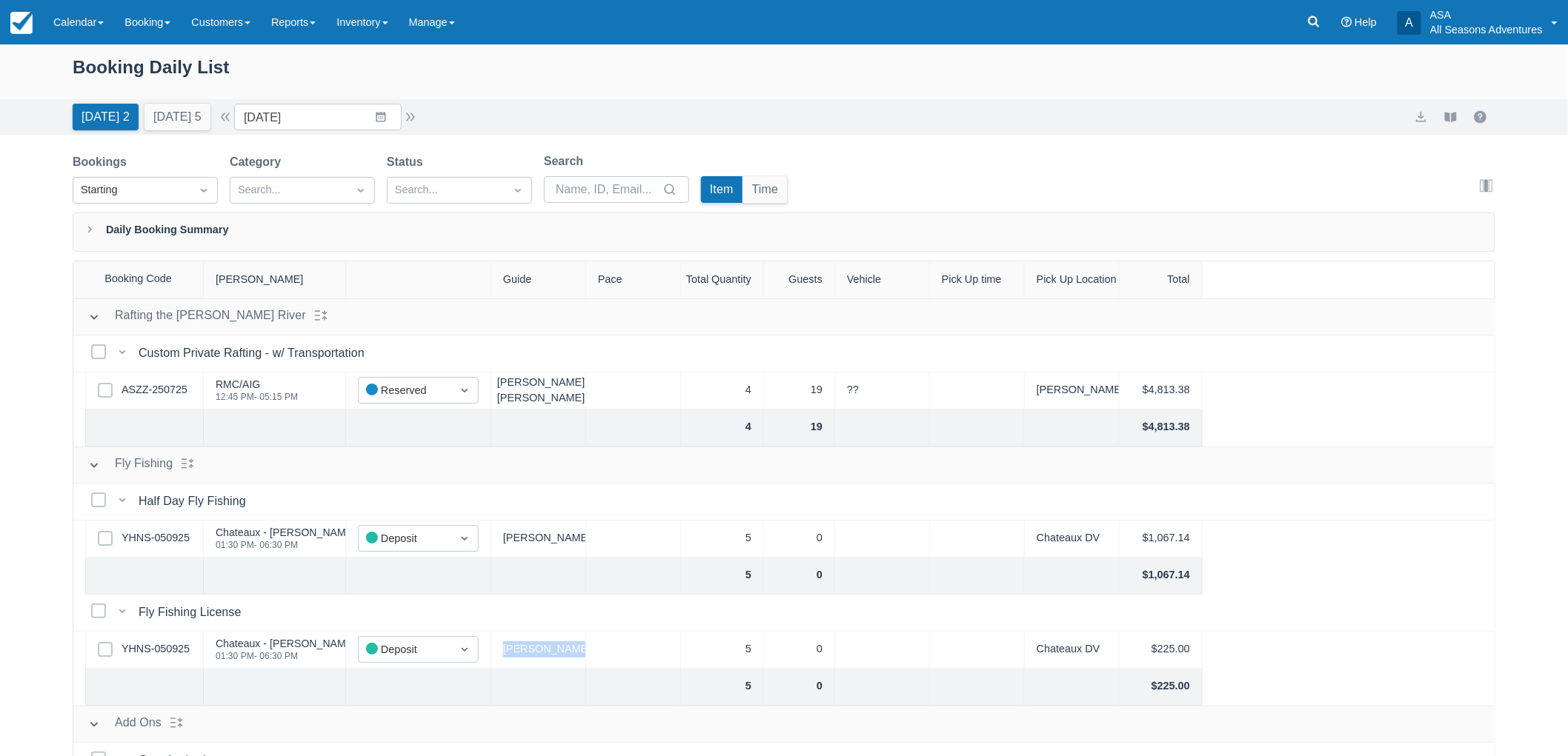
click at [560, 661] on div "Clark, Scott" at bounding box center [538, 650] width 95 height 37
click at [393, 123] on input "[DATE]" at bounding box center [317, 116] width 167 height 27
click at [396, 280] on td "18" at bounding box center [381, 287] width 29 height 28
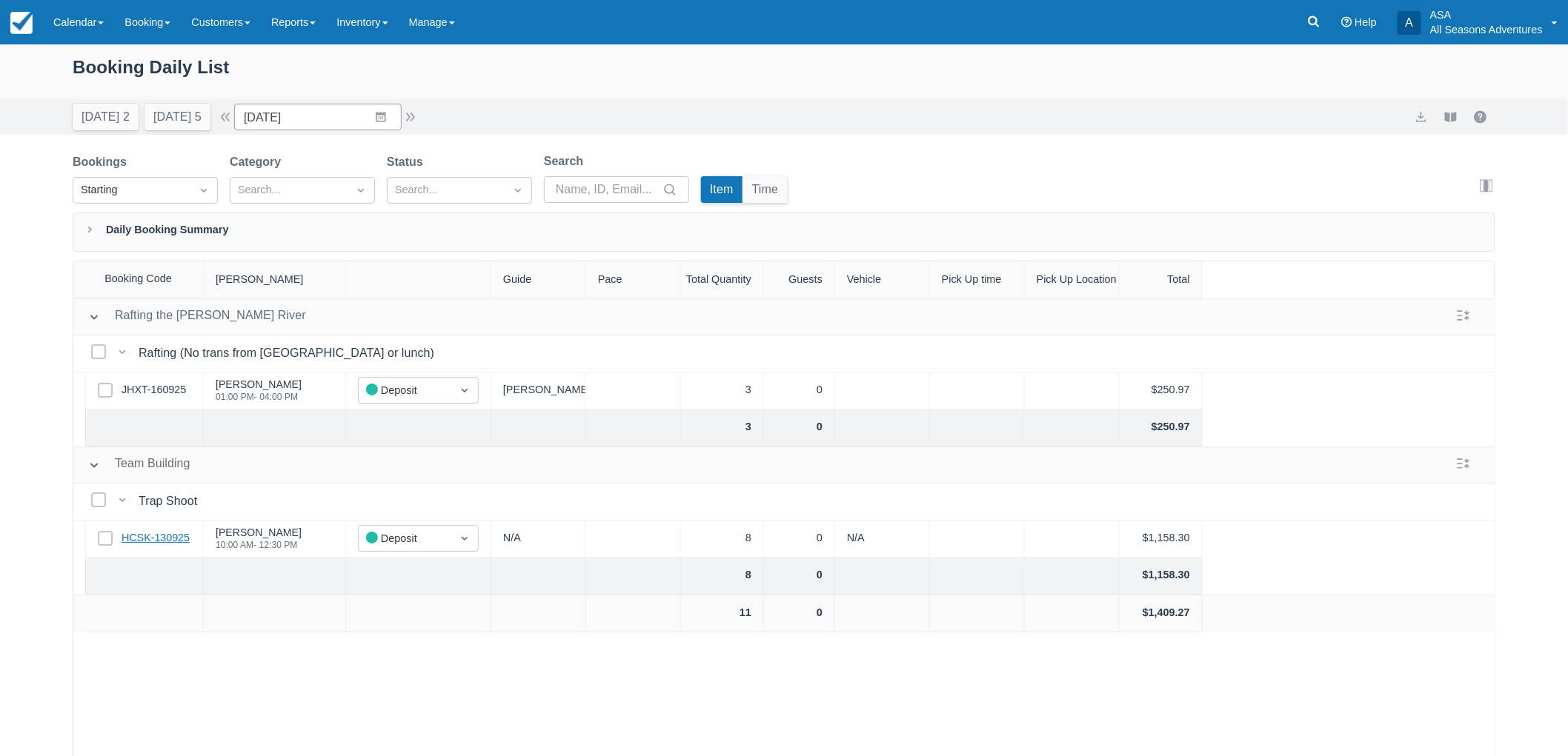
click at [164, 535] on link "HCSK-130925" at bounding box center [155, 538] width 69 height 16
drag, startPoint x: 681, startPoint y: 276, endPoint x: 751, endPoint y: 282, distance: 70.3
click at [751, 282] on div "Total Quantity" at bounding box center [721, 280] width 83 height 37
click at [948, 179] on div "Bookings Starting Category Search... Status Search... Search Item Time Edit col…" at bounding box center [784, 182] width 1423 height 60
drag, startPoint x: 692, startPoint y: 278, endPoint x: 1263, endPoint y: 281, distance: 571.0
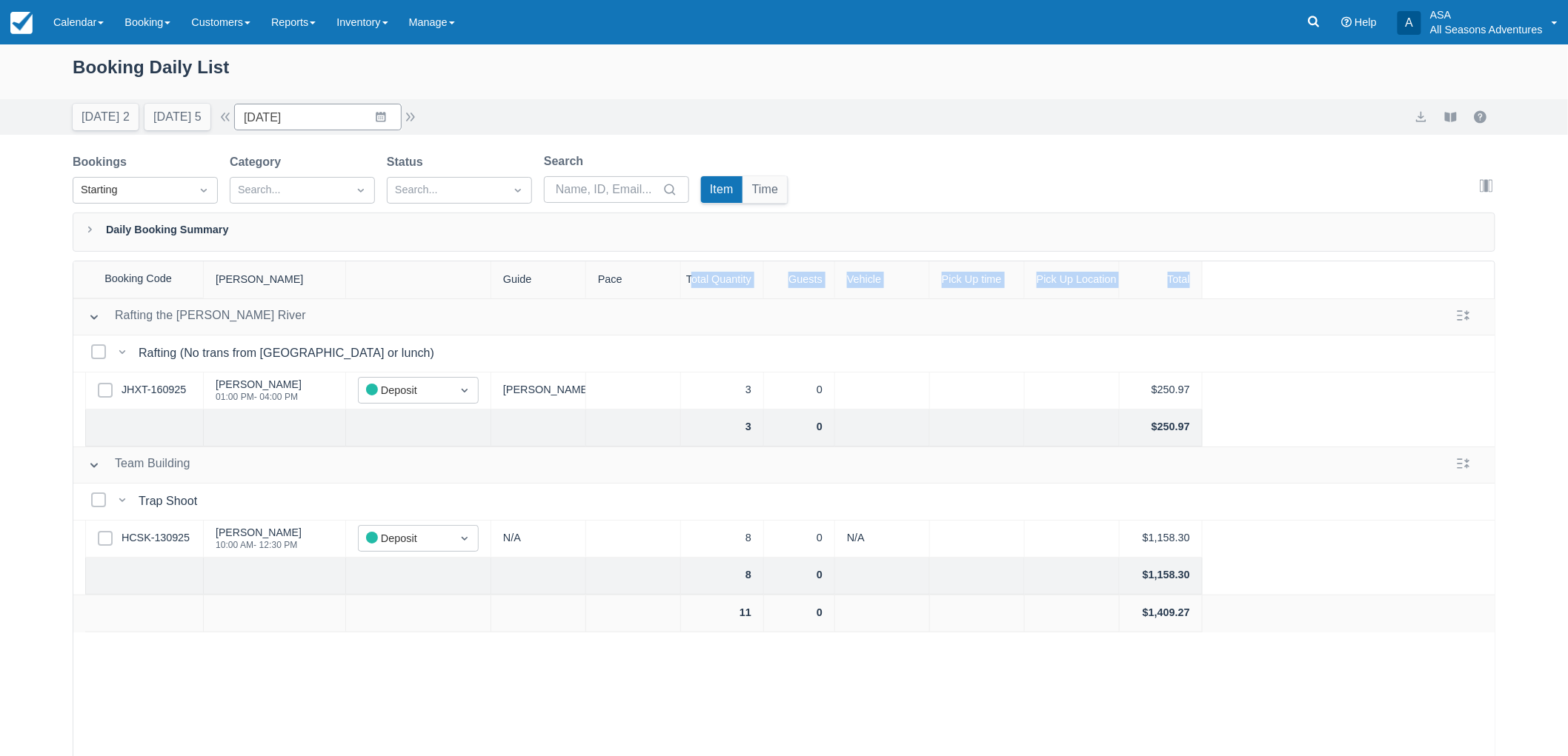
click at [1262, 286] on div "Booking Code Booker Guide Pace Total Quantity Guests Vehicle Pick Up time Pick …" at bounding box center [784, 280] width 1422 height 37
click at [1265, 243] on div "Daily Booking Summary" at bounding box center [784, 232] width 1423 height 39
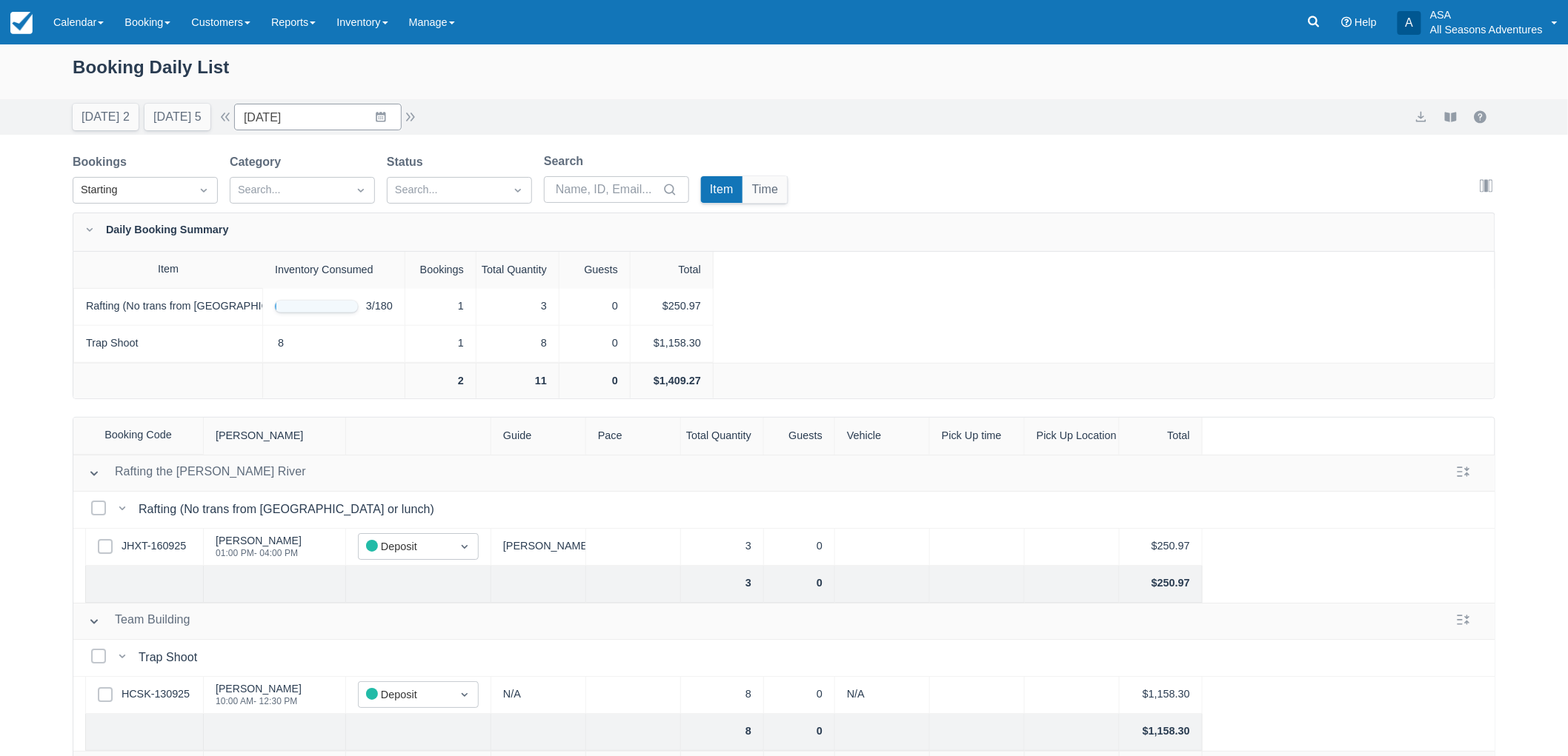
click at [271, 234] on div "Daily Booking Summary" at bounding box center [784, 232] width 1423 height 39
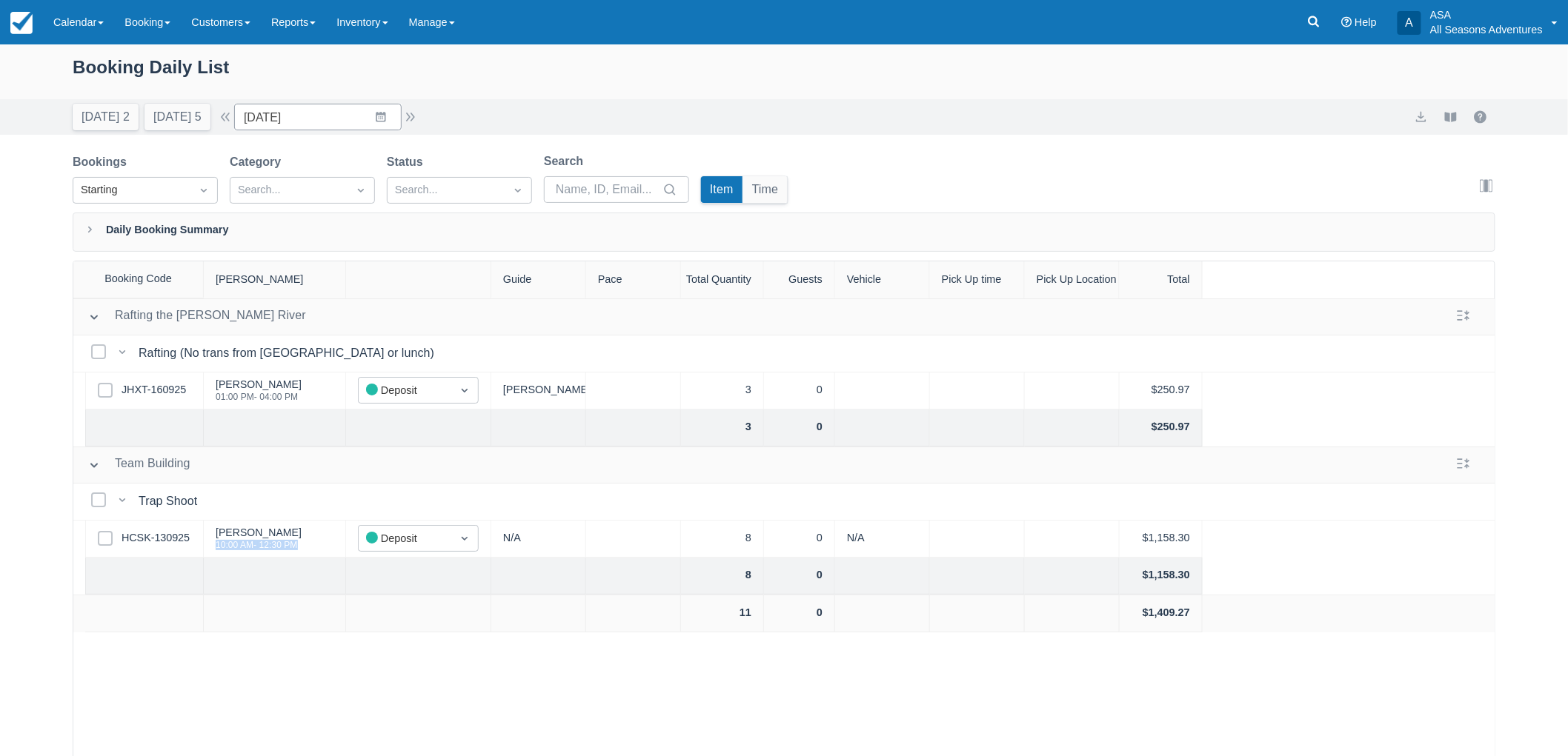
drag, startPoint x: 302, startPoint y: 541, endPoint x: 214, endPoint y: 554, distance: 89.0
click at [214, 554] on div "Chris Donnelly 10:00 AM - 12:30 PM" at bounding box center [275, 539] width 142 height 37
drag, startPoint x: 209, startPoint y: 538, endPoint x: 302, endPoint y: 543, distance: 93.1
click at [302, 543] on div "Chris Donnelly 10:00 AM - 12:30 PM" at bounding box center [275, 539] width 142 height 37
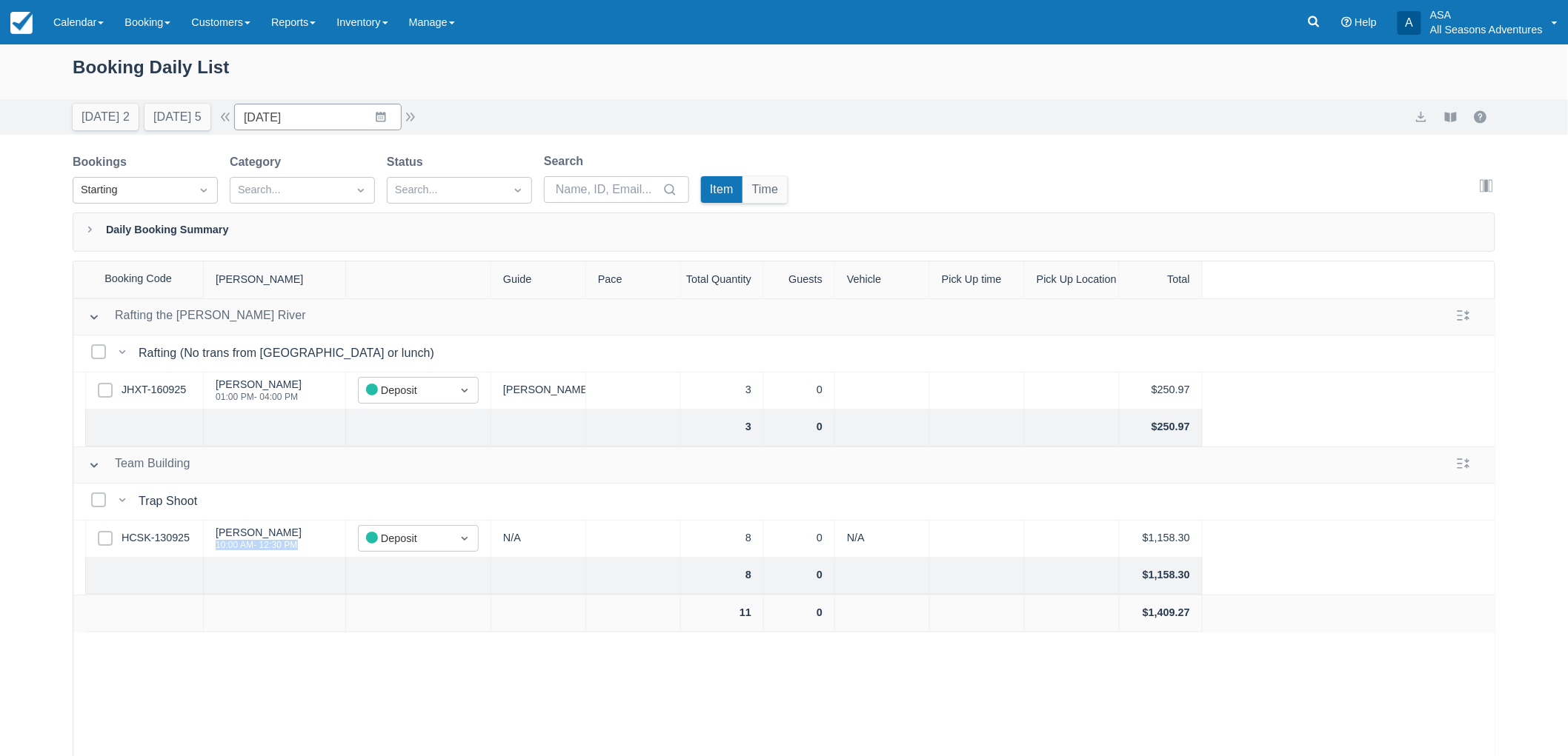
click at [302, 543] on div "Chris Donnelly 10:00 AM - 12:30 PM" at bounding box center [275, 539] width 142 height 37
drag, startPoint x: 302, startPoint y: 543, endPoint x: 213, endPoint y: 553, distance: 89.6
click at [213, 553] on div "Chris Donnelly 10:00 AM - 12:30 PM" at bounding box center [275, 539] width 142 height 37
click at [260, 563] on div at bounding box center [275, 576] width 142 height 37
drag, startPoint x: 299, startPoint y: 542, endPoint x: 208, endPoint y: 550, distance: 91.4
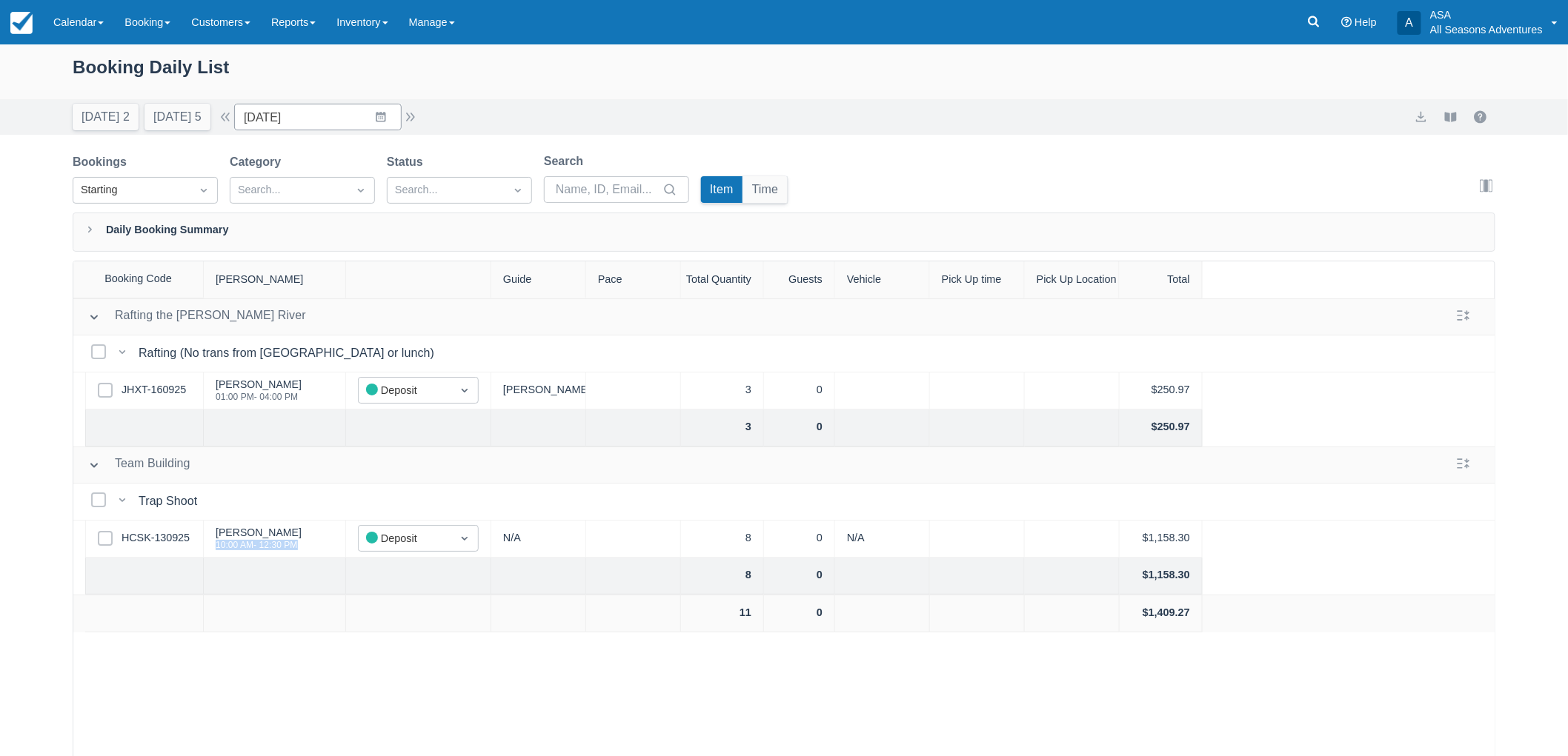
click at [208, 550] on div "Chris Donnelly 10:00 AM - 12:30 PM" at bounding box center [275, 539] width 142 height 37
click at [256, 550] on div "Chris Donnelly 10:00 AM - 12:30 PM" at bounding box center [259, 538] width 86 height 28
drag, startPoint x: 300, startPoint y: 543, endPoint x: 205, endPoint y: 556, distance: 95.9
click at [205, 556] on div "Chris Donnelly 10:00 AM - 12:30 PM" at bounding box center [275, 539] width 142 height 37
click at [290, 549] on div "10:00 AM - 12:30 PM" at bounding box center [259, 545] width 86 height 9
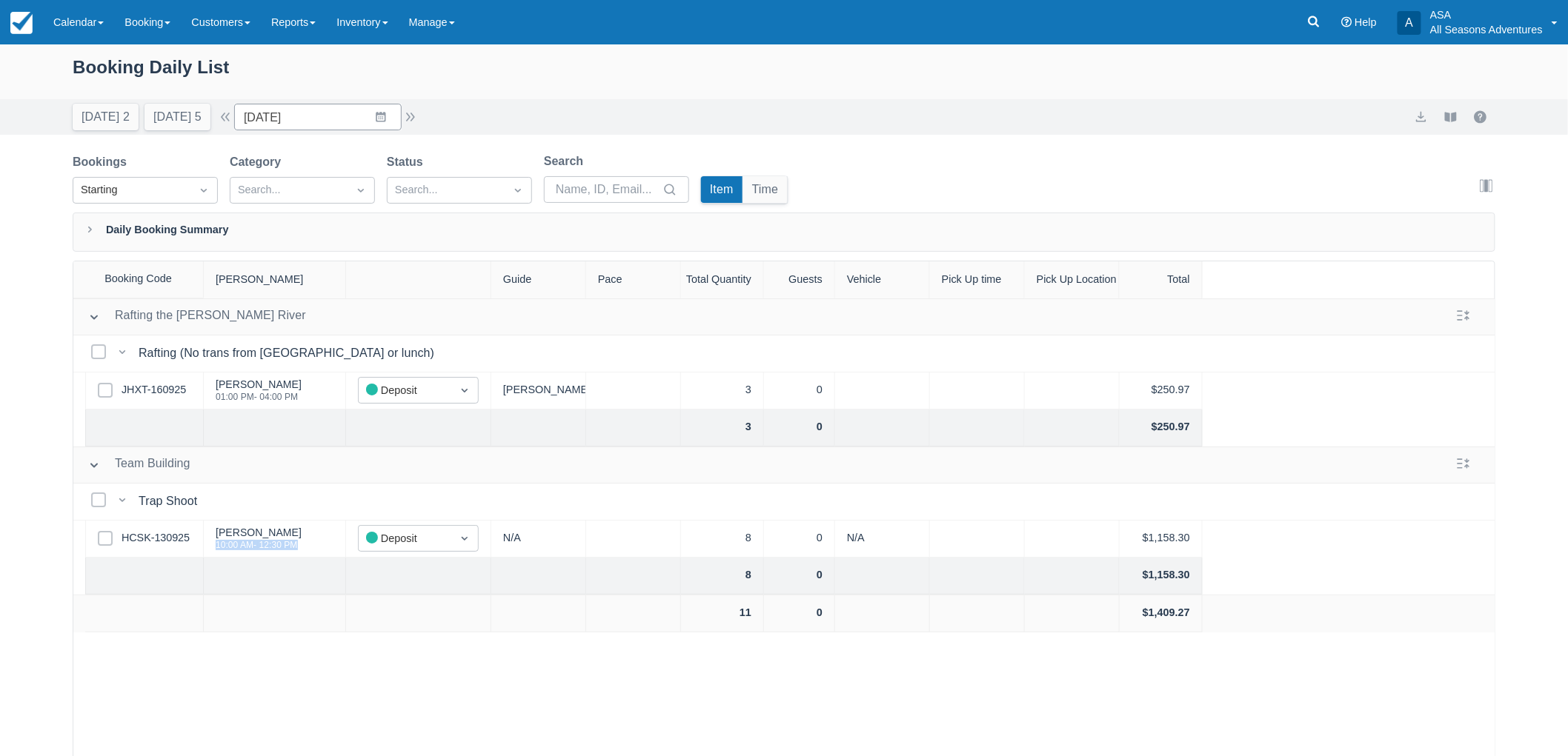
drag, startPoint x: 303, startPoint y: 544, endPoint x: 217, endPoint y: 547, distance: 86.1
click at [217, 547] on div "Chris Donnelly 10:00 AM - 12:30 PM" at bounding box center [275, 539] width 142 height 37
click at [252, 524] on div "Chris Donnelly 10:00 AM - 12:30 PM" at bounding box center [259, 538] width 86 height 28
drag, startPoint x: 211, startPoint y: 534, endPoint x: 261, endPoint y: 538, distance: 50.2
click at [261, 538] on div "Chris Donnelly 10:00 AM - 12:30 PM" at bounding box center [275, 539] width 142 height 37
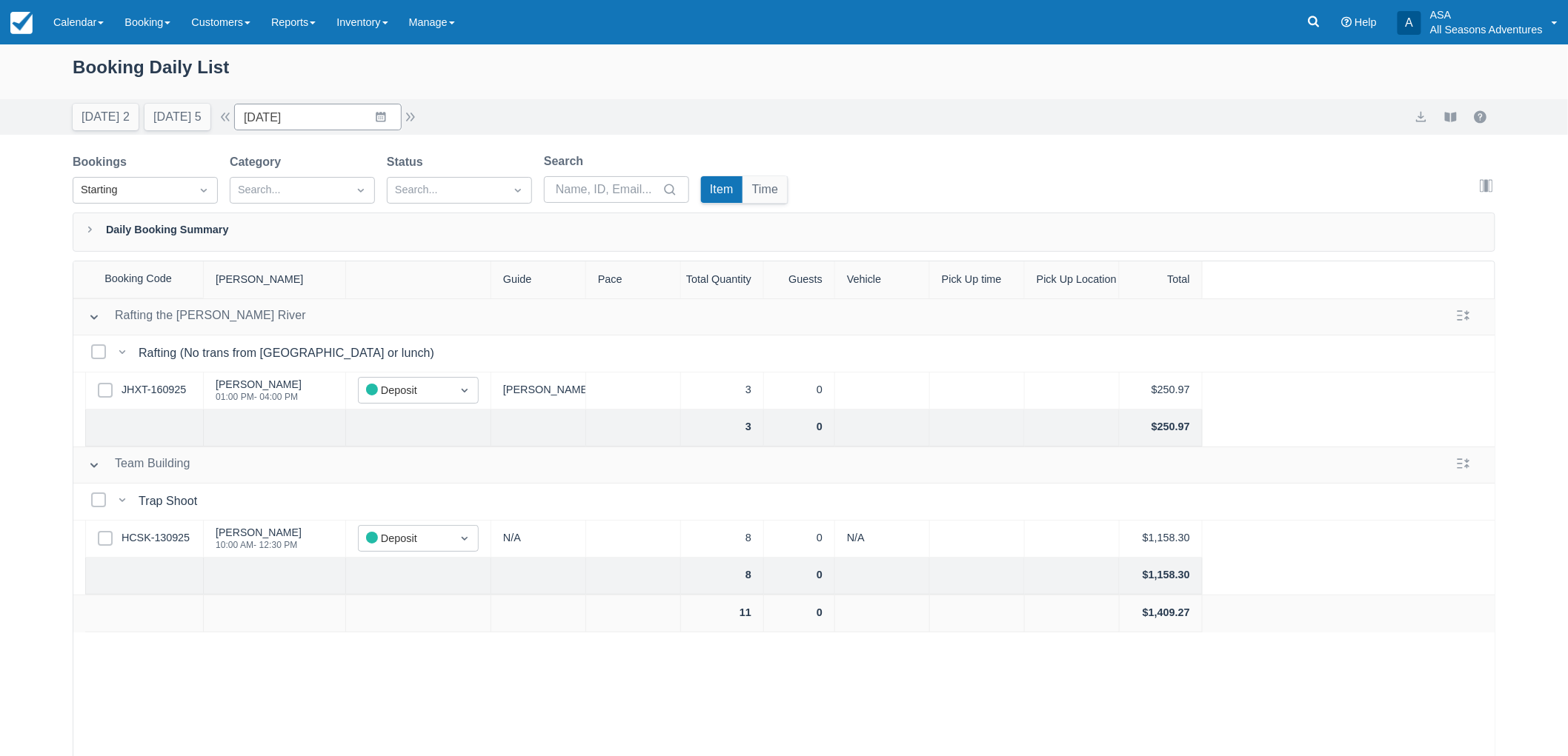
click at [294, 544] on div "10:00 AM - 12:30 PM" at bounding box center [259, 545] width 86 height 9
click at [379, 118] on input "09/18/25" at bounding box center [317, 116] width 167 height 27
click at [415, 286] on td "19" at bounding box center [410, 287] width 29 height 28
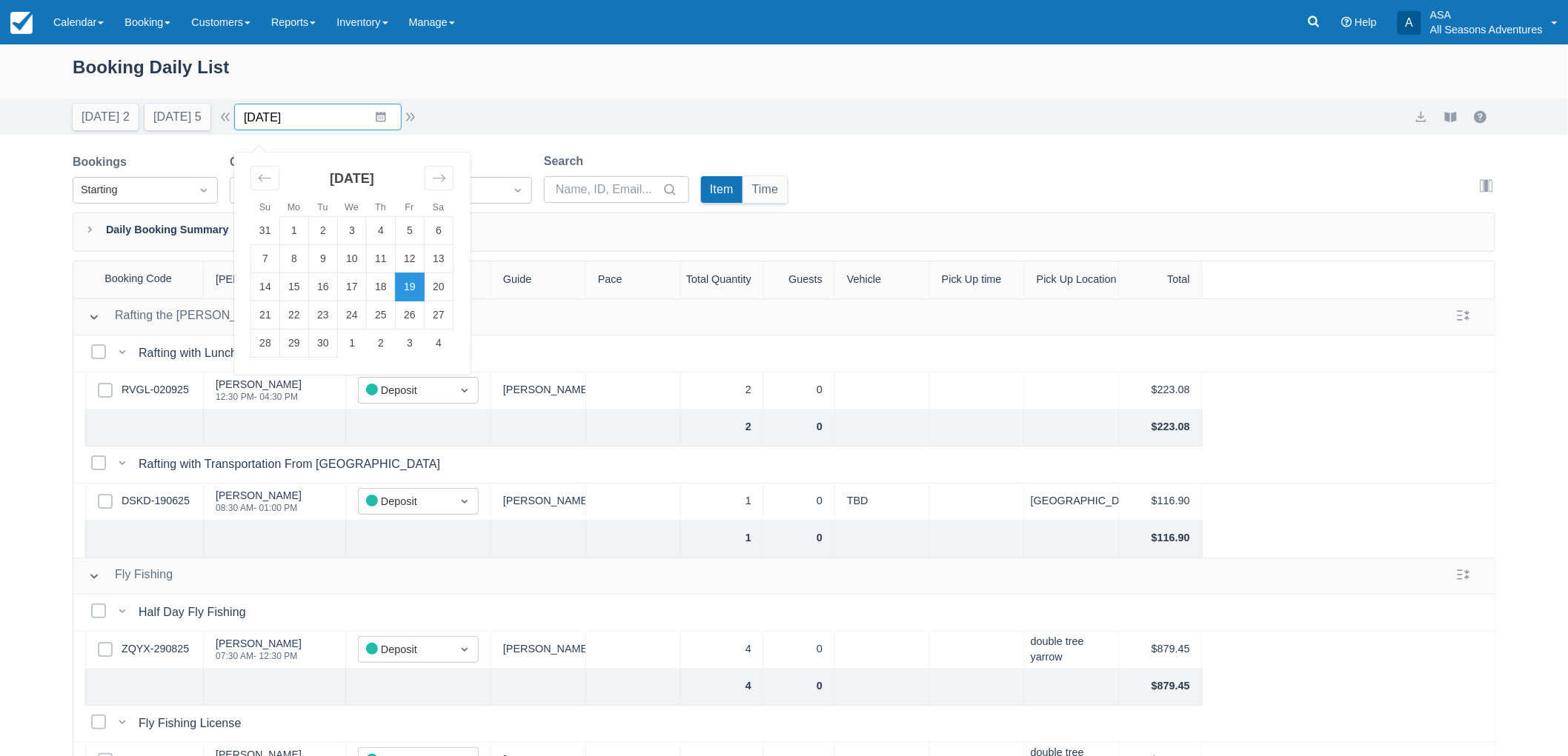
drag, startPoint x: 378, startPoint y: 102, endPoint x: 379, endPoint y: 120, distance: 18.0
click at [379, 119] on input "09/19/25" at bounding box center [317, 116] width 167 height 27
click at [446, 182] on icon "Move forward to switch to the next month." at bounding box center [439, 178] width 14 height 14
click at [263, 257] on td "5" at bounding box center [265, 260] width 29 height 28
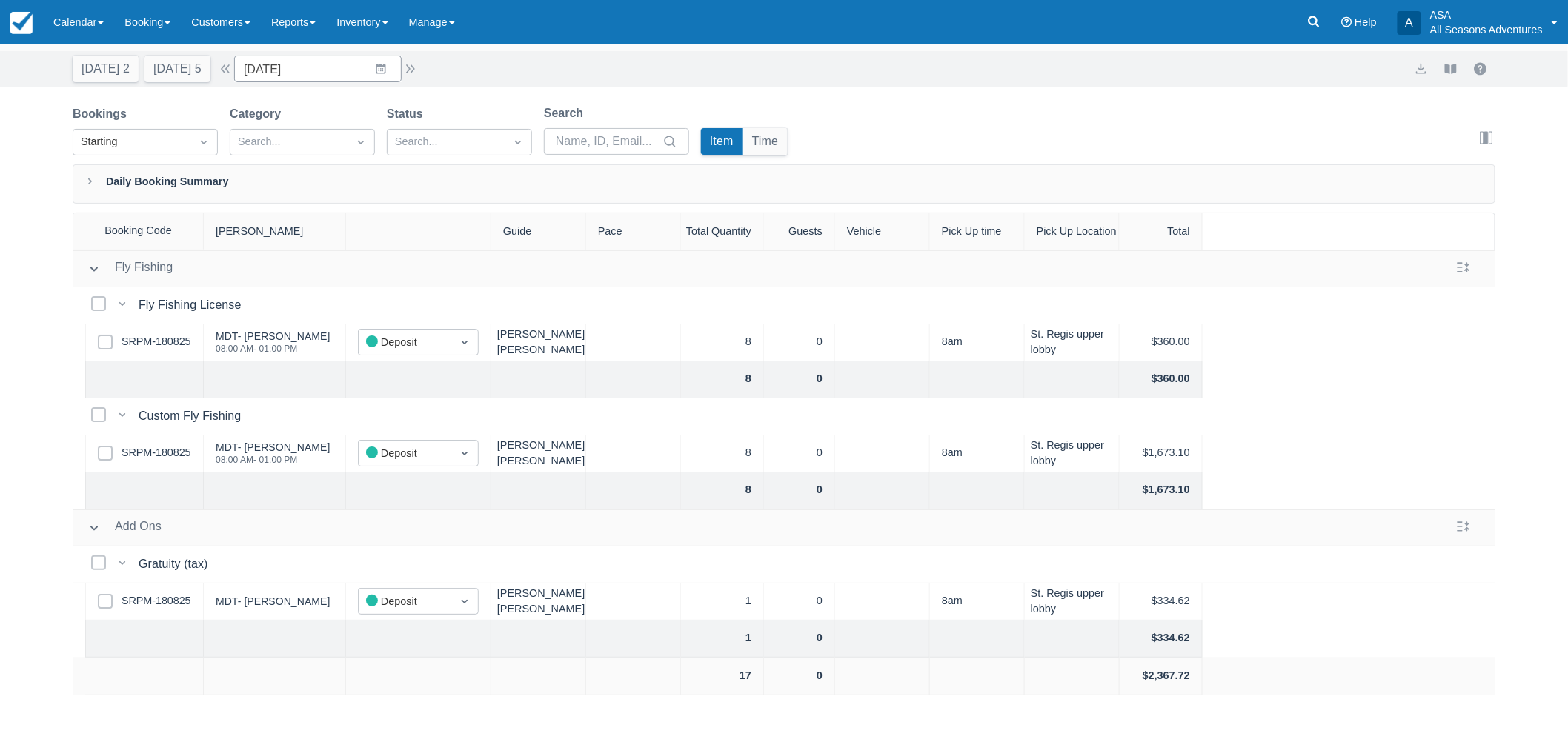
scroll to position [75, 0]
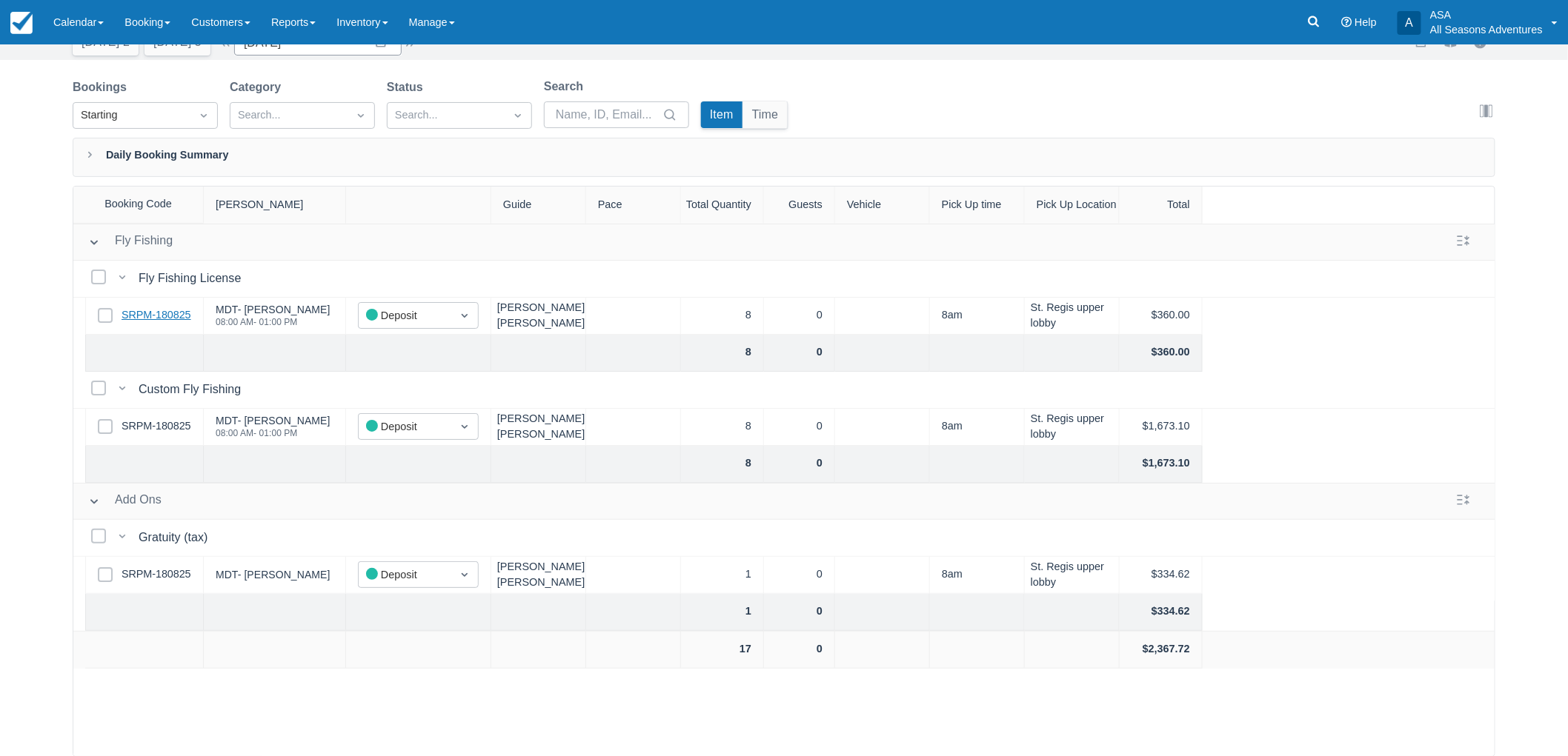
click at [183, 313] on link "SRPM-180825" at bounding box center [156, 315] width 70 height 16
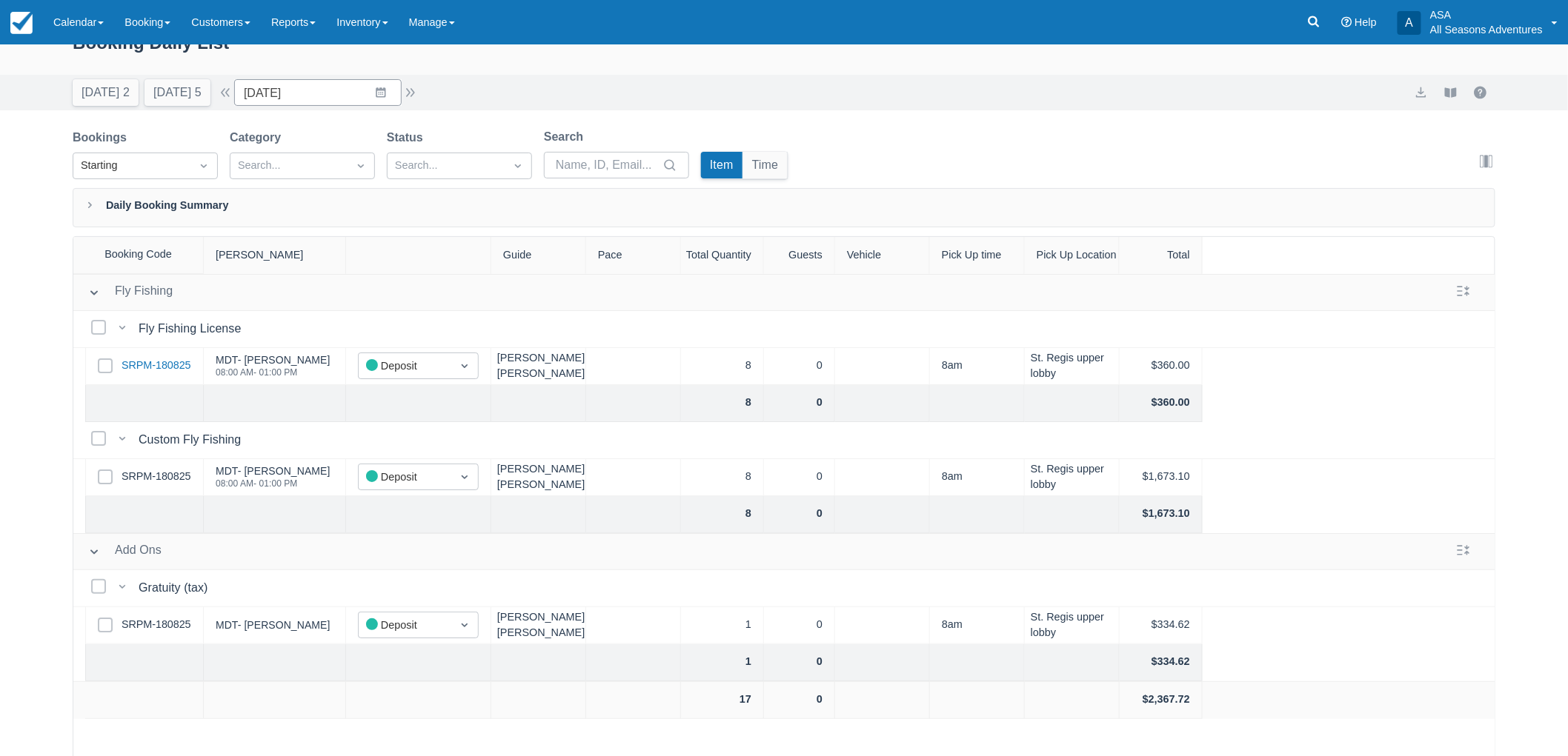
scroll to position [0, 0]
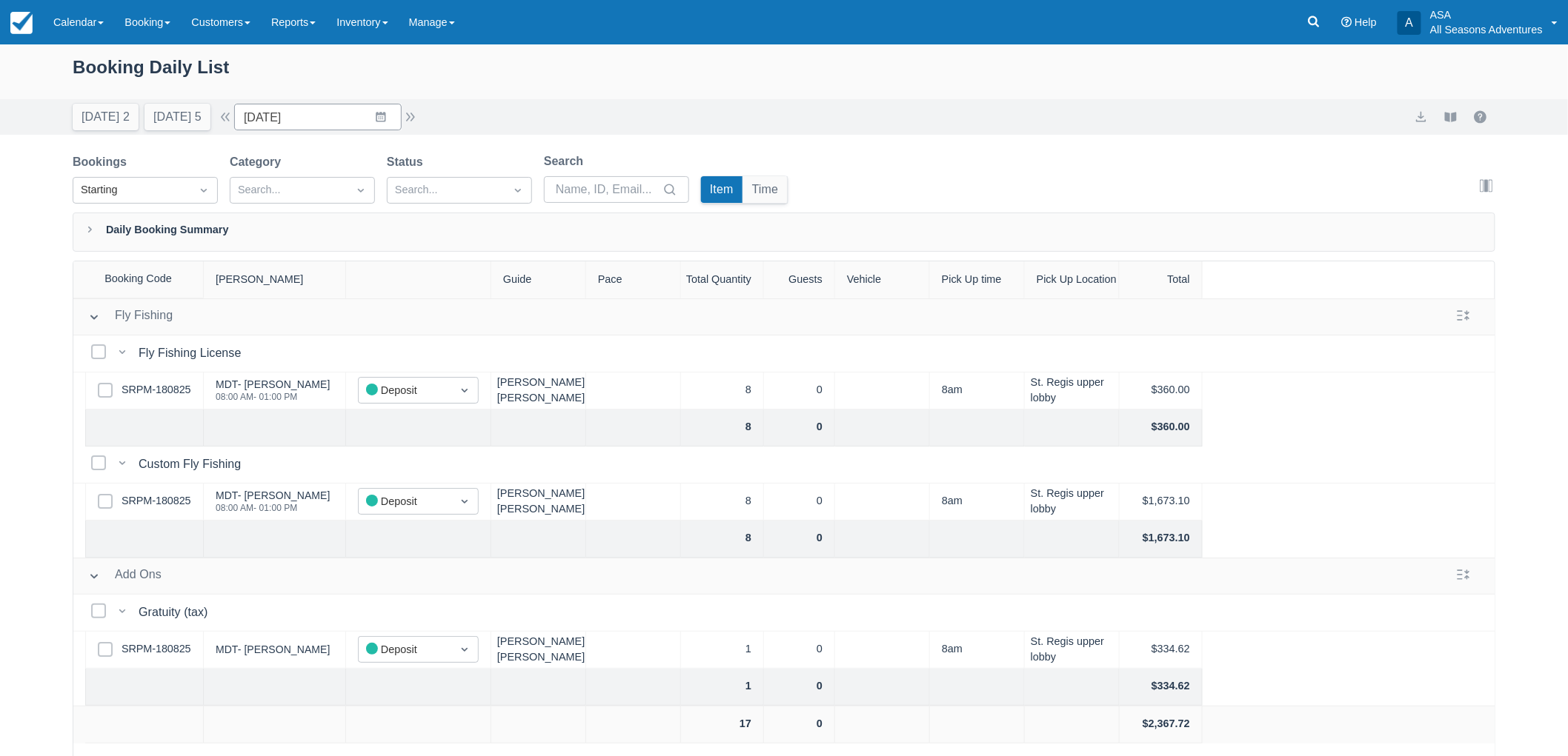
click at [196, 100] on div "Today 2 Tomorrow 5" at bounding box center [141, 113] width 149 height 33
click at [196, 123] on button "[DATE] 5" at bounding box center [177, 116] width 66 height 27
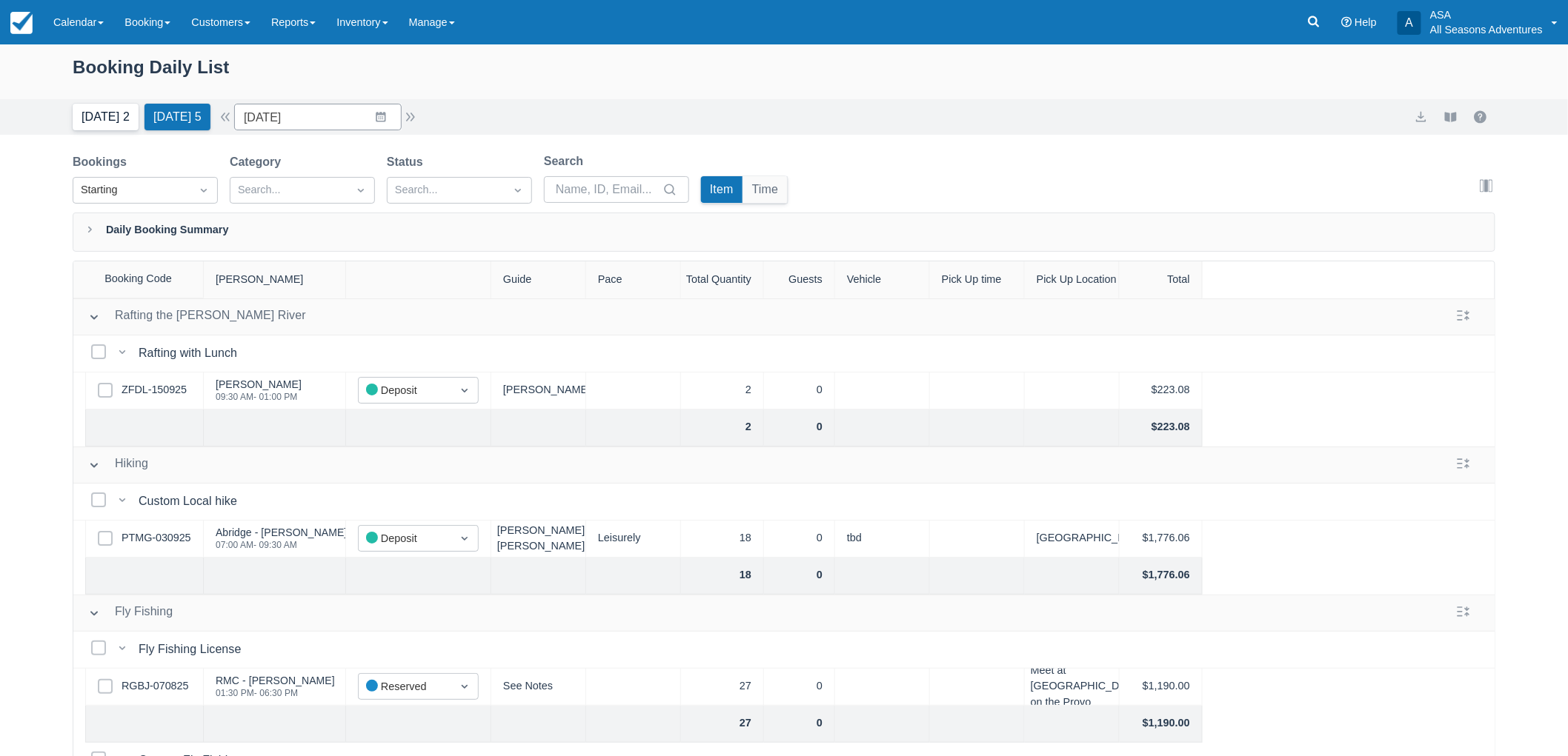
click at [86, 123] on button "[DATE] 2" at bounding box center [105, 116] width 66 height 27
type input "09/16/25"
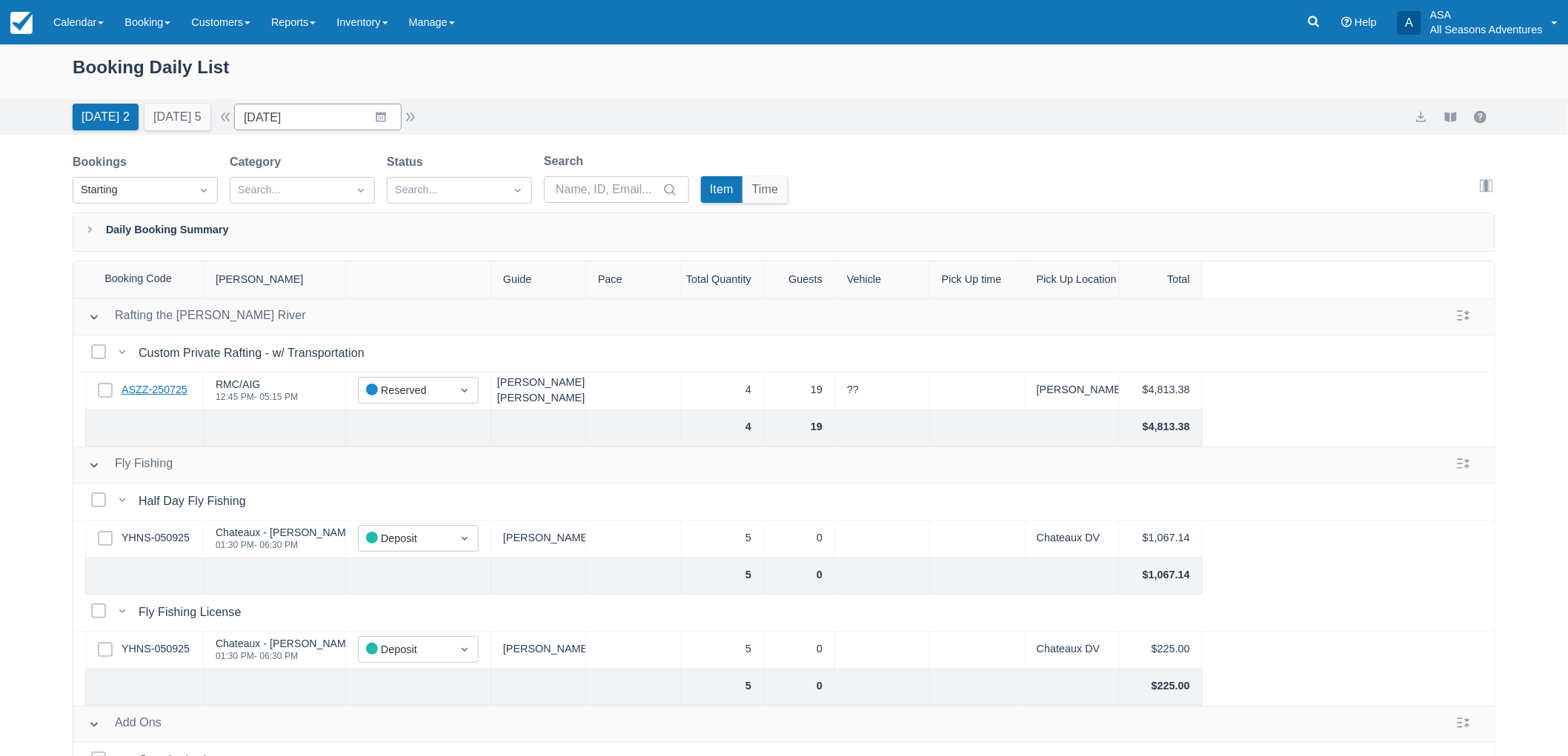
click at [164, 393] on link "ASZZ-250725" at bounding box center [154, 390] width 66 height 16
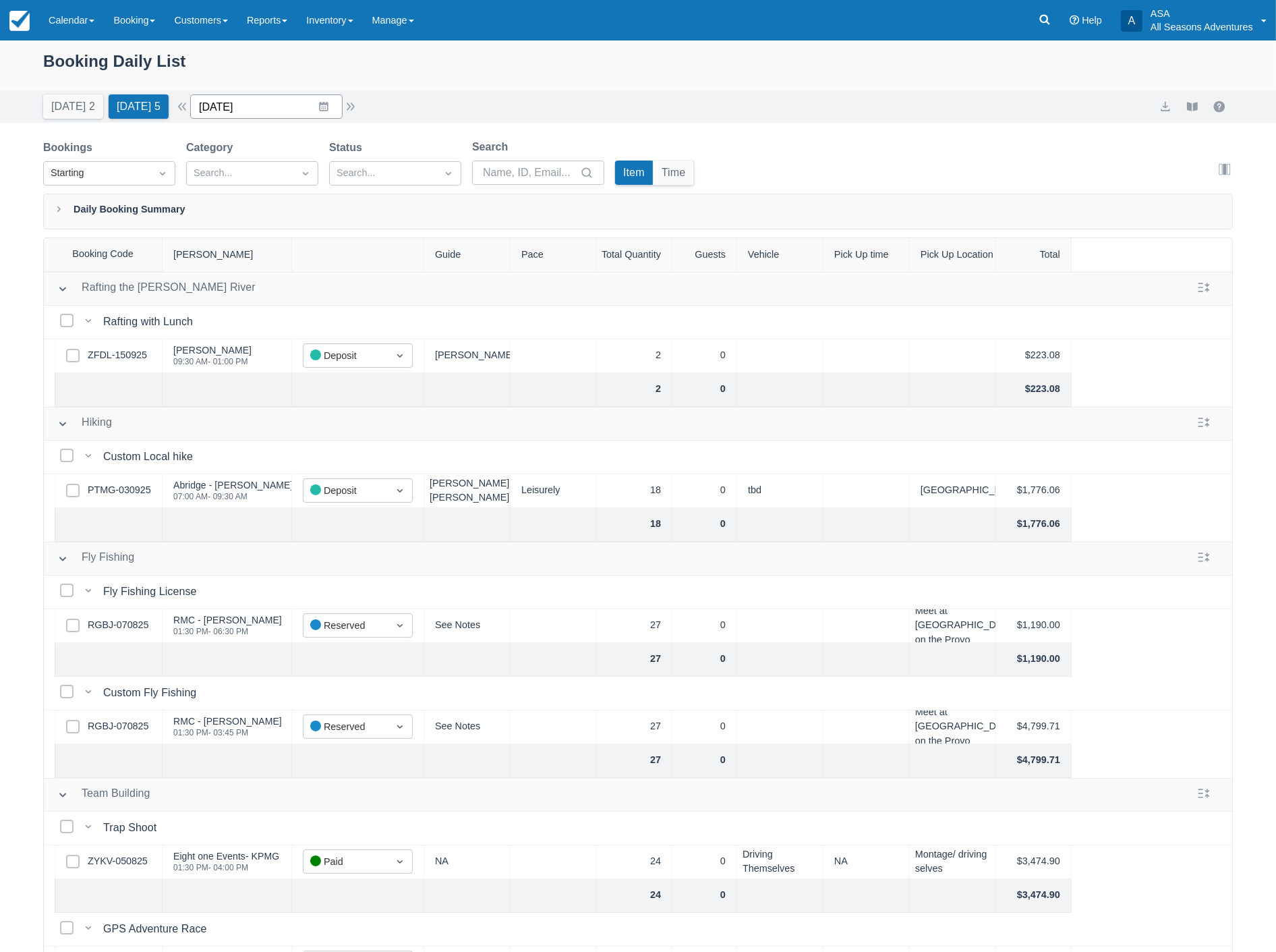
click at [259, 99] on input "[DATE]" at bounding box center [266, 106] width 152 height 24
click at [231, 160] on div "Move backward to switch to the previous month." at bounding box center [217, 162] width 26 height 23
click at [270, 312] on td "26" at bounding box center [271, 313] width 26 height 25
type input "08/26/25"
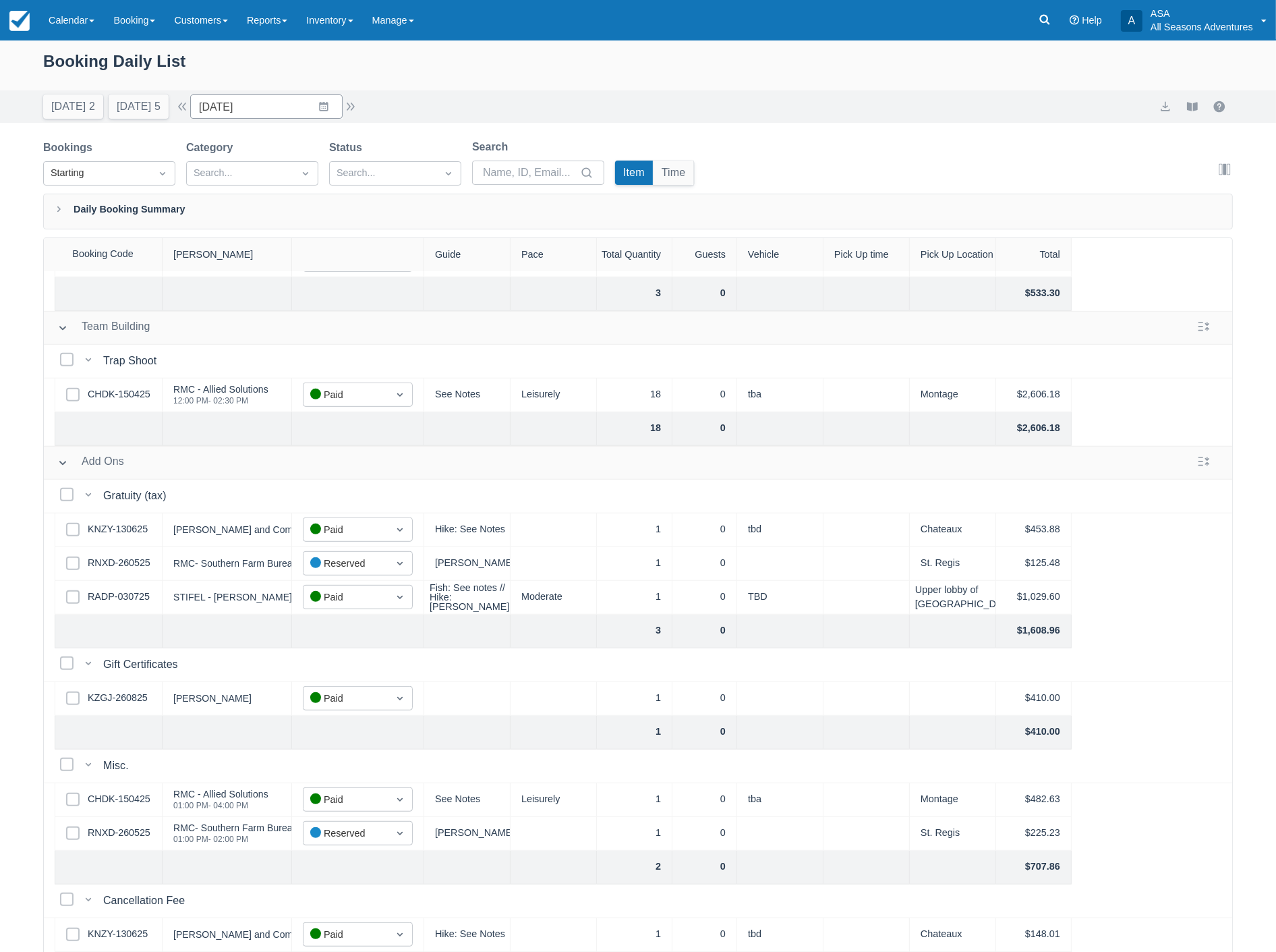
scroll to position [68, 0]
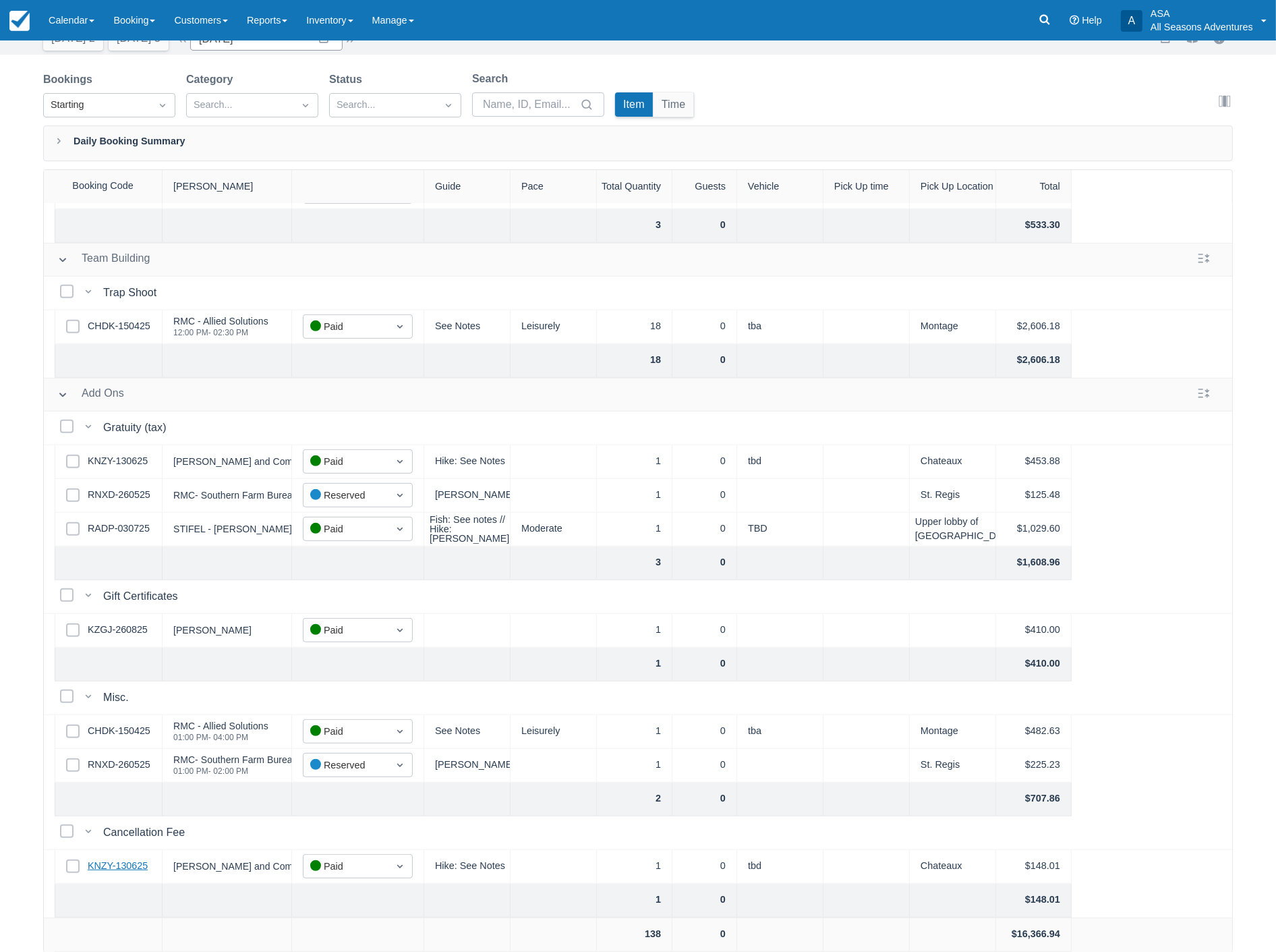
click at [136, 859] on link "KNZY-130625" at bounding box center [118, 866] width 60 height 14
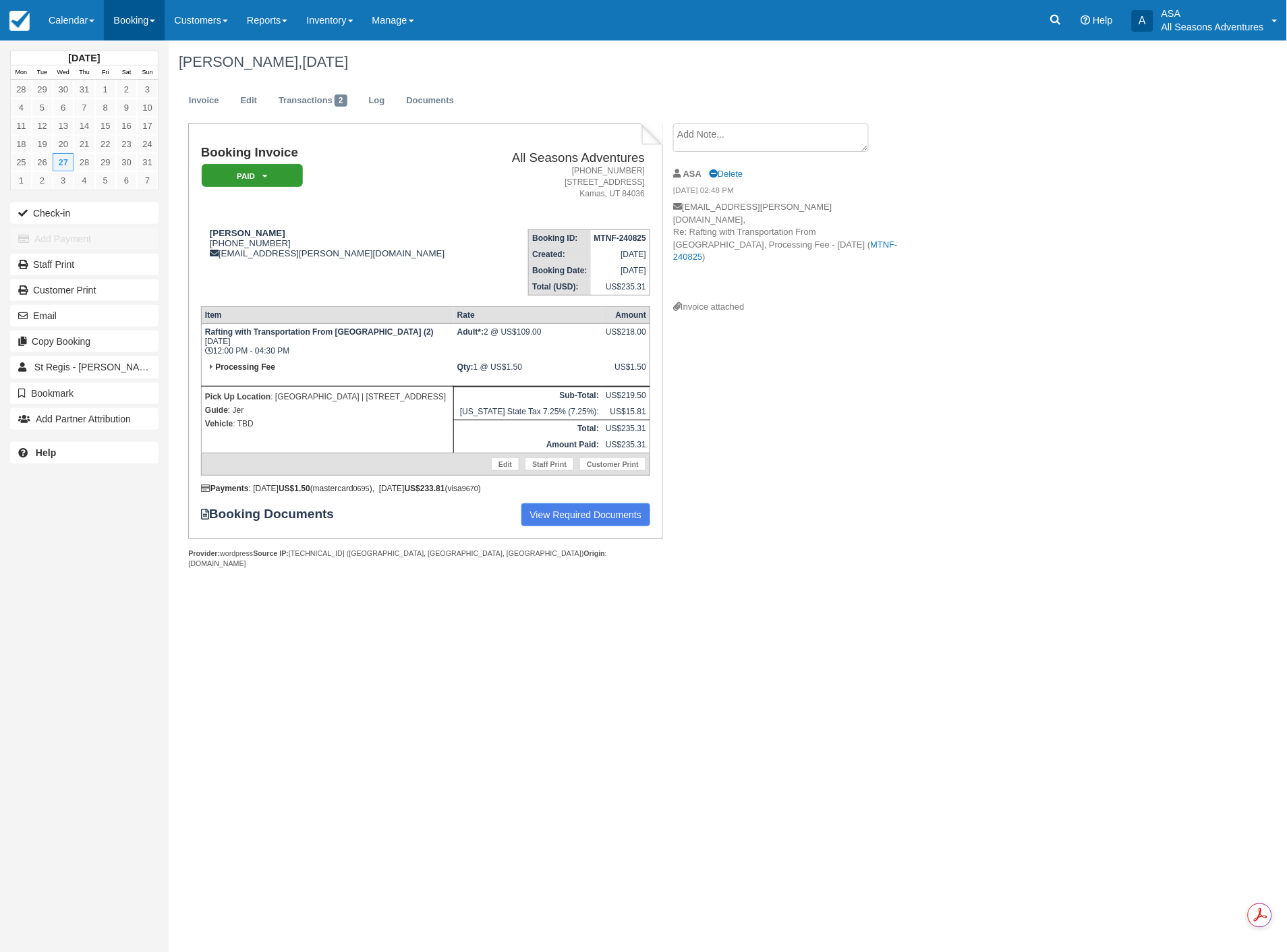
drag, startPoint x: 0, startPoint y: 0, endPoint x: 108, endPoint y: 17, distance: 109.3
click at [112, 11] on link "Booking" at bounding box center [134, 20] width 61 height 41
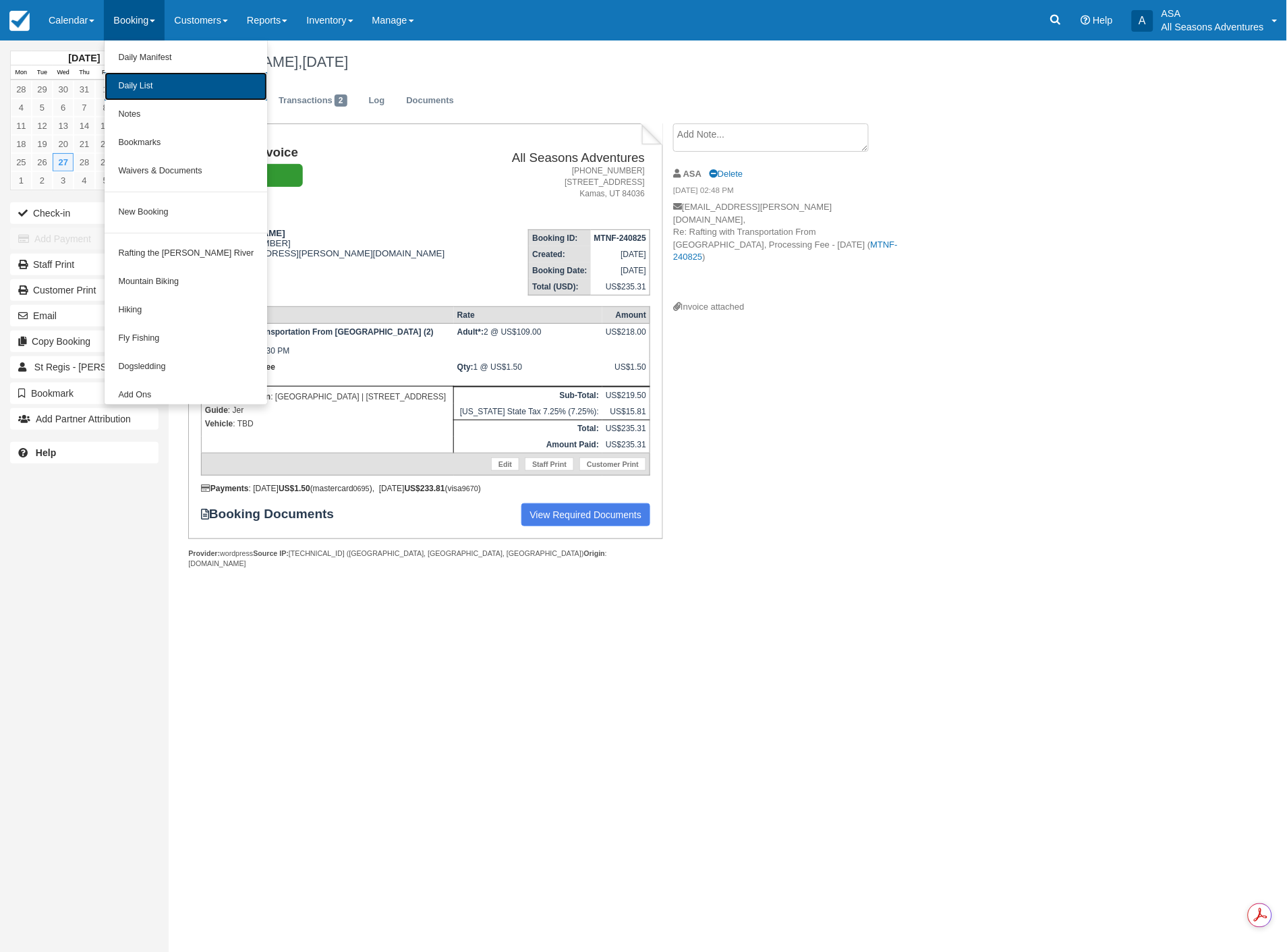
click at [117, 84] on link "Daily List" at bounding box center [186, 86] width 163 height 28
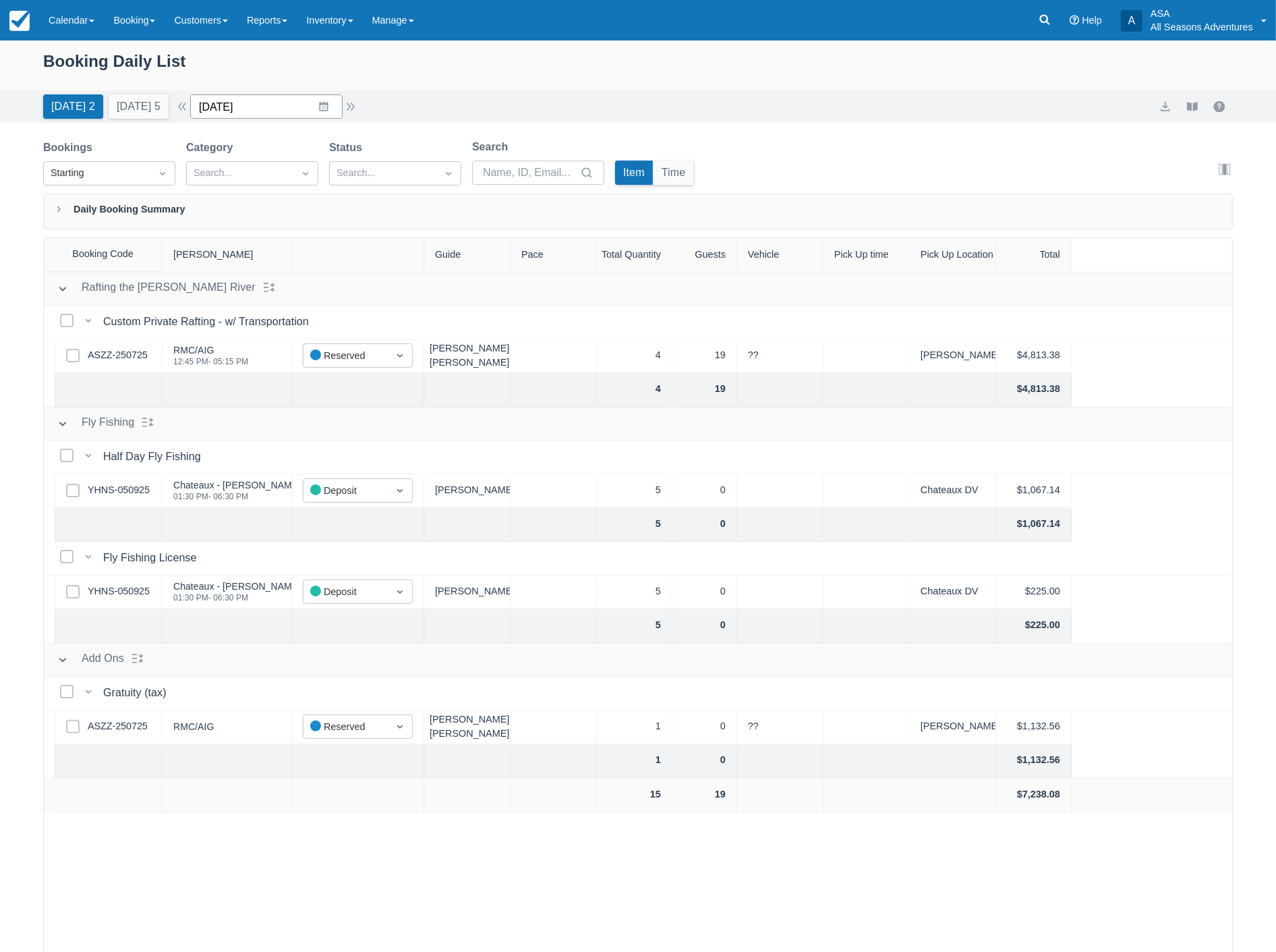
click at [295, 108] on input "[DATE]" at bounding box center [266, 106] width 152 height 24
click at [383, 163] on icon "Move forward to switch to the next month." at bounding box center [377, 162] width 13 height 13
click at [300, 264] on td "15" at bounding box center [297, 262] width 26 height 25
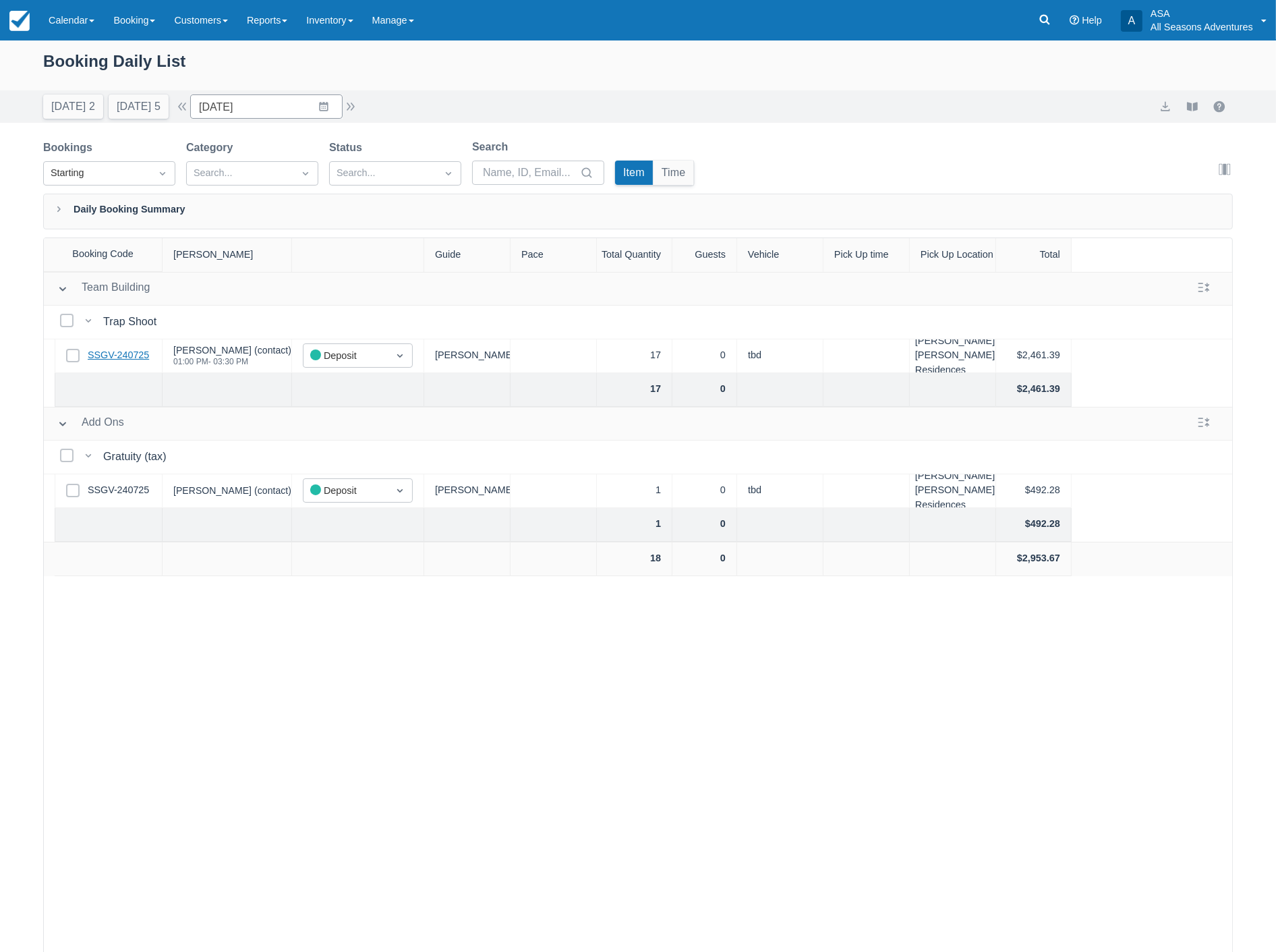
click at [110, 356] on link "SSGV-240725" at bounding box center [119, 355] width 62 height 14
click at [252, 106] on input "[DATE]" at bounding box center [266, 106] width 152 height 24
click at [371, 163] on div "Move forward to switch to the next month." at bounding box center [376, 162] width 26 height 23
click at [221, 313] on td "23" at bounding box center [218, 313] width 26 height 25
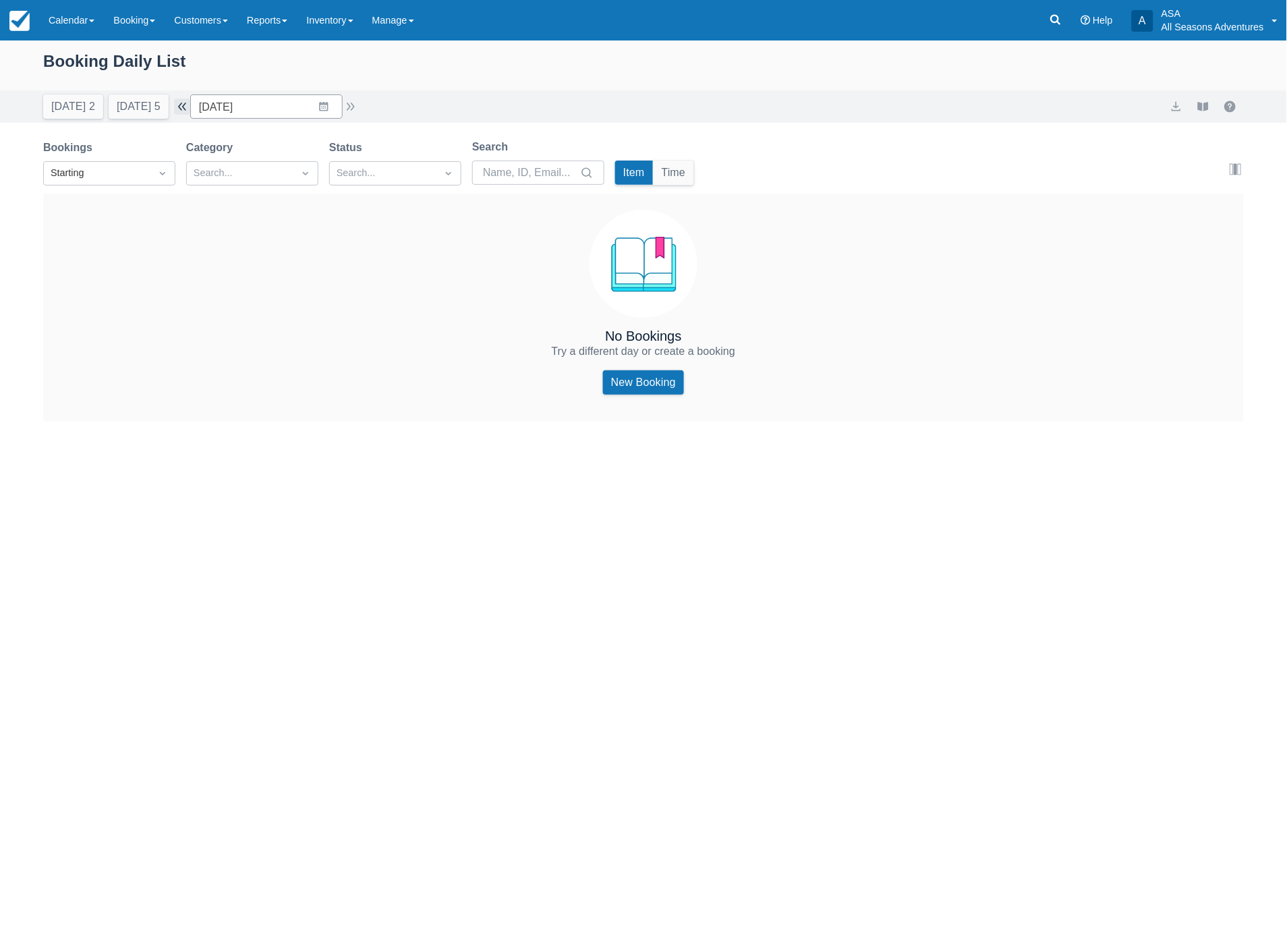
click at [190, 103] on button "button" at bounding box center [182, 107] width 16 height 16
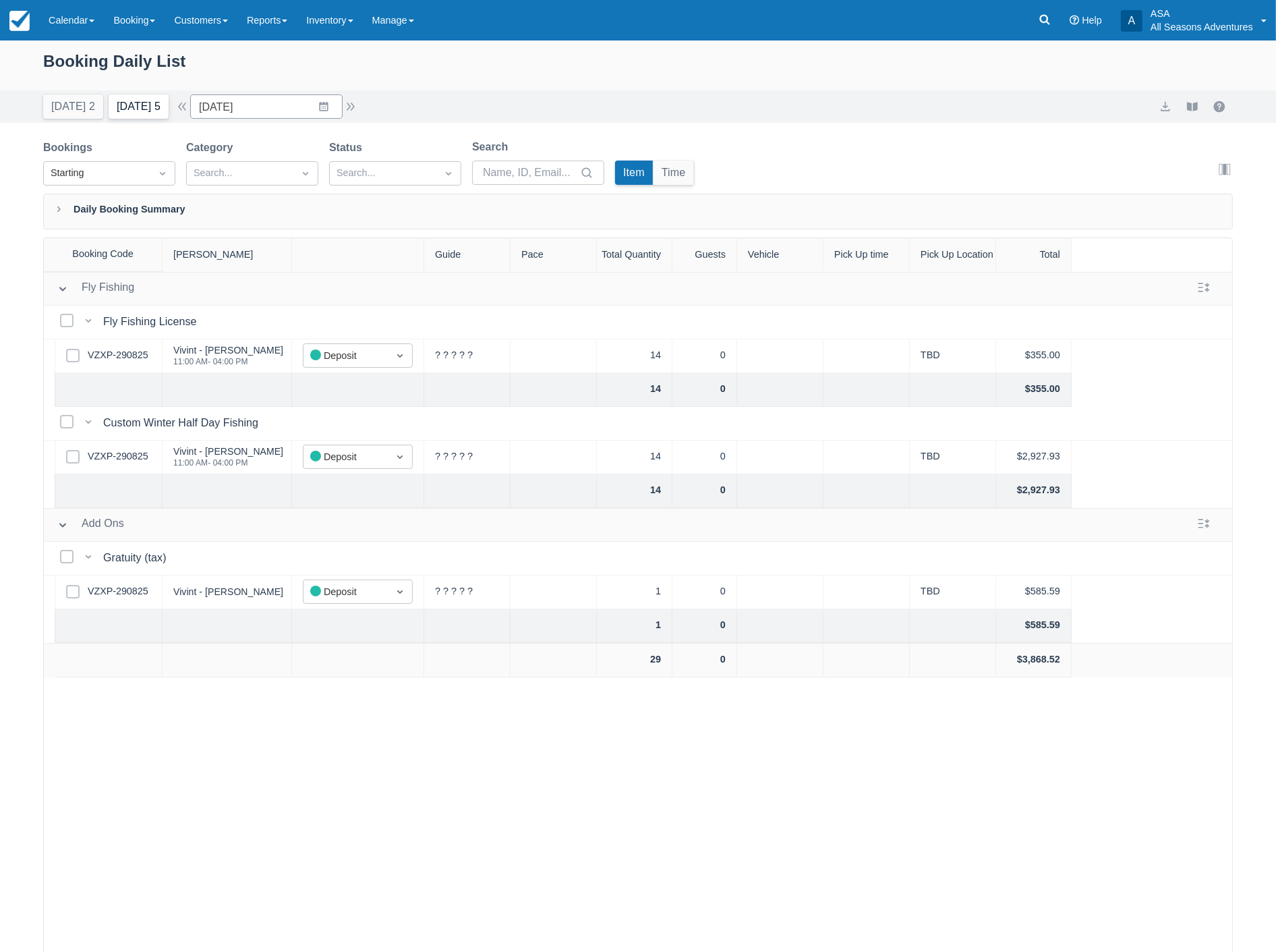
click at [140, 109] on button "[DATE] 5" at bounding box center [139, 106] width 60 height 24
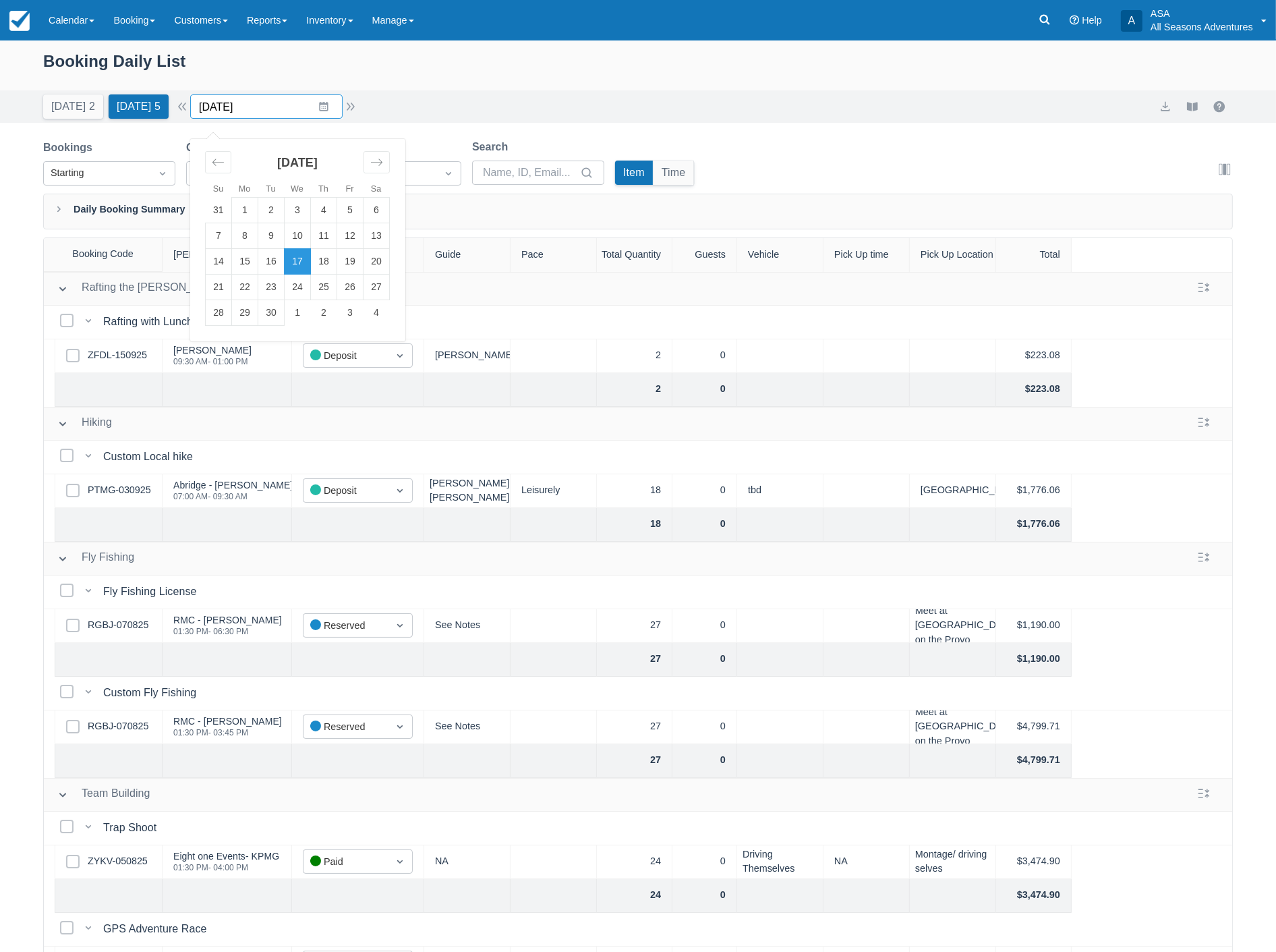
click at [250, 115] on input "[DATE]" at bounding box center [266, 106] width 152 height 24
click at [298, 293] on td "24" at bounding box center [297, 287] width 26 height 25
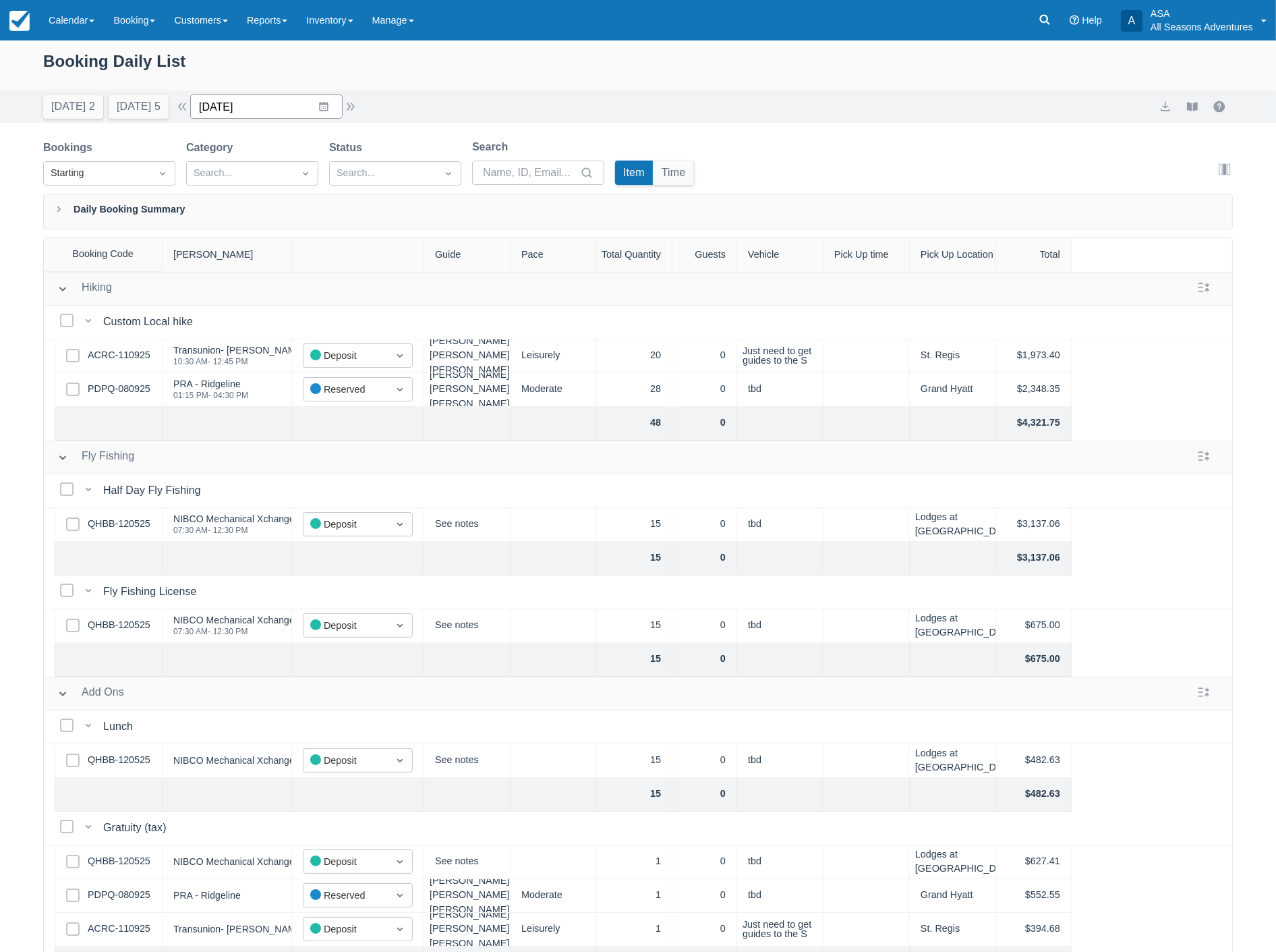
click at [290, 104] on input "09/24/25" at bounding box center [266, 106] width 152 height 24
click at [390, 168] on div "Move forward to switch to the next month." at bounding box center [376, 162] width 26 height 23
click at [302, 305] on td "29" at bounding box center [297, 313] width 26 height 25
type input "10/29/25"
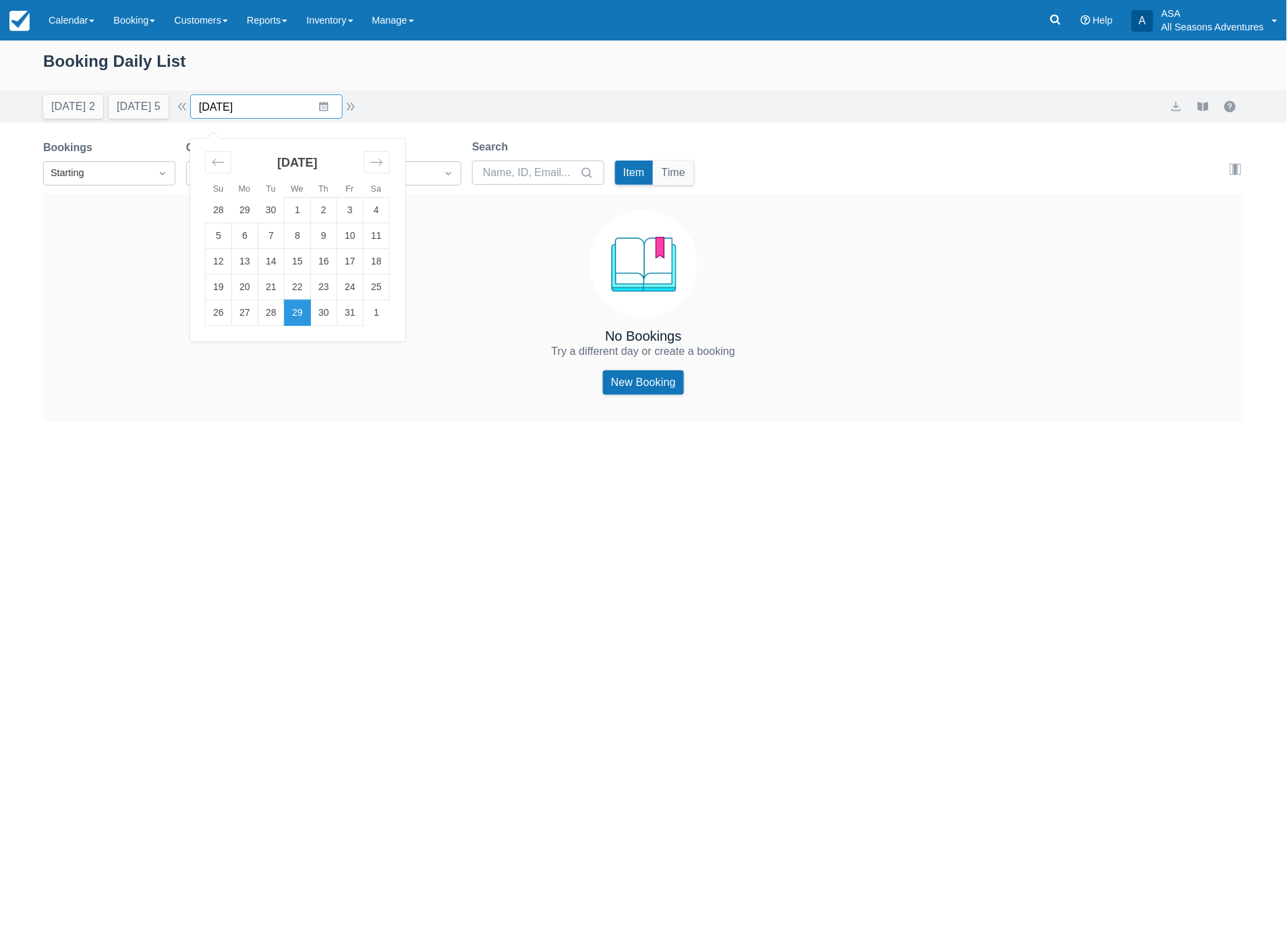
click at [284, 104] on input "10/29/25" at bounding box center [266, 106] width 152 height 24
click at [493, 70] on div "Booking Daily List" at bounding box center [644, 68] width 1201 height 39
click at [130, 17] on link "Booking" at bounding box center [134, 20] width 61 height 41
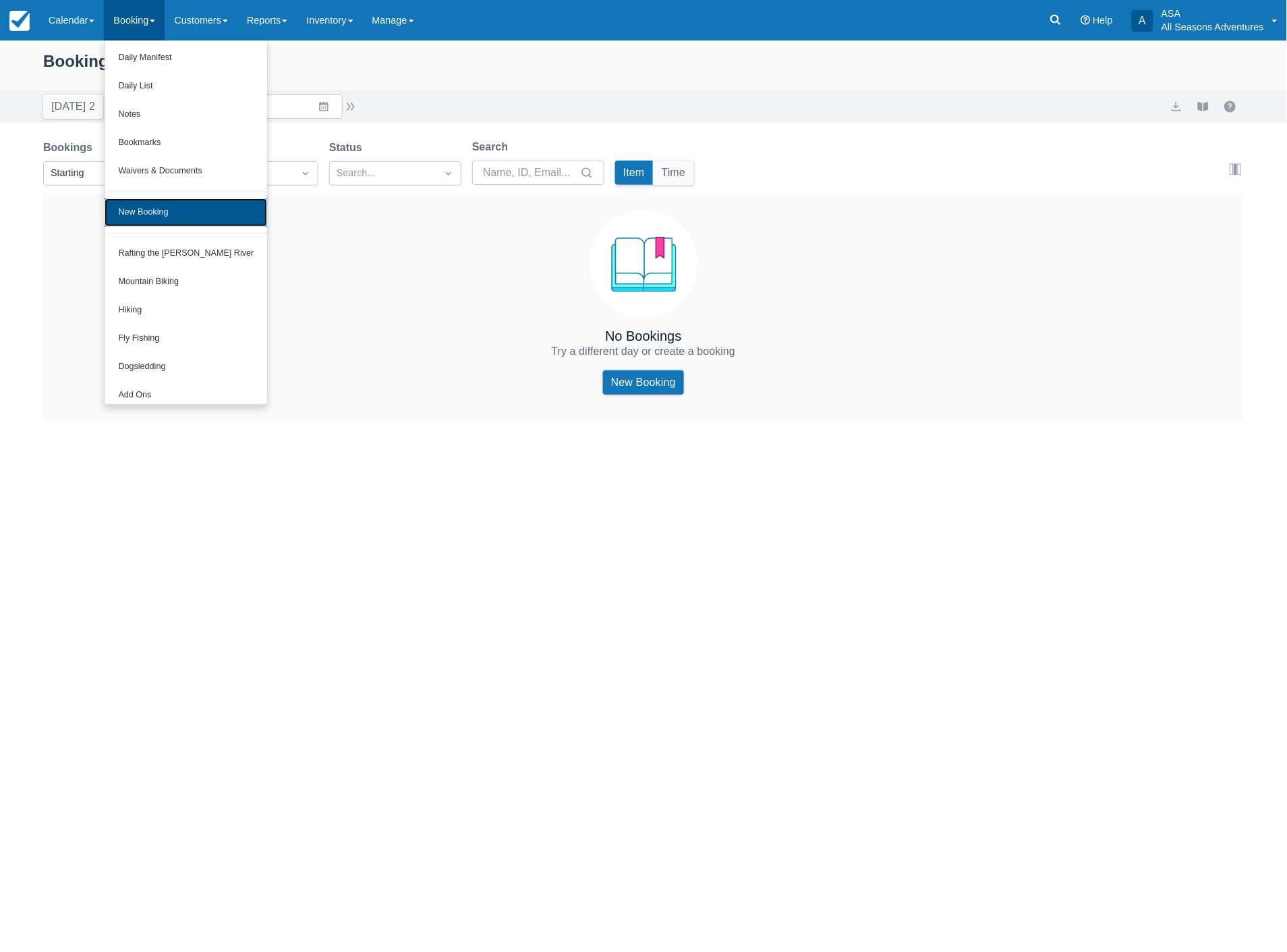
click at [160, 219] on link "New Booking" at bounding box center [186, 212] width 163 height 28
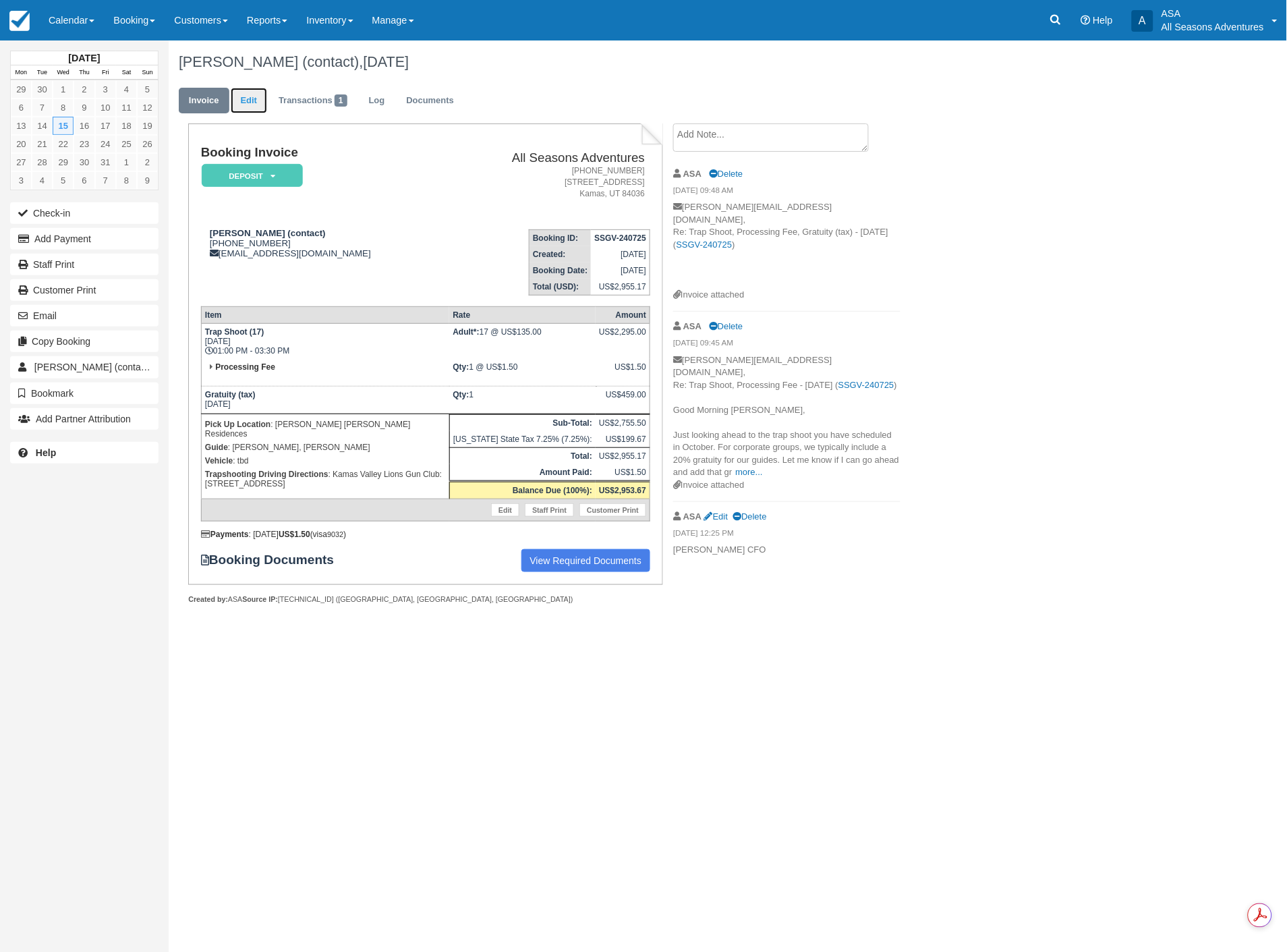
click at [258, 103] on link "Edit" at bounding box center [249, 101] width 36 height 26
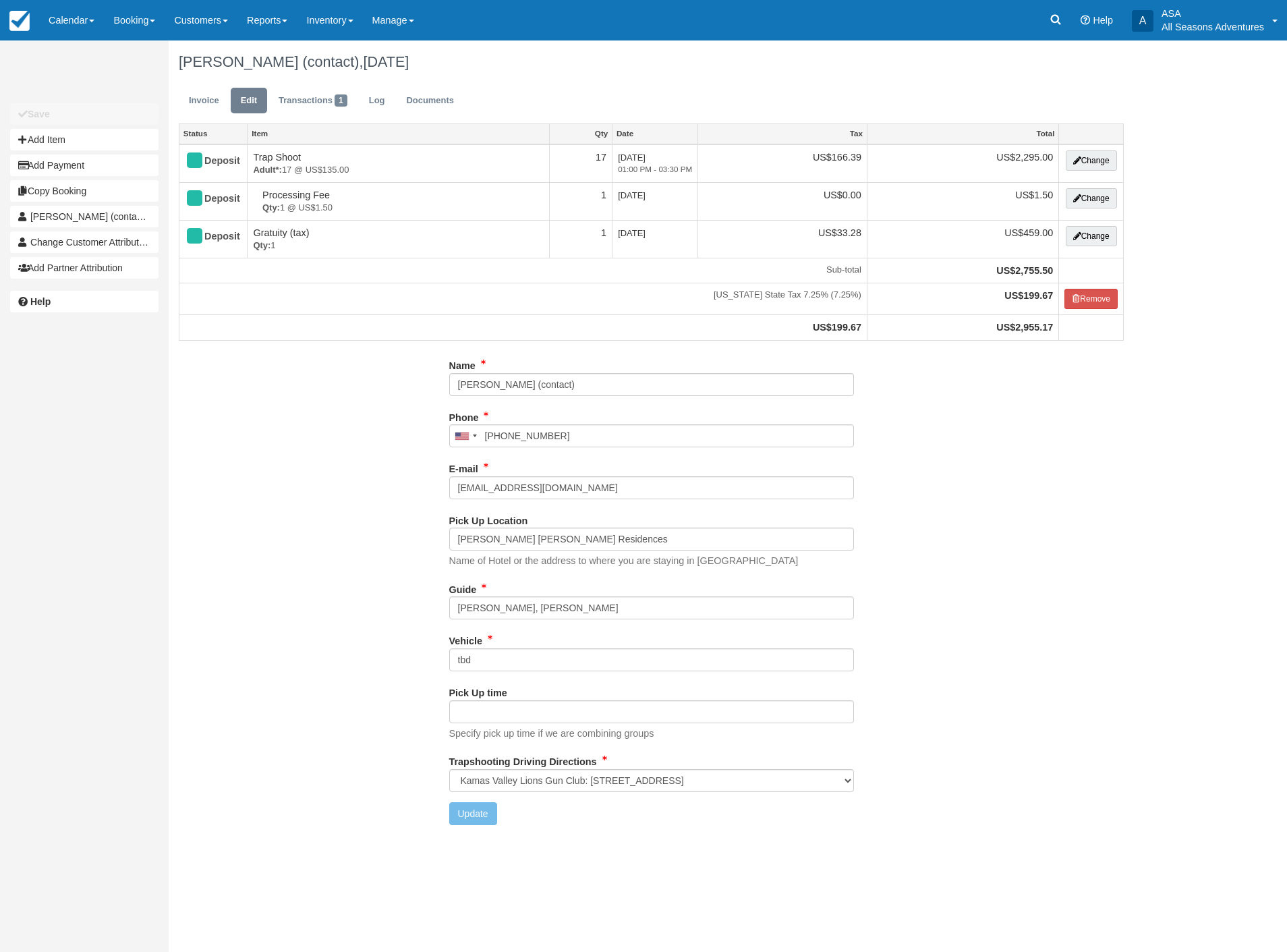
select select "Kamas Valley Lions Gun Club: [STREET_ADDRESS]"
drag, startPoint x: 1093, startPoint y: 170, endPoint x: 1085, endPoint y: 165, distance: 9.4
click at [1090, 170] on button "Change" at bounding box center [1091, 160] width 52 height 20
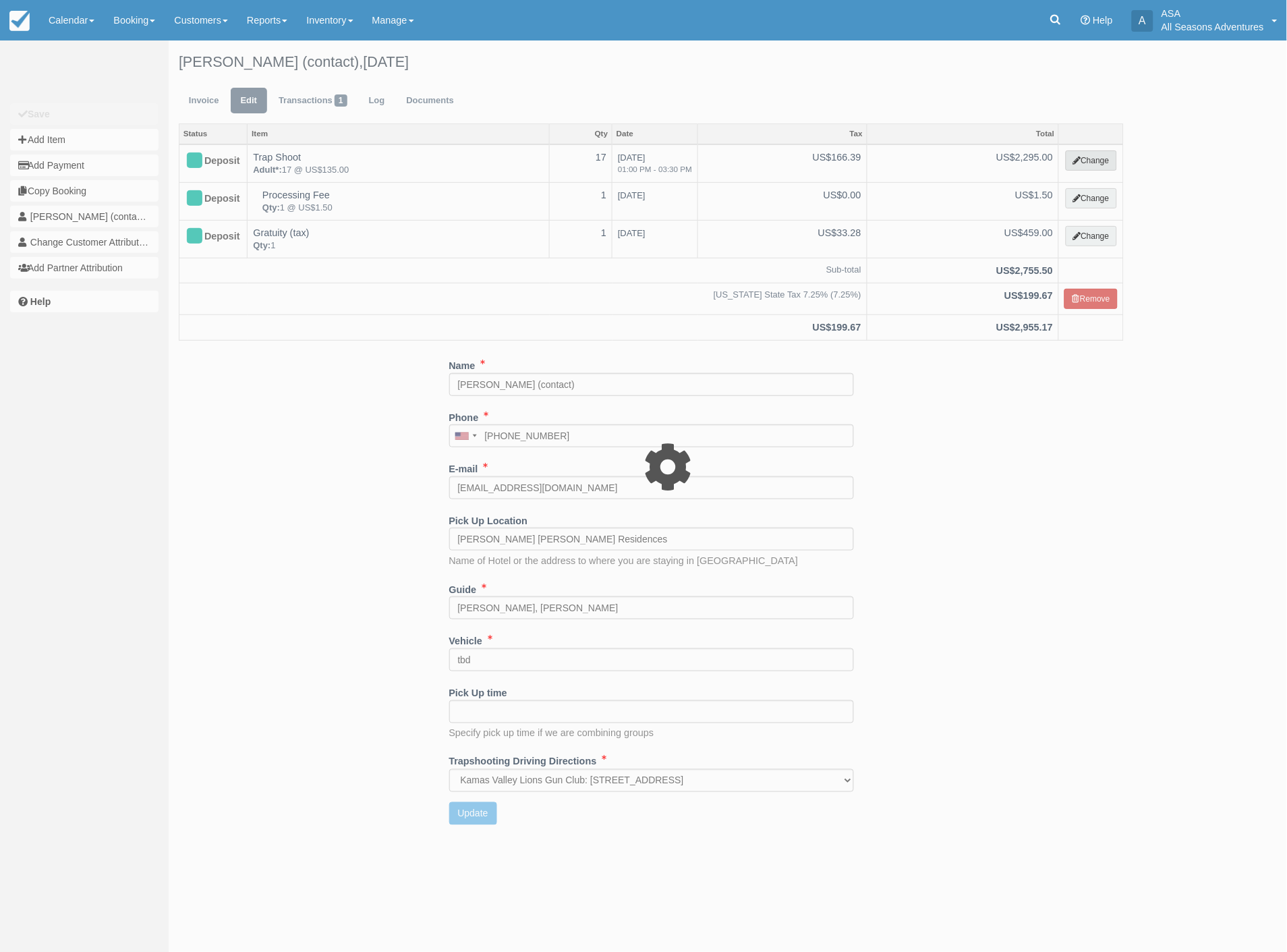
select select "3"
type input "2295.00"
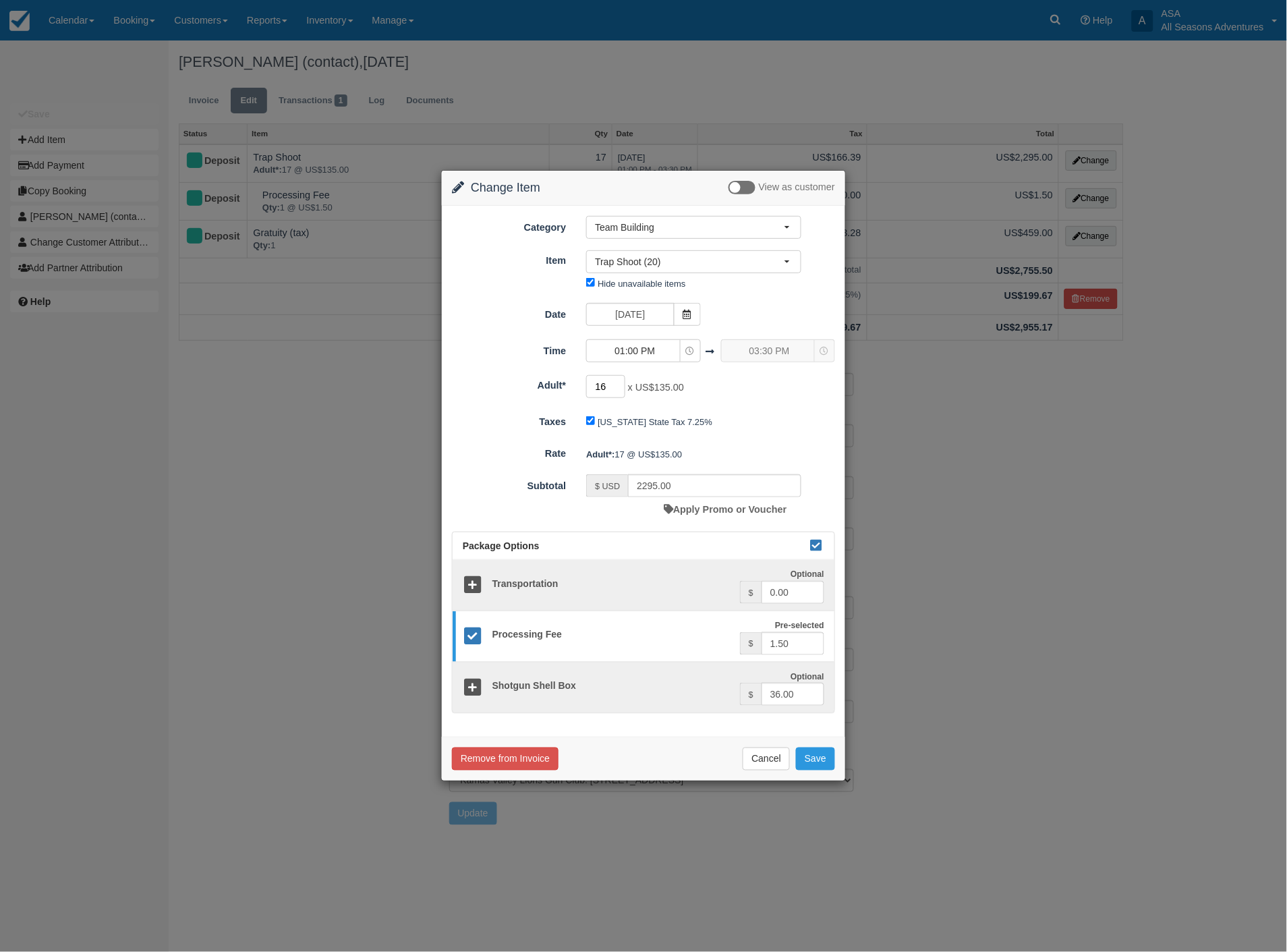
click at [618, 390] on input "16" at bounding box center [605, 386] width 39 height 23
click at [618, 390] on input "15" at bounding box center [605, 386] width 39 height 23
type input "14"
click at [618, 390] on input "14" at bounding box center [605, 386] width 39 height 23
type input "1890.00"
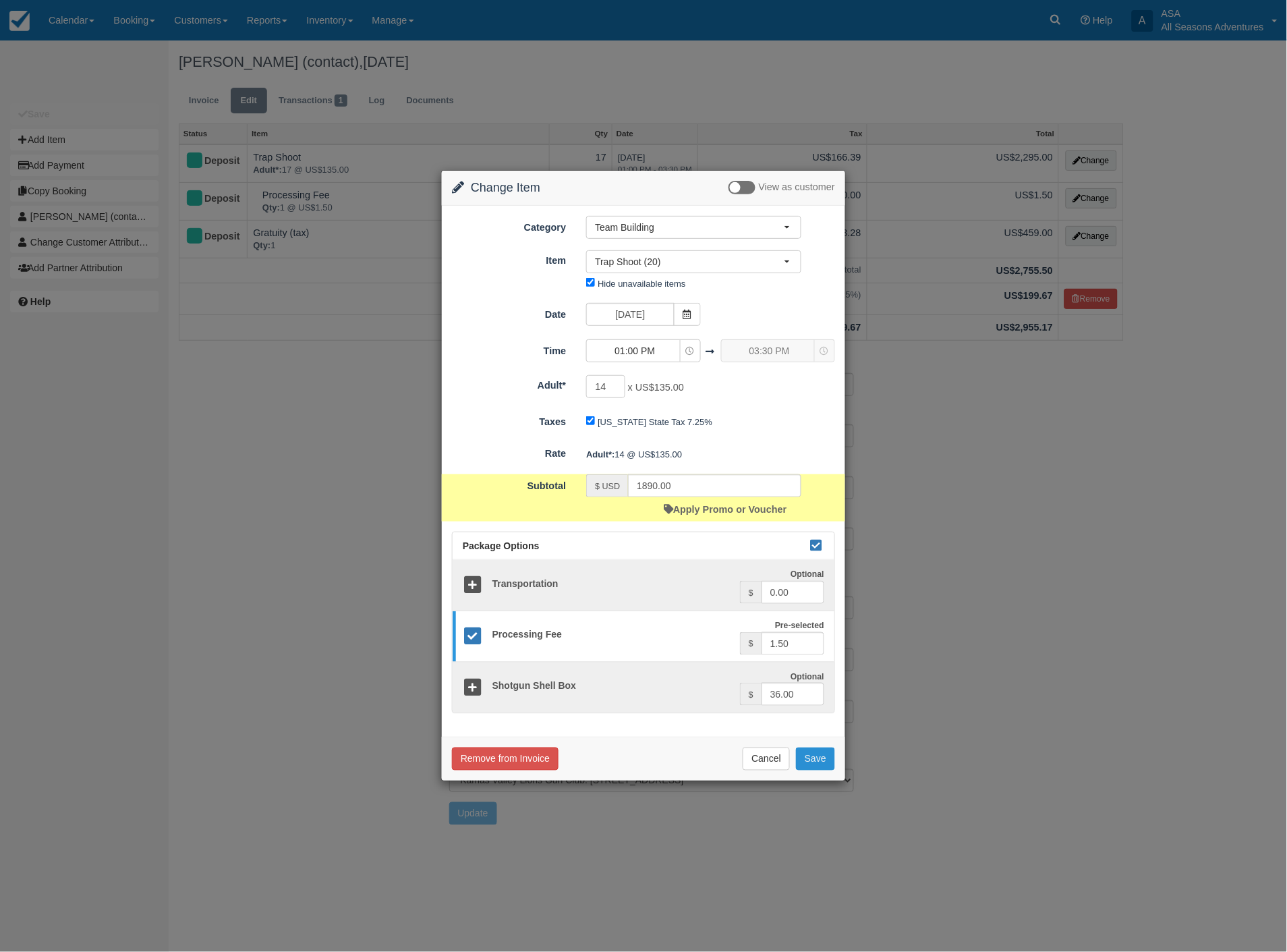
click at [813, 765] on button "Save" at bounding box center [815, 758] width 39 height 23
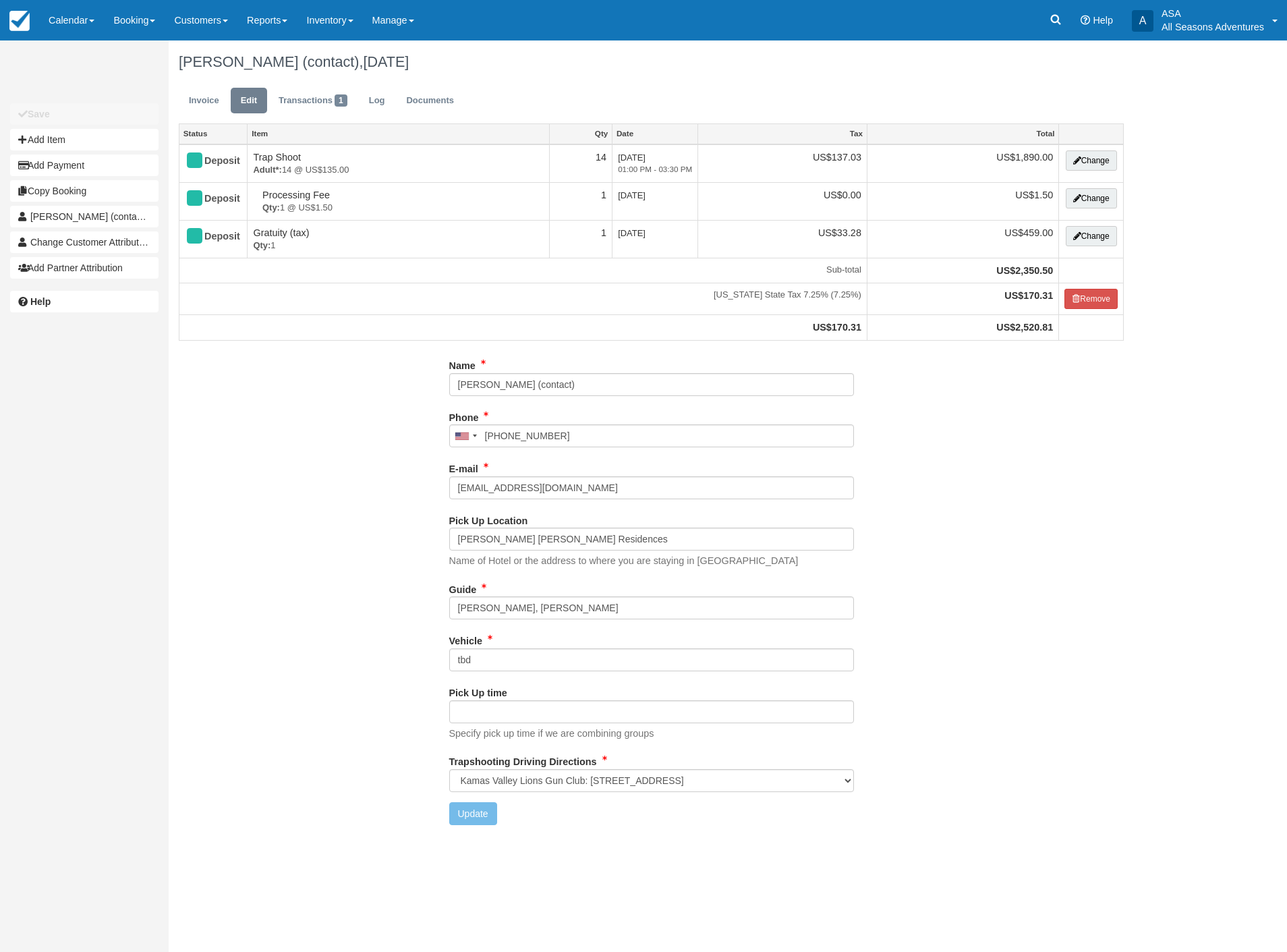
select select "Kamas Valley Lions Gun Club: [STREET_ADDRESS]"
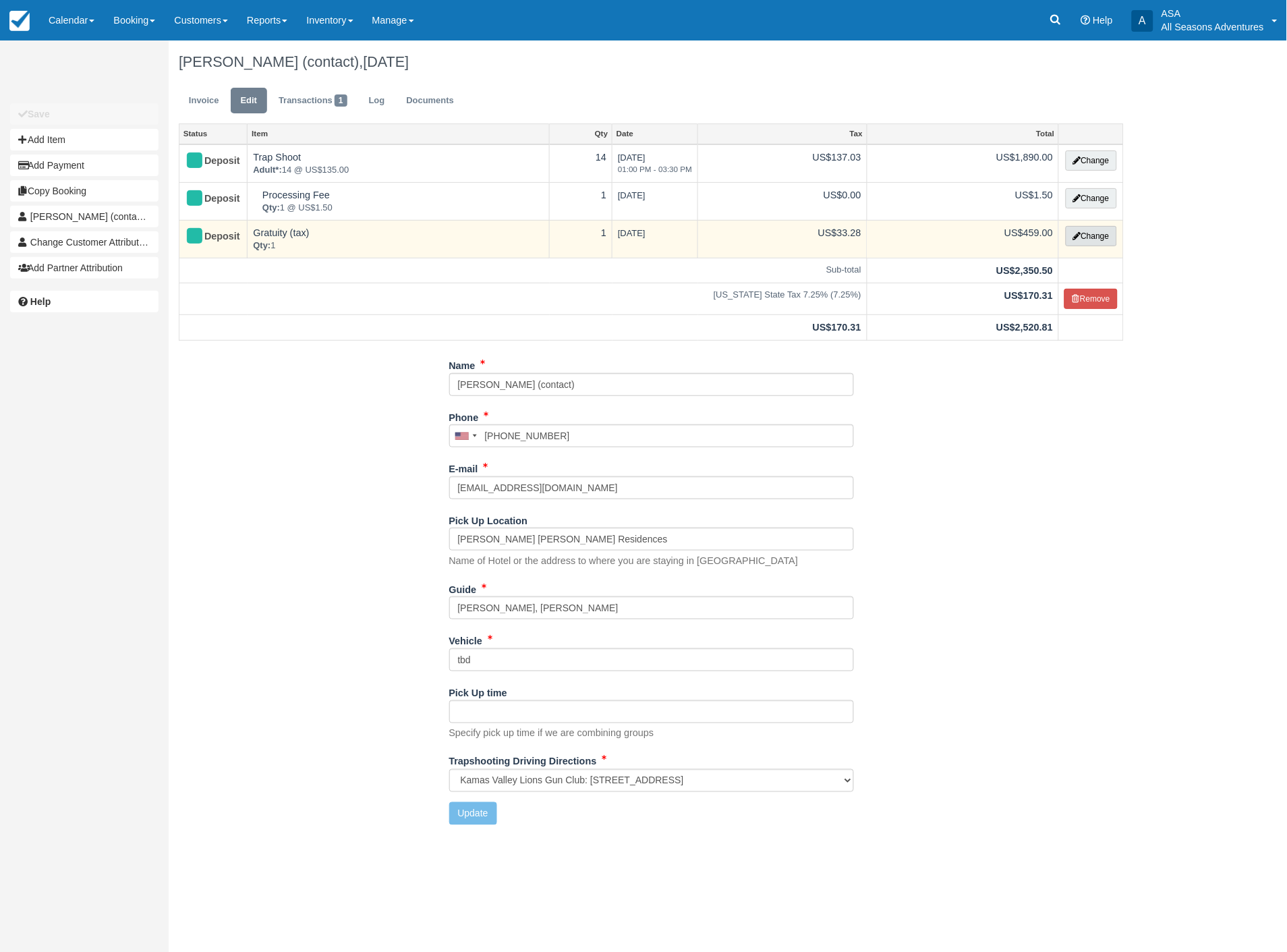
click at [1088, 240] on button "Change" at bounding box center [1091, 236] width 52 height 20
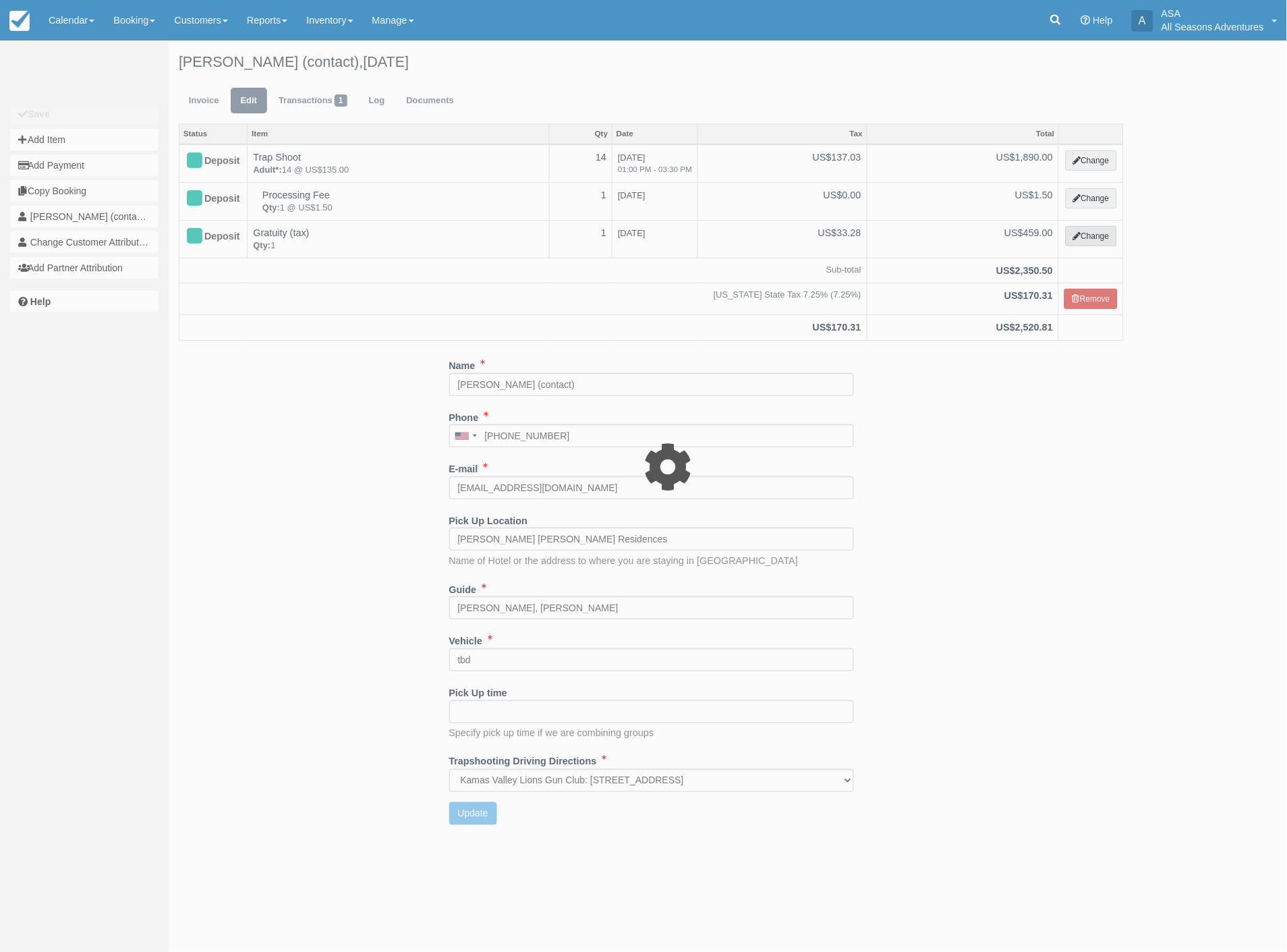
select select "13"
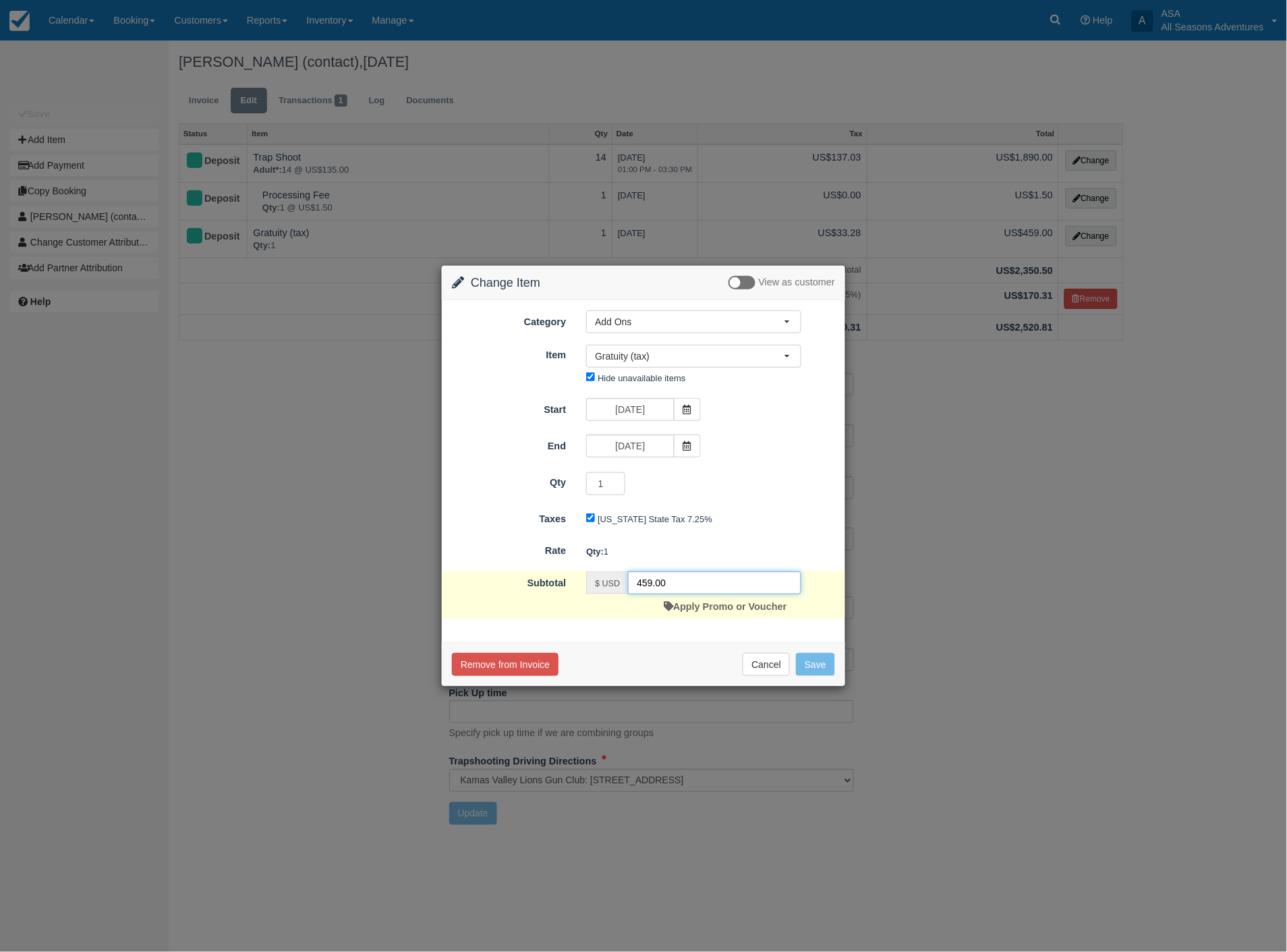
drag, startPoint x: 736, startPoint y: 584, endPoint x: 482, endPoint y: 602, distance: 254.6
click at [482, 602] on div "Subtotal $ USD 459.00 Apply Promo or Voucher" at bounding box center [643, 595] width 403 height 47
type input "378.00"
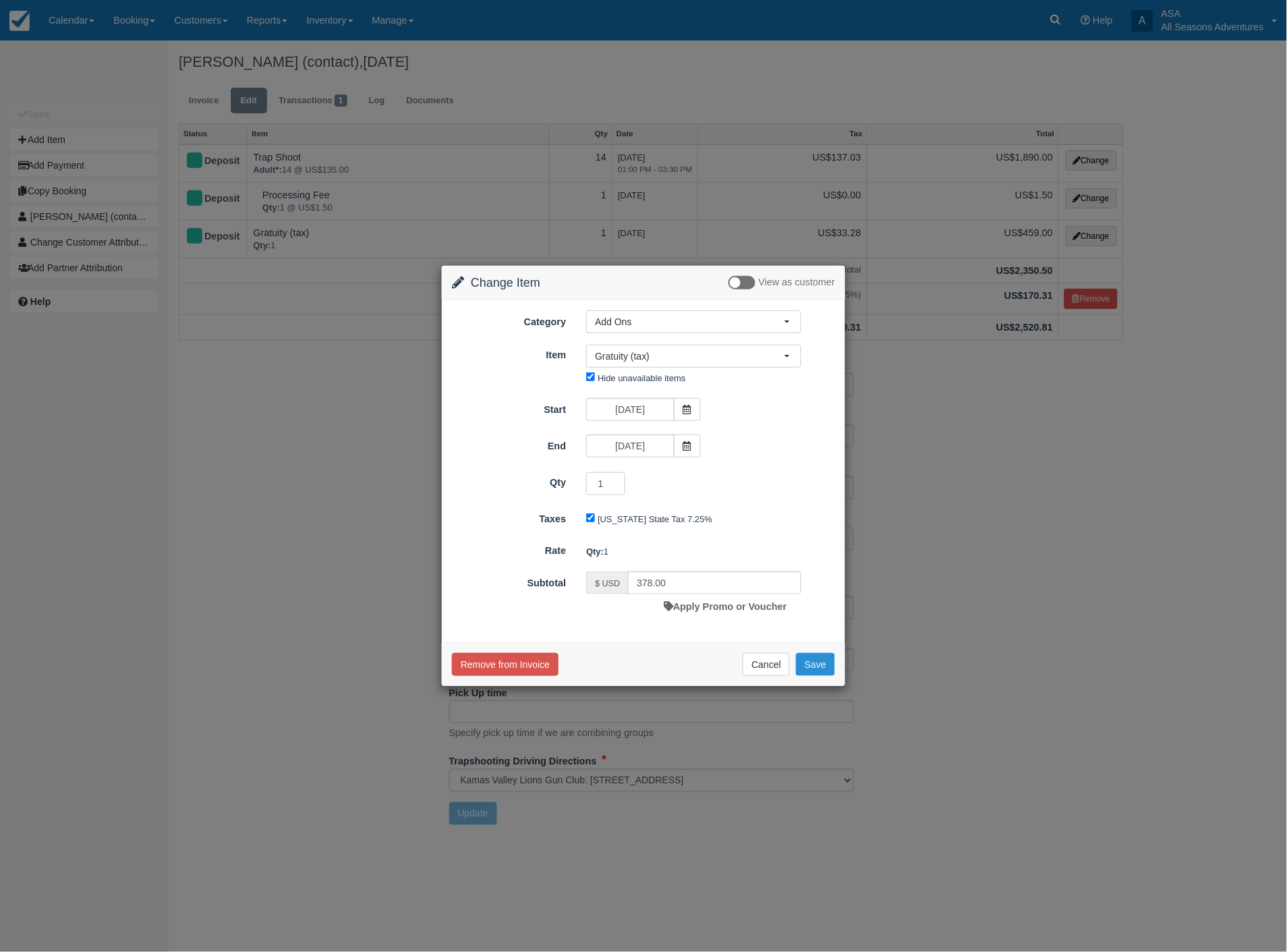
click at [821, 666] on button "Save" at bounding box center [815, 664] width 39 height 23
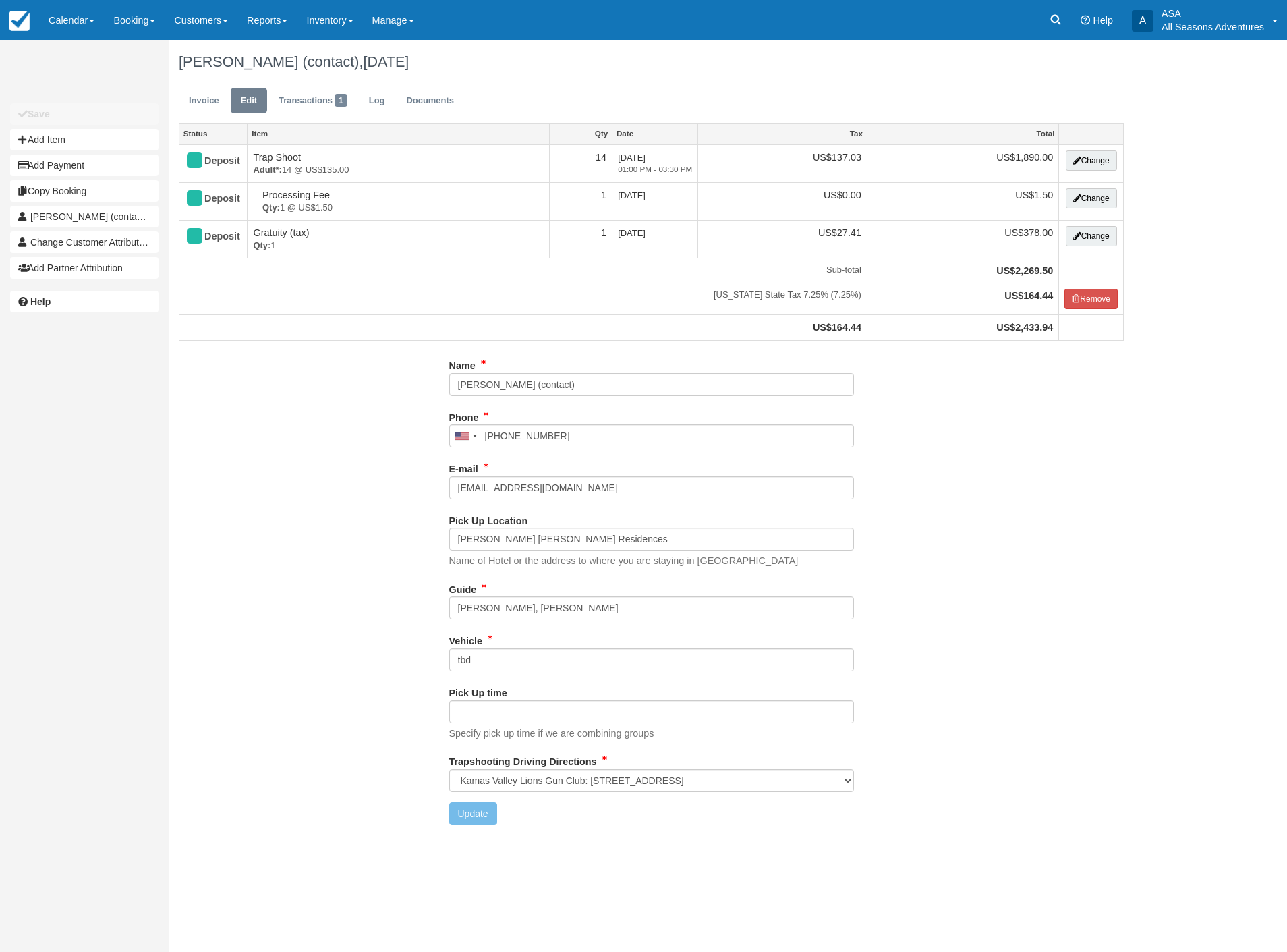
select select "Kamas Valley Lions Gun Club: [STREET_ADDRESS]"
click at [198, 110] on link "Invoice" at bounding box center [204, 101] width 51 height 26
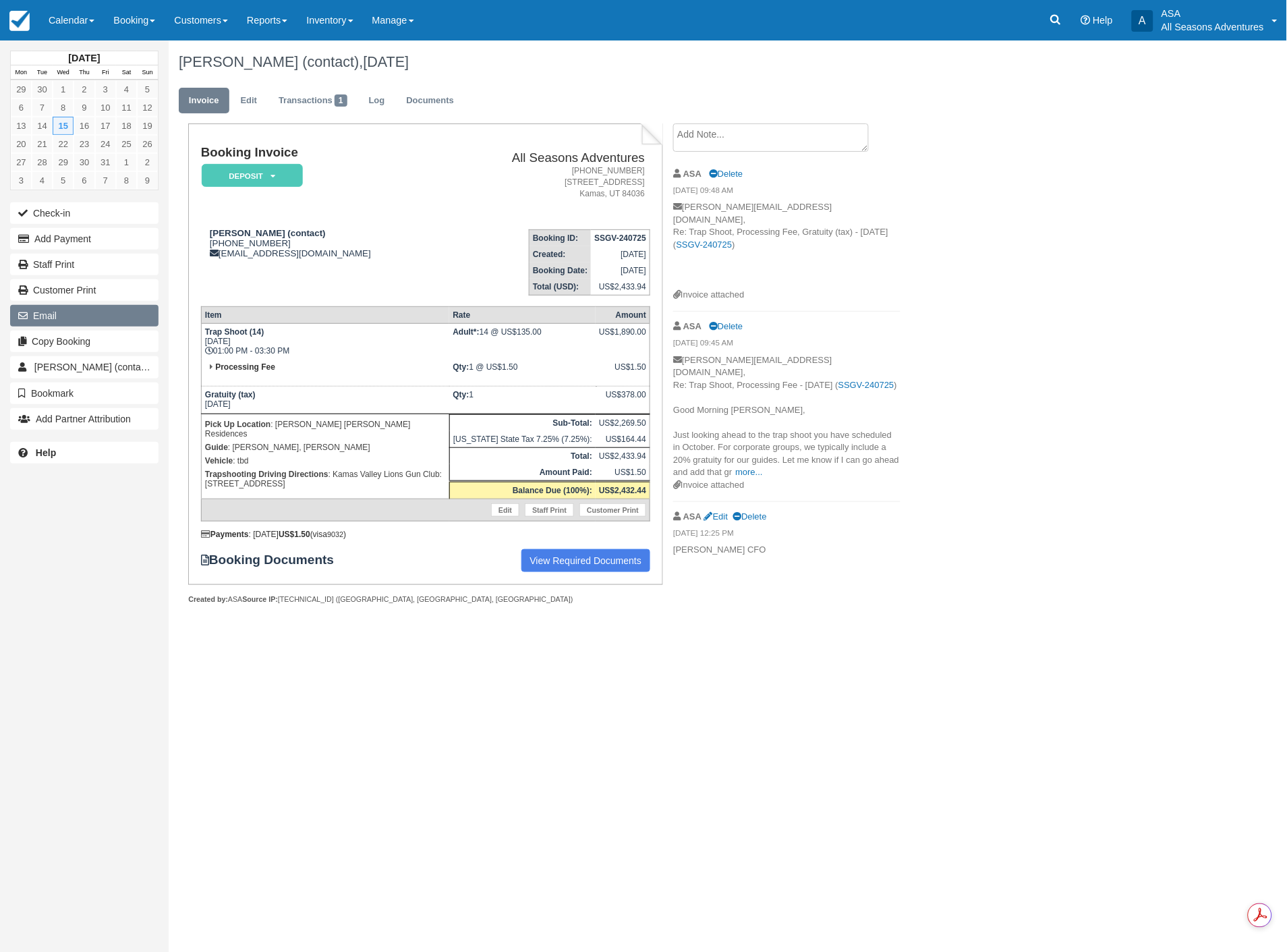
click at [54, 316] on button "Email" at bounding box center [84, 316] width 149 height 22
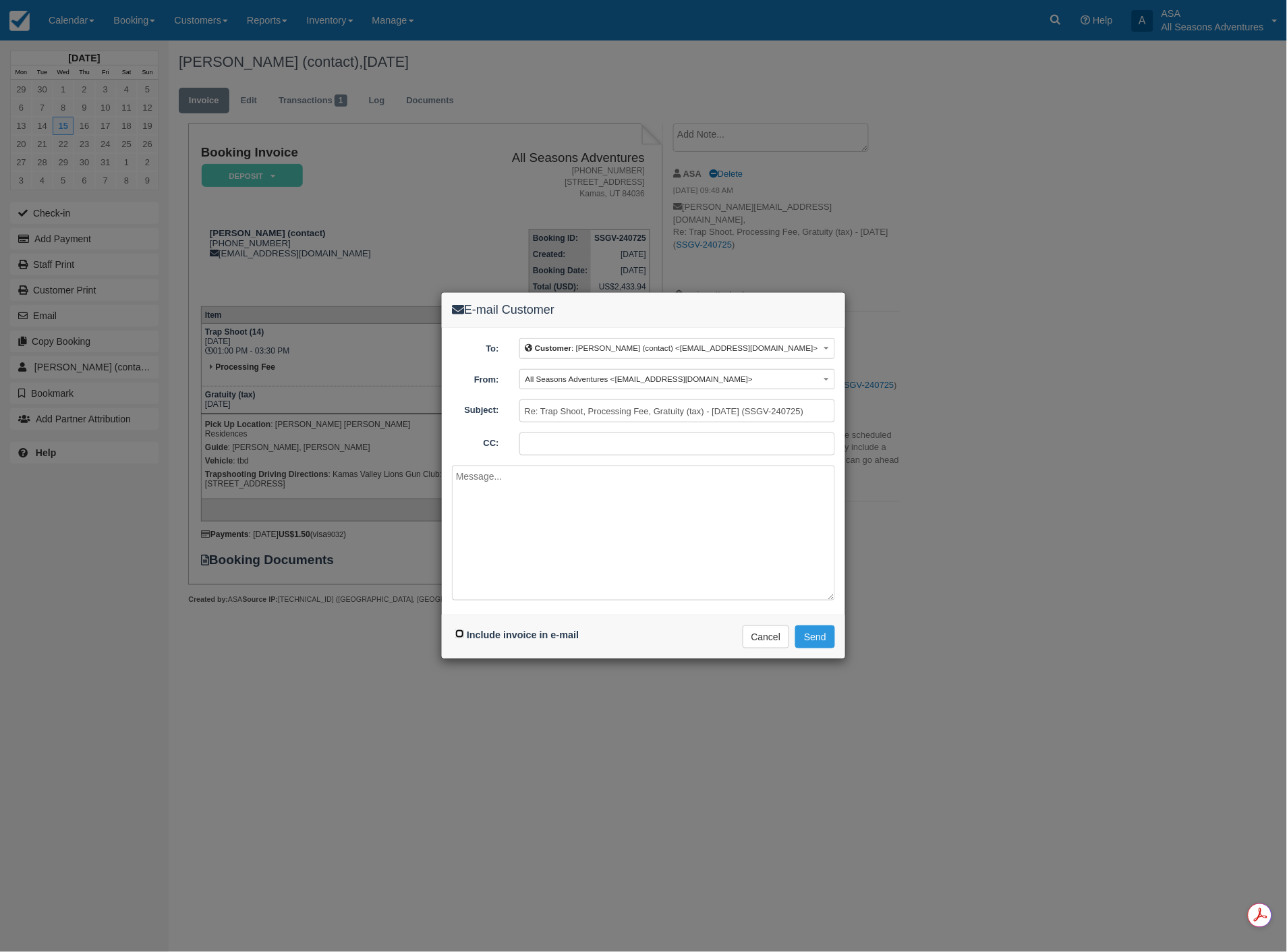
click at [457, 632] on input "Include invoice in e-mail" at bounding box center [460, 634] width 9 height 9
checkbox input "true"
click at [813, 632] on button "Send" at bounding box center [815, 636] width 40 height 23
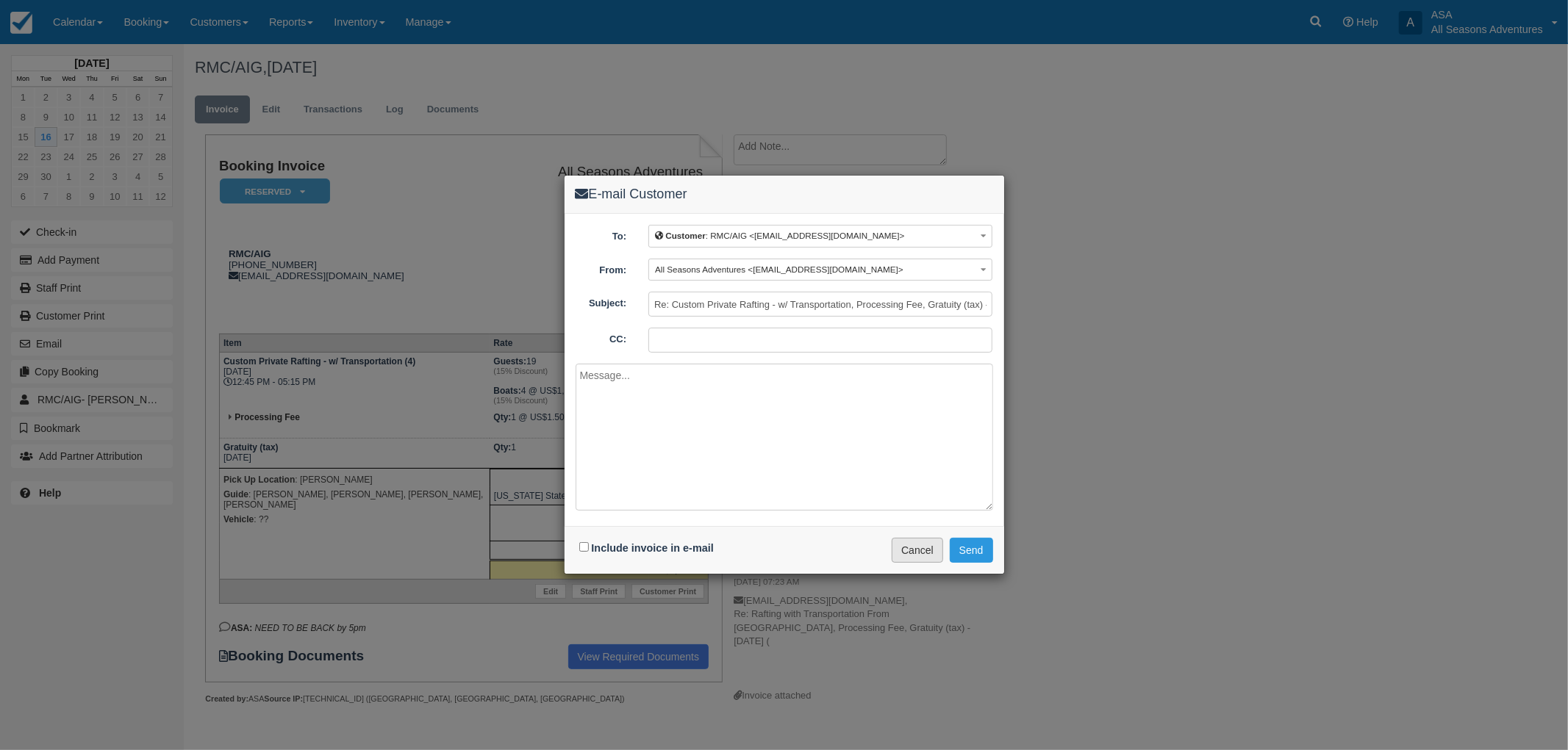
click at [908, 547] on button "Cancel" at bounding box center [917, 550] width 51 height 25
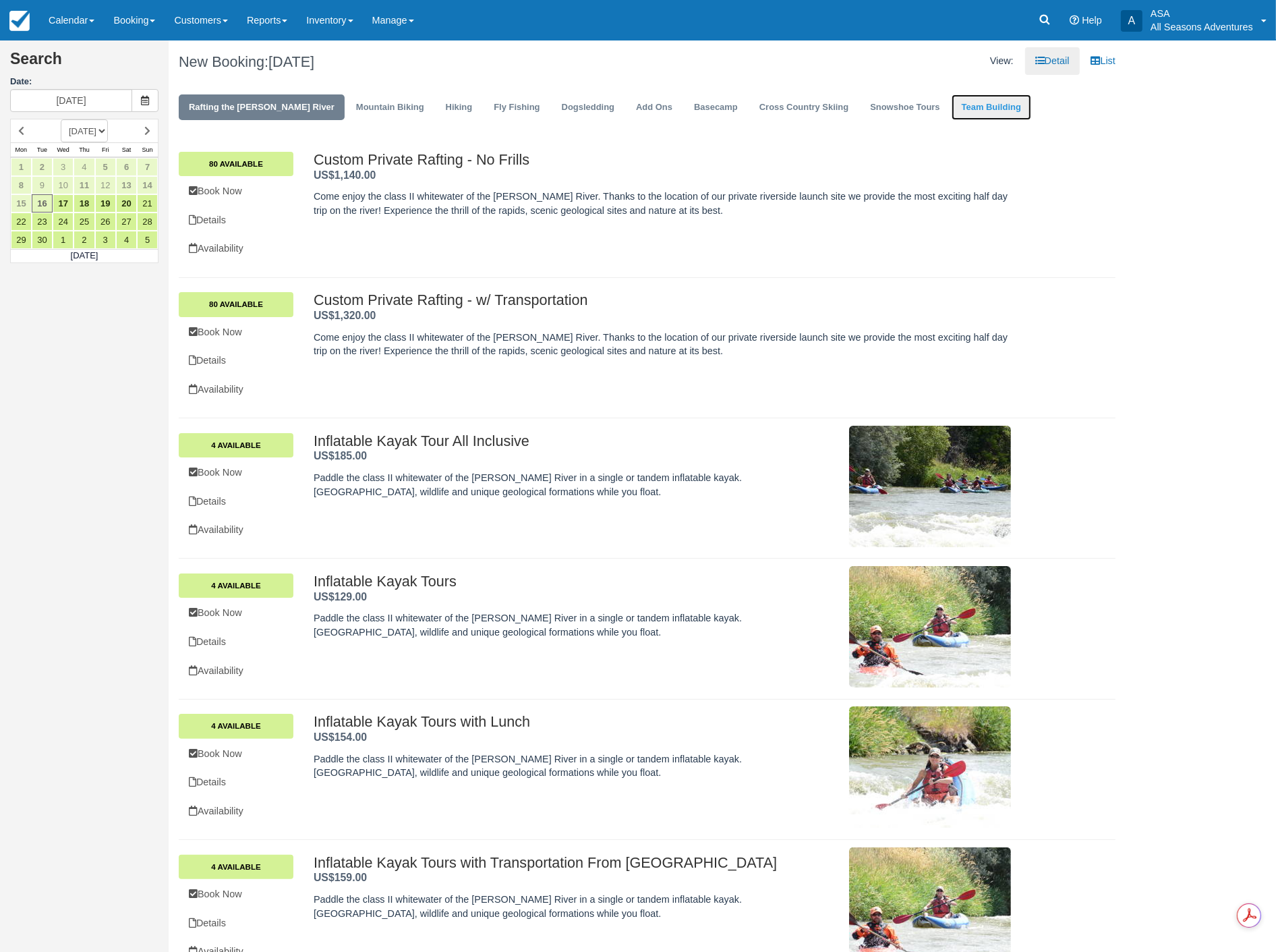
click at [952, 113] on link "Team Building" at bounding box center [992, 107] width 80 height 26
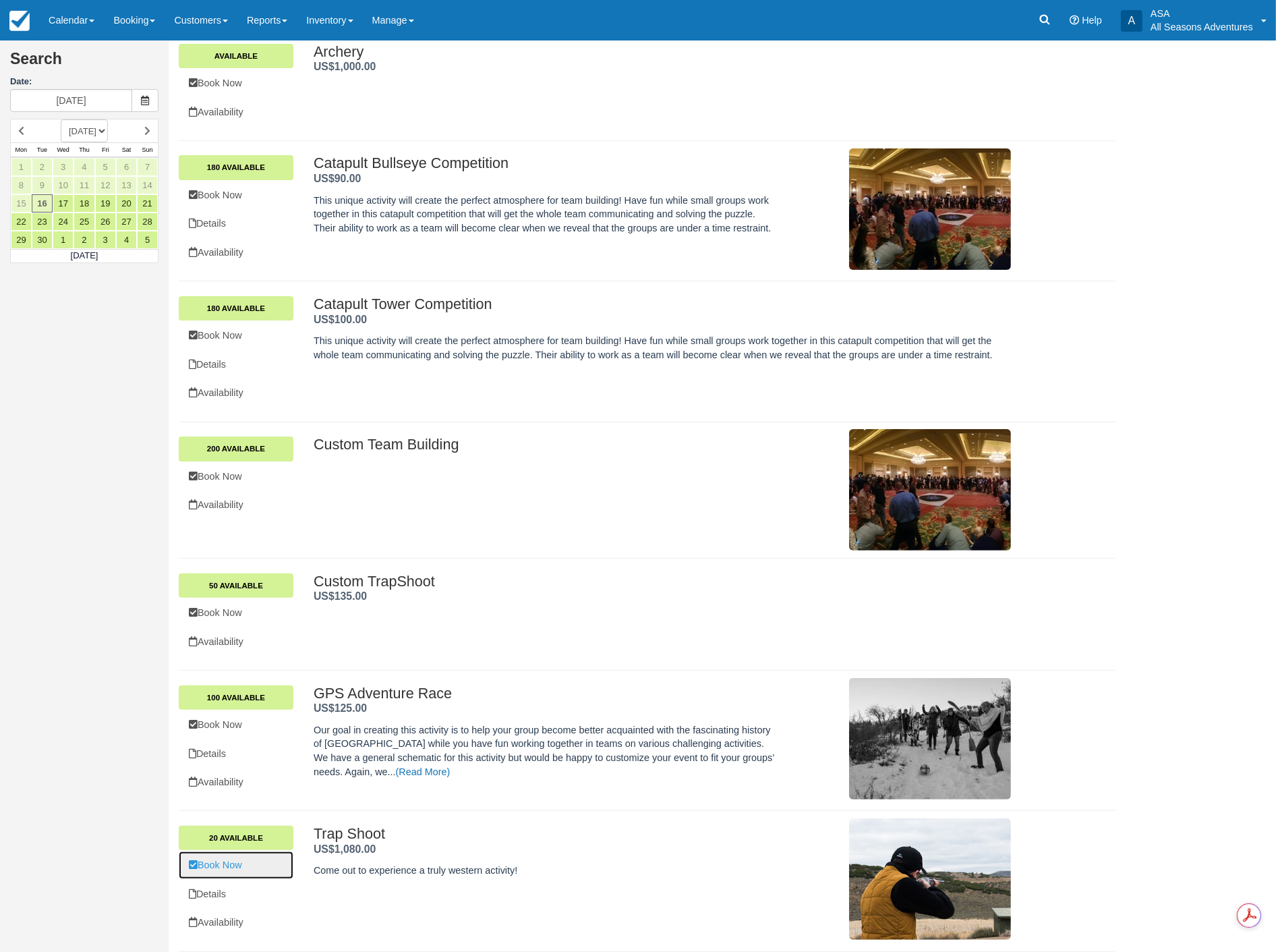
click at [227, 871] on link "Book Now" at bounding box center [235, 865] width 115 height 28
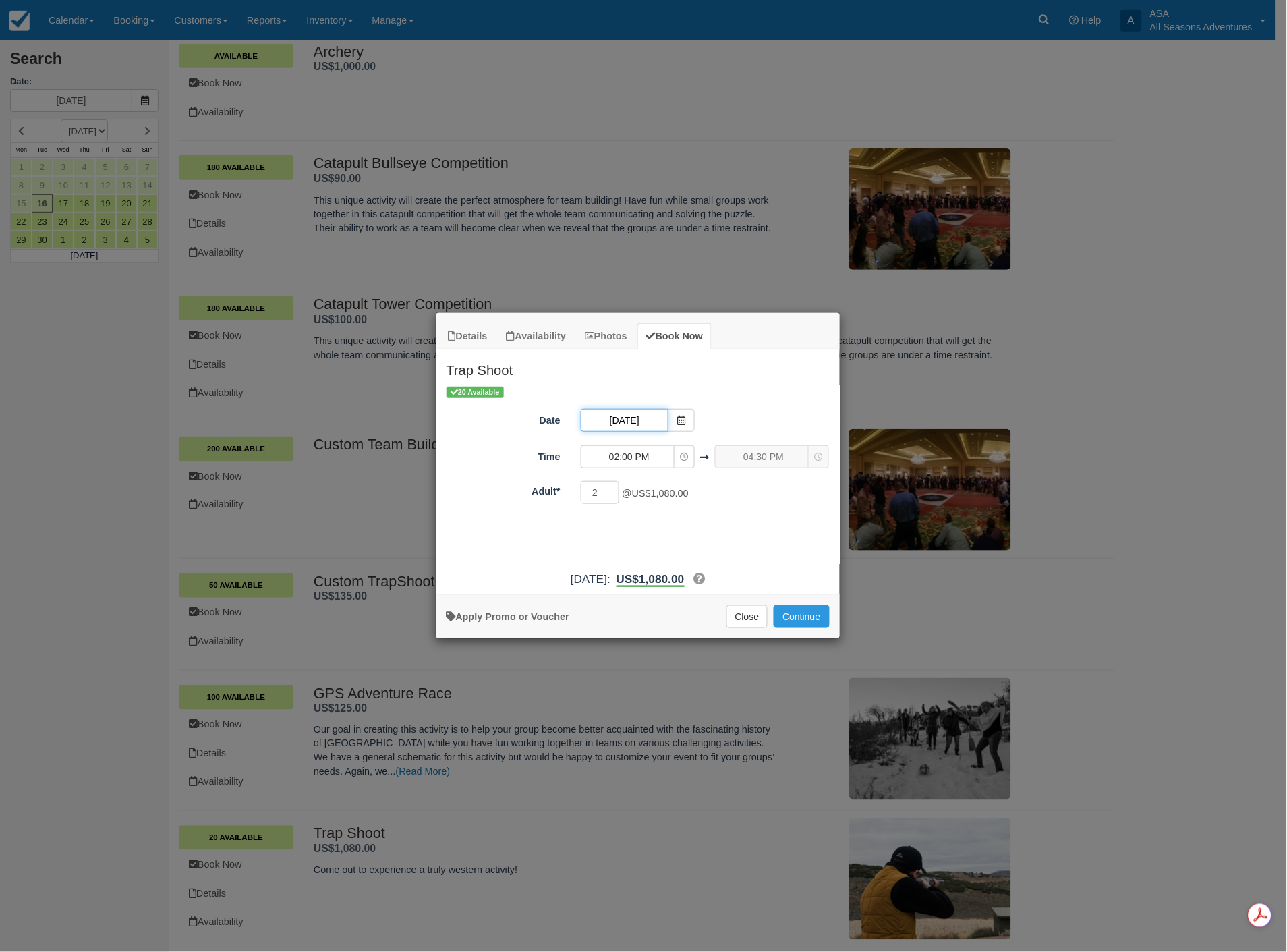
click at [636, 419] on input "[DATE]" at bounding box center [624, 419] width 88 height 23
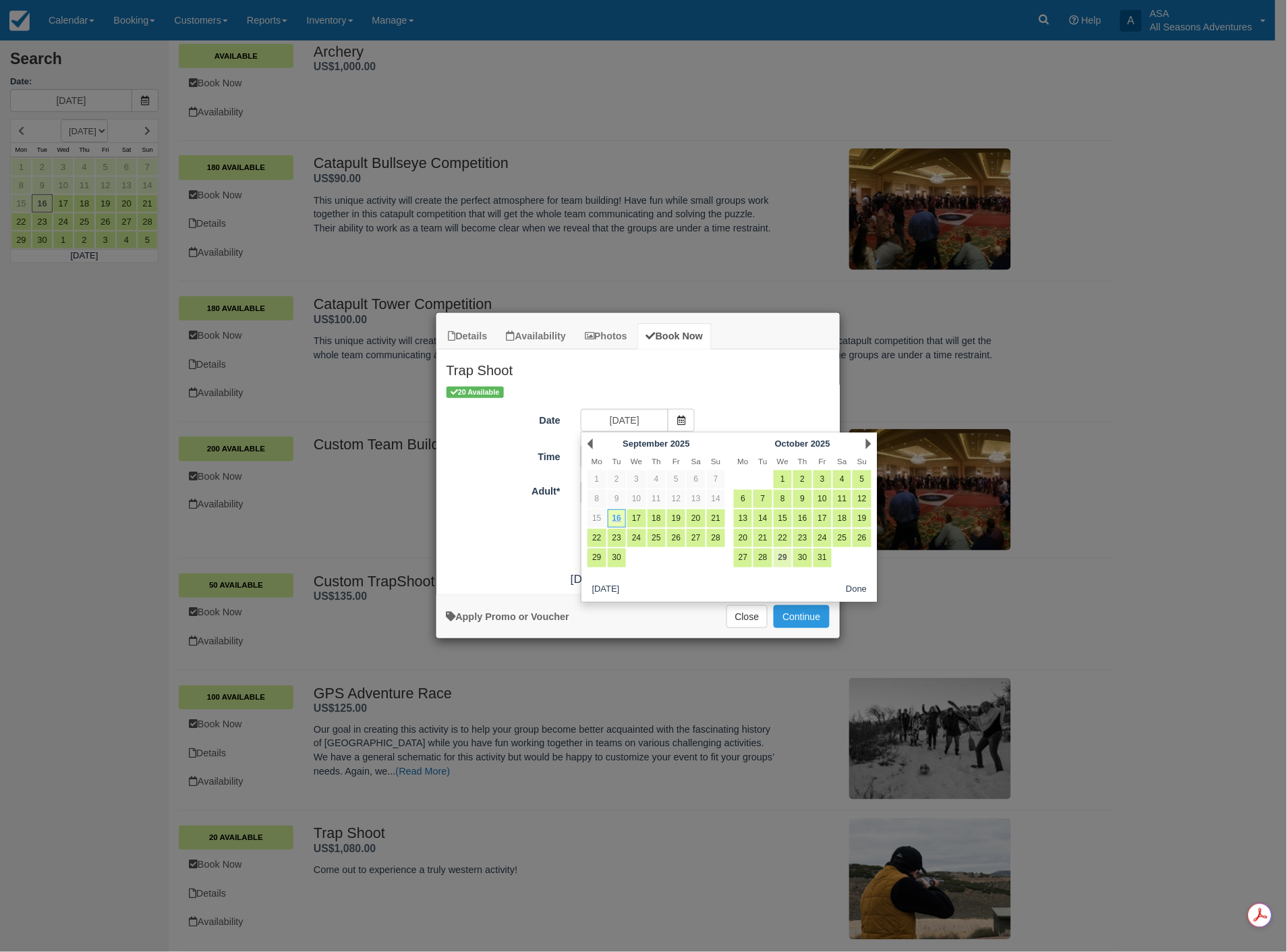
click at [778, 562] on link "29" at bounding box center [783, 558] width 18 height 18
type input "[DATE]"
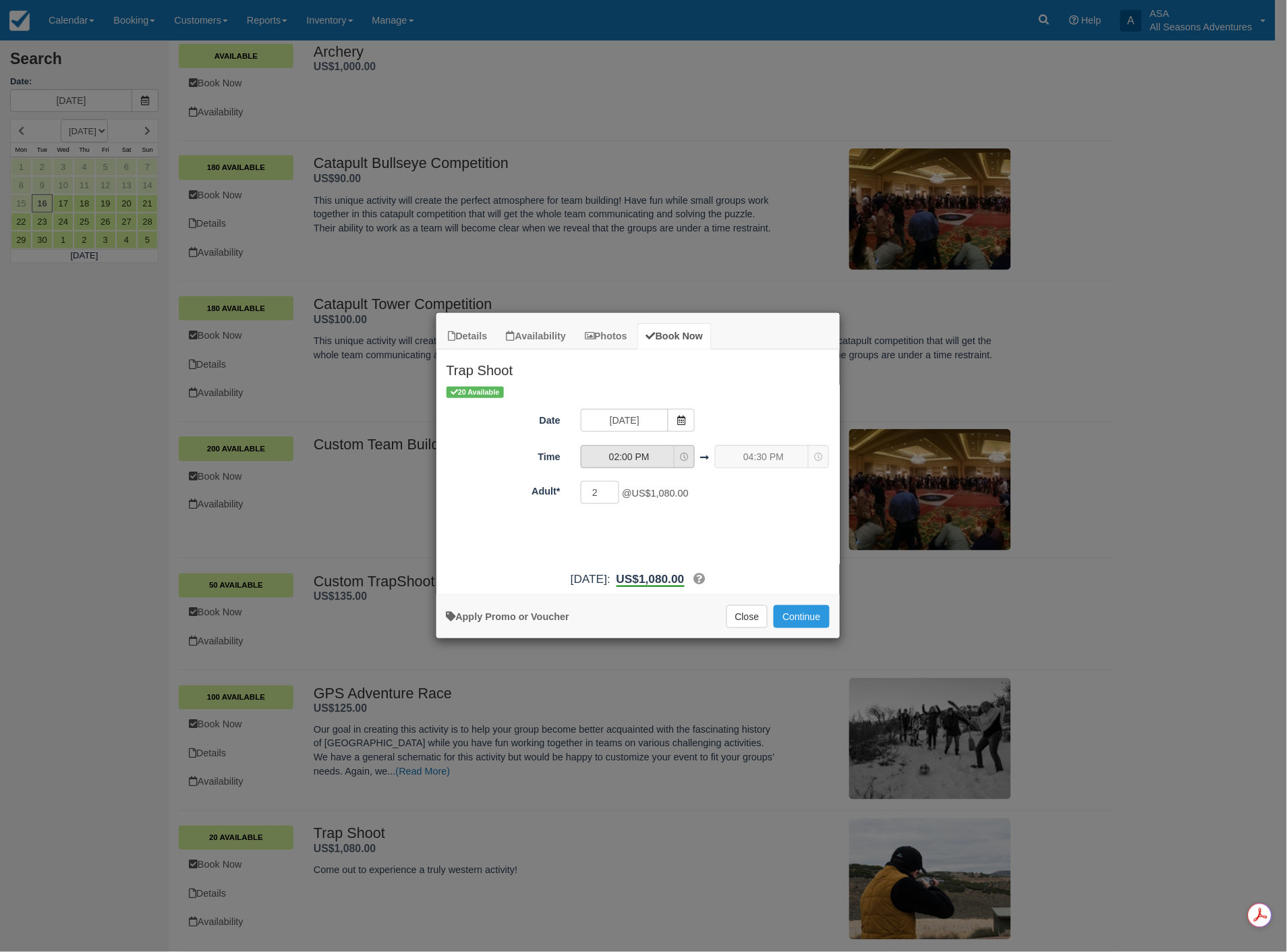
click at [629, 457] on span "02:00 PM" at bounding box center [629, 457] width 96 height 14
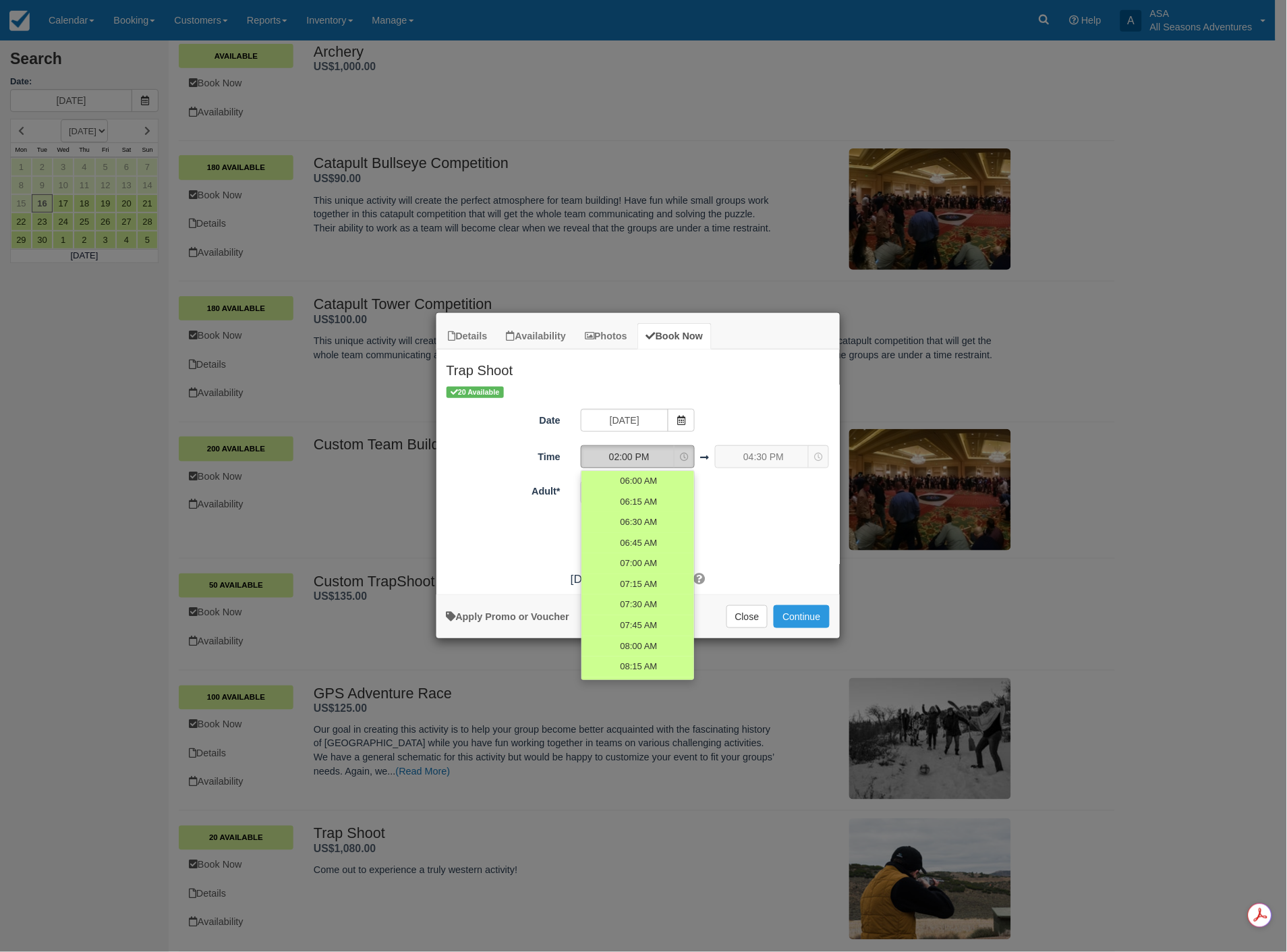
scroll to position [565, 0]
click at [621, 514] on span "01:15 PM" at bounding box center [639, 515] width 38 height 13
select select "13:15"
select select "15:45"
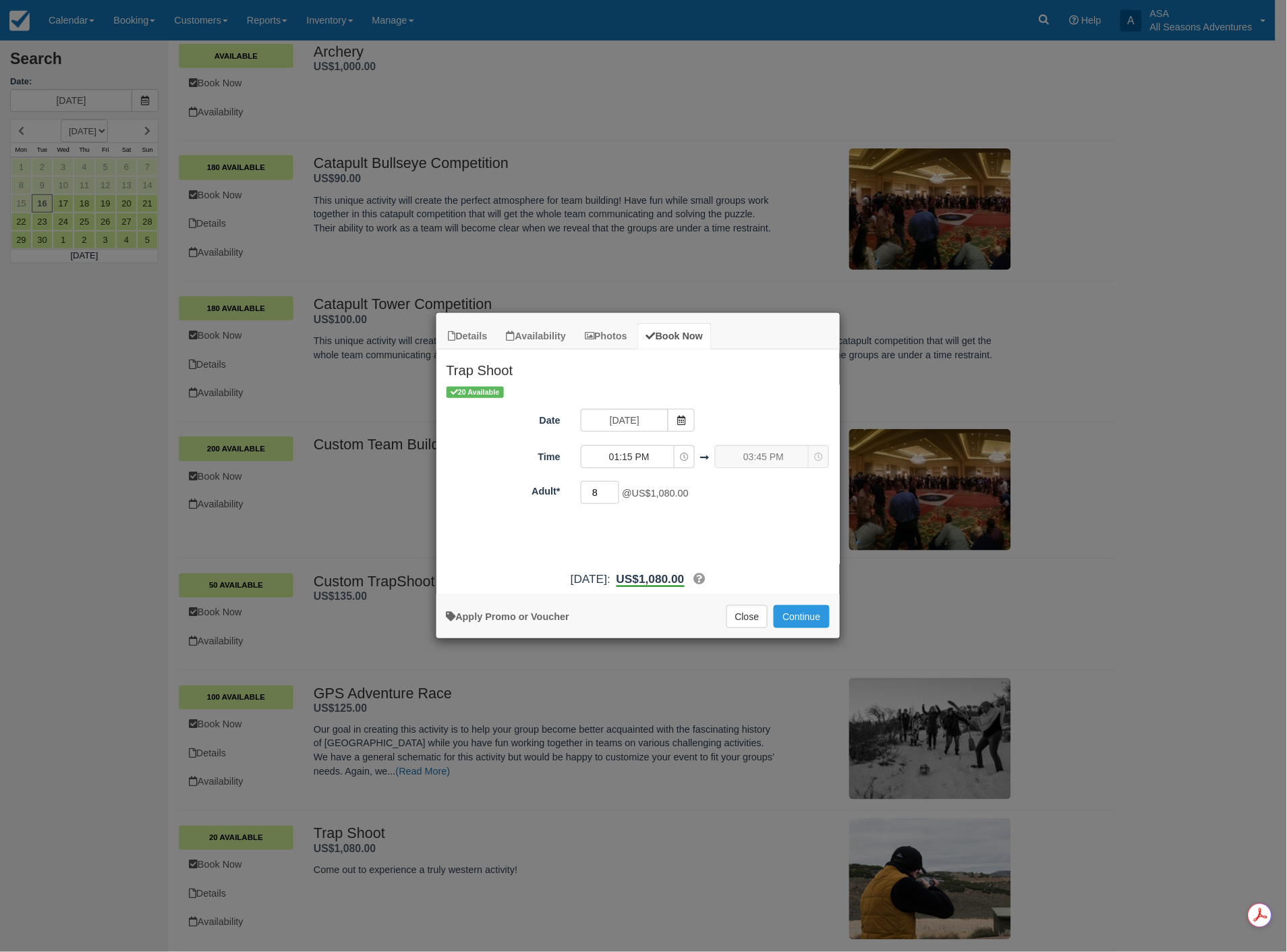
drag, startPoint x: 610, startPoint y: 490, endPoint x: 591, endPoint y: 489, distance: 19.0
click at [591, 489] on input "8" at bounding box center [600, 492] width 39 height 23
drag, startPoint x: 600, startPoint y: 493, endPoint x: 577, endPoint y: 494, distance: 23.0
click at [577, 494] on div "8 x US$135.00 Minimum of 2" at bounding box center [688, 494] width 235 height 26
type input "16"
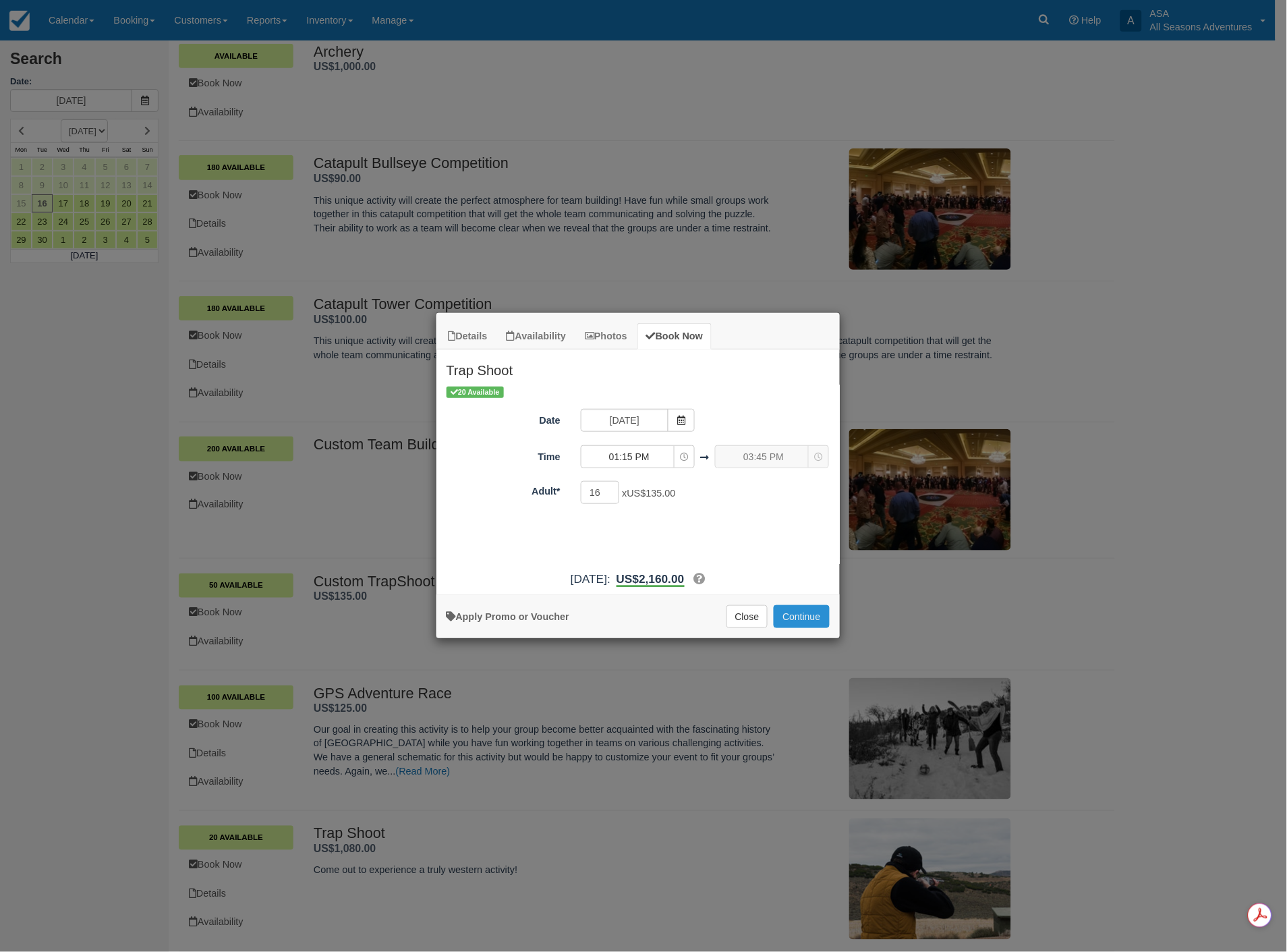
click at [796, 612] on button "Continue" at bounding box center [801, 616] width 55 height 23
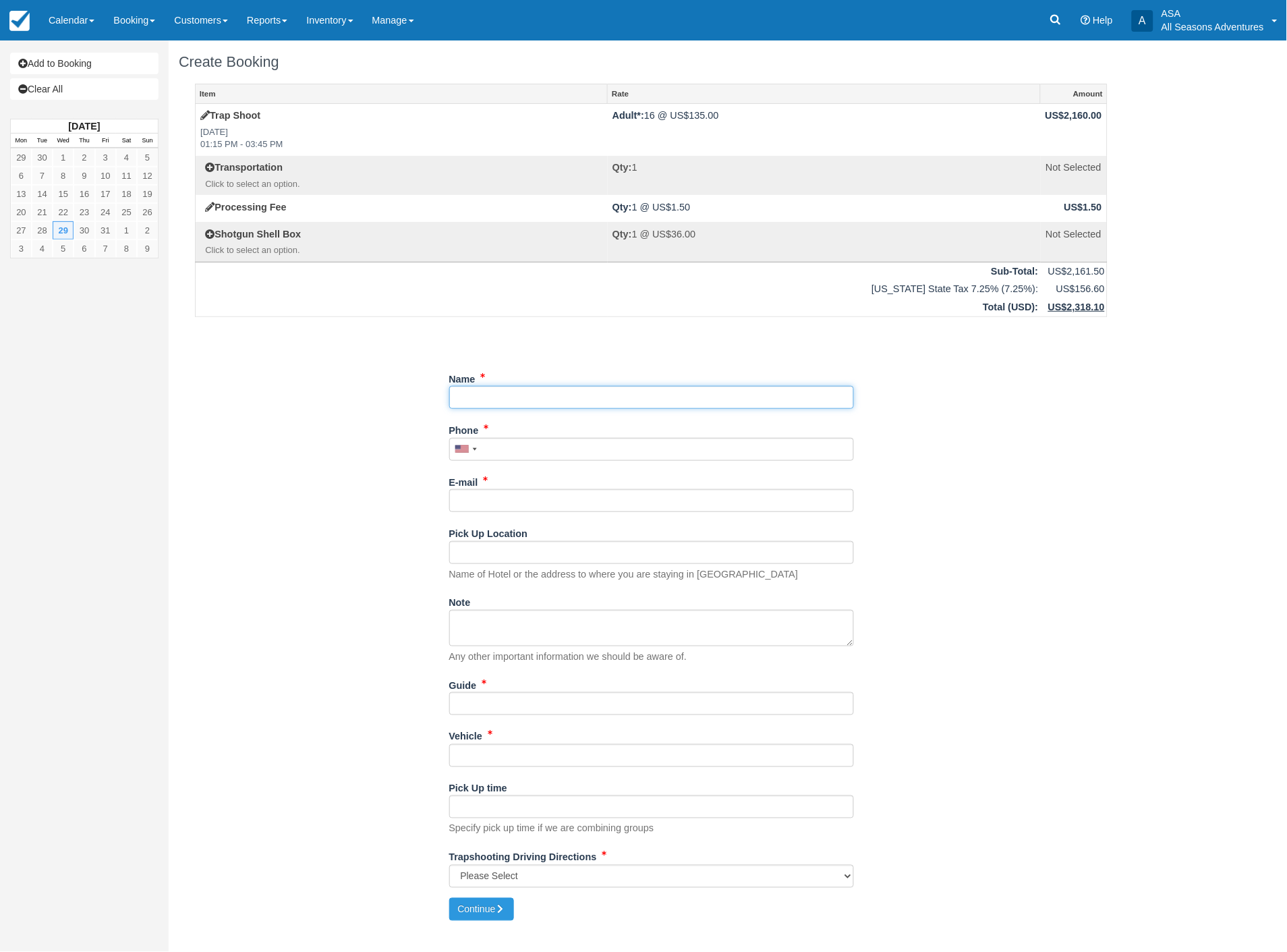
click at [570, 398] on input "Name" at bounding box center [651, 397] width 405 height 23
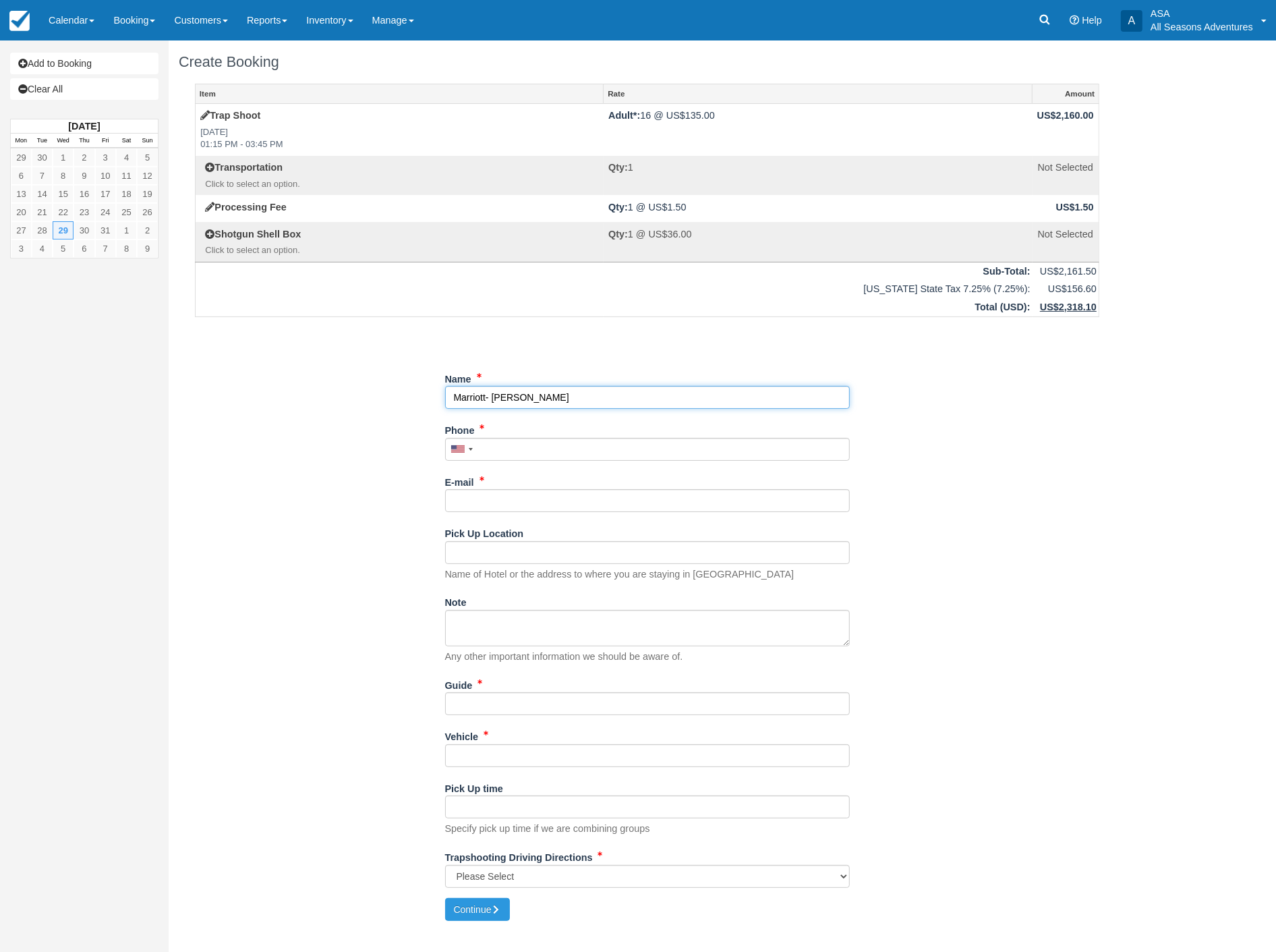
type input "Marriott- [PERSON_NAME]"
type input "[PHONE_NUMBER]"
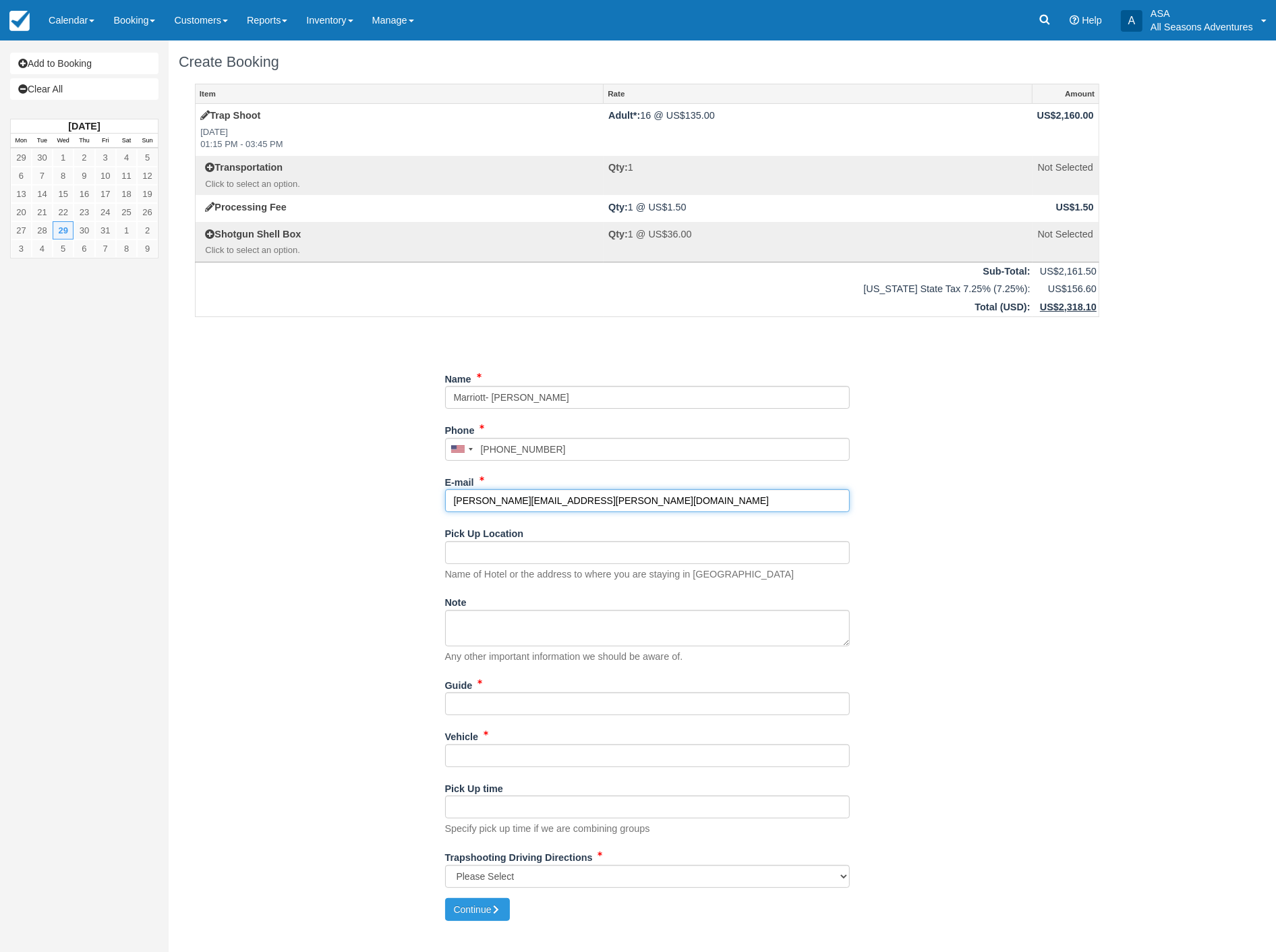
type input "[PERSON_NAME][EMAIL_ADDRESS][PERSON_NAME][DOMAIN_NAME]"
type input "[GEOGRAPHIC_DATA]"
click at [513, 699] on input "Guide" at bounding box center [648, 703] width 405 height 23
type input "?"
type input "??"
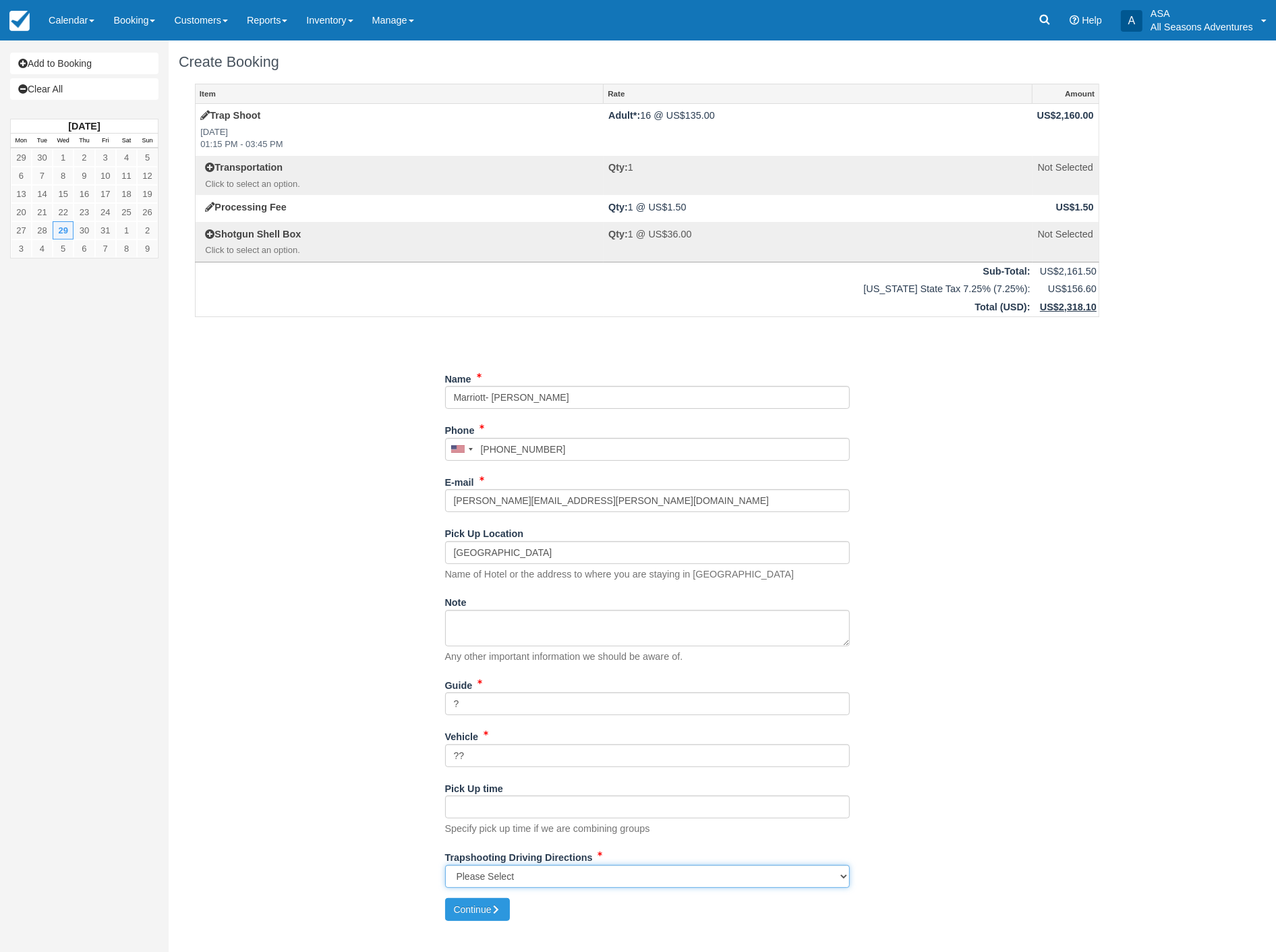
click at [510, 874] on select "Please Select Kamas Valley Lions Gun Club: 3050 W 200S, Kamas, UT N/A" at bounding box center [648, 876] width 405 height 23
select select "N/A"
click at [446, 865] on select "Please Select Kamas Valley Lions Gun Club: 3050 W 200S, Kamas, UT N/A" at bounding box center [648, 876] width 405 height 23
click at [474, 912] on button "Continue" at bounding box center [478, 909] width 65 height 23
type input "[PHONE_NUMBER]"
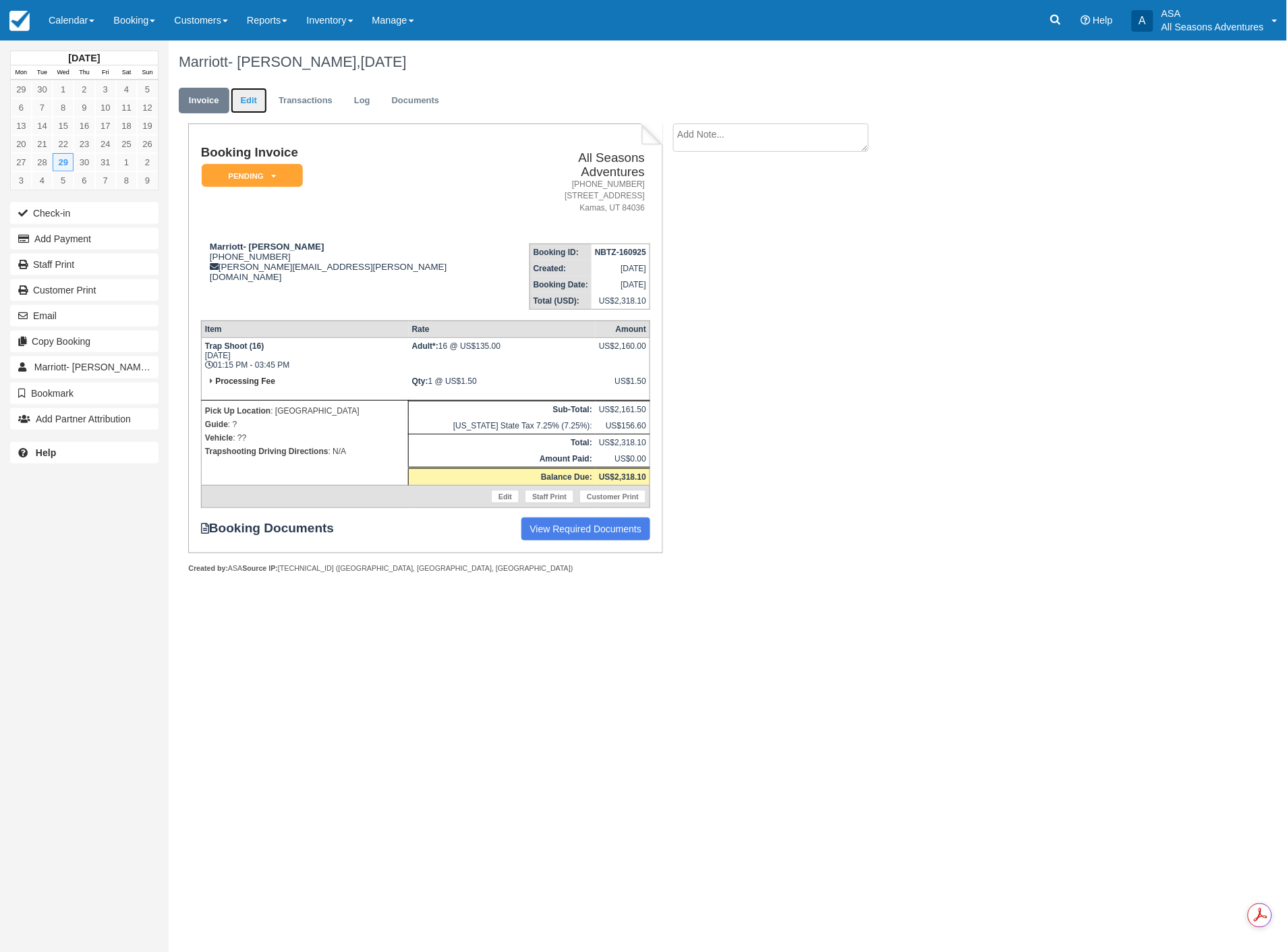
click at [235, 91] on link "Edit" at bounding box center [249, 101] width 36 height 26
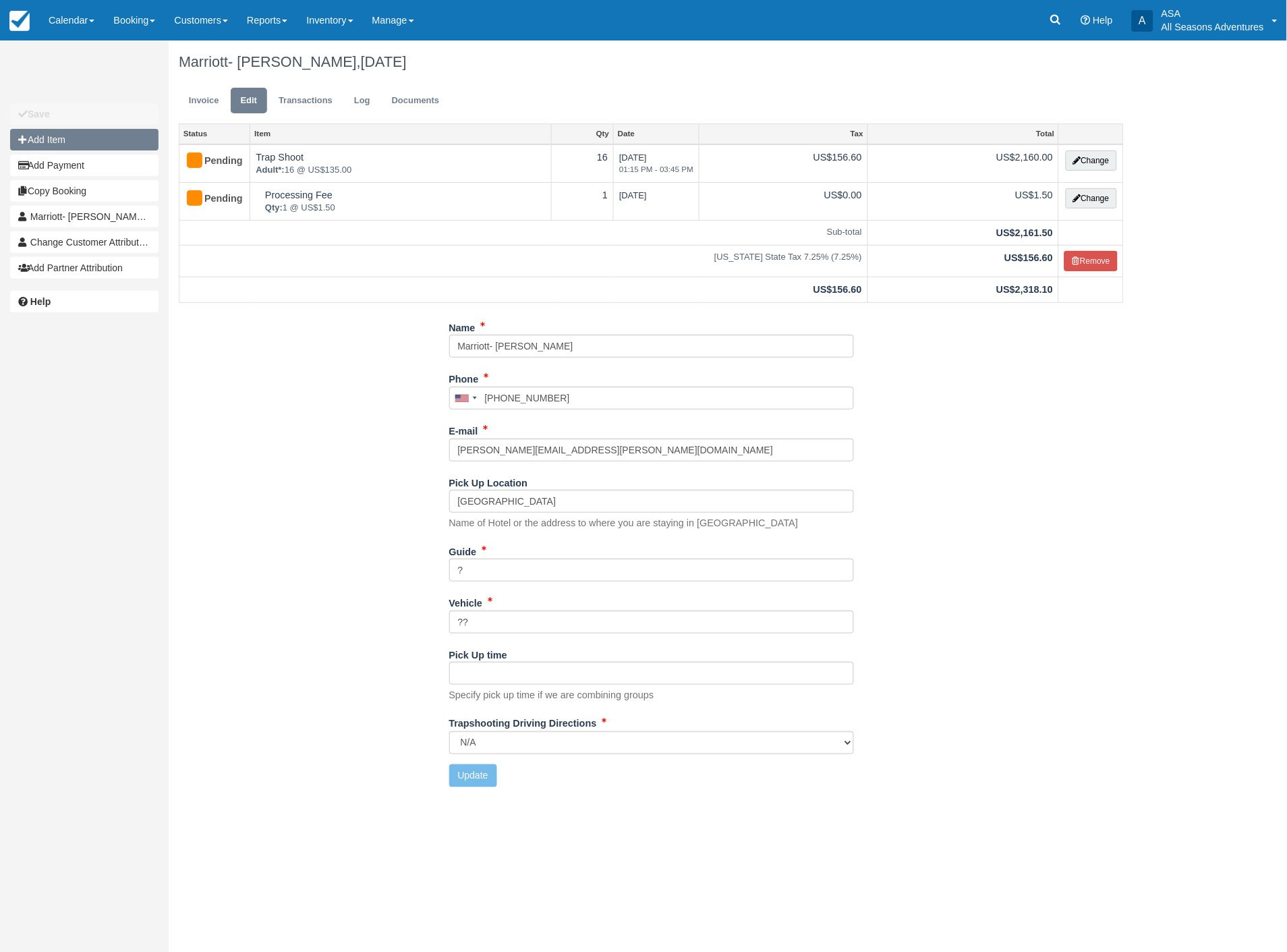
click at [65, 139] on button "Add Item" at bounding box center [84, 139] width 149 height 22
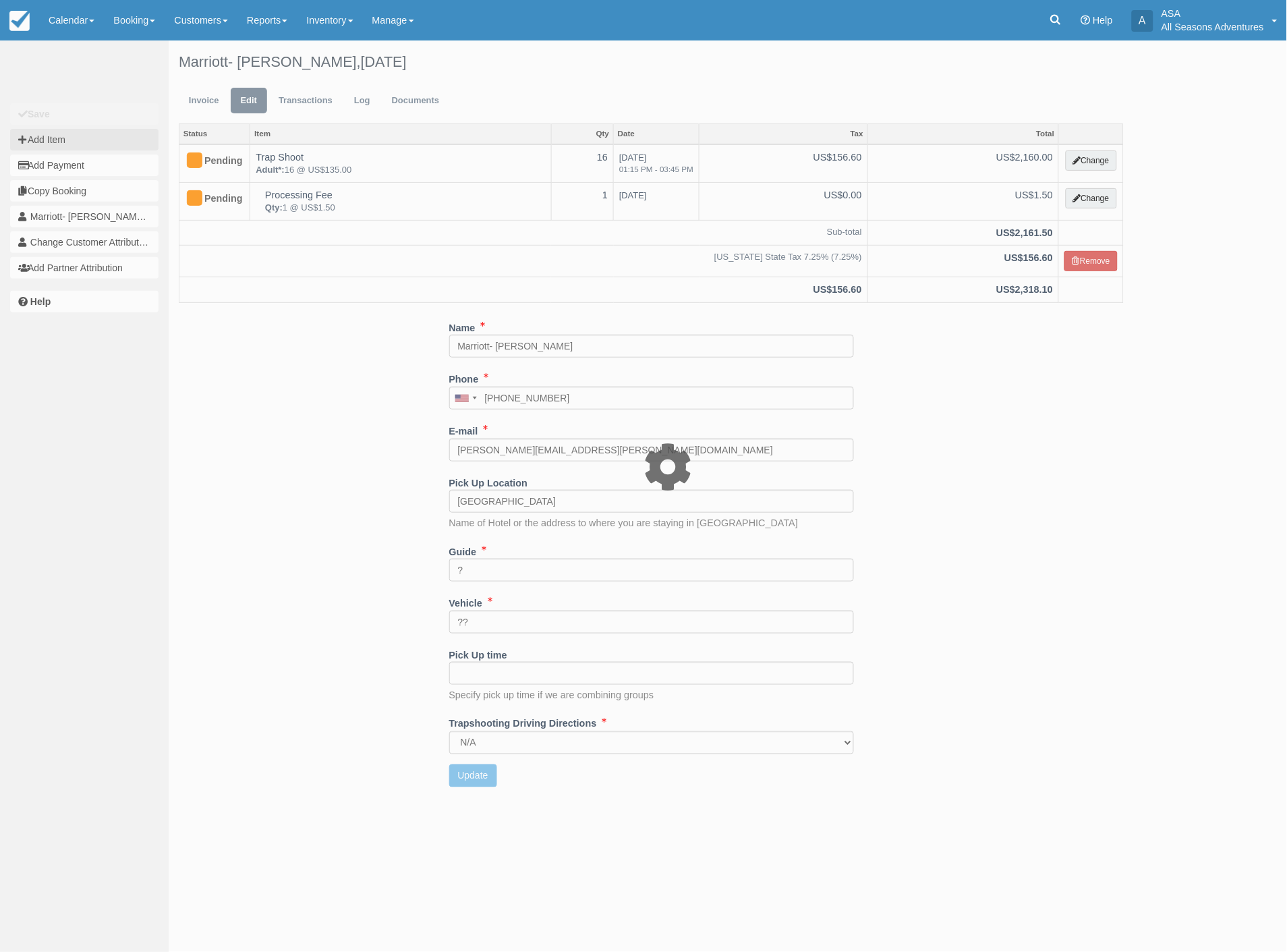
type input "0.00"
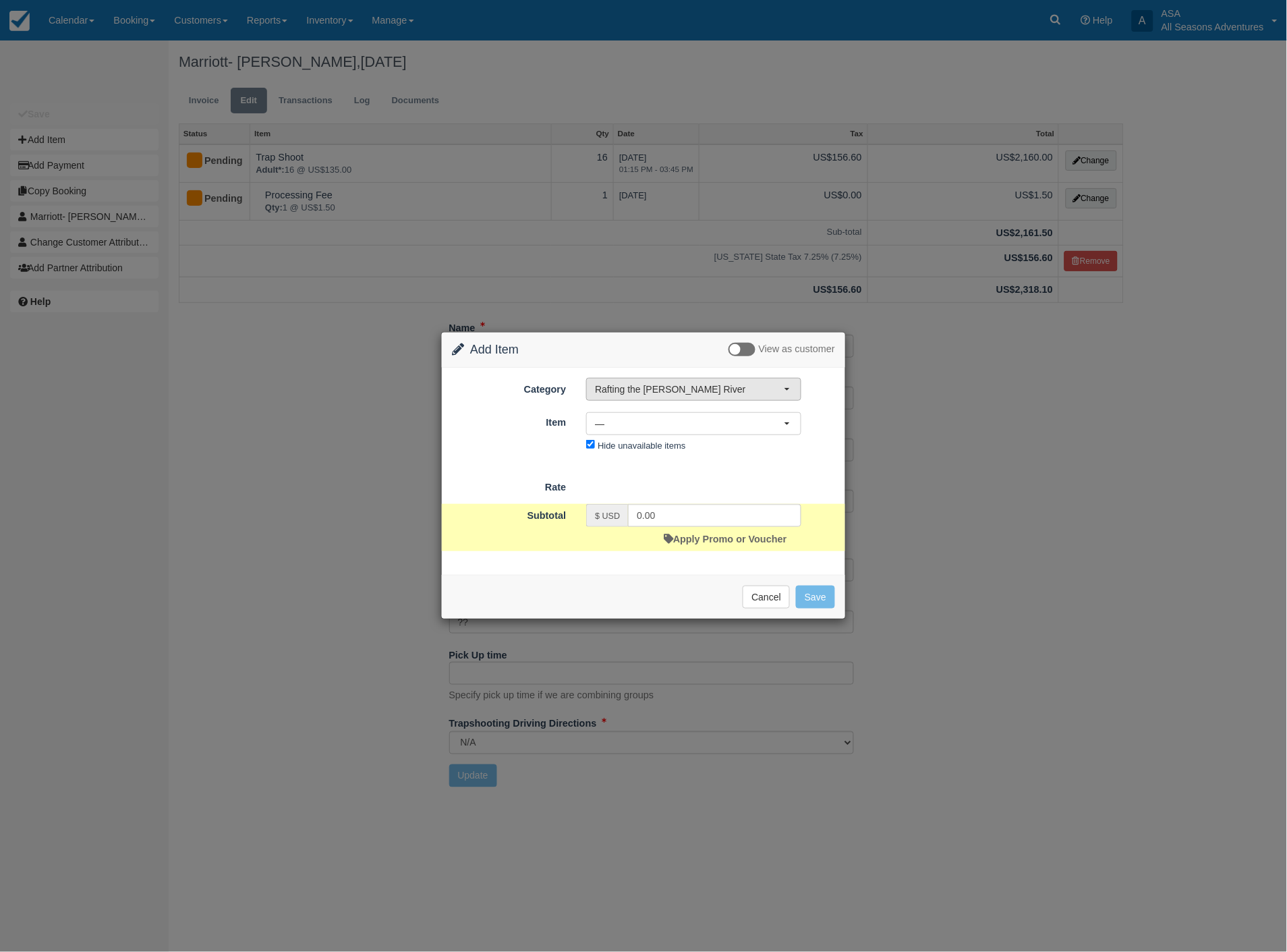
click at [702, 394] on span "Rafting the [PERSON_NAME] River" at bounding box center [689, 389] width 189 height 14
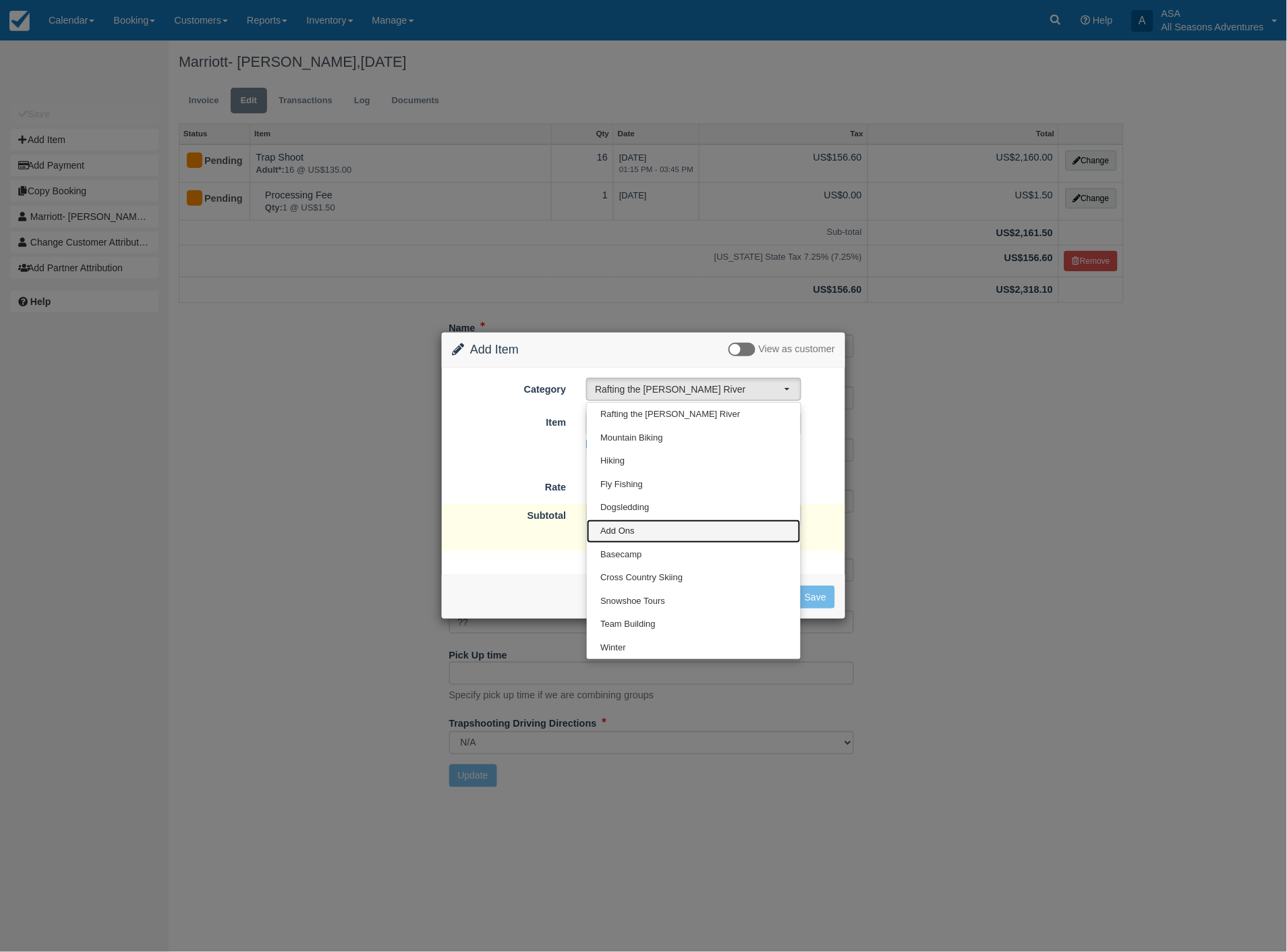
click at [628, 532] on span "Add Ons" at bounding box center [618, 531] width 34 height 13
select select "13"
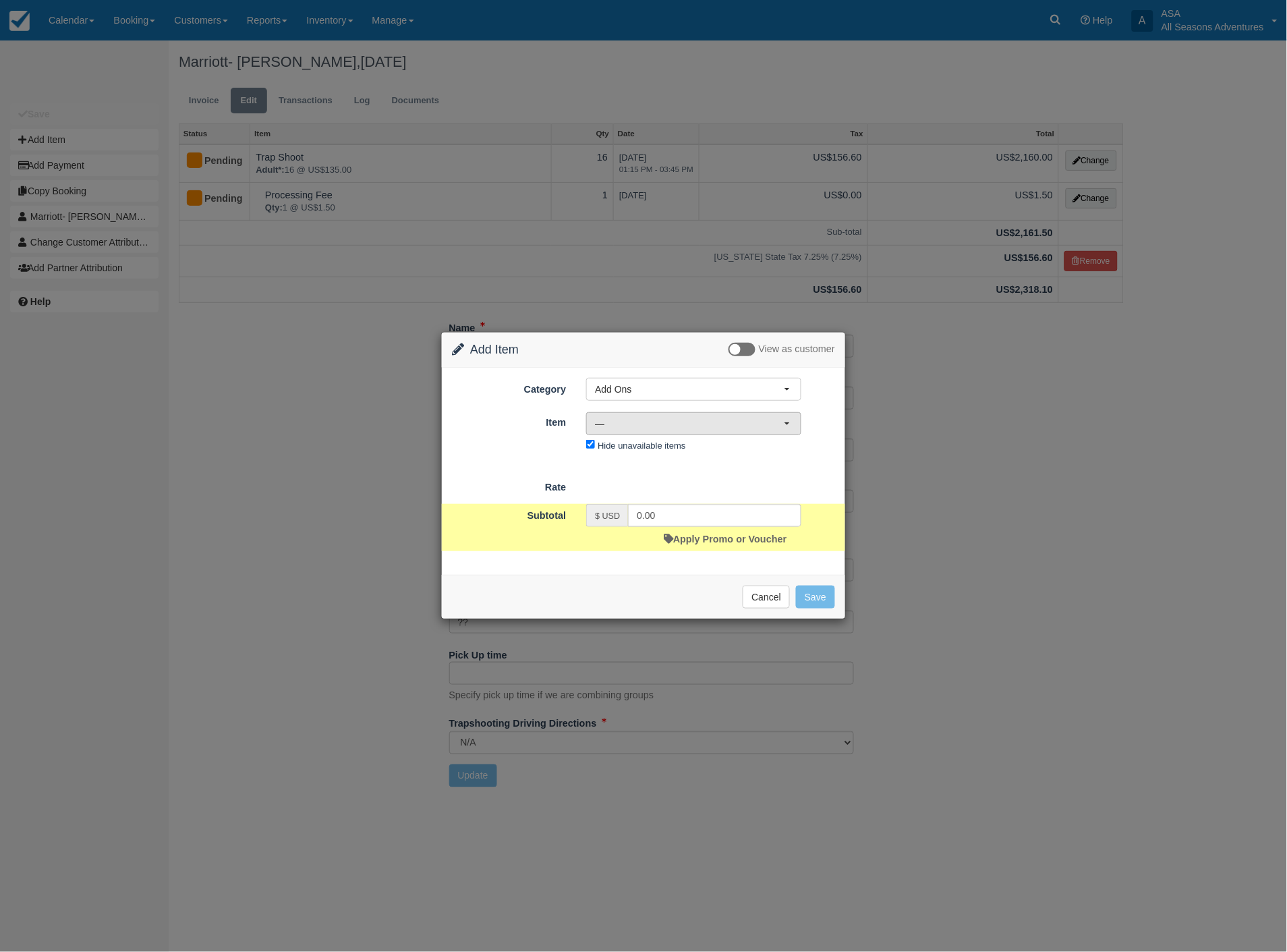
click at [677, 417] on span "—" at bounding box center [689, 423] width 189 height 14
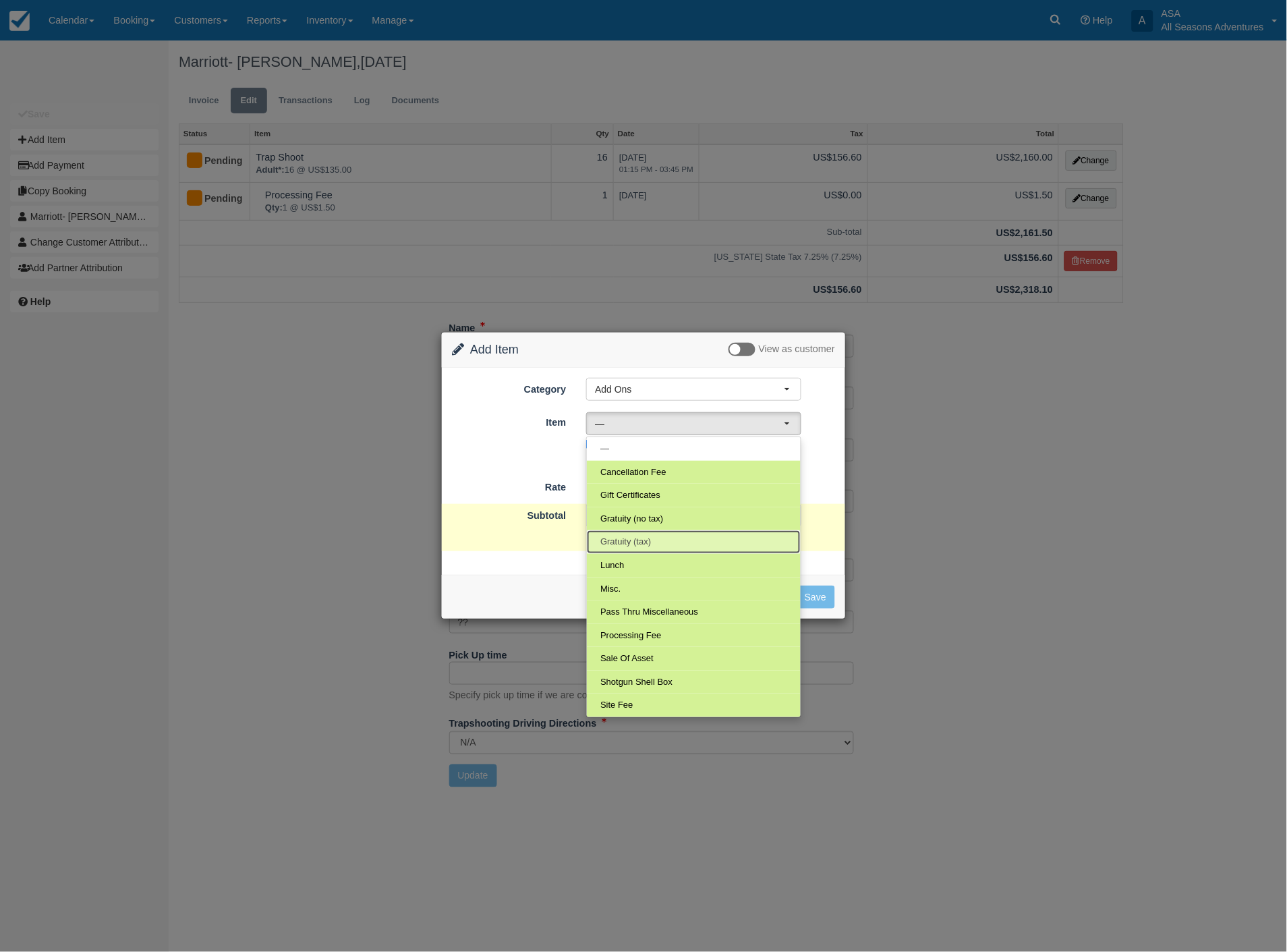
click at [630, 540] on span "Gratuity (tax)" at bounding box center [626, 542] width 51 height 13
select select "68"
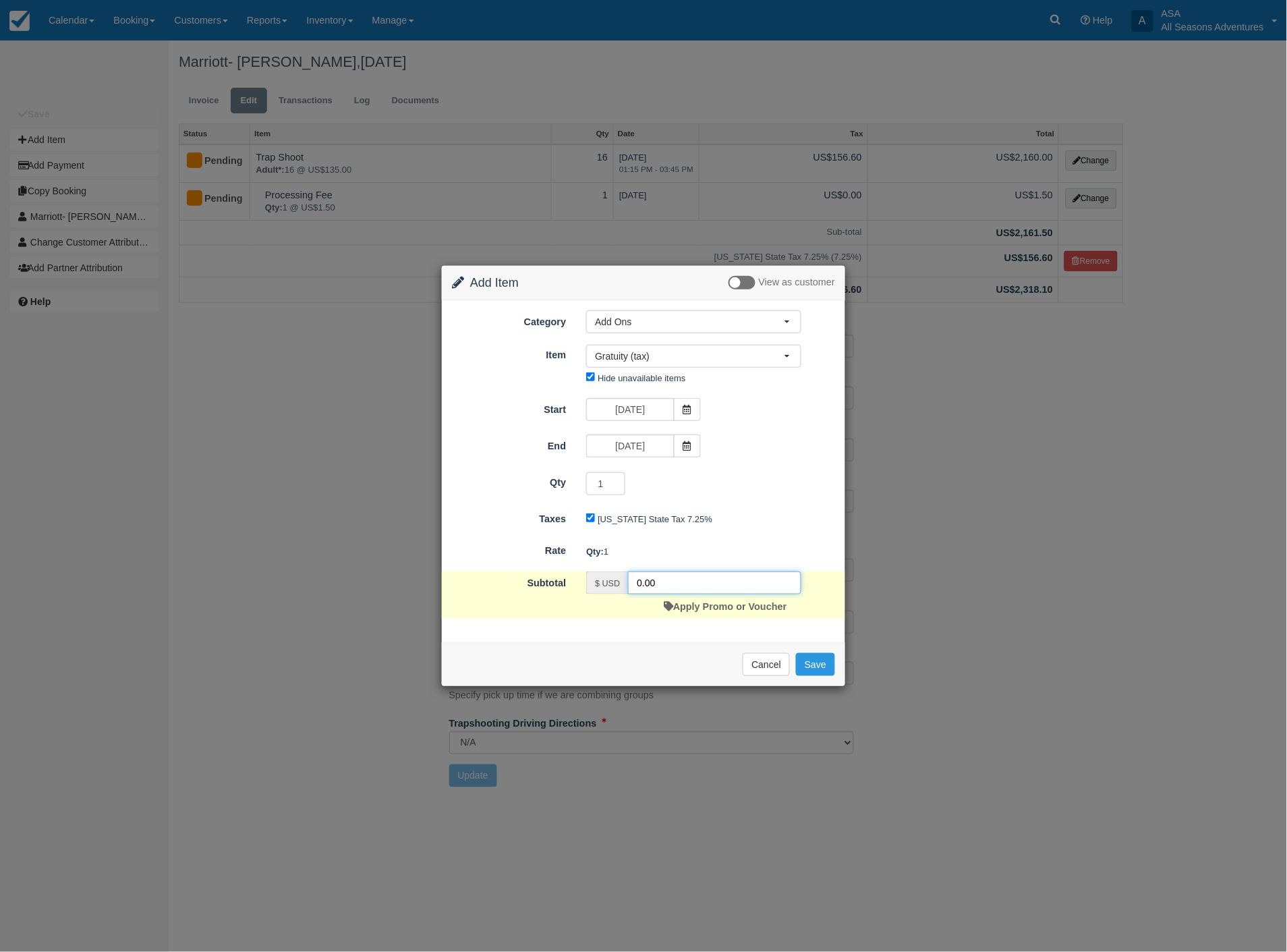
drag, startPoint x: 673, startPoint y: 586, endPoint x: 558, endPoint y: 583, distance: 115.0
click at [568, 591] on div "Subtotal $ USD 0.00 Apply Promo or Voucher" at bounding box center [643, 595] width 403 height 47
type input "432.00"
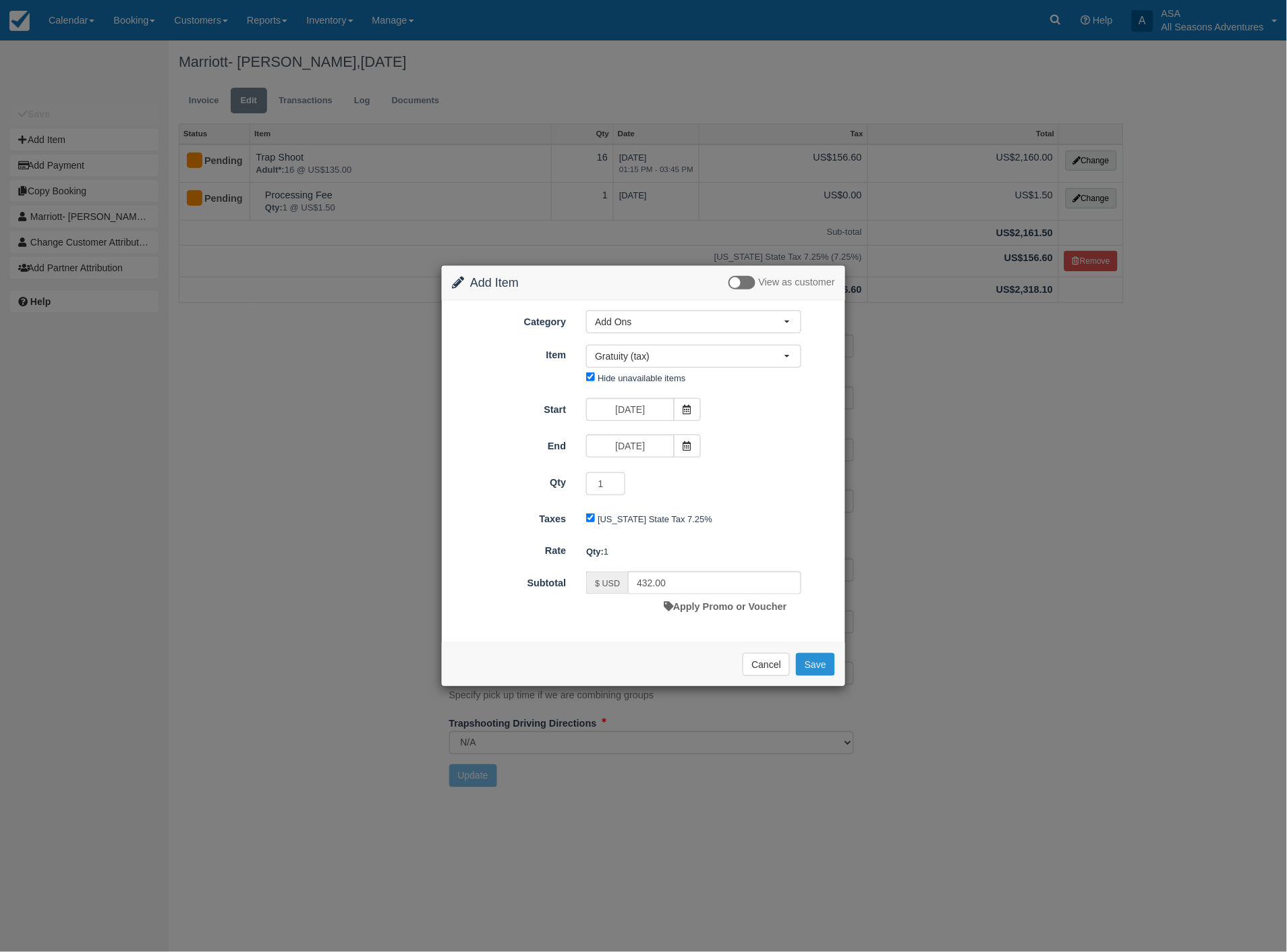
click at [816, 664] on button "Save" at bounding box center [815, 664] width 39 height 23
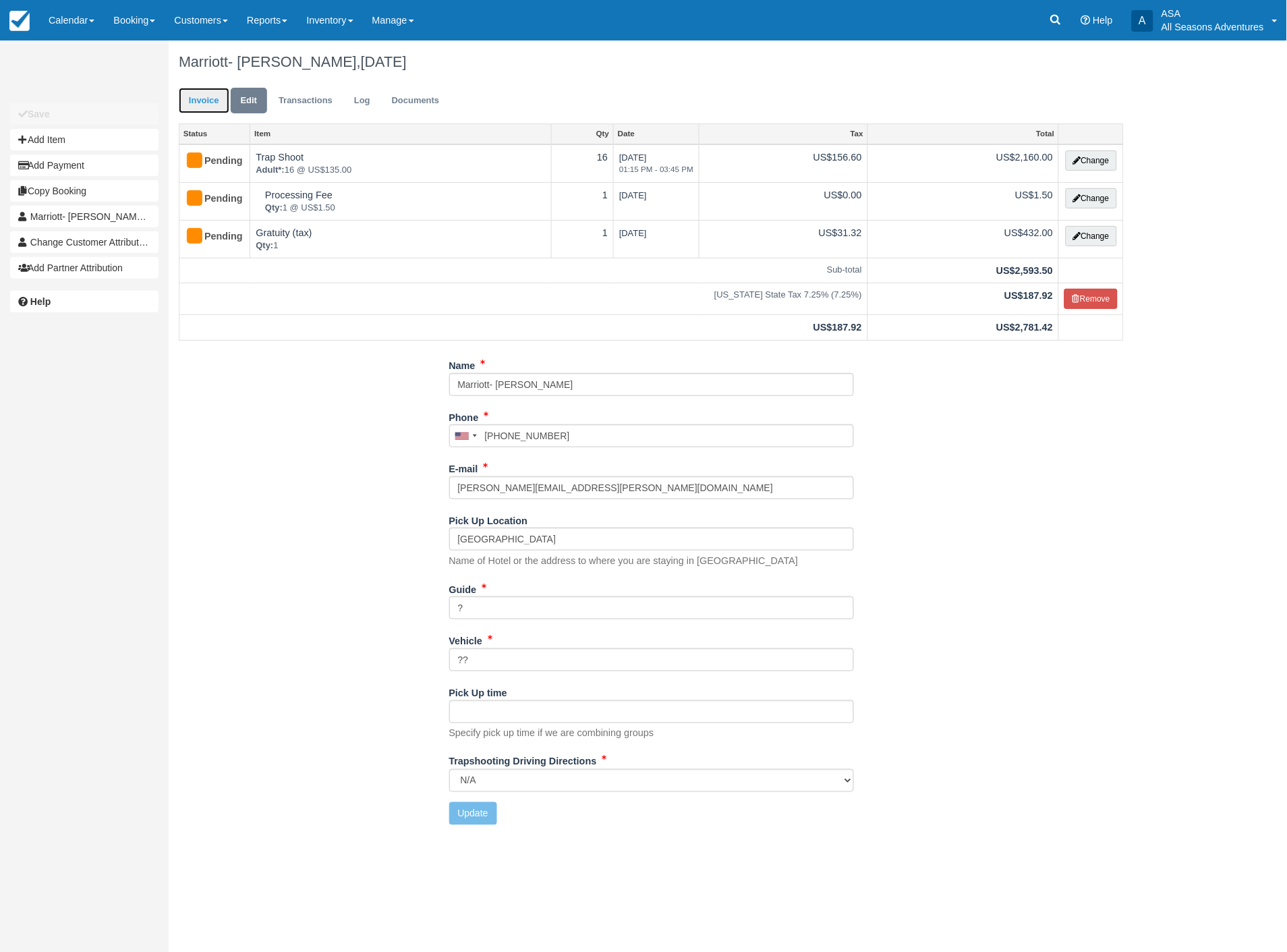
click at [212, 110] on link "Invoice" at bounding box center [204, 101] width 51 height 26
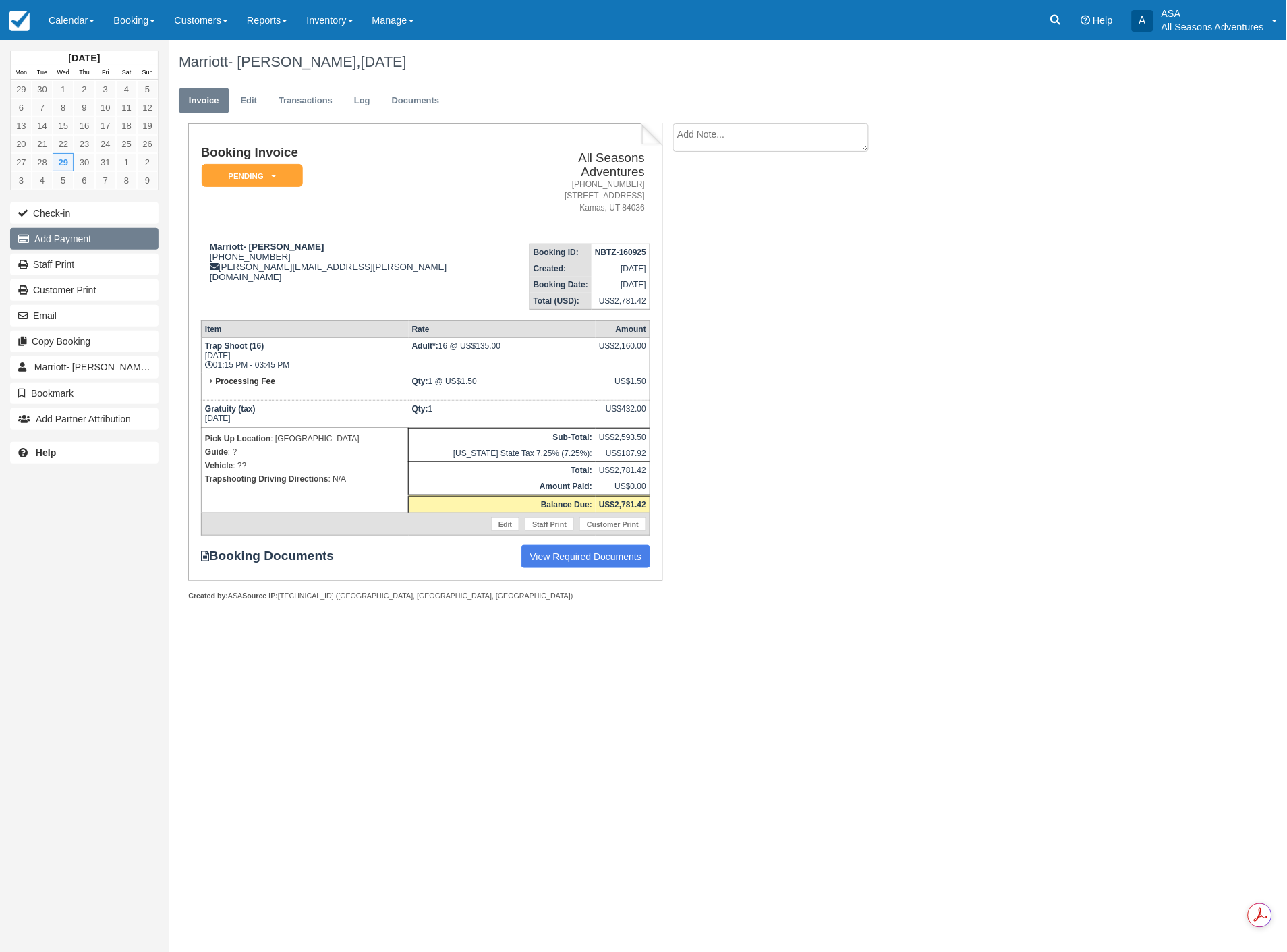
click at [41, 236] on button "Add Payment" at bounding box center [84, 239] width 149 height 22
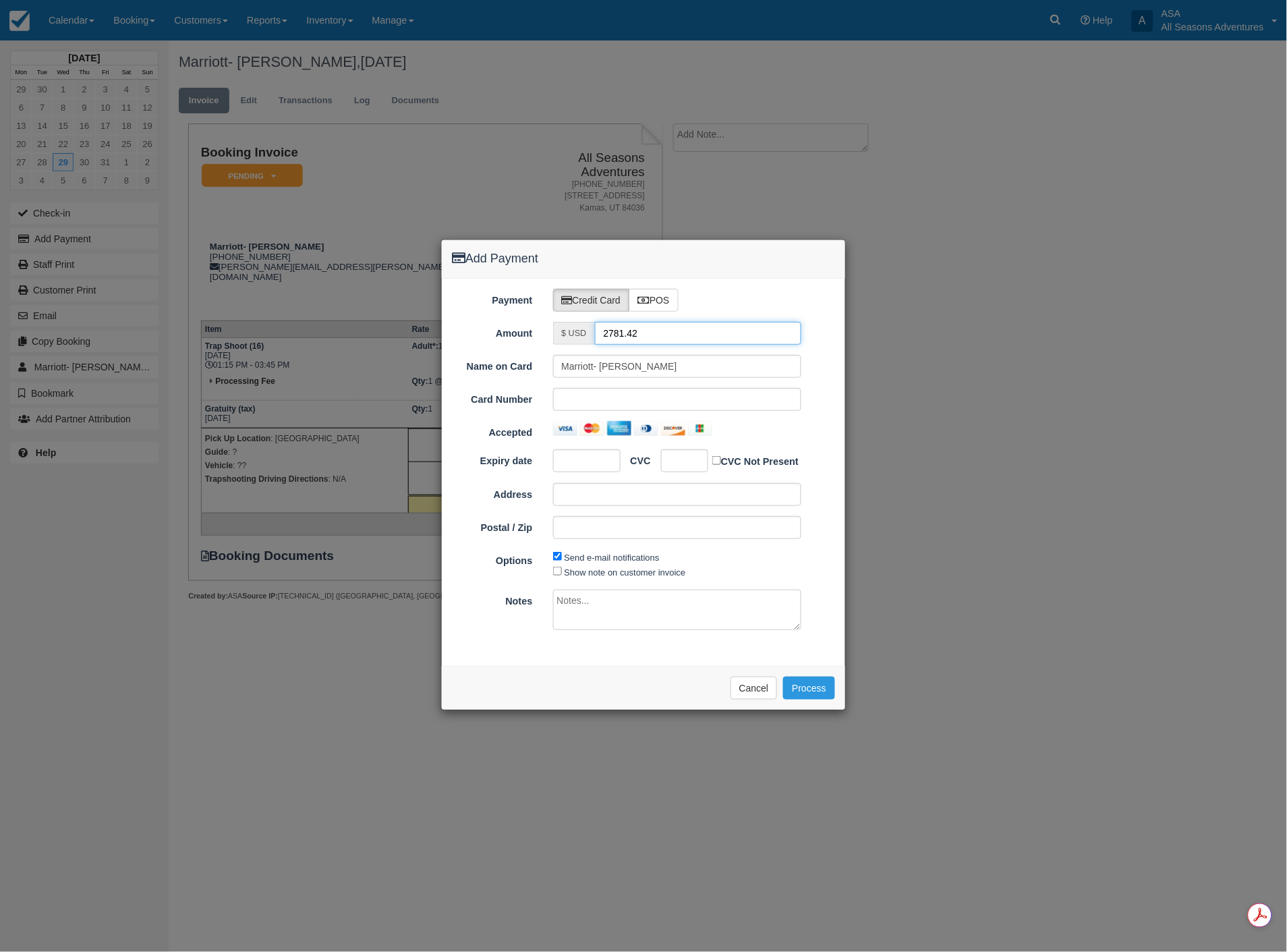
drag, startPoint x: 690, startPoint y: 332, endPoint x: 351, endPoint y: 329, distance: 339.0
click at [351, 329] on div "Add Payment Payment Credit Card POS Amount $ USD 2781.42 Name on Card Marriott-…" at bounding box center [643, 476] width 1287 height 952
type input "1.50"
click at [605, 406] on div at bounding box center [677, 399] width 249 height 23
click at [601, 454] on div at bounding box center [587, 460] width 67 height 23
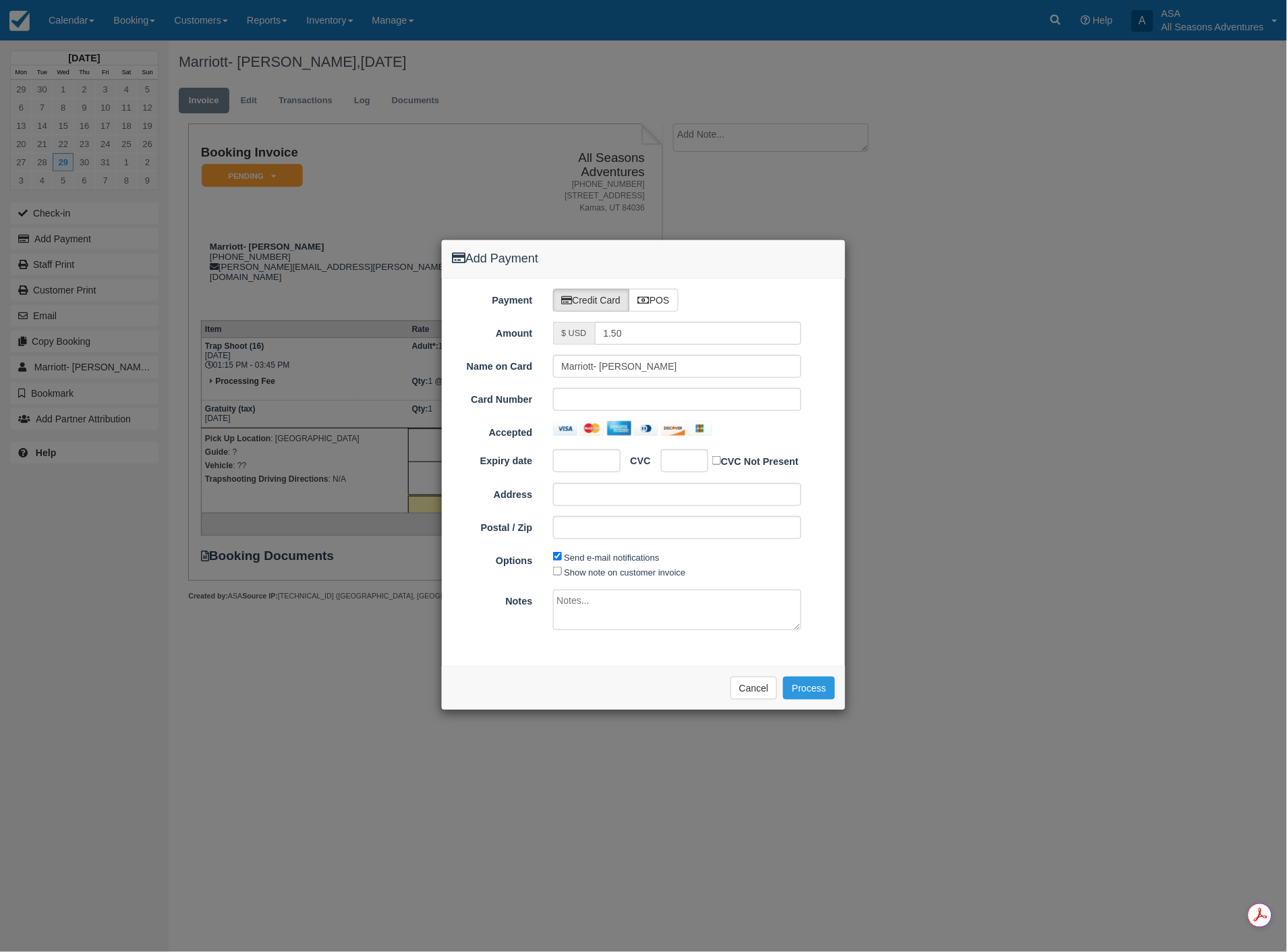
click at [560, 462] on div at bounding box center [587, 460] width 67 height 23
click at [777, 281] on div "Payment Credit Card POS Amount $ USD 1.50 Name on Card Marriott- Jill Cochran C…" at bounding box center [643, 473] width 403 height 388
click at [803, 696] on button "Process" at bounding box center [809, 688] width 52 height 23
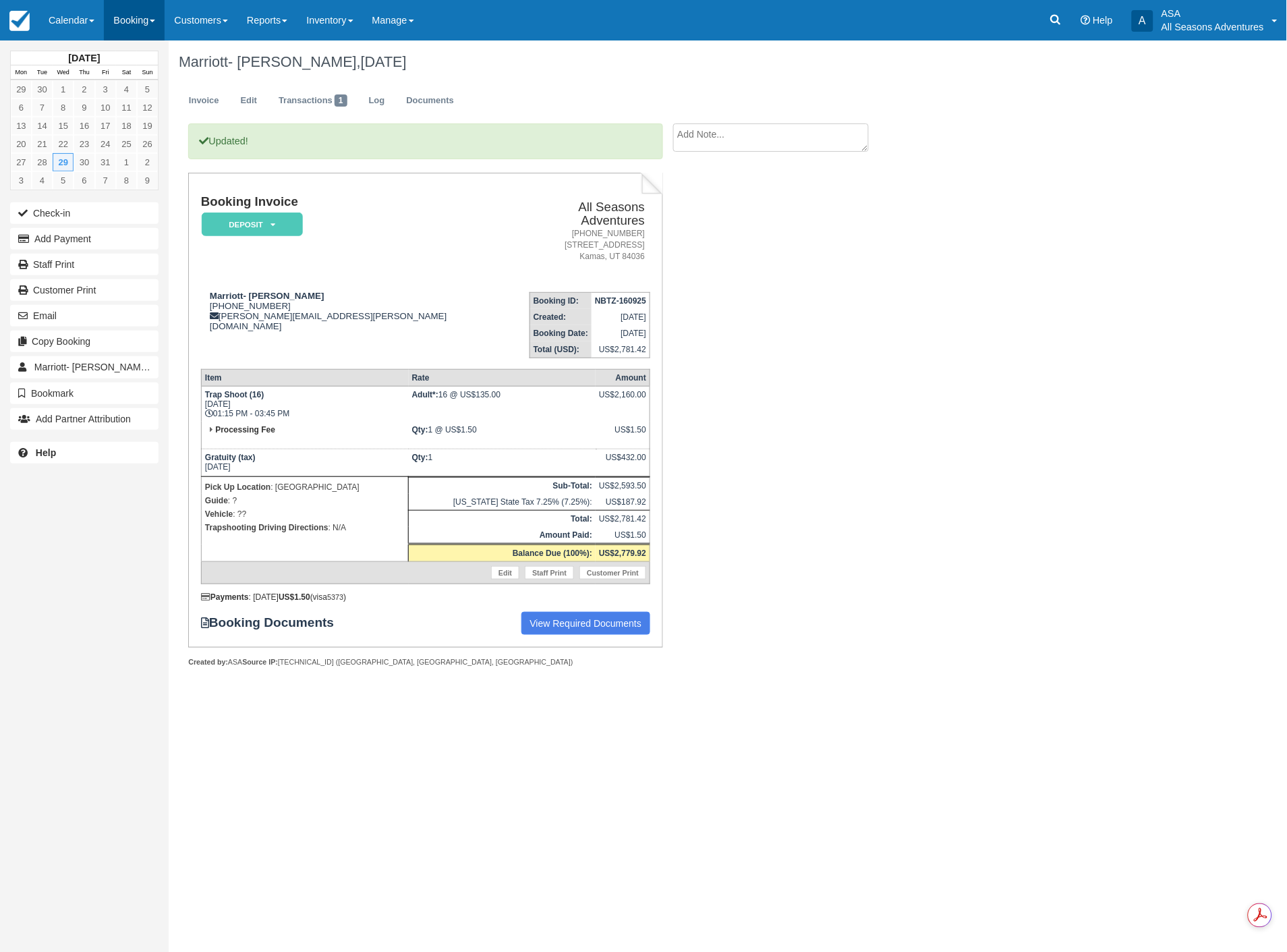
click at [137, 16] on link "Booking" at bounding box center [134, 20] width 61 height 41
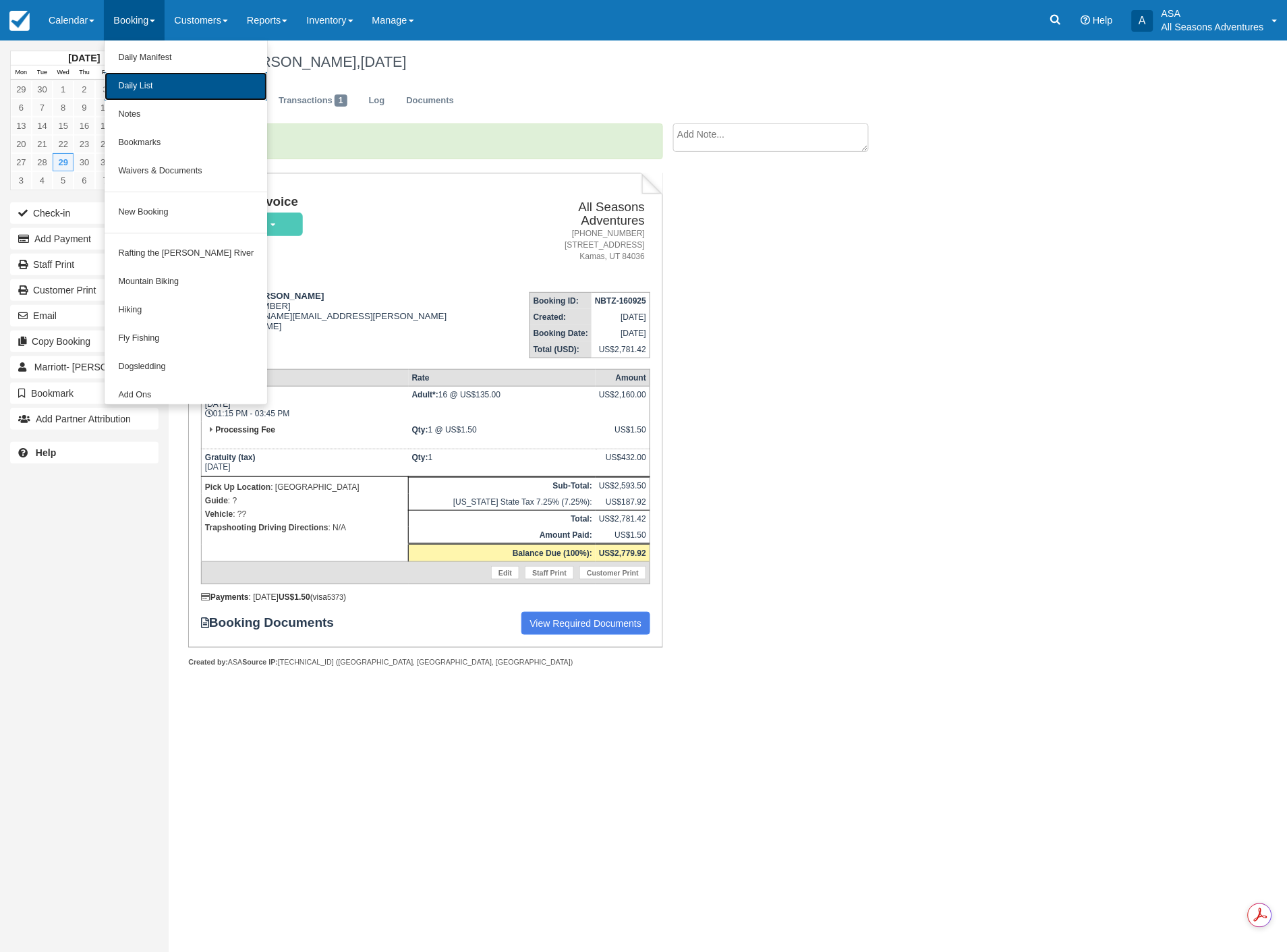
click at [153, 96] on link "Daily List" at bounding box center [186, 86] width 163 height 28
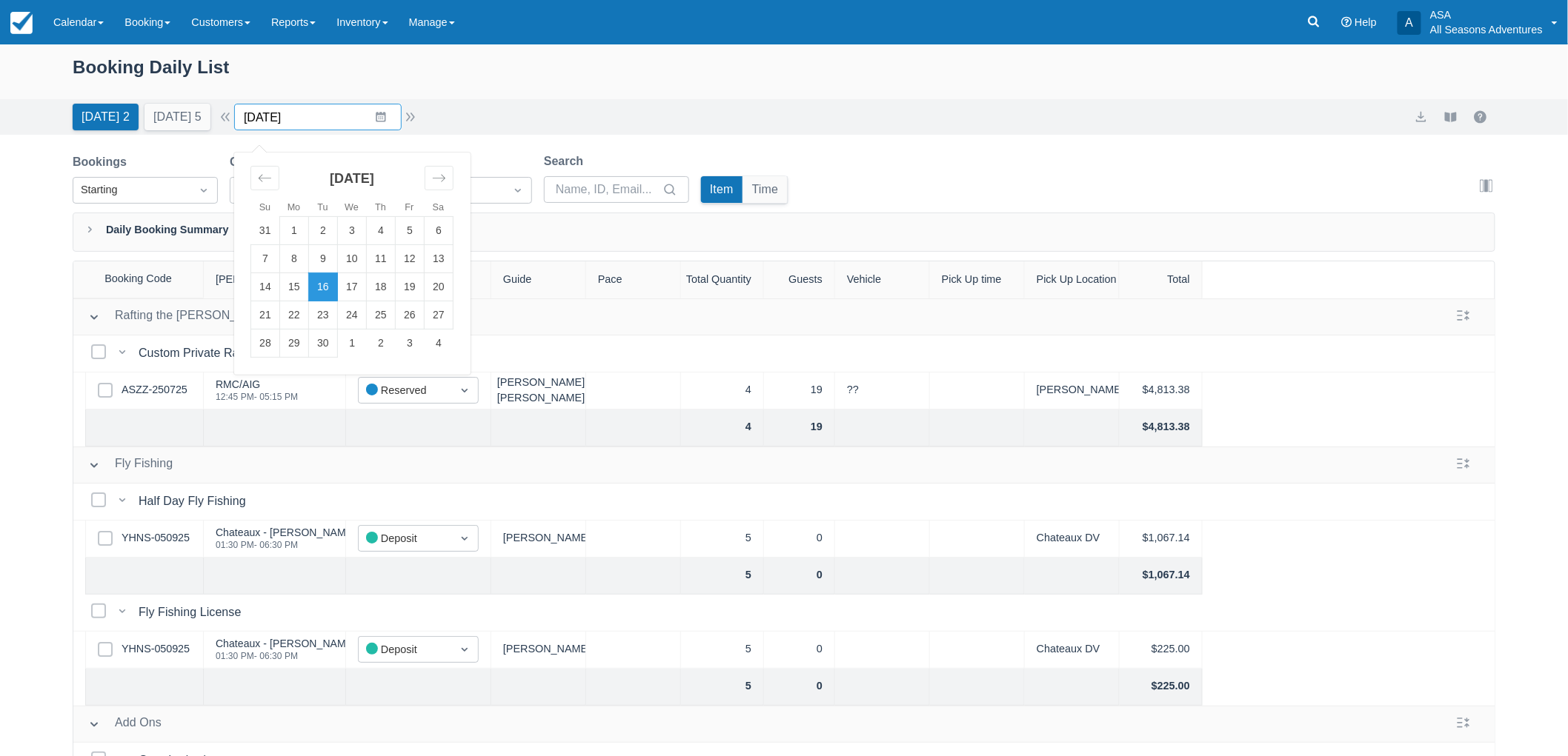
click at [383, 116] on input "09/16/25" at bounding box center [317, 116] width 167 height 27
click at [293, 324] on td "22" at bounding box center [294, 315] width 29 height 28
type input "09/22/25"
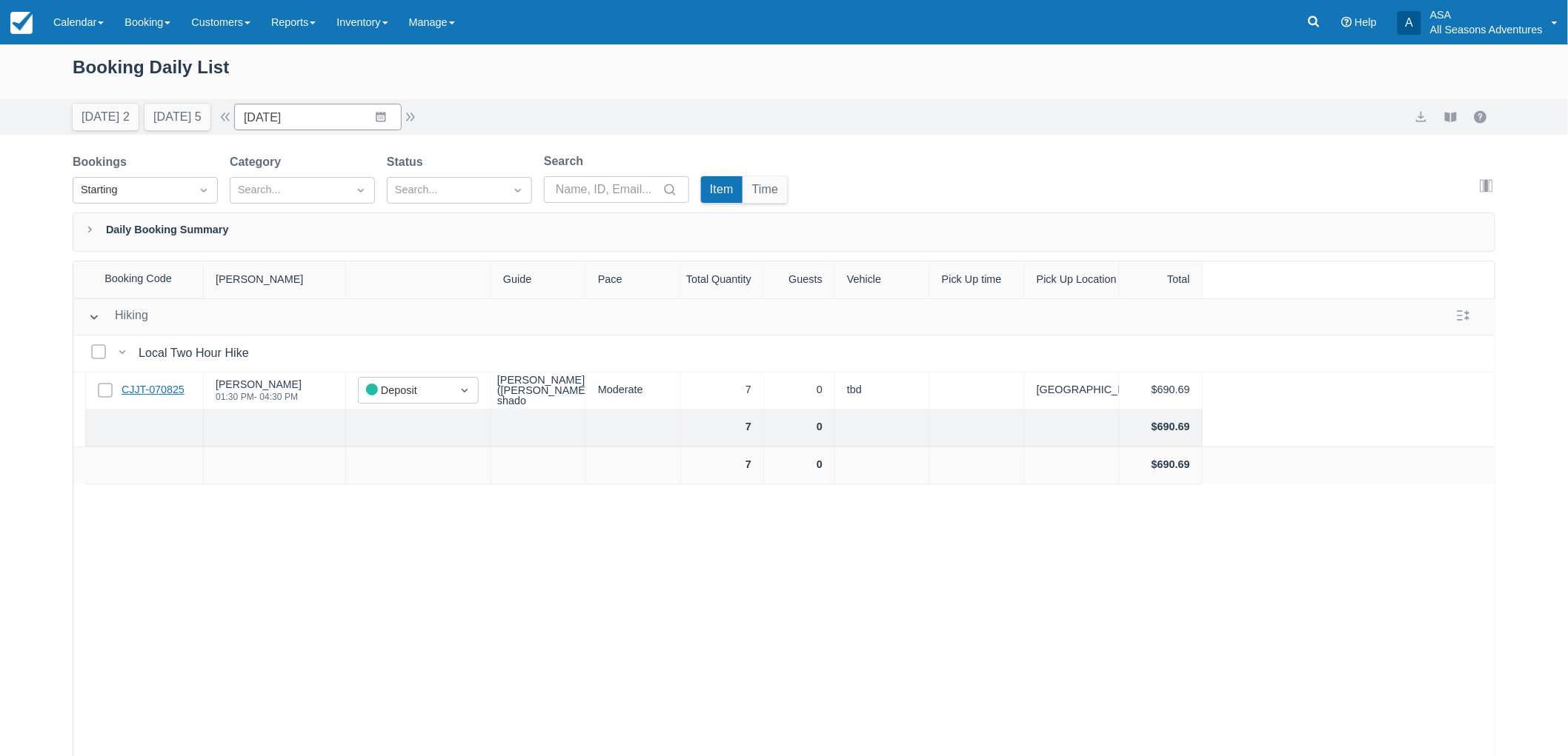
click at [141, 389] on link "CJJT-070825" at bounding box center [152, 390] width 63 height 16
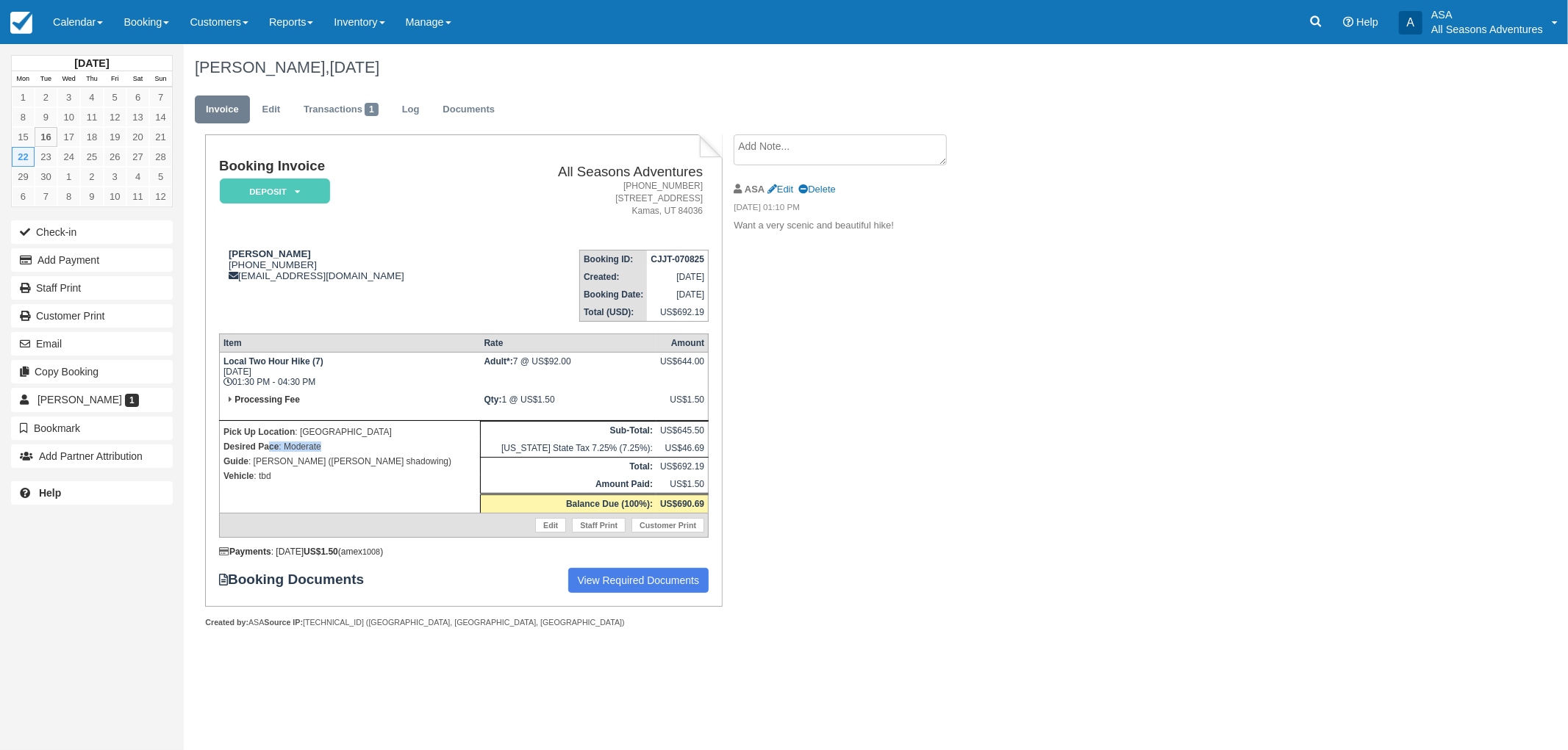
drag, startPoint x: 324, startPoint y: 444, endPoint x: 267, endPoint y: 441, distance: 57.1
click at [267, 441] on p "Desired Pace : Moderate" at bounding box center [349, 446] width 253 height 15
drag, startPoint x: 297, startPoint y: 424, endPoint x: 353, endPoint y: 422, distance: 56.0
click at [353, 425] on p "Pick Up Location : [GEOGRAPHIC_DATA]" at bounding box center [349, 432] width 253 height 15
click at [1062, 337] on div "[PERSON_NAME], [DATE] Invoice Edit Transactions 1 Log Documents Booking Invoice…" at bounding box center [772, 352] width 1176 height 617
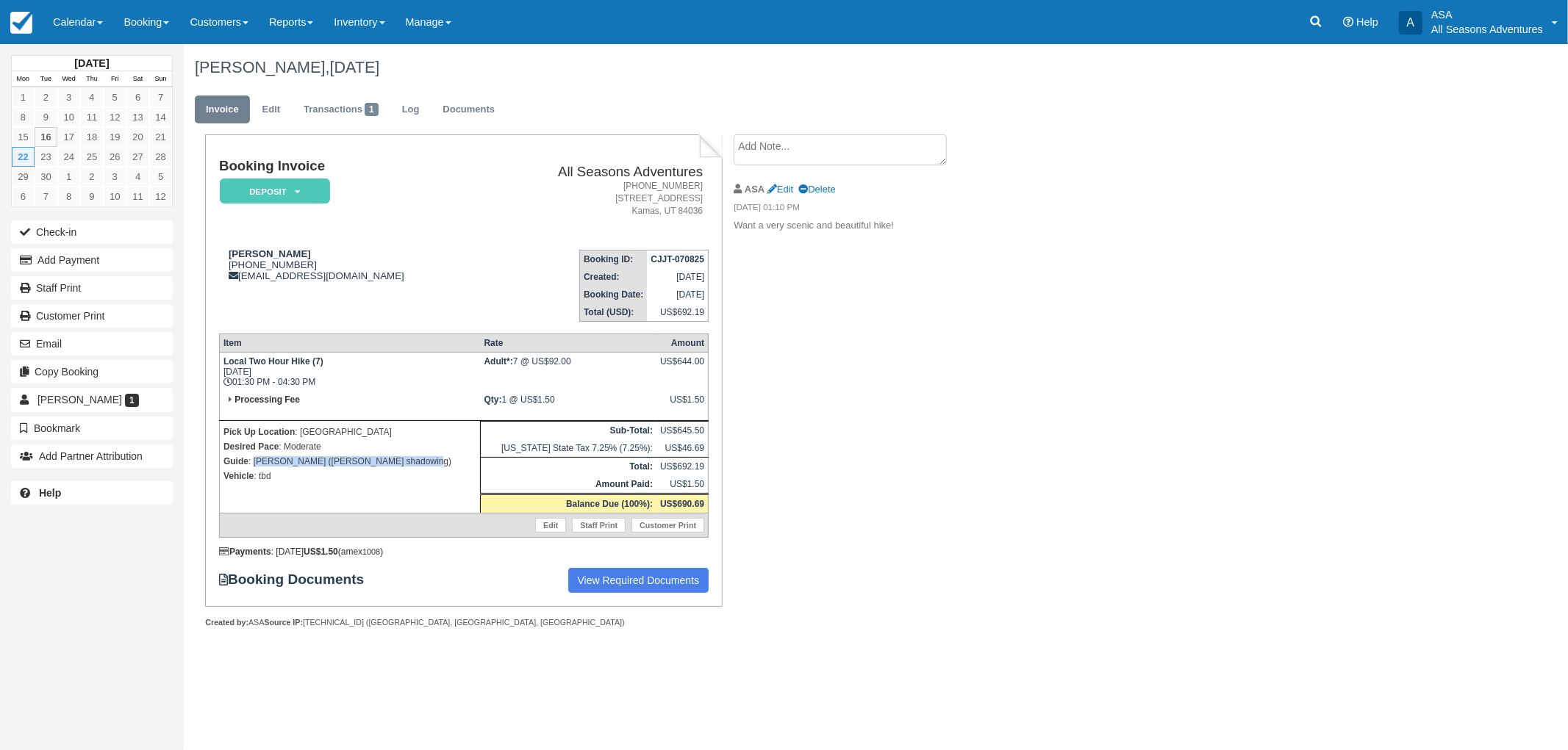
drag, startPoint x: 428, startPoint y: 454, endPoint x: 253, endPoint y: 462, distance: 175.2
click at [253, 462] on p "Guide : [PERSON_NAME] ([PERSON_NAME] shadowing)" at bounding box center [349, 461] width 253 height 15
click at [408, 454] on p "Guide : [PERSON_NAME] ([PERSON_NAME] shadowing)" at bounding box center [349, 461] width 253 height 15
drag, startPoint x: 412, startPoint y: 454, endPoint x: 289, endPoint y: 446, distance: 123.3
click at [289, 446] on td "Pick Up Location : [GEOGRAPHIC_DATA] Upper Desired Pace : Moderate Guide : [PER…" at bounding box center [349, 468] width 261 height 93
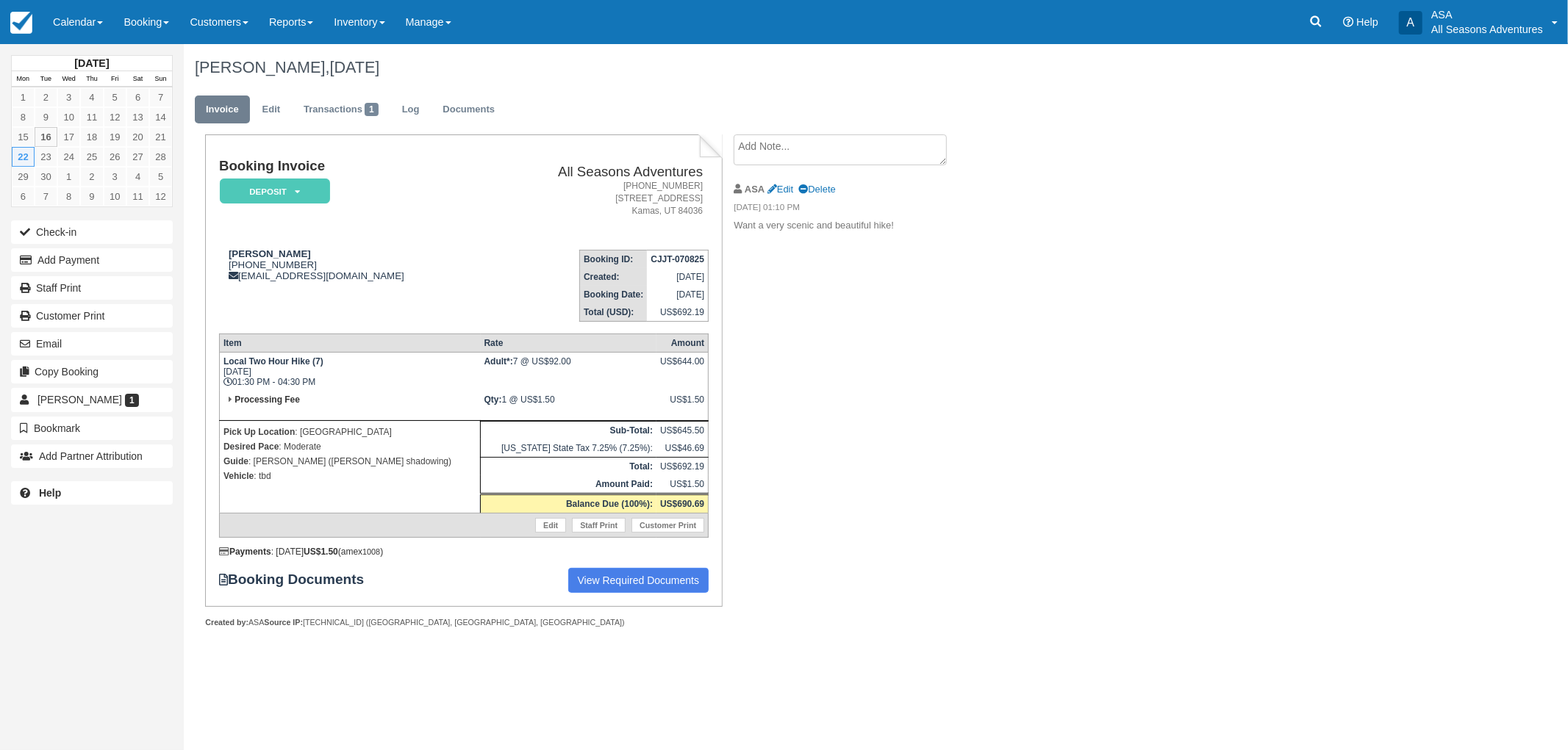
click at [320, 434] on p "Pick Up Location : [GEOGRAPHIC_DATA]" at bounding box center [349, 432] width 253 height 15
click at [140, 23] on link "Booking" at bounding box center [146, 22] width 66 height 44
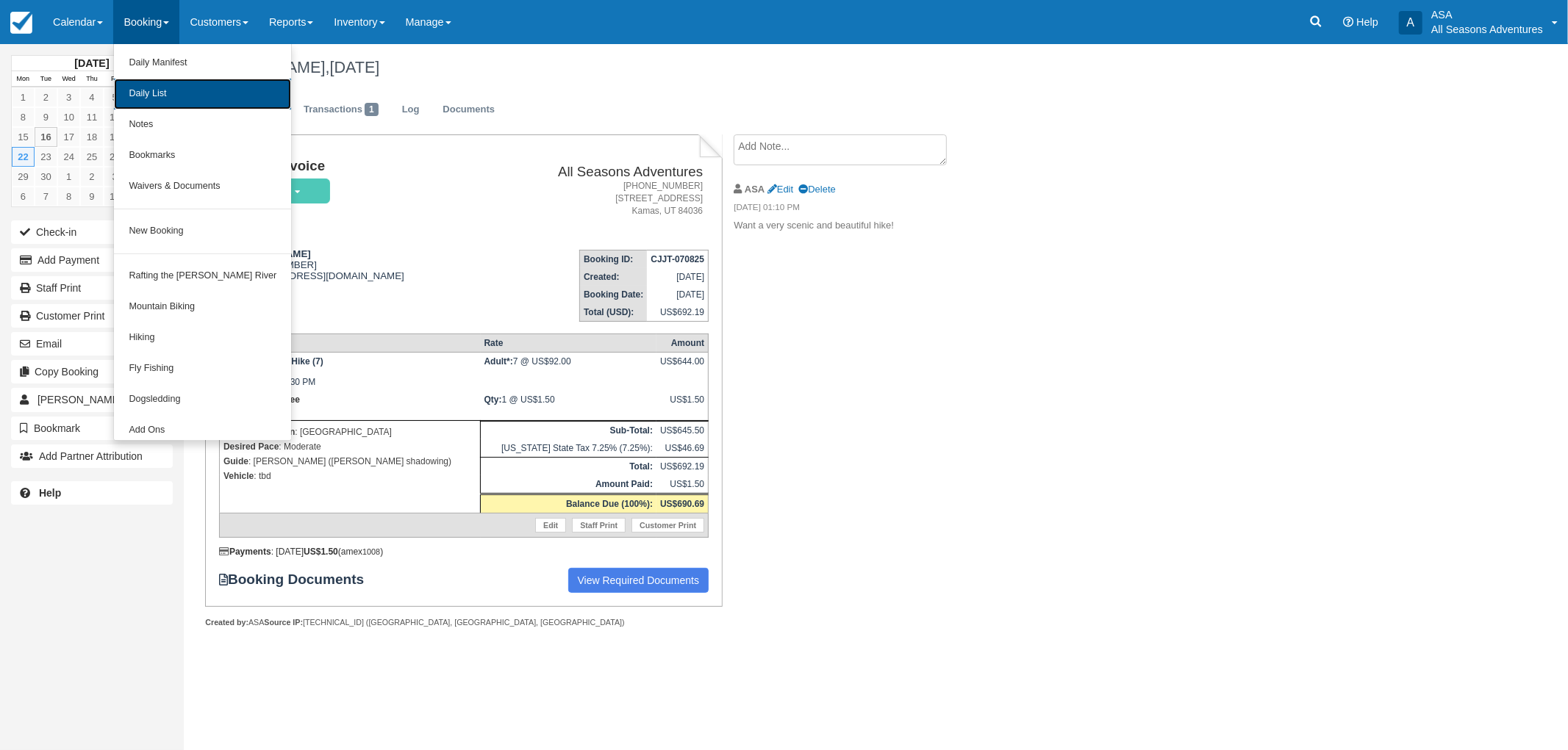
click at [153, 82] on link "Daily List" at bounding box center [202, 94] width 178 height 31
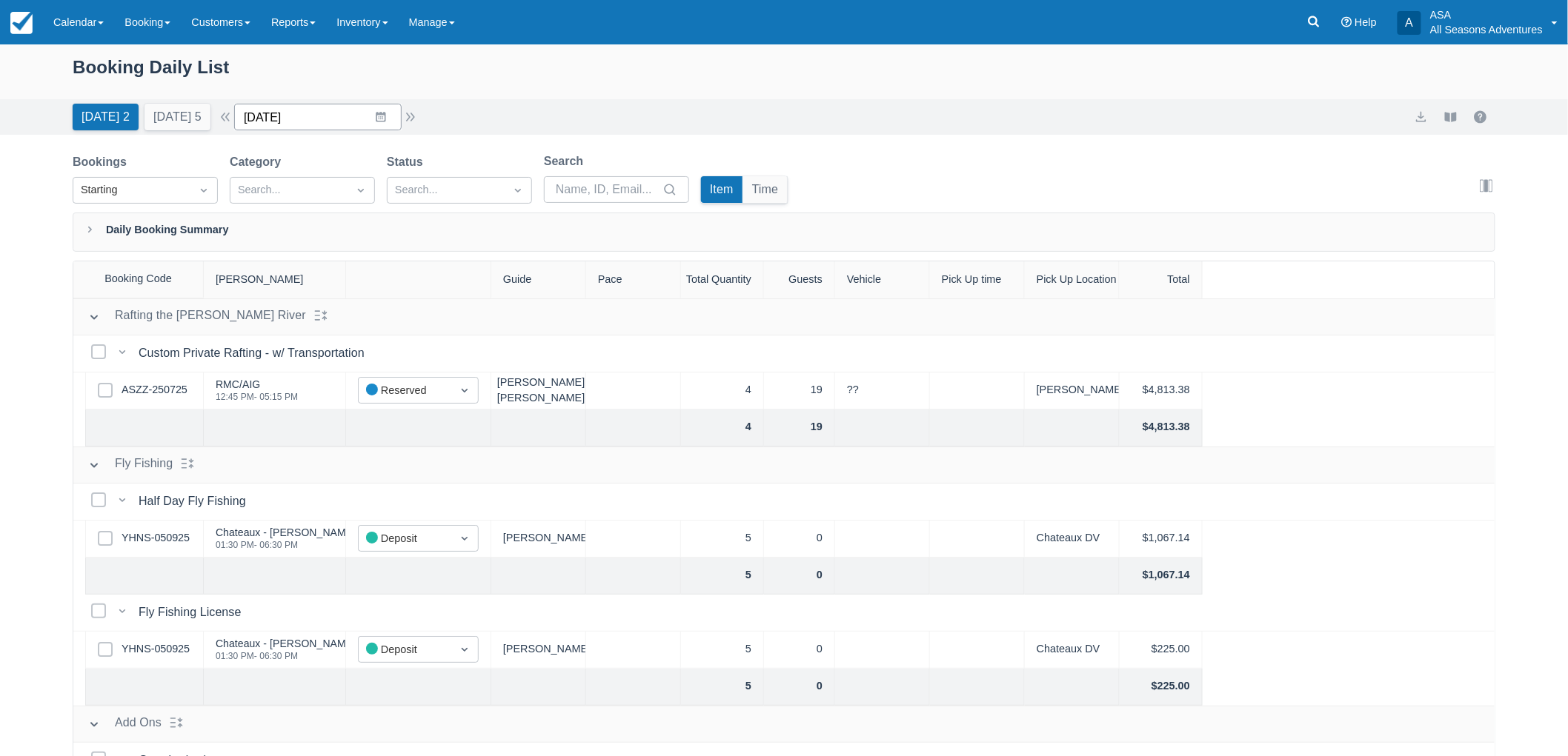
click at [395, 111] on input "[DATE]" at bounding box center [317, 116] width 167 height 27
click at [435, 183] on div "Move forward to switch to the next month." at bounding box center [439, 178] width 29 height 25
click at [332, 338] on td "28" at bounding box center [323, 343] width 29 height 28
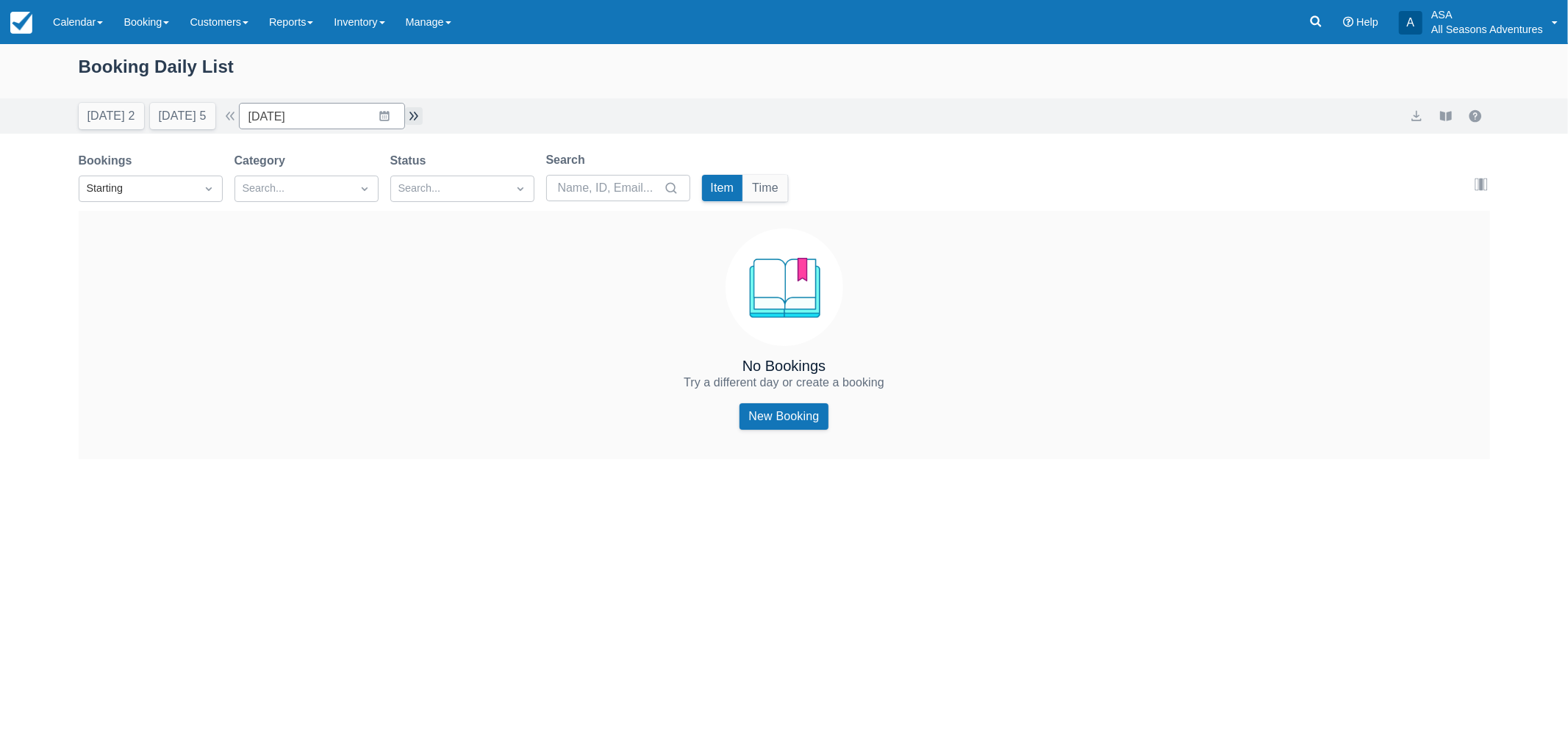
click at [421, 113] on button "button" at bounding box center [413, 116] width 18 height 18
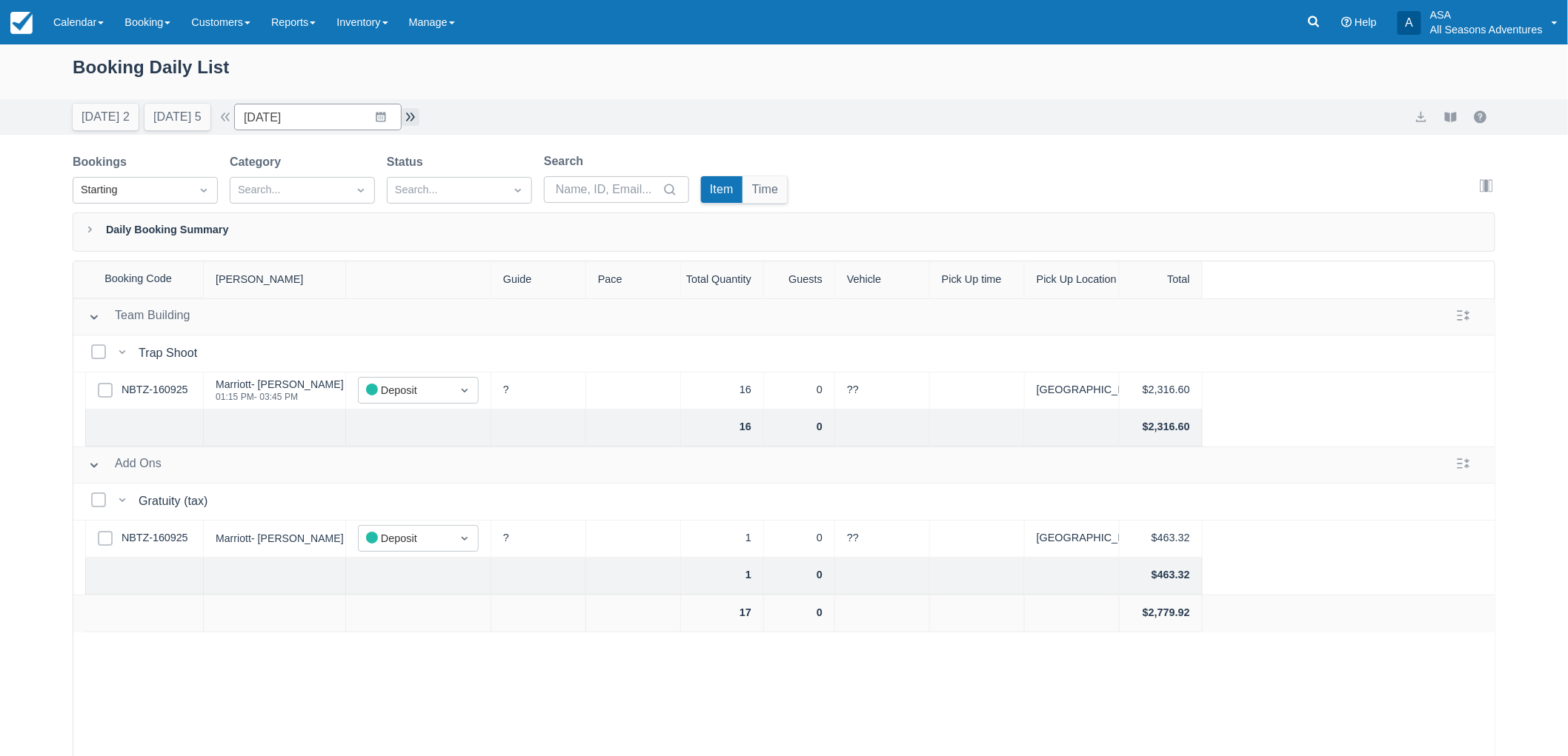
click at [425, 114] on div "Today 2 Tomorrow 5 Date 10/29/25 Navigate forward to interact with the calendar…" at bounding box center [784, 116] width 1423 height 27
click at [414, 111] on button "button" at bounding box center [411, 117] width 18 height 18
click at [382, 104] on input "11/05/25" at bounding box center [317, 116] width 167 height 27
click at [272, 181] on icon "Move backward to switch to the previous month." at bounding box center [265, 178] width 14 height 14
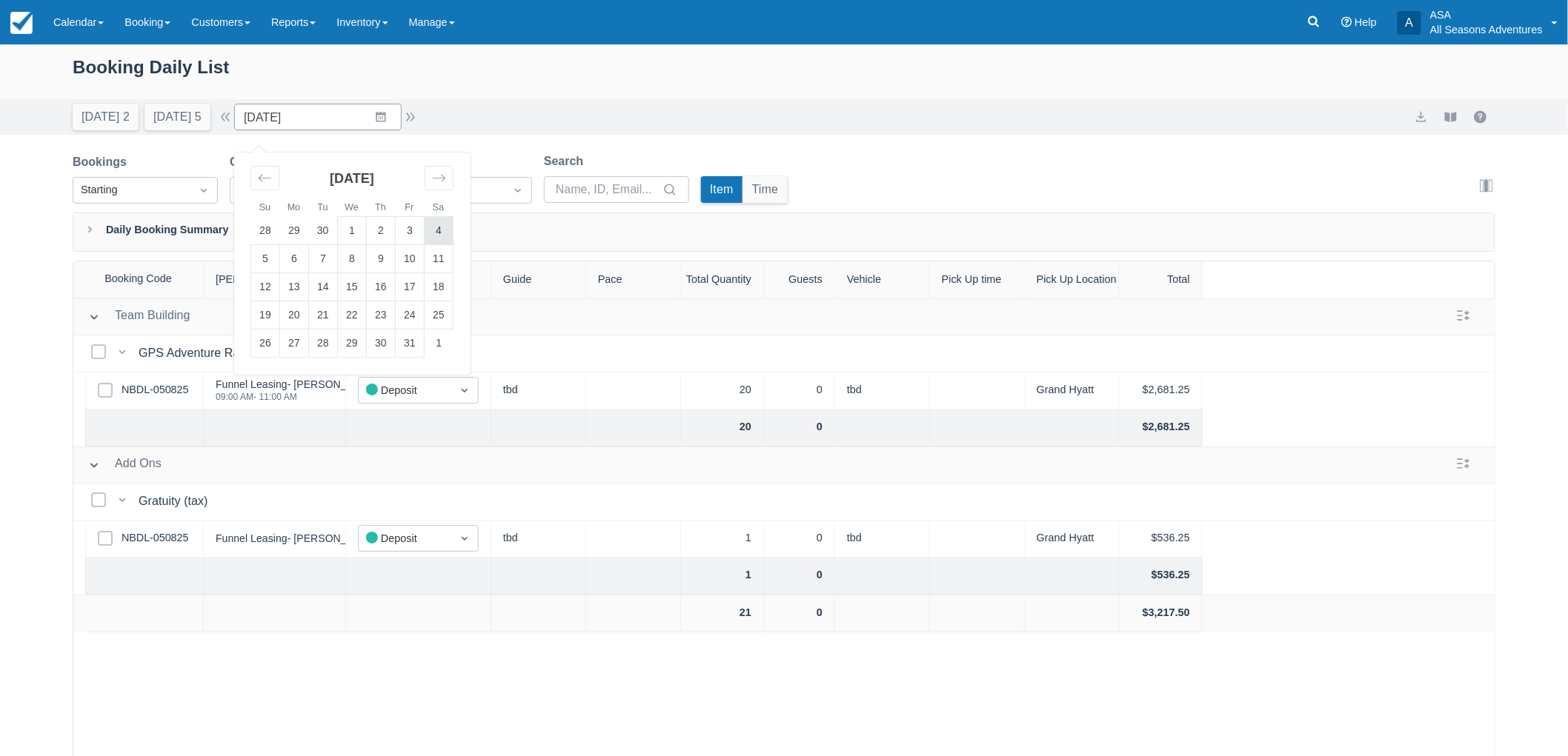
click at [446, 223] on td "4" at bounding box center [439, 231] width 29 height 28
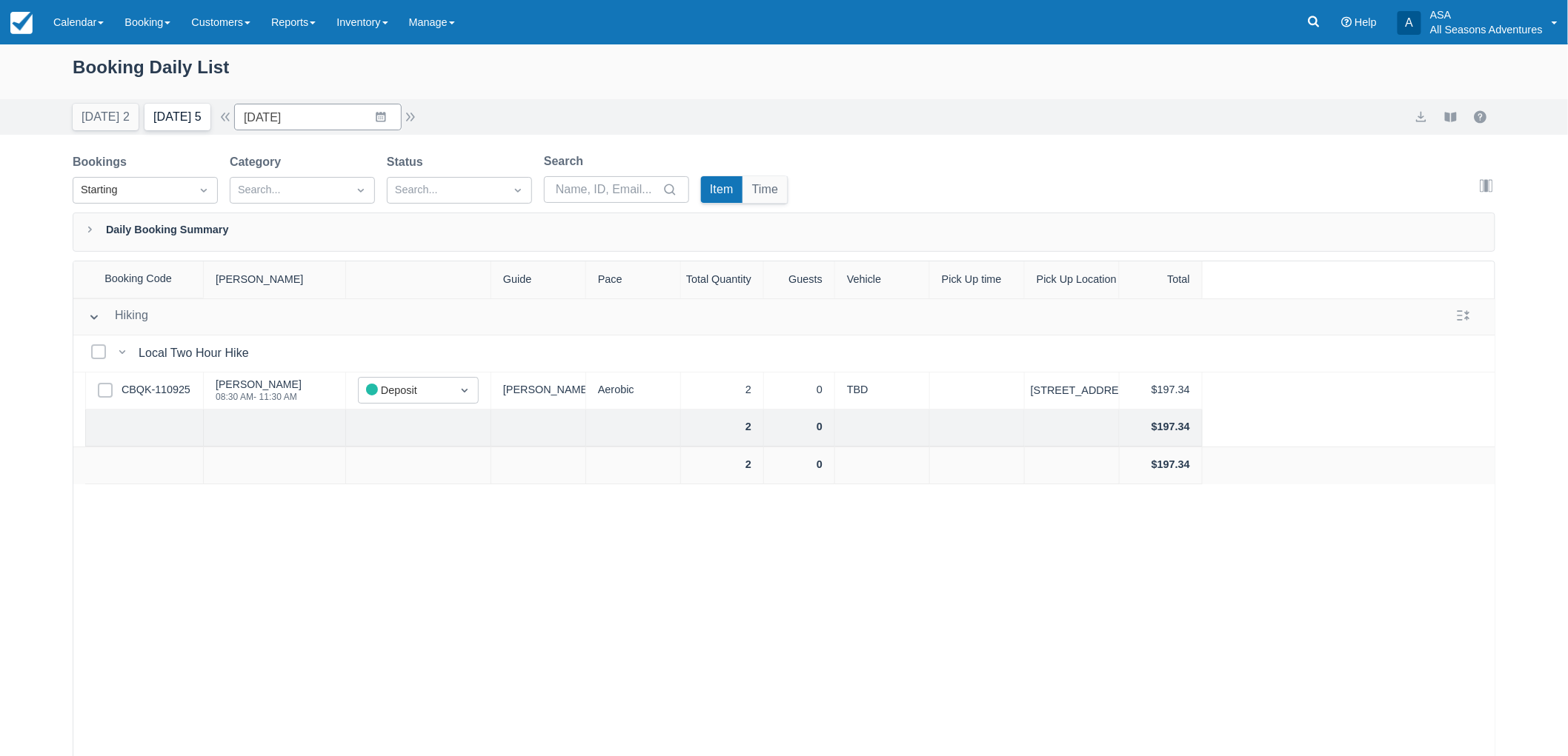
click at [168, 108] on button "[DATE] 5" at bounding box center [177, 116] width 66 height 27
type input "09/17/25"
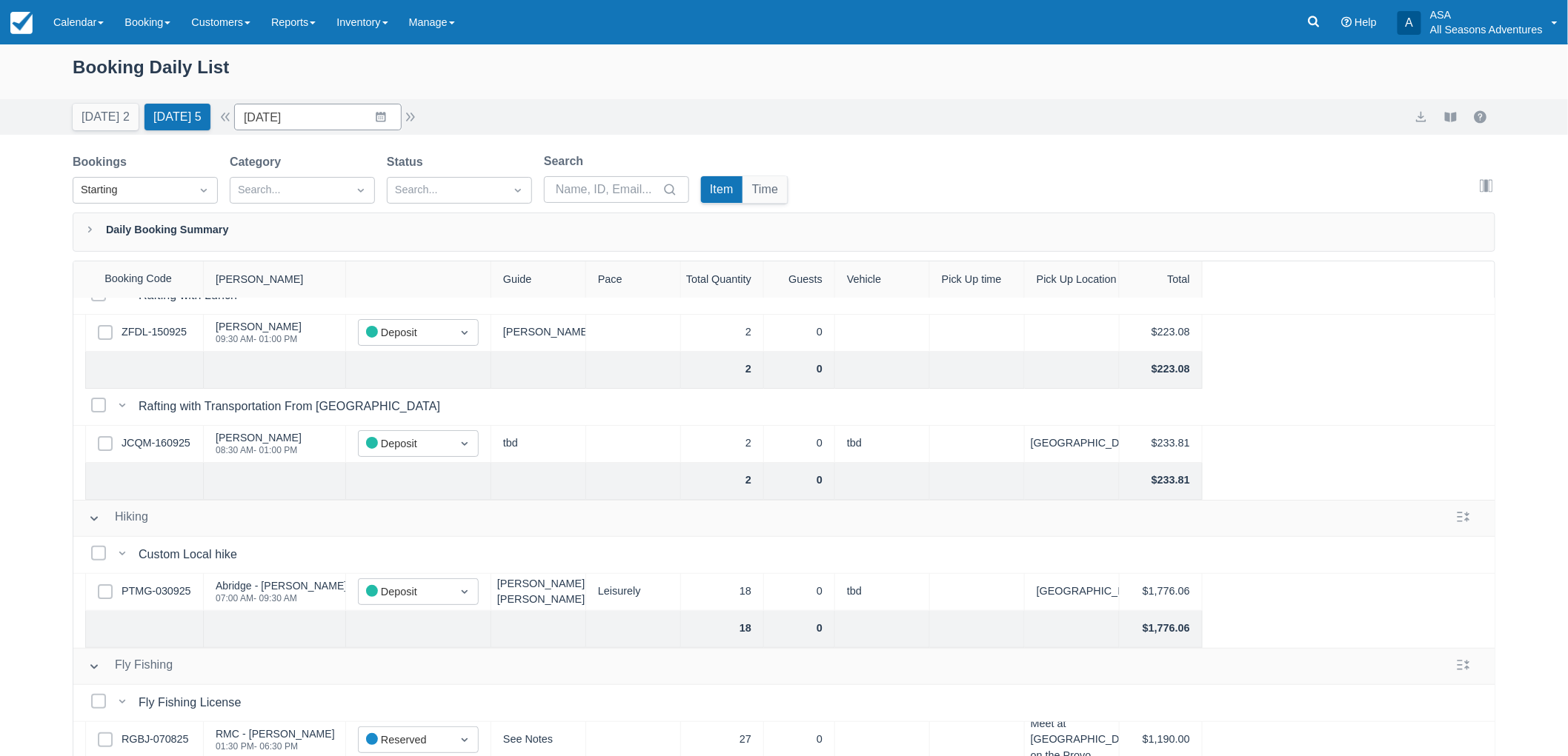
scroll to position [83, 0]
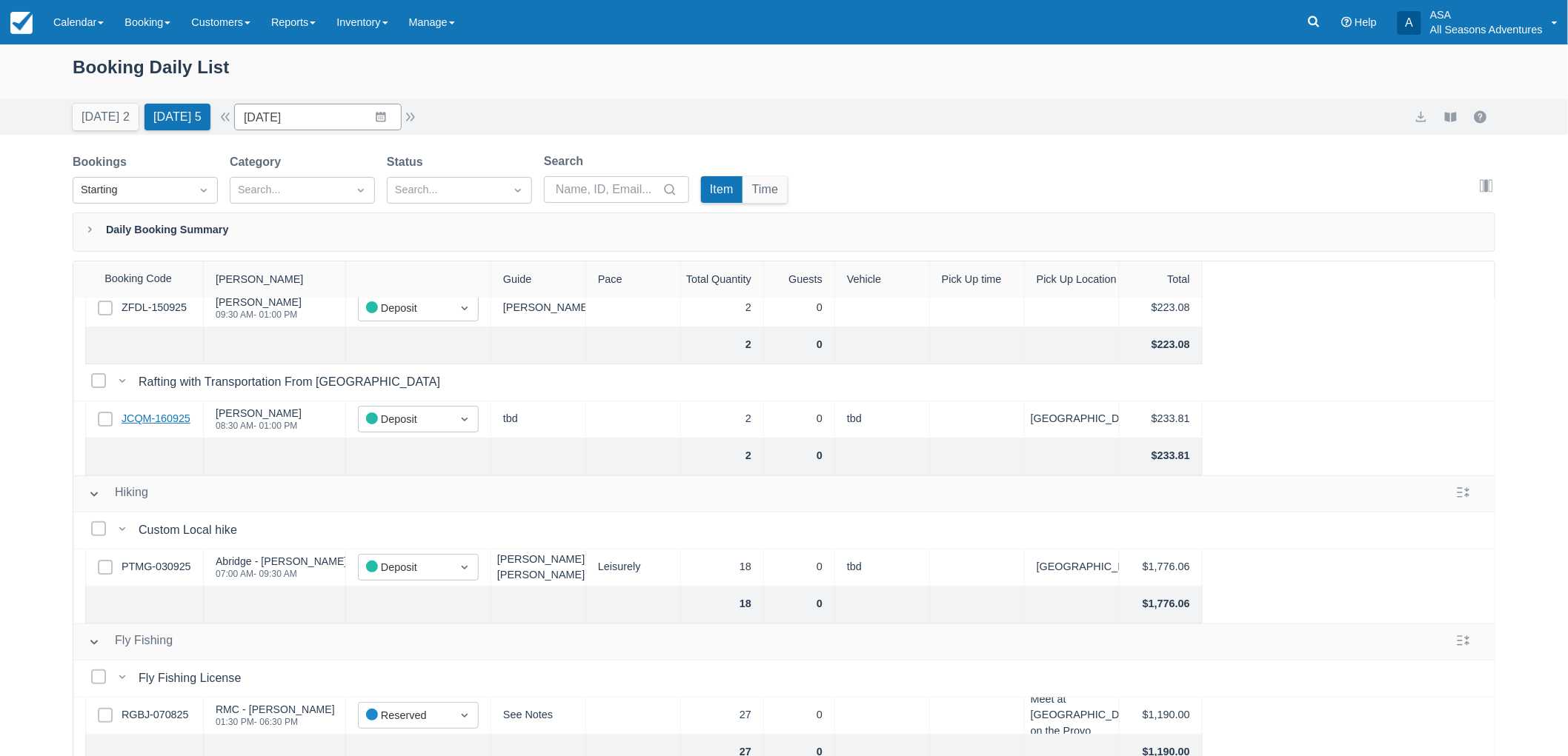
click at [167, 423] on link "JCQM-160925" at bounding box center [155, 419] width 69 height 16
click at [186, 415] on link "JCQM-160925" at bounding box center [155, 419] width 69 height 16
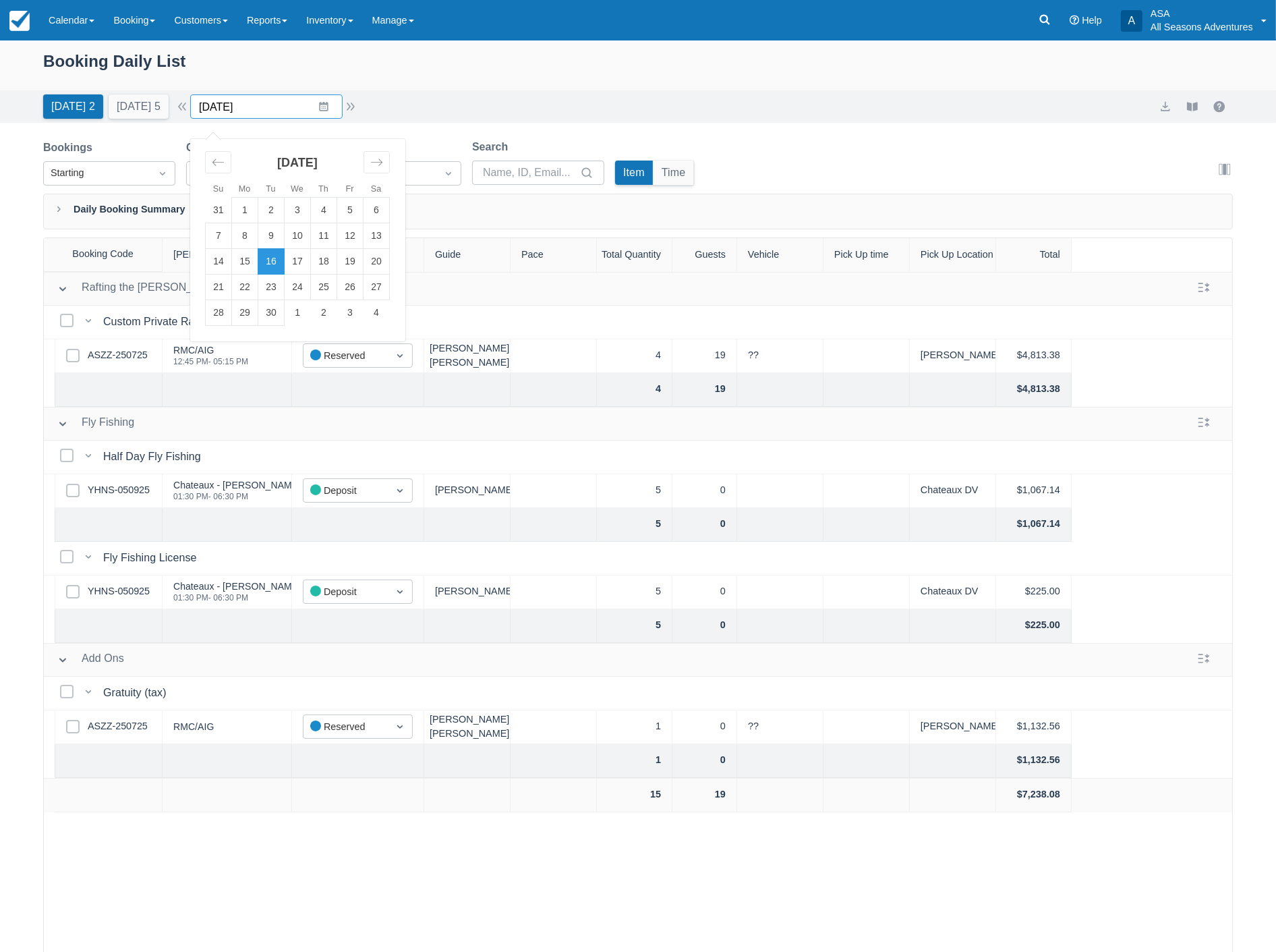
click at [281, 107] on input "[DATE]" at bounding box center [266, 106] width 152 height 24
click at [225, 165] on icon "Move backward to switch to the previous month." at bounding box center [218, 162] width 13 height 13
click at [279, 301] on td "26" at bounding box center [271, 313] width 26 height 25
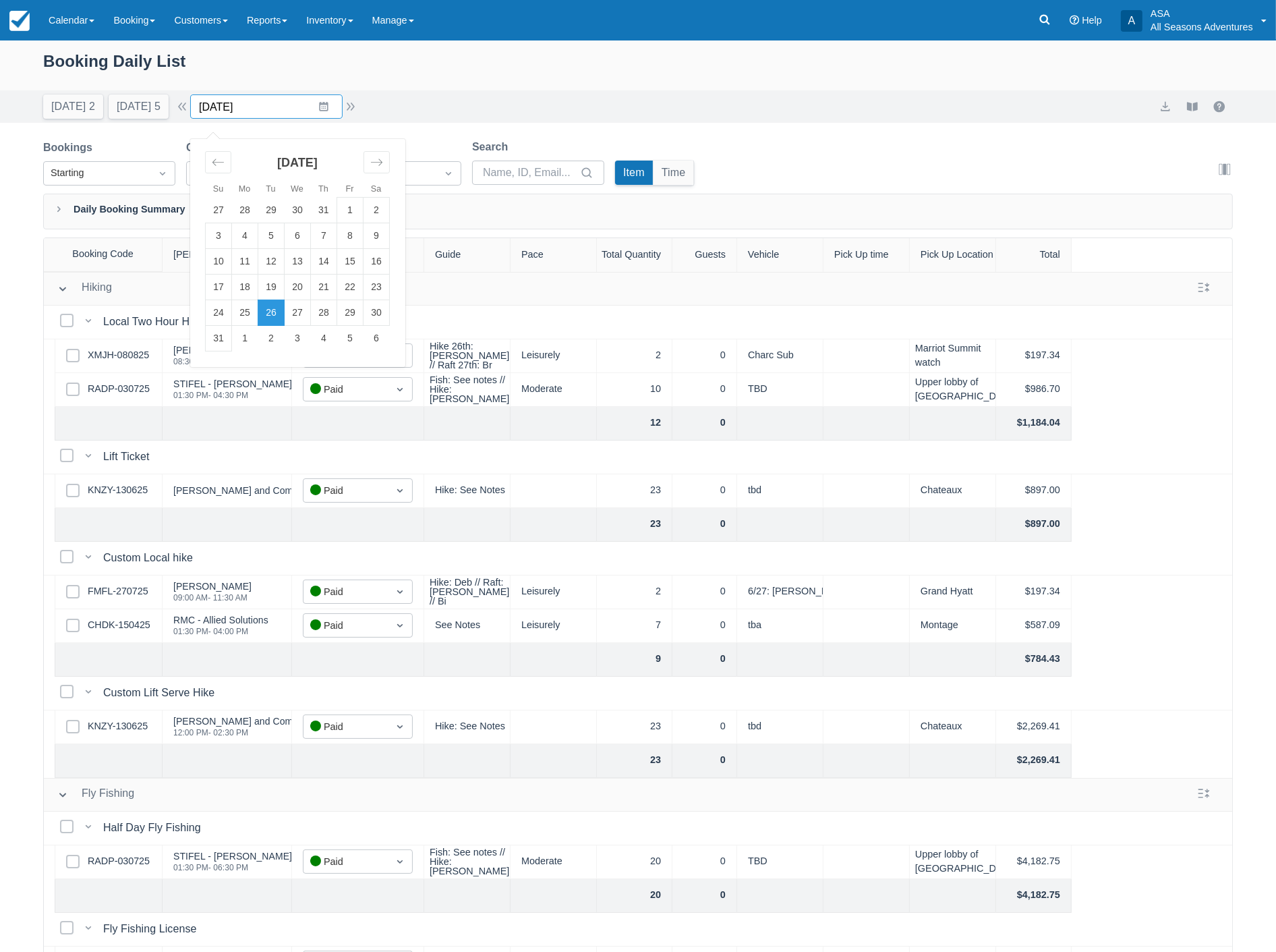
click at [273, 106] on input "[DATE]" at bounding box center [266, 106] width 152 height 24
click at [299, 303] on td "27" at bounding box center [297, 313] width 26 height 25
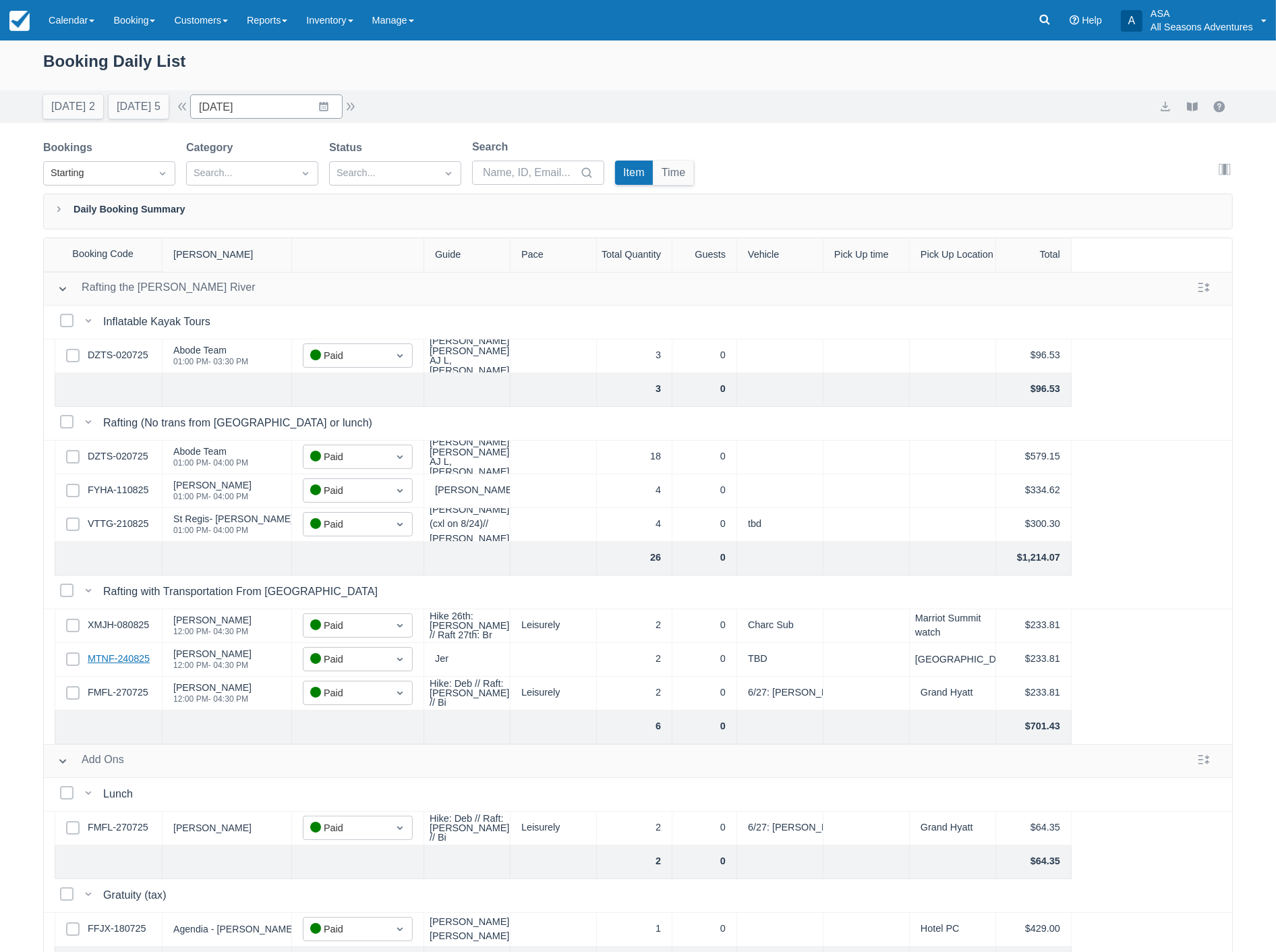
click at [127, 658] on link "MTNF-240825" at bounding box center [119, 659] width 62 height 14
click at [190, 110] on button "button" at bounding box center [182, 107] width 16 height 16
type input "08/26/25"
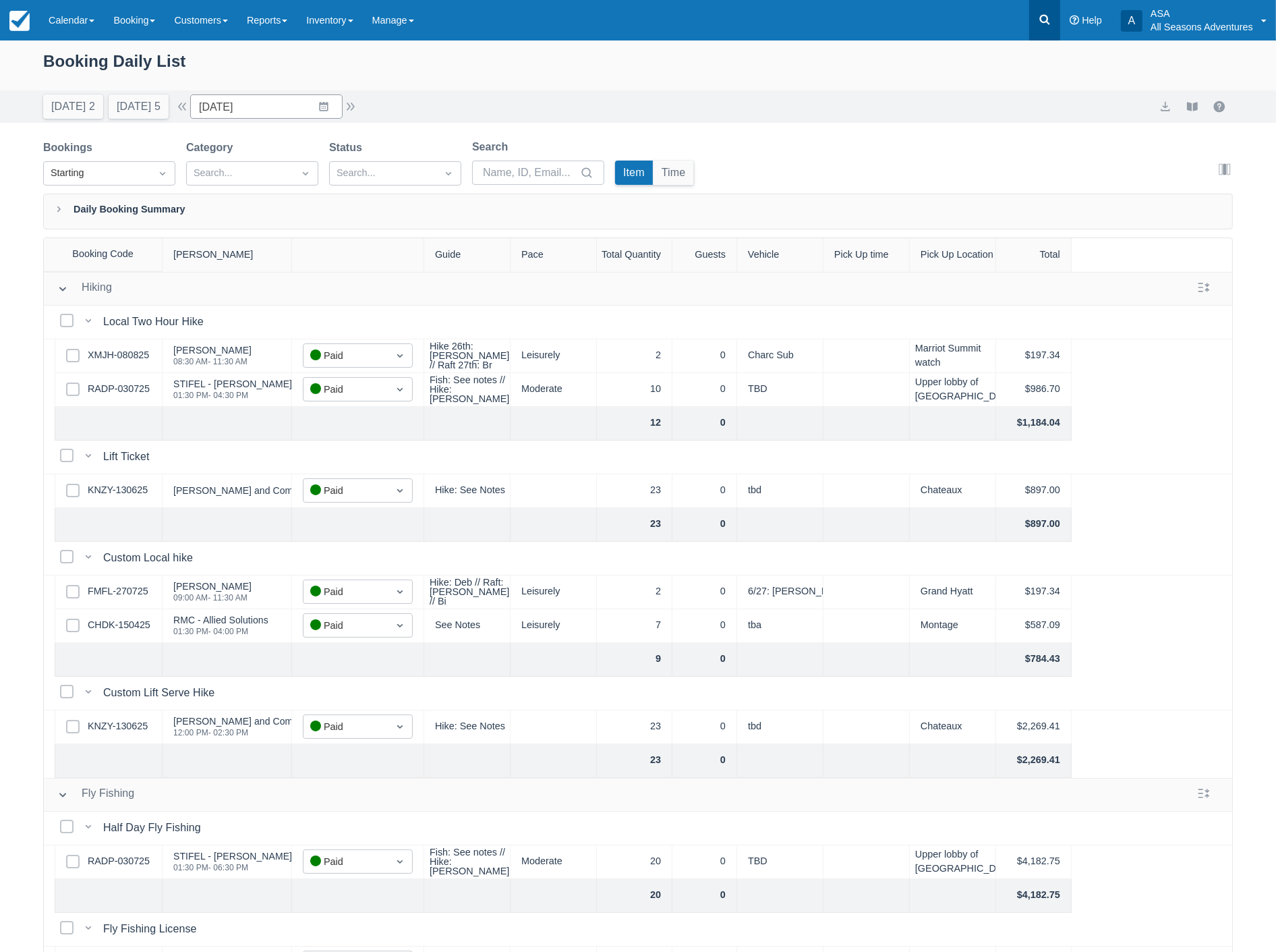
click at [1035, 16] on link at bounding box center [1045, 20] width 31 height 41
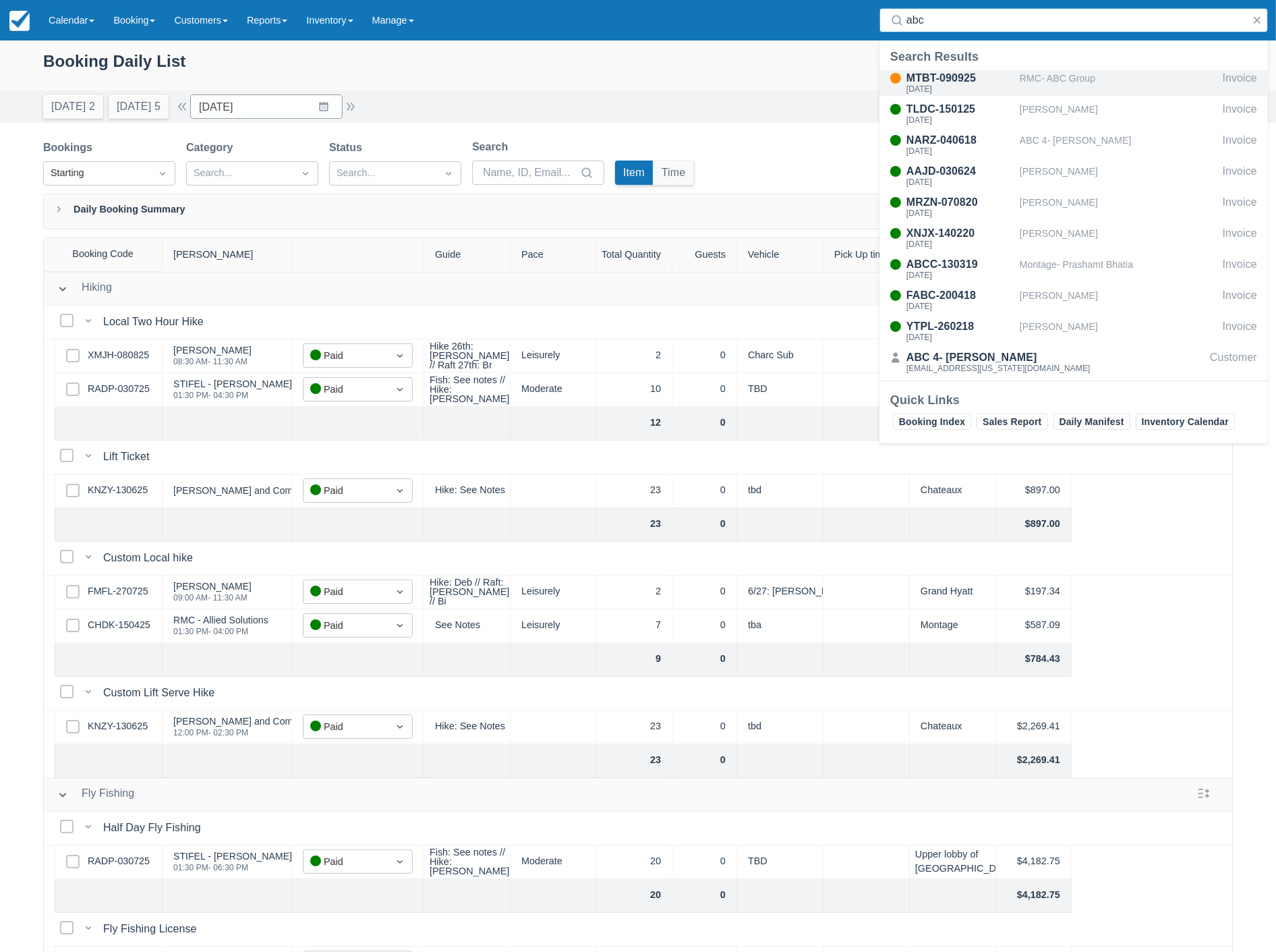
type input "abc"
click at [1024, 82] on div "RMC- ABC Group" at bounding box center [1118, 82] width 197 height 25
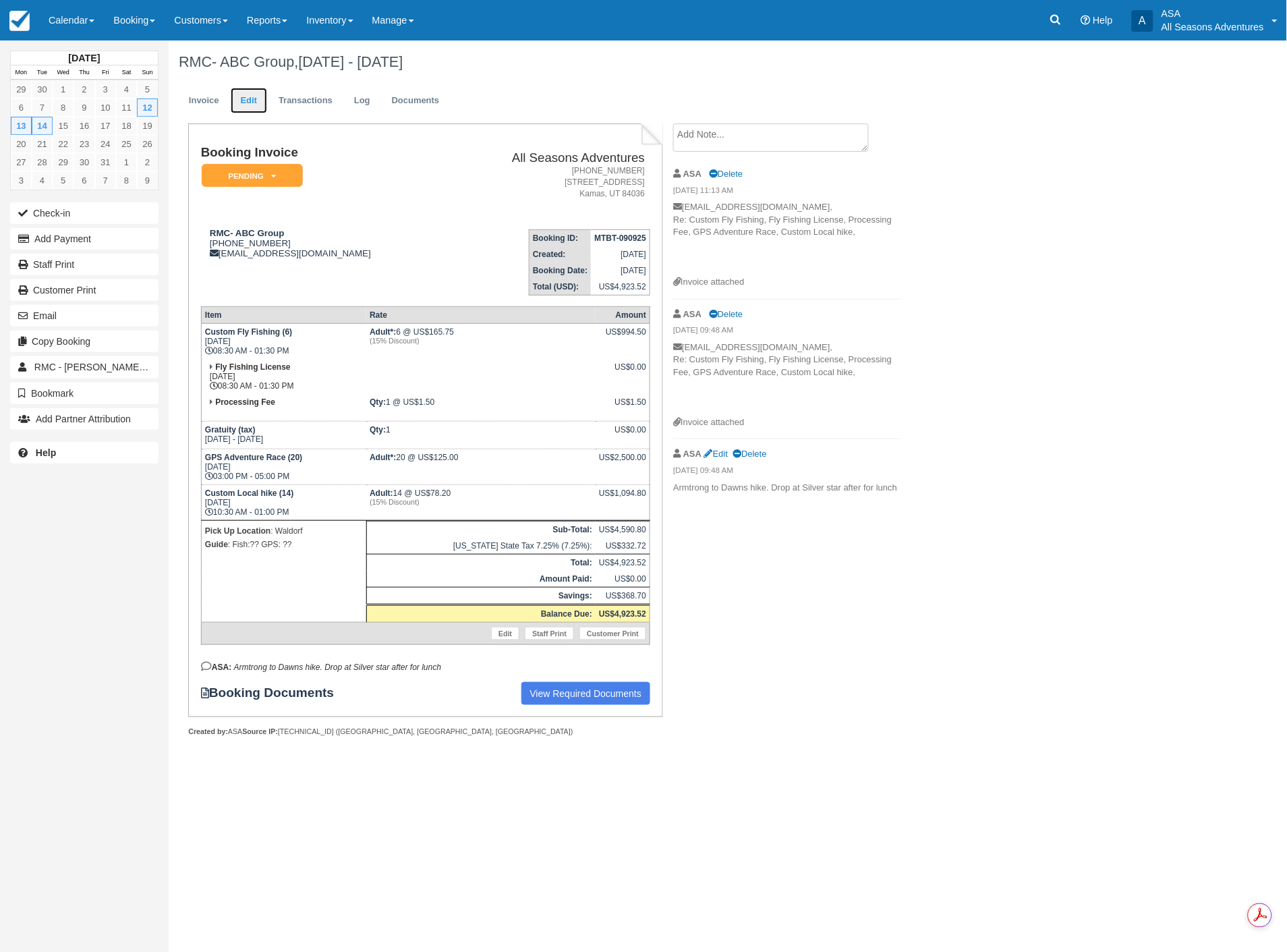
click at [245, 99] on link "Edit" at bounding box center [249, 101] width 36 height 26
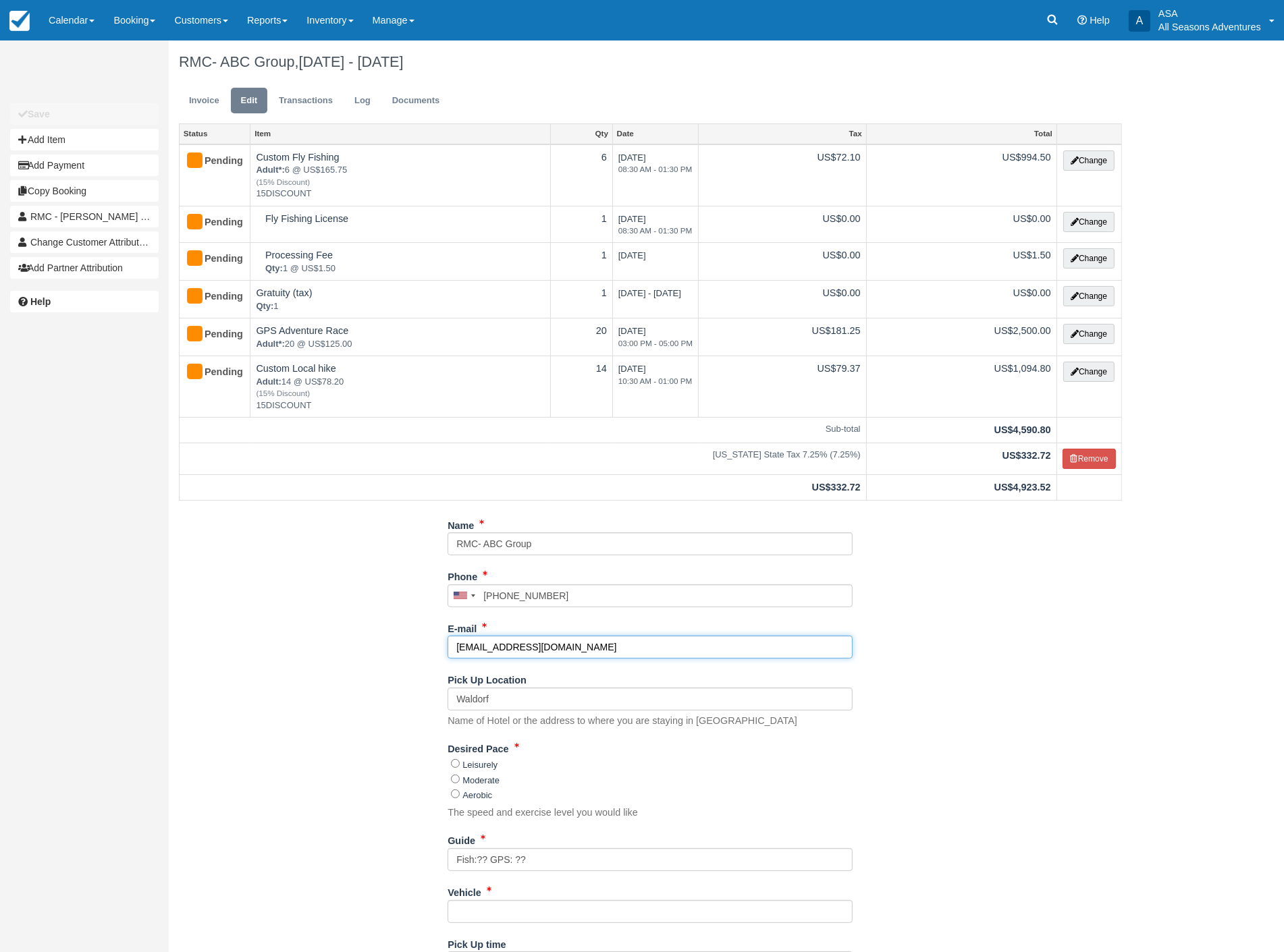
drag, startPoint x: 514, startPoint y: 649, endPoint x: 381, endPoint y: 649, distance: 133.0
click at [381, 649] on div "Name RMC- ABC Group Phone [GEOGRAPHIC_DATA] +1 [GEOGRAPHIC_DATA] +1 [GEOGRAPHIC…" at bounding box center [650, 774] width 963 height 521
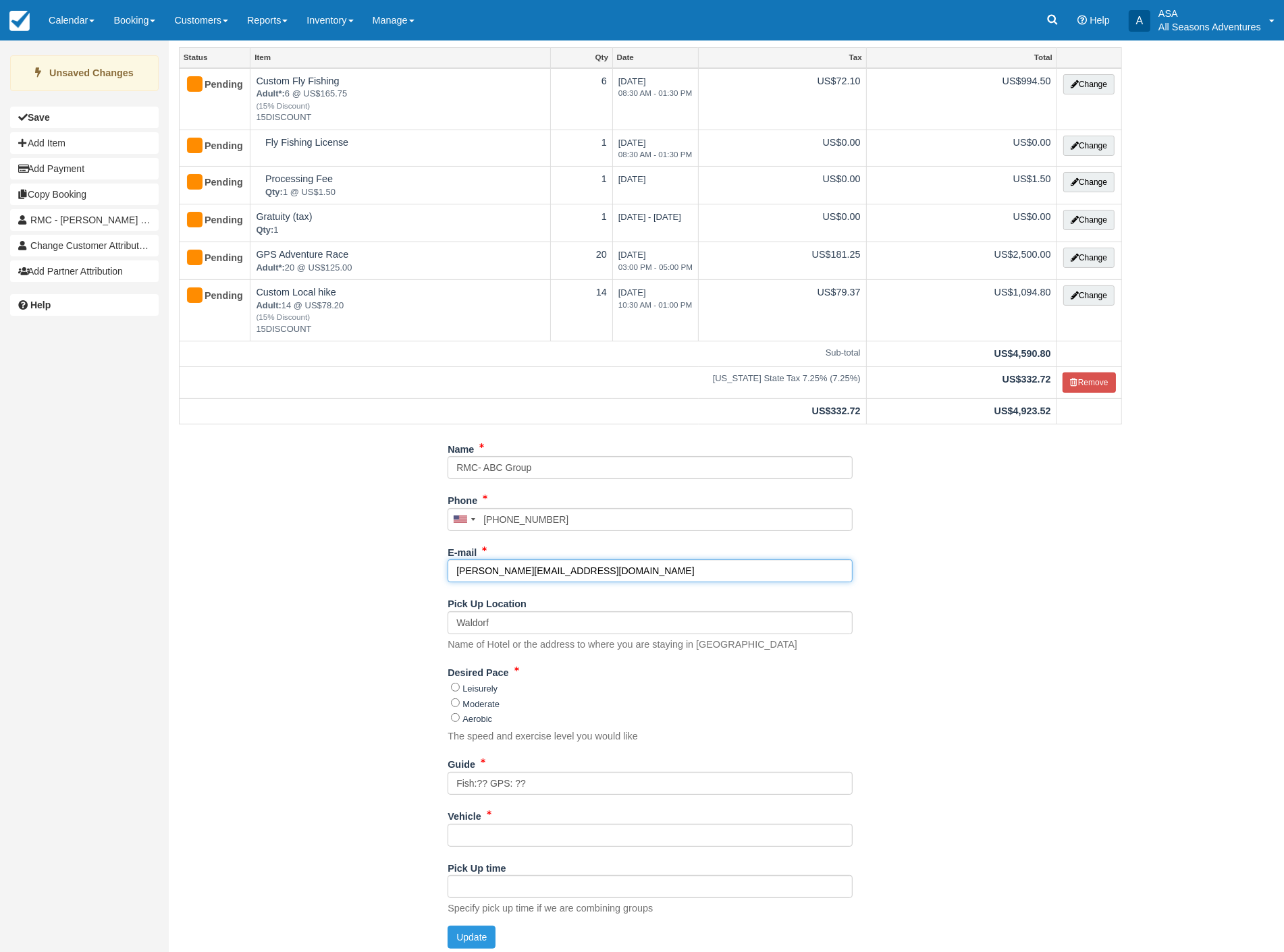
scroll to position [83, 0]
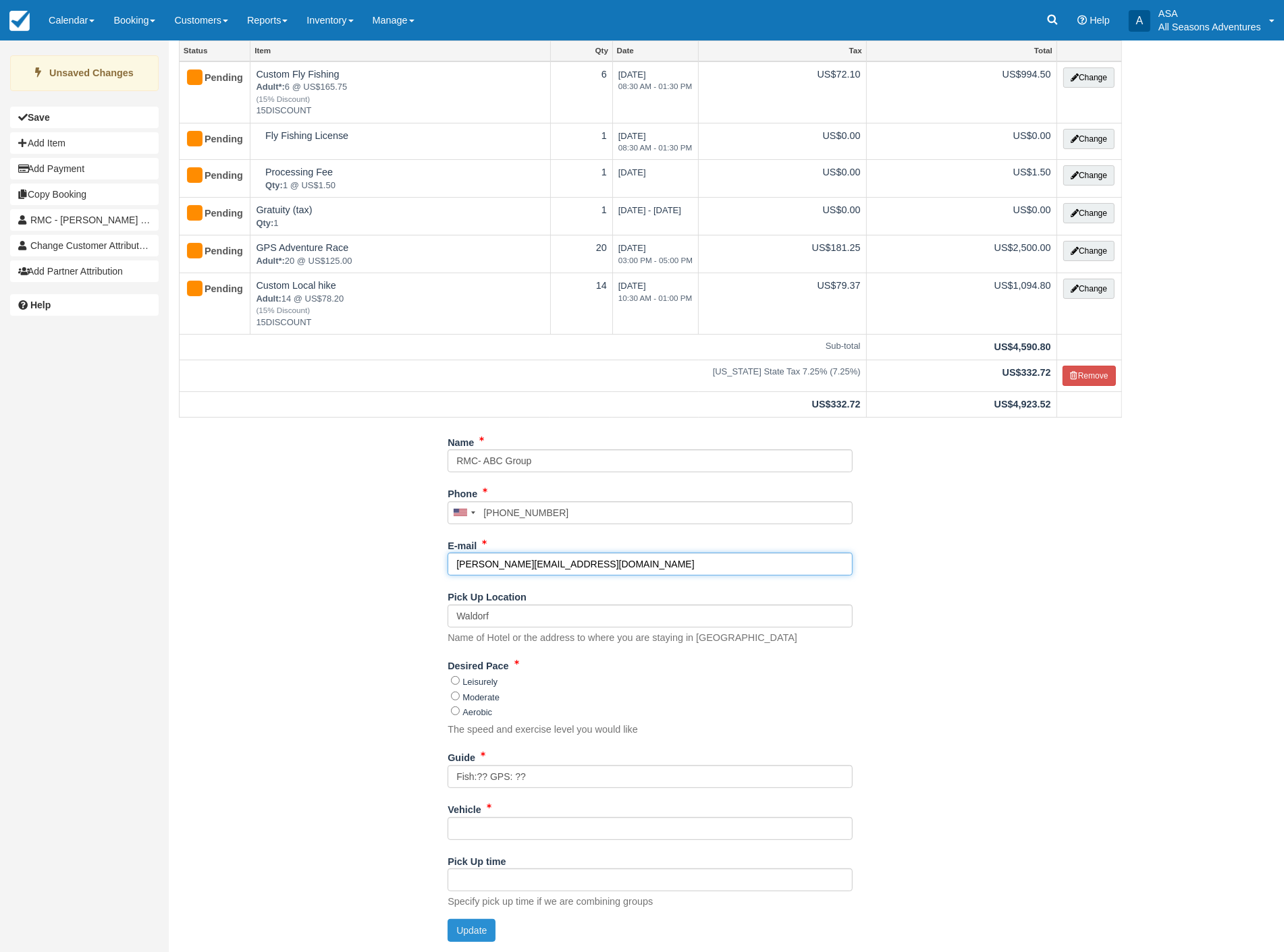
type input "[PERSON_NAME][EMAIL_ADDRESS][DOMAIN_NAME]"
click at [463, 934] on button "Update" at bounding box center [471, 929] width 48 height 23
type input "[PHONE_NUMBER]"
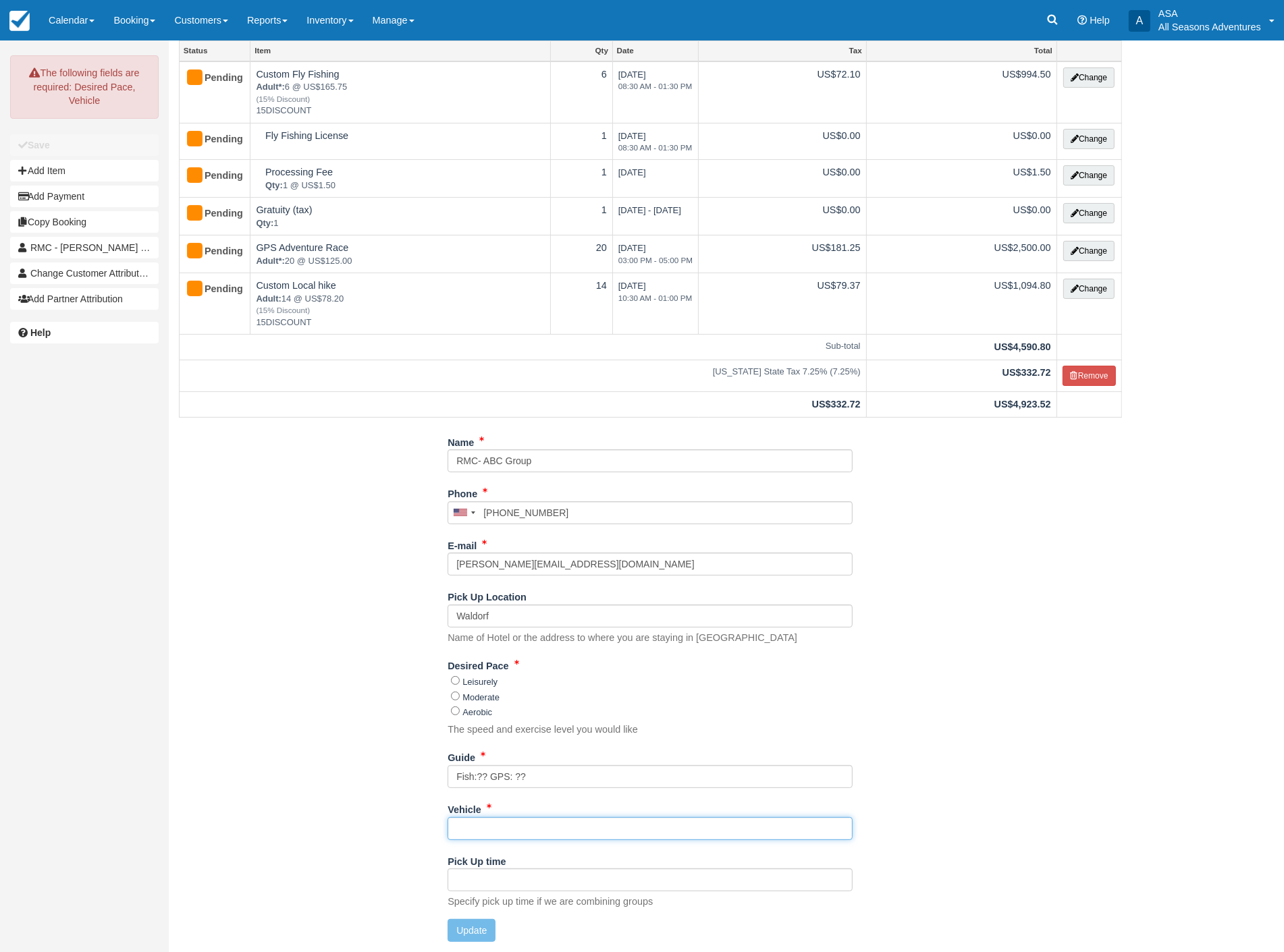
click at [494, 832] on input "Vehicle" at bounding box center [650, 828] width 405 height 23
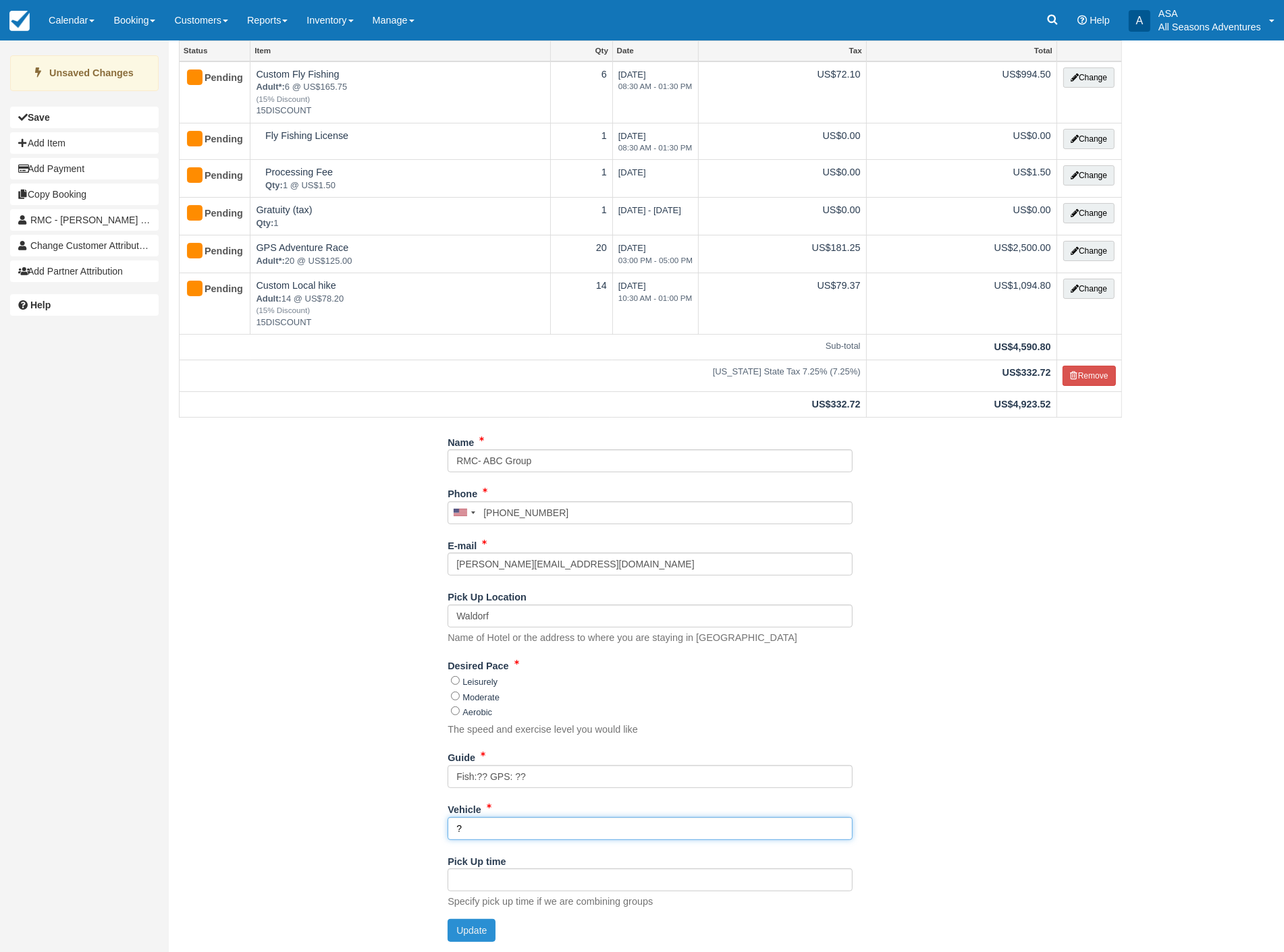
type input "?"
click at [469, 932] on button "Update" at bounding box center [471, 929] width 48 height 23
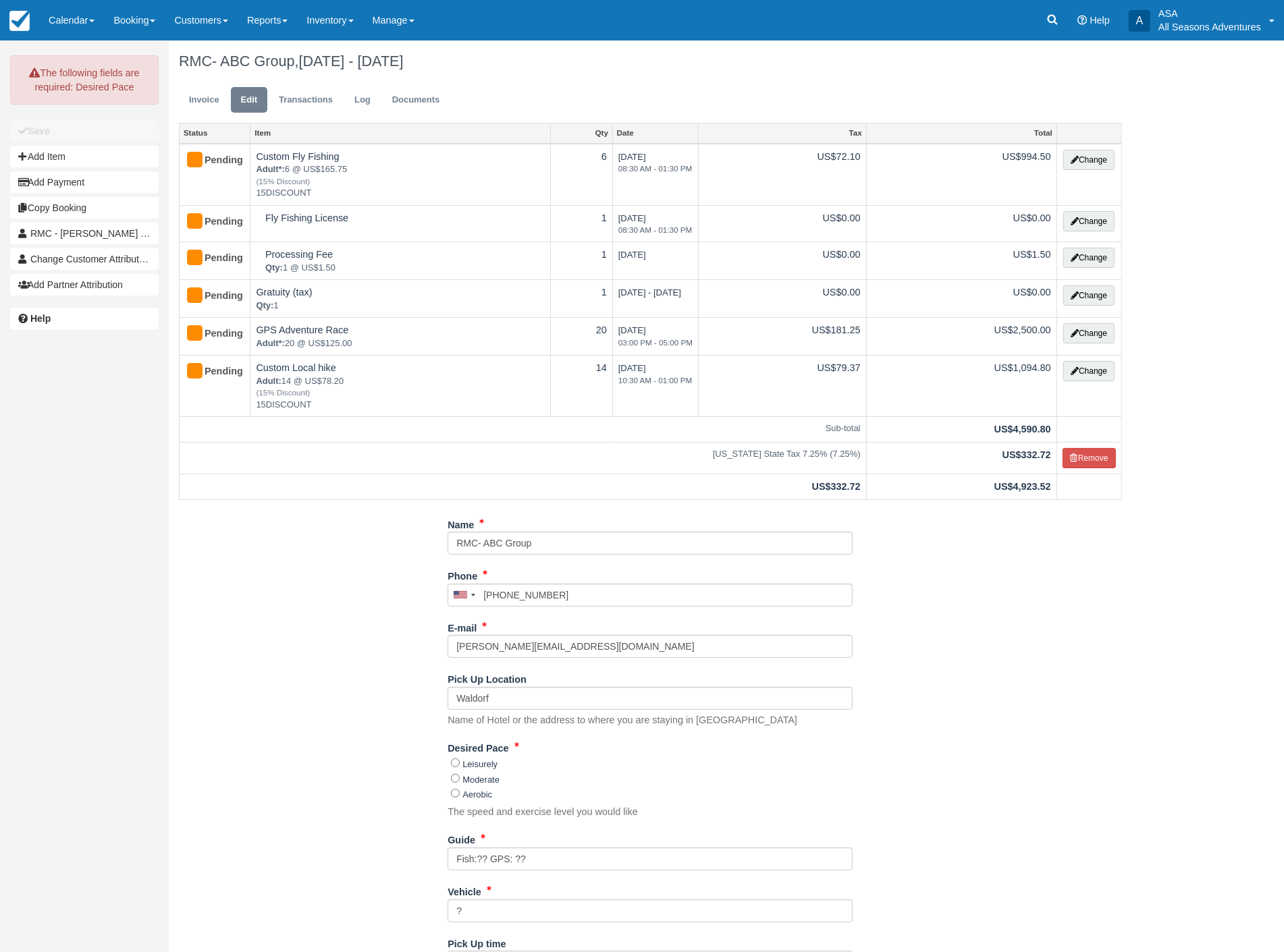
scroll to position [0, 0]
click at [209, 99] on link "Invoice" at bounding box center [204, 101] width 51 height 26
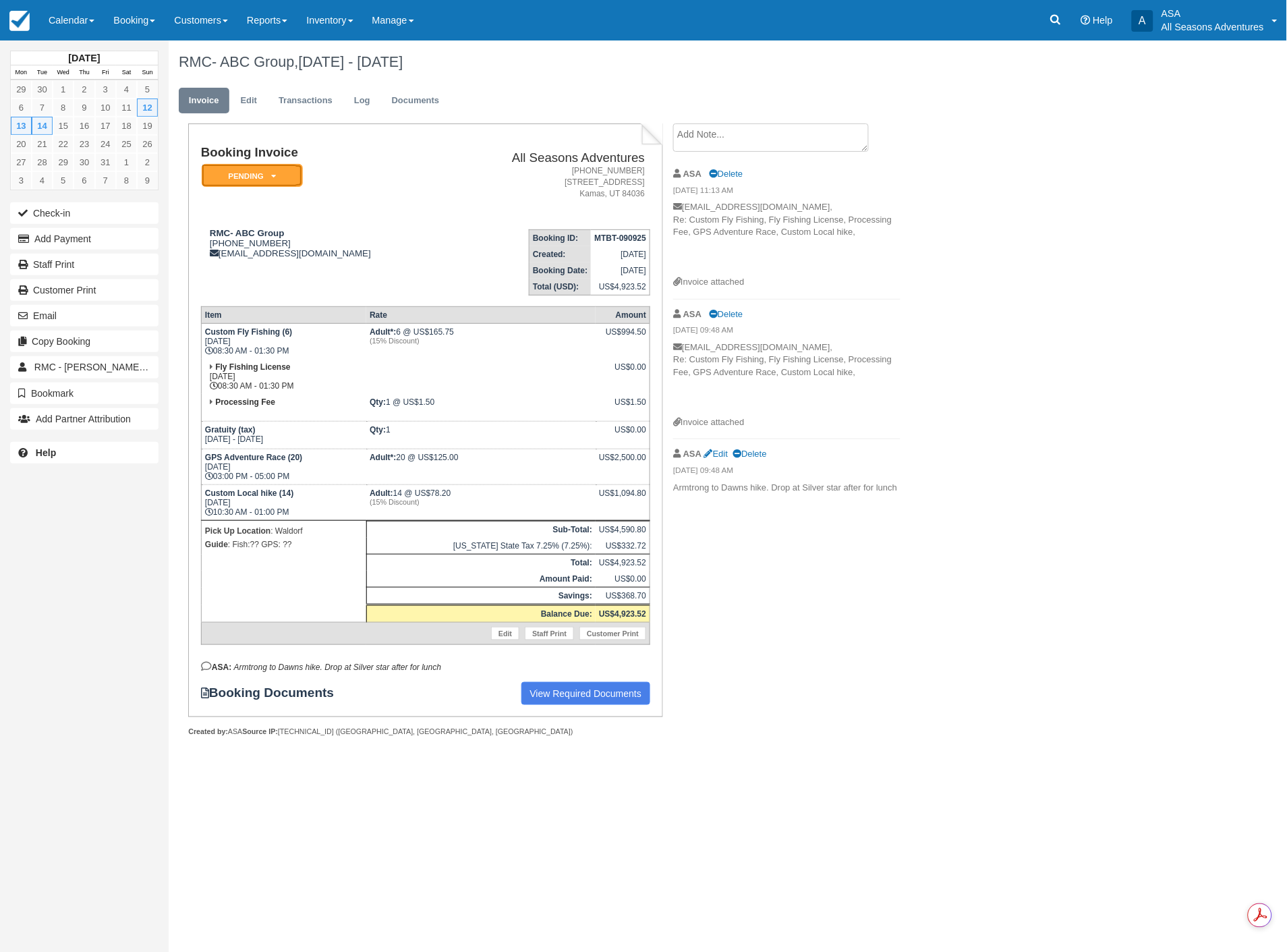
click at [257, 187] on link "Pending" at bounding box center [249, 176] width 97 height 25
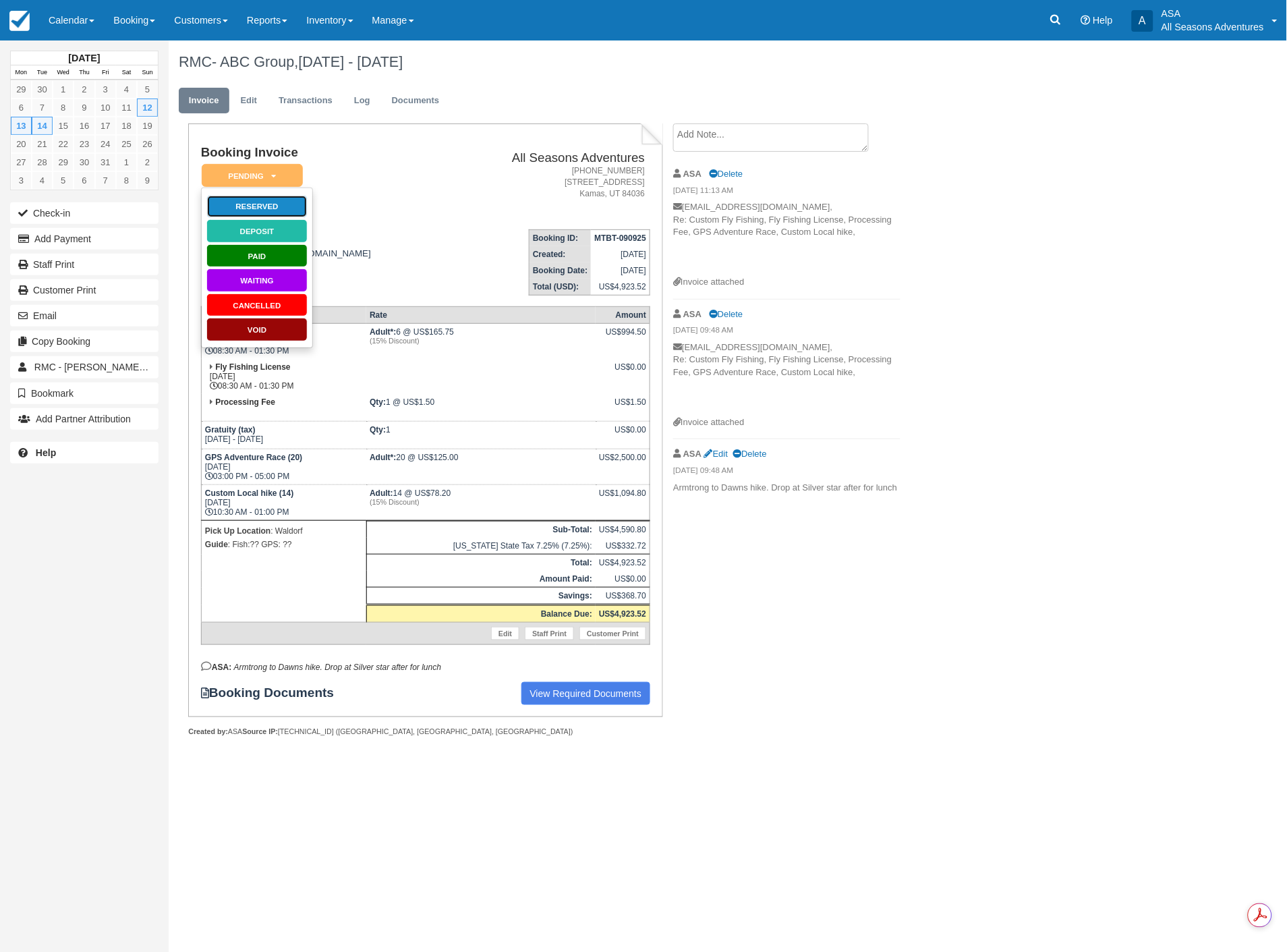
click at [250, 206] on link "Reserved" at bounding box center [257, 207] width 101 height 24
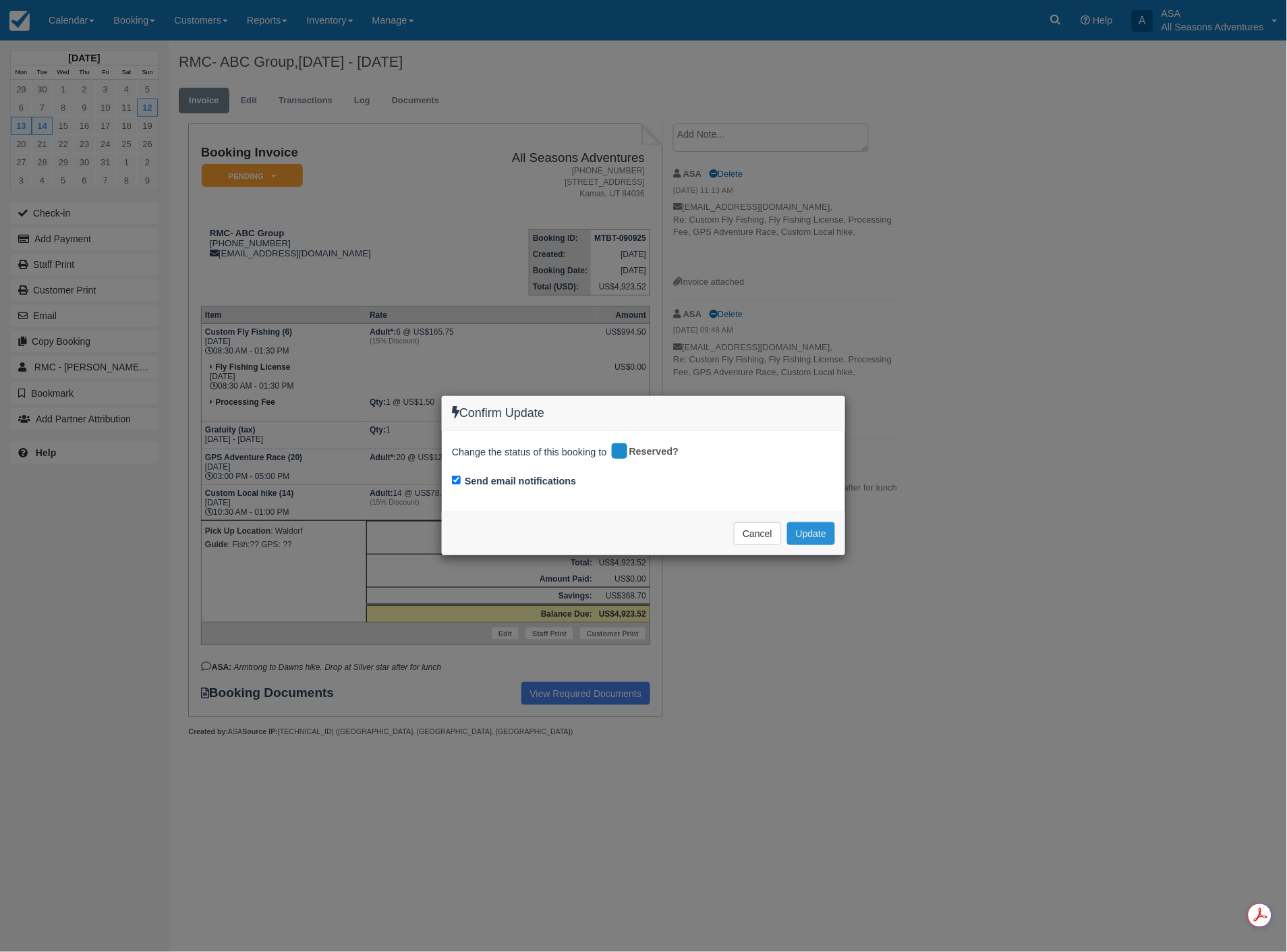
click at [802, 527] on button "Update" at bounding box center [811, 533] width 48 height 23
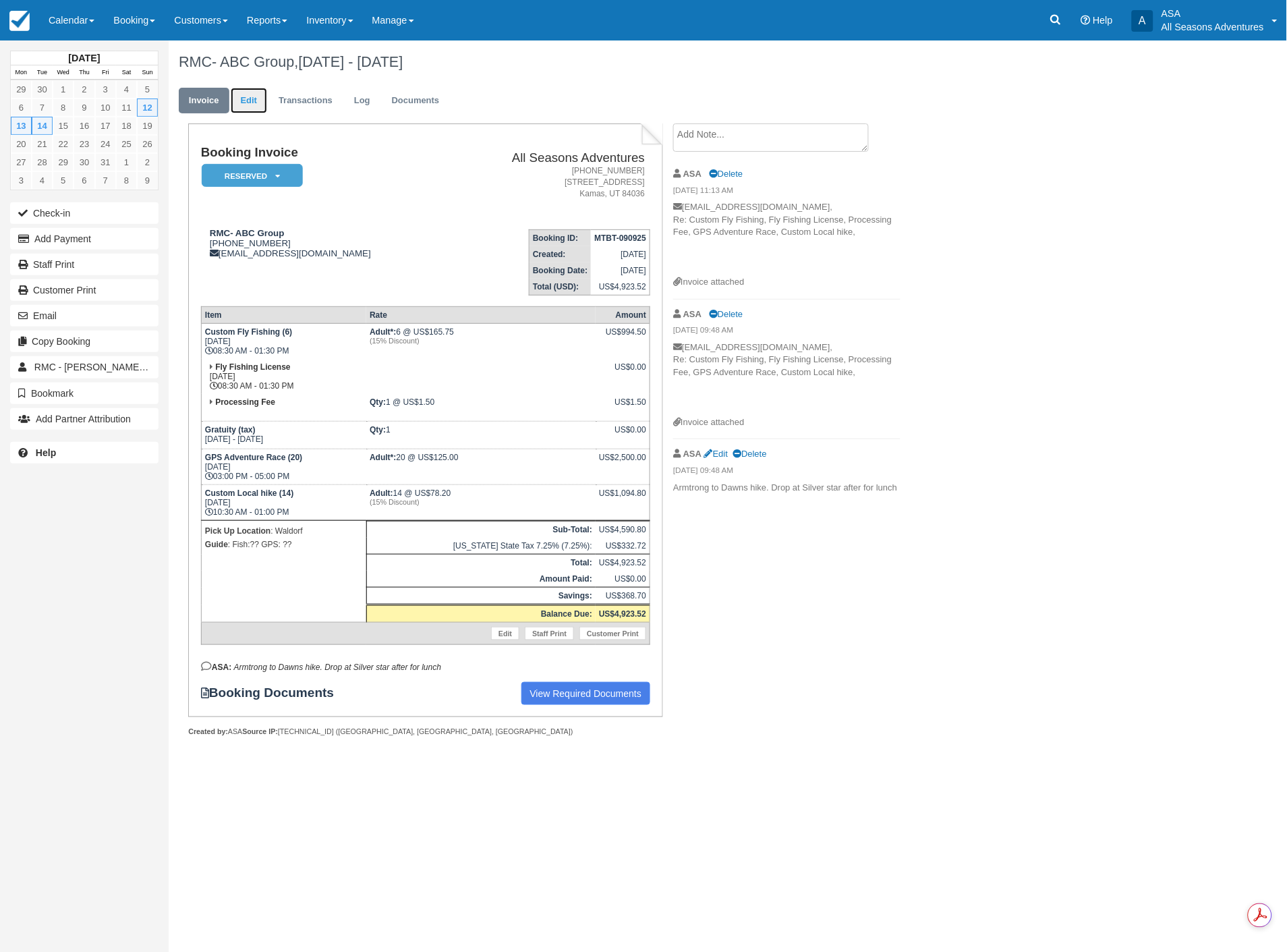
click at [245, 101] on link "Edit" at bounding box center [249, 101] width 36 height 26
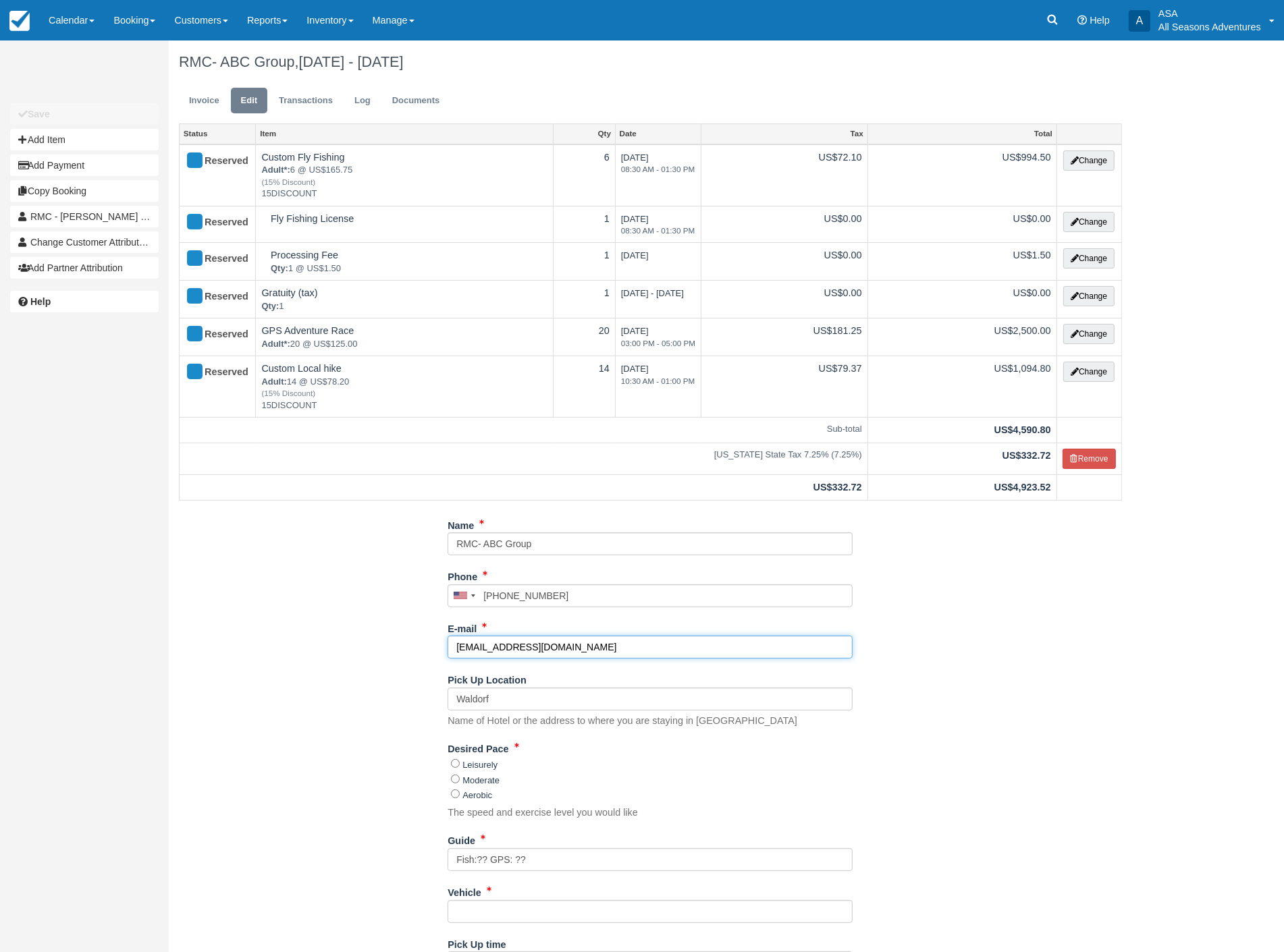
drag, startPoint x: 599, startPoint y: 649, endPoint x: 270, endPoint y: 683, distance: 330.8
click at [270, 683] on div "Name RMC- ABC Group Phone United States +1 Canada +1 United Kingdom +44 Afghani…" at bounding box center [650, 774] width 963 height 521
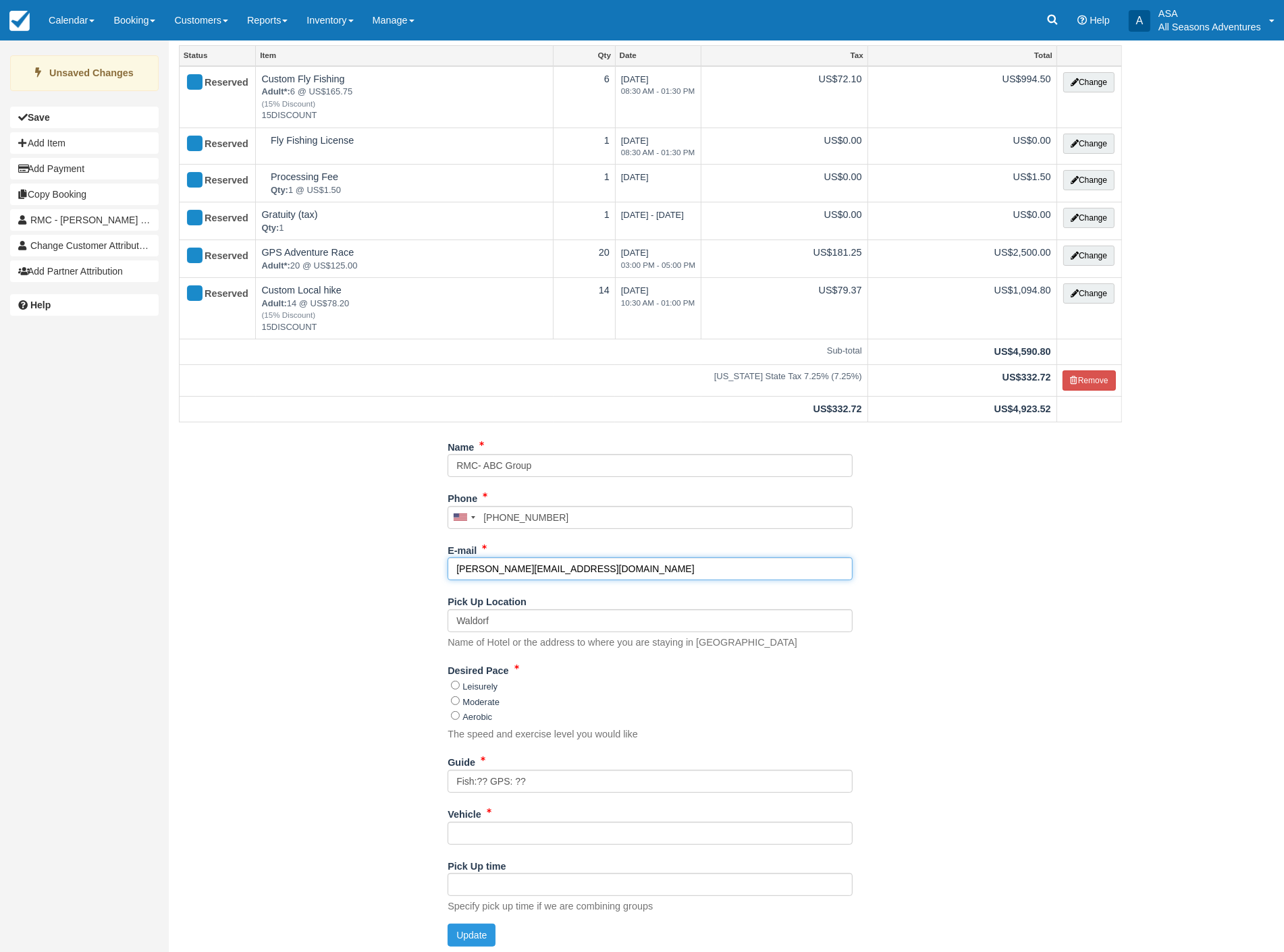
scroll to position [83, 0]
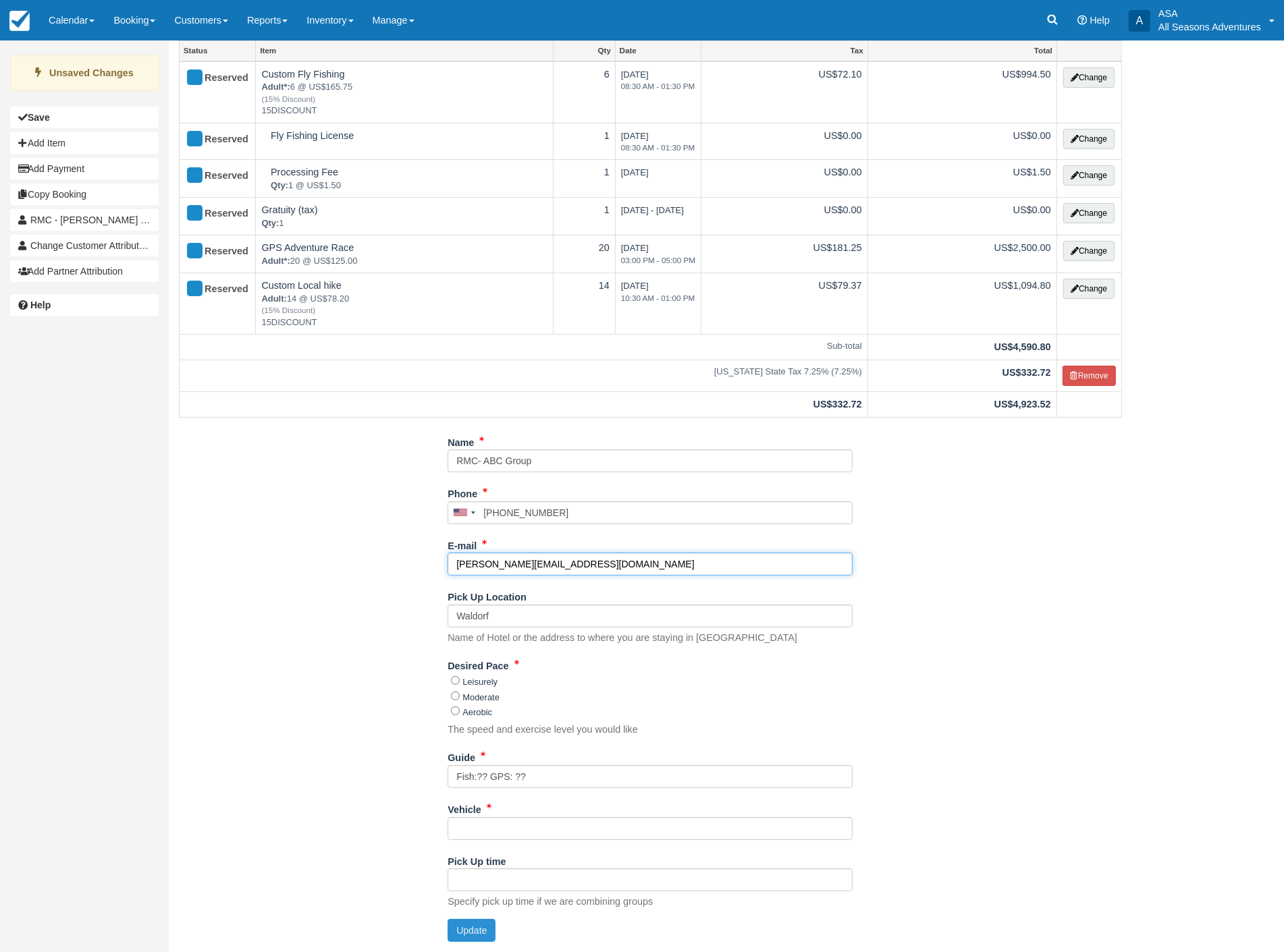
type input "sanderson@rmcdmc.com"
click at [457, 926] on button "Update" at bounding box center [471, 929] width 48 height 23
type input "+14357140769"
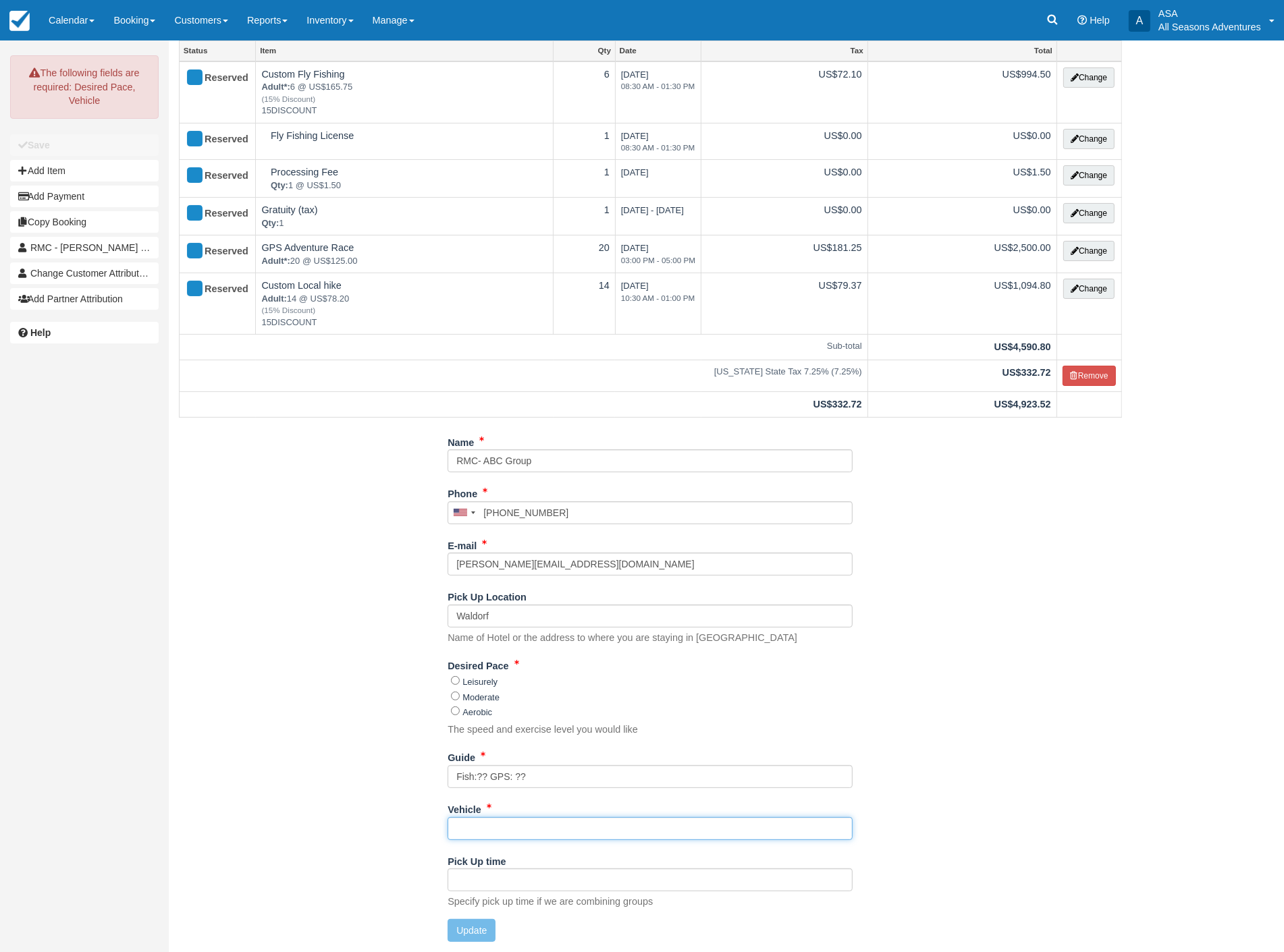
click at [468, 826] on input "Vehicle" at bounding box center [650, 828] width 405 height 23
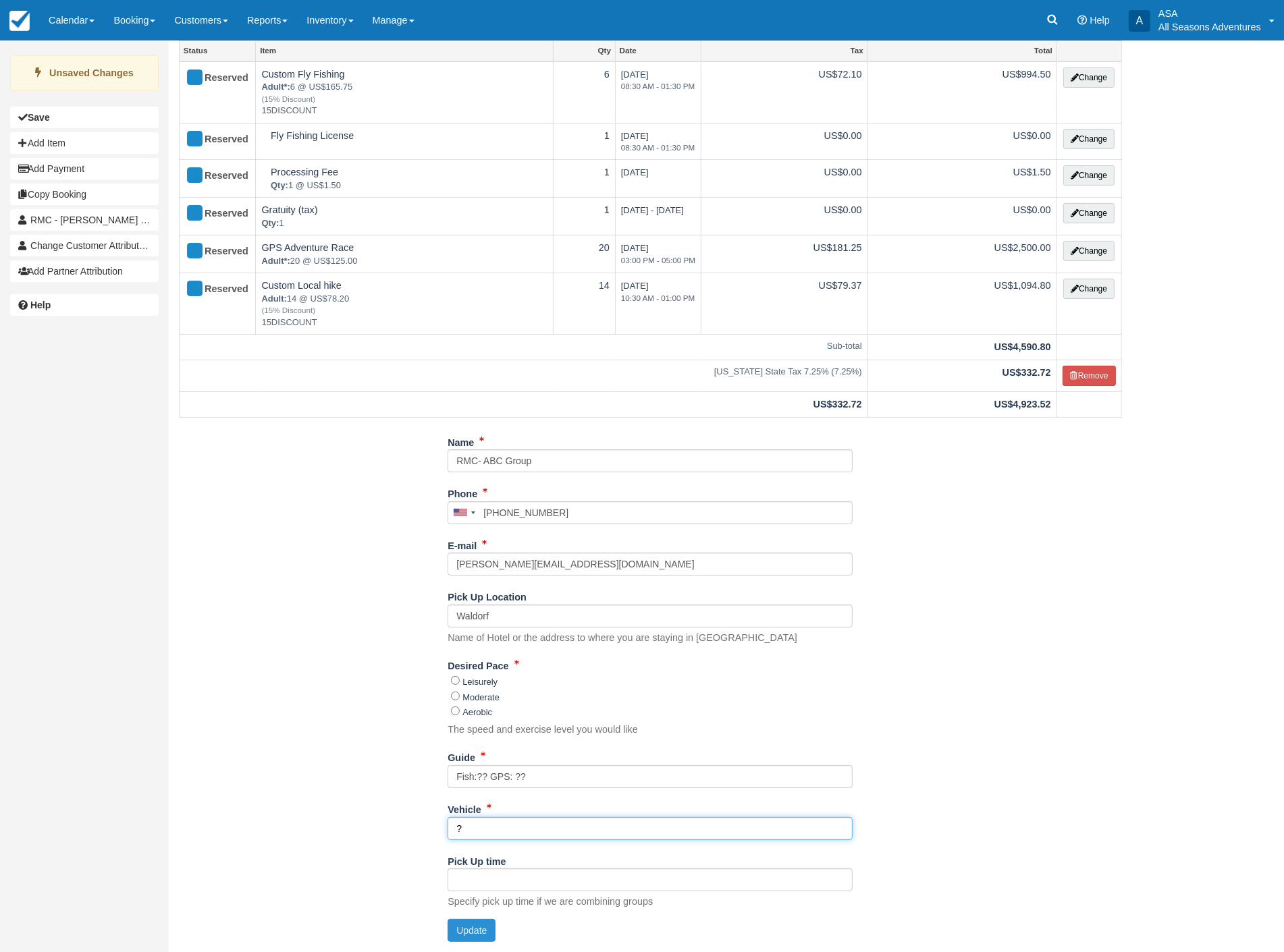
type input "?"
drag, startPoint x: 484, startPoint y: 922, endPoint x: 468, endPoint y: 923, distance: 16.0
click at [484, 922] on button "Update" at bounding box center [471, 929] width 48 height 23
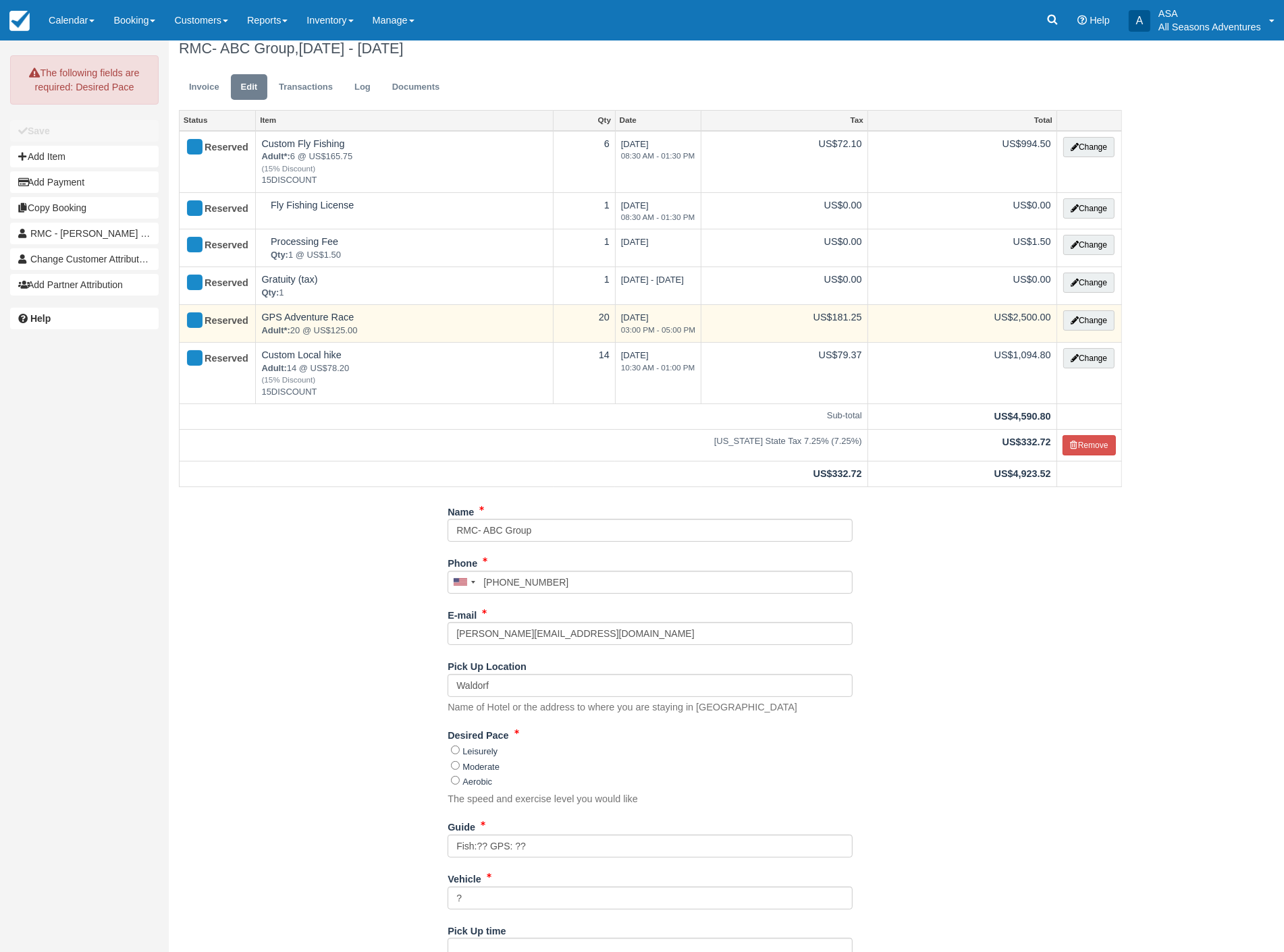
scroll to position [0, 0]
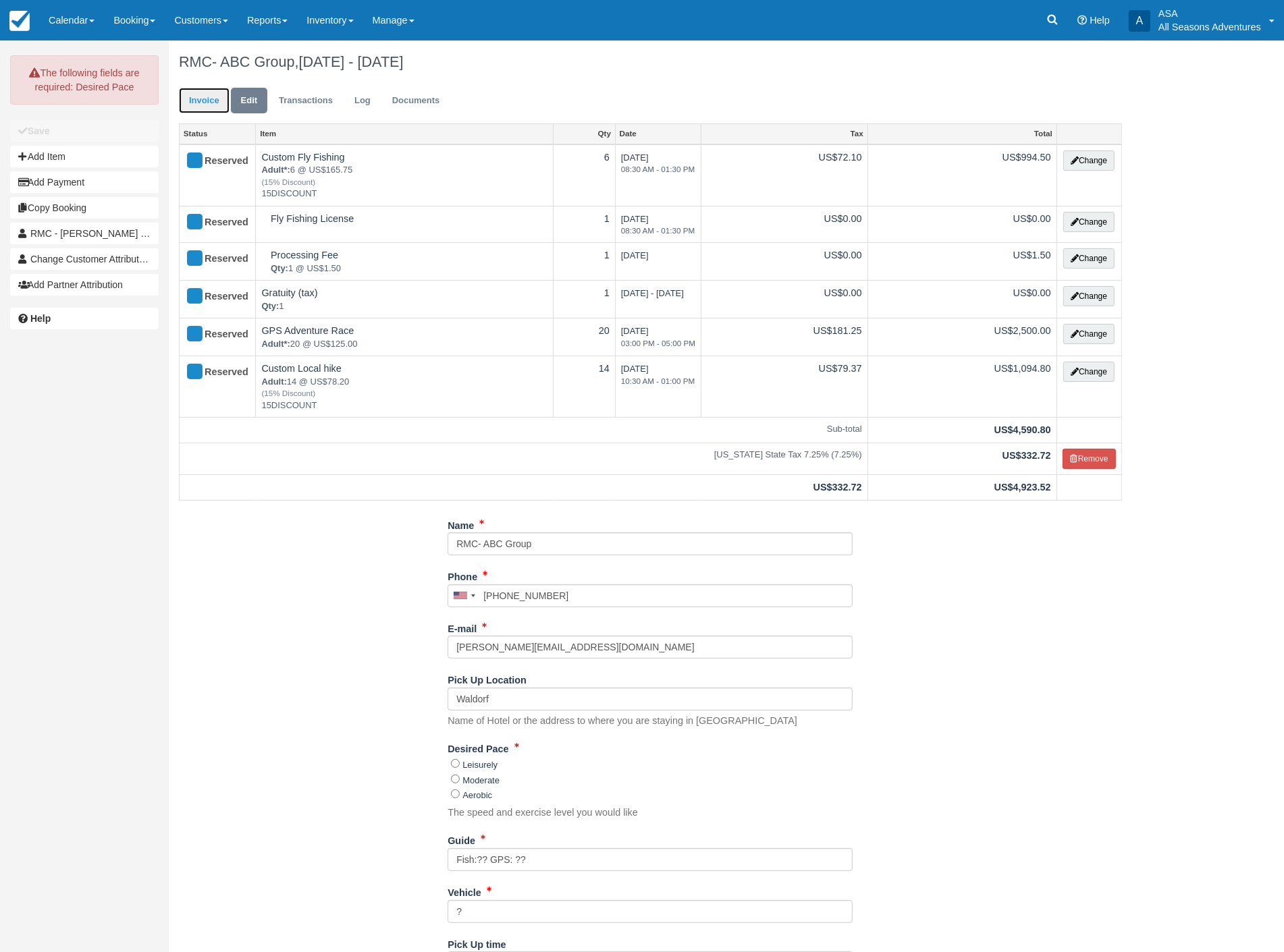
click at [201, 102] on link "Invoice" at bounding box center [204, 101] width 51 height 26
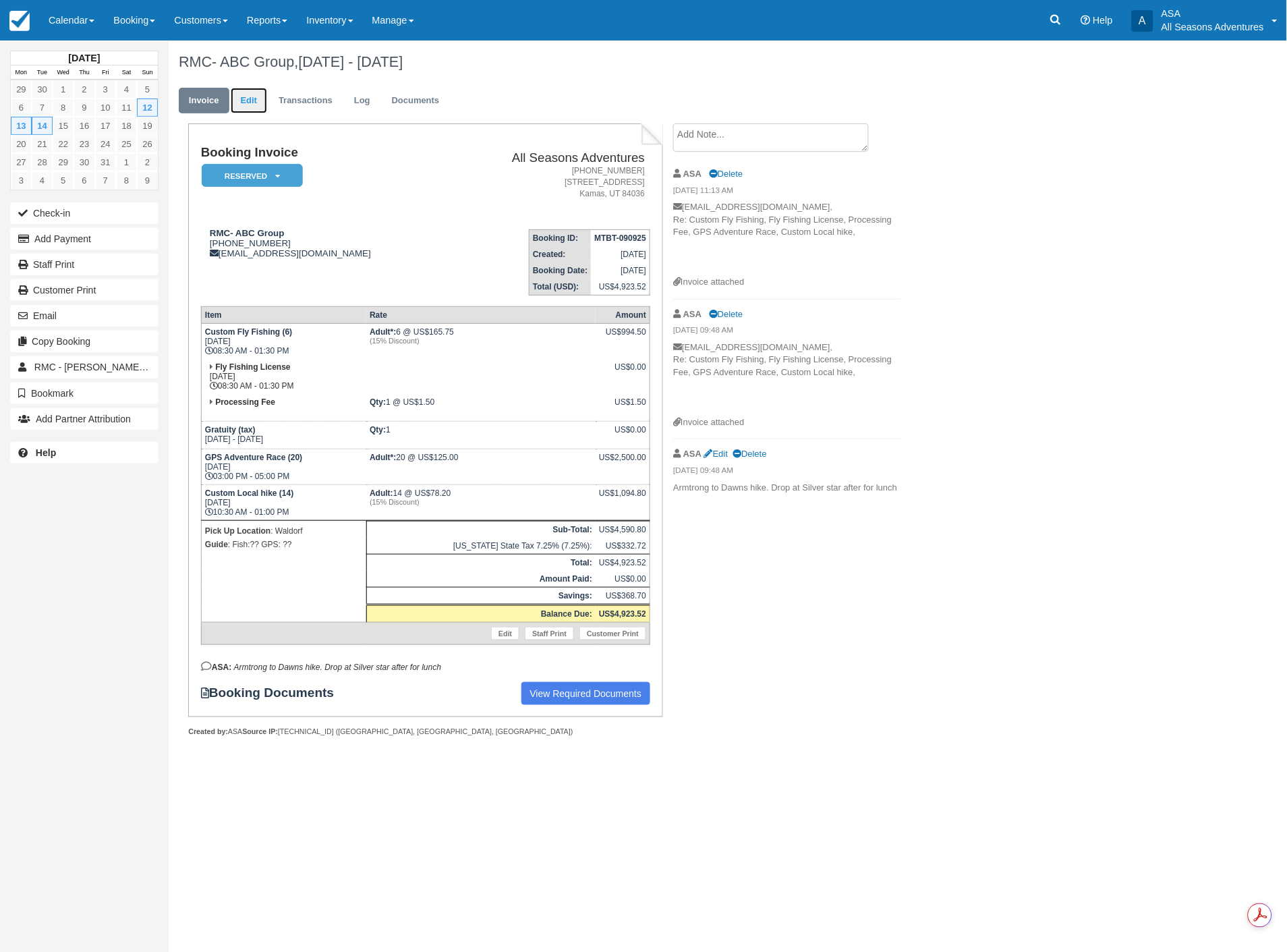
click at [235, 104] on link "Edit" at bounding box center [249, 101] width 36 height 26
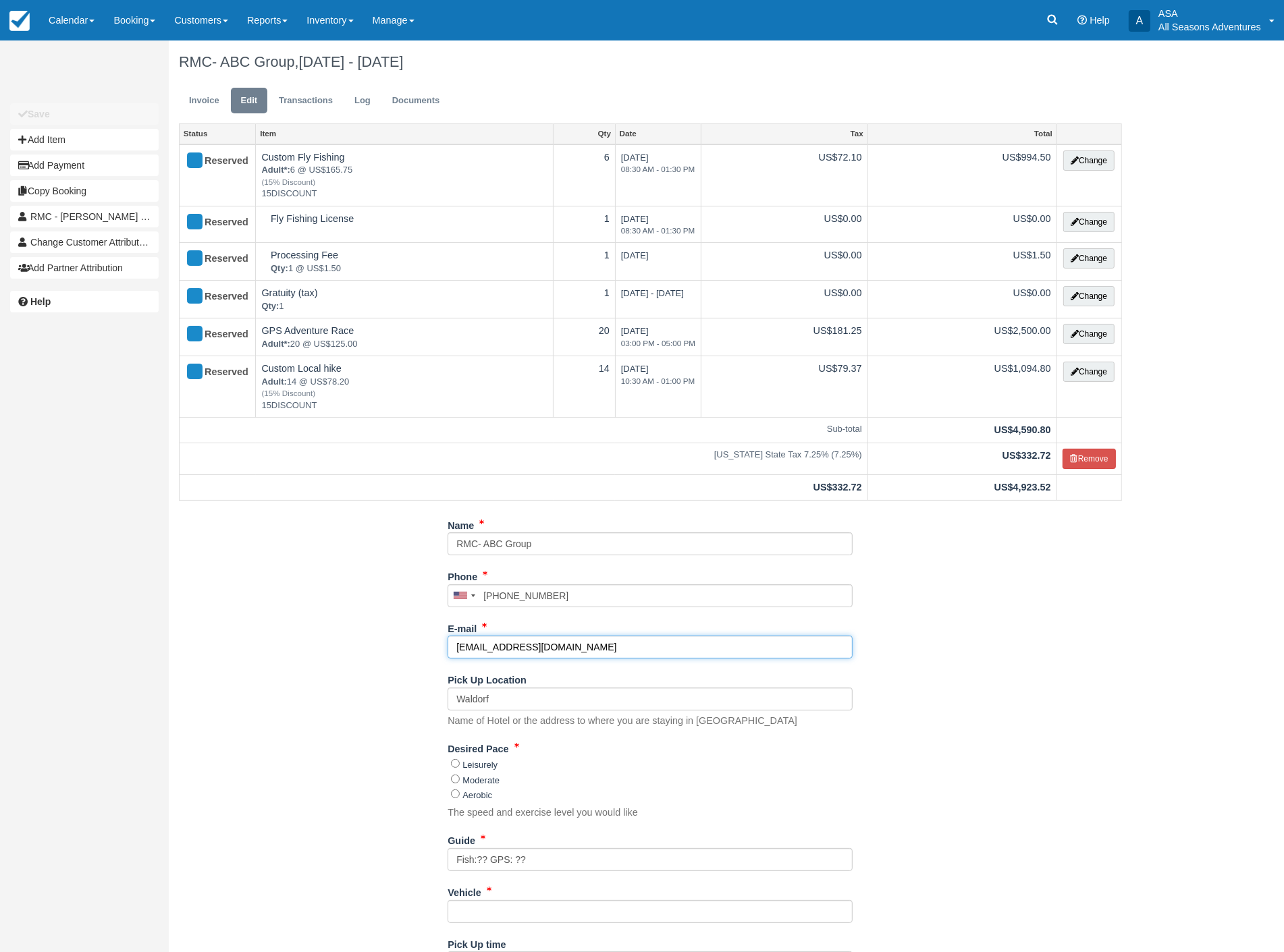
drag, startPoint x: 589, startPoint y: 649, endPoint x: 267, endPoint y: 673, distance: 322.9
click at [267, 673] on div "Name RMC- ABC Group Phone United States +1 Canada +1 United Kingdom +44 Afghani…" at bounding box center [650, 774] width 963 height 521
type input "[PERSON_NAME][EMAIL_ADDRESS][DOMAIN_NAME]"
click at [457, 781] on input "Moderate" at bounding box center [456, 779] width 9 height 9
radio input "true"
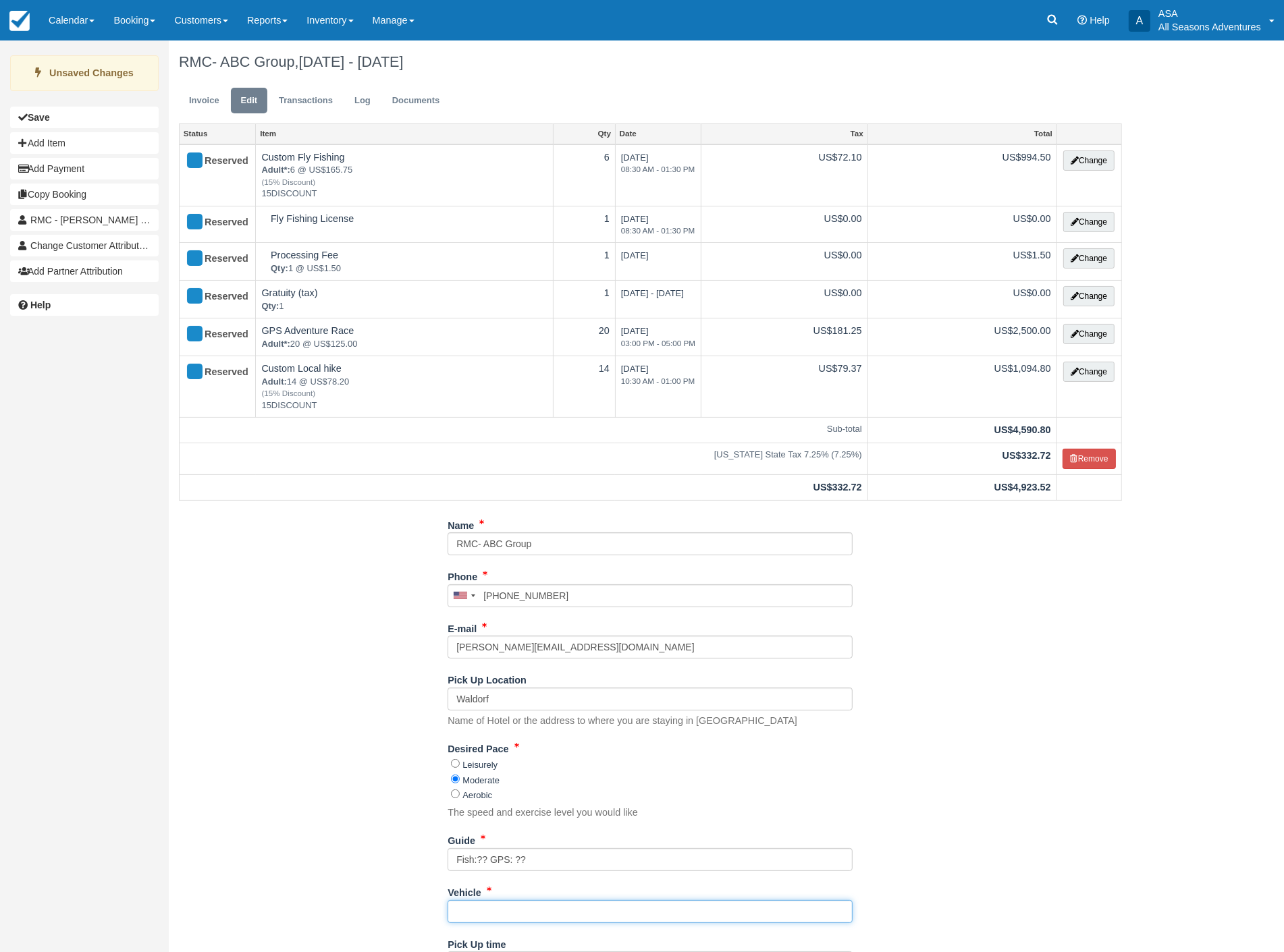
click at [468, 914] on input "Vehicle" at bounding box center [650, 911] width 405 height 23
type input "??"
click at [279, 848] on div "Name RMC- ABC Group Phone United States +1 Canada +1 United Kingdom +44 Afghani…" at bounding box center [650, 774] width 963 height 521
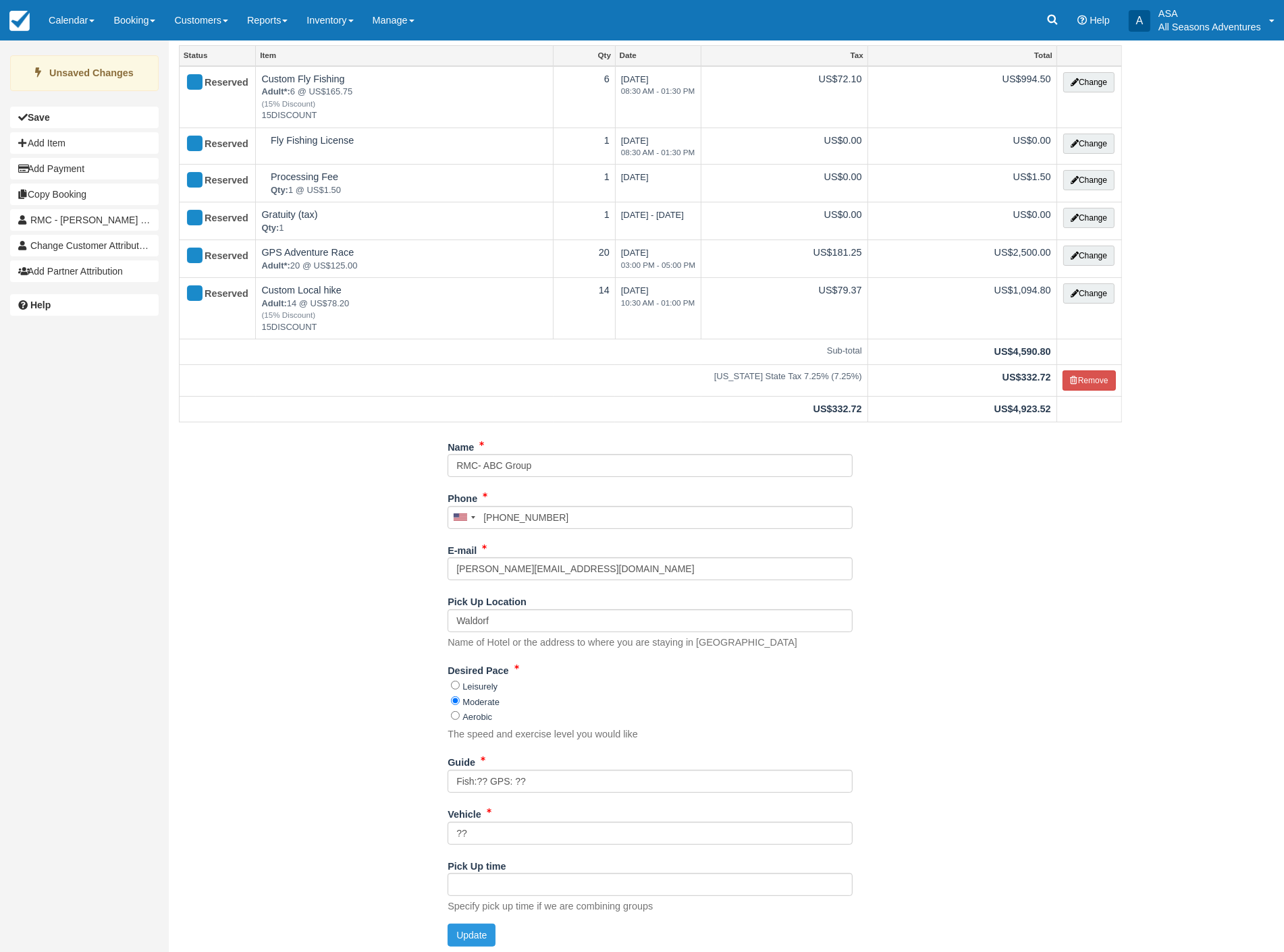
scroll to position [83, 0]
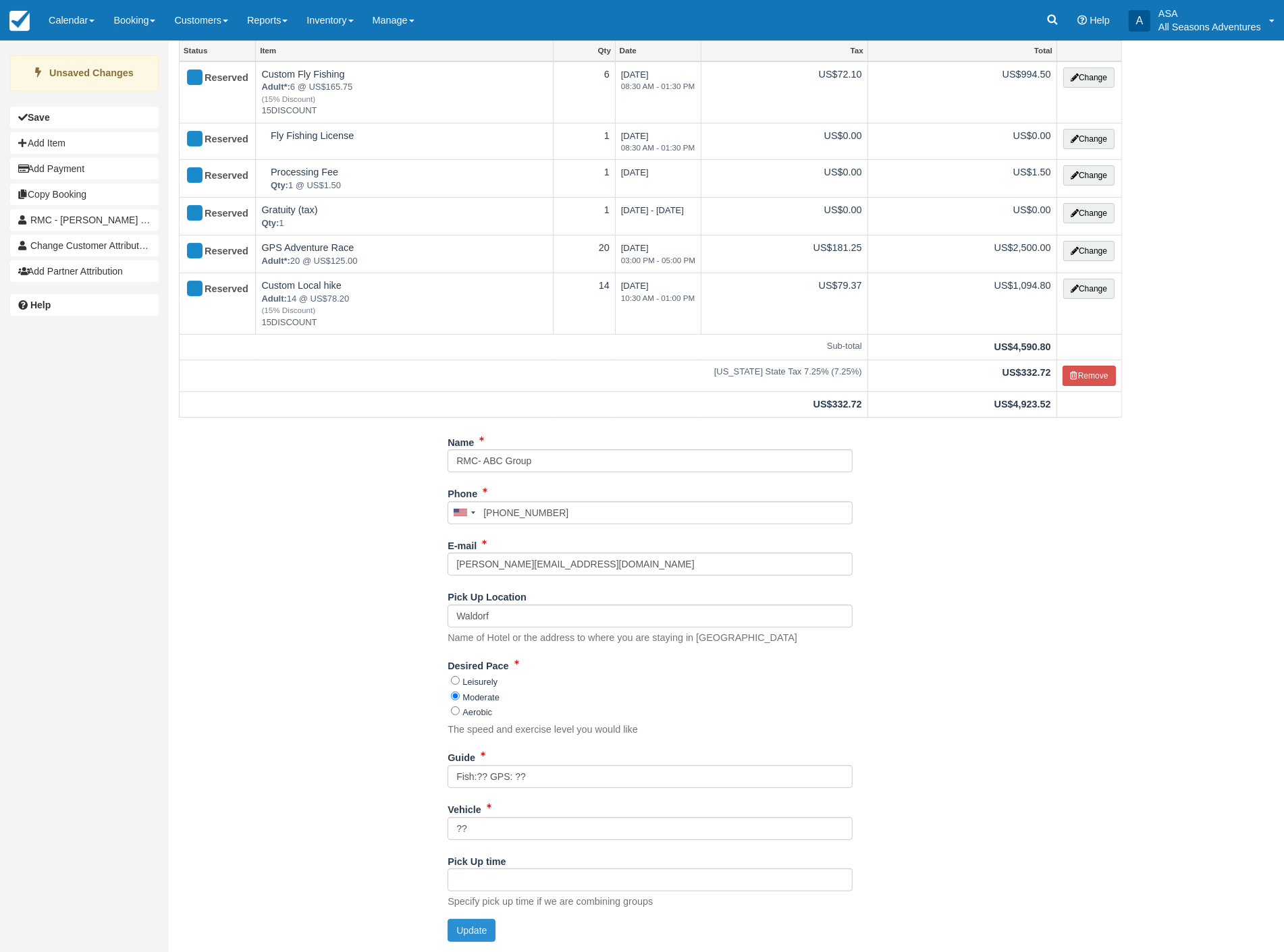
click at [464, 926] on button "Update" at bounding box center [471, 929] width 48 height 23
type input "+14357140769"
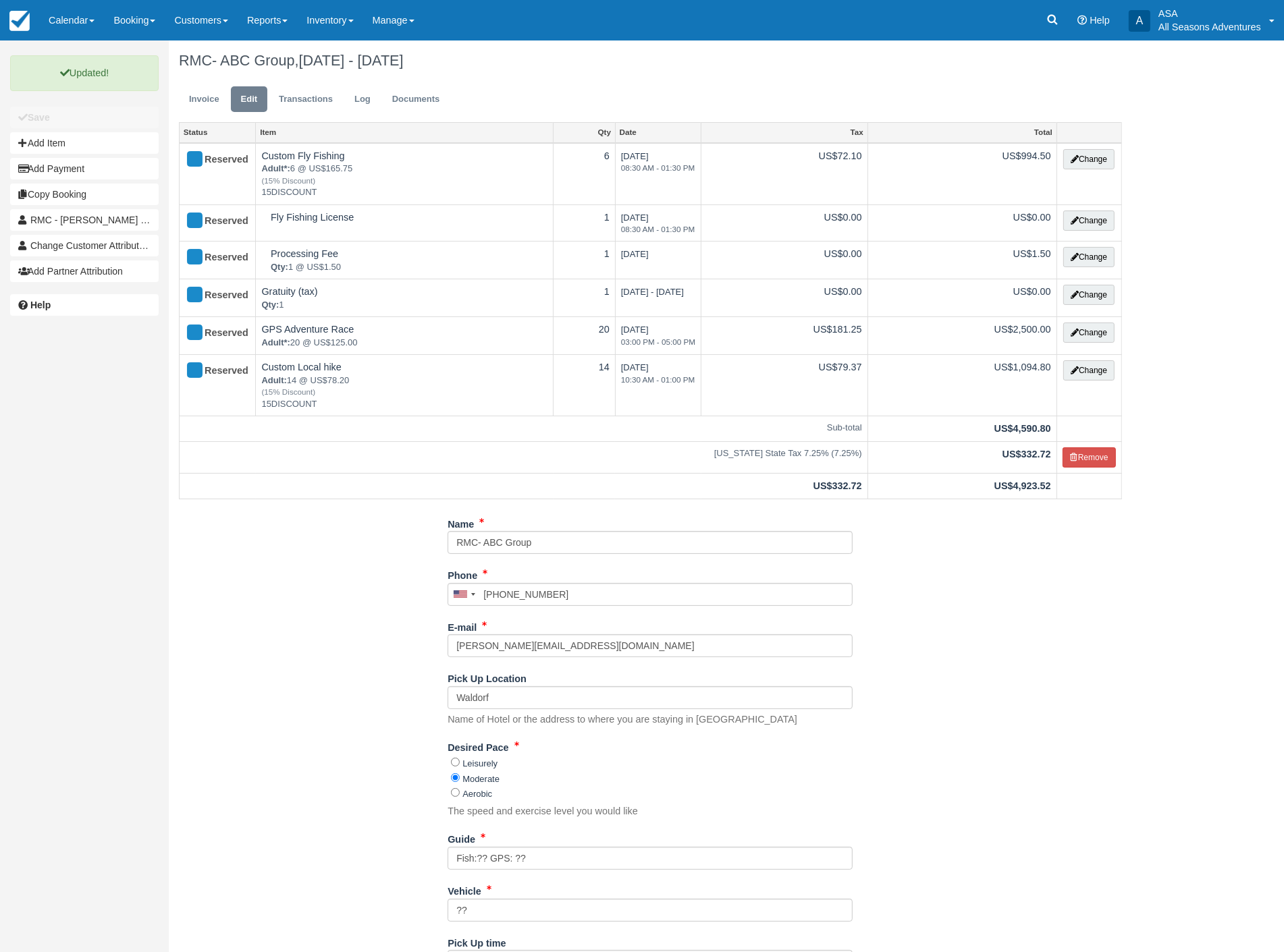
scroll to position [0, 0]
click at [210, 106] on link "Invoice" at bounding box center [204, 101] width 51 height 26
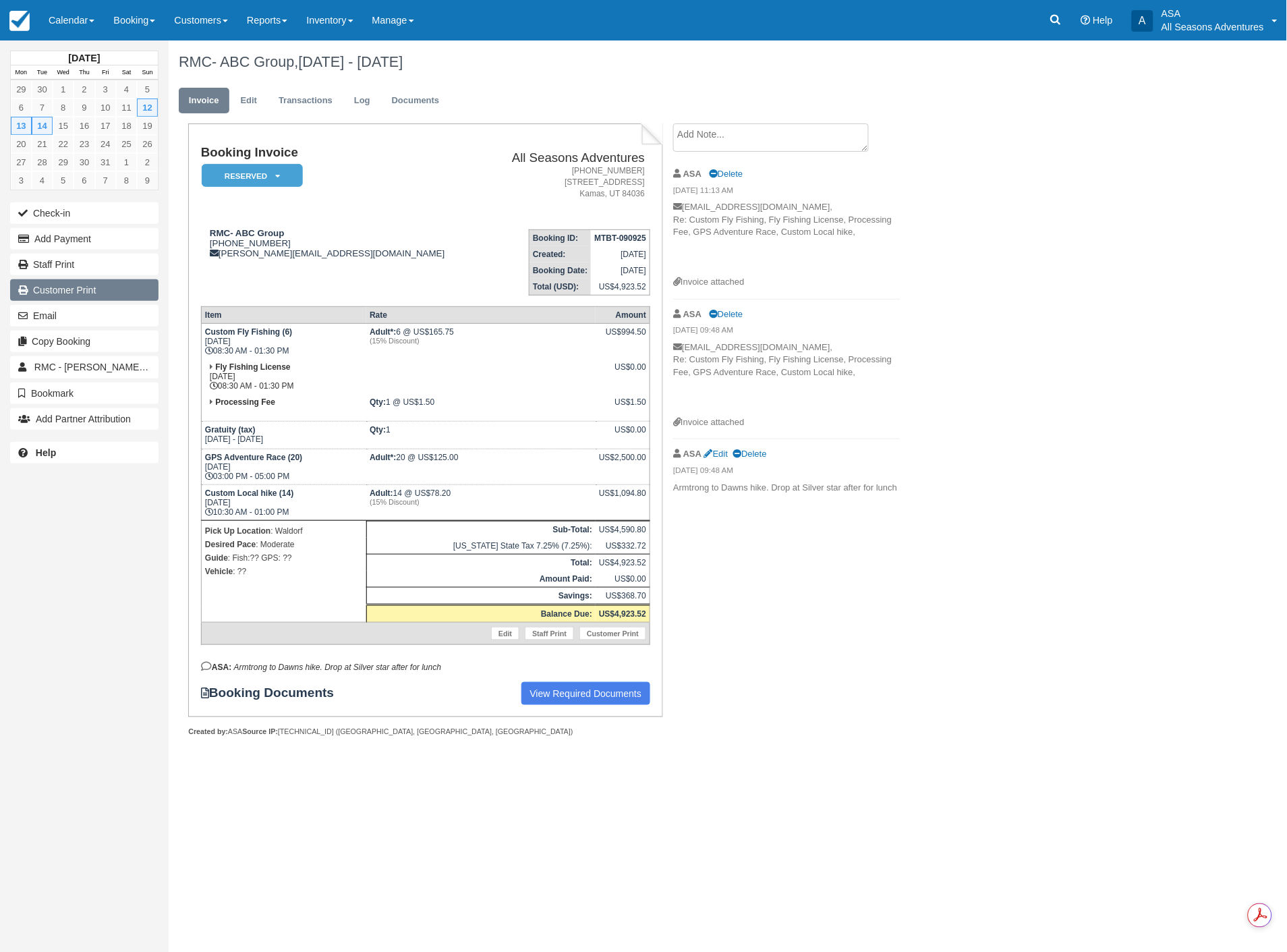
click at [65, 299] on link "Customer Print" at bounding box center [84, 290] width 149 height 22
drag, startPoint x: 43, startPoint y: 313, endPoint x: 44, endPoint y: 325, distance: 12.0
click at [43, 313] on button "Email" at bounding box center [84, 316] width 149 height 22
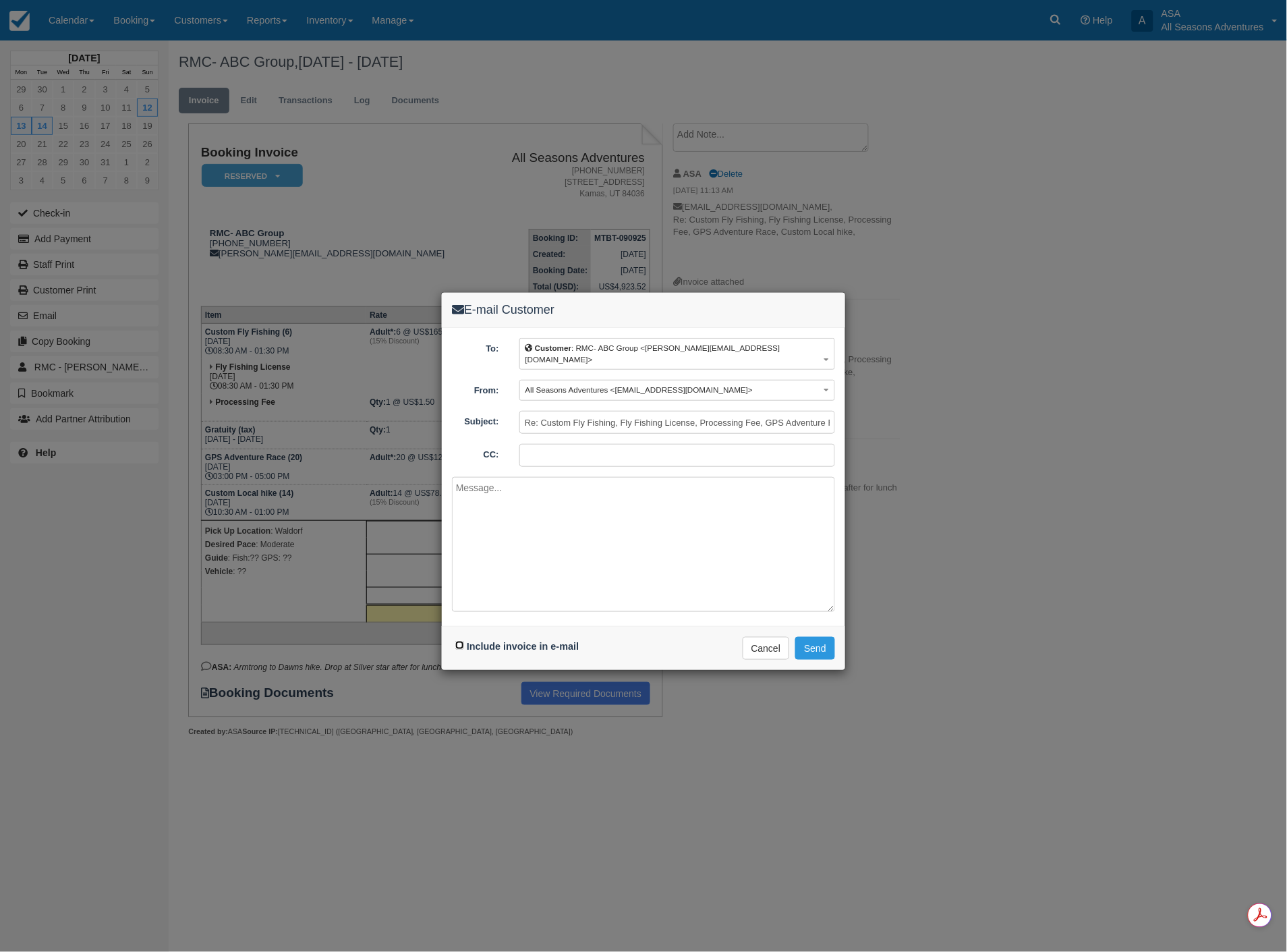
click at [461, 641] on input "Include invoice in e-mail" at bounding box center [460, 646] width 9 height 9
checkbox input "true"
click at [819, 637] on button "Send" at bounding box center [815, 648] width 40 height 23
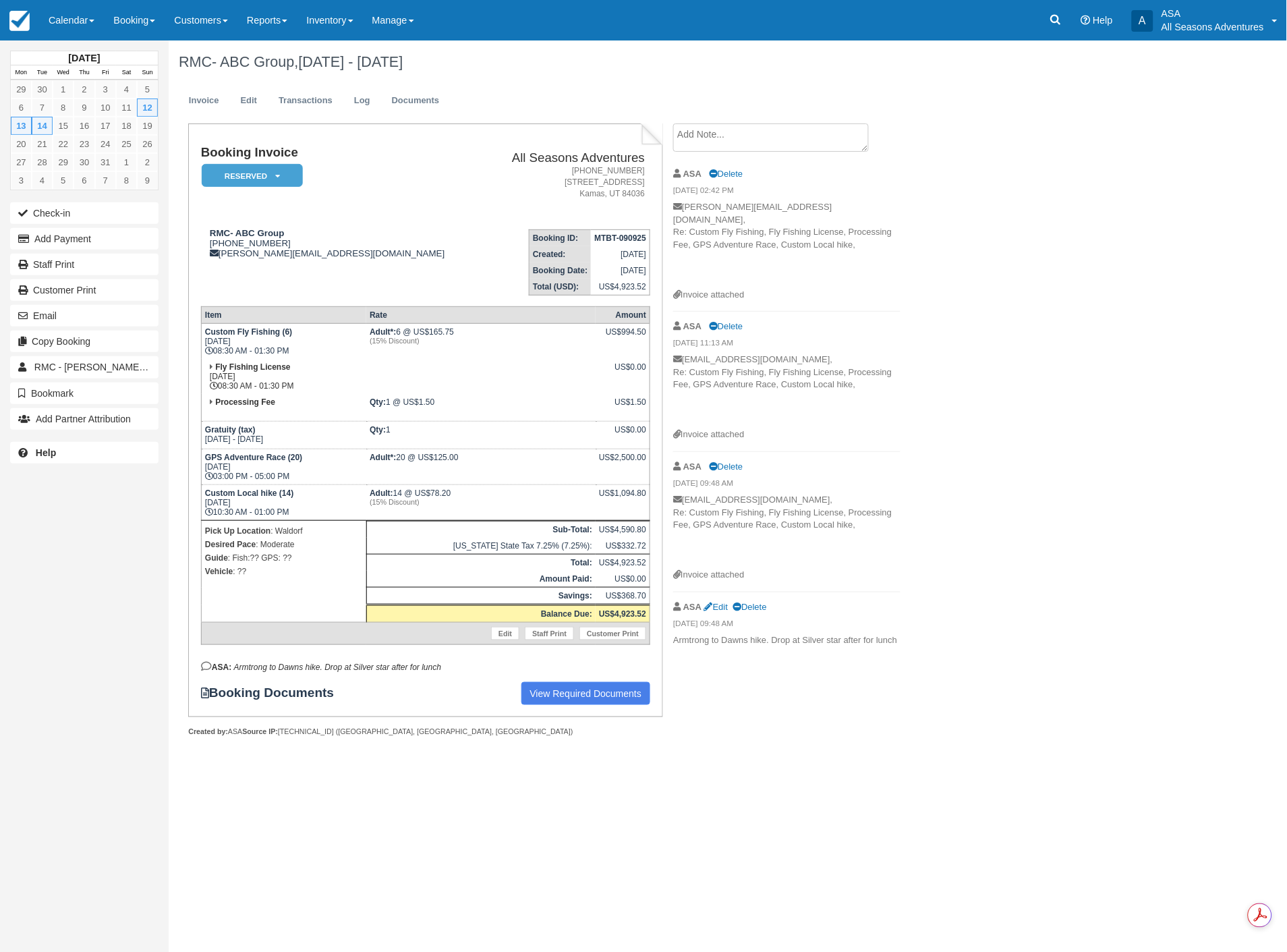
click at [791, 136] on textarea at bounding box center [771, 137] width 196 height 28
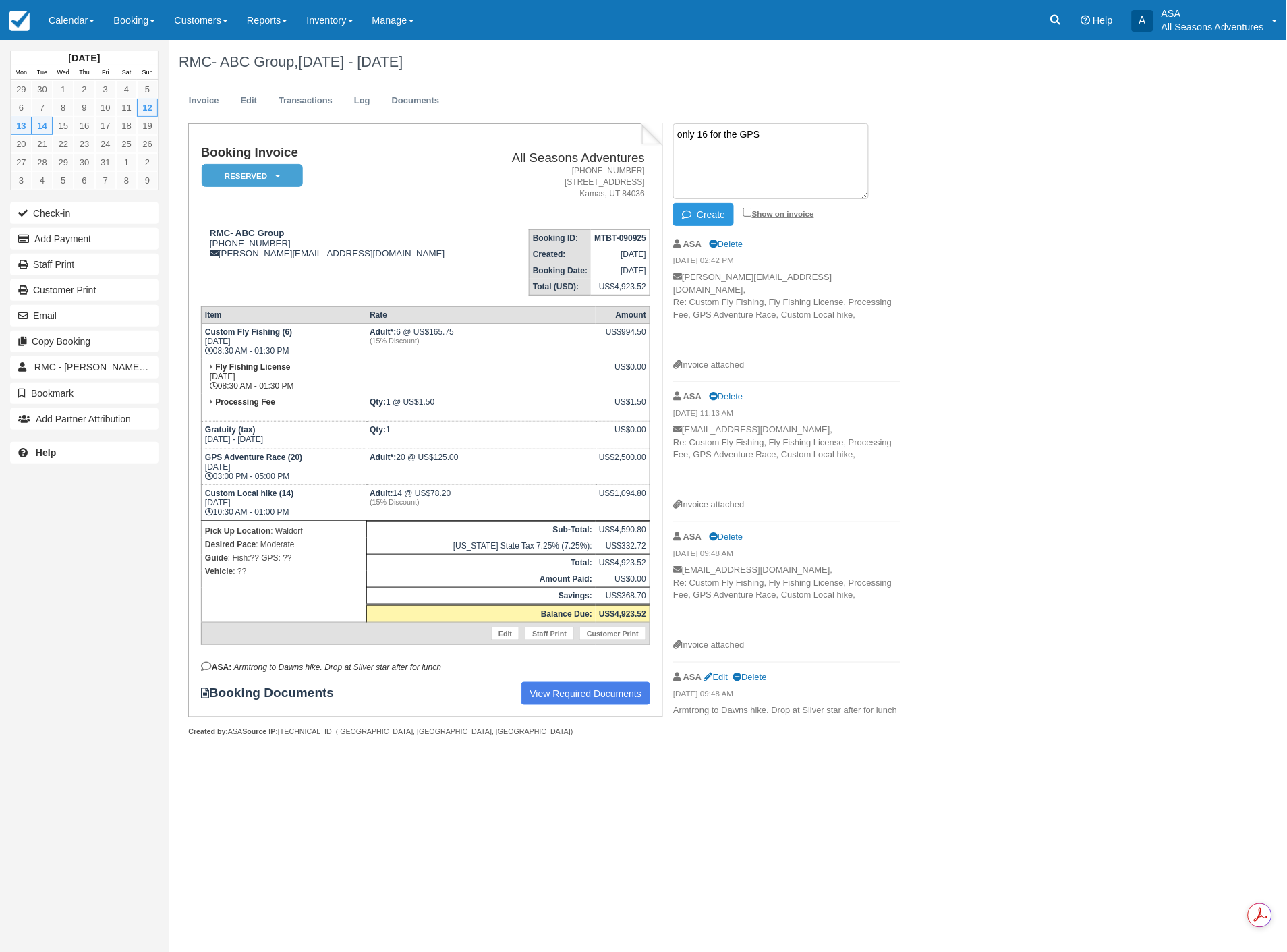
type textarea "only 16 for the GPS"
click at [745, 213] on input "Show on invoice" at bounding box center [748, 212] width 9 height 9
checkbox input "true"
click at [711, 209] on button "Create" at bounding box center [703, 214] width 61 height 23
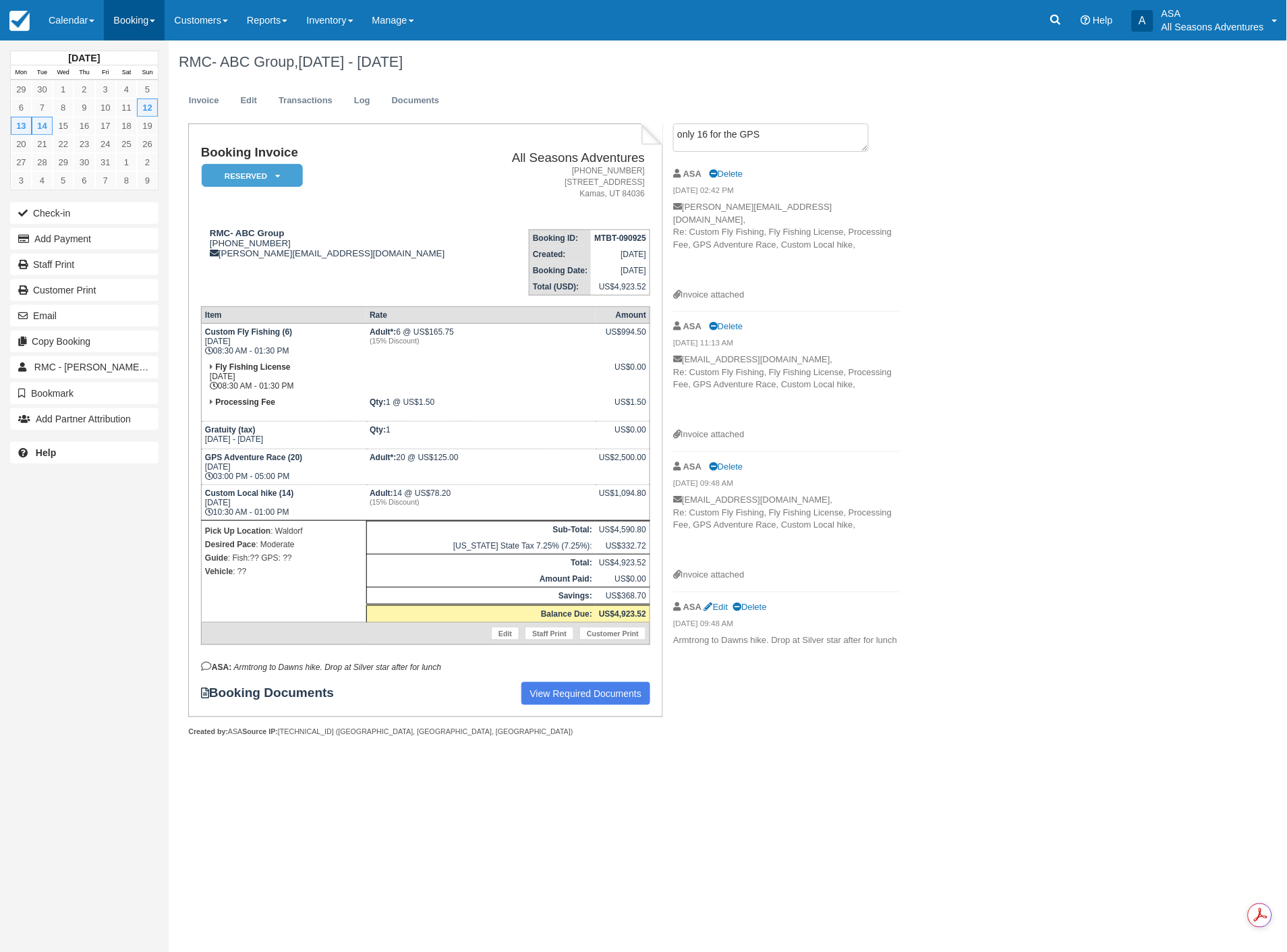
click at [130, 20] on link "Booking" at bounding box center [134, 20] width 61 height 41
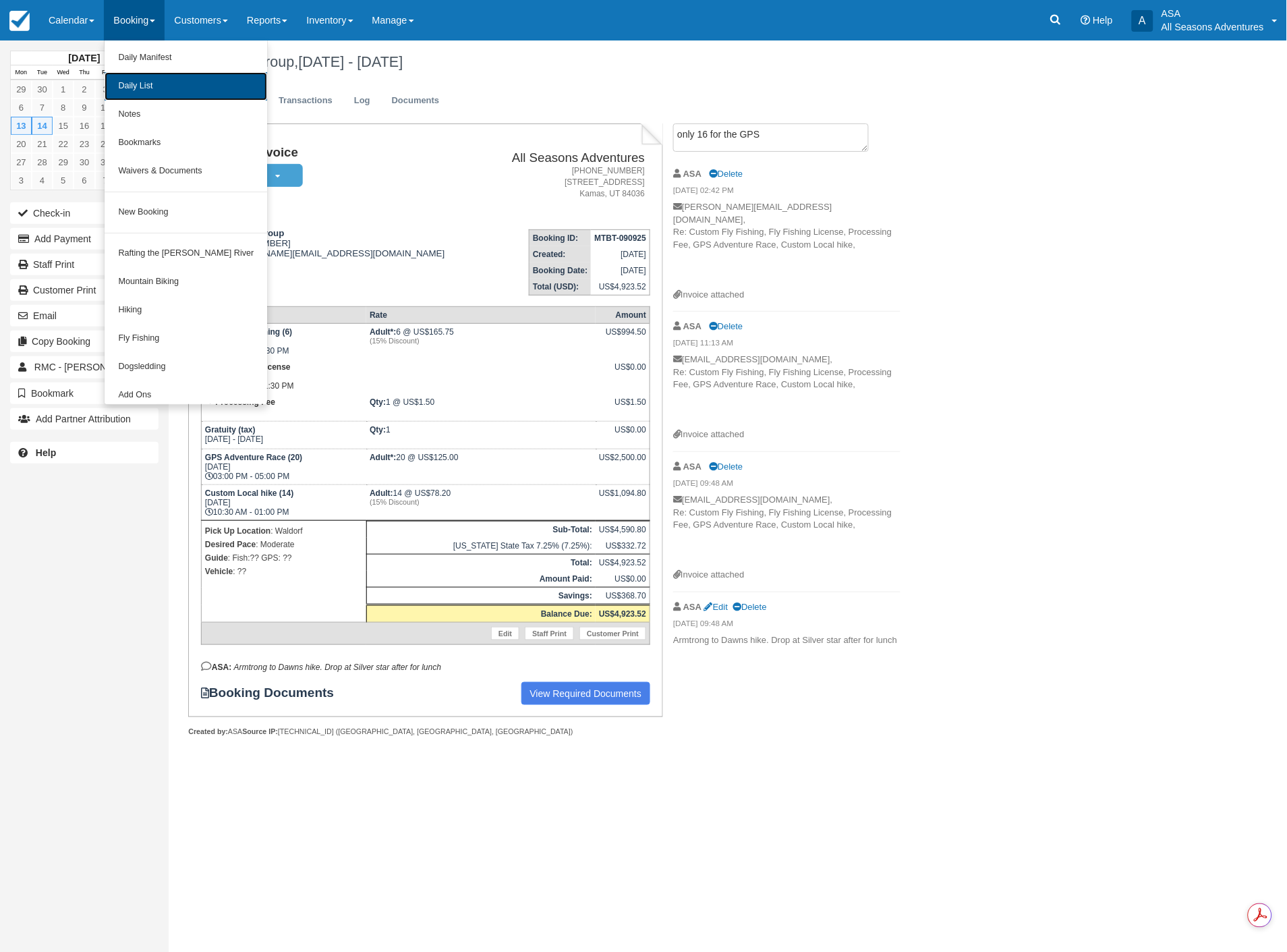
click at [127, 81] on link "Daily List" at bounding box center [186, 86] width 163 height 28
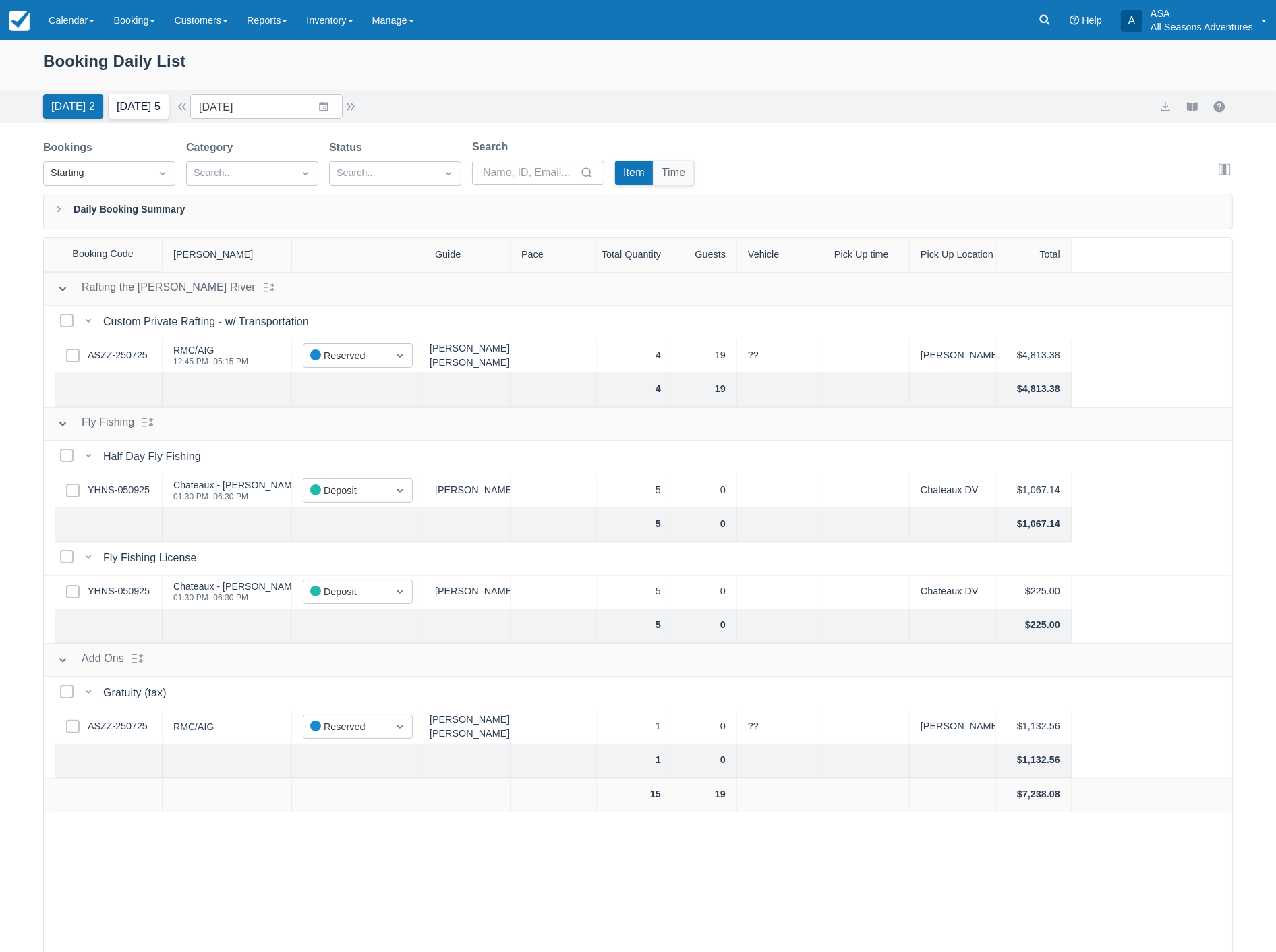
click at [144, 112] on button "[DATE] 5" at bounding box center [139, 106] width 60 height 24
type input "[DATE]"
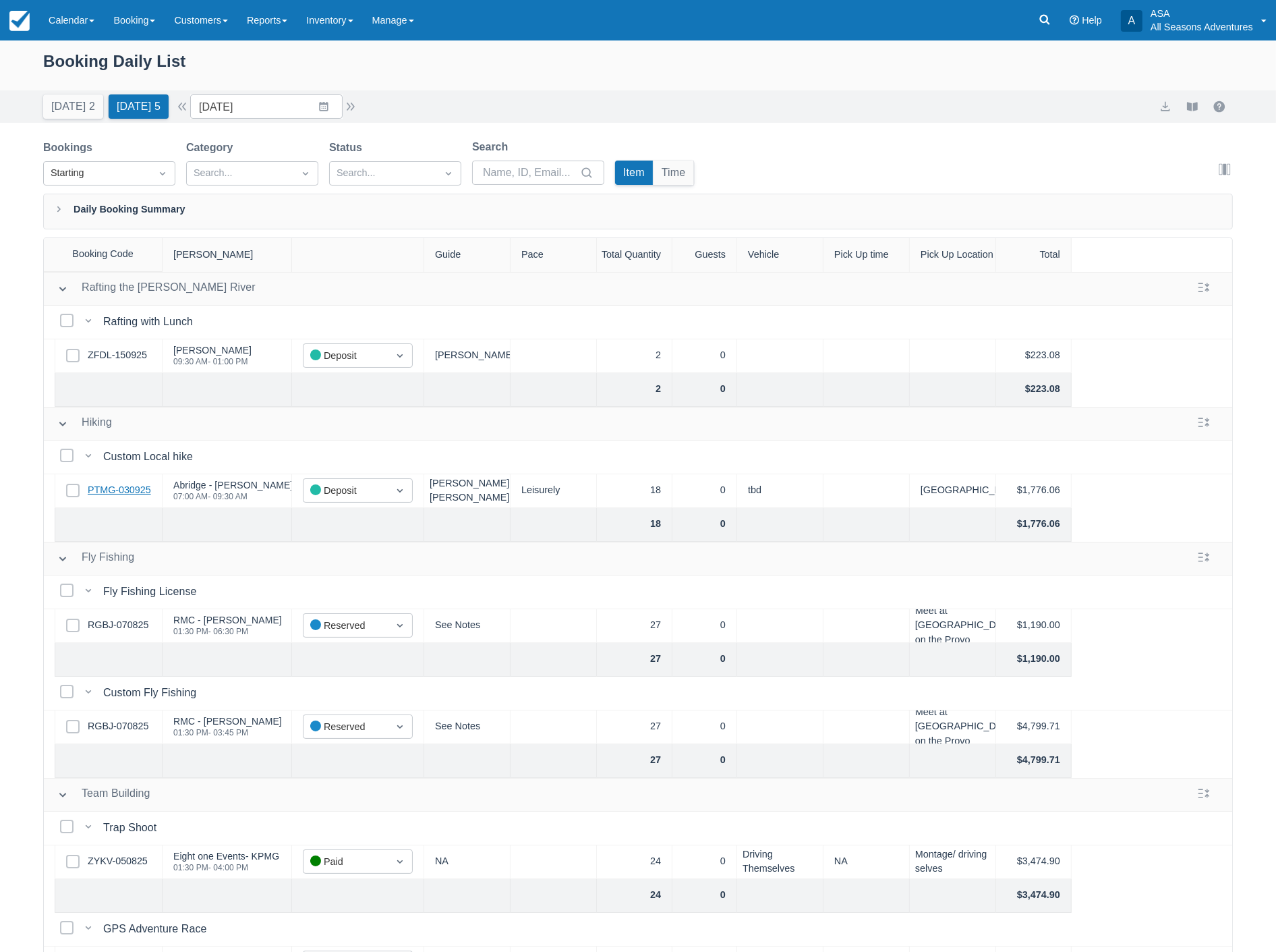
click at [119, 495] on link "PTMG-030925" at bounding box center [120, 490] width 63 height 14
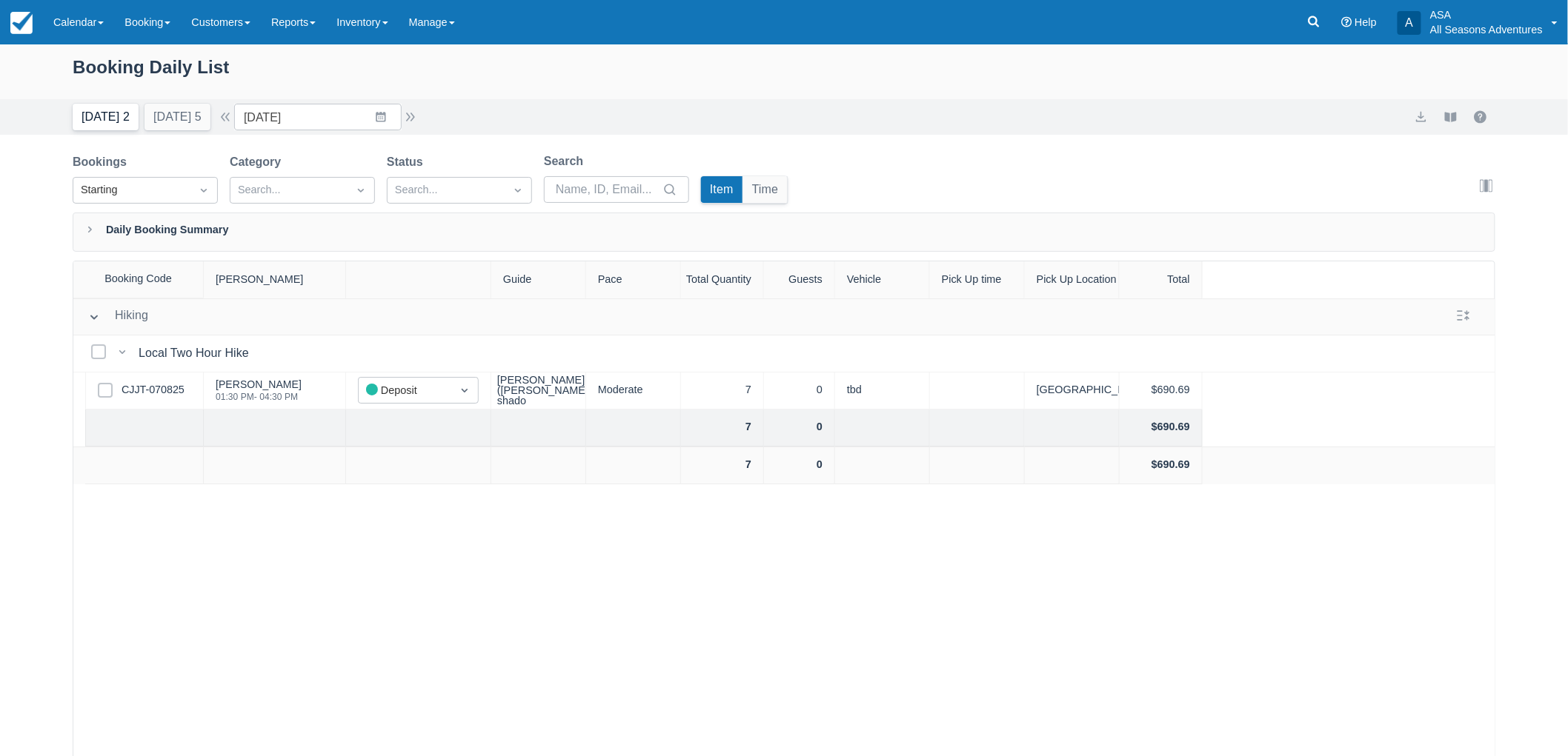
click at [107, 124] on button "[DATE] 2" at bounding box center [105, 116] width 66 height 27
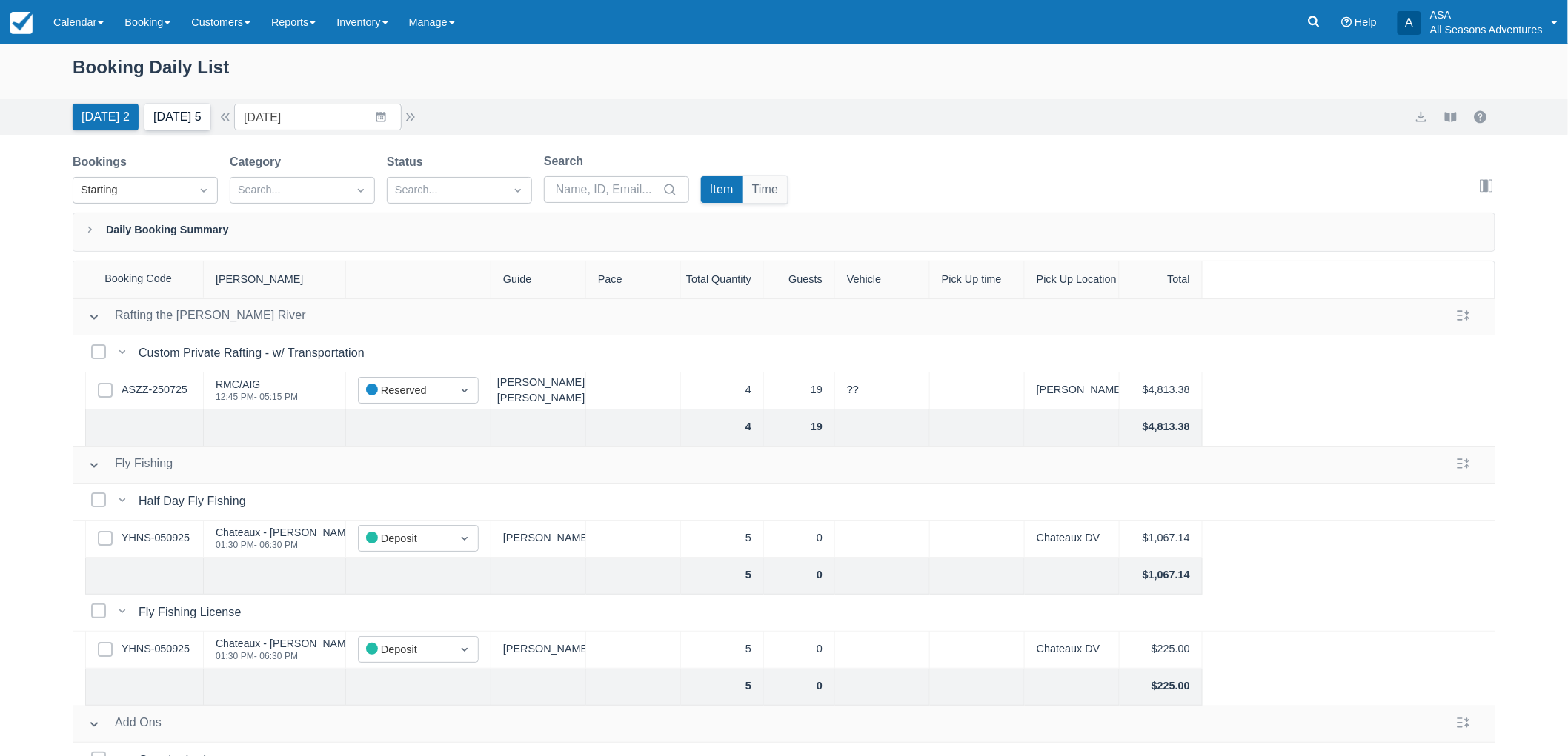
click at [171, 123] on button "[DATE] 5" at bounding box center [177, 116] width 66 height 27
type input "[DATE]"
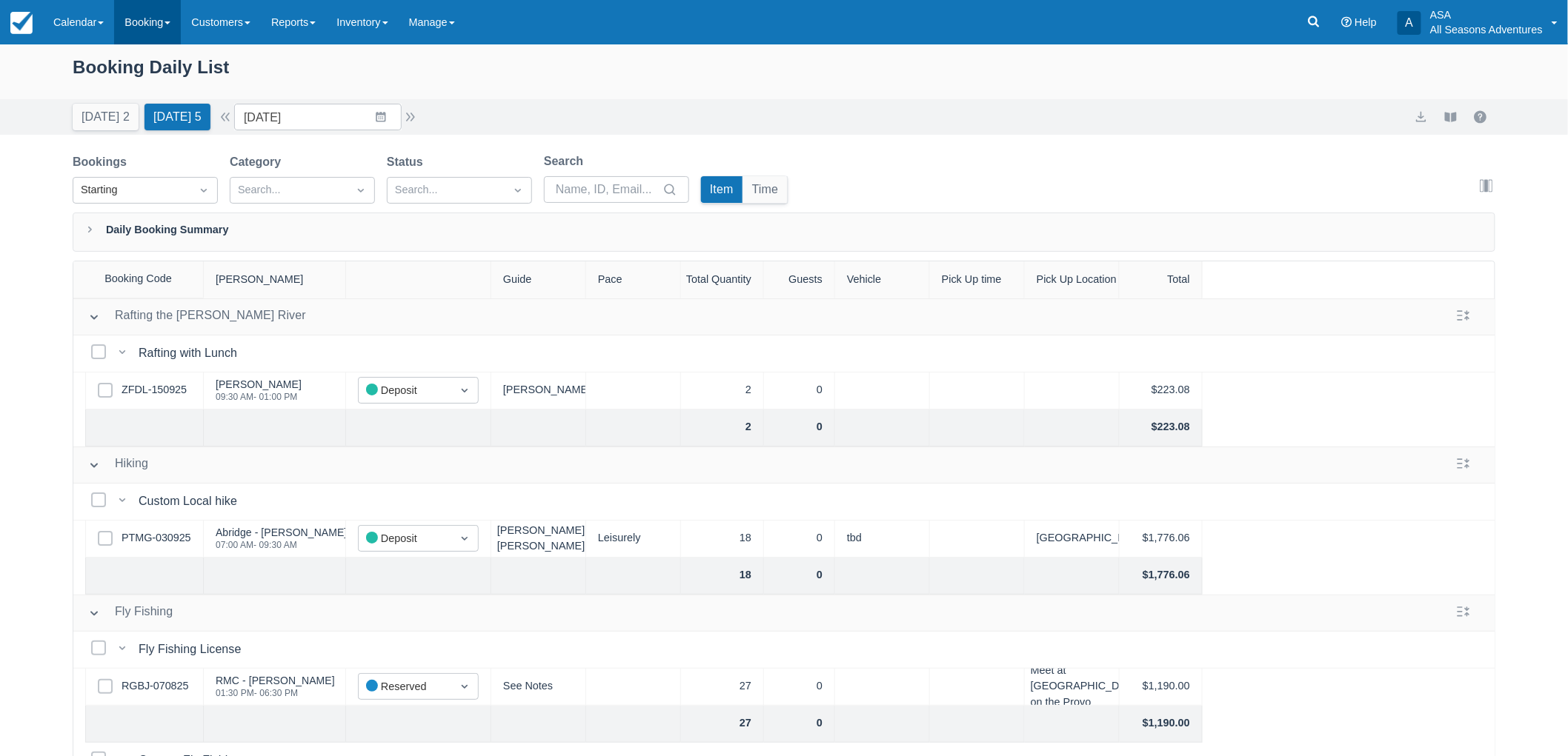
click at [167, 31] on link "Booking" at bounding box center [147, 22] width 67 height 45
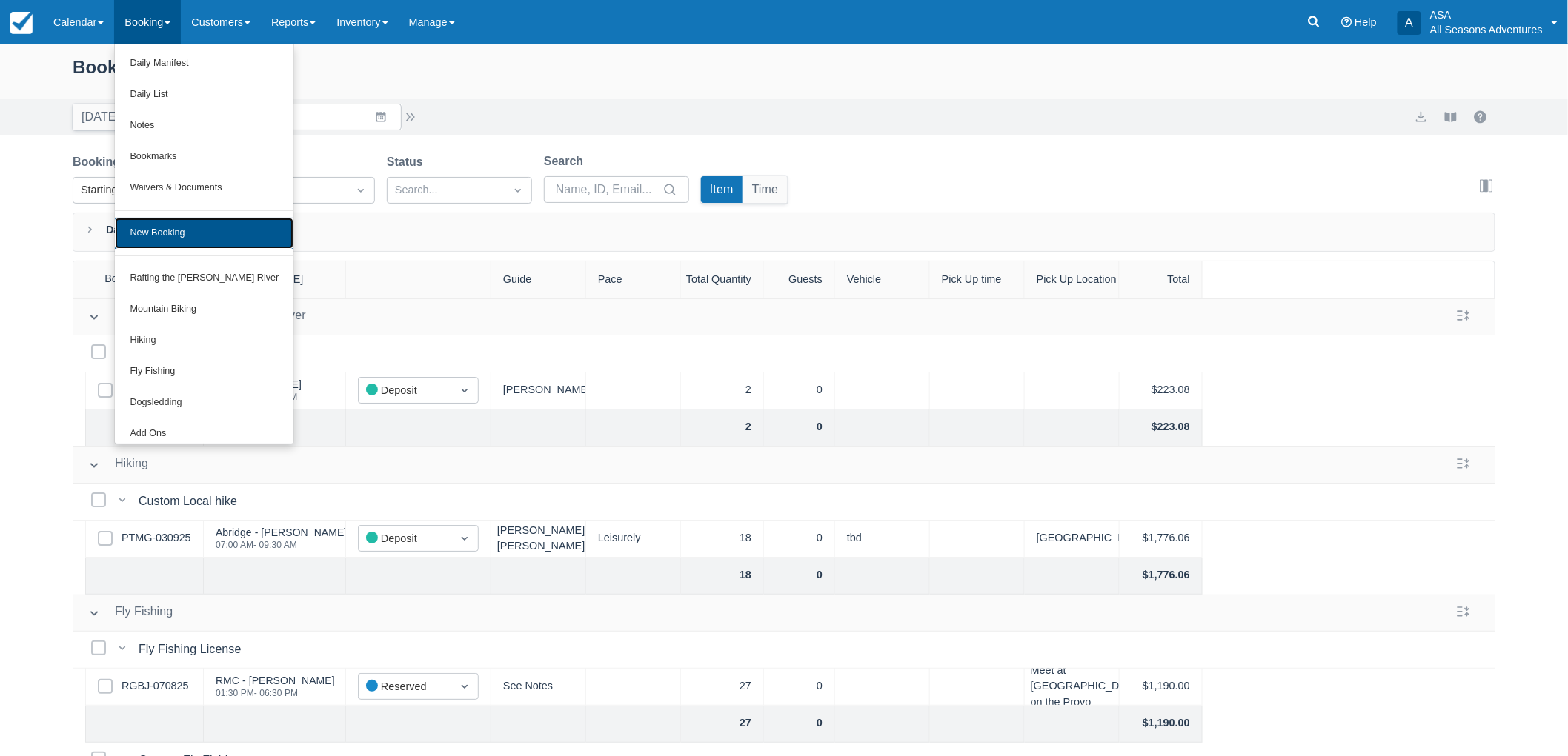
click at [216, 239] on link "New Booking" at bounding box center [204, 233] width 179 height 31
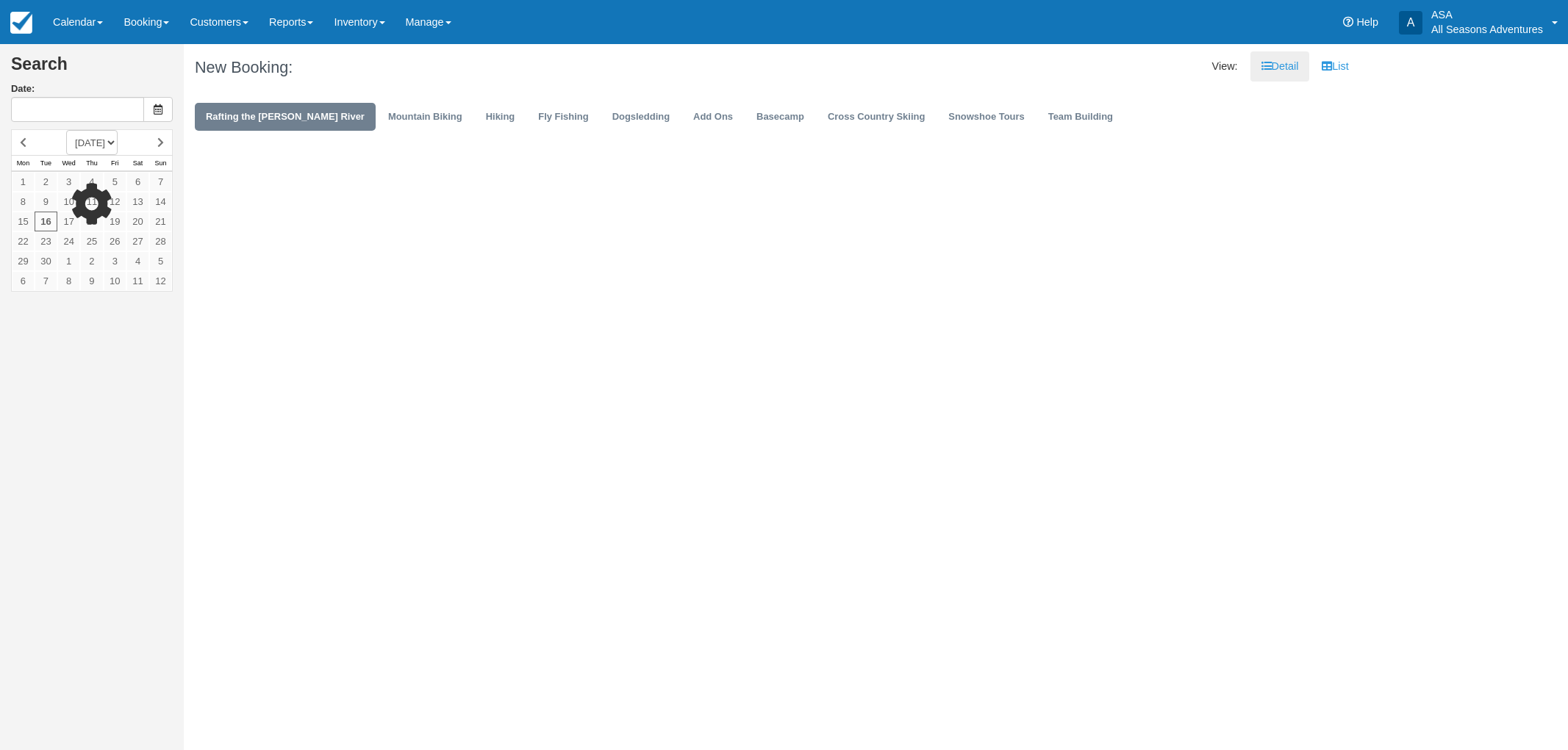
type input "[DATE]"
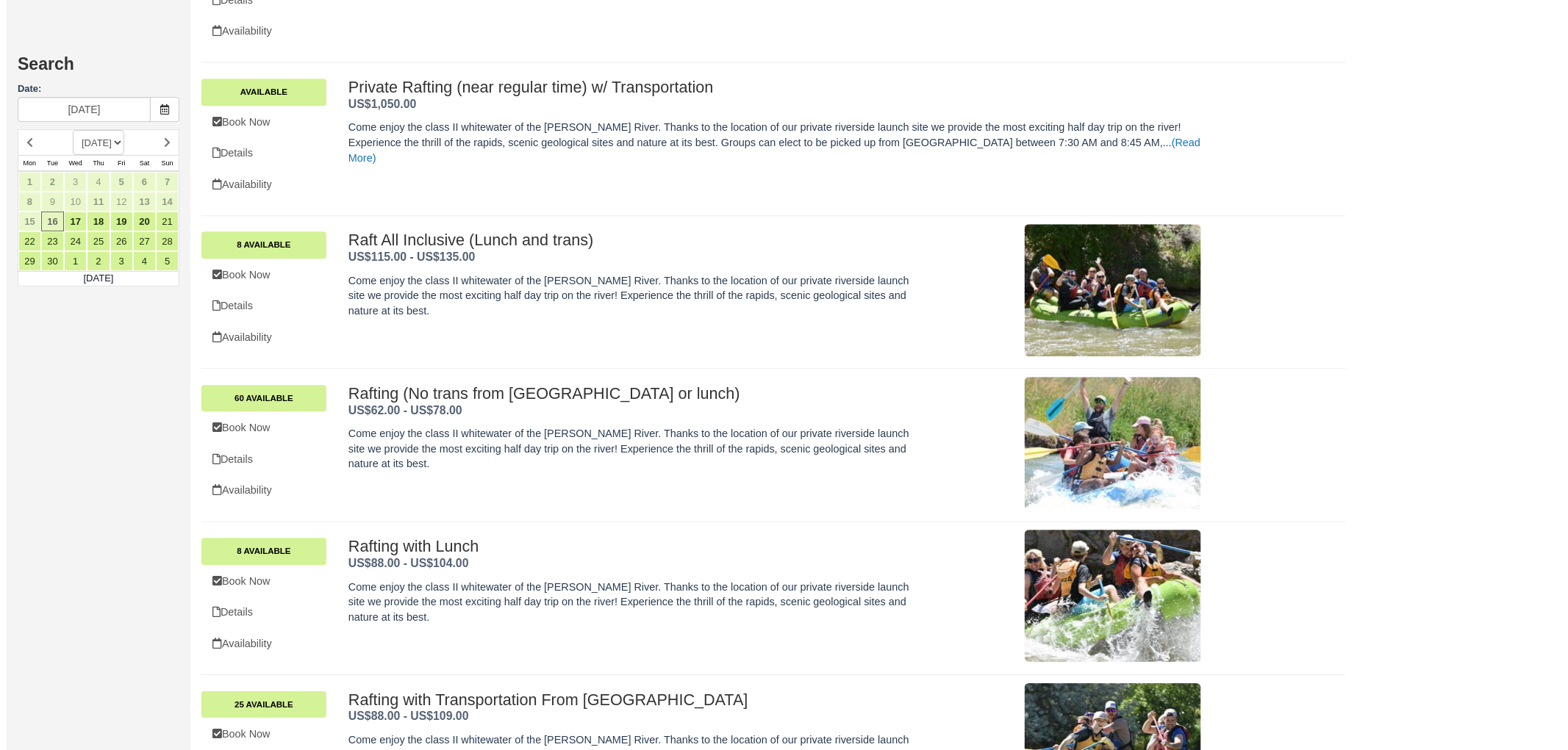
scroll to position [1543, 0]
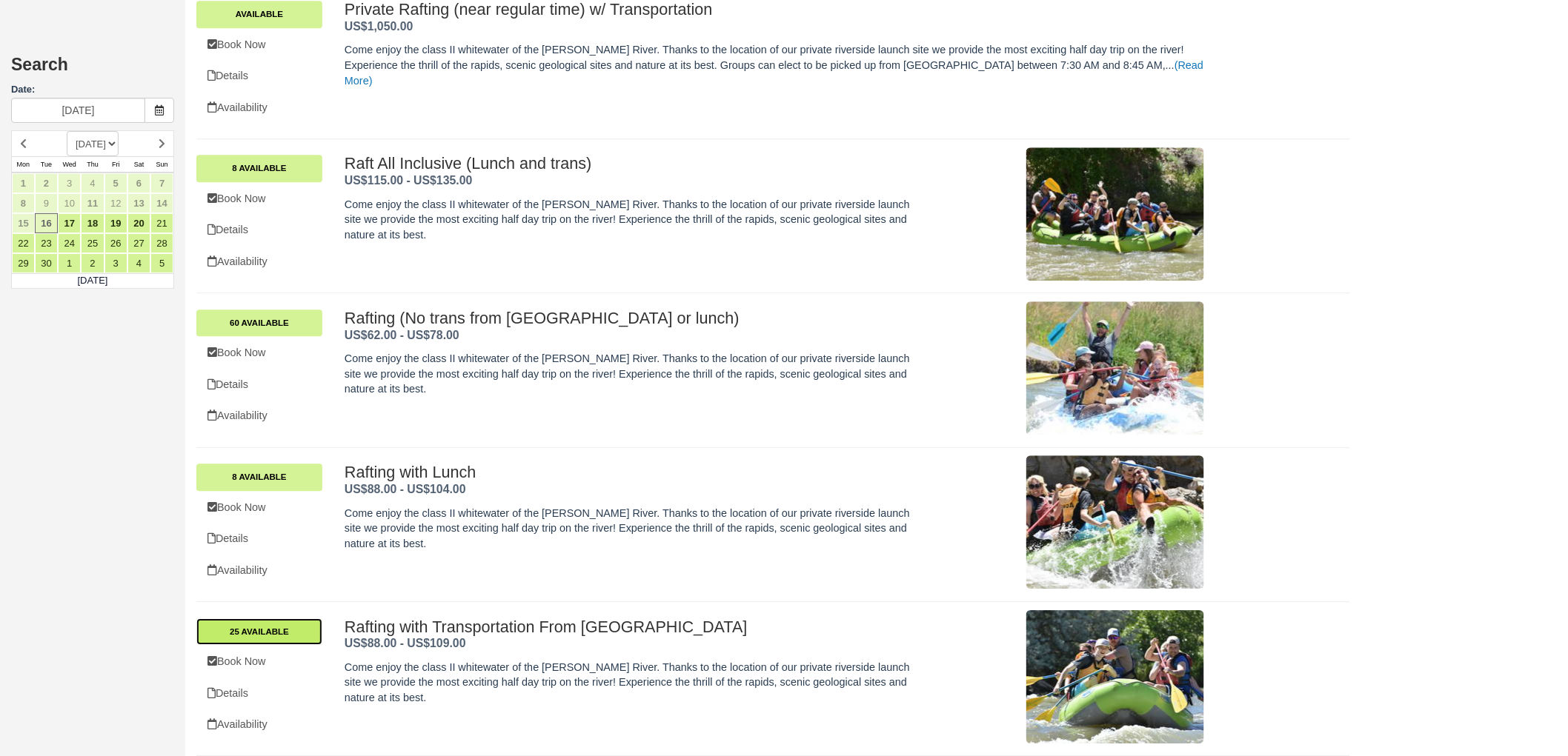
click at [294, 635] on link "25 Available" at bounding box center [259, 632] width 126 height 27
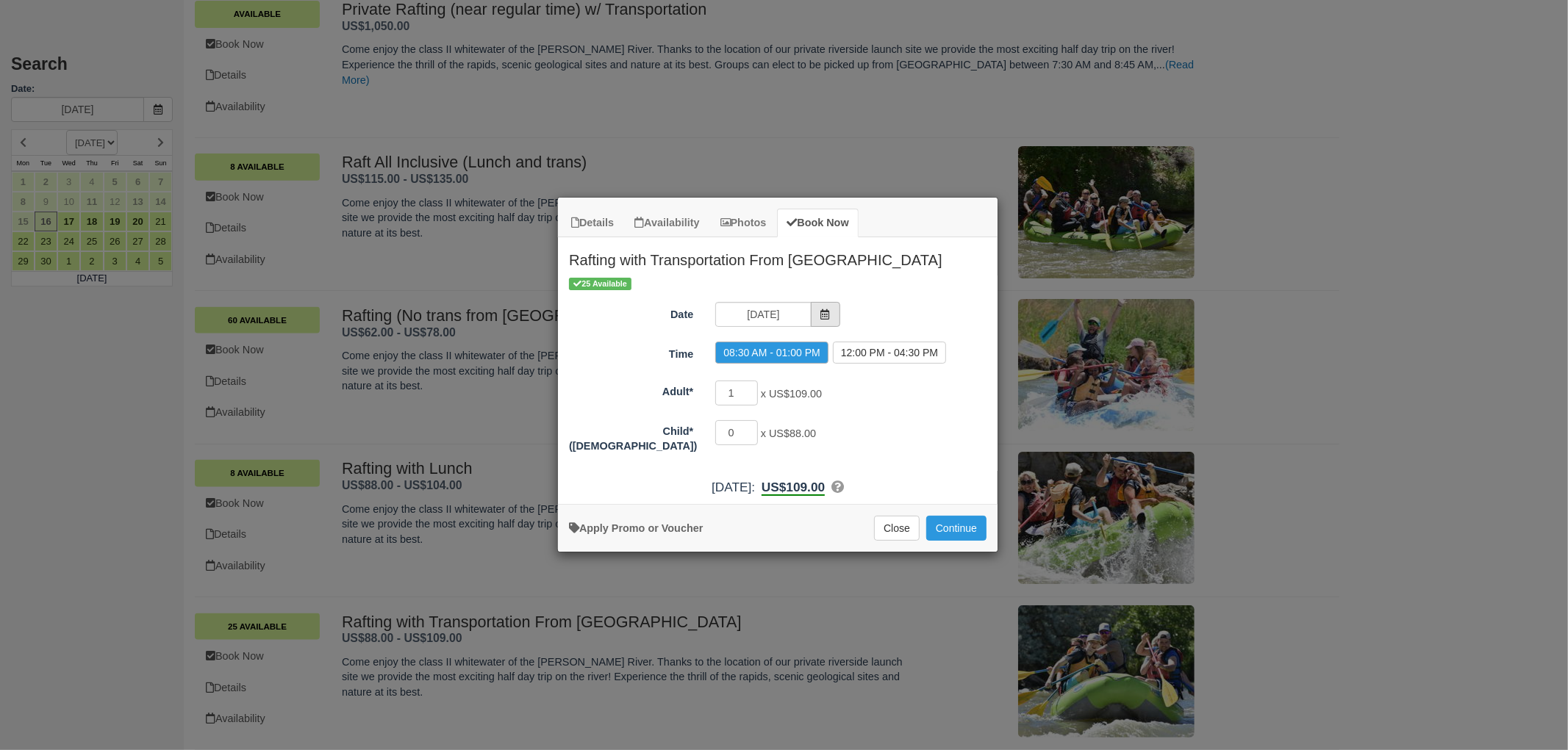
click at [826, 316] on icon "Item Modal" at bounding box center [825, 315] width 10 height 10
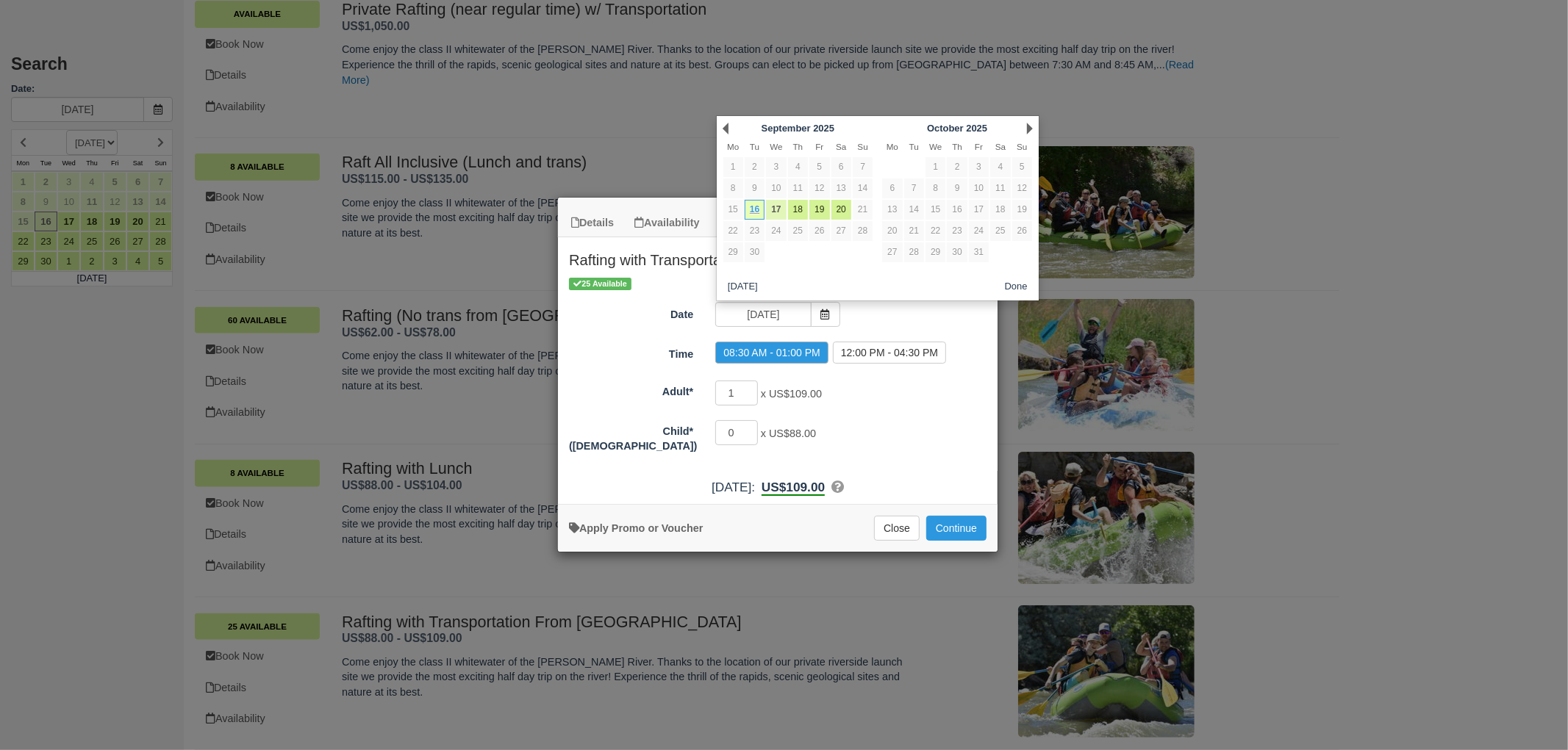
click at [769, 210] on link "17" at bounding box center [776, 210] width 20 height 20
type input "[DATE]"
radio input "false"
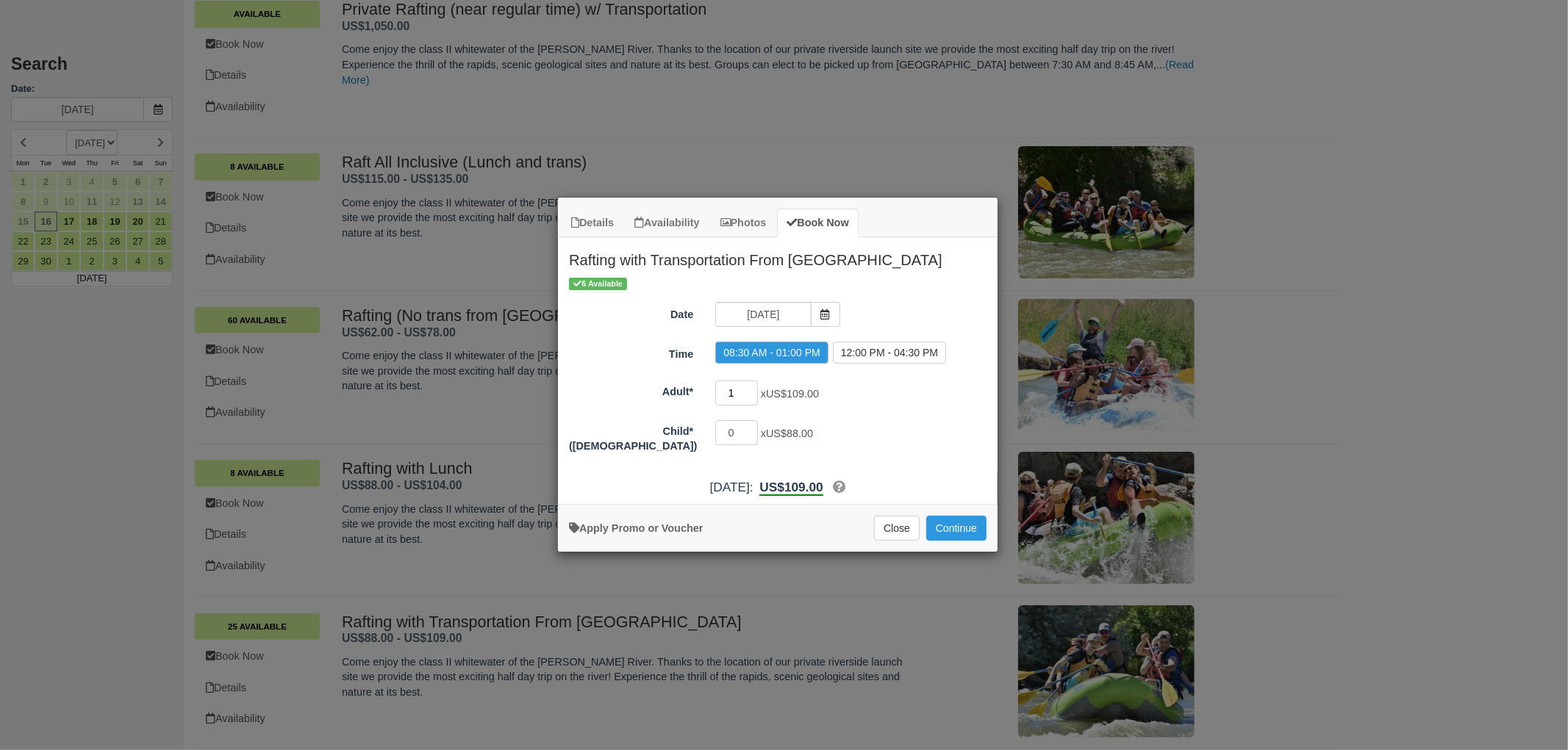
click at [733, 401] on input "1" at bounding box center [736, 393] width 42 height 25
type input "2"
click at [968, 525] on button "Continue" at bounding box center [955, 528] width 60 height 25
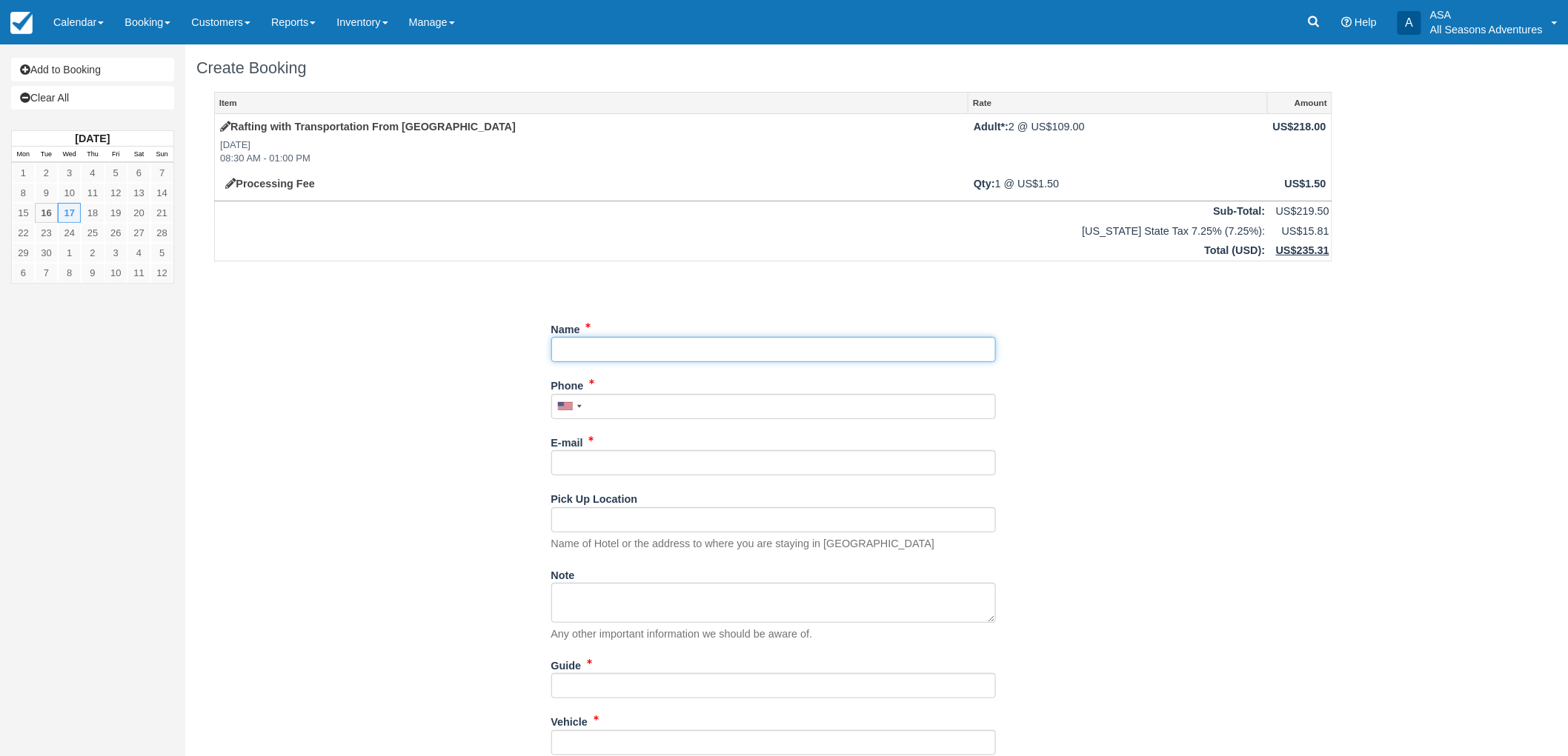
click at [679, 357] on input "Name" at bounding box center [773, 349] width 445 height 25
click at [578, 350] on input "Name" at bounding box center [773, 349] width 445 height 25
type input "[PERSON_NAME]"
click at [617, 404] on input "Phone" at bounding box center [773, 406] width 445 height 25
type input "(443) 668-2527"
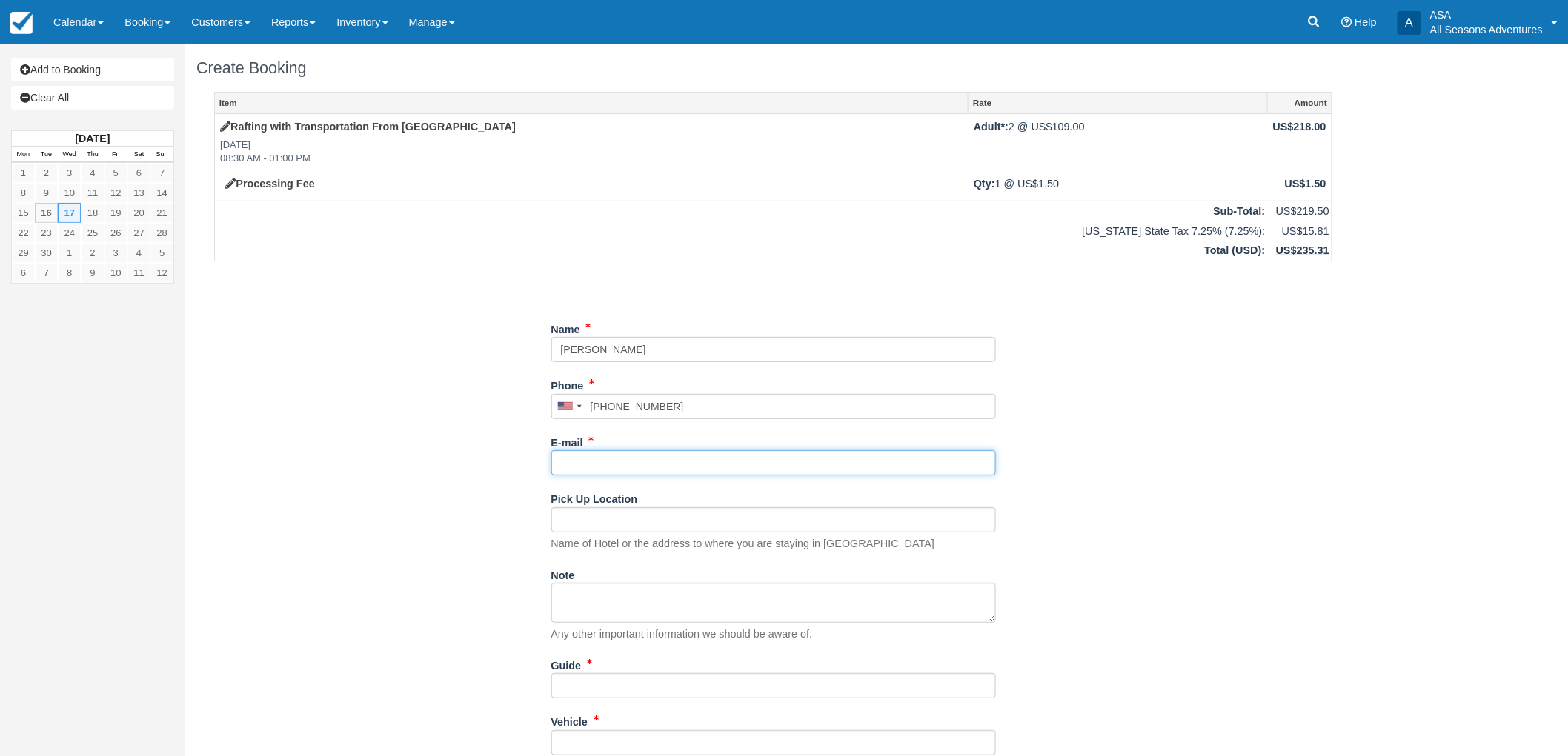
click at [623, 453] on input "E-mail" at bounding box center [773, 463] width 445 height 25
click at [632, 460] on input "ellisfields@gmal.com" at bounding box center [773, 463] width 445 height 25
type input "[EMAIL_ADDRESS][DOMAIN_NAME]"
click at [1226, 538] on div "Item Rate Amount Rafting with Transportation From Park City Wed Sept 17, 2025 0…" at bounding box center [773, 467] width 1154 height 751
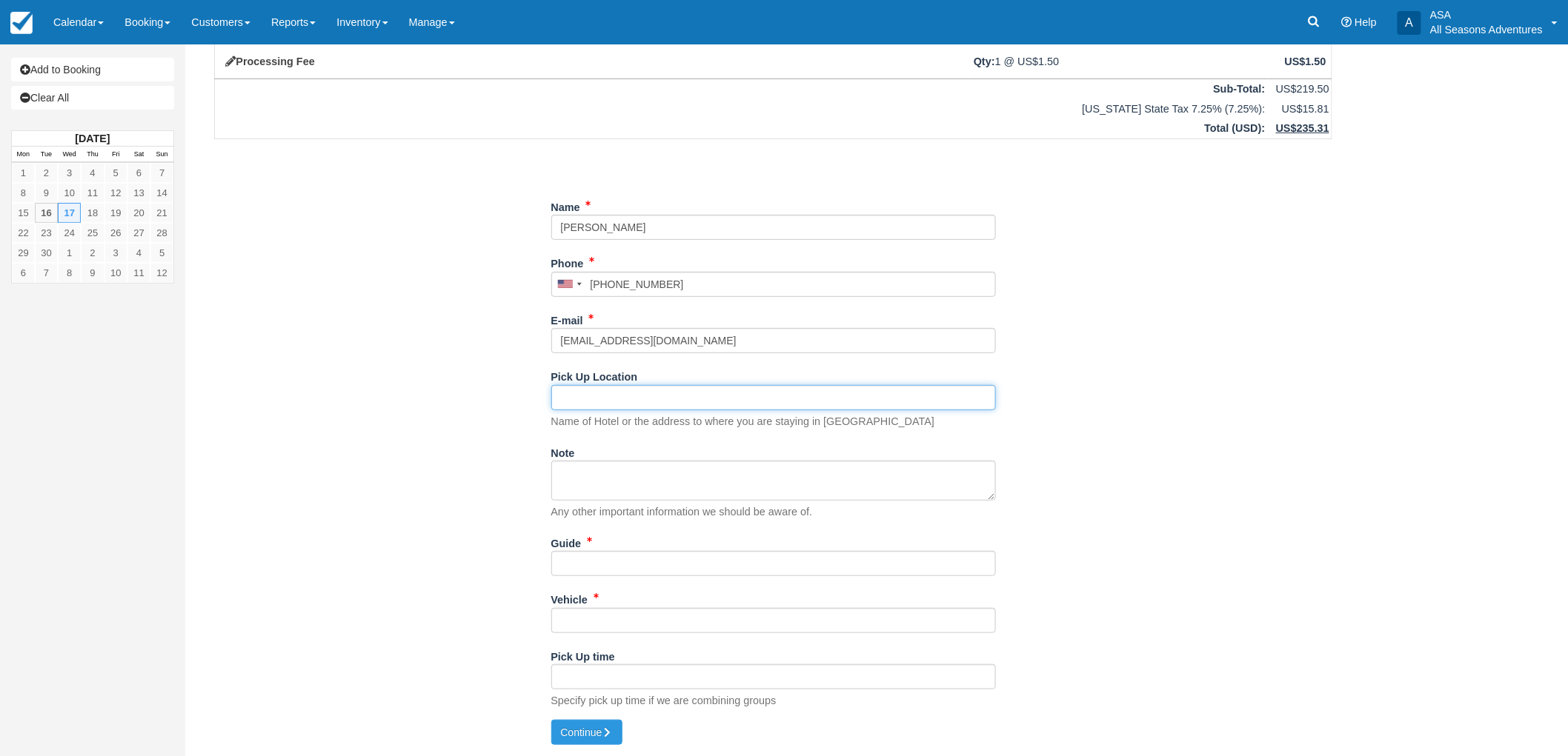
click at [677, 395] on input "Pick Up Location" at bounding box center [773, 397] width 445 height 25
type input "Marriot Mountainside"
click at [768, 573] on input "Guide" at bounding box center [773, 563] width 445 height 25
type input "tbd"
click at [772, 611] on input "Vehicle" at bounding box center [773, 621] width 445 height 25
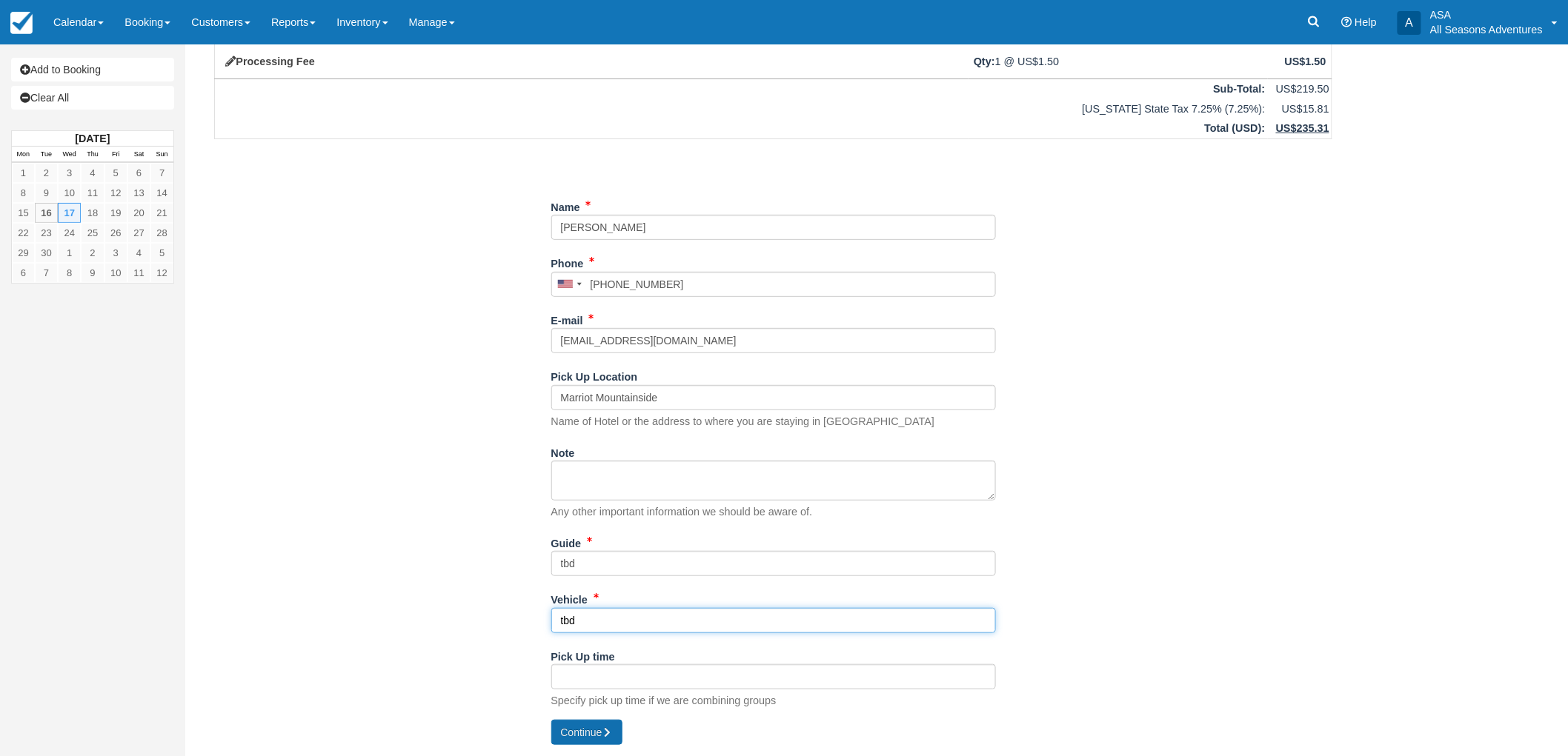
type input "tbd"
click at [617, 736] on button "Continue" at bounding box center [587, 732] width 72 height 25
type input "+14436682527"
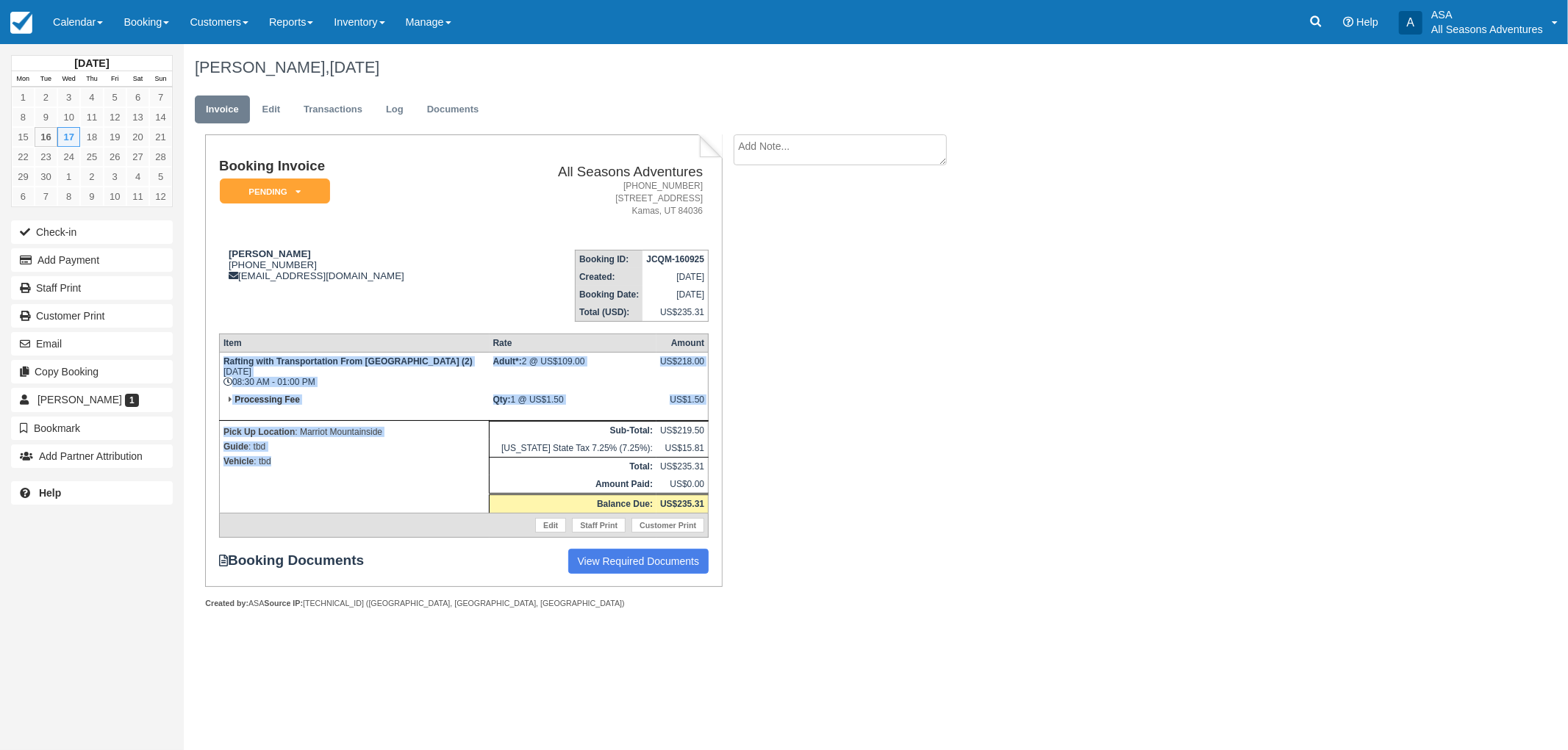
drag, startPoint x: 453, startPoint y: 363, endPoint x: 334, endPoint y: 477, distance: 164.8
click at [334, 477] on tbody "Rafting with Transportation From [GEOGRAPHIC_DATA] (2) [DATE] 08:30 AM - 01:00 …" at bounding box center [463, 446] width 488 height 186
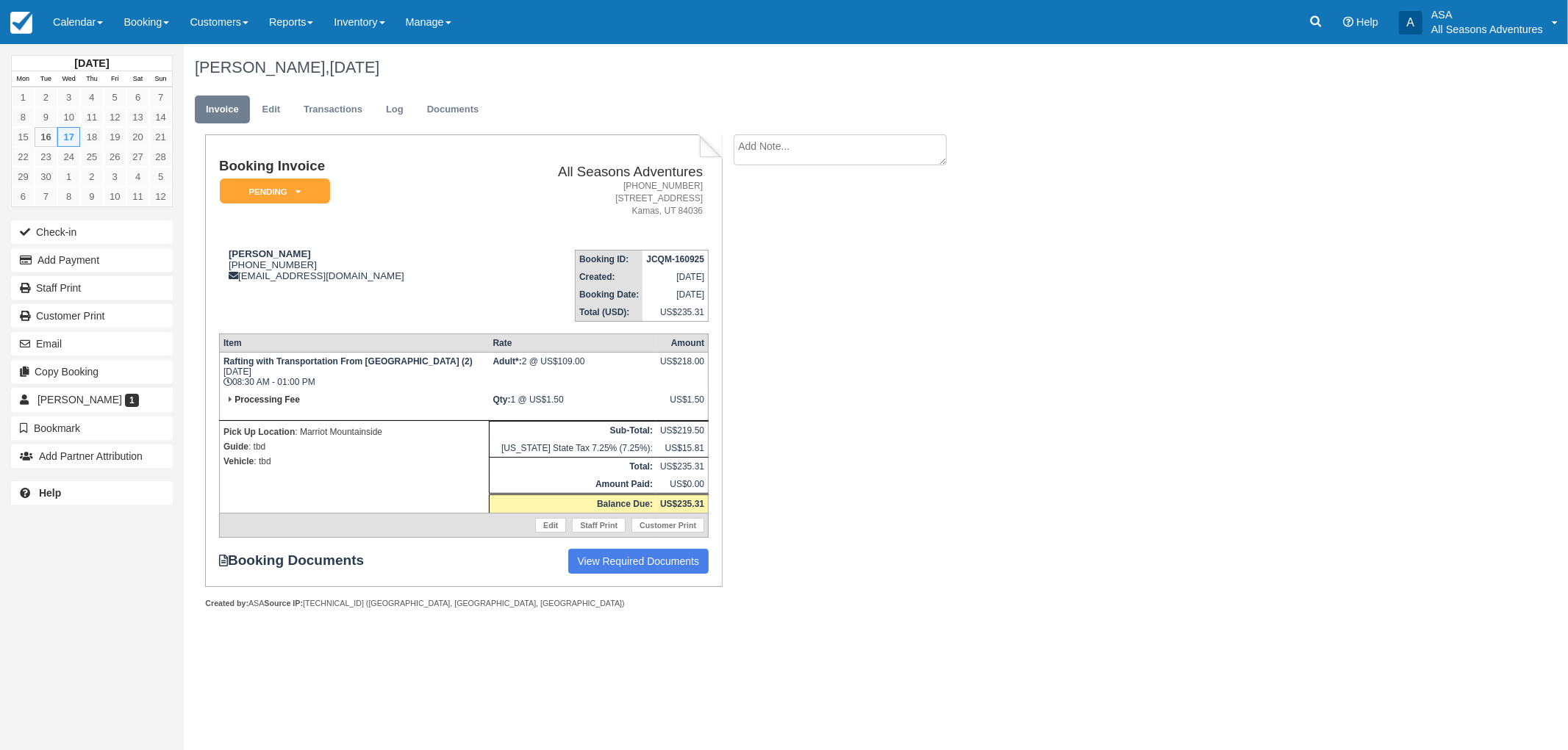
click at [740, 422] on div "Booking Invoice Pending   Reserved Deposit Paid Waiting Cancelled Void All Seas…" at bounding box center [587, 387] width 808 height 506
click at [269, 102] on link "Edit" at bounding box center [271, 110] width 39 height 29
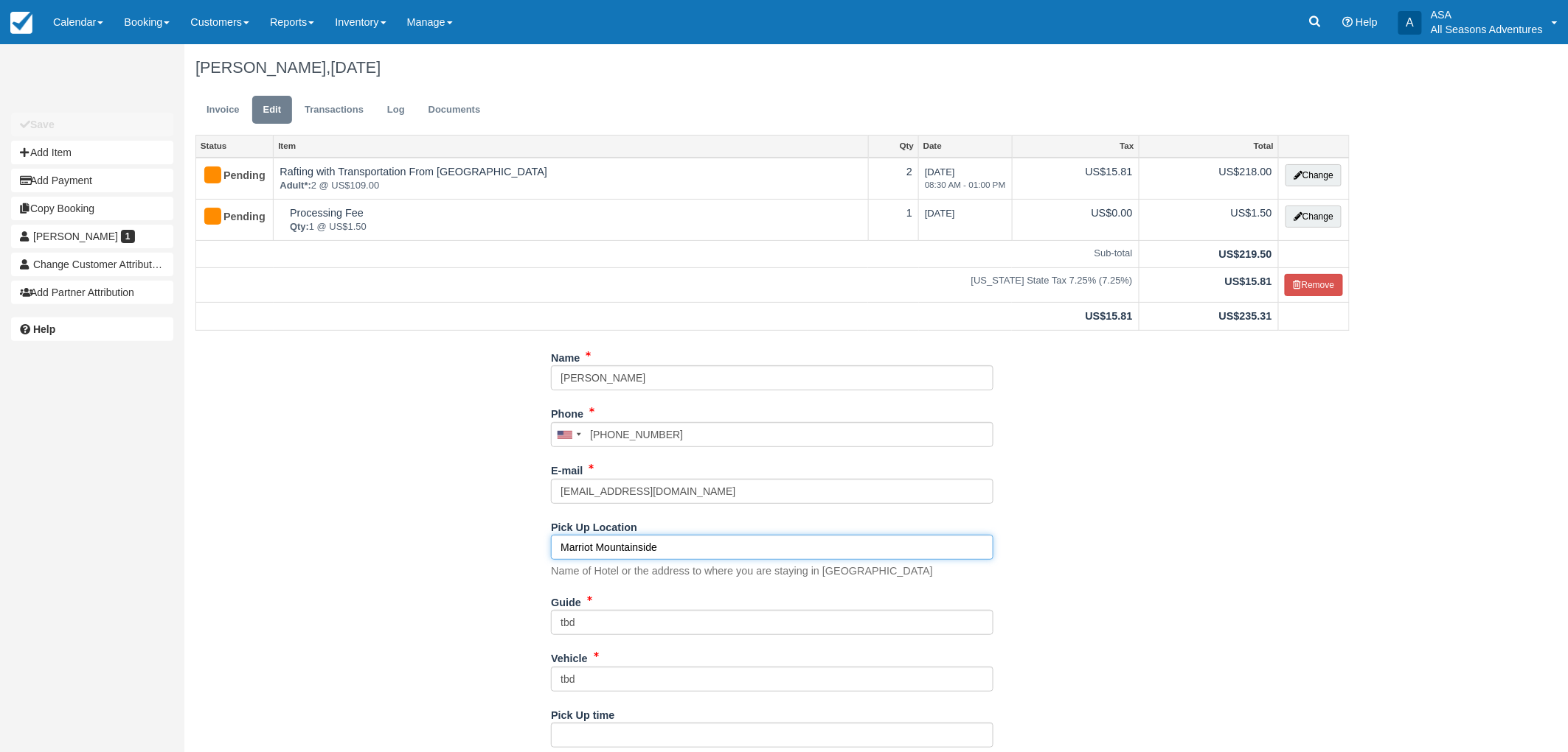
click at [595, 553] on input "Marriot Mountainside" at bounding box center [771, 547] width 442 height 25
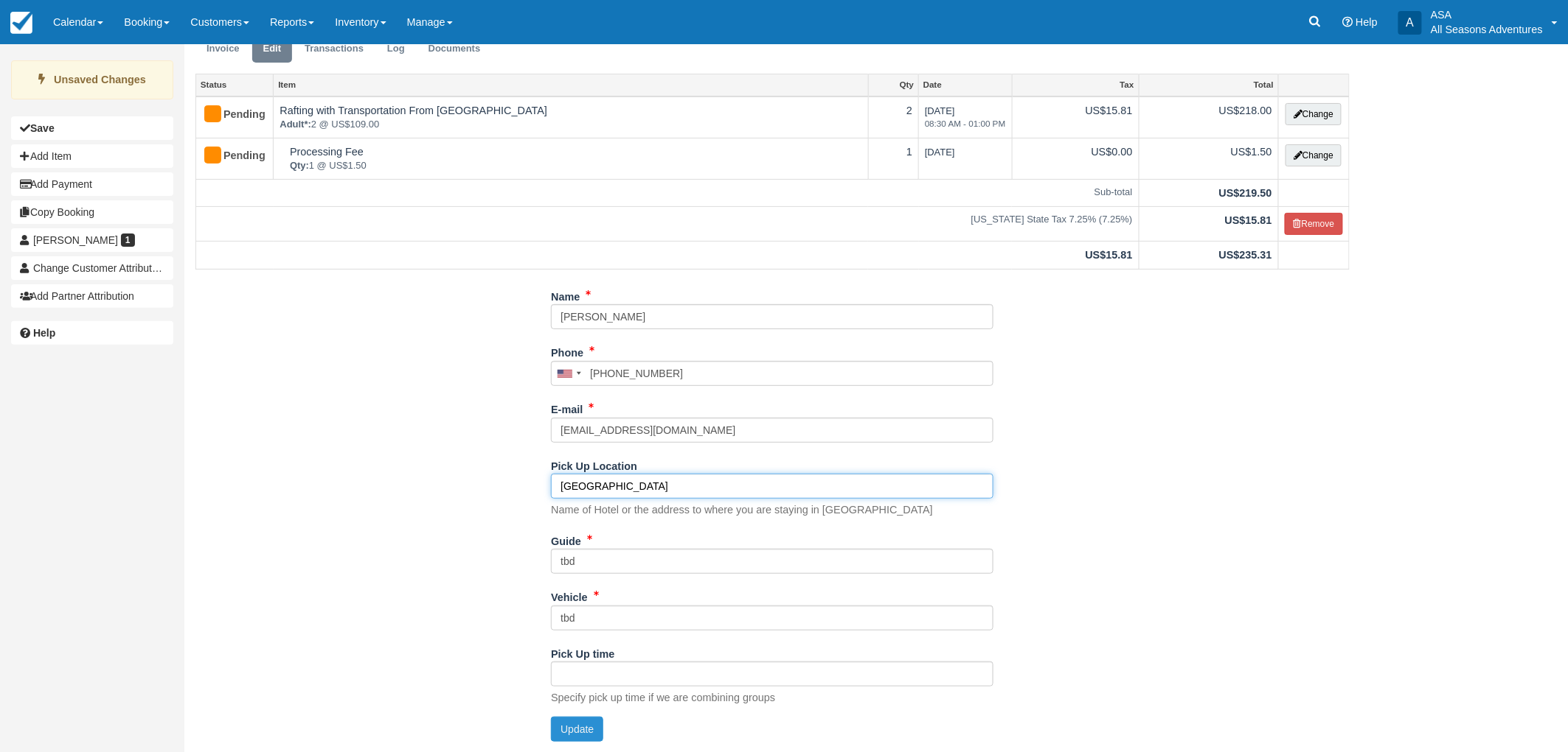
type input "[GEOGRAPHIC_DATA]"
click at [588, 726] on button "Update" at bounding box center [576, 729] width 52 height 25
type input "[PHONE_NUMBER]"
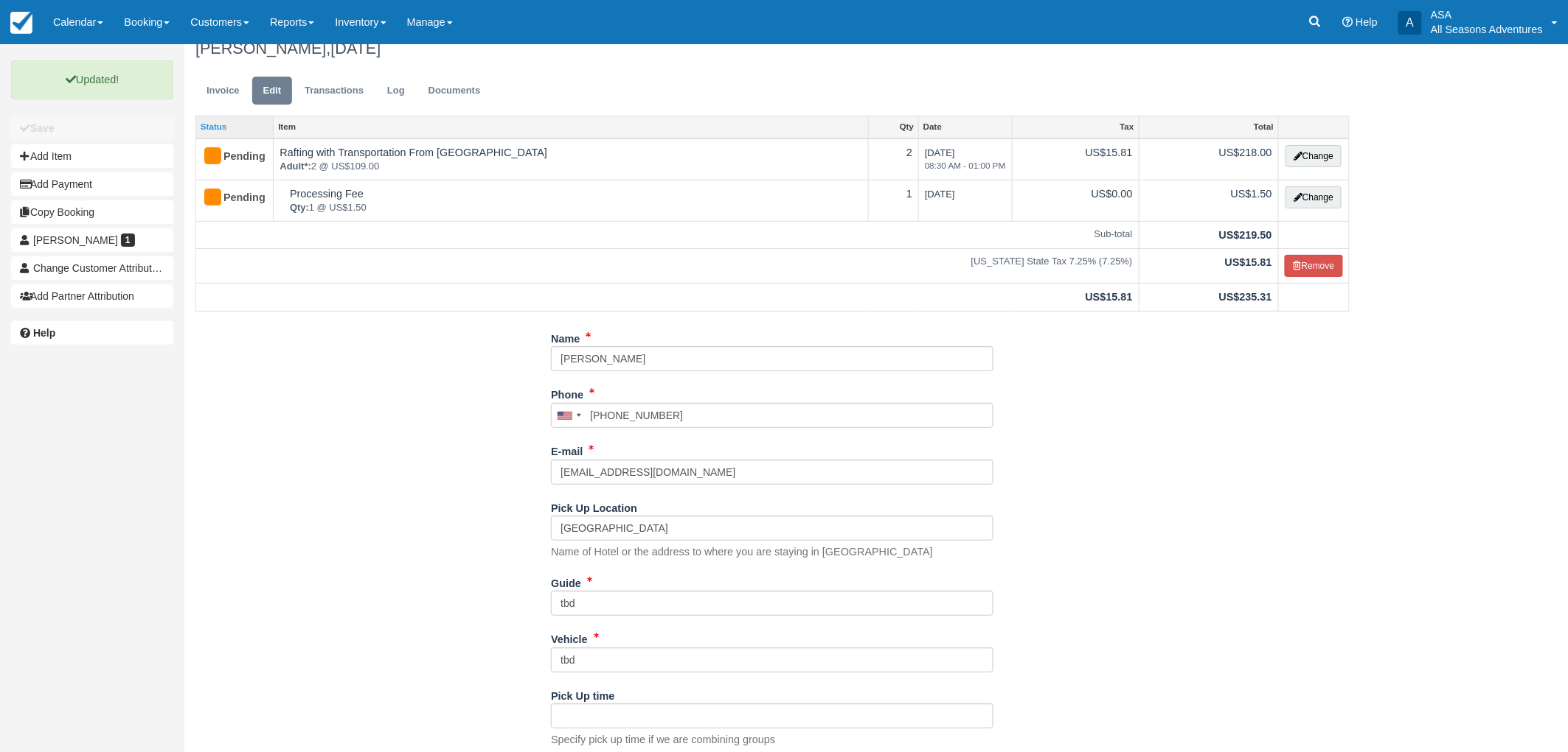
scroll to position [0, 0]
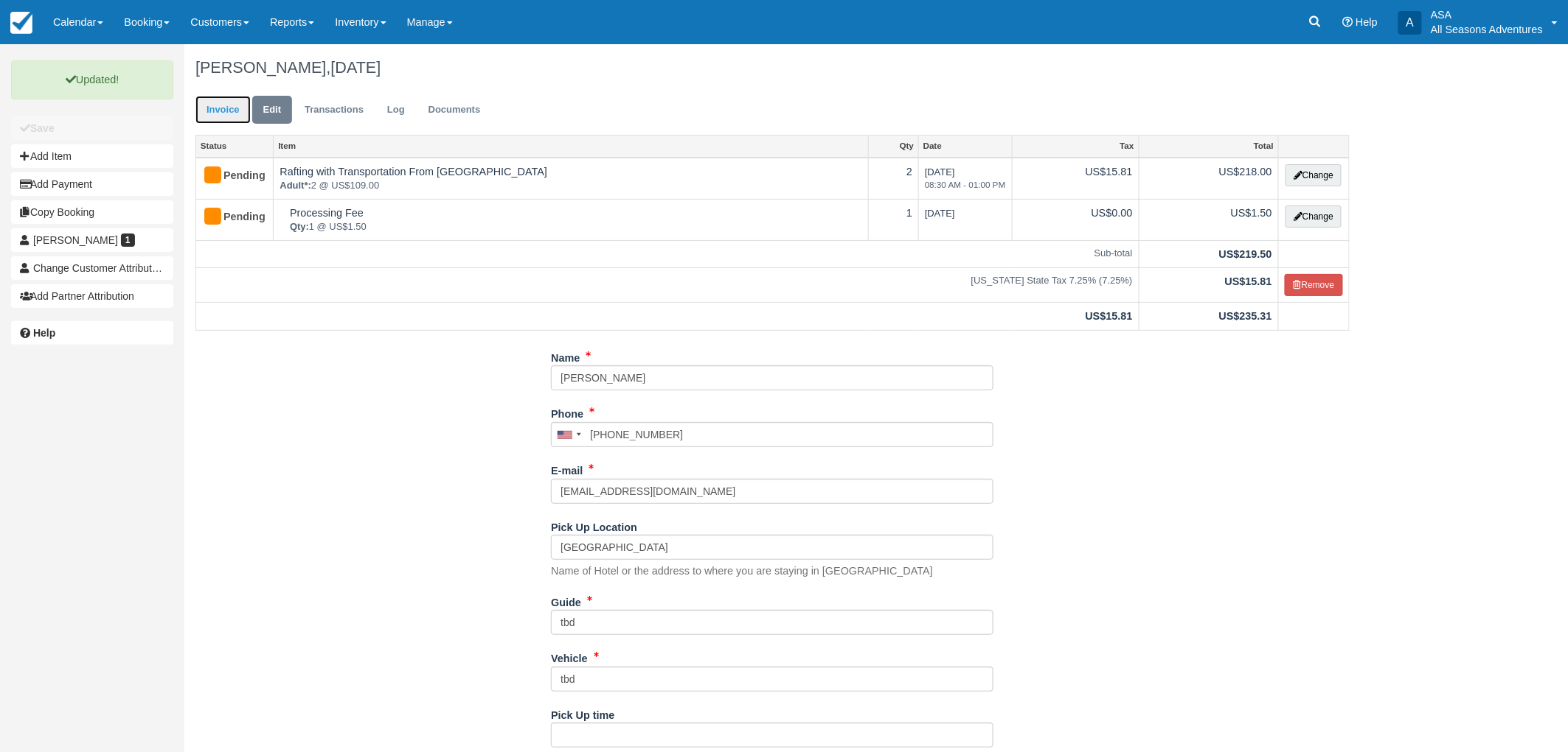
click at [218, 96] on link "Invoice" at bounding box center [223, 110] width 55 height 29
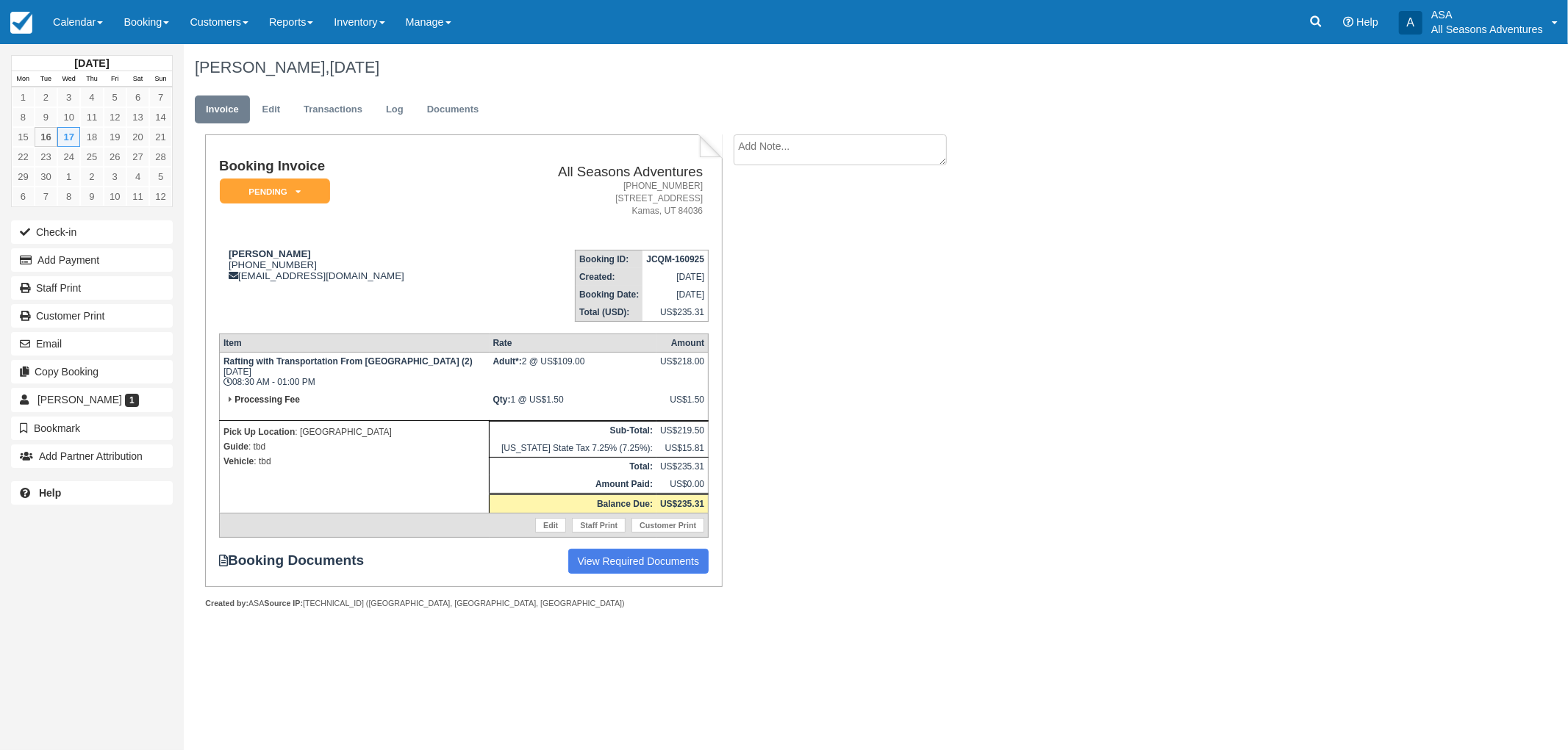
click at [742, 145] on textarea at bounding box center [840, 149] width 213 height 31
click at [934, 439] on div "Booking Invoice Pending   Reserved Deposit Paid Waiting Cancelled Void All Seas…" at bounding box center [587, 387] width 808 height 506
click at [108, 255] on button "Add Payment" at bounding box center [92, 261] width 162 height 24
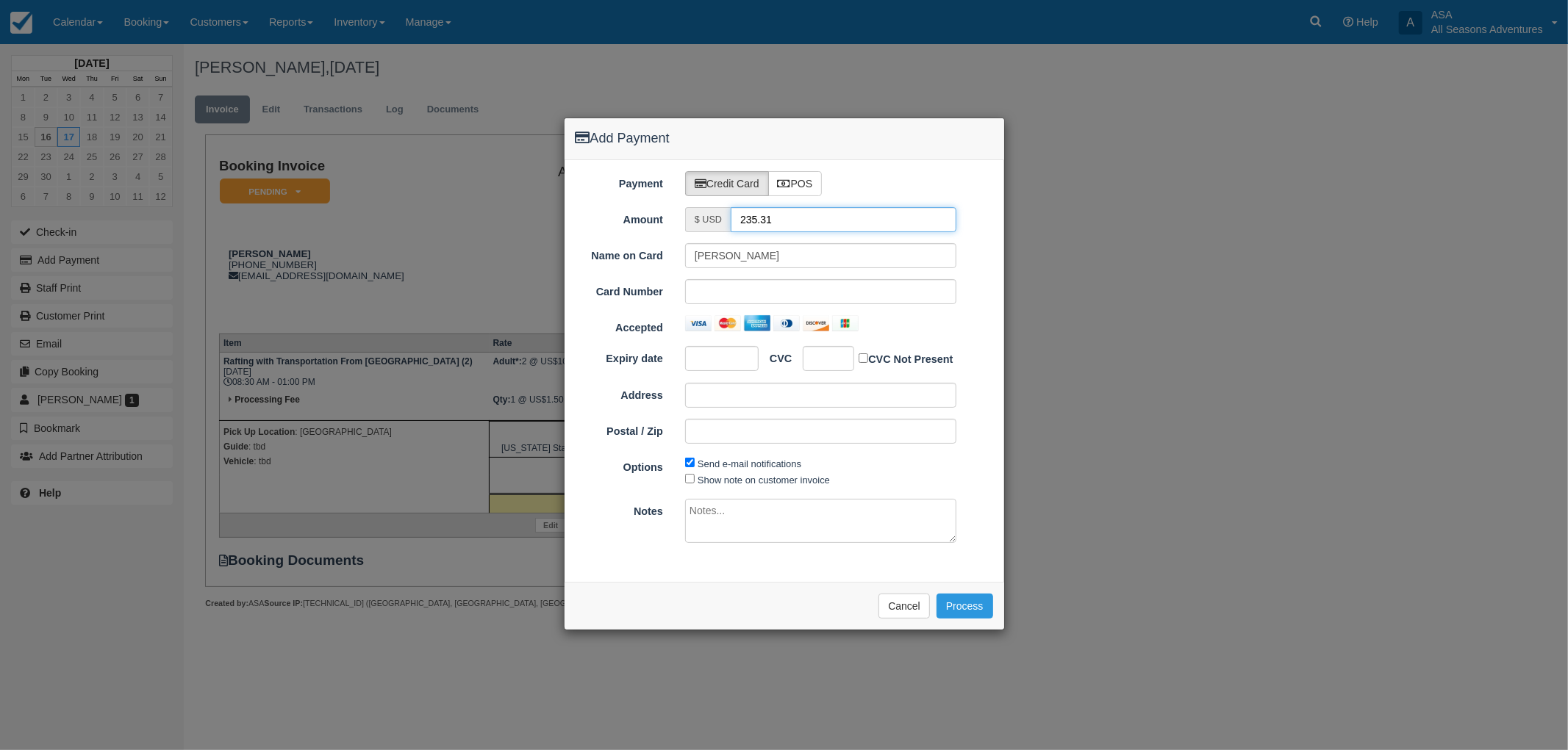
drag, startPoint x: 777, startPoint y: 228, endPoint x: 680, endPoint y: 238, distance: 97.5
click at [680, 238] on div "Payment Credit Card POS Amount $ USD 235.31 Name on Card James Foster Card Numb…" at bounding box center [784, 371] width 439 height 422
type input "1.5"
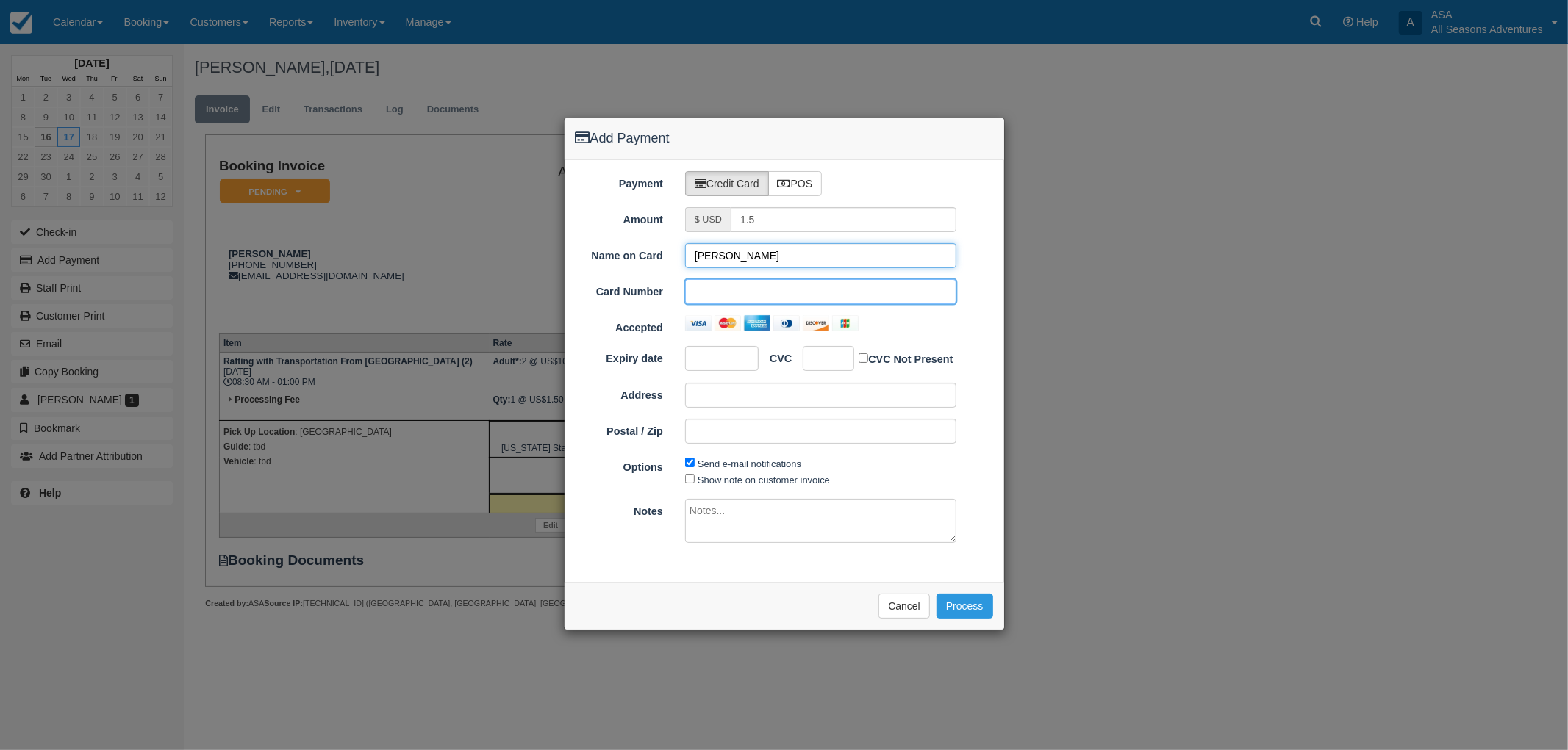
click at [782, 251] on input "[PERSON_NAME]" at bounding box center [820, 256] width 271 height 25
click at [727, 349] on div at bounding box center [721, 358] width 73 height 25
click at [990, 353] on div "CVC CVC Not Present" at bounding box center [784, 359] width 439 height 26
click at [966, 608] on button "Process" at bounding box center [964, 606] width 56 height 25
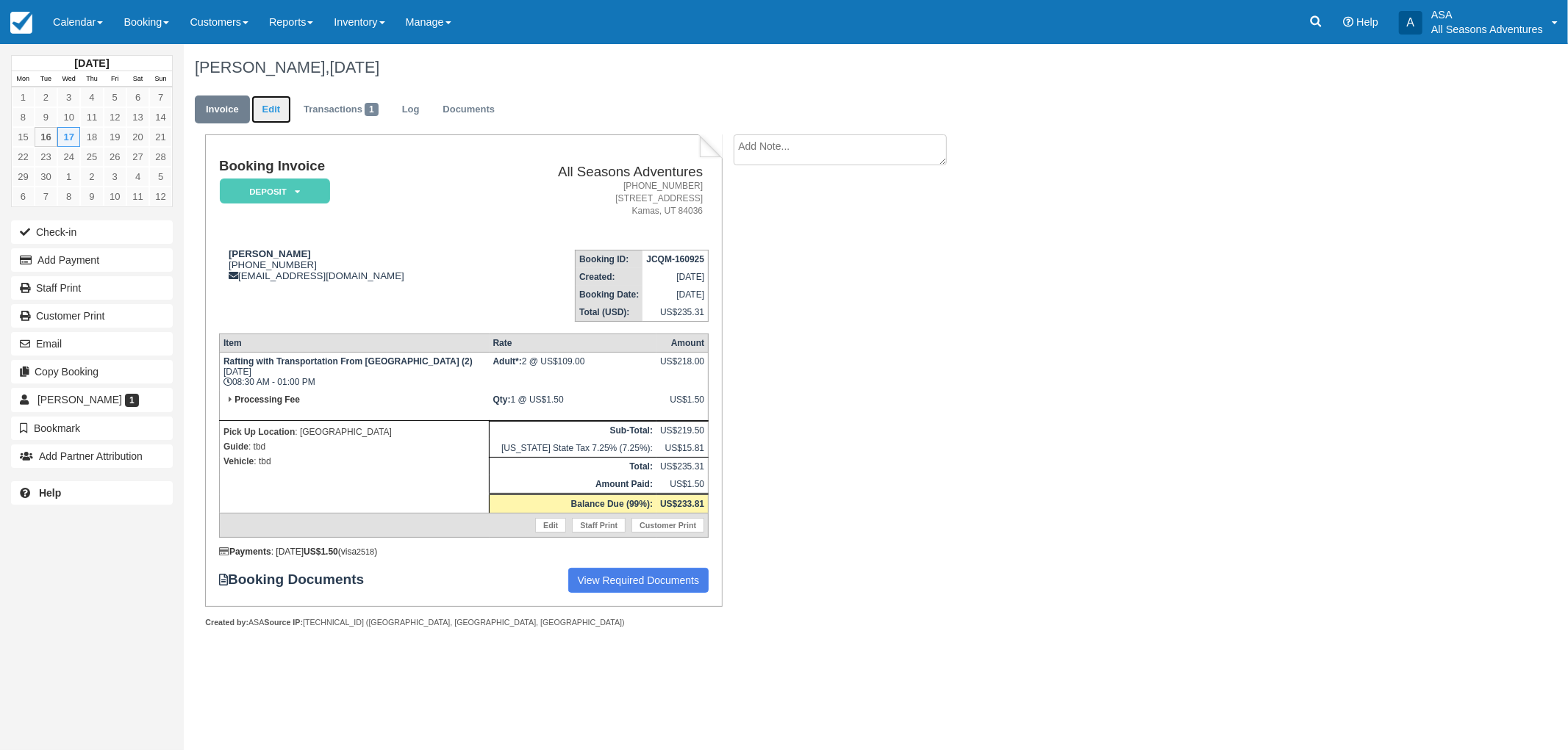
click at [261, 112] on link "Edit" at bounding box center [271, 110] width 39 height 29
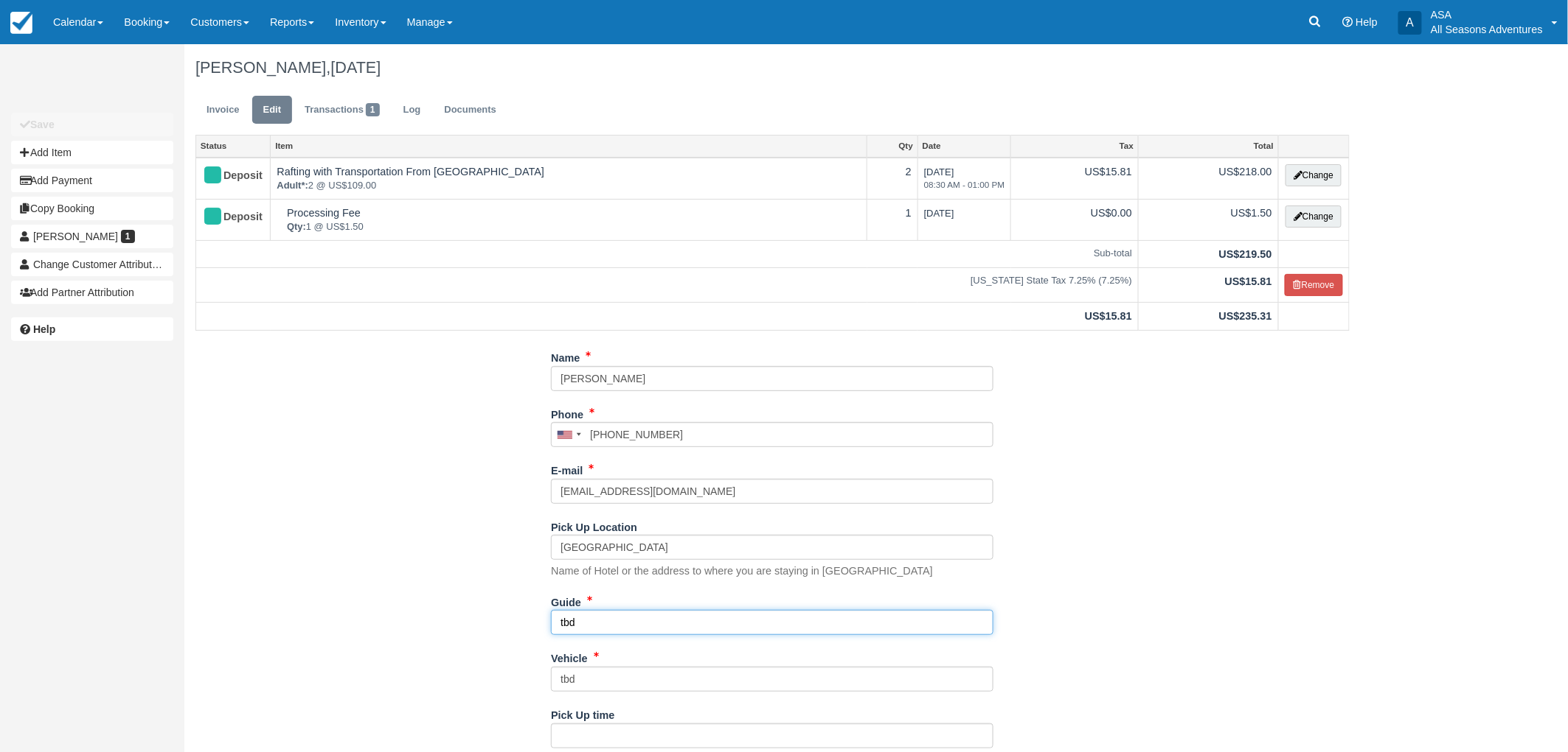
drag, startPoint x: 666, startPoint y: 616, endPoint x: 443, endPoint y: 606, distance: 223.2
click at [443, 606] on div "Name James Foster Phone United States +1 Canada +1 United Kingdom +44 Afghanist…" at bounding box center [772, 580] width 1176 height 469
type input "Dan W"
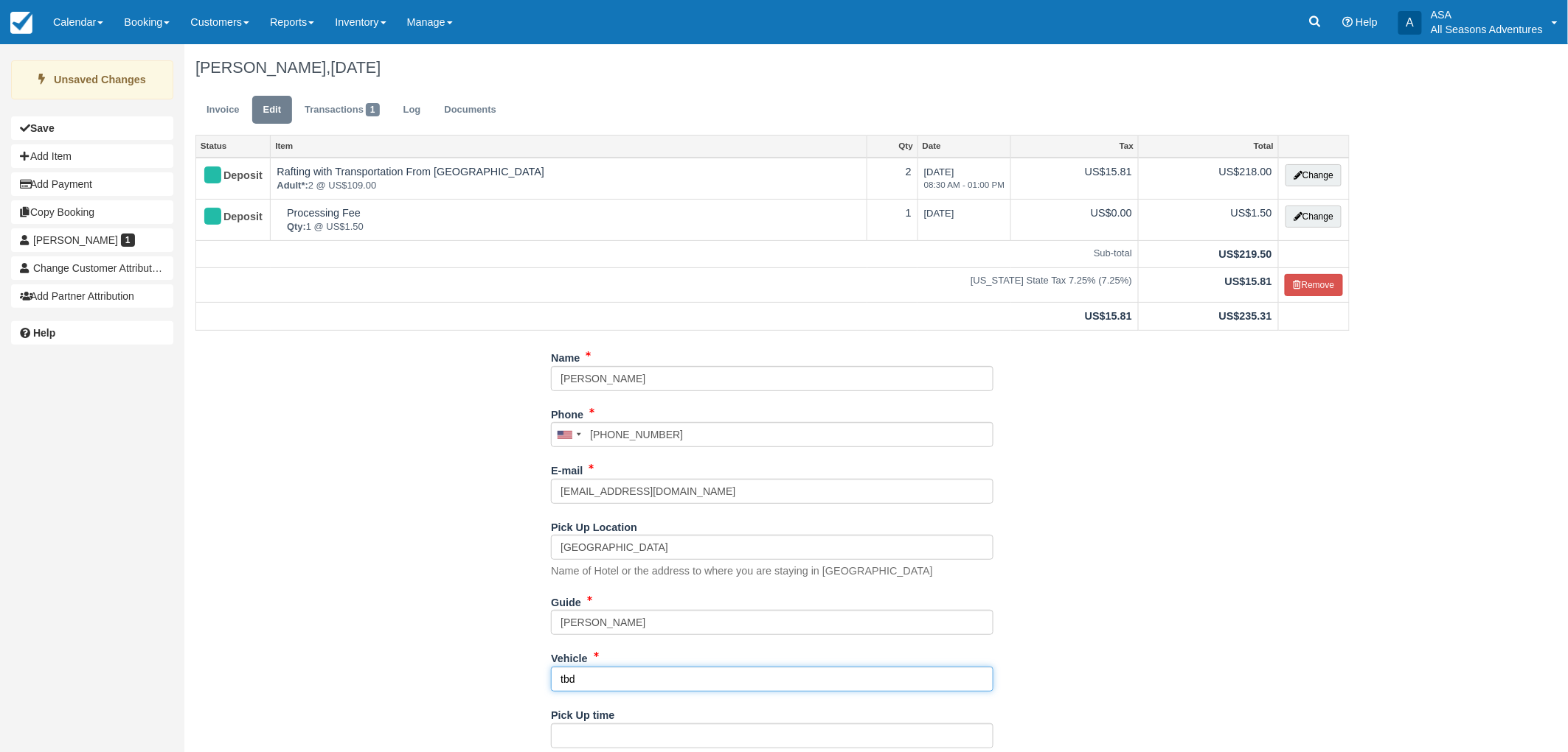
drag, startPoint x: 665, startPoint y: 675, endPoint x: 481, endPoint y: 698, distance: 185.4
click at [481, 698] on div "Name James Foster Phone United States +1 Canada +1 United Kingdom +44 Afghanist…" at bounding box center [772, 580] width 1176 height 469
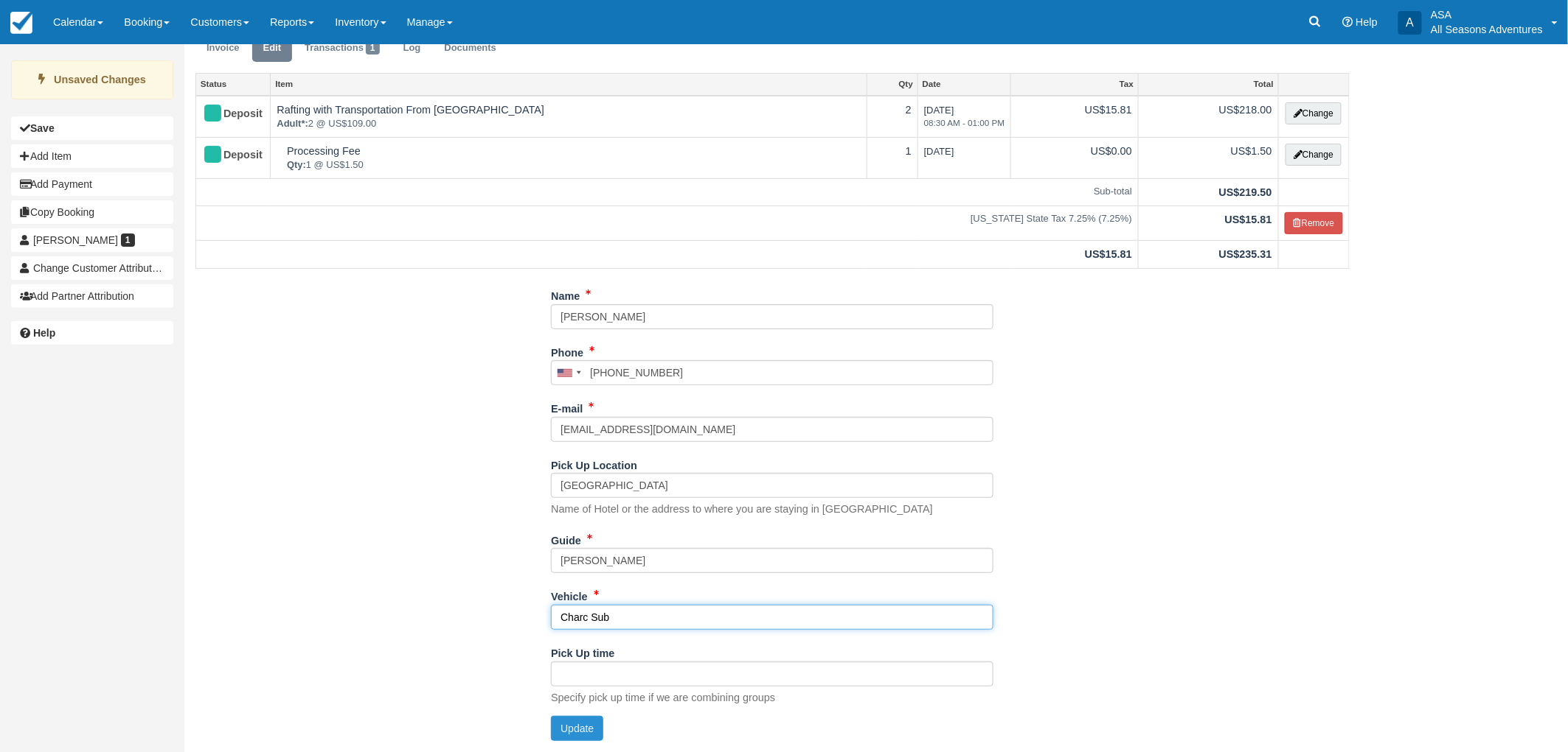
type input "Charc Sub"
click at [566, 726] on button "Update" at bounding box center [576, 728] width 52 height 25
type input "+14436682527"
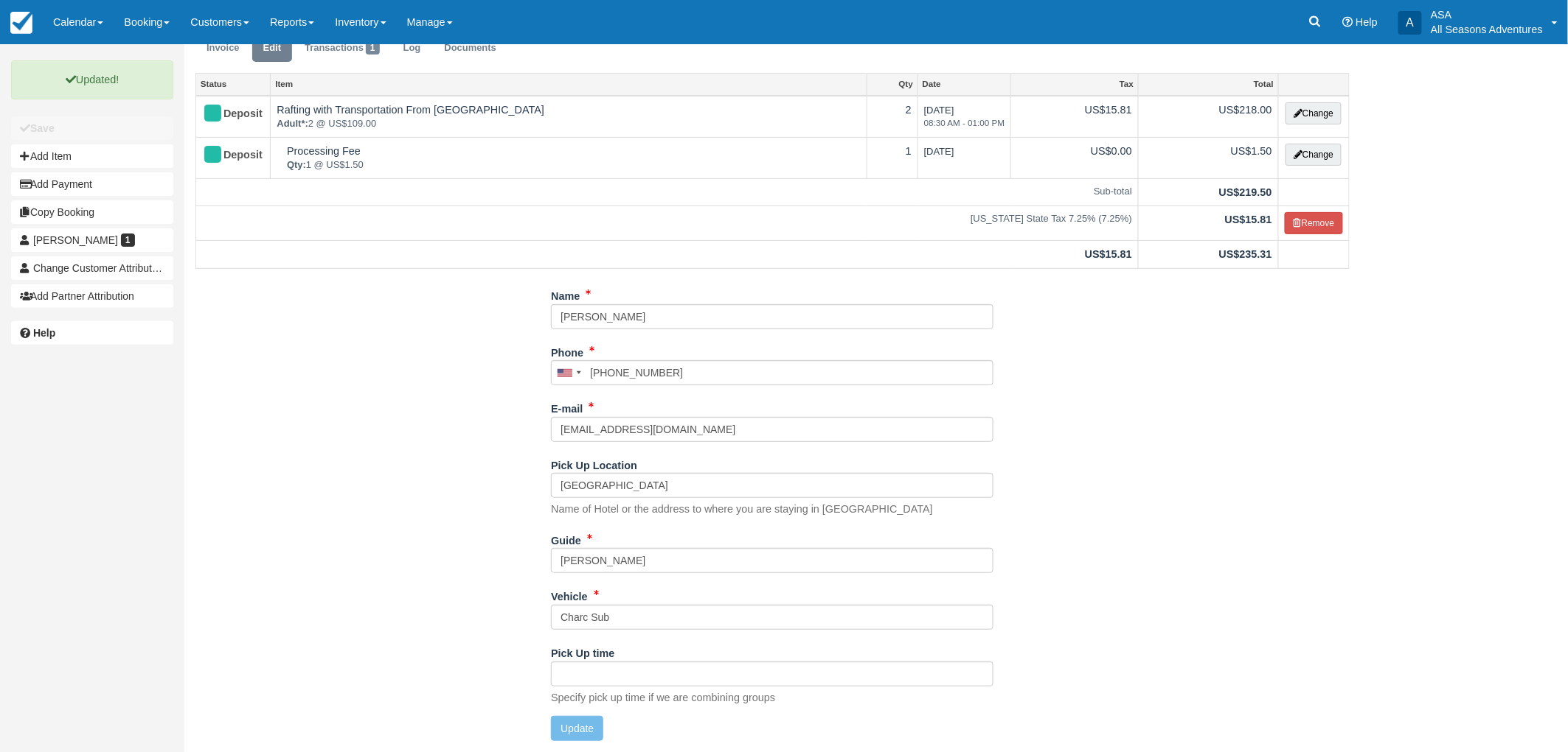
scroll to position [0, 0]
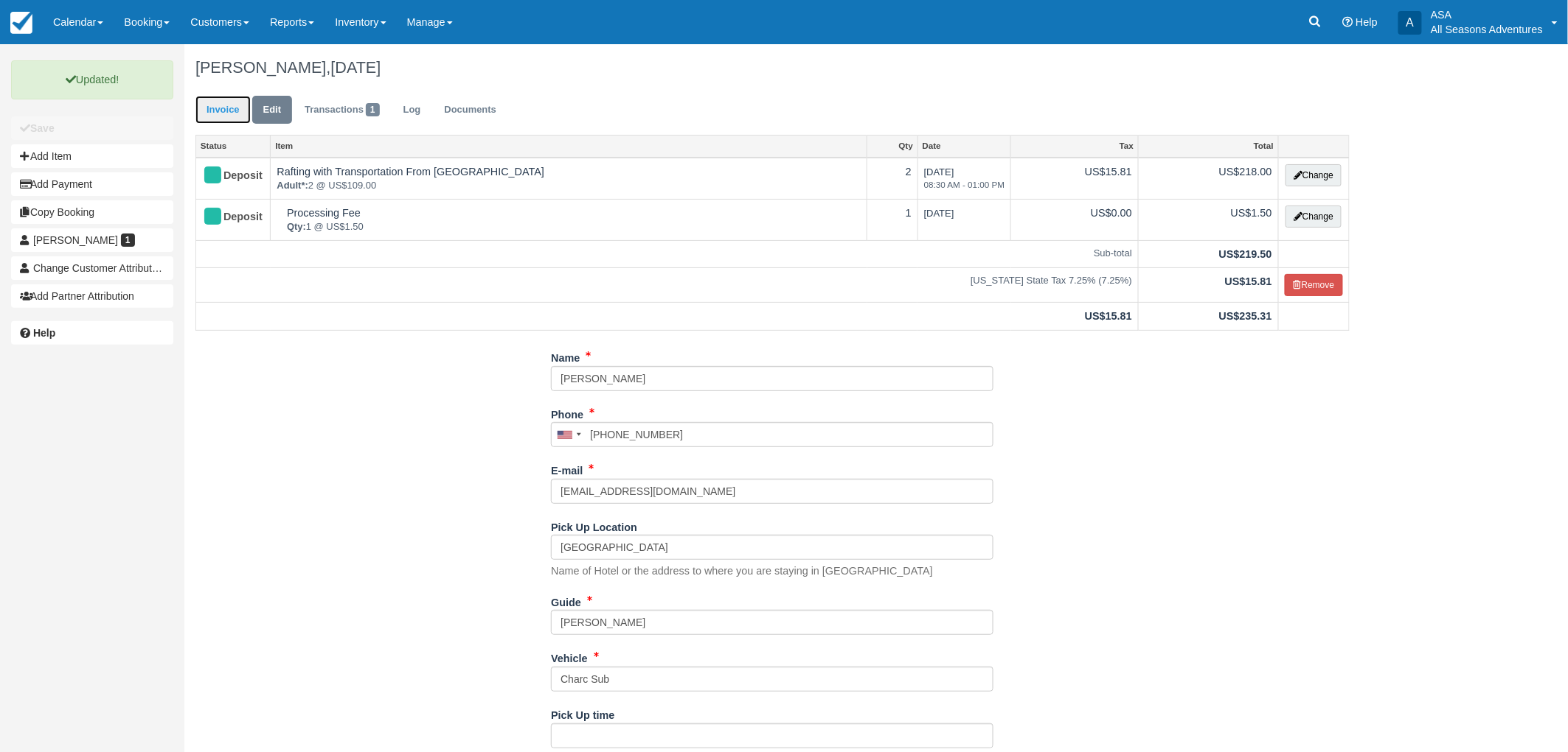
click at [233, 108] on link "Invoice" at bounding box center [223, 110] width 55 height 29
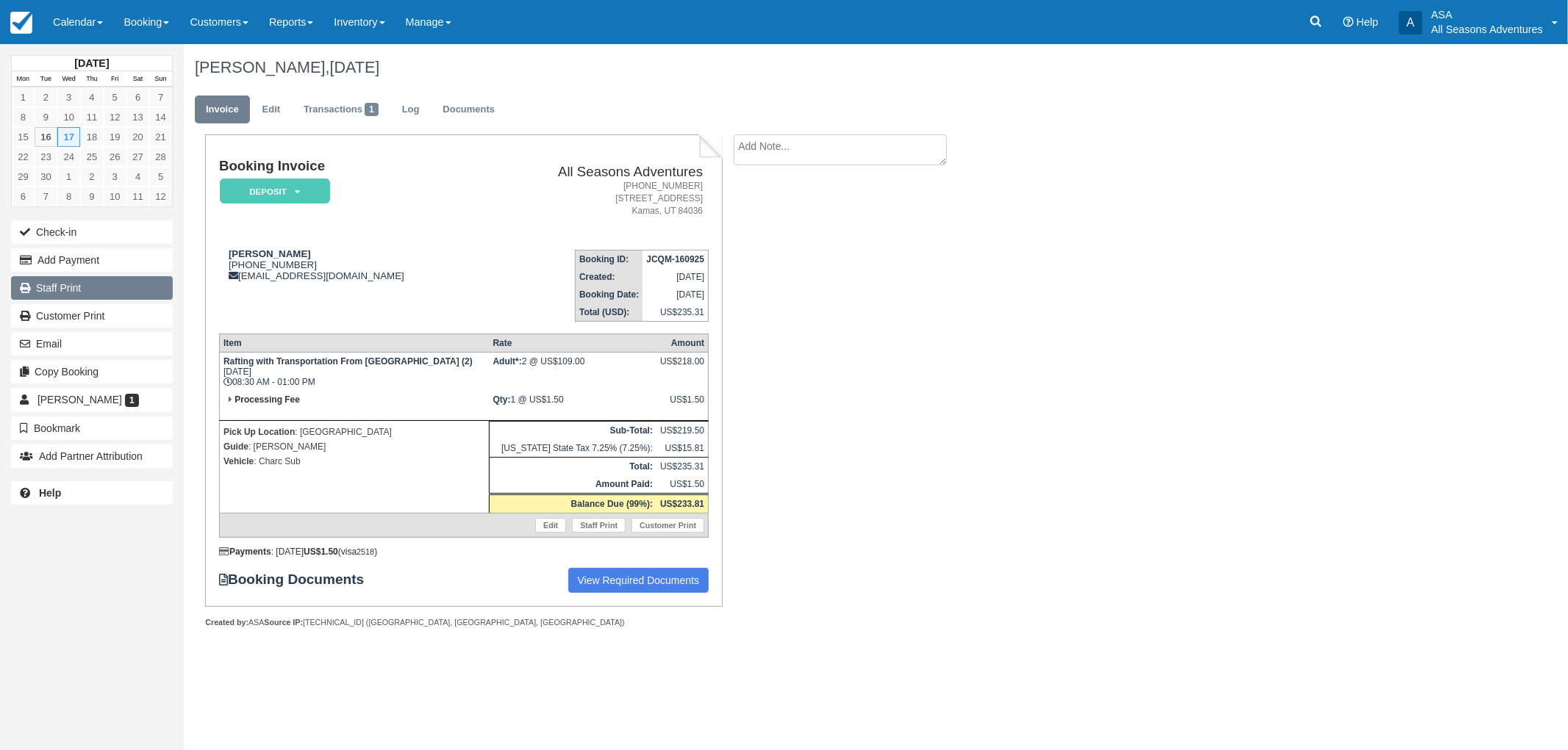
click at [94, 285] on link "Staff Print" at bounding box center [92, 288] width 162 height 24
